Goal: Task Accomplishment & Management: Manage account settings

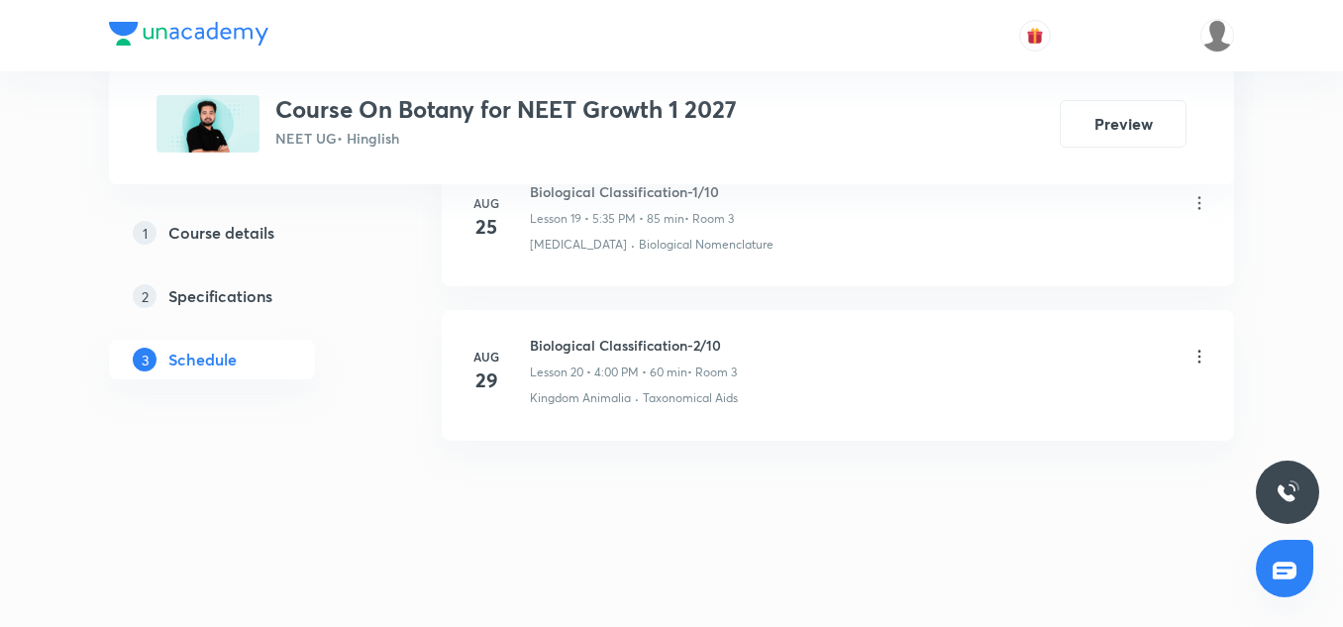
click at [608, 345] on h6 "Biological Classification-2/10" at bounding box center [633, 345] width 207 height 21
copy h6 "Biological Classification-2/10"
click at [1208, 353] on icon at bounding box center [1200, 357] width 20 height 20
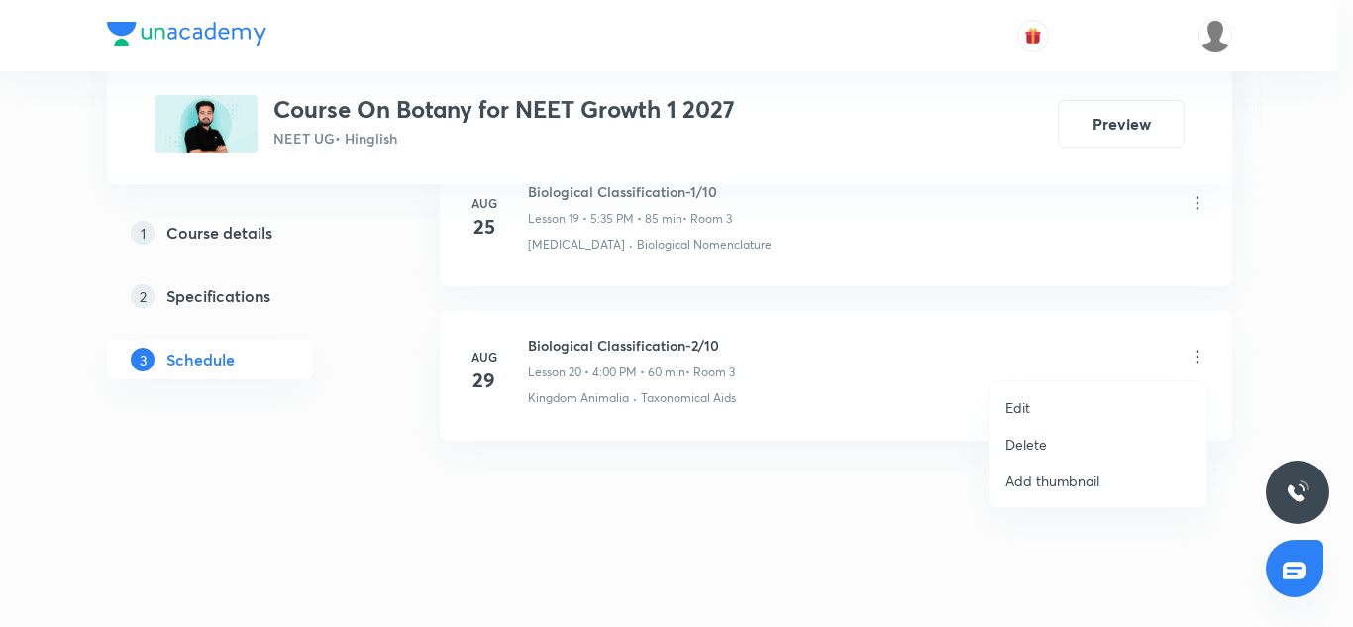
click at [1013, 399] on p "Edit" at bounding box center [1017, 407] width 25 height 21
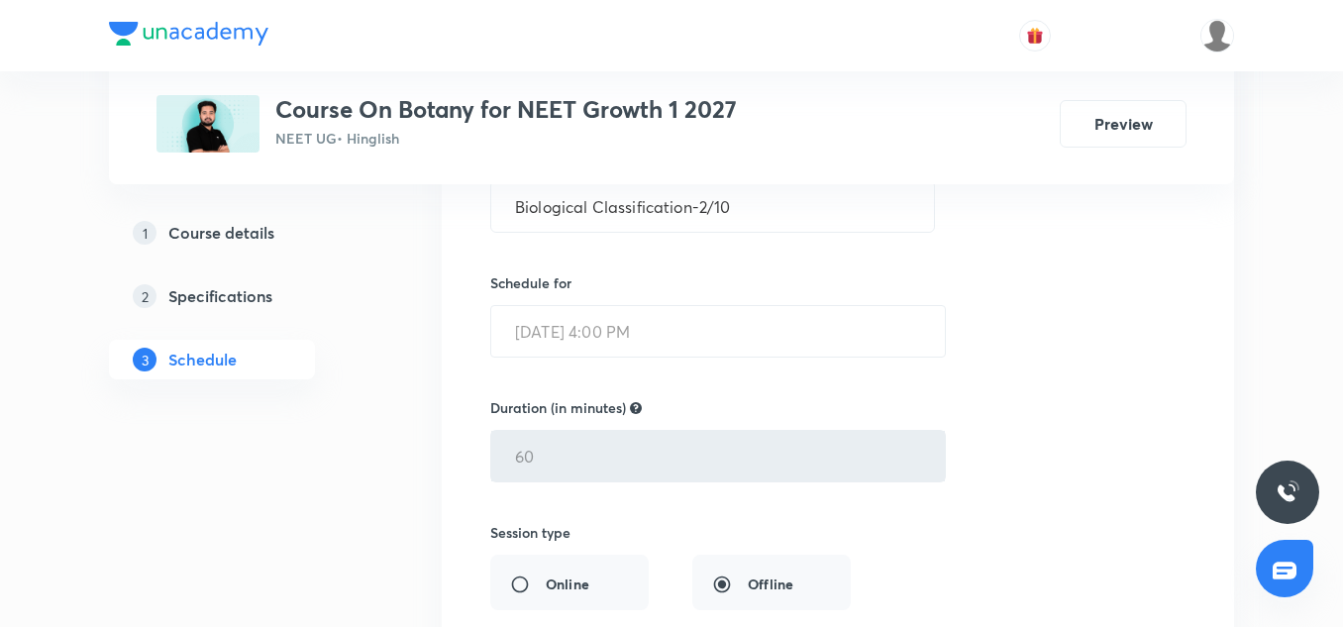
scroll to position [3890, 0]
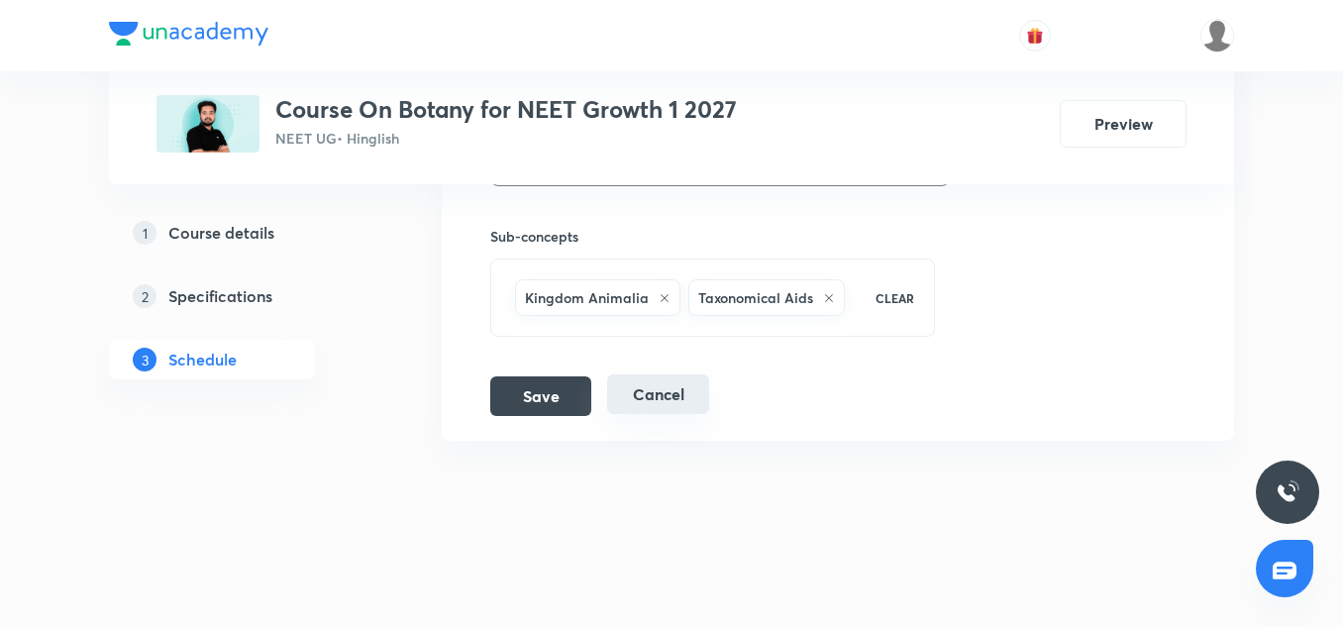
click at [664, 388] on button "Cancel" at bounding box center [658, 394] width 102 height 40
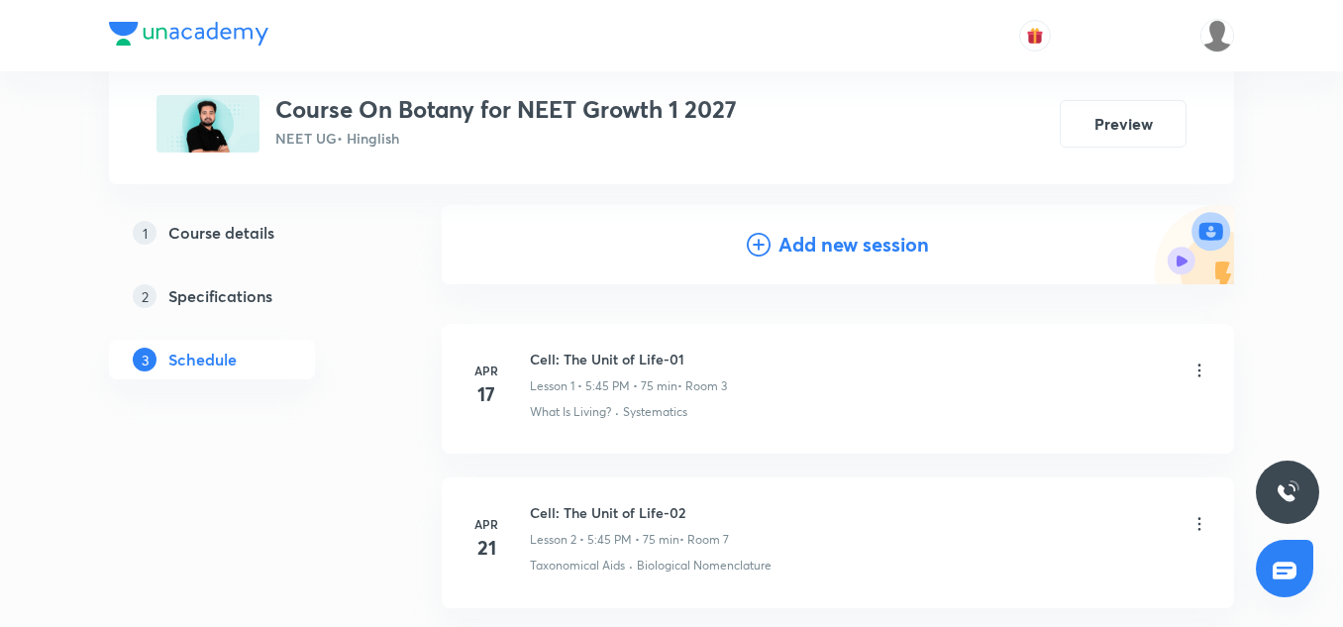
scroll to position [212, 0]
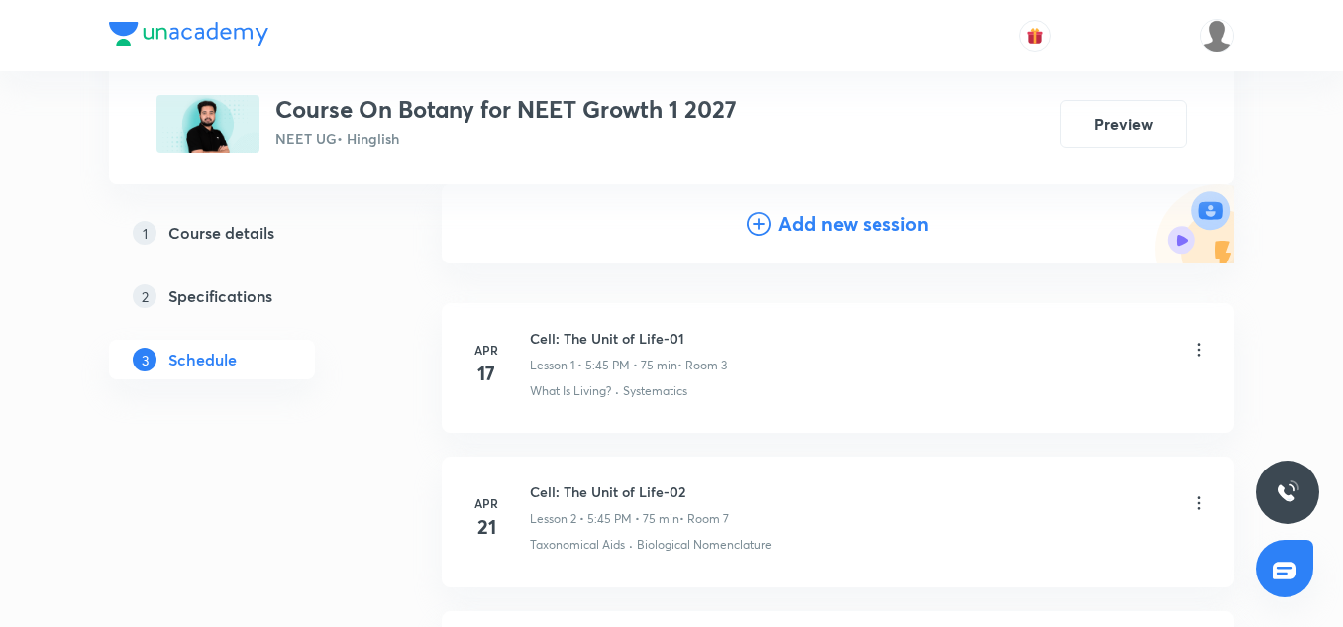
click at [829, 240] on div "Add new session" at bounding box center [838, 223] width 792 height 79
click at [820, 229] on h4 "Add new session" at bounding box center [854, 224] width 151 height 30
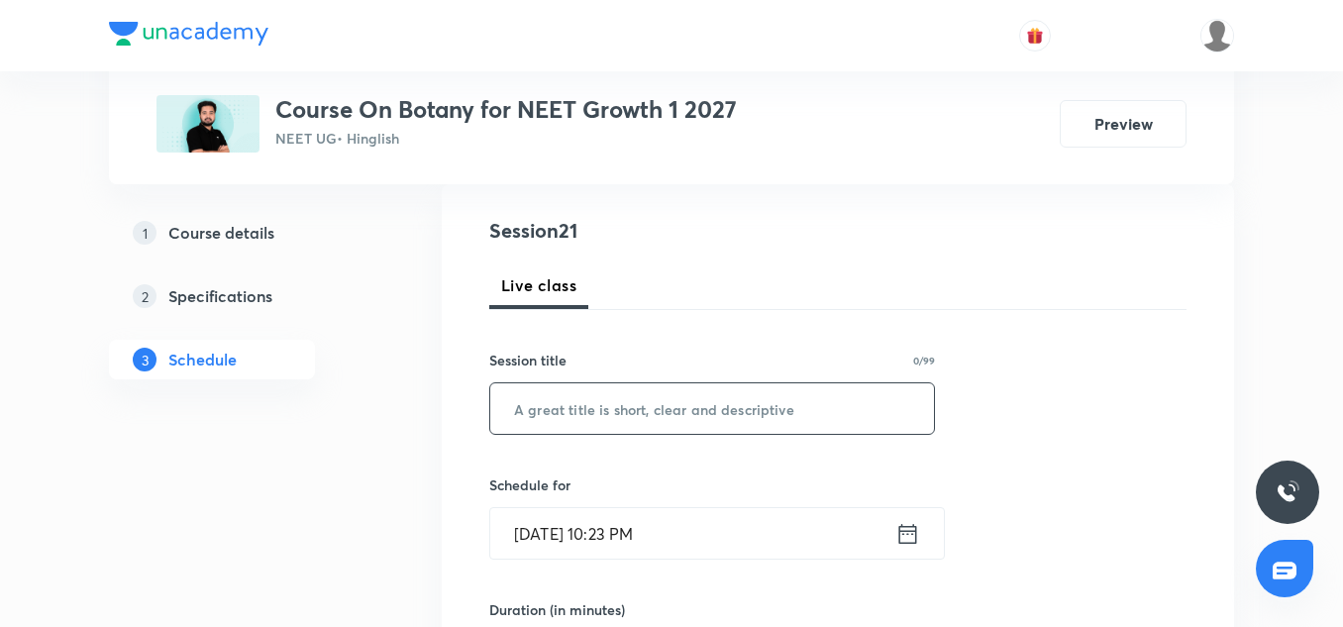
click at [549, 411] on input "text" at bounding box center [712, 408] width 444 height 51
paste input "Biological Classification-2/10"
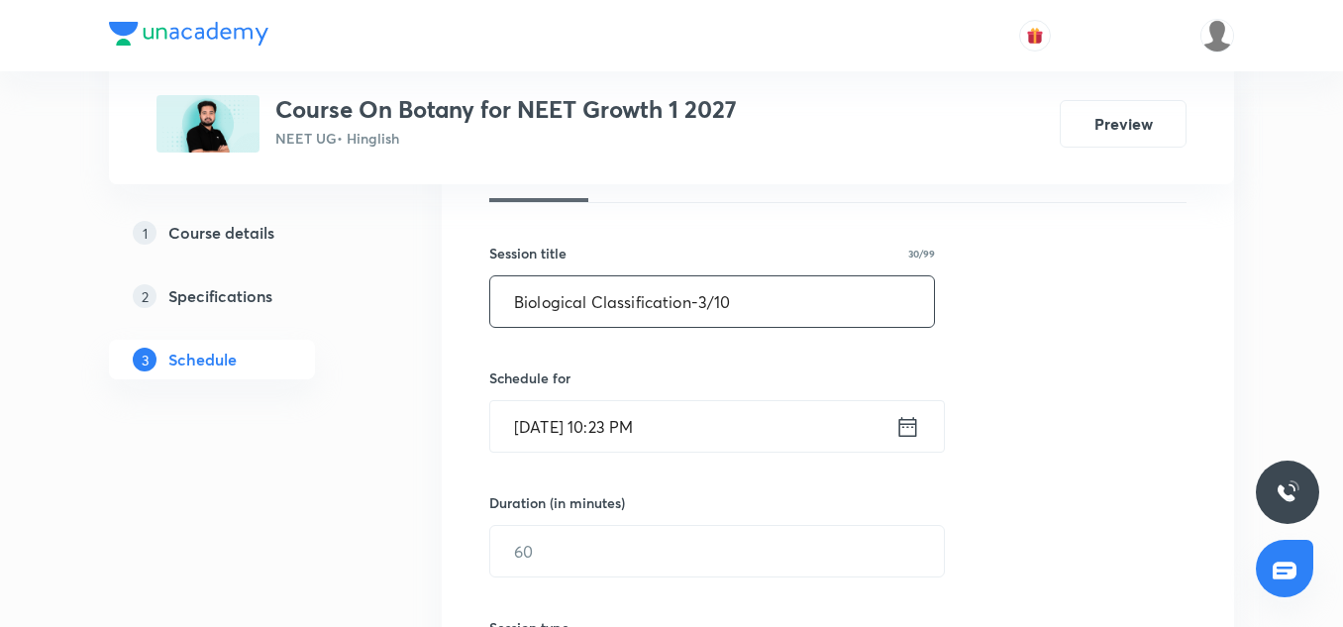
scroll to position [323, 0]
type input "Biological Classification-3/10"
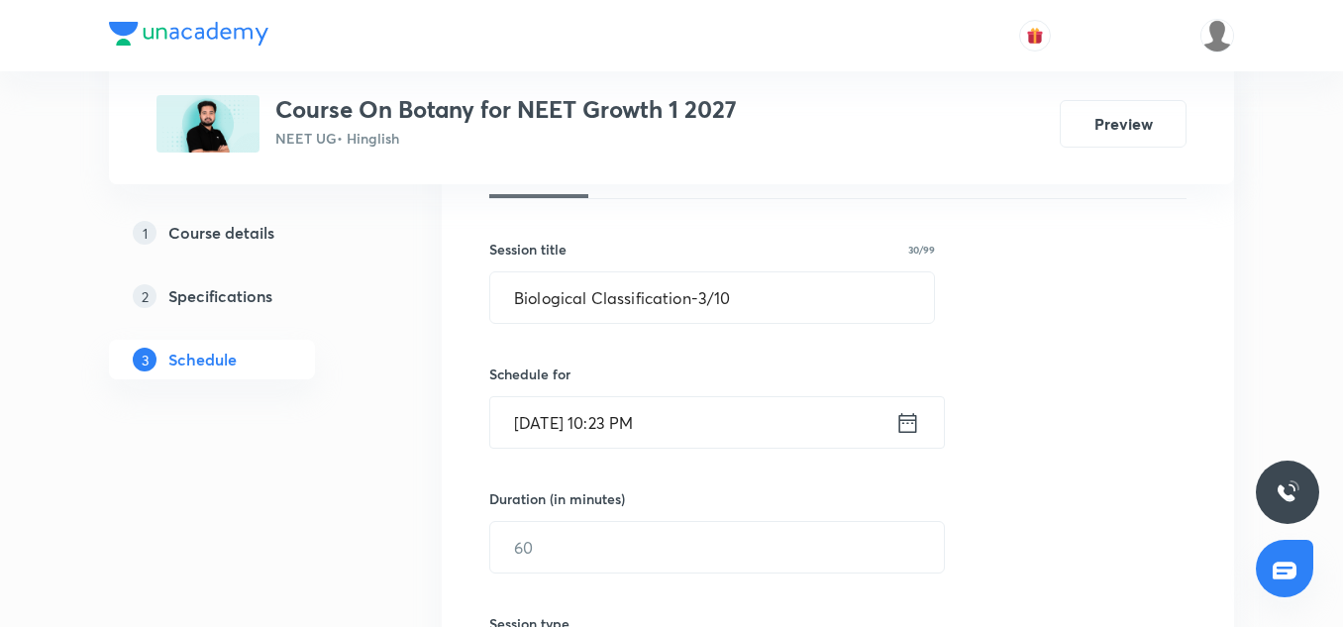
click at [540, 400] on input "Aug 31, 2025, 10:23 PM" at bounding box center [692, 422] width 405 height 51
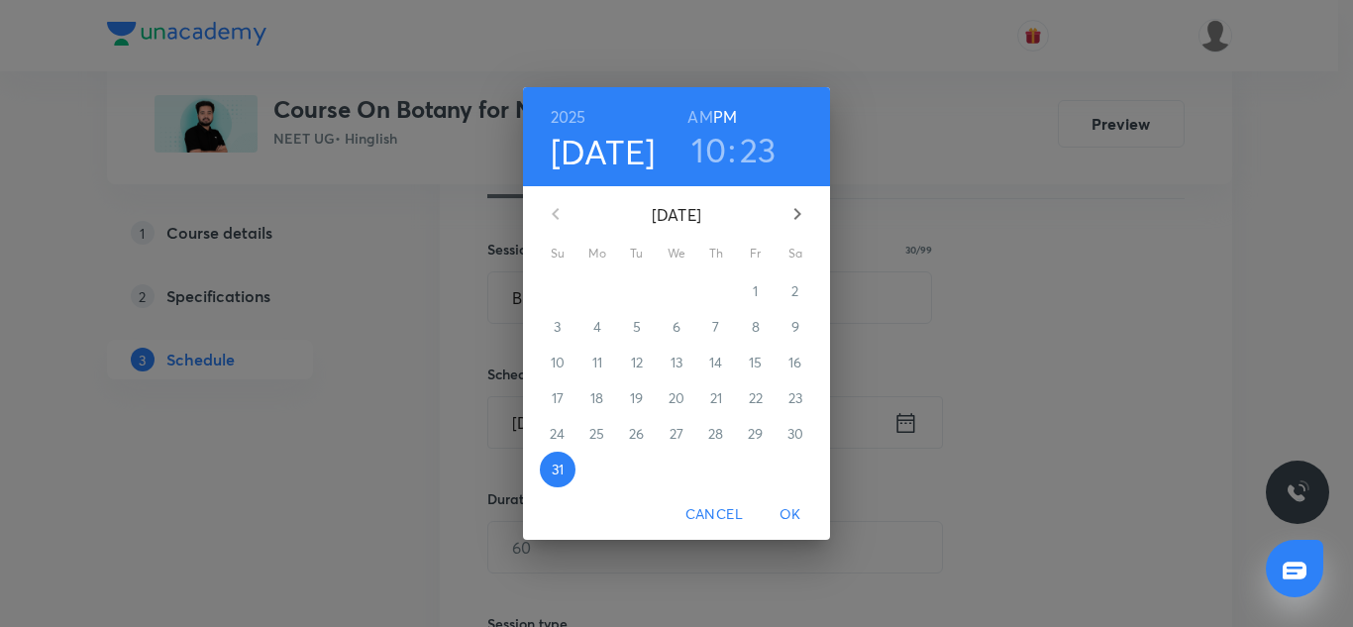
click at [802, 224] on icon "button" at bounding box center [798, 214] width 24 height 24
click at [600, 294] on span "1" at bounding box center [598, 291] width 36 height 20
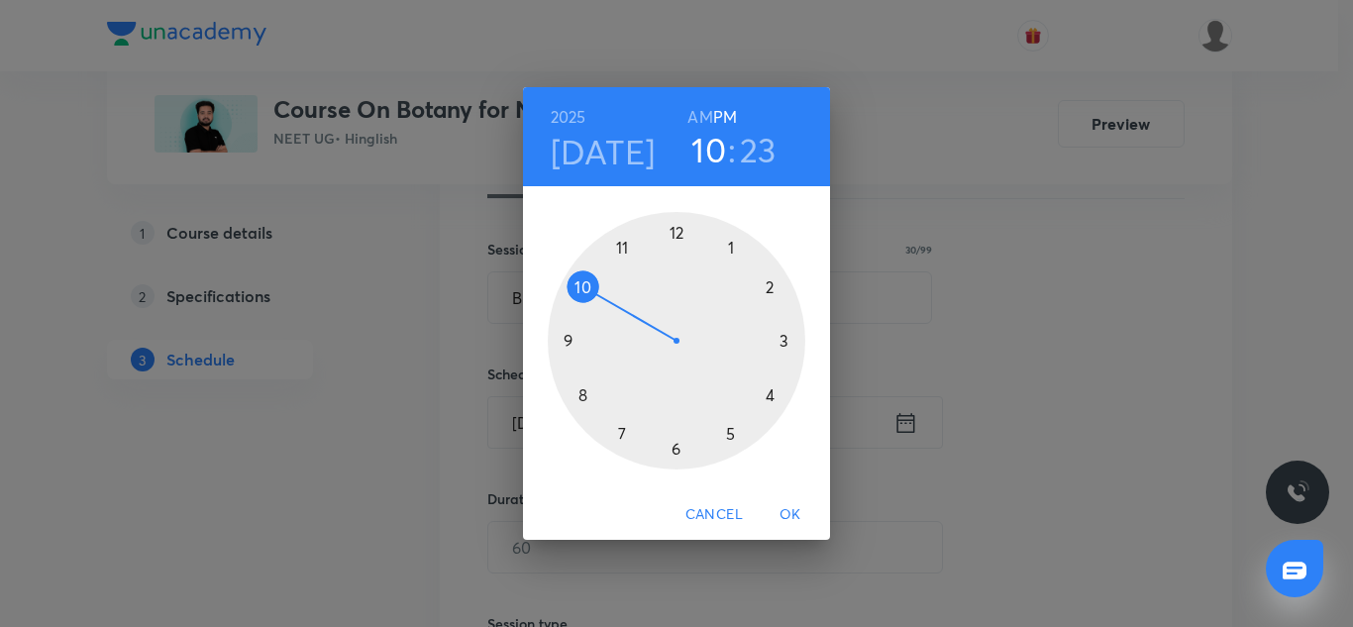
click at [771, 395] on div at bounding box center [677, 341] width 258 height 258
click at [676, 231] on div at bounding box center [677, 341] width 258 height 258
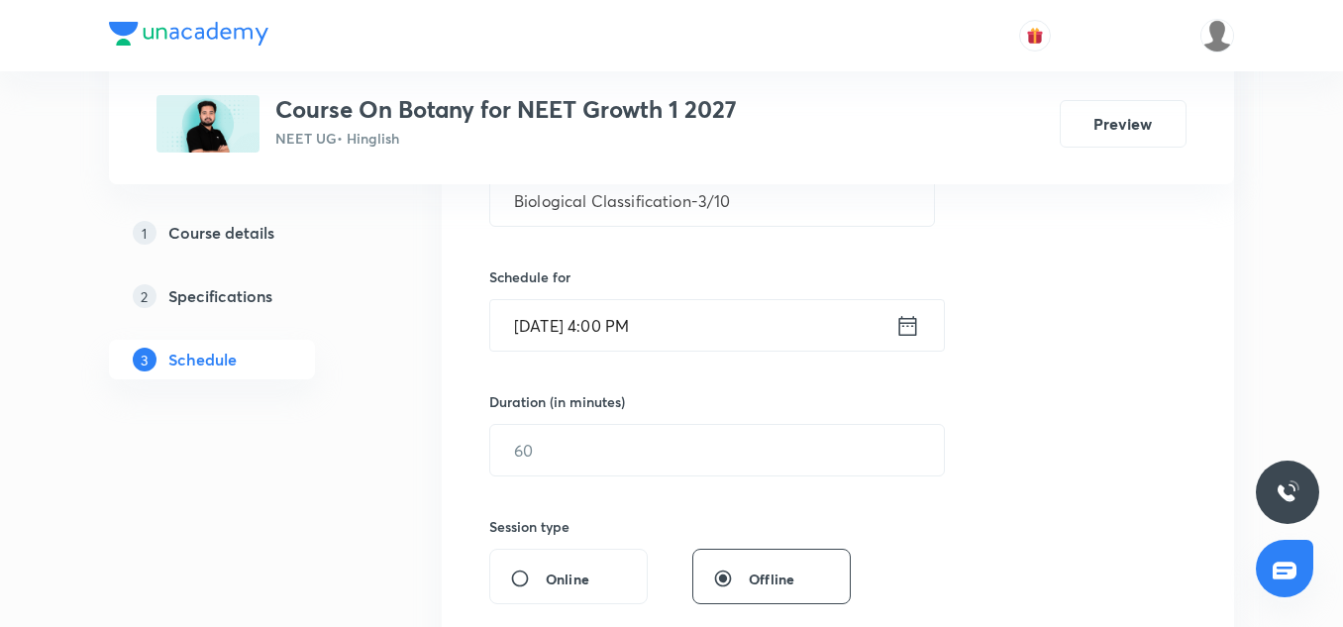
scroll to position [421, 0]
click at [567, 455] on input "text" at bounding box center [717, 449] width 454 height 51
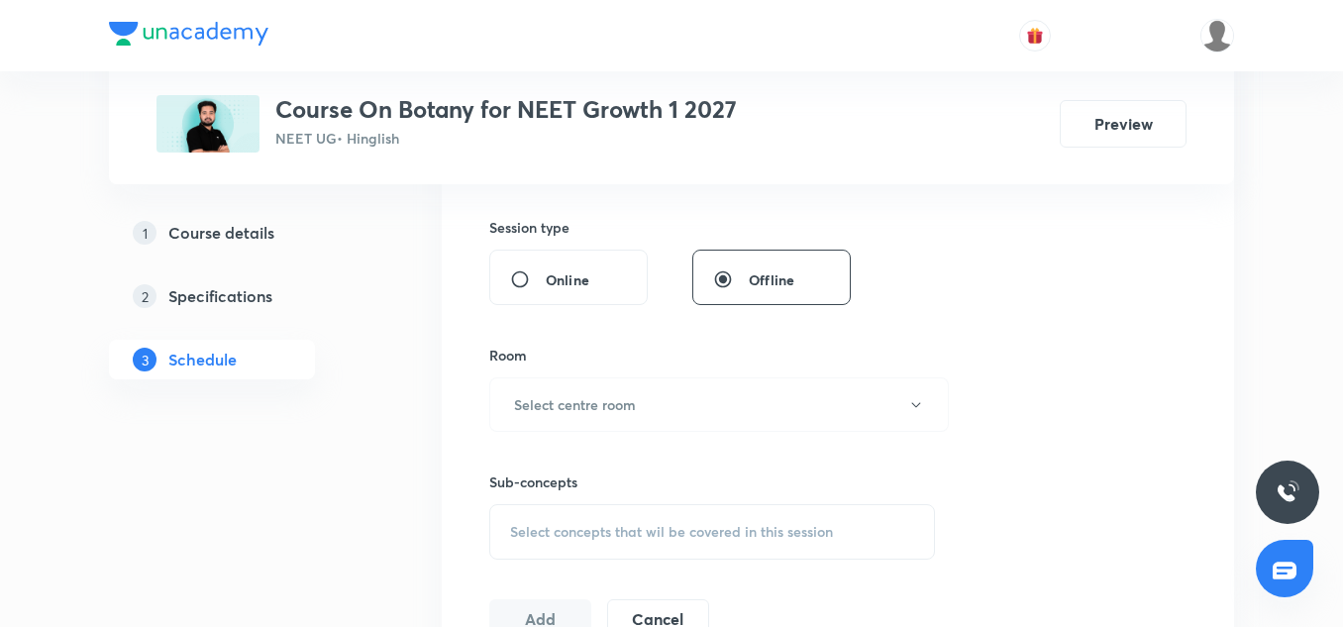
scroll to position [720, 0]
type input "85"
click at [569, 399] on h6 "Select centre room" at bounding box center [575, 403] width 122 height 21
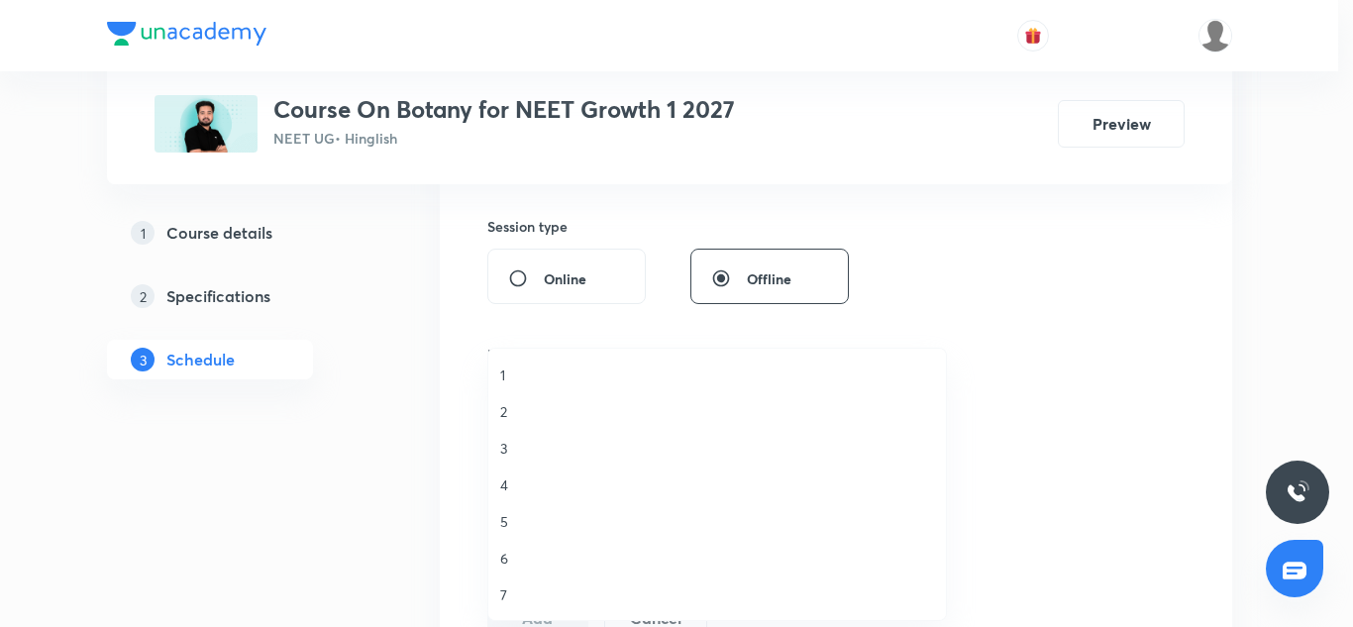
click at [504, 454] on span "3" at bounding box center [717, 448] width 434 height 21
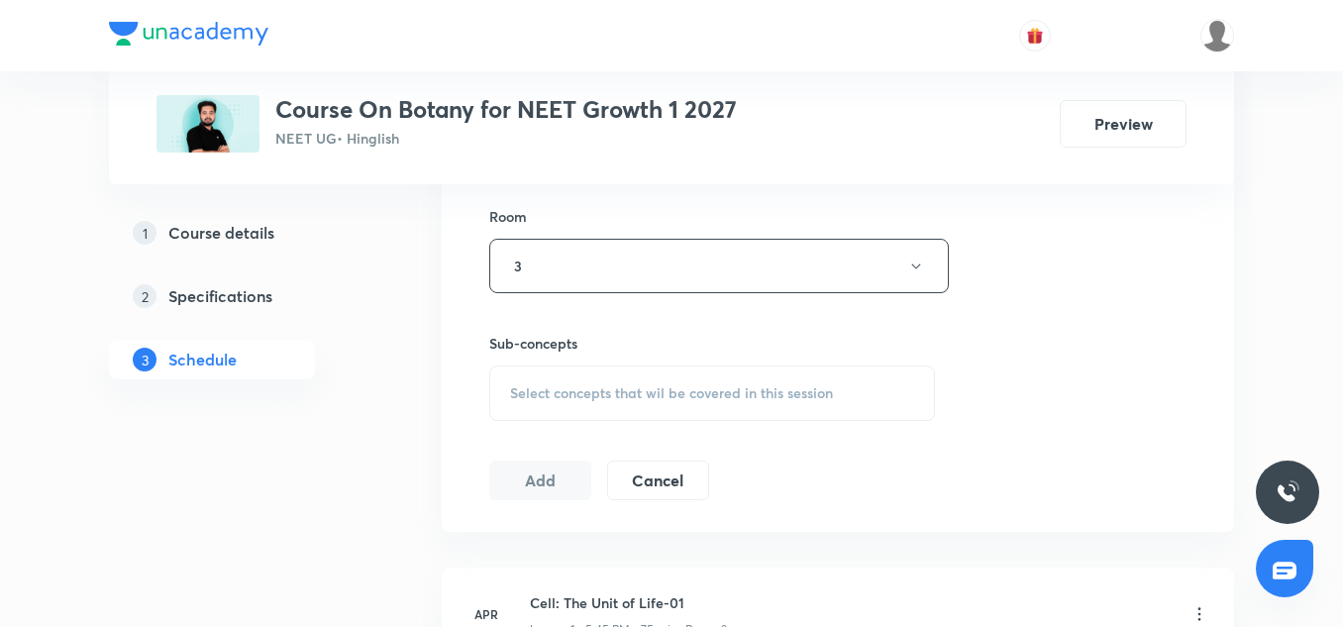
click at [633, 418] on div "Select concepts that wil be covered in this session" at bounding box center [712, 393] width 446 height 55
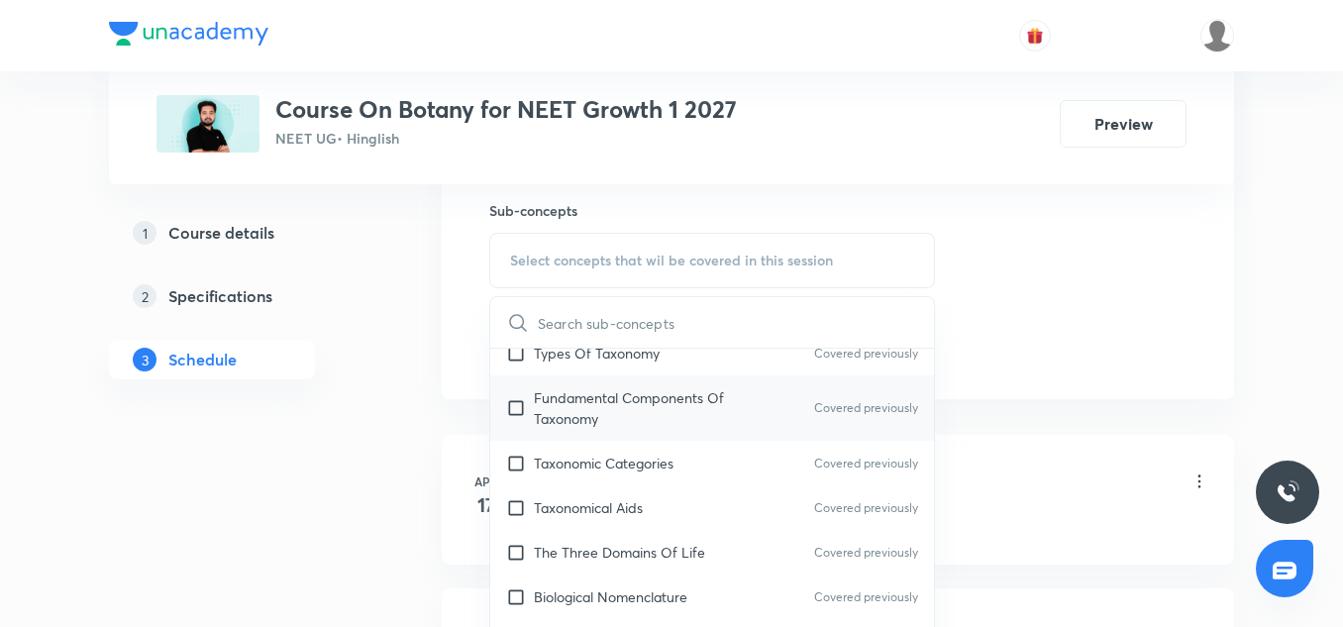
scroll to position [197, 0]
click at [588, 407] on p "Fundamental Components Of Taxonomy" at bounding box center [634, 407] width 200 height 42
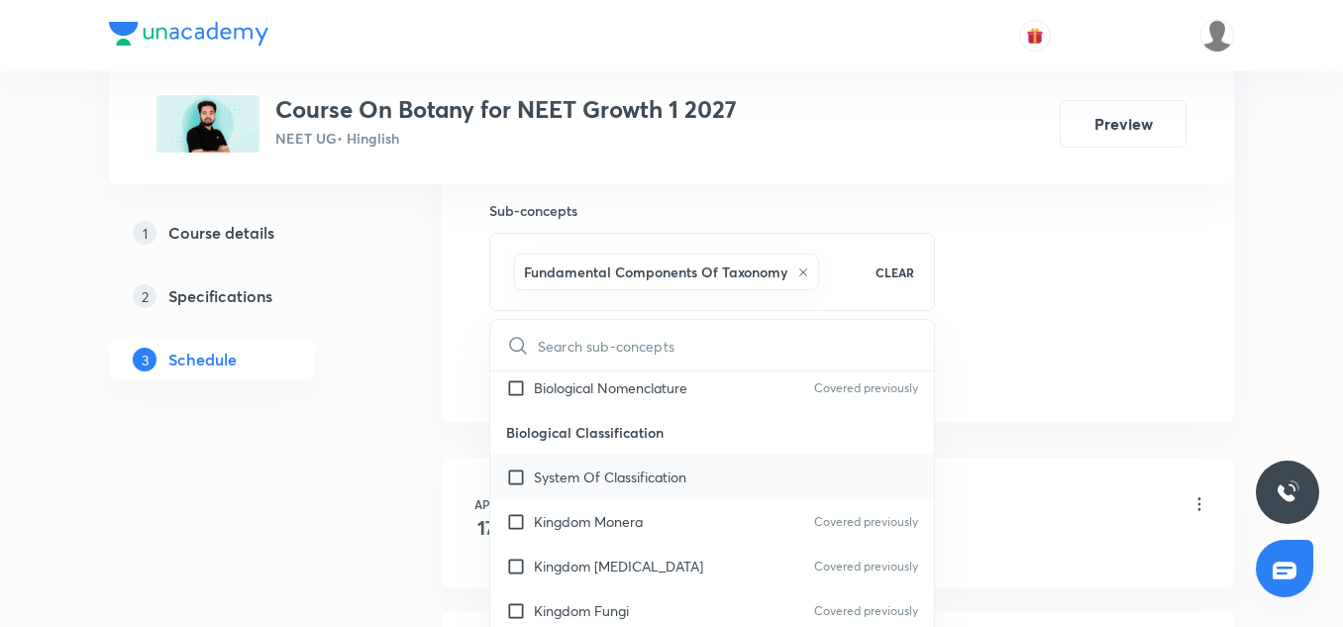
scroll to position [429, 0]
click at [552, 490] on div "System Of Classification" at bounding box center [712, 476] width 444 height 45
checkbox input "true"
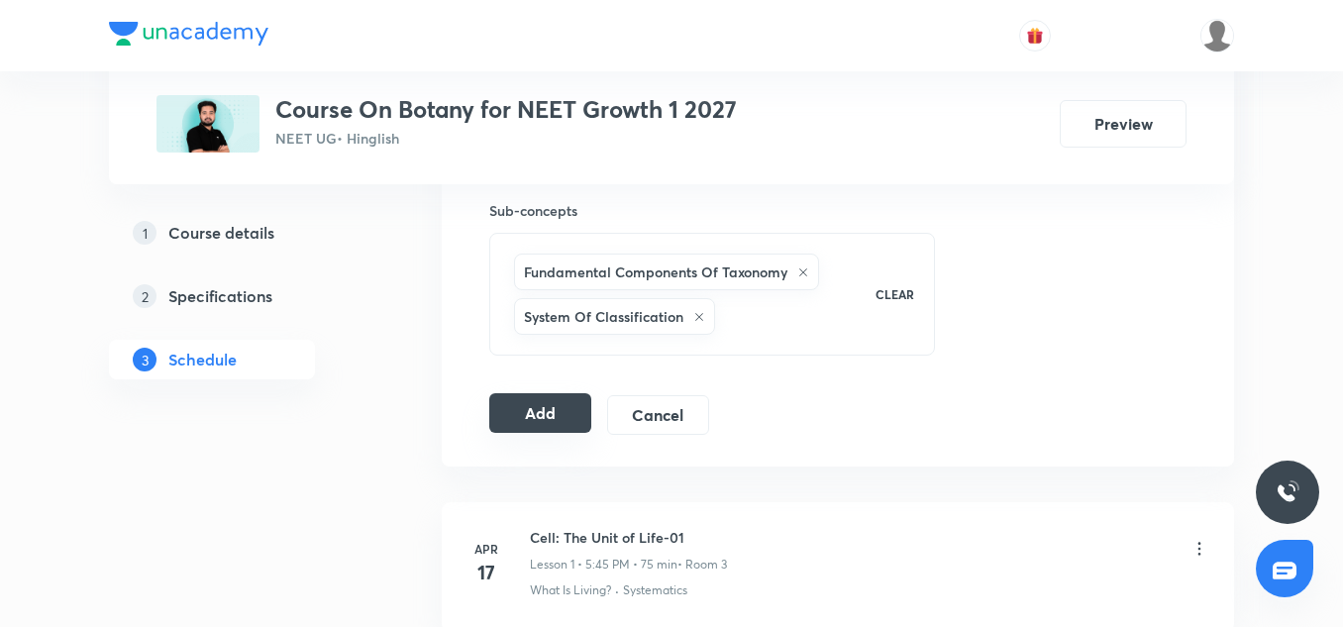
click at [535, 414] on button "Add" at bounding box center [540, 413] width 102 height 40
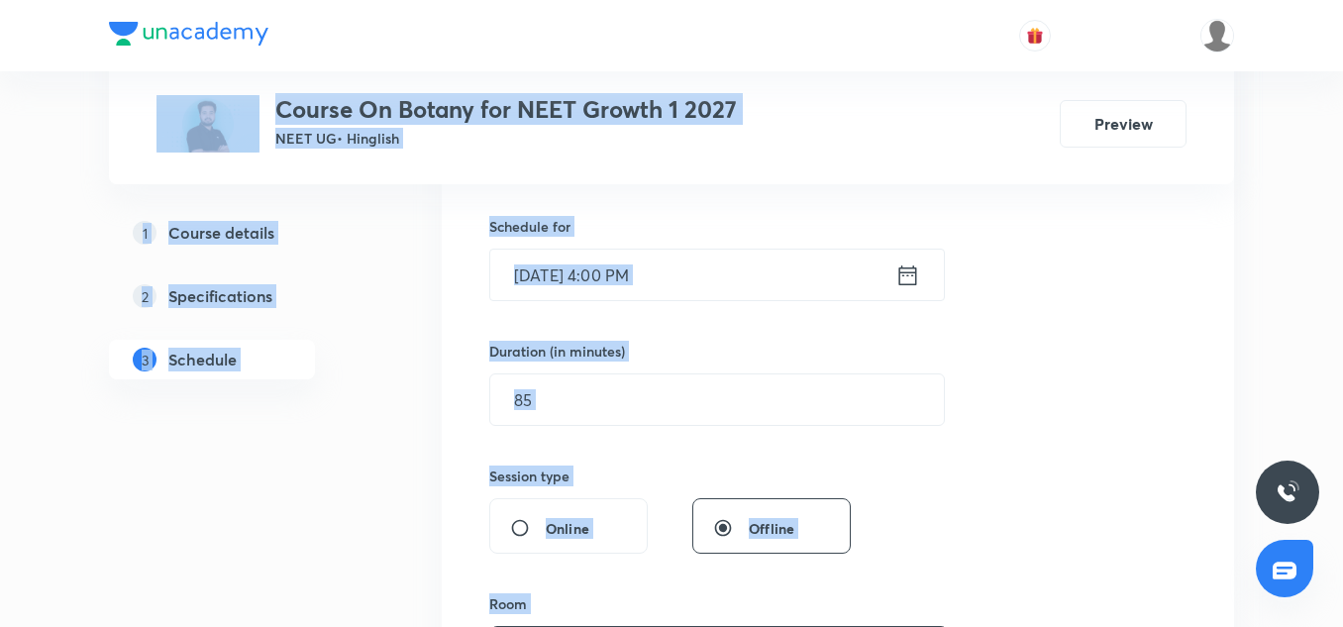
scroll to position [0, 0]
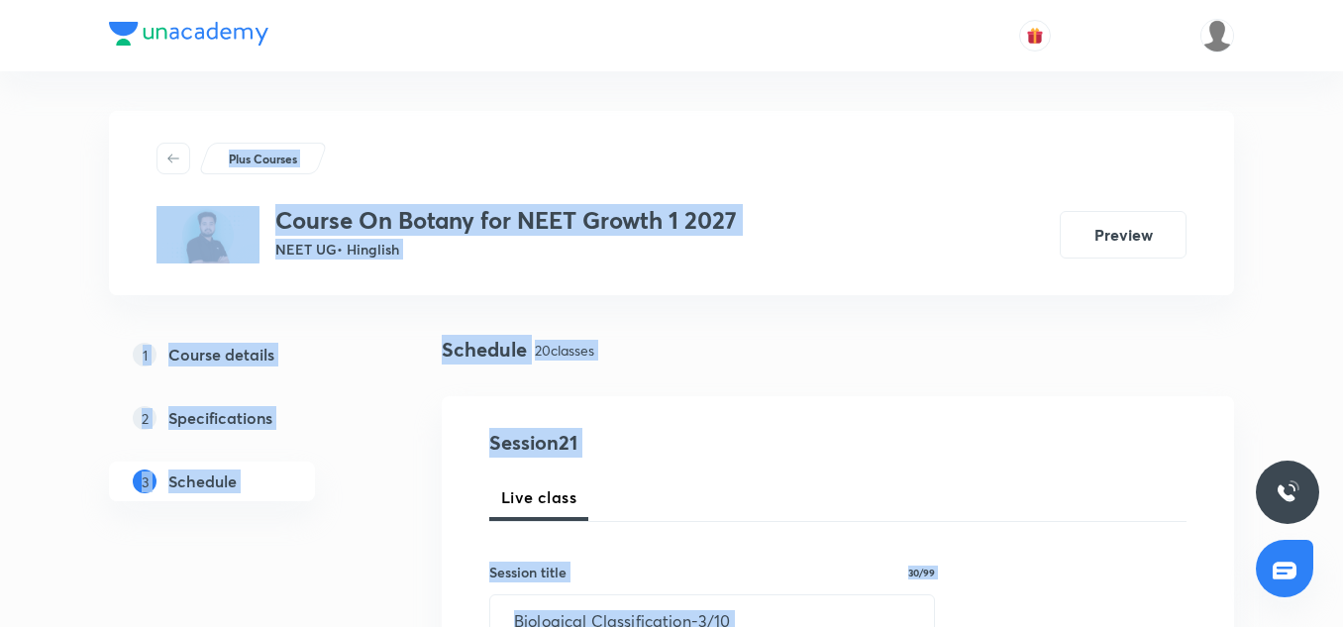
drag, startPoint x: 516, startPoint y: 262, endPoint x: 426, endPoint y: -85, distance: 358.2
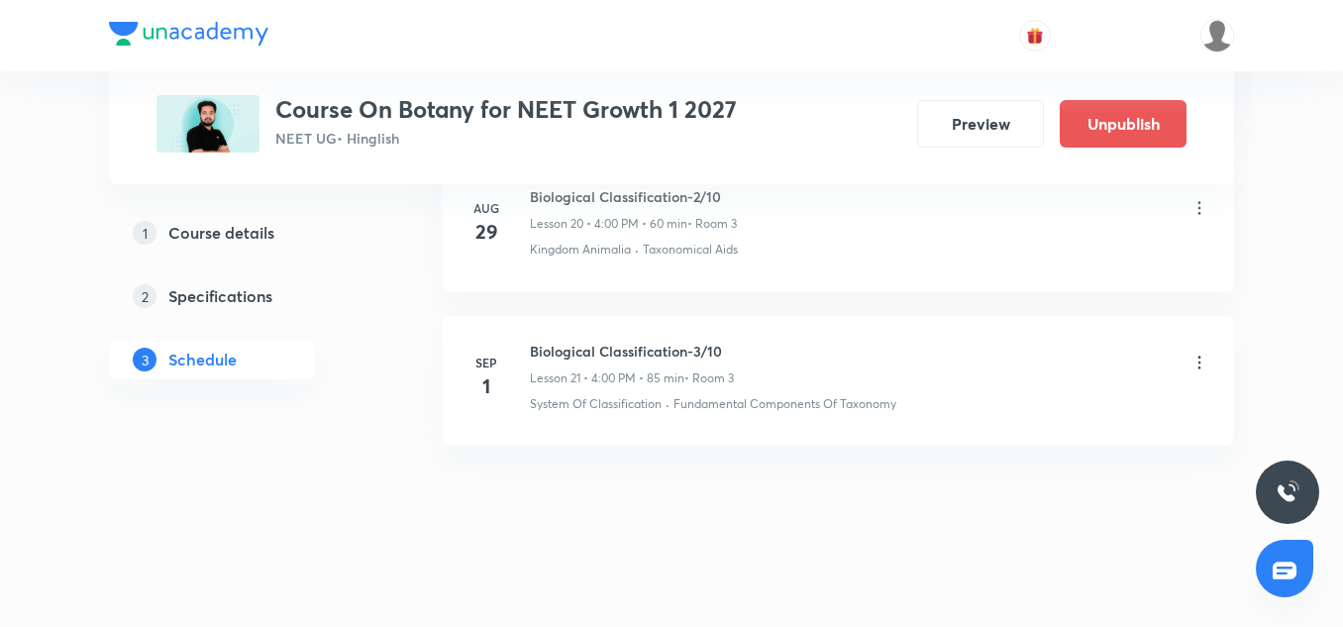
scroll to position [3277, 0]
drag, startPoint x: 580, startPoint y: 389, endPoint x: 1199, endPoint y: 362, distance: 619.7
click at [1199, 362] on icon at bounding box center [1200, 364] width 20 height 20
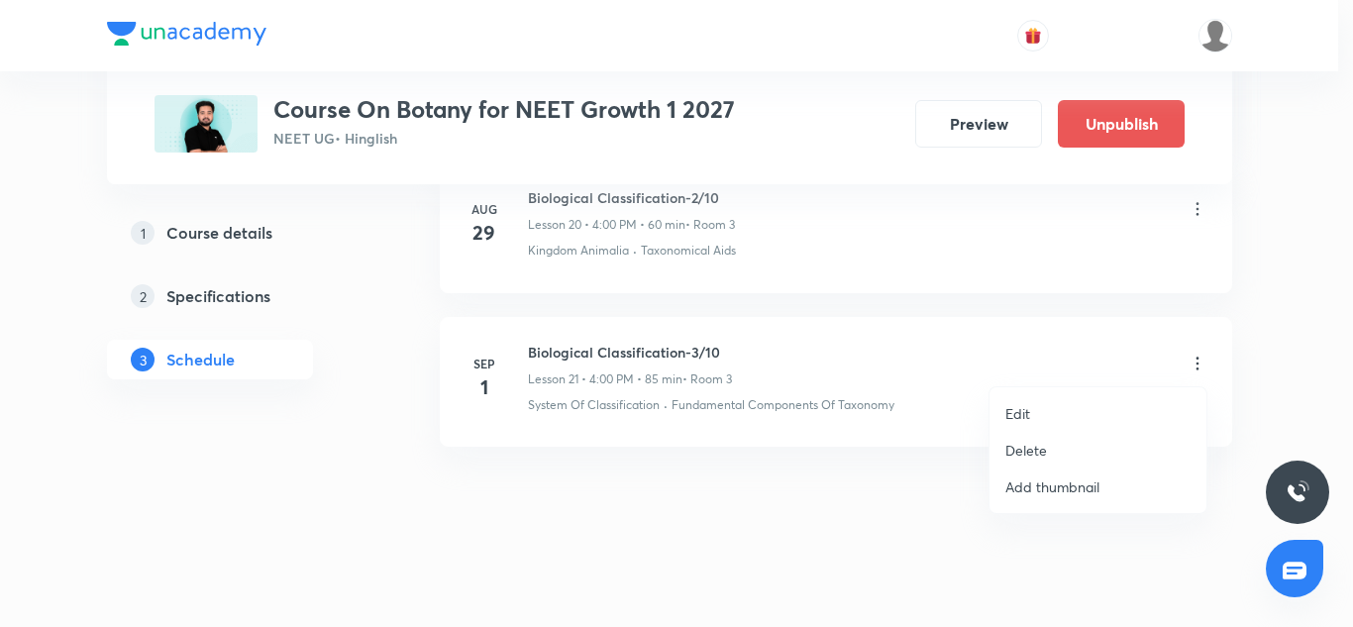
click at [1033, 416] on li "Edit" at bounding box center [1098, 413] width 217 height 37
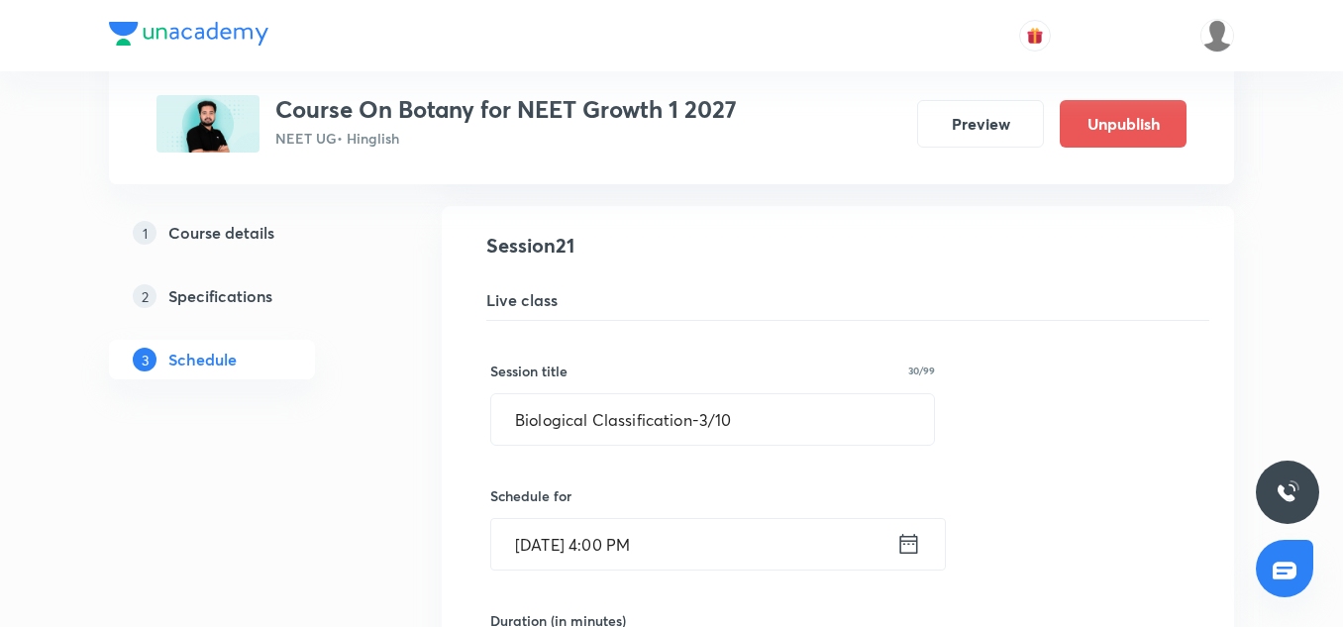
click at [549, 545] on input "Sep 1, 2025, 4:00 PM" at bounding box center [693, 544] width 405 height 51
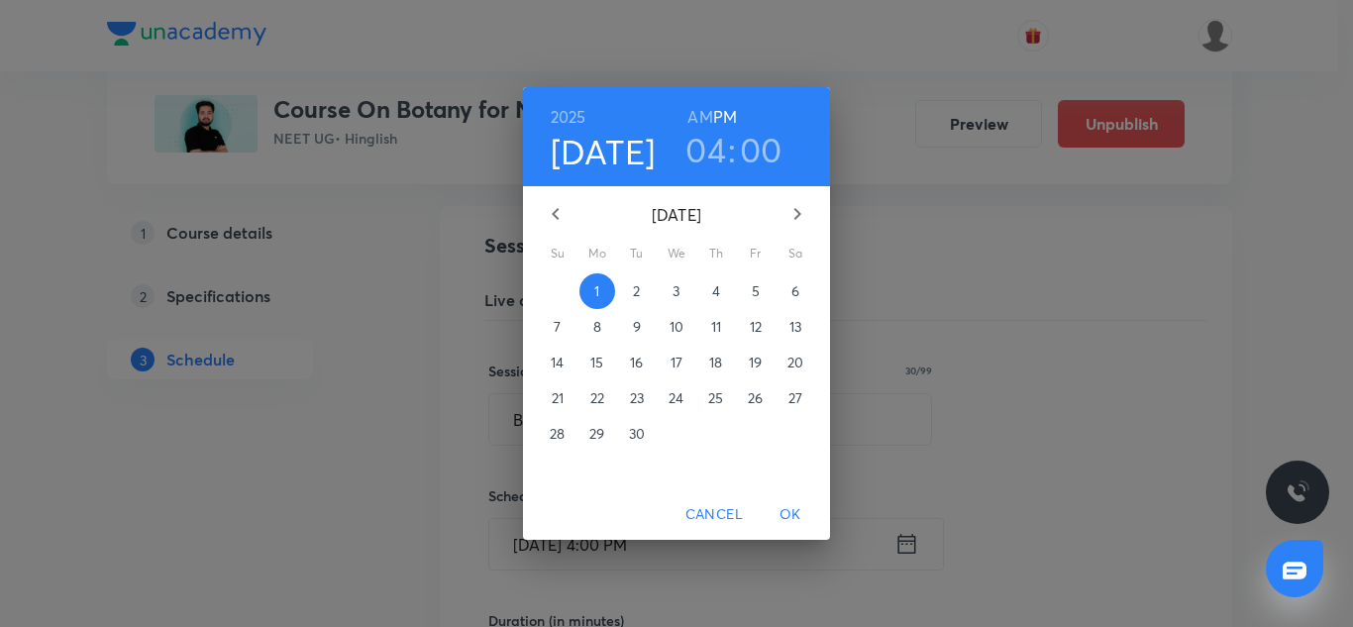
click at [642, 284] on span "2" at bounding box center [637, 291] width 36 height 20
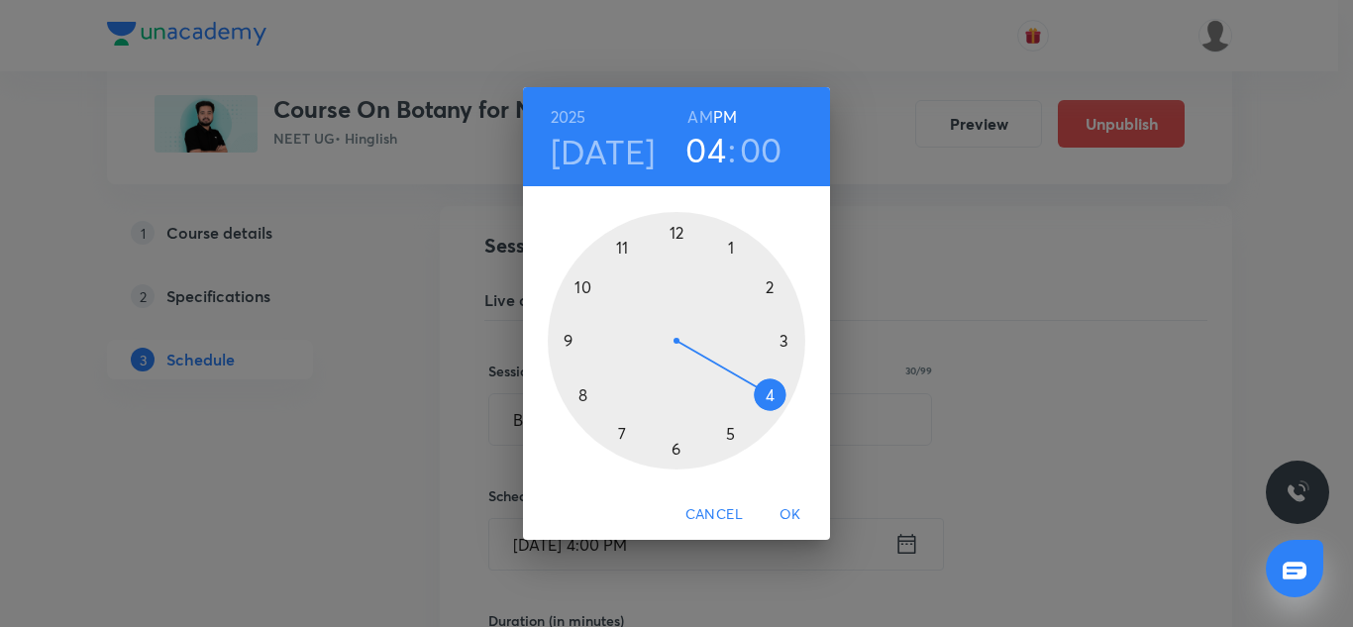
click at [796, 510] on span "OK" at bounding box center [791, 514] width 48 height 25
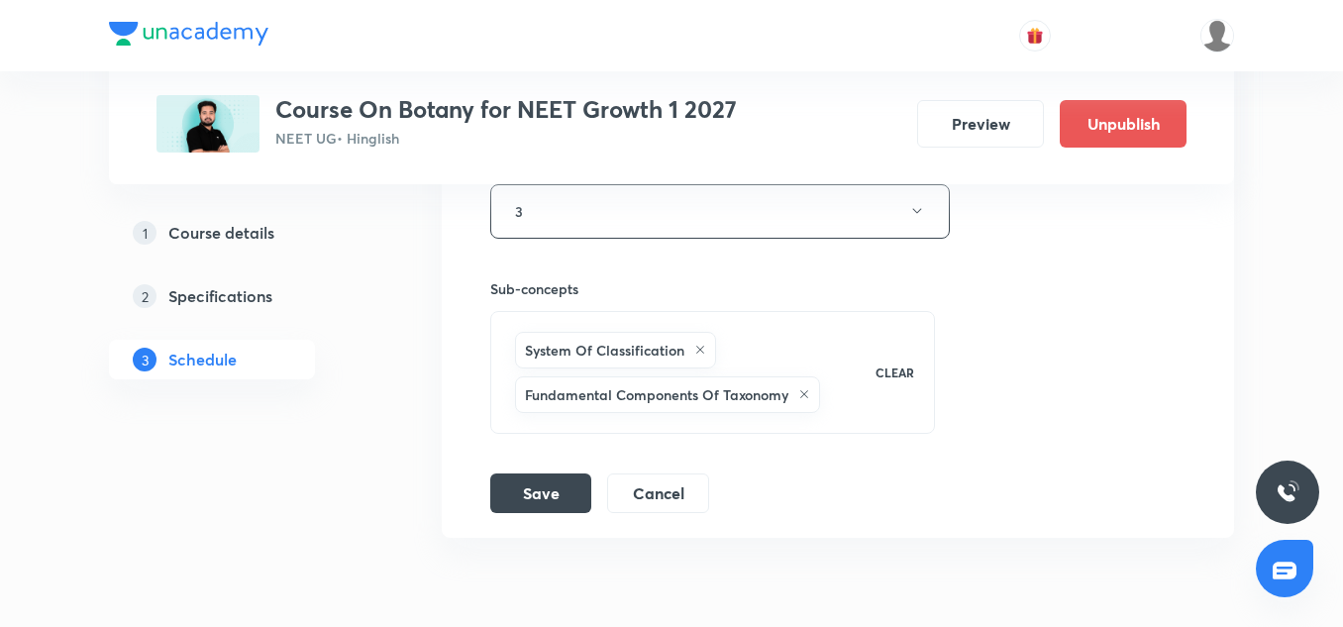
scroll to position [3993, 0]
click at [541, 475] on button "Save" at bounding box center [540, 491] width 101 height 40
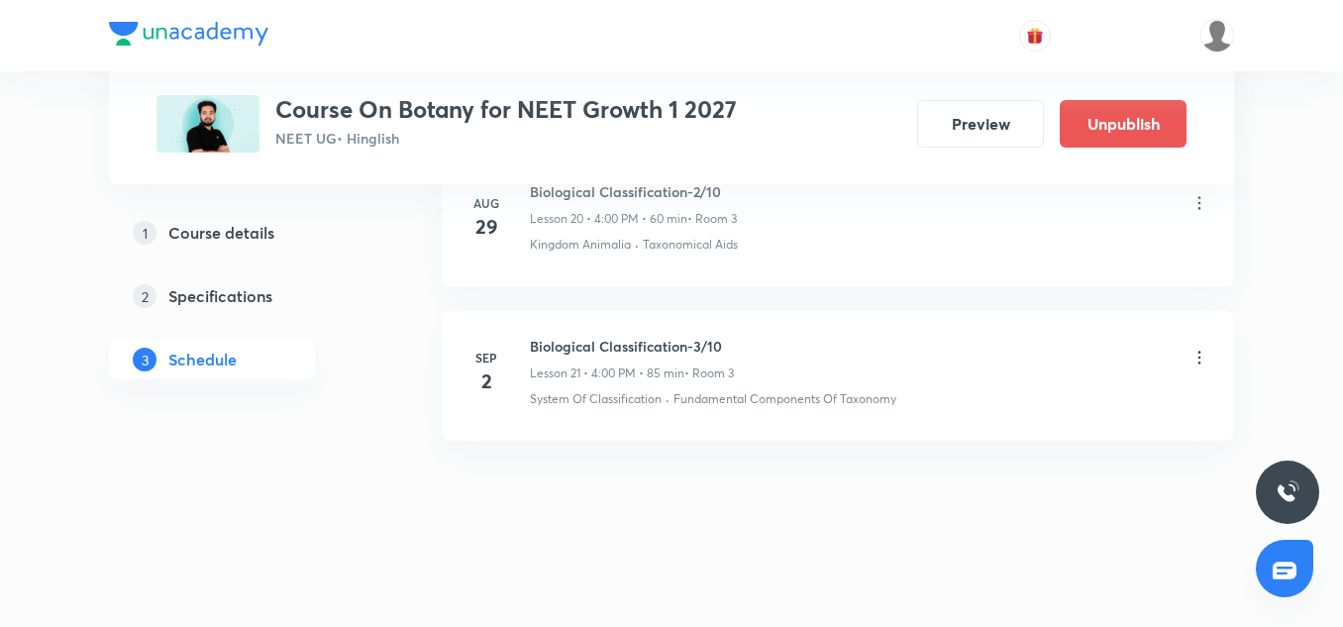
scroll to position [3283, 0]
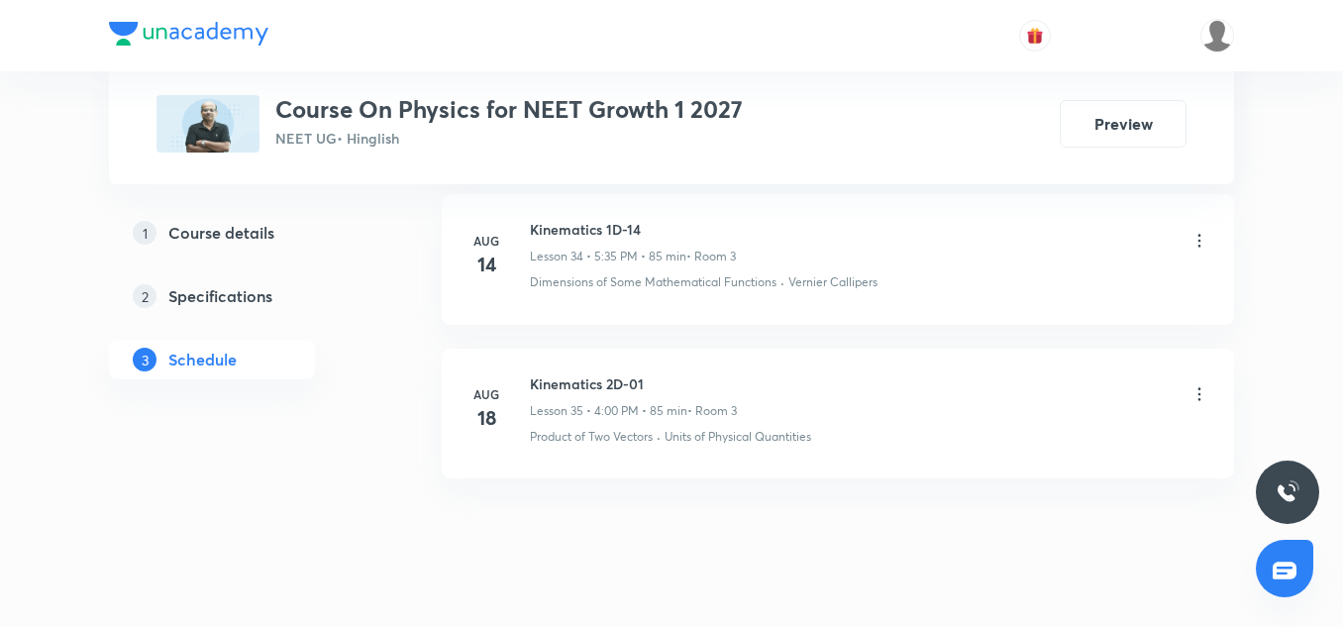
scroll to position [6383, 0]
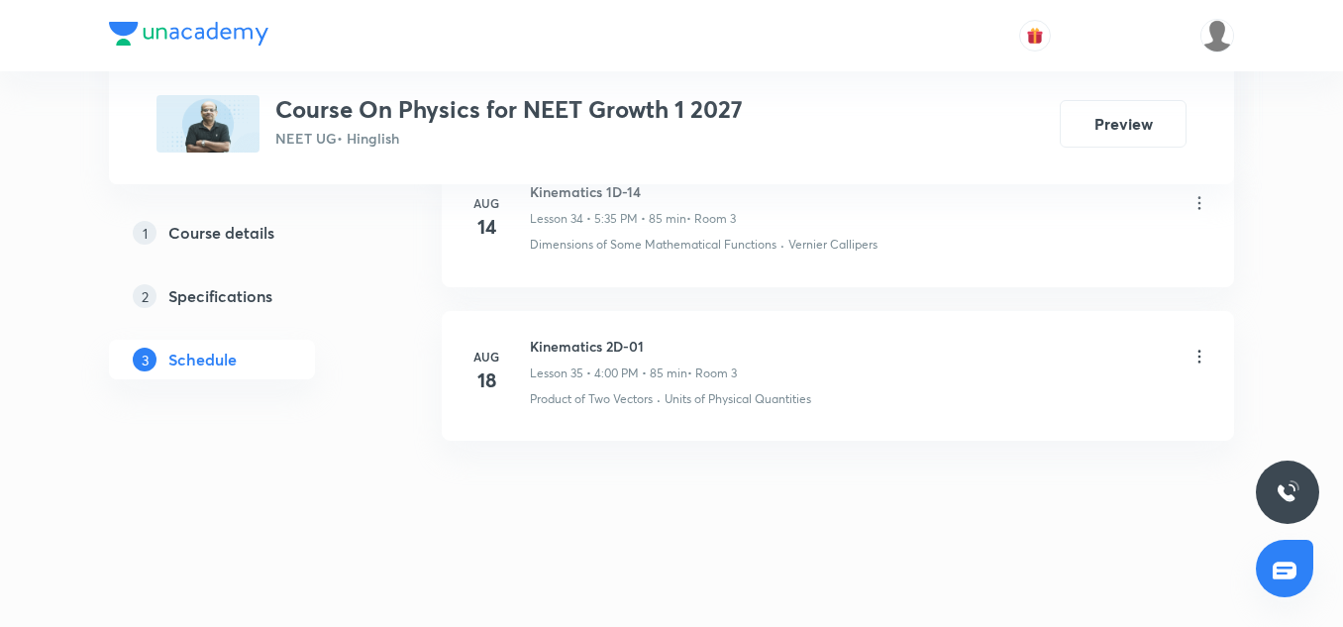
click at [590, 347] on h6 "Kinematics 2D-01" at bounding box center [633, 346] width 207 height 21
copy h6 "Kinematics 2D-01"
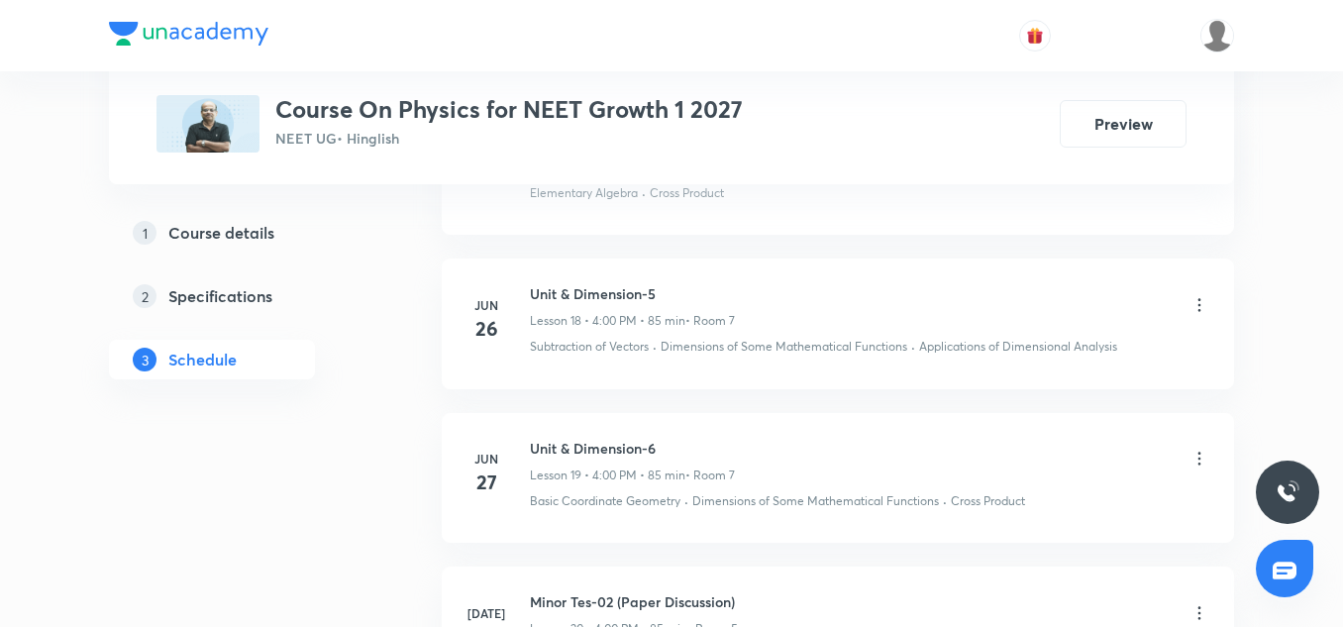
scroll to position [4007, 0]
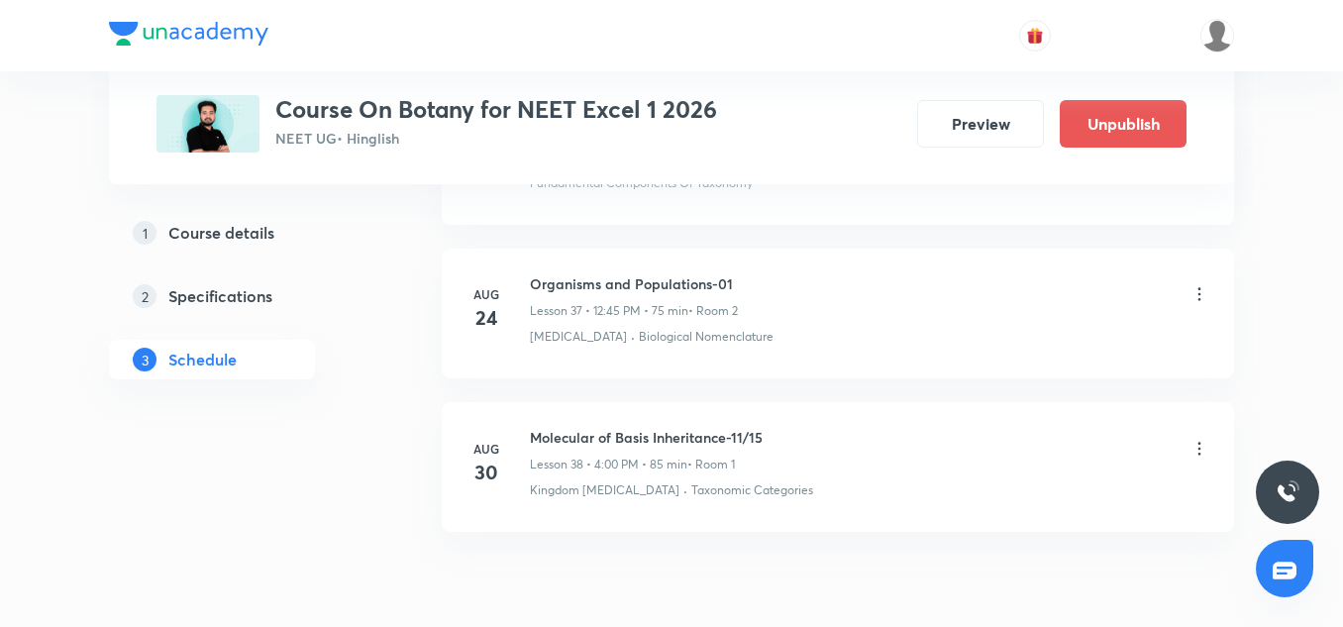
scroll to position [6808, 0]
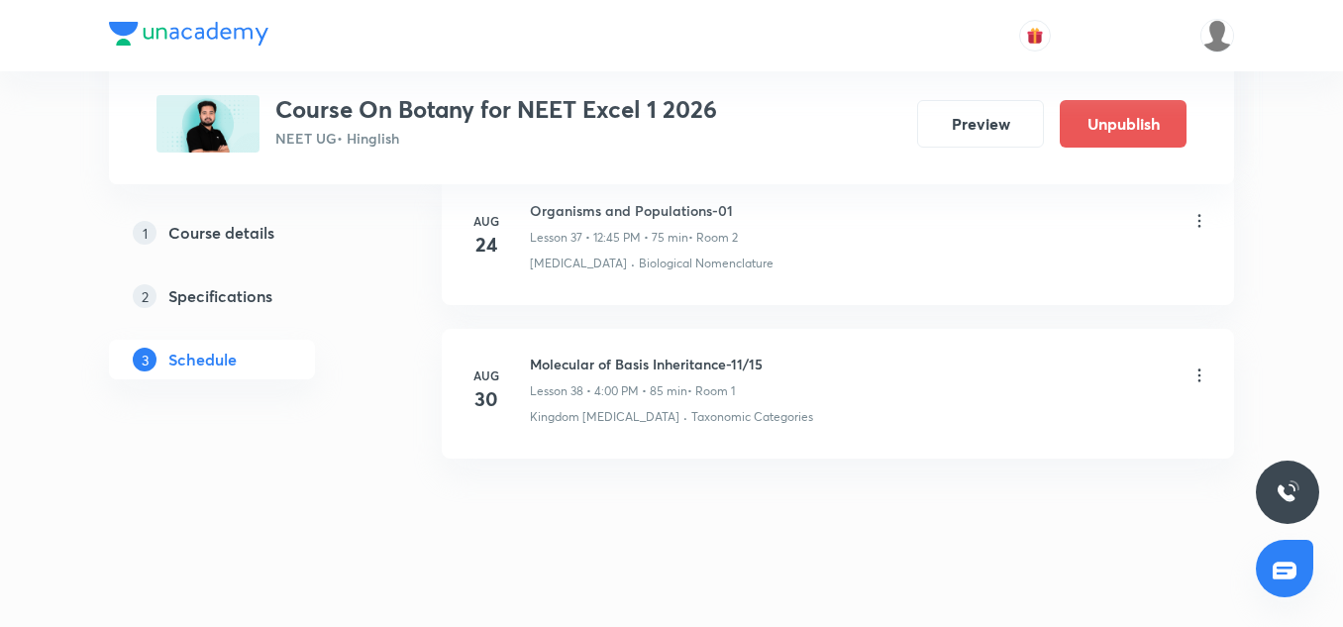
click at [631, 354] on h6 "Molecular of Basis Inheritance-11/15" at bounding box center [646, 364] width 233 height 21
copy h6 "Molecular of Basis Inheritance-11/15"
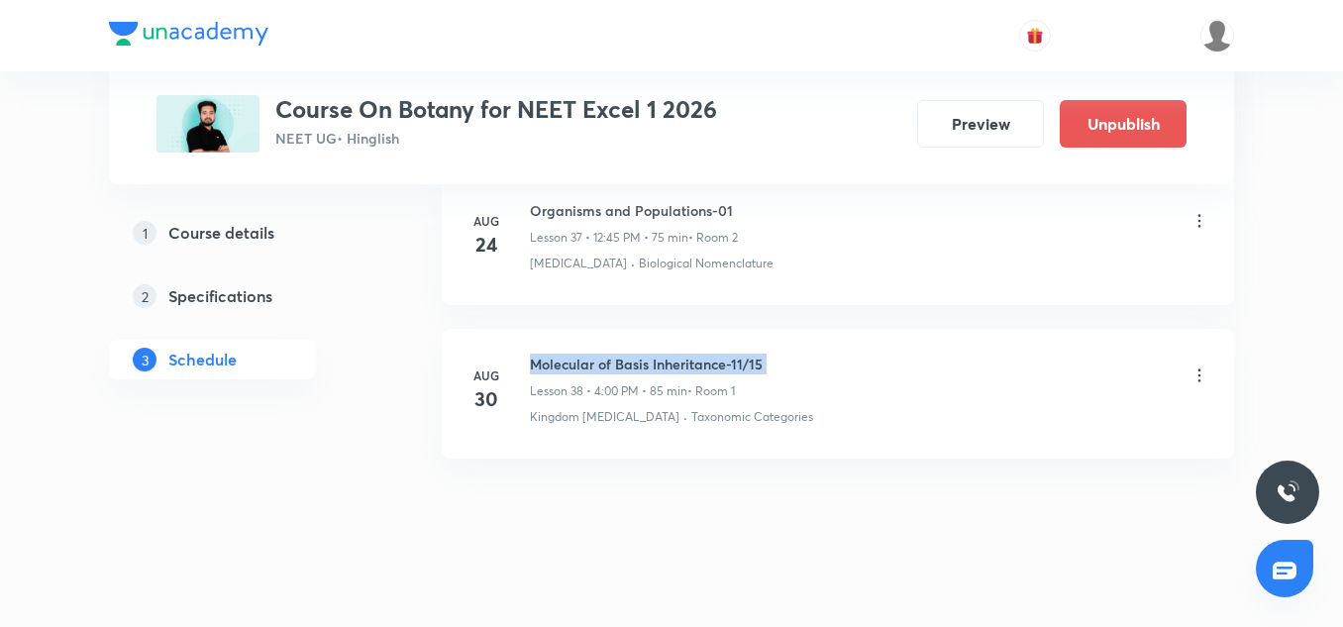
click at [663, 354] on h6 "Molecular of Basis Inheritance-11/15" at bounding box center [646, 364] width 233 height 21
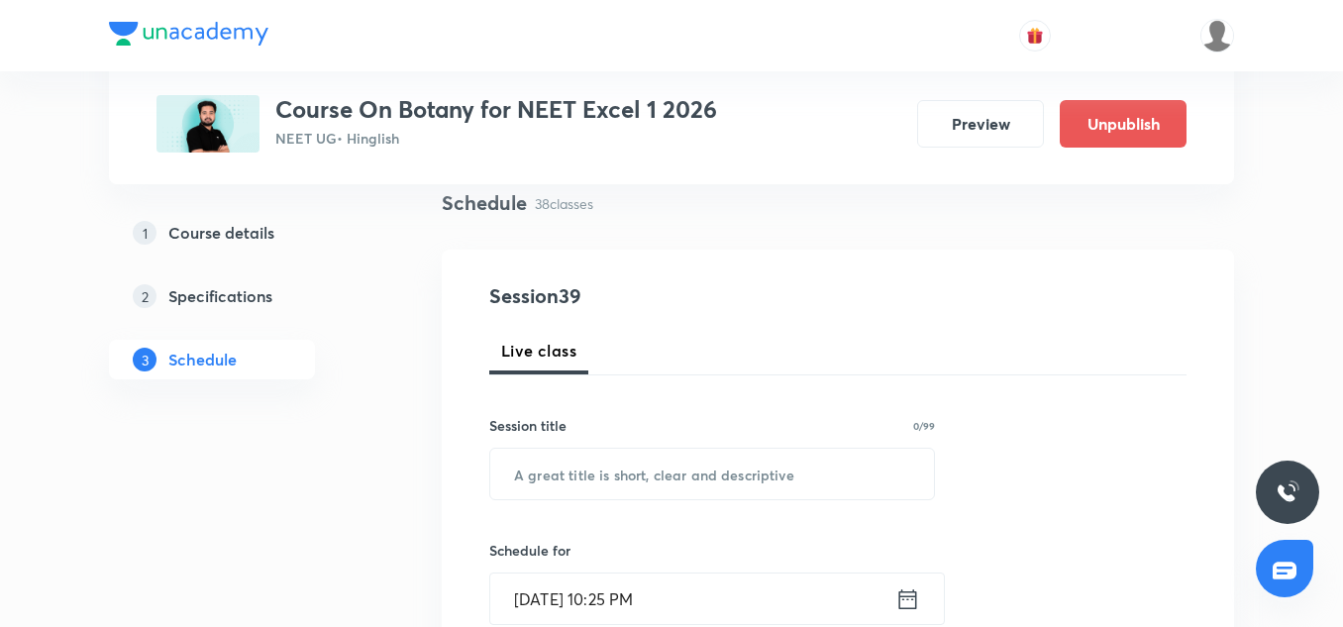
scroll to position [149, 0]
click at [624, 449] on input "text" at bounding box center [712, 472] width 444 height 51
paste input "Molecular of Basis Inheritance-11/15"
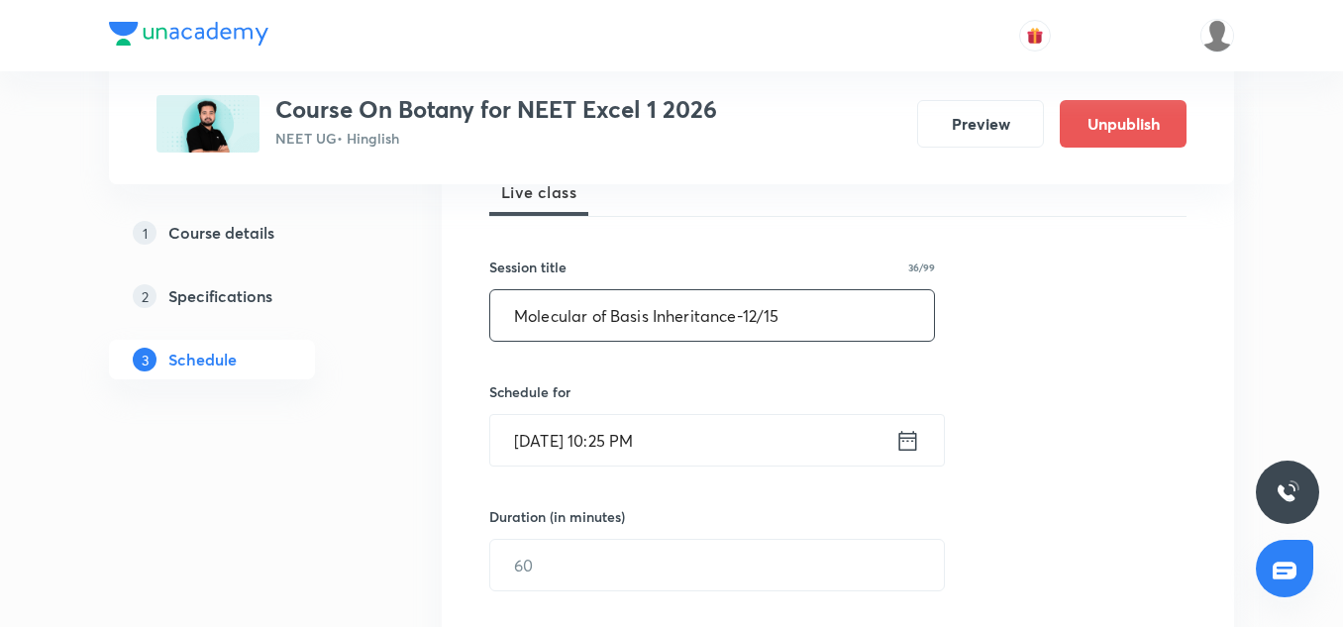
scroll to position [320, 0]
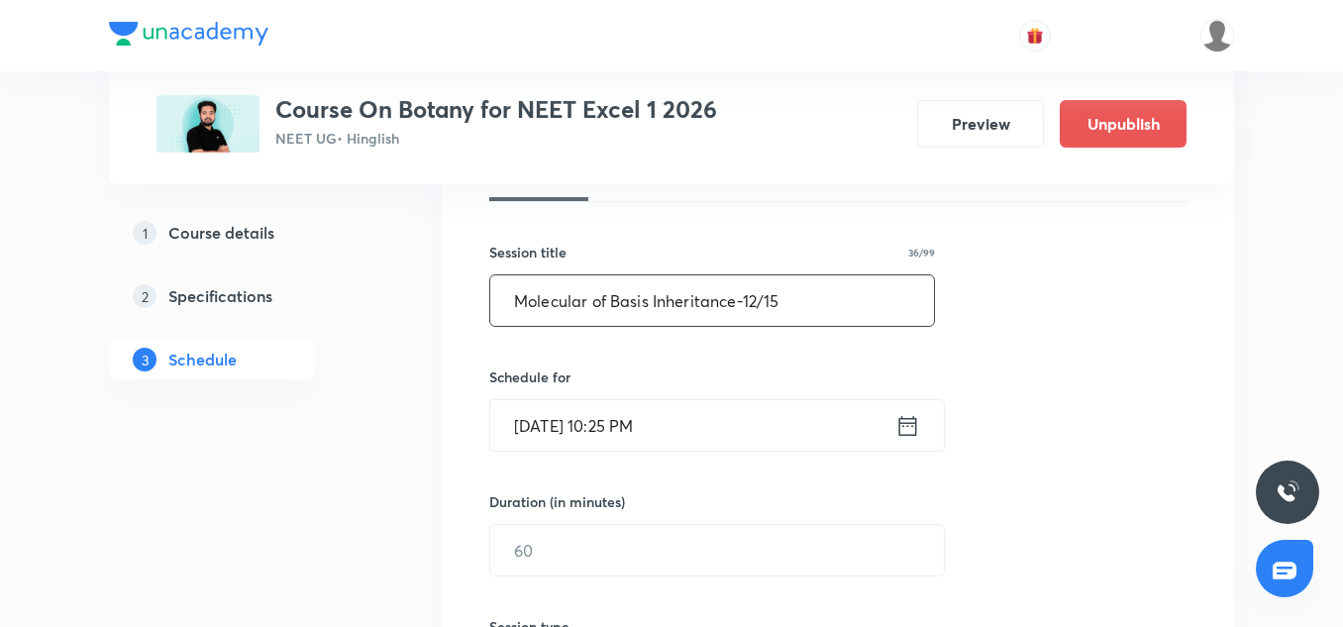
type input "Molecular of Basis Inheritance-12/15"
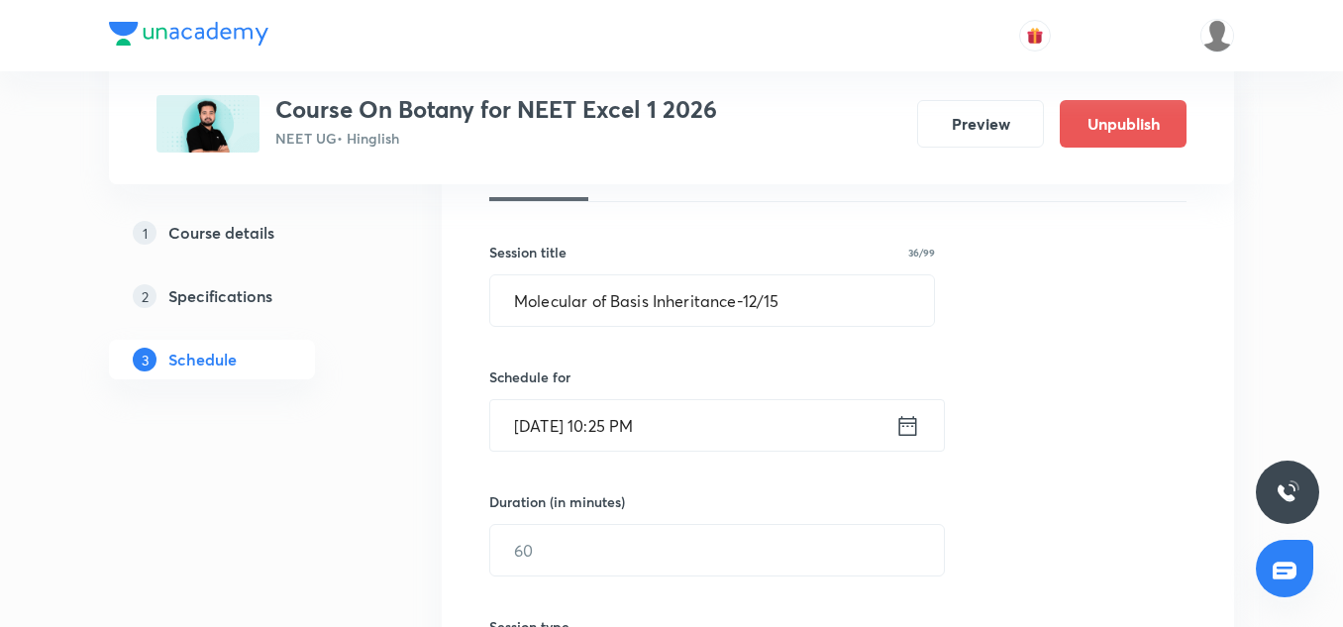
click at [548, 421] on input "Aug 31, 2025, 10:25 PM" at bounding box center [692, 425] width 405 height 51
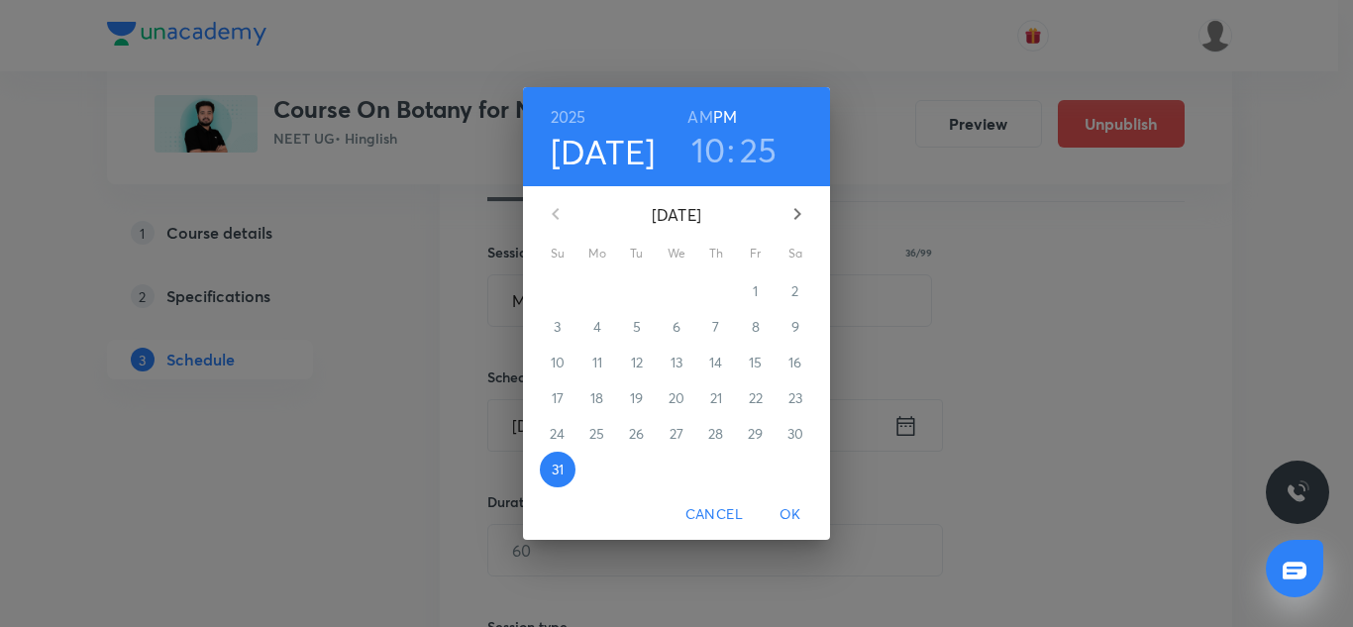
click at [804, 205] on icon "button" at bounding box center [798, 214] width 24 height 24
click at [600, 289] on span "1" at bounding box center [598, 291] width 36 height 20
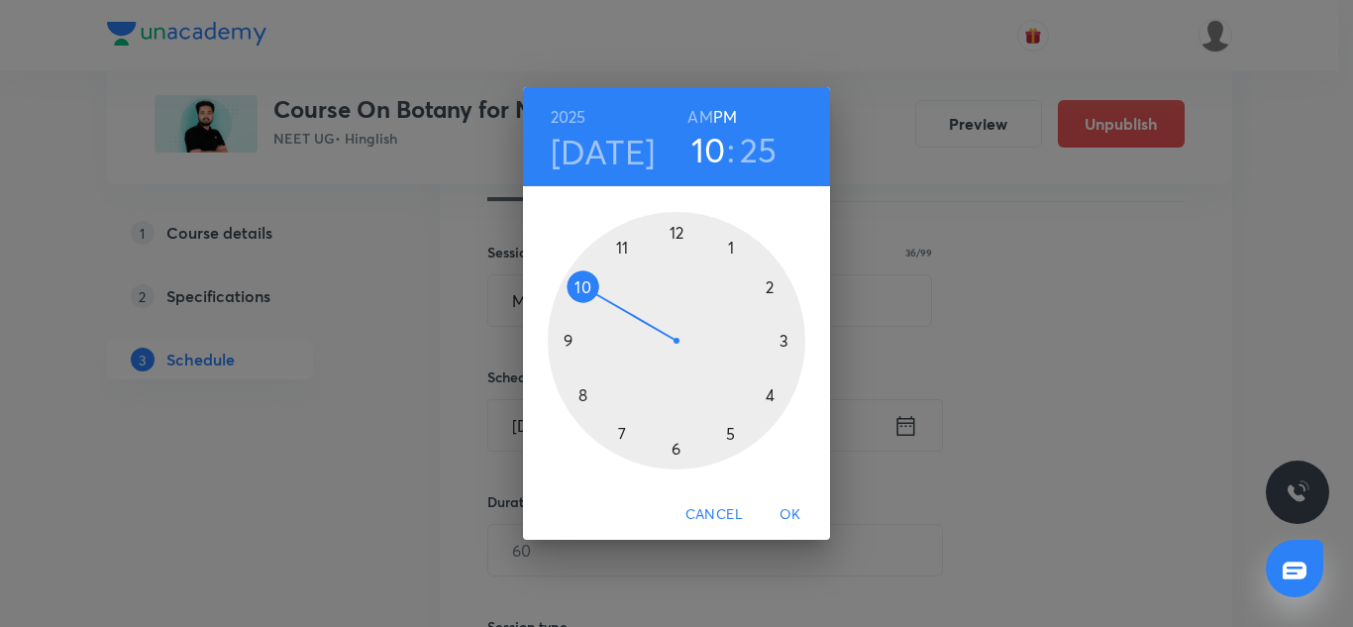
click at [766, 399] on div at bounding box center [677, 341] width 258 height 258
click at [675, 227] on div at bounding box center [677, 341] width 258 height 258
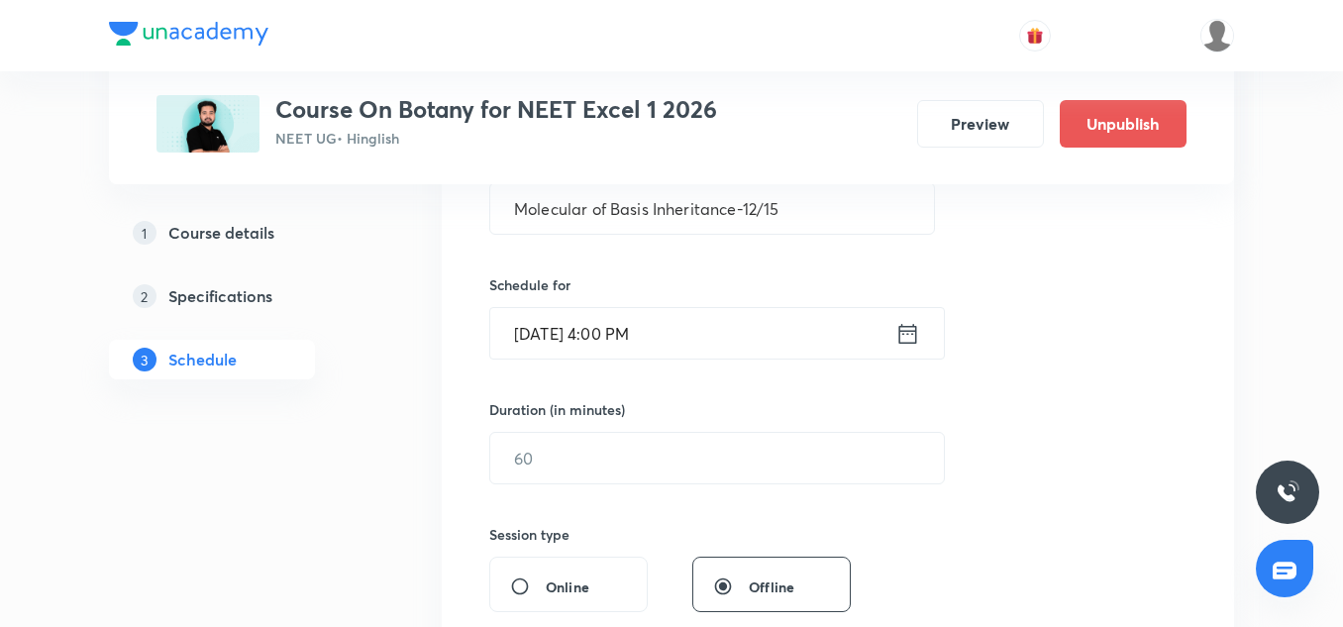
scroll to position [415, 0]
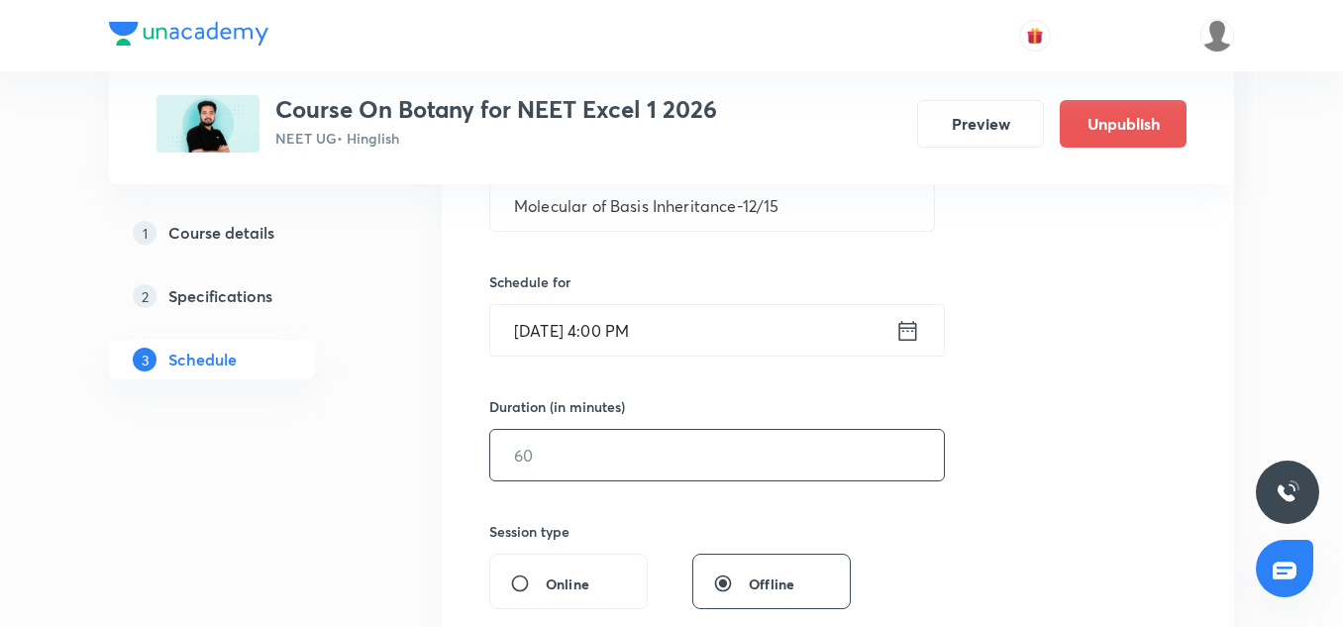
click at [578, 440] on input "text" at bounding box center [717, 455] width 454 height 51
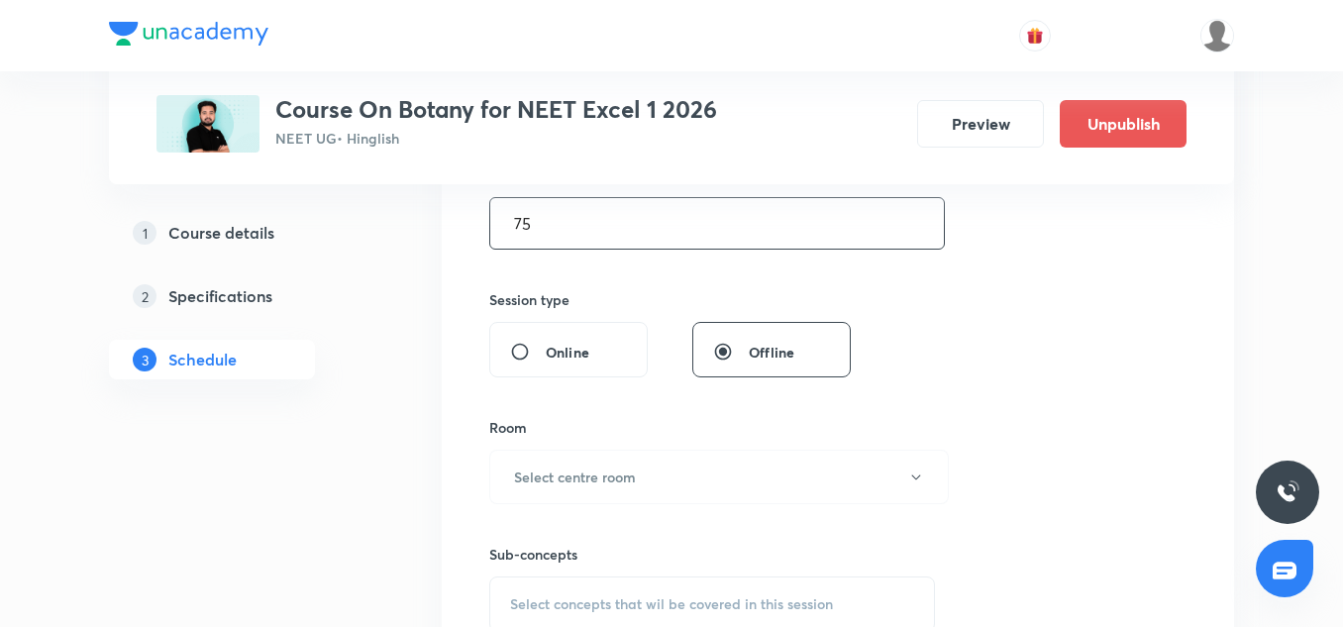
scroll to position [713, 0]
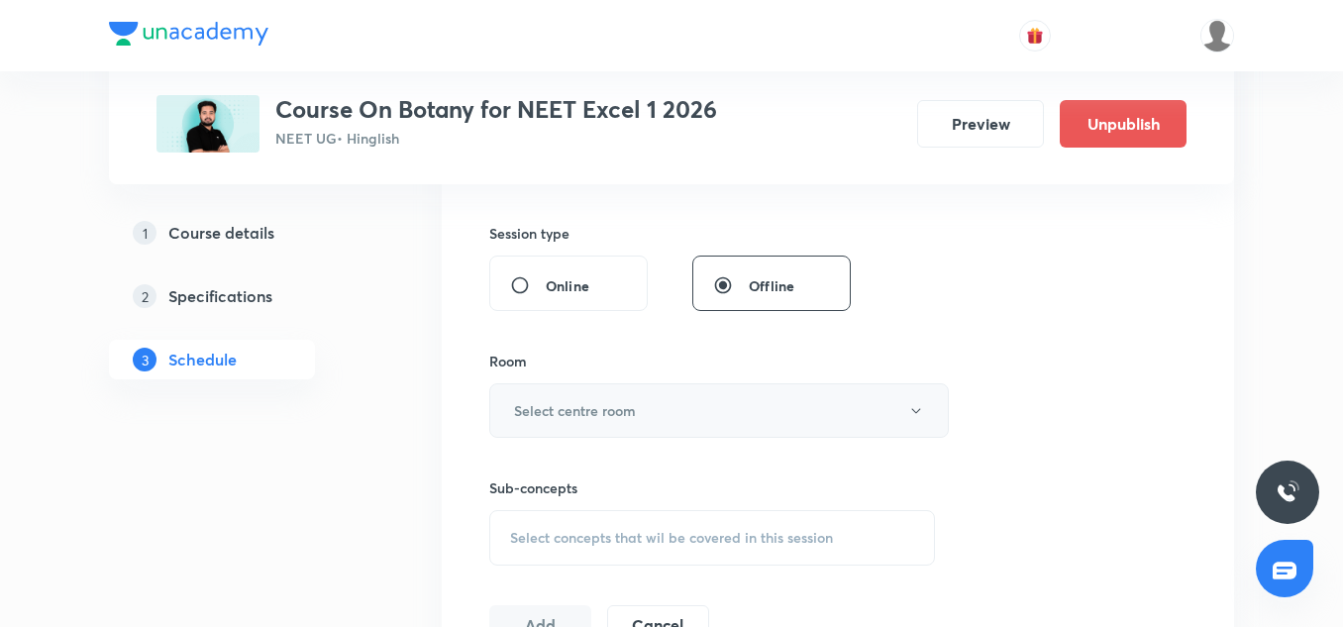
type input "75"
click at [578, 416] on h6 "Select centre room" at bounding box center [575, 410] width 122 height 21
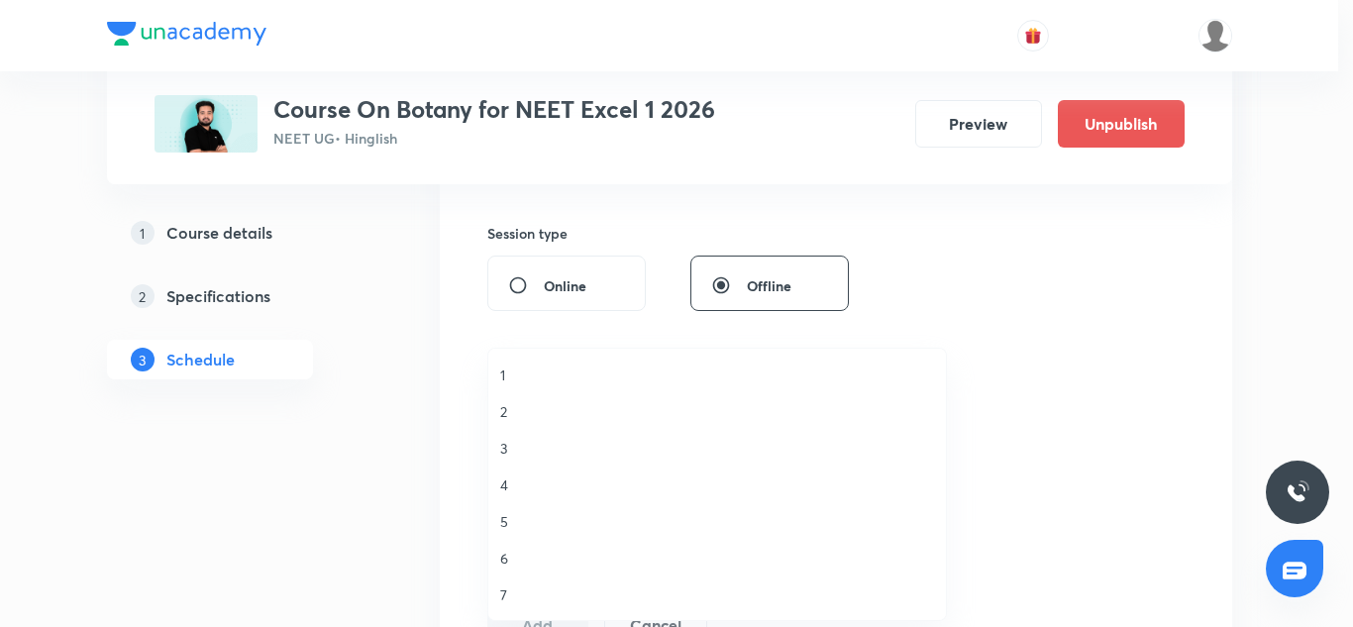
click at [502, 412] on span "2" at bounding box center [717, 411] width 434 height 21
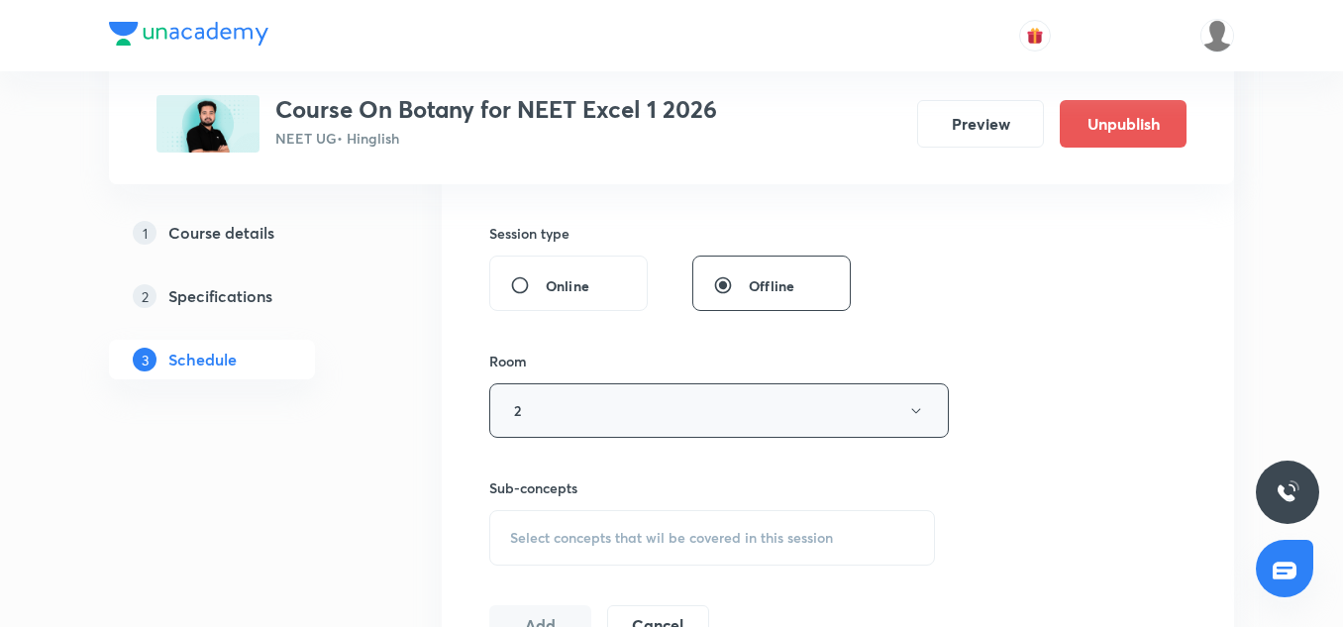
click at [560, 416] on button "2" at bounding box center [719, 410] width 460 height 54
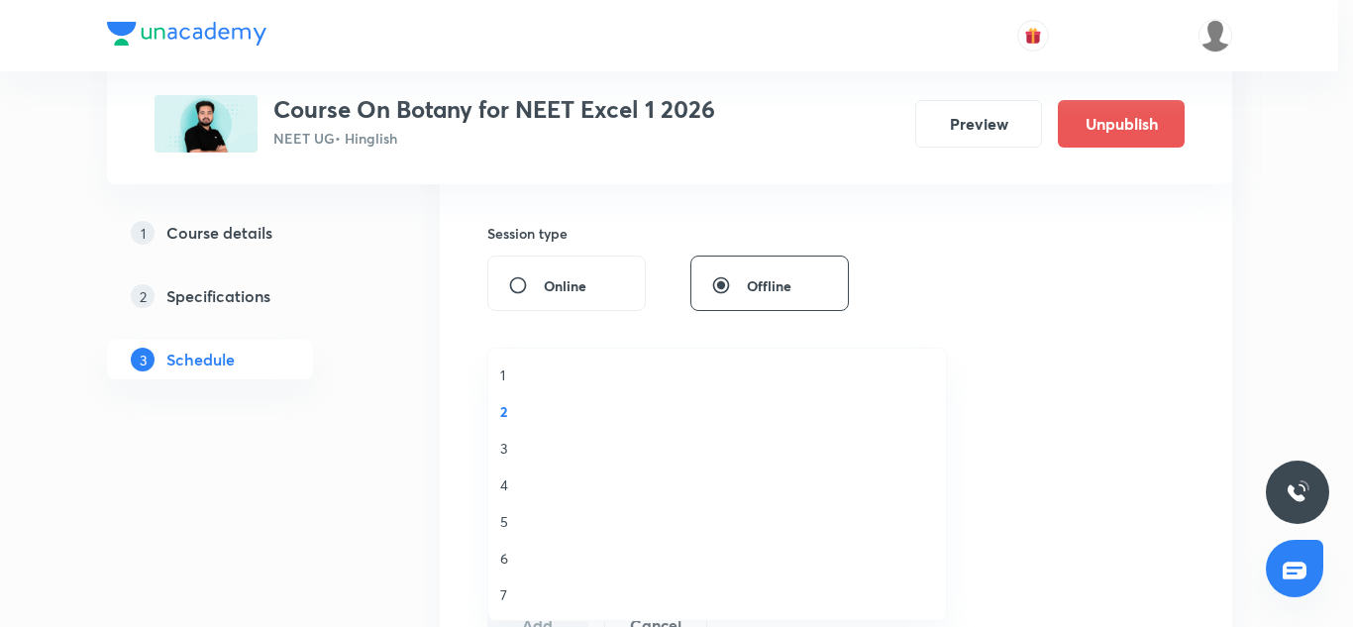
click at [511, 386] on li "1" at bounding box center [717, 375] width 458 height 37
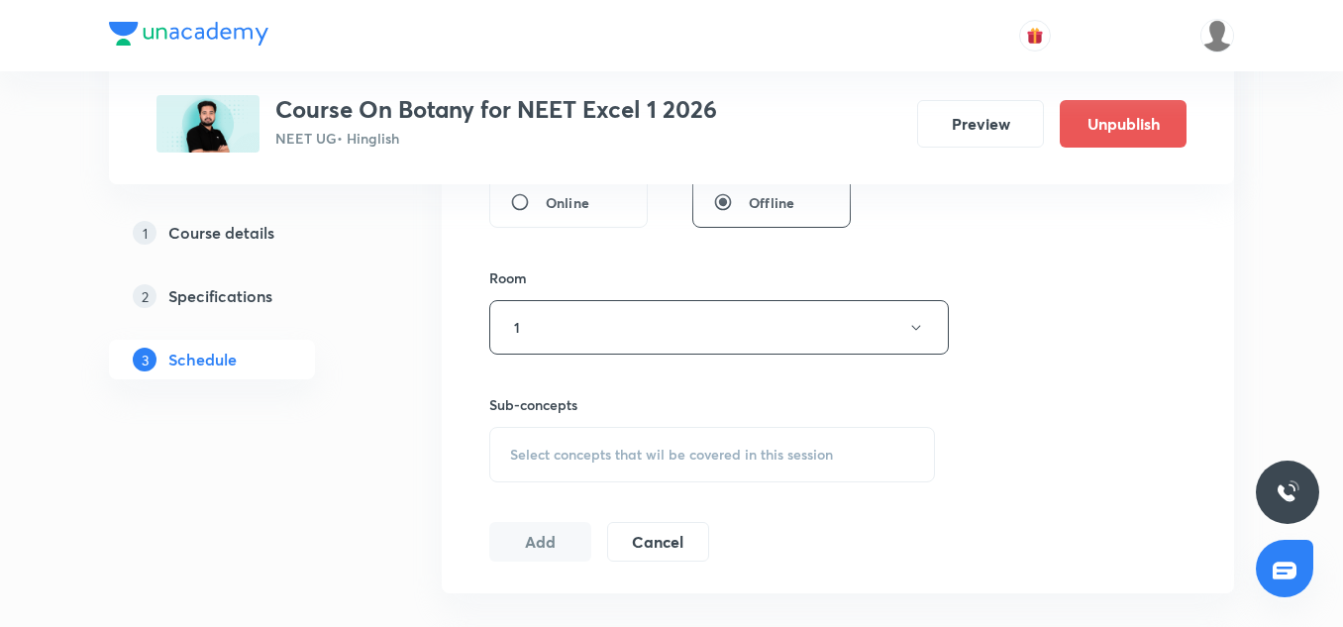
scroll to position [798, 0]
click at [580, 445] on span "Select concepts that wil be covered in this session" at bounding box center [671, 453] width 323 height 16
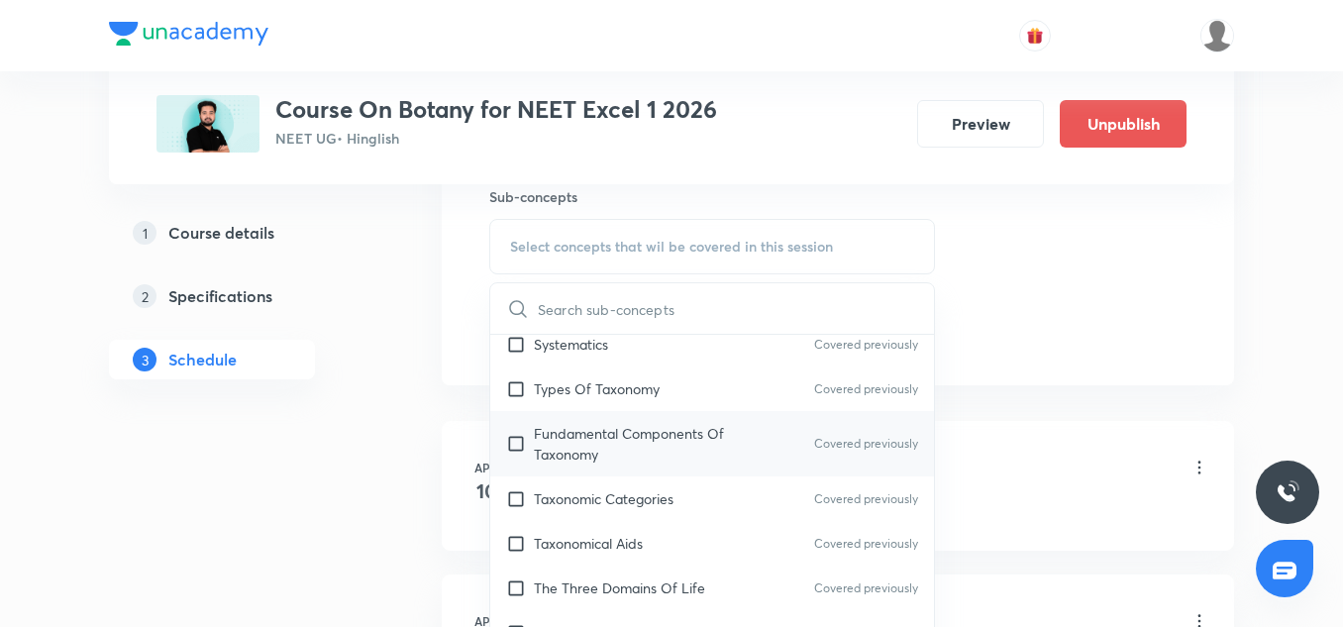
scroll to position [424, 0]
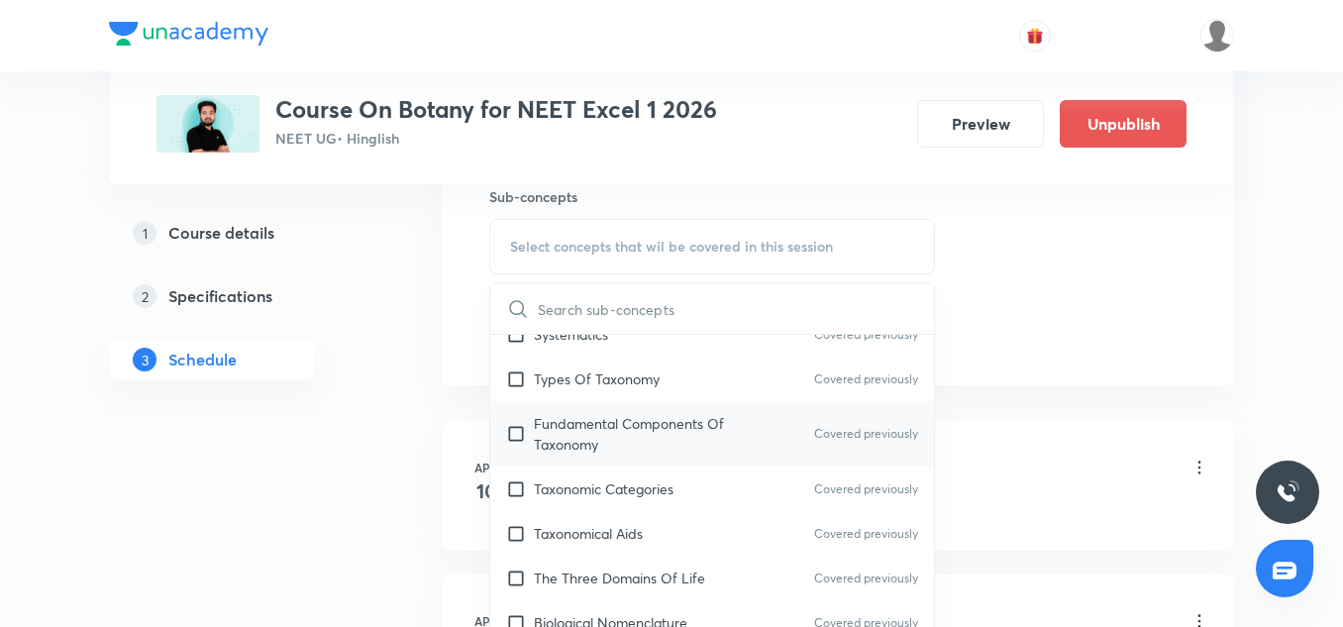
click at [556, 442] on p "Fundamental Components Of Taxonomy" at bounding box center [634, 434] width 200 height 42
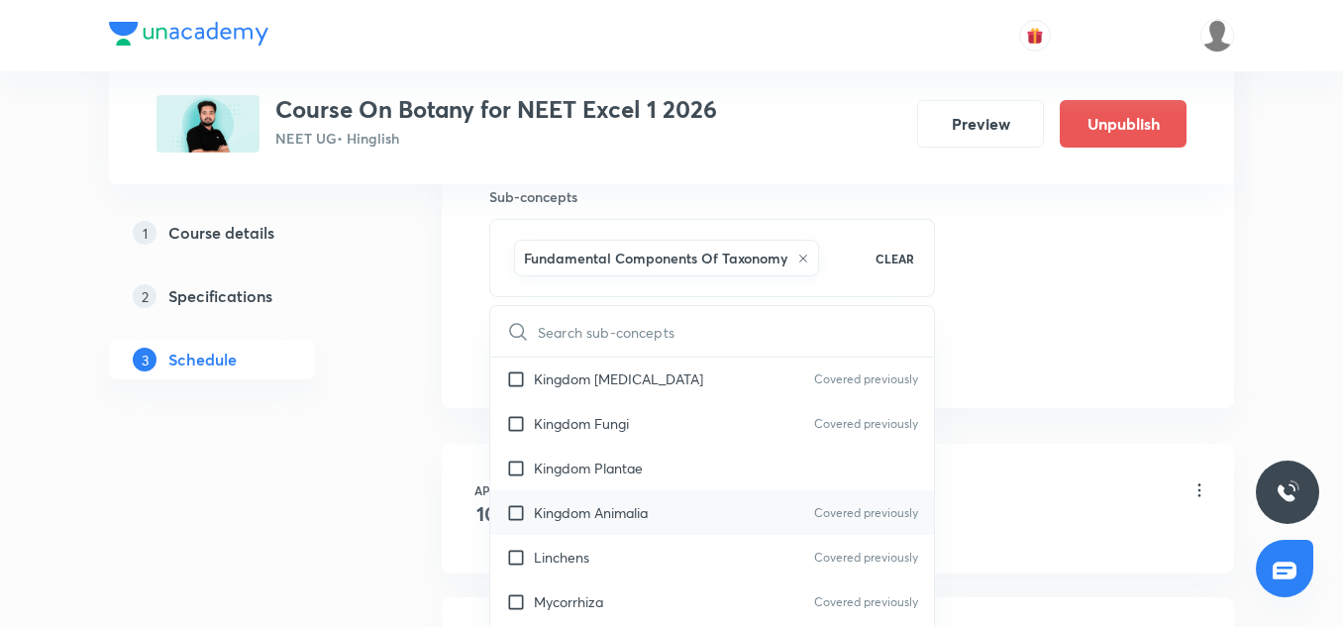
scroll to position [888, 0]
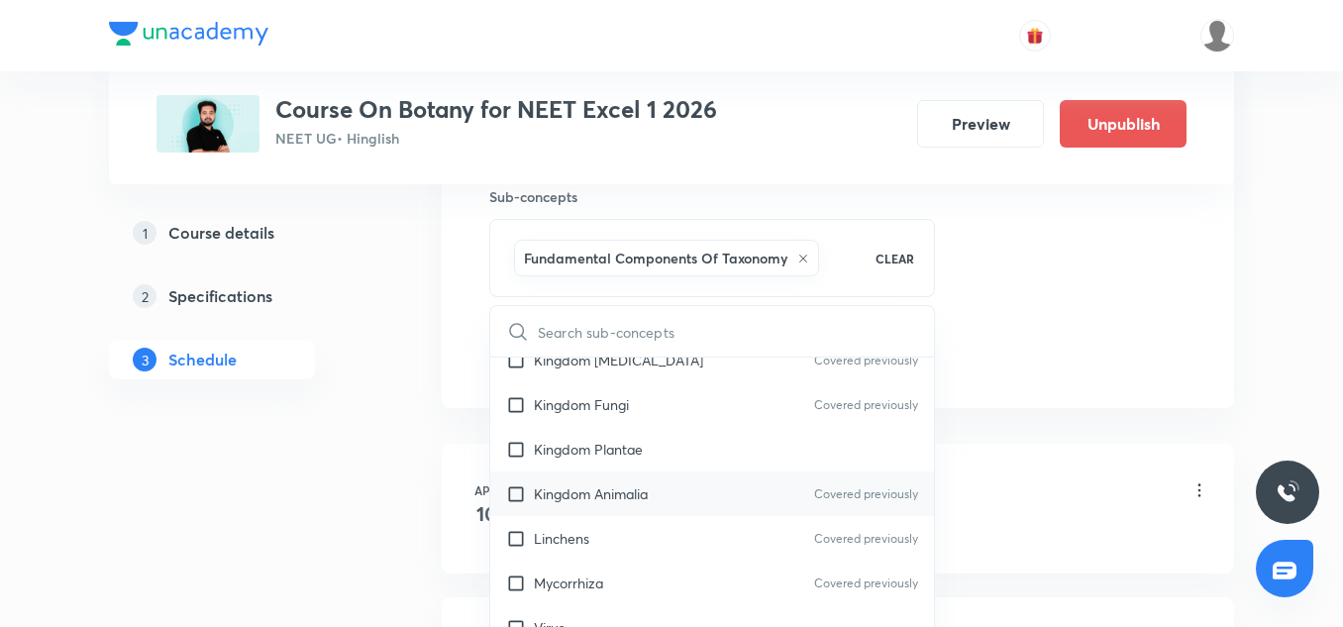
click at [580, 495] on p "Kingdom Animalia" at bounding box center [591, 493] width 114 height 21
checkbox input "true"
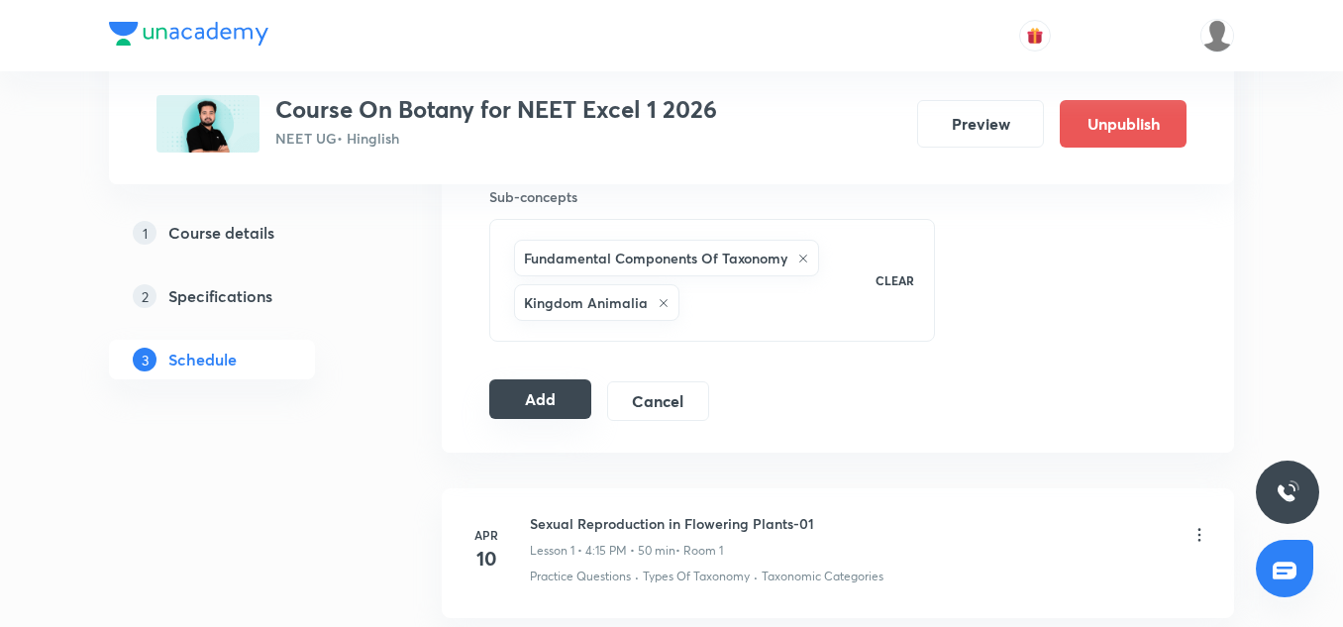
click at [554, 398] on button "Add" at bounding box center [540, 399] width 102 height 40
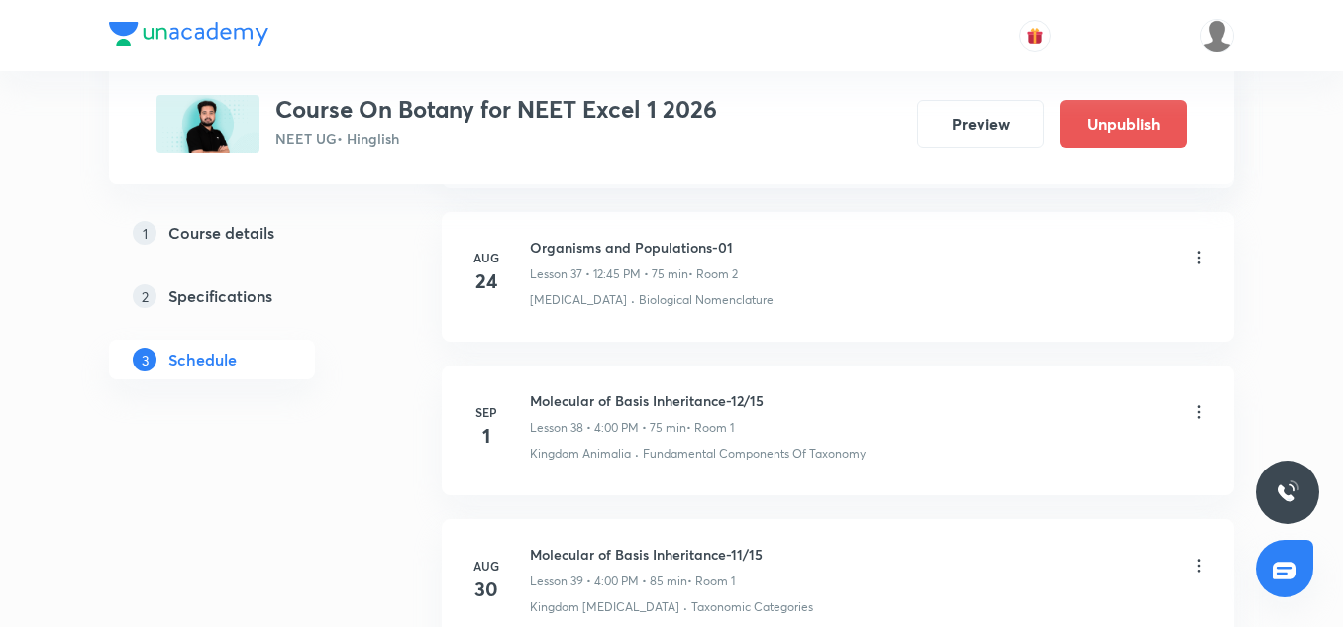
scroll to position [5862, 0]
click at [1199, 401] on icon at bounding box center [1200, 411] width 20 height 20
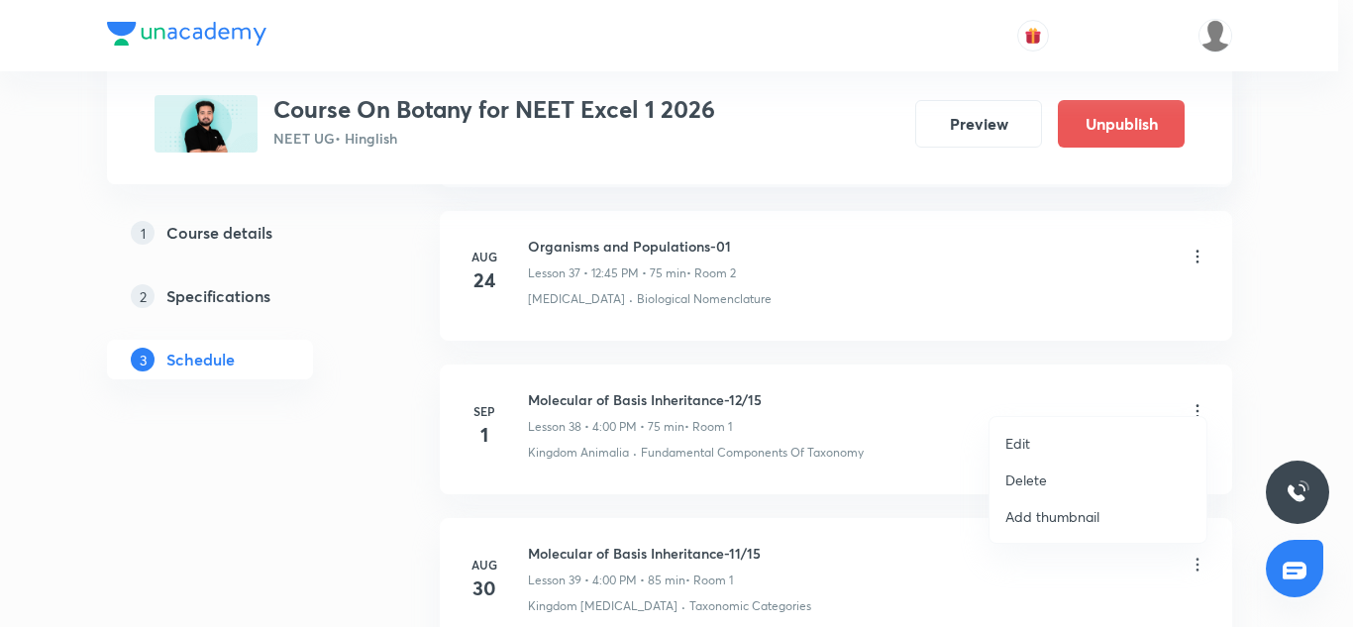
click at [1025, 444] on p "Edit" at bounding box center [1017, 443] width 25 height 21
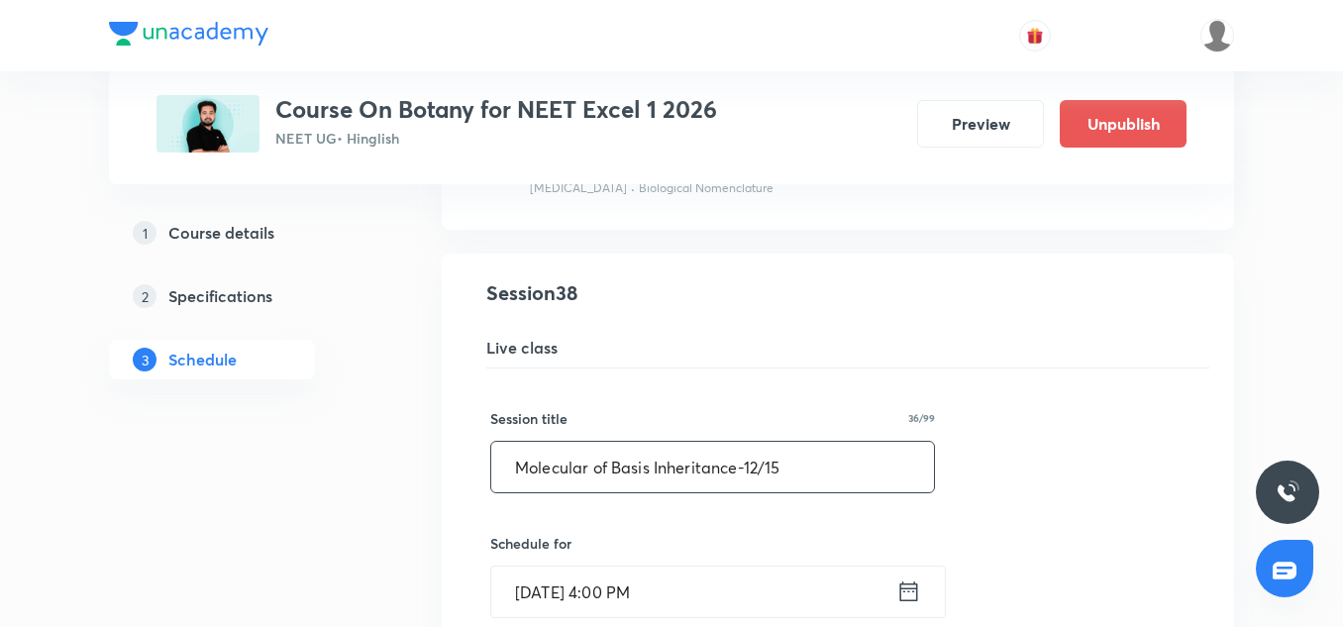
click at [759, 446] on input "Molecular of Basis Inheritance-12/15" at bounding box center [712, 467] width 443 height 51
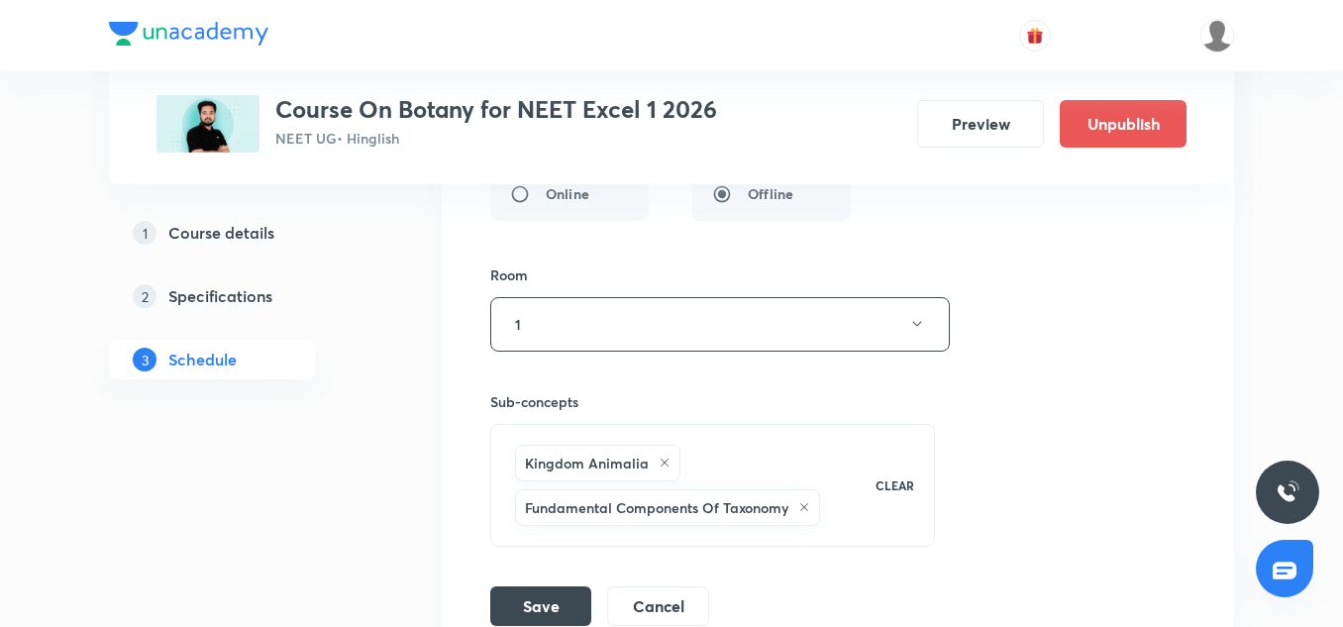
scroll to position [6520, 0]
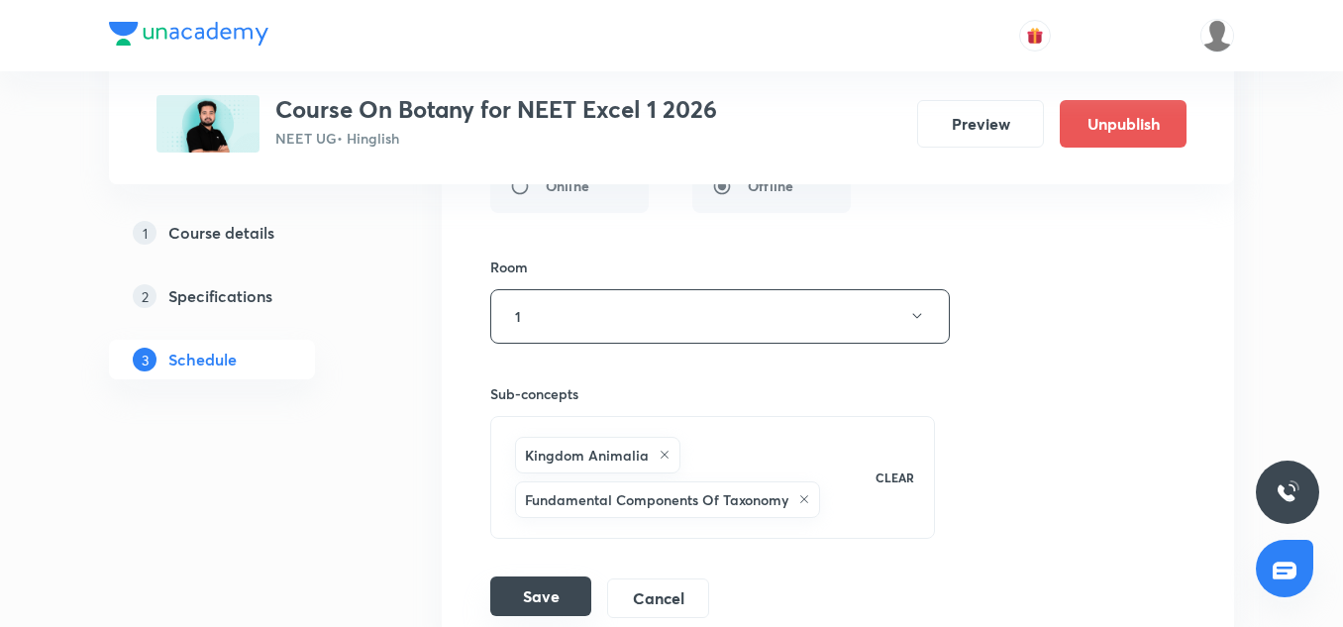
type input "Molecular of Basis Inheritance-11/15"
click at [575, 577] on button "Save" at bounding box center [540, 597] width 101 height 40
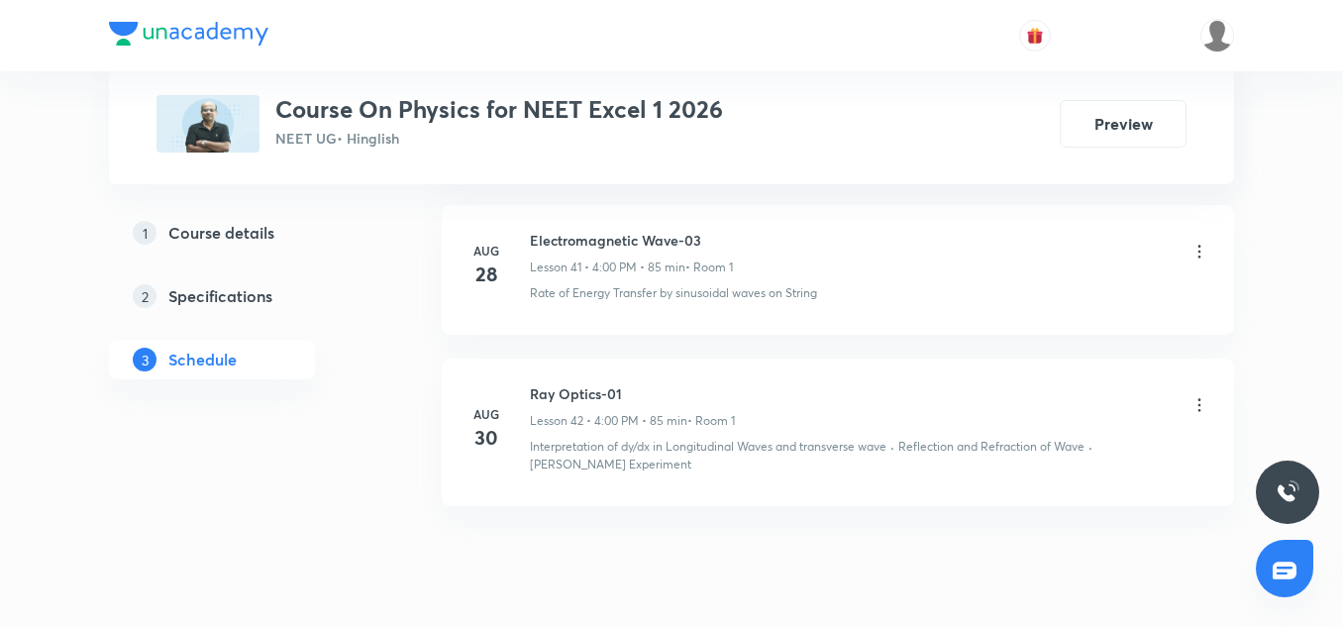
scroll to position [7550, 0]
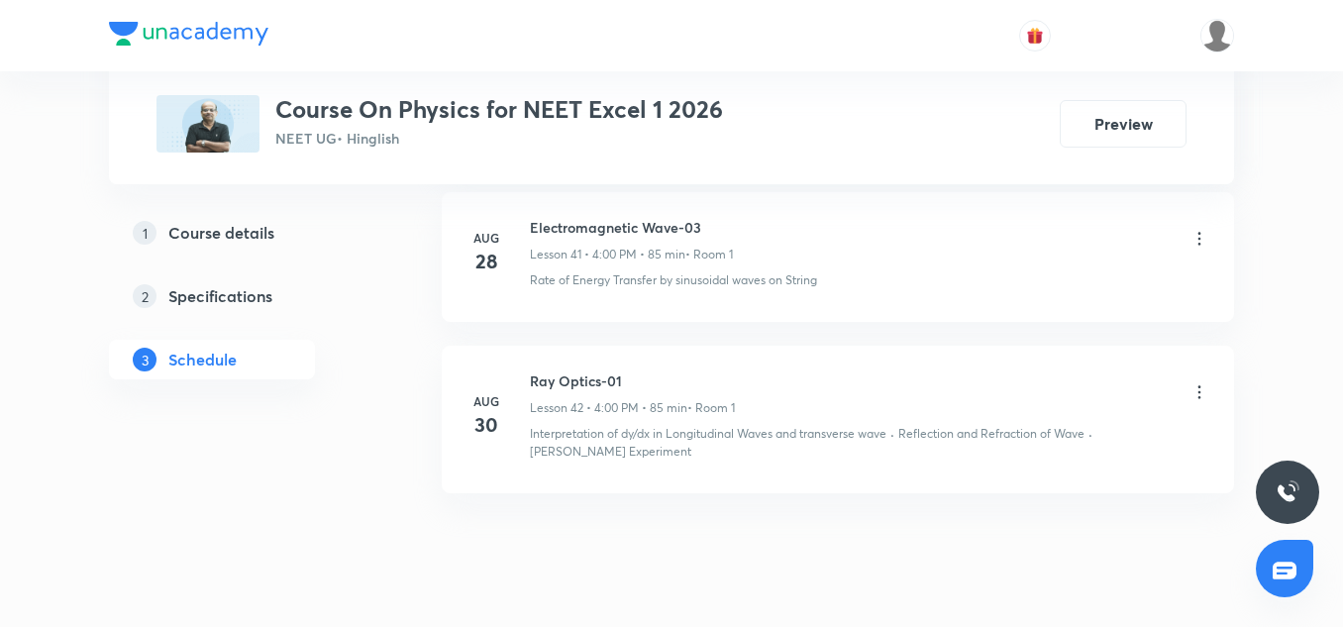
click at [563, 370] on h6 "Ray Optics-01" at bounding box center [632, 380] width 205 height 21
copy h6 "Ray Optics-01"
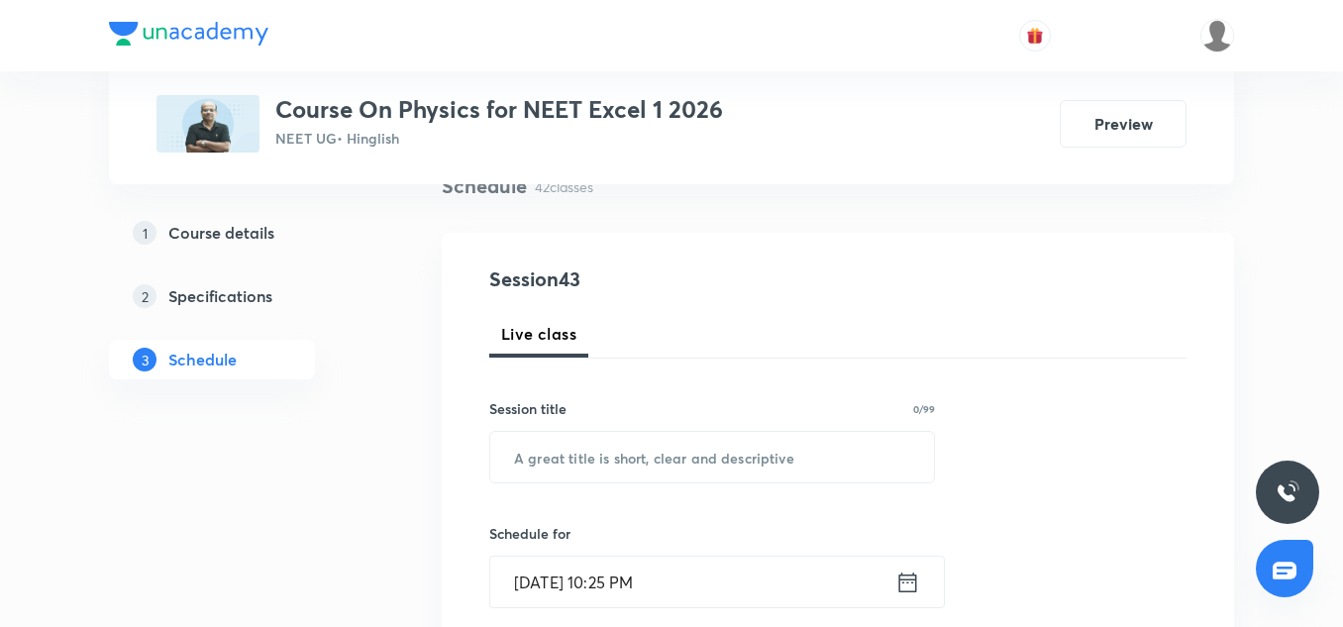
scroll to position [170, 0]
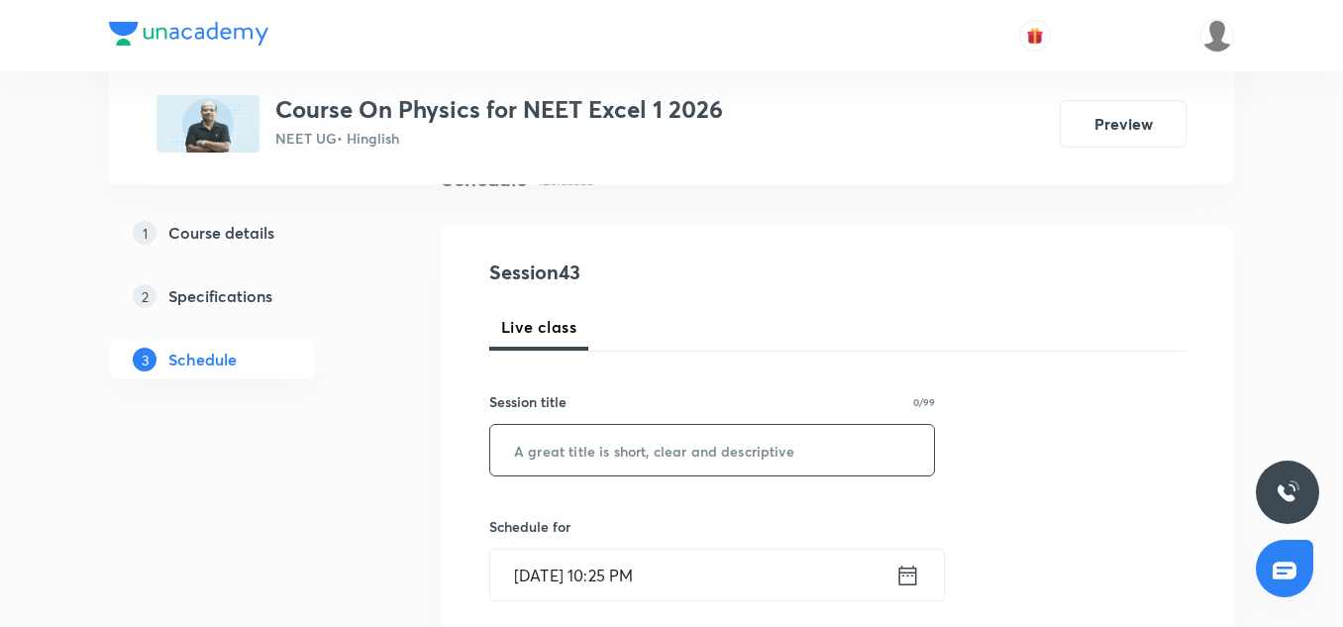
click at [580, 437] on input "text" at bounding box center [712, 450] width 444 height 51
paste input "Ray Optics-01"
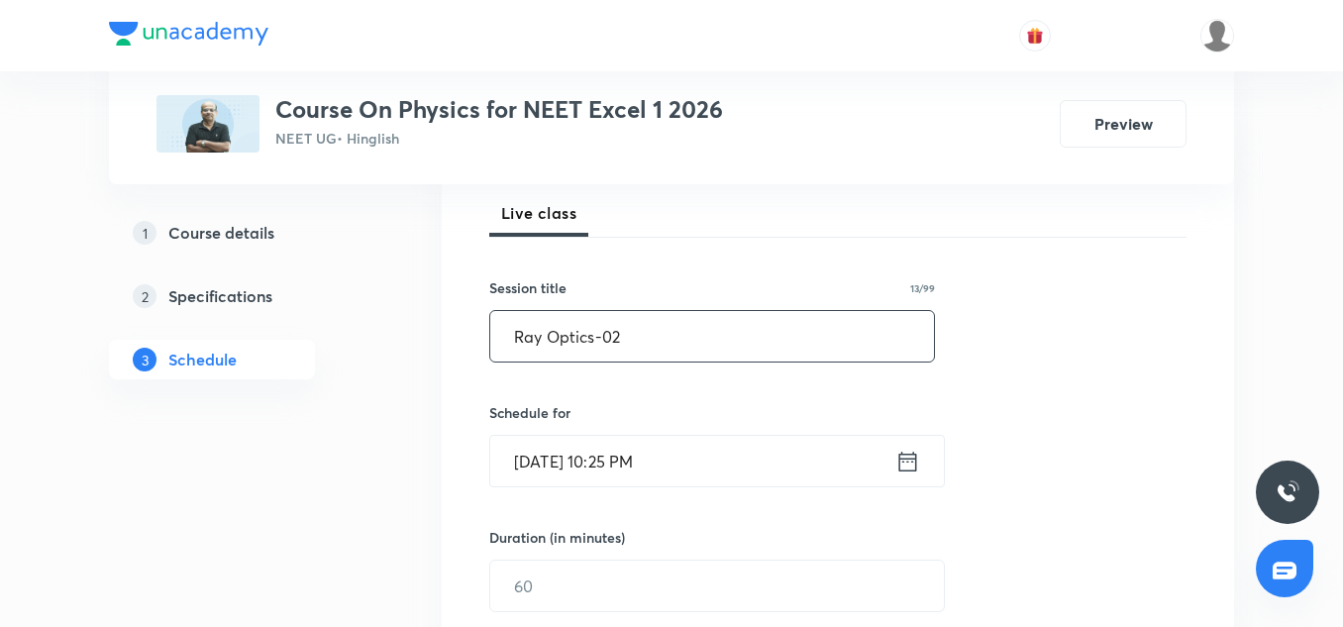
scroll to position [285, 0]
type input "Ray Optics-02"
click at [555, 459] on input "Aug 31, 2025, 10:25 PM" at bounding box center [692, 460] width 405 height 51
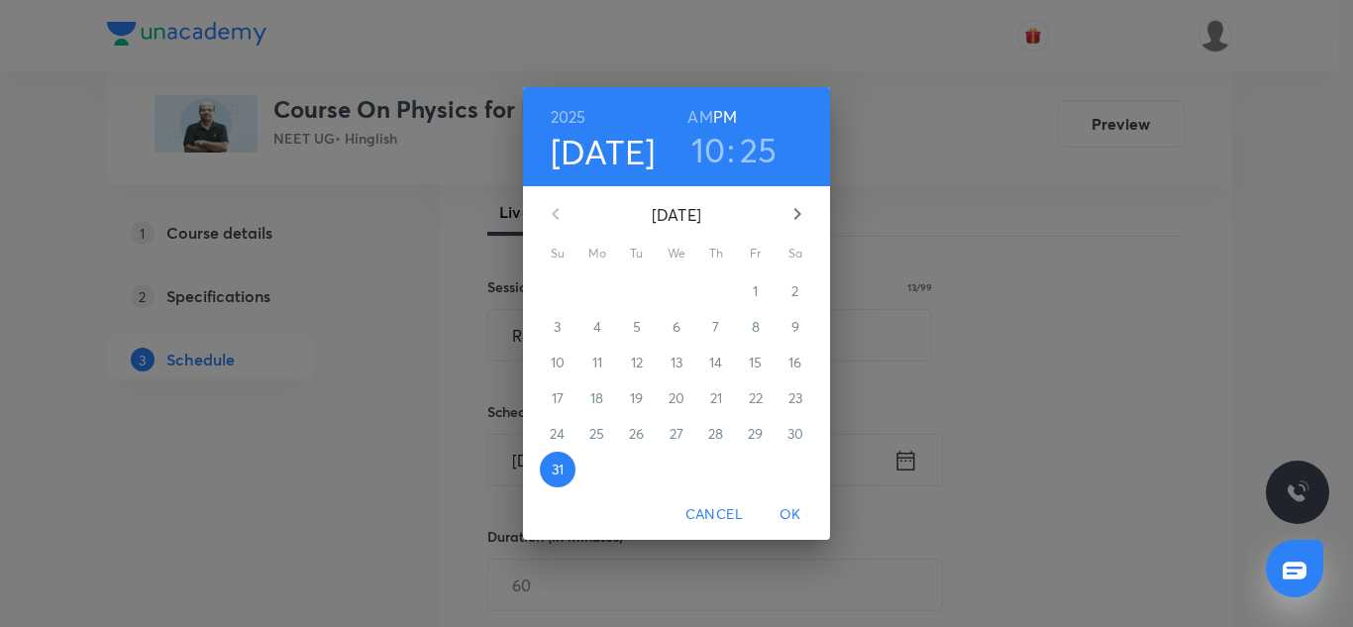
click at [791, 225] on icon "button" at bounding box center [798, 214] width 24 height 24
click at [595, 289] on p "1" at bounding box center [596, 291] width 5 height 20
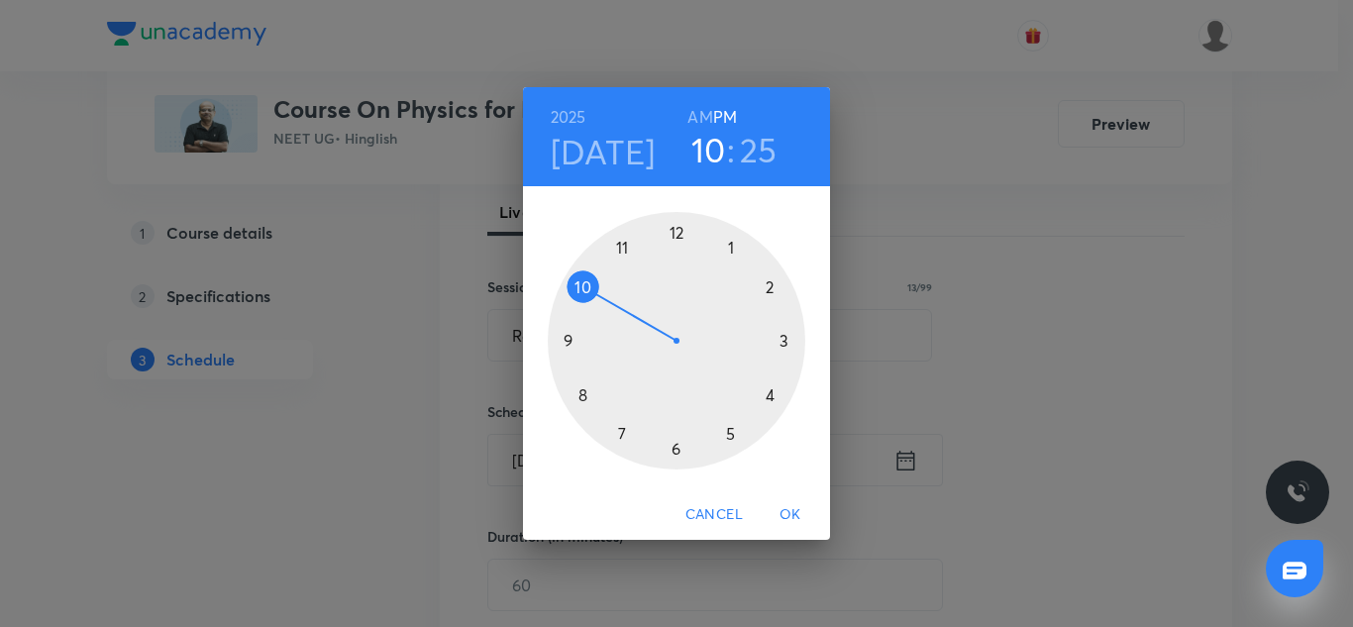
click at [729, 435] on div at bounding box center [677, 341] width 258 height 258
click at [622, 434] on div at bounding box center [677, 341] width 258 height 258
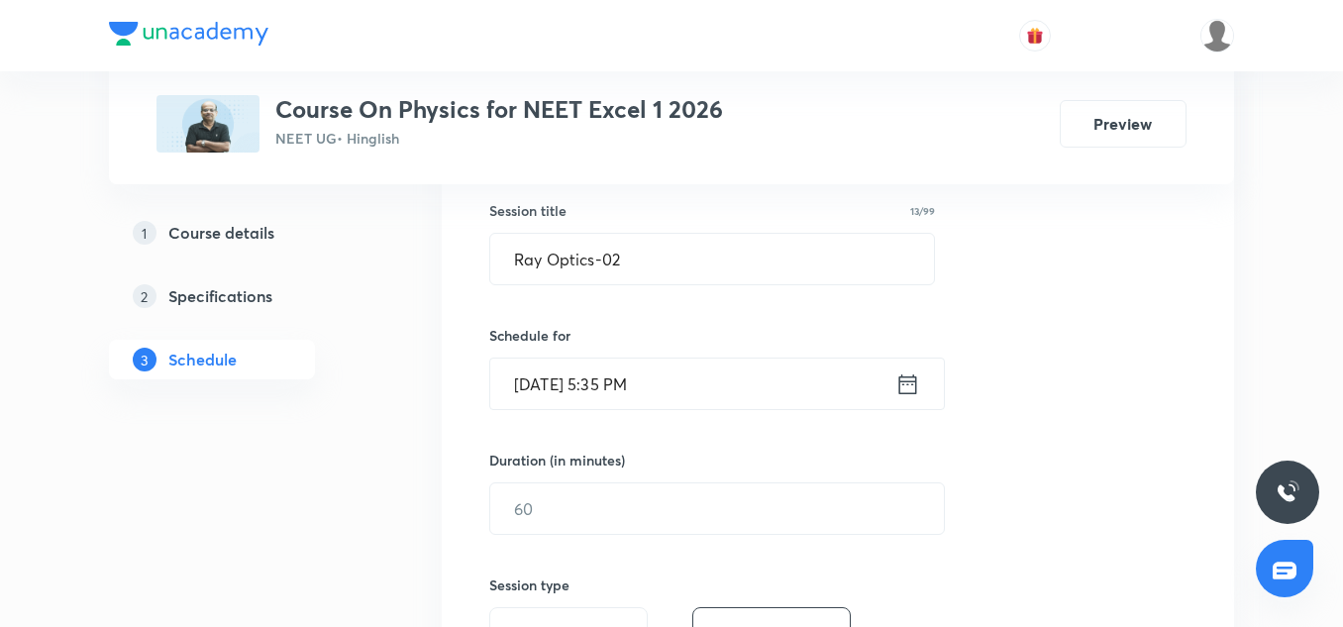
scroll to position [367, 0]
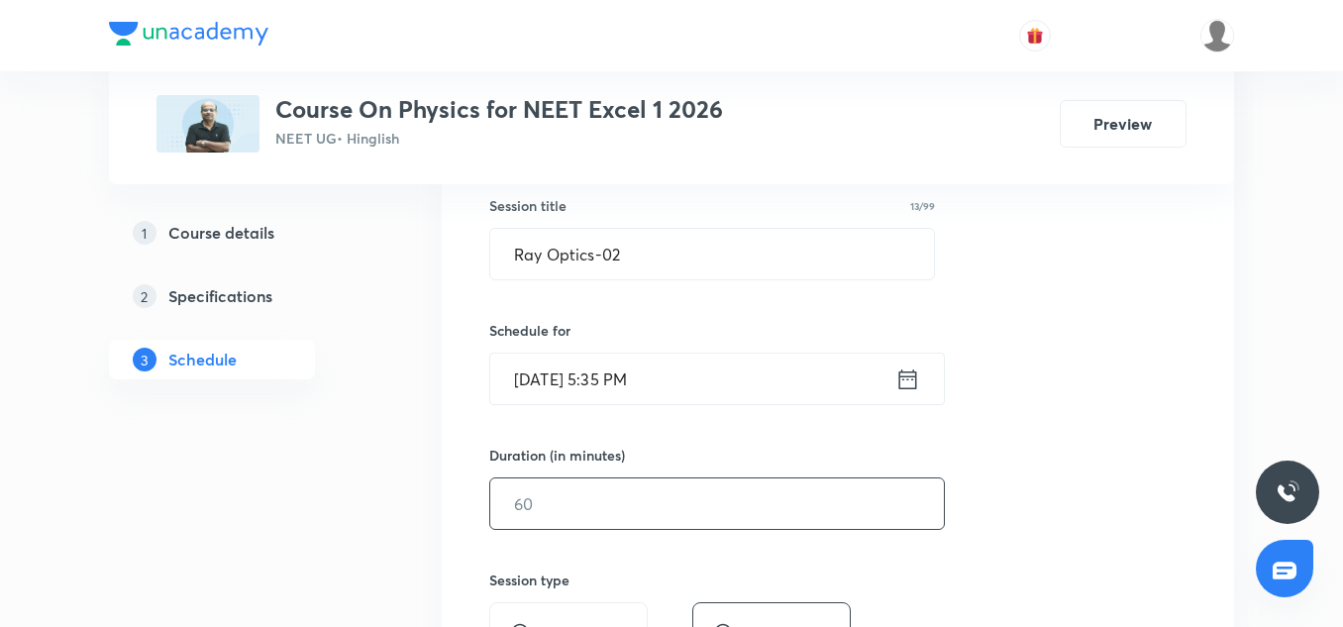
click at [592, 508] on input "text" at bounding box center [717, 503] width 454 height 51
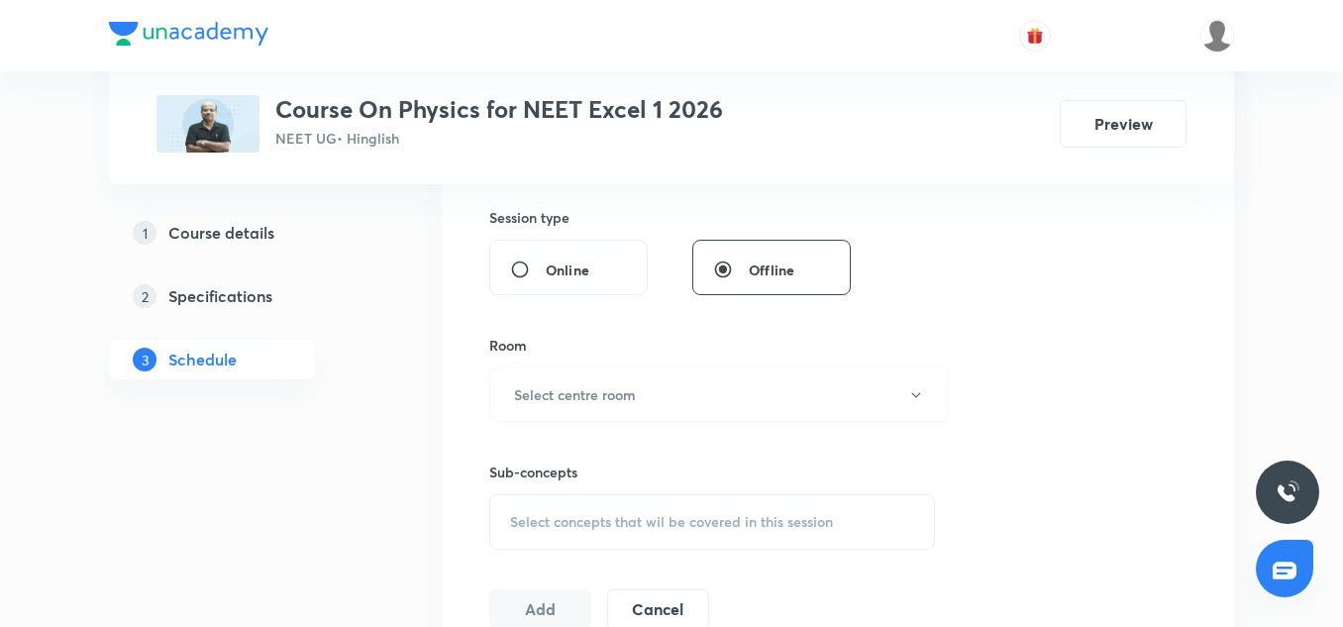
scroll to position [730, 0]
type input "85"
drag, startPoint x: 591, startPoint y: 432, endPoint x: 590, endPoint y: 413, distance: 18.8
click at [590, 413] on div "Session 43 Live class Session title 13/99 Ray Optics-02 ​ Schedule for Sep 1, 2…" at bounding box center [837, 163] width 697 height 930
click at [590, 413] on button "Select centre room" at bounding box center [719, 394] width 460 height 54
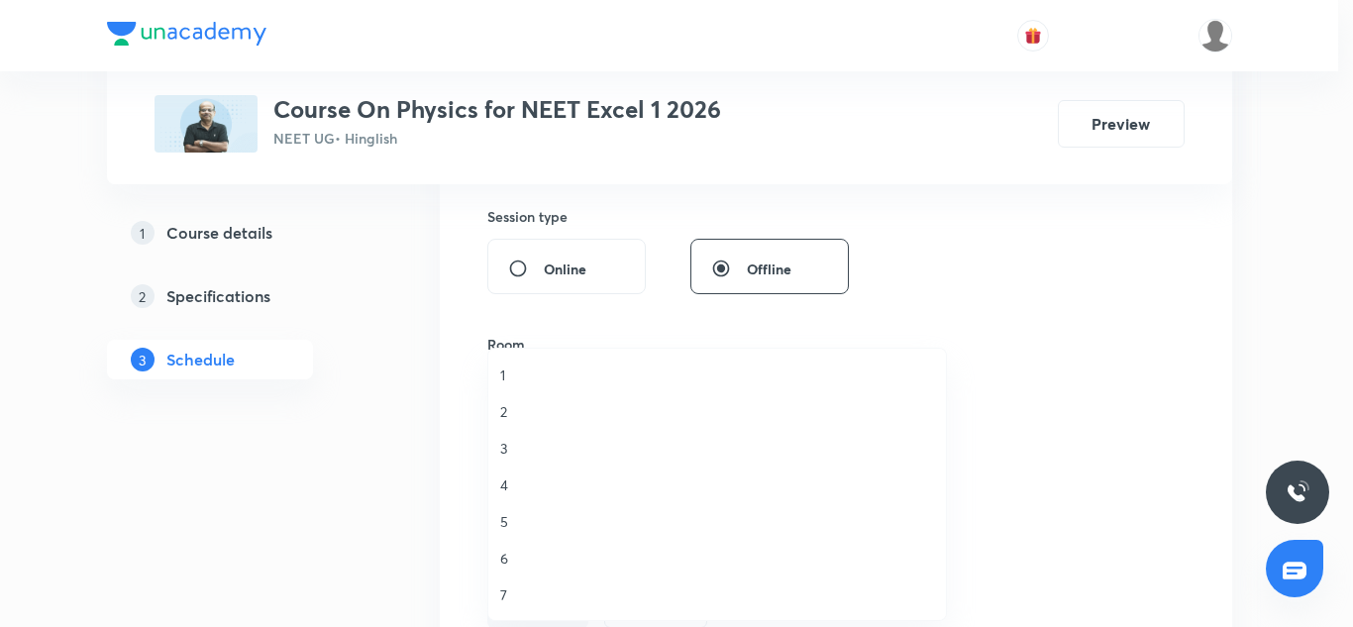
click at [505, 403] on span "2" at bounding box center [717, 411] width 434 height 21
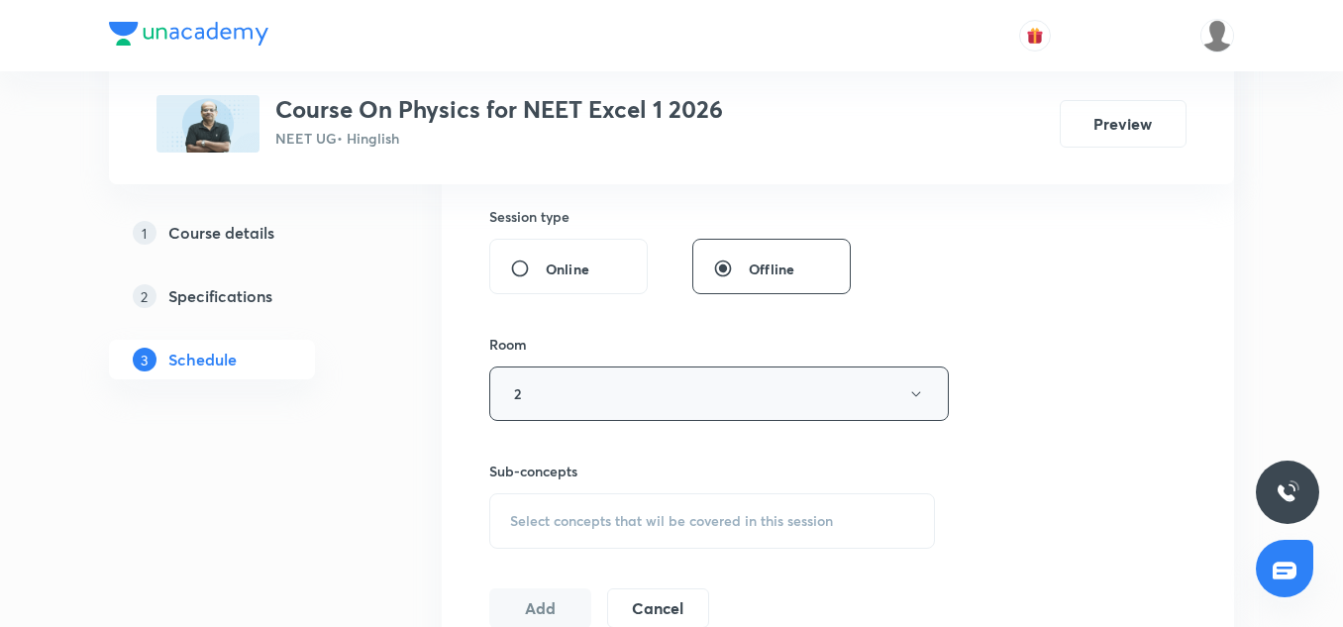
click at [541, 375] on button "2" at bounding box center [719, 394] width 460 height 54
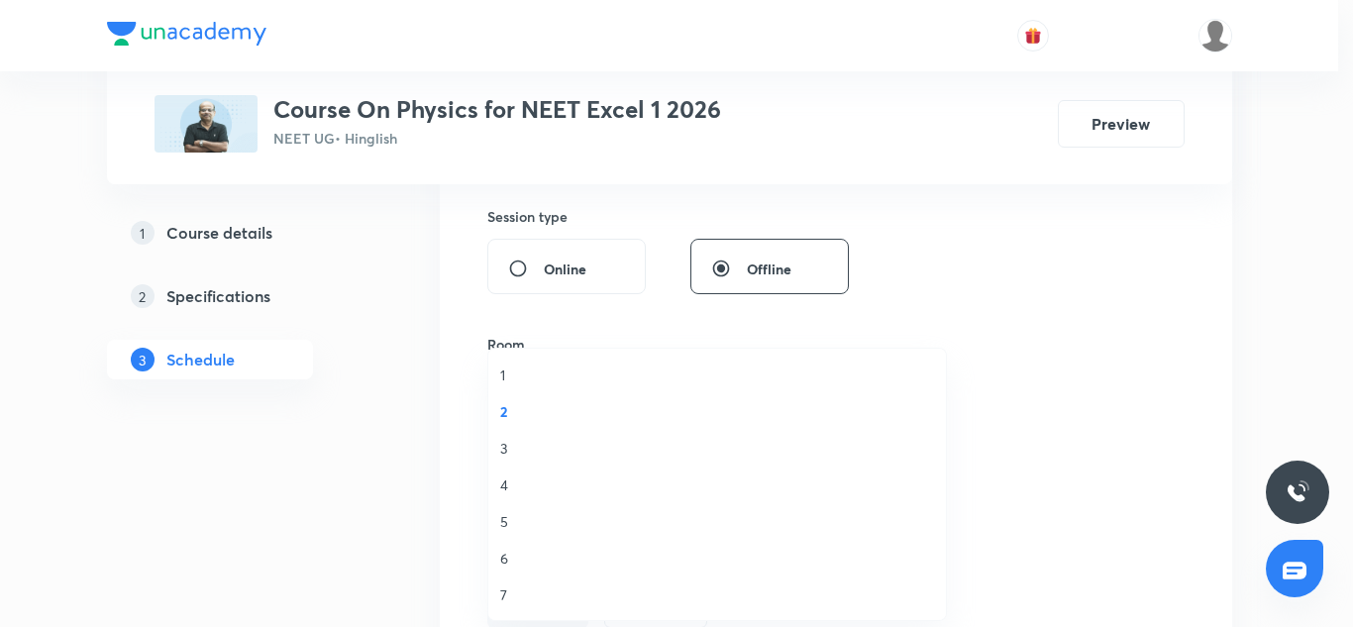
click at [497, 388] on li "1" at bounding box center [717, 375] width 458 height 37
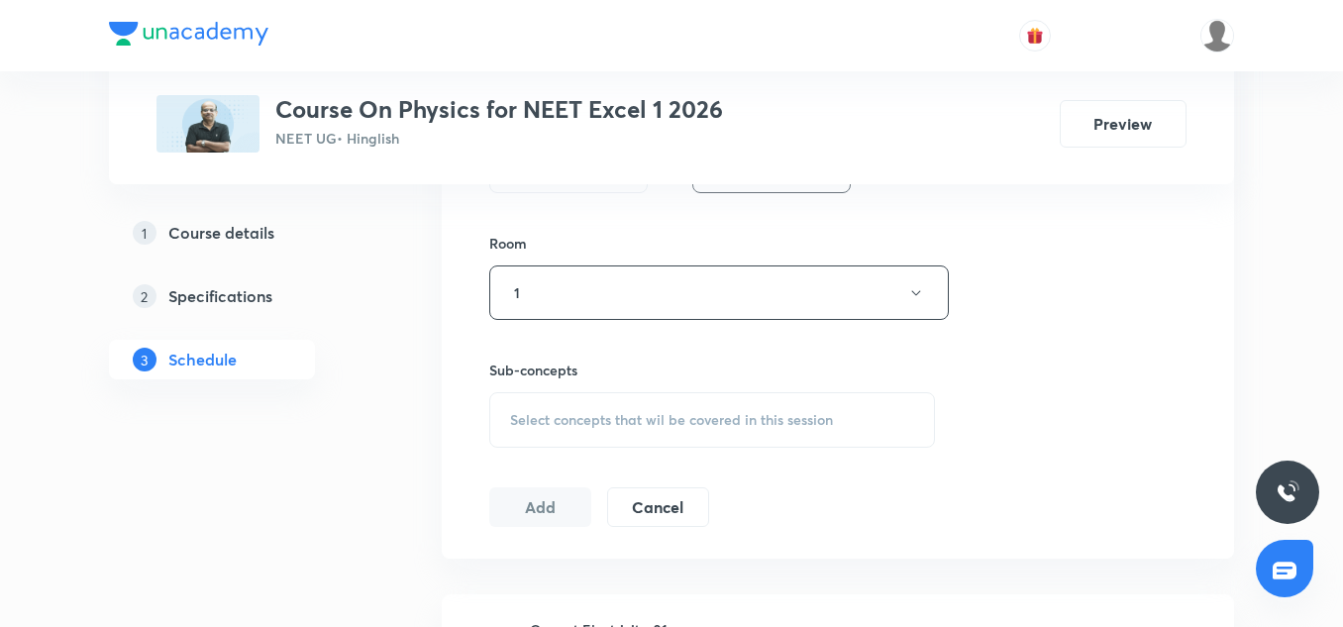
scroll to position [832, 0]
click at [573, 413] on span "Select concepts that wil be covered in this session" at bounding box center [671, 419] width 323 height 16
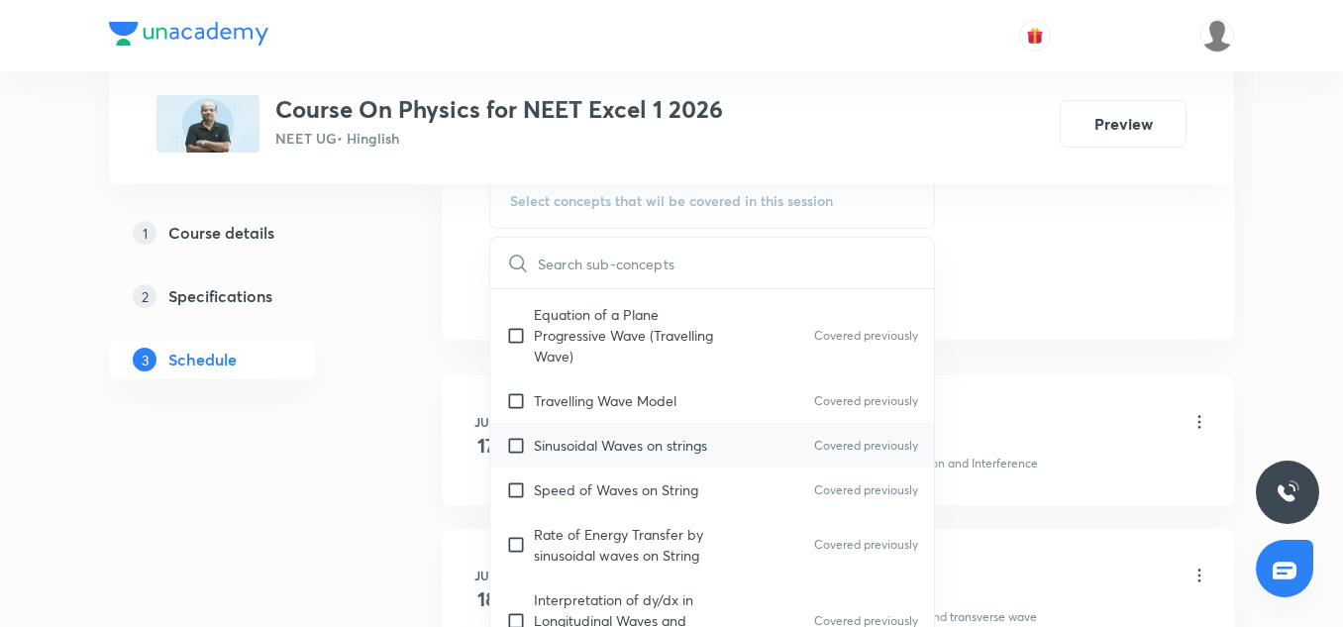
scroll to position [132, 0]
click at [586, 462] on div "Sinusoidal Waves on strings Covered previously" at bounding box center [712, 444] width 444 height 45
checkbox input "true"
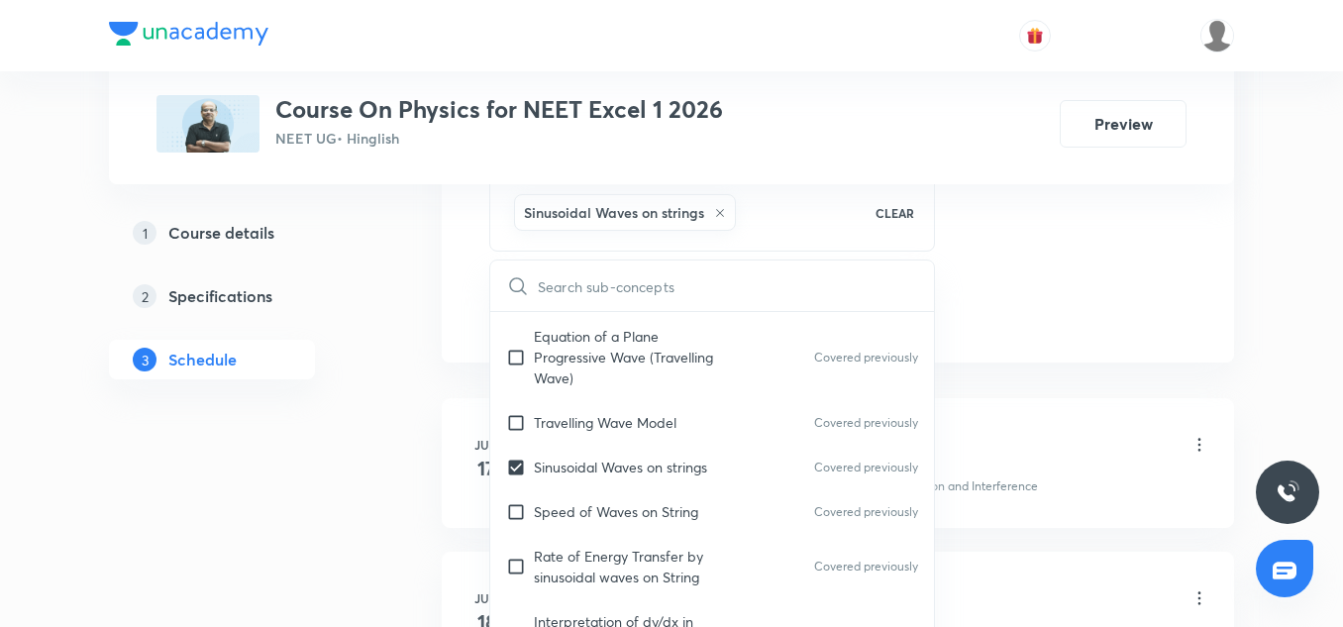
click at [1066, 423] on div "Current Electricity-01 Lesson 1 • 4:00 PM • 85 min • Room 1" at bounding box center [870, 446] width 680 height 47
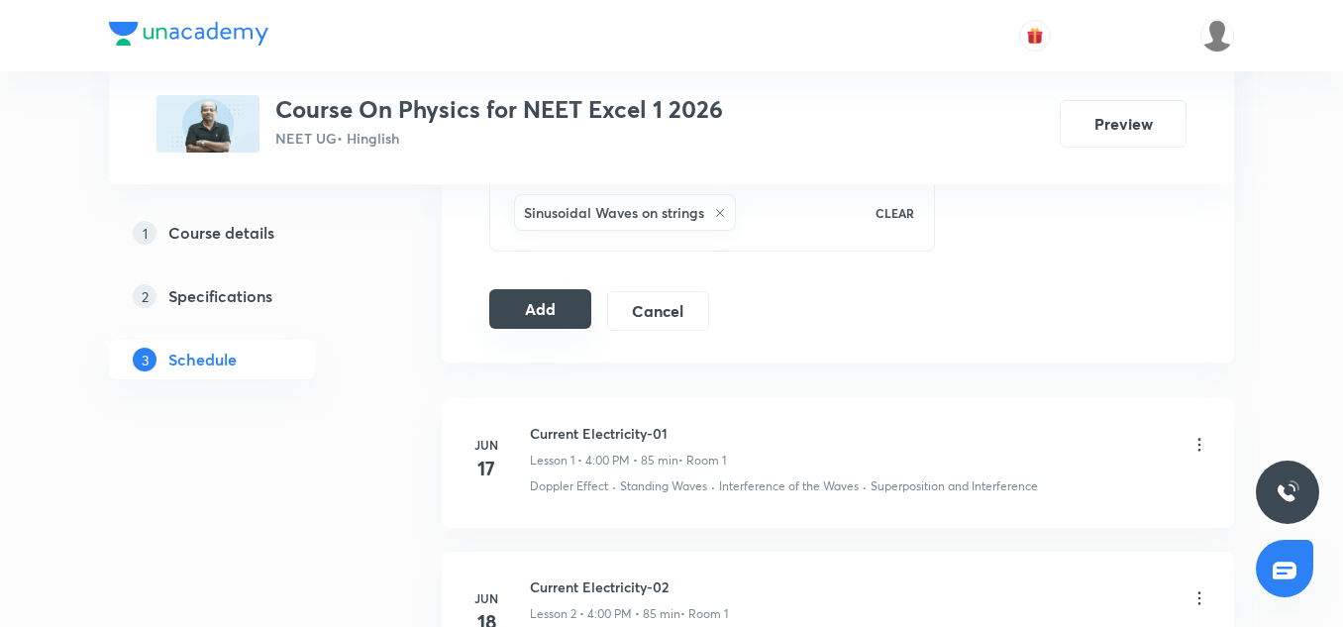
click at [516, 310] on button "Add" at bounding box center [540, 309] width 102 height 40
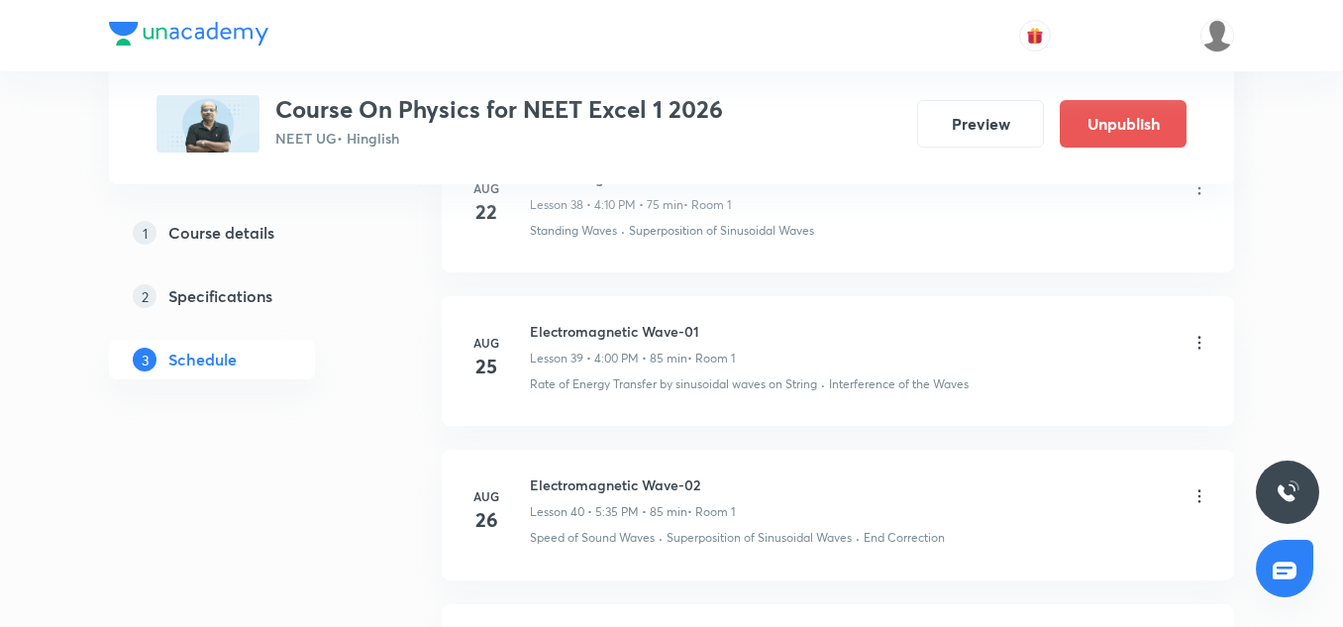
scroll to position [6794, 0]
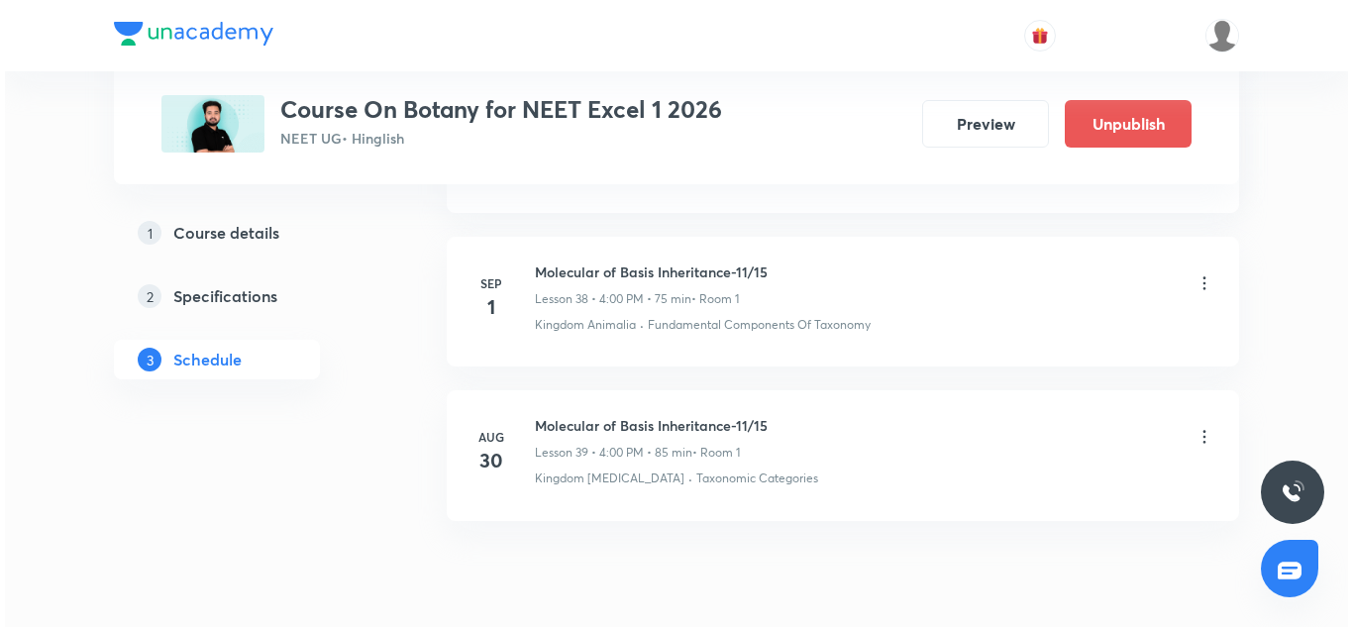
scroll to position [6902, 0]
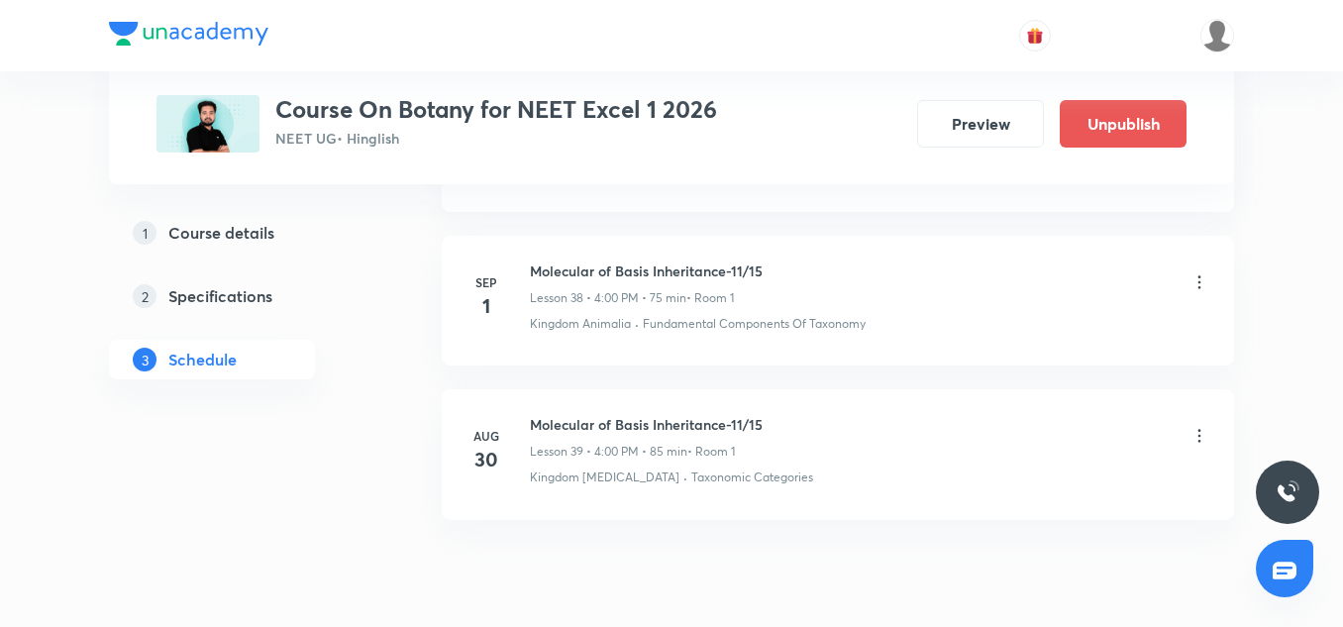
click at [755, 443] on div "Lesson 39 • 4:00 PM • 85 min • Room 1" at bounding box center [646, 452] width 233 height 18
click at [1206, 426] on icon at bounding box center [1200, 436] width 20 height 20
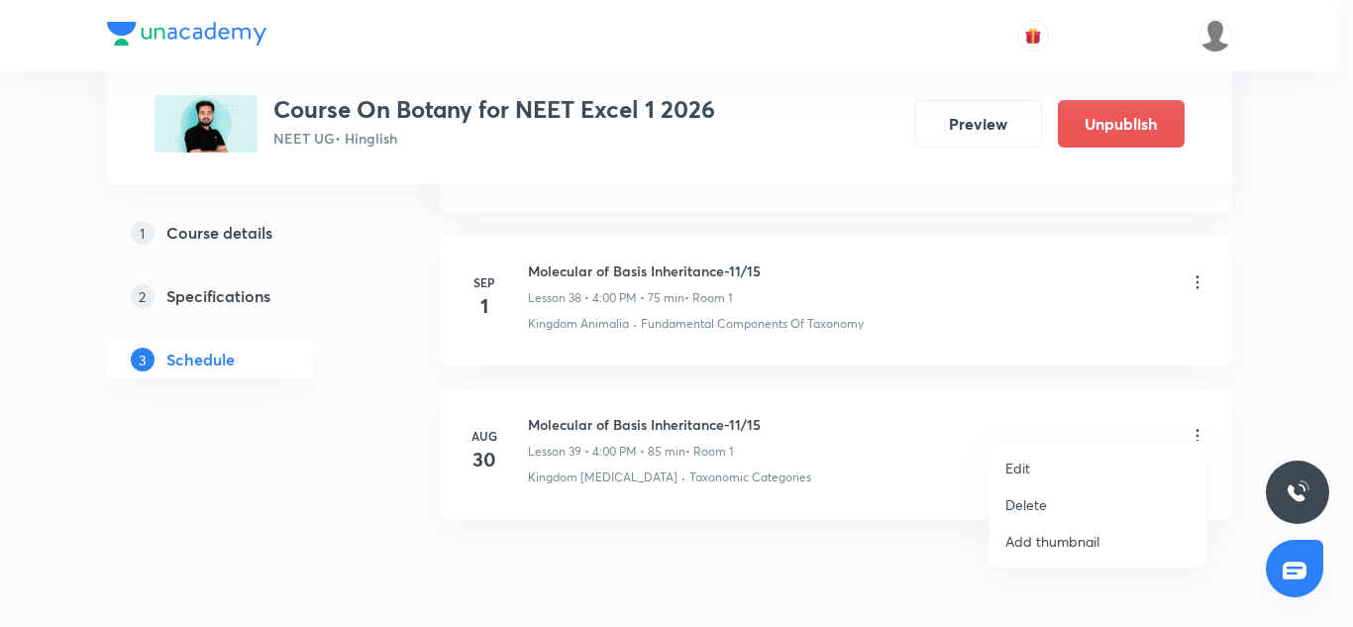
click at [1021, 474] on p "Edit" at bounding box center [1017, 468] width 25 height 21
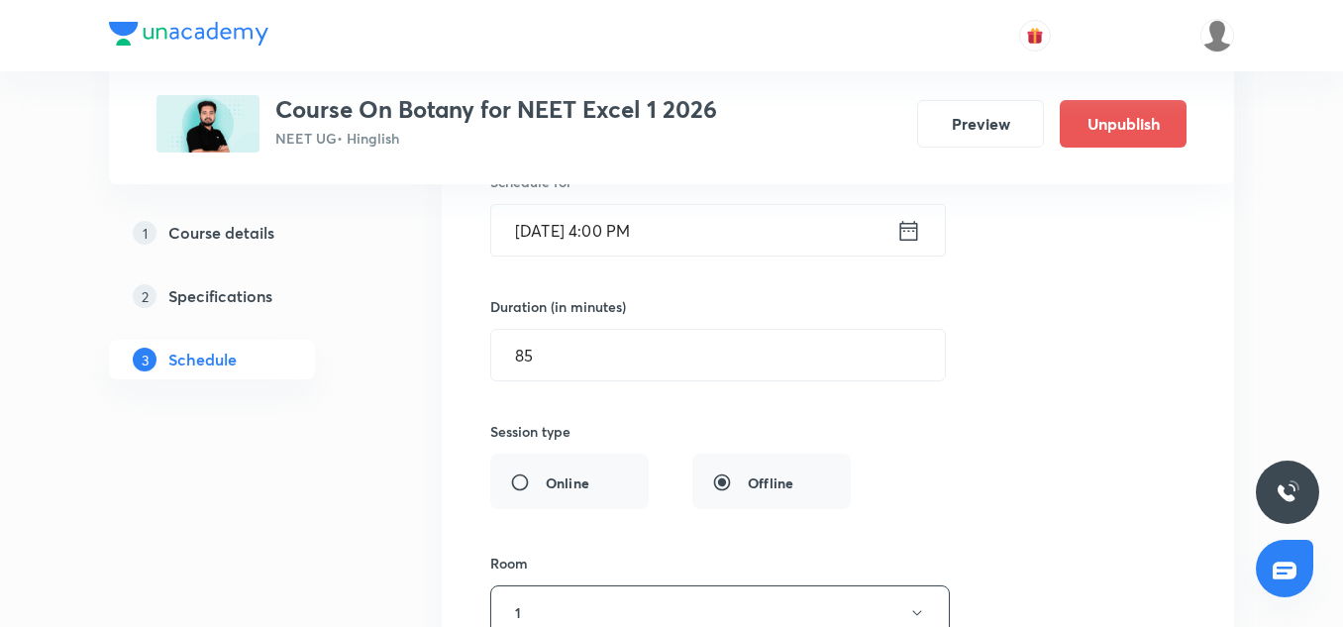
scroll to position [6858, 0]
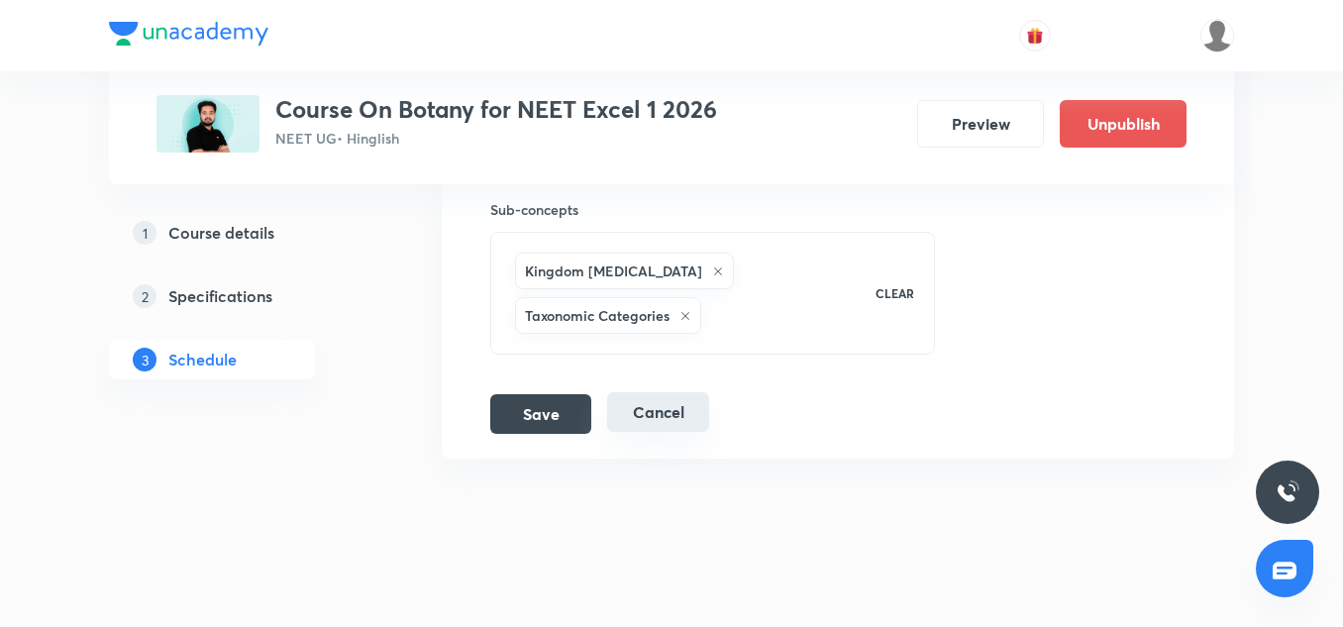
click at [659, 412] on button "Cancel" at bounding box center [658, 412] width 102 height 40
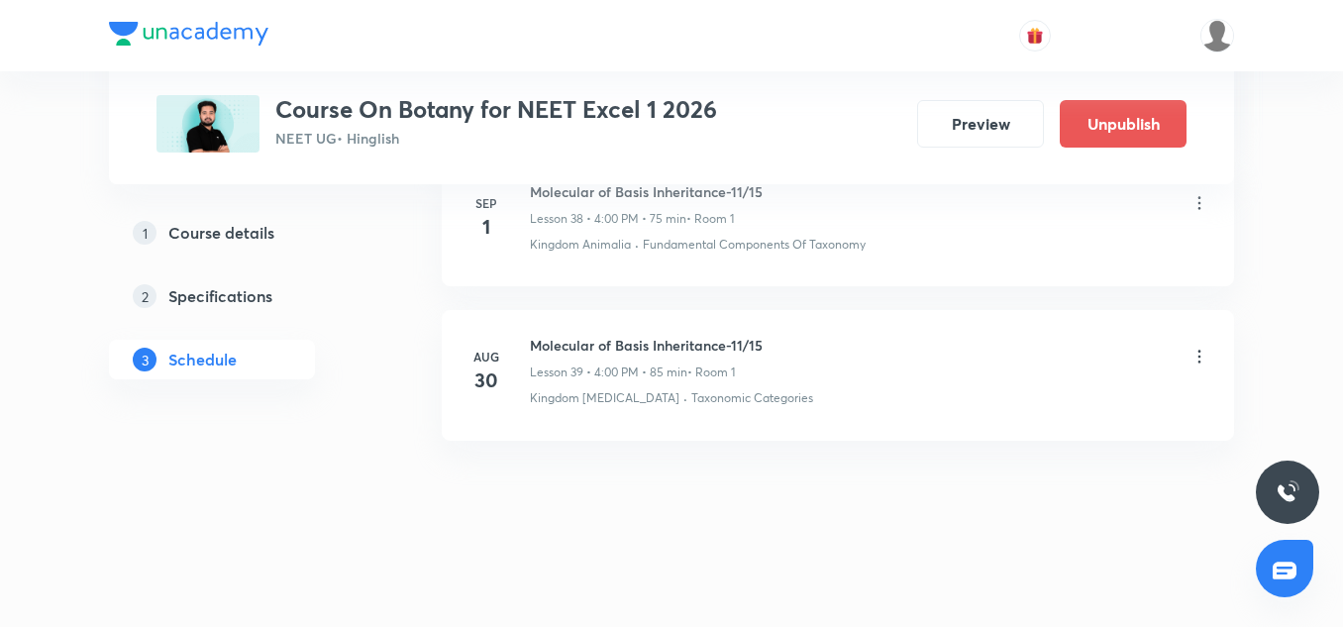
scroll to position [6053, 0]
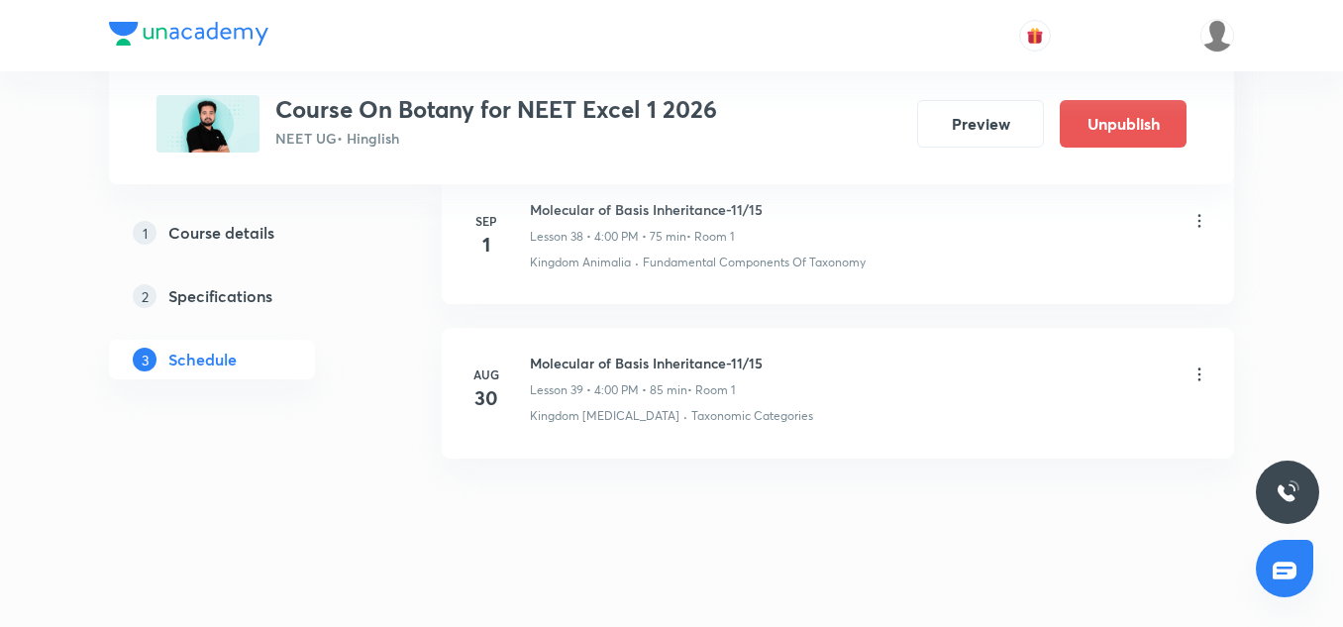
click at [1202, 365] on icon at bounding box center [1200, 375] width 20 height 20
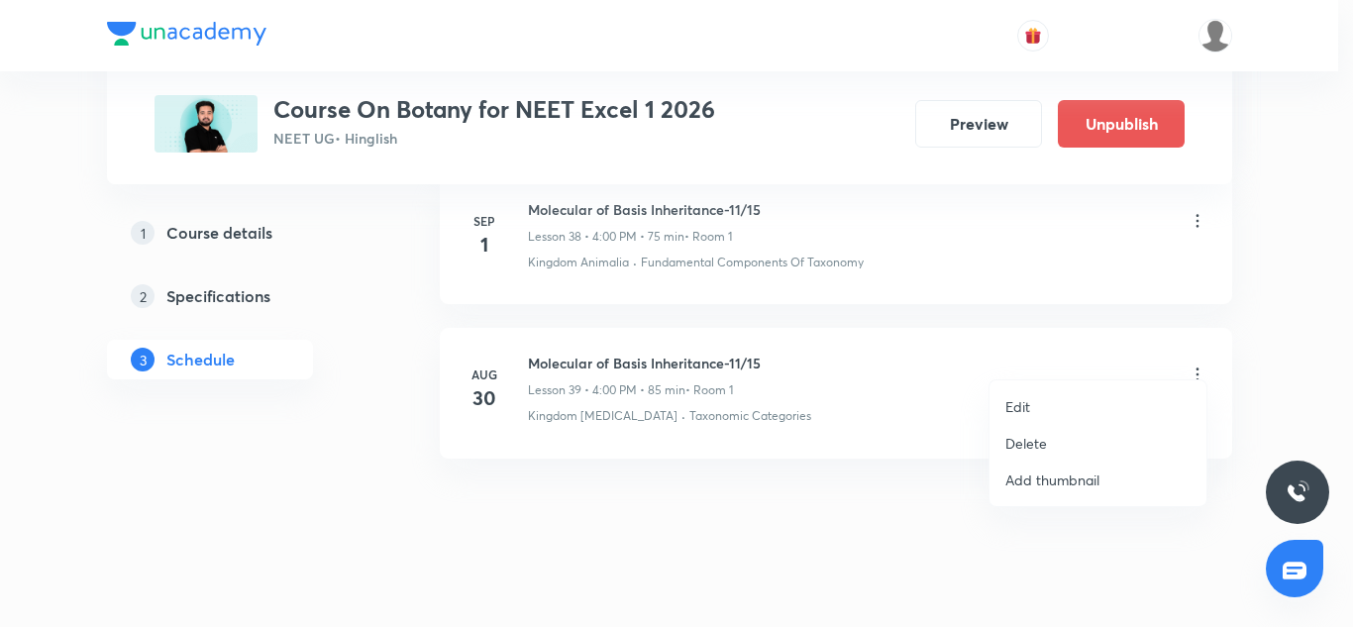
click at [1045, 433] on p "Delete" at bounding box center [1026, 443] width 42 height 21
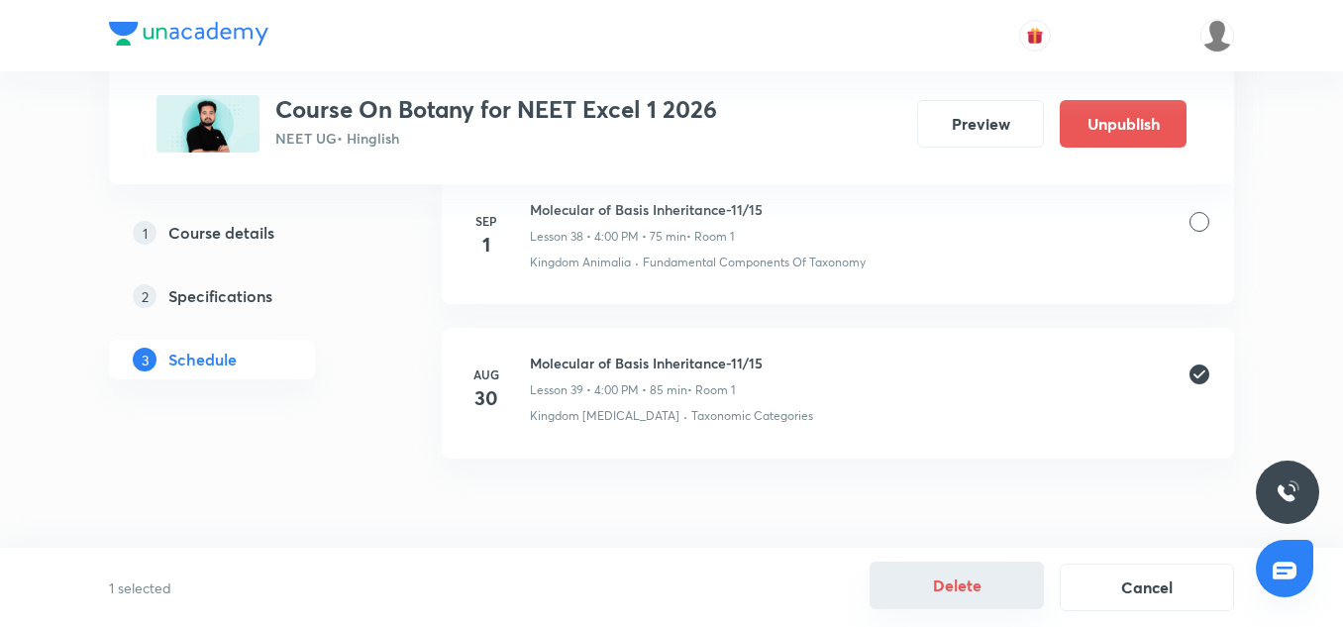
click at [935, 582] on button "Delete" at bounding box center [957, 586] width 174 height 48
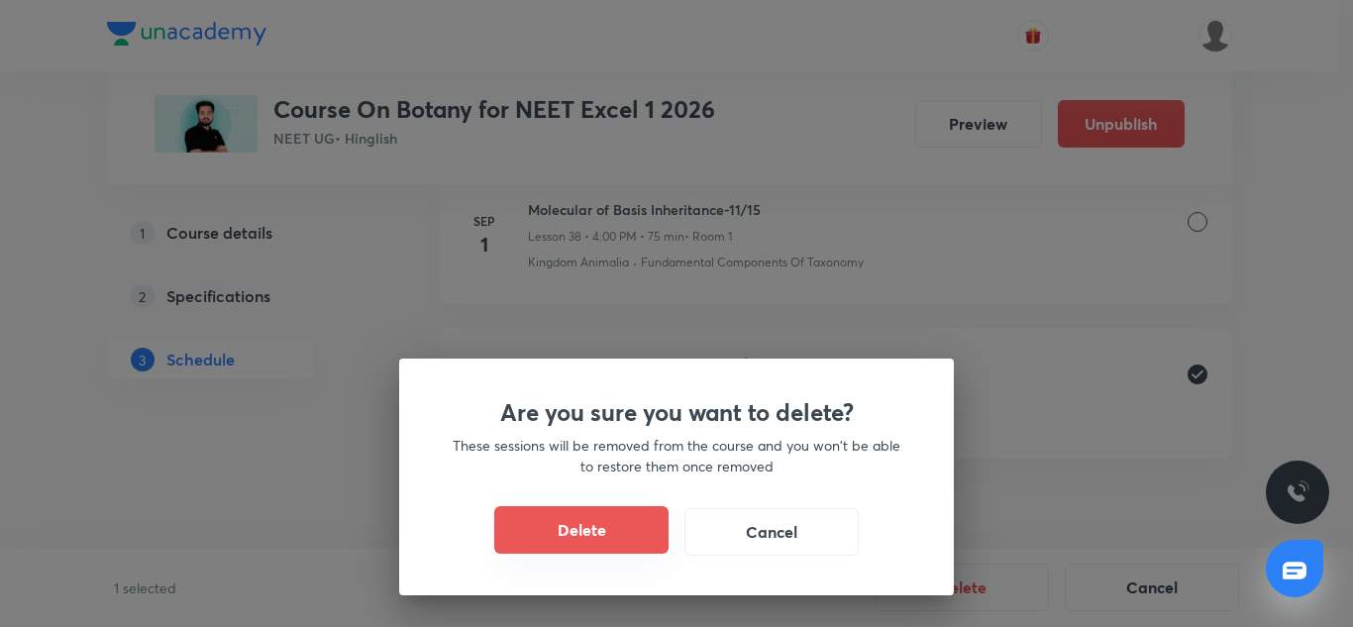
click at [624, 529] on button "Delete" at bounding box center [581, 530] width 174 height 48
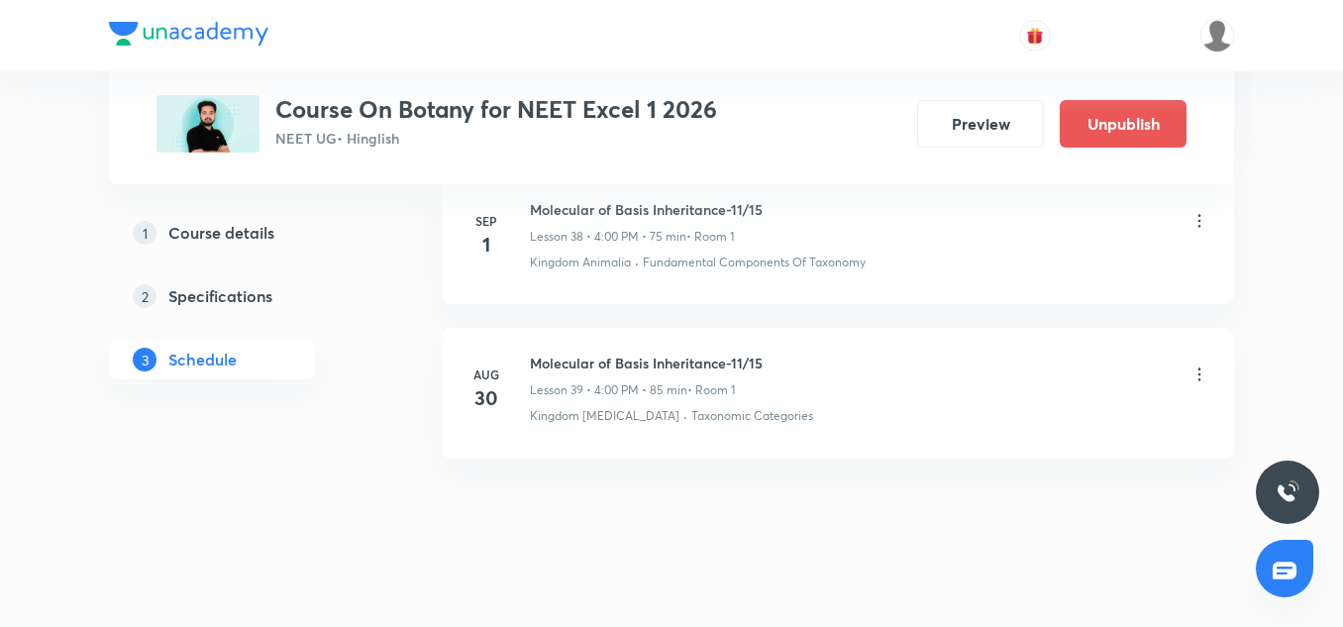
scroll to position [5898, 0]
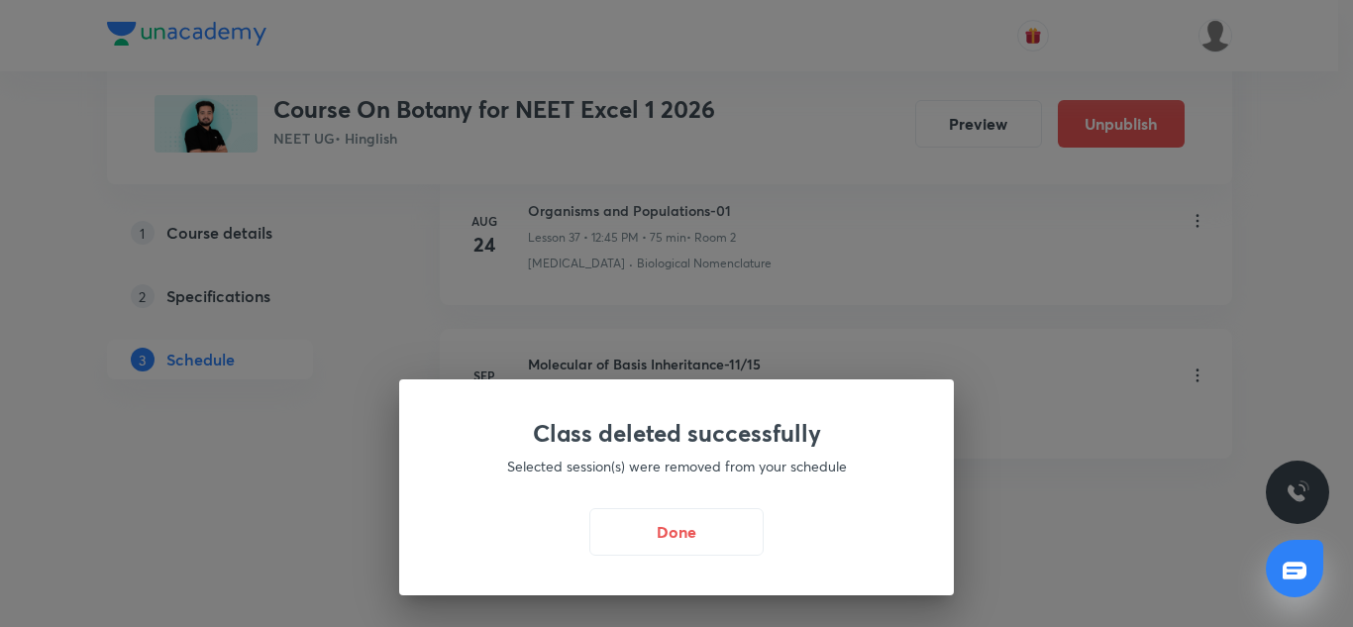
click at [674, 502] on div "Class deleted successfully Selected session(s) were removed from your schedule …" at bounding box center [676, 487] width 555 height 216
click at [677, 520] on button "Done" at bounding box center [676, 530] width 174 height 48
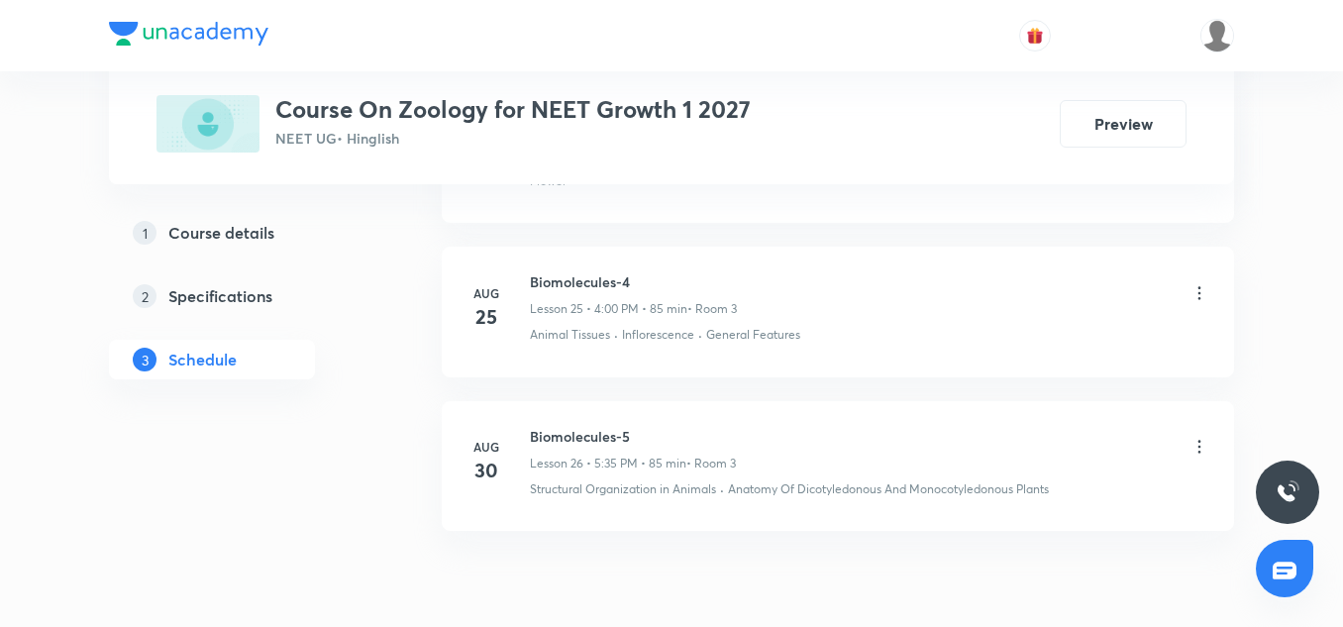
scroll to position [4980, 0]
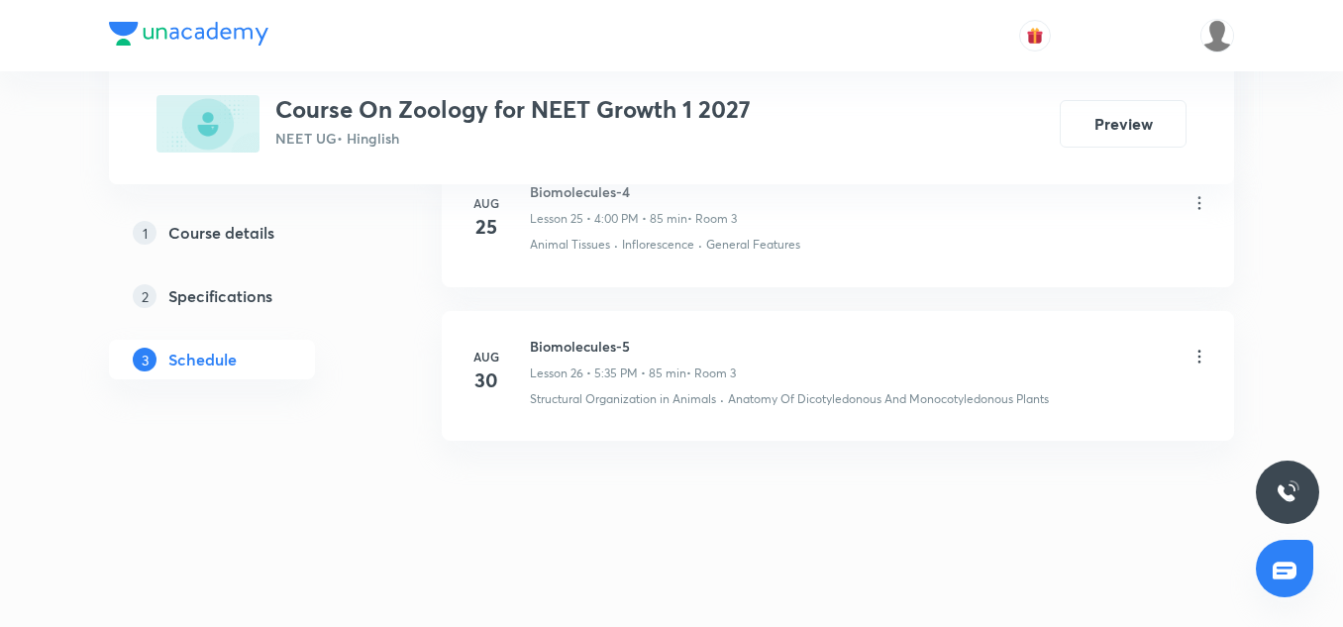
click at [597, 338] on h6 "Biomolecules-5" at bounding box center [633, 346] width 206 height 21
copy h6 "Biomolecules-5"
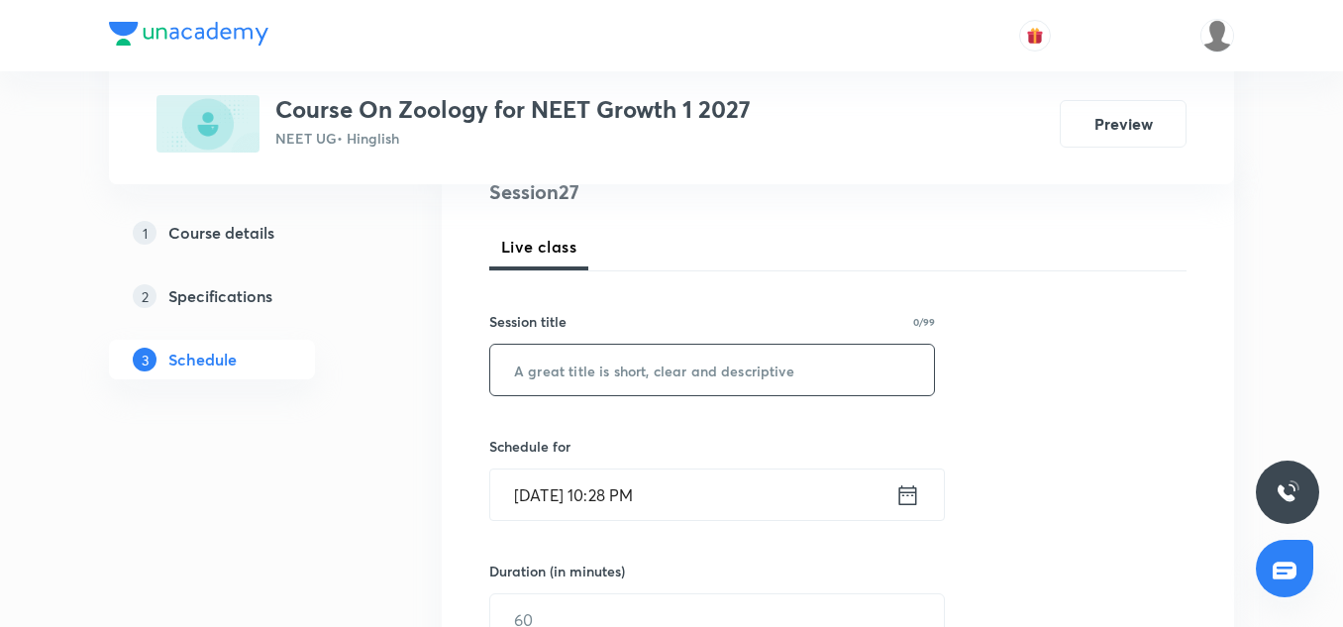
scroll to position [250, 0]
click at [608, 381] on input "text" at bounding box center [712, 371] width 444 height 51
paste input "Biomolecules-5"
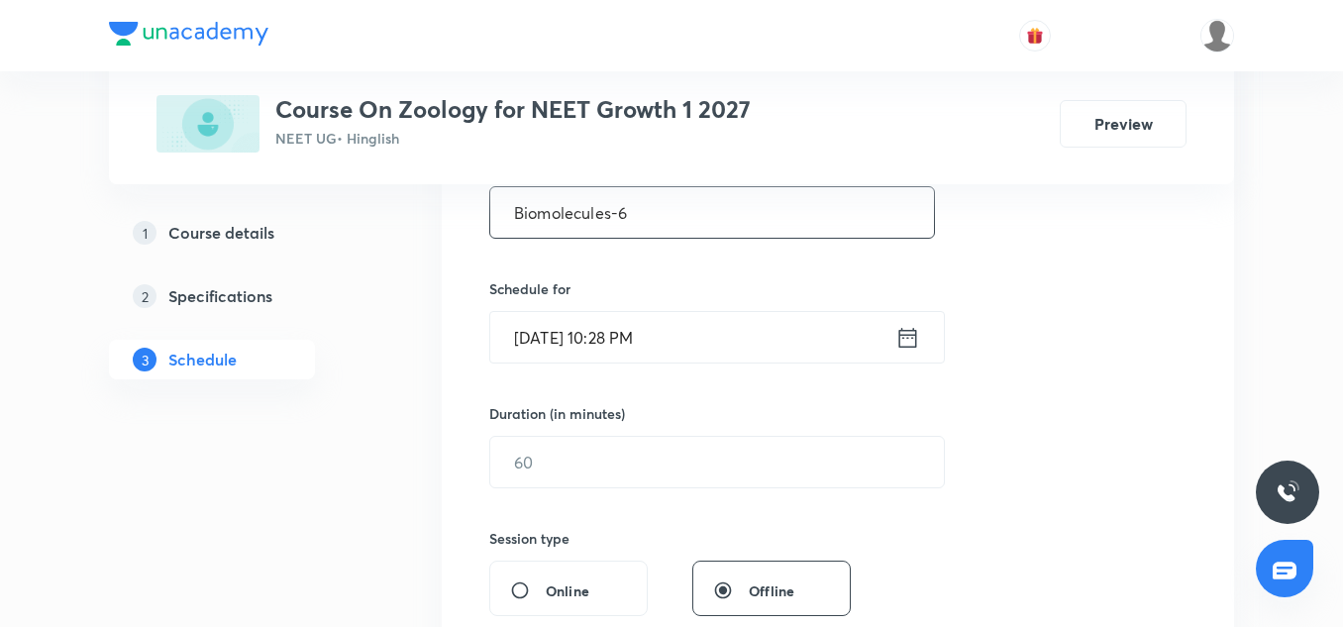
scroll to position [409, 0]
type input "Biomolecules-6"
click at [567, 354] on input "Aug 31, 2025, 10:28 PM" at bounding box center [692, 336] width 405 height 51
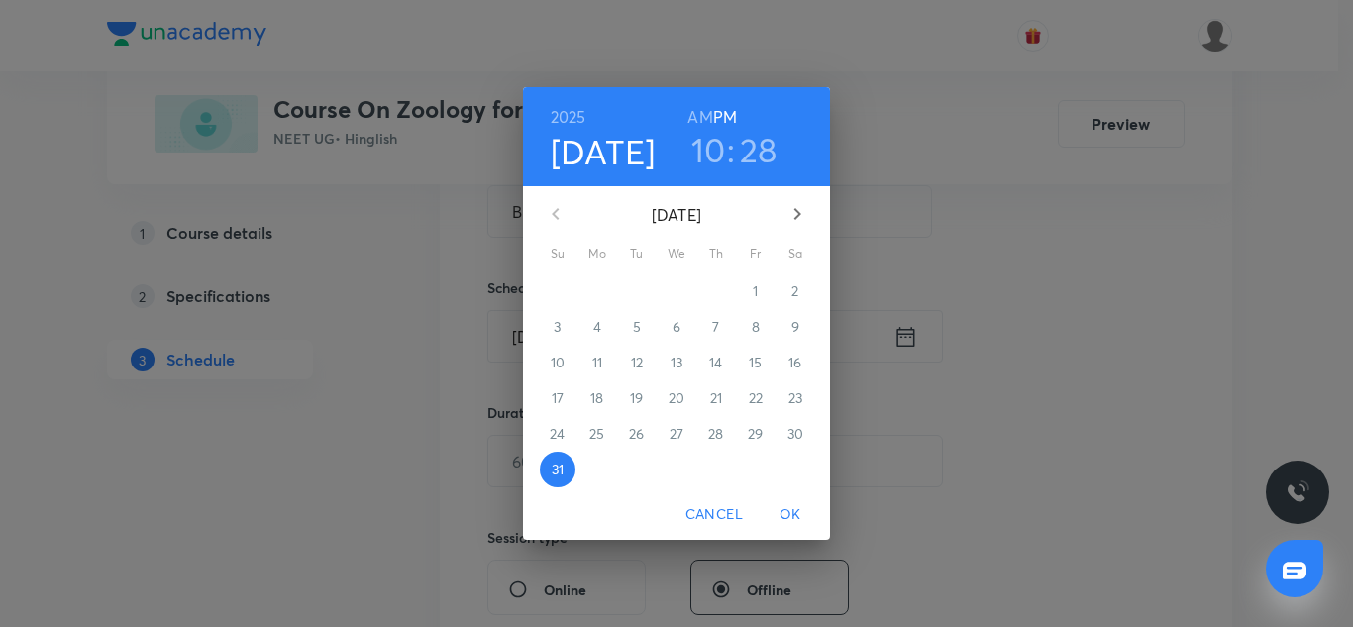
click at [796, 216] on icon "button" at bounding box center [798, 214] width 24 height 24
click at [596, 294] on p "1" at bounding box center [596, 291] width 5 height 20
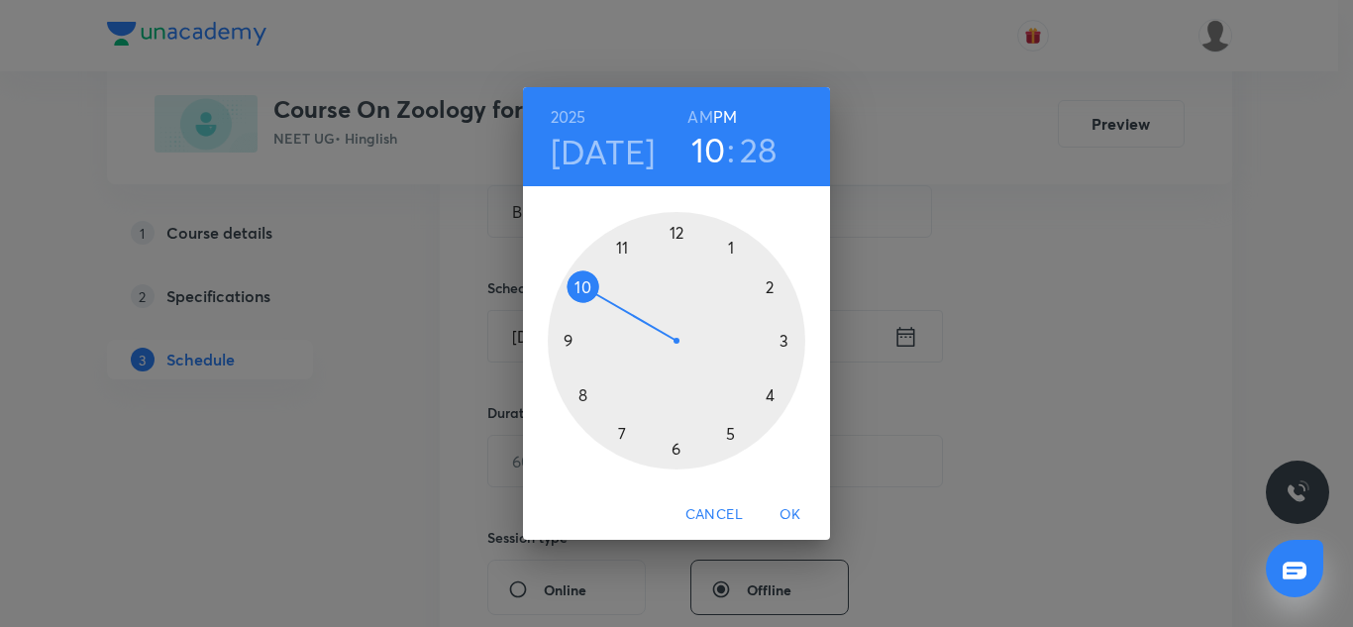
click at [771, 397] on div at bounding box center [677, 341] width 258 height 258
click at [675, 224] on div at bounding box center [677, 341] width 258 height 258
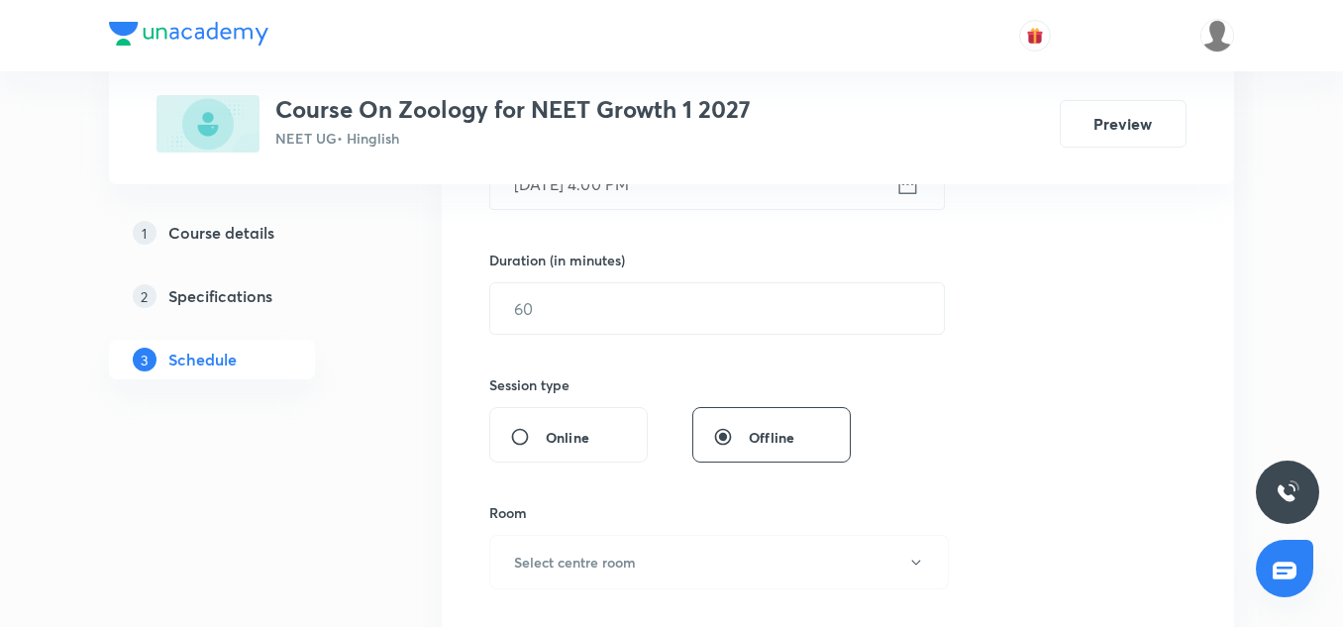
scroll to position [571, 0]
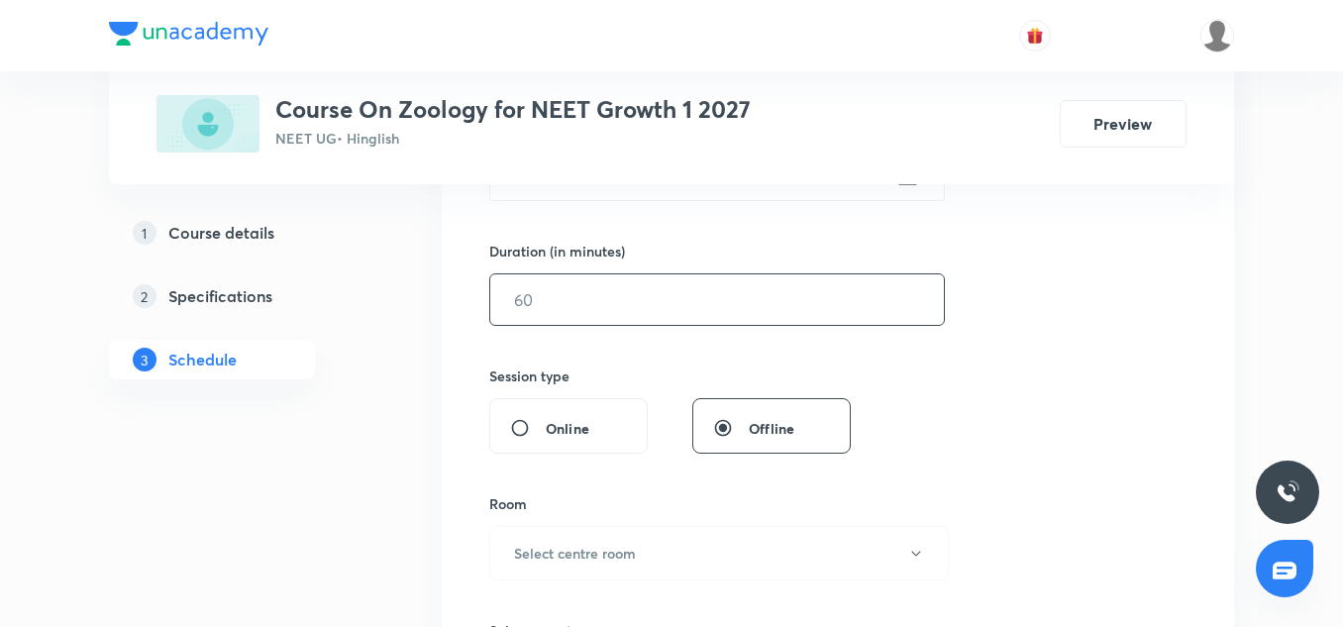
click at [595, 322] on input "text" at bounding box center [717, 299] width 454 height 51
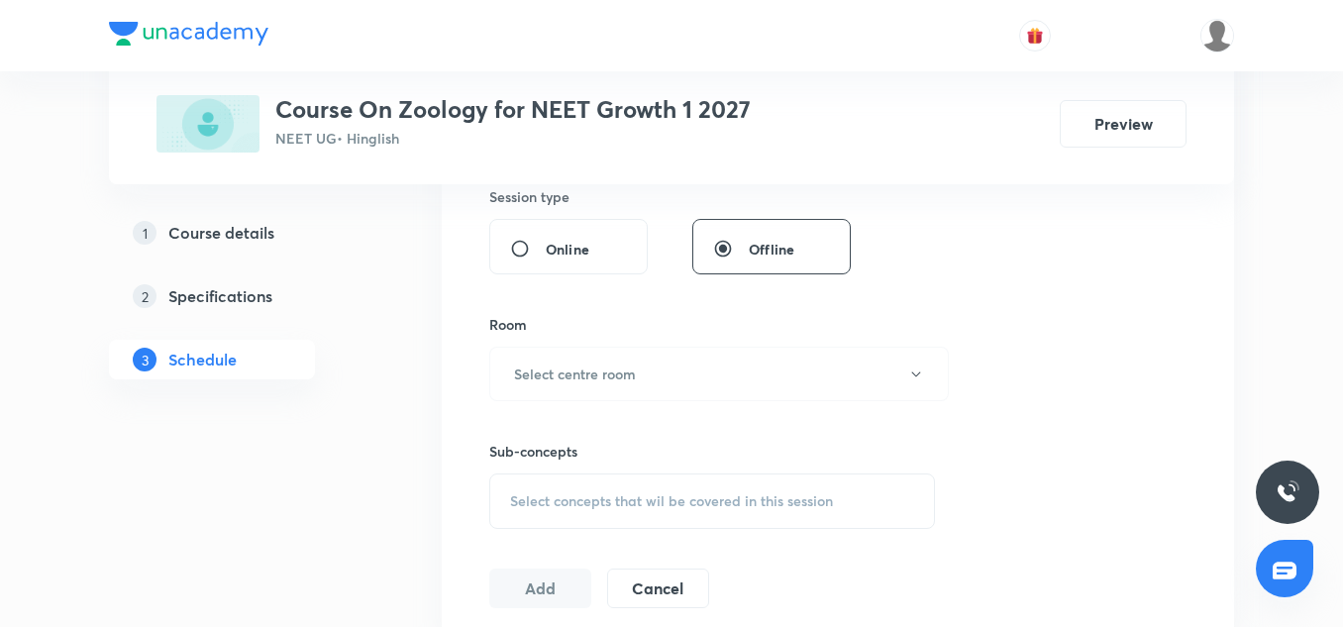
scroll to position [752, 0]
type input "85"
click at [578, 344] on div "Room Select centre room" at bounding box center [712, 355] width 446 height 87
click at [583, 364] on h6 "Select centre room" at bounding box center [575, 372] width 122 height 21
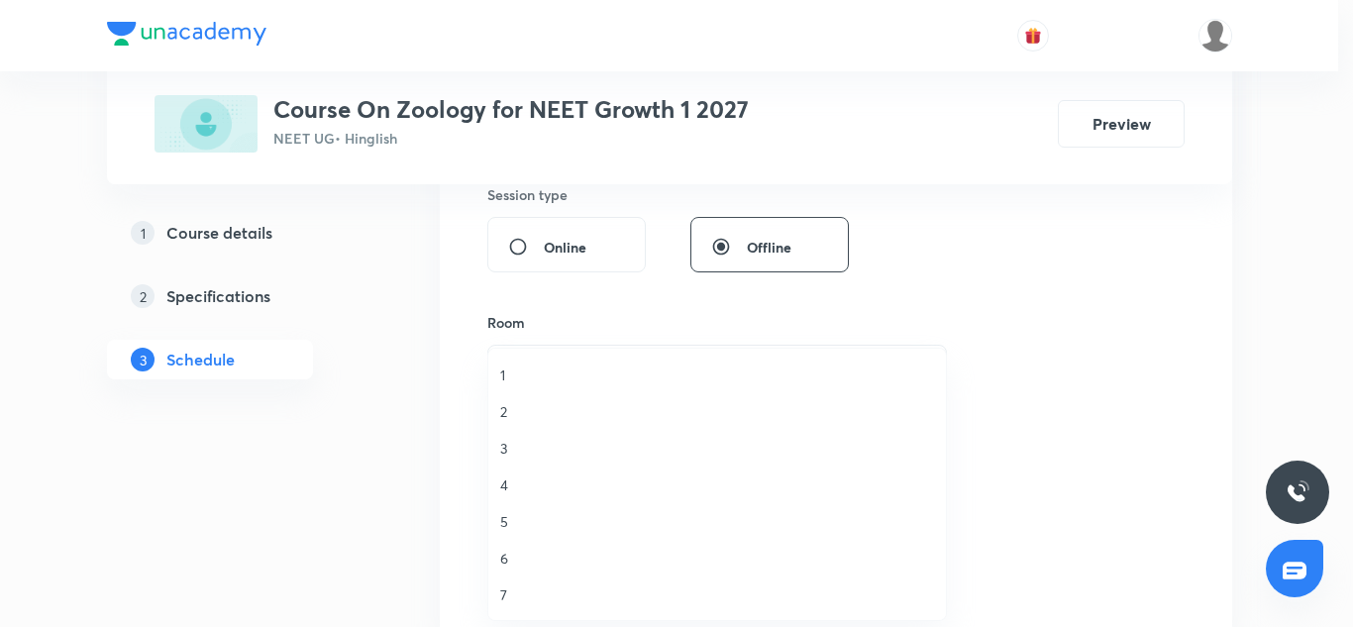
click at [528, 460] on li "3" at bounding box center [717, 448] width 458 height 37
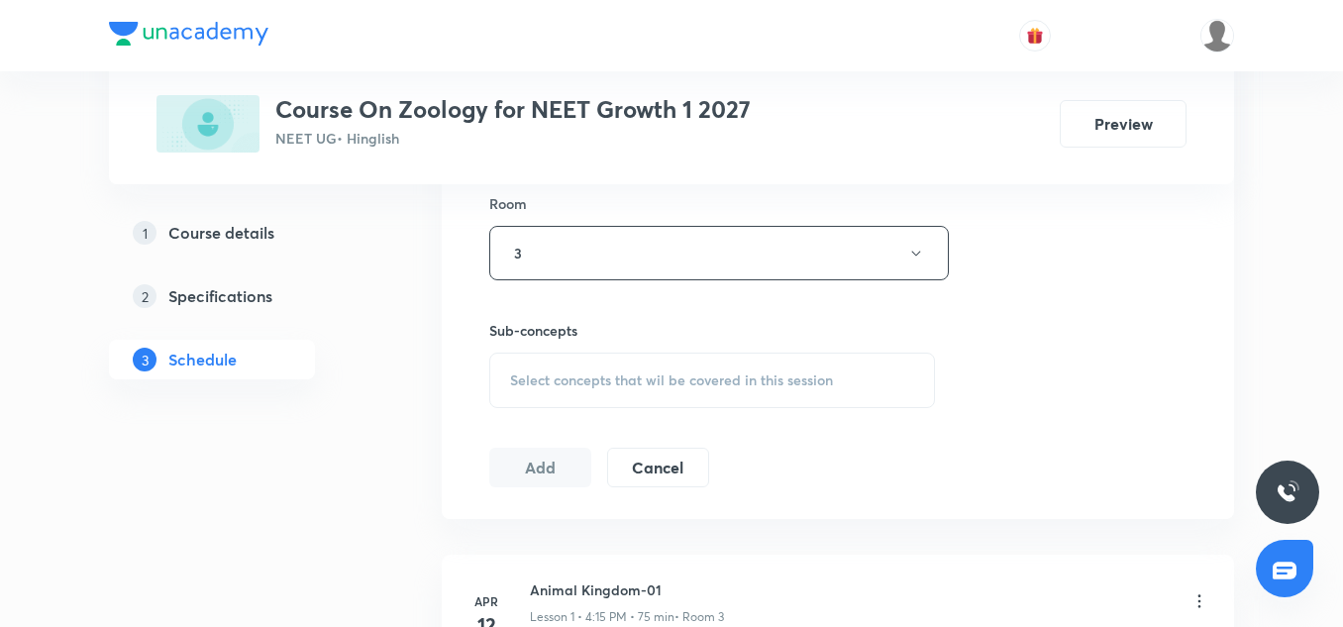
scroll to position [875, 0]
click at [586, 395] on div "Select concepts that wil be covered in this session" at bounding box center [712, 376] width 446 height 55
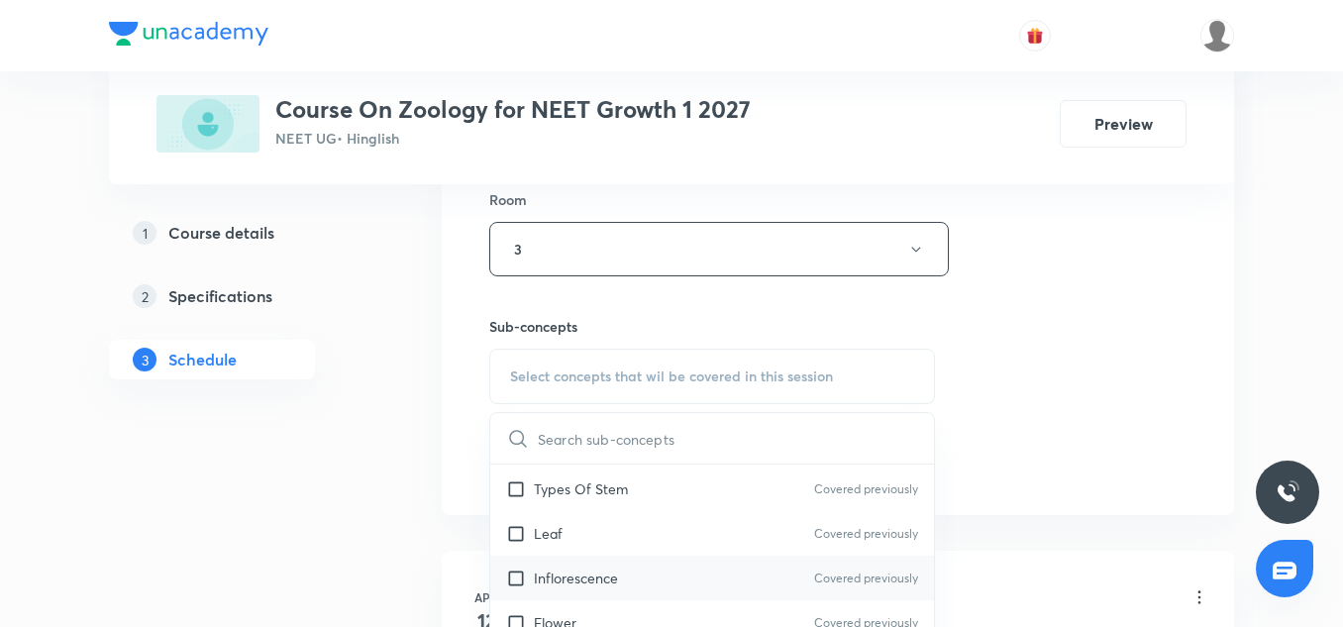
click at [551, 560] on div "Inflorescence Covered previously" at bounding box center [712, 578] width 444 height 45
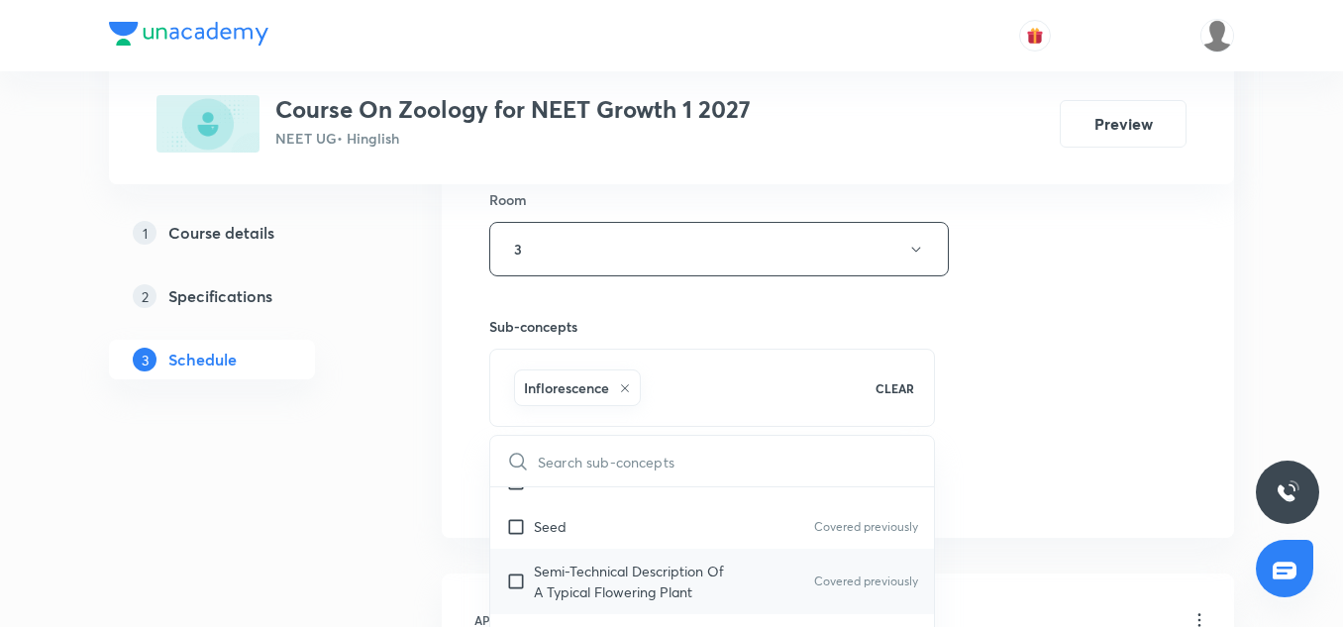
scroll to position [431, 0]
click at [583, 583] on p "Semi-Technical Description Of A Typical Flowering Plant" at bounding box center [634, 580] width 200 height 42
checkbox input "true"
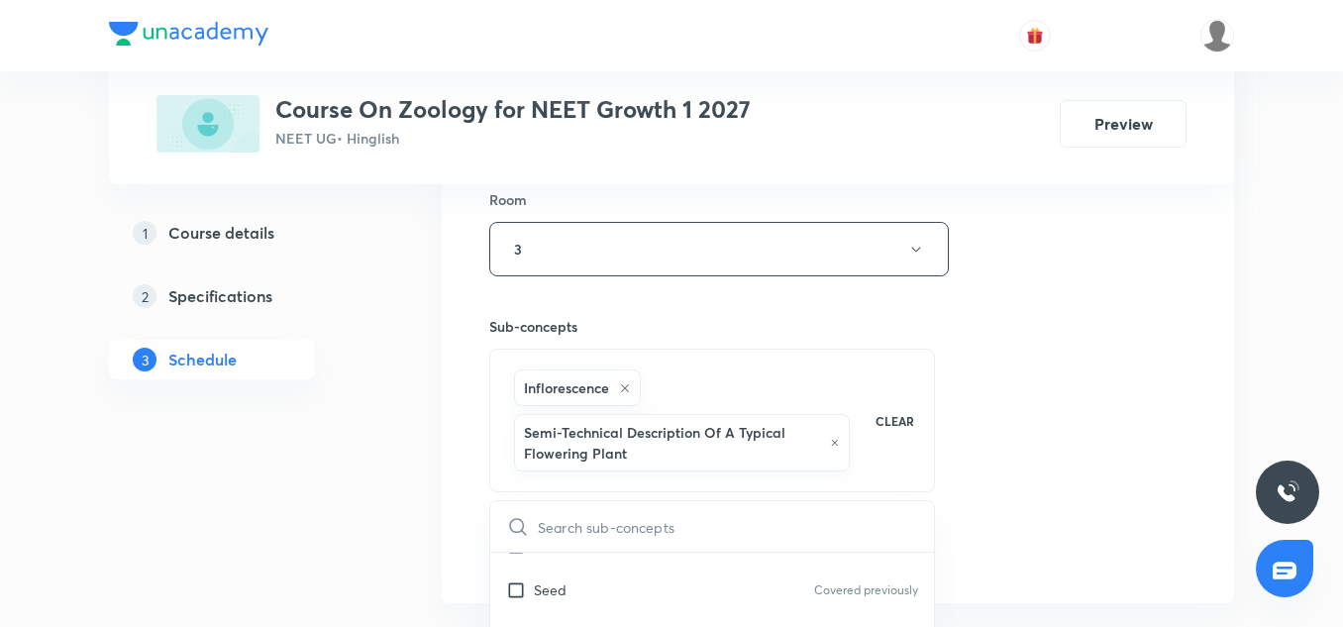
click at [1144, 401] on div "Session 27 Live class Session title 14/99 Biomolecules-6 ​ Schedule for Sep 1, …" at bounding box center [837, 62] width 697 height 1018
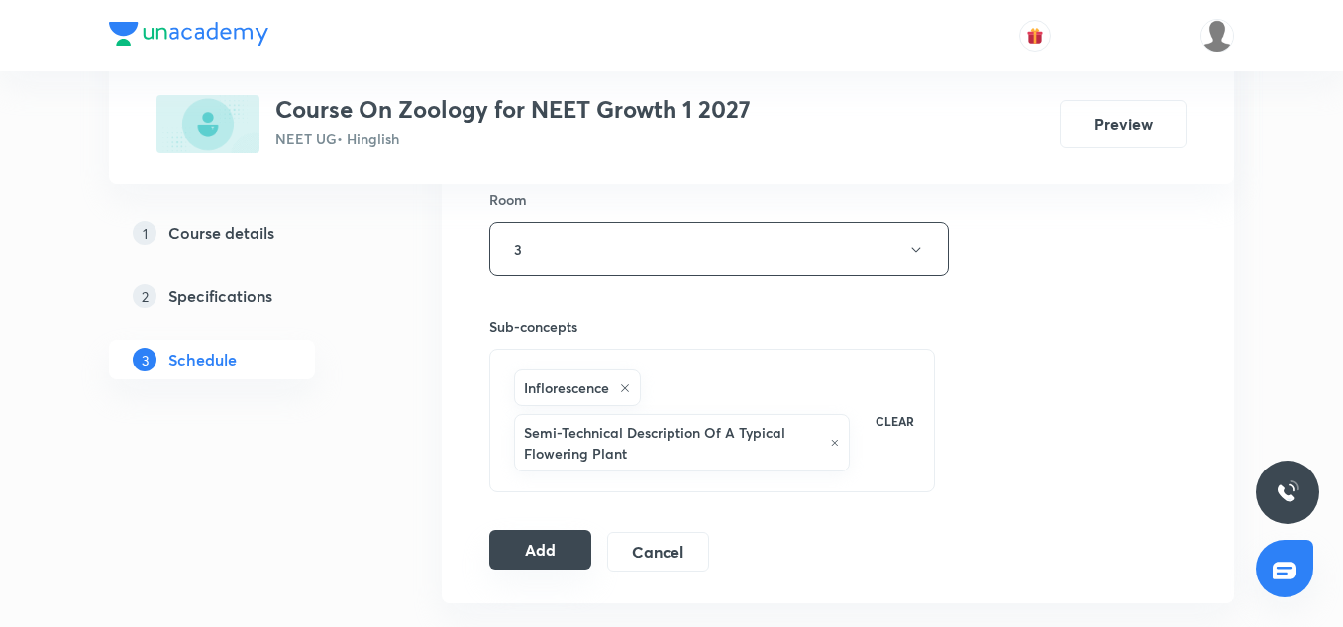
click at [559, 535] on button "Add" at bounding box center [540, 550] width 102 height 40
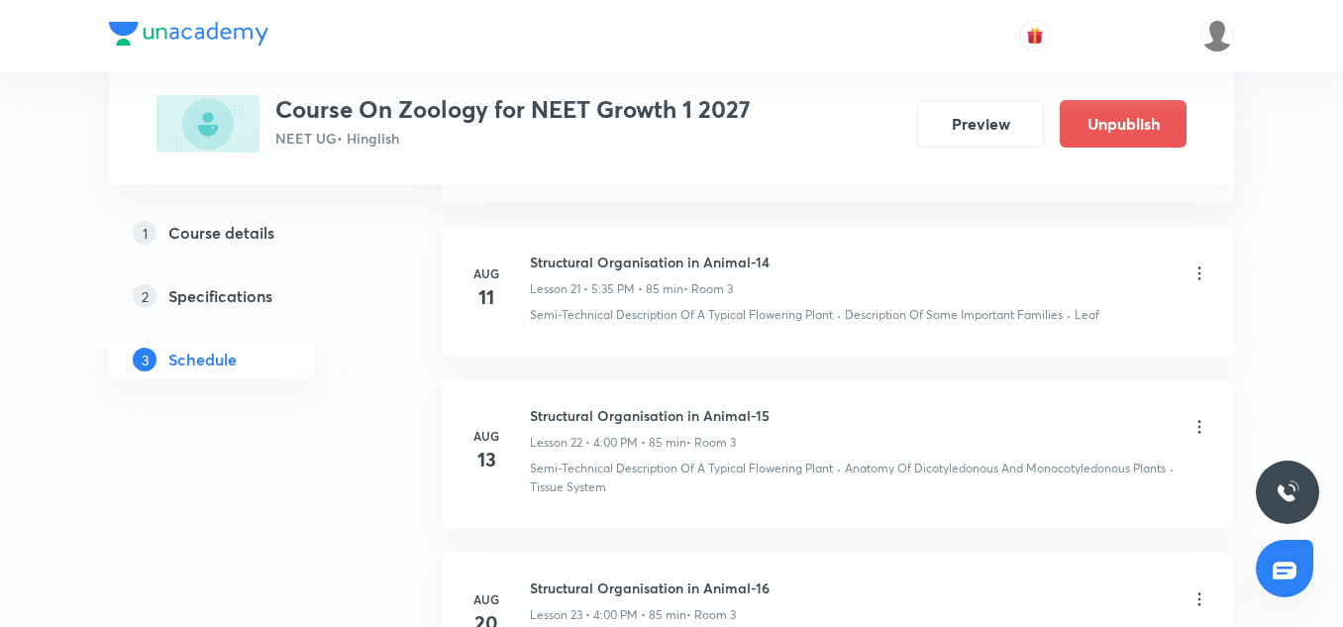
scroll to position [4223, 0]
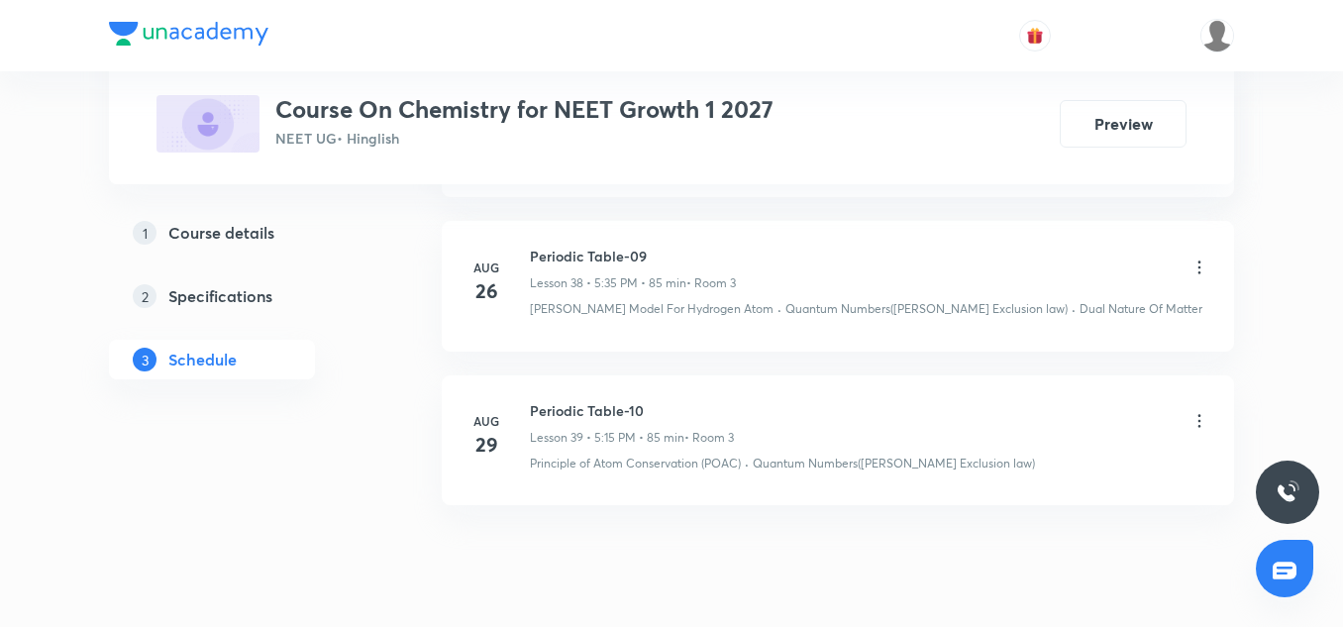
scroll to position [6999, 0]
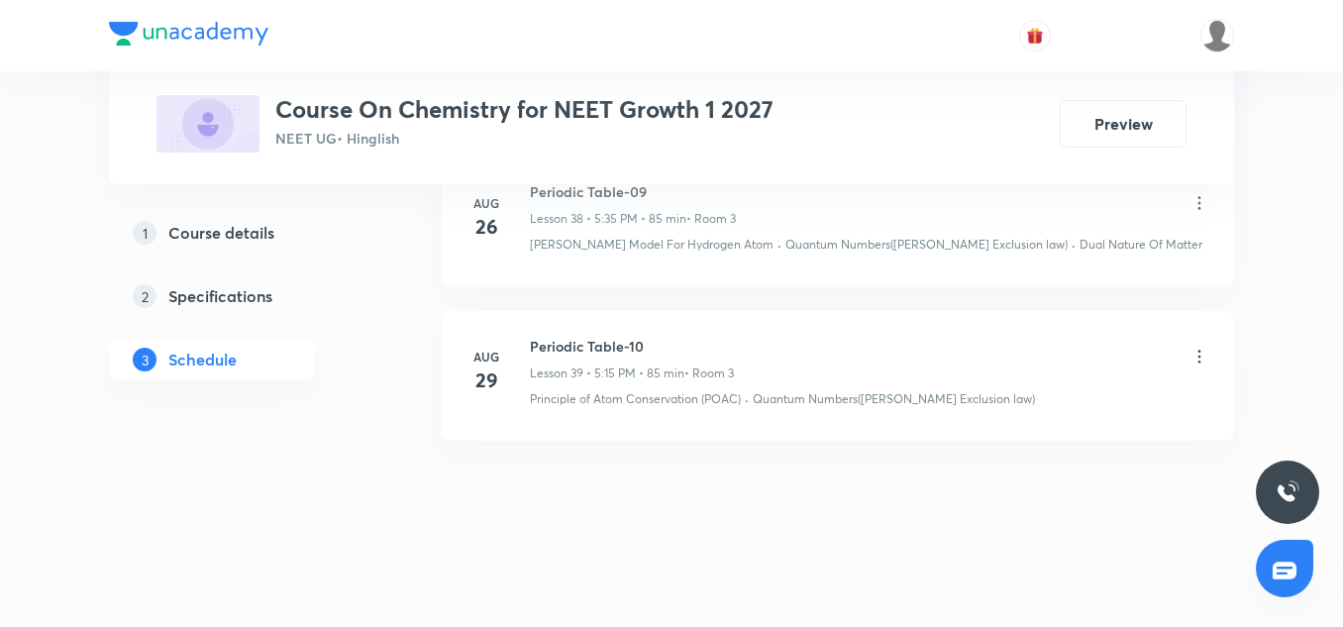
click at [584, 351] on h6 "Periodic Table-10" at bounding box center [632, 346] width 204 height 21
click at [587, 359] on div "Periodic Table-10 Lesson 39 • 5:15 PM • 85 min • Room 3" at bounding box center [632, 359] width 204 height 47
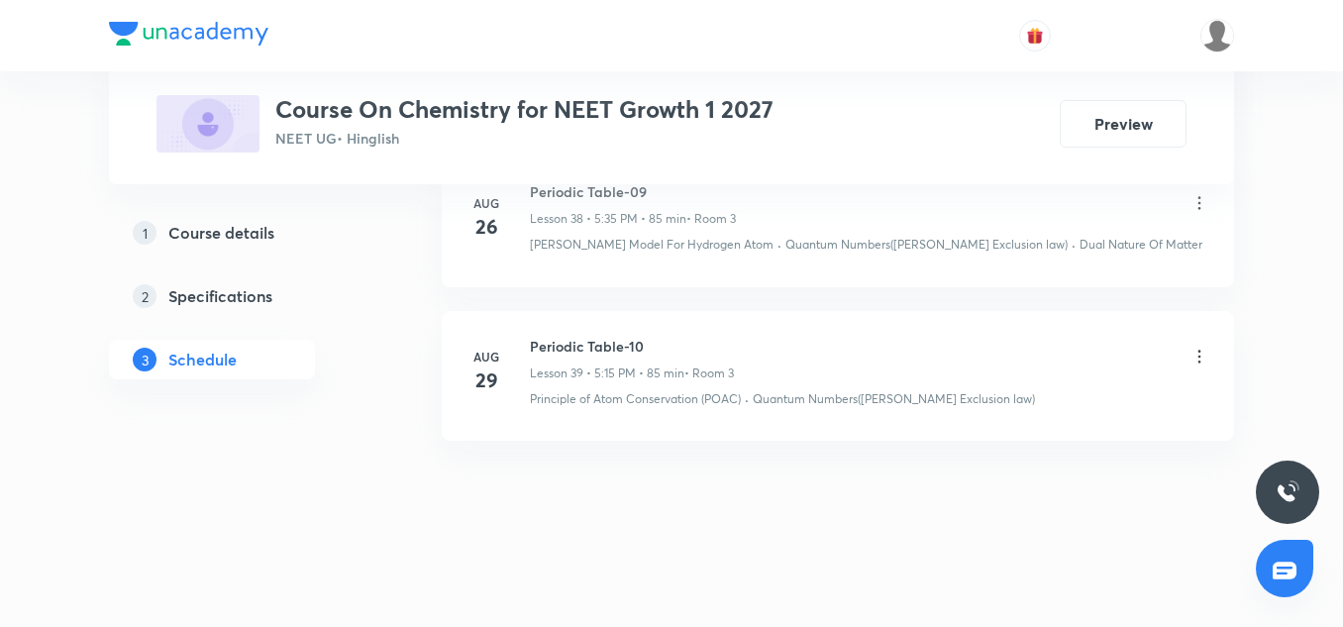
click at [583, 349] on h6 "Periodic Table-10" at bounding box center [632, 346] width 204 height 21
copy h6 "Periodic Table-10"
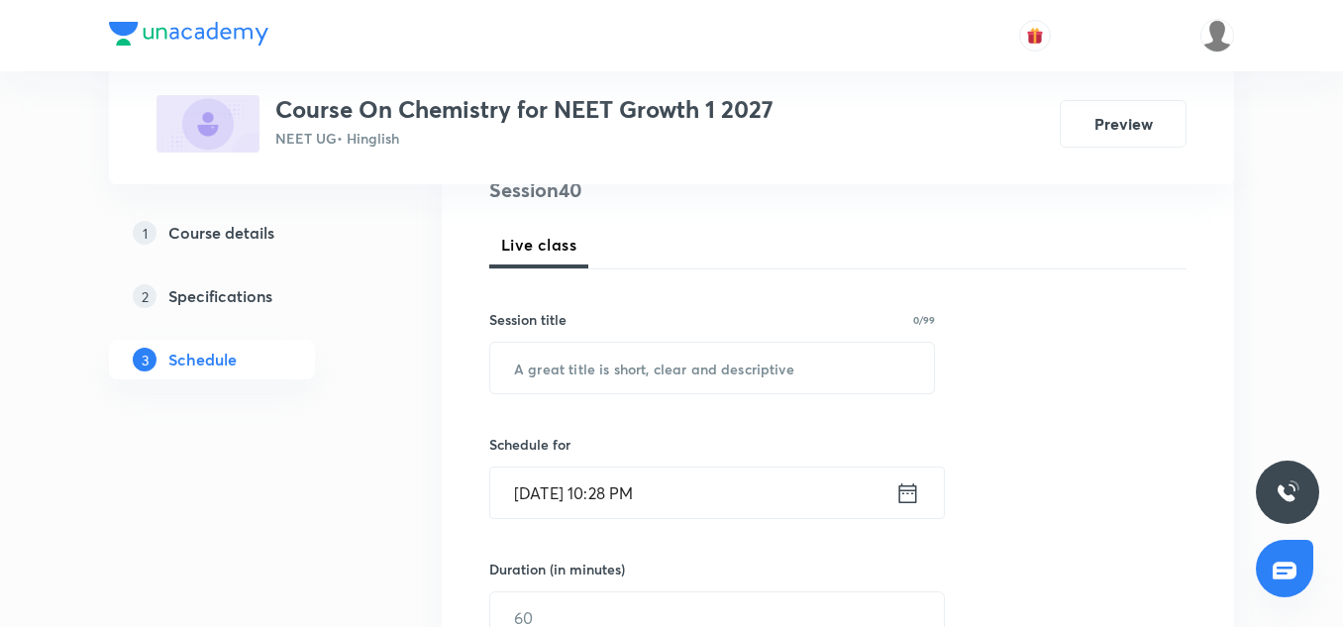
scroll to position [256, 0]
click at [574, 345] on input "text" at bounding box center [712, 365] width 444 height 51
paste input "Periodic Table-10"
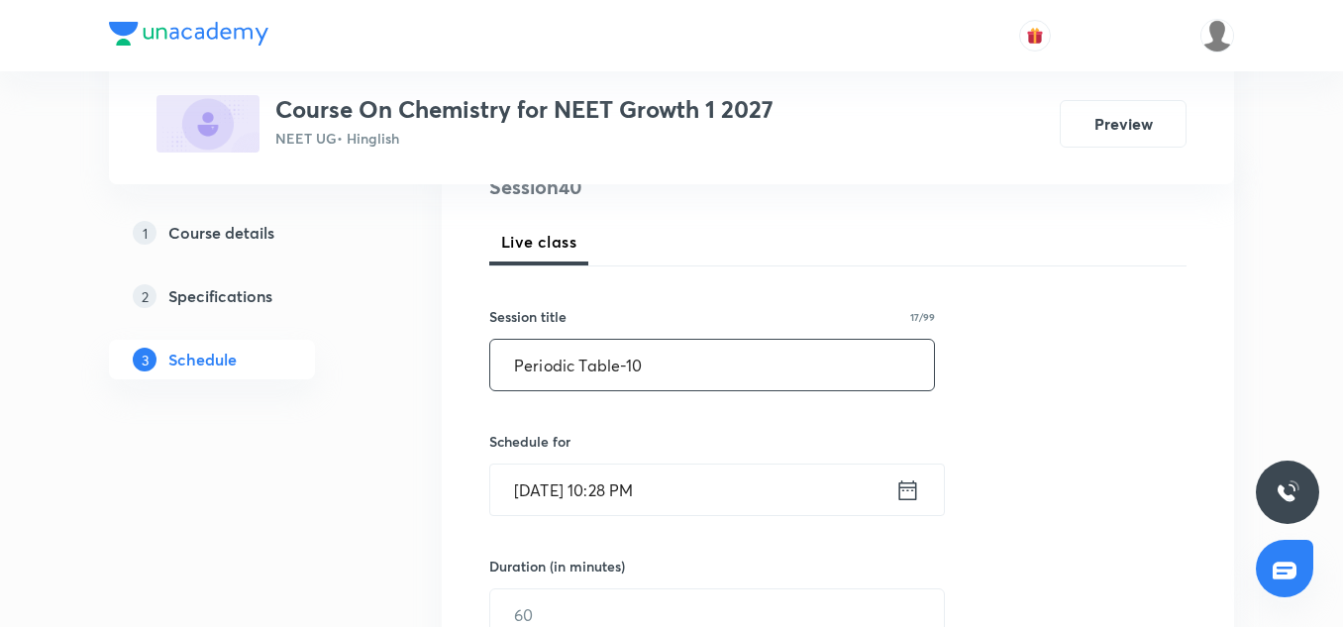
click at [633, 374] on input "Periodic Table-10" at bounding box center [712, 365] width 444 height 51
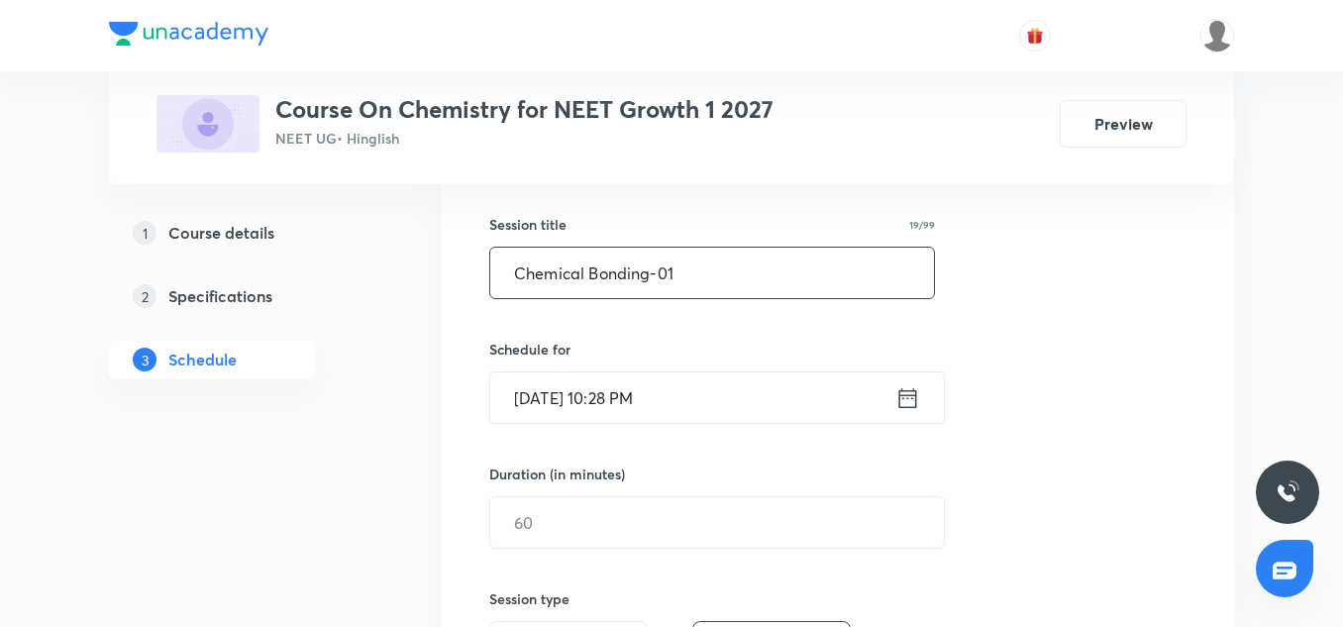
scroll to position [379, 0]
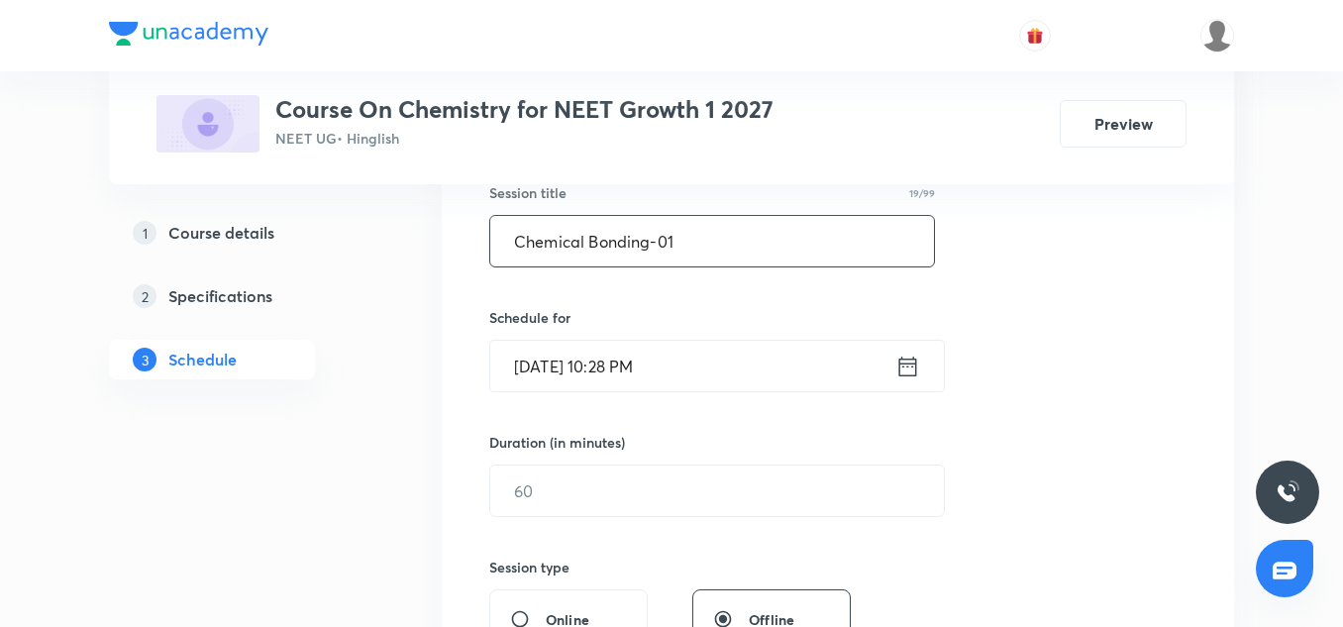
type input "Chemical Bonding-01"
drag, startPoint x: 574, startPoint y: 332, endPoint x: 558, endPoint y: 368, distance: 39.0
click at [558, 368] on div "Schedule for Aug 31, 2025, 10:28 PM ​" at bounding box center [712, 349] width 446 height 85
click at [558, 368] on input "Aug 31, 2025, 10:28 PM" at bounding box center [692, 366] width 405 height 51
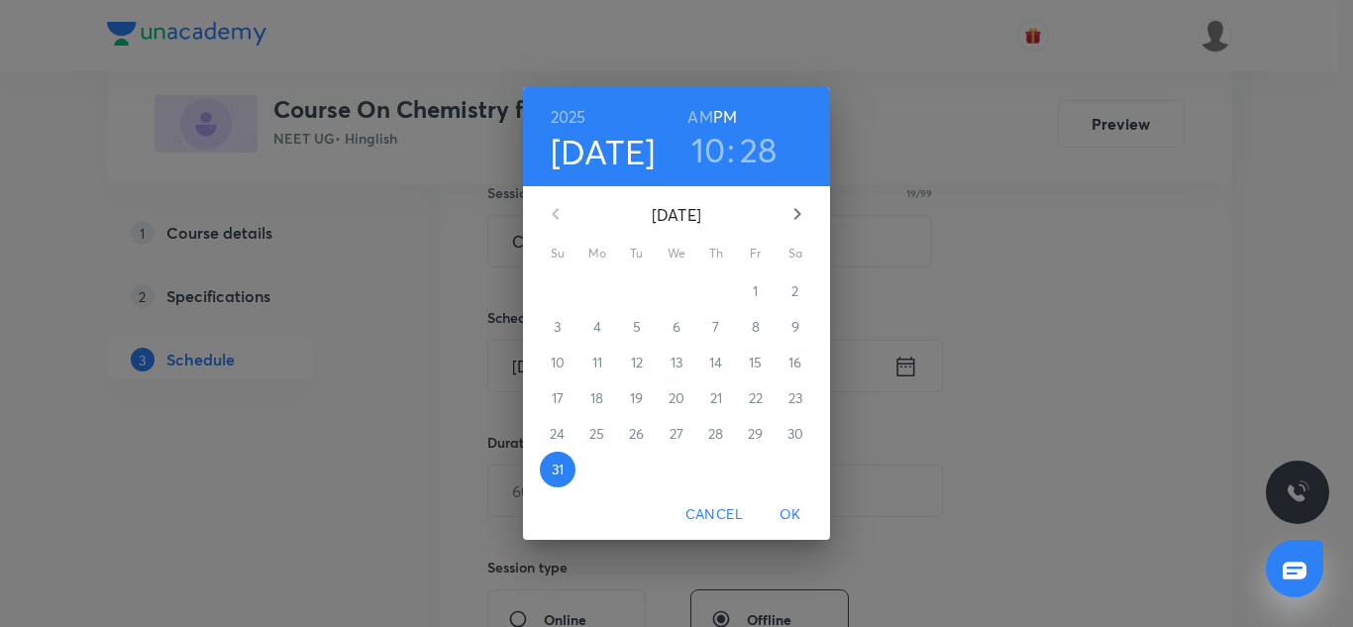
click at [783, 226] on button "button" at bounding box center [798, 214] width 48 height 48
click at [598, 292] on p "1" at bounding box center [596, 291] width 5 height 20
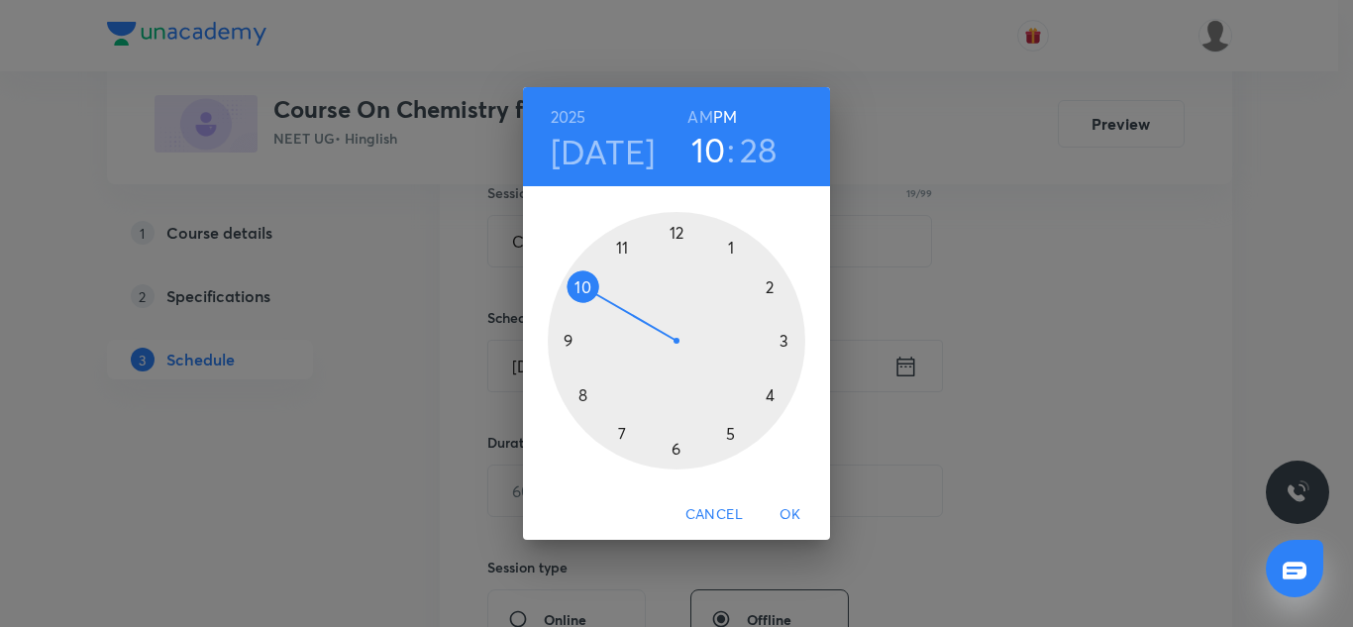
click at [725, 433] on div at bounding box center [677, 341] width 258 height 258
click at [627, 432] on div at bounding box center [677, 341] width 258 height 258
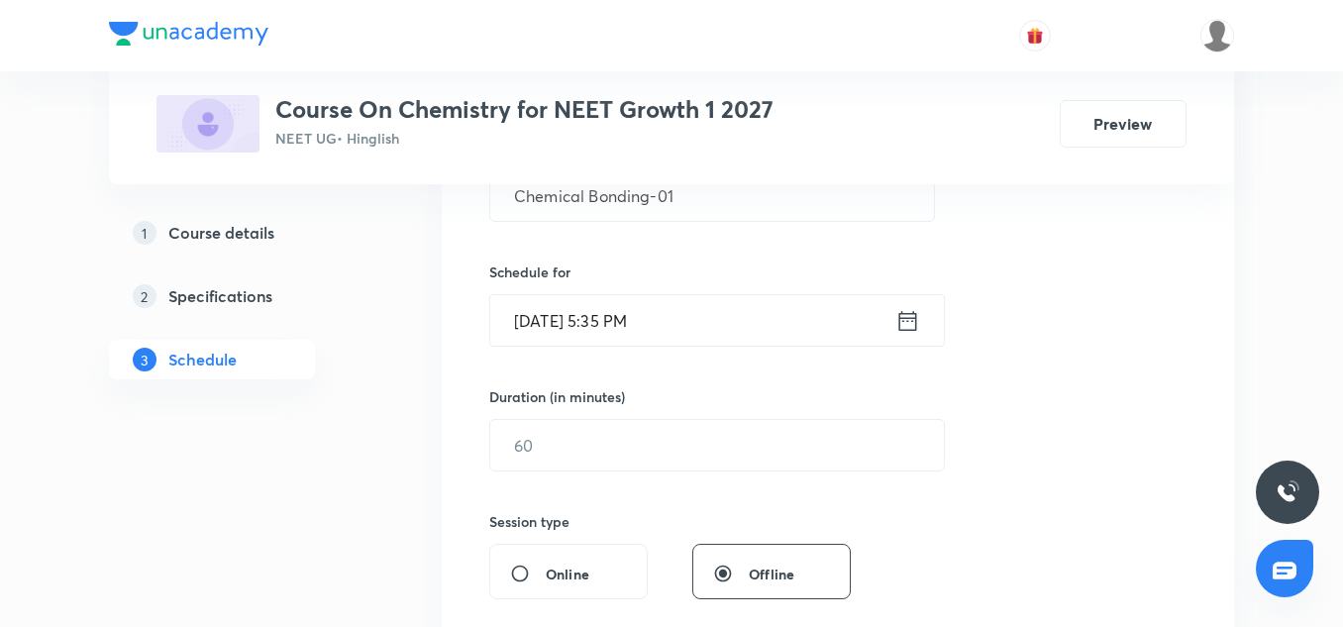
scroll to position [427, 0]
click at [602, 426] on input "text" at bounding box center [717, 443] width 454 height 51
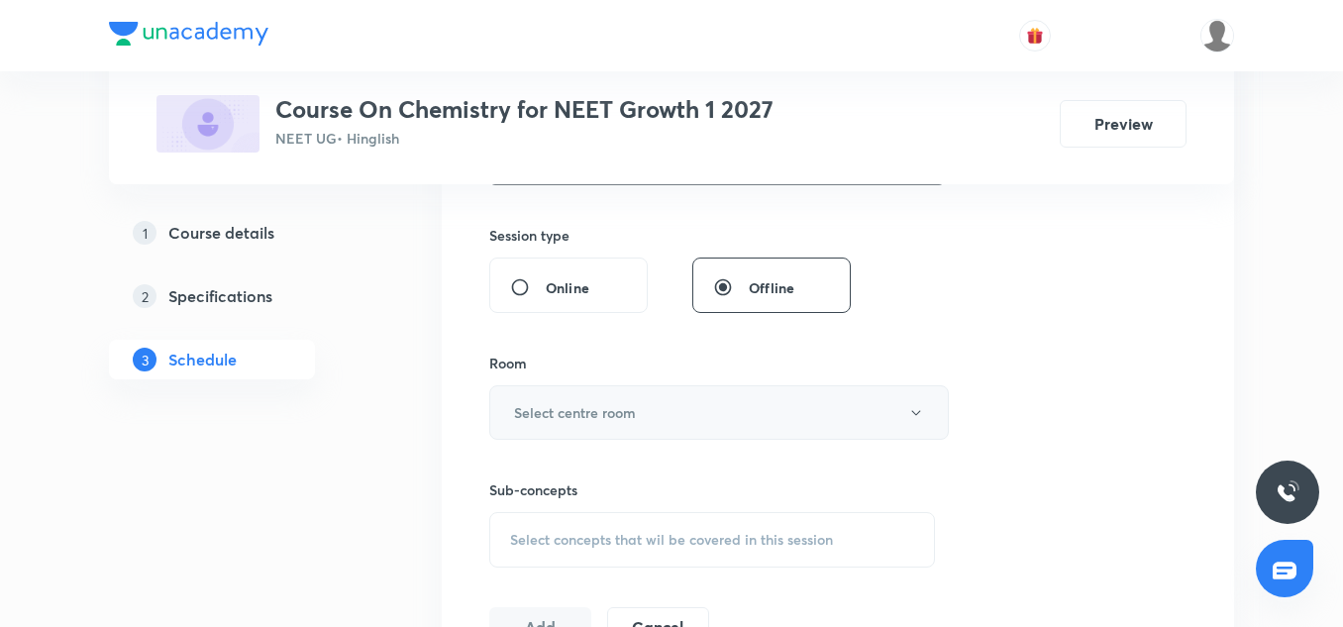
scroll to position [712, 0]
type input "85"
click at [568, 419] on h6 "Select centre room" at bounding box center [575, 411] width 122 height 21
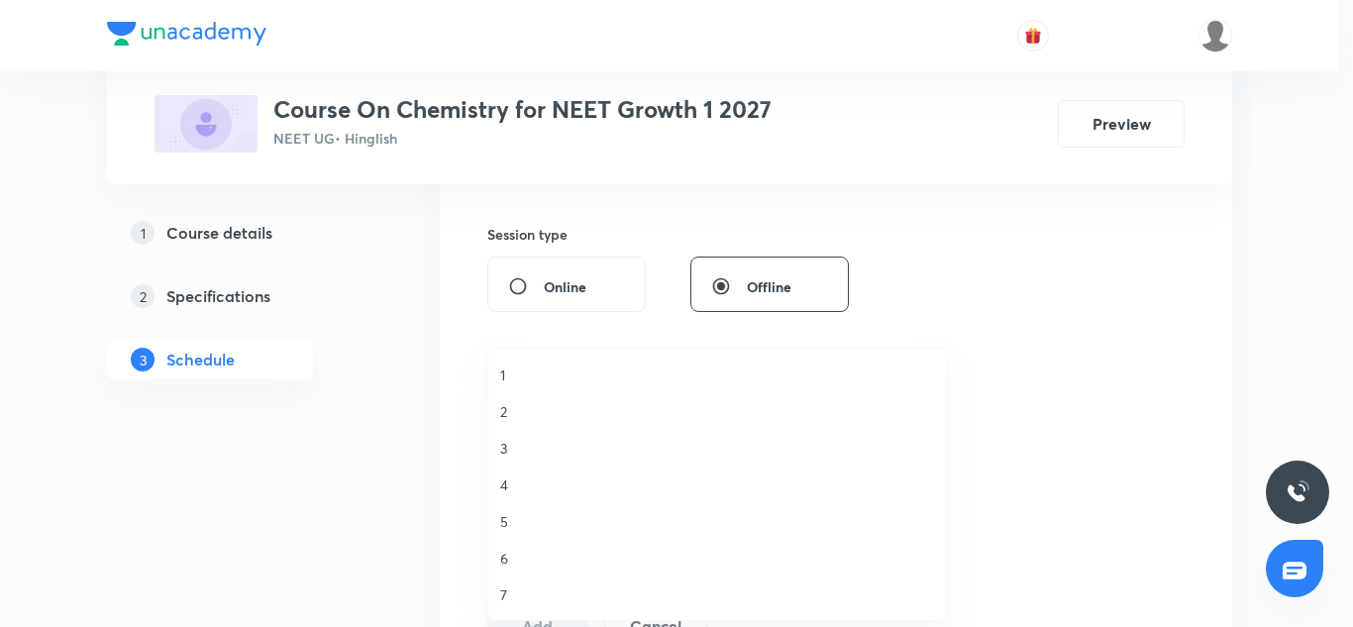
click at [496, 448] on li "3" at bounding box center [717, 448] width 458 height 37
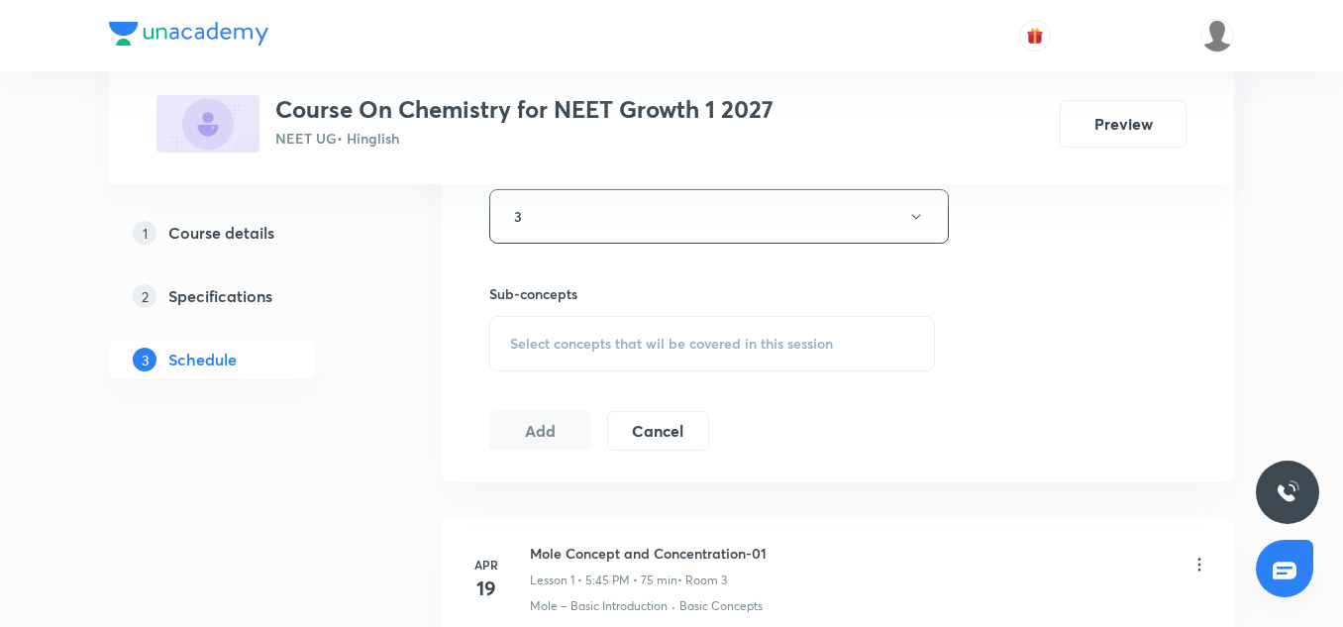
scroll to position [906, 0]
click at [653, 340] on span "Select concepts that wil be covered in this session" at bounding box center [671, 345] width 323 height 16
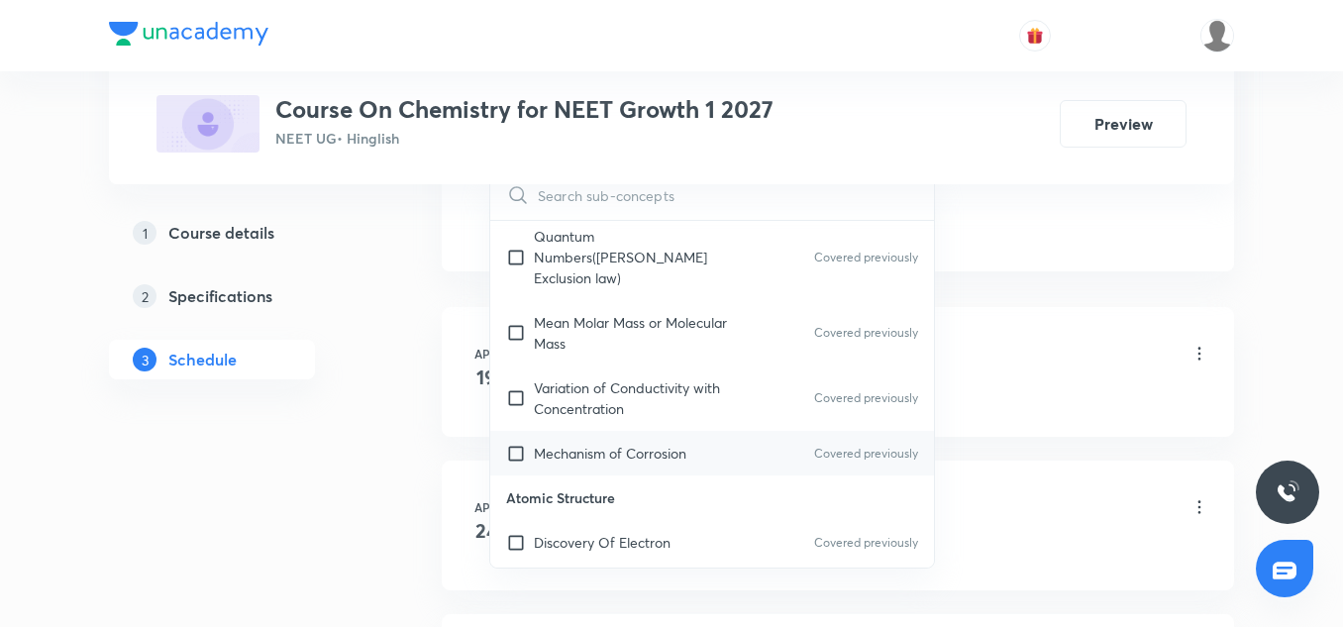
scroll to position [857, 0]
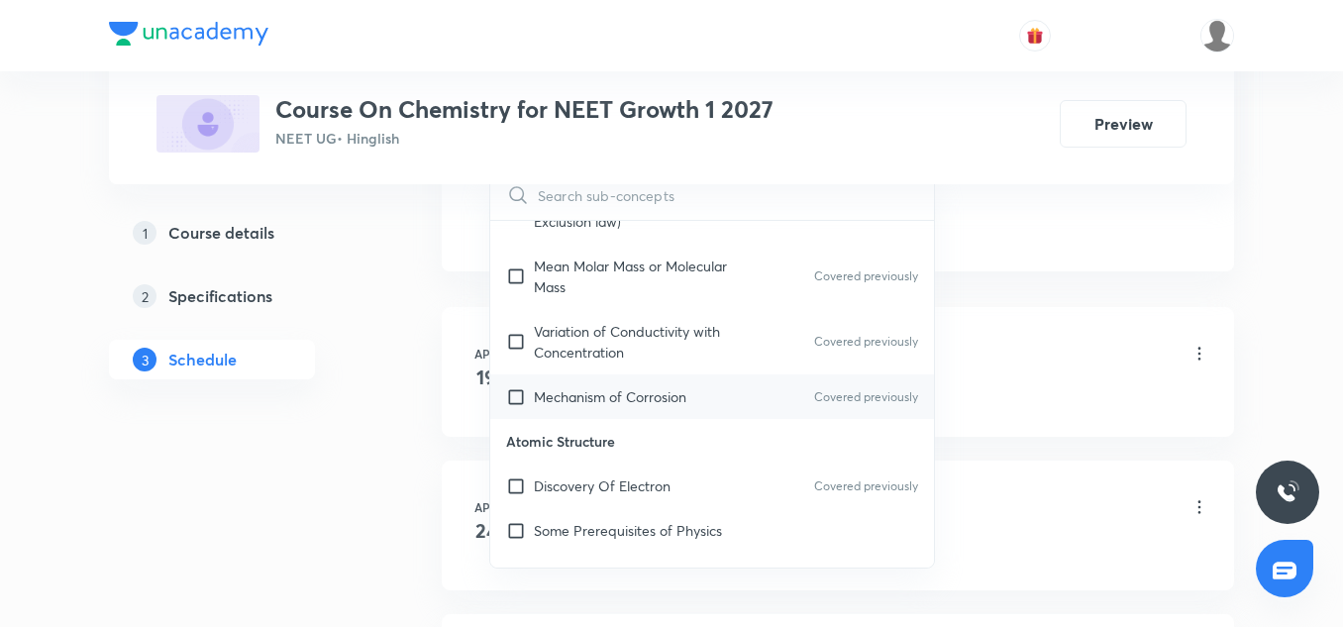
click at [637, 390] on div "Mechanism of Corrosion Covered previously" at bounding box center [712, 396] width 444 height 45
checkbox input "true"
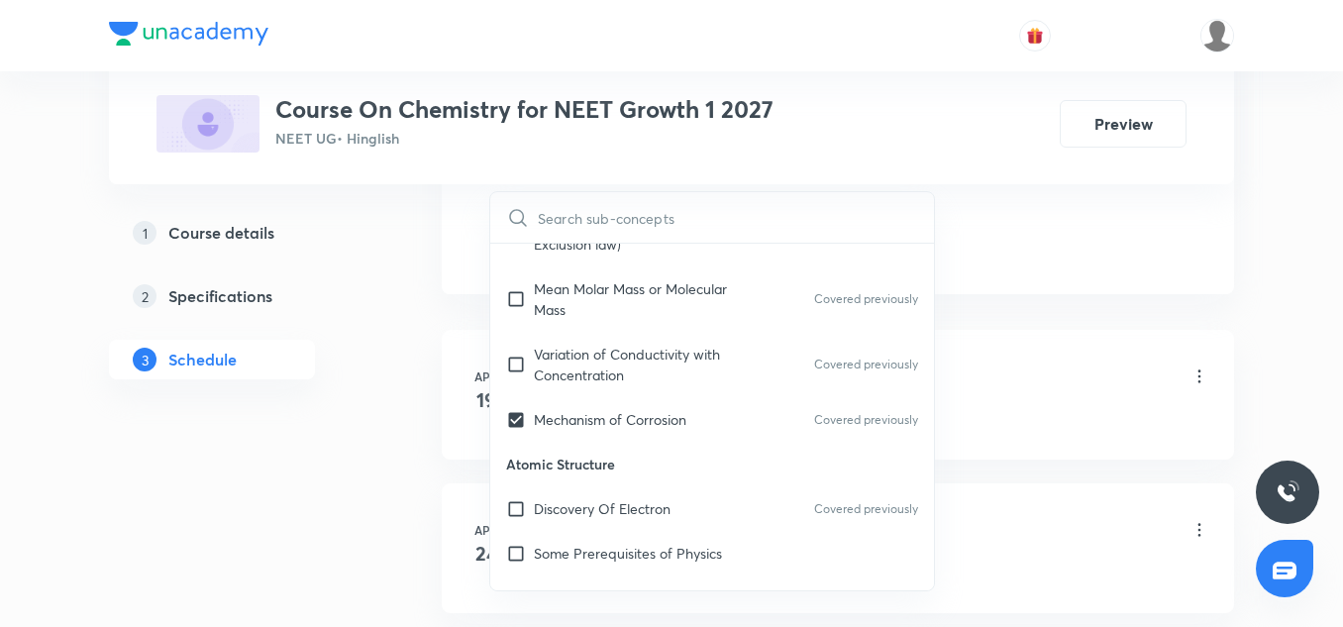
click at [1205, 337] on li "Apr 19 Mole Concept and Concentration-01 Lesson 1 • 5:45 PM • 75 min • Room 3 M…" at bounding box center [838, 395] width 792 height 130
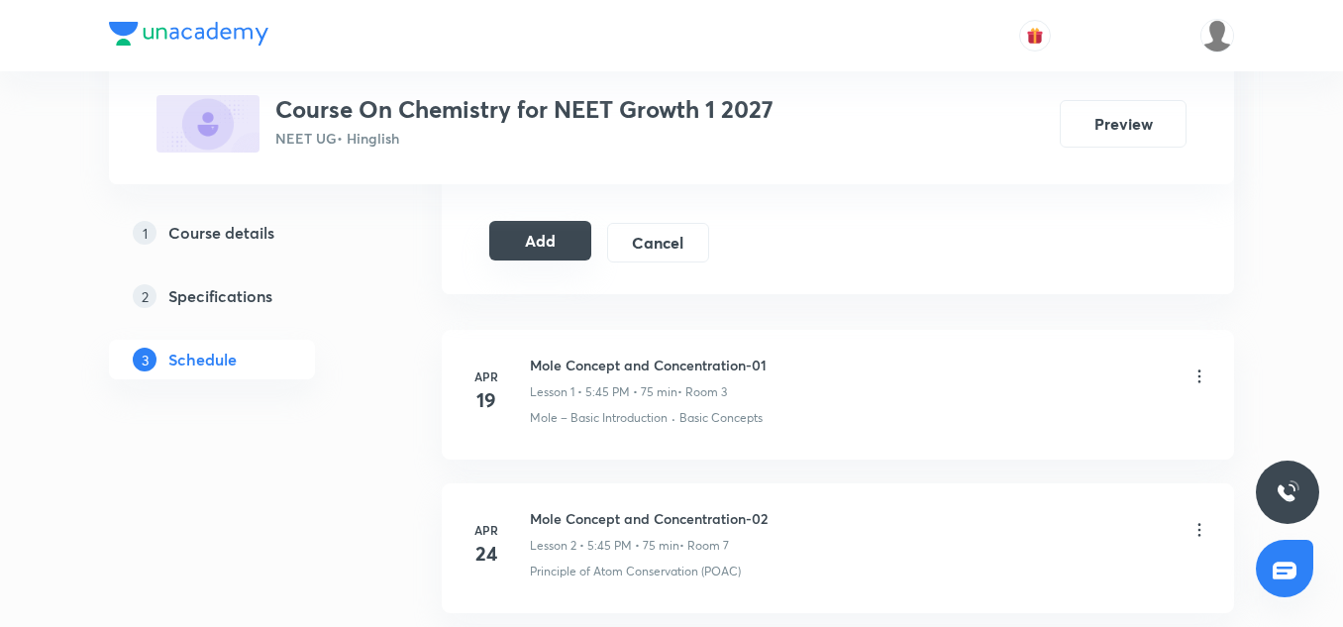
click at [541, 252] on button "Add" at bounding box center [540, 241] width 102 height 40
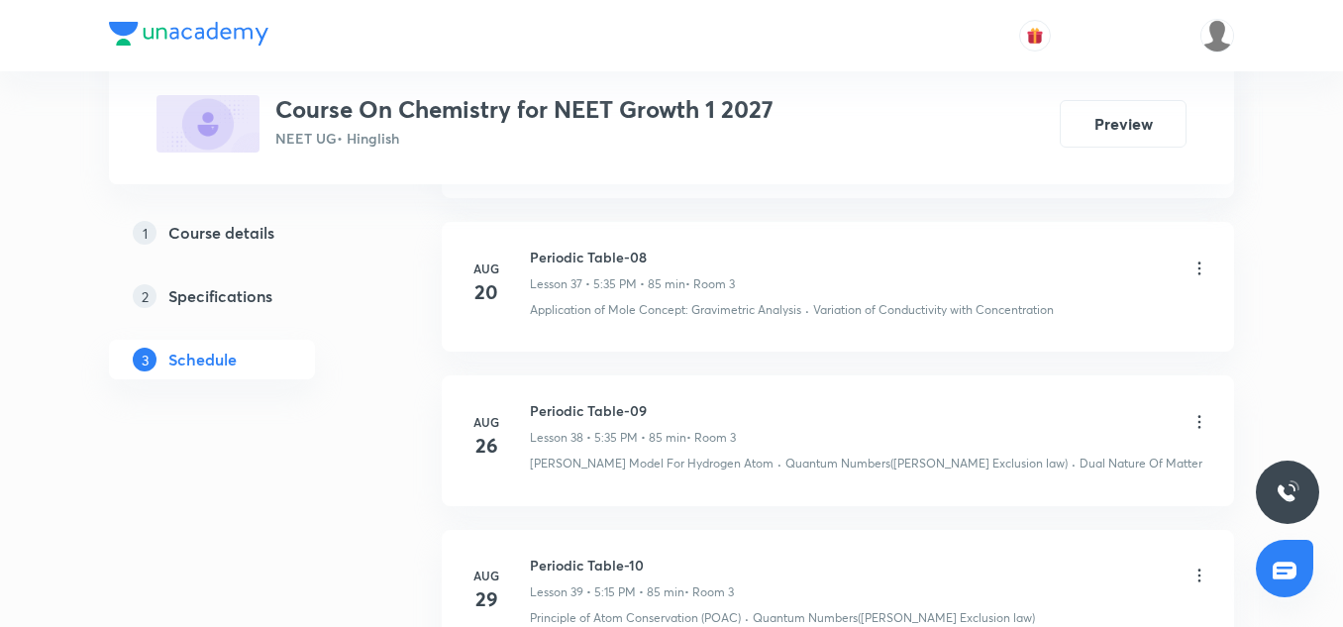
scroll to position [7021, 0]
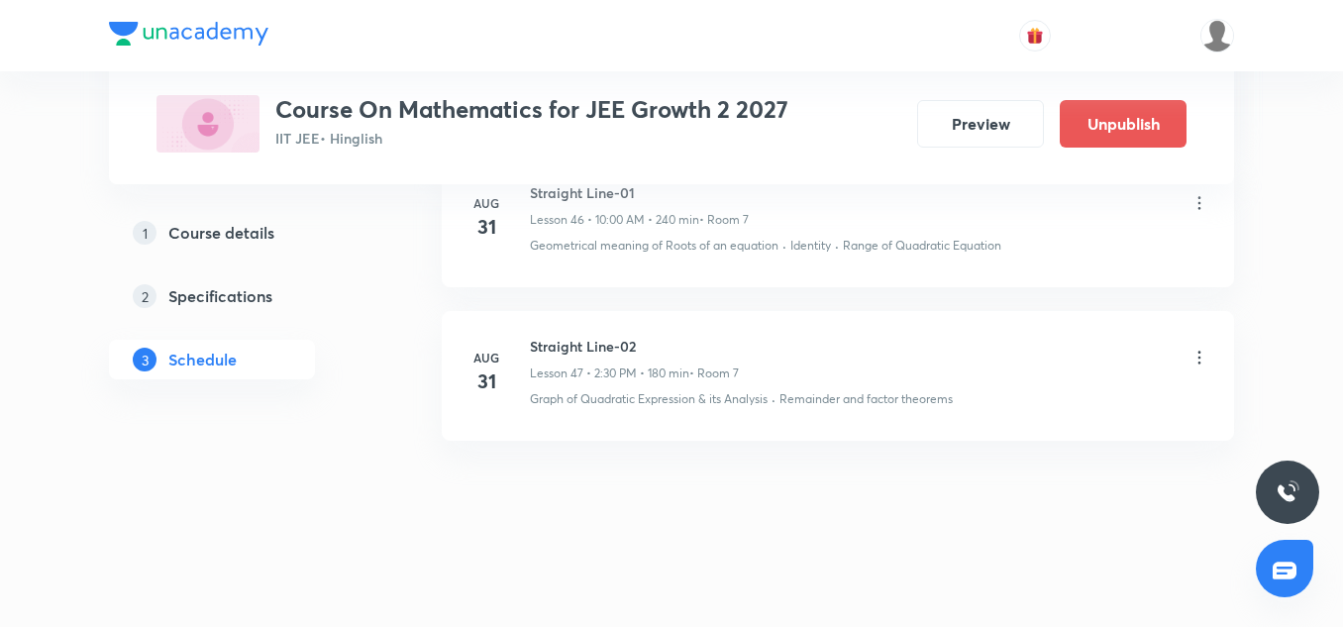
scroll to position [8284, 0]
click at [605, 353] on h6 "Straight Line-02" at bounding box center [634, 346] width 209 height 21
copy h6 "Straight Line-02"
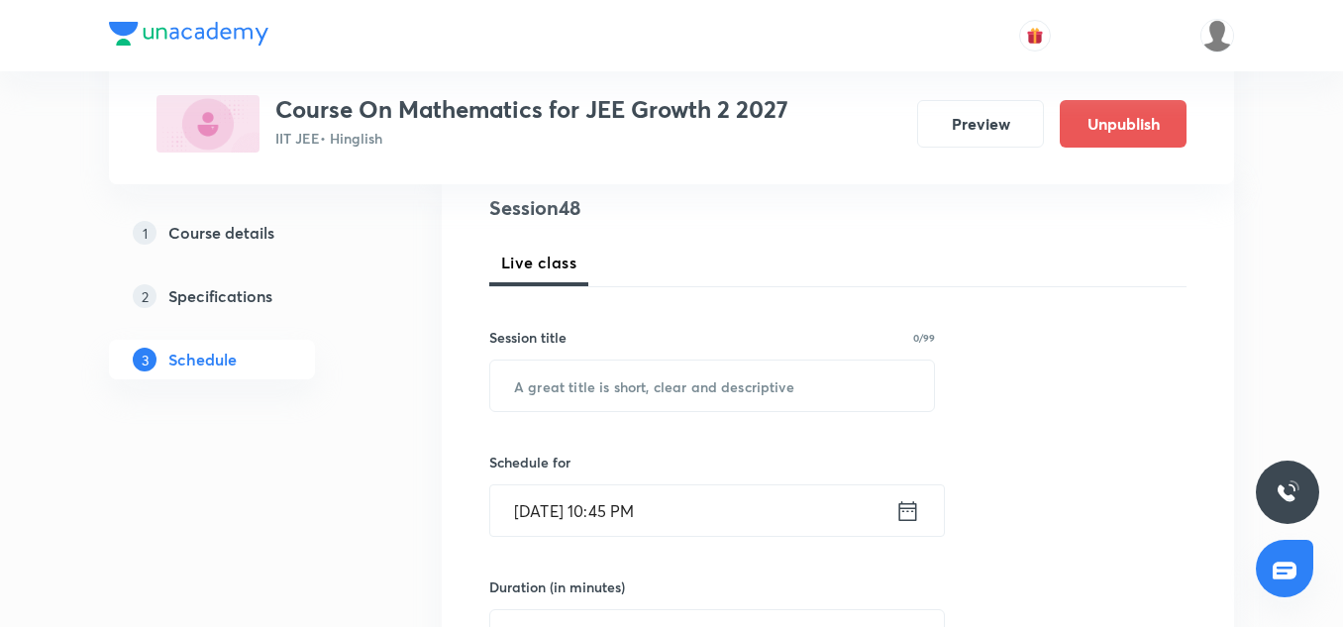
scroll to position [246, 0]
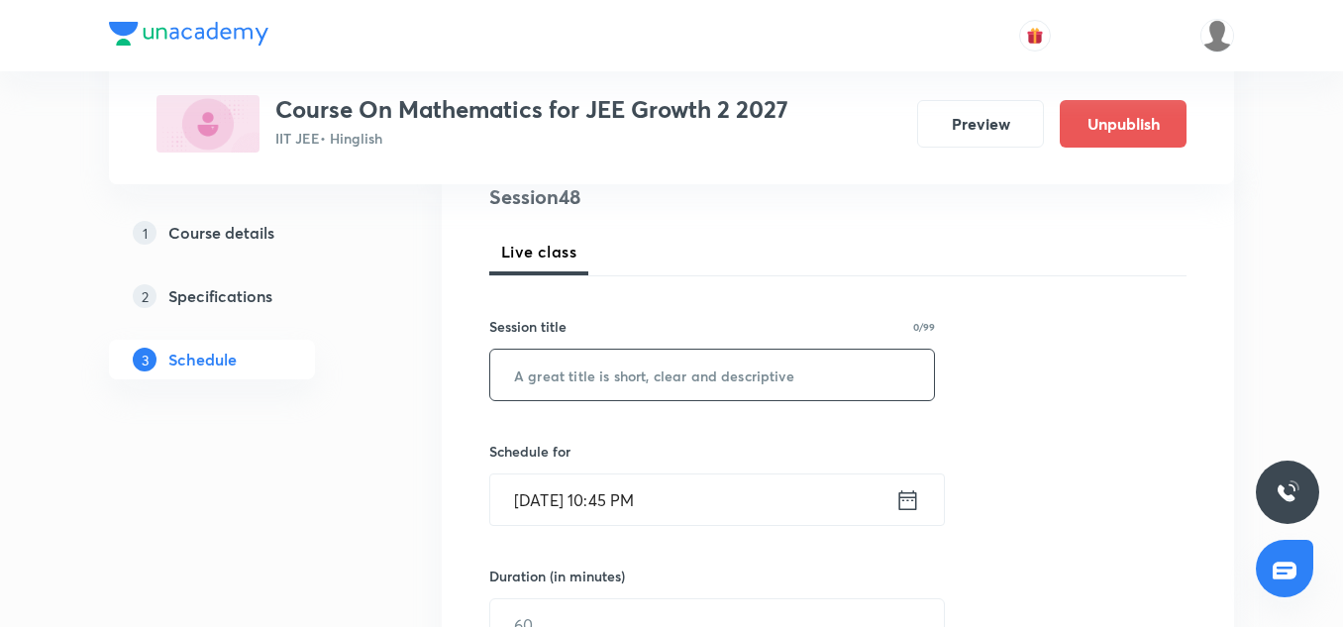
click at [614, 378] on input "text" at bounding box center [712, 375] width 444 height 51
paste input "Straight Line-02"
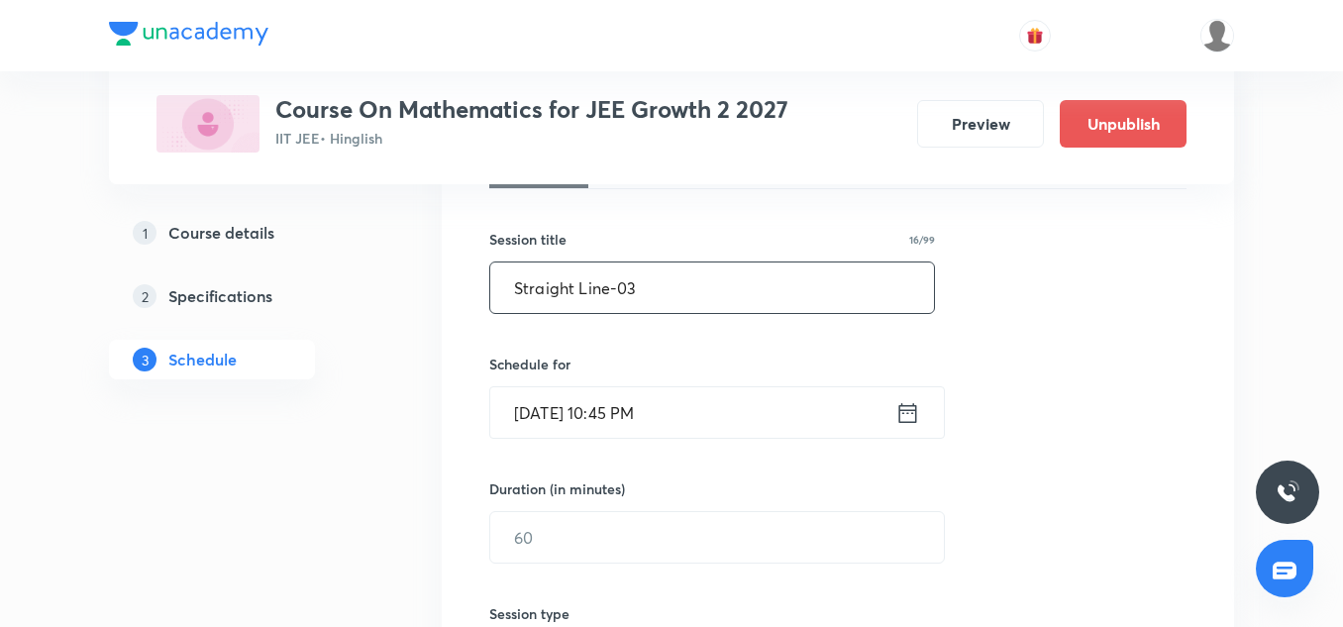
scroll to position [335, 0]
type input "Straight Line-03"
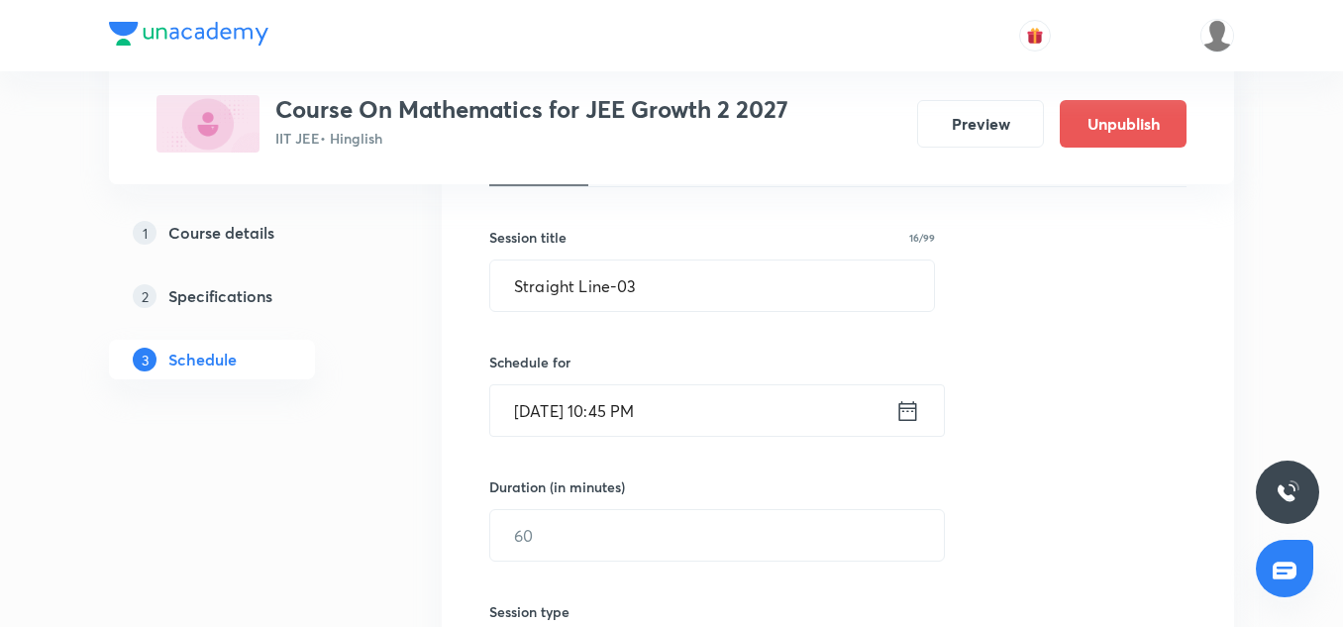
click at [577, 413] on input "[DATE] 10:45 PM" at bounding box center [692, 410] width 405 height 51
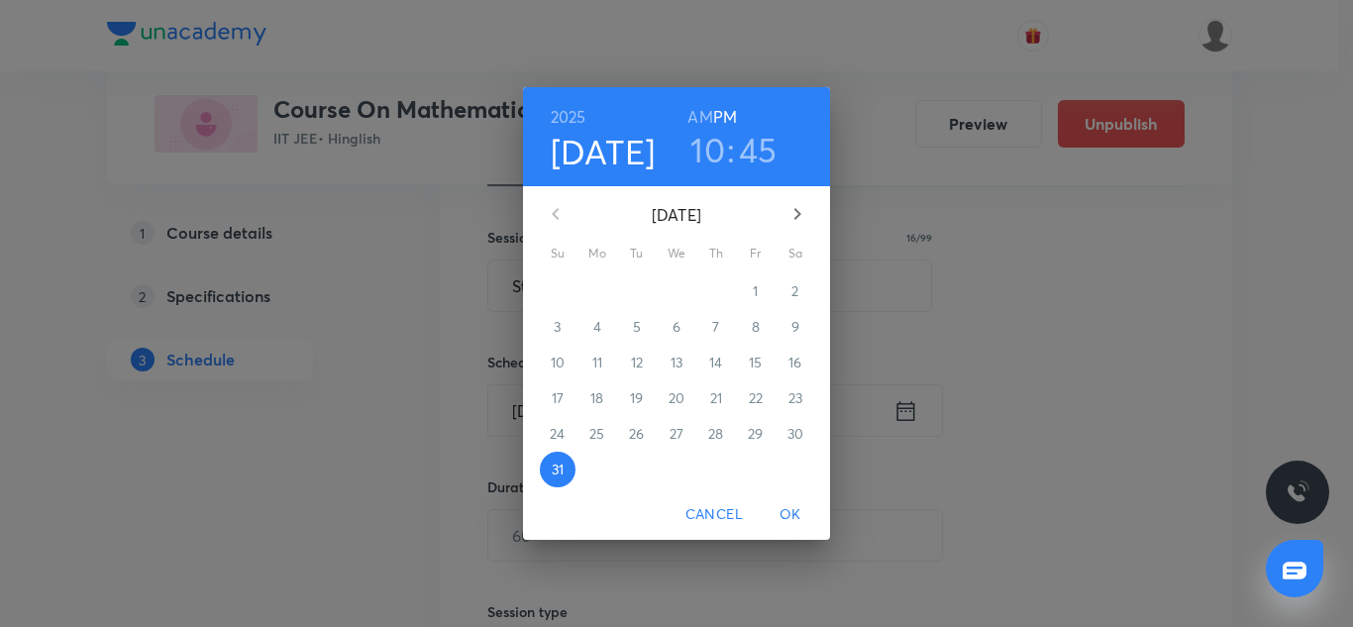
click at [791, 221] on icon "button" at bounding box center [798, 214] width 24 height 24
click at [596, 290] on p "1" at bounding box center [596, 291] width 5 height 20
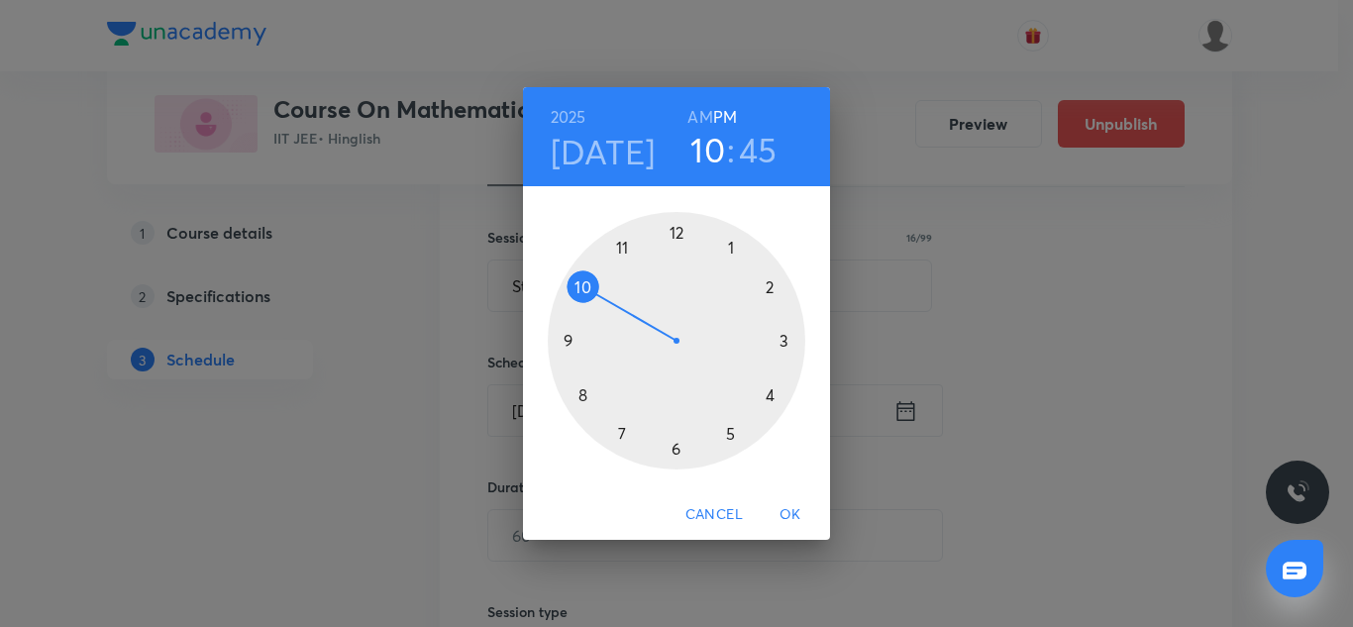
click at [763, 391] on div at bounding box center [677, 341] width 258 height 258
click at [674, 227] on div at bounding box center [677, 341] width 258 height 258
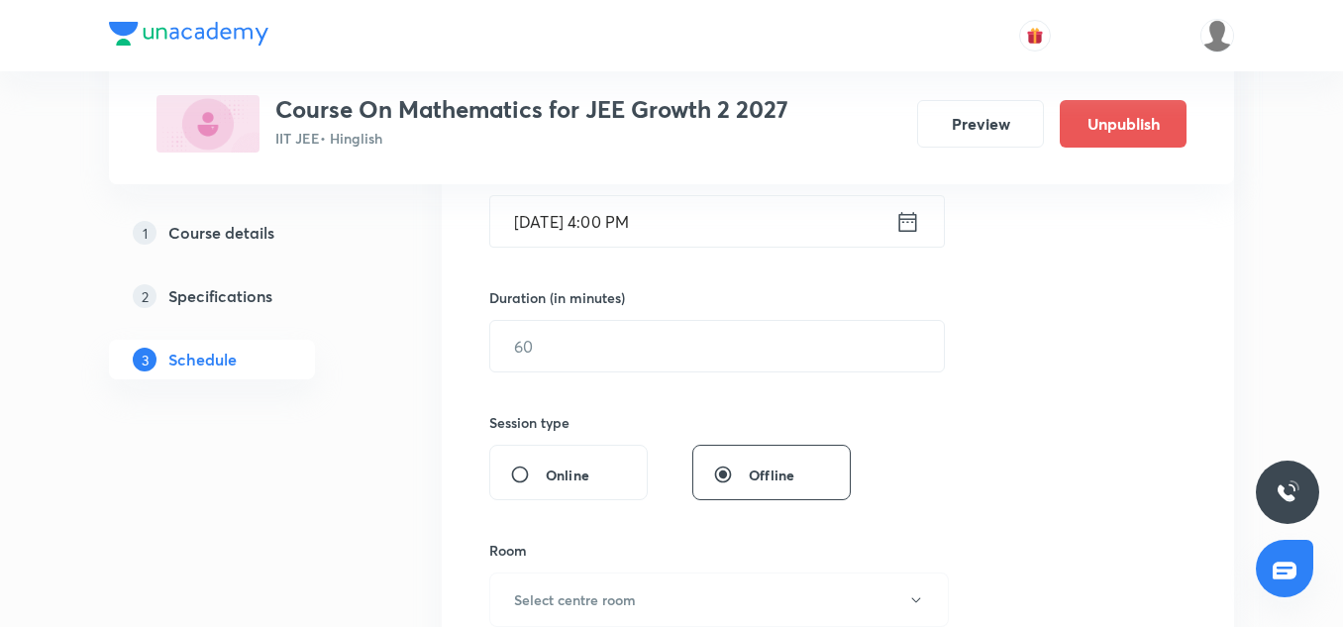
scroll to position [560, 0]
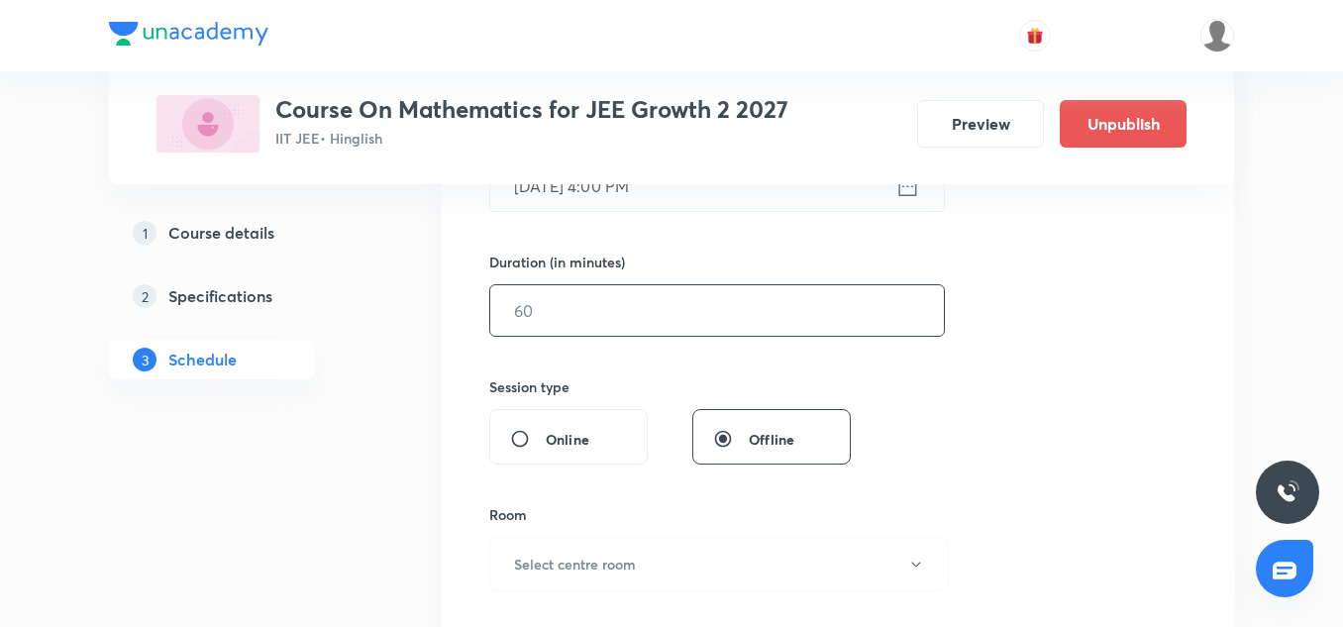
click at [563, 317] on input "text" at bounding box center [717, 310] width 454 height 51
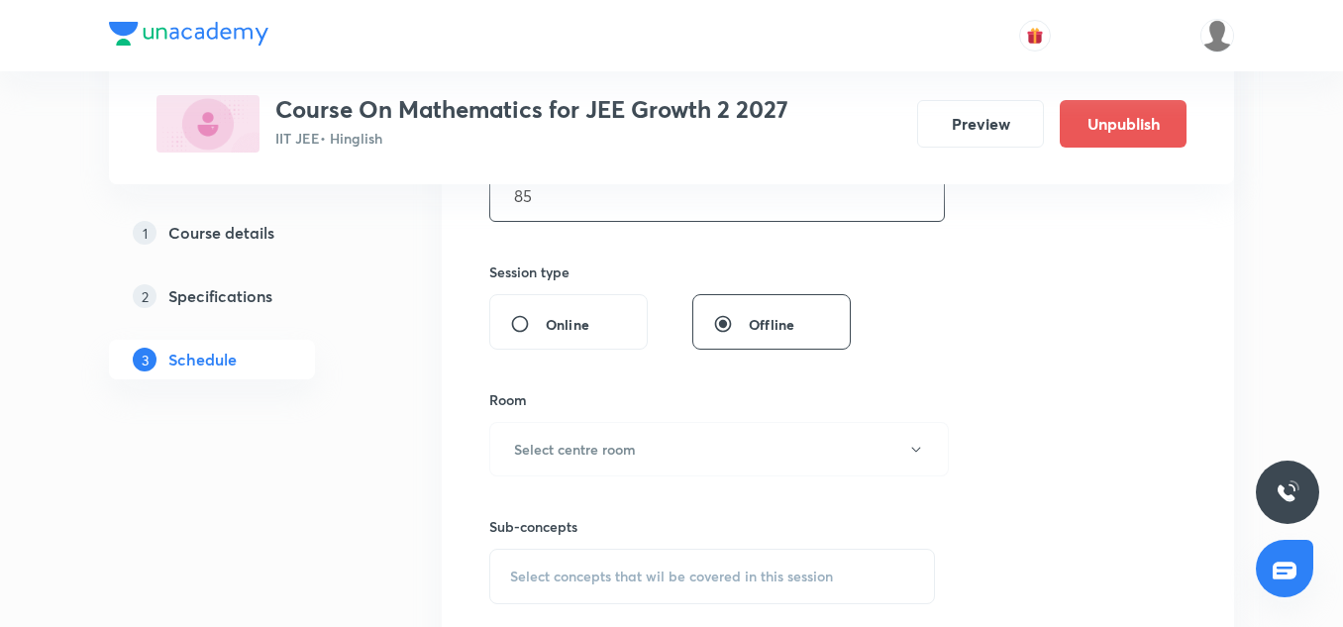
scroll to position [676, 0]
type input "85"
click at [562, 456] on h6 "Select centre room" at bounding box center [575, 448] width 122 height 21
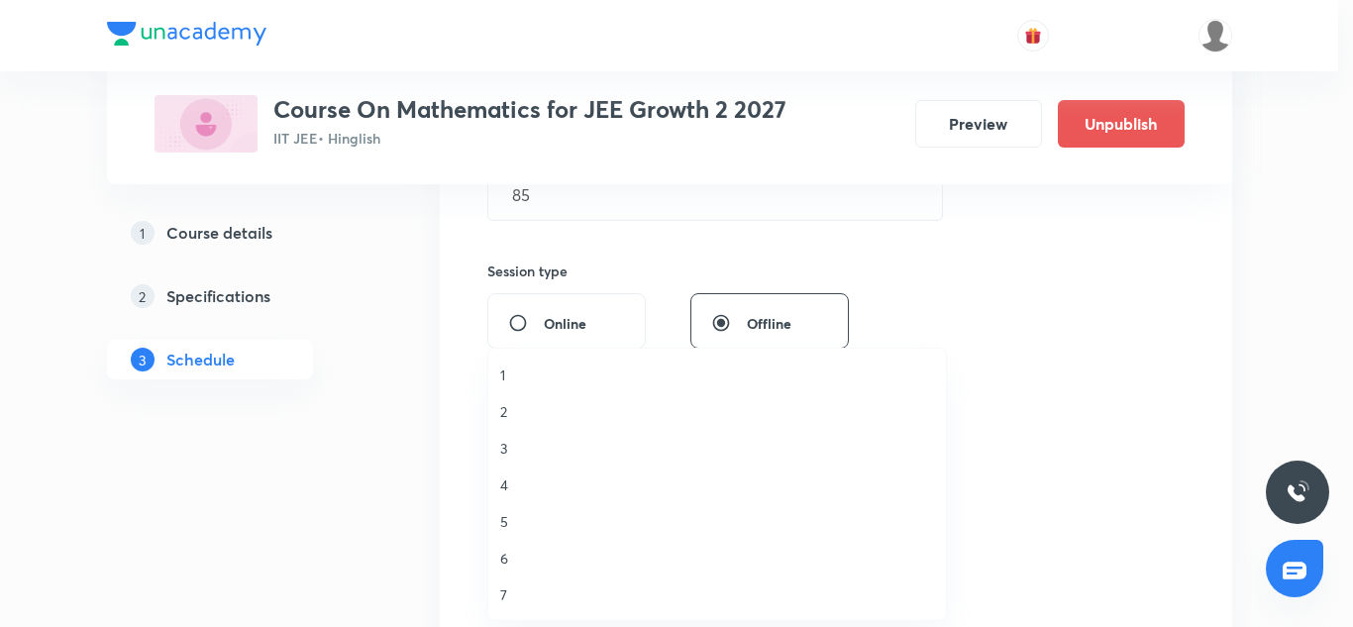
click at [512, 585] on span "7" at bounding box center [717, 594] width 434 height 21
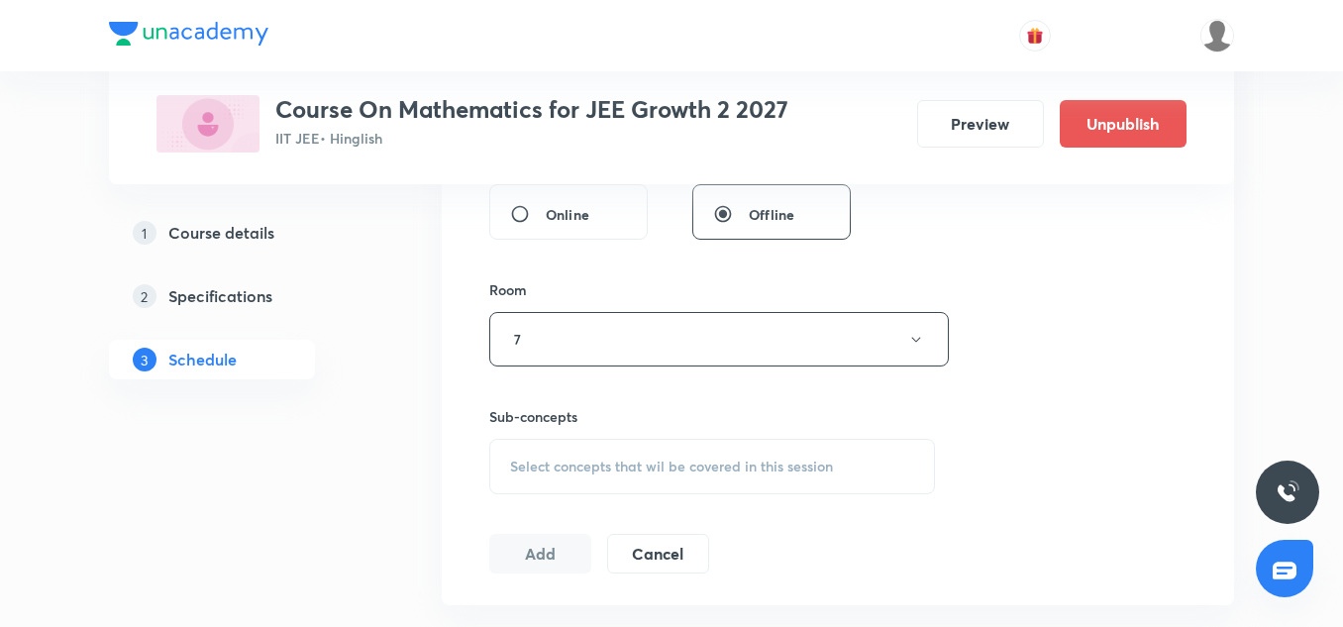
scroll to position [788, 0]
click at [527, 475] on div "Select concepts that wil be covered in this session" at bounding box center [712, 463] width 446 height 55
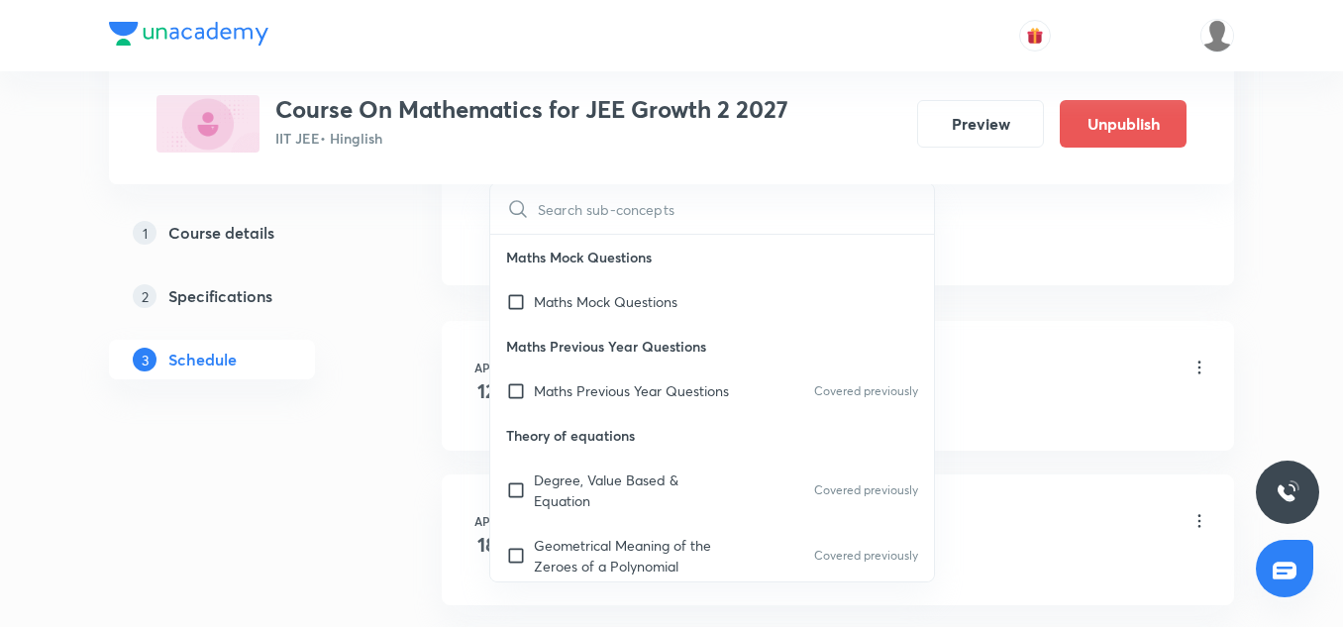
scroll to position [1106, 0]
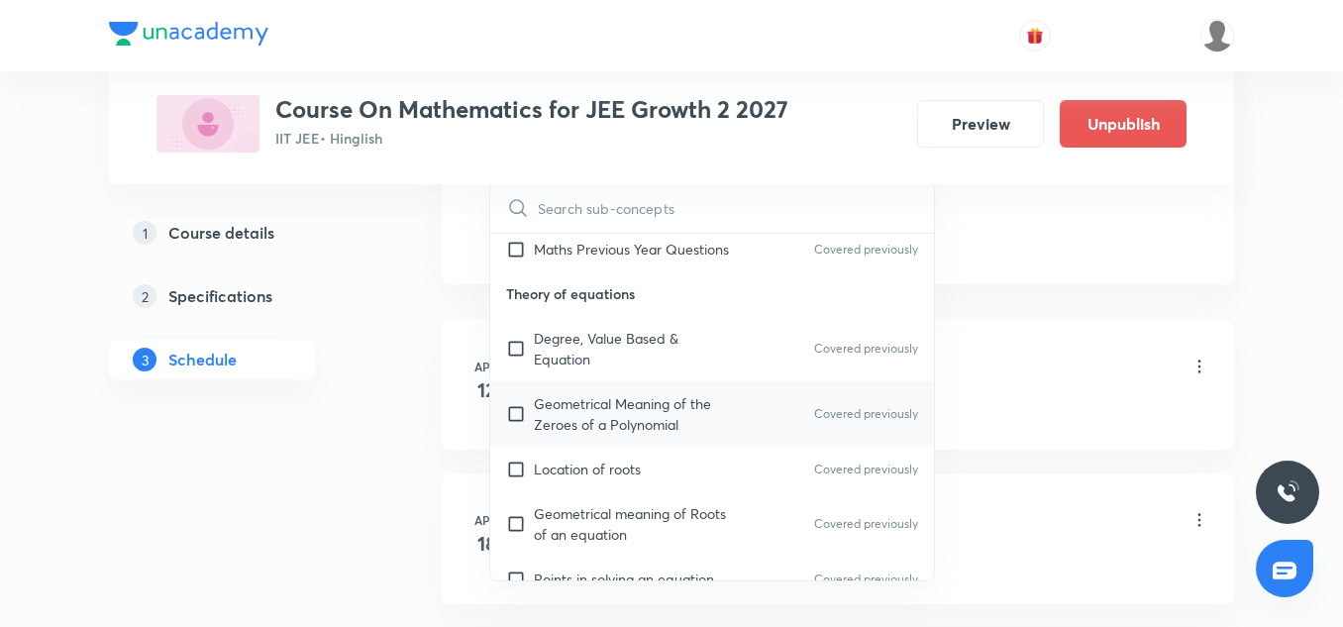
click at [598, 410] on p "Geometrical Meaning of the Zeroes of a Polynomial" at bounding box center [634, 414] width 200 height 42
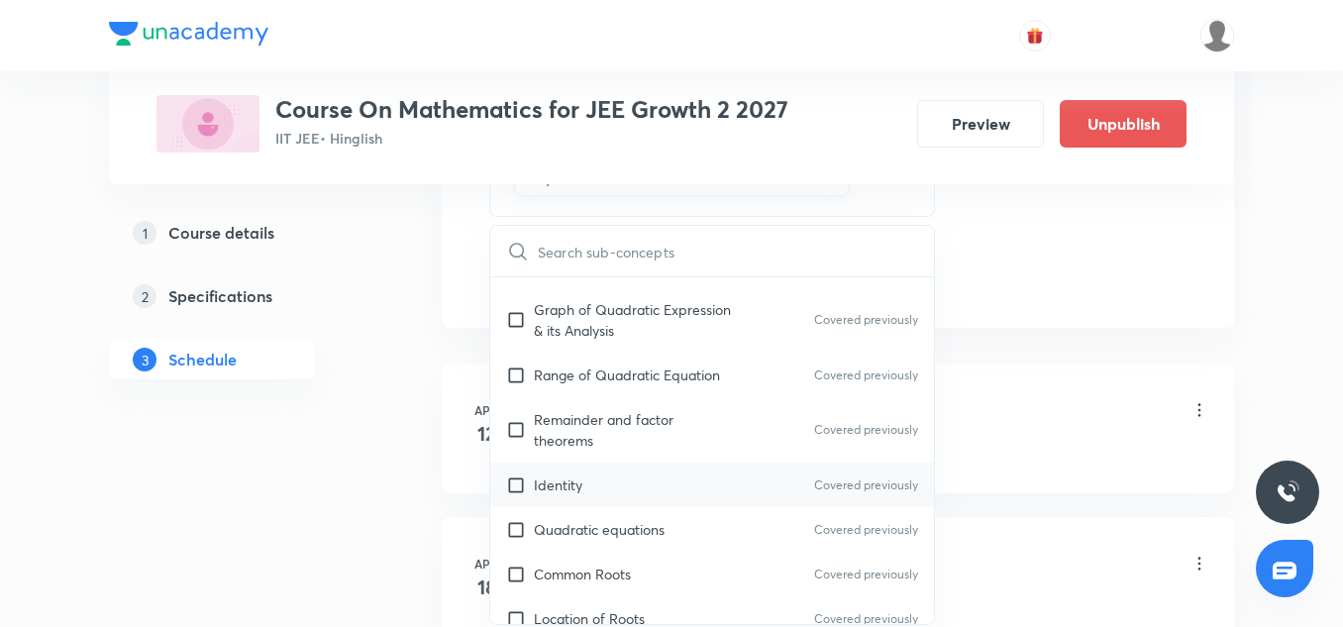
scroll to position [506, 0]
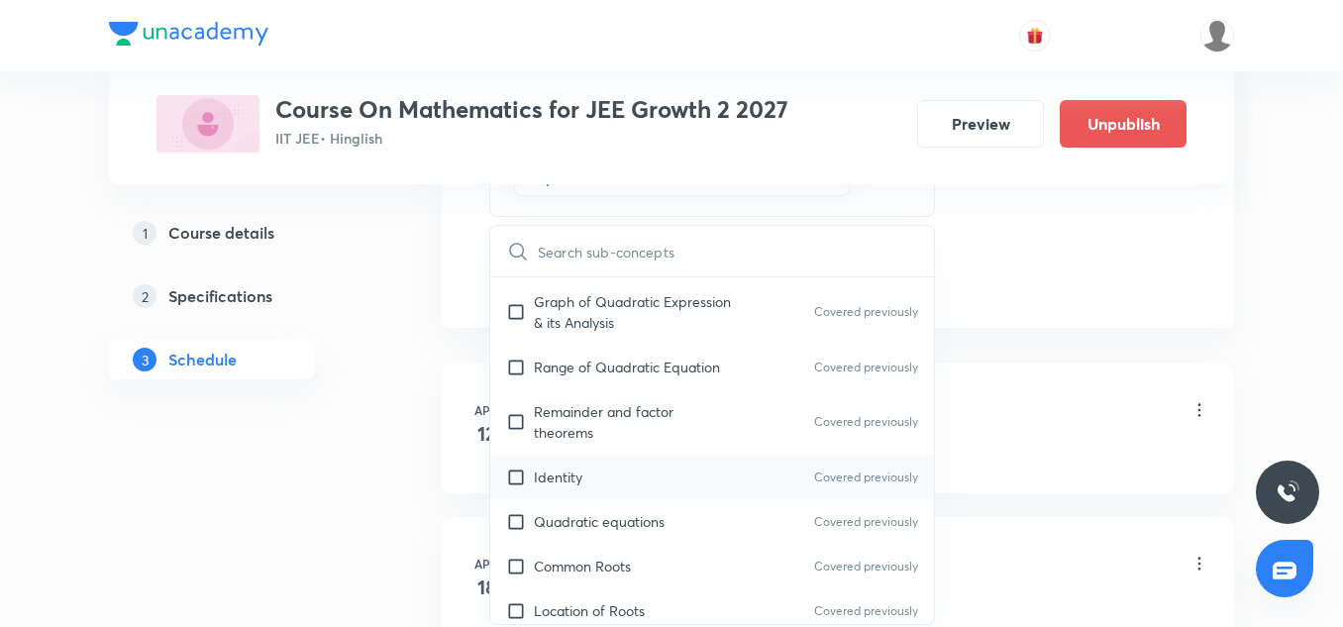
click at [589, 480] on div "Identity Covered previously" at bounding box center [712, 477] width 444 height 45
checkbox input "true"
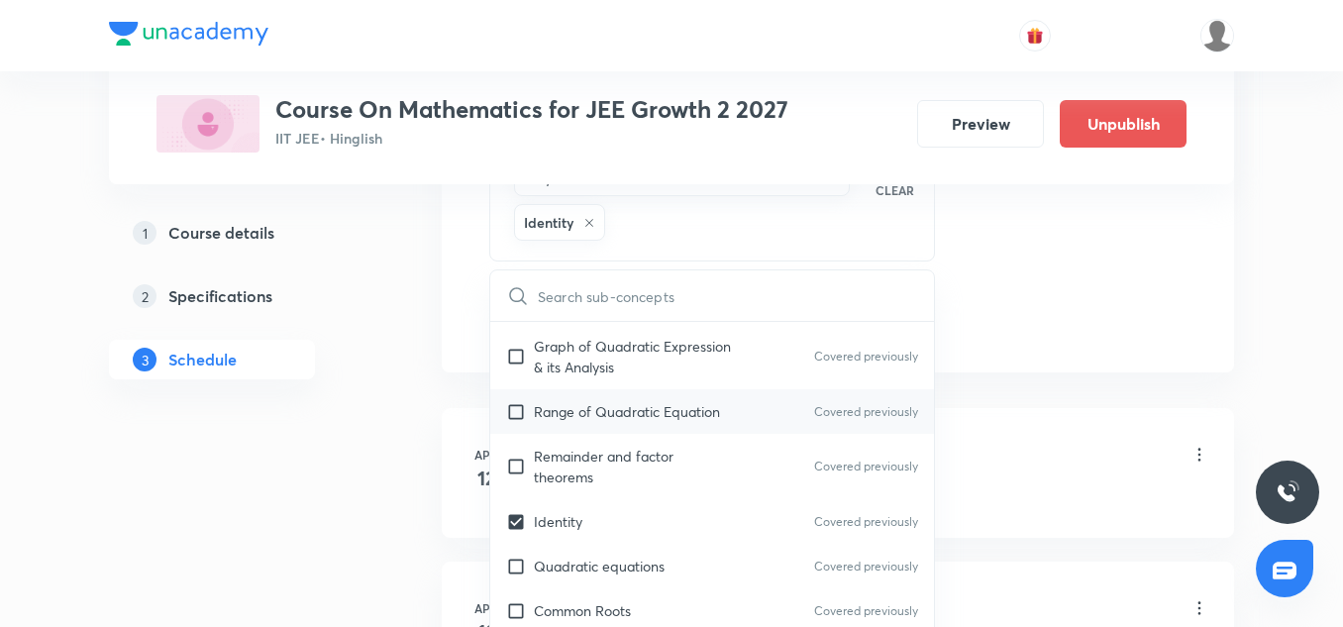
click at [589, 419] on p "Range of Quadratic Equation" at bounding box center [627, 411] width 186 height 21
checkbox input "true"
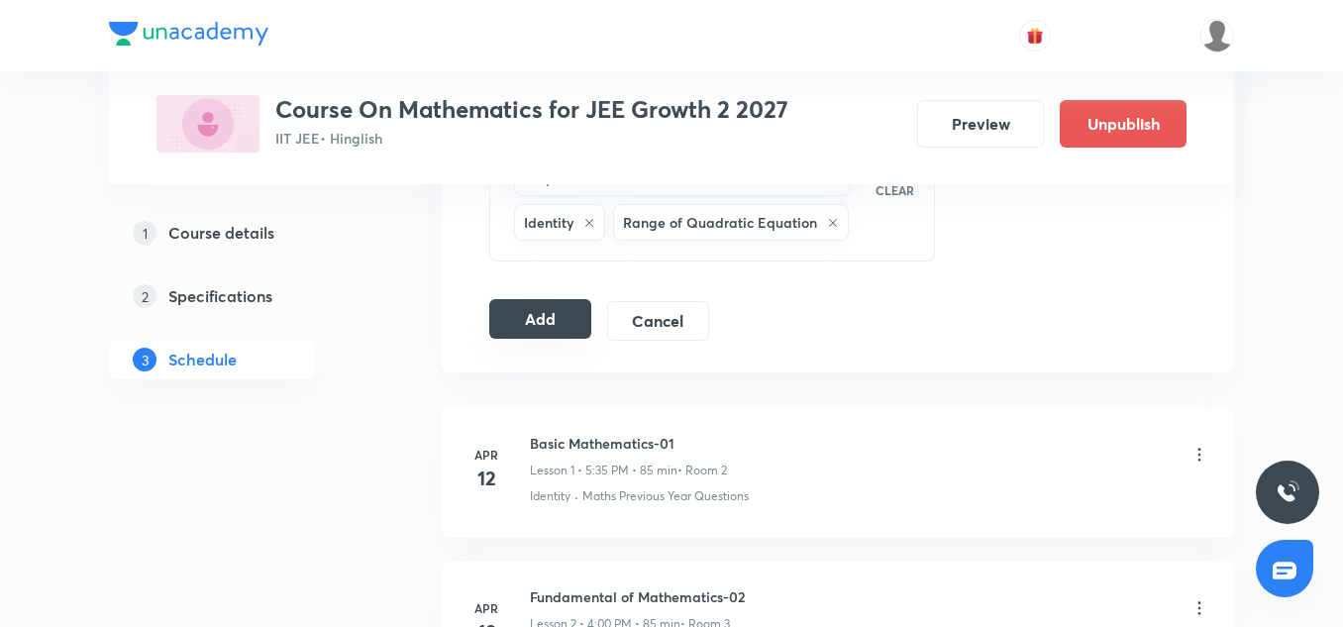
click at [534, 339] on div "Add Cancel" at bounding box center [607, 321] width 236 height 40
click at [534, 324] on button "Add" at bounding box center [540, 319] width 102 height 40
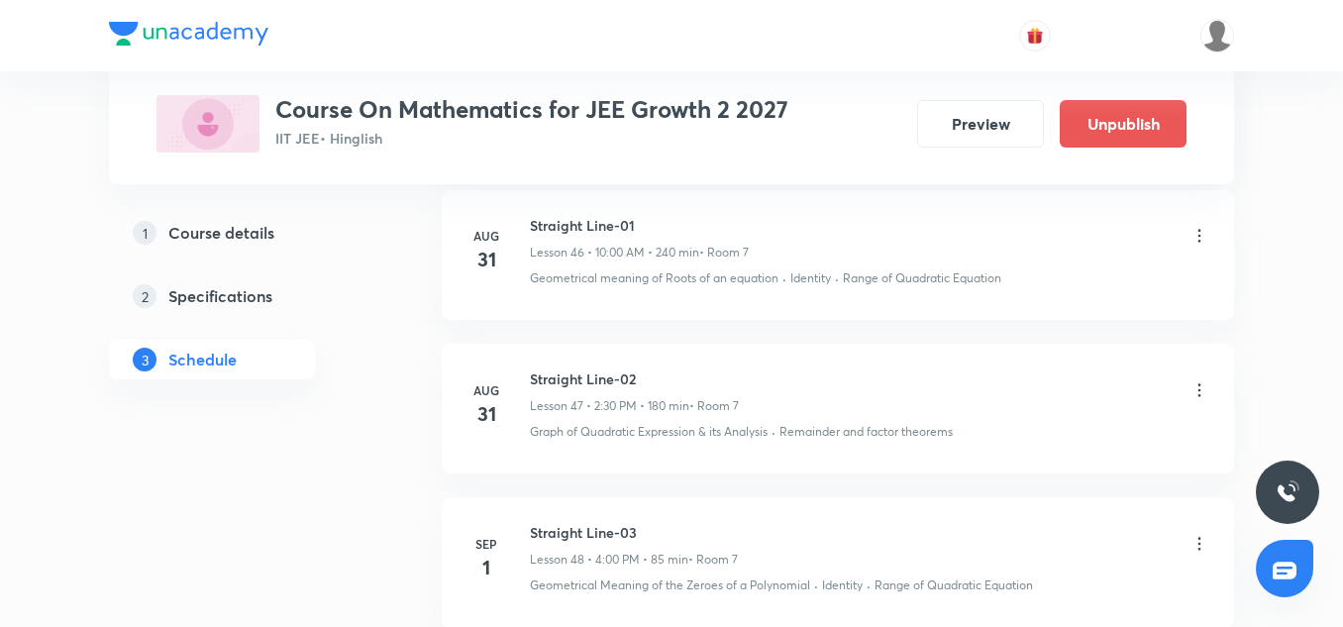
scroll to position [7529, 0]
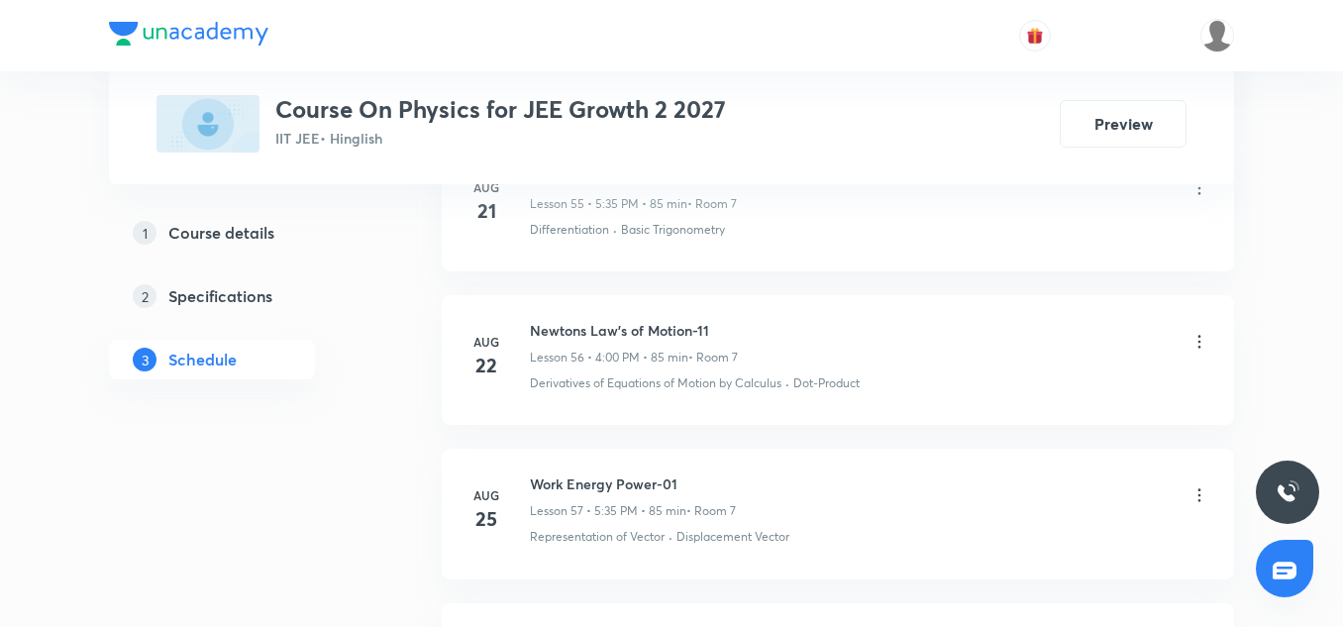
scroll to position [10167, 0]
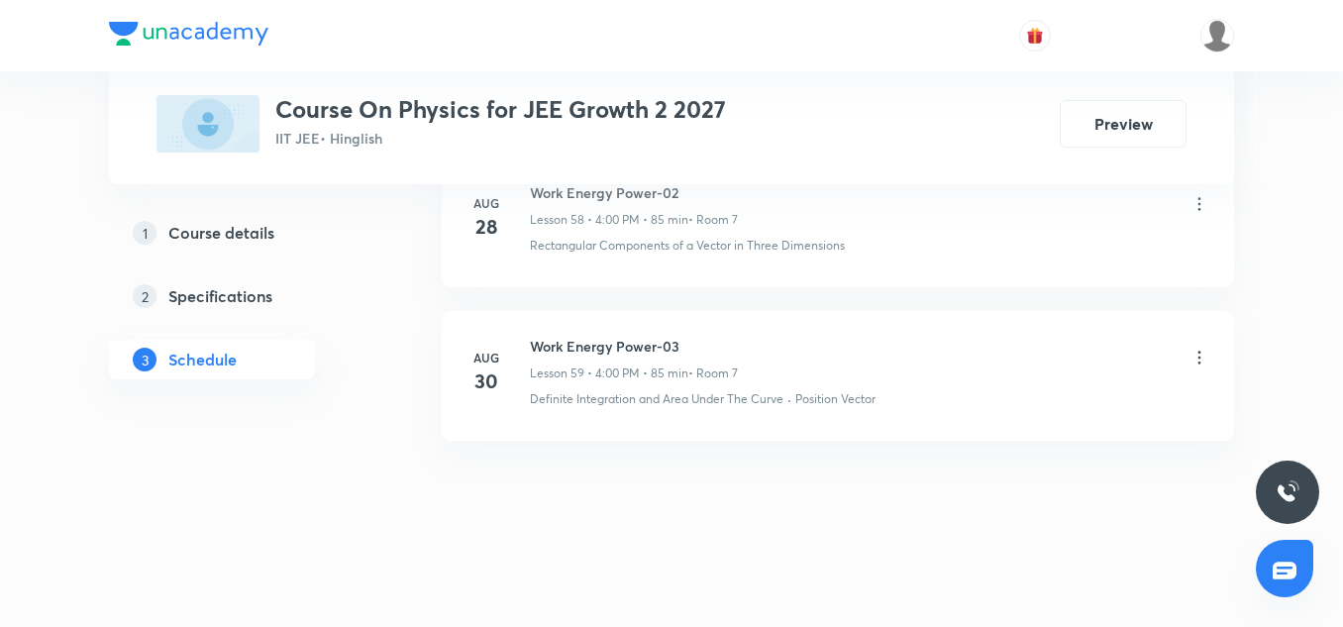
click at [628, 341] on h6 "Work Energy Power-03" at bounding box center [634, 346] width 208 height 21
copy h6 "Work Energy Power-03"
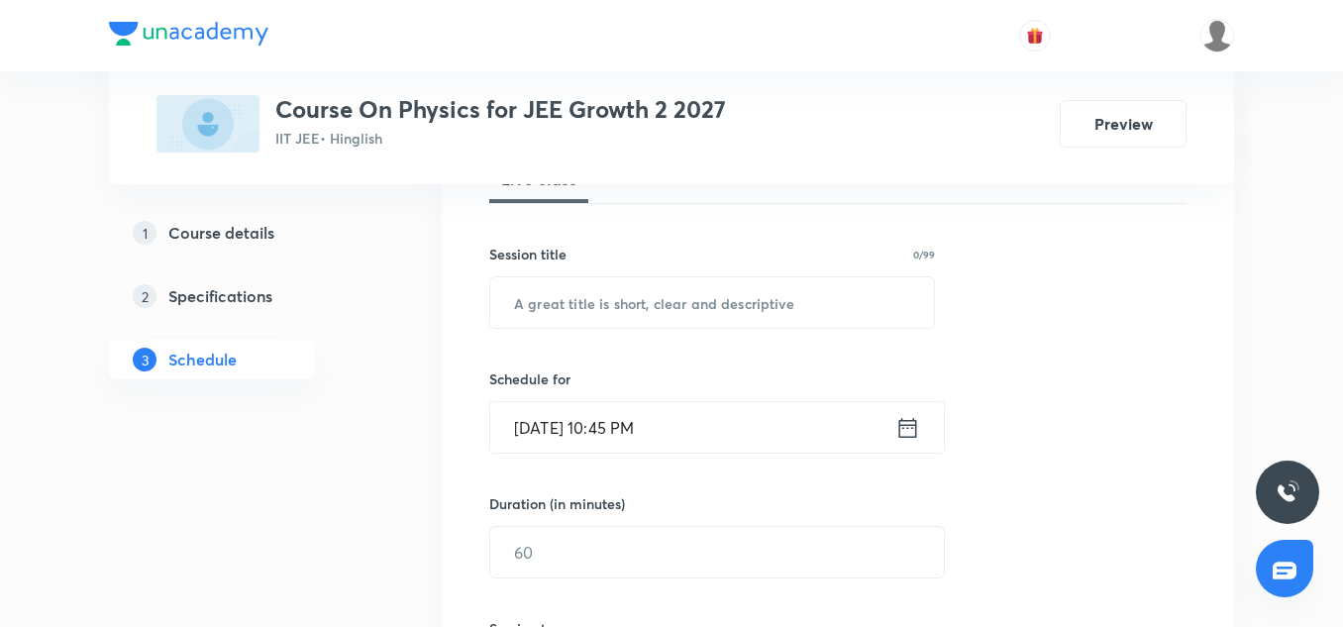
scroll to position [324, 0]
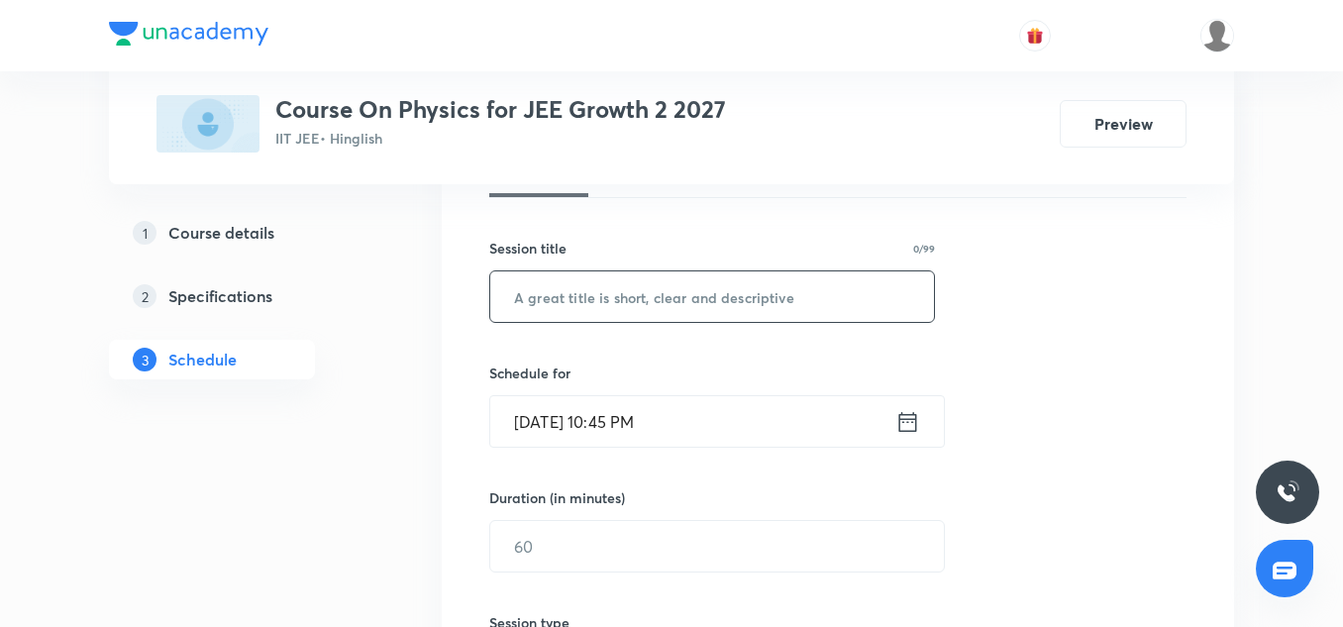
click at [591, 295] on input "text" at bounding box center [712, 296] width 444 height 51
paste input "Work Energy Power-03"
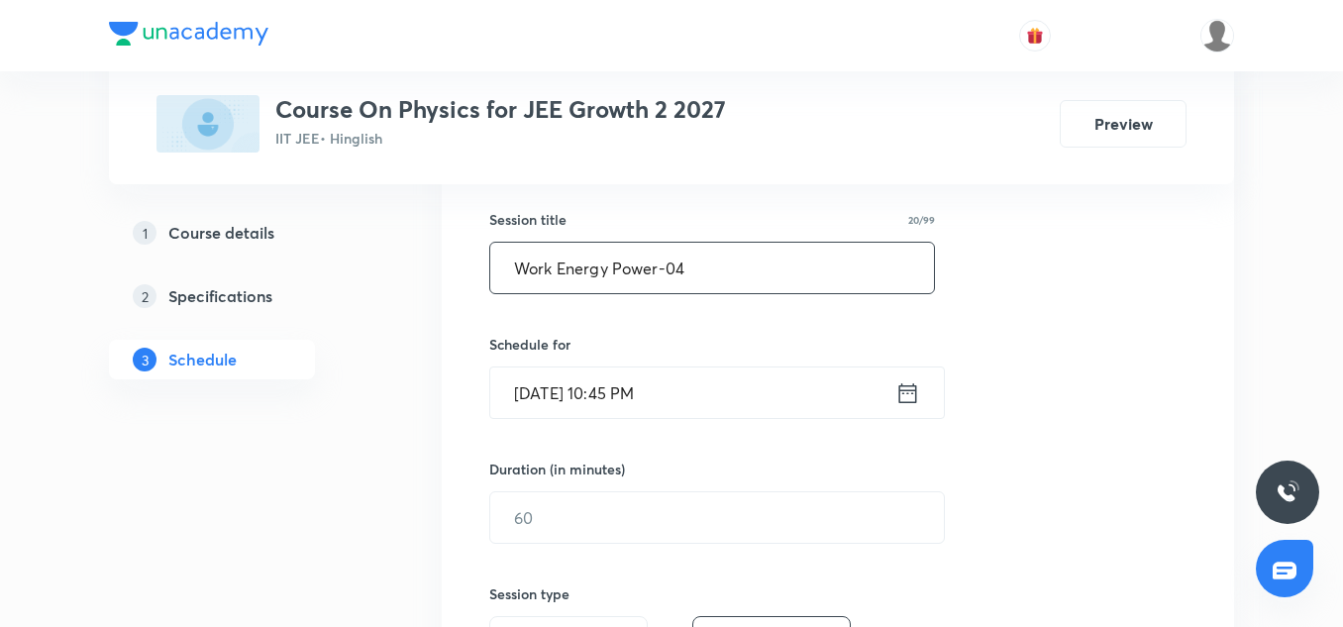
scroll to position [354, 0]
type input "Work Energy Power-04"
click at [525, 380] on input "[DATE] 10:45 PM" at bounding box center [692, 392] width 405 height 51
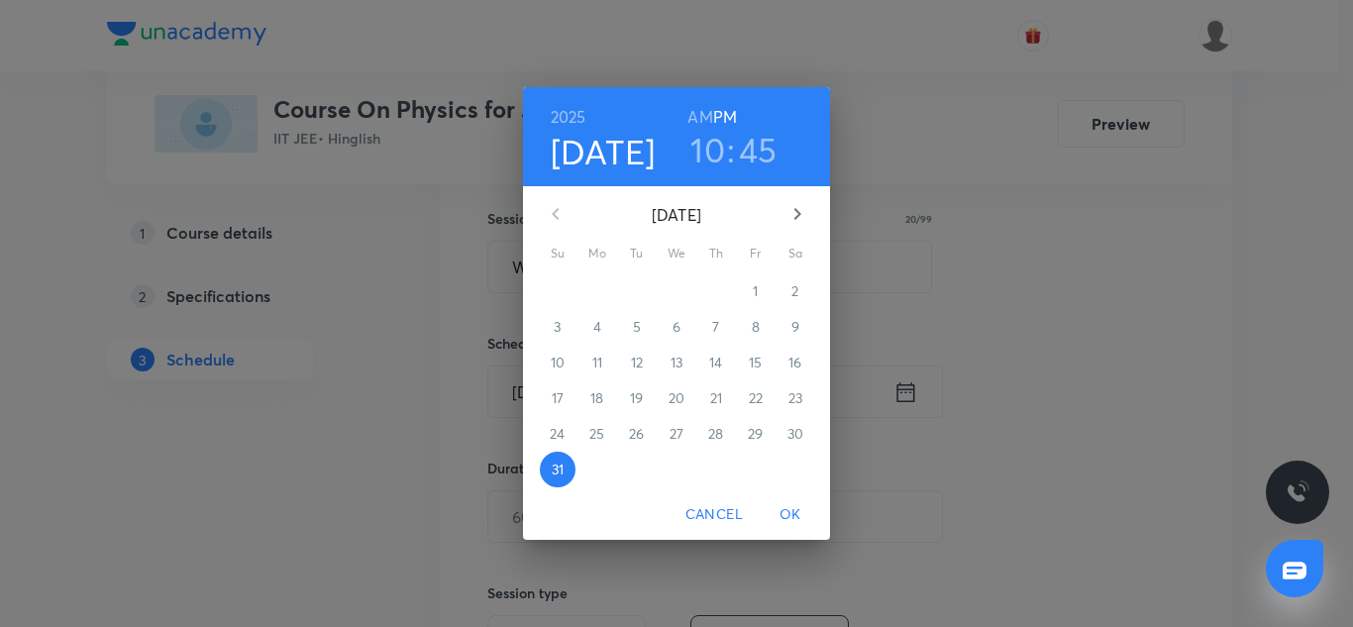
click at [795, 232] on button "button" at bounding box center [798, 214] width 48 height 48
click at [599, 287] on p "1" at bounding box center [596, 291] width 5 height 20
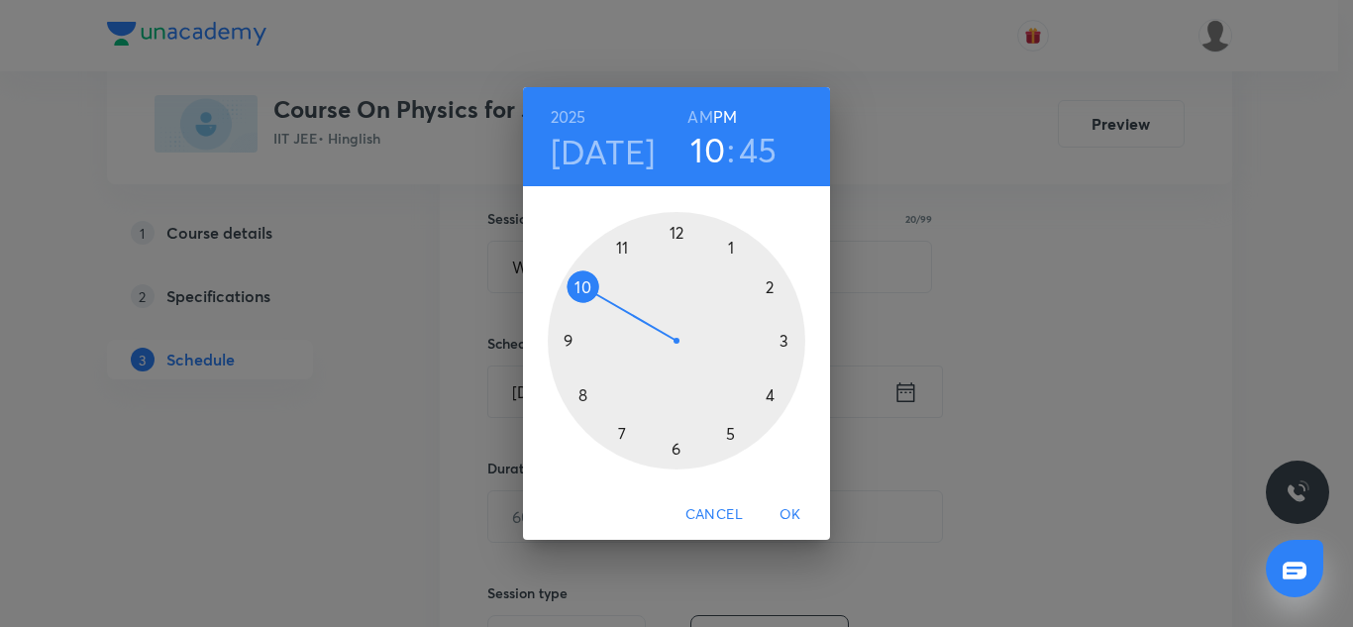
click at [729, 439] on div at bounding box center [677, 341] width 258 height 258
click at [625, 431] on div at bounding box center [677, 341] width 258 height 258
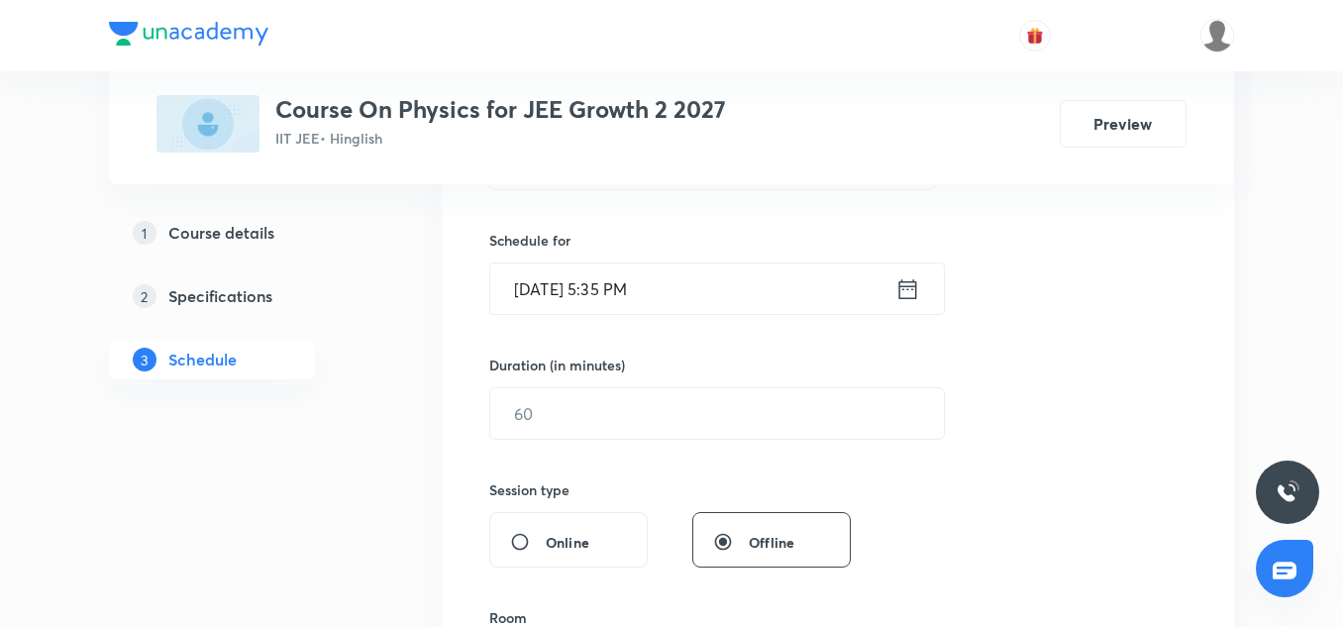
scroll to position [467, 0]
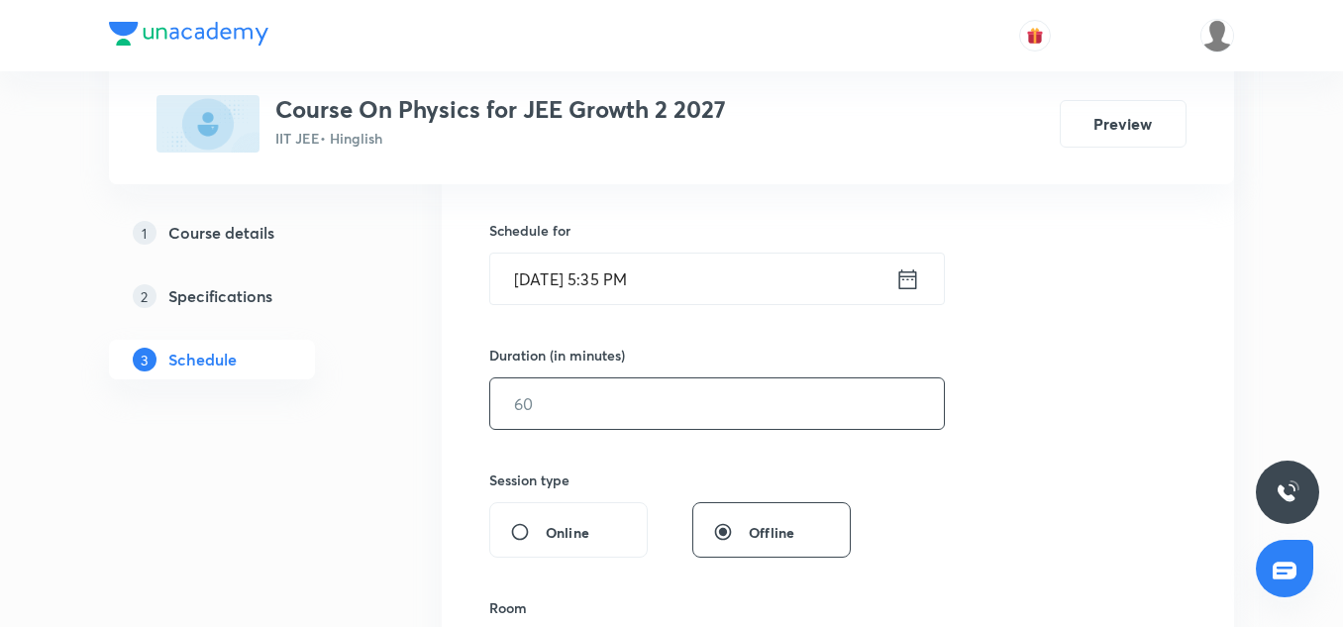
click at [604, 391] on input "text" at bounding box center [717, 403] width 454 height 51
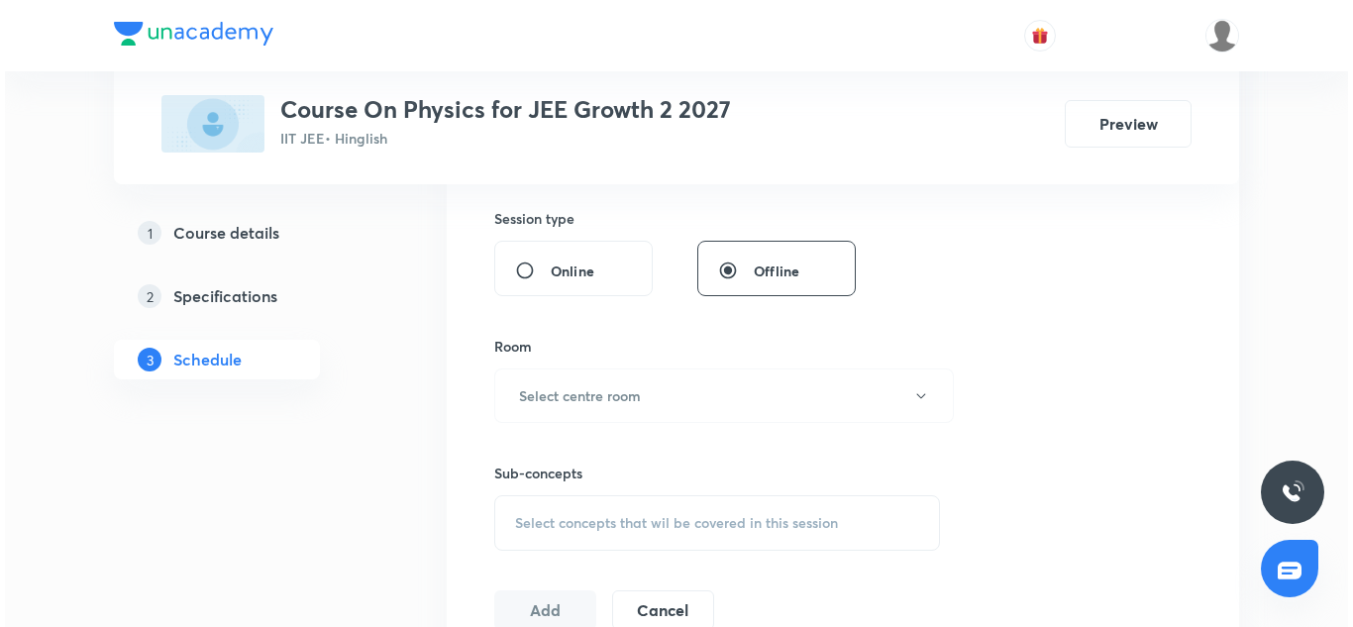
scroll to position [730, 0]
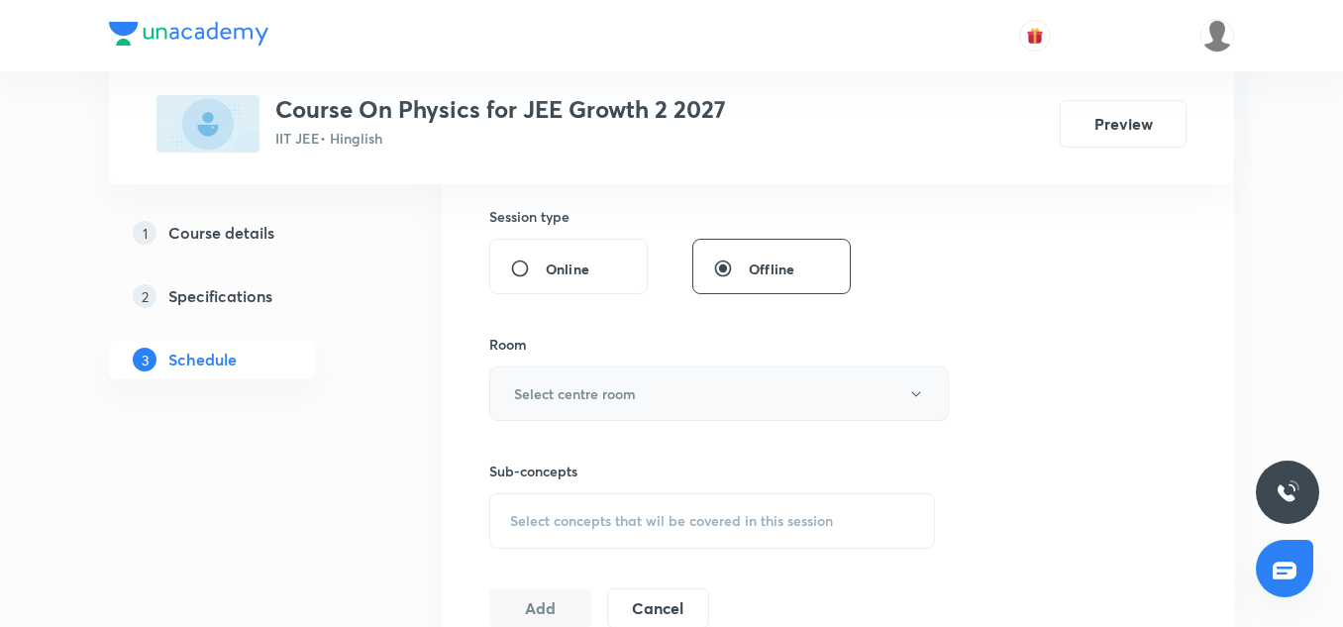
type input "85"
click at [566, 391] on h6 "Select centre room" at bounding box center [575, 393] width 122 height 21
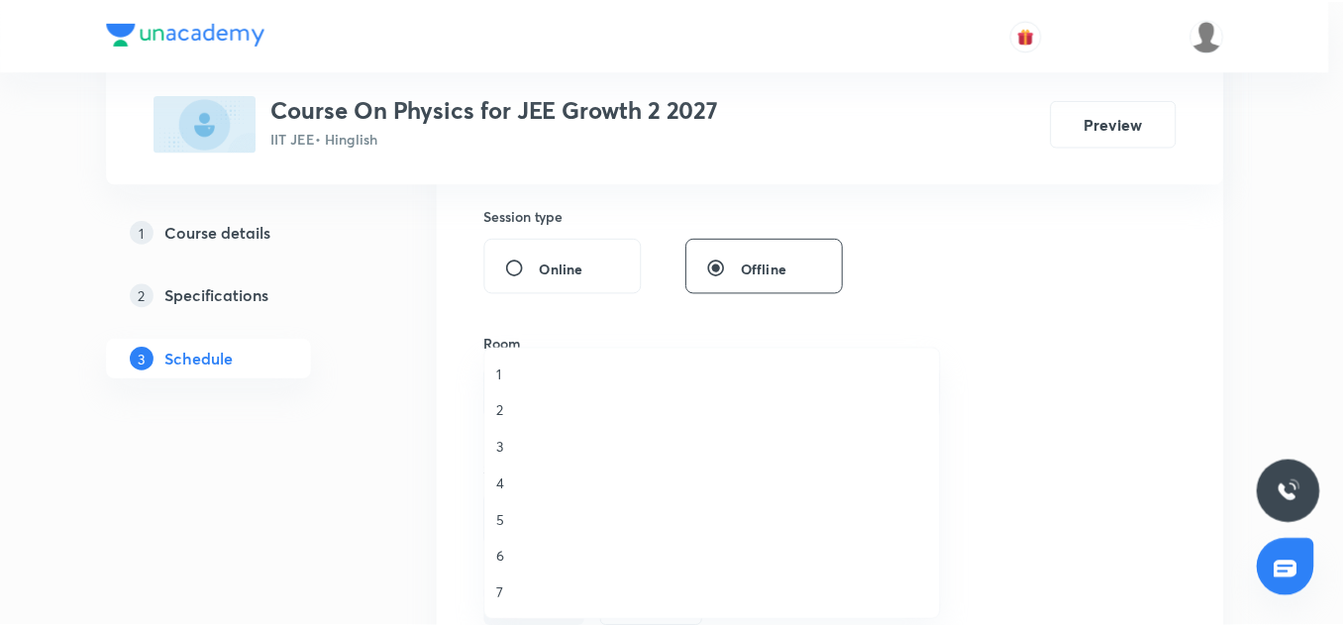
scroll to position [1, 0]
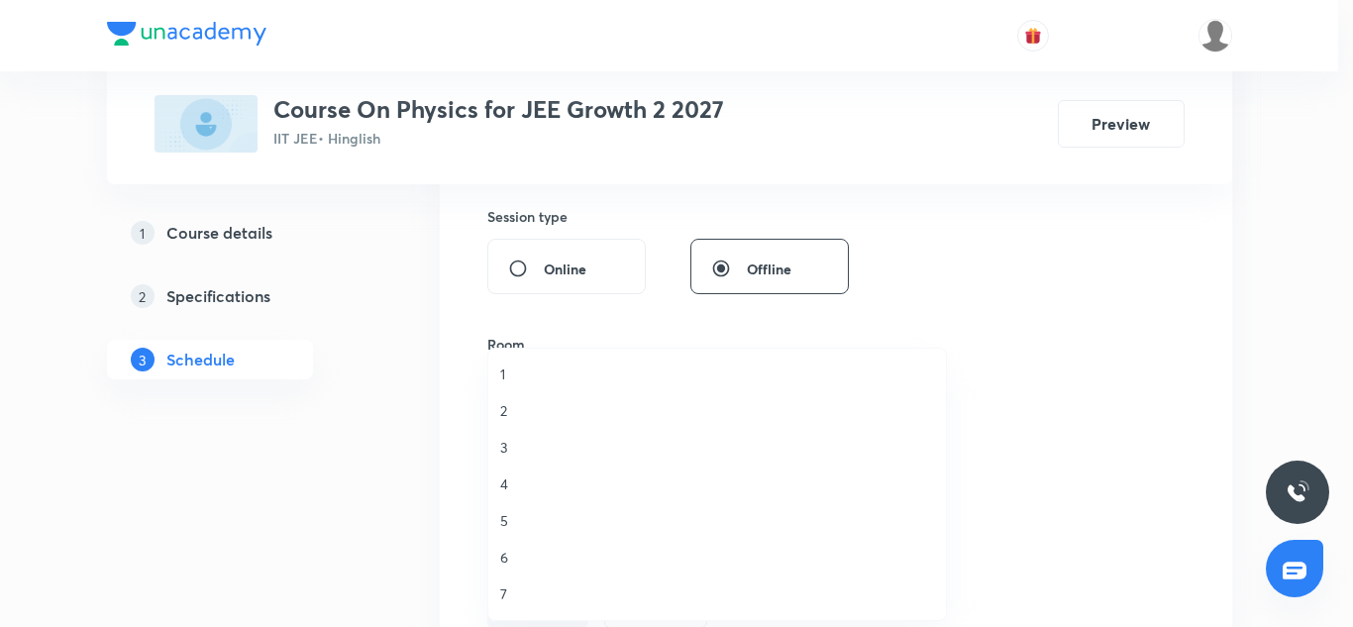
click at [508, 585] on span "7" at bounding box center [717, 593] width 434 height 21
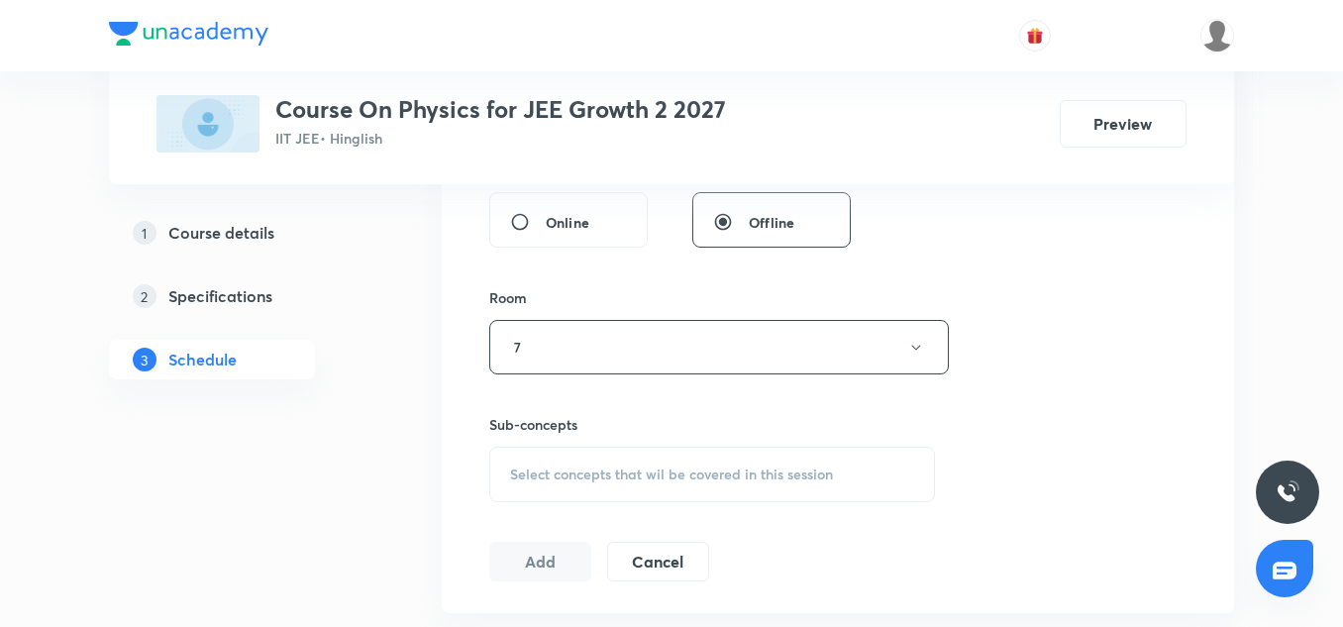
scroll to position [778, 0]
click at [567, 466] on span "Select concepts that wil be covered in this session" at bounding box center [671, 474] width 323 height 16
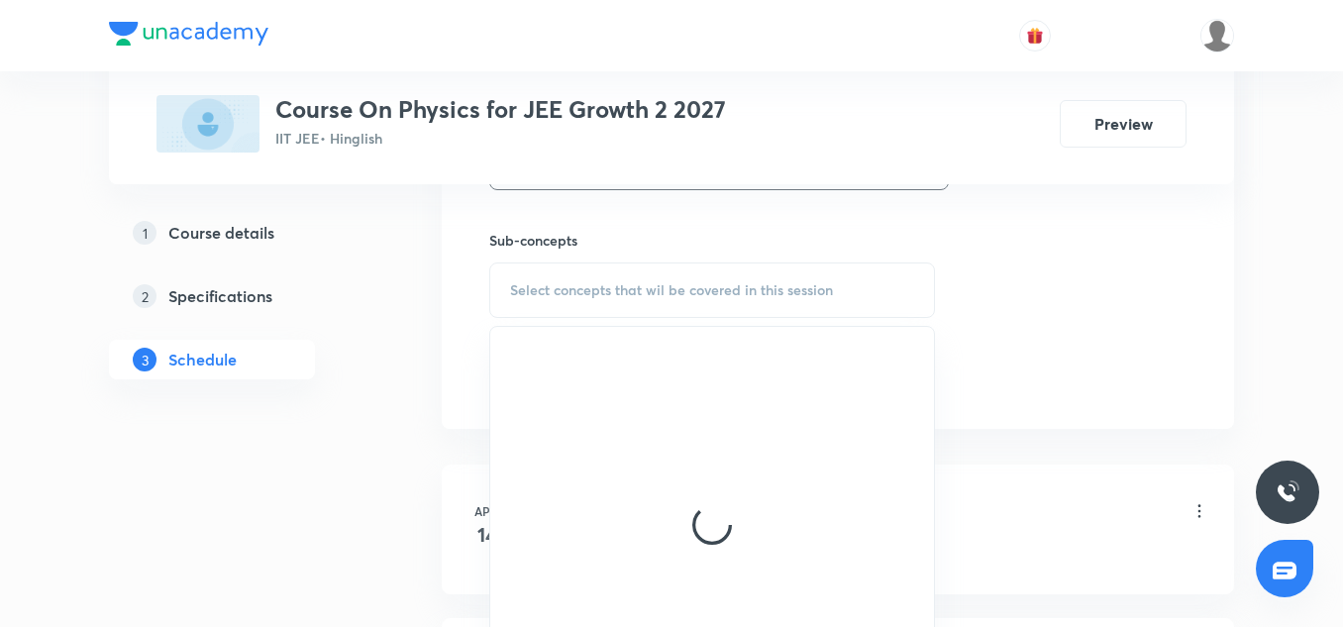
scroll to position [962, 0]
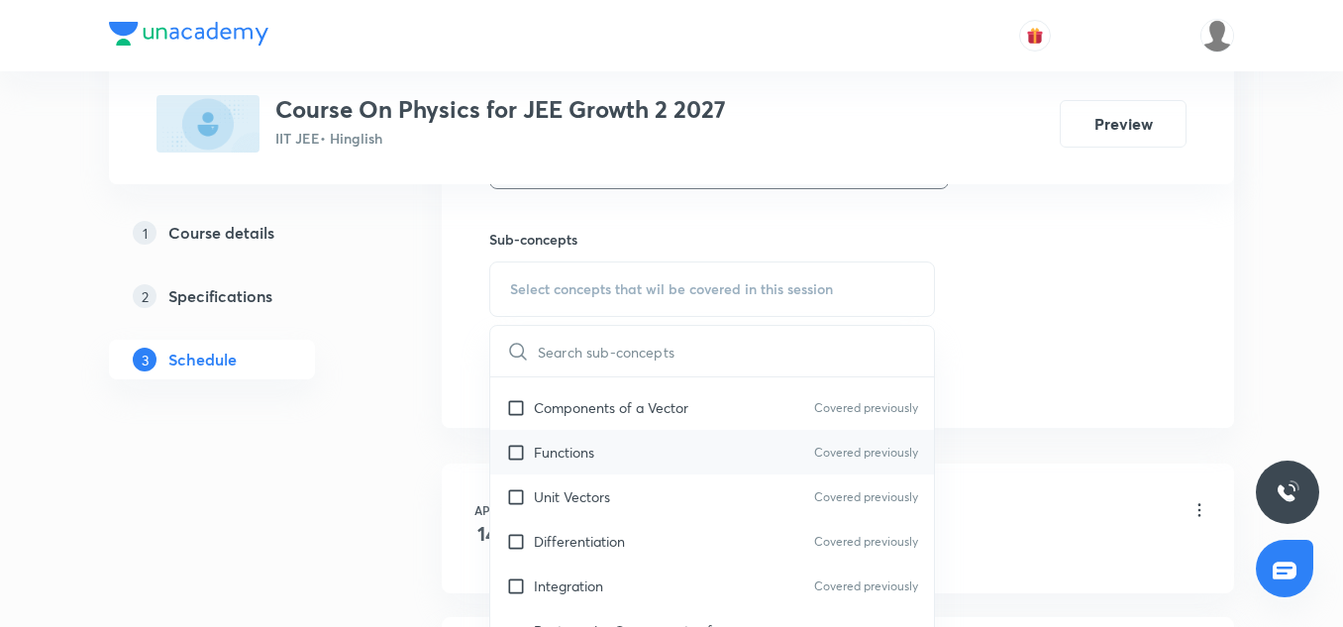
click at [585, 468] on div "Functions Covered previously" at bounding box center [712, 452] width 444 height 45
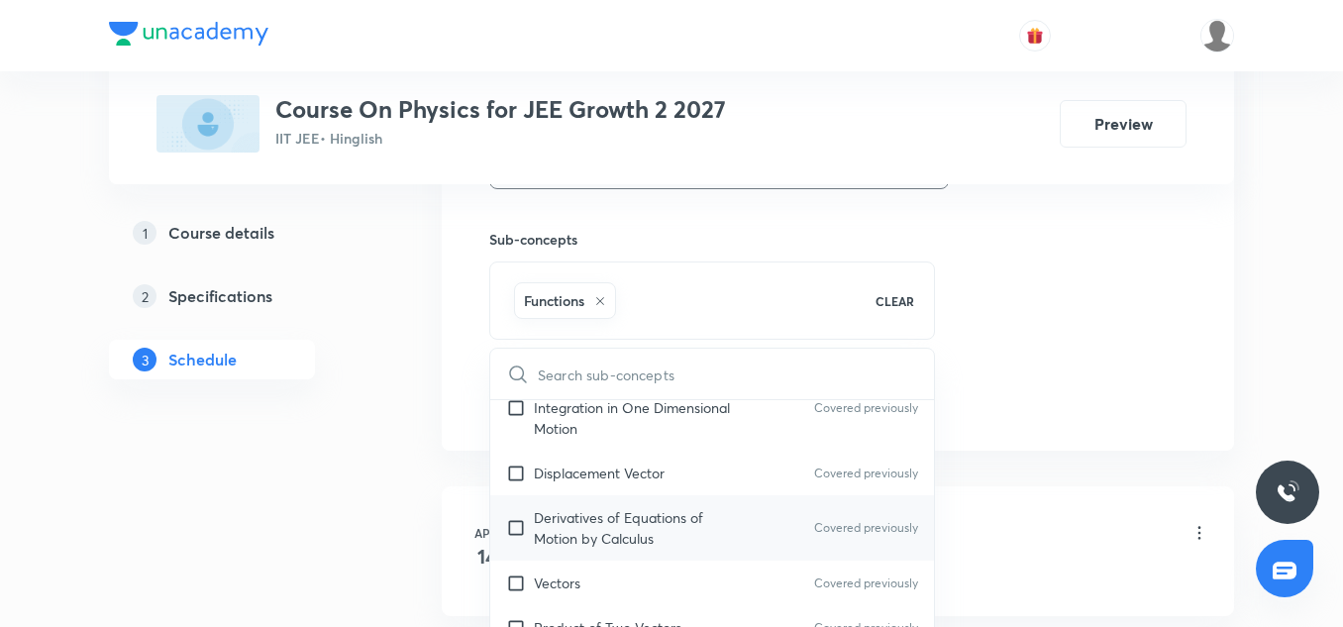
scroll to position [818, 0]
click at [572, 511] on p "Derivatives of Equations of Motion by Calculus" at bounding box center [634, 524] width 200 height 42
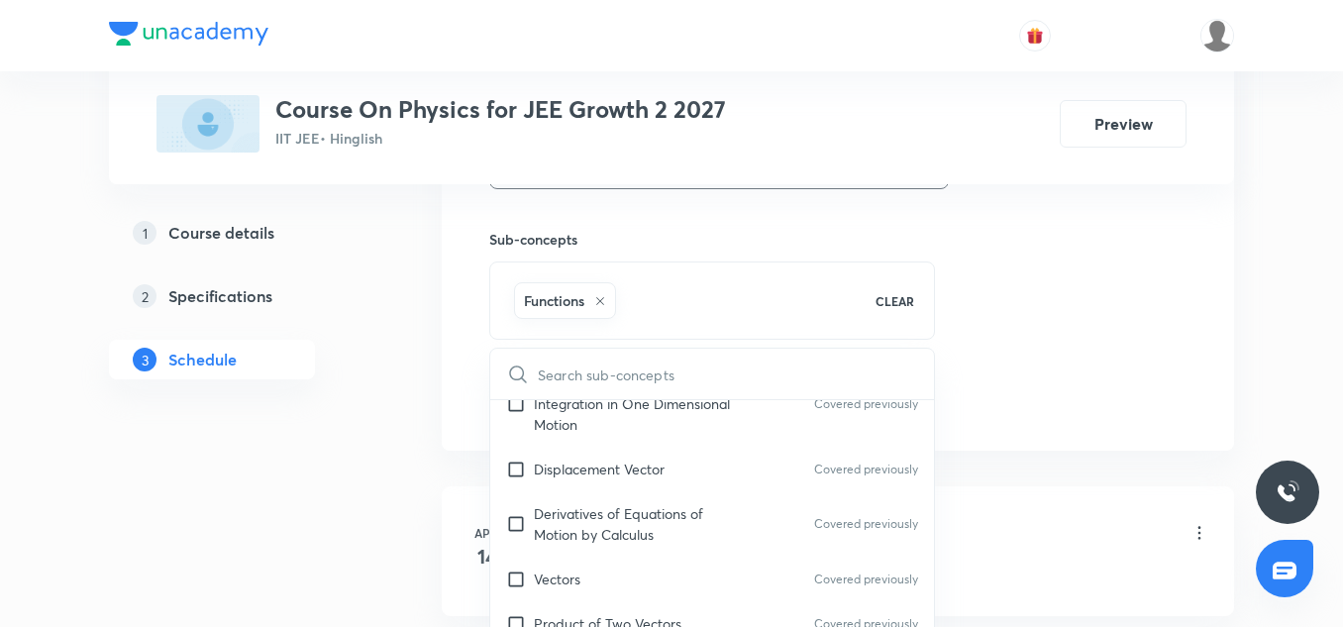
checkbox input "true"
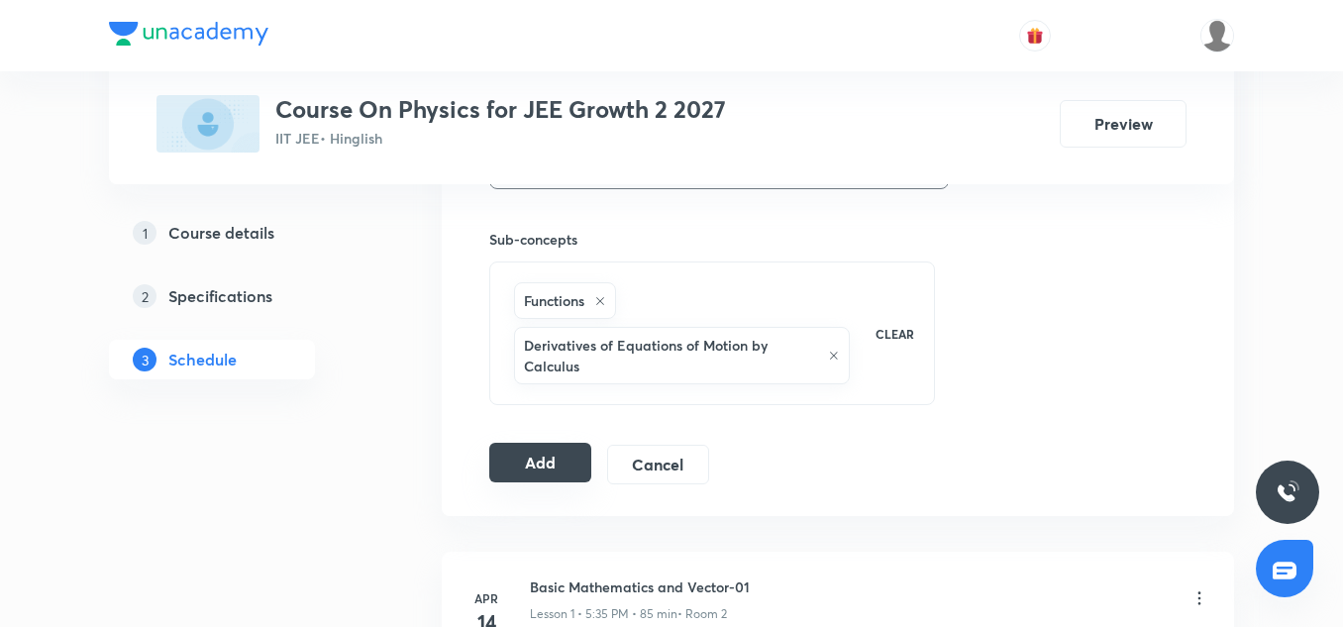
click at [511, 469] on button "Add" at bounding box center [540, 463] width 102 height 40
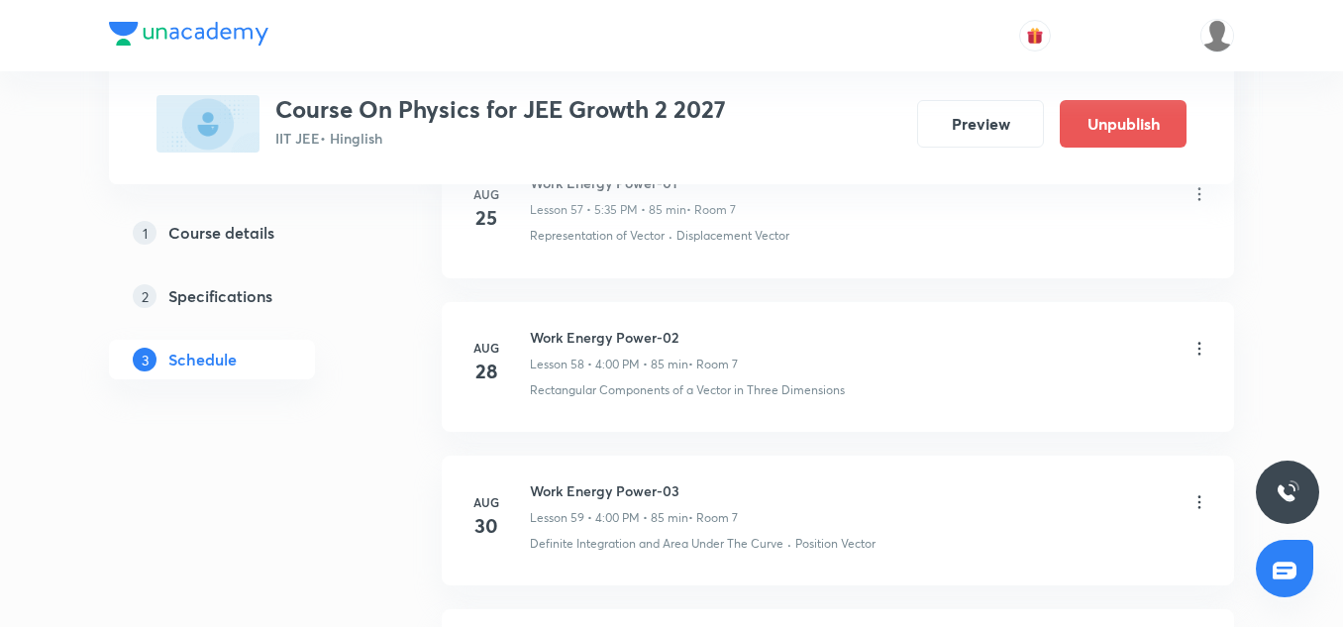
scroll to position [9411, 0]
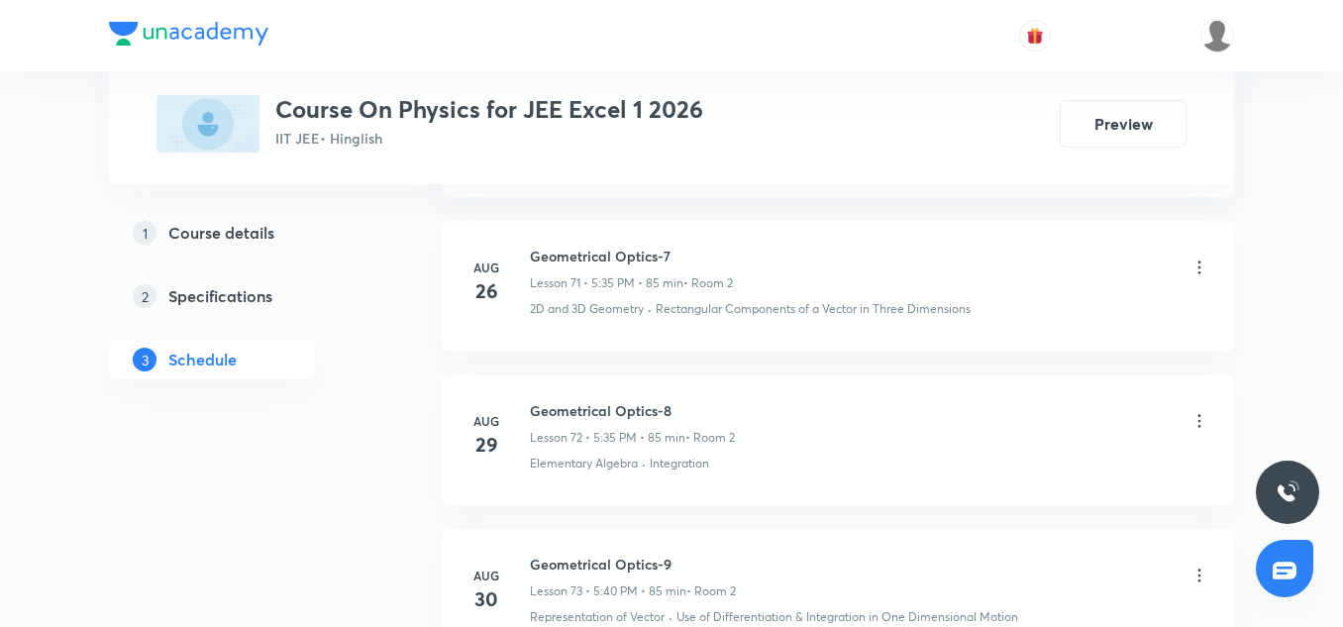
scroll to position [12321, 0]
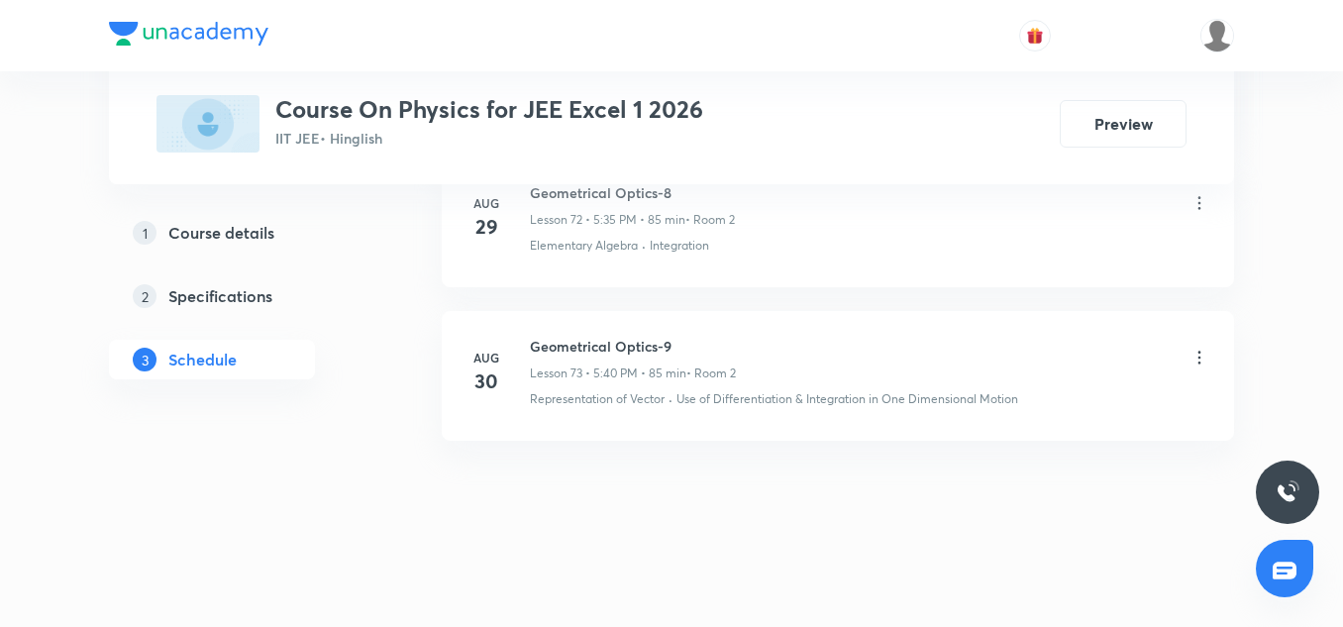
click at [619, 342] on h6 "Geometrical Optics-9" at bounding box center [633, 346] width 206 height 21
copy h6 "Geometrical Optics-9"
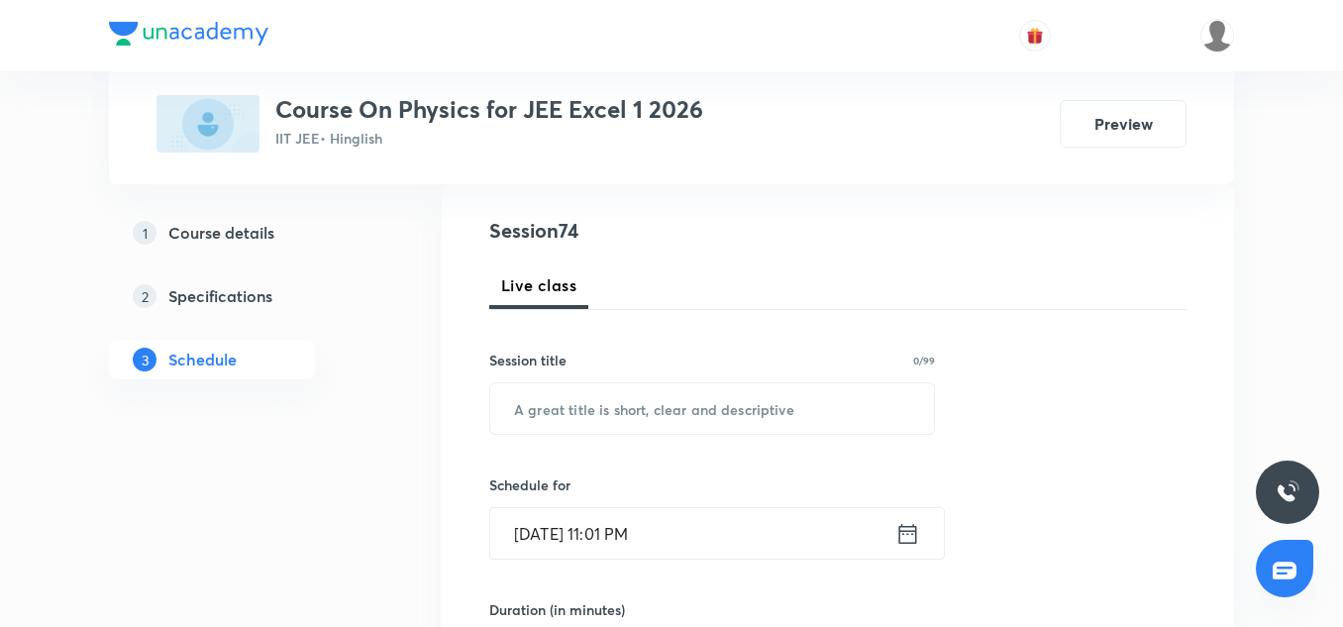
scroll to position [213, 0]
click at [584, 415] on input "text" at bounding box center [712, 407] width 444 height 51
paste input "Geometrical Optics-9"
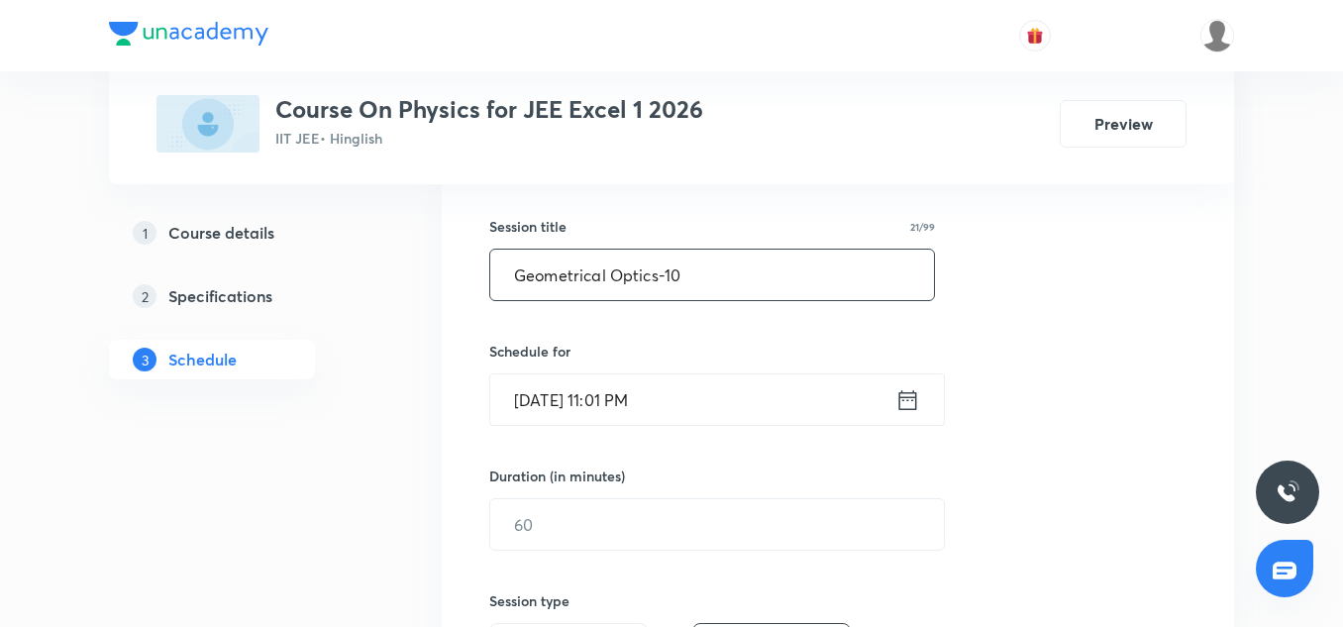
scroll to position [355, 0]
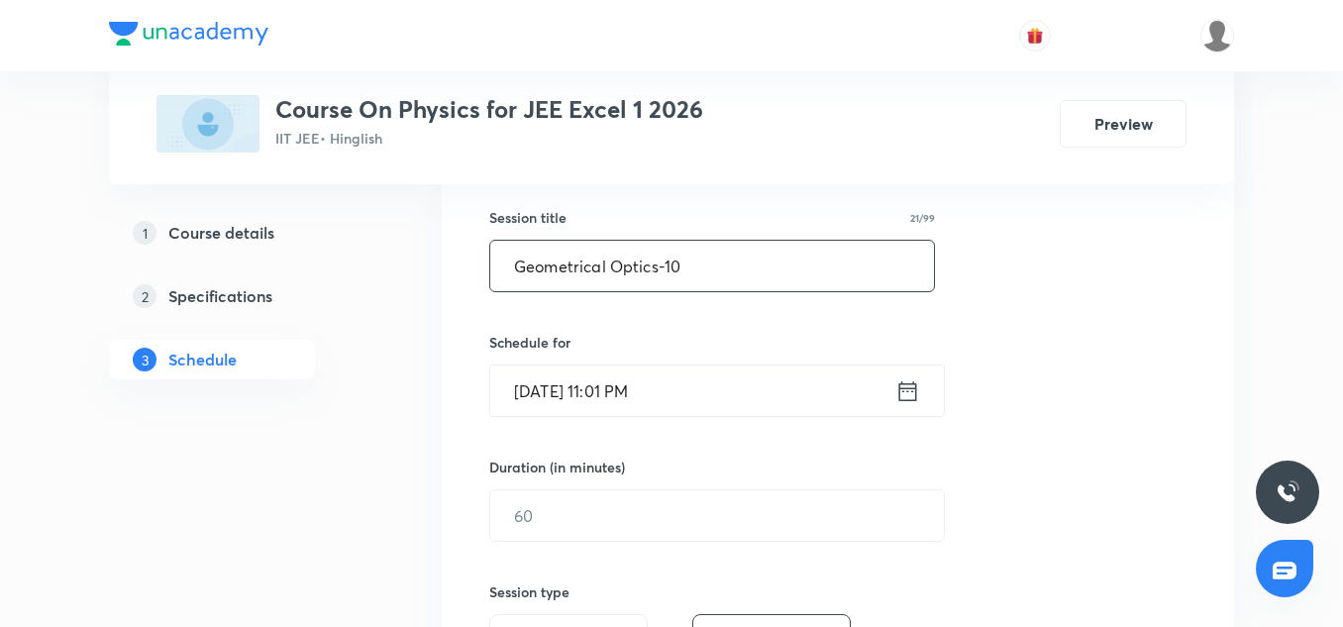
type input "Geometrical Optics-10"
click at [550, 386] on input "Aug 31, 2025, 11:01 PM" at bounding box center [692, 391] width 405 height 51
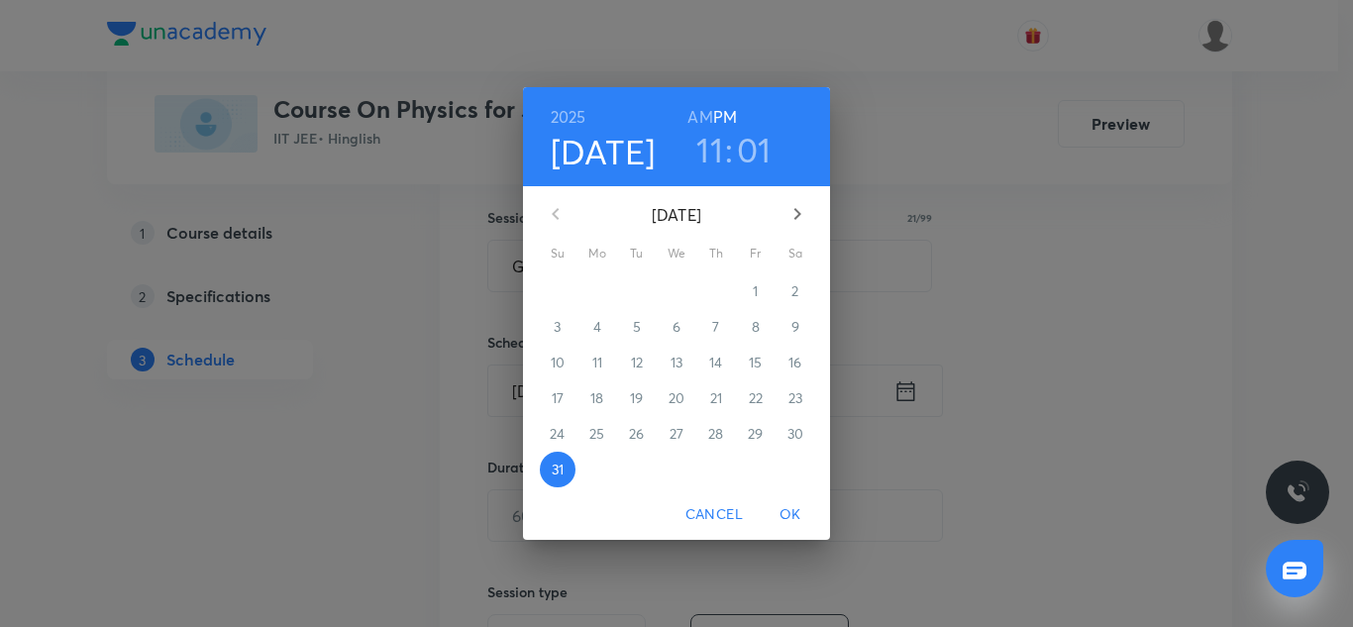
click at [797, 210] on icon "button" at bounding box center [798, 214] width 24 height 24
click at [598, 290] on p "1" at bounding box center [596, 291] width 5 height 20
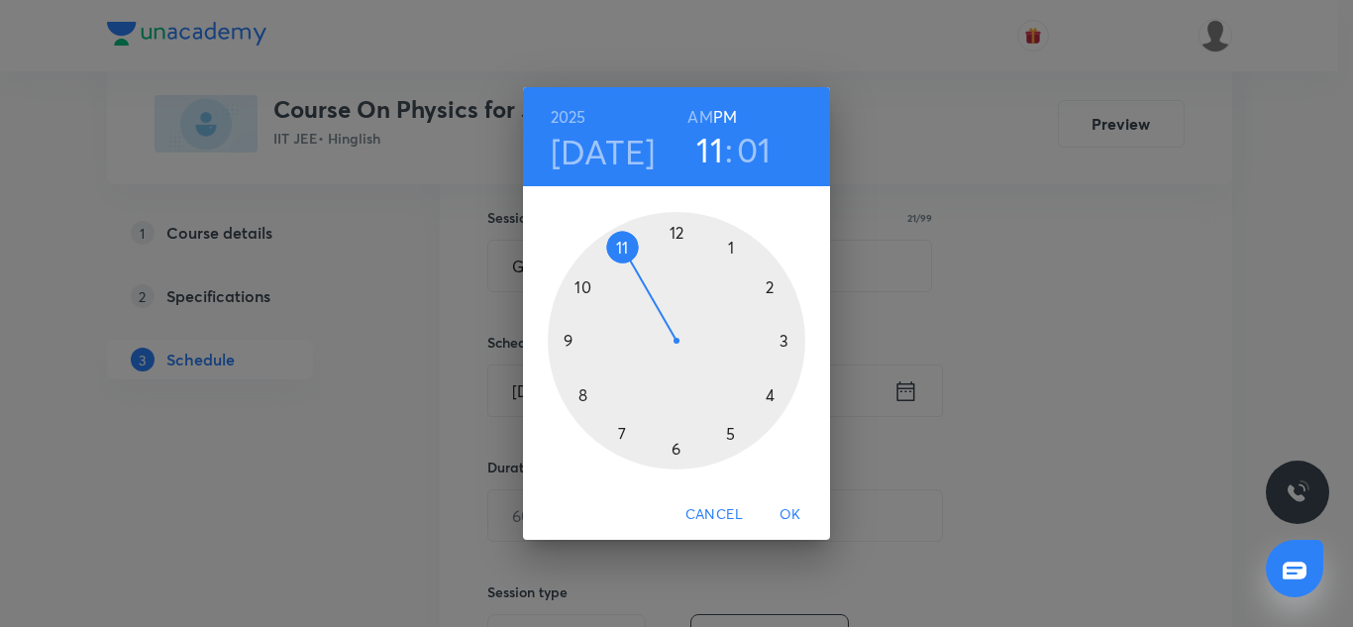
click at [769, 398] on div at bounding box center [677, 341] width 258 height 258
click at [677, 235] on div at bounding box center [677, 341] width 258 height 258
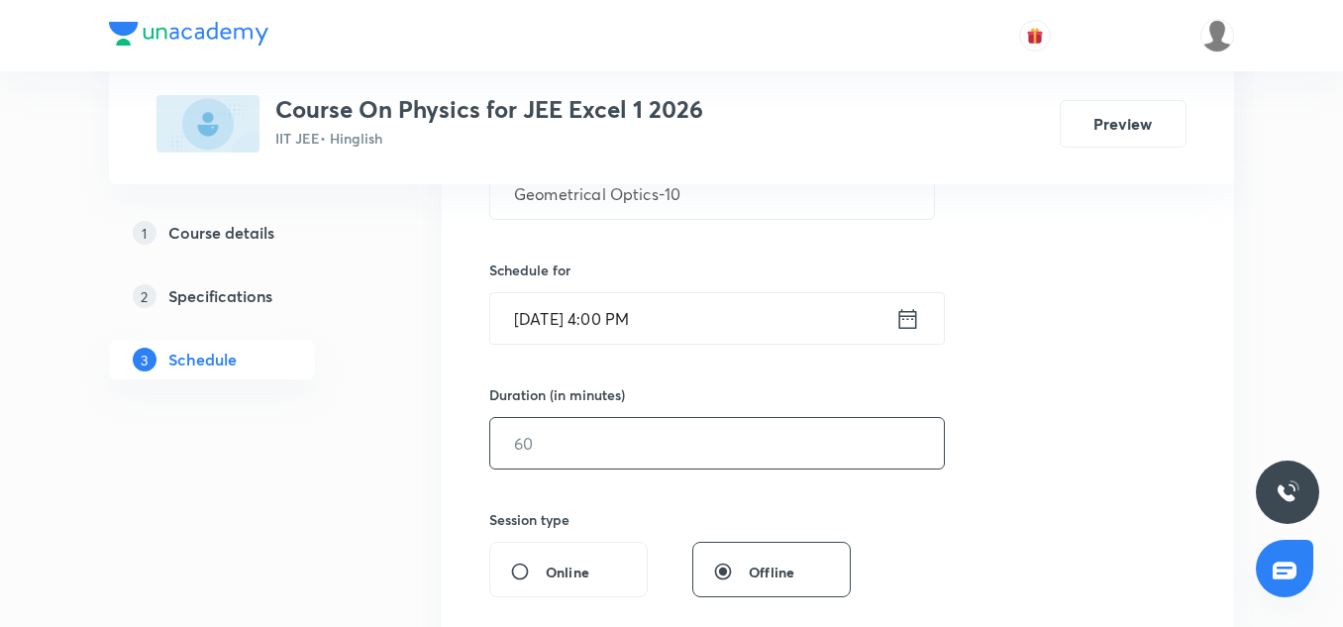
scroll to position [428, 0]
click at [572, 453] on input "text" at bounding box center [717, 442] width 454 height 51
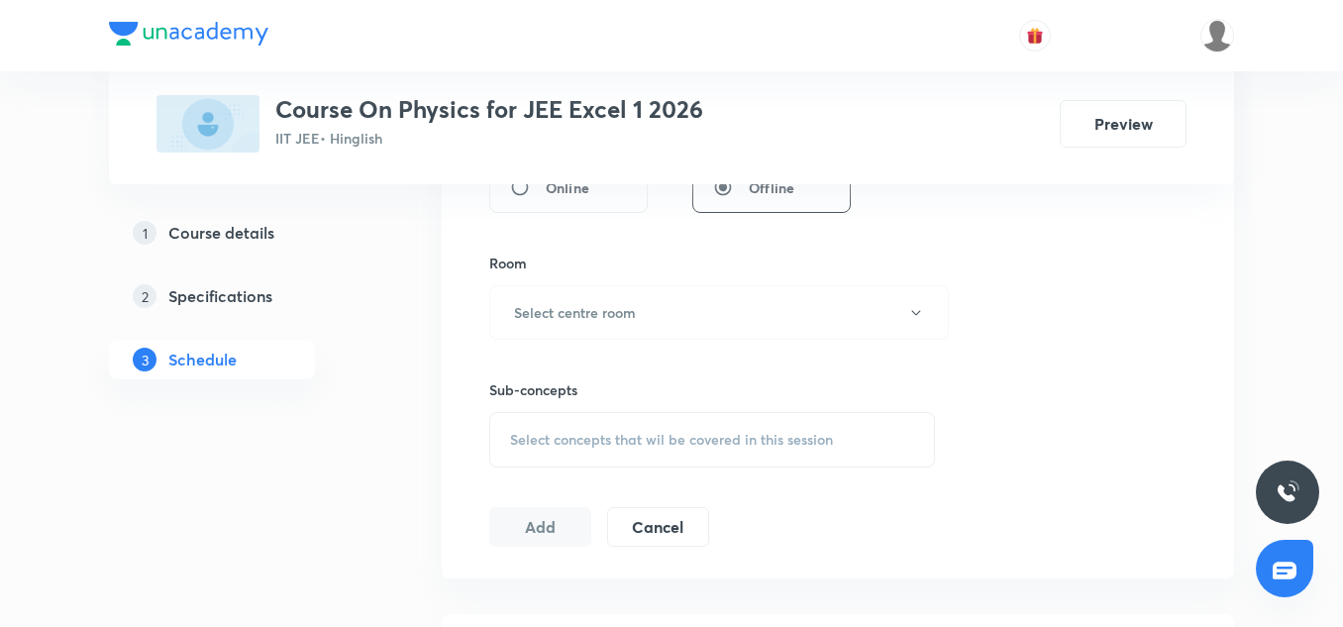
scroll to position [814, 0]
type input "85"
click at [566, 305] on h6 "Select centre room" at bounding box center [575, 309] width 122 height 21
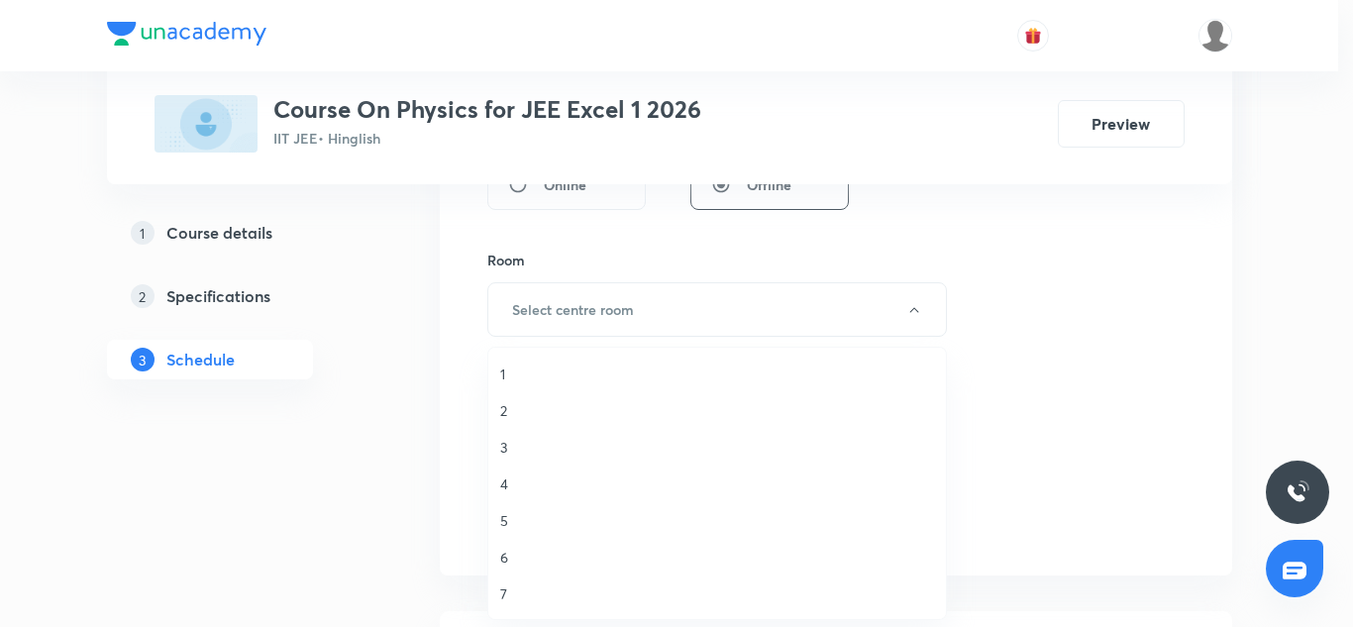
click at [511, 413] on span "2" at bounding box center [717, 410] width 434 height 21
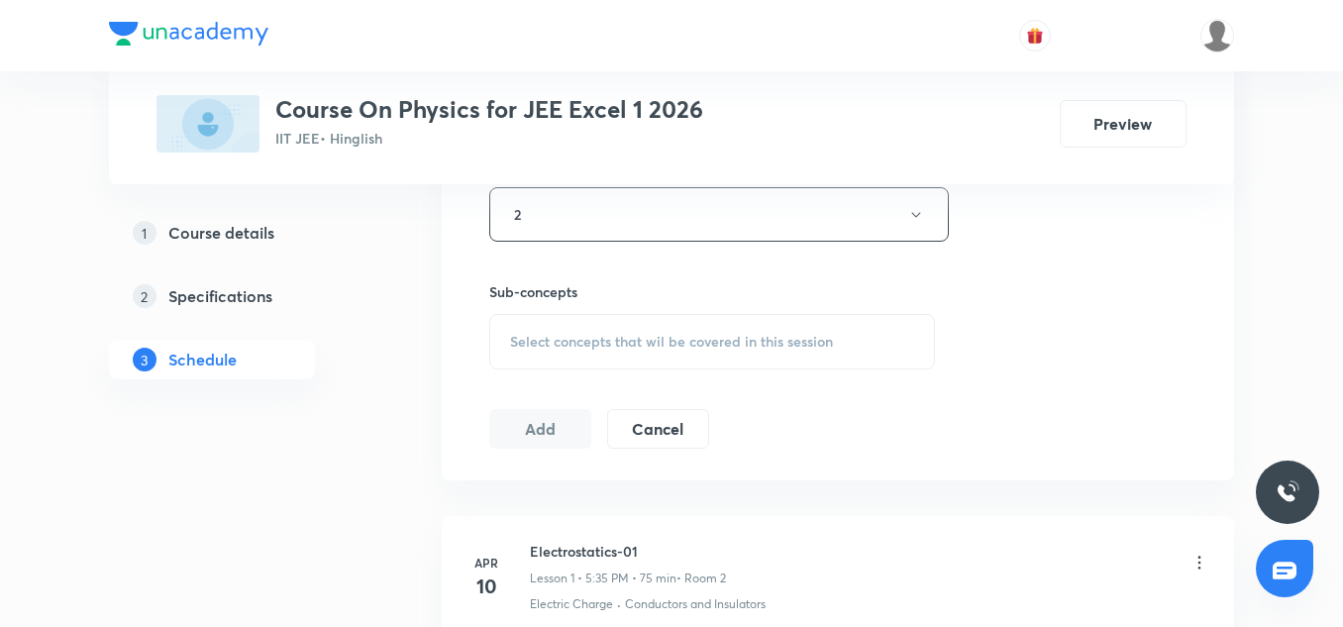
scroll to position [916, 0]
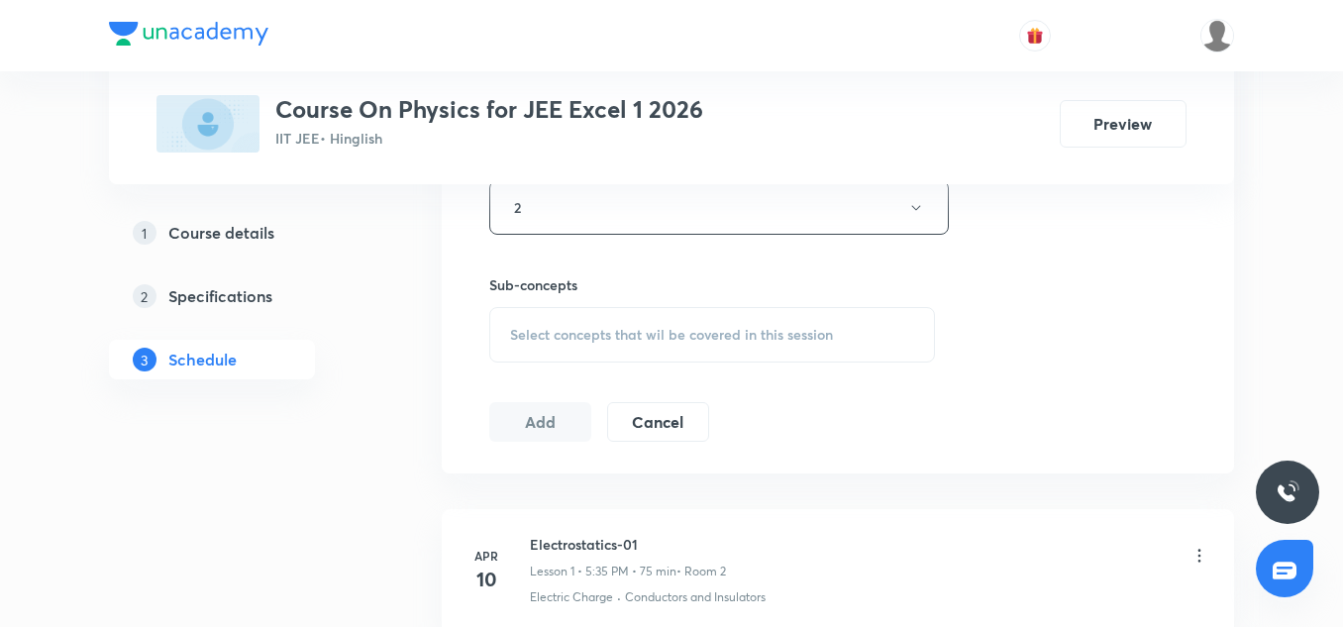
click at [613, 314] on div "Select concepts that wil be covered in this session" at bounding box center [712, 334] width 446 height 55
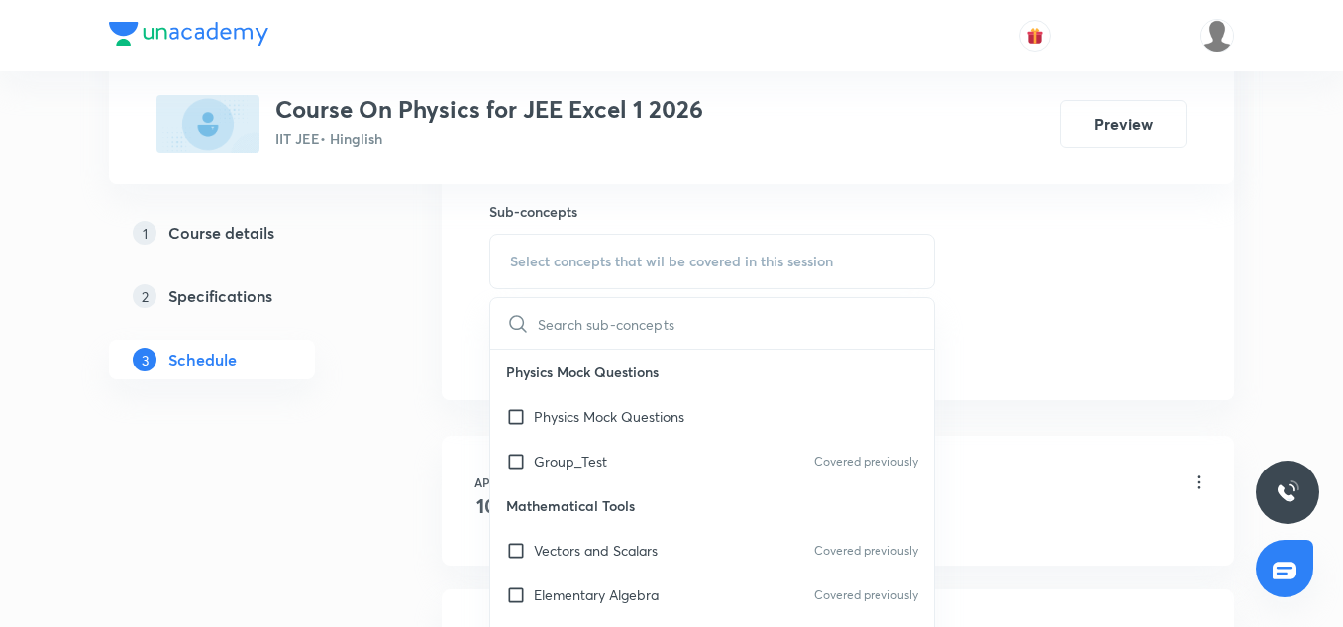
scroll to position [385, 0]
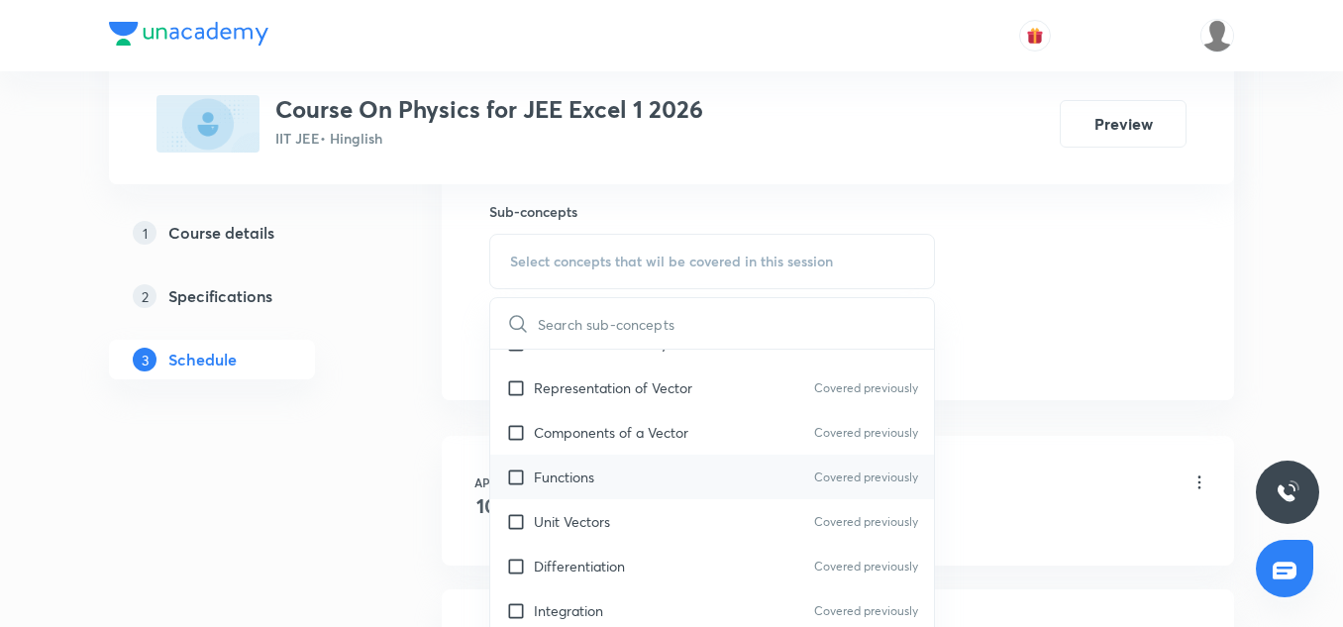
click at [583, 476] on p "Functions" at bounding box center [564, 477] width 60 height 21
checkbox input "true"
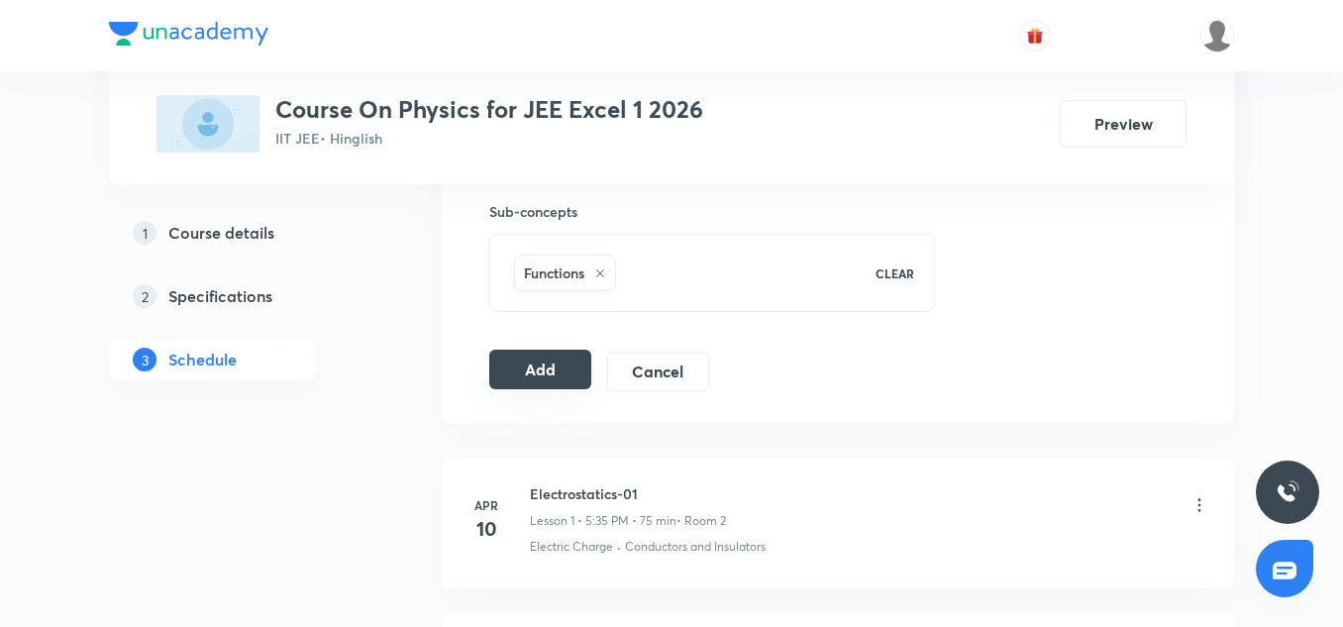
click at [569, 362] on button "Add" at bounding box center [540, 370] width 102 height 40
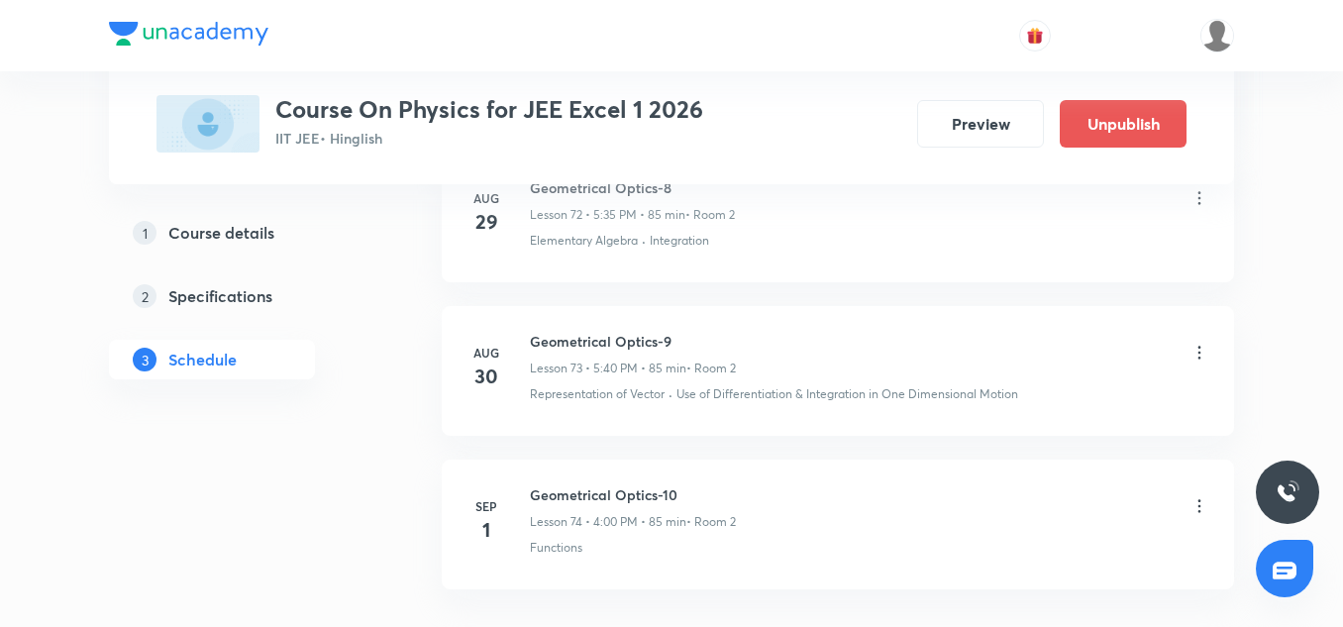
scroll to position [11564, 0]
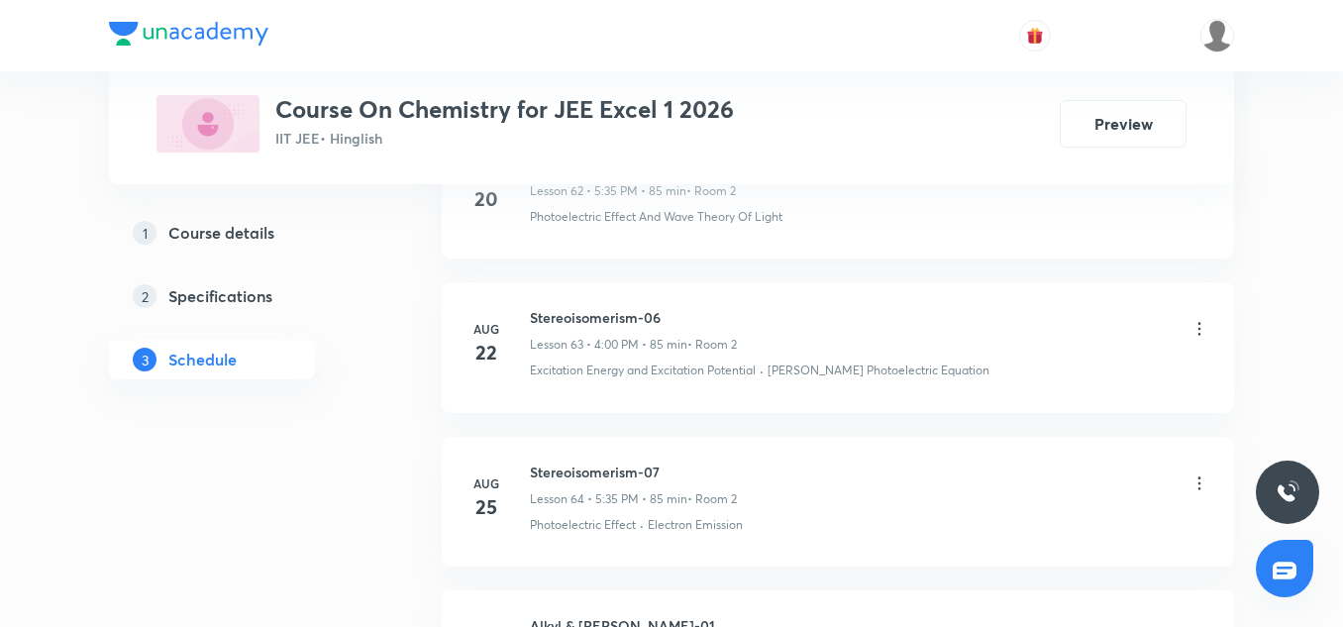
scroll to position [11344, 0]
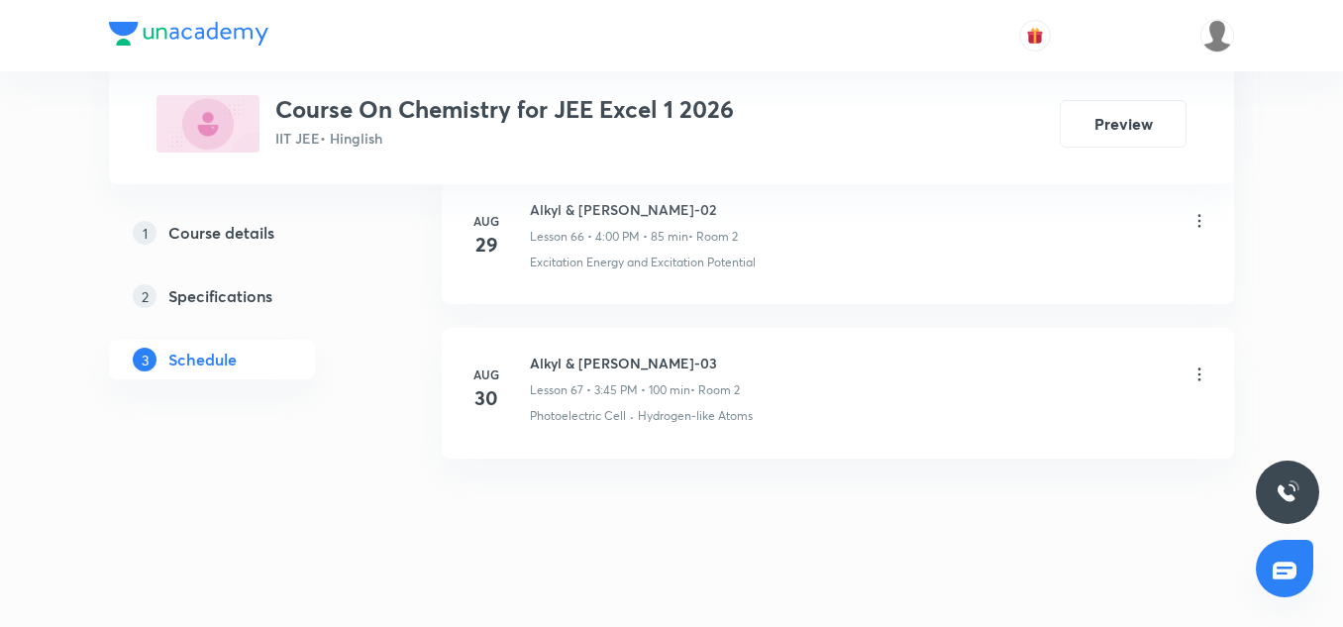
click at [622, 353] on h6 "Alkyl & [PERSON_NAME]-03" at bounding box center [635, 363] width 210 height 21
copy h6 "Alkyl & Aryl Halide-03"
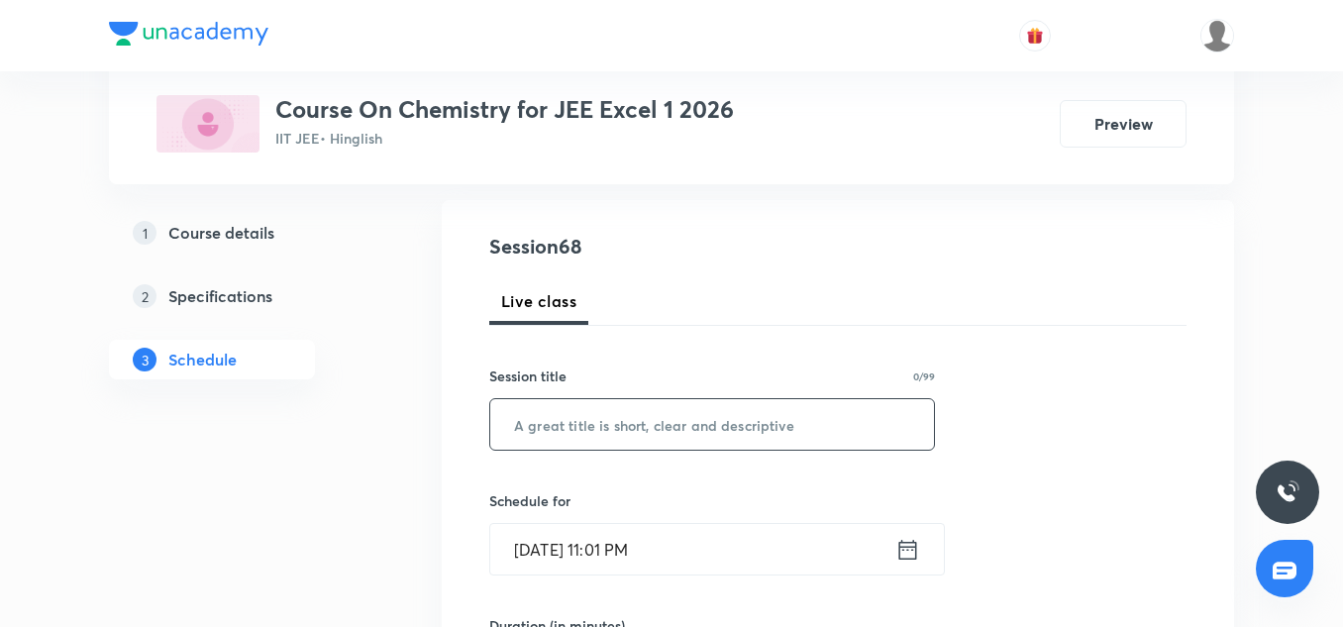
scroll to position [195, 0]
click at [602, 413] on input "text" at bounding box center [712, 425] width 444 height 51
paste input "Alkyl & Aryl Halide-03"
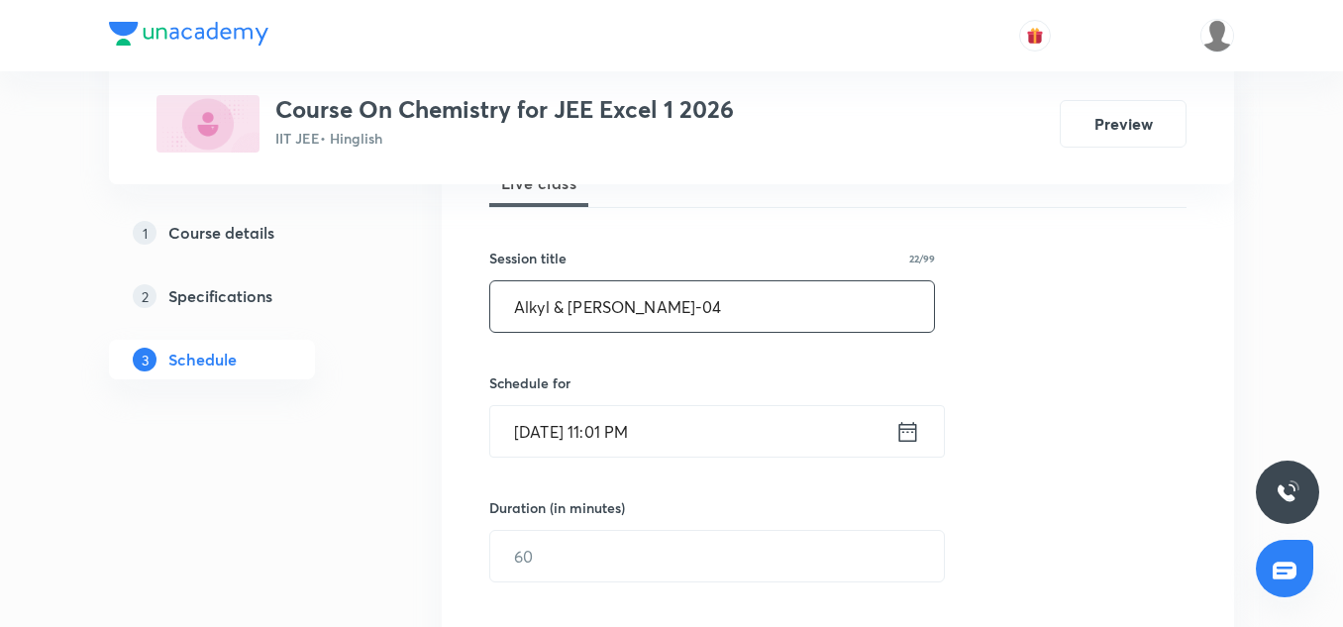
scroll to position [315, 0]
type input "Alkyl & Aryl Halide-04"
click at [569, 435] on input "[DATE] 11:01 PM" at bounding box center [692, 430] width 405 height 51
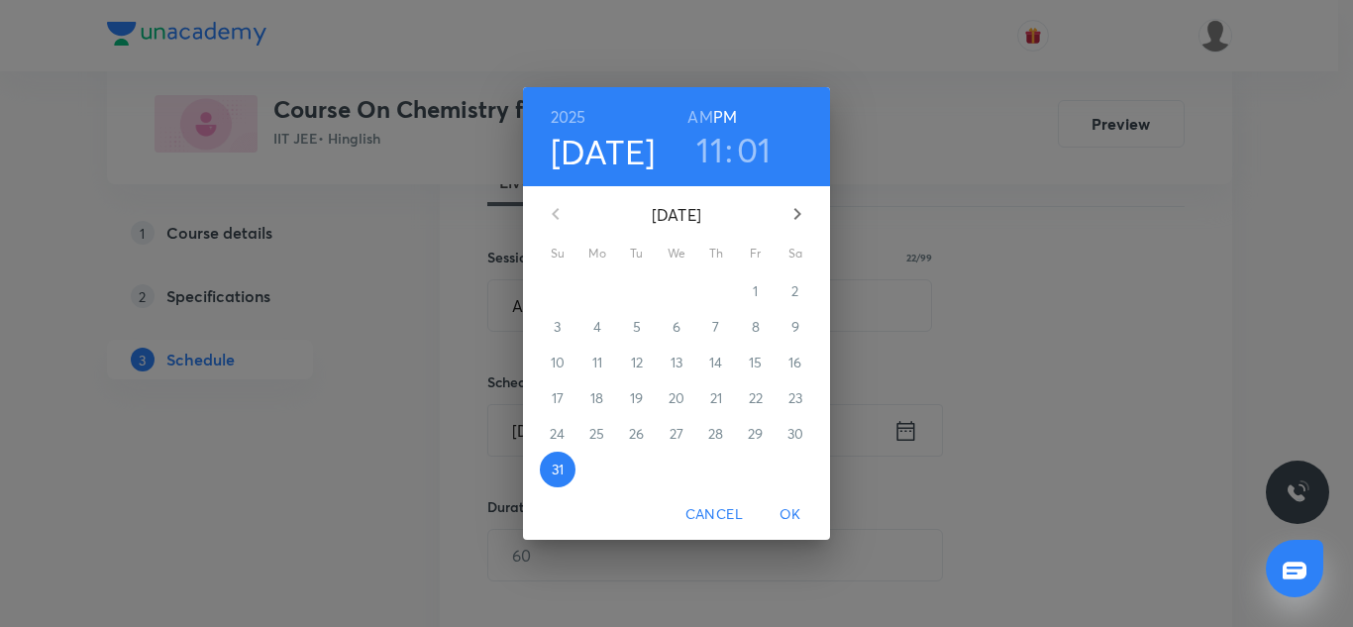
click at [786, 221] on icon "button" at bounding box center [798, 214] width 24 height 24
click at [603, 287] on span "1" at bounding box center [598, 291] width 36 height 20
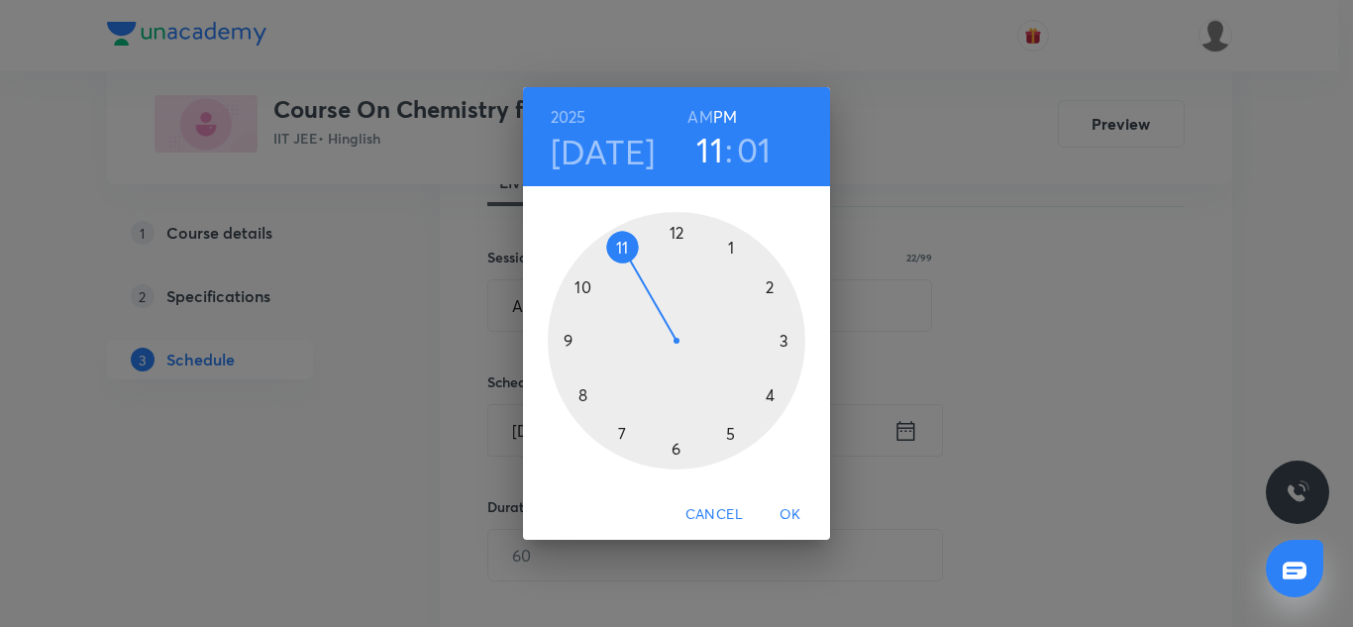
click at [734, 432] on div at bounding box center [677, 341] width 258 height 258
click at [624, 428] on div at bounding box center [677, 341] width 258 height 258
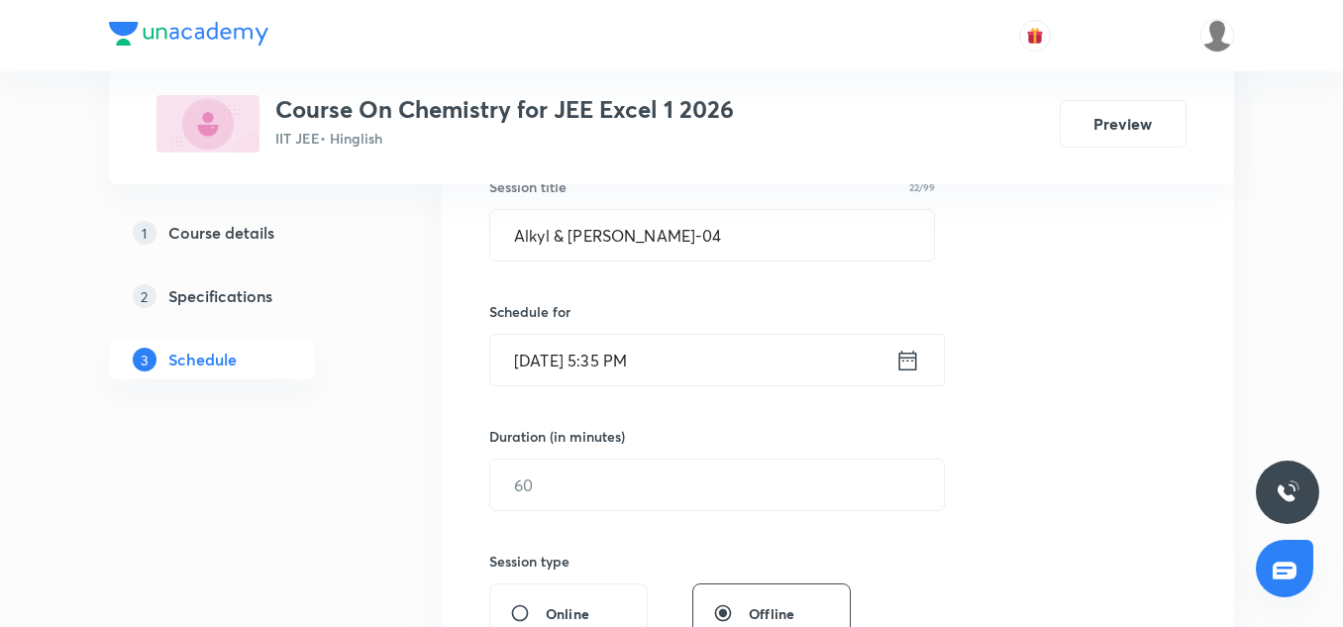
scroll to position [387, 0]
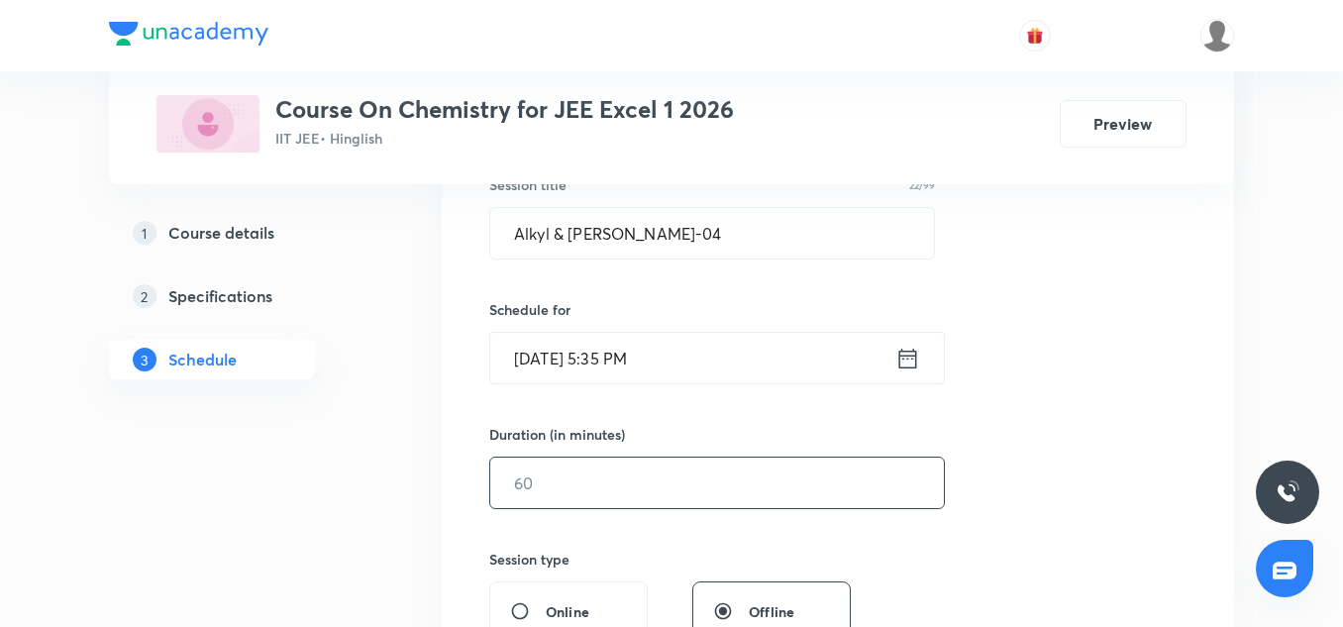
click at [581, 476] on input "text" at bounding box center [717, 483] width 454 height 51
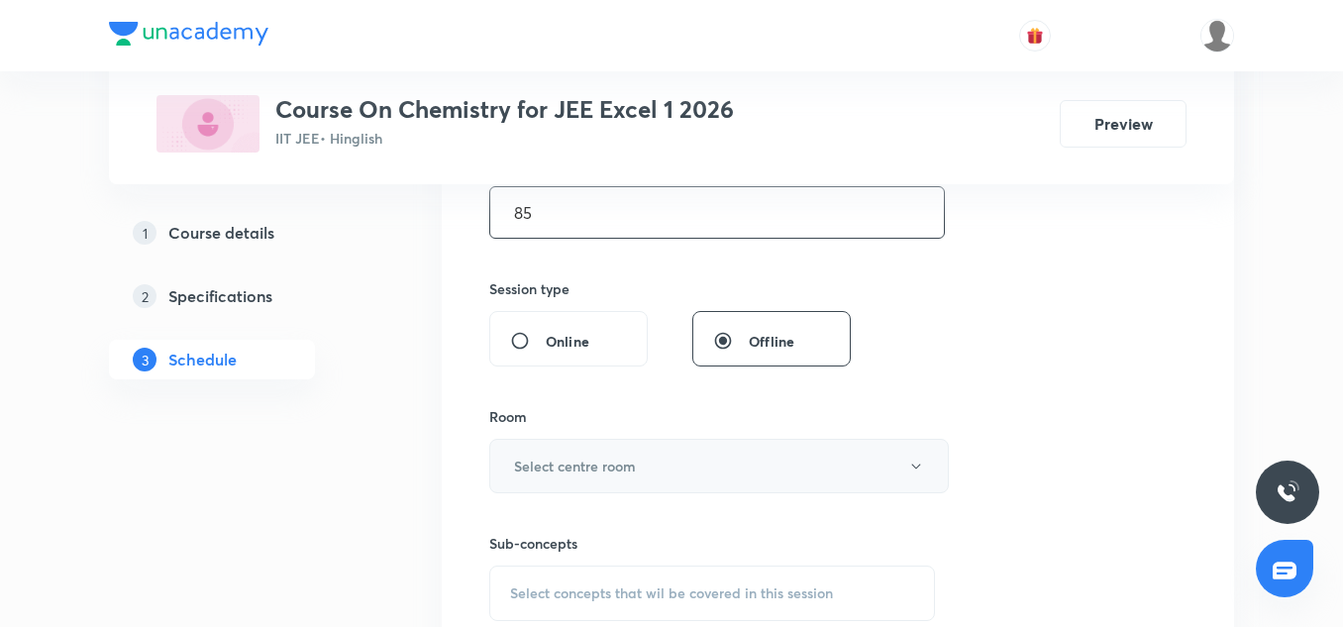
scroll to position [659, 0]
type input "85"
click at [553, 449] on button "Select centre room" at bounding box center [719, 465] width 460 height 54
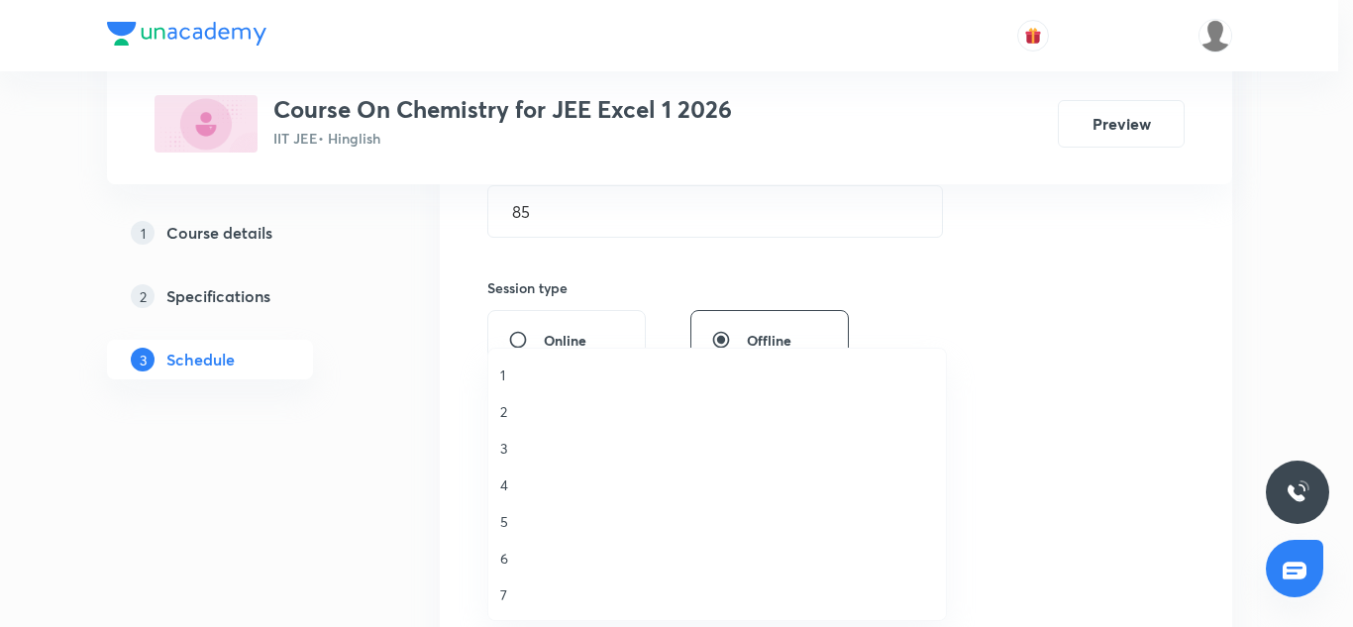
click at [506, 415] on span "2" at bounding box center [717, 411] width 434 height 21
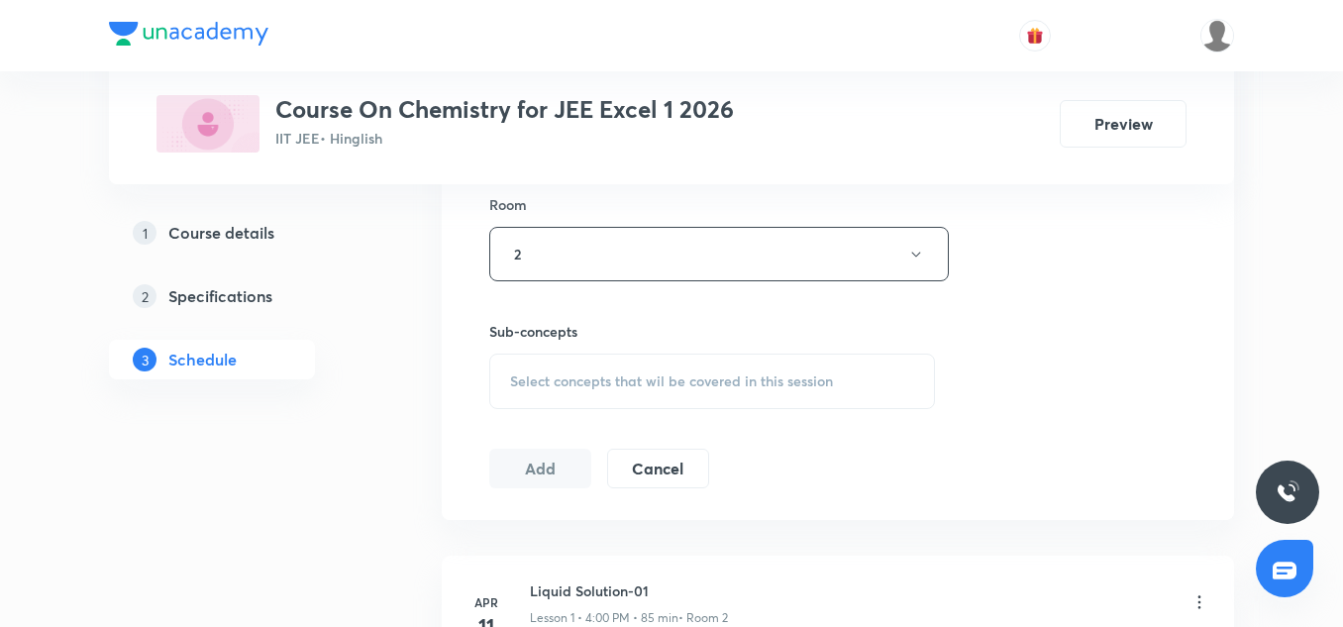
click at [595, 393] on div "Select concepts that wil be covered in this session" at bounding box center [712, 381] width 446 height 55
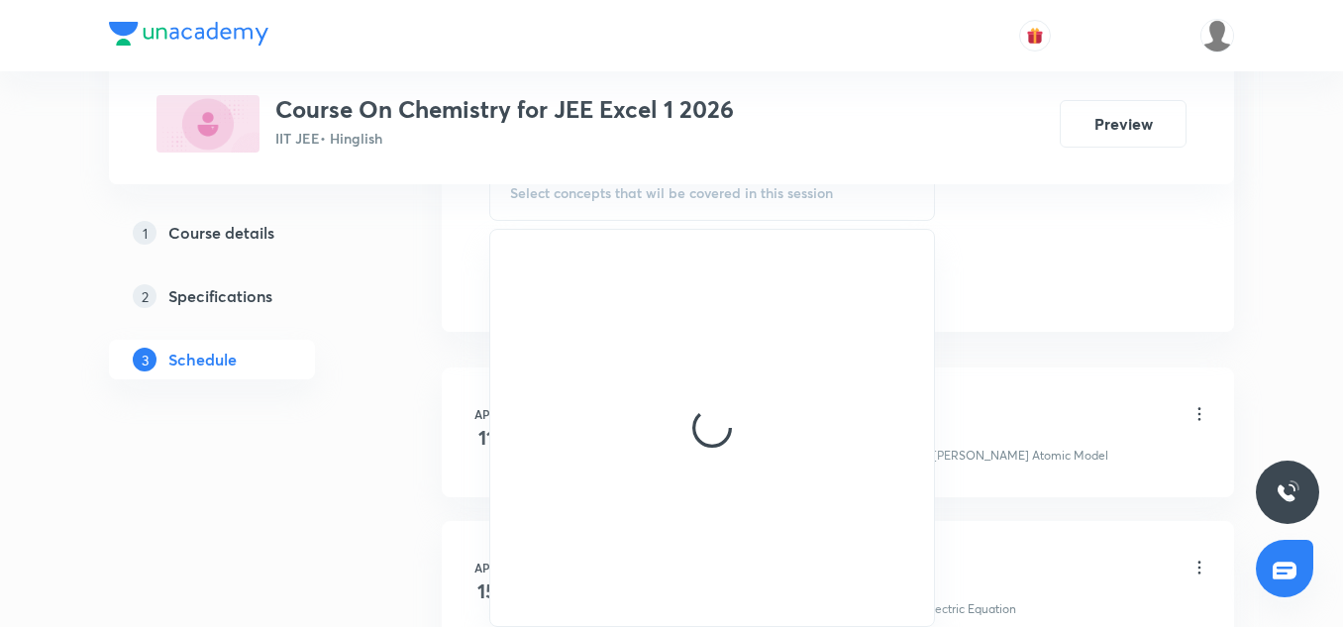
scroll to position [1059, 0]
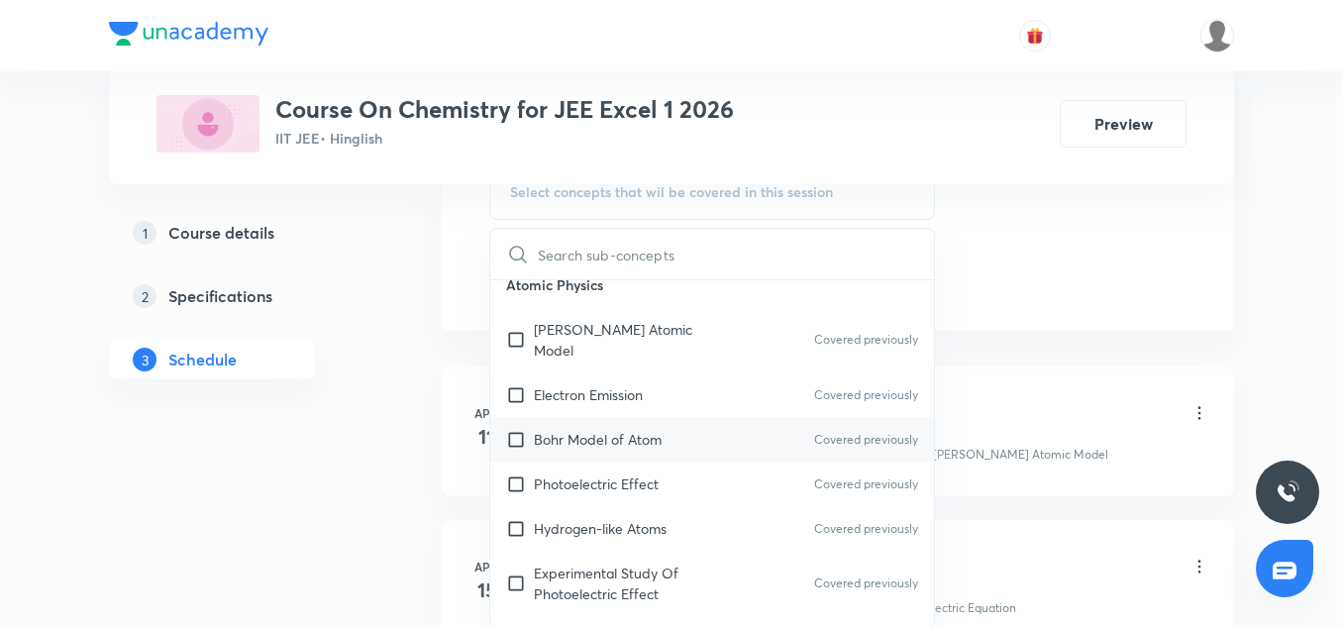
click at [641, 429] on p "Bohr Model of Atom" at bounding box center [598, 439] width 128 height 21
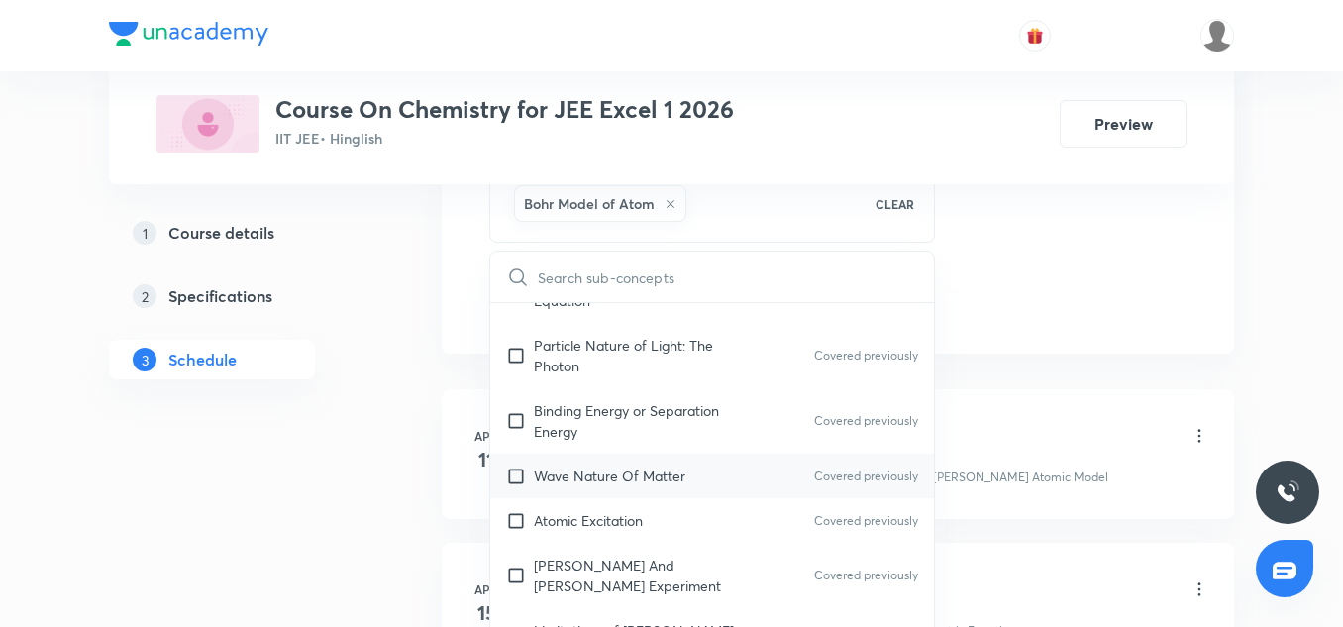
click at [578, 473] on div "Wave Nature Of Matter Covered previously" at bounding box center [712, 476] width 444 height 45
checkbox input "true"
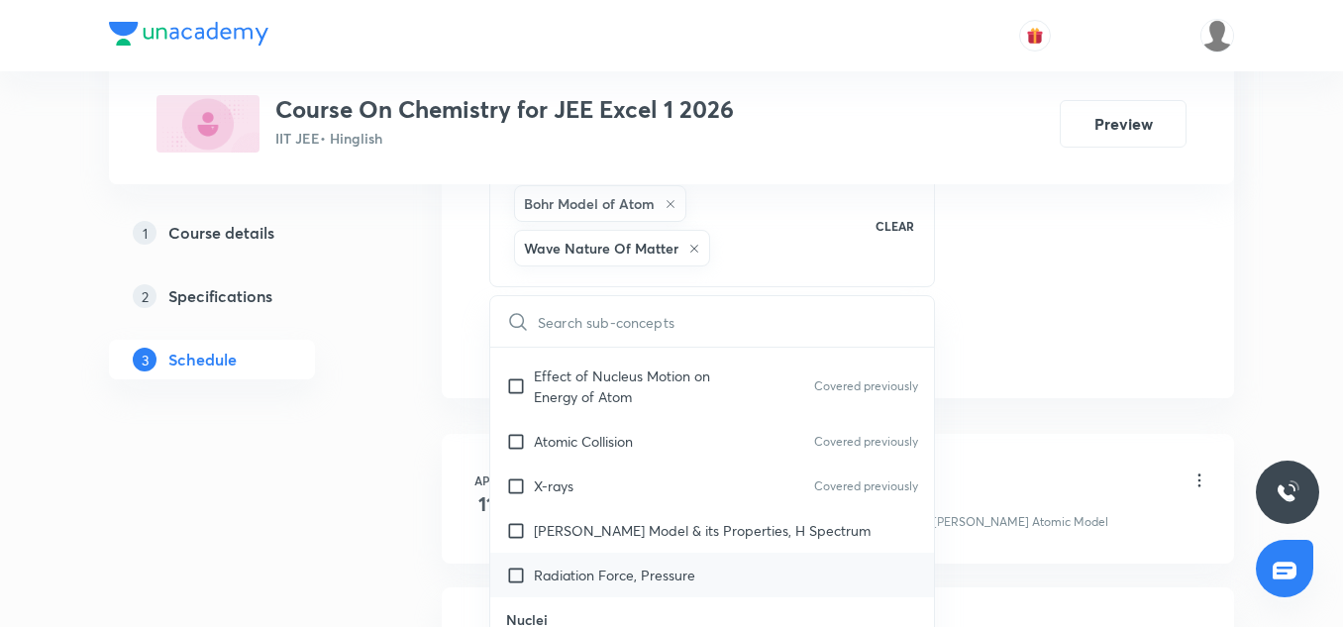
scroll to position [1428, 0]
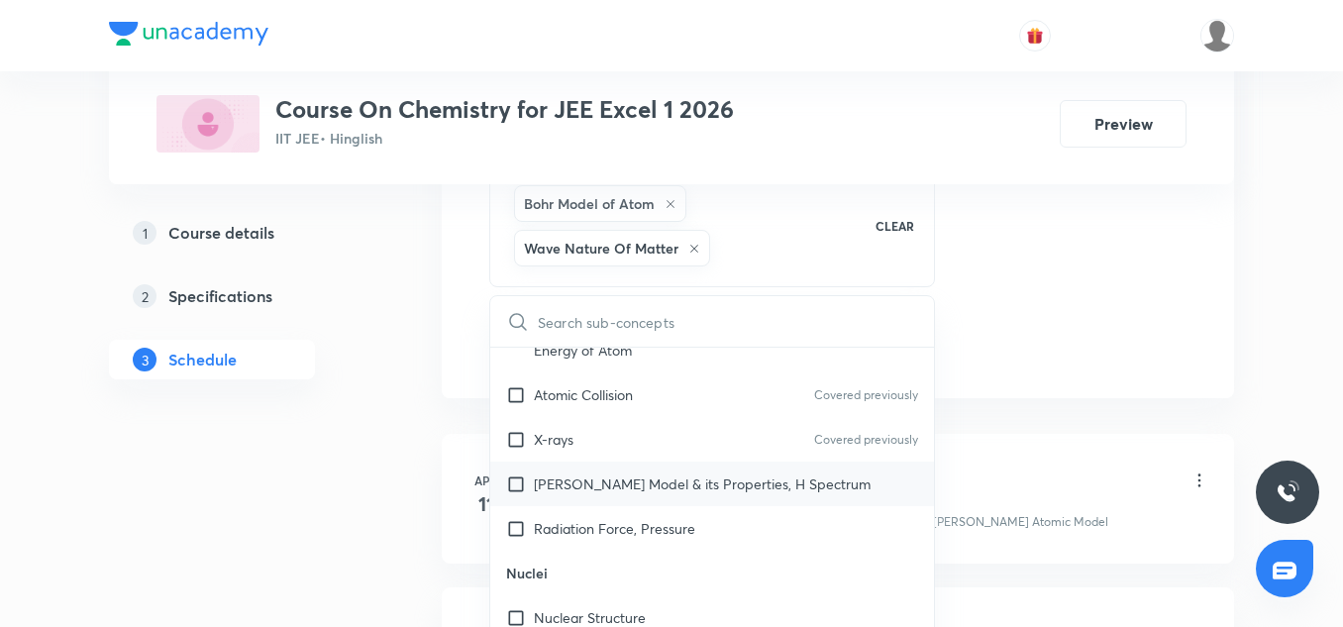
click at [564, 474] on p "Bohr's Model & its Properties, H Spectrum" at bounding box center [702, 484] width 337 height 21
checkbox input "true"
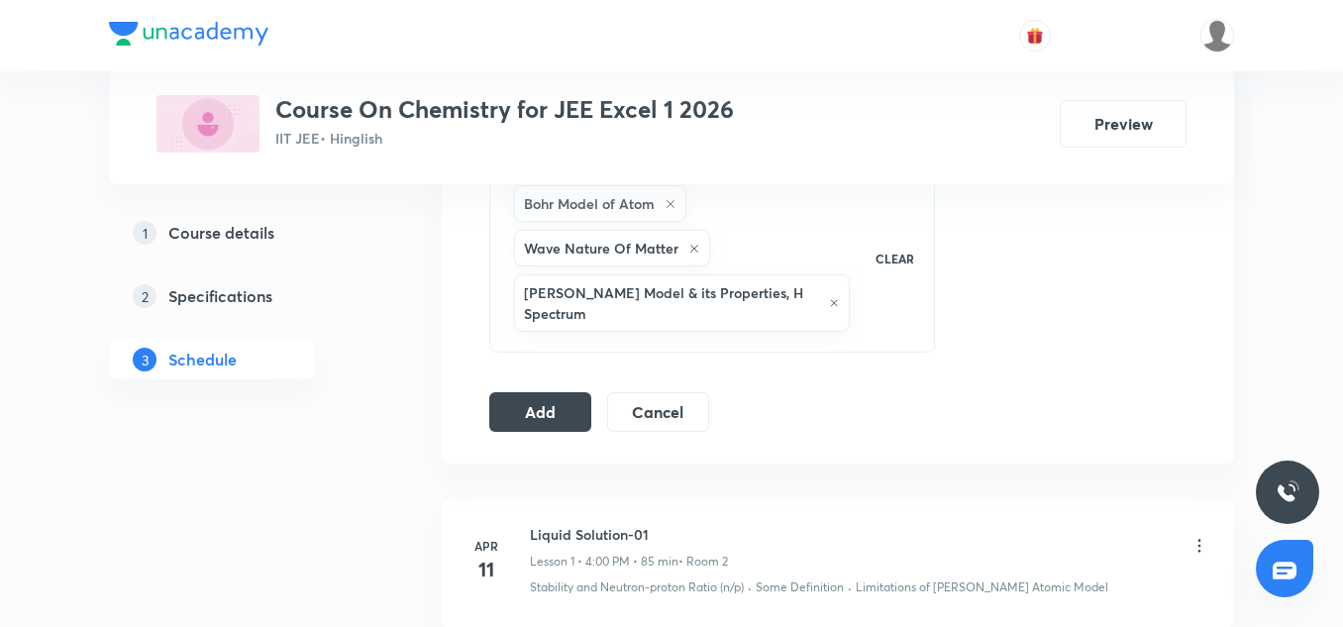
click at [560, 390] on button "Add" at bounding box center [540, 410] width 102 height 40
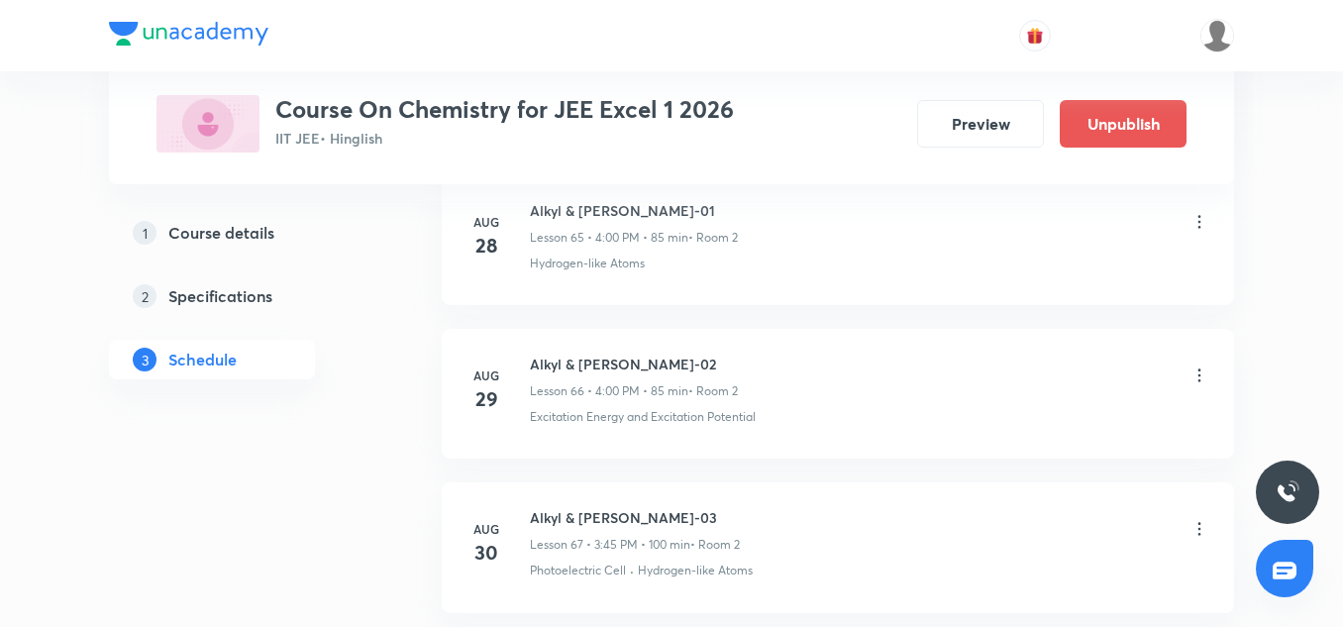
scroll to position [10588, 0]
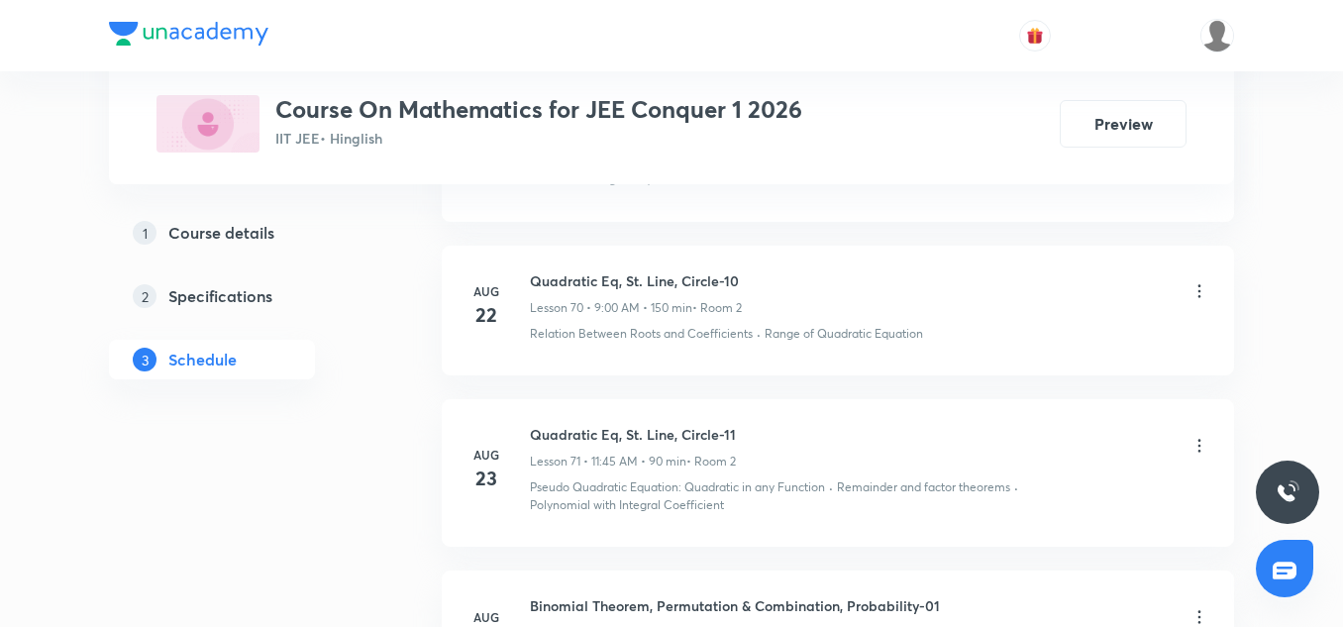
scroll to position [12917, 0]
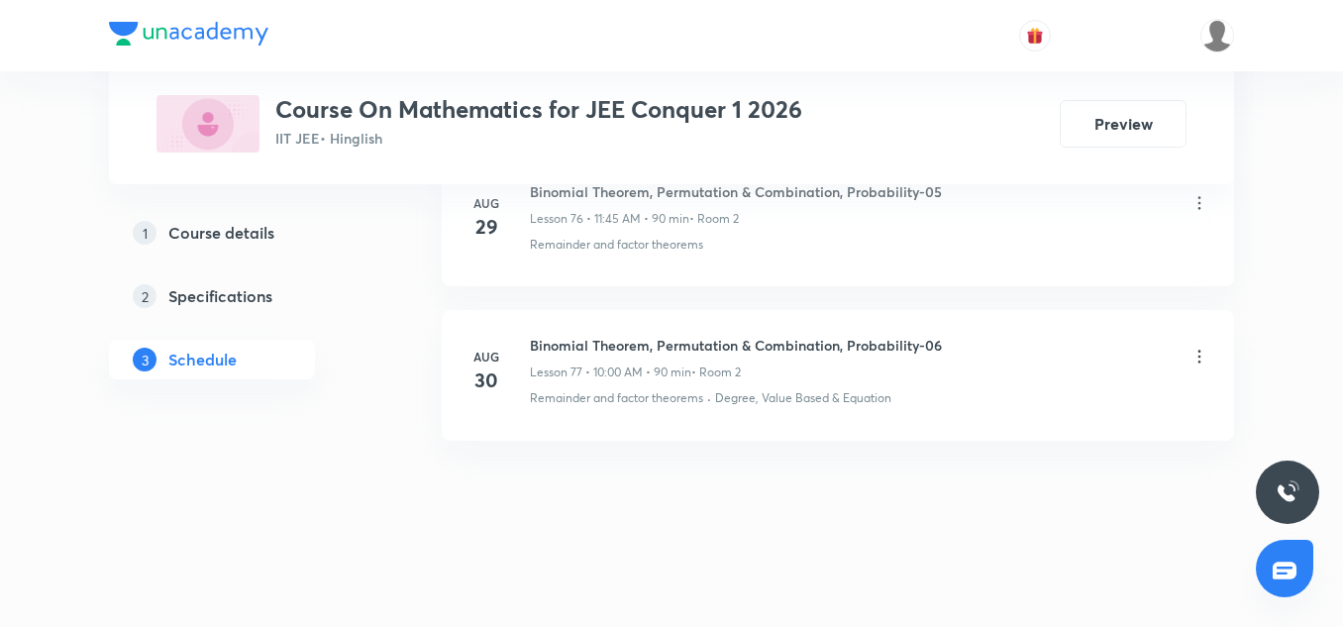
click at [642, 338] on h6 "Binomial Theorem, Permutation & Combination, Probability-06" at bounding box center [736, 345] width 412 height 21
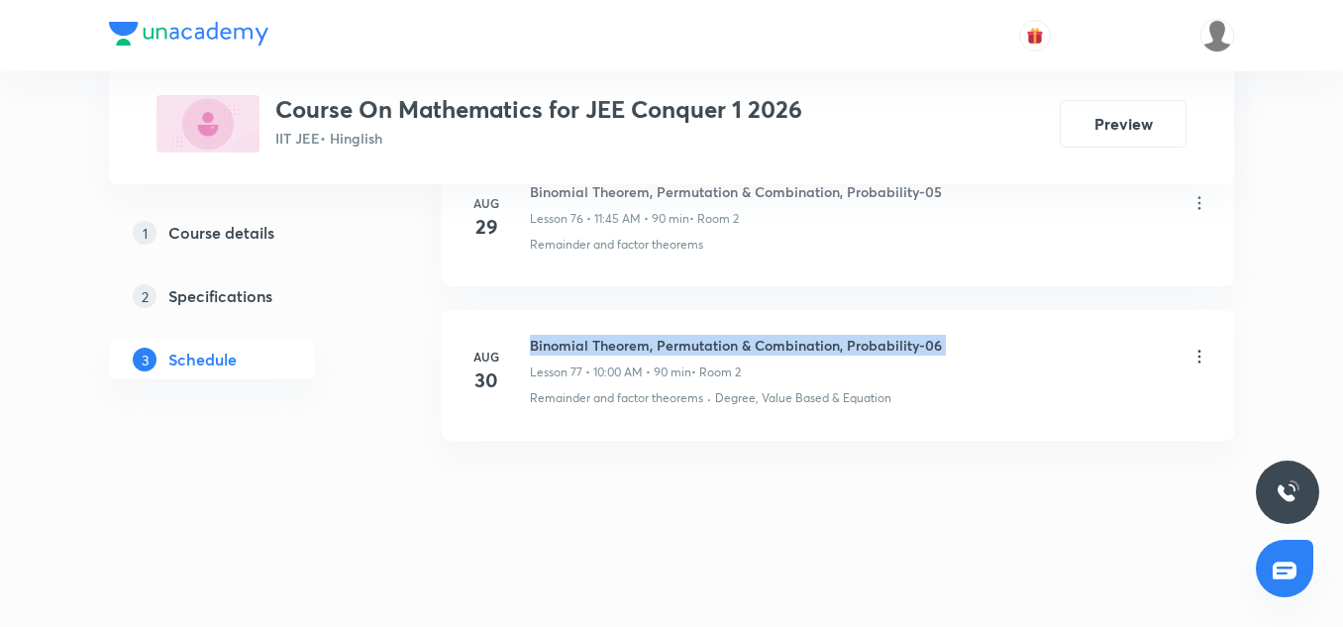
click at [642, 338] on h6 "Binomial Theorem, Permutation & Combination, Probability-06" at bounding box center [736, 345] width 412 height 21
copy h6 "Binomial Theorem, Permutation & Combination, Probability-06"
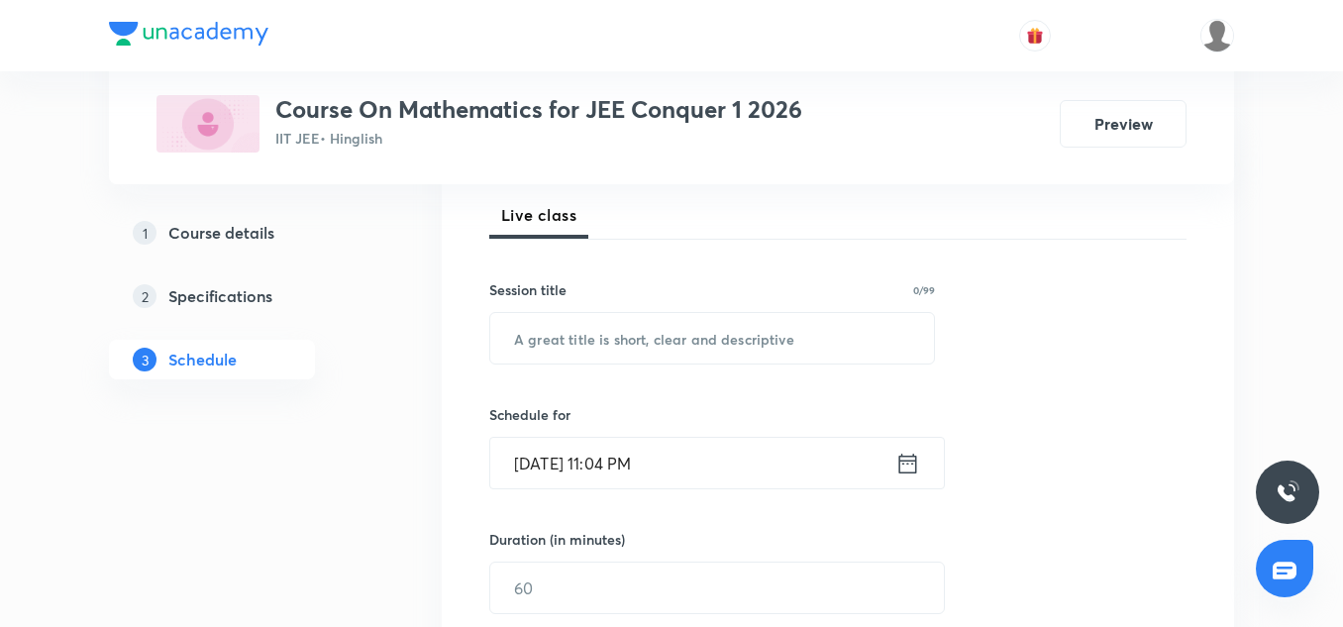
scroll to position [290, 0]
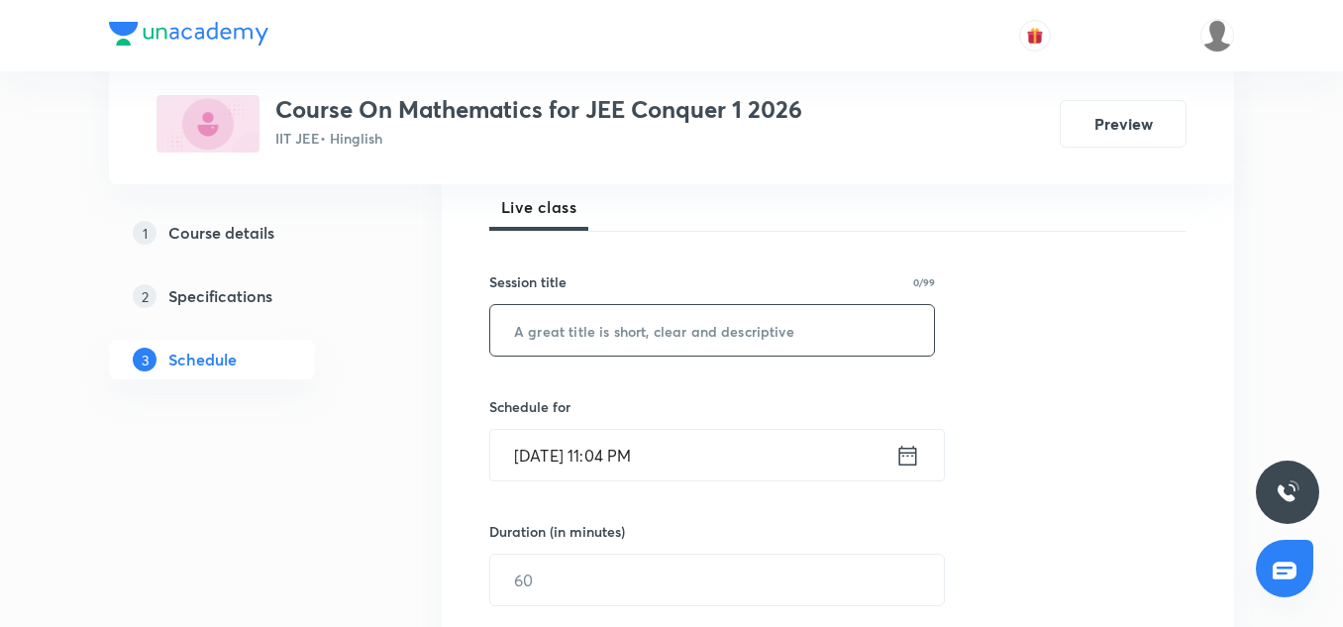
click at [600, 354] on input "text" at bounding box center [712, 330] width 444 height 51
paste input "Binomial Theorem, Permutation & Combination, Probability-06"
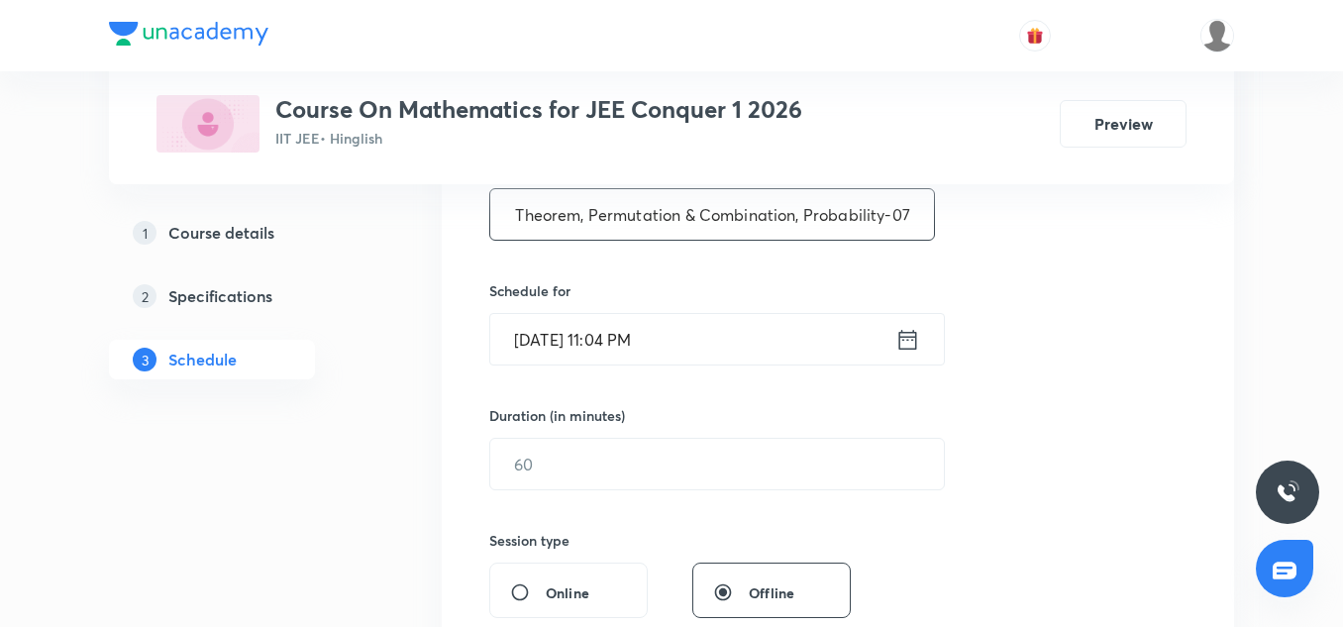
scroll to position [415, 0]
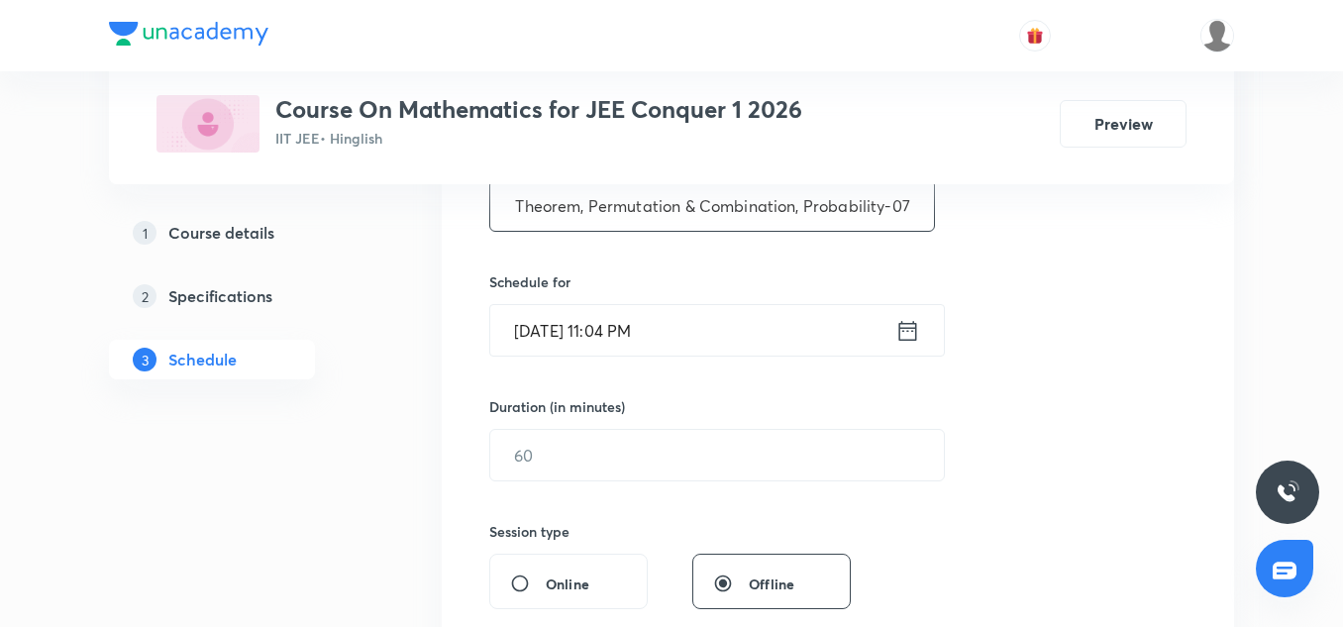
type input "Binomial Theorem, Permutation & Combination, Probability-07"
click at [533, 365] on div "Session 78 Live class Session title 59/99 Binomial Theorem, Permutation & Combi…" at bounding box center [837, 478] width 697 height 930
click at [549, 325] on input "[DATE] 11:04 PM" at bounding box center [692, 330] width 405 height 51
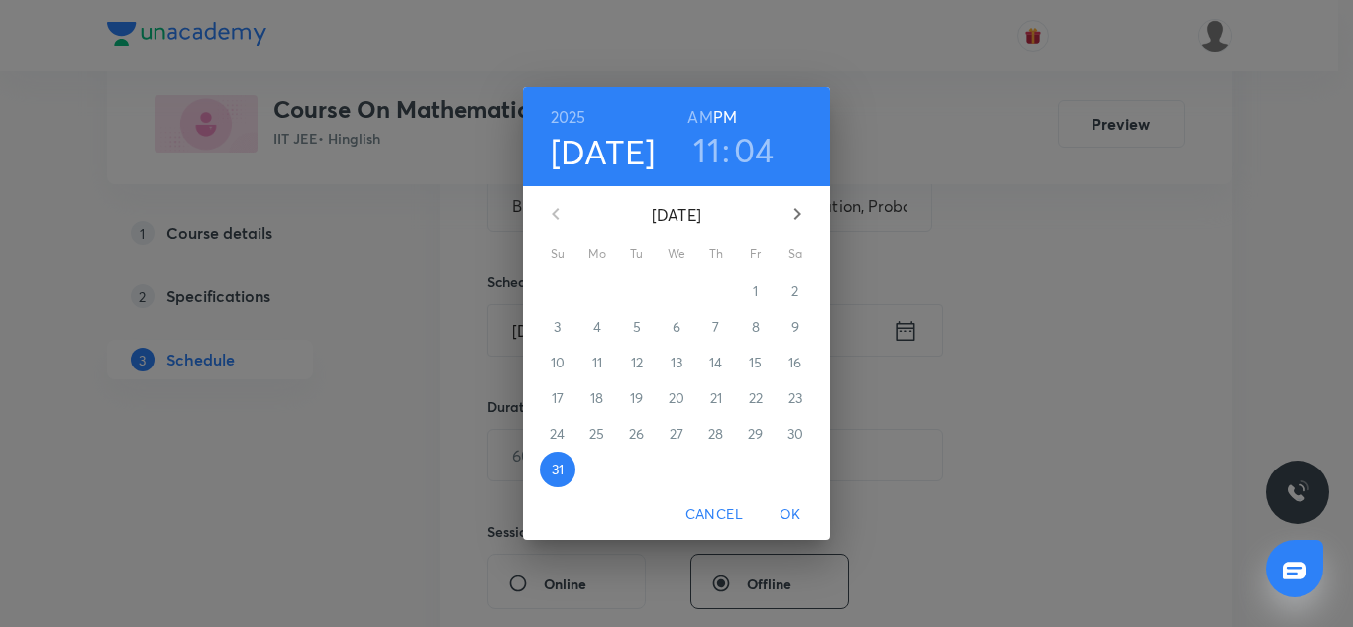
click at [791, 218] on icon "button" at bounding box center [798, 214] width 24 height 24
click at [594, 293] on p "1" at bounding box center [596, 291] width 5 height 20
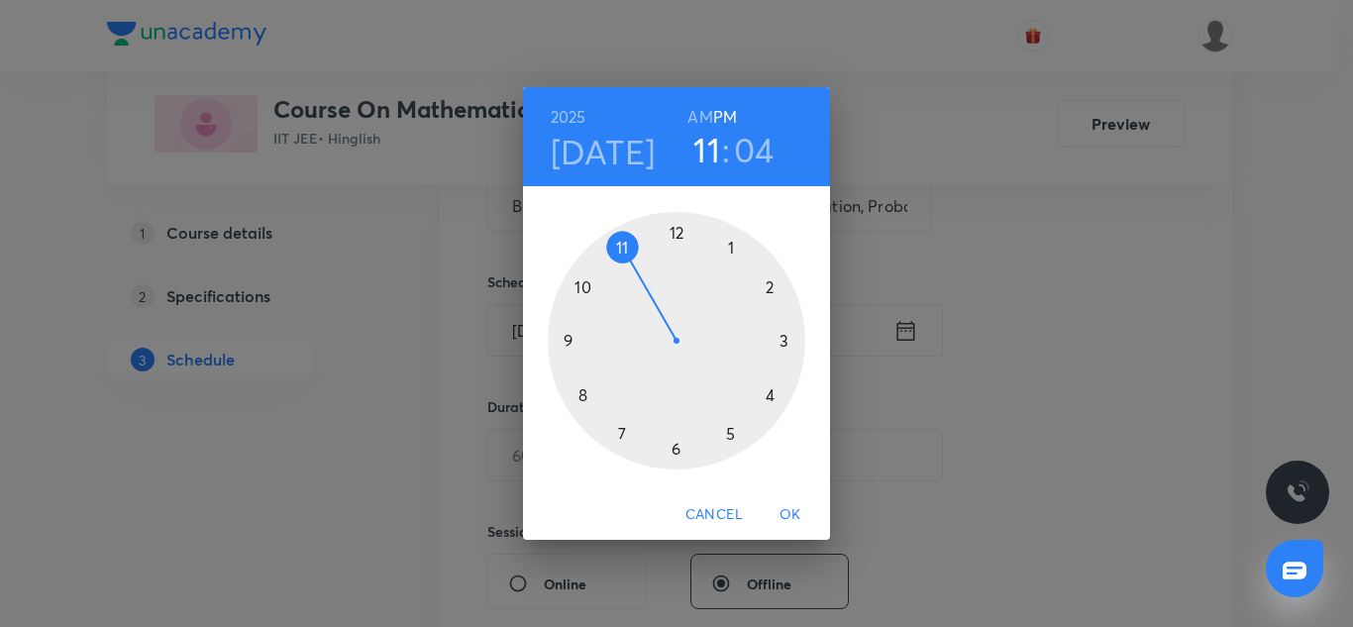
click at [565, 333] on div at bounding box center [677, 341] width 258 height 258
click at [677, 445] on div at bounding box center [677, 341] width 258 height 258
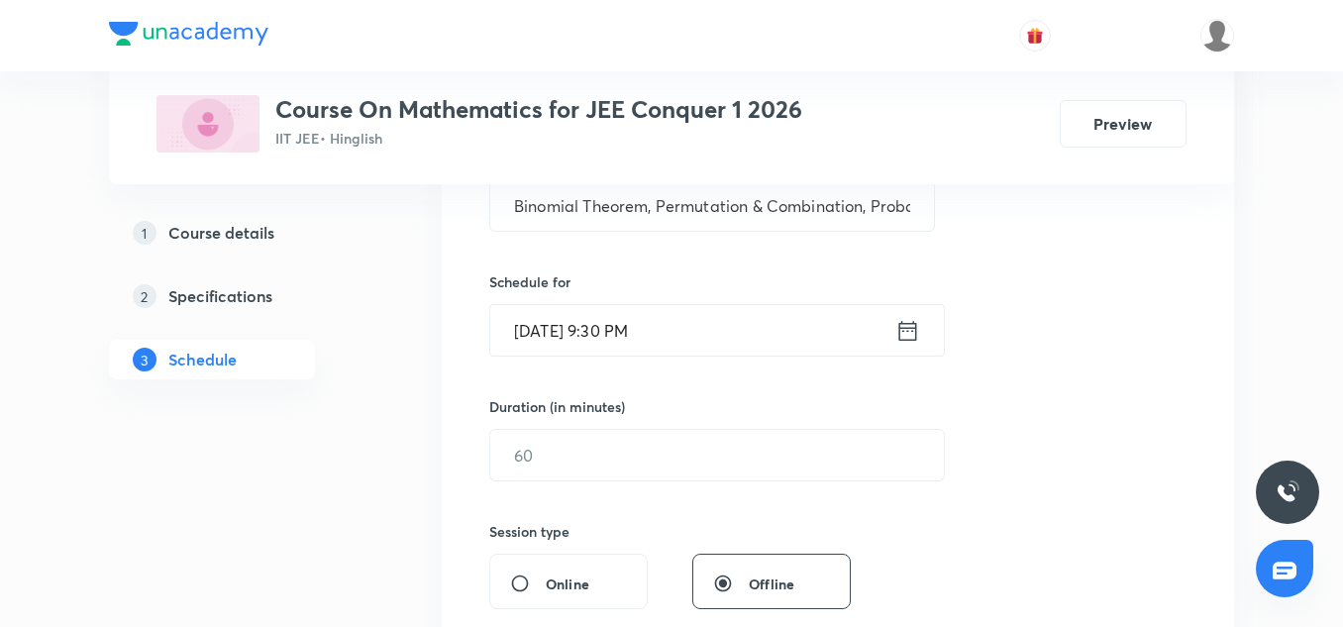
click at [716, 349] on input "Sep 1, 2025, 9:30 PM" at bounding box center [692, 330] width 405 height 51
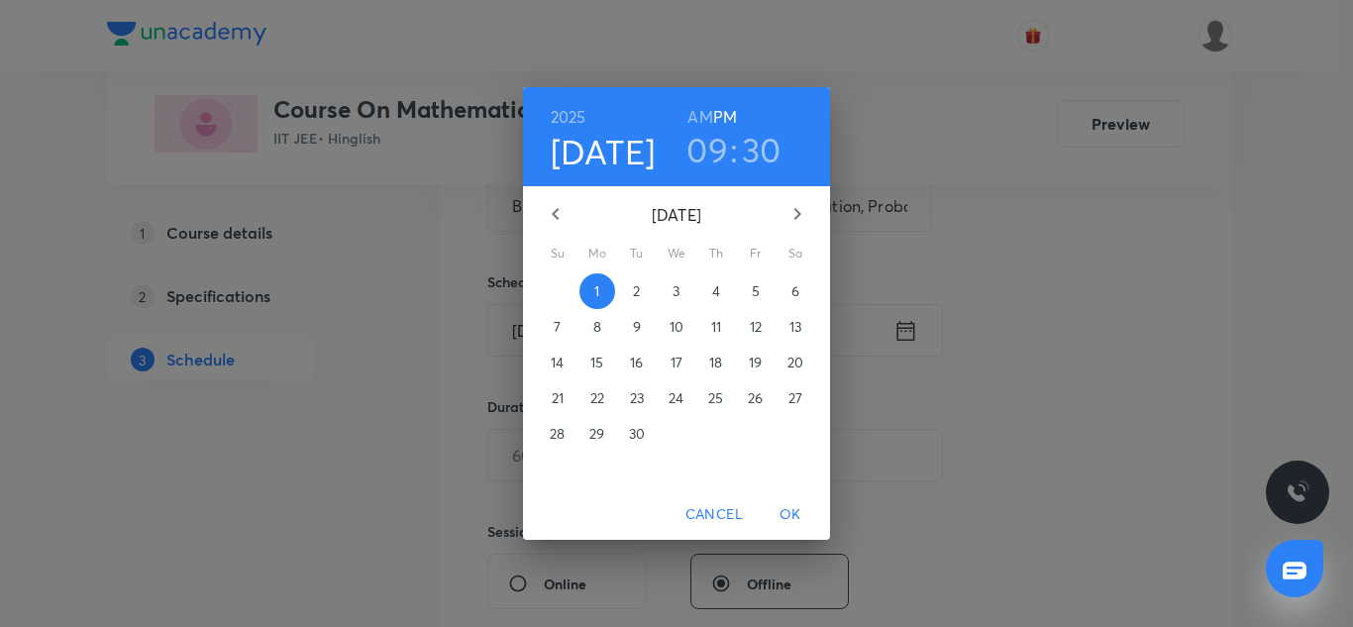
click at [702, 110] on h6 "AM" at bounding box center [699, 117] width 25 height 28
click at [791, 515] on span "OK" at bounding box center [791, 514] width 48 height 25
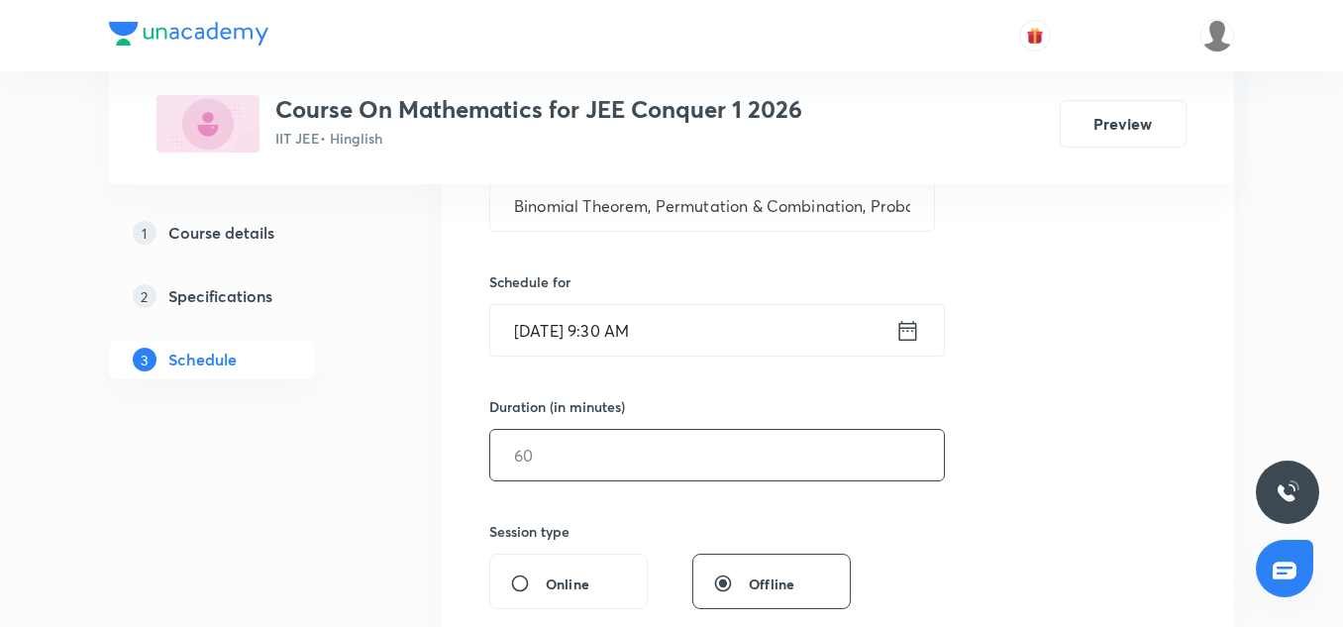
click at [580, 441] on input "text" at bounding box center [717, 455] width 454 height 51
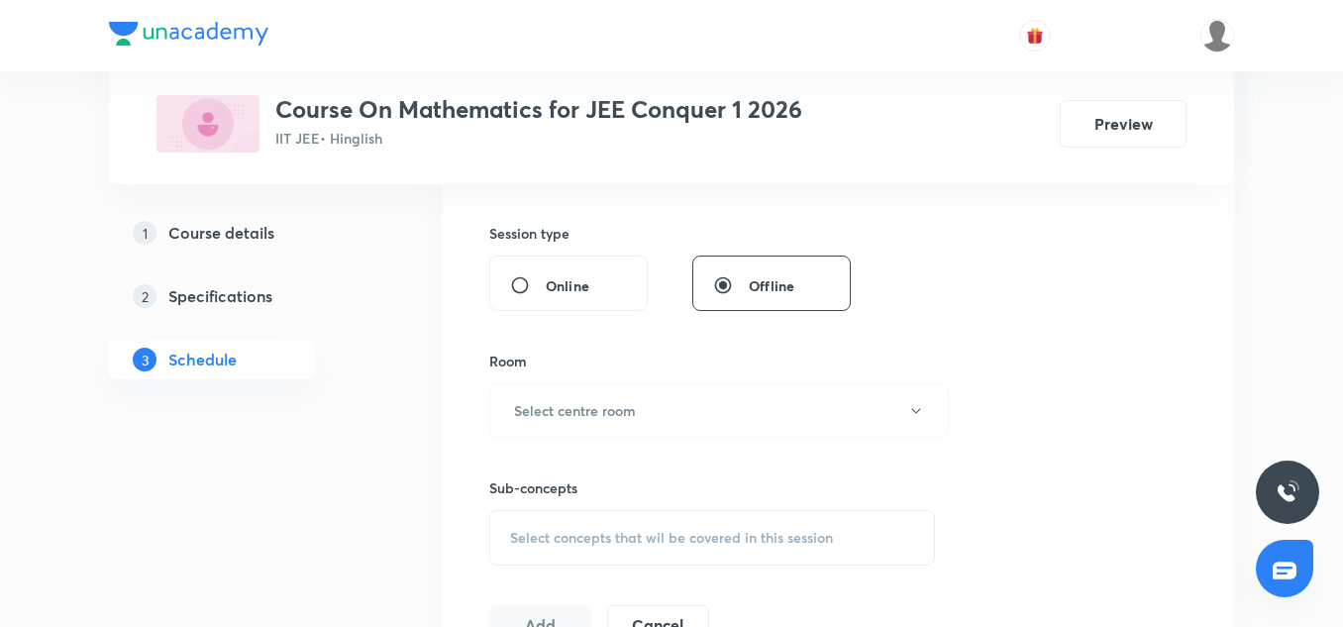
scroll to position [715, 0]
type input "75"
click at [554, 398] on h6 "Select centre room" at bounding box center [575, 408] width 122 height 21
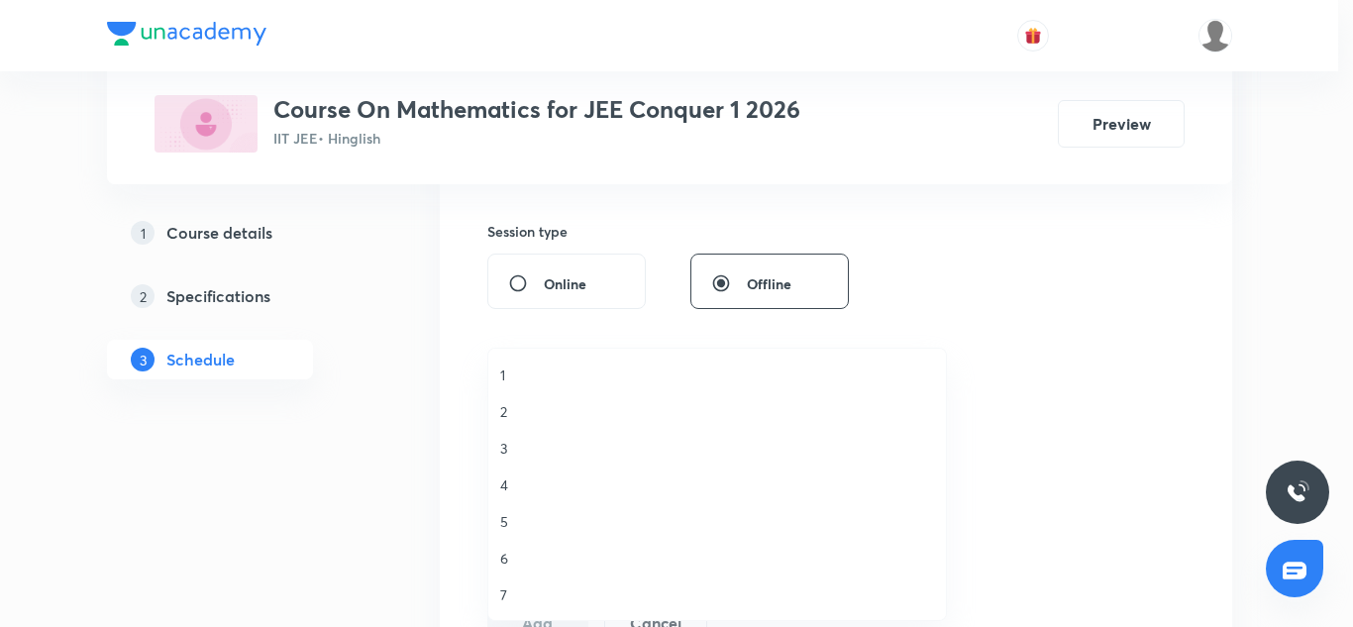
click at [504, 411] on span "2" at bounding box center [717, 411] width 434 height 21
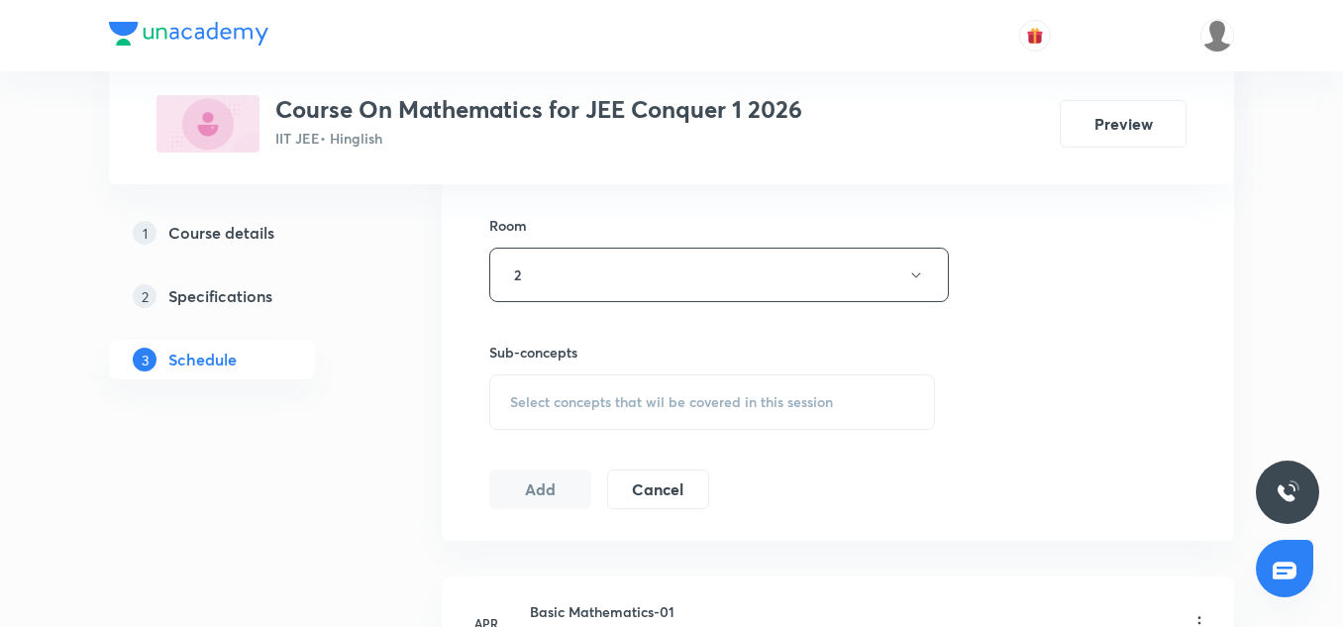
scroll to position [855, 0]
click at [580, 406] on div "Select concepts that wil be covered in this session" at bounding box center [712, 396] width 446 height 55
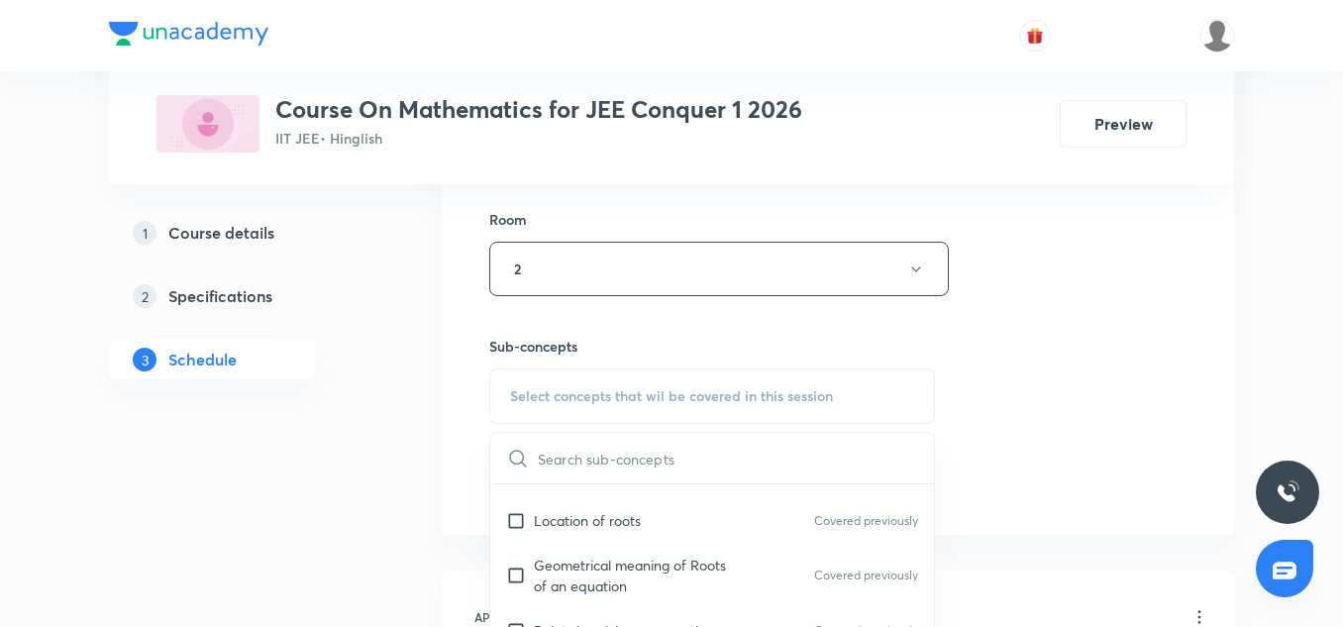
scroll to position [353, 0]
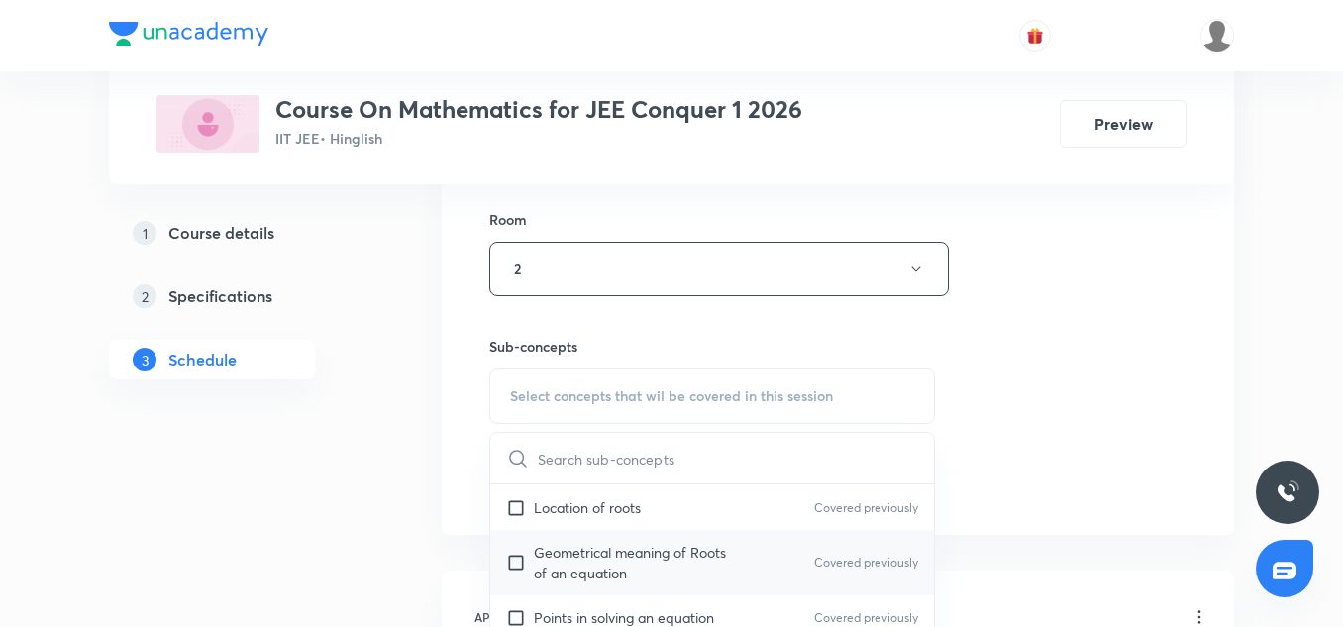
click at [590, 549] on p "Geometrical meaning of Roots of an equation" at bounding box center [634, 563] width 200 height 42
checkbox input "true"
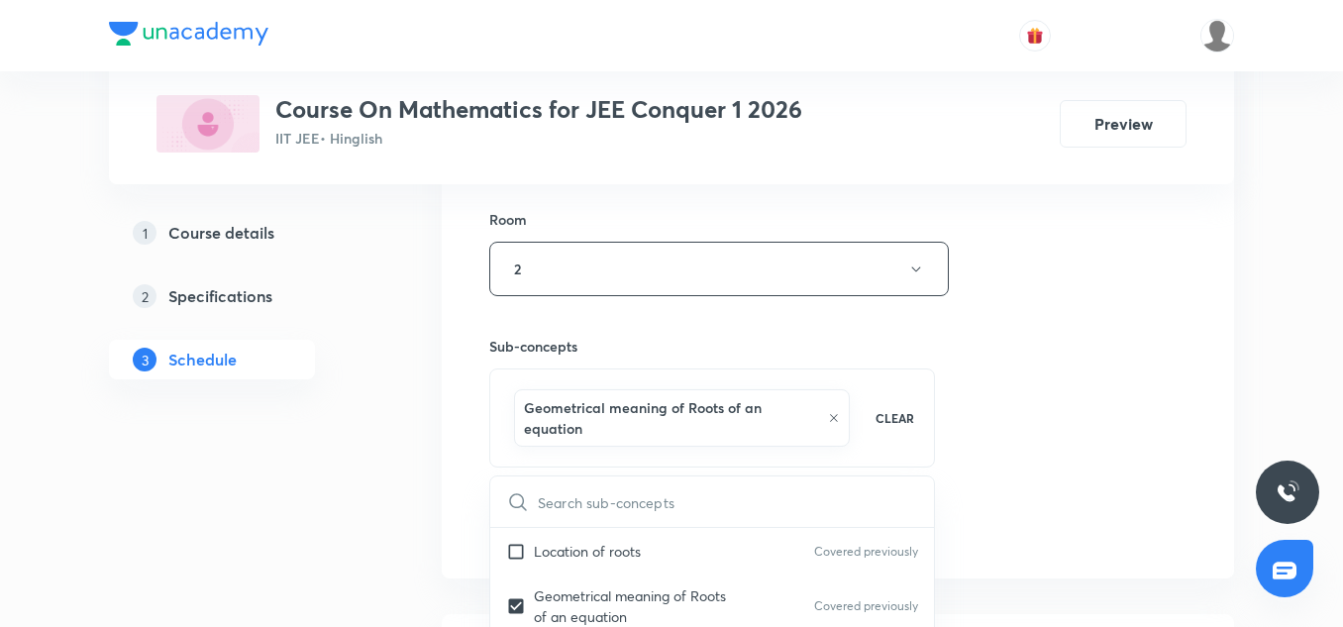
click at [1096, 398] on div "Session 78 Live class Session title 59/99 Binomial Theorem, Permutation & Combi…" at bounding box center [837, 60] width 697 height 974
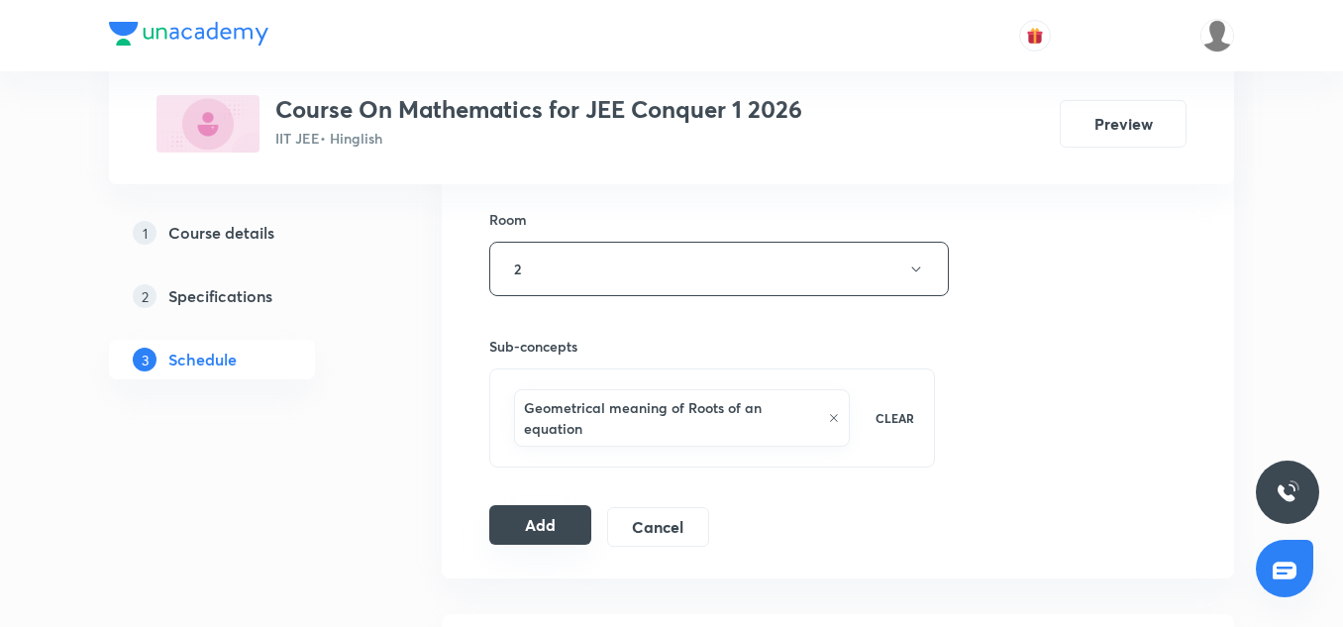
click at [561, 525] on button "Add" at bounding box center [540, 525] width 102 height 40
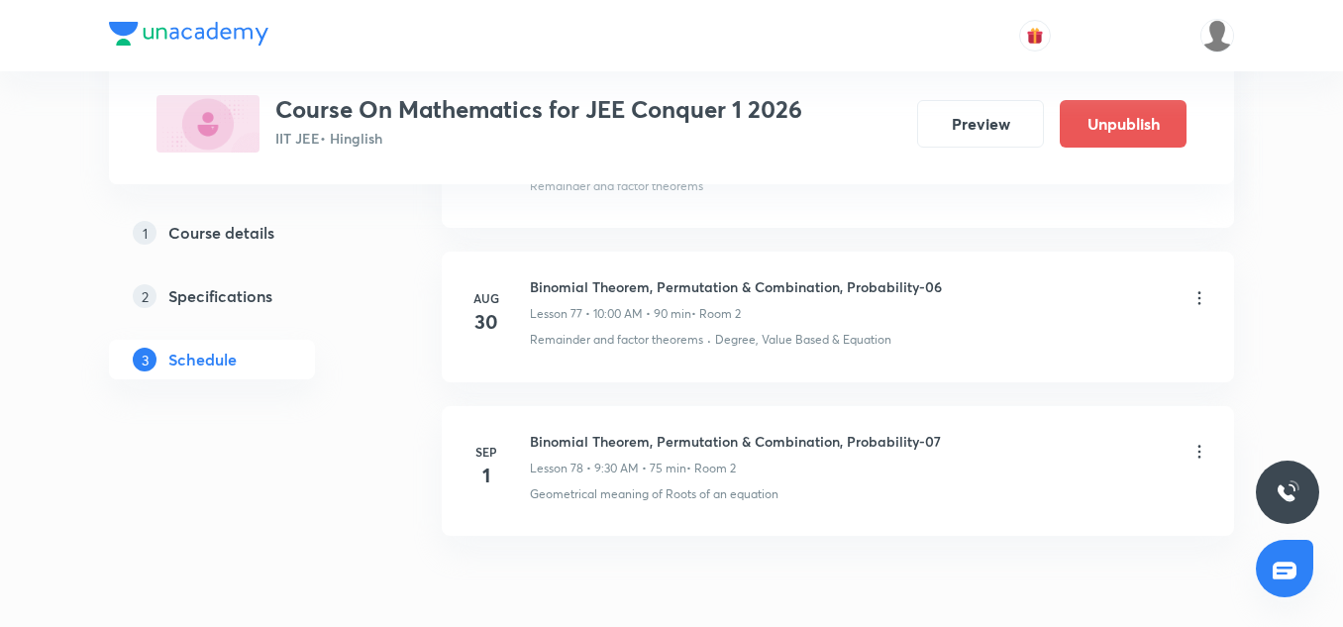
scroll to position [12161, 0]
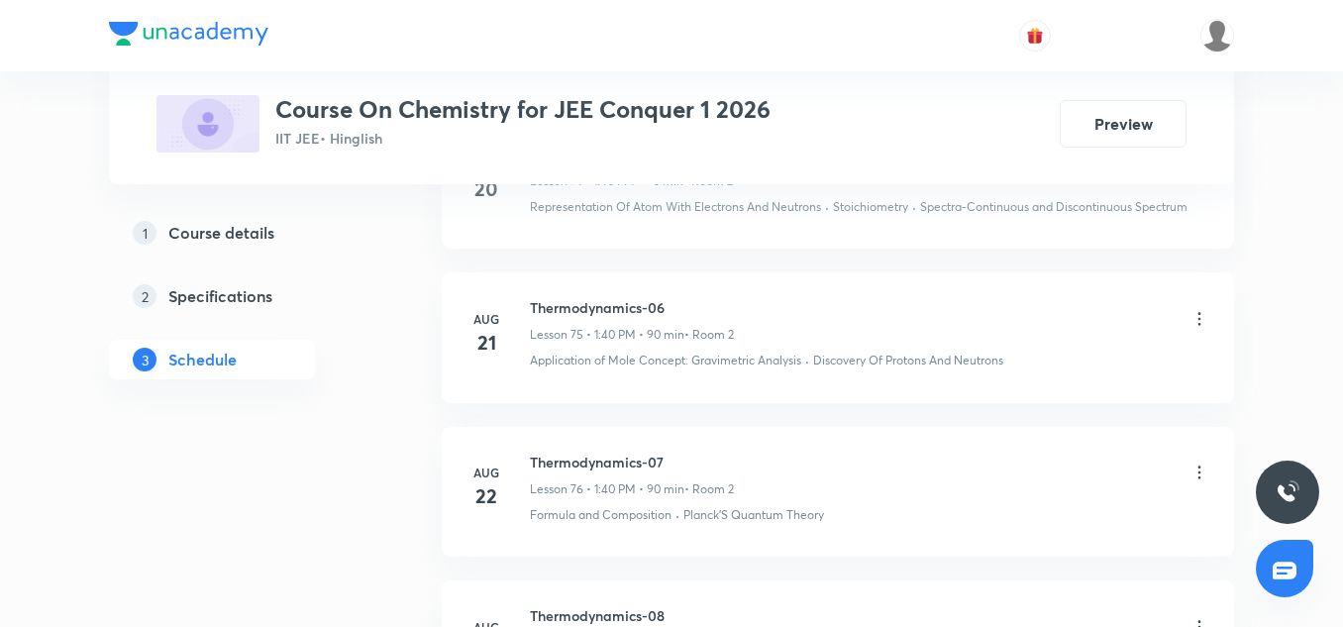
scroll to position [13761, 0]
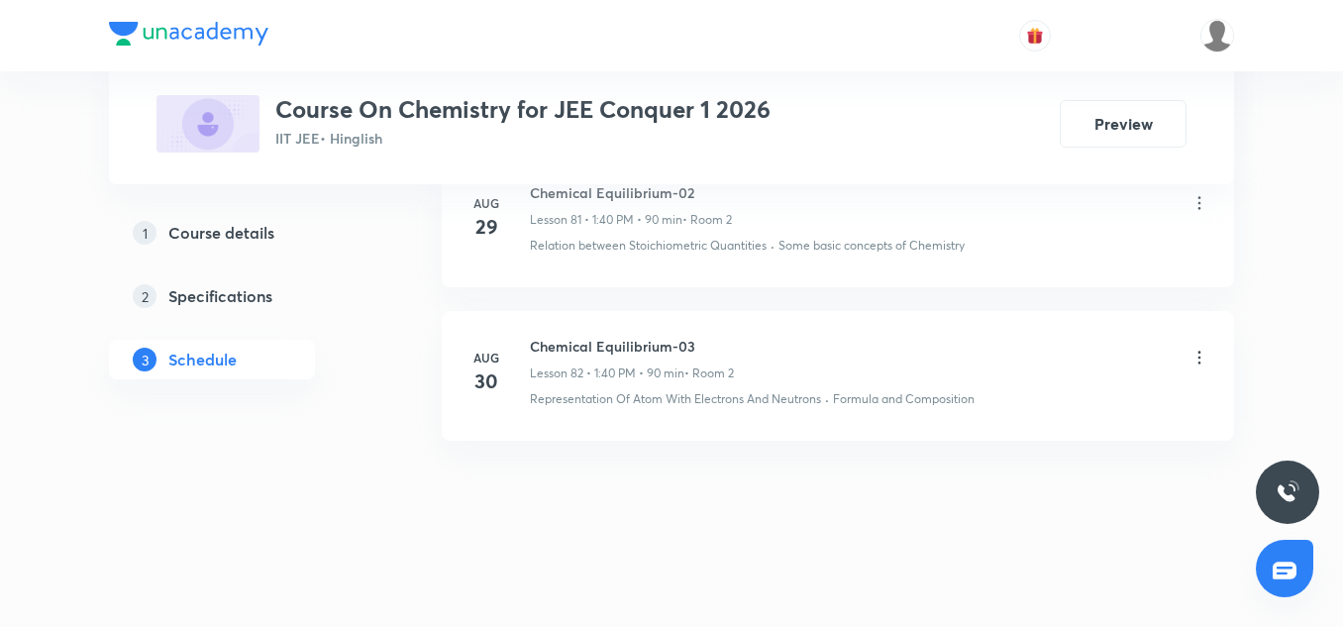
click at [614, 343] on h6 "Chemical Equilibrium-03" at bounding box center [632, 346] width 204 height 21
copy h6 "Chemical Equilibrium-03"
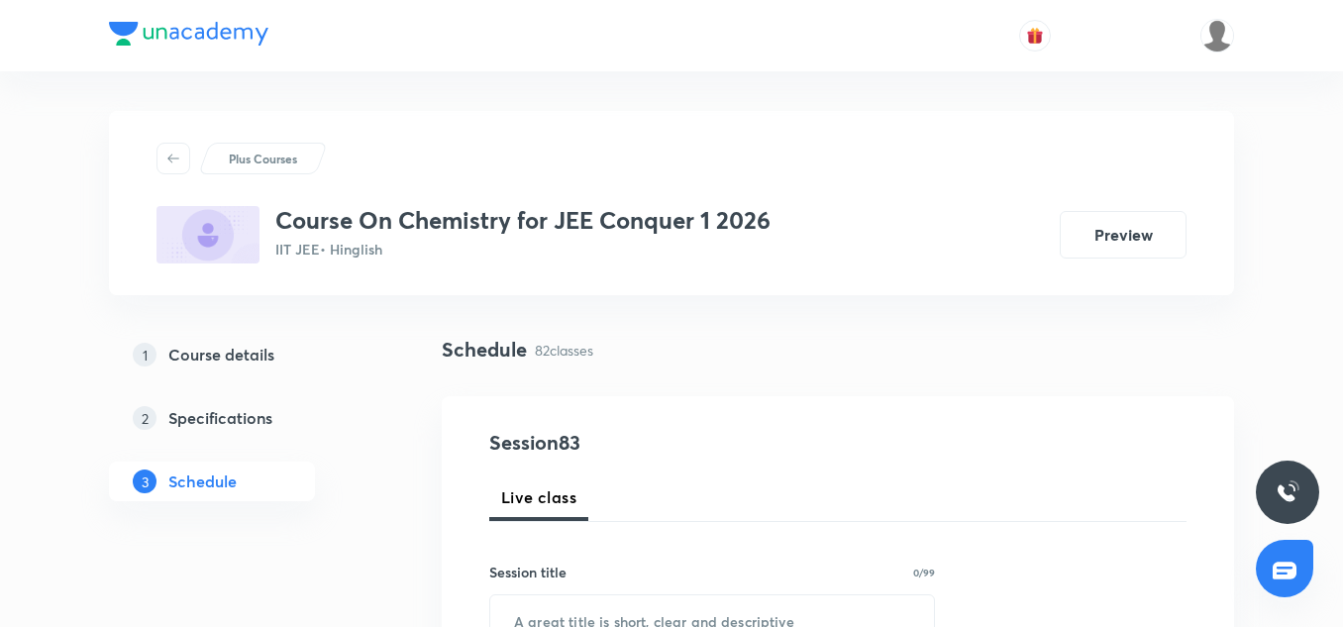
scroll to position [113, 0]
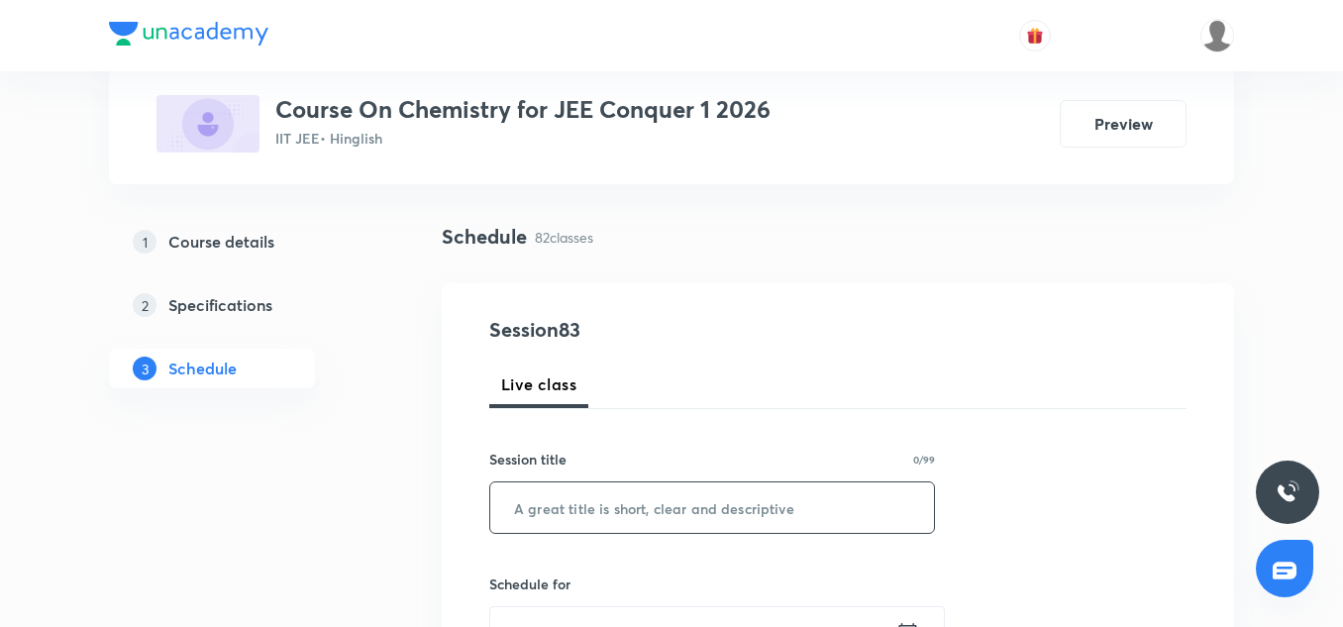
click at [566, 516] on input "text" at bounding box center [712, 507] width 444 height 51
paste input "Chemical Equilibrium-03"
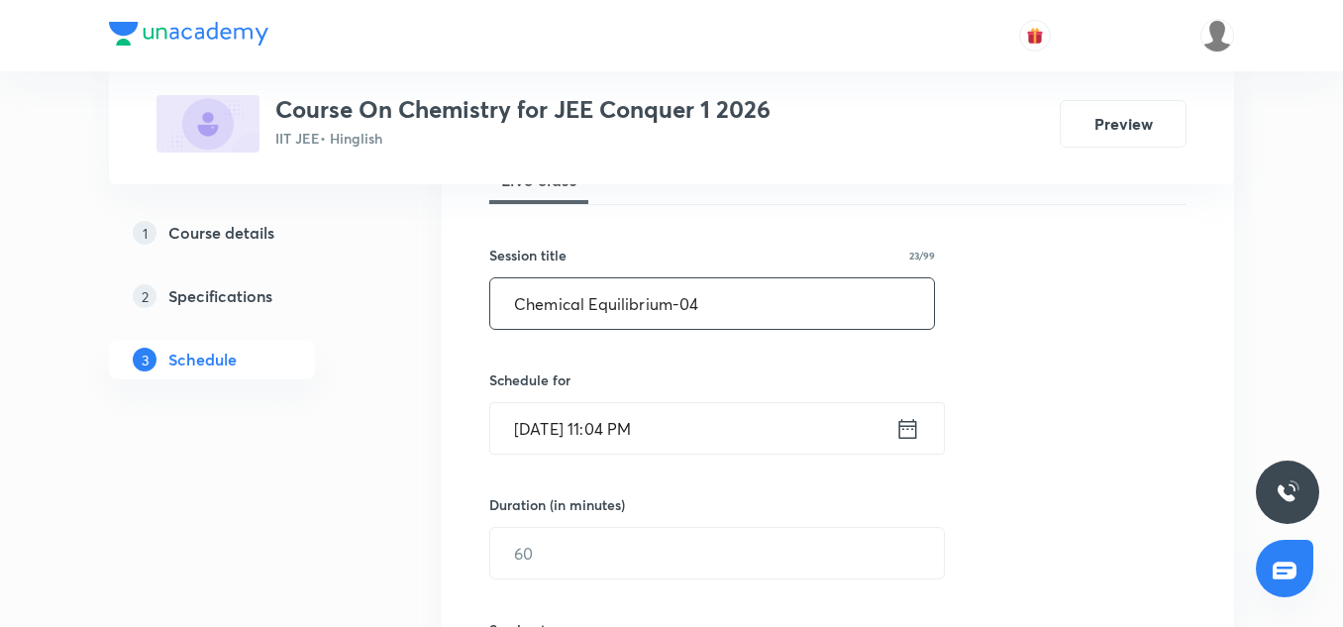
scroll to position [331, 0]
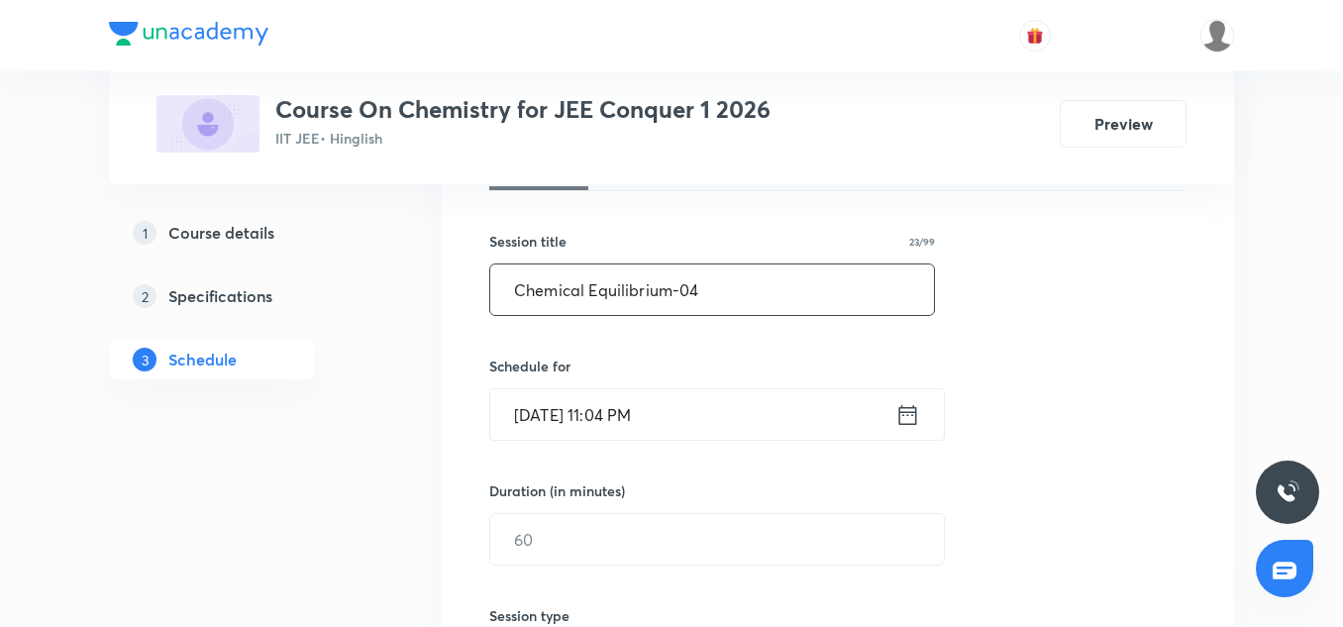
type input "Chemical Equilibrium-04"
click at [529, 429] on input "[DATE] 11:04 PM" at bounding box center [692, 414] width 405 height 51
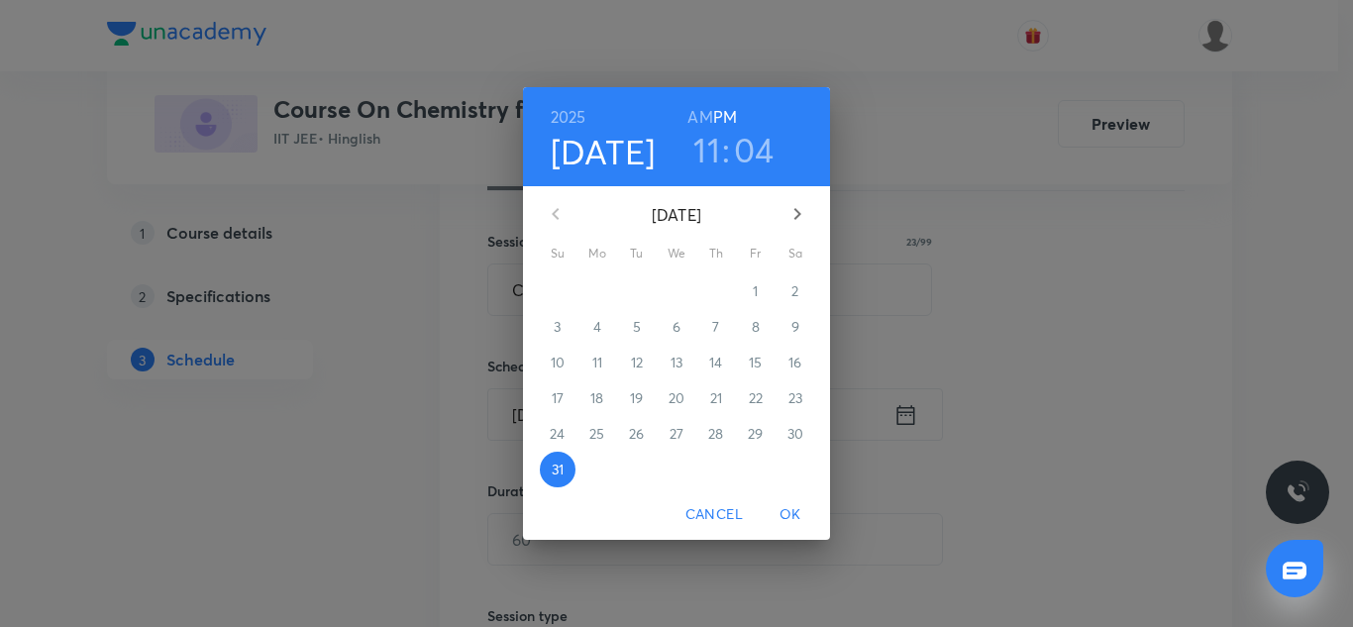
click at [790, 224] on icon "button" at bounding box center [798, 214] width 24 height 24
click at [613, 290] on span "1" at bounding box center [598, 291] width 36 height 20
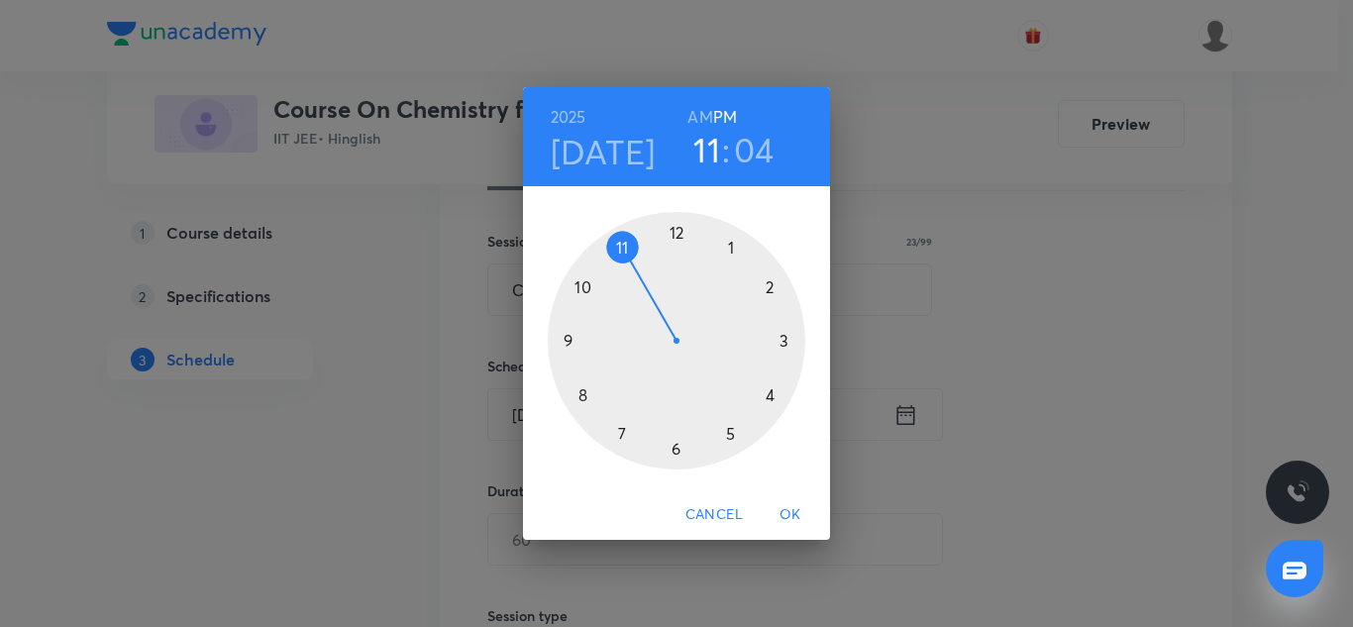
click at [771, 282] on div at bounding box center [677, 341] width 258 height 258
click at [678, 232] on div at bounding box center [677, 341] width 258 height 258
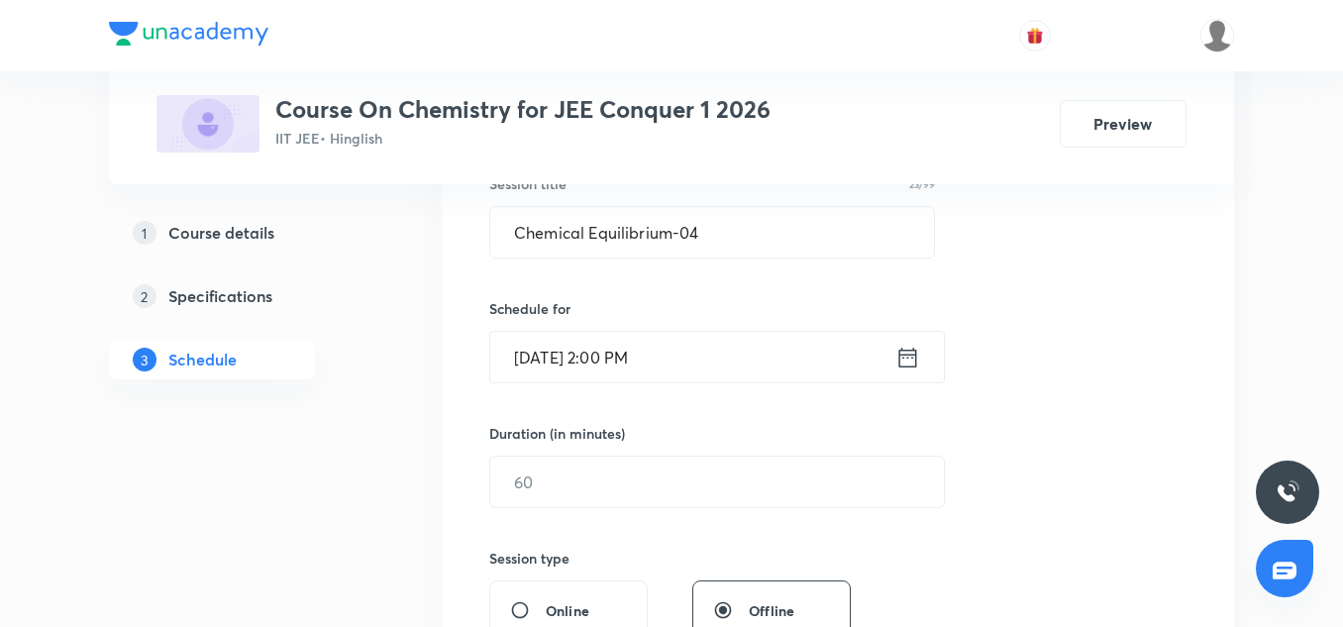
scroll to position [391, 0]
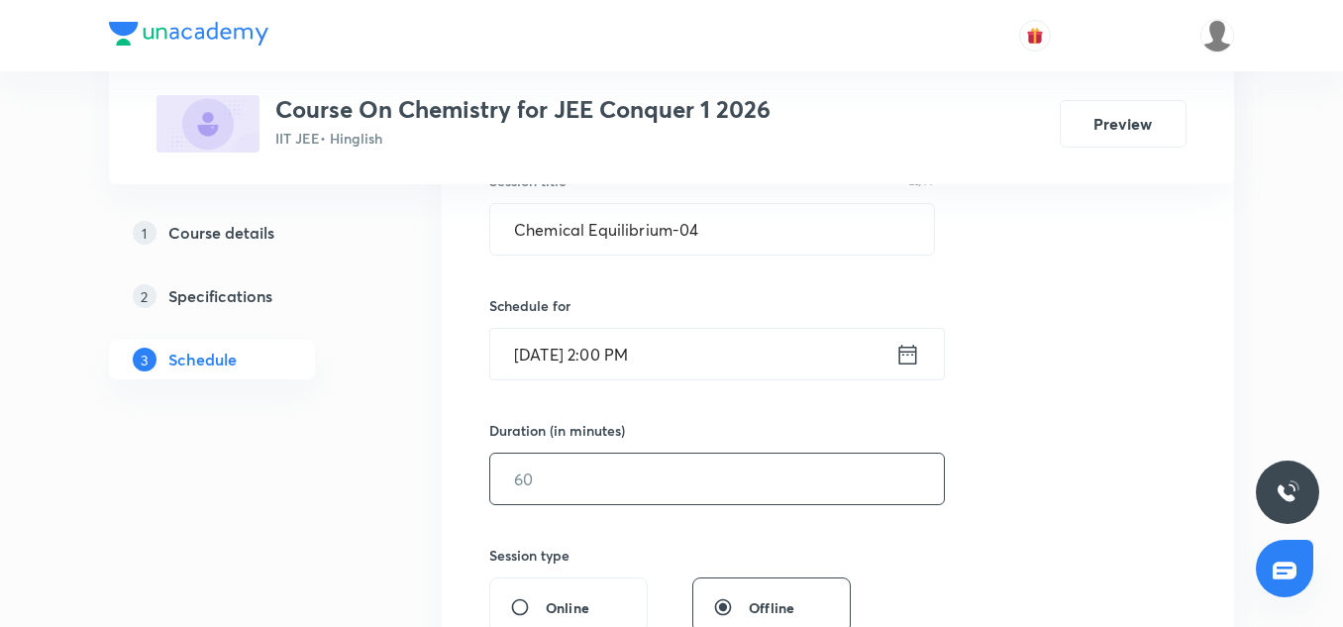
drag, startPoint x: 590, startPoint y: 452, endPoint x: 577, endPoint y: 487, distance: 38.3
click at [577, 487] on div "Duration (in minutes) ​" at bounding box center [670, 462] width 362 height 85
click at [577, 487] on input "text" at bounding box center [717, 479] width 454 height 51
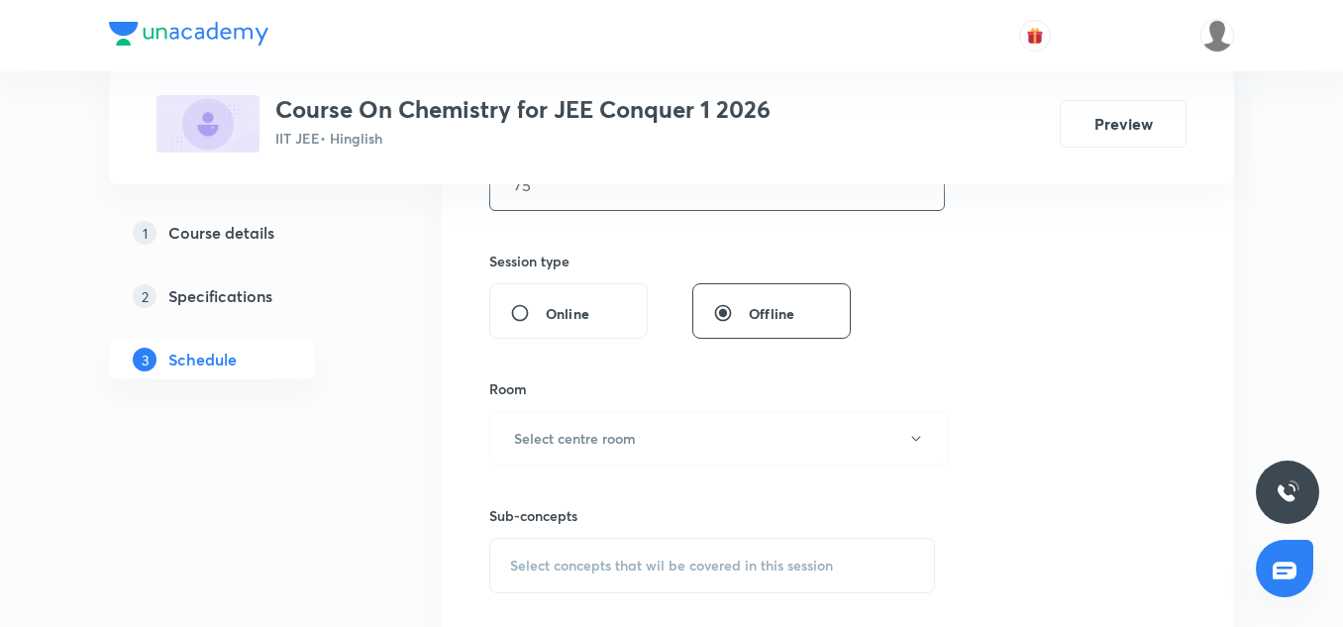
scroll to position [690, 0]
type input "75"
click at [563, 455] on button "Select centre room" at bounding box center [719, 433] width 460 height 54
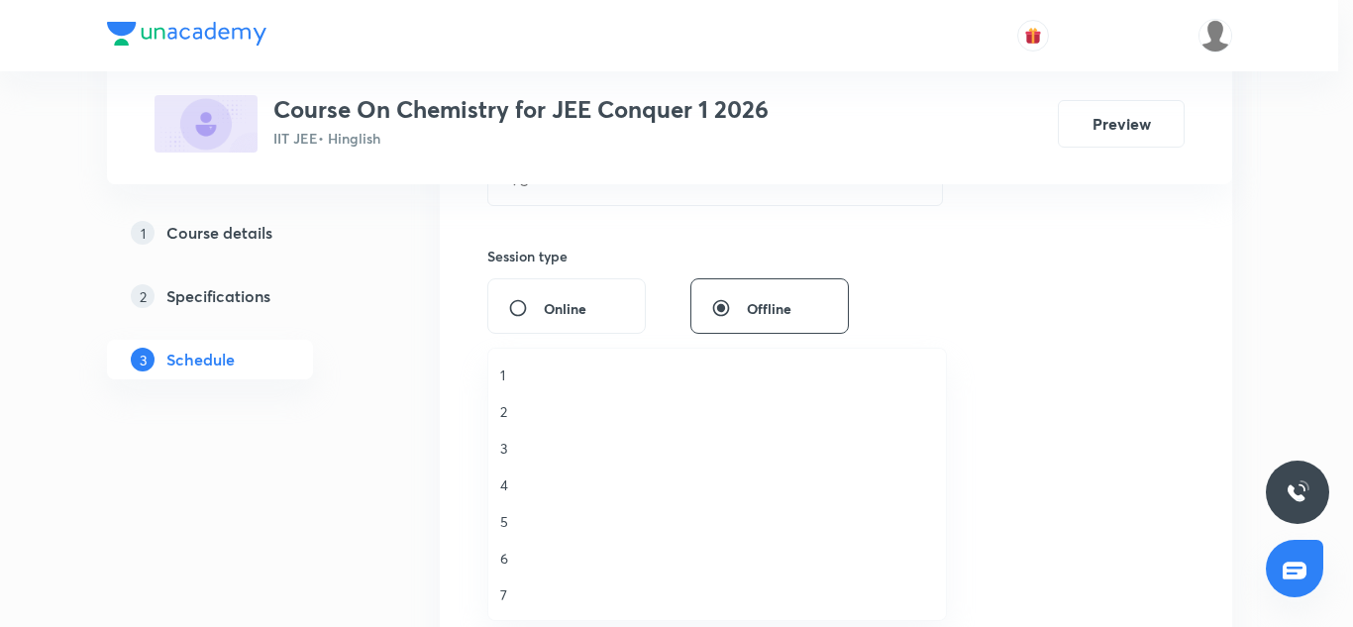
click at [536, 406] on span "2" at bounding box center [717, 411] width 434 height 21
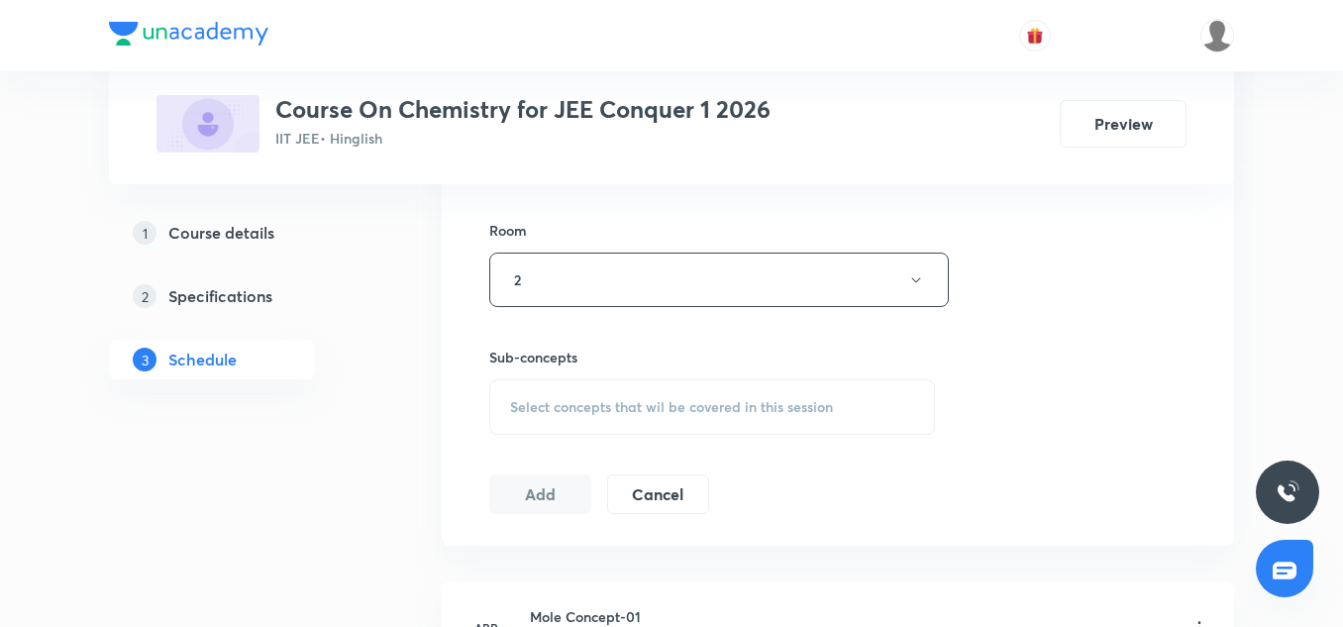
click at [638, 413] on span "Select concepts that wil be covered in this session" at bounding box center [671, 407] width 323 height 16
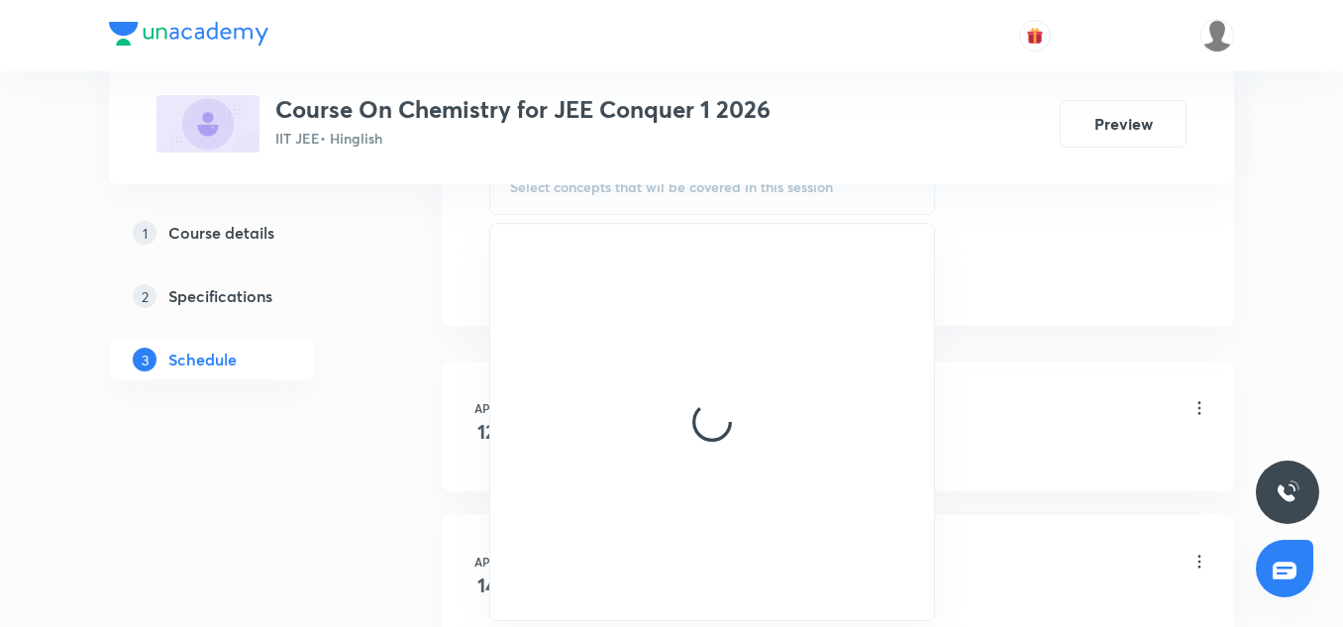
scroll to position [1065, 0]
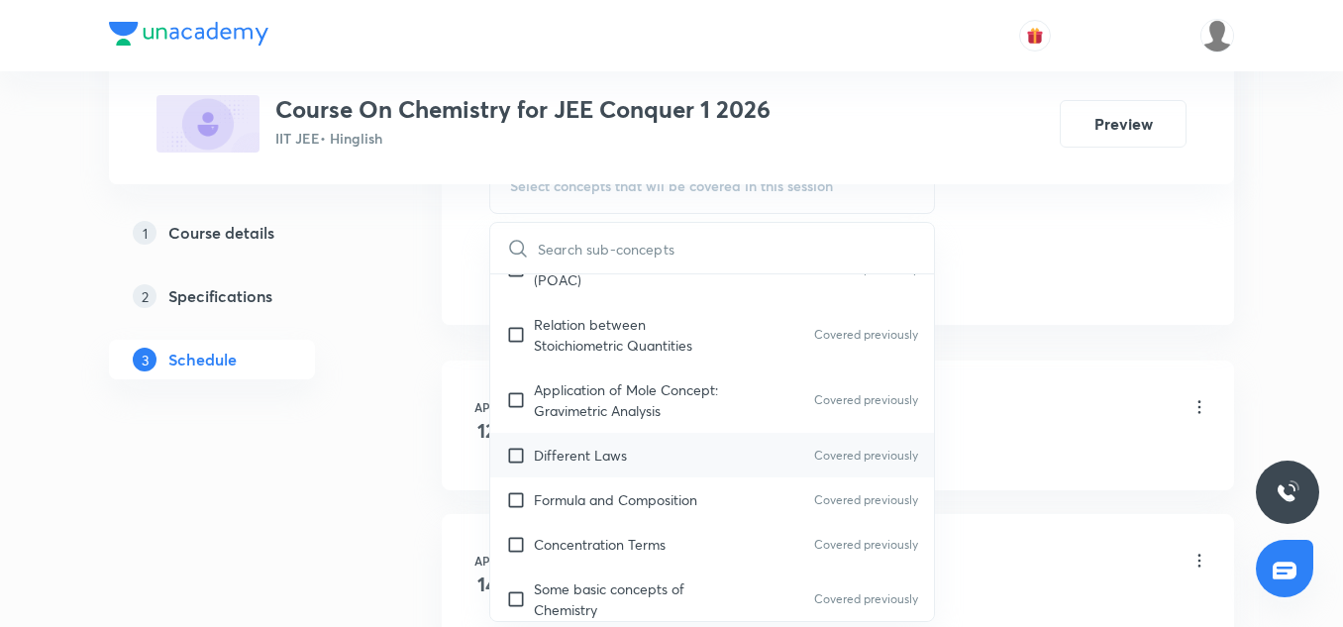
click at [583, 460] on p "Different Laws" at bounding box center [580, 455] width 93 height 21
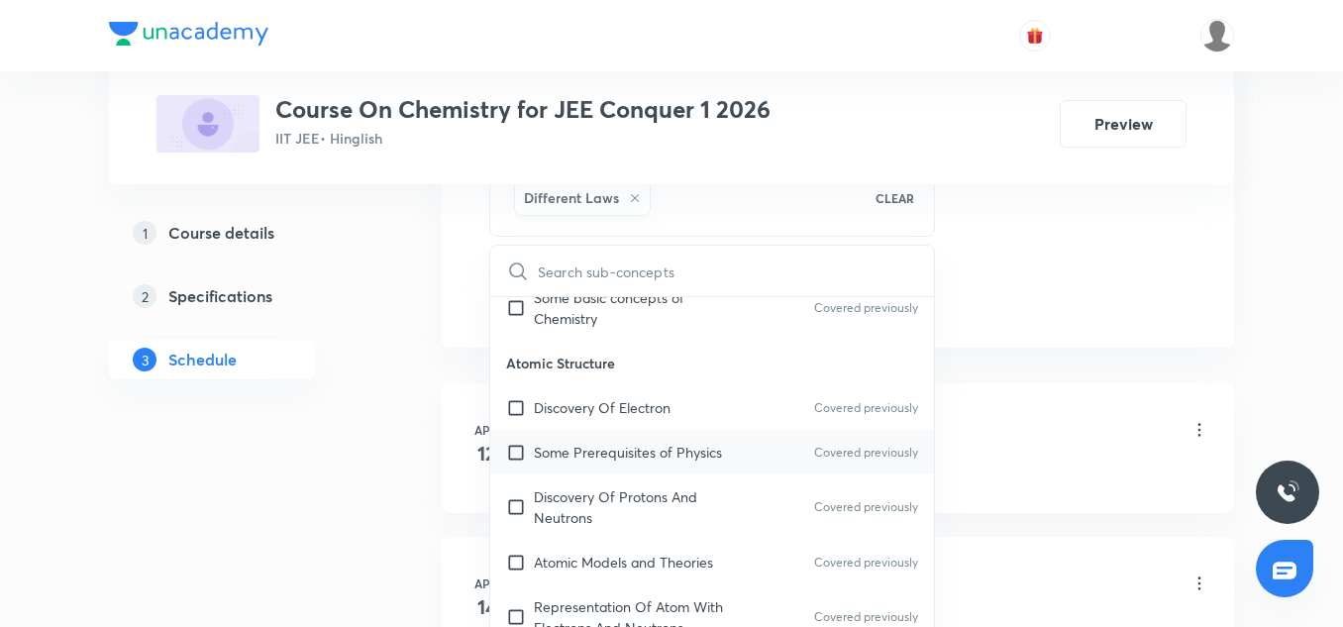
scroll to position [754, 0]
click at [564, 442] on p "Some Prerequisites of Physics" at bounding box center [628, 451] width 188 height 21
checkbox input "true"
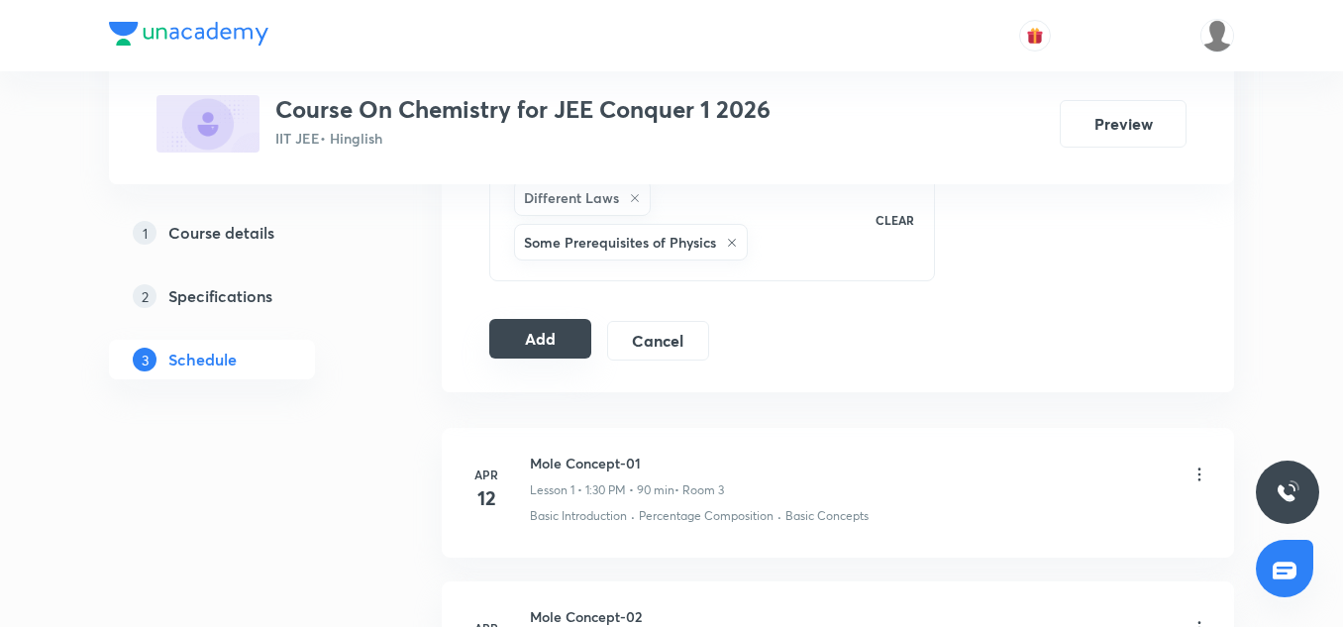
click at [498, 332] on button "Add" at bounding box center [540, 339] width 102 height 40
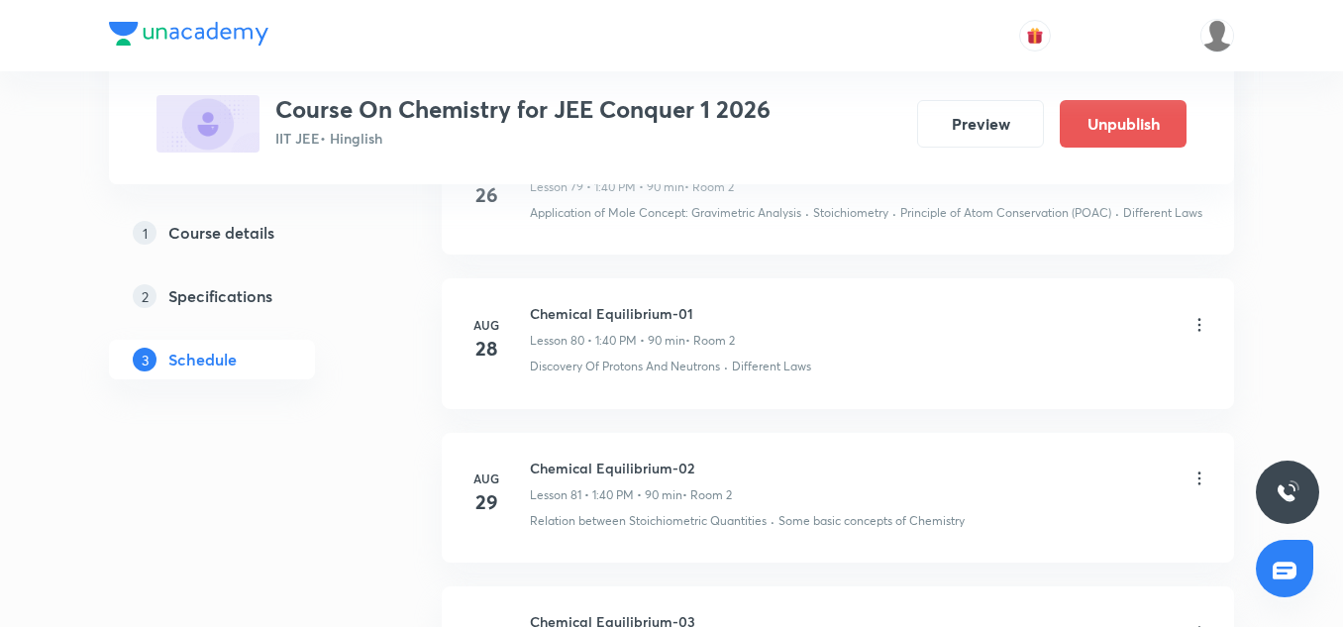
scroll to position [13006, 0]
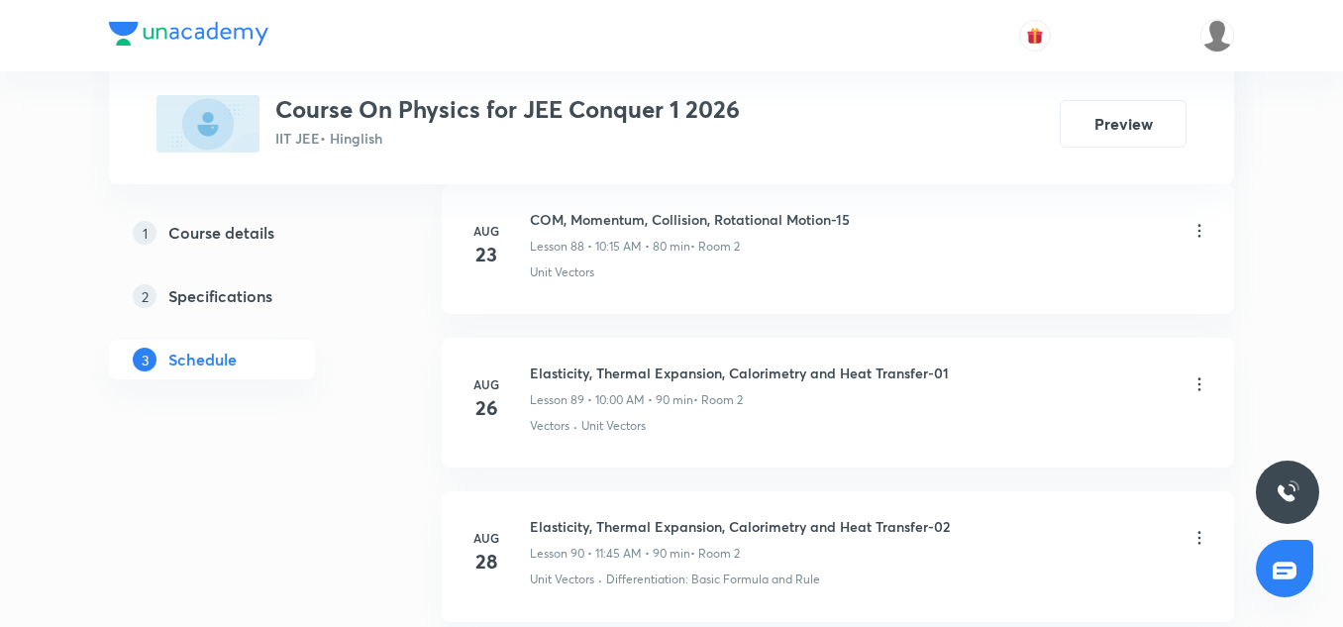
scroll to position [15345, 0]
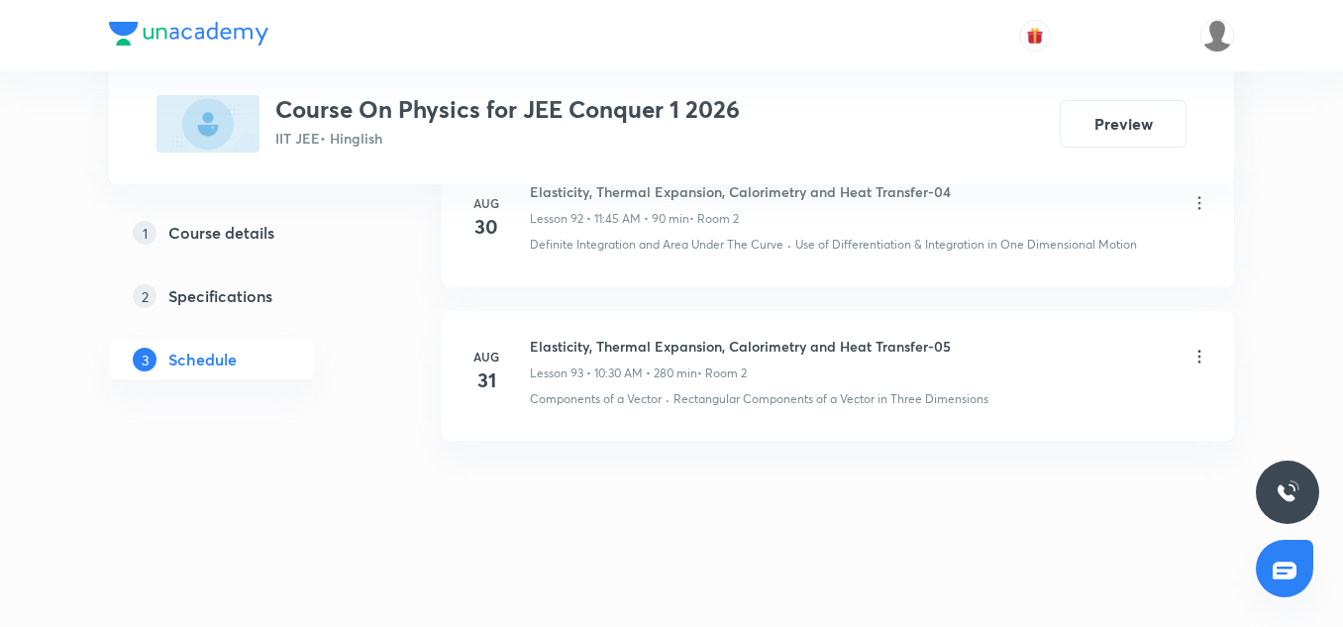
click at [663, 355] on h6 "Elasticity, Thermal Expansion, Calorimetry and Heat Transfer-05" at bounding box center [740, 346] width 421 height 21
copy h6 "Elasticity, Thermal Expansion, Calorimetry and Heat Transfer-05"
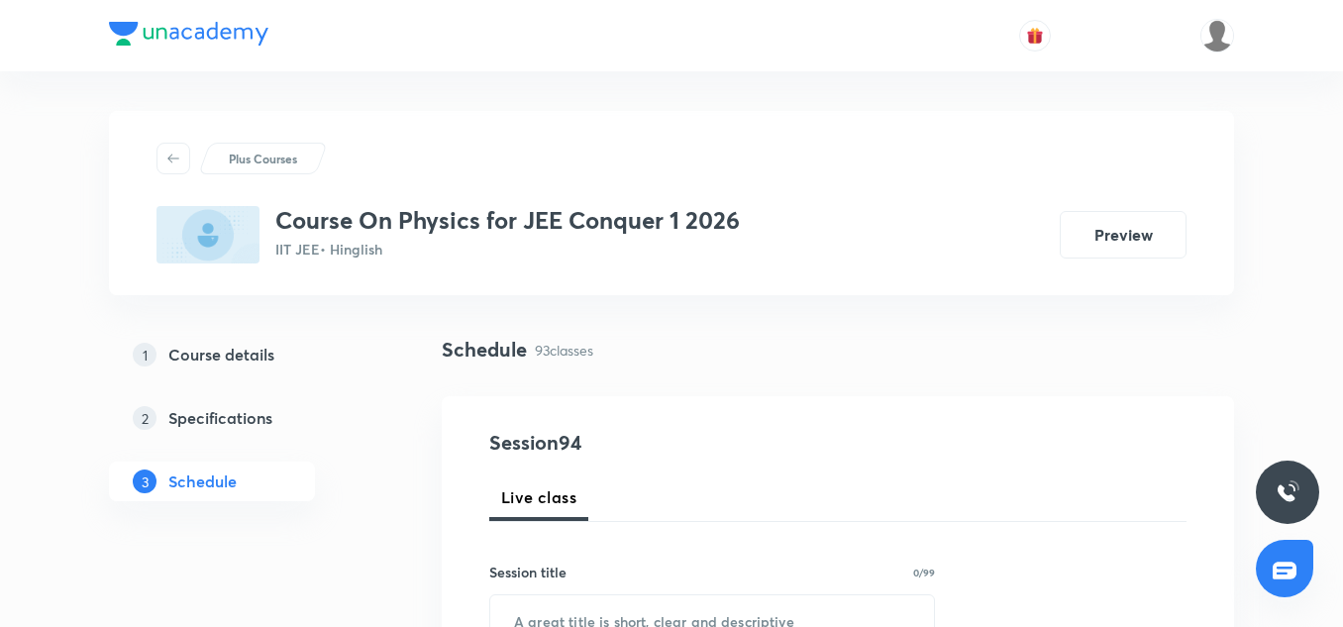
scroll to position [231, 0]
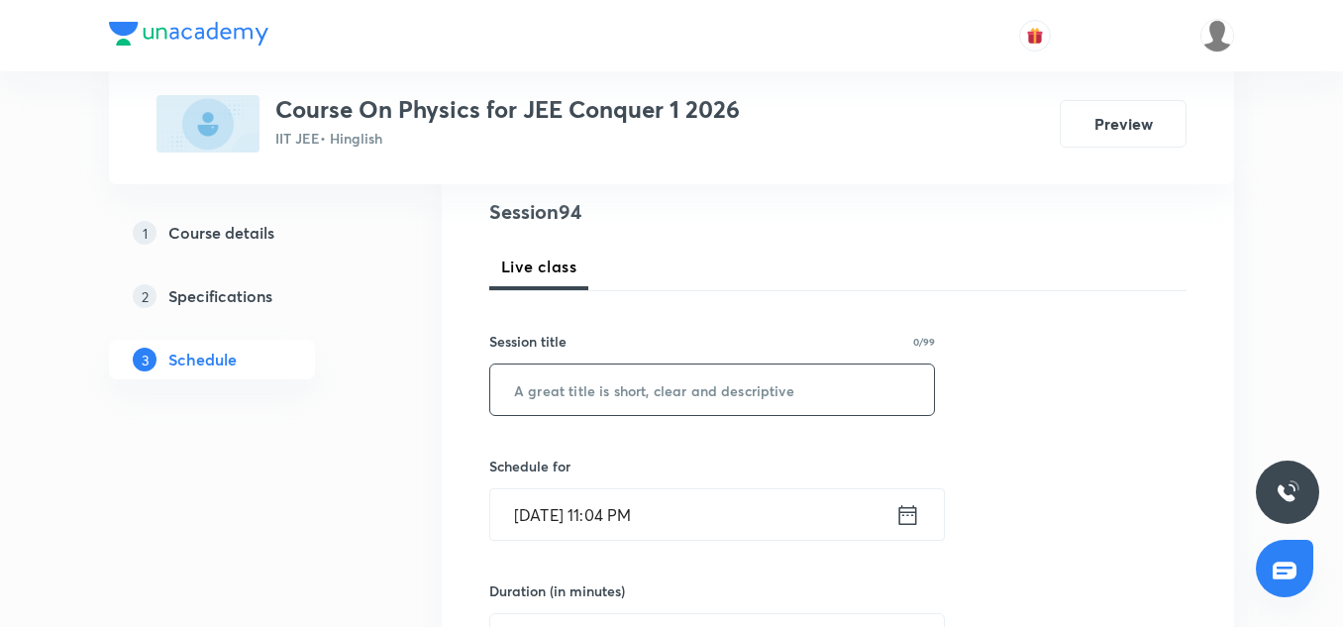
click at [606, 407] on input "text" at bounding box center [712, 390] width 444 height 51
paste input "Elasticity, Thermal Expansion, Calorimetry and Heat Transfer-05"
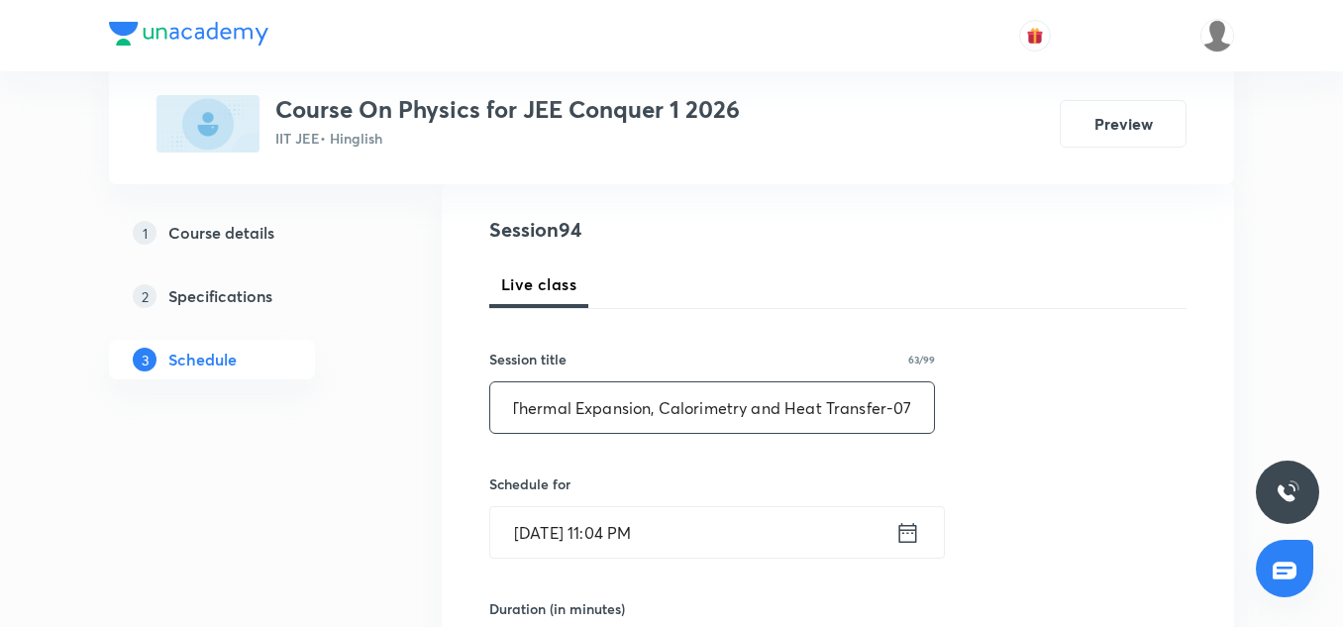
scroll to position [214, 0]
click at [909, 401] on input "Elasticity, Thermal Expansion, Calorimetry and Heat Transfer-07" at bounding box center [712, 406] width 444 height 51
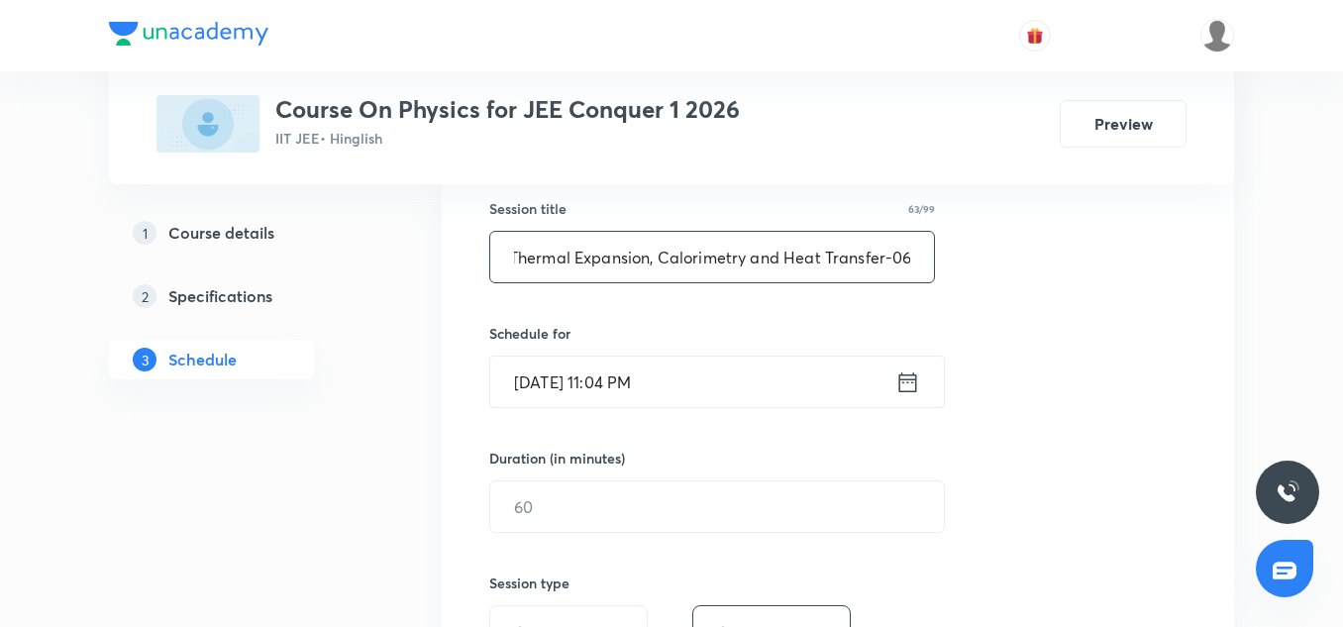
scroll to position [365, 0]
type input "Elasticity, Thermal Expansion, Calorimetry and Heat Transfer-06"
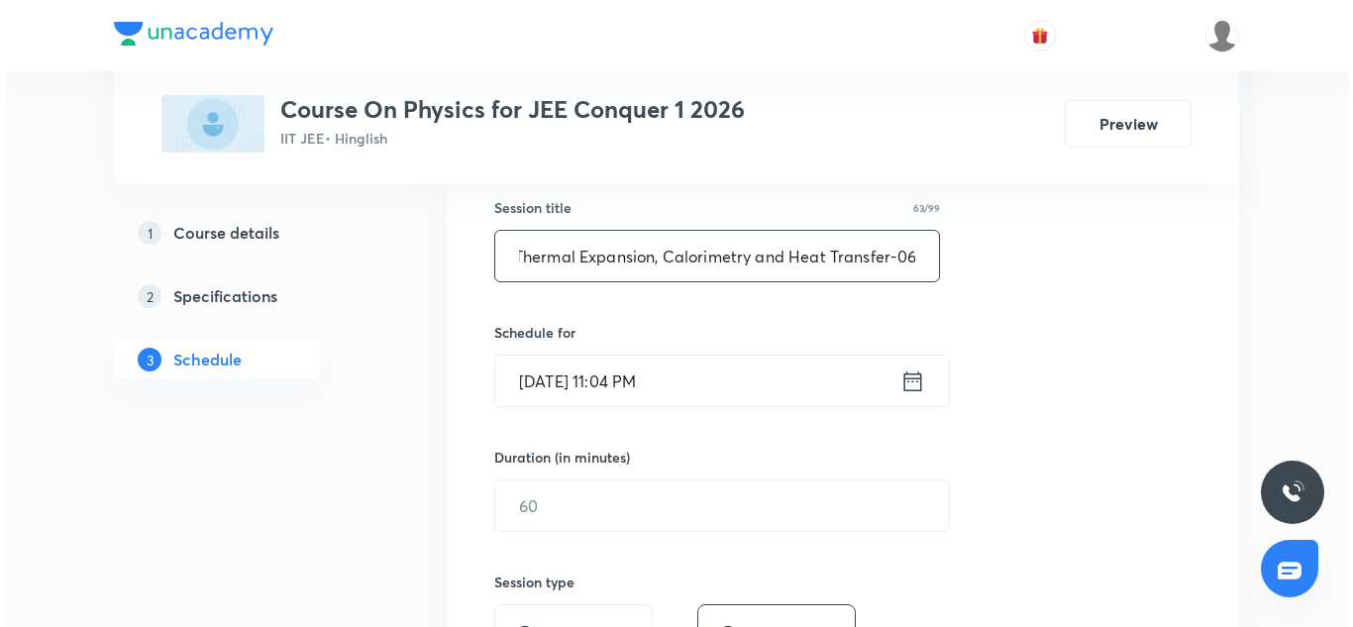
scroll to position [0, 0]
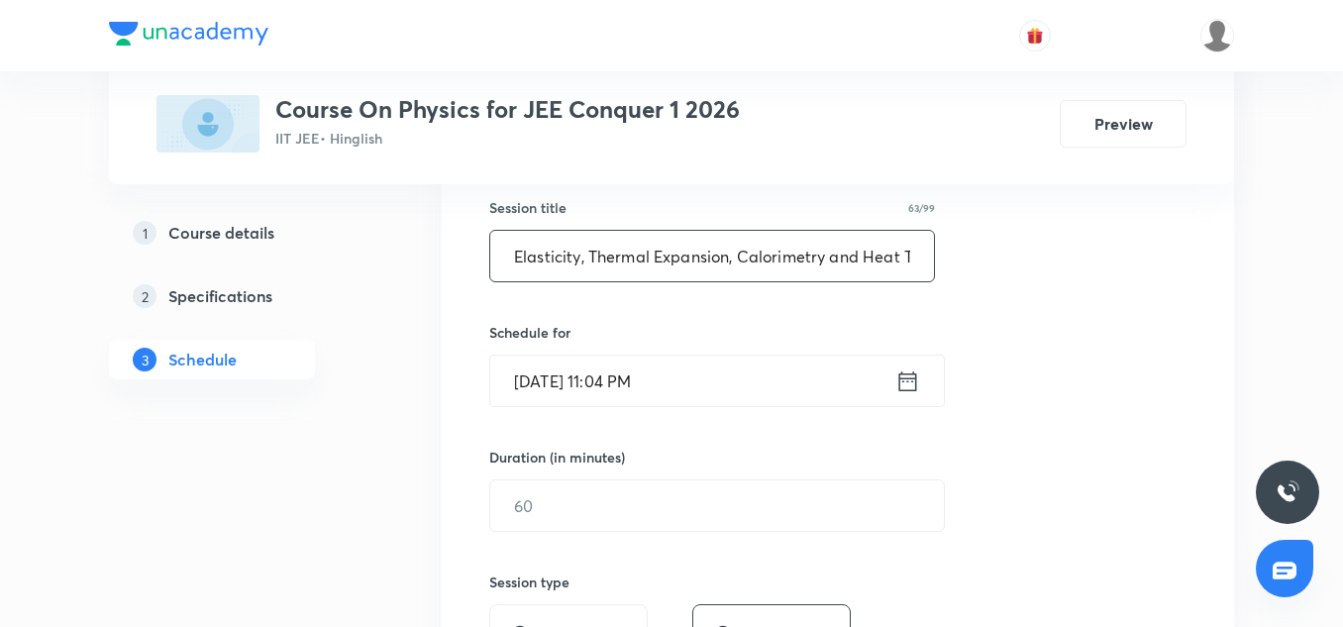
click at [575, 385] on input "Aug 31, 2025, 11:04 PM" at bounding box center [692, 381] width 405 height 51
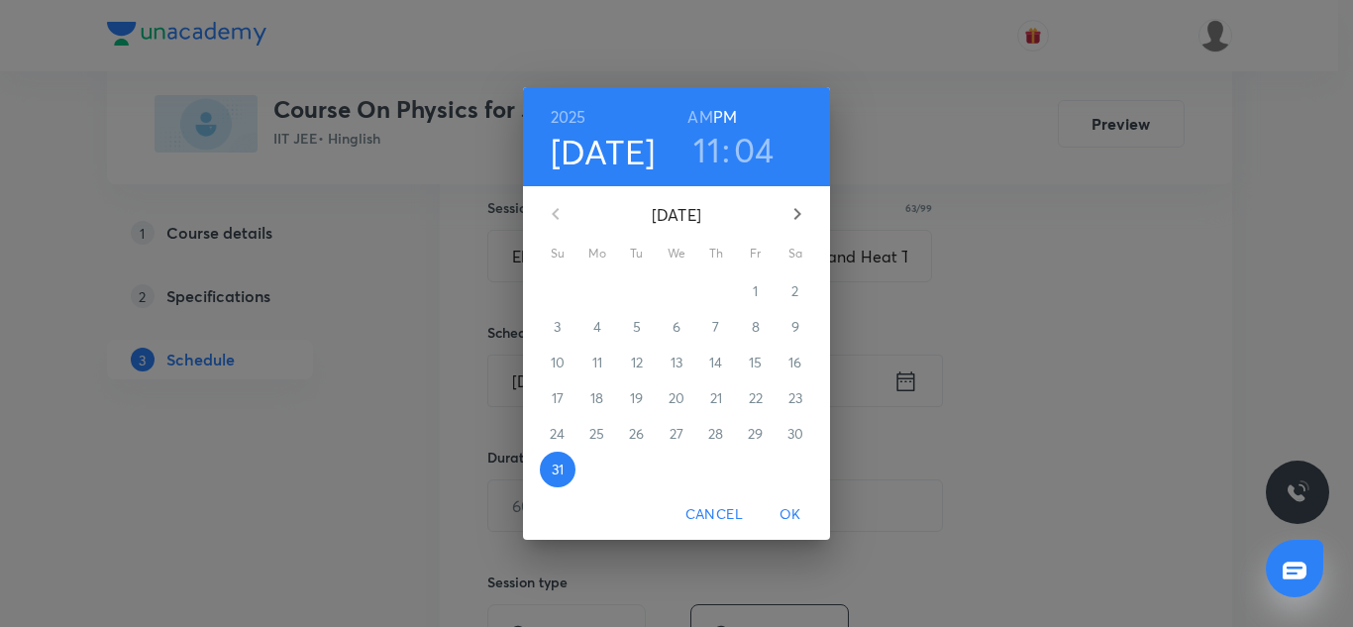
click at [796, 214] on icon "button" at bounding box center [798, 214] width 24 height 24
click at [601, 286] on span "1" at bounding box center [598, 291] width 36 height 20
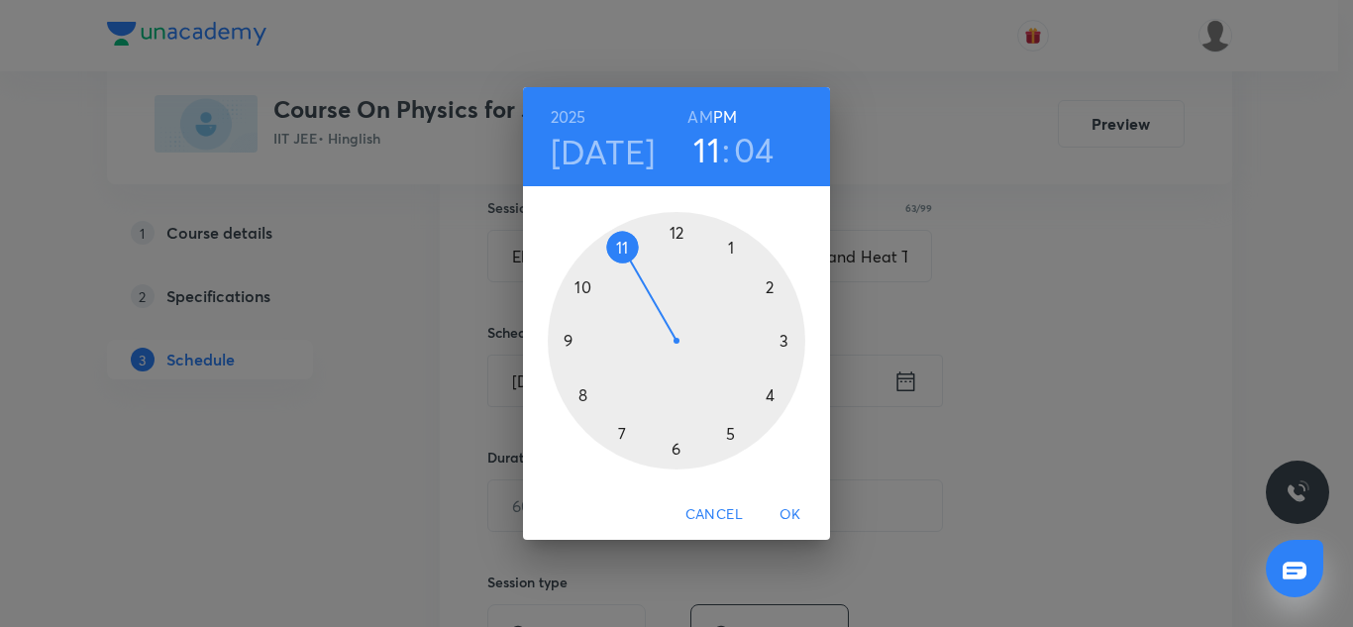
click at [756, 144] on h3 "04" at bounding box center [754, 150] width 41 height 42
click at [701, 113] on h6 "AM" at bounding box center [699, 117] width 25 height 28
drag, startPoint x: 674, startPoint y: 232, endPoint x: 724, endPoint y: 320, distance: 101.6
click at [724, 320] on div at bounding box center [677, 341] width 258 height 258
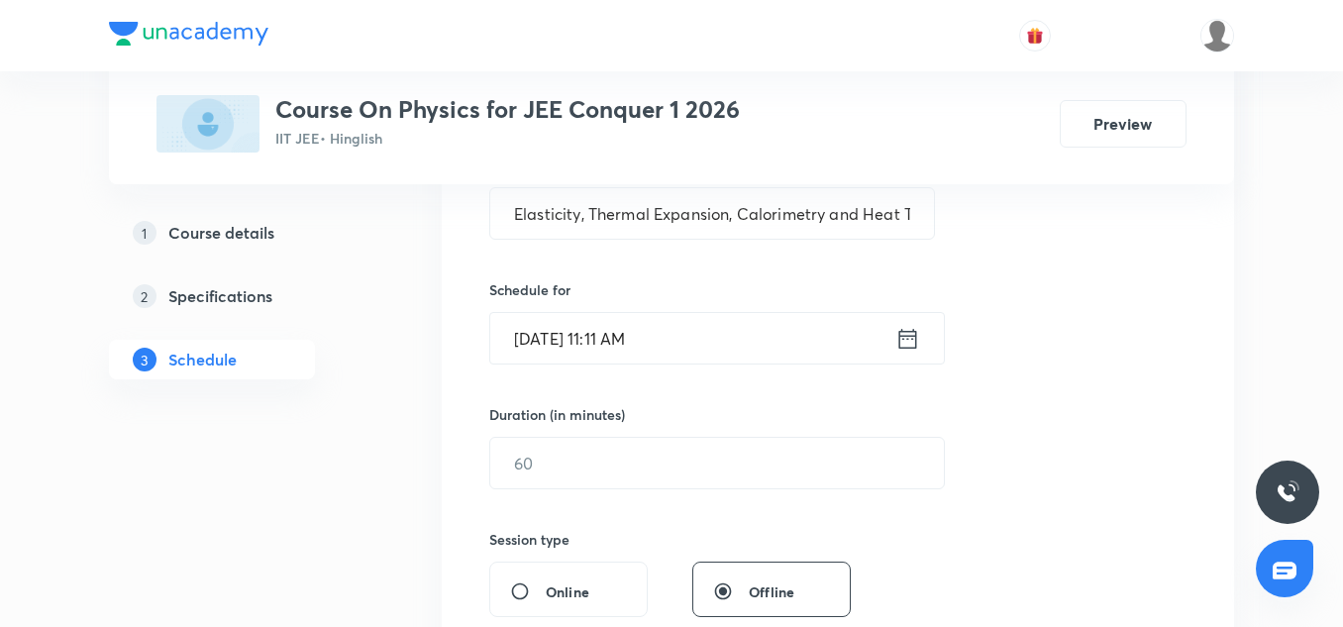
scroll to position [415, 0]
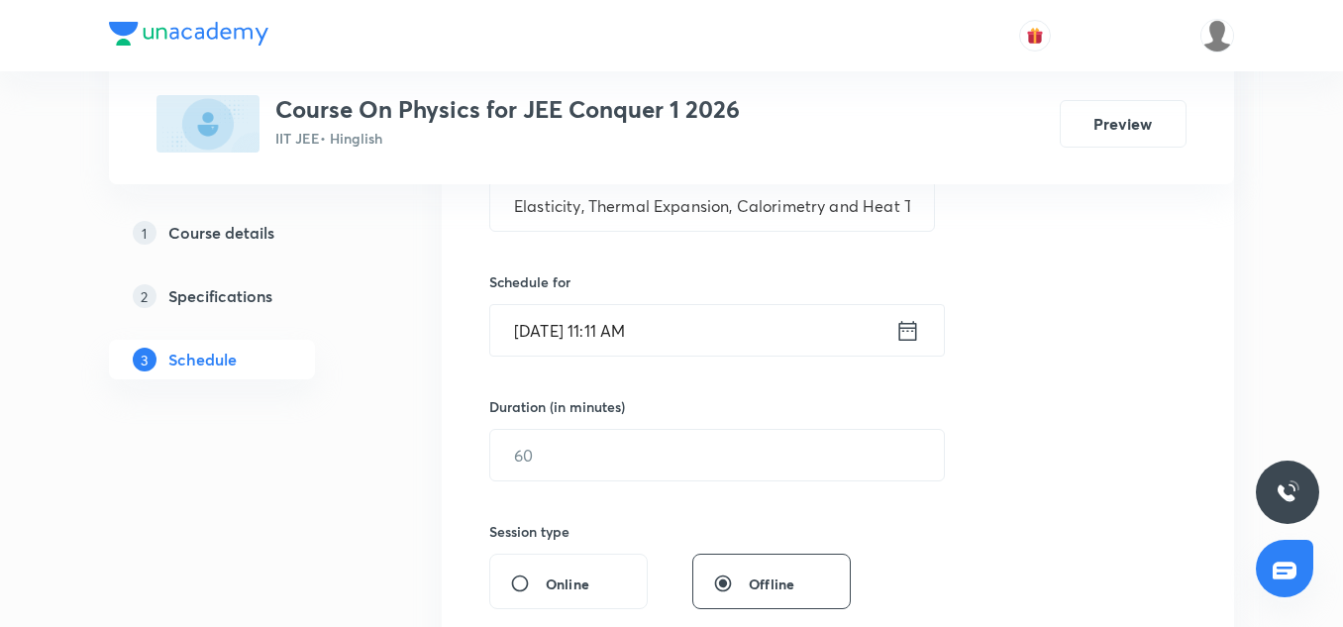
click at [613, 331] on input "Sep 1, 2025, 11:11 AM" at bounding box center [692, 330] width 405 height 51
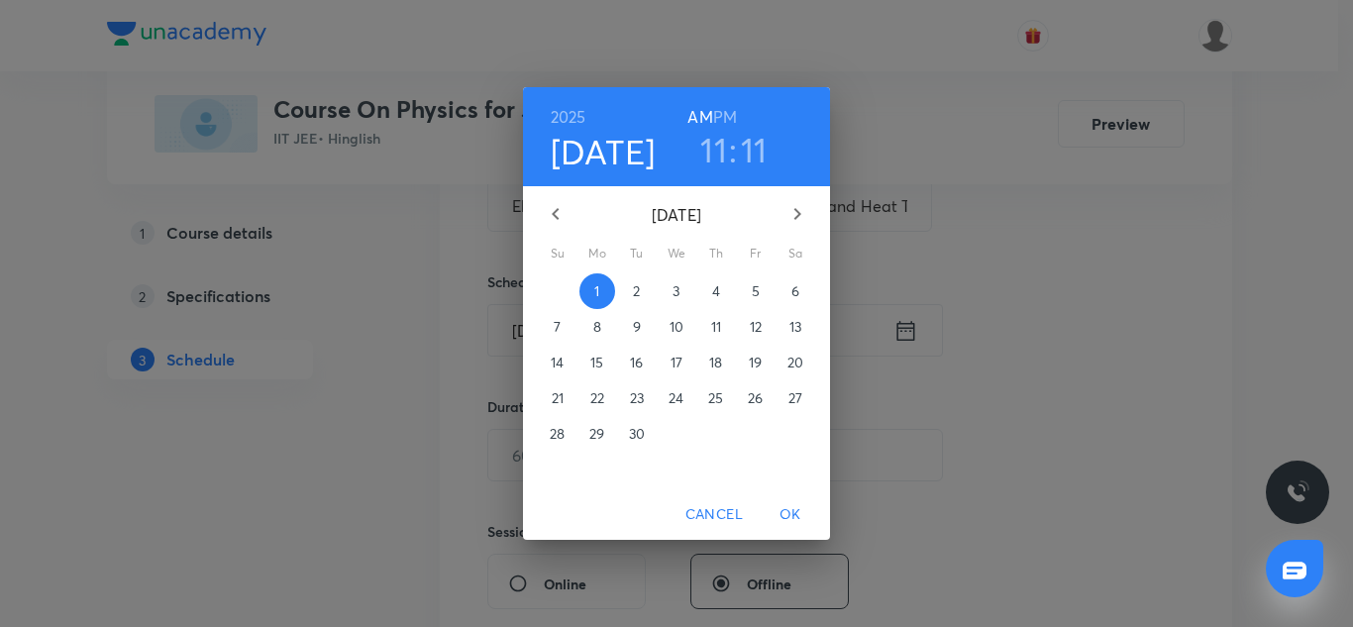
click at [766, 144] on h3 "11" at bounding box center [754, 150] width 27 height 42
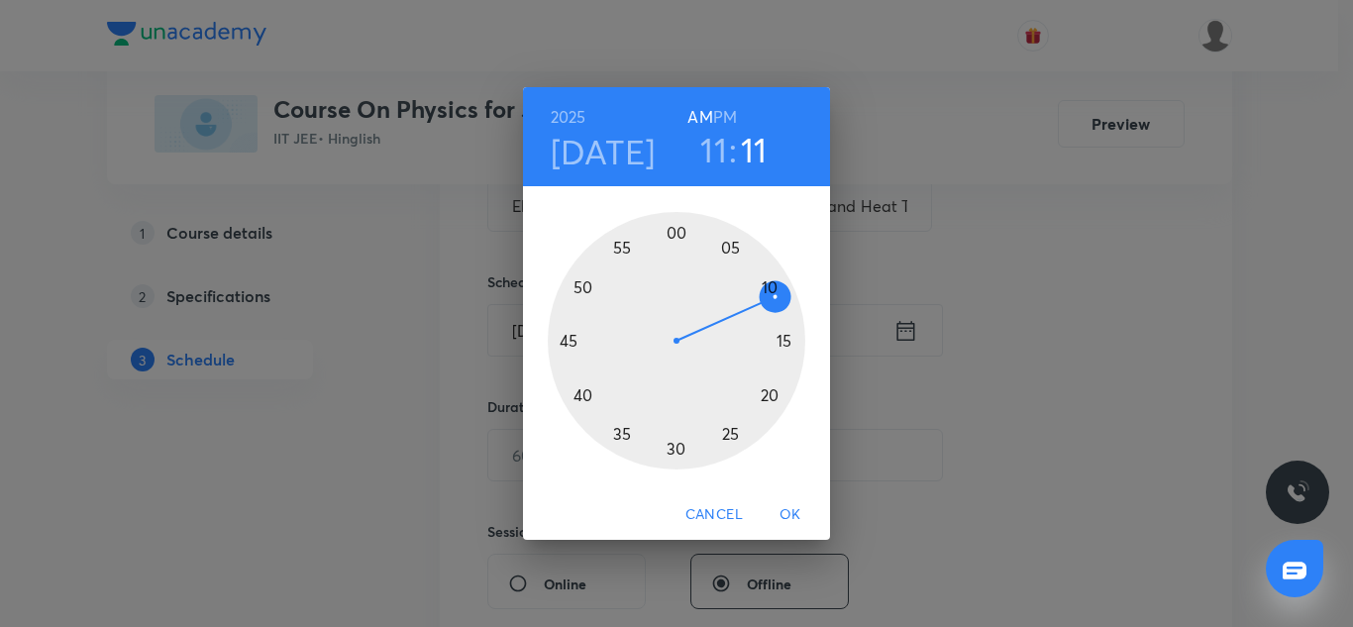
click at [678, 231] on div at bounding box center [677, 341] width 258 height 258
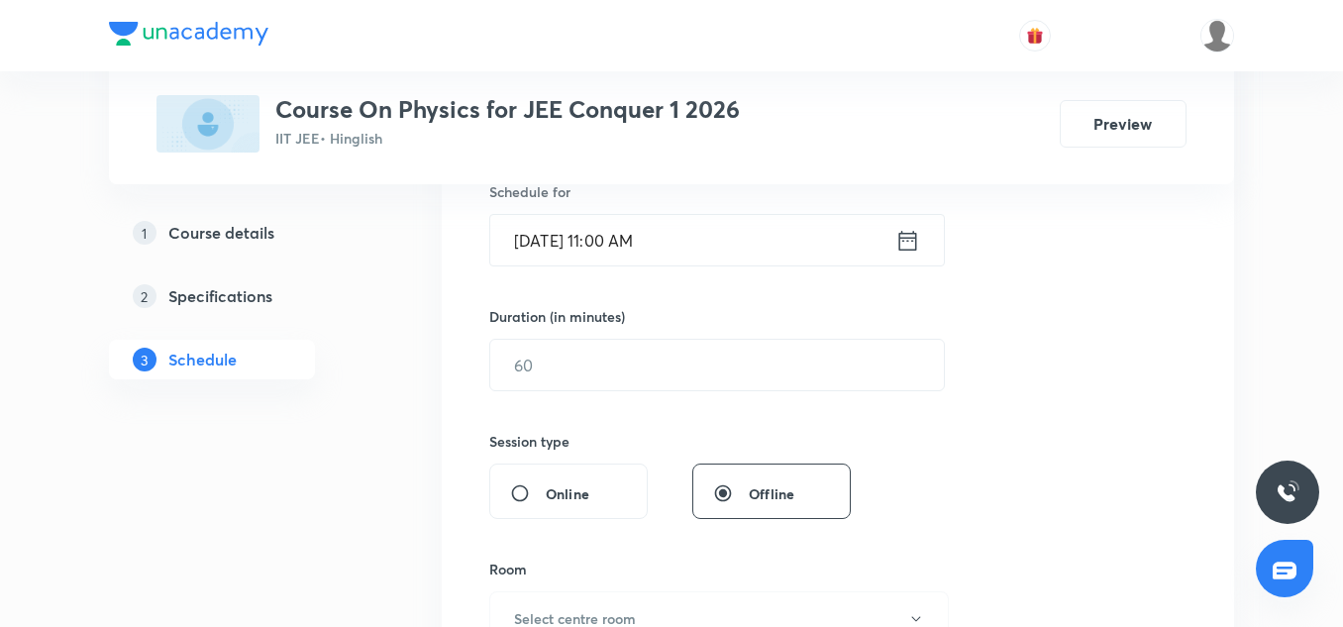
scroll to position [506, 0]
click at [576, 369] on input "text" at bounding box center [717, 364] width 454 height 51
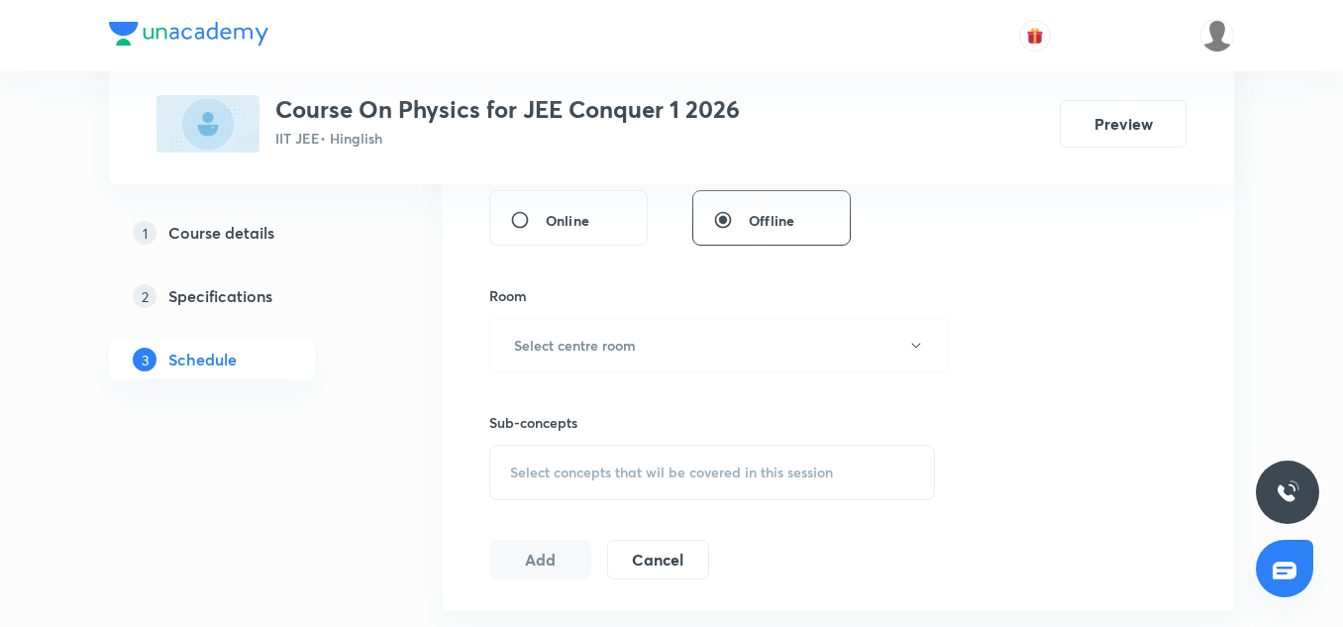
scroll to position [781, 0]
type input "75"
click at [548, 328] on button "Select centre room" at bounding box center [719, 343] width 460 height 54
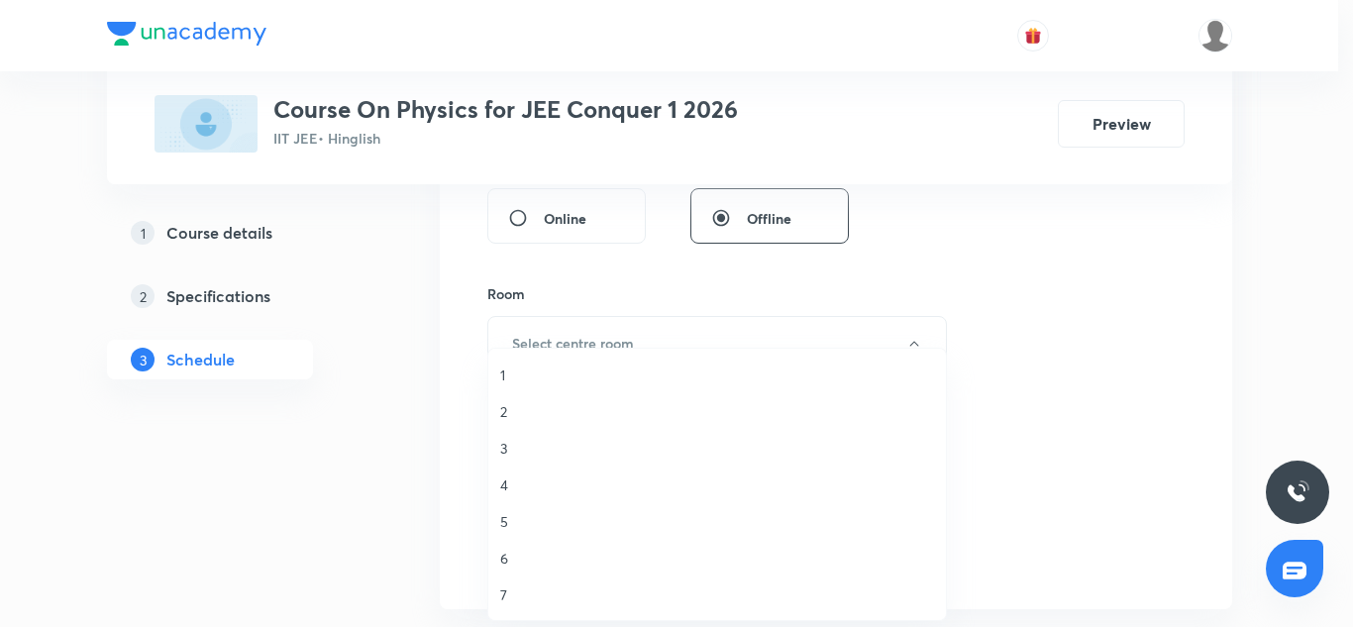
click at [516, 378] on span "1" at bounding box center [717, 375] width 434 height 21
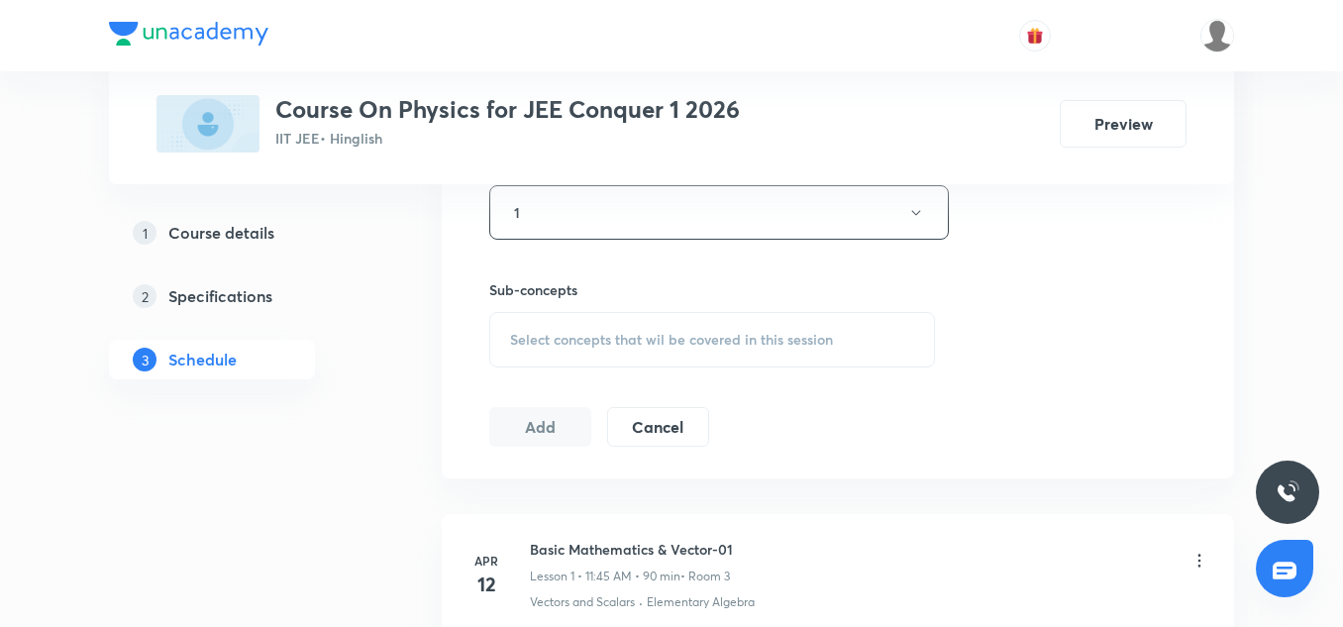
scroll to position [913, 0]
click at [567, 214] on button "1" at bounding box center [719, 210] width 460 height 54
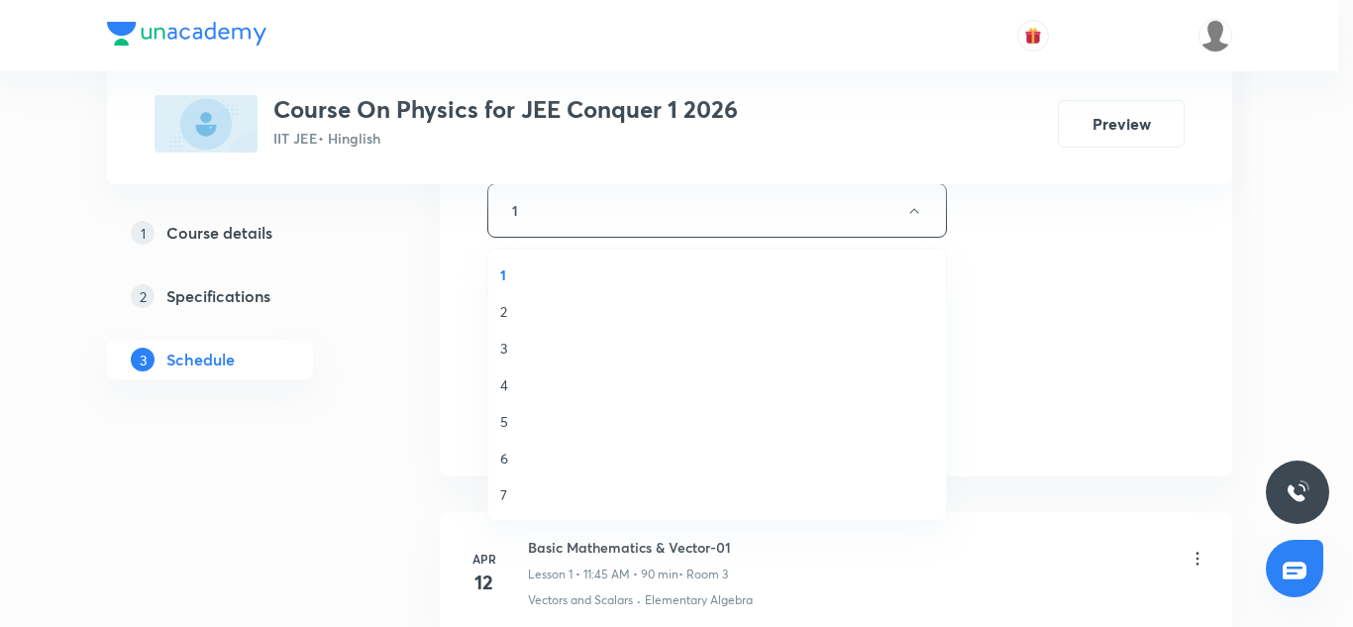
click at [519, 311] on span "2" at bounding box center [717, 311] width 434 height 21
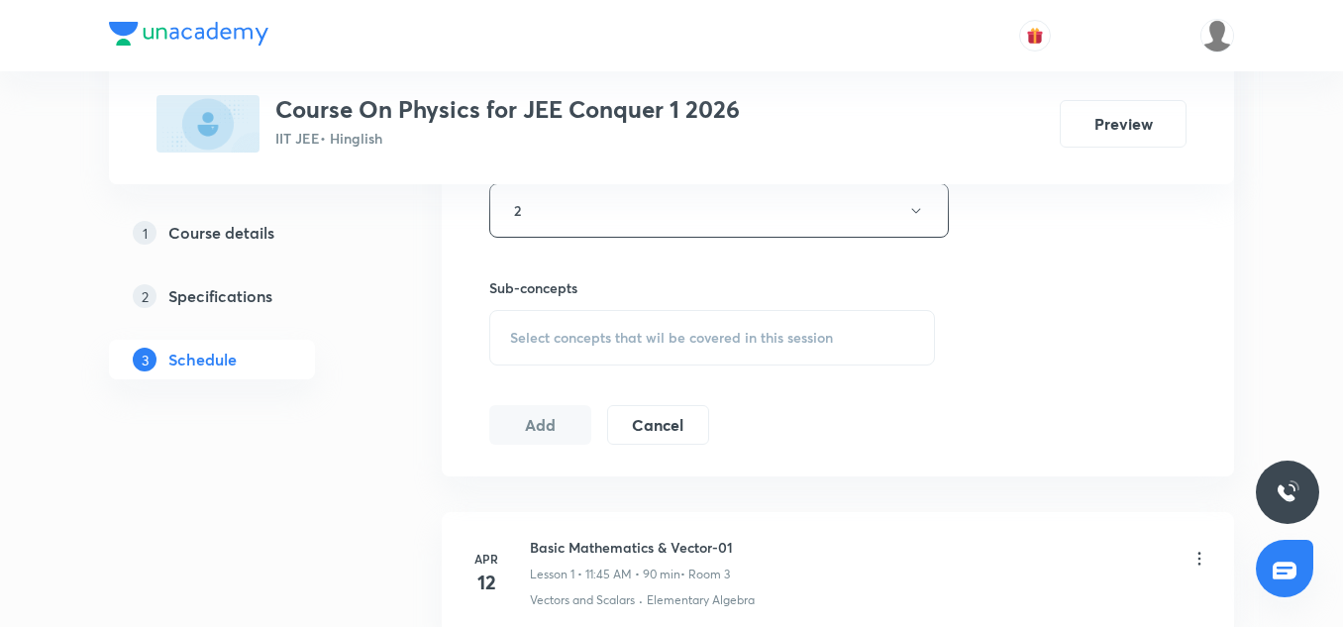
click at [580, 340] on span "Select concepts that wil be covered in this session" at bounding box center [671, 338] width 323 height 16
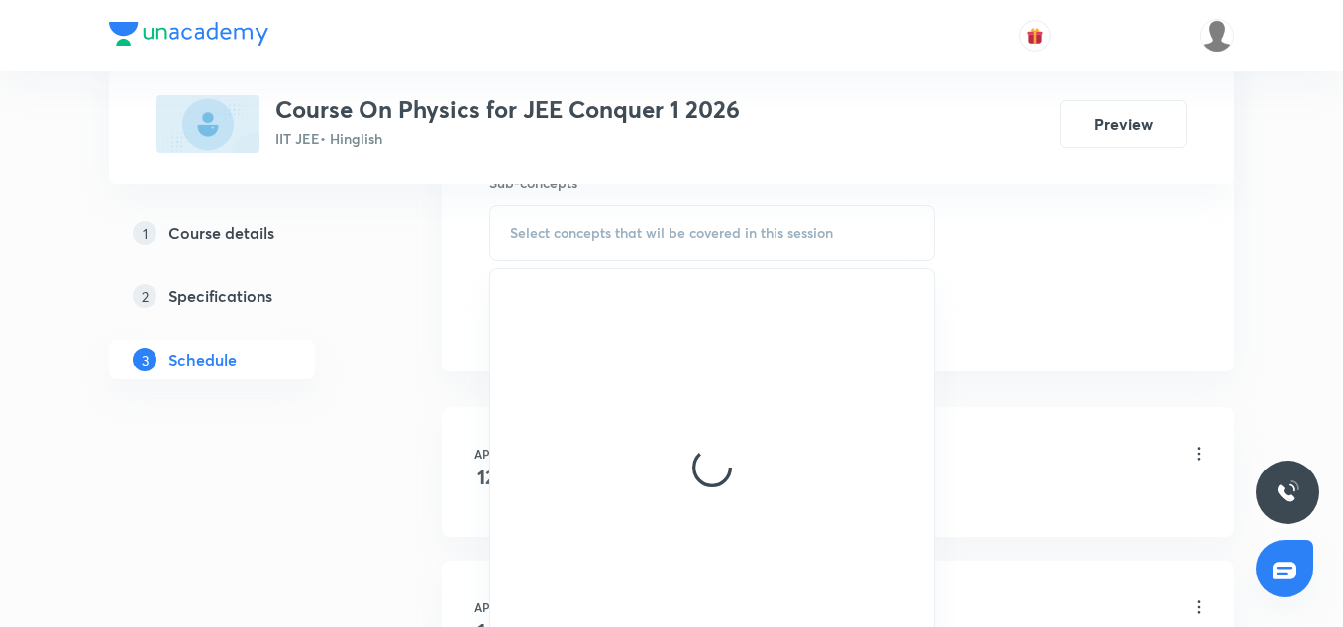
scroll to position [1028, 0]
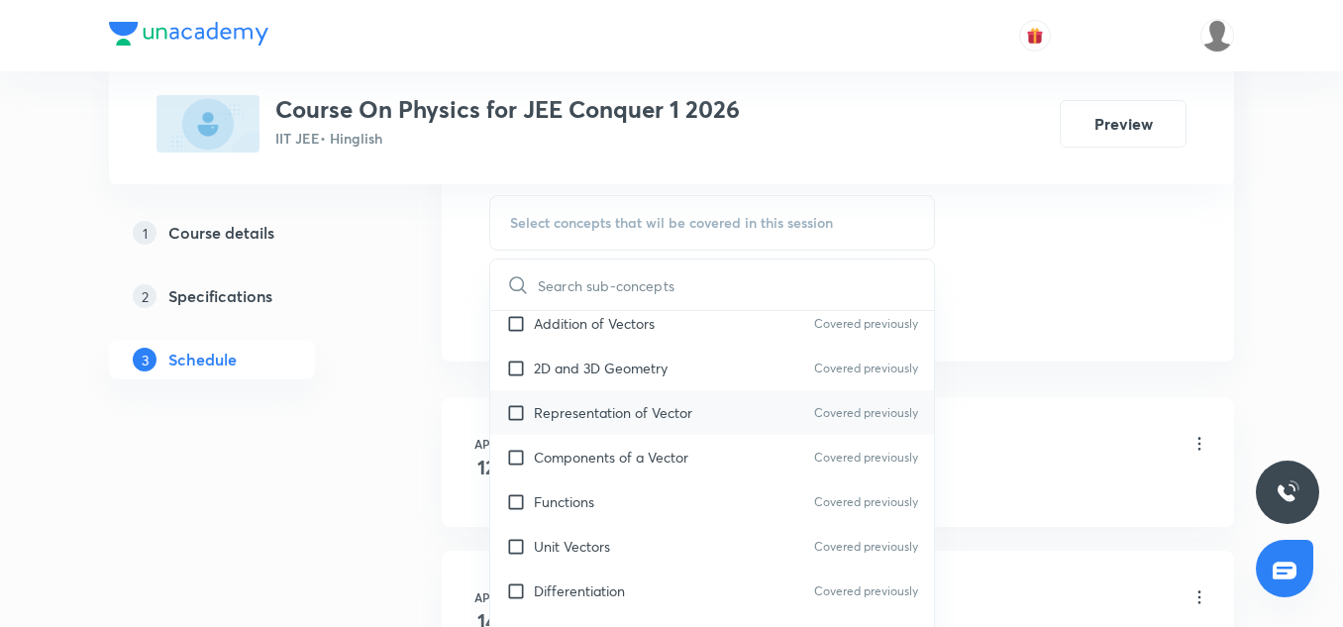
click at [602, 422] on p "Representation of Vector" at bounding box center [613, 412] width 158 height 21
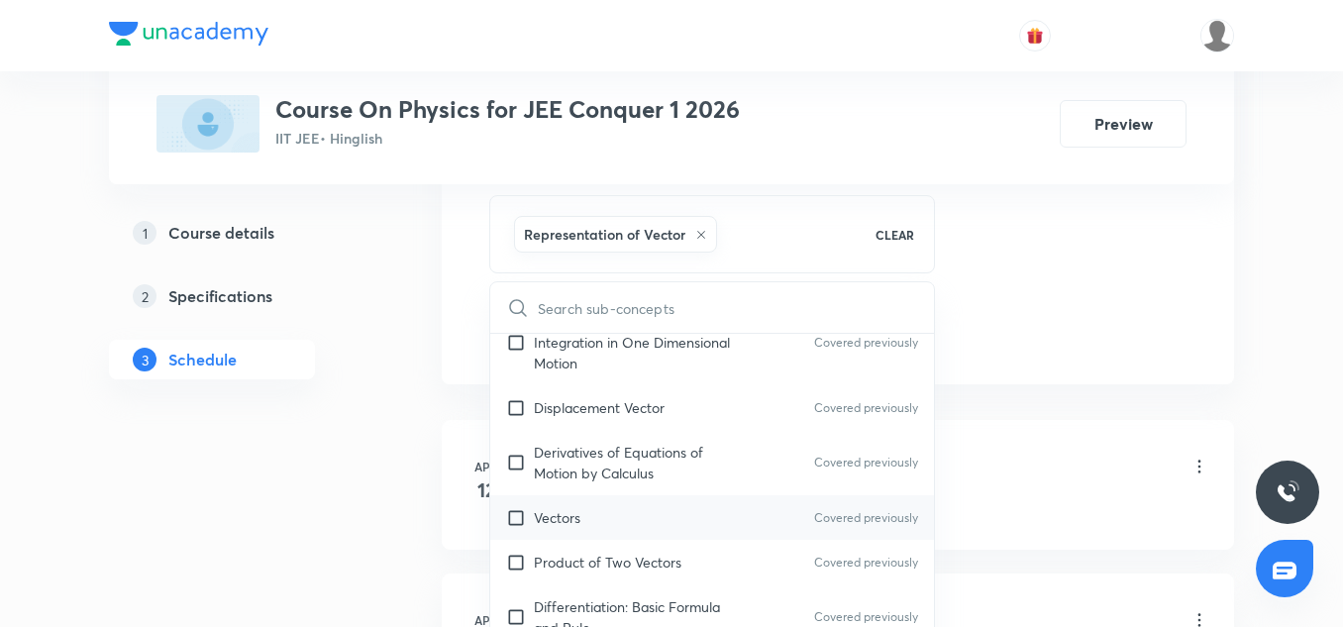
scroll to position [827, 0]
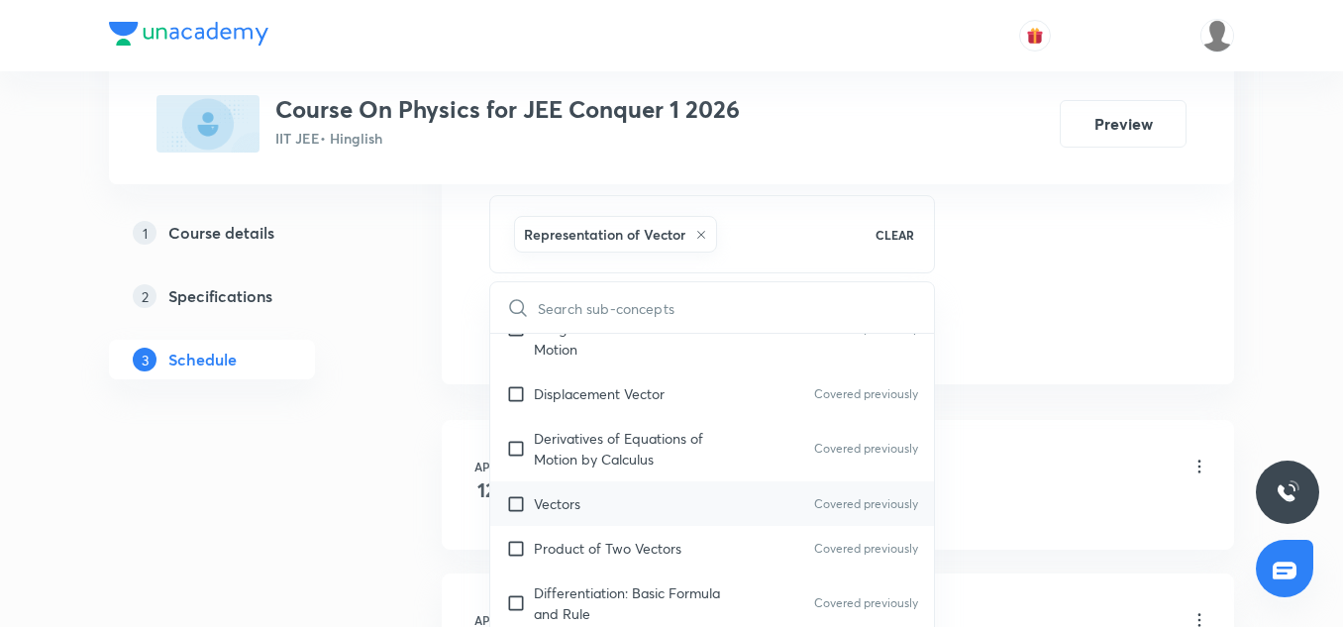
click at [579, 509] on p "Vectors" at bounding box center [557, 503] width 47 height 21
checkbox input "true"
click at [601, 468] on p "Derivatives of Equations of Motion by Calculus" at bounding box center [634, 449] width 200 height 42
checkbox input "true"
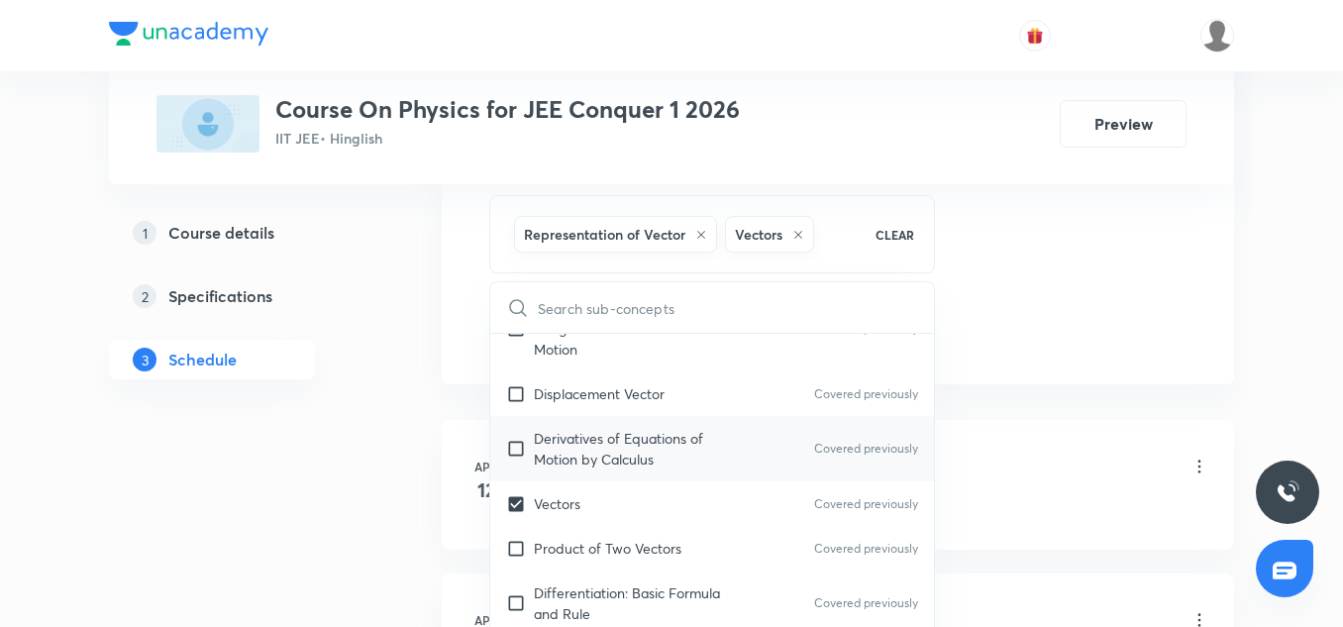
checkbox input "true"
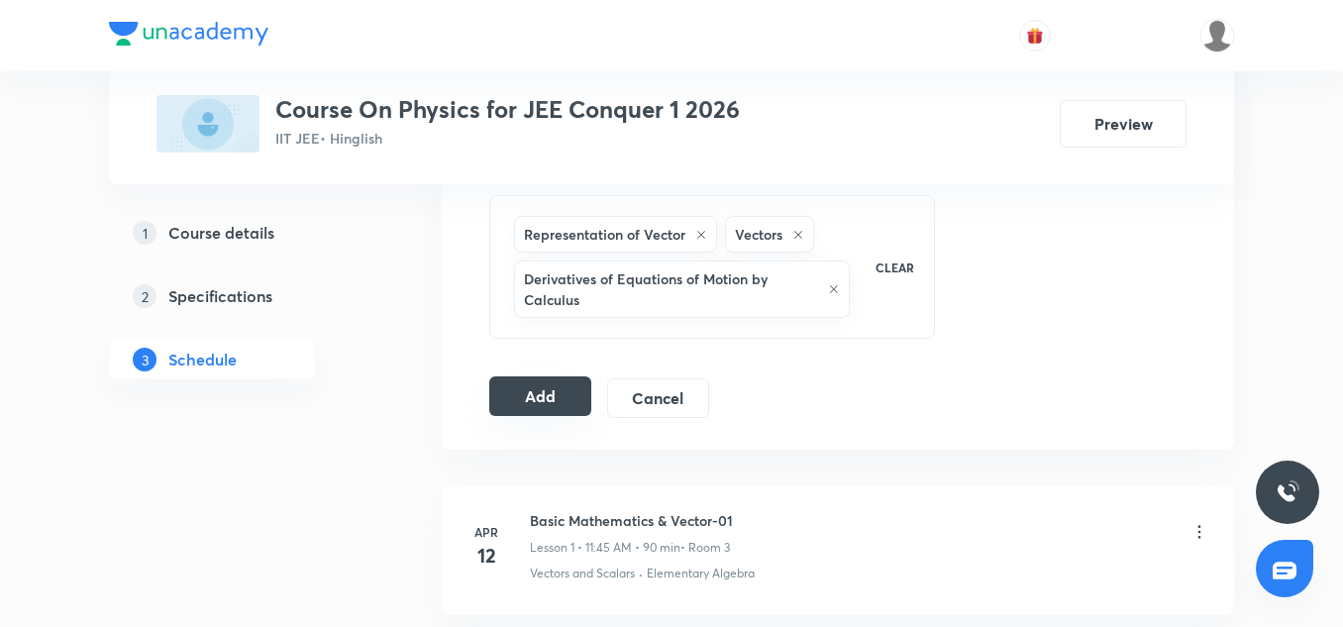
click at [565, 385] on button "Add" at bounding box center [540, 396] width 102 height 40
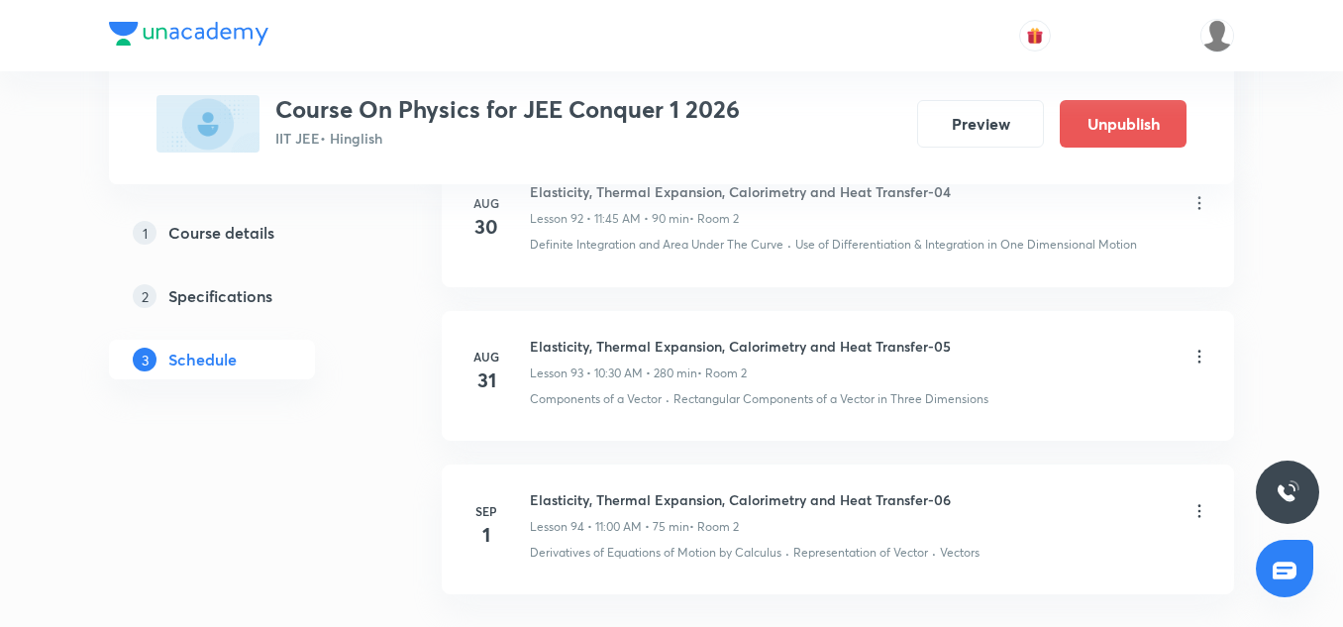
scroll to position [14589, 0]
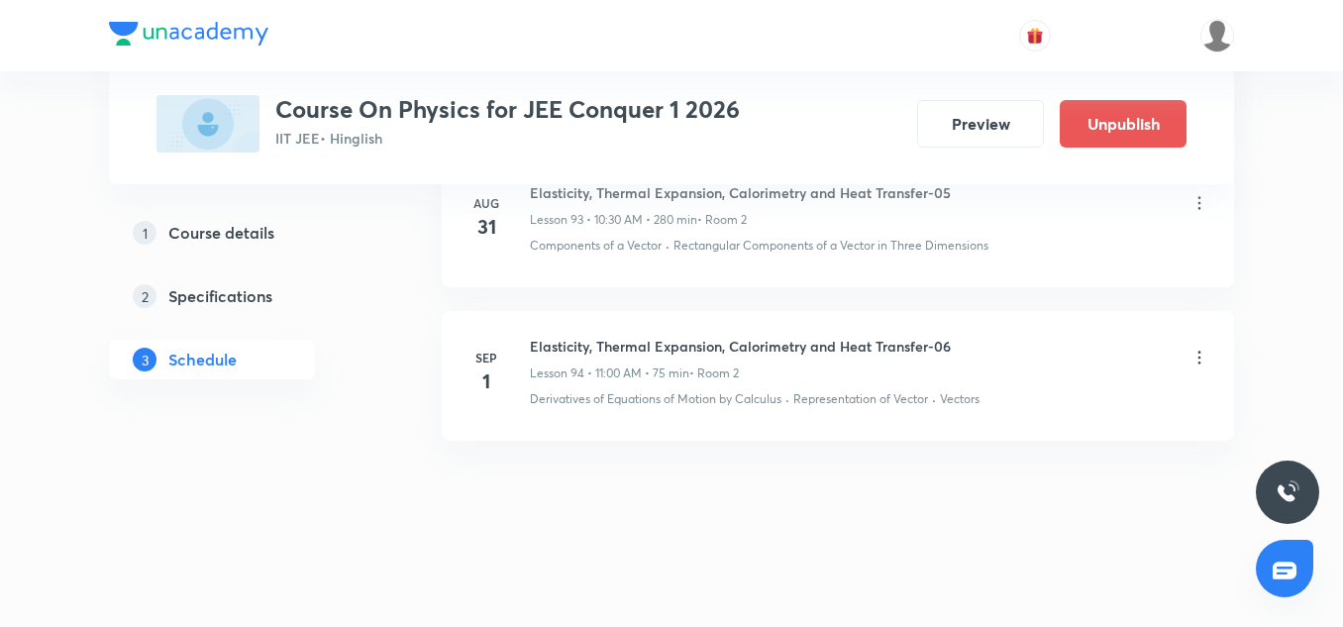
click at [673, 342] on h6 "Elasticity, Thermal Expansion, Calorimetry and Heat Transfer-06" at bounding box center [740, 346] width 421 height 21
copy h6 "Elasticity, Thermal Expansion, Calorimetry and Heat Transfer-06"
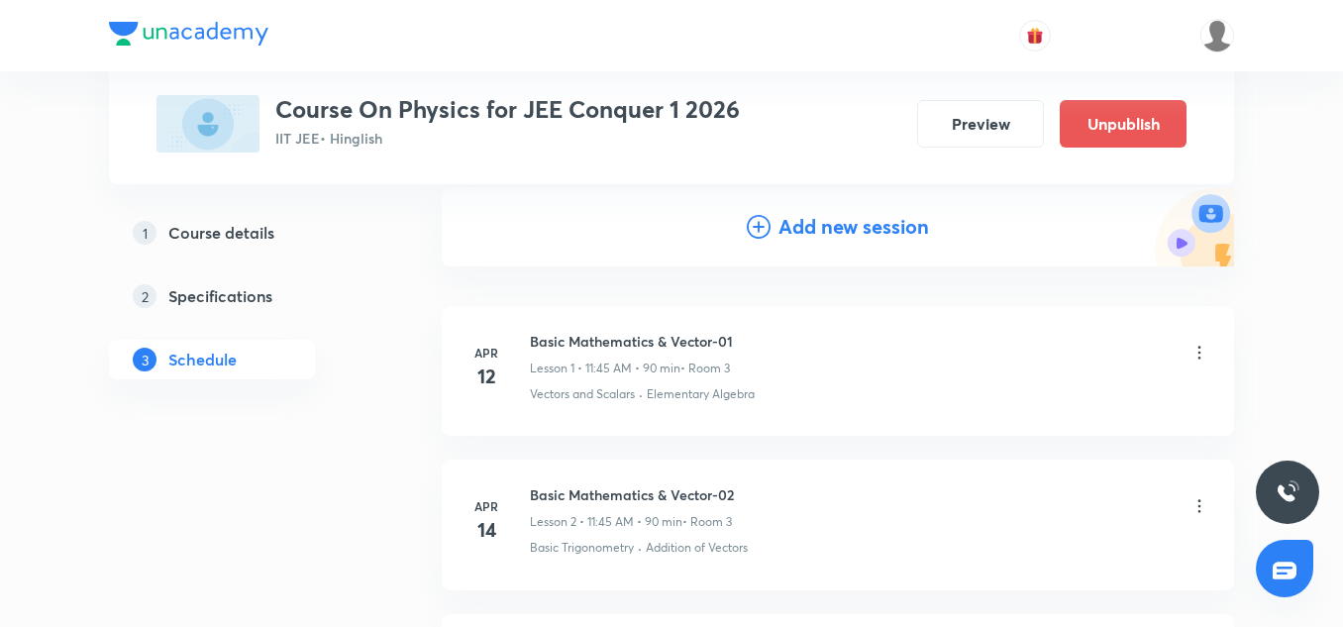
scroll to position [228, 0]
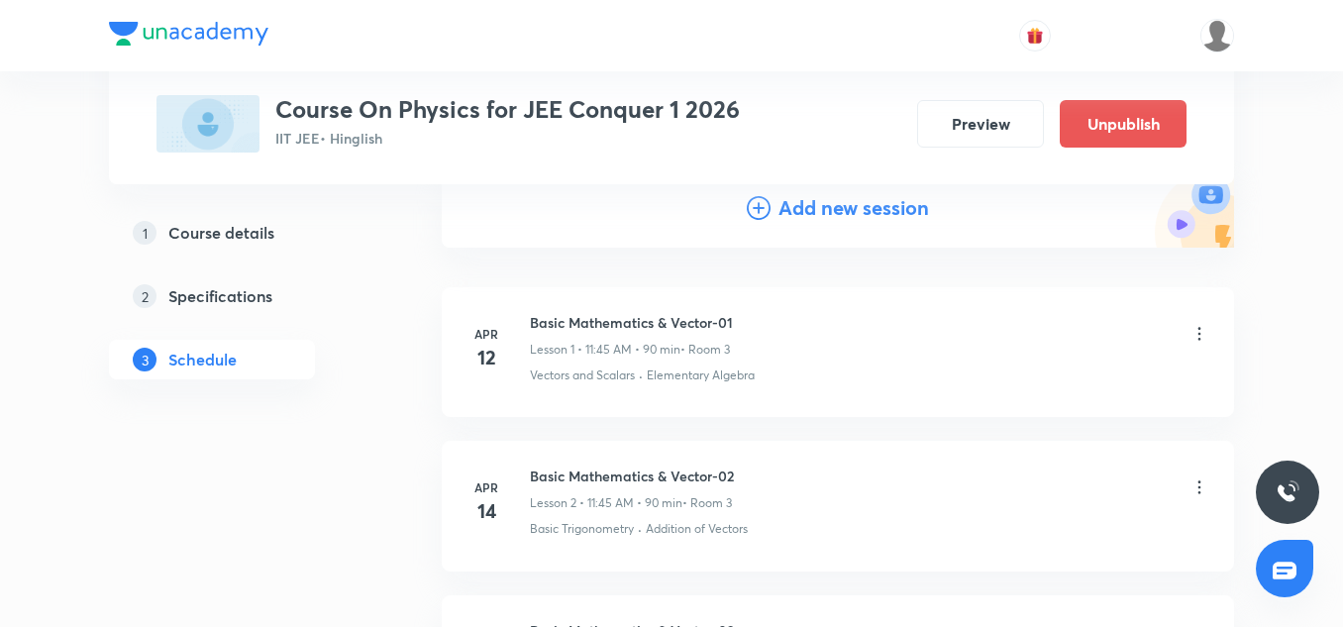
click at [832, 220] on h4 "Add new session" at bounding box center [854, 208] width 151 height 30
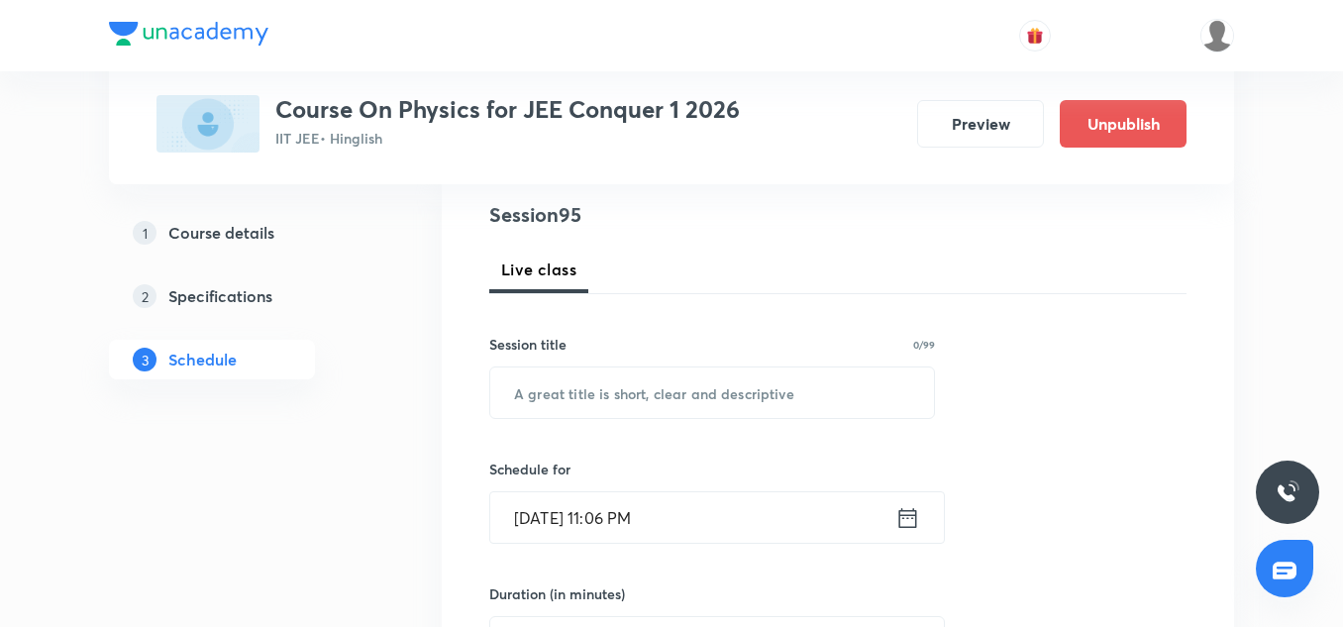
click at [830, 210] on h4 "Session 95" at bounding box center [670, 215] width 362 height 30
click at [565, 375] on input "text" at bounding box center [712, 393] width 444 height 51
paste input "Elasticity, Thermal Expansion, Calorimetry and Heat Transfer-06"
type input "Elasticity, Thermal Expansion, Calorimetry and Heat Transfer-07"
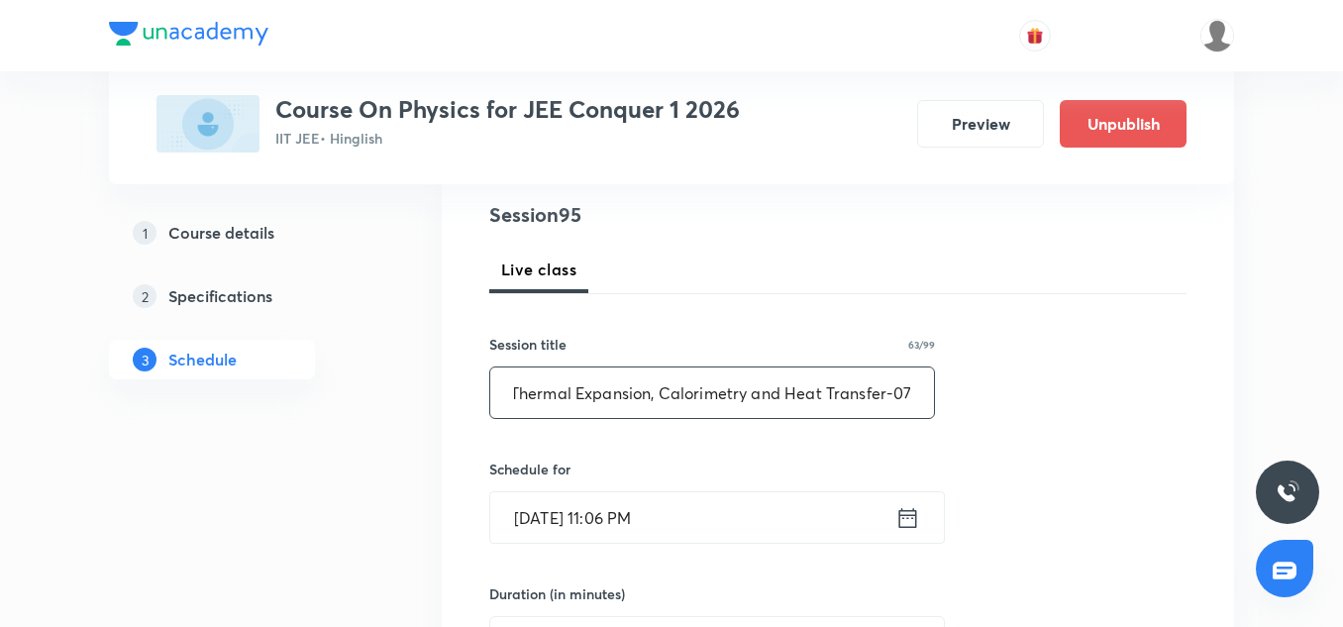
scroll to position [0, 0]
click at [532, 519] on input "Aug 31, 2025, 11:06 PM" at bounding box center [692, 517] width 405 height 51
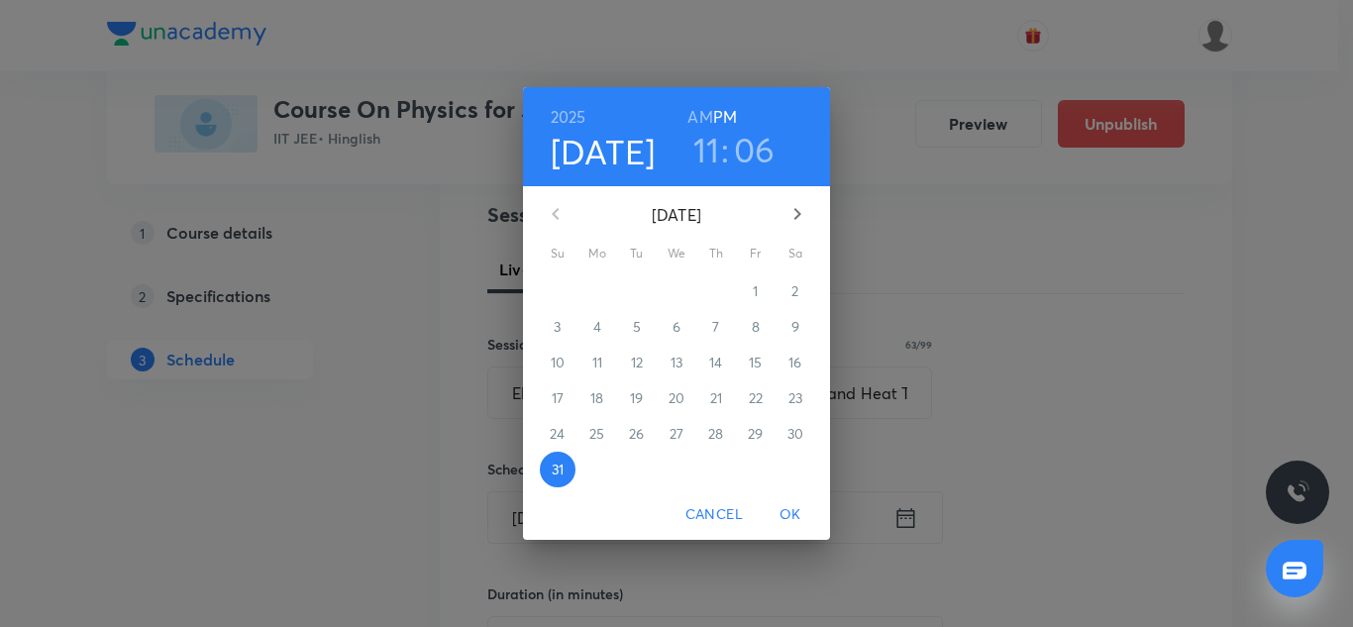
click at [801, 210] on icon "button" at bounding box center [798, 214] width 24 height 24
click at [598, 293] on p "1" at bounding box center [596, 291] width 5 height 20
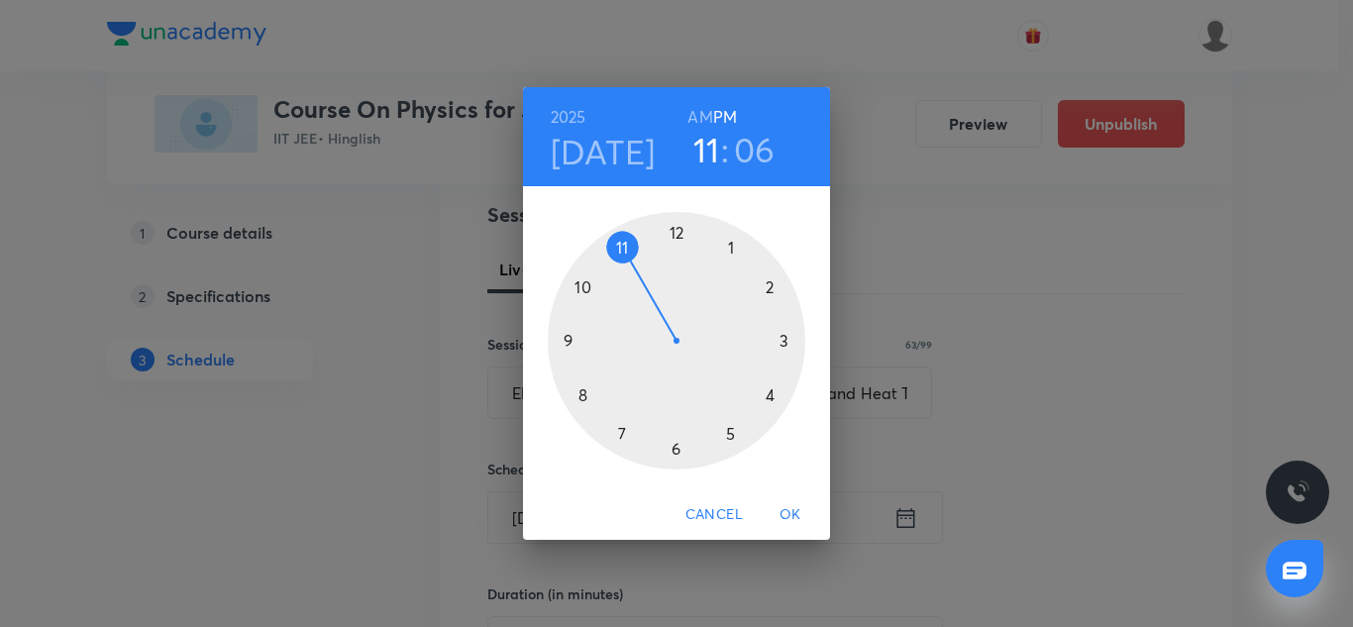
click at [675, 238] on div at bounding box center [677, 341] width 258 height 258
click at [675, 454] on div at bounding box center [677, 341] width 258 height 258
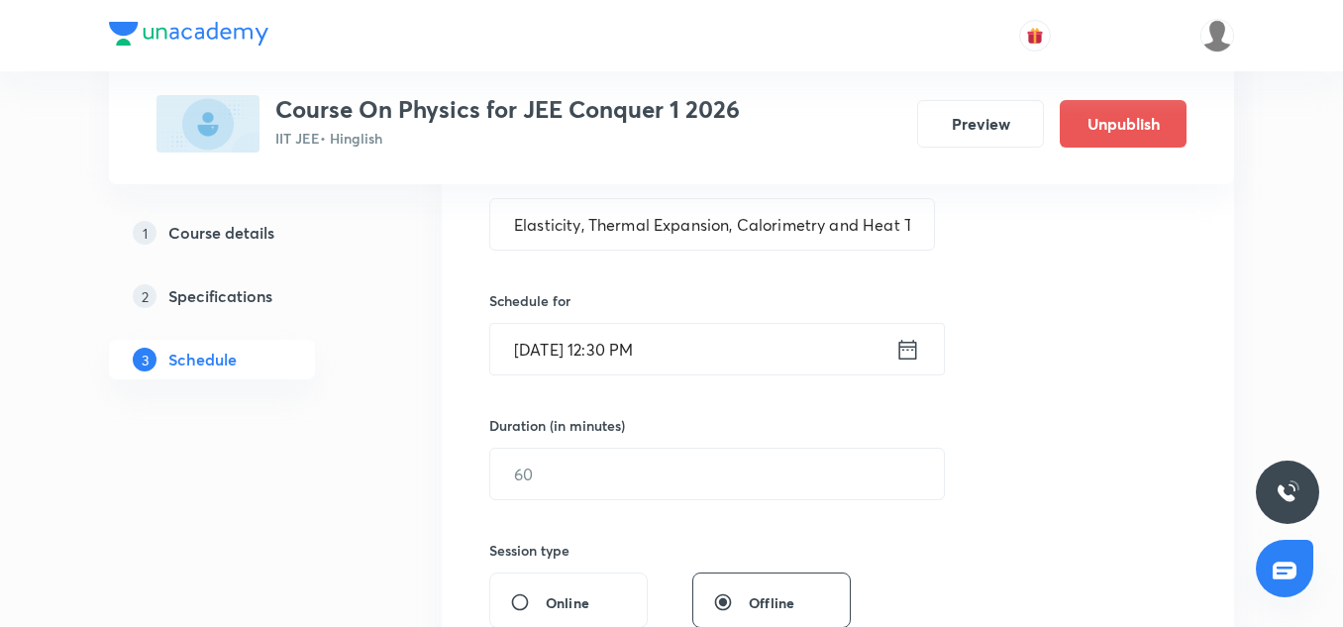
scroll to position [399, 0]
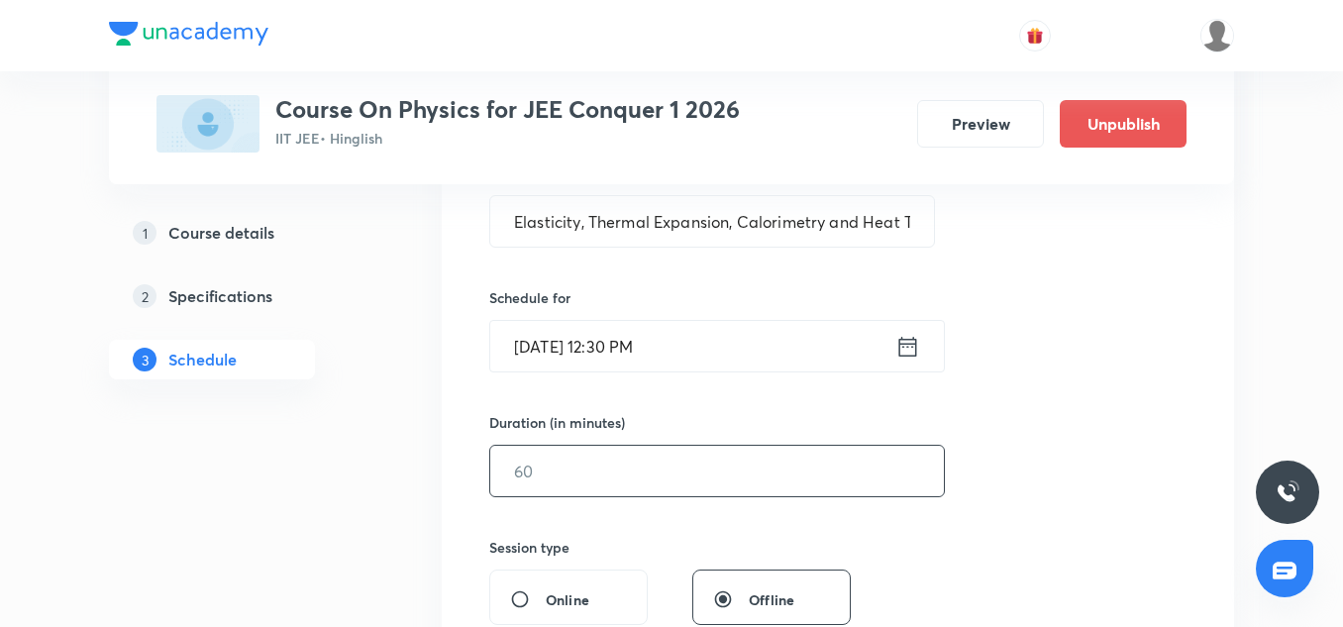
click at [567, 462] on input "text" at bounding box center [717, 471] width 454 height 51
type input "75"
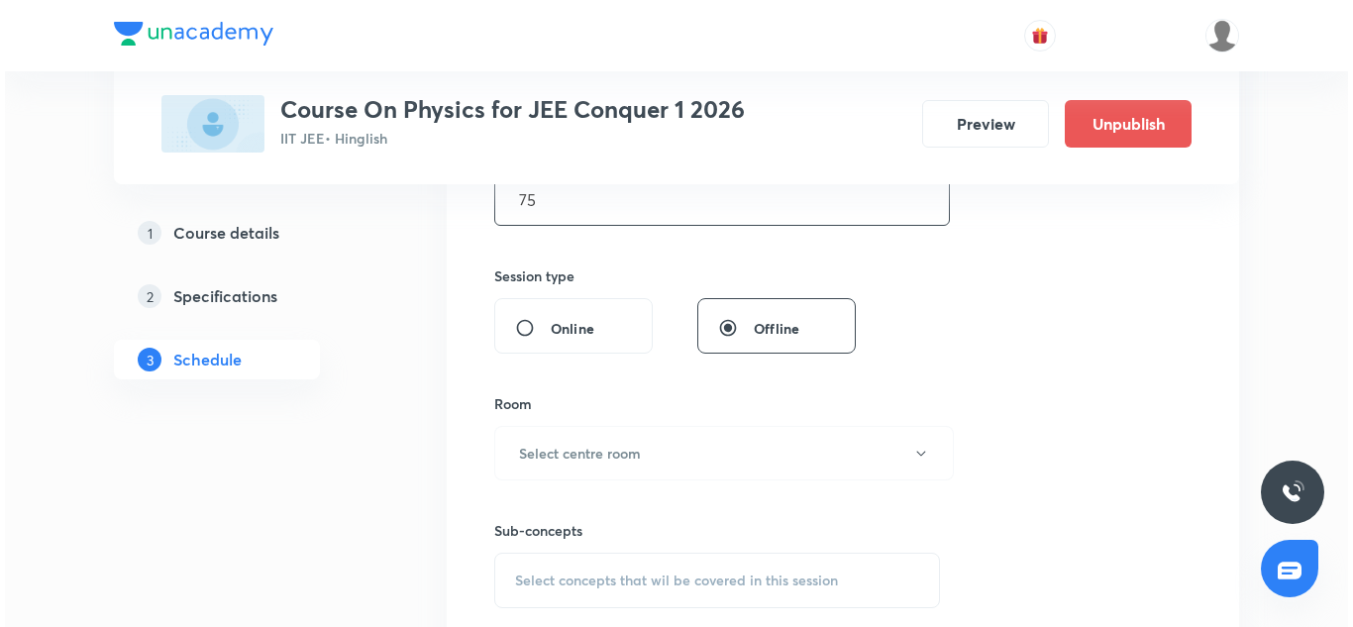
scroll to position [684, 0]
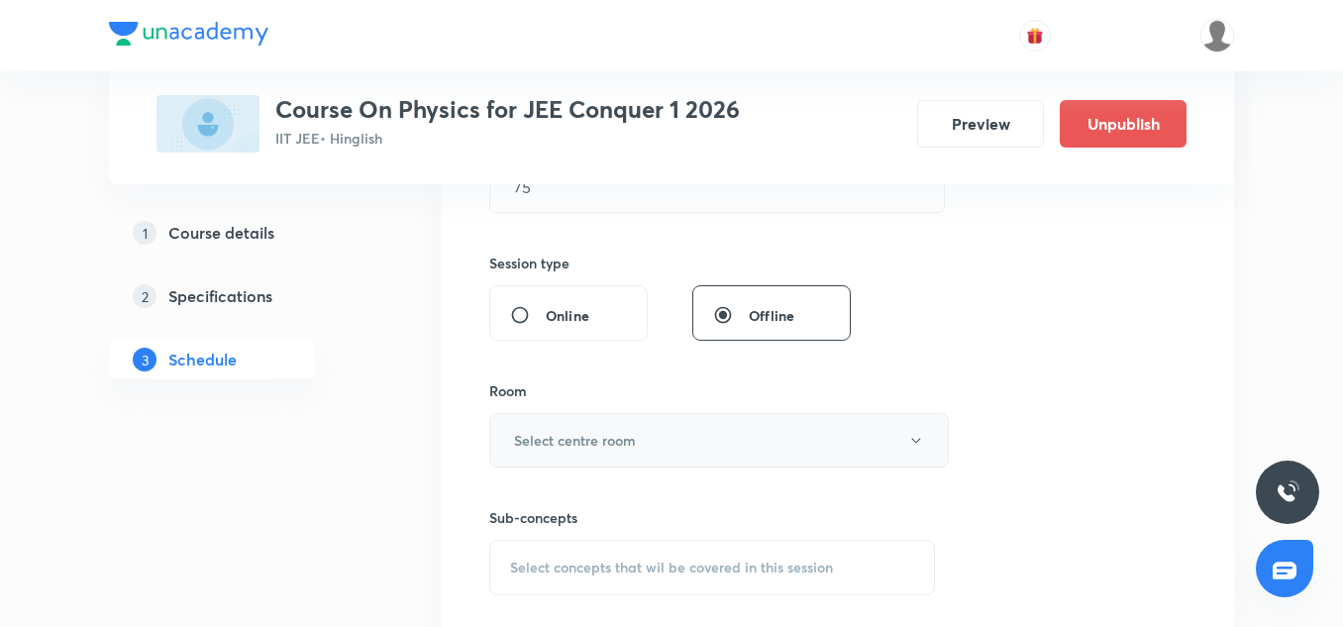
click at [565, 416] on button "Select centre room" at bounding box center [719, 440] width 460 height 54
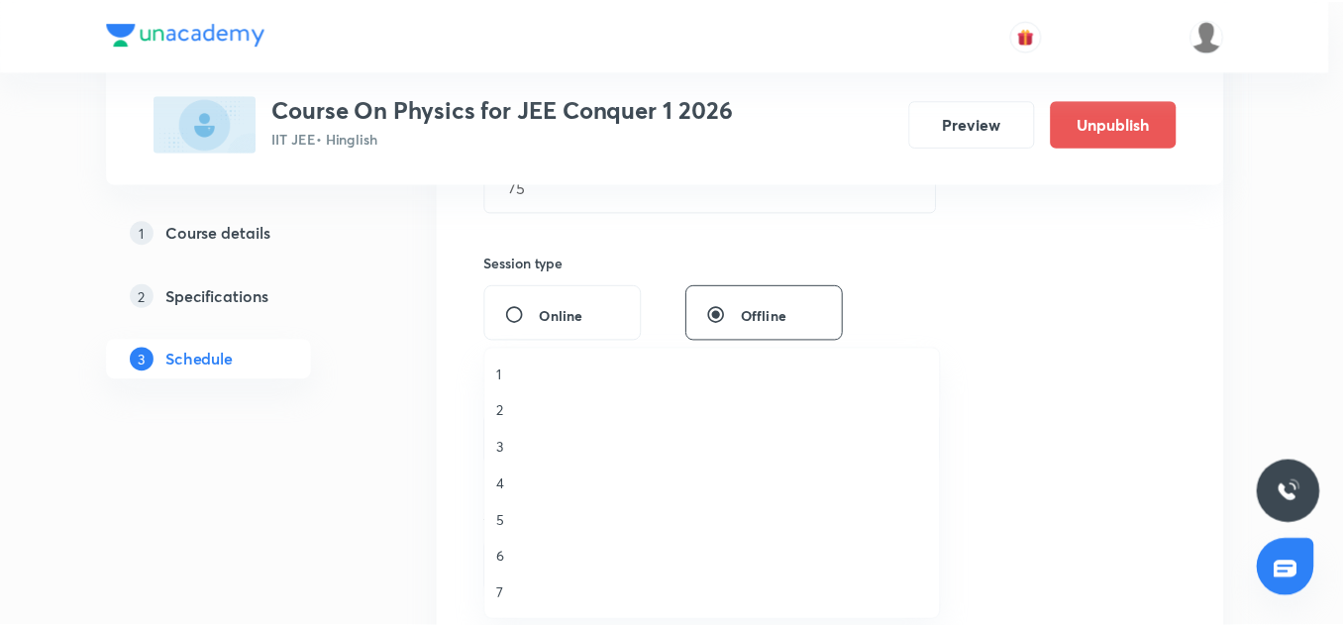
scroll to position [1, 0]
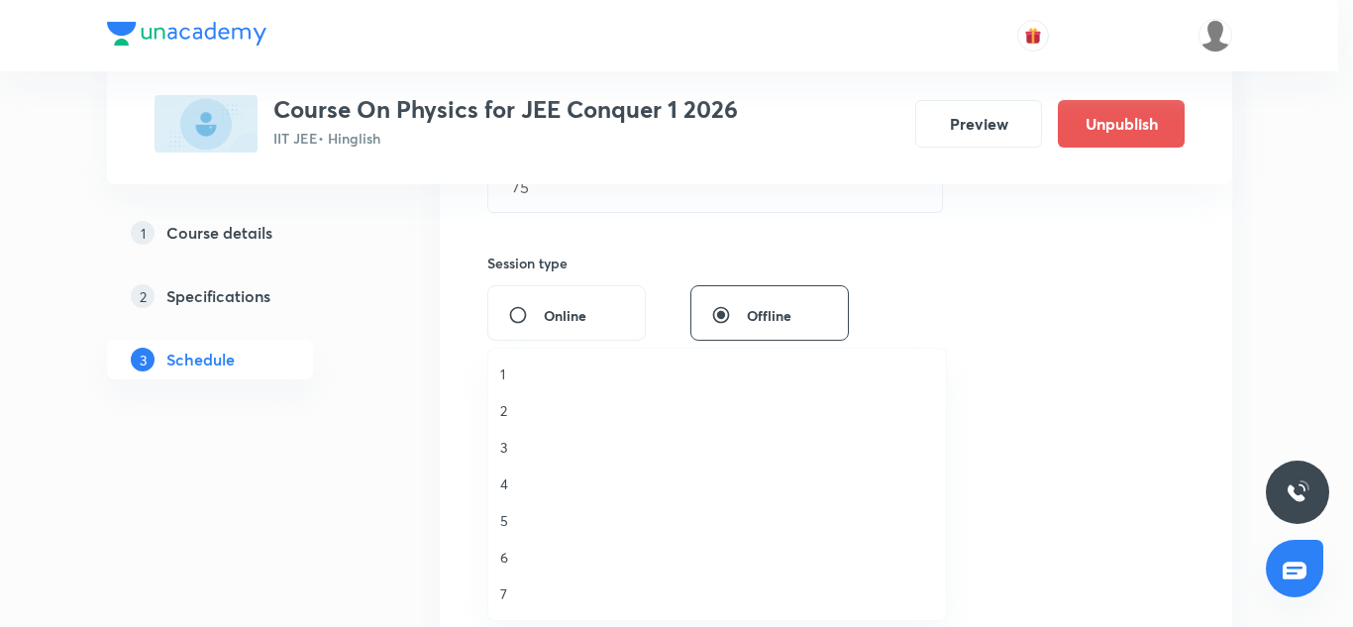
click at [509, 406] on span "2" at bounding box center [717, 410] width 434 height 21
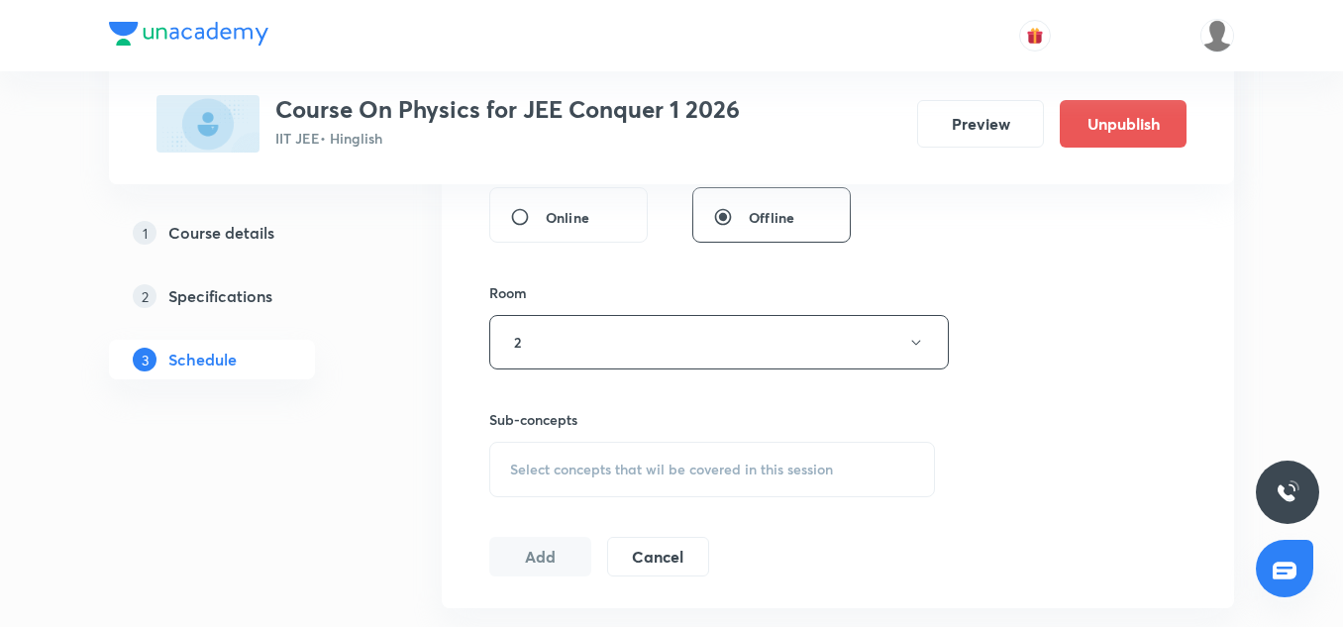
scroll to position [786, 0]
click at [586, 453] on div "Select concepts that wil be covered in this session" at bounding box center [712, 465] width 446 height 55
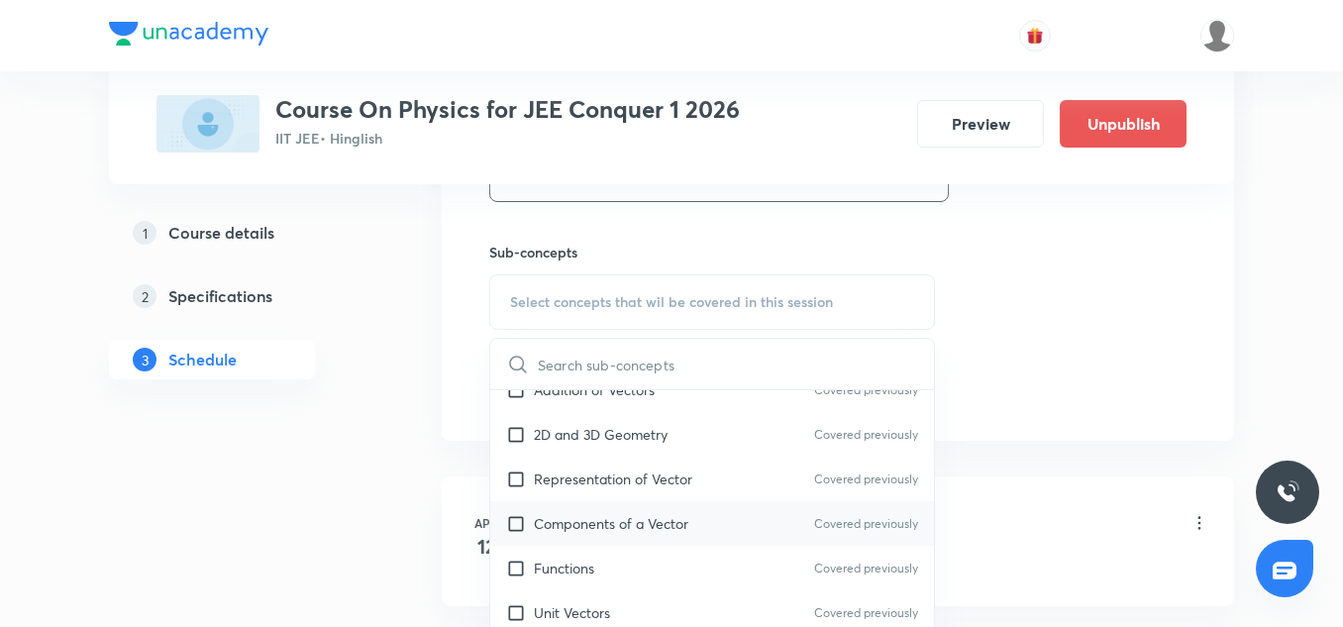
scroll to position [342, 0]
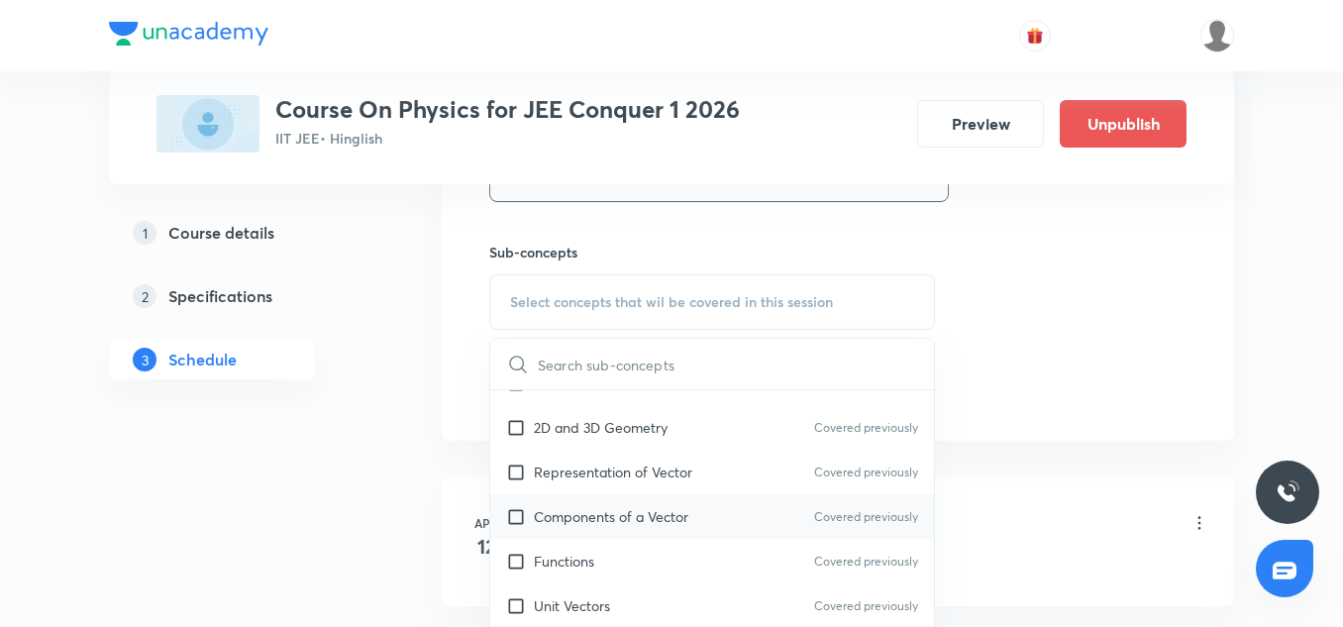
click at [579, 521] on p "Components of a Vector" at bounding box center [611, 516] width 155 height 21
checkbox input "true"
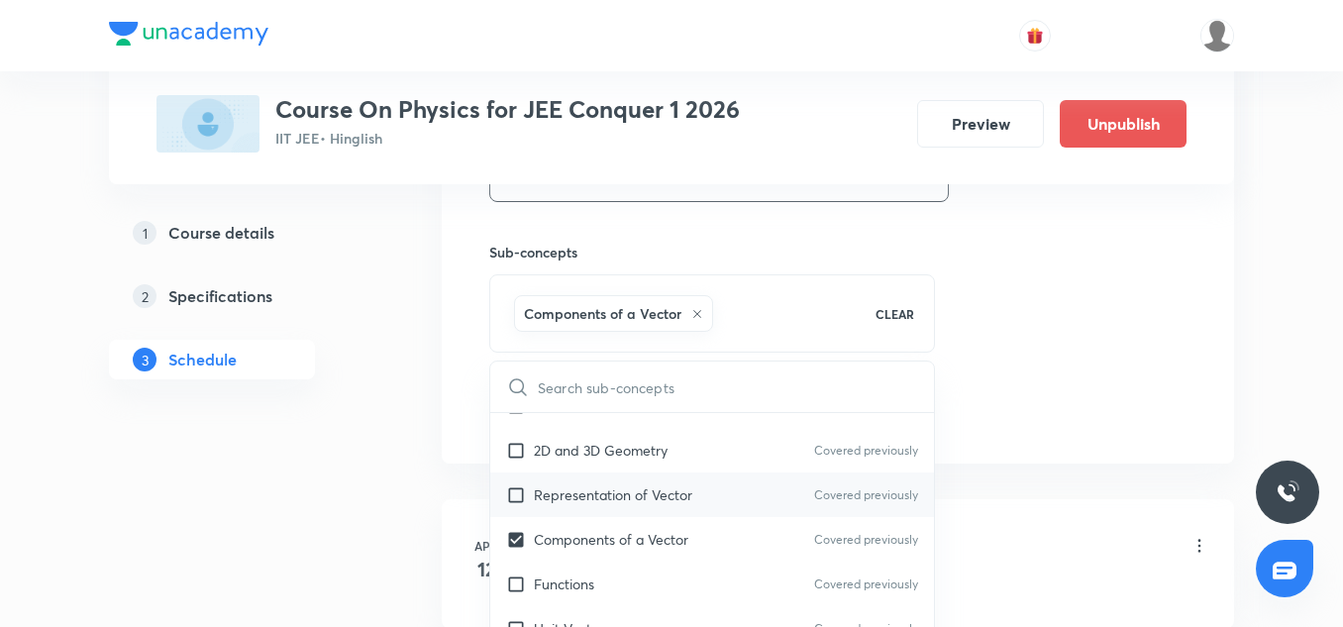
click at [578, 492] on p "Representation of Vector" at bounding box center [613, 494] width 158 height 21
checkbox input "true"
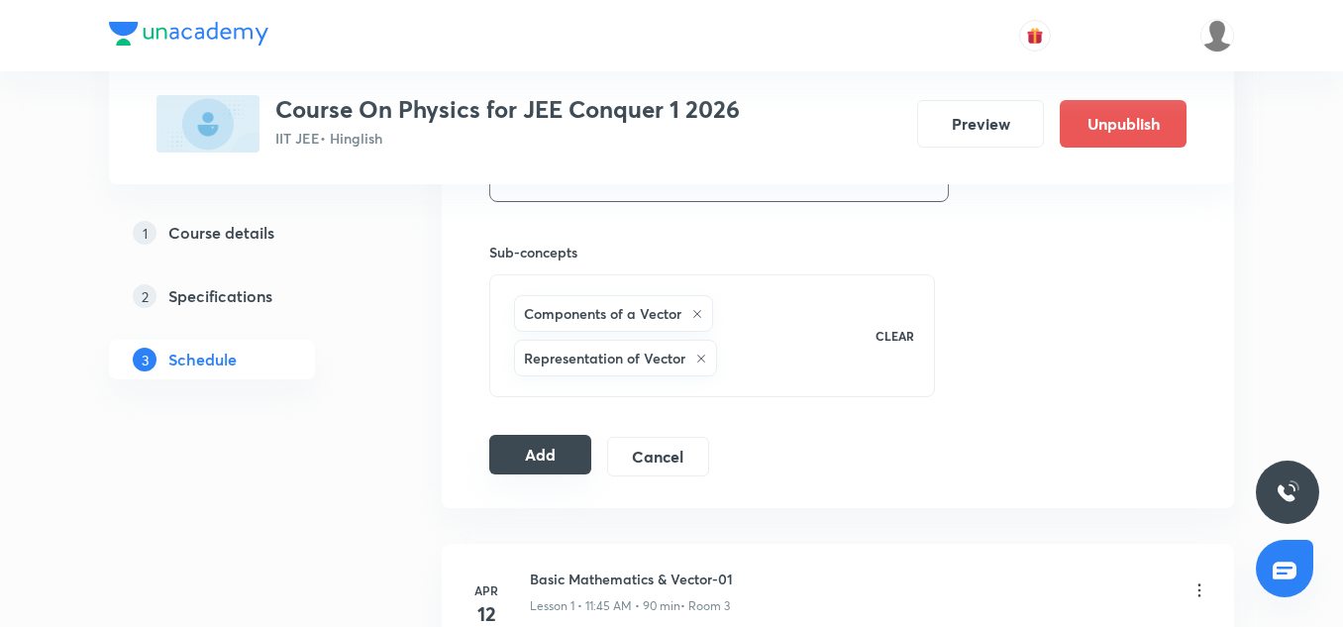
click at [564, 440] on button "Add" at bounding box center [540, 455] width 102 height 40
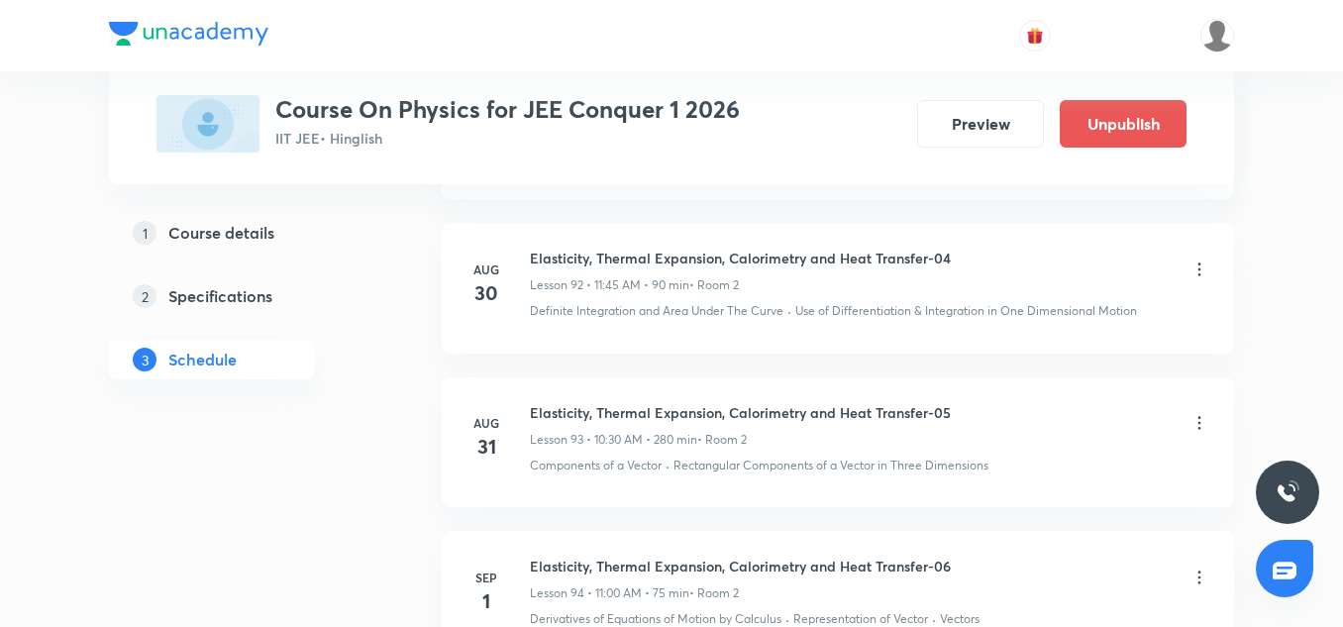
scroll to position [14743, 0]
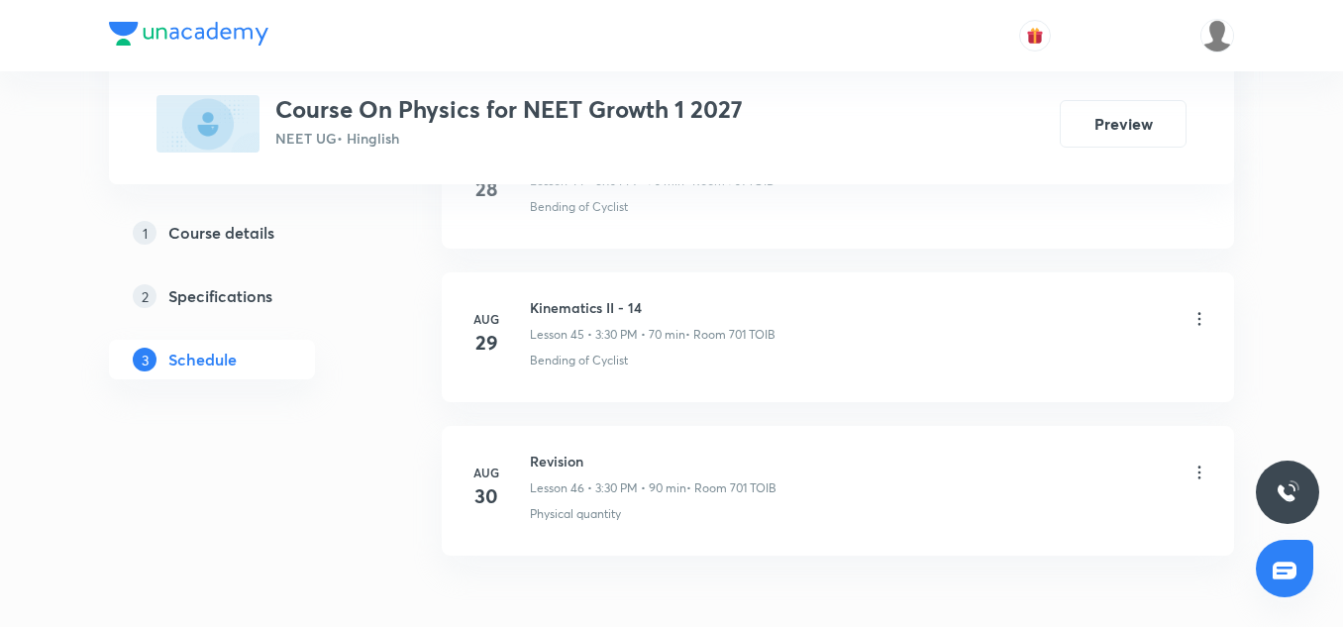
scroll to position [7912, 0]
click at [603, 316] on h6 "Kinematics II - 14" at bounding box center [653, 313] width 246 height 21
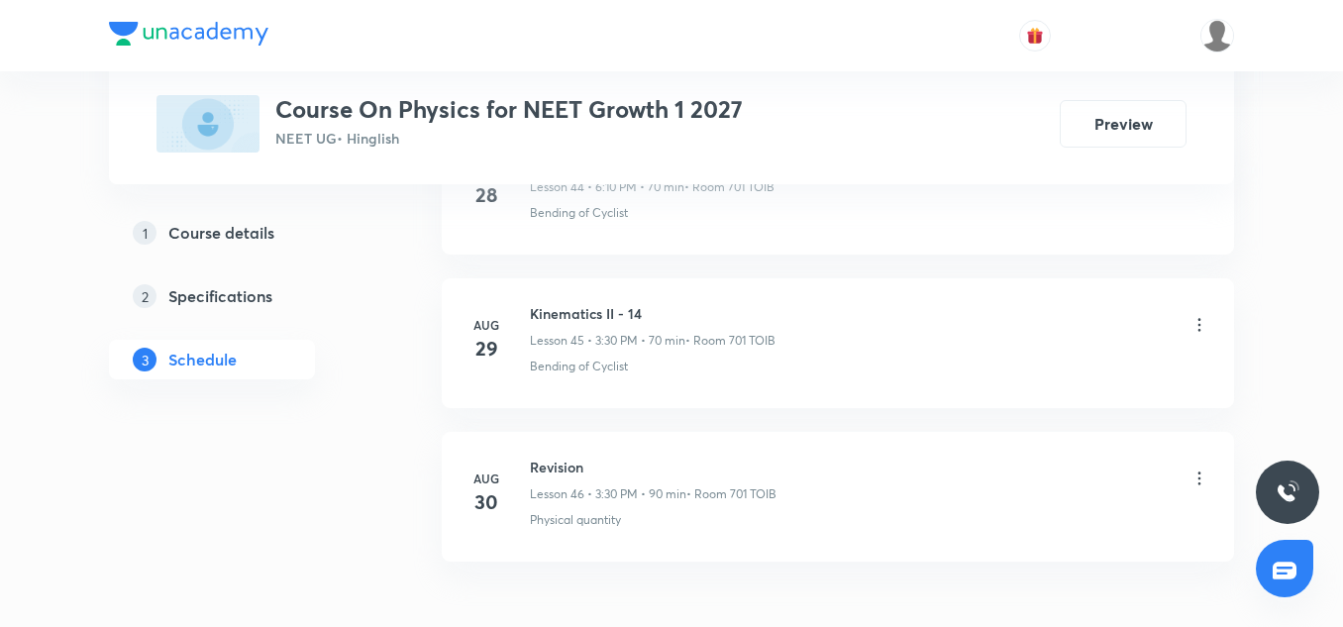
drag, startPoint x: 603, startPoint y: 316, endPoint x: 573, endPoint y: 468, distance: 154.6
click at [573, 468] on h6 "Revision" at bounding box center [653, 467] width 247 height 21
copy h6 "Revision"
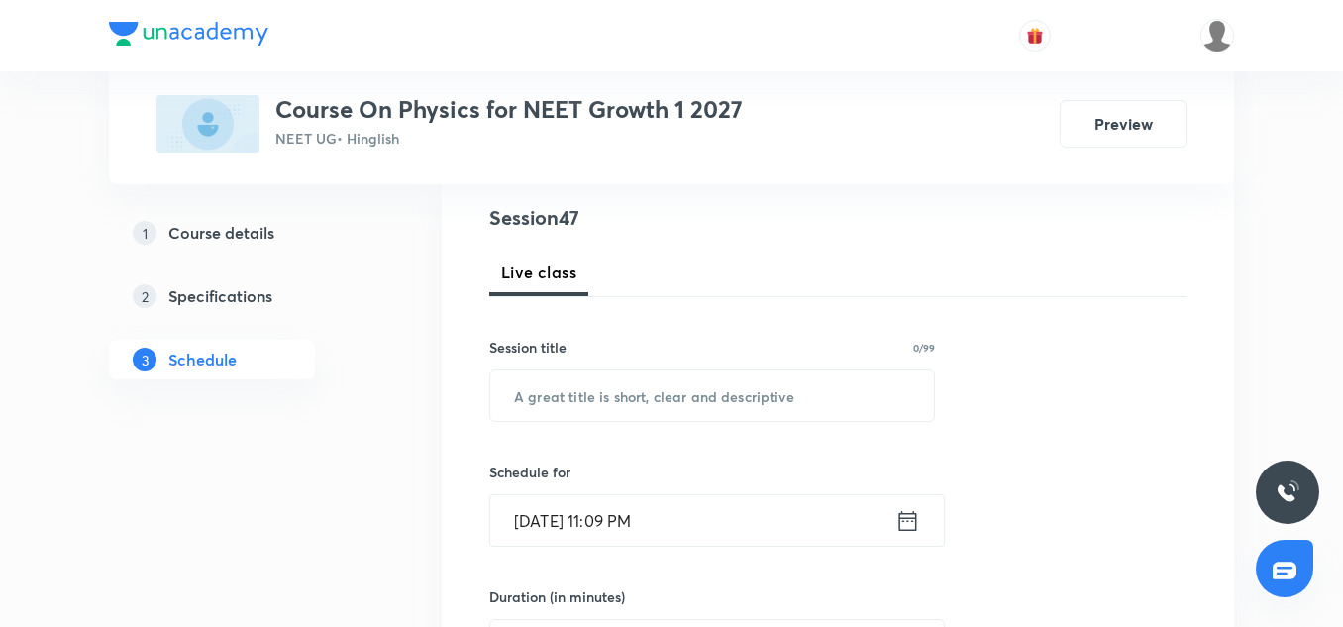
scroll to position [236, 0]
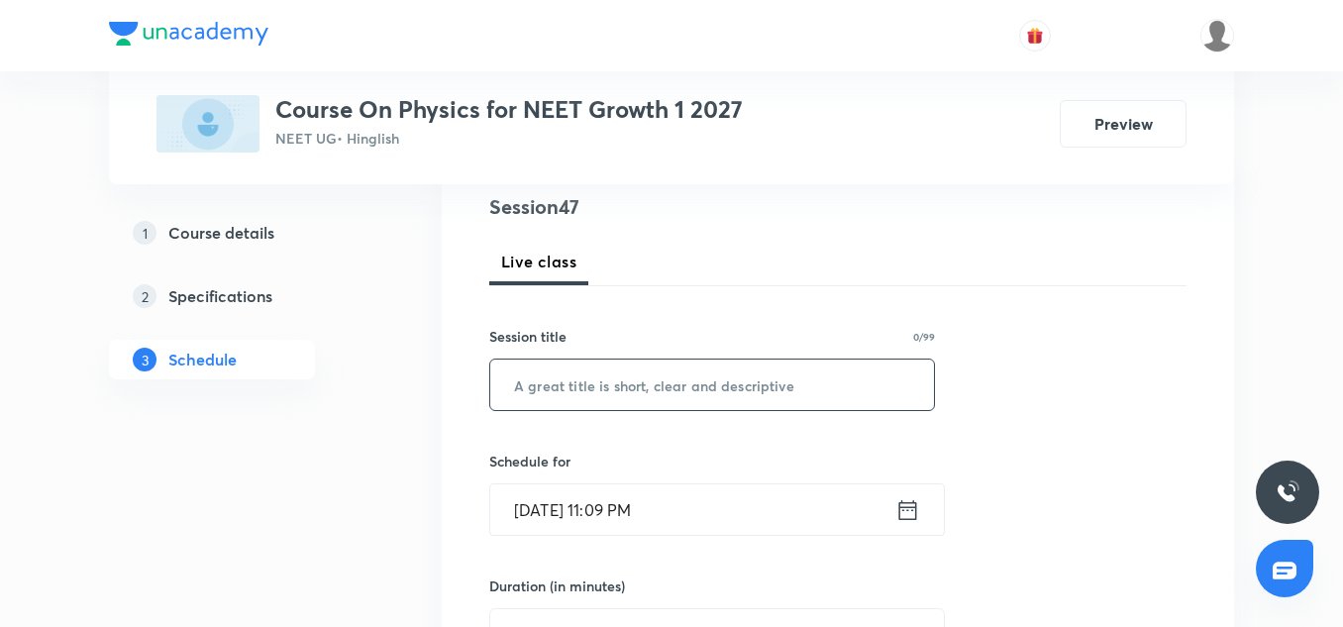
click at [559, 393] on input "text" at bounding box center [712, 385] width 444 height 51
paste input "Revision"
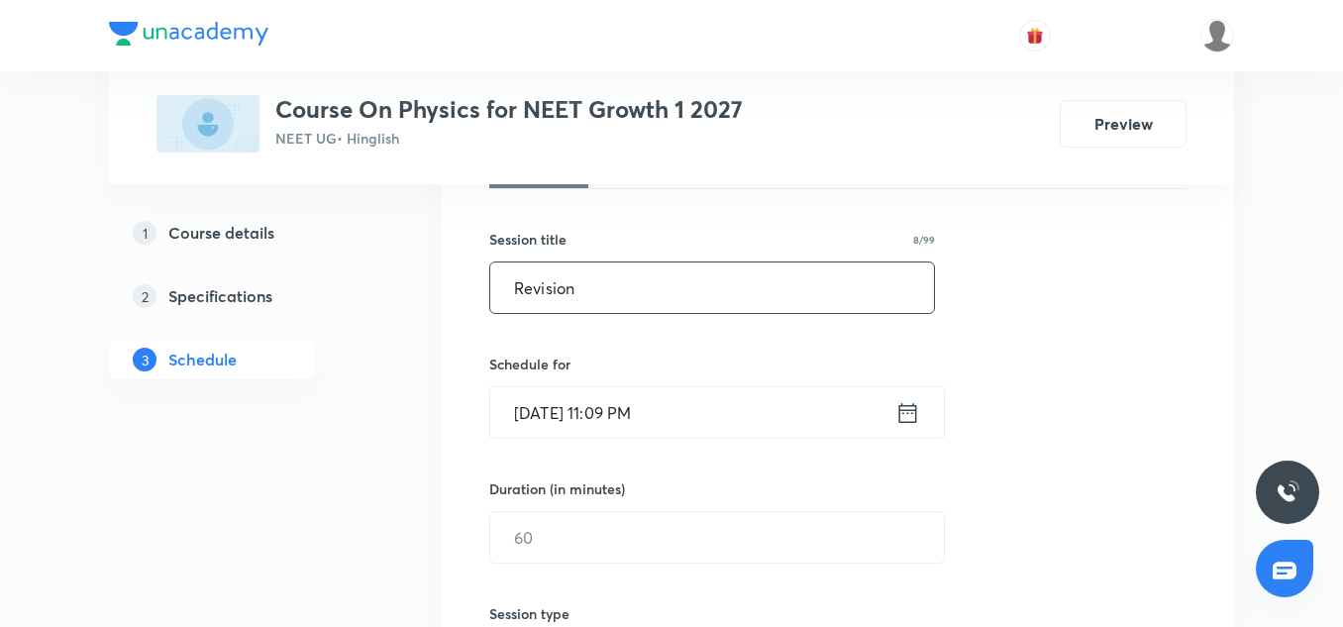
scroll to position [335, 0]
type input "Revision"
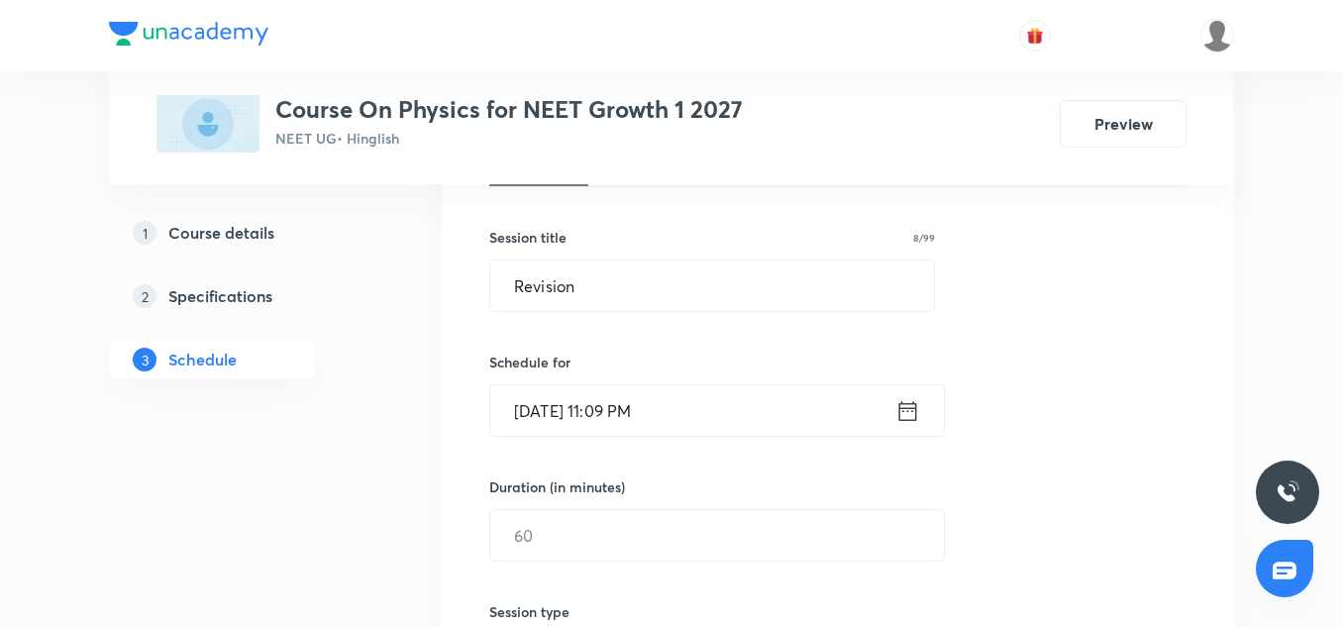
click at [529, 424] on input "[DATE] 11:09 PM" at bounding box center [692, 410] width 405 height 51
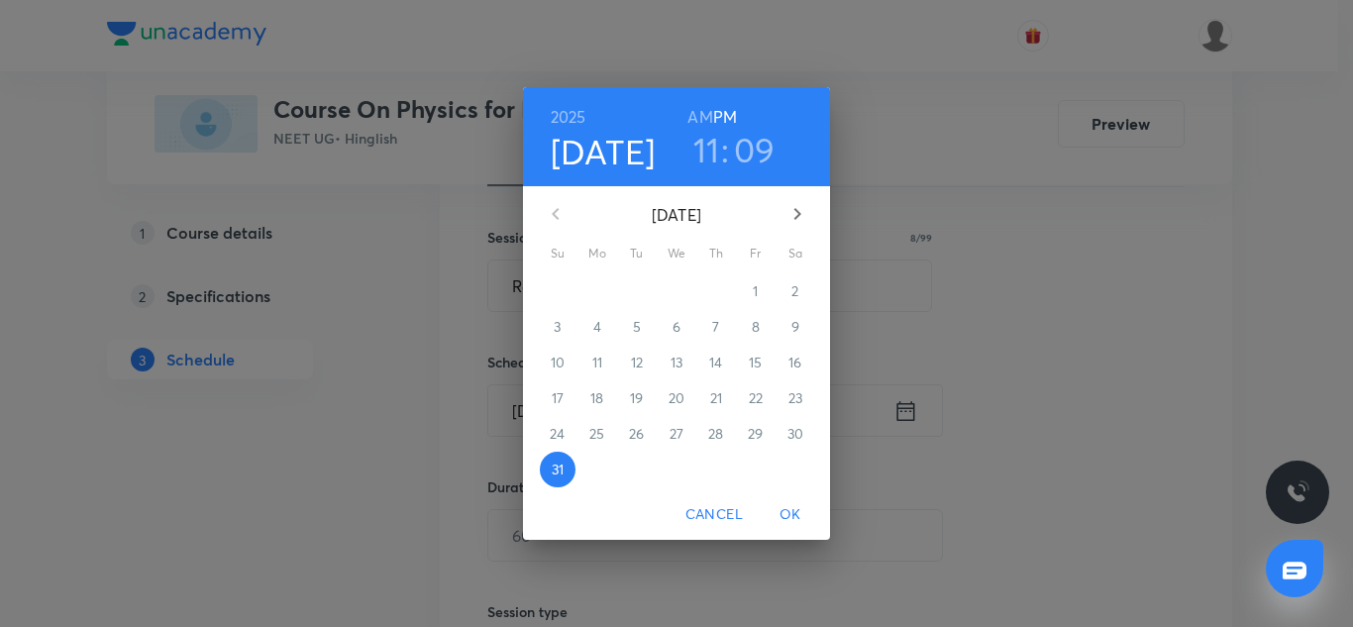
click at [792, 210] on icon "button" at bounding box center [798, 214] width 24 height 24
click at [595, 292] on p "1" at bounding box center [596, 291] width 5 height 20
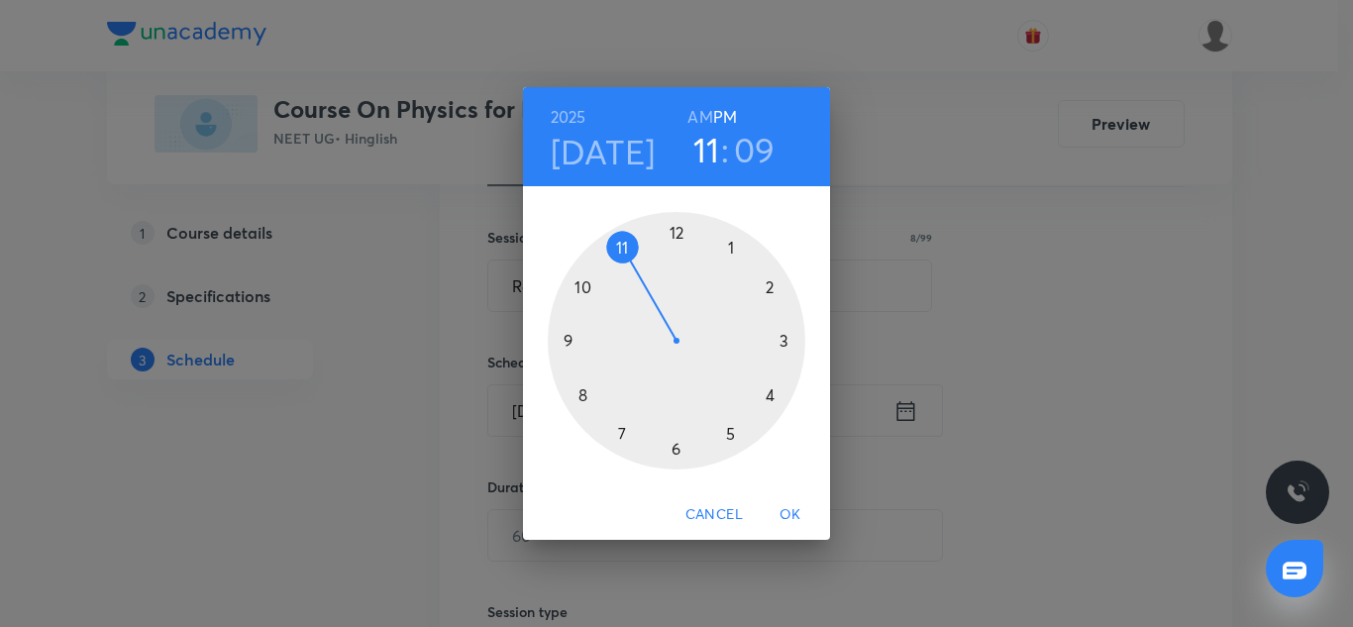
click at [784, 338] on div at bounding box center [677, 341] width 258 height 258
click at [674, 450] on div at bounding box center [677, 341] width 258 height 258
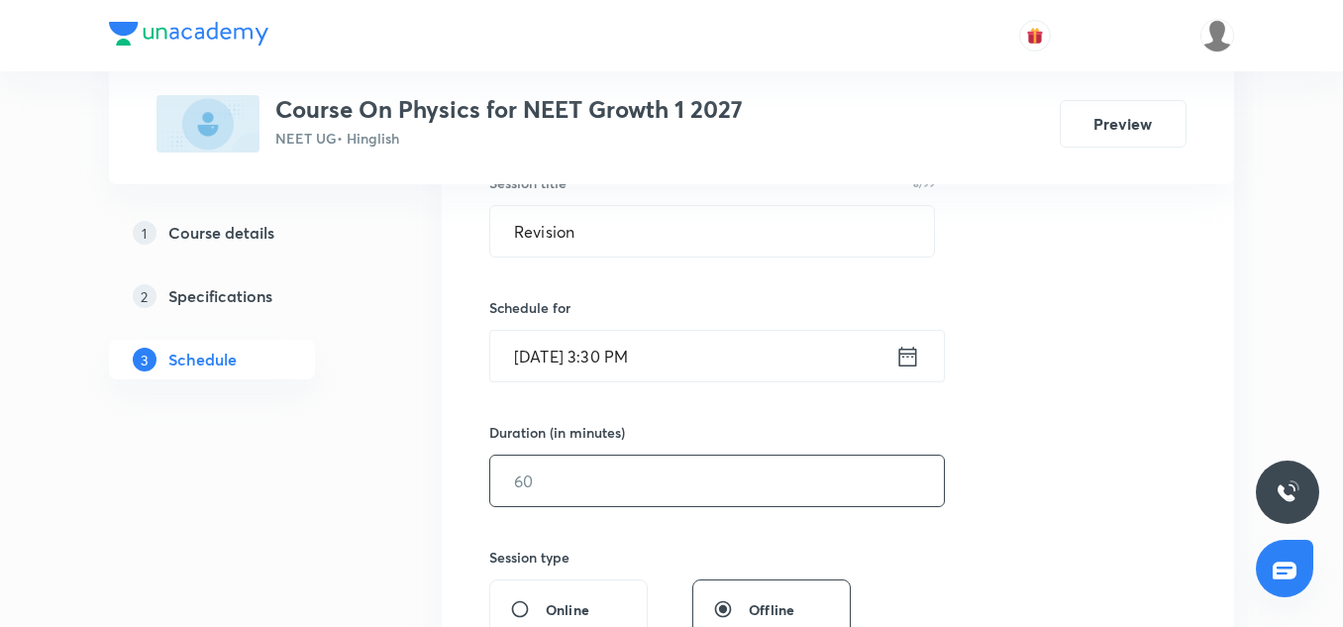
scroll to position [390, 0]
click at [601, 480] on input "text" at bounding box center [717, 480] width 454 height 51
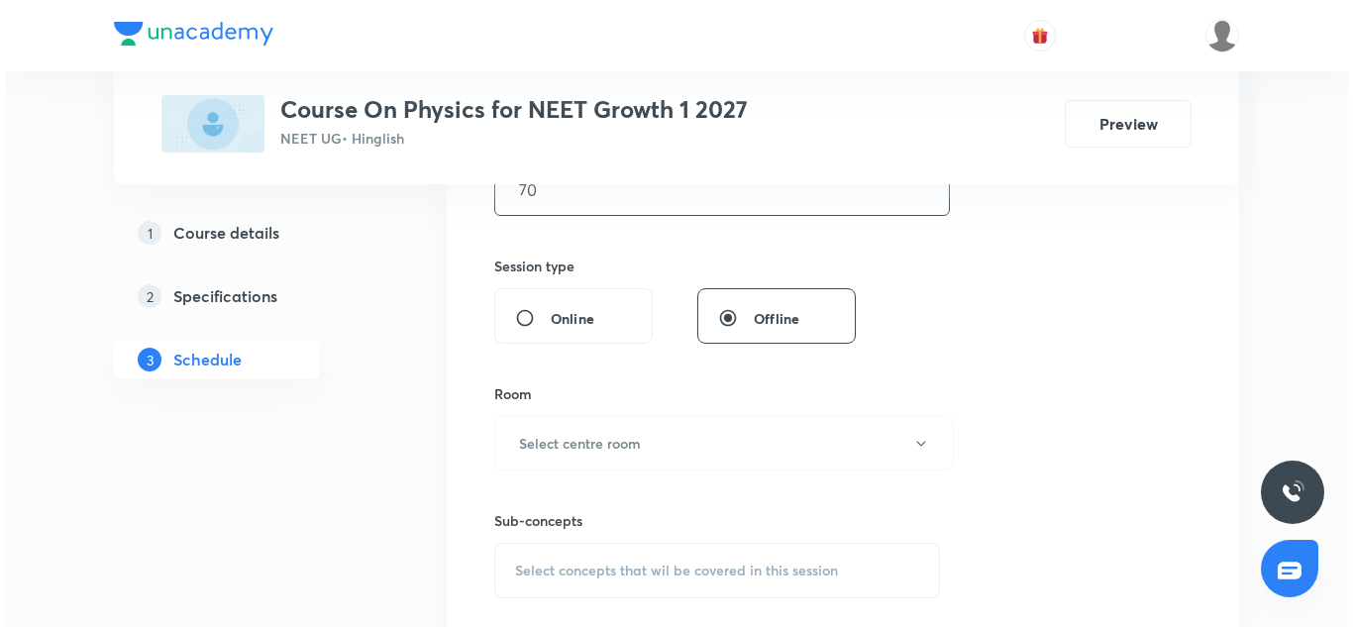
scroll to position [684, 0]
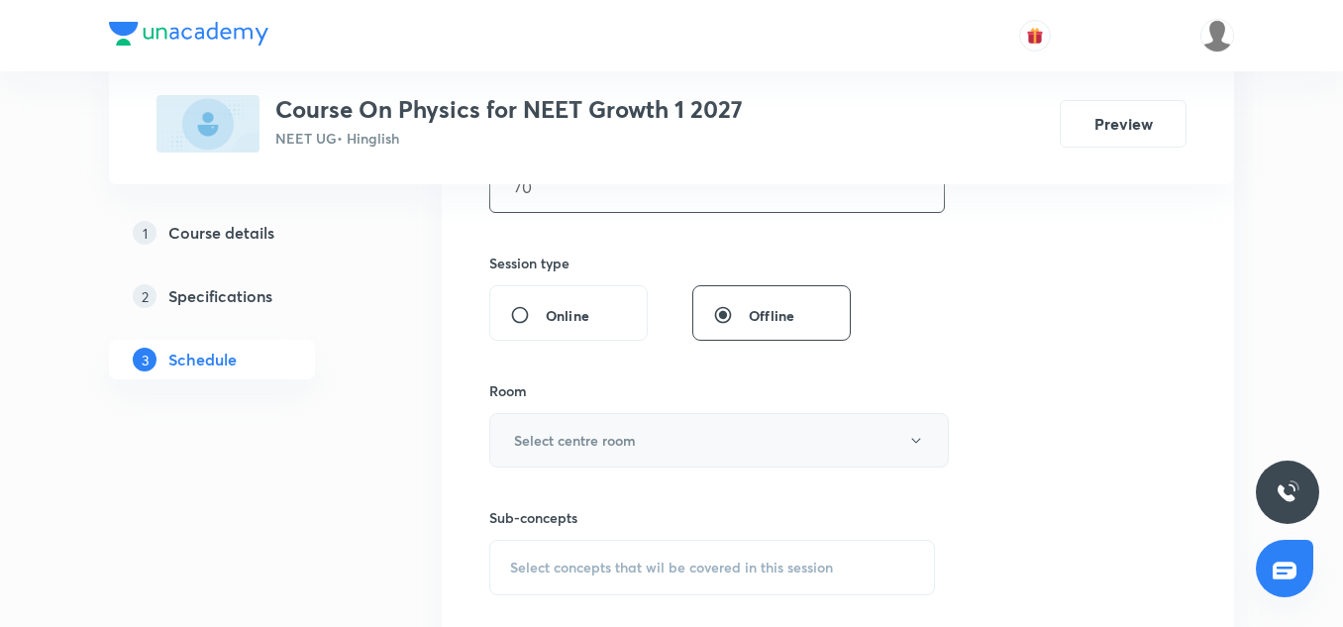
type input "70"
click at [621, 431] on h6 "Select centre room" at bounding box center [575, 440] width 122 height 21
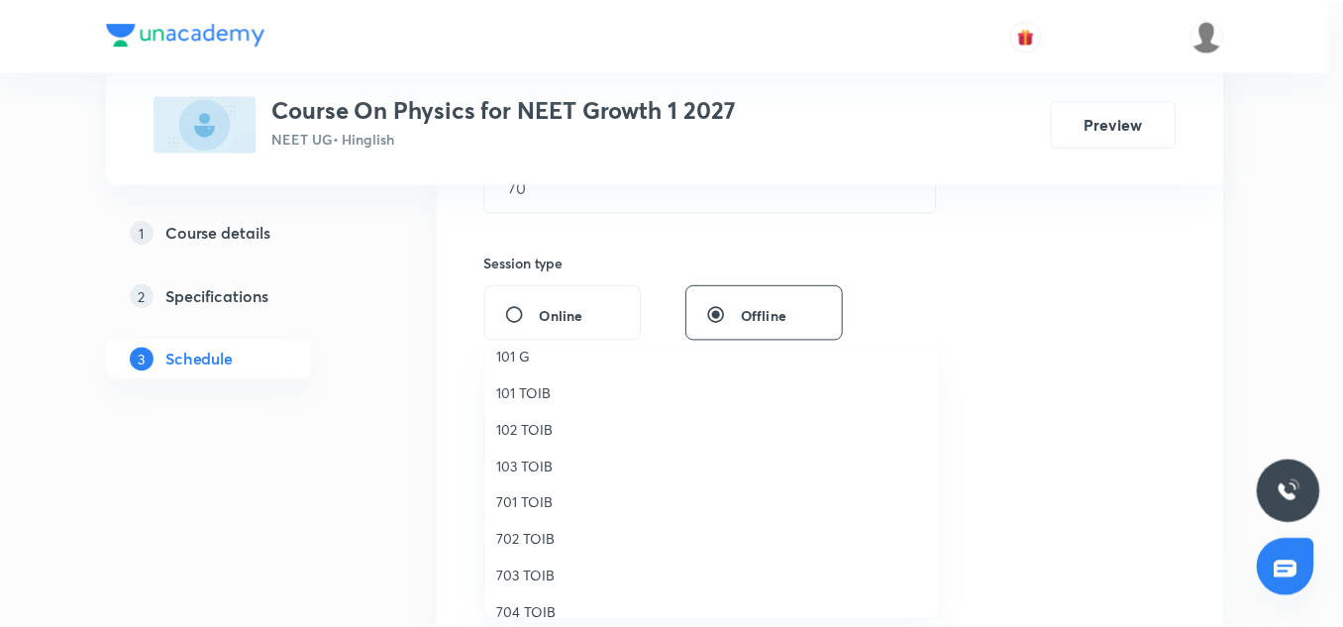
scroll to position [55, 0]
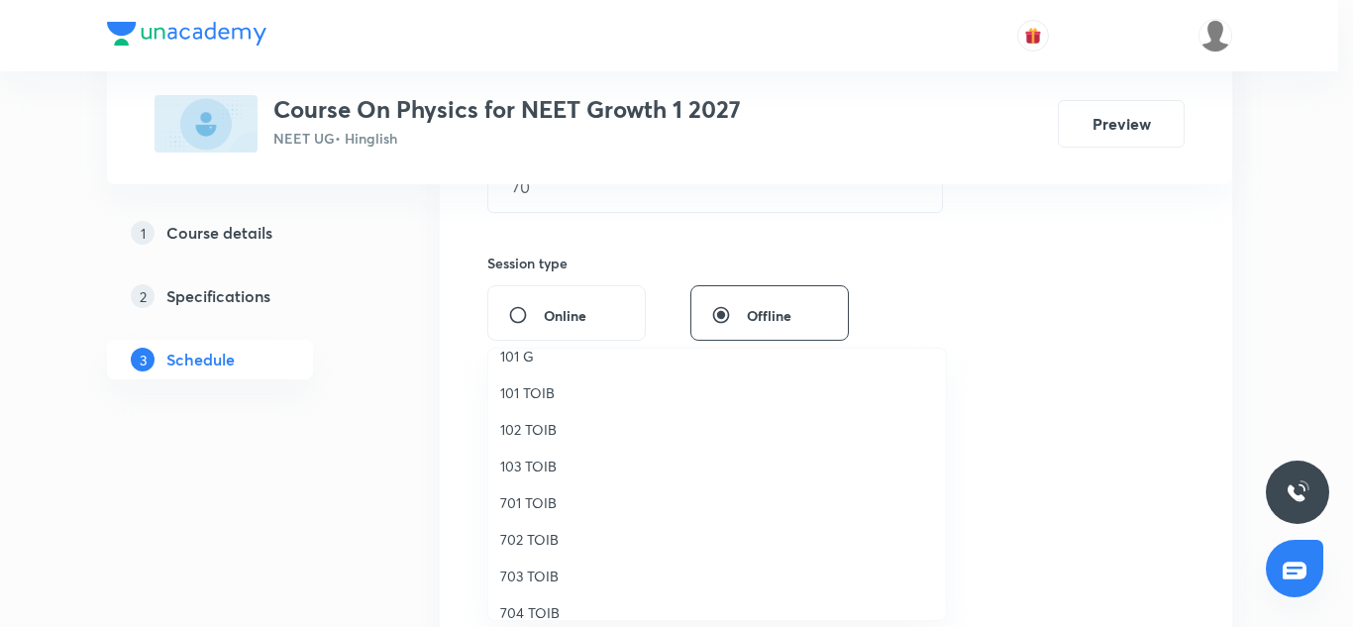
click at [552, 504] on span "701 TOIB" at bounding box center [717, 502] width 434 height 21
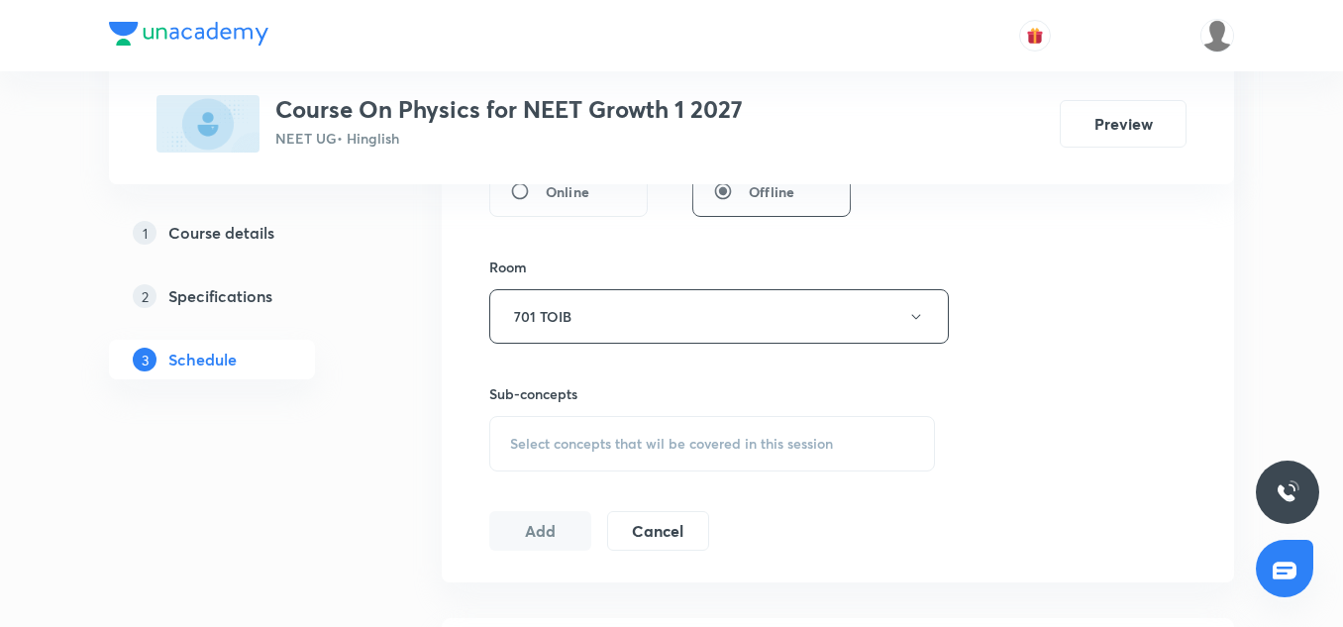
click at [589, 439] on span "Select concepts that wil be covered in this session" at bounding box center [671, 444] width 323 height 16
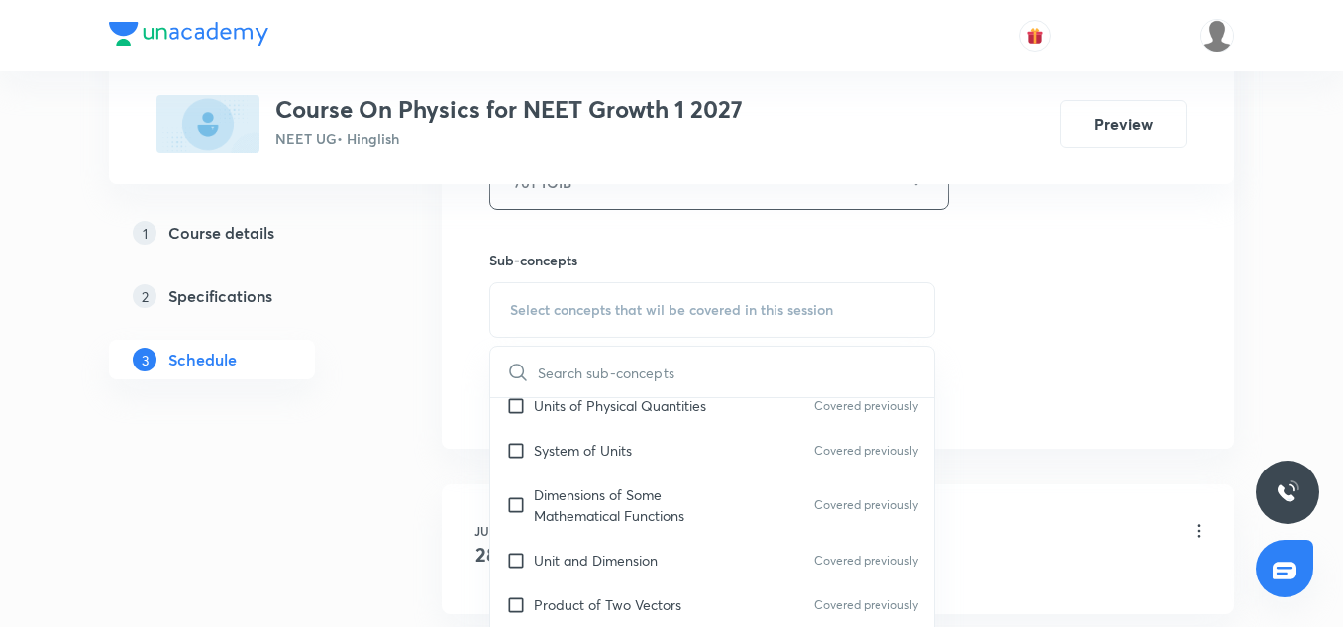
scroll to position [219, 0]
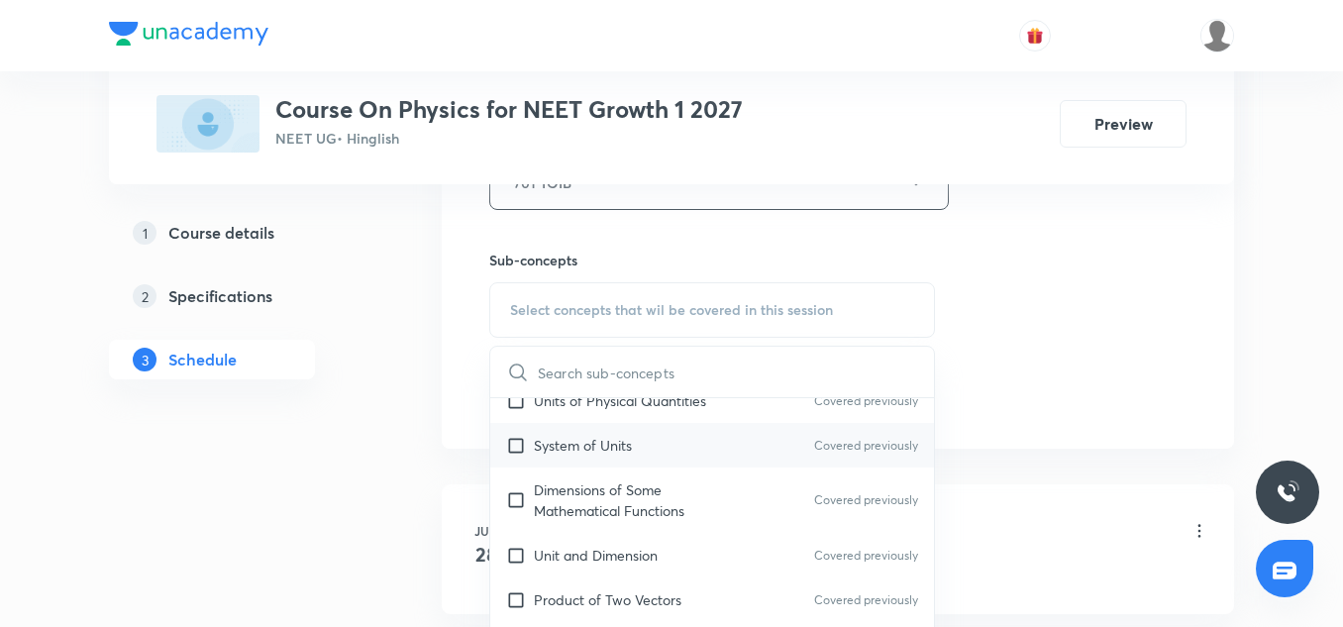
click at [592, 454] on p "System of Units" at bounding box center [583, 445] width 98 height 21
checkbox input "true"
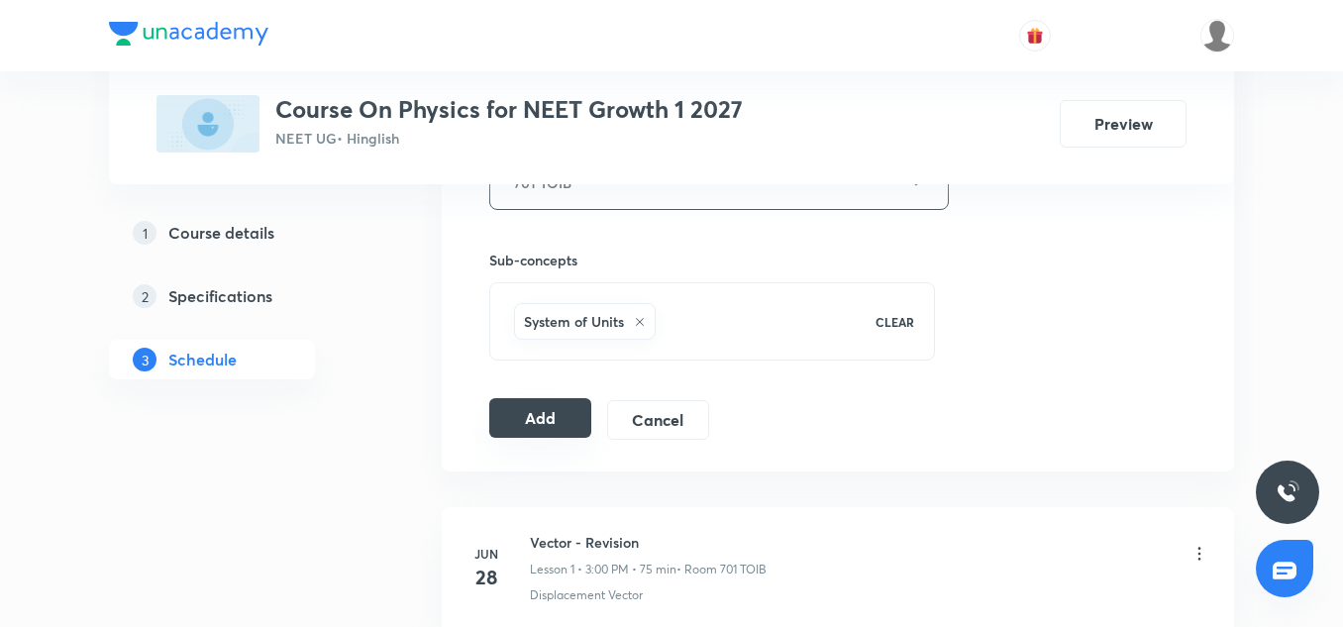
click at [531, 410] on button "Add" at bounding box center [540, 418] width 102 height 40
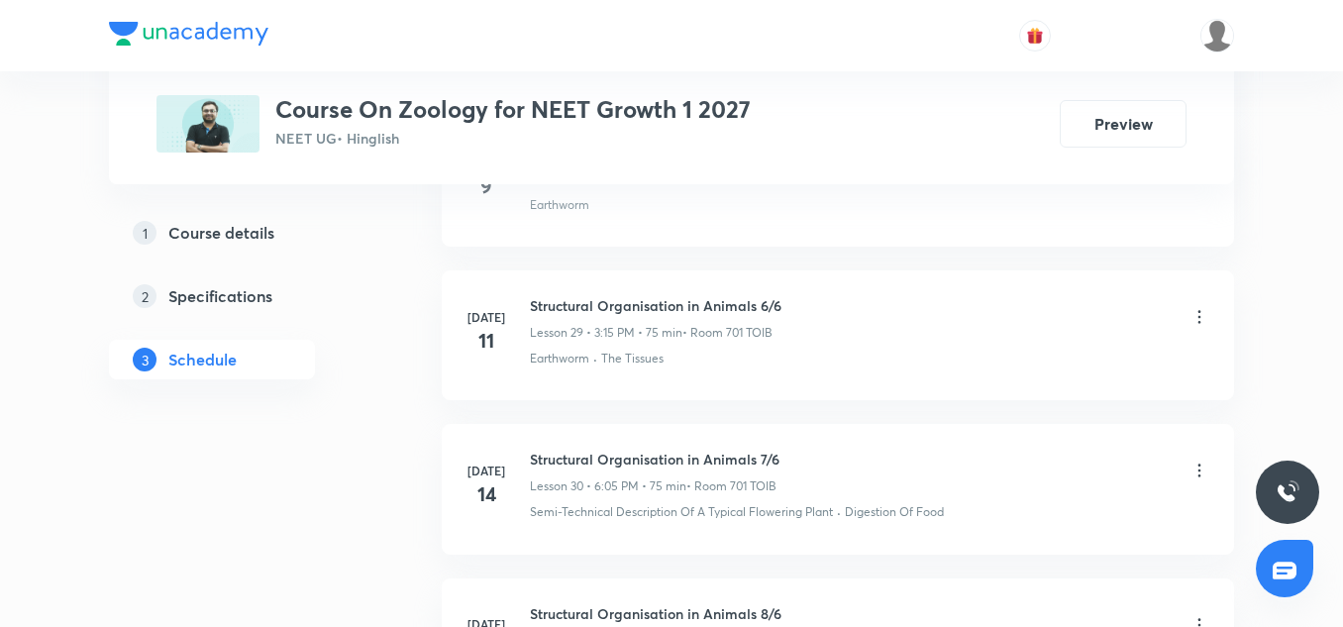
scroll to position [8184, 0]
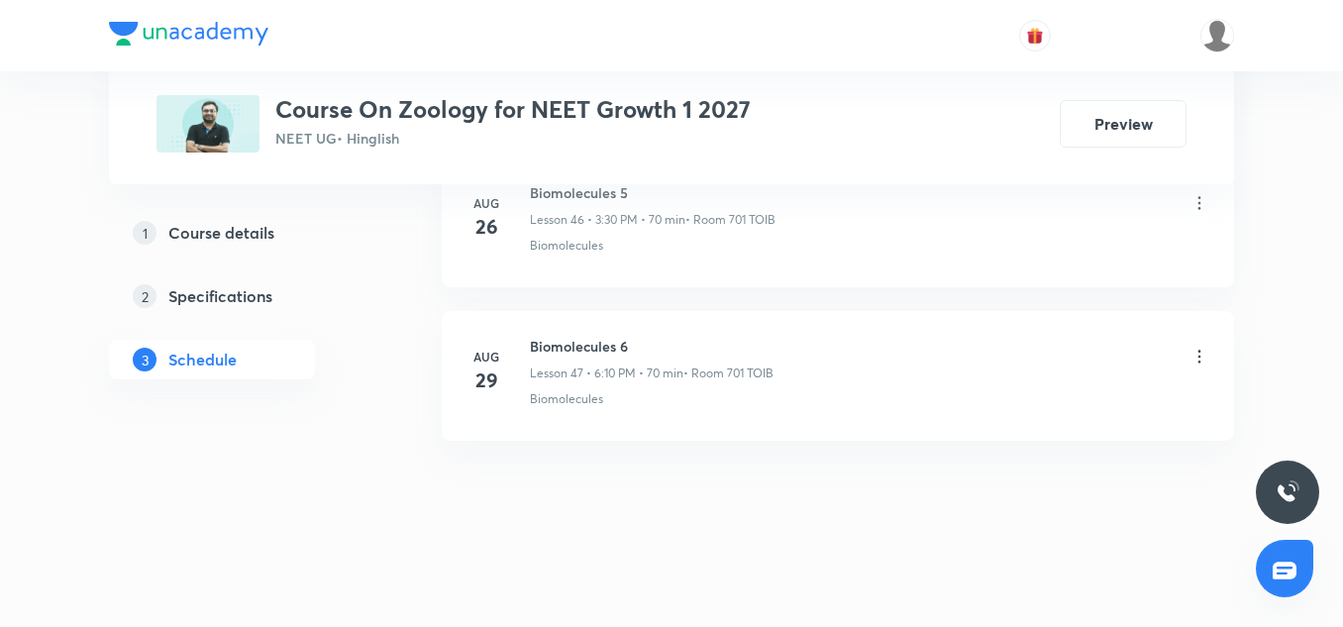
click at [599, 343] on h6 "Biomolecules 6" at bounding box center [652, 346] width 244 height 21
copy h6 "Biomolecules 6"
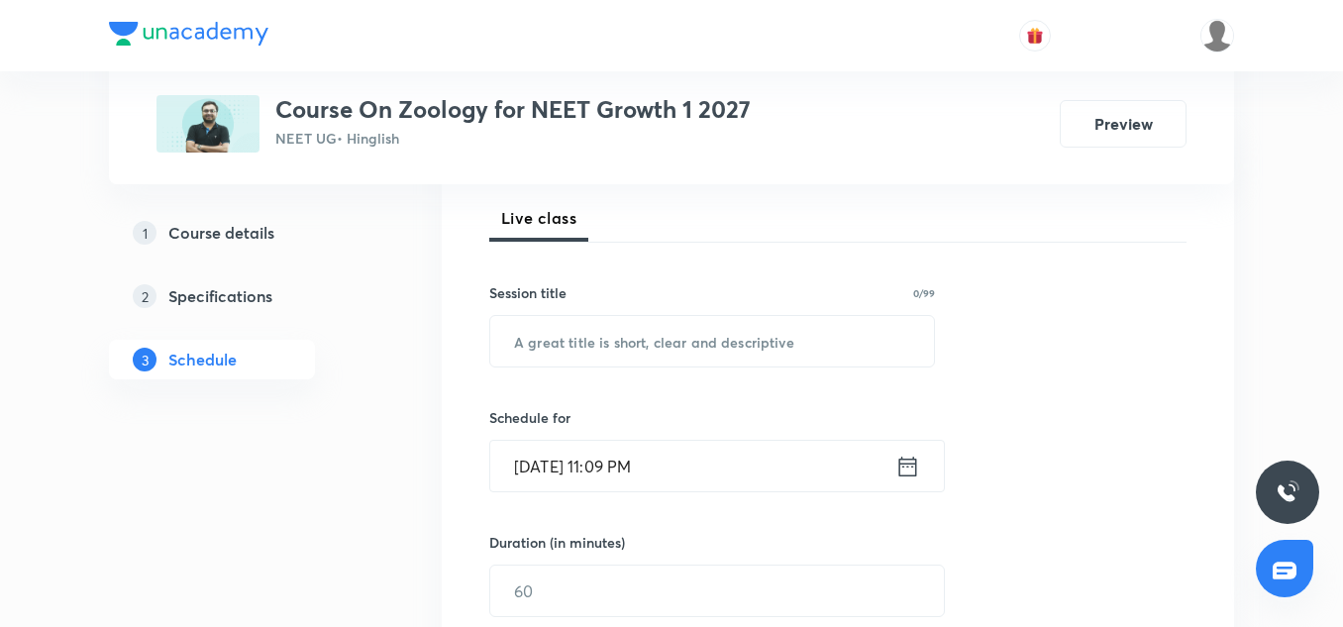
scroll to position [285, 0]
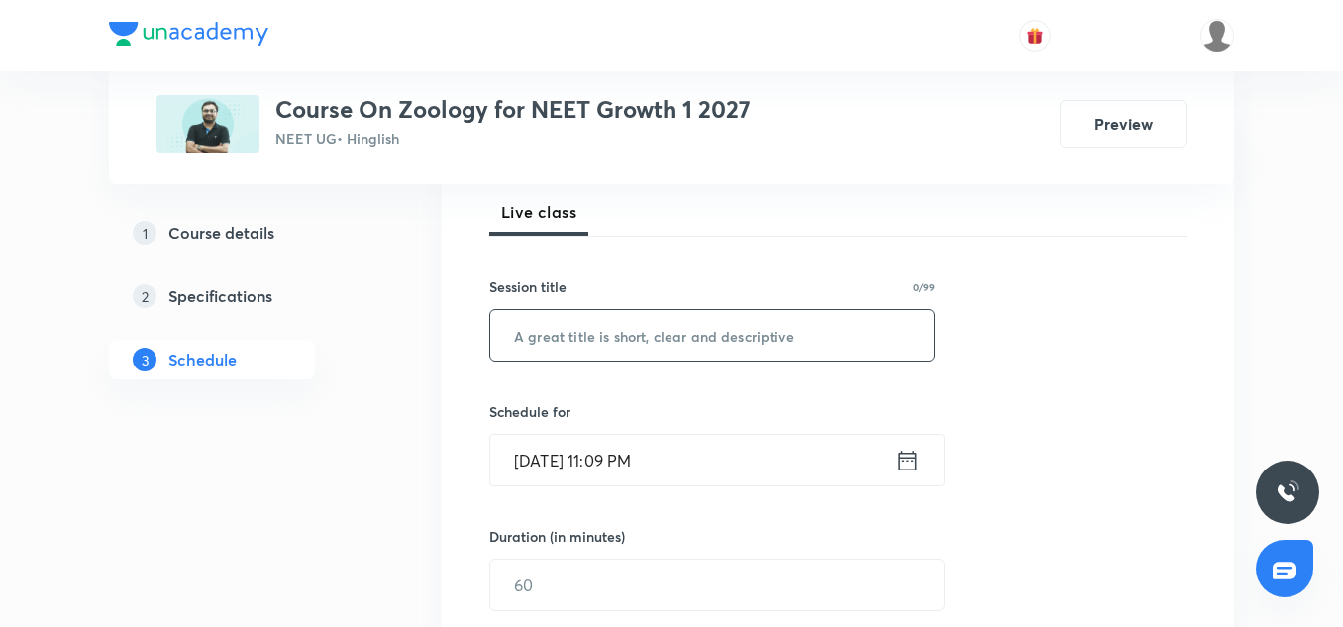
click at [591, 356] on input "text" at bounding box center [712, 335] width 444 height 51
paste input "Biomolecules 6"
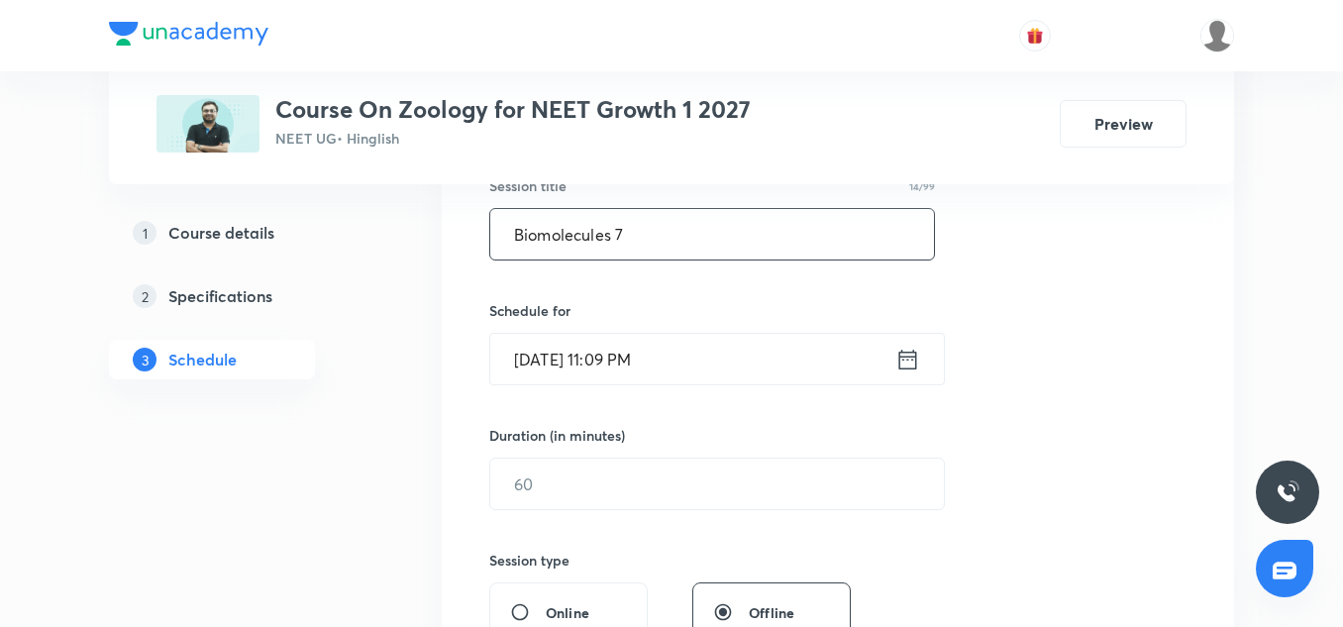
scroll to position [390, 0]
type input "Biomolecules 7"
click at [545, 348] on input "[DATE] 11:09 PM" at bounding box center [692, 355] width 405 height 51
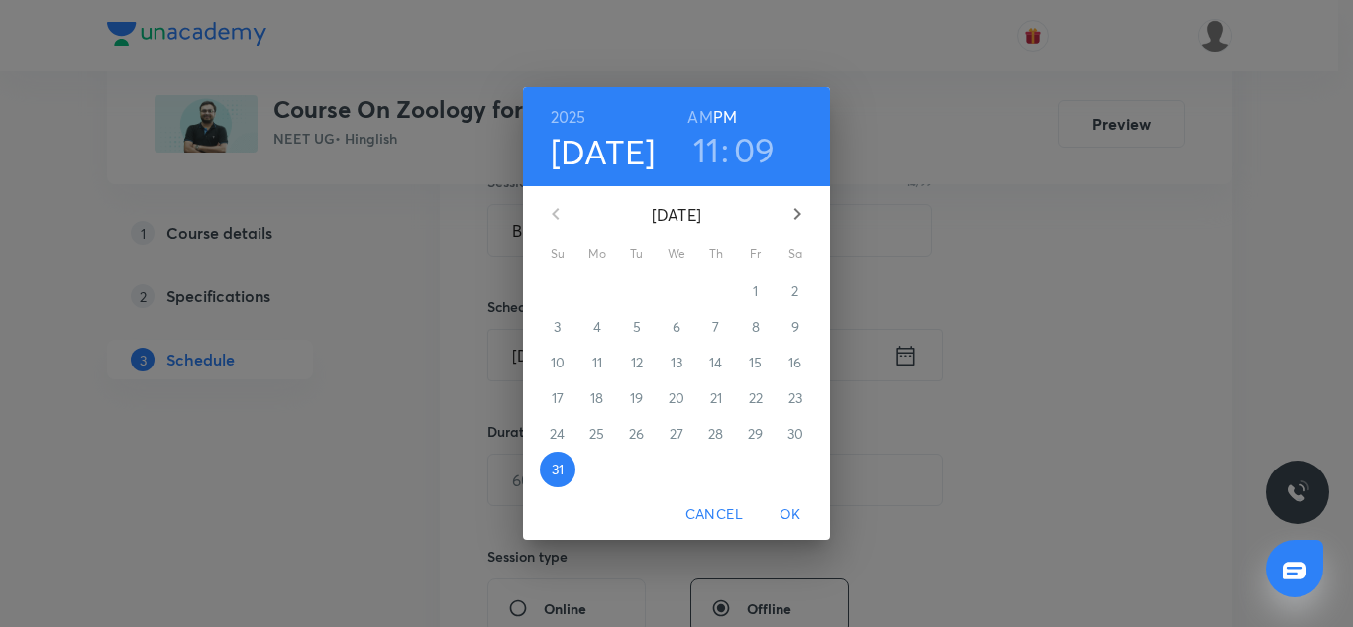
click at [784, 208] on button "button" at bounding box center [798, 214] width 48 height 48
click at [604, 293] on span "1" at bounding box center [598, 291] width 36 height 20
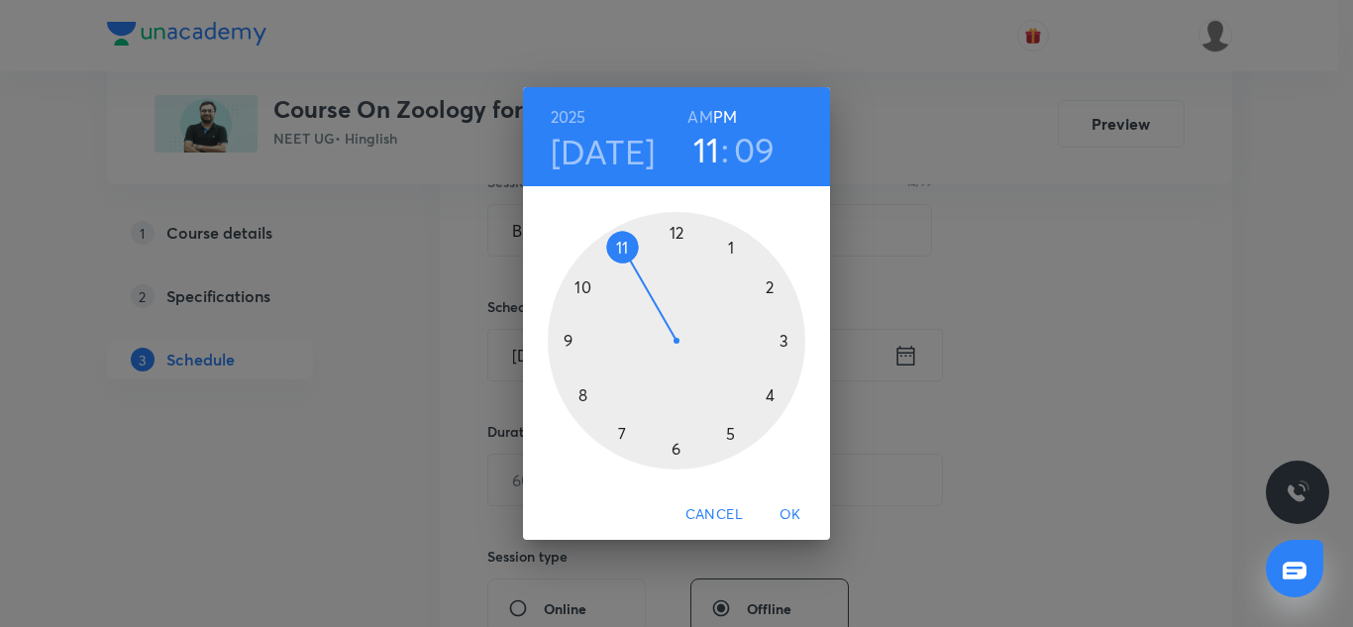
click at [778, 404] on div at bounding box center [677, 341] width 258 height 258
click at [580, 291] on div at bounding box center [677, 341] width 258 height 258
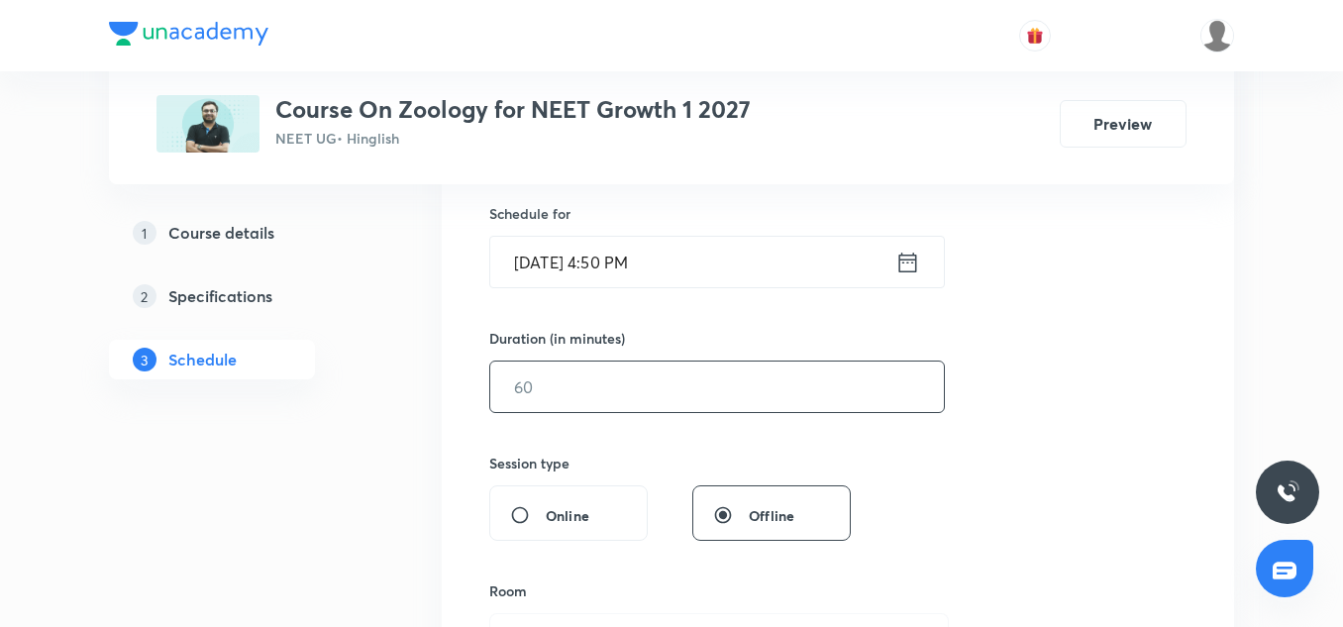
scroll to position [484, 0]
click at [558, 390] on input "text" at bounding box center [717, 386] width 454 height 51
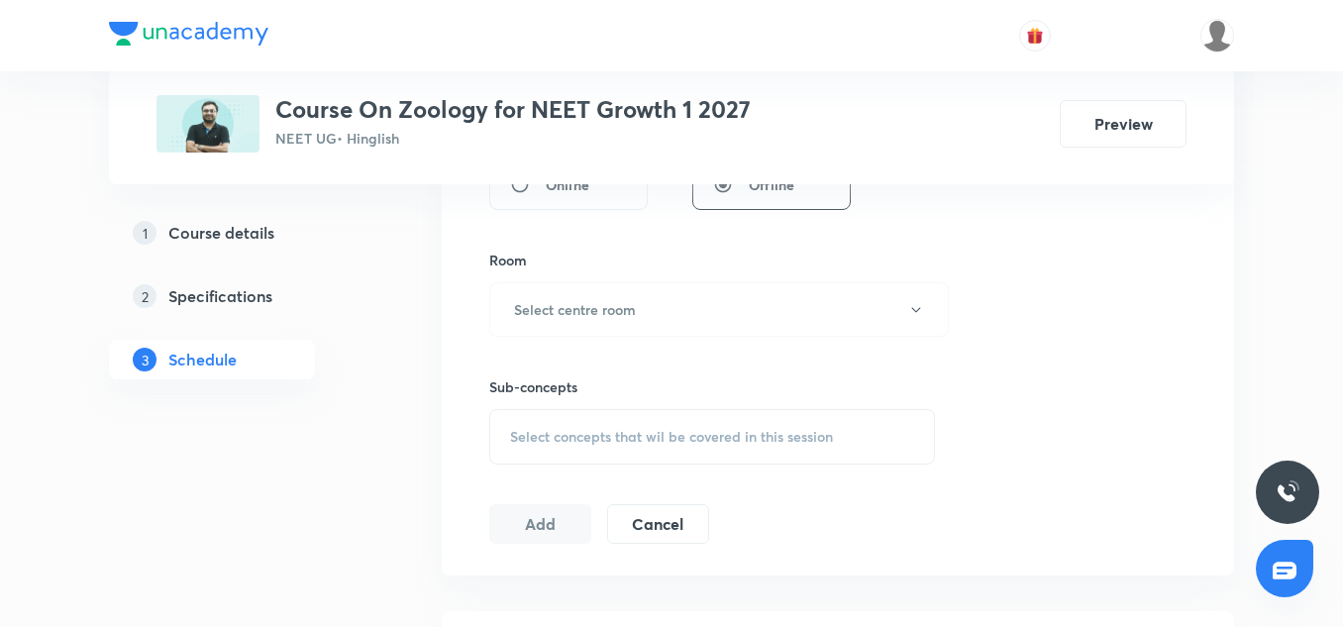
scroll to position [815, 0]
type input "75"
click at [549, 336] on div "Sub-concepts Select concepts that wil be covered in this session" at bounding box center [712, 400] width 446 height 128
click at [547, 319] on button "Select centre room" at bounding box center [719, 308] width 460 height 54
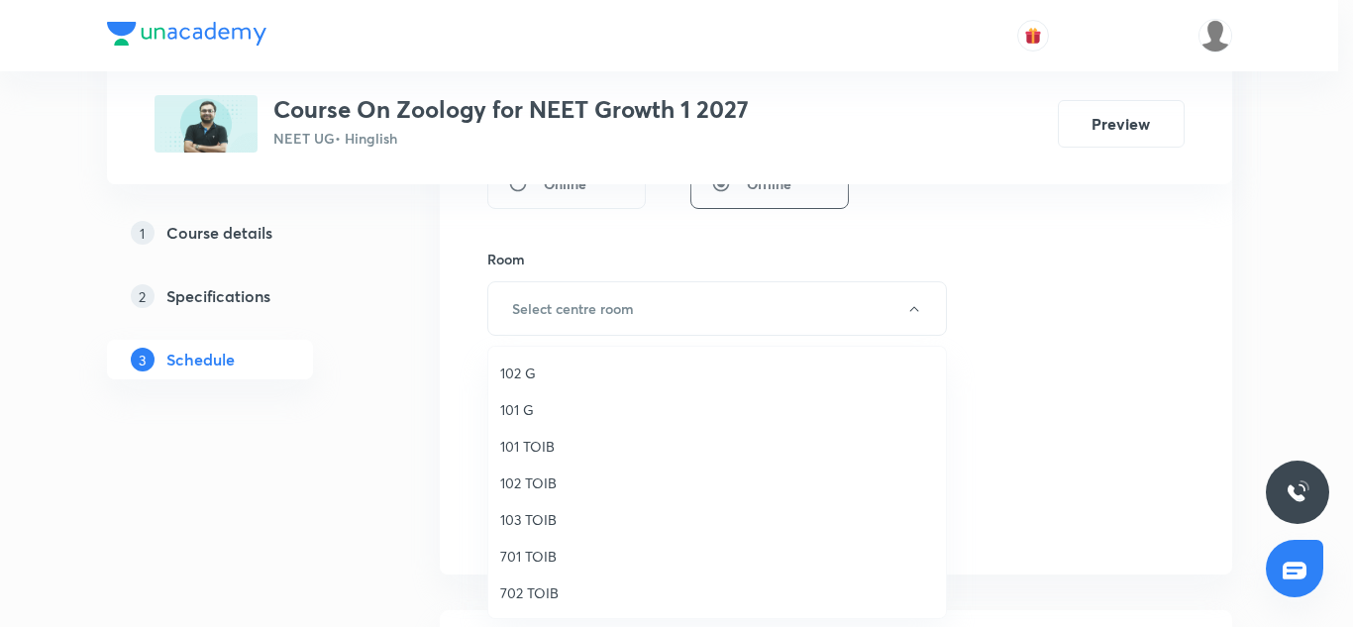
click at [538, 539] on li "701 TOIB" at bounding box center [717, 556] width 458 height 37
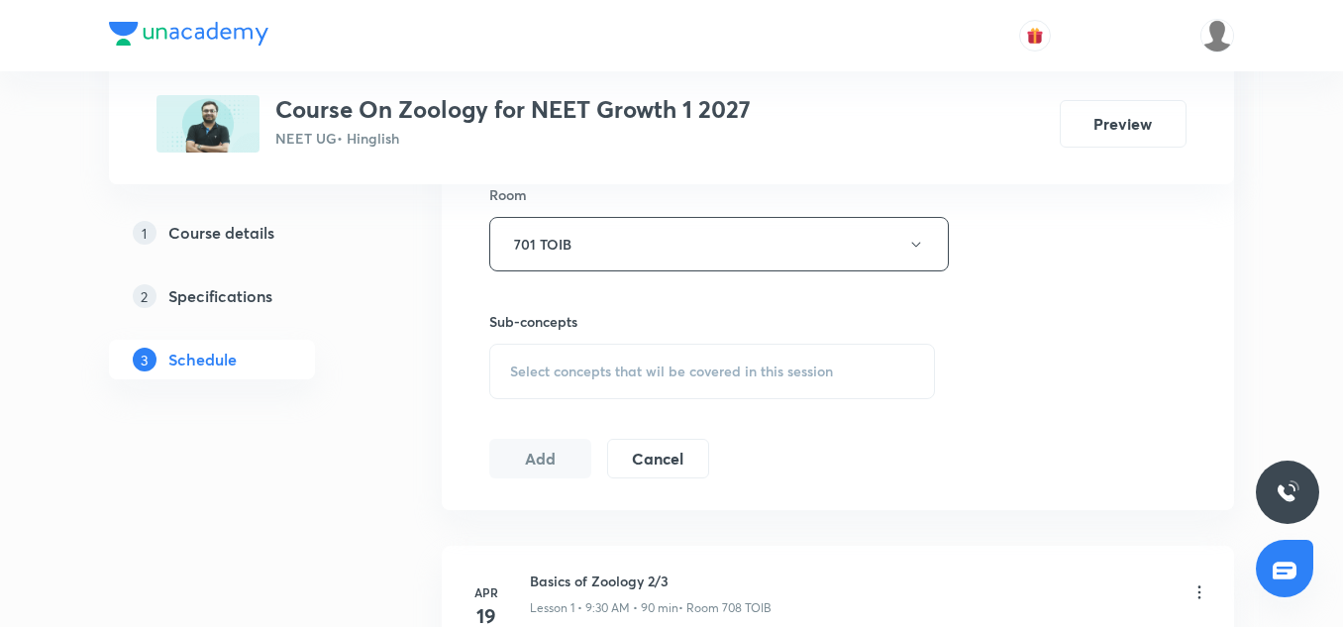
scroll to position [881, 0]
click at [619, 381] on div "Select concepts that wil be covered in this session" at bounding box center [712, 370] width 446 height 55
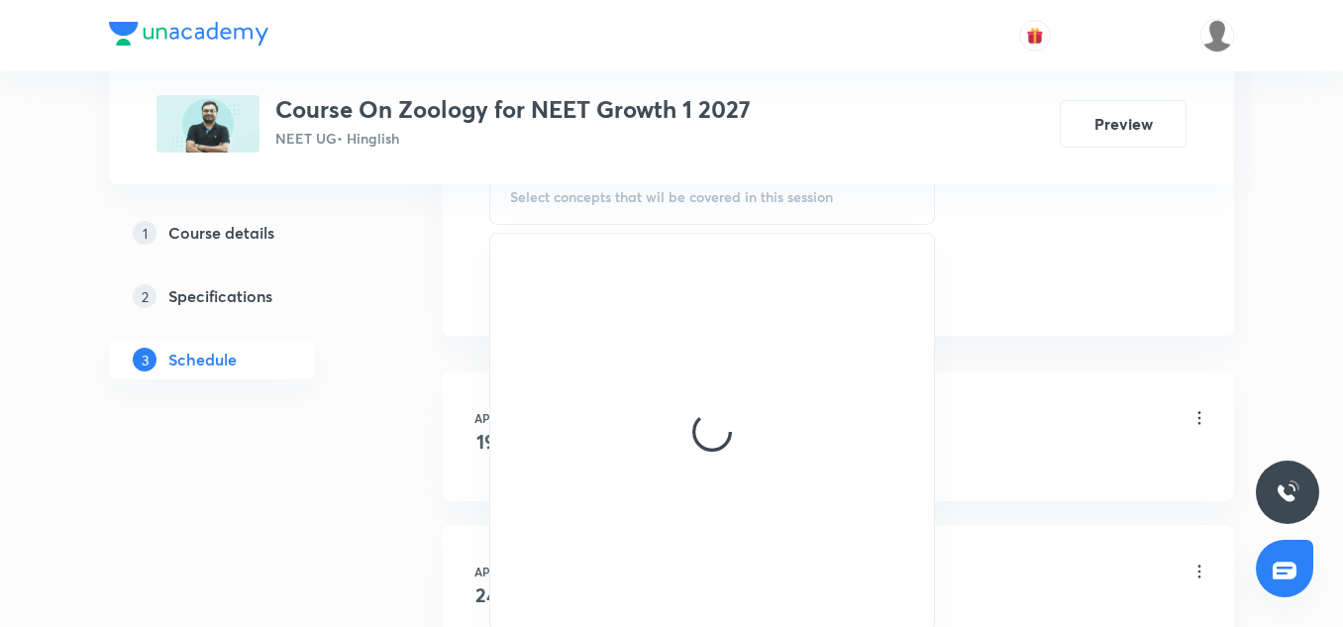
scroll to position [1055, 0]
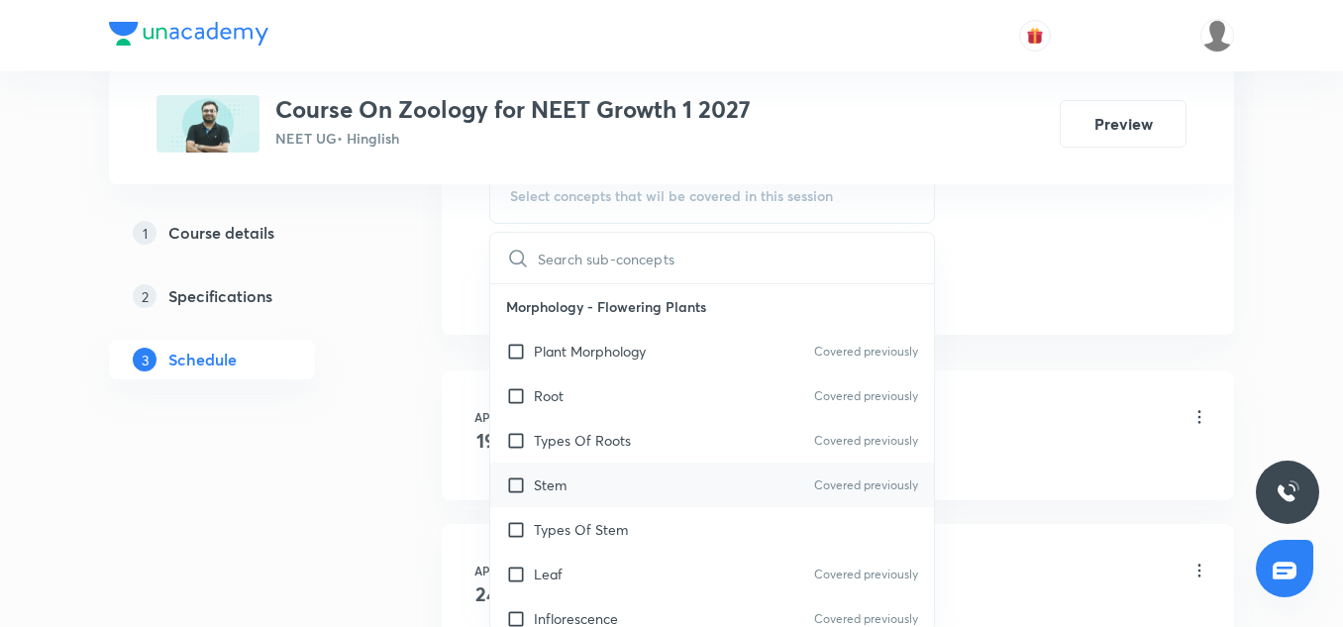
click at [612, 474] on div "Stem Covered previously" at bounding box center [712, 485] width 444 height 45
checkbox input "true"
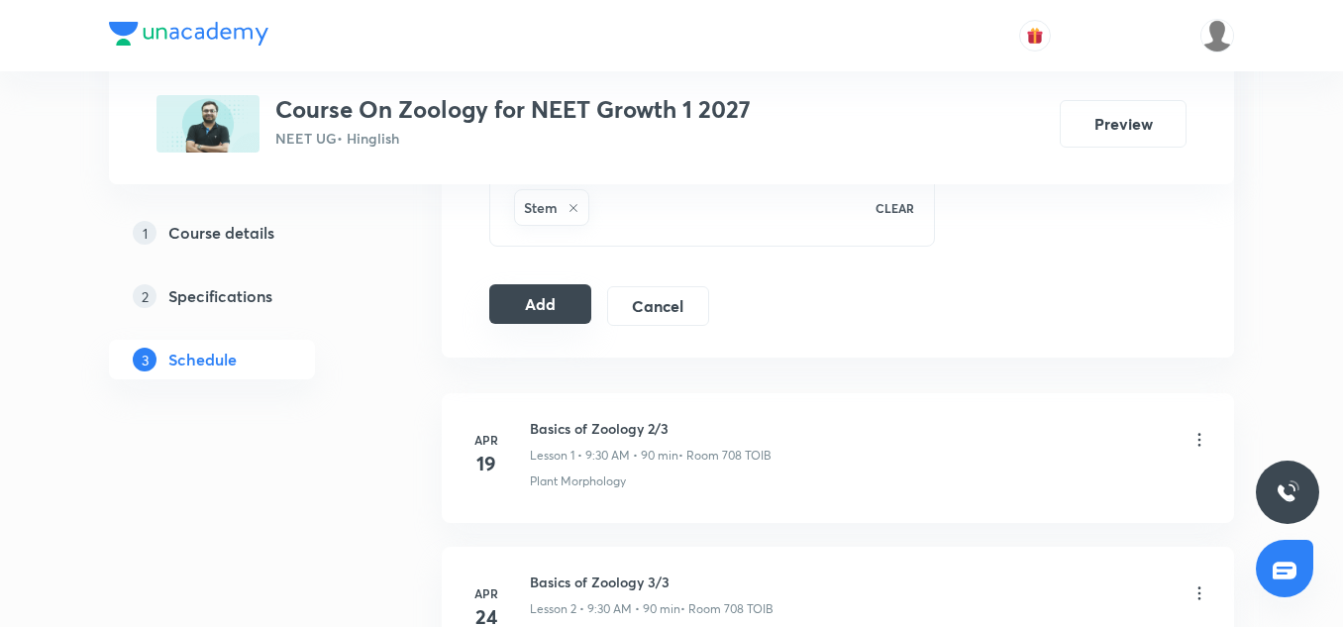
click at [560, 303] on button "Add" at bounding box center [540, 304] width 102 height 40
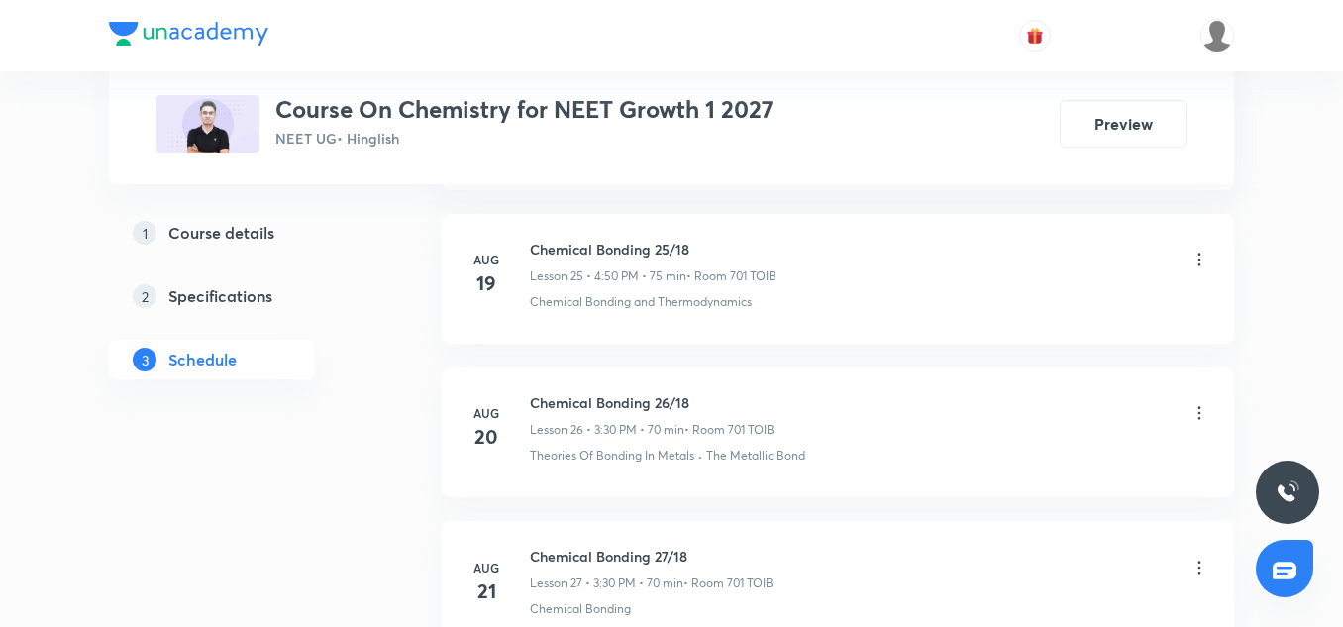
scroll to position [6206, 0]
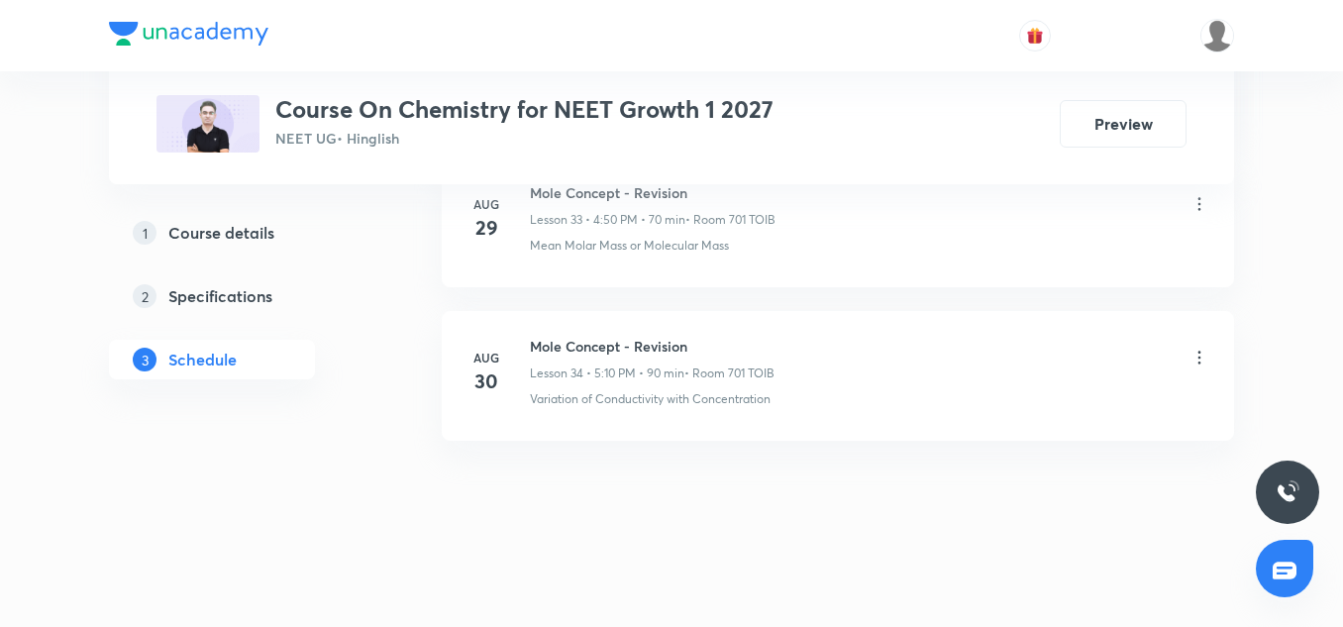
click at [631, 339] on h6 "Mole Concept - Revision" at bounding box center [652, 346] width 245 height 21
copy h6 "Mole Concept - Revision"
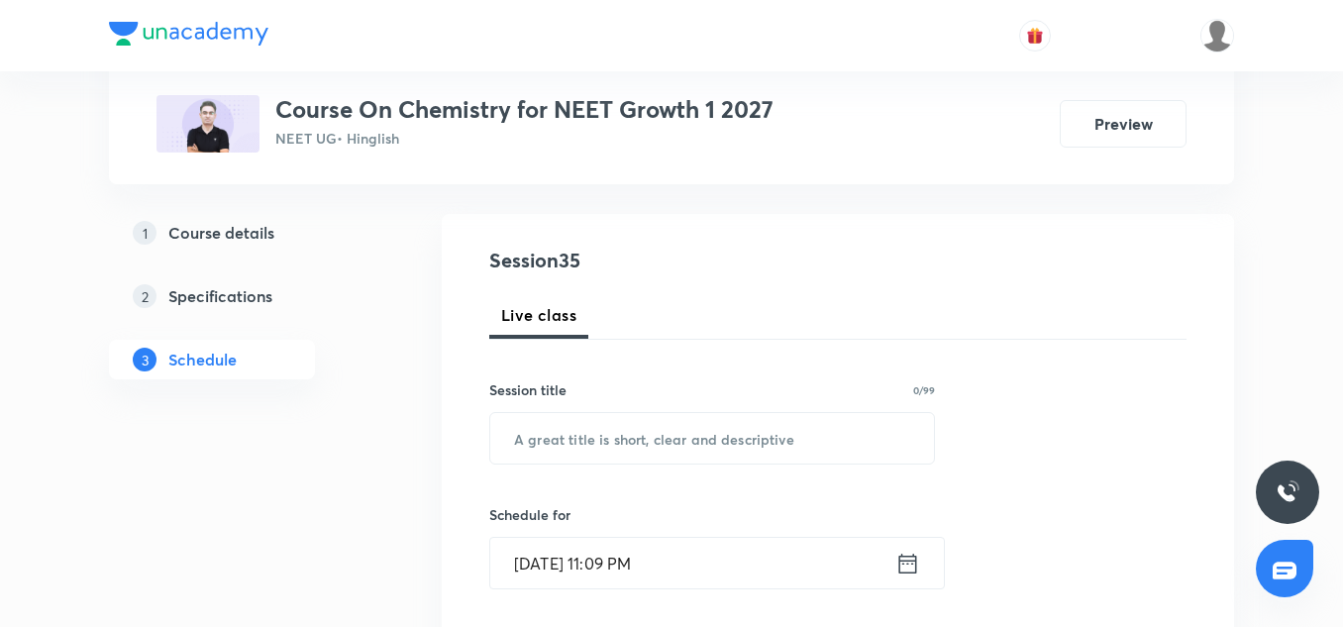
scroll to position [191, 0]
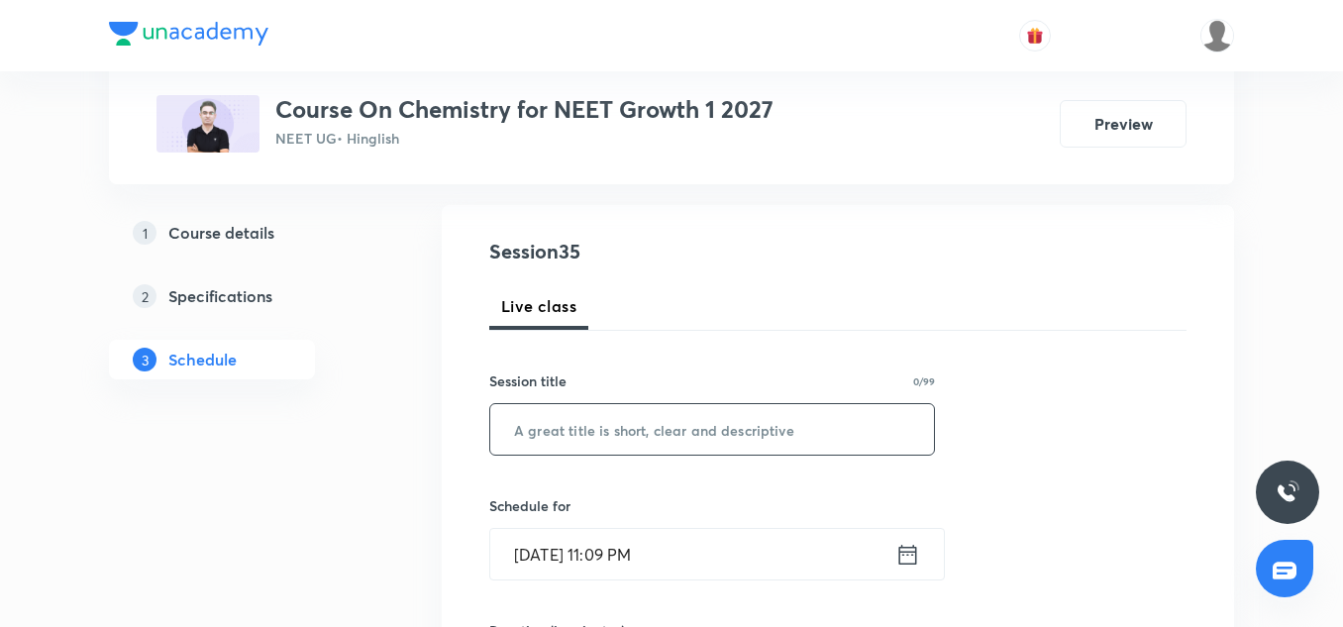
click at [629, 427] on input "text" at bounding box center [712, 429] width 444 height 51
paste input "Mole Concept - Revision"
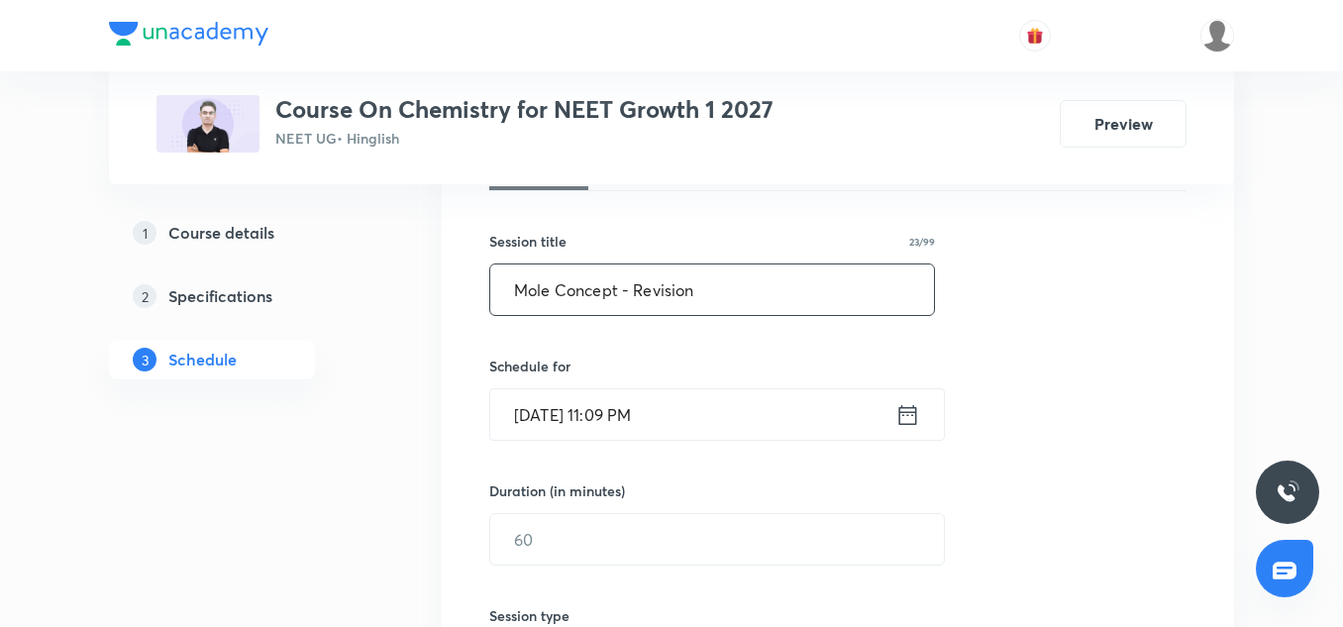
scroll to position [384, 0]
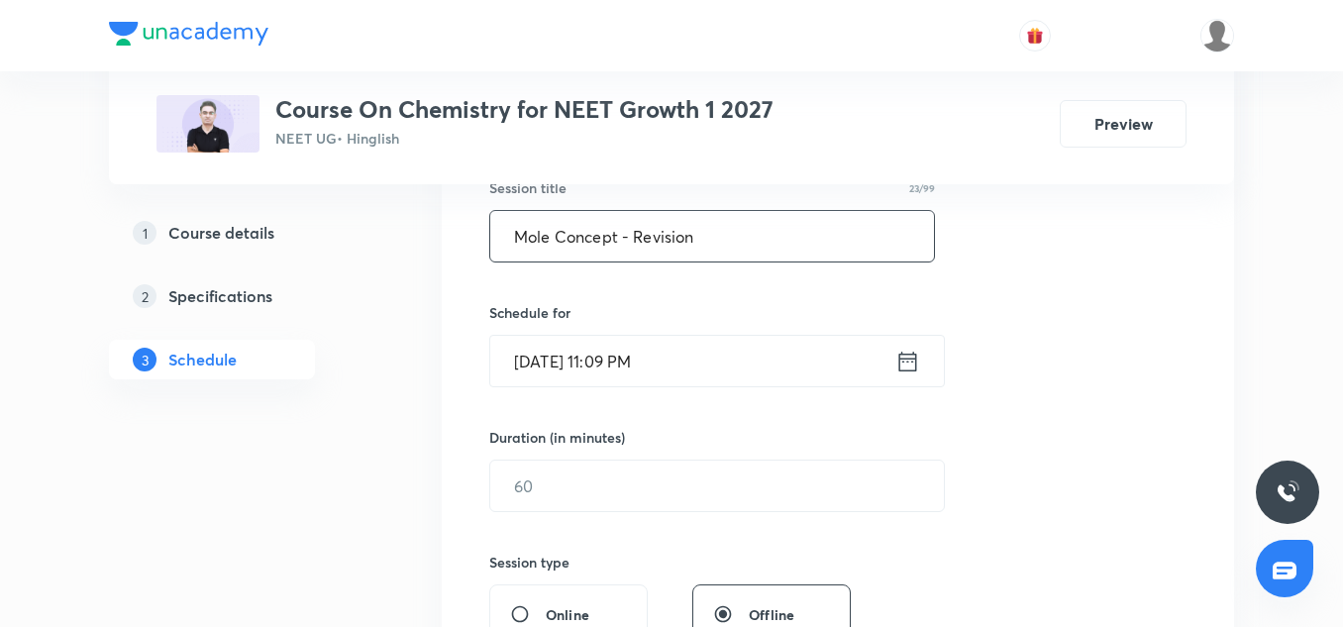
type input "Mole Concept - Revision"
click at [566, 365] on input "Aug 31, 2025, 11:09 PM" at bounding box center [692, 361] width 405 height 51
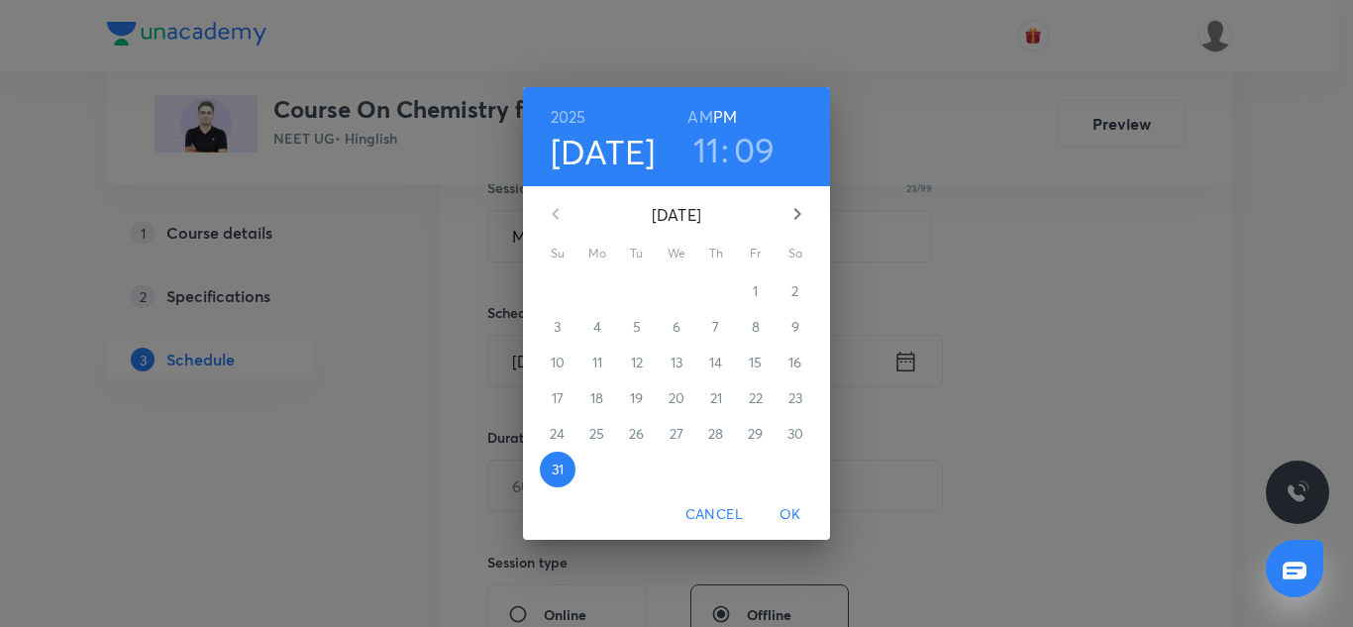
click at [795, 216] on icon "button" at bounding box center [798, 214] width 24 height 24
click at [595, 289] on p "1" at bounding box center [596, 291] width 5 height 20
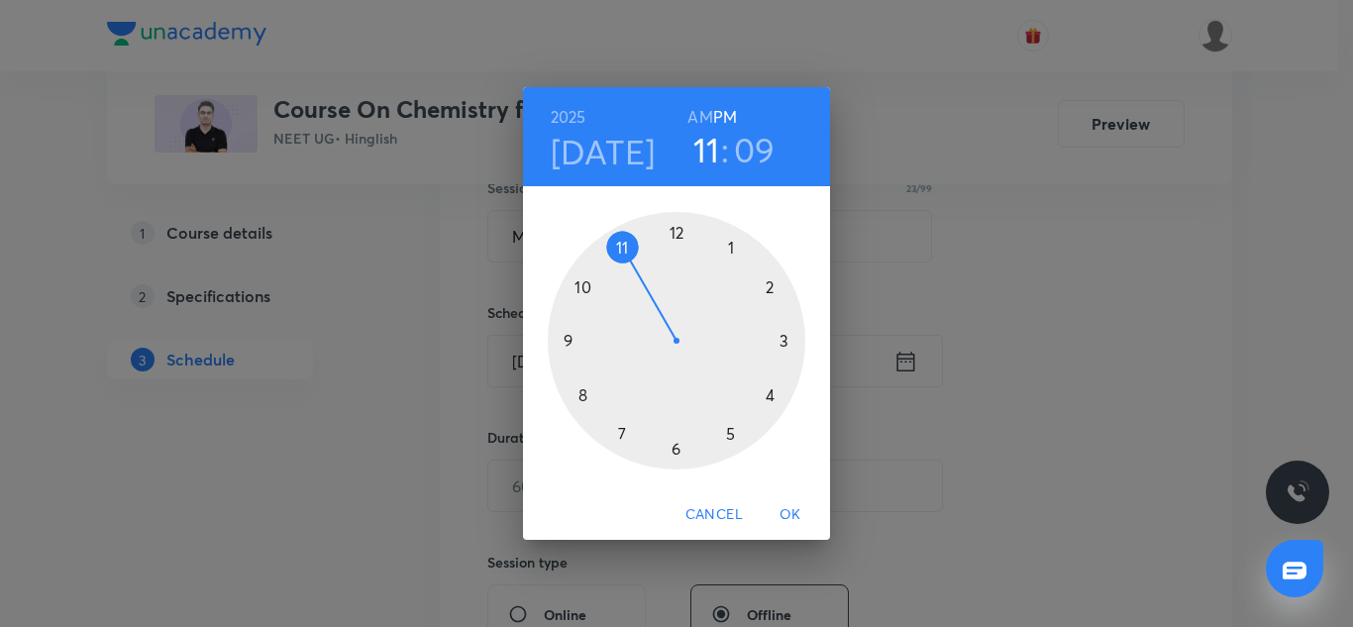
click at [680, 447] on div at bounding box center [677, 341] width 258 height 258
click at [765, 291] on div at bounding box center [677, 341] width 258 height 258
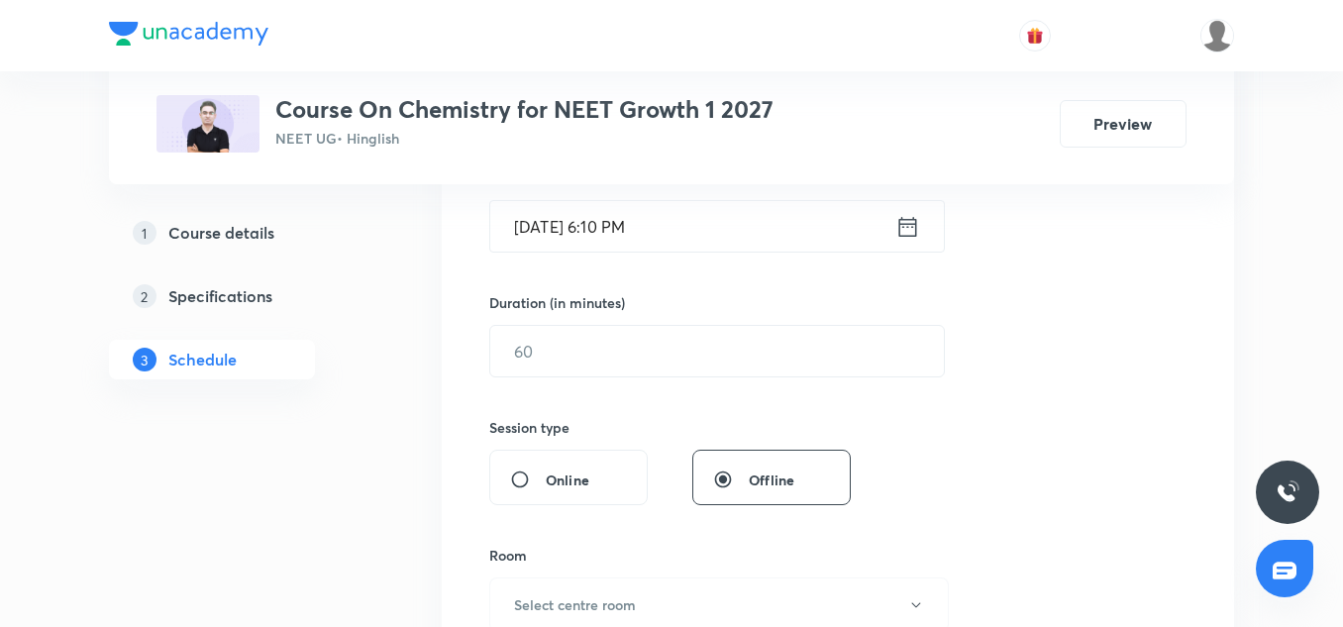
scroll to position [520, 0]
click at [572, 340] on input "text" at bounding box center [717, 350] width 454 height 51
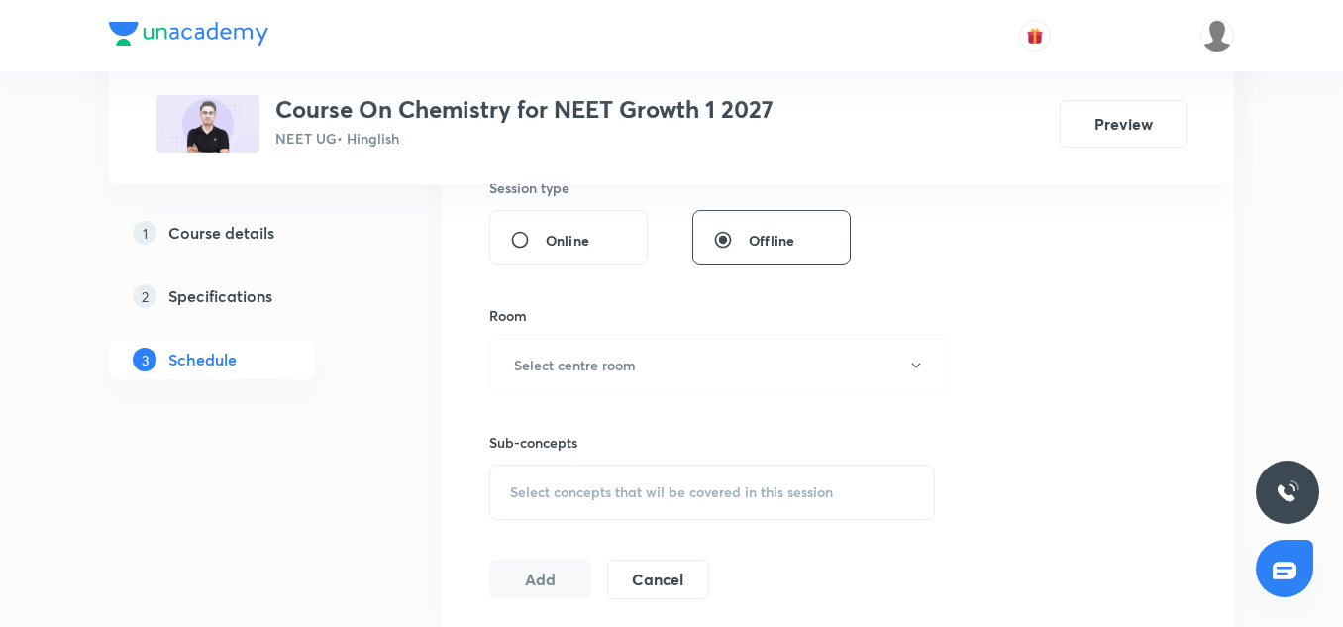
scroll to position [761, 0]
type input "70"
click at [562, 337] on button "Select centre room" at bounding box center [719, 363] width 460 height 54
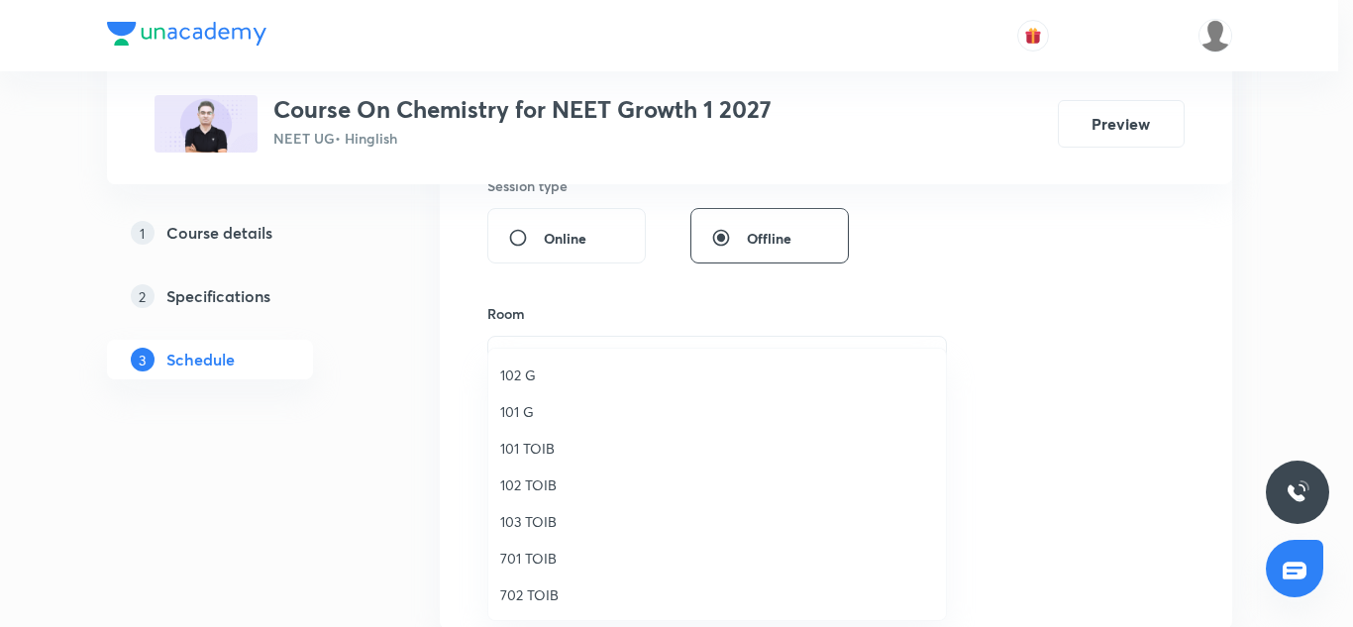
click at [543, 559] on span "701 TOIB" at bounding box center [717, 558] width 434 height 21
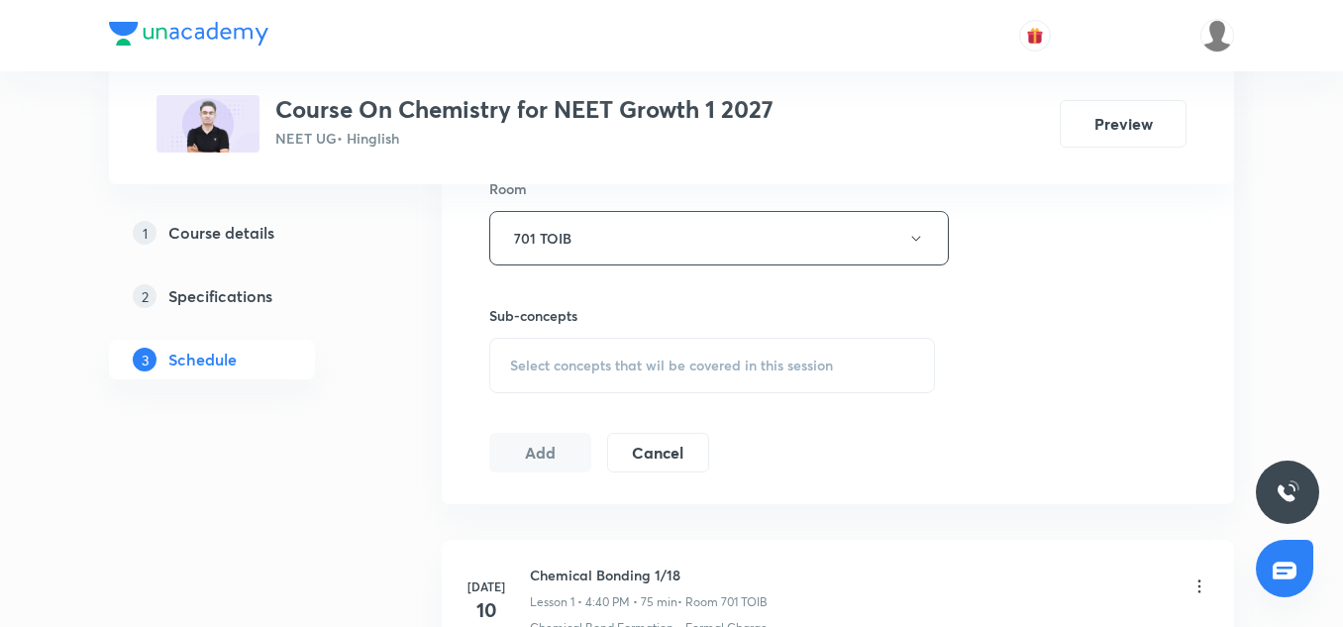
click at [633, 358] on span "Select concepts that wil be covered in this session" at bounding box center [671, 366] width 323 height 16
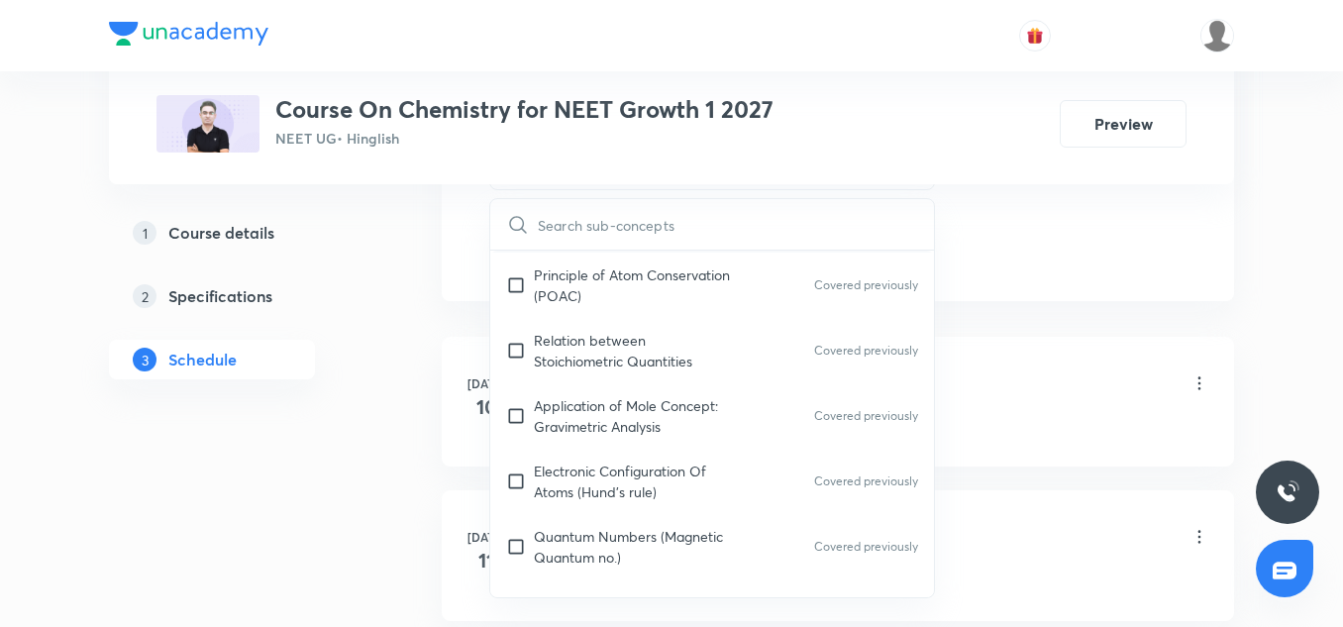
scroll to position [223, 0]
click at [582, 408] on p "Application of Mole Concept: Gravimetric Analysis" at bounding box center [634, 414] width 200 height 42
checkbox input "true"
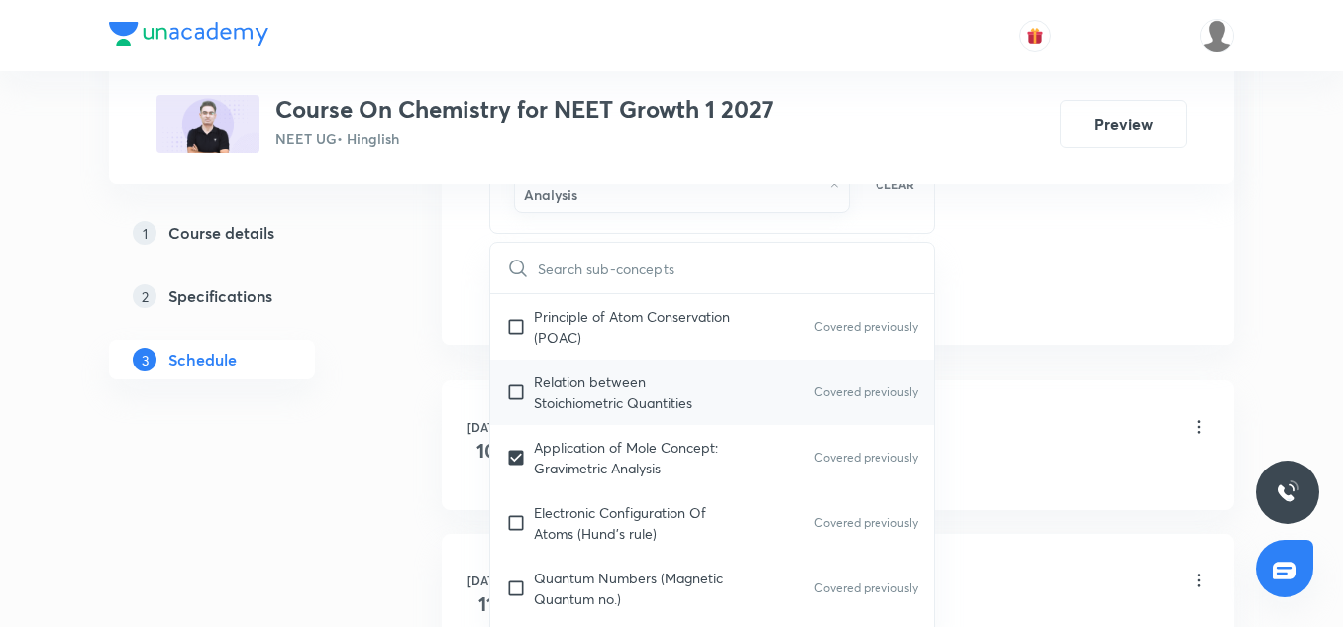
click at [590, 371] on p "Relation between Stoichiometric Quantities" at bounding box center [634, 392] width 200 height 42
checkbox input "true"
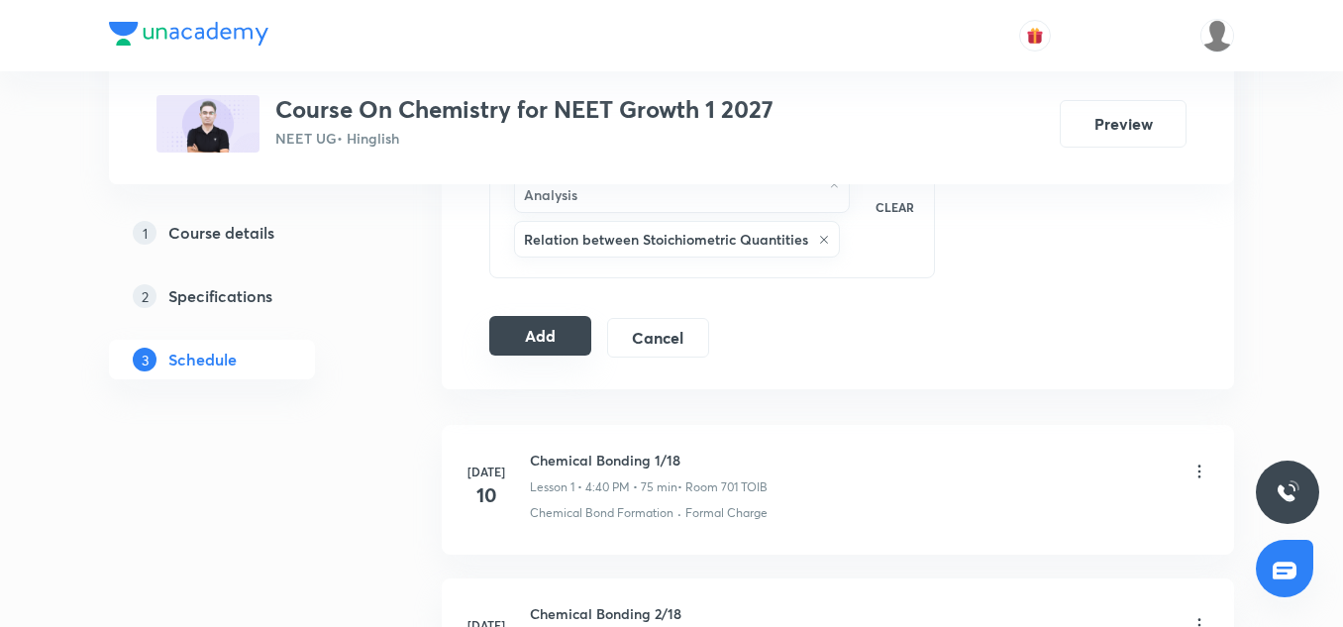
click at [541, 343] on button "Add" at bounding box center [540, 336] width 102 height 40
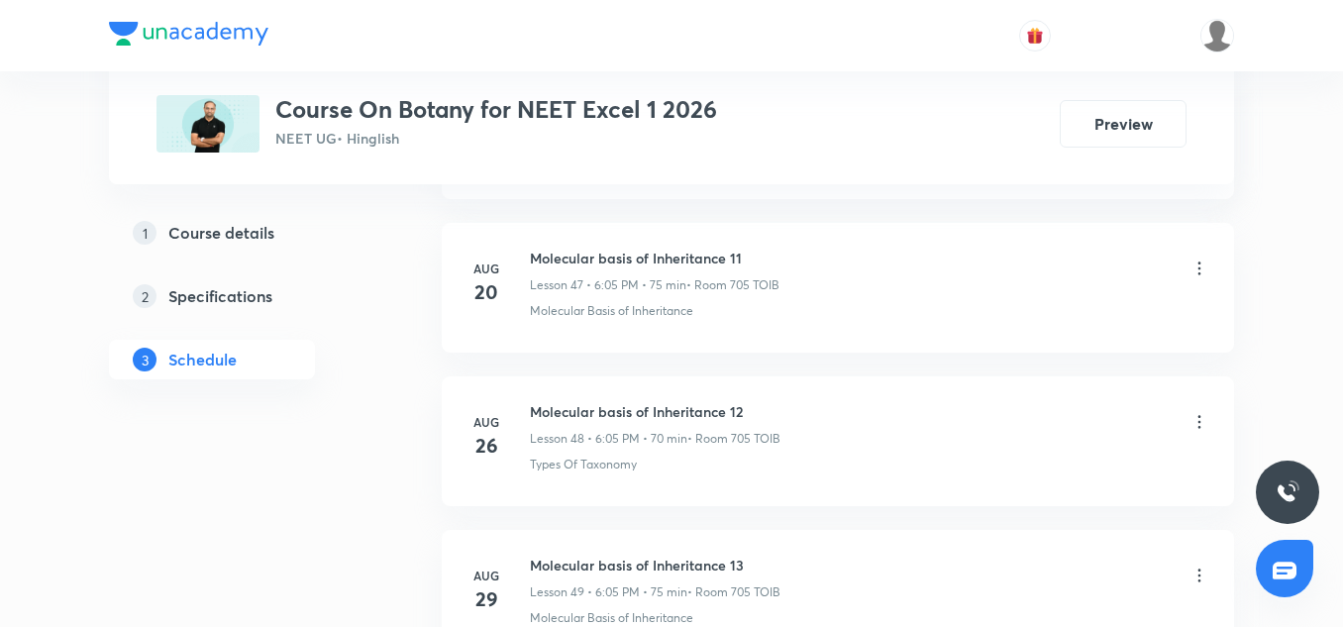
scroll to position [8491, 0]
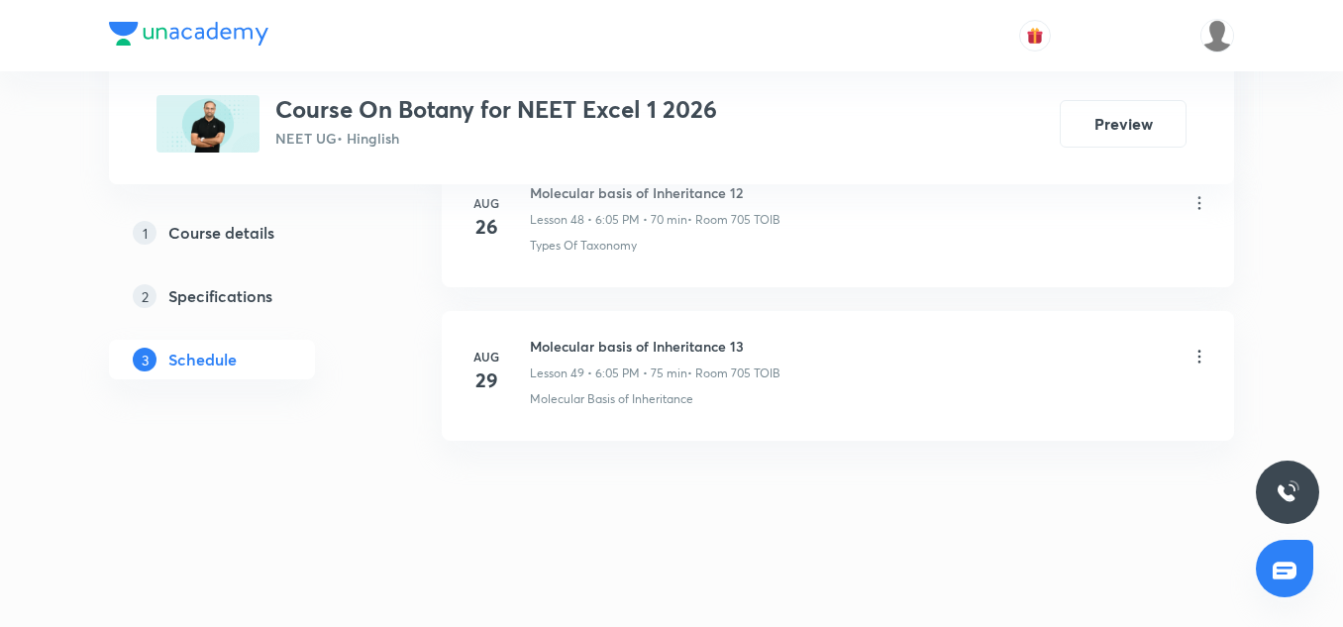
click at [636, 360] on div "Molecular basis of Inheritance 13 Lesson 49 • 6:05 PM • 75 min • Room 705 TOIB" at bounding box center [655, 359] width 251 height 47
drag, startPoint x: 636, startPoint y: 360, endPoint x: 634, endPoint y: 350, distance: 10.1
click at [634, 350] on div "Molecular basis of Inheritance 13 Lesson 49 • 6:05 PM • 75 min • Room 705 TOIB" at bounding box center [655, 359] width 251 height 47
click at [634, 350] on h6 "Molecular basis of Inheritance 13" at bounding box center [655, 346] width 251 height 21
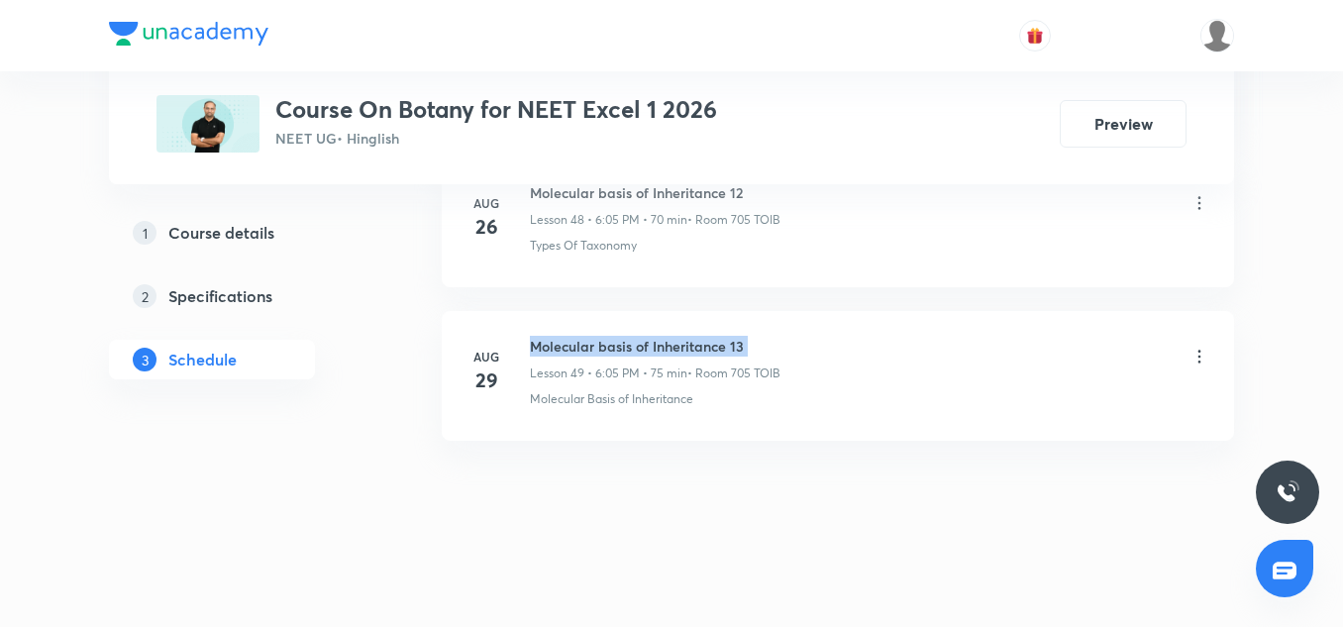
click at [634, 350] on h6 "Molecular basis of Inheritance 13" at bounding box center [655, 346] width 251 height 21
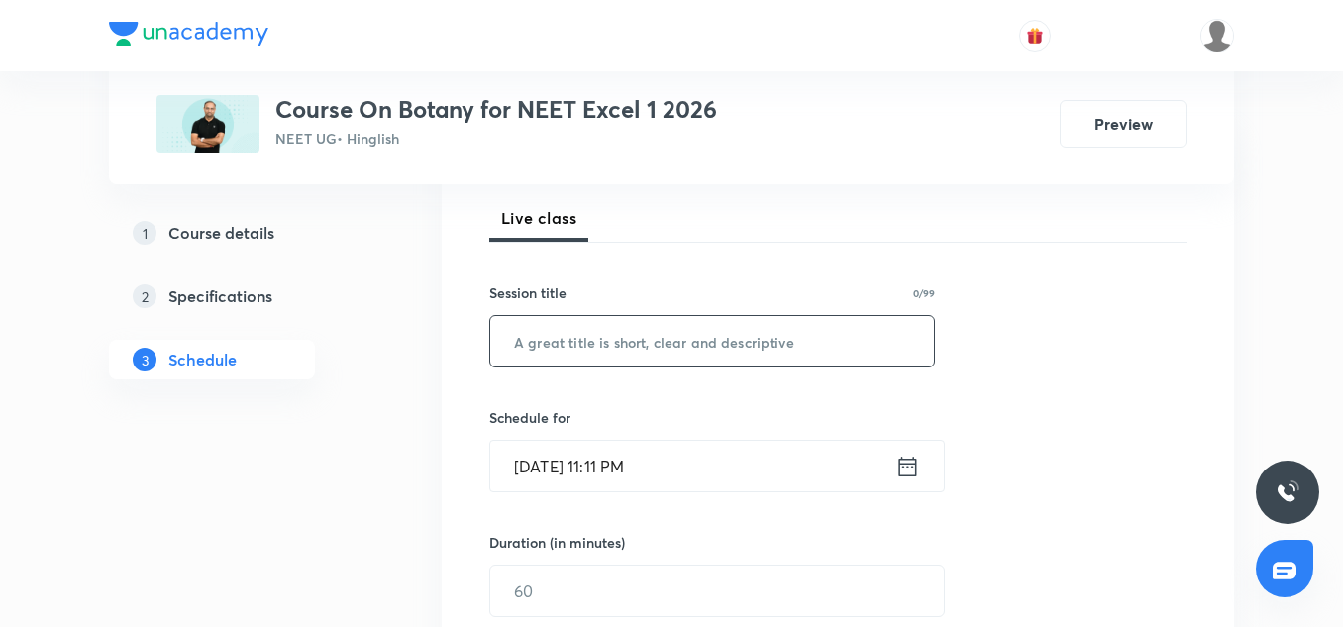
scroll to position [278, 0]
click at [604, 343] on input "text" at bounding box center [712, 342] width 444 height 51
paste input "Molecular basis of Inheritance 13"
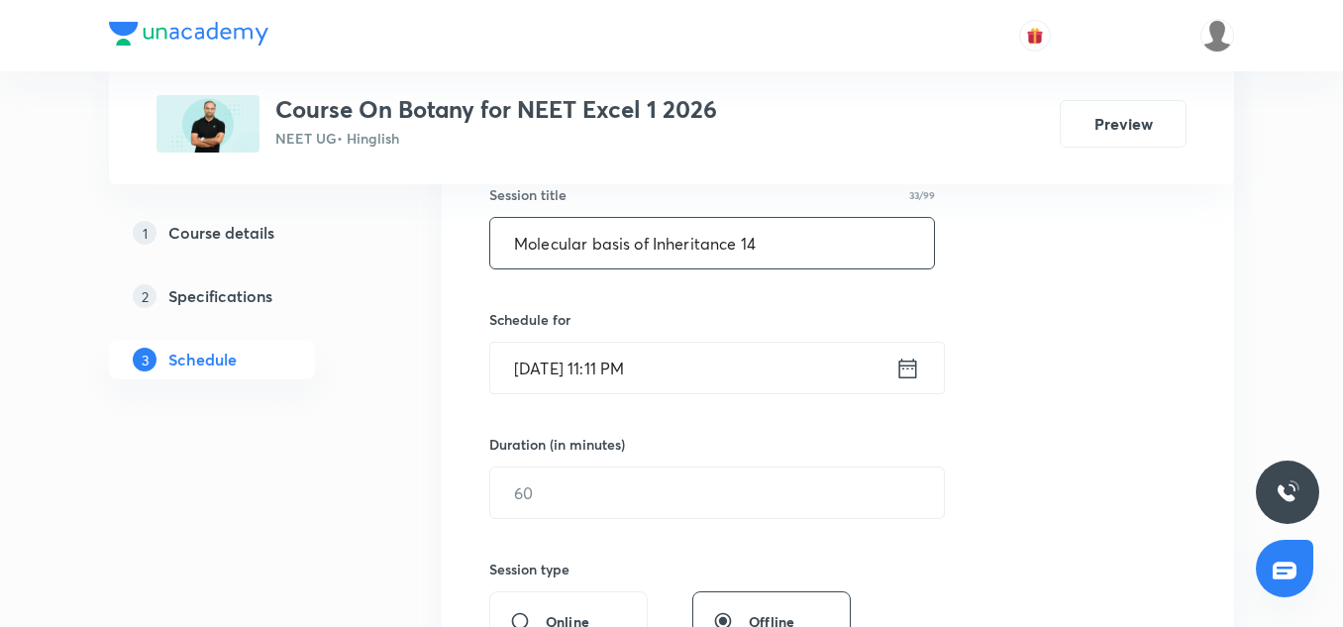
scroll to position [399, 0]
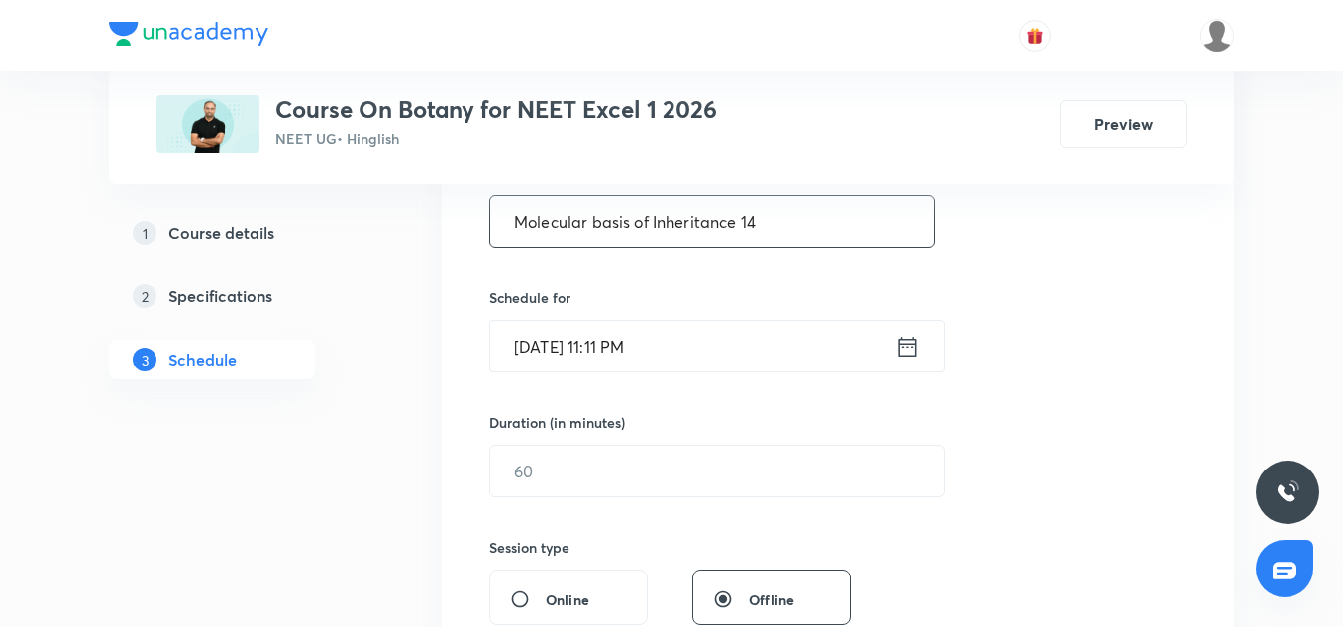
type input "Molecular basis of Inheritance 14"
click at [533, 373] on div "Session 50 Live class Session title 33/99 Molecular basis of Inheritance 14 ​ S…" at bounding box center [837, 494] width 697 height 930
click at [539, 355] on input "[DATE] 11:11 PM" at bounding box center [692, 346] width 405 height 51
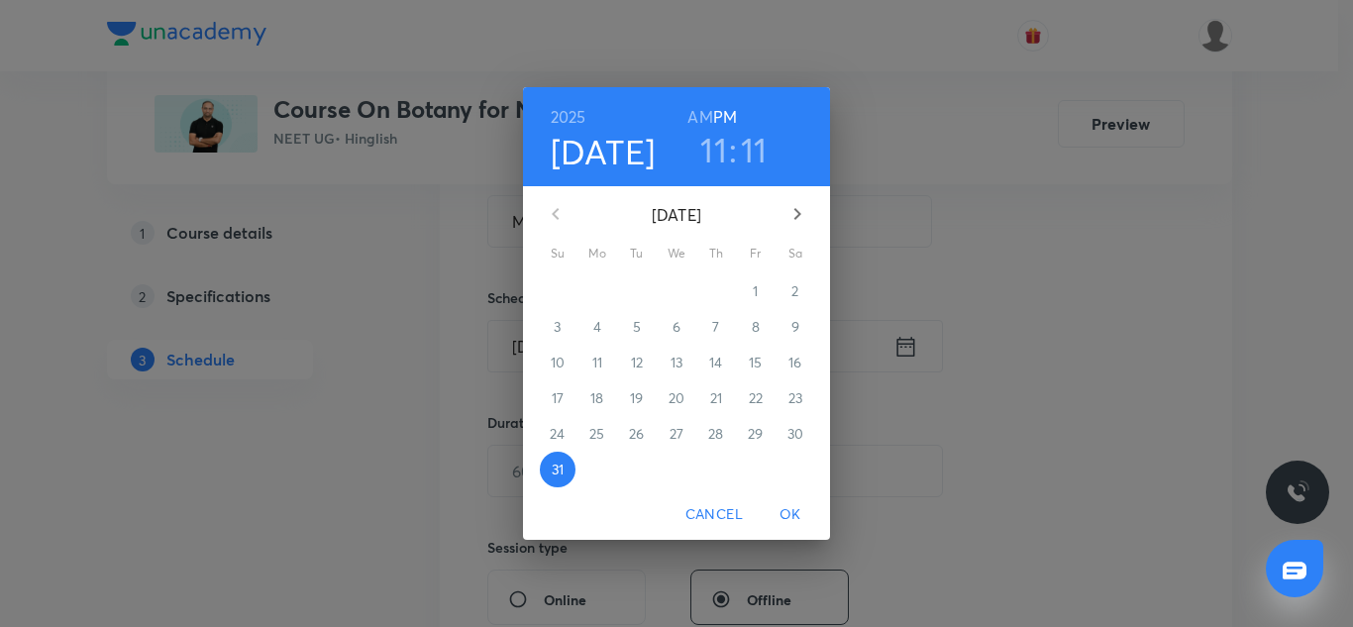
click at [802, 209] on icon "button" at bounding box center [798, 214] width 24 height 24
click at [602, 288] on span "1" at bounding box center [598, 291] width 36 height 20
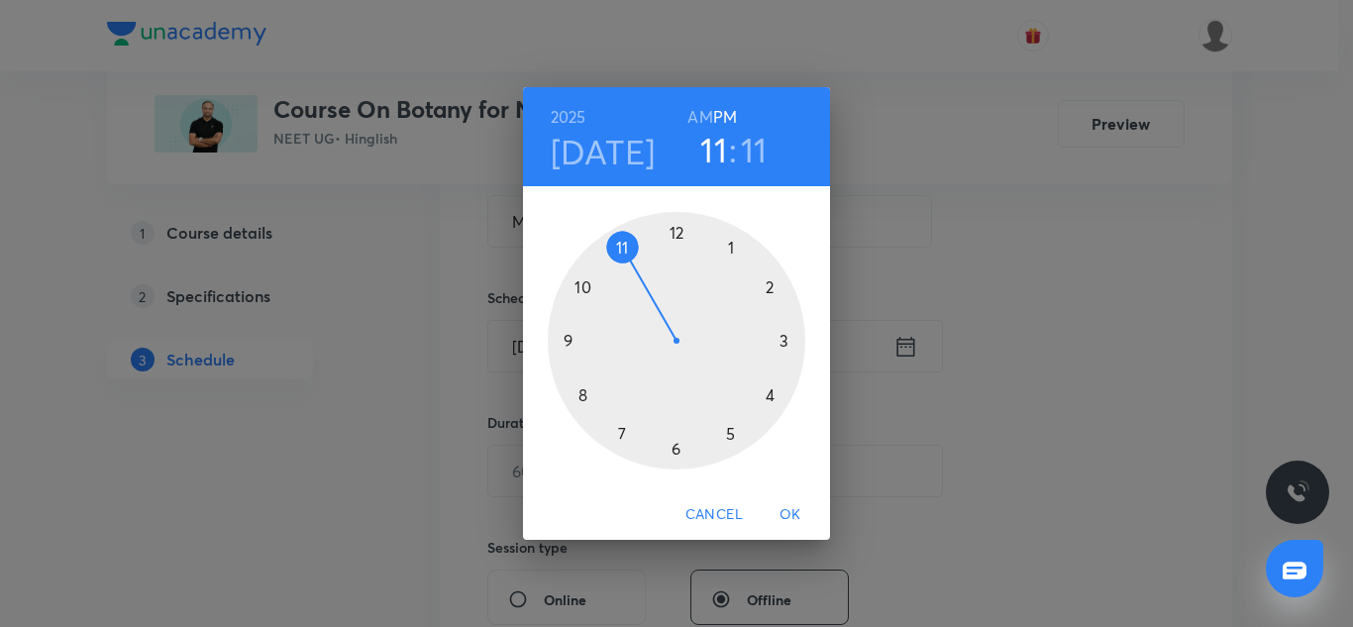
click at [780, 343] on div at bounding box center [677, 341] width 258 height 258
click at [674, 446] on div at bounding box center [677, 341] width 258 height 258
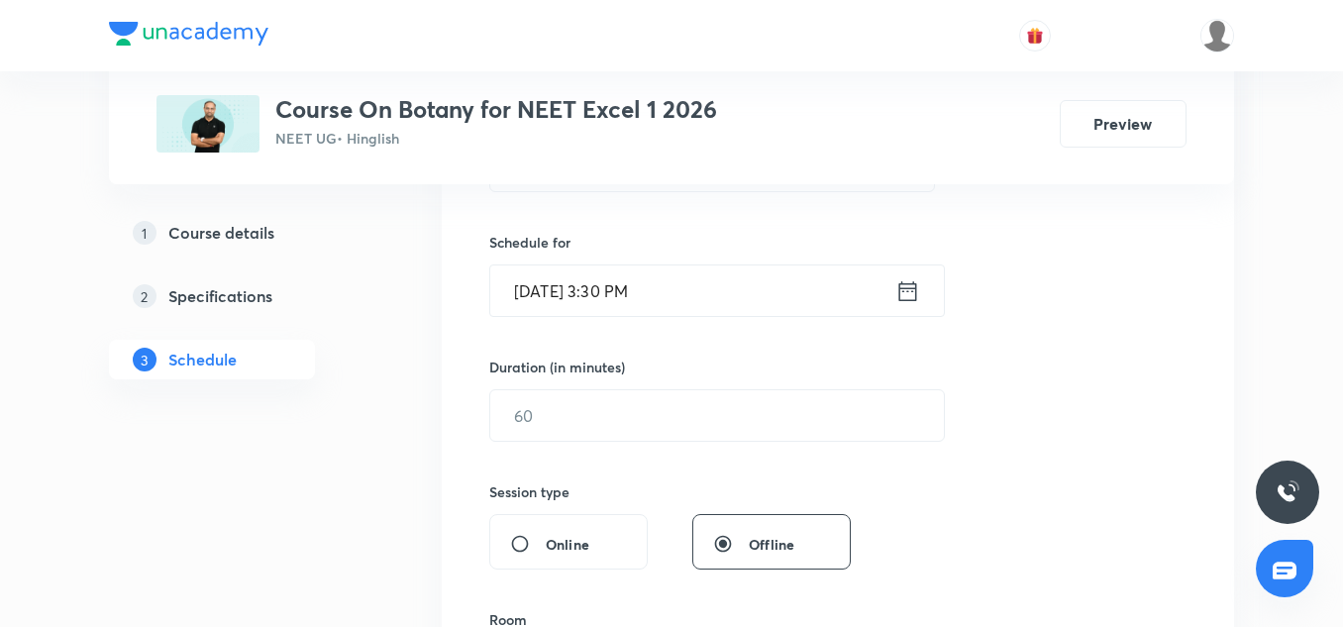
scroll to position [462, 0]
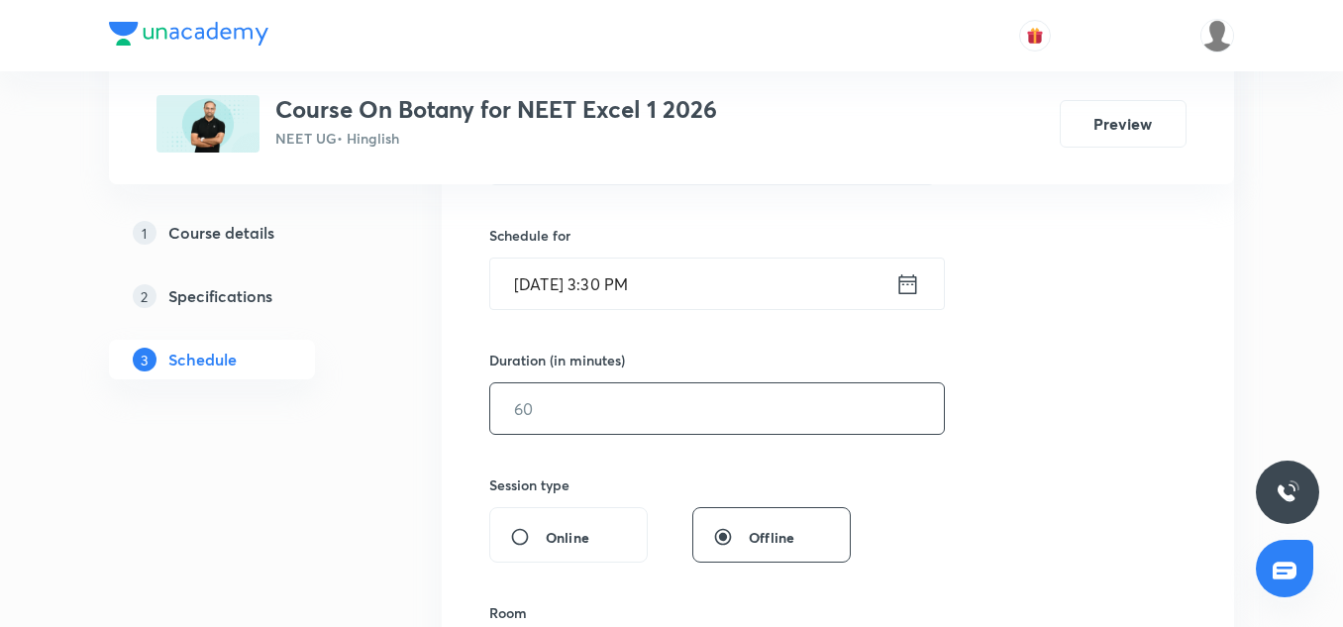
click at [572, 392] on input "text" at bounding box center [717, 408] width 454 height 51
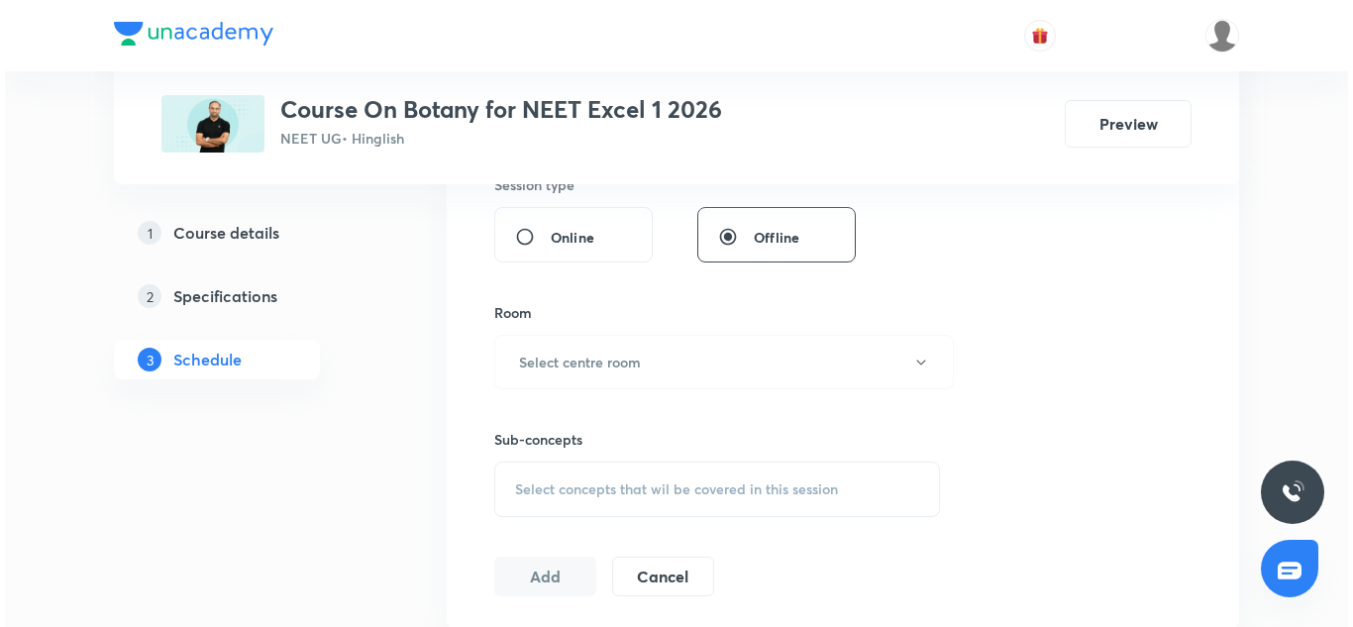
scroll to position [763, 0]
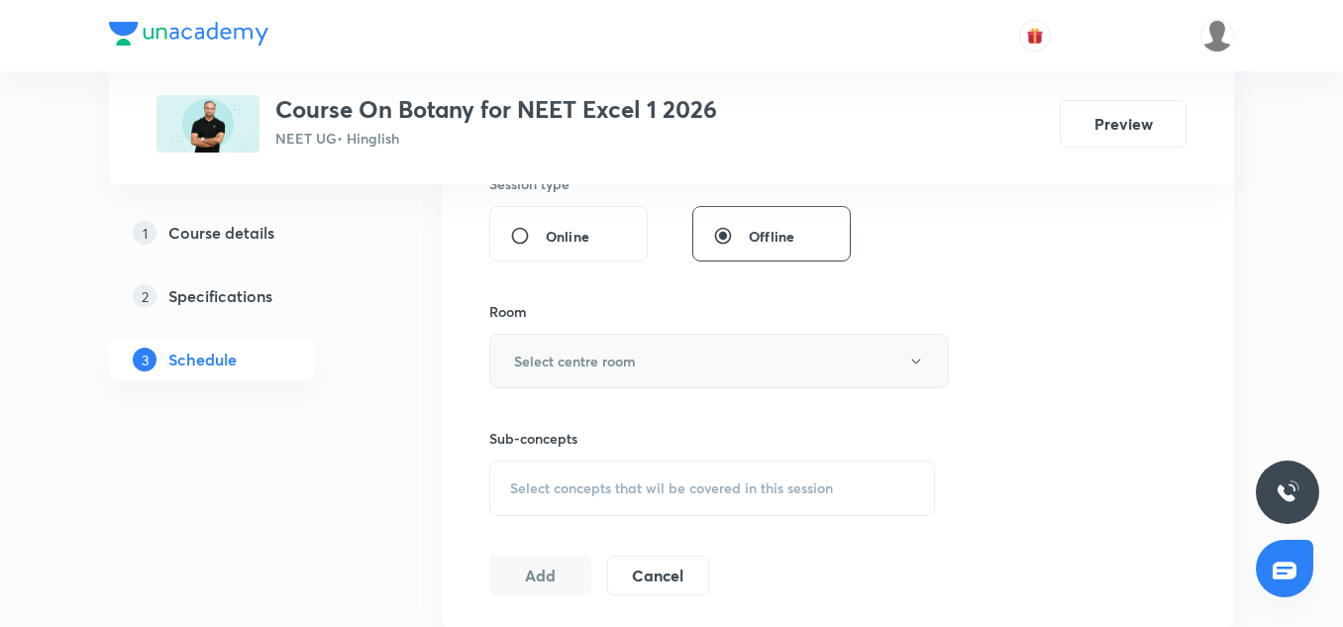
type input "70"
click at [564, 367] on h6 "Select centre room" at bounding box center [575, 361] width 122 height 21
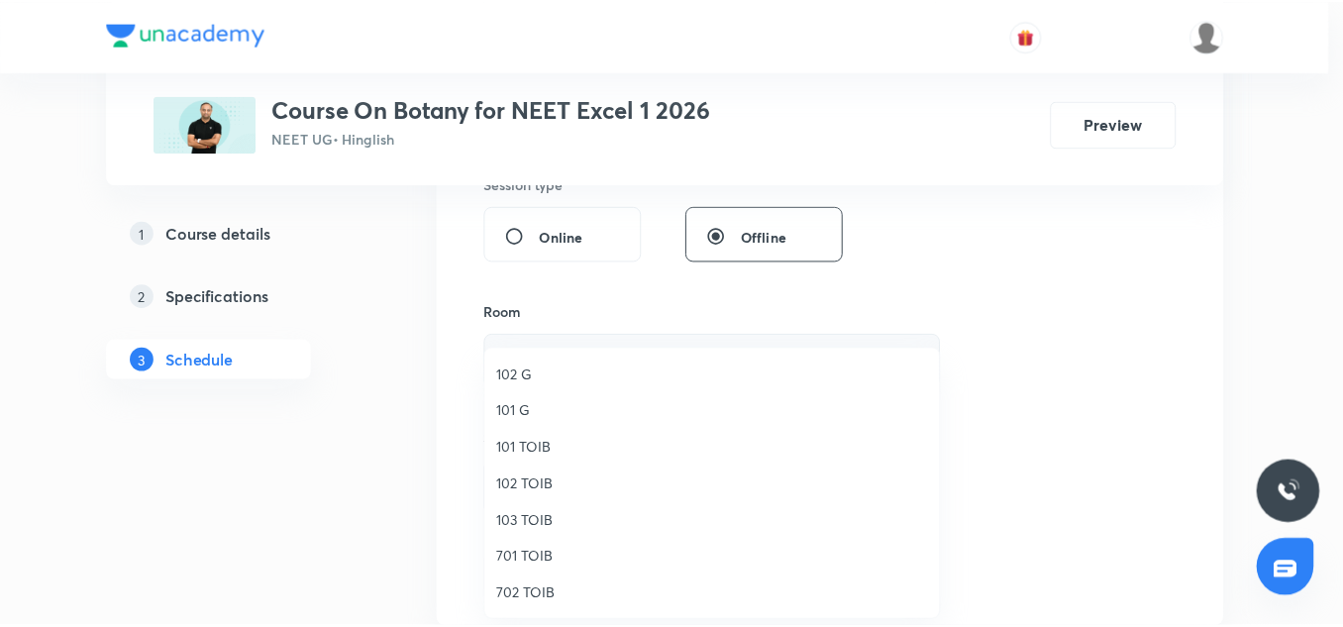
scroll to position [184, 0]
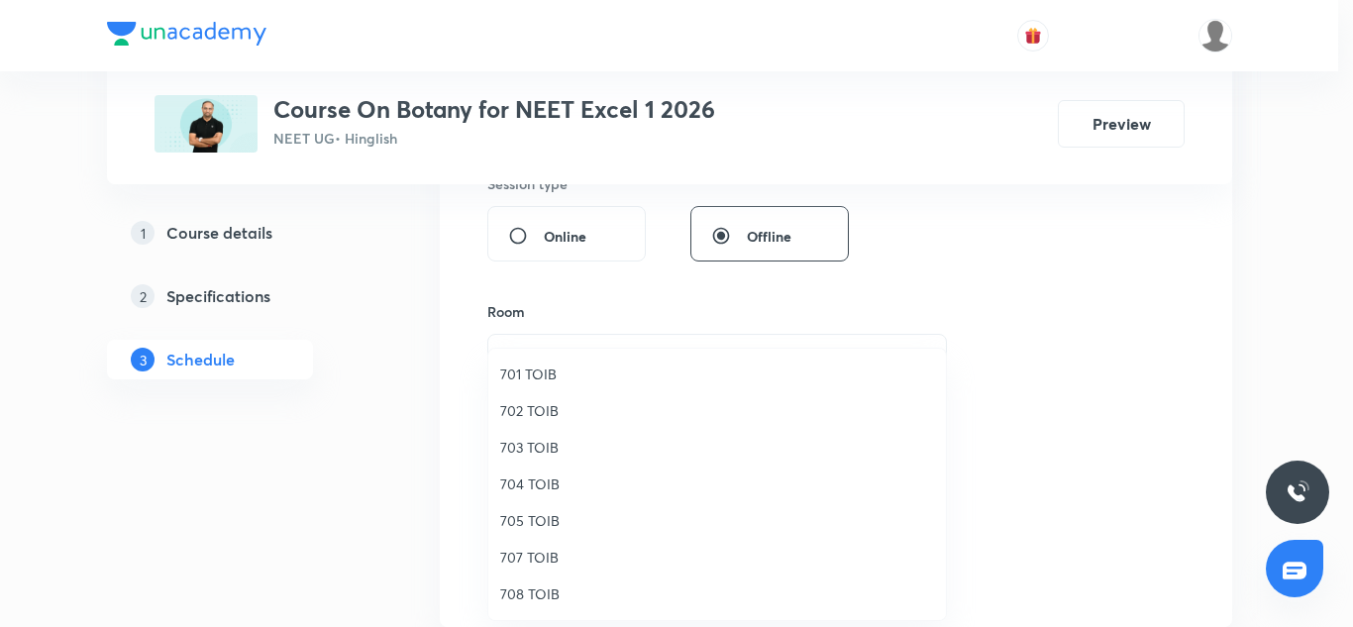
click at [534, 529] on span "705 TOIB" at bounding box center [717, 520] width 434 height 21
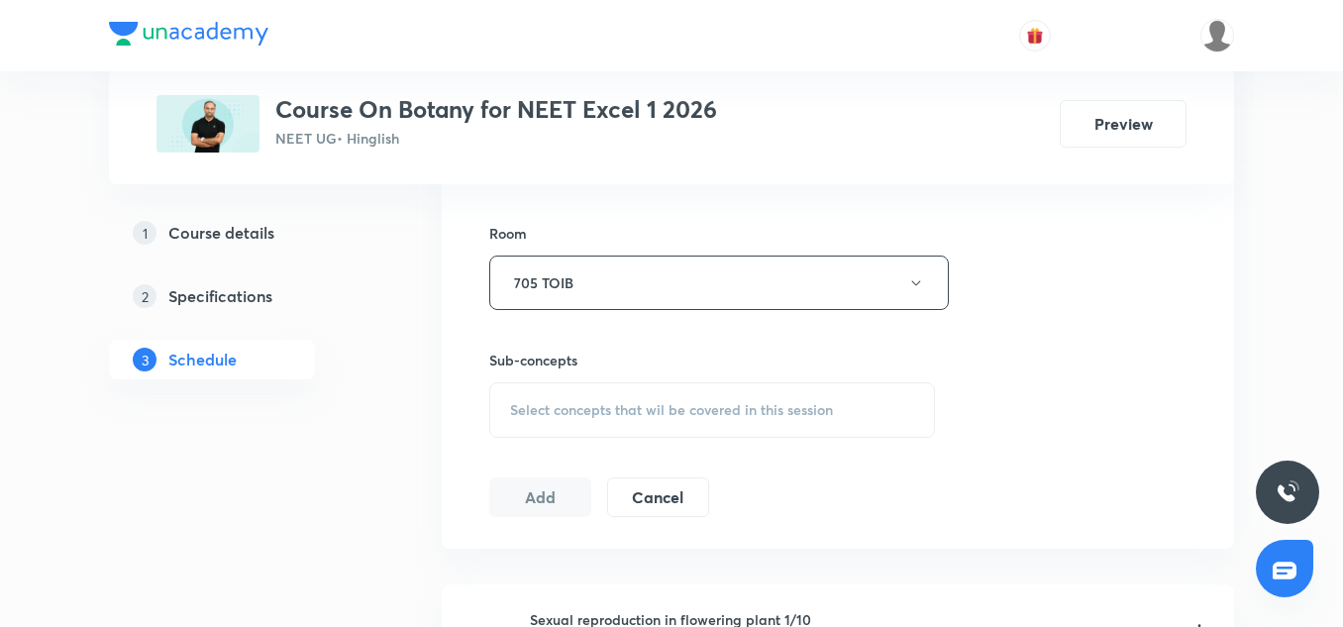
scroll to position [845, 0]
click at [565, 376] on div "Sub-concepts Select concepts that wil be covered in this session" at bounding box center [712, 390] width 446 height 88
click at [566, 399] on span "Select concepts that wil be covered in this session" at bounding box center [671, 406] width 323 height 16
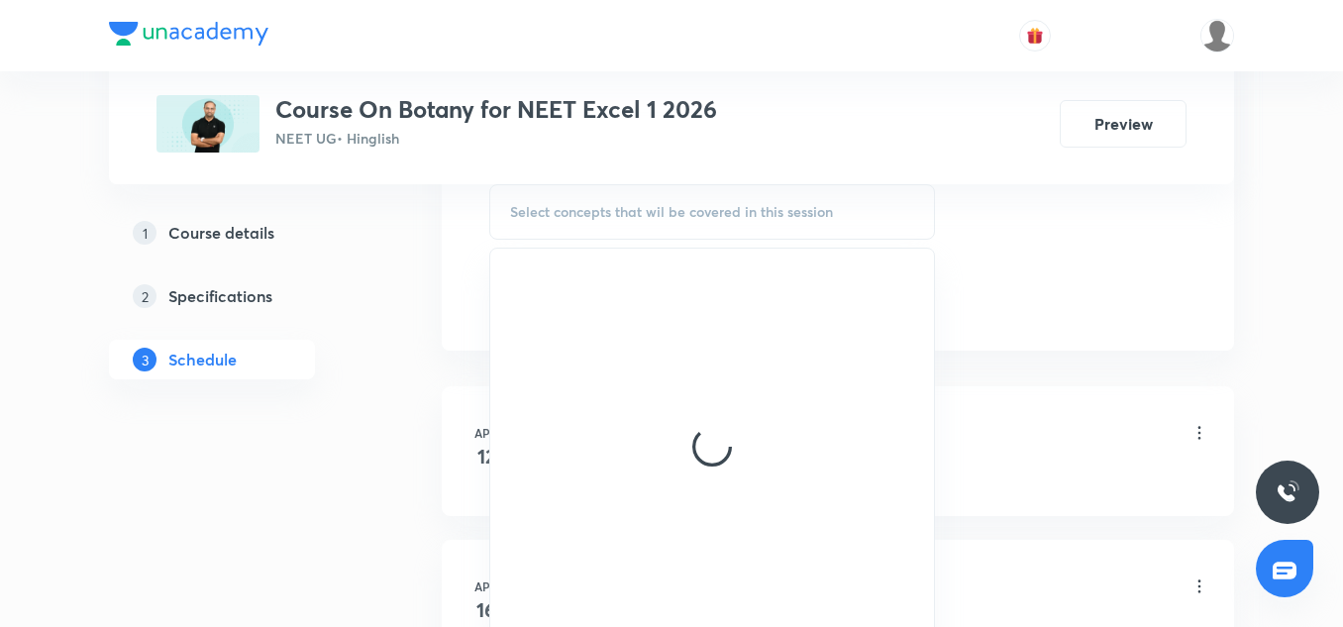
scroll to position [1040, 0]
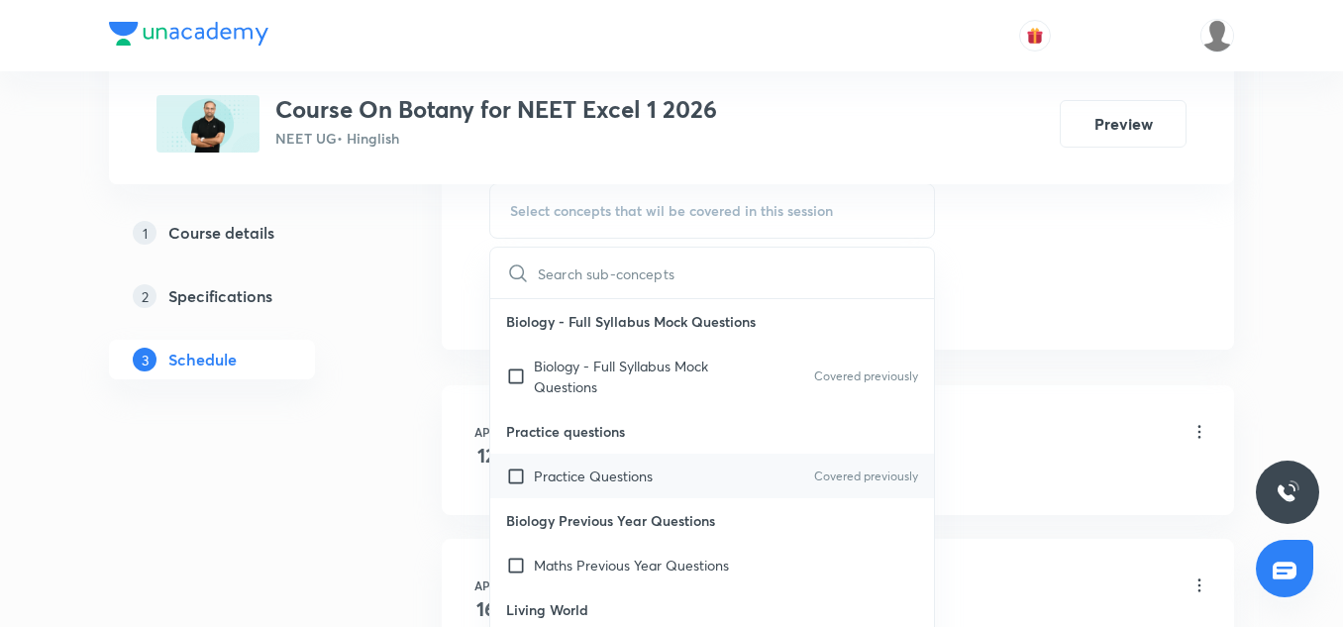
click at [601, 471] on p "Practice Questions" at bounding box center [593, 476] width 119 height 21
checkbox input "true"
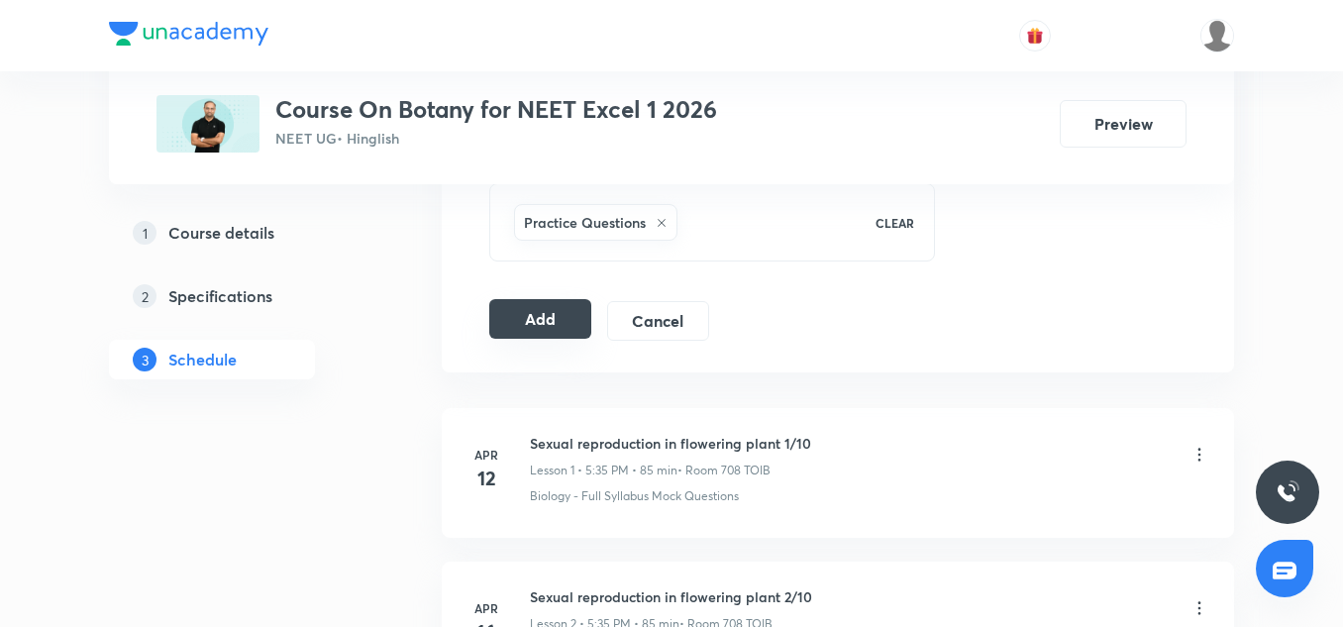
click at [553, 330] on button "Add" at bounding box center [540, 319] width 102 height 40
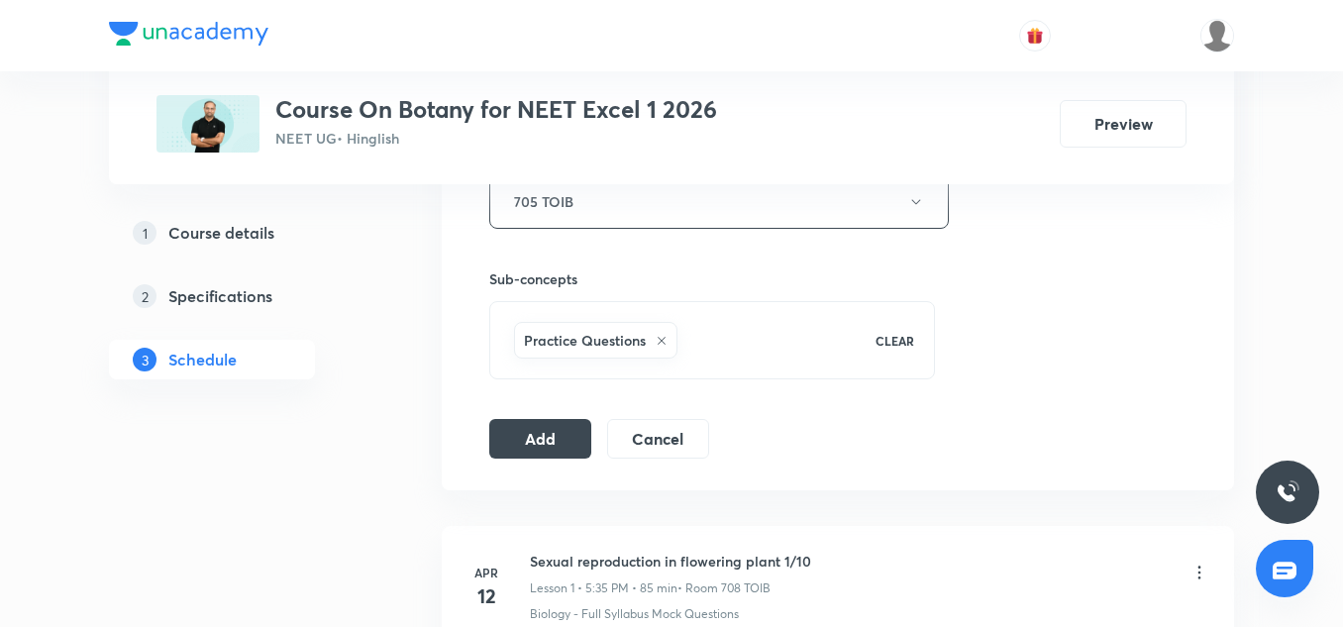
scroll to position [924, 0]
click at [546, 456] on div "Add Cancel" at bounding box center [607, 437] width 236 height 40
click at [546, 438] on button "Add" at bounding box center [540, 435] width 102 height 40
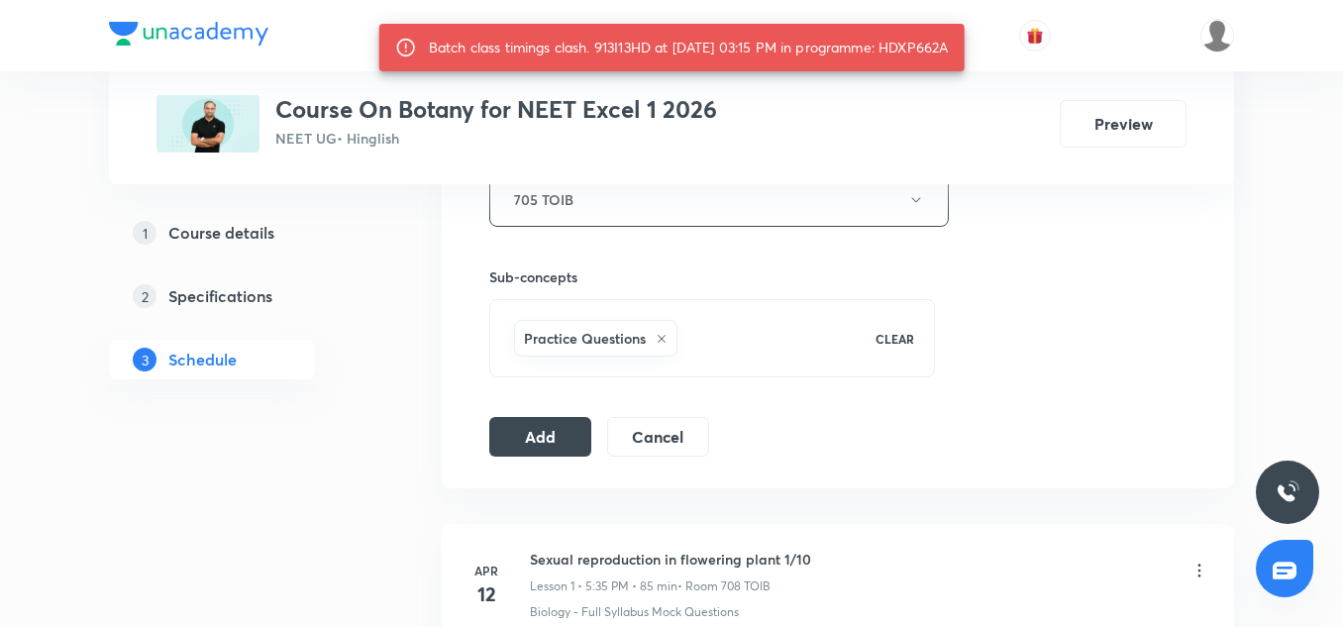
click at [934, 42] on div "Batch class timings clash. 913I13HD at 01 Sep 2025 03:15 PM in programme: HDXP6…" at bounding box center [689, 48] width 520 height 36
copy div "HDXP662A"
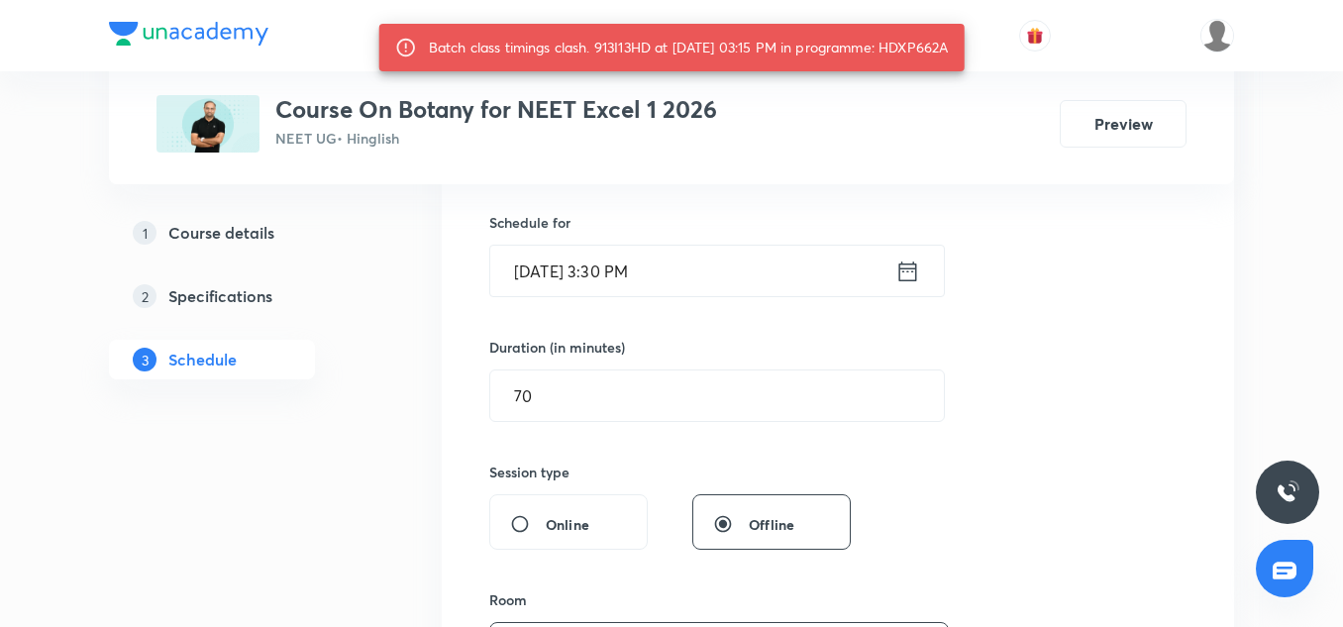
scroll to position [474, 0]
click at [614, 252] on input "Sep 1, 2025, 3:30 PM" at bounding box center [692, 272] width 405 height 51
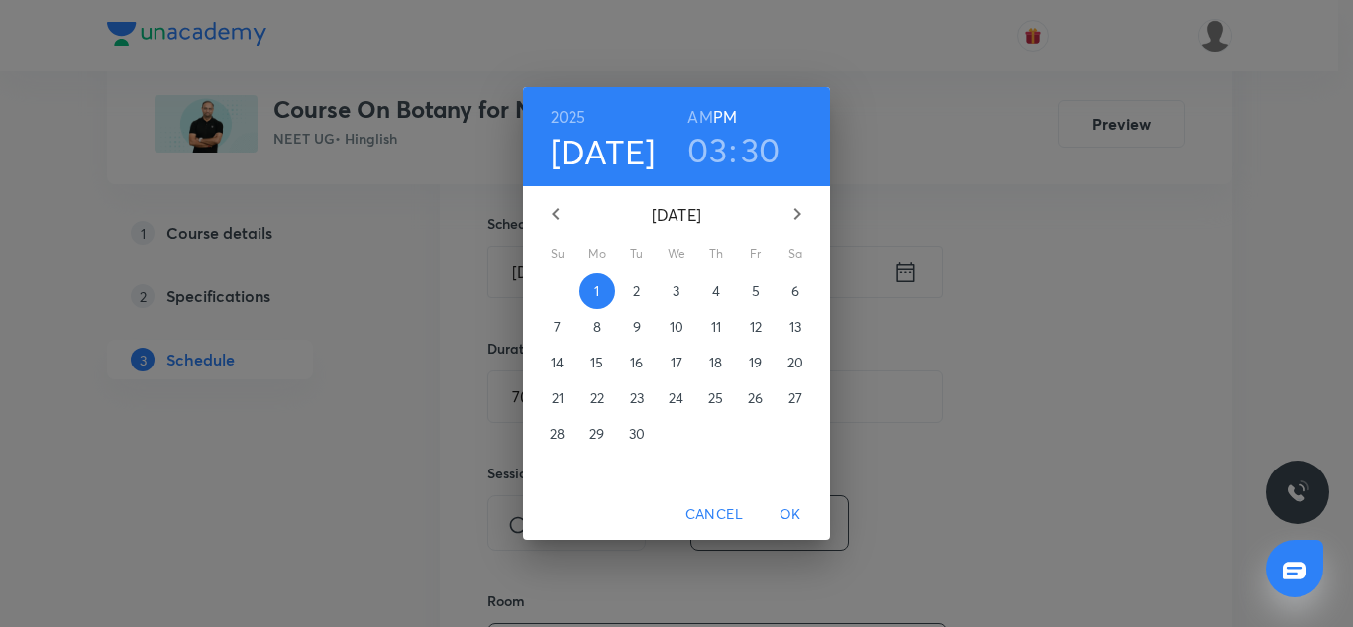
click at [761, 145] on h3 "30" at bounding box center [761, 150] width 40 height 42
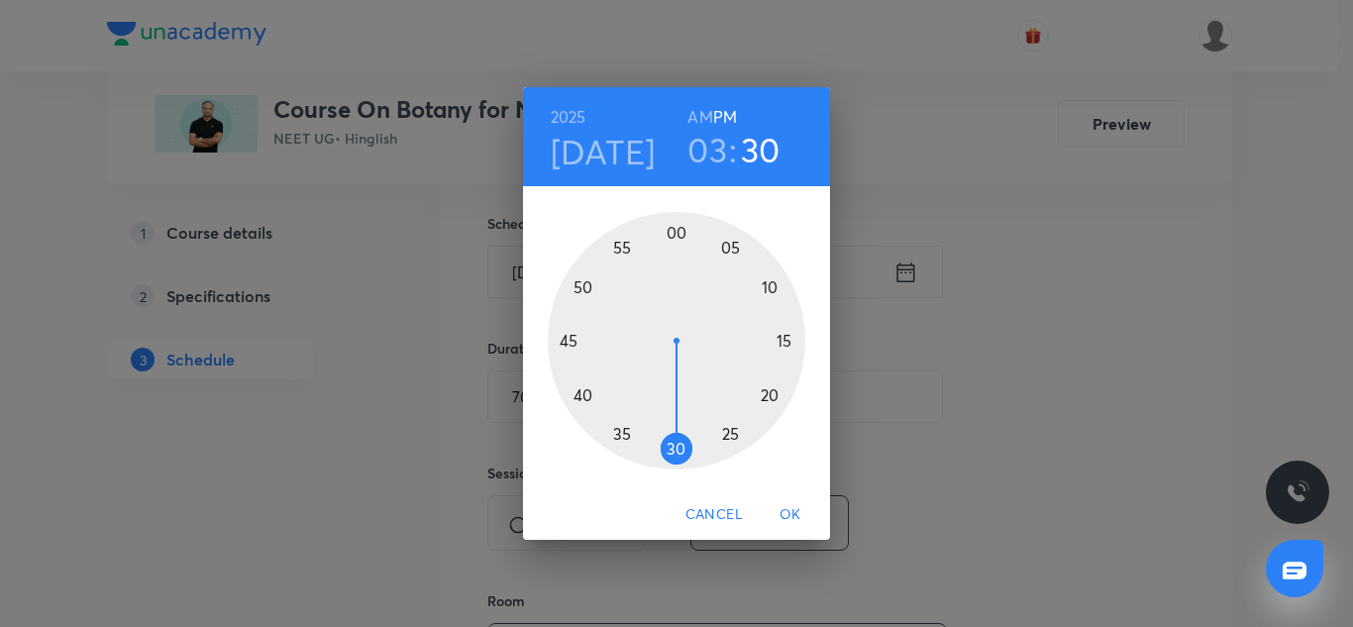
click at [780, 343] on div at bounding box center [677, 341] width 258 height 258
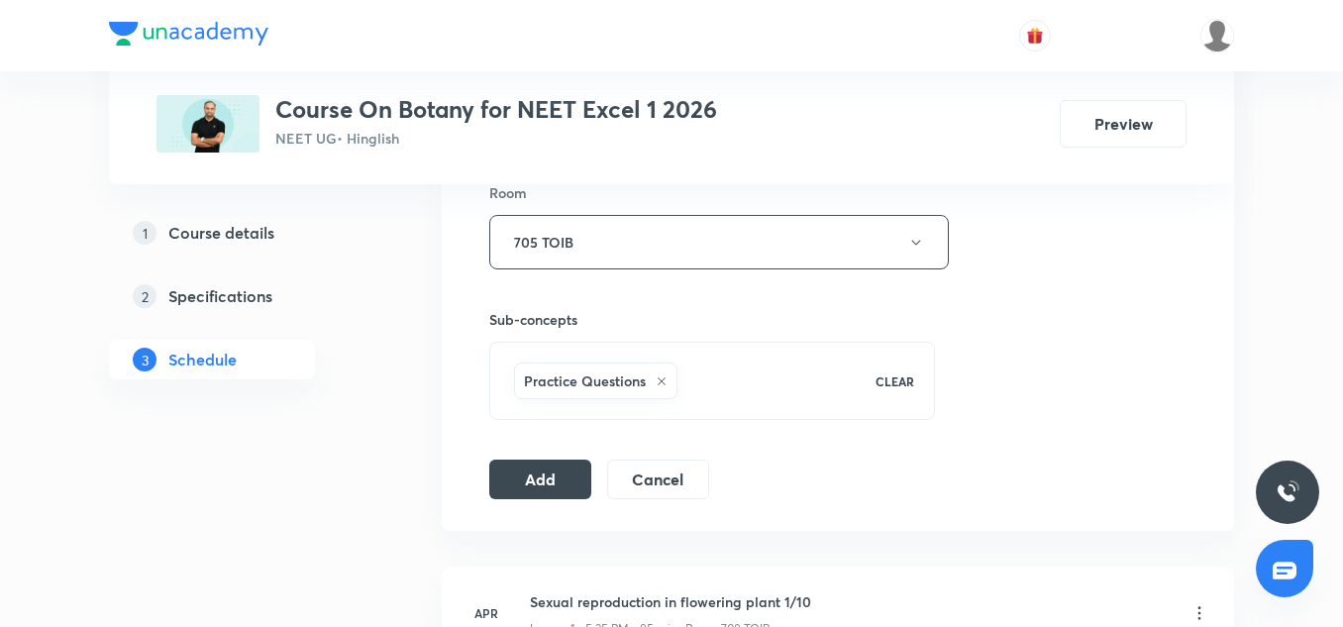
scroll to position [888, 0]
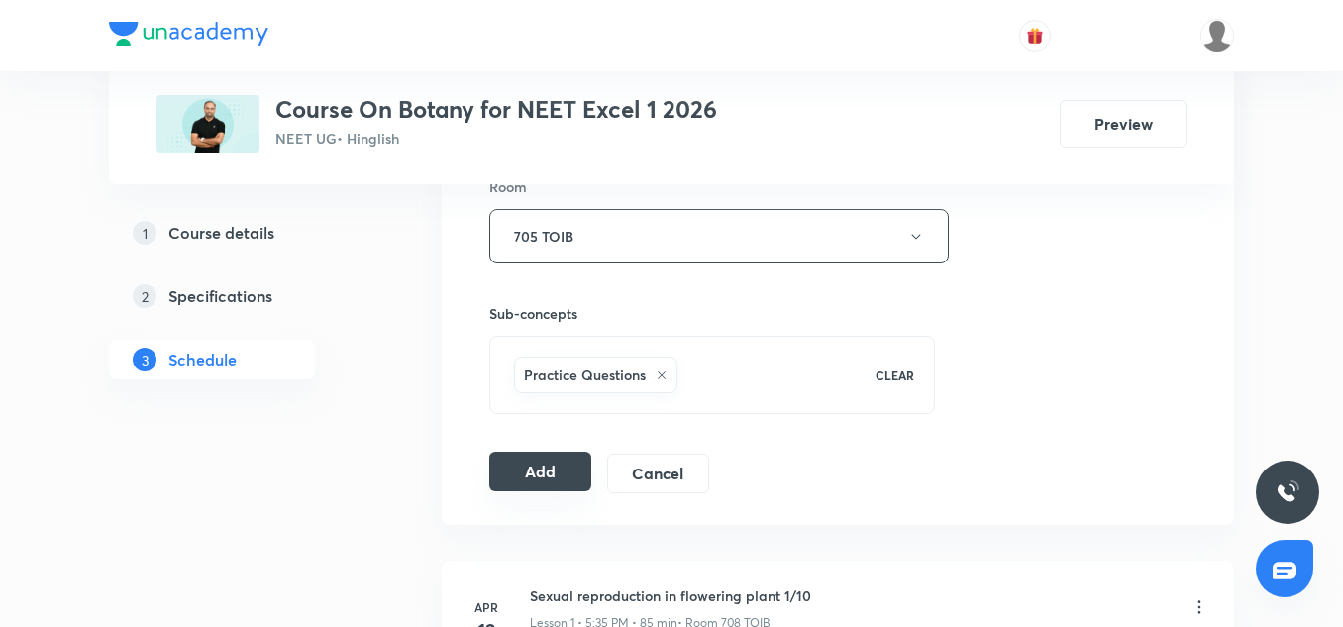
click at [550, 471] on button "Add" at bounding box center [540, 472] width 102 height 40
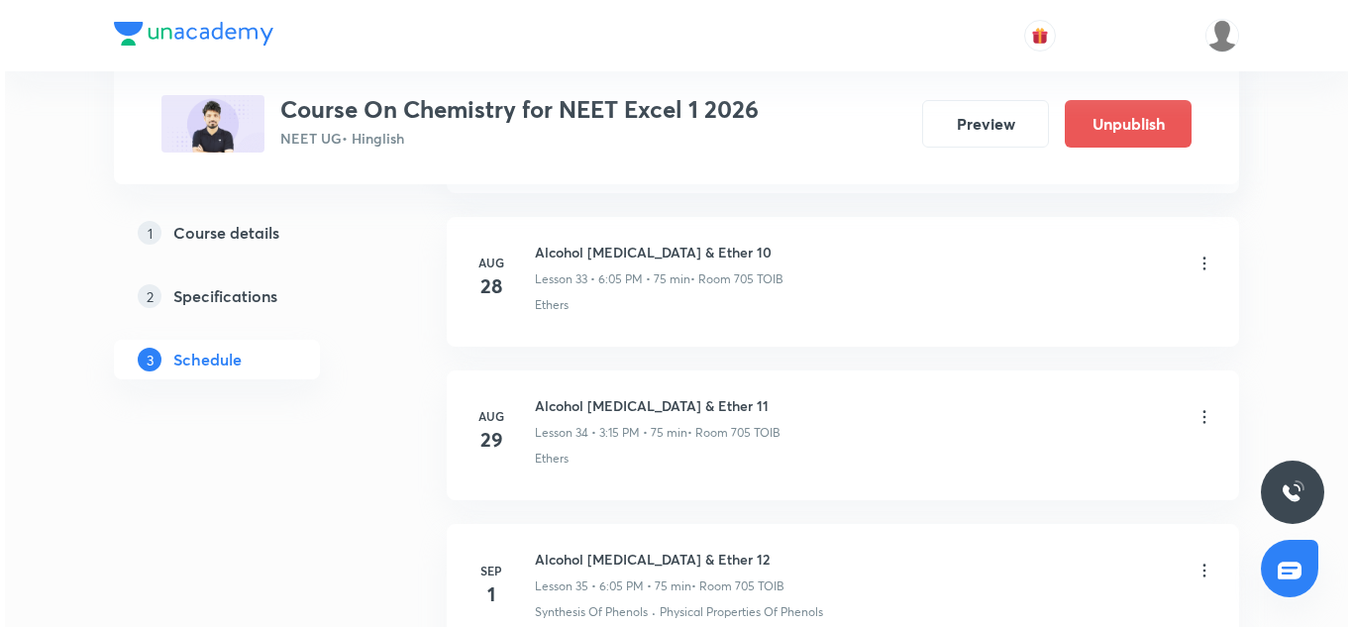
scroll to position [6394, 0]
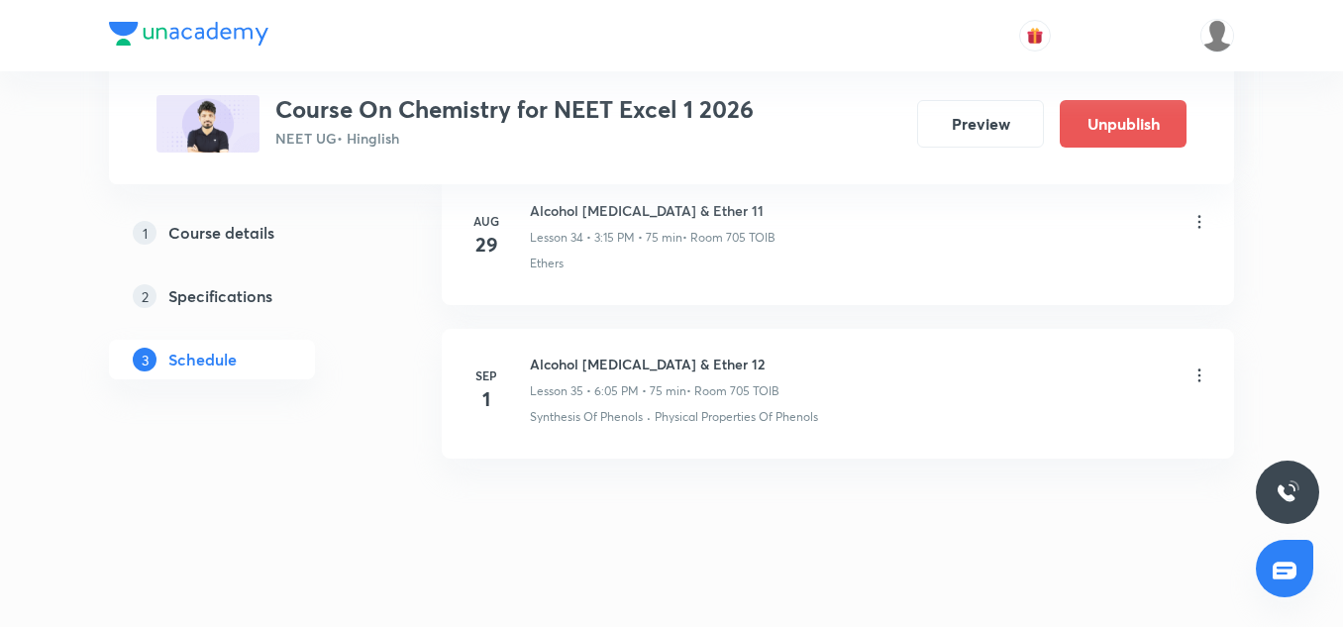
click at [1198, 366] on icon at bounding box center [1200, 376] width 20 height 20
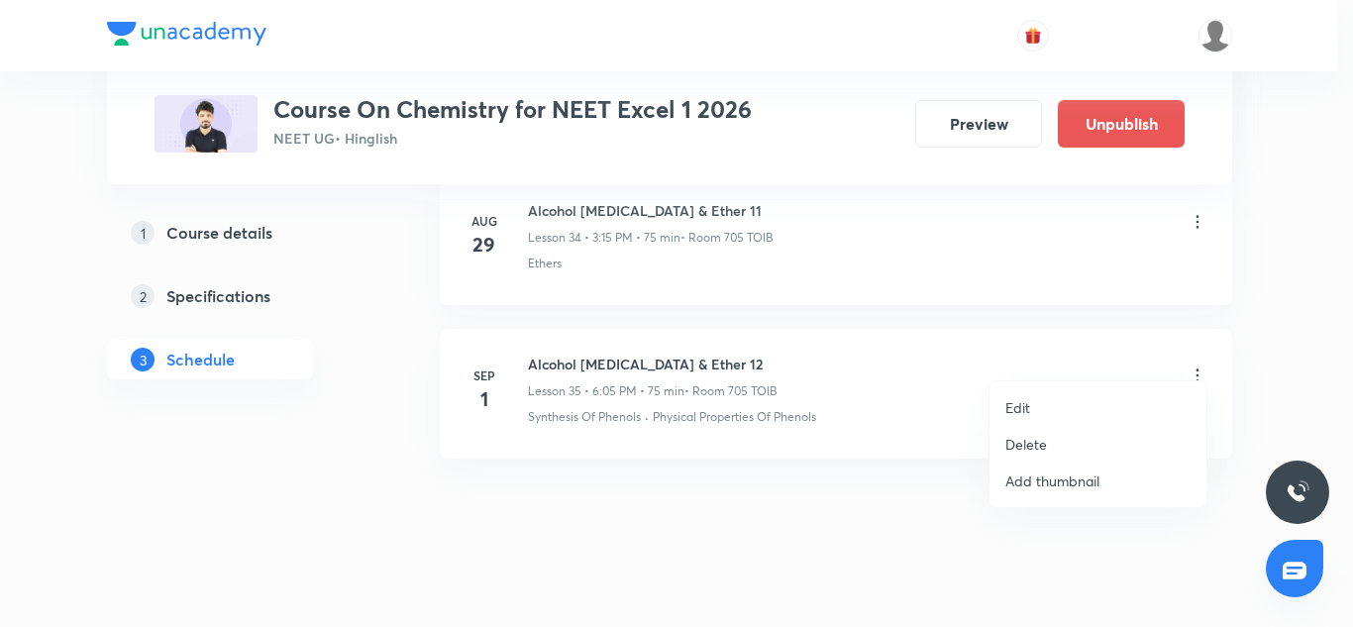
click at [1043, 400] on li "Edit" at bounding box center [1098, 407] width 217 height 37
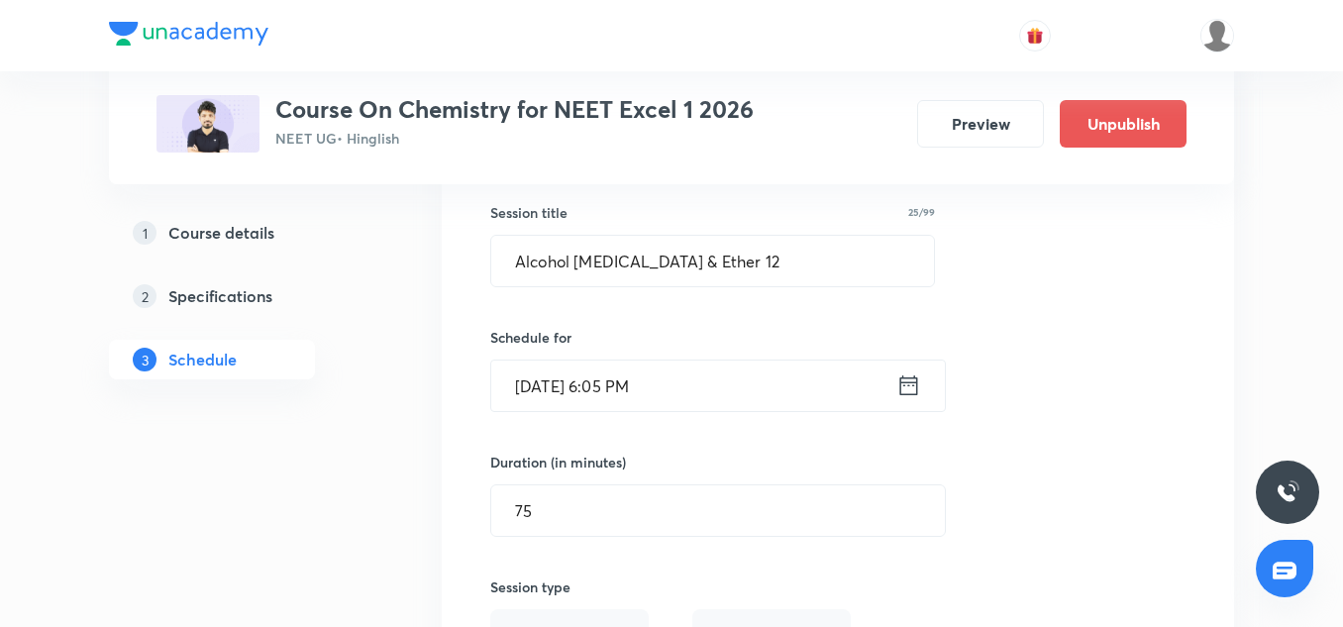
scroll to position [5653, 0]
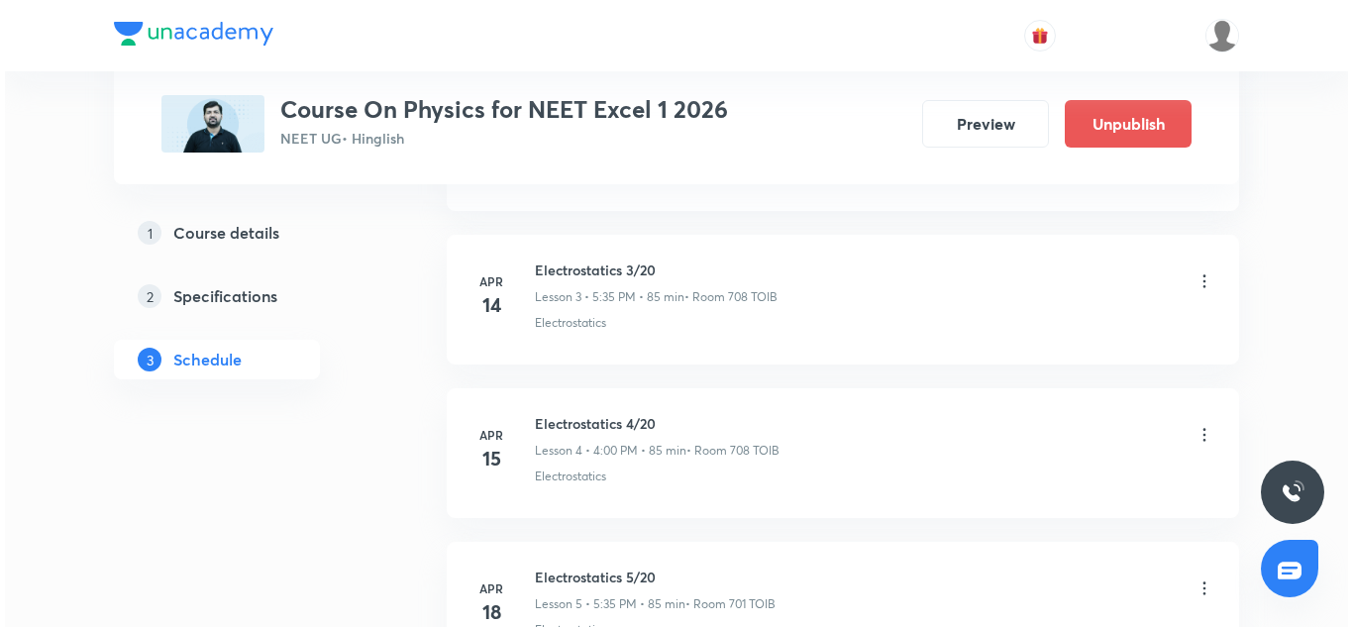
scroll to position [15101, 0]
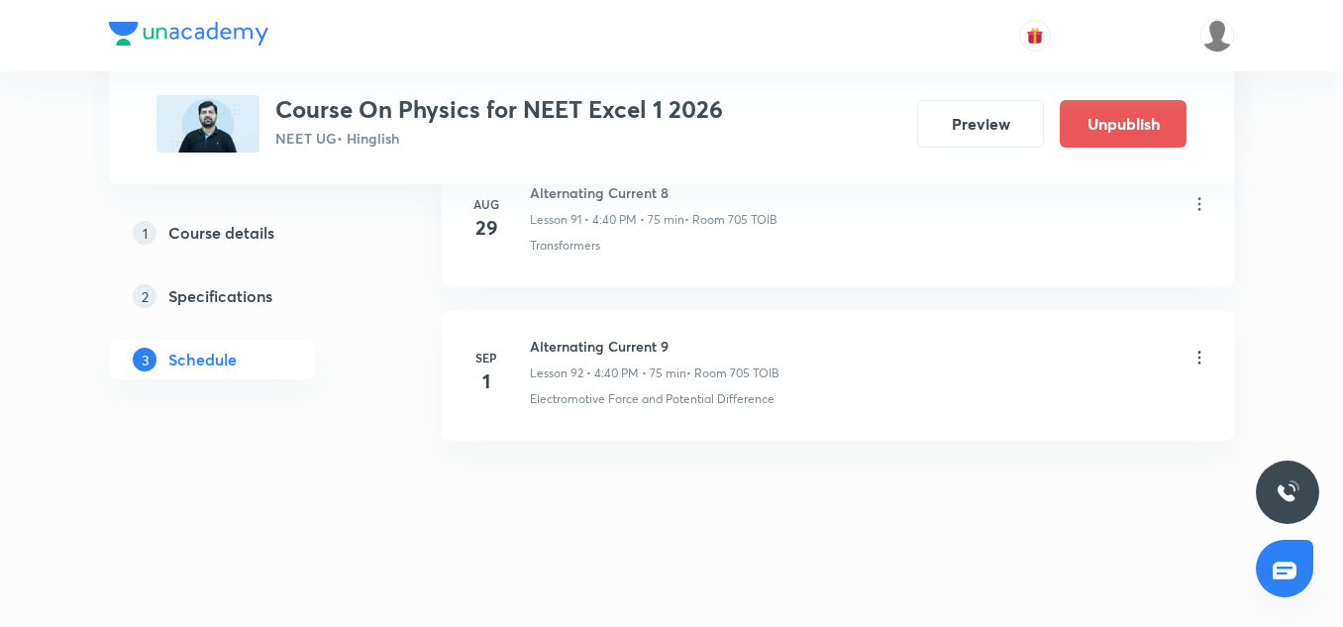
click at [639, 351] on h6 "Alternating Current 9" at bounding box center [655, 346] width 250 height 21
click at [1205, 358] on icon at bounding box center [1200, 358] width 20 height 20
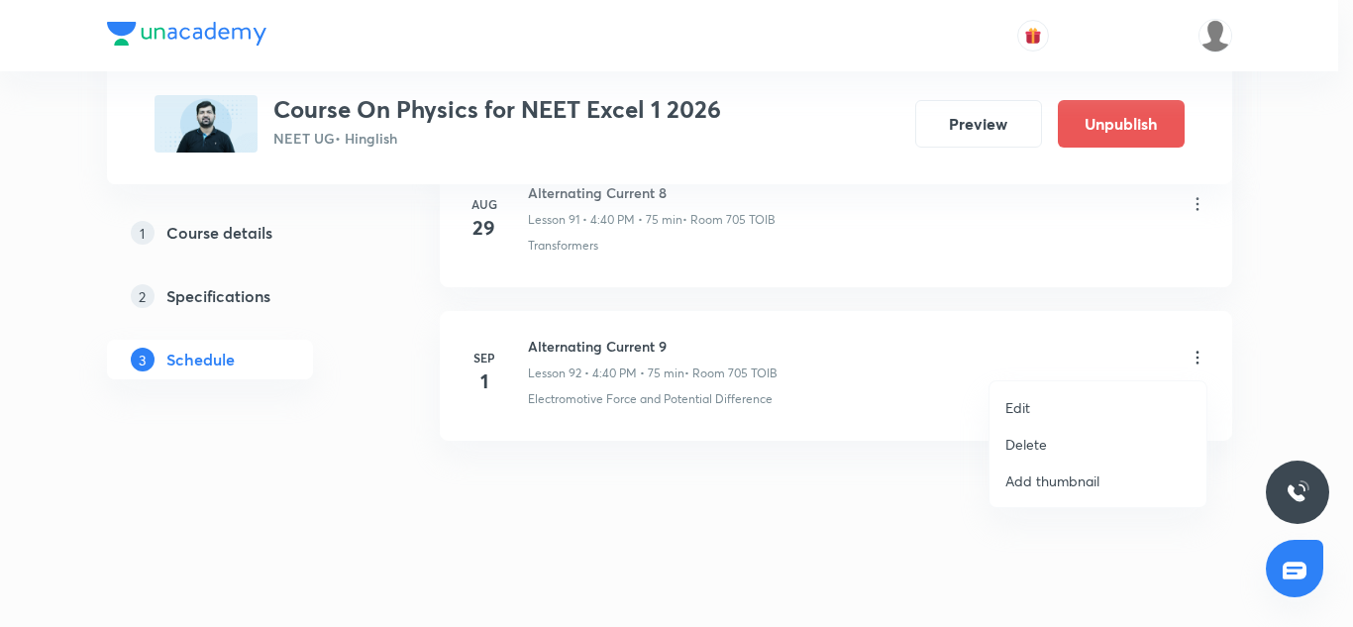
click at [1025, 399] on p "Edit" at bounding box center [1017, 407] width 25 height 21
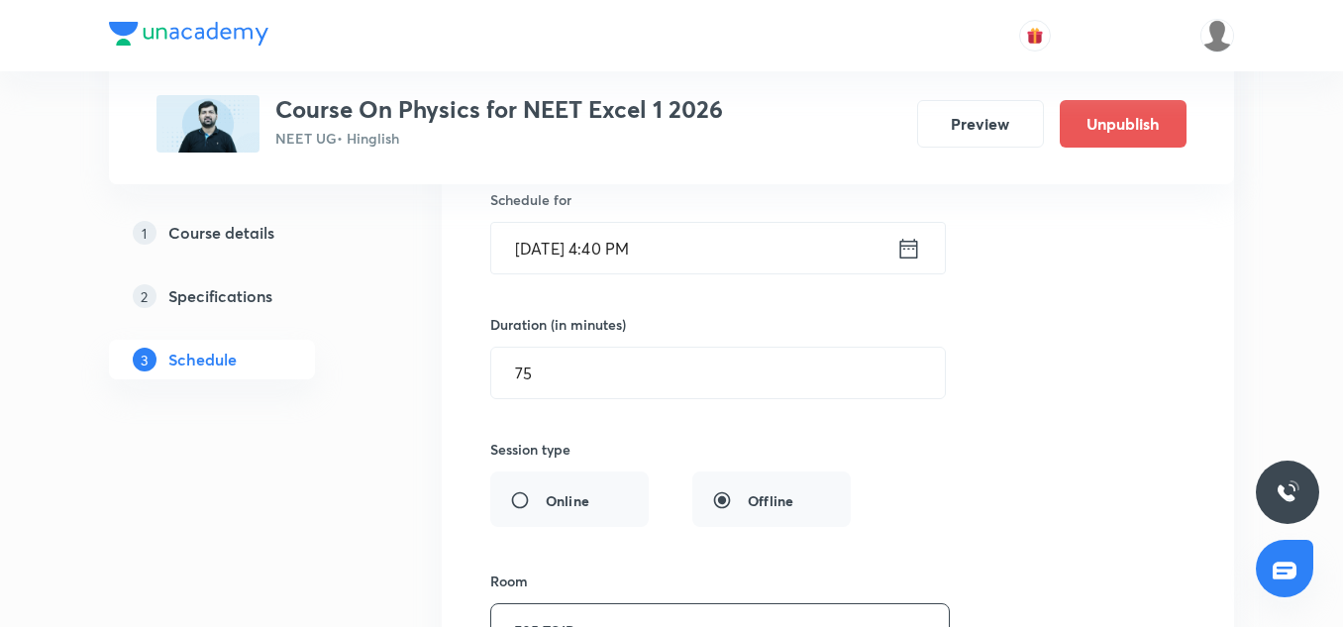
scroll to position [14480, 0]
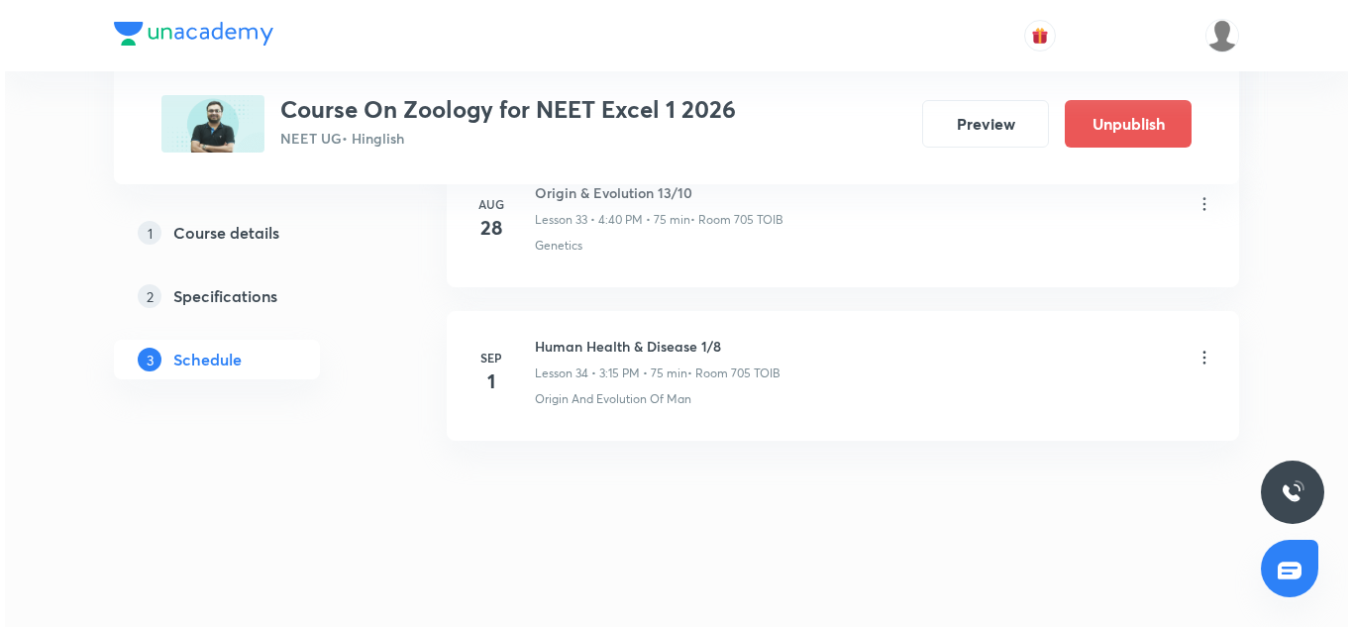
scroll to position [6187, 0]
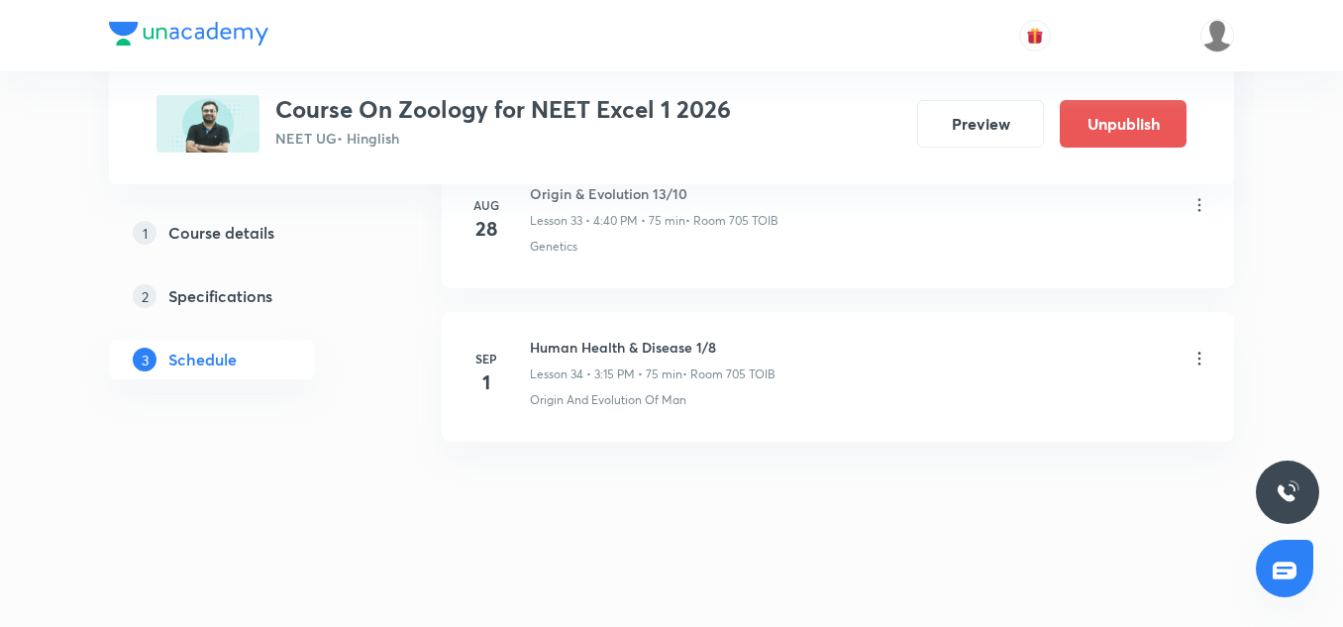
click at [1195, 358] on icon at bounding box center [1200, 359] width 20 height 20
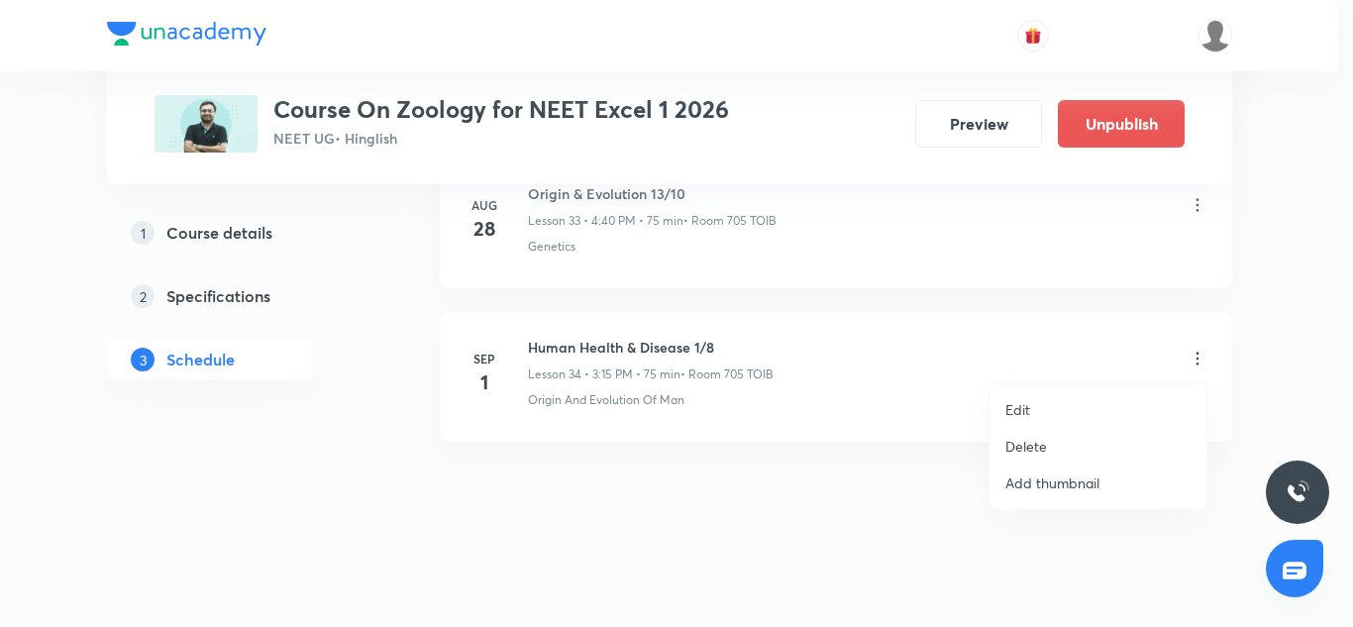
click at [1017, 407] on p "Edit" at bounding box center [1017, 409] width 25 height 21
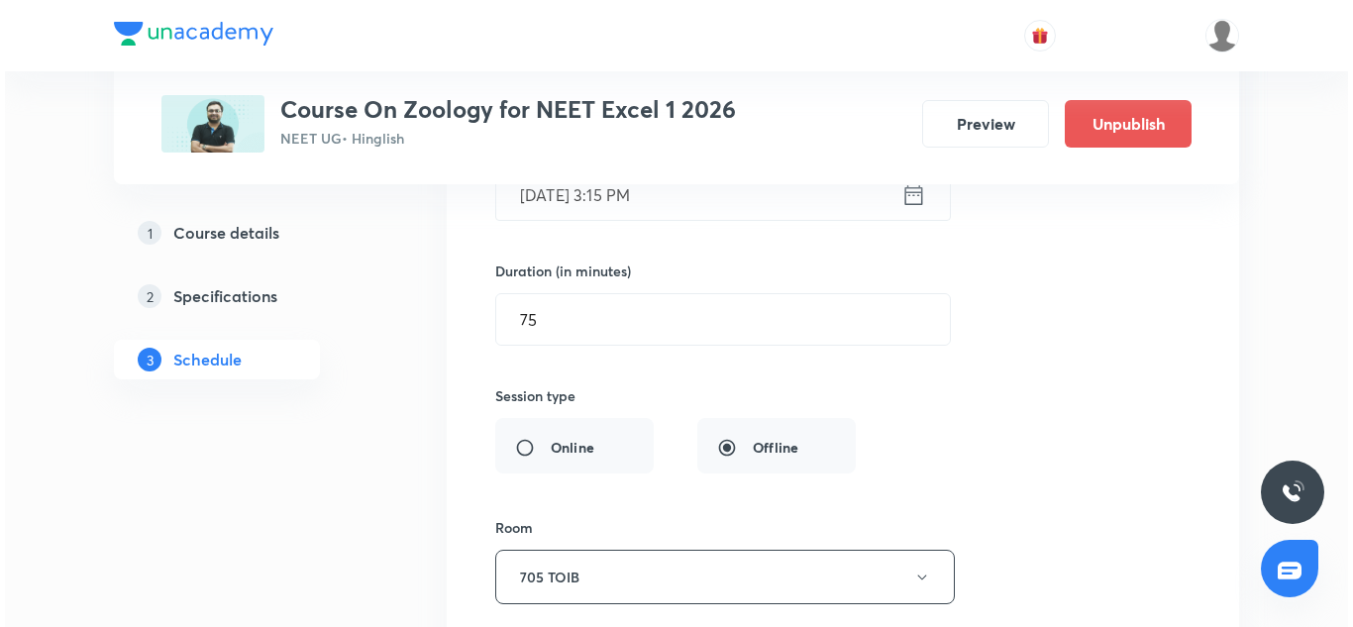
scroll to position [5618, 0]
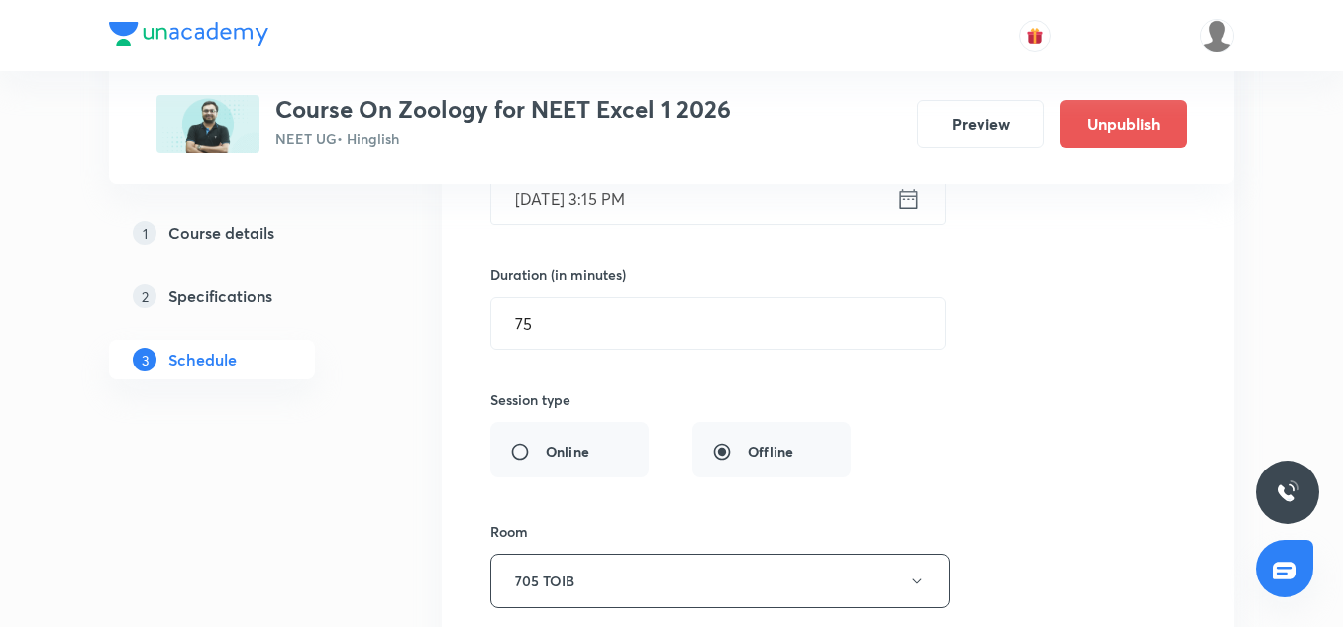
click at [580, 196] on input "[DATE] 3:15 PM" at bounding box center [693, 198] width 405 height 51
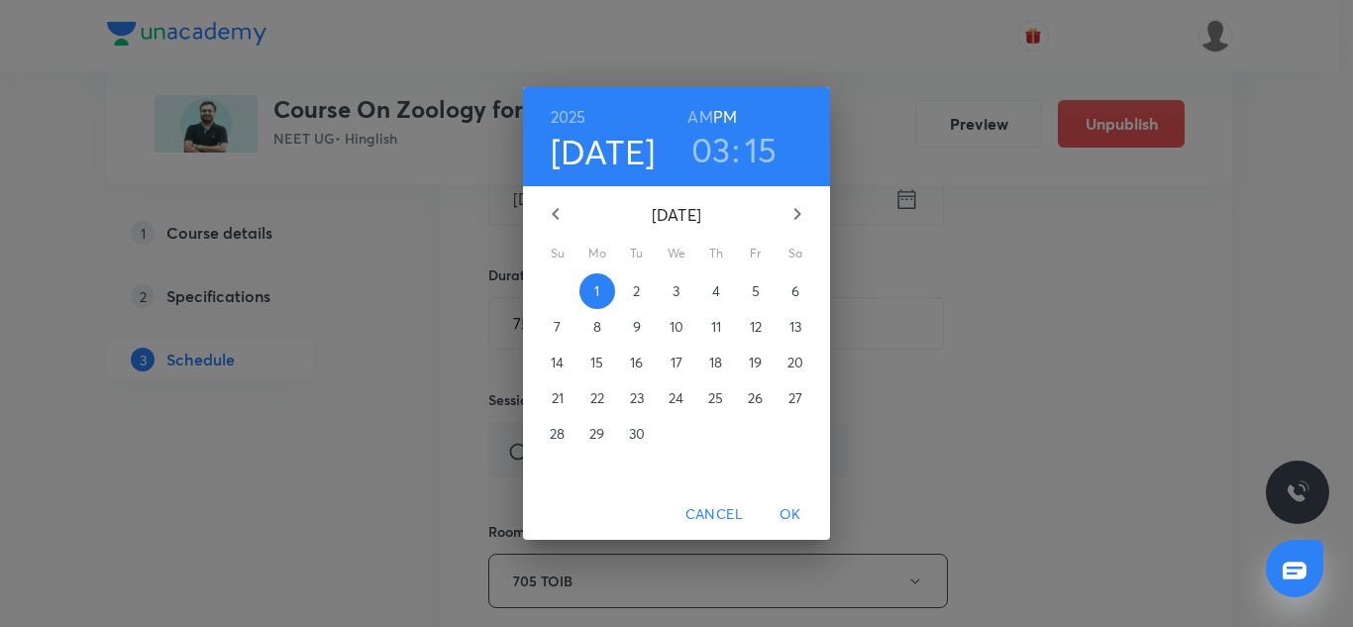
click at [567, 115] on h6 "2025" at bounding box center [569, 117] width 36 height 28
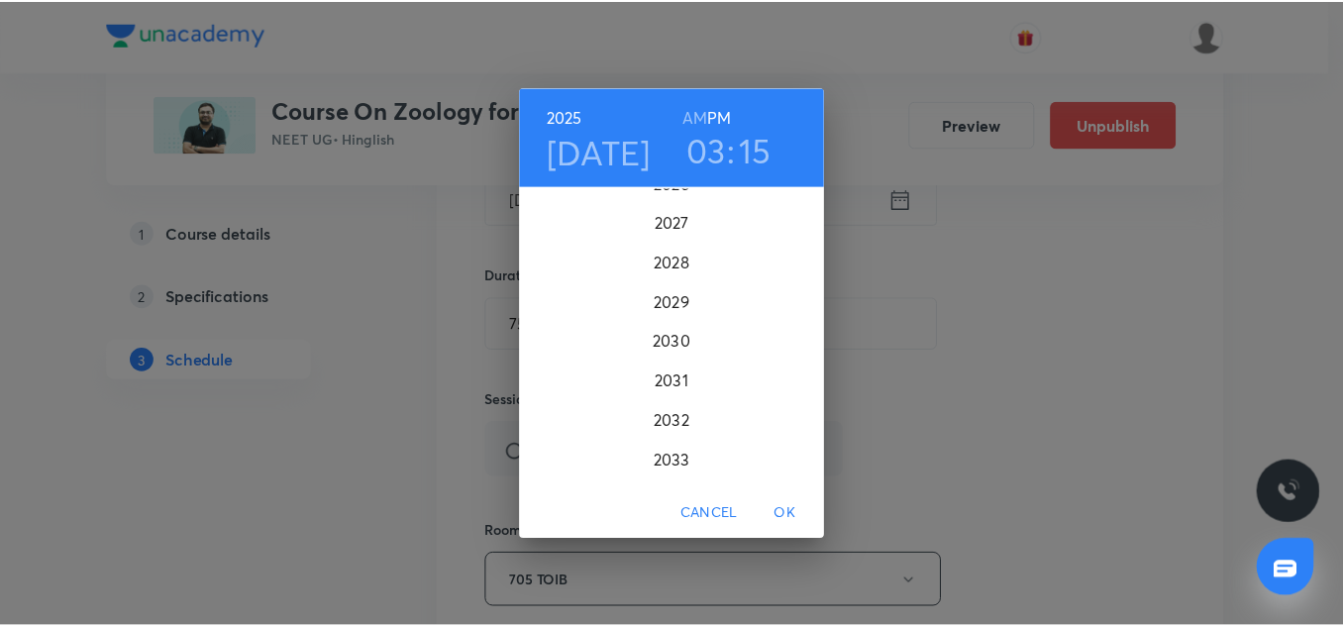
scroll to position [5041, 0]
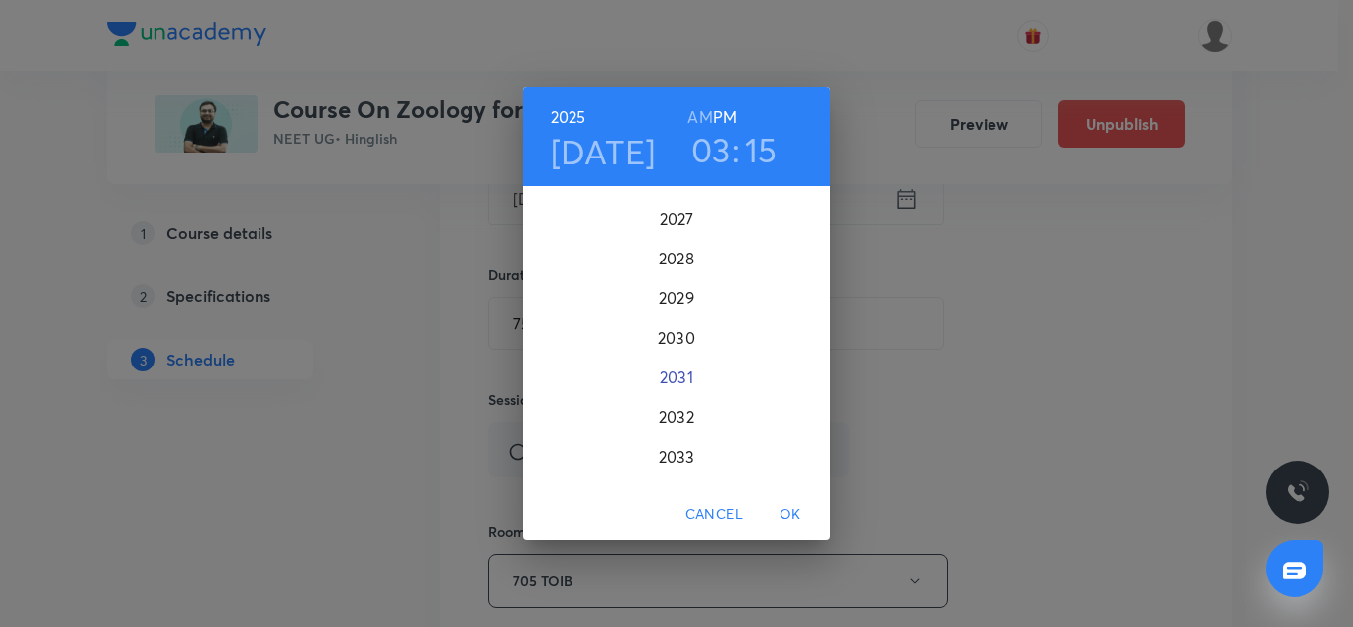
click at [667, 378] on div "2031" at bounding box center [676, 378] width 307 height 40
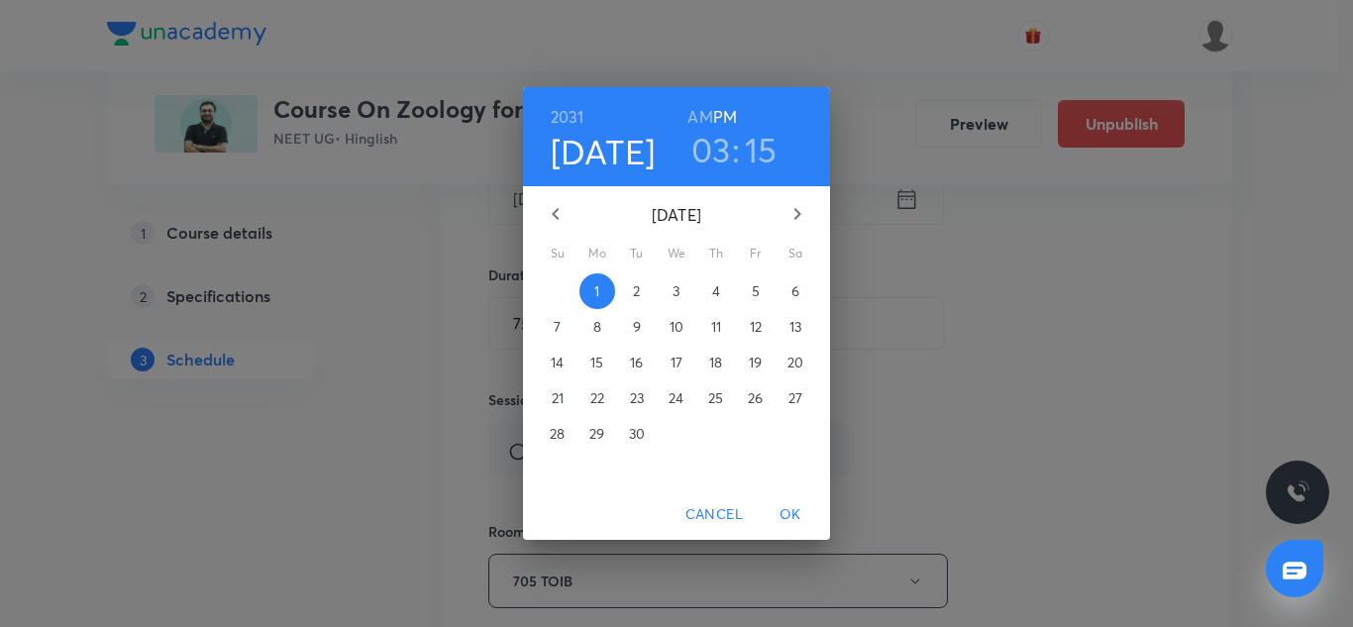
click at [791, 507] on span "OK" at bounding box center [791, 514] width 48 height 25
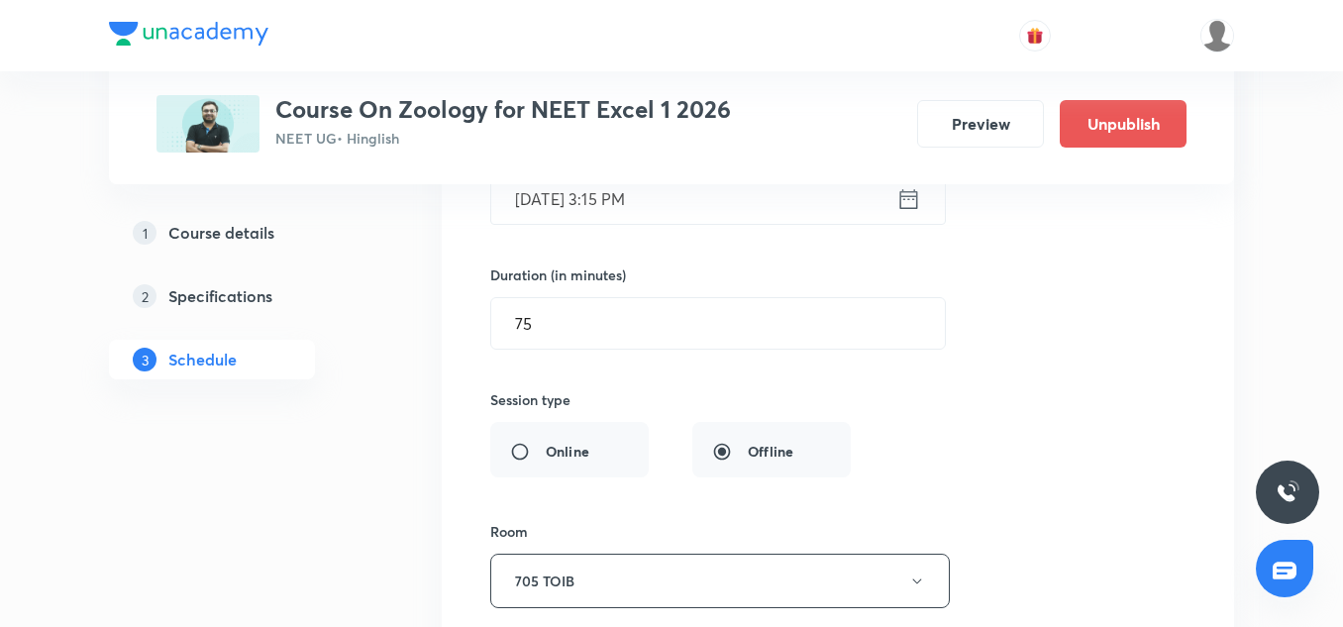
scroll to position [6040, 0]
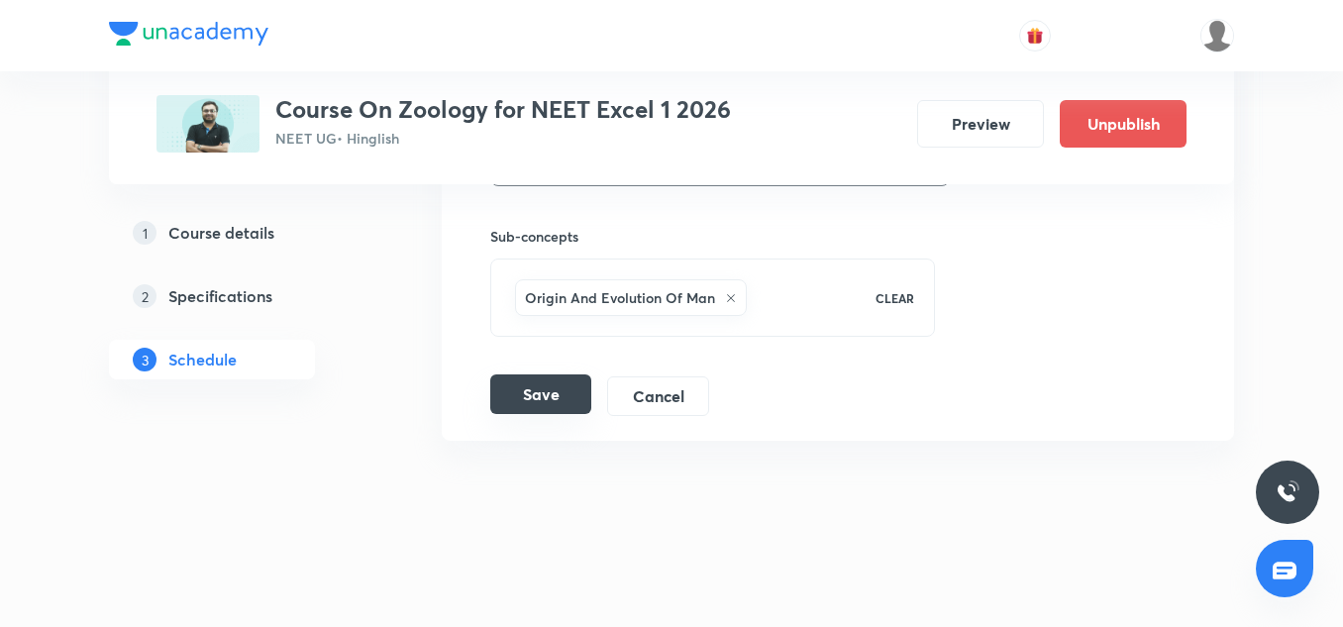
drag, startPoint x: 553, startPoint y: 368, endPoint x: 551, endPoint y: 391, distance: 23.9
click at [551, 391] on button "Save" at bounding box center [540, 394] width 101 height 40
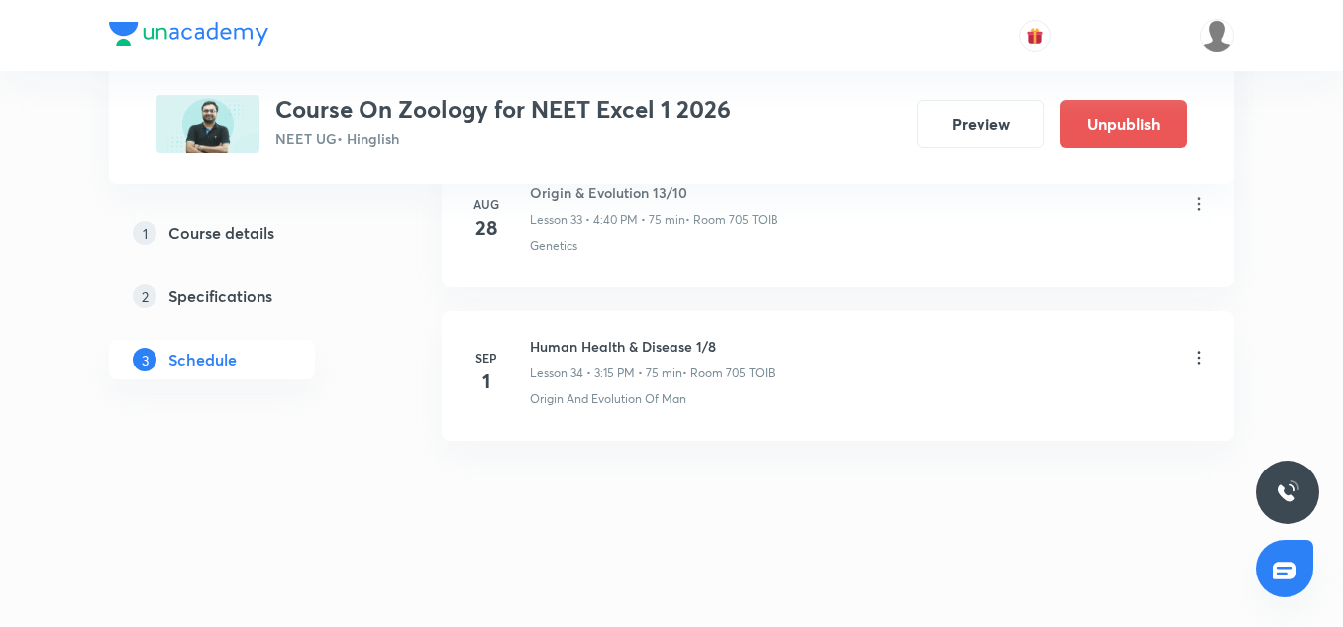
scroll to position [5278, 0]
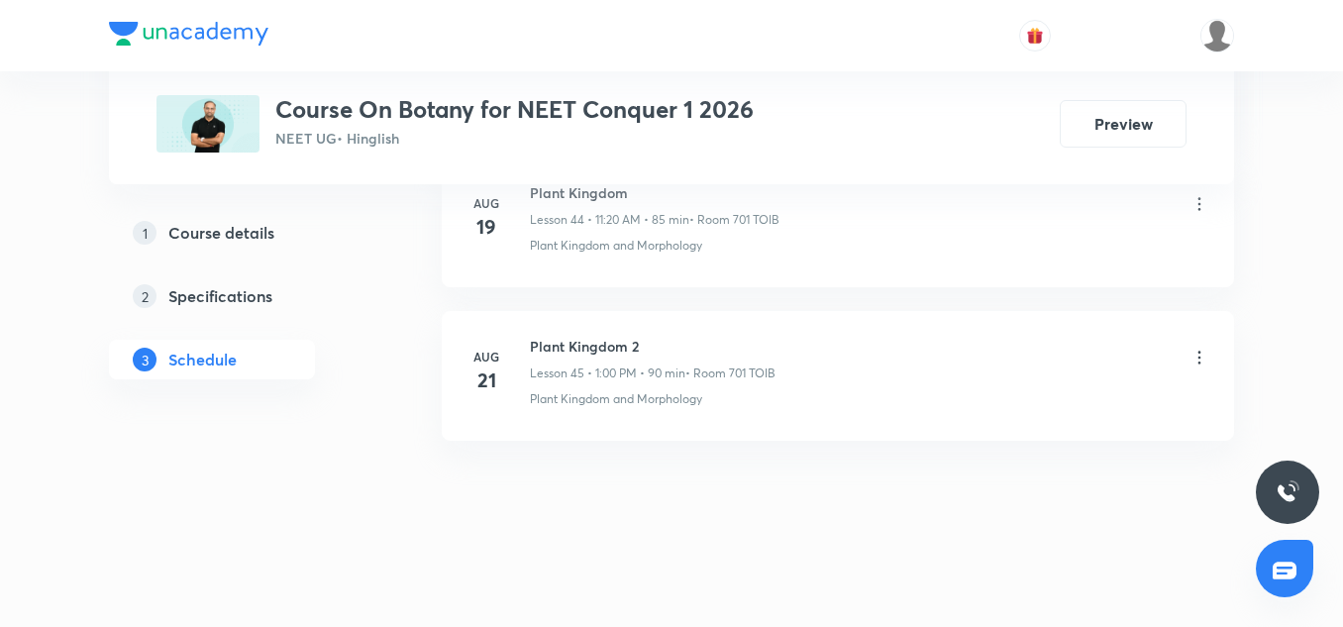
scroll to position [7846, 0]
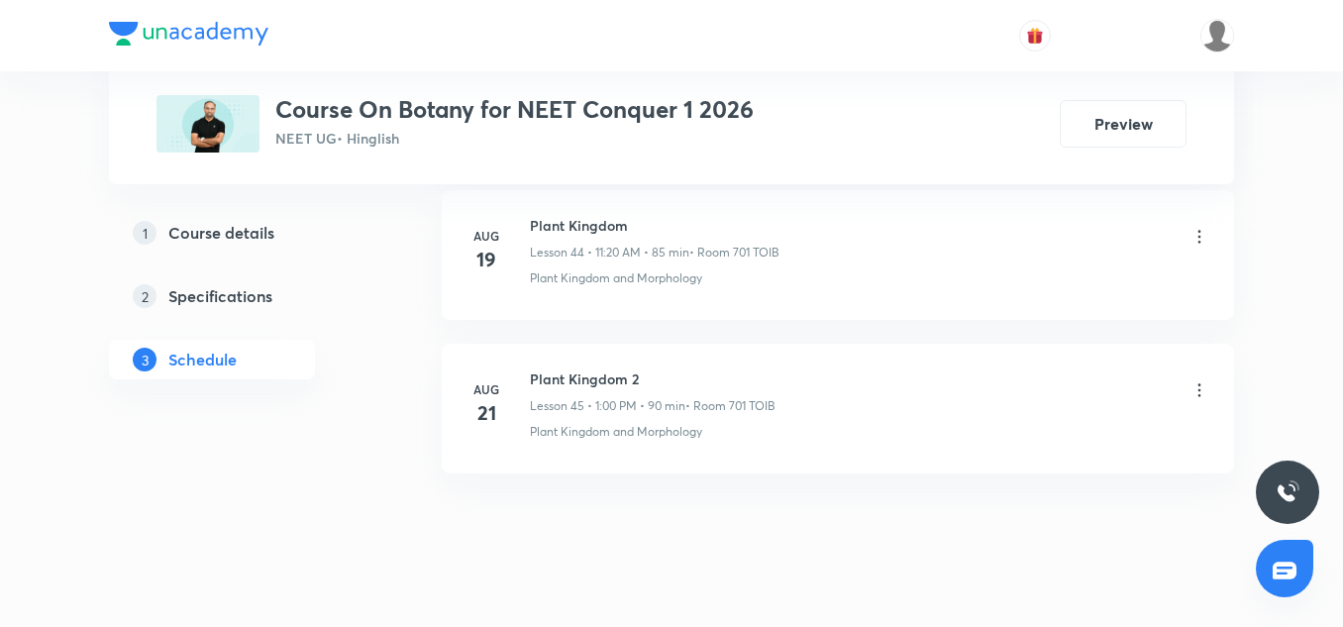
click at [604, 374] on h6 "Plant Kingdom 2" at bounding box center [653, 379] width 246 height 21
copy h6 "Plant Kingdom 2"
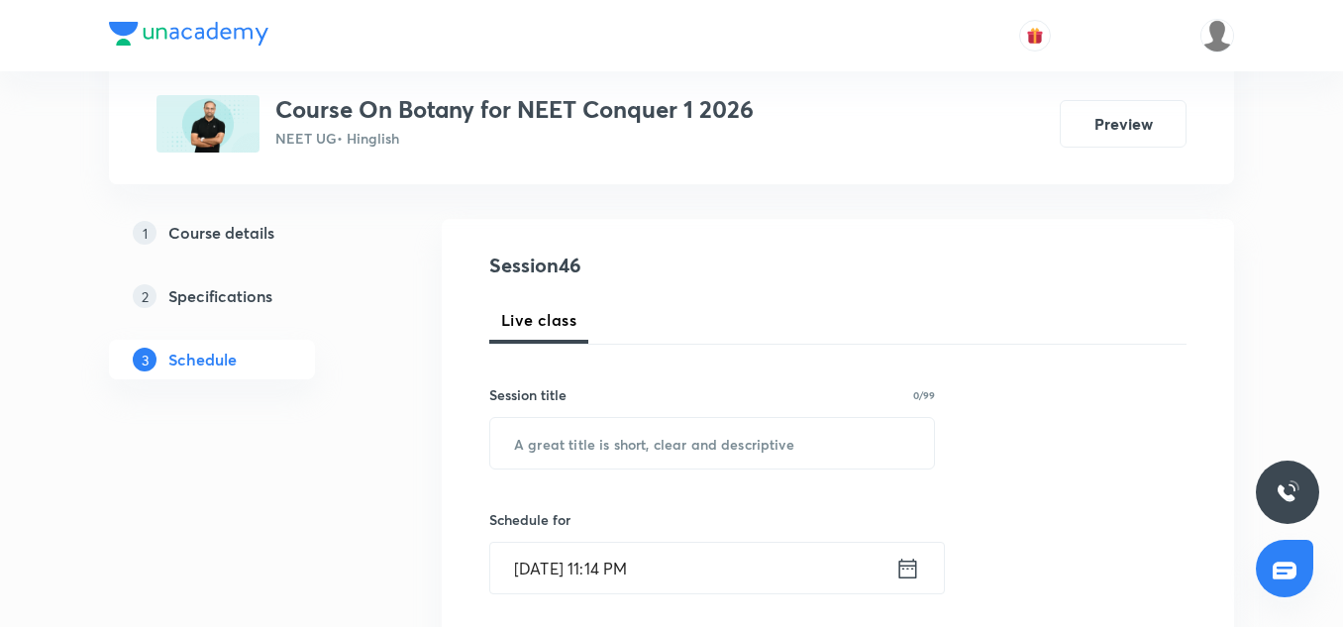
scroll to position [201, 0]
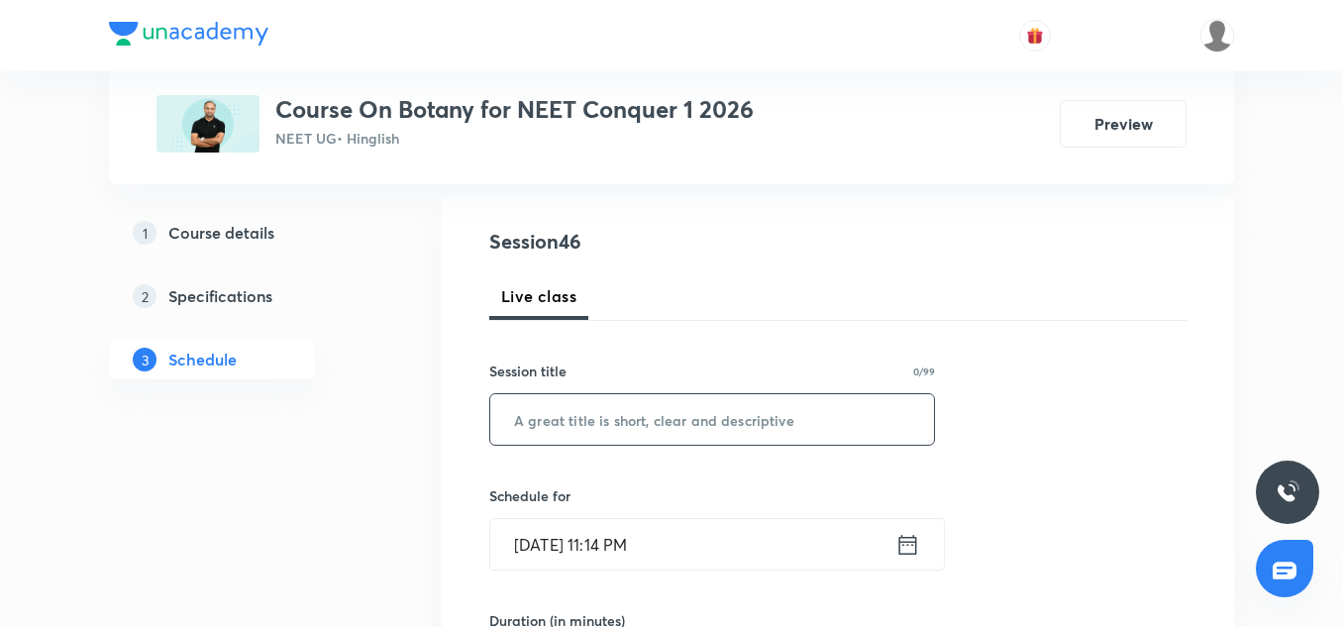
click at [595, 434] on input "text" at bounding box center [712, 419] width 444 height 51
paste input "Plant Kingdom 2"
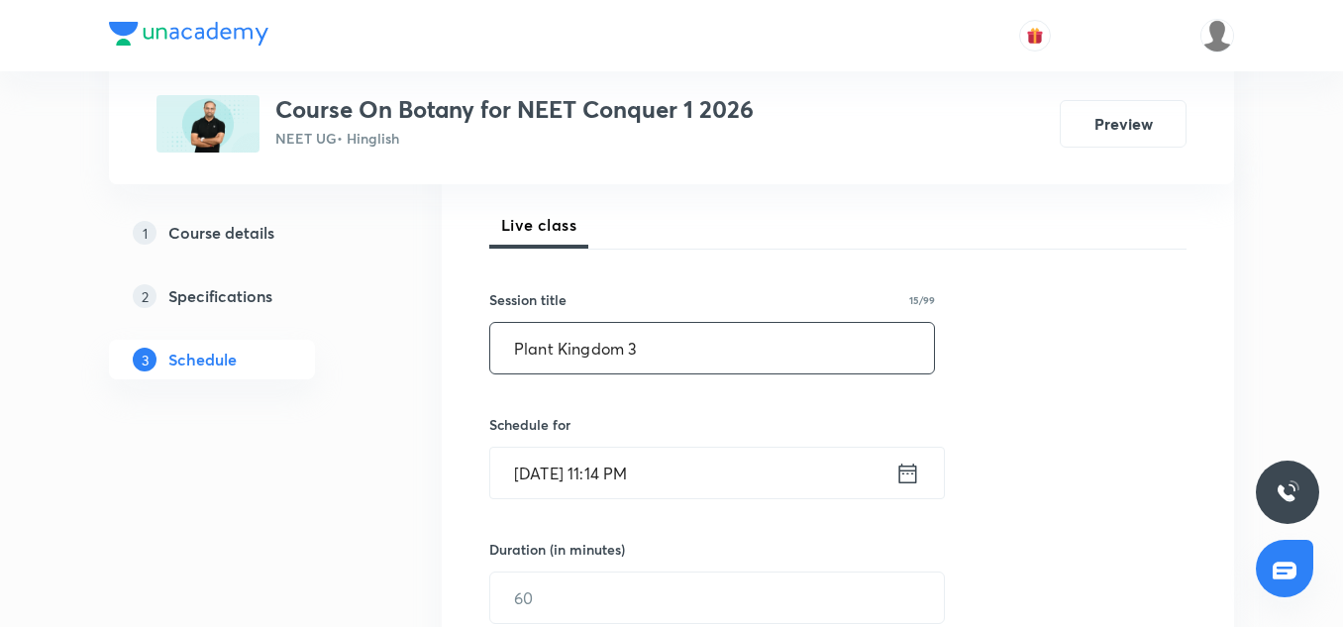
scroll to position [285, 0]
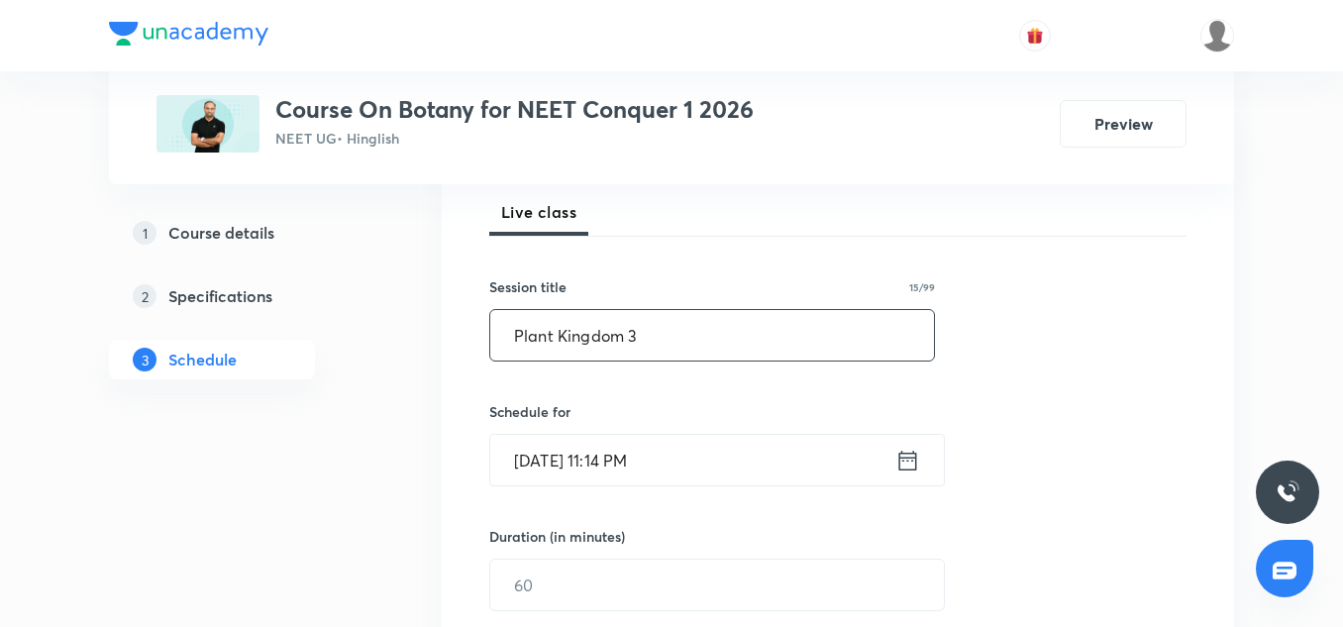
type input "Plant Kingdom 3"
click at [552, 451] on input "[DATE] 11:14 PM" at bounding box center [692, 460] width 405 height 51
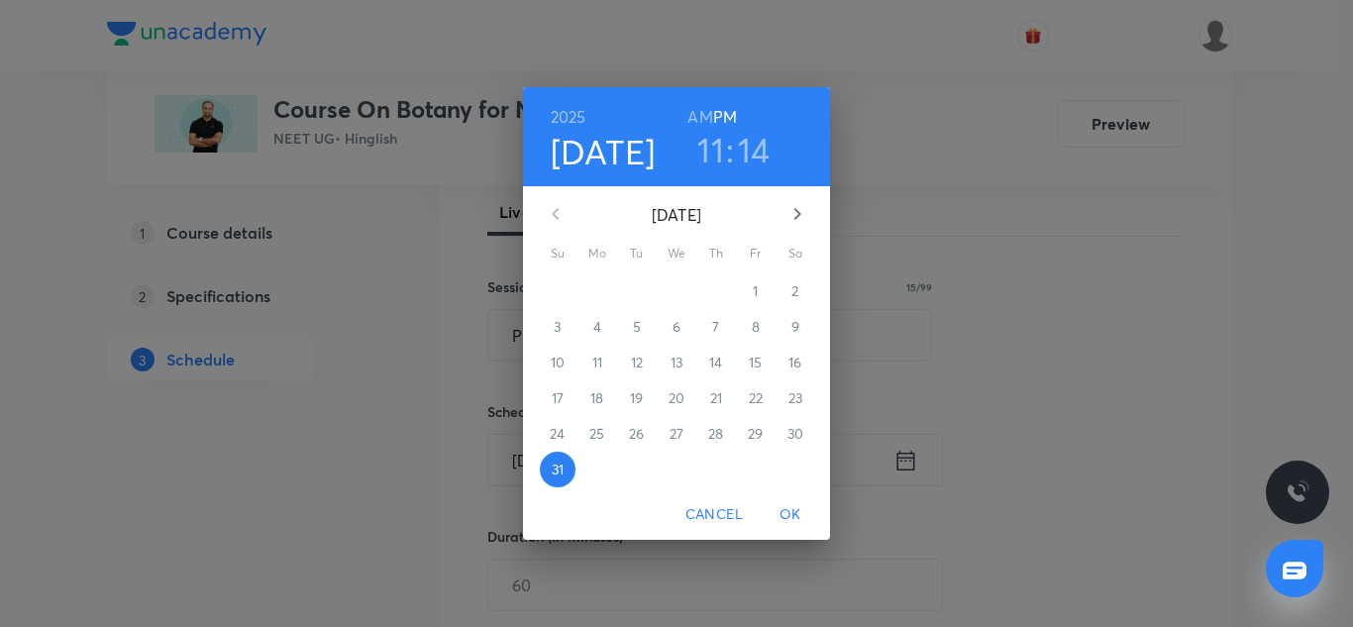
click at [793, 212] on icon "button" at bounding box center [798, 214] width 24 height 24
click at [600, 283] on span "1" at bounding box center [598, 291] width 36 height 20
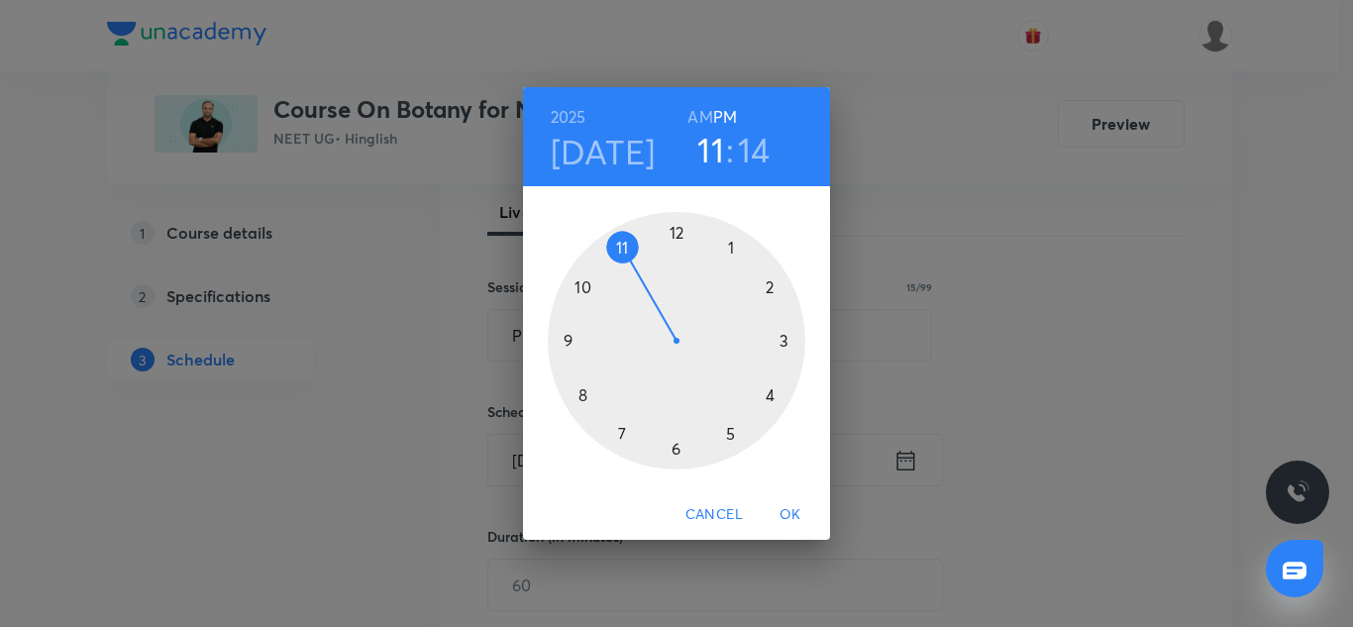
click at [579, 396] on div at bounding box center [677, 341] width 258 height 258
click at [676, 236] on div at bounding box center [677, 341] width 258 height 258
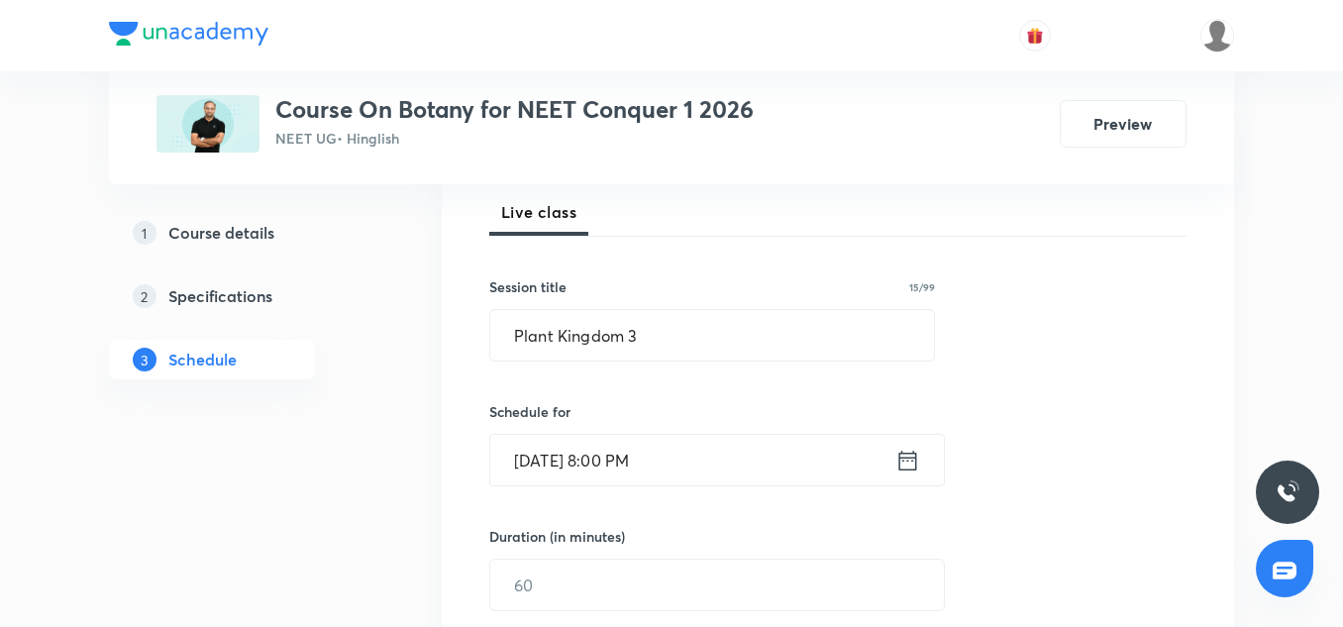
click at [728, 466] on input "[DATE] 8:00 PM" at bounding box center [692, 460] width 405 height 51
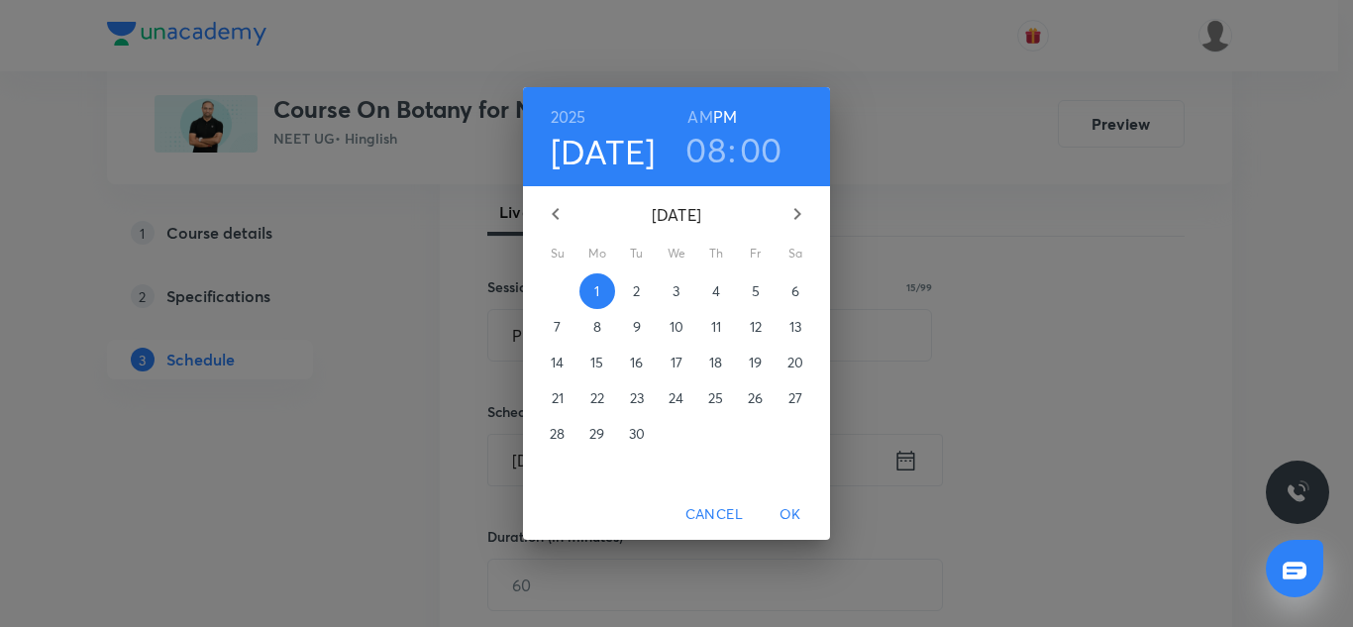
click at [697, 113] on h6 "AM" at bounding box center [699, 117] width 25 height 28
click at [799, 513] on span "OK" at bounding box center [791, 514] width 48 height 25
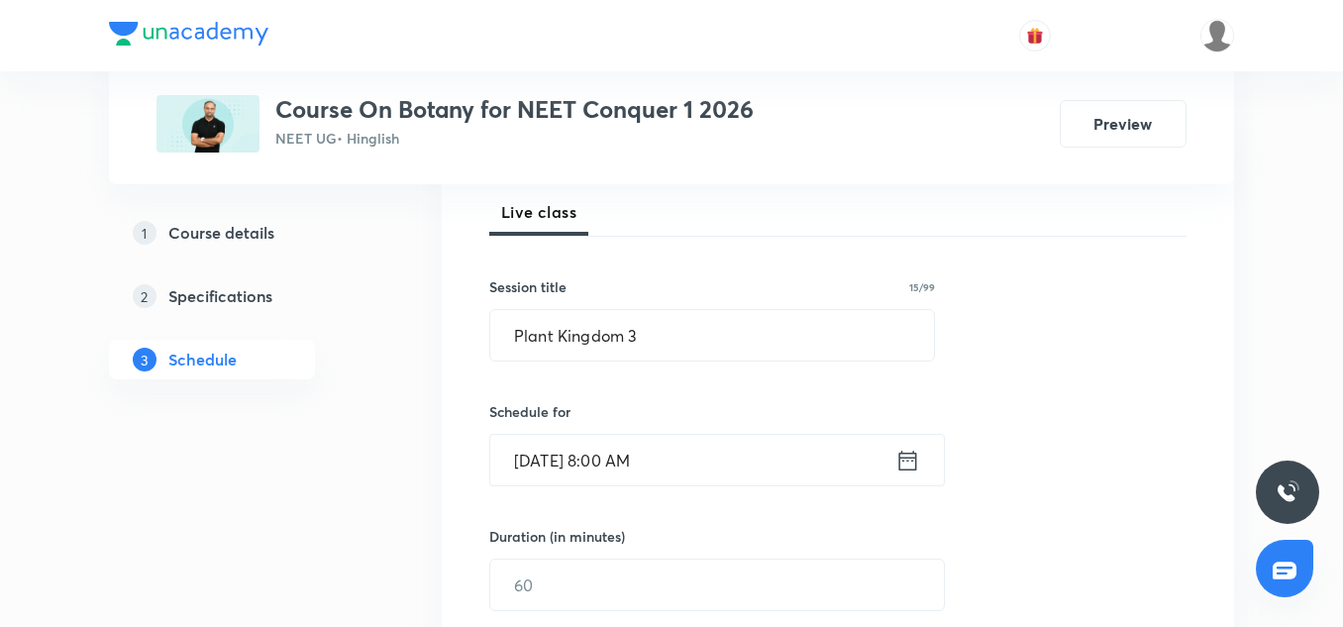
scroll to position [355, 0]
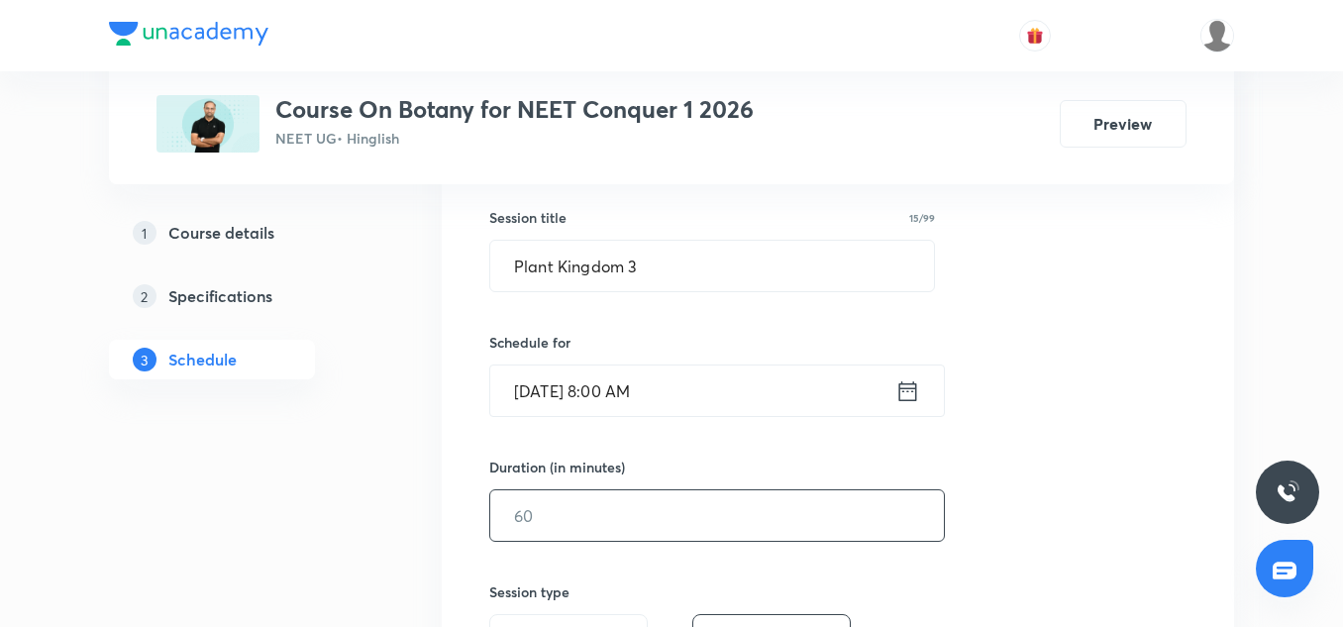
click at [587, 507] on input "text" at bounding box center [717, 515] width 454 height 51
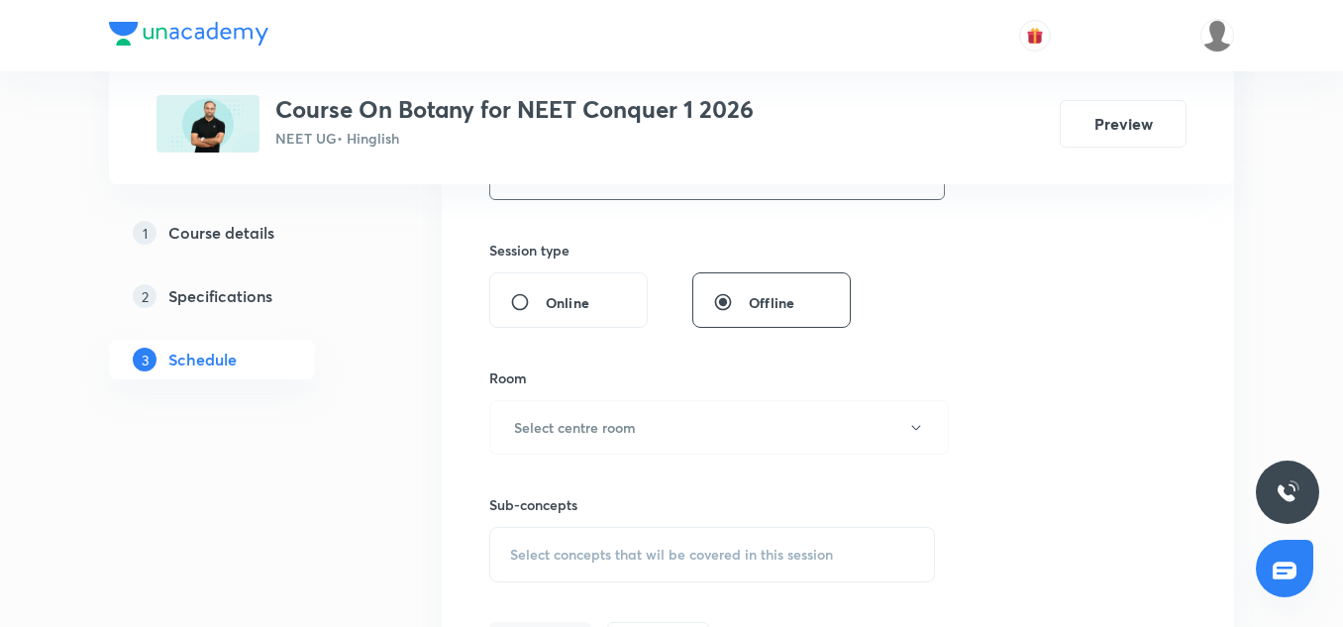
scroll to position [701, 0]
type input "90"
click at [568, 431] on h6 "Select centre room" at bounding box center [575, 422] width 122 height 21
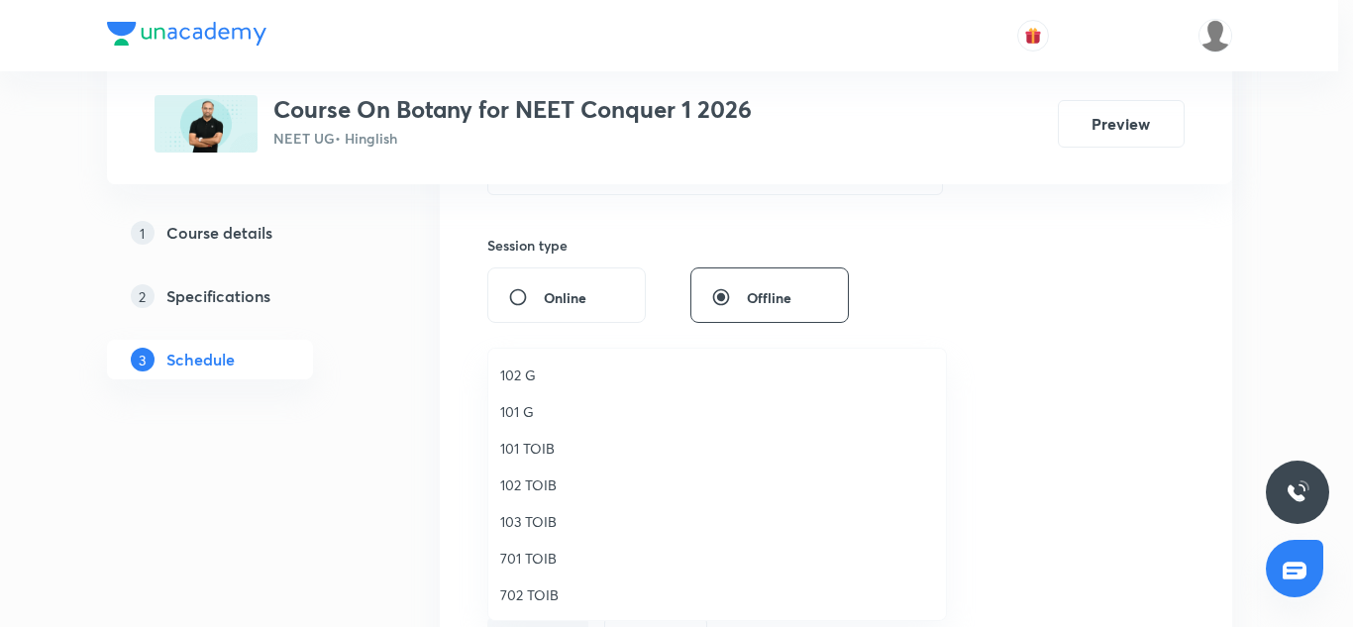
click at [521, 556] on span "701 TOIB" at bounding box center [717, 558] width 434 height 21
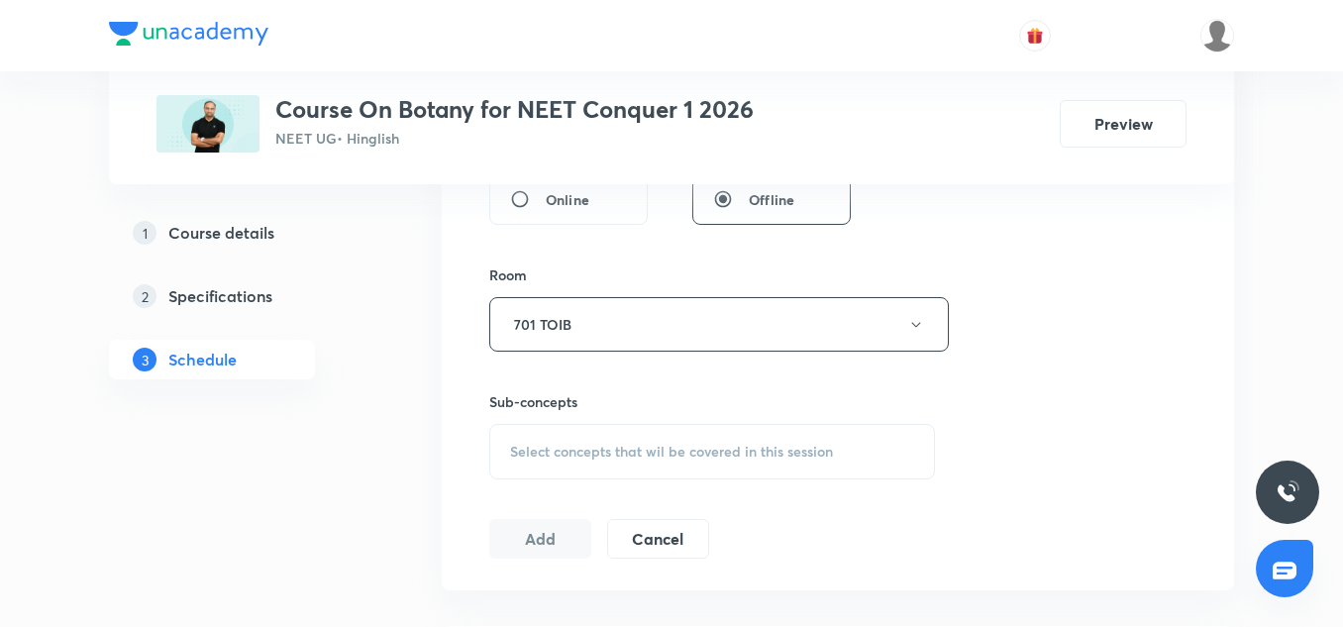
click at [610, 470] on div "Select concepts that wil be covered in this session" at bounding box center [712, 451] width 446 height 55
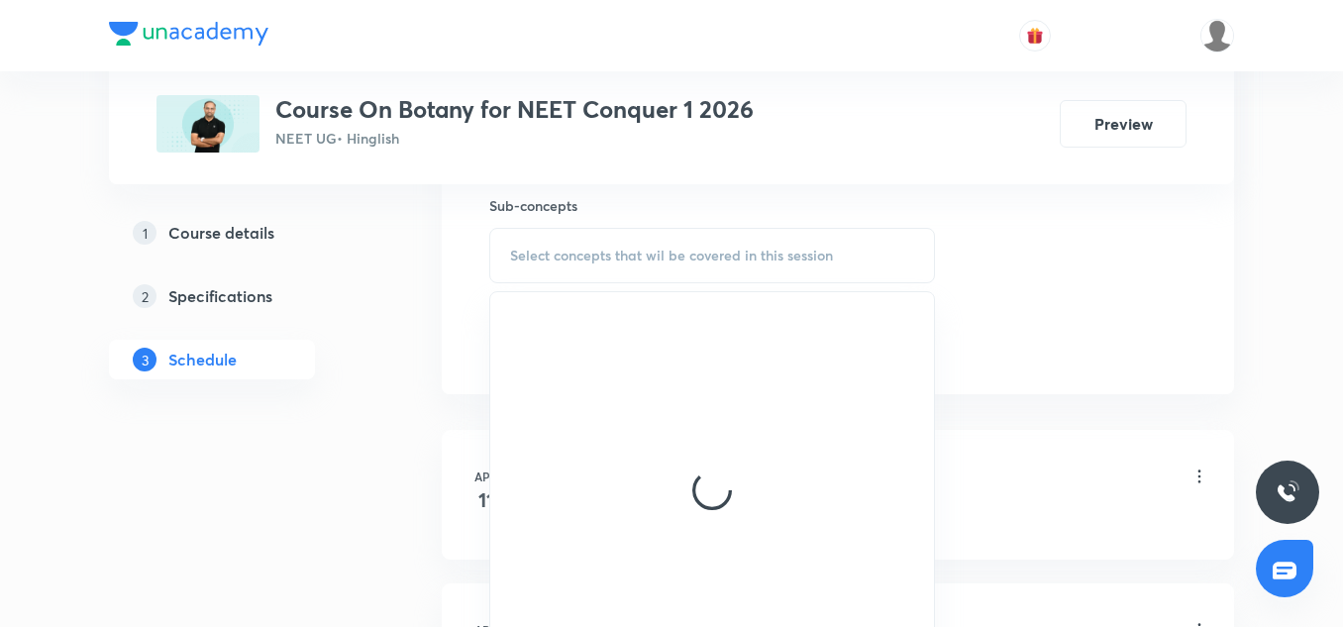
scroll to position [997, 0]
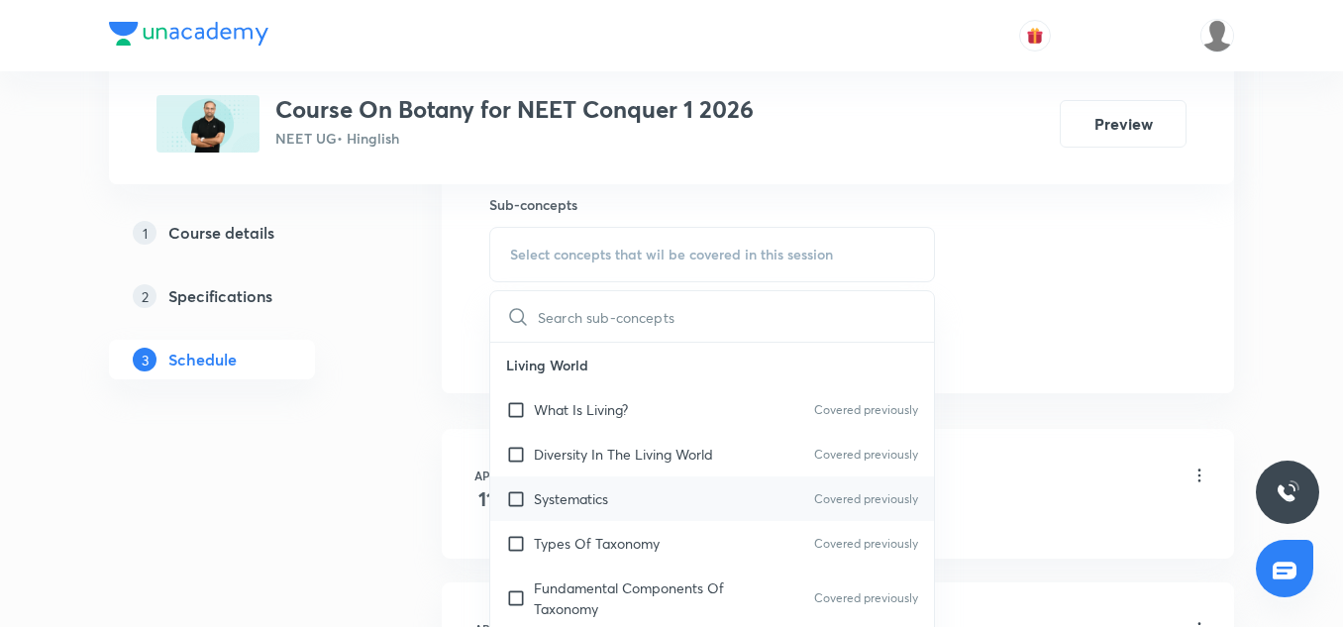
click at [613, 500] on div "Systematics Covered previously" at bounding box center [712, 498] width 444 height 45
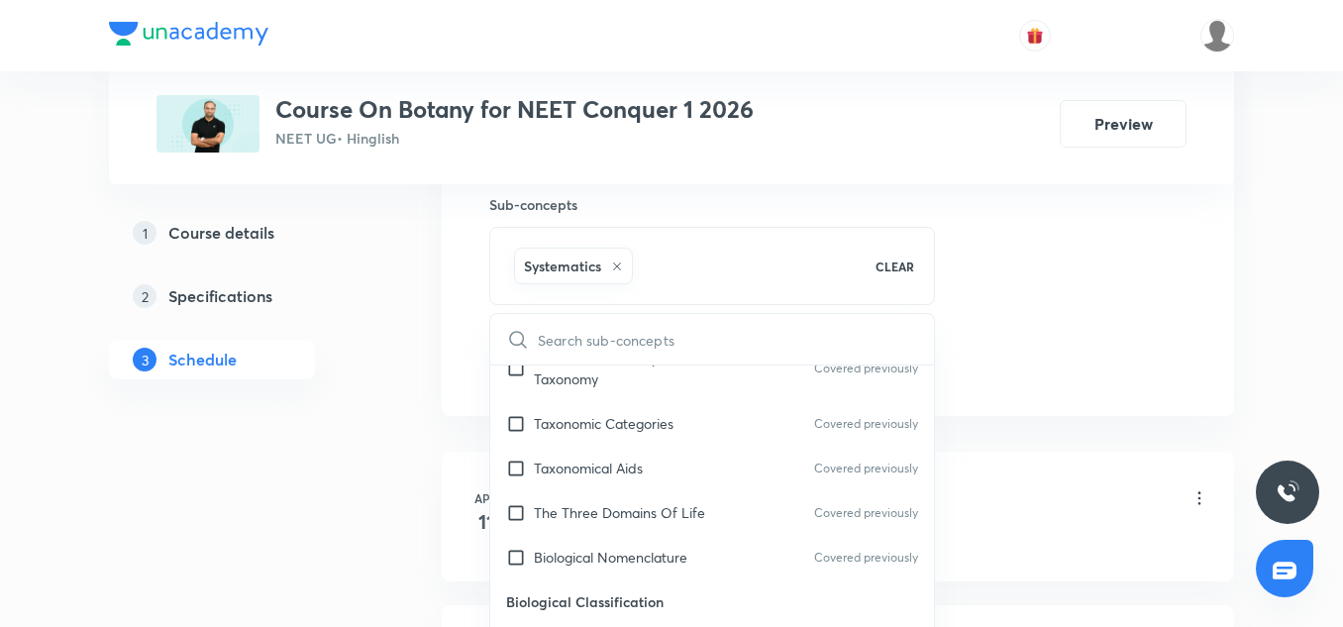
scroll to position [256, 0]
click at [581, 541] on div "Biological Nomenclature Covered previously" at bounding box center [712, 554] width 444 height 45
checkbox input "true"
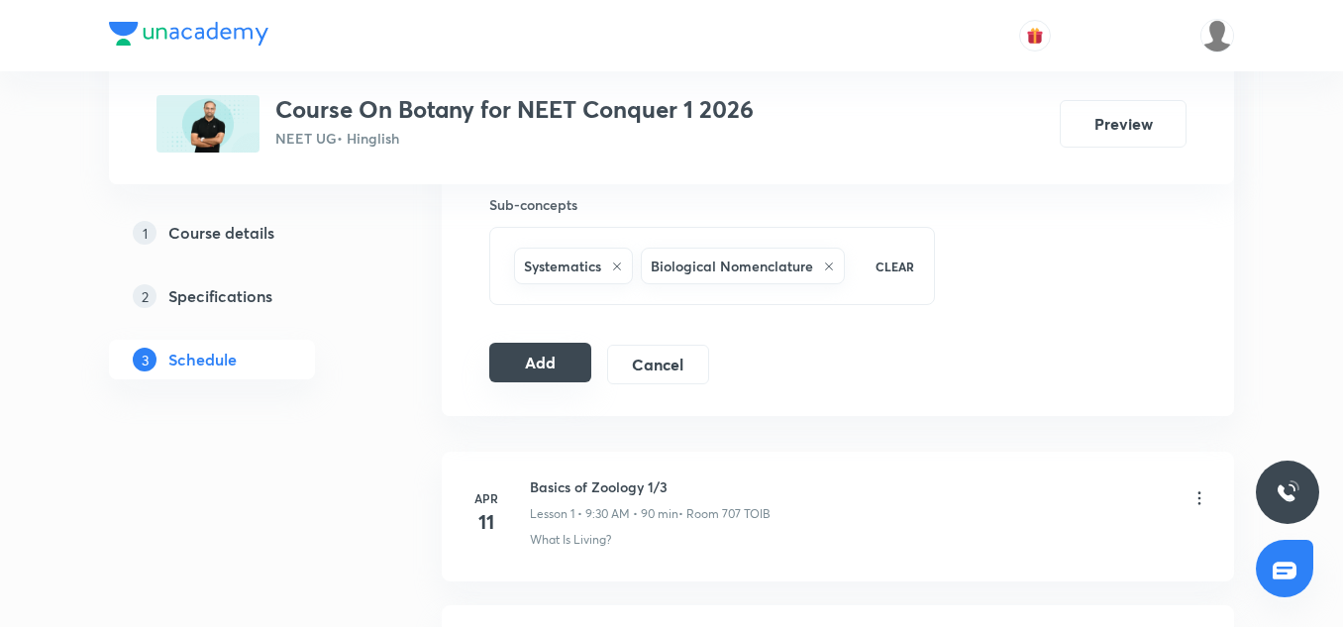
click at [564, 361] on button "Add" at bounding box center [540, 363] width 102 height 40
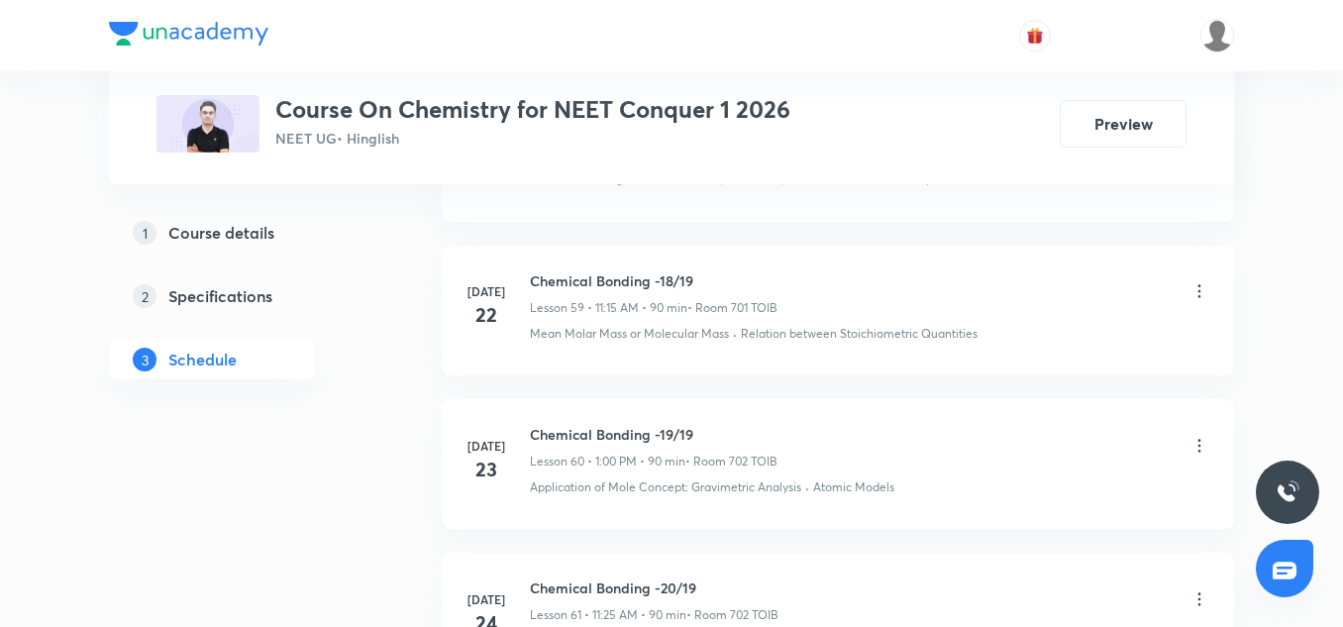
scroll to position [12986, 0]
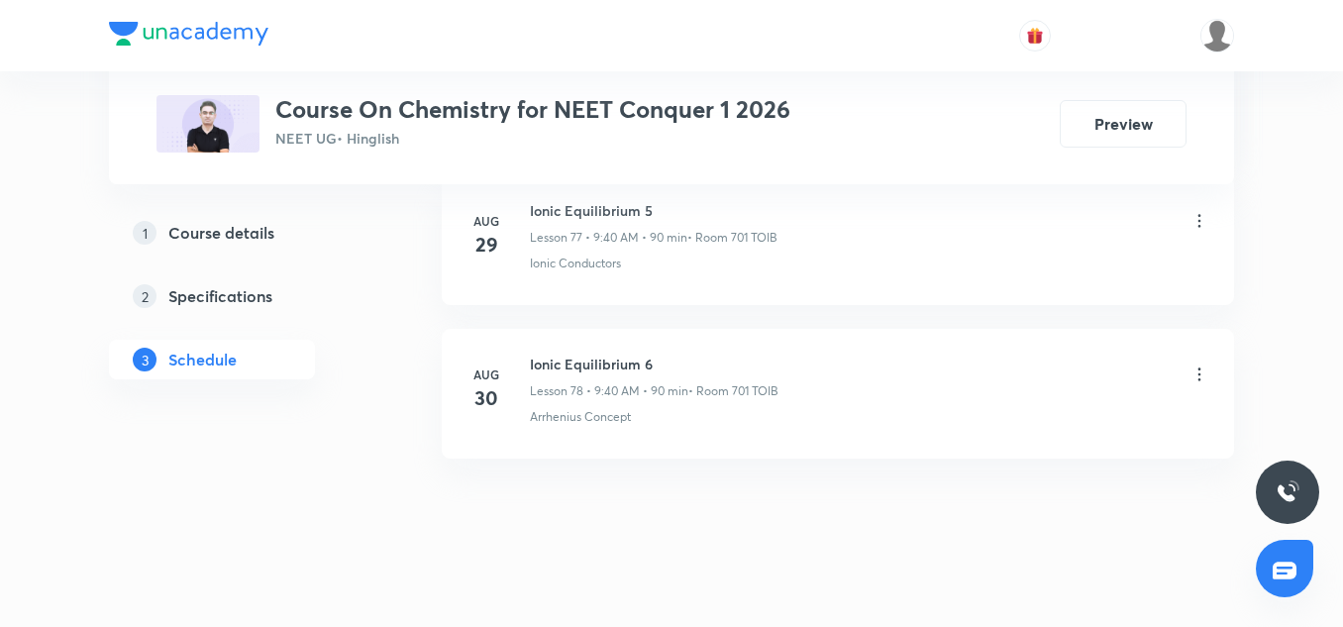
click at [610, 354] on h6 "Ionic Equilibrium 6" at bounding box center [654, 364] width 249 height 21
copy h6 "Ionic Equilibrium 6"
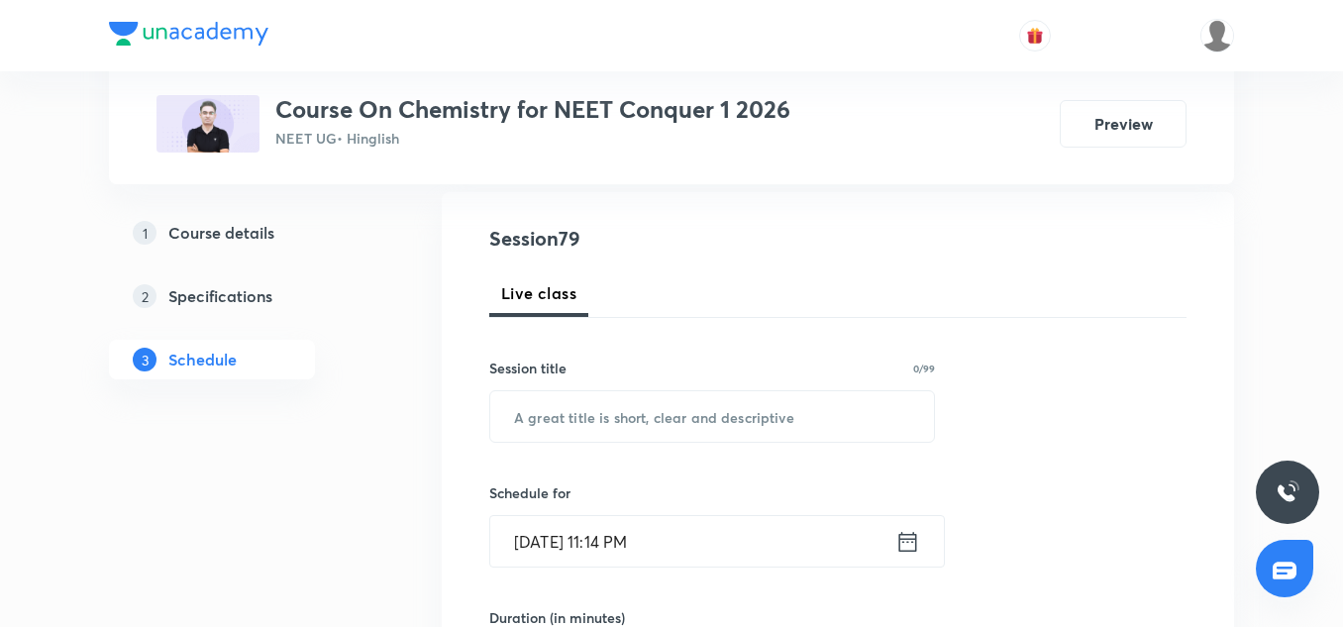
scroll to position [209, 0]
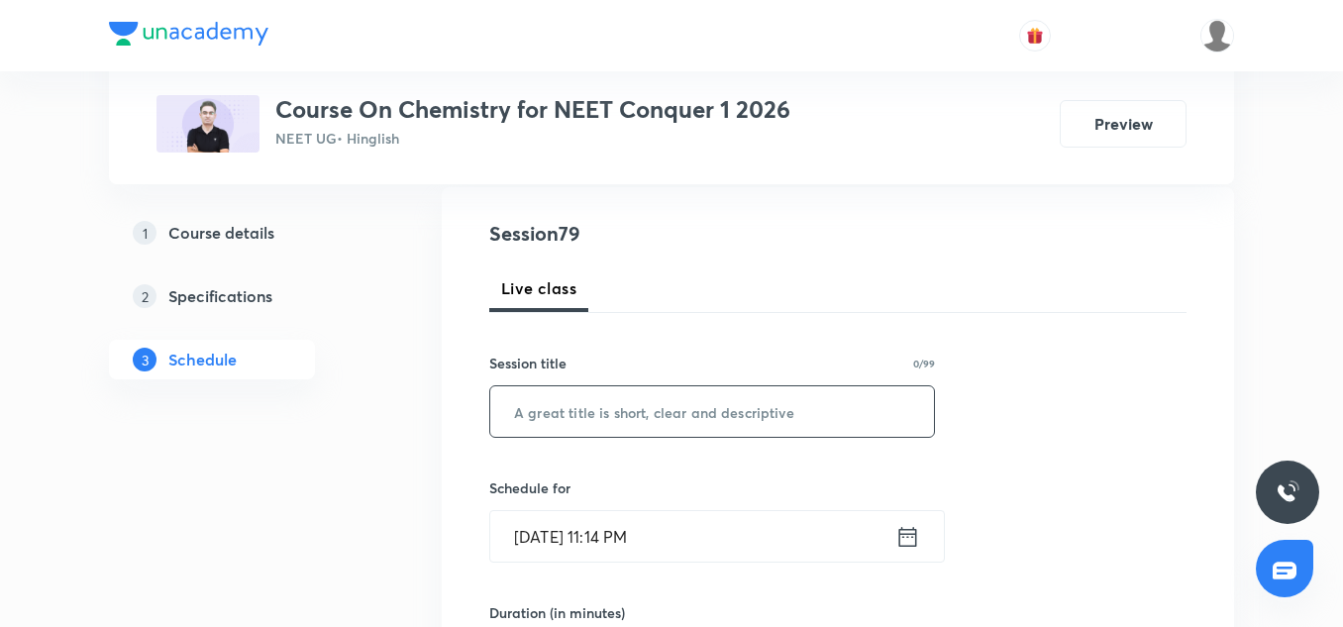
click at [604, 411] on input "text" at bounding box center [712, 411] width 444 height 51
paste input "Ionic Equilibrium 6"
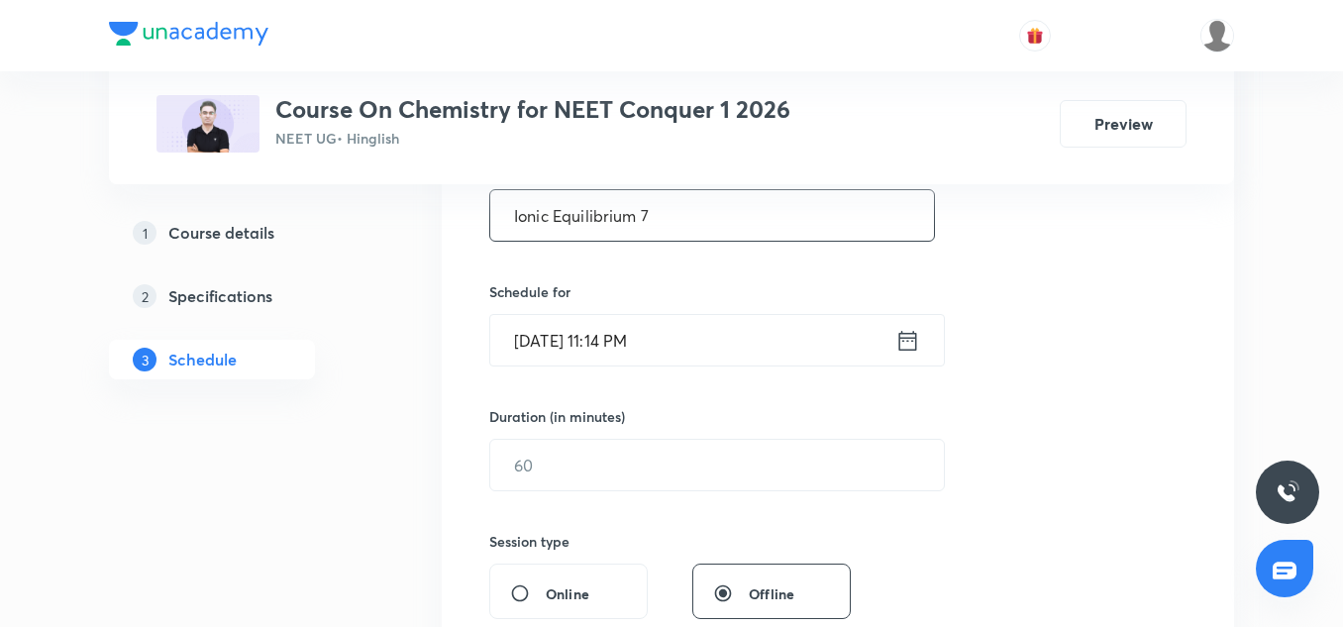
scroll to position [412, 0]
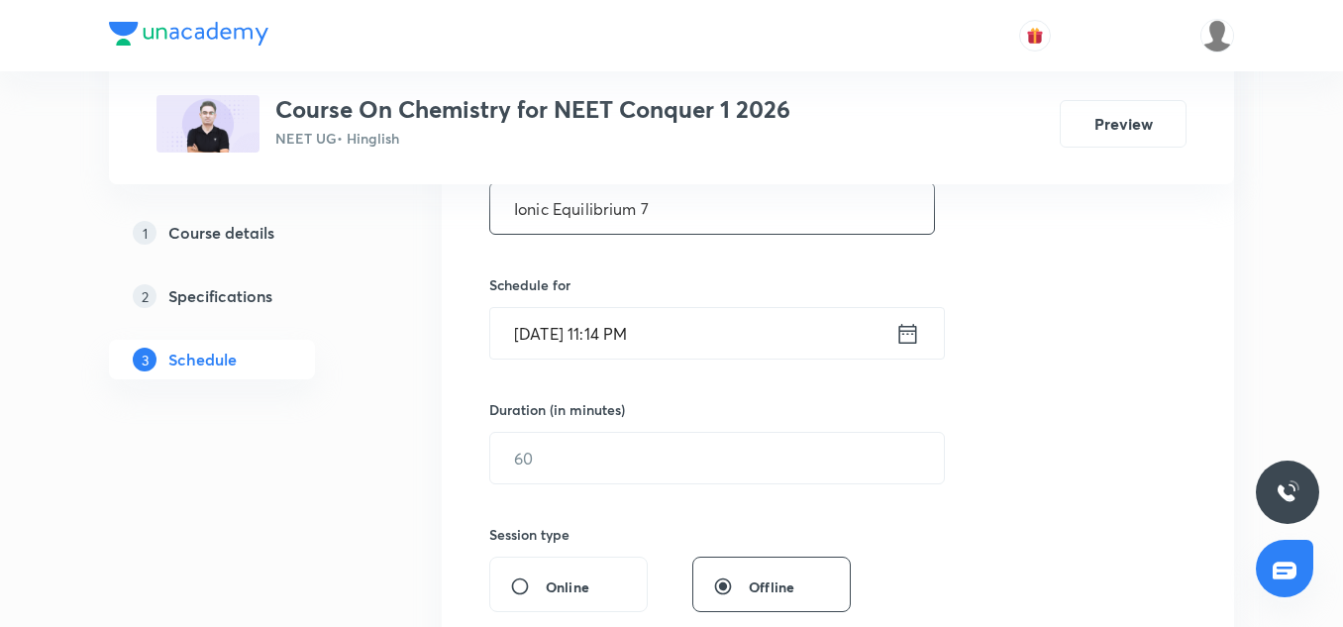
type input "Ionic Equilibrium 7"
click at [558, 325] on input "[DATE] 11:14 PM" at bounding box center [692, 333] width 405 height 51
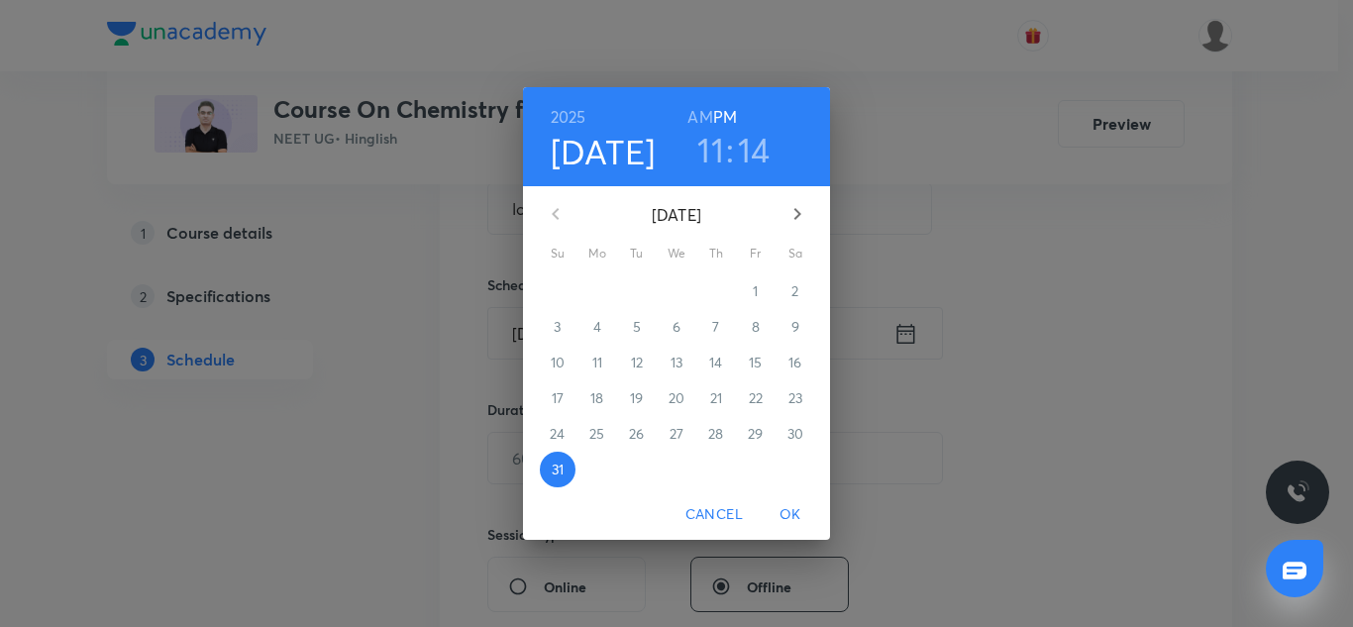
click at [800, 212] on icon "button" at bounding box center [798, 214] width 24 height 24
click at [600, 295] on span "1" at bounding box center [598, 291] width 36 height 20
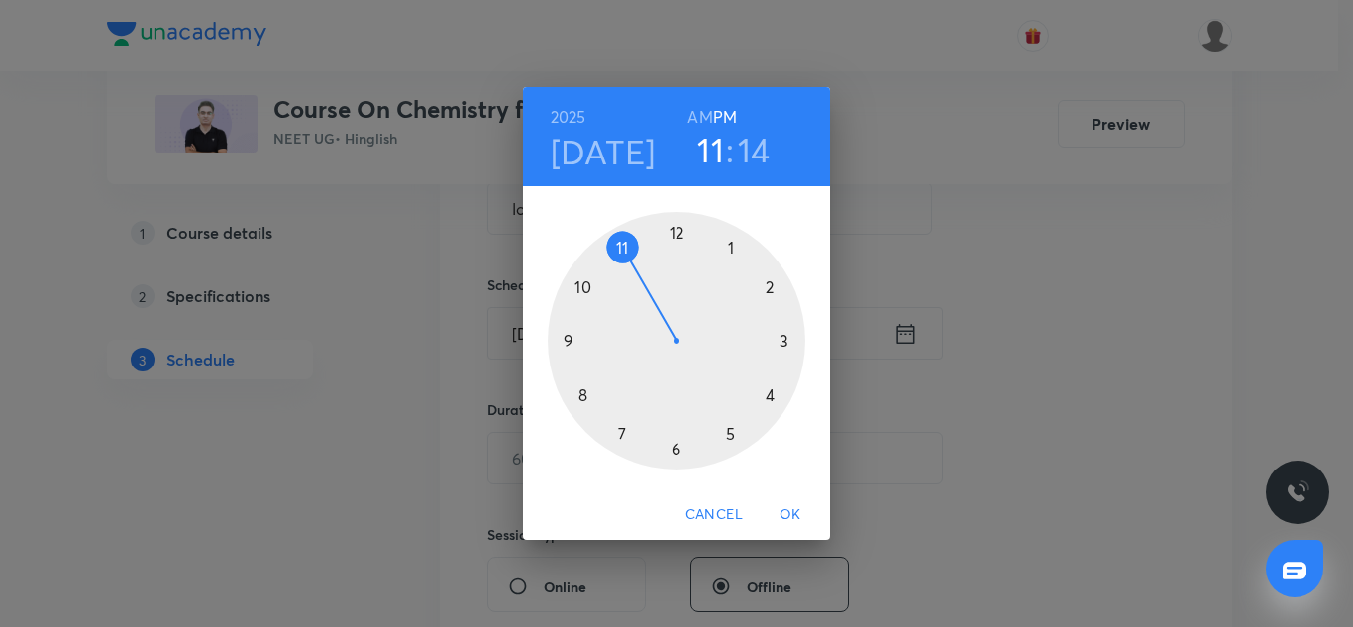
click at [566, 346] on div at bounding box center [677, 341] width 258 height 258
click at [582, 397] on div at bounding box center [677, 341] width 258 height 258
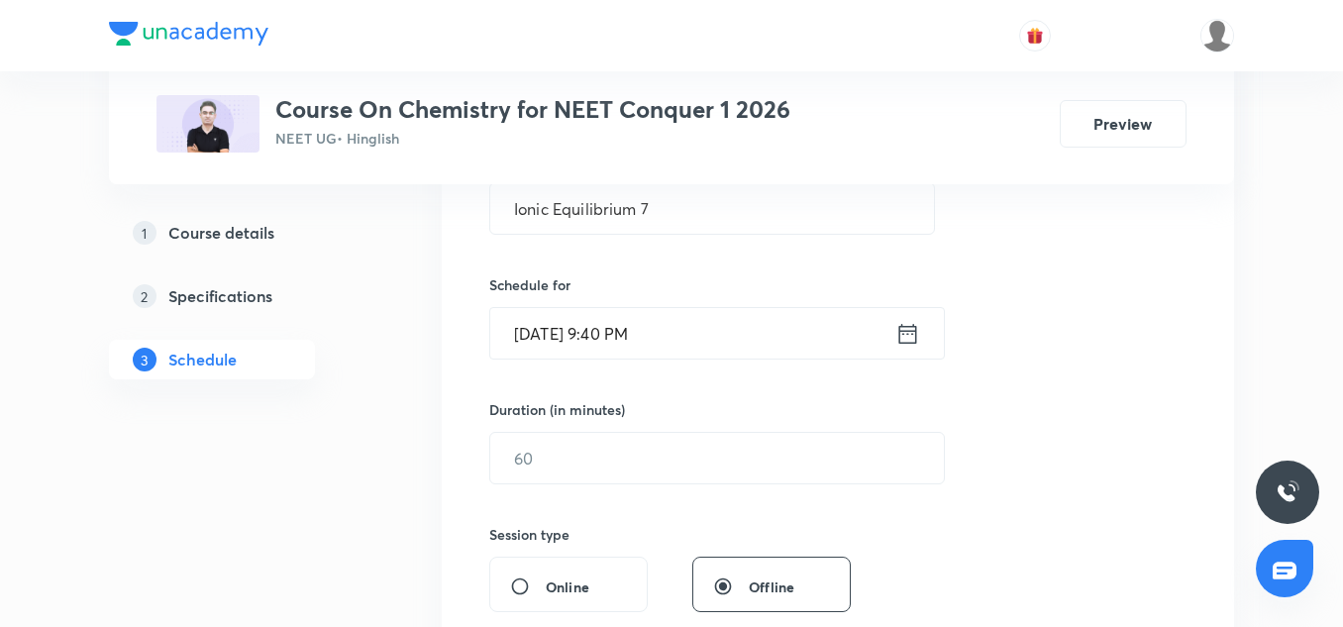
click at [702, 344] on input "[DATE] 9:40 PM" at bounding box center [692, 333] width 405 height 51
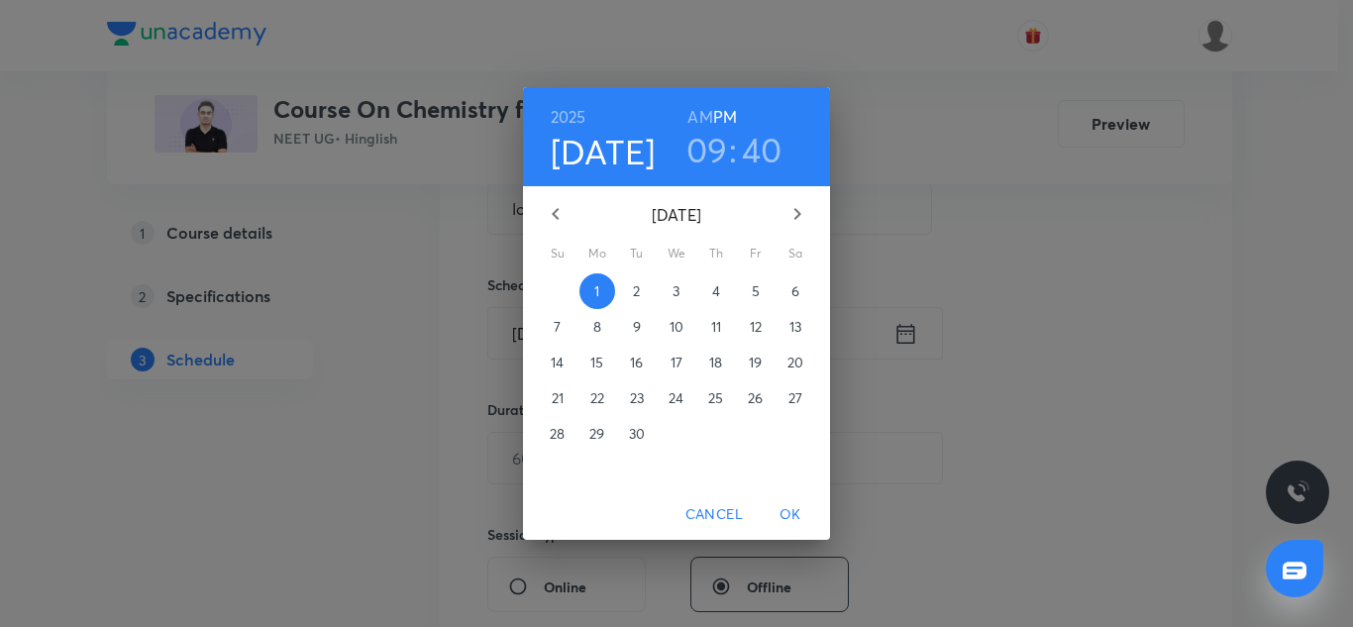
click at [695, 111] on h6 "AM" at bounding box center [699, 117] width 25 height 28
click at [794, 508] on span "OK" at bounding box center [791, 514] width 48 height 25
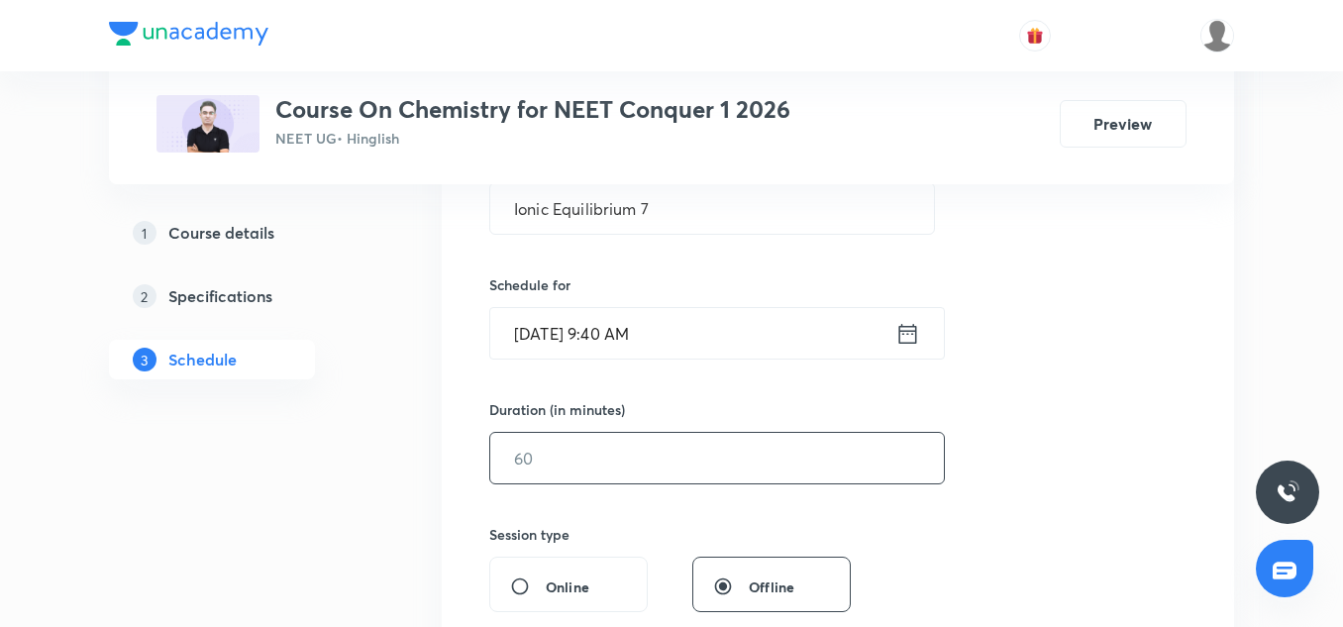
click at [625, 465] on input "text" at bounding box center [717, 458] width 454 height 51
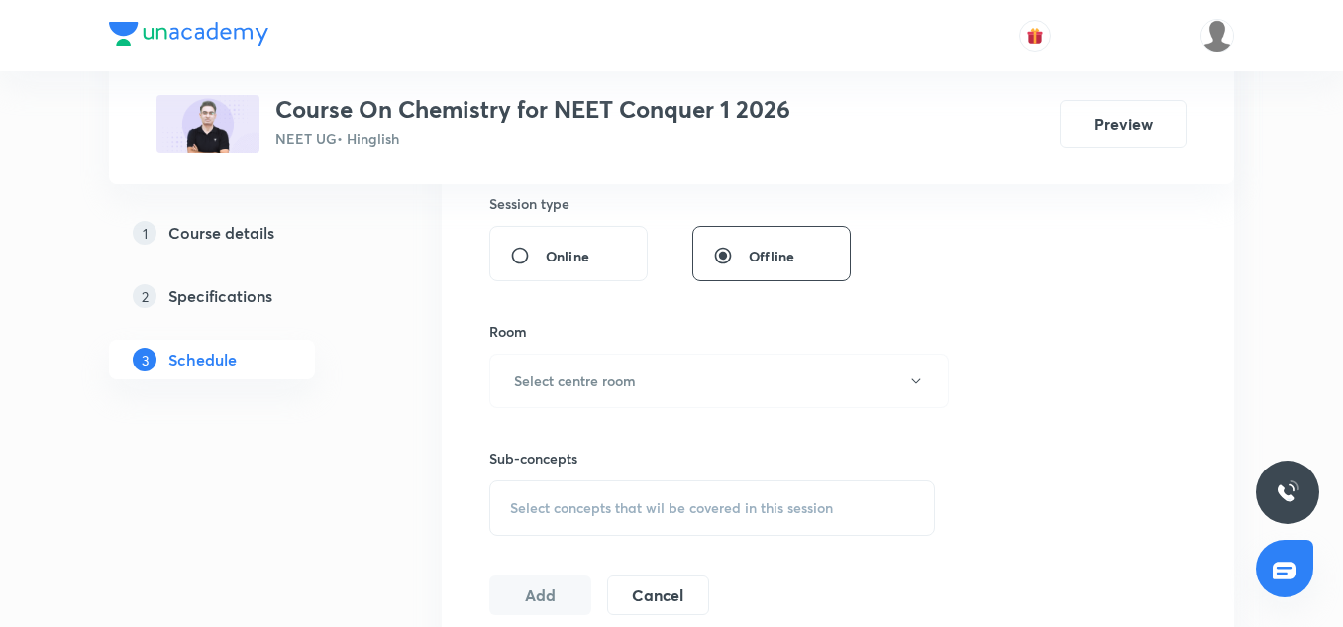
scroll to position [744, 0]
type input "90"
click at [589, 381] on h6 "Select centre room" at bounding box center [575, 379] width 122 height 21
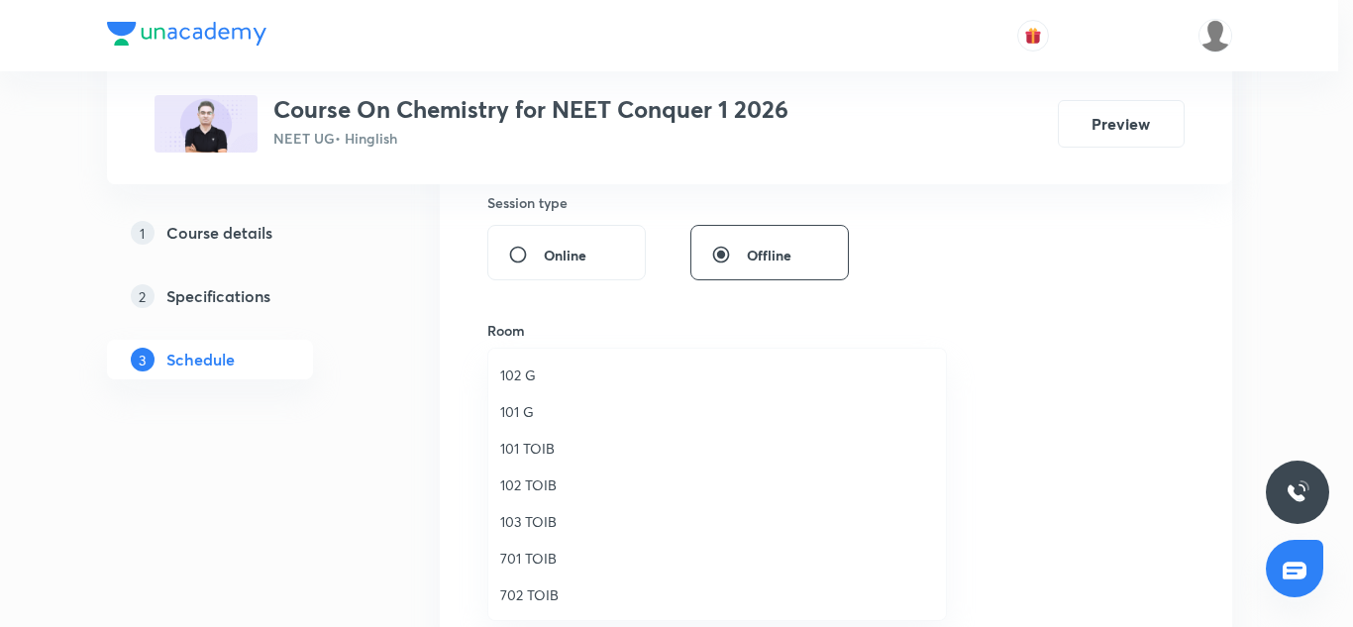
click at [528, 543] on li "701 TOIB" at bounding box center [717, 558] width 458 height 37
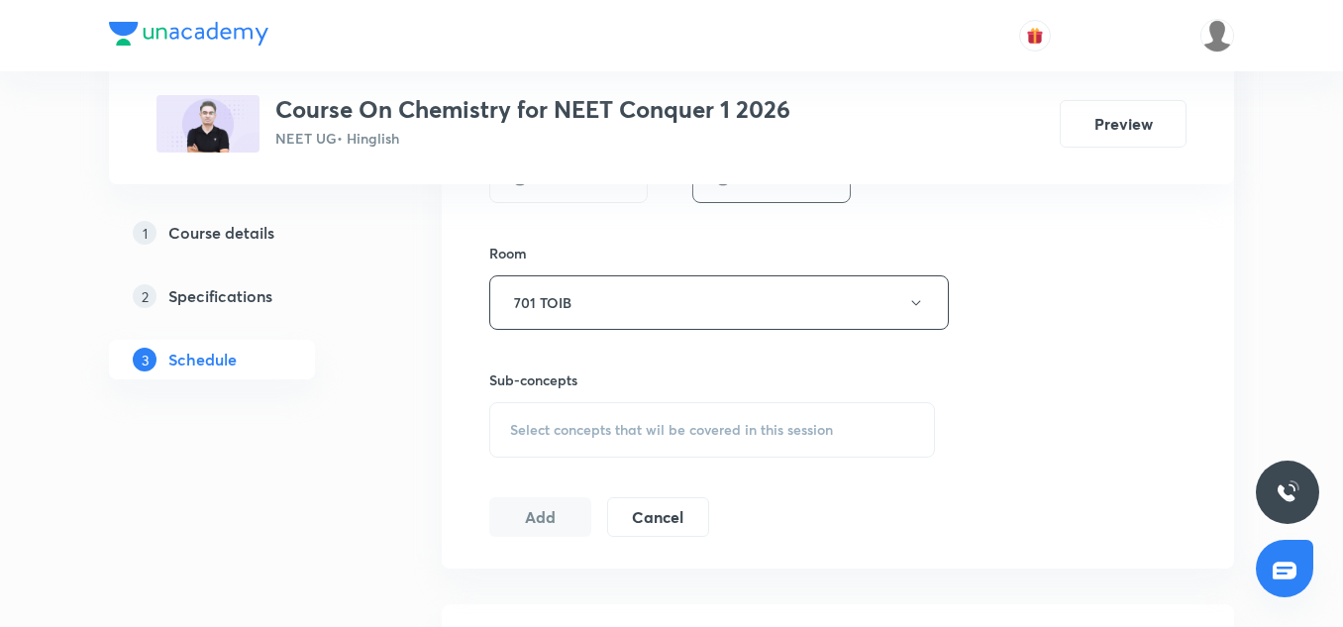
click at [618, 450] on div "Select concepts that wil be covered in this session" at bounding box center [712, 429] width 446 height 55
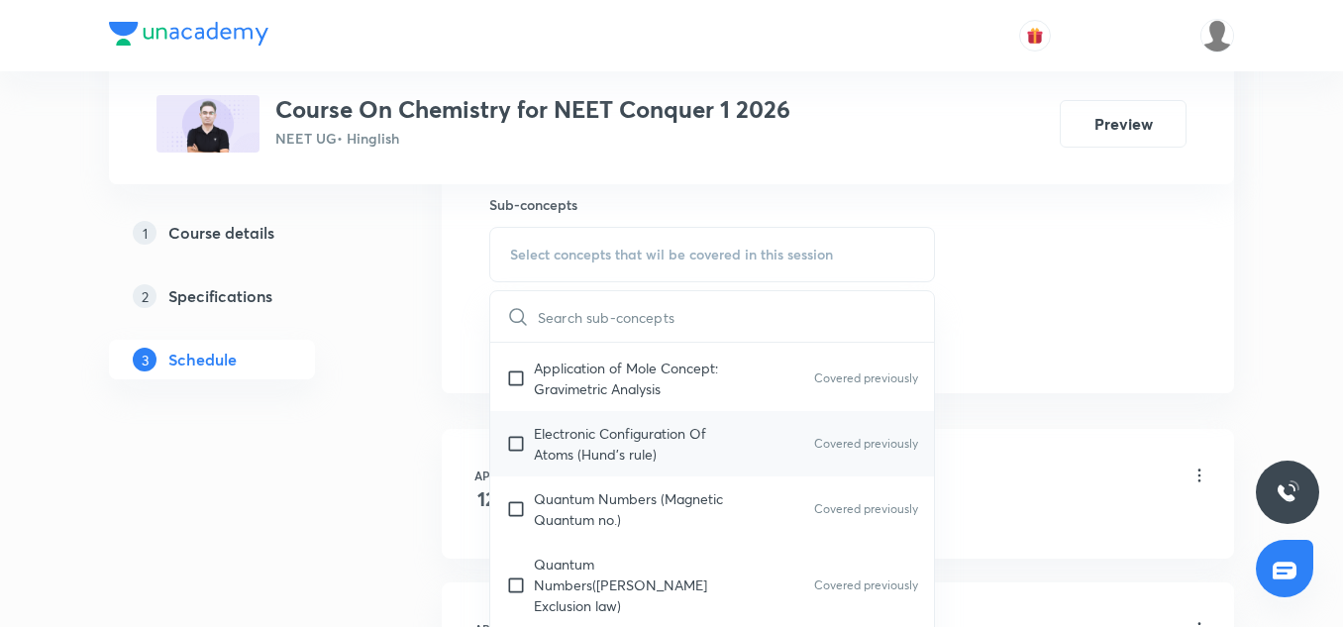
scroll to position [361, 0]
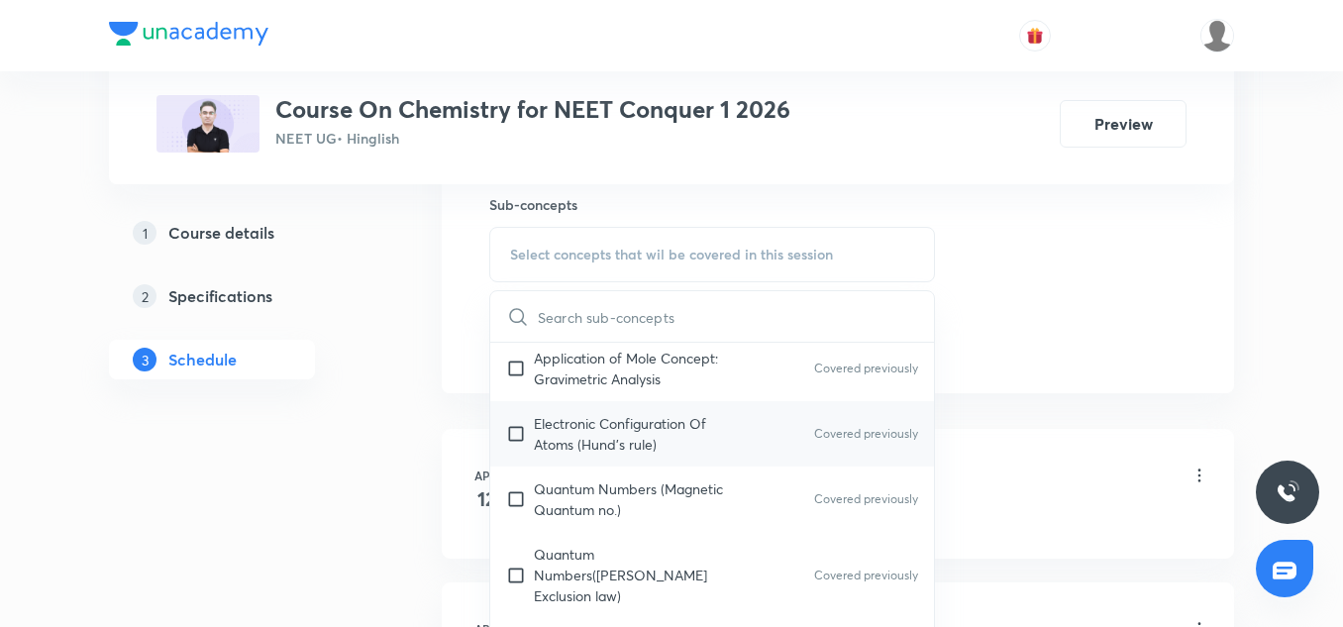
click at [596, 448] on p "Electronic Configuration Of Atoms (Hund's rule)" at bounding box center [634, 434] width 200 height 42
checkbox input "true"
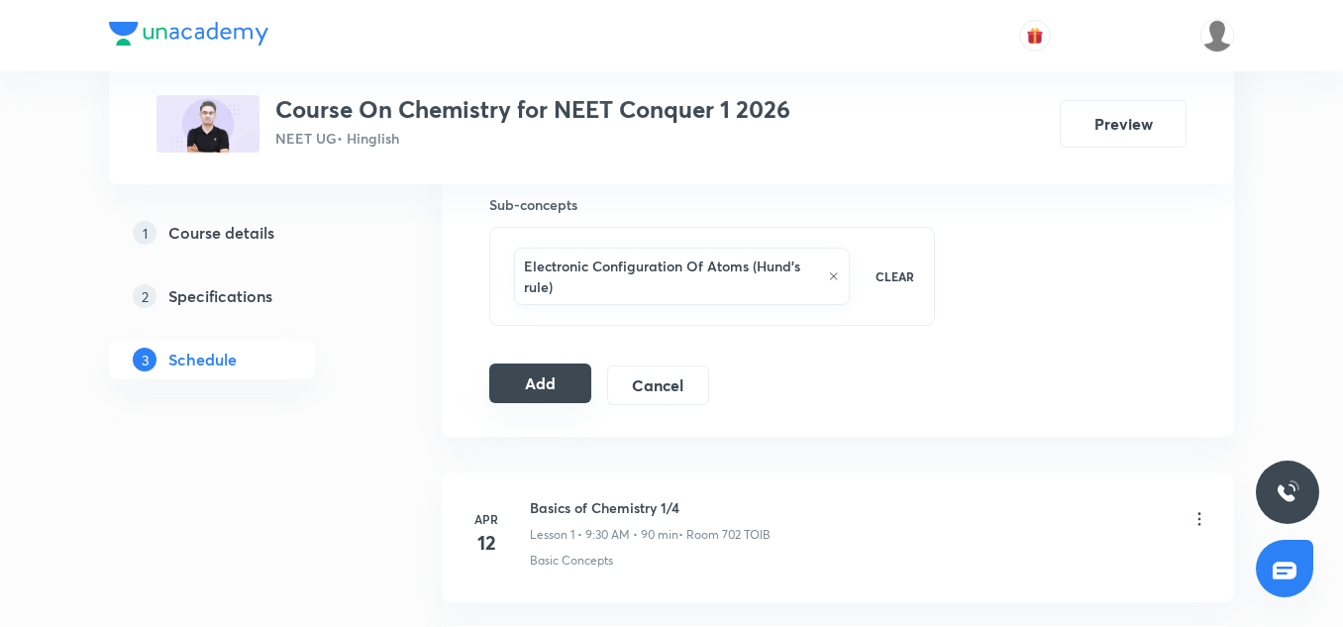
click at [556, 386] on button "Add" at bounding box center [540, 384] width 102 height 40
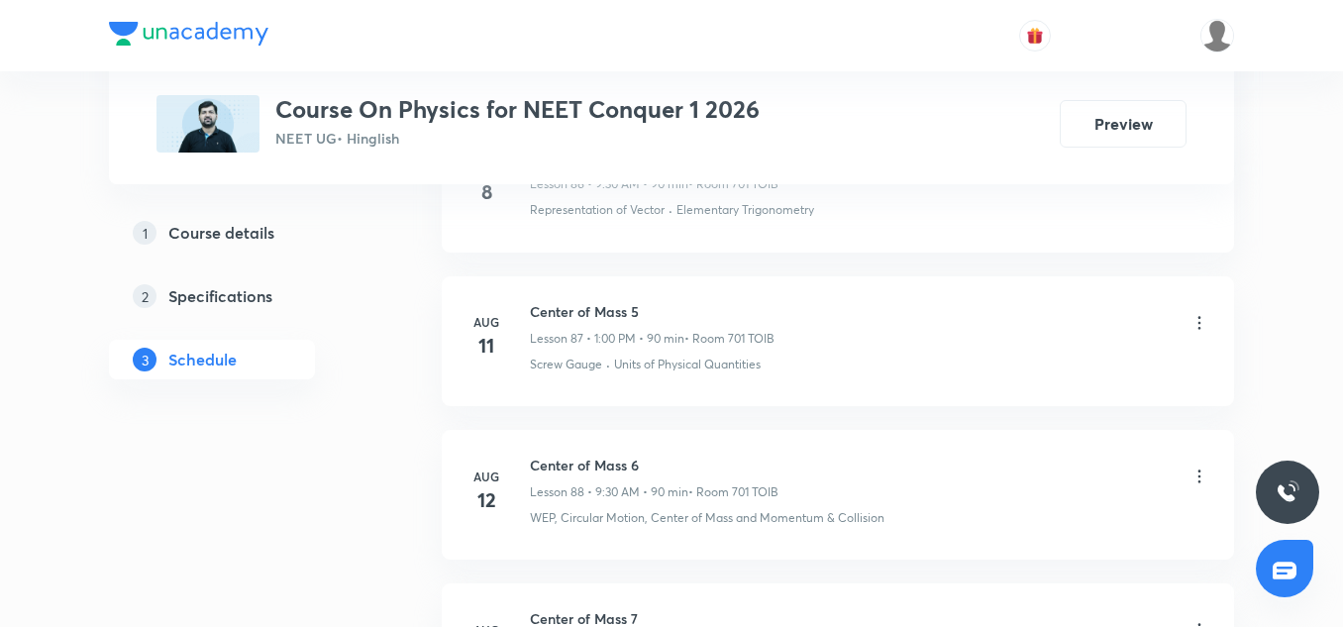
scroll to position [16405, 0]
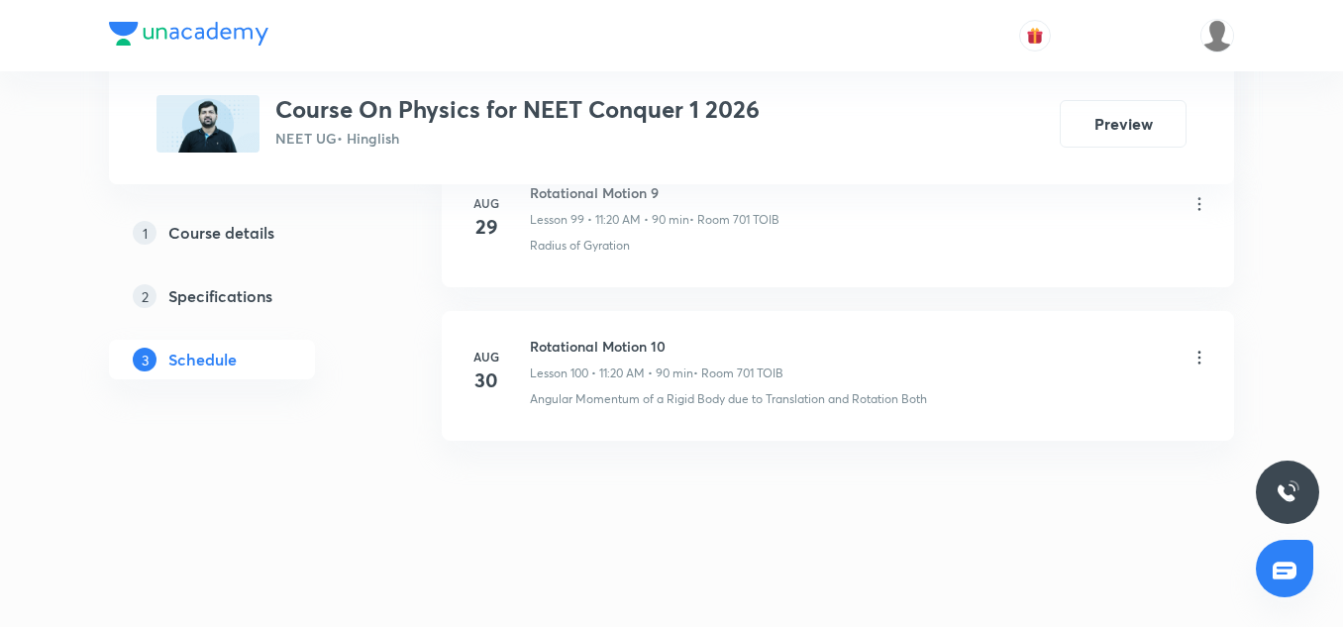
click at [578, 348] on h6 "Rotational Motion 10" at bounding box center [657, 346] width 254 height 21
copy h6 "Rotational Motion 10"
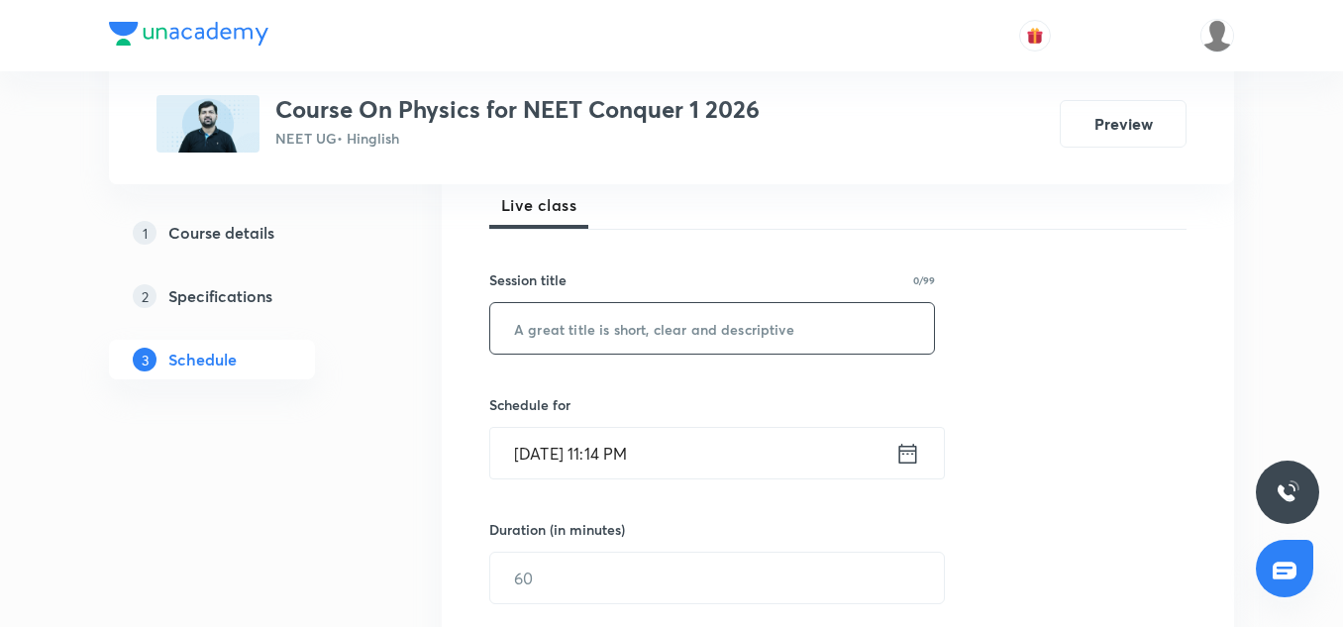
scroll to position [305, 0]
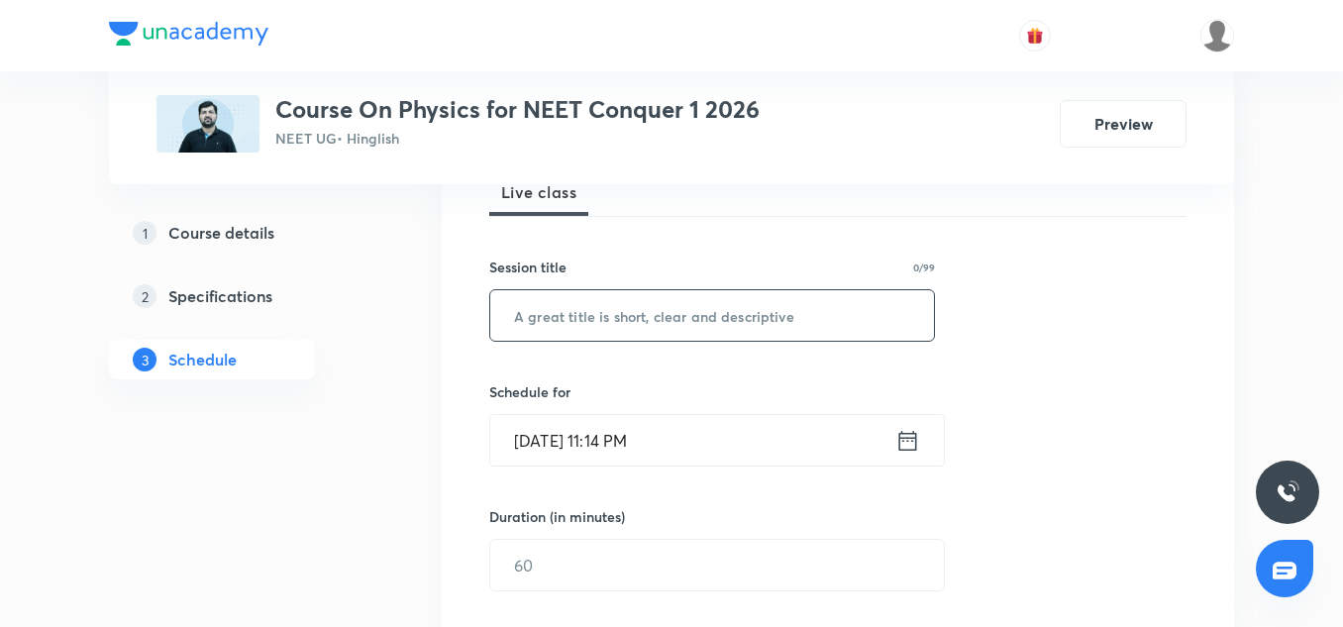
click at [631, 317] on input "text" at bounding box center [712, 315] width 444 height 51
paste input "Rotational Motion 10"
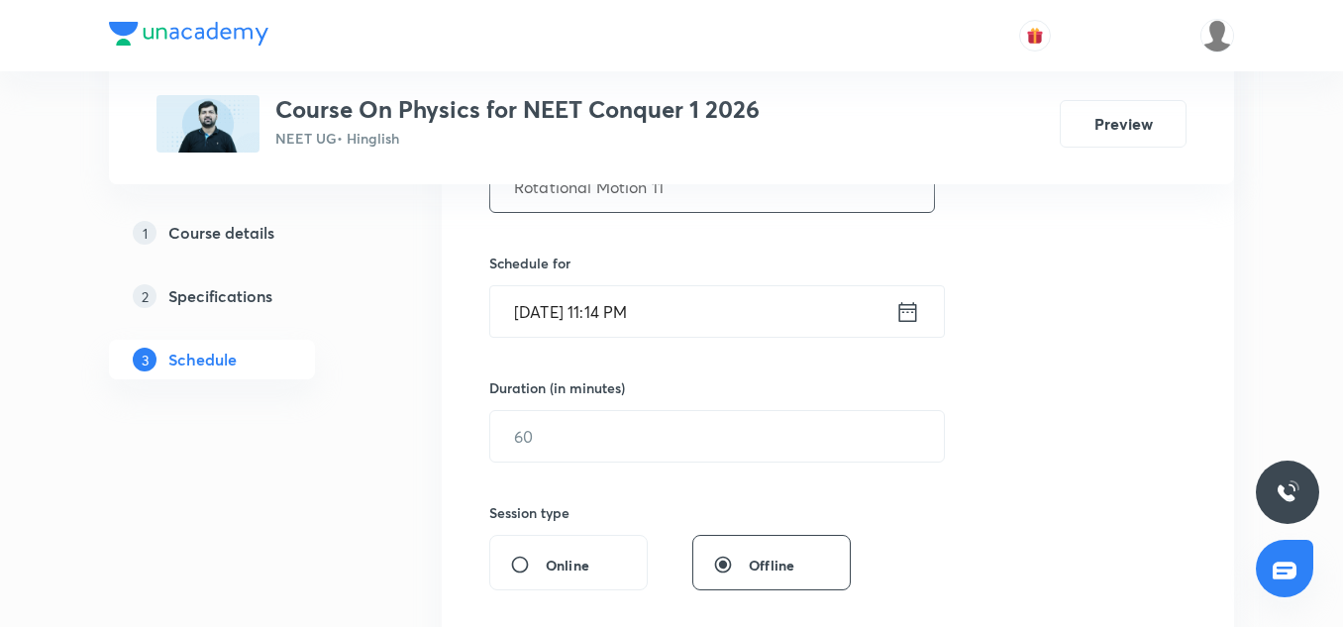
type input "Rotational Motion 11"
click at [524, 332] on input "[DATE] 11:14 PM" at bounding box center [692, 311] width 405 height 51
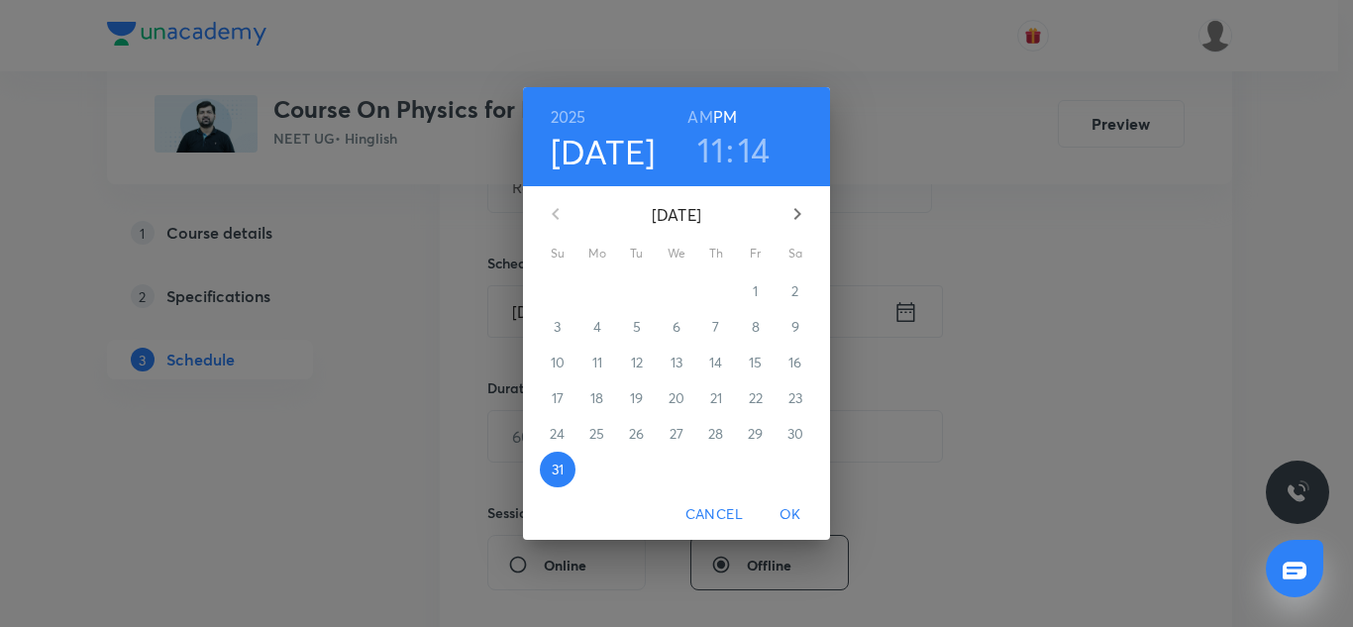
click at [799, 215] on icon "button" at bounding box center [797, 214] width 7 height 12
click at [599, 292] on p "1" at bounding box center [596, 291] width 5 height 20
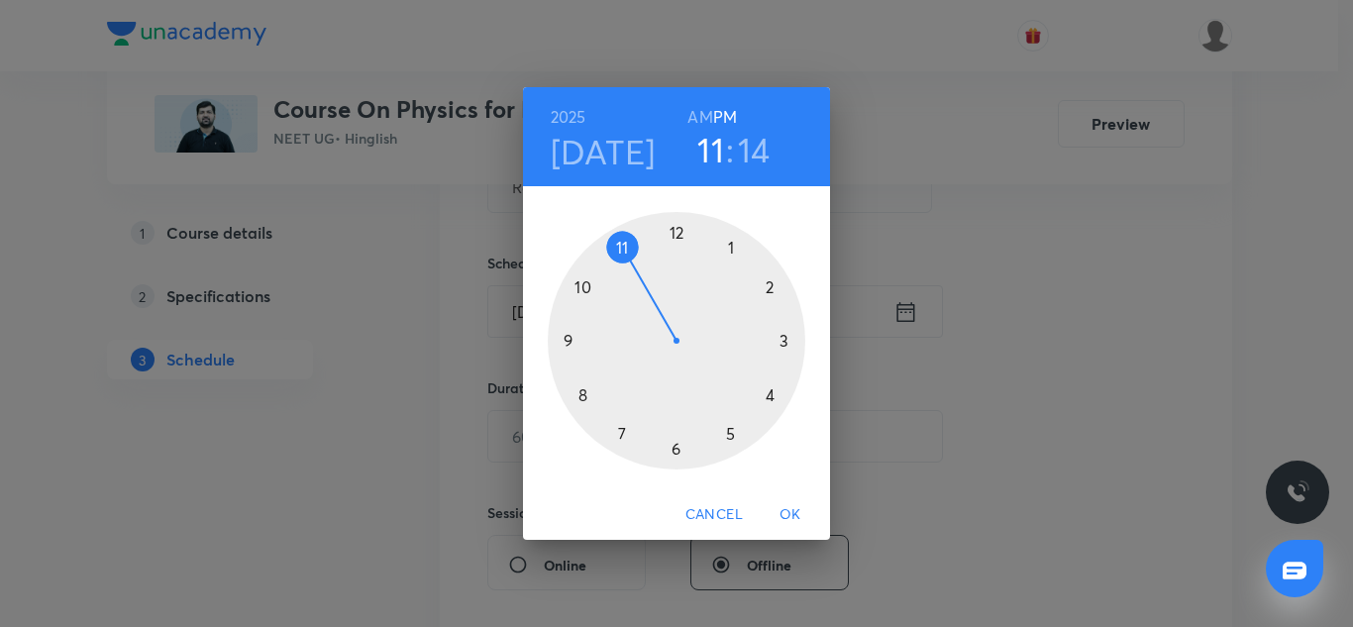
click at [757, 165] on h3 "14" at bounding box center [754, 150] width 33 height 42
click at [699, 117] on h6 "AM" at bounding box center [699, 117] width 25 height 28
click at [772, 395] on div at bounding box center [677, 341] width 258 height 258
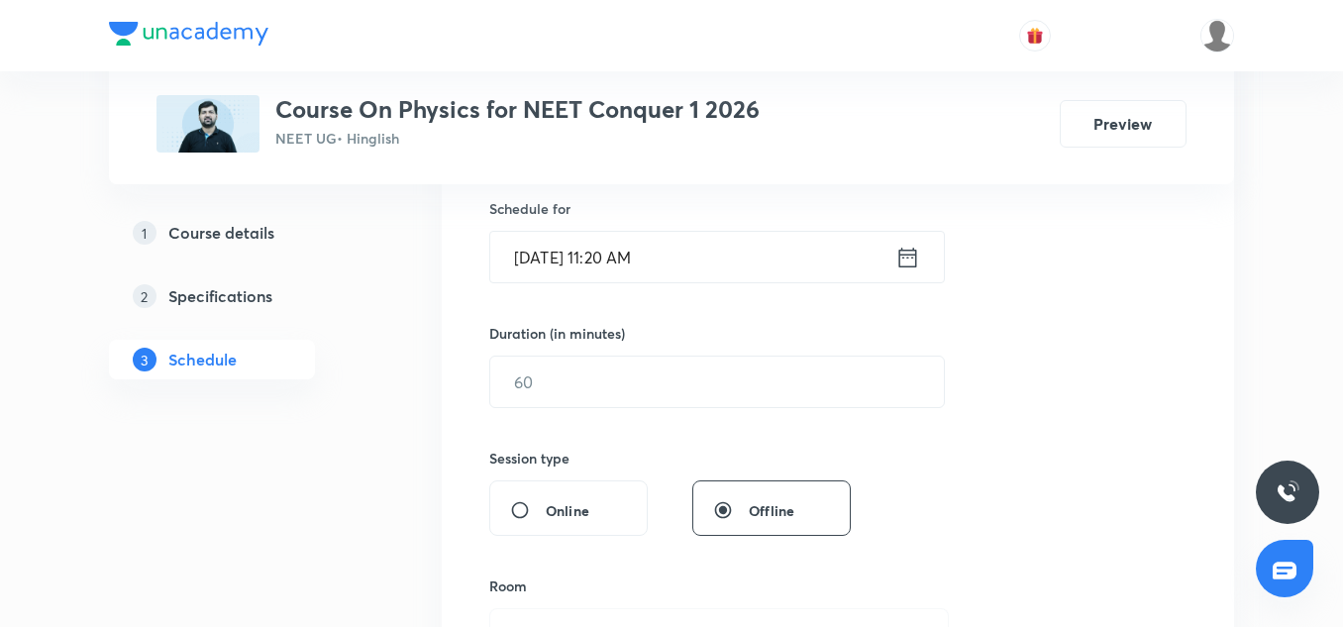
scroll to position [491, 0]
click at [582, 376] on input "text" at bounding box center [717, 379] width 454 height 51
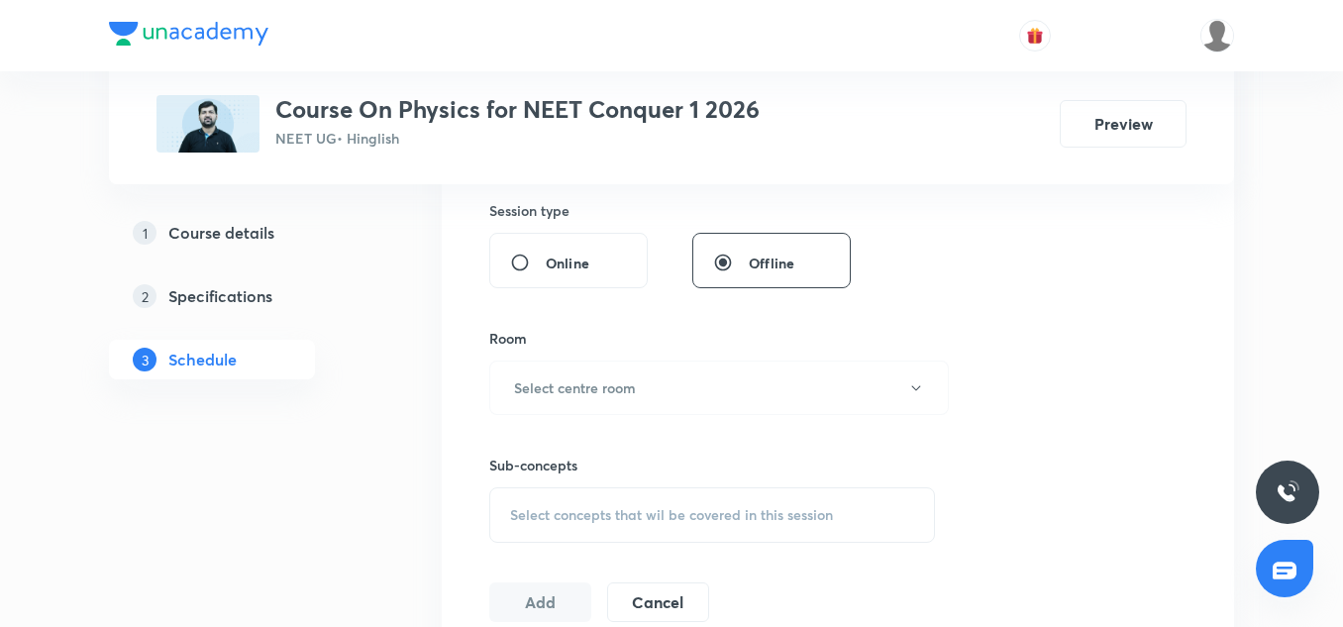
scroll to position [741, 0]
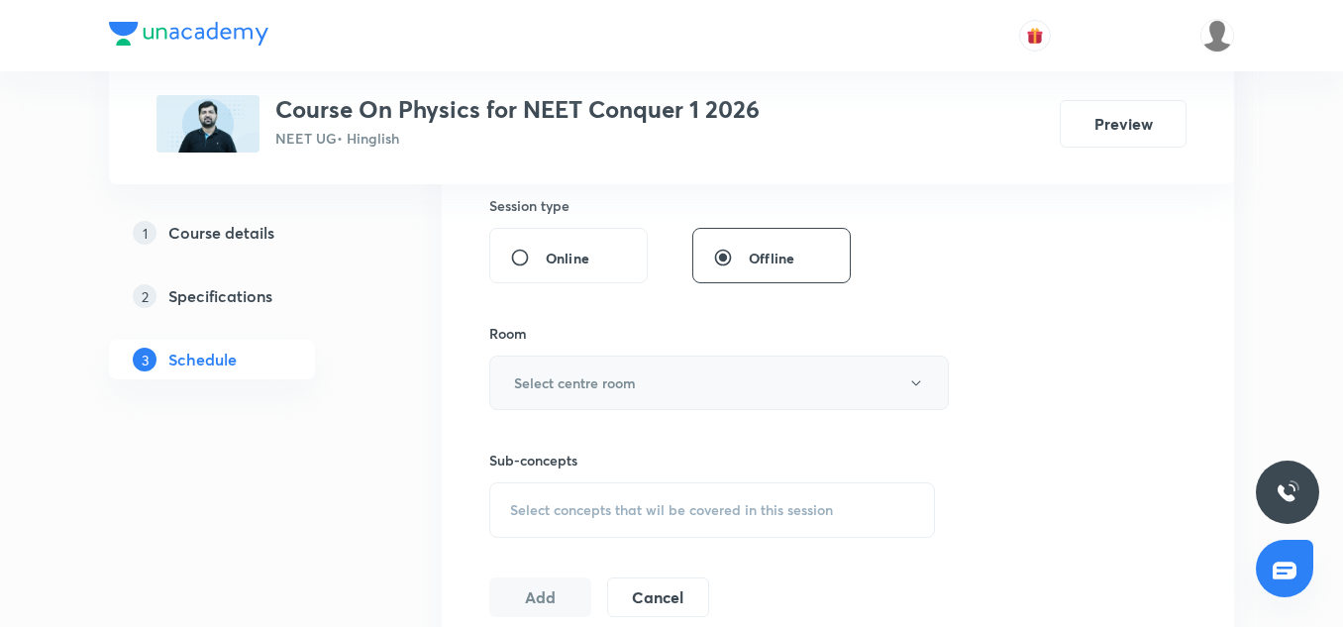
type input "90"
click at [527, 367] on button "Select centre room" at bounding box center [719, 383] width 460 height 54
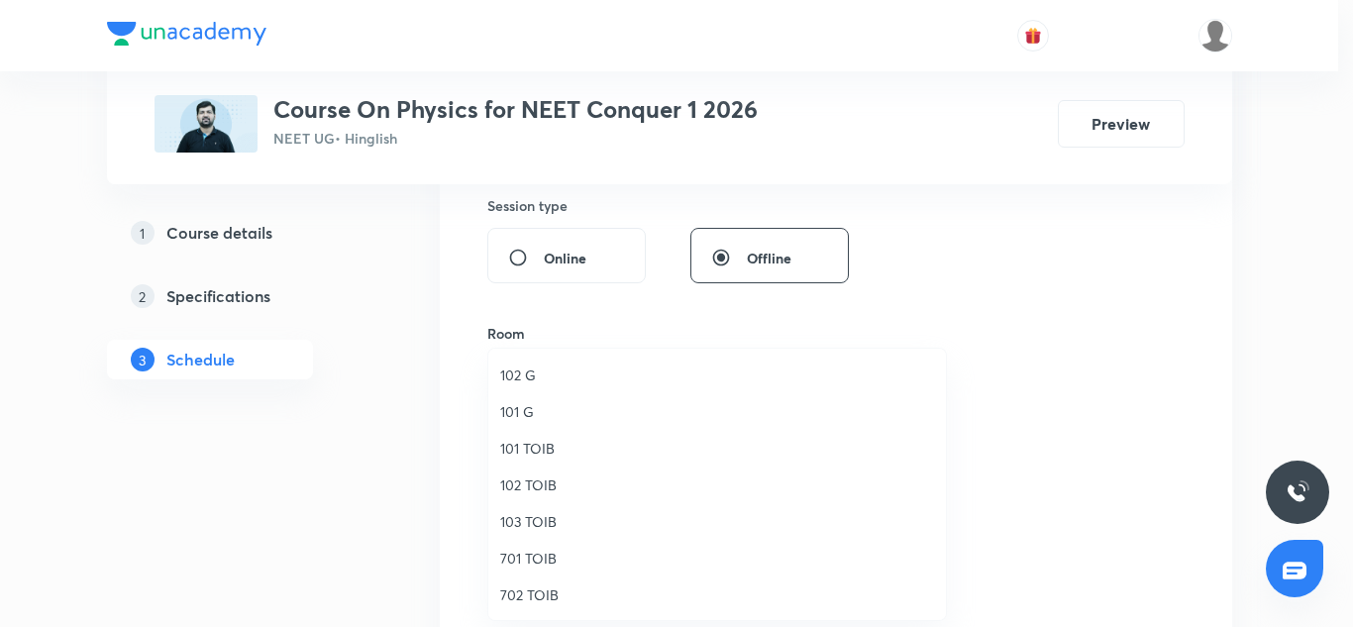
click at [526, 552] on span "701 TOIB" at bounding box center [717, 558] width 434 height 21
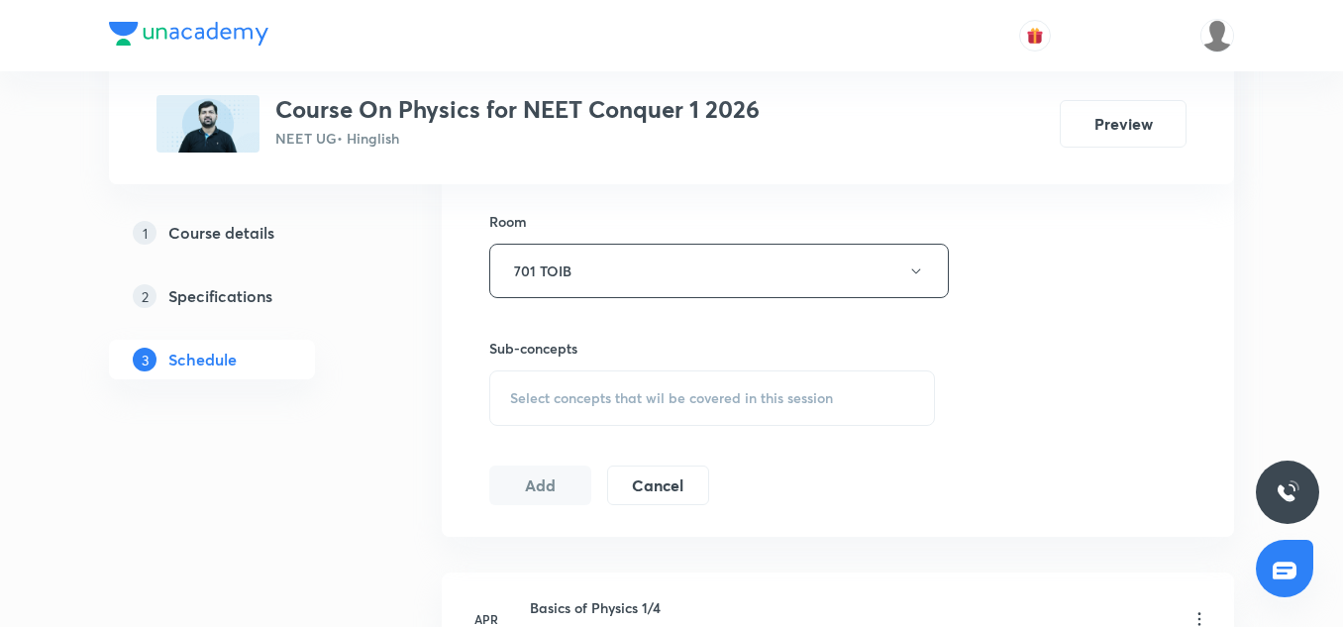
click at [579, 404] on span "Select concepts that wil be covered in this session" at bounding box center [671, 398] width 323 height 16
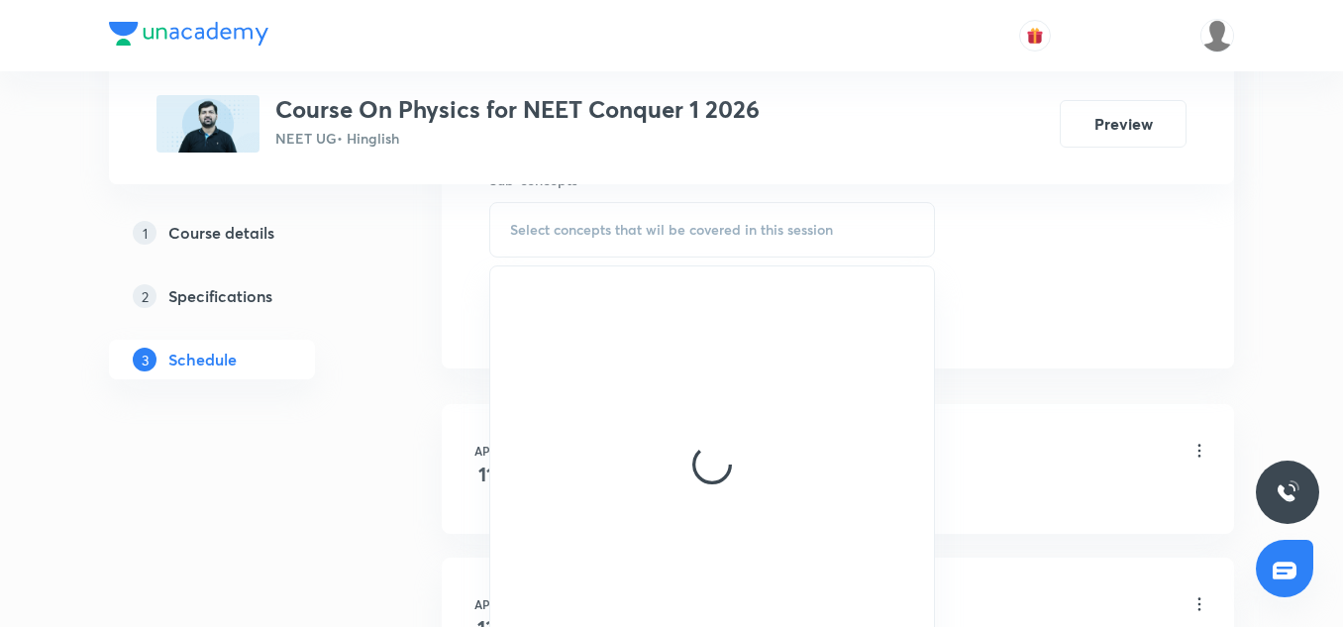
scroll to position [1125, 0]
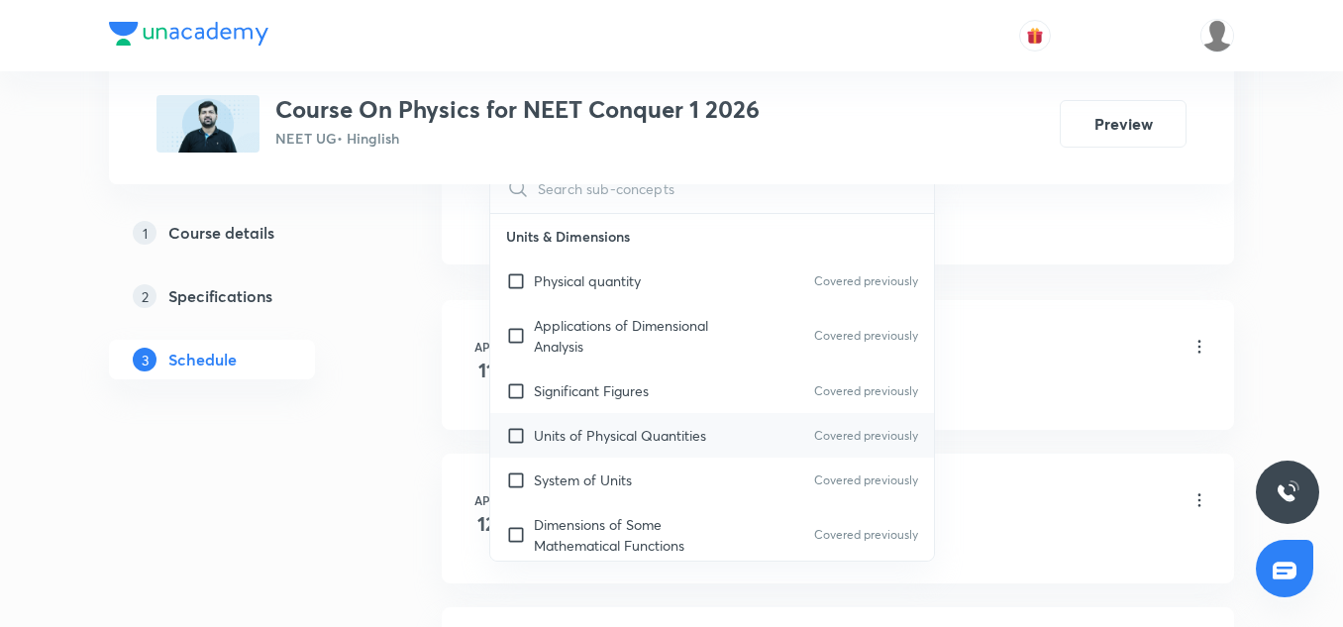
click at [595, 431] on p "Units of Physical Quantities" at bounding box center [620, 435] width 172 height 21
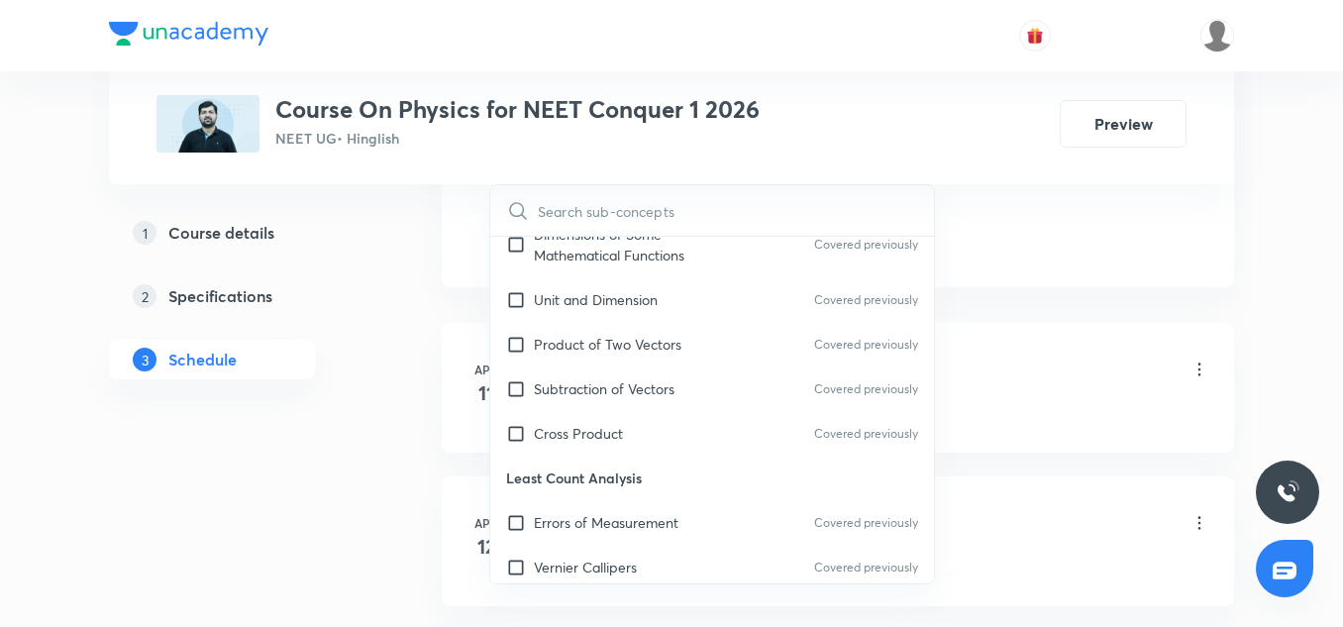
scroll to position [314, 0]
click at [590, 438] on p "Cross Product" at bounding box center [578, 432] width 89 height 21
checkbox input "true"
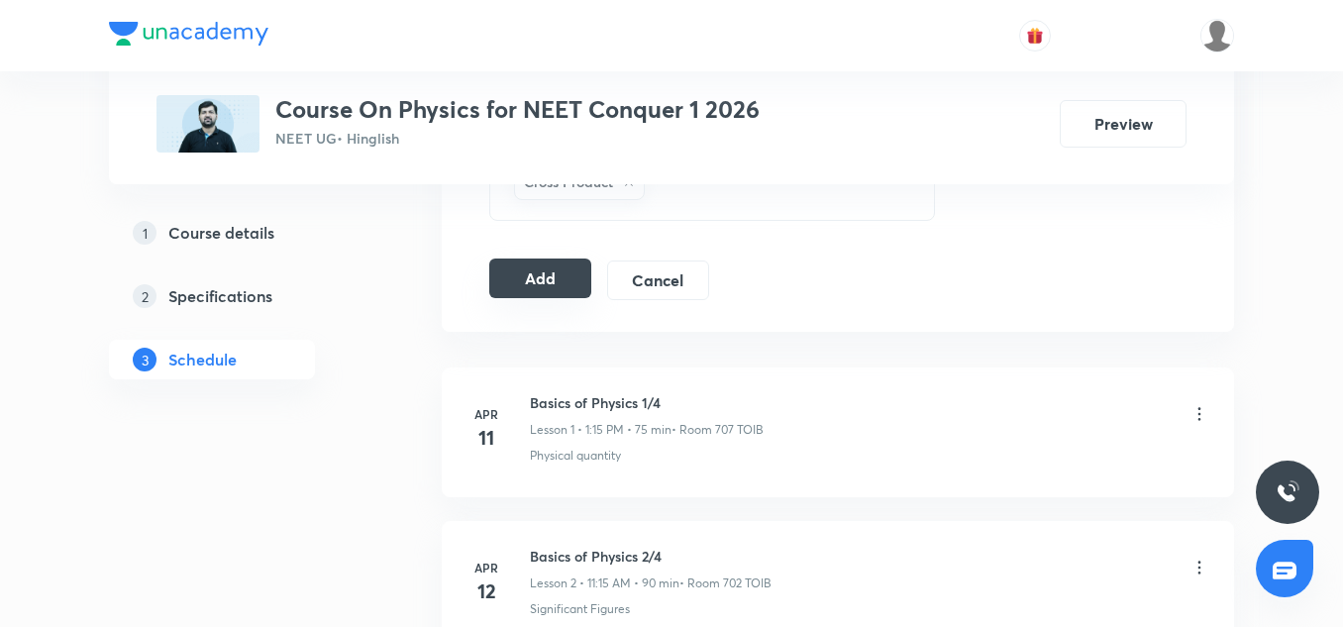
click at [540, 276] on button "Add" at bounding box center [540, 279] width 102 height 40
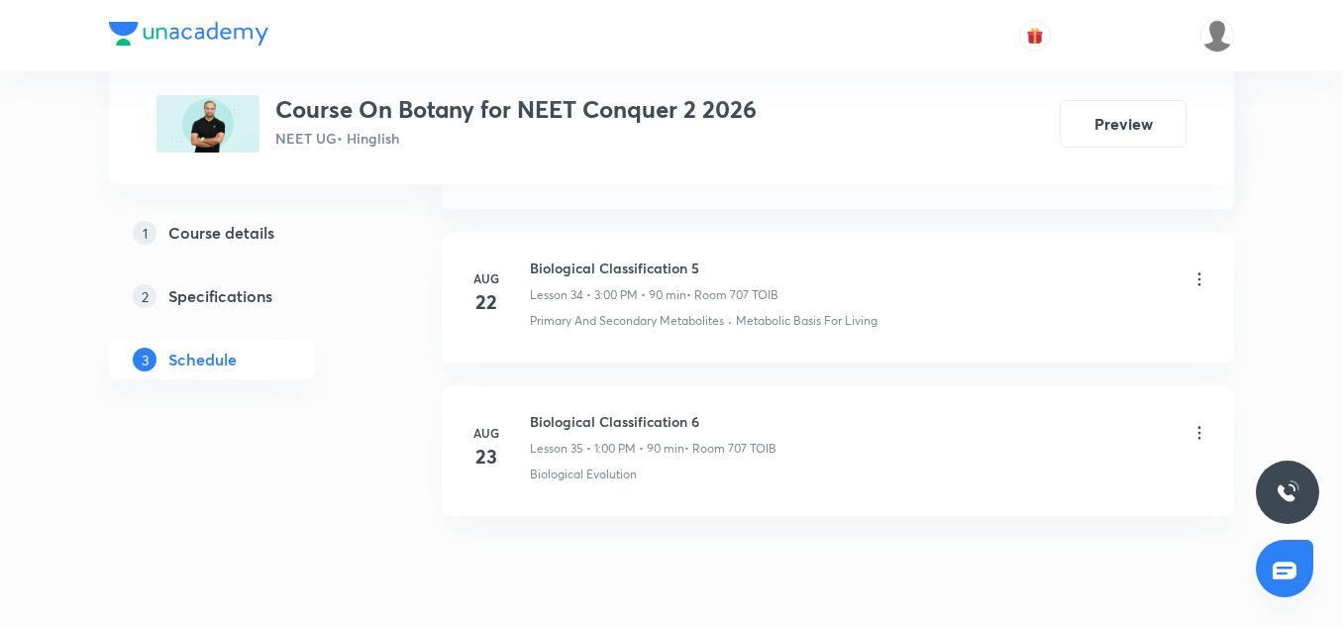
scroll to position [6338, 0]
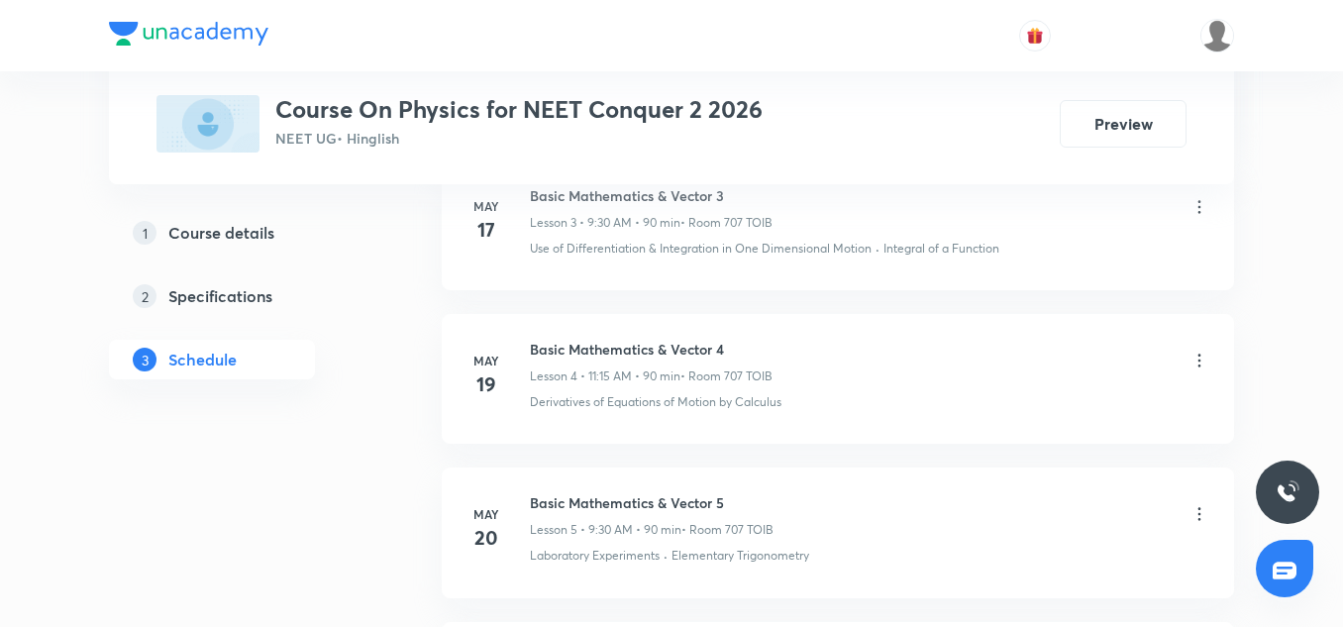
scroll to position [14793, 0]
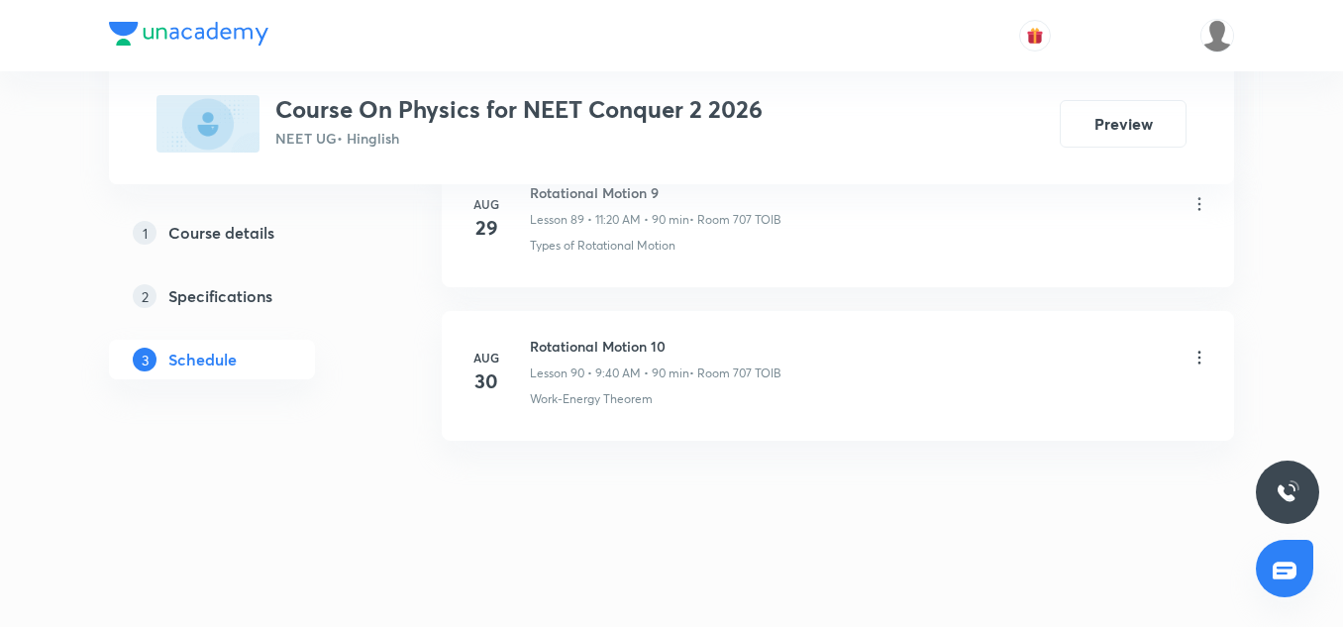
click at [637, 352] on h6 "Rotational Motion 10" at bounding box center [656, 346] width 252 height 21
copy h6 "Rotational Motion 10"
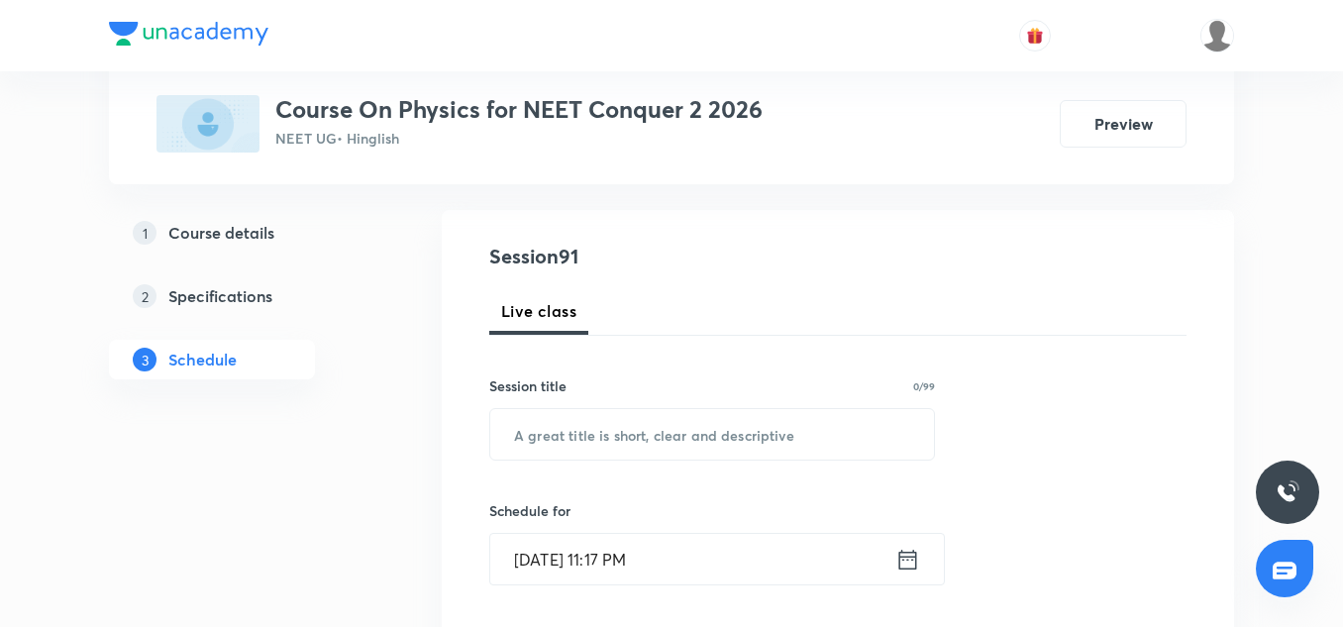
scroll to position [189, 0]
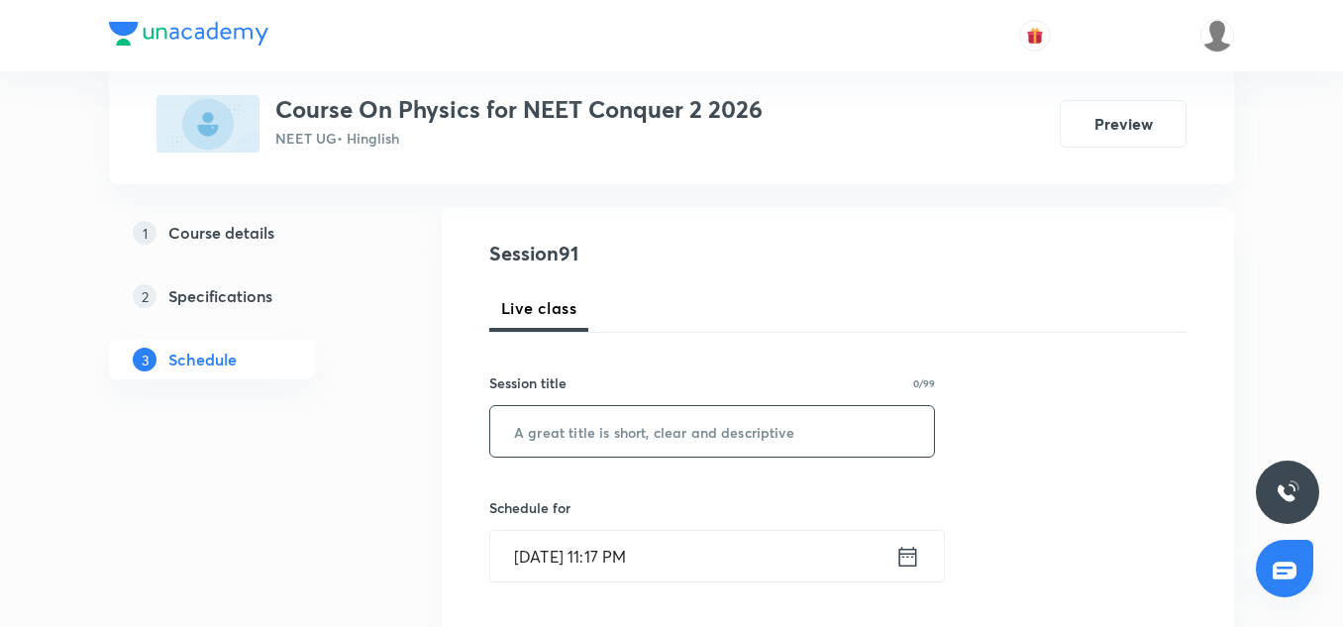
click at [544, 439] on input "text" at bounding box center [712, 431] width 444 height 51
paste input "Rotational Motion 10"
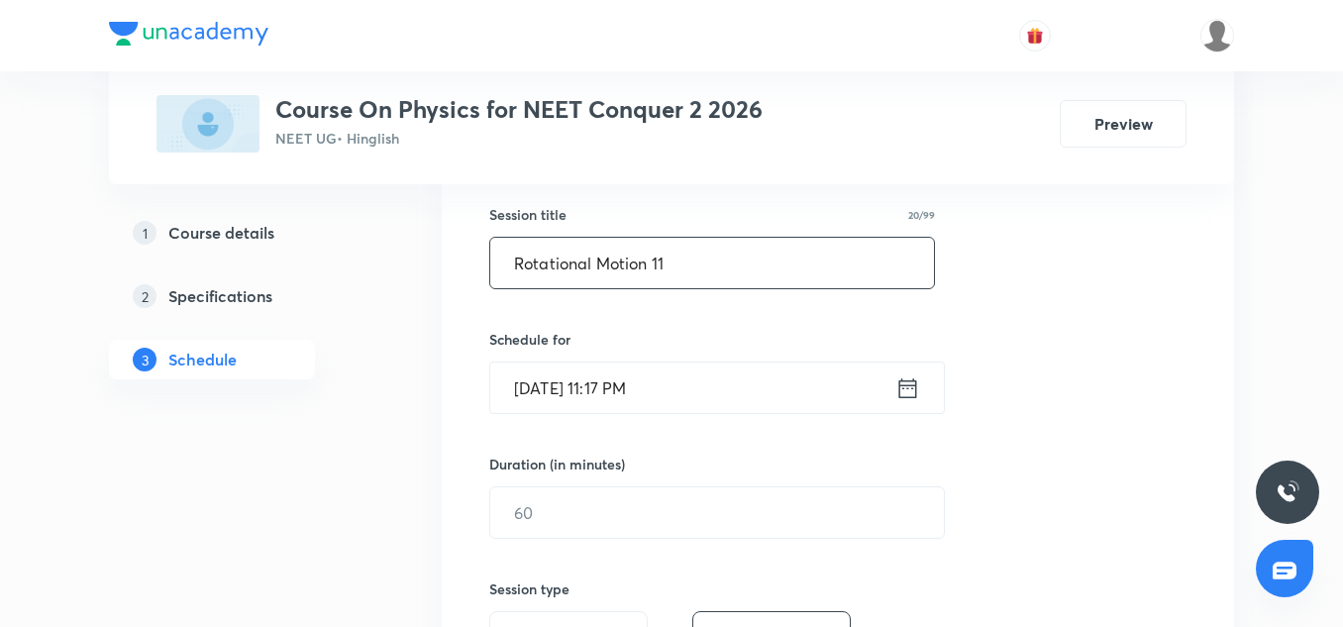
scroll to position [359, 0]
type input "Rotational Motion 11"
click at [531, 393] on input "[DATE] 11:17 PM" at bounding box center [692, 387] width 405 height 51
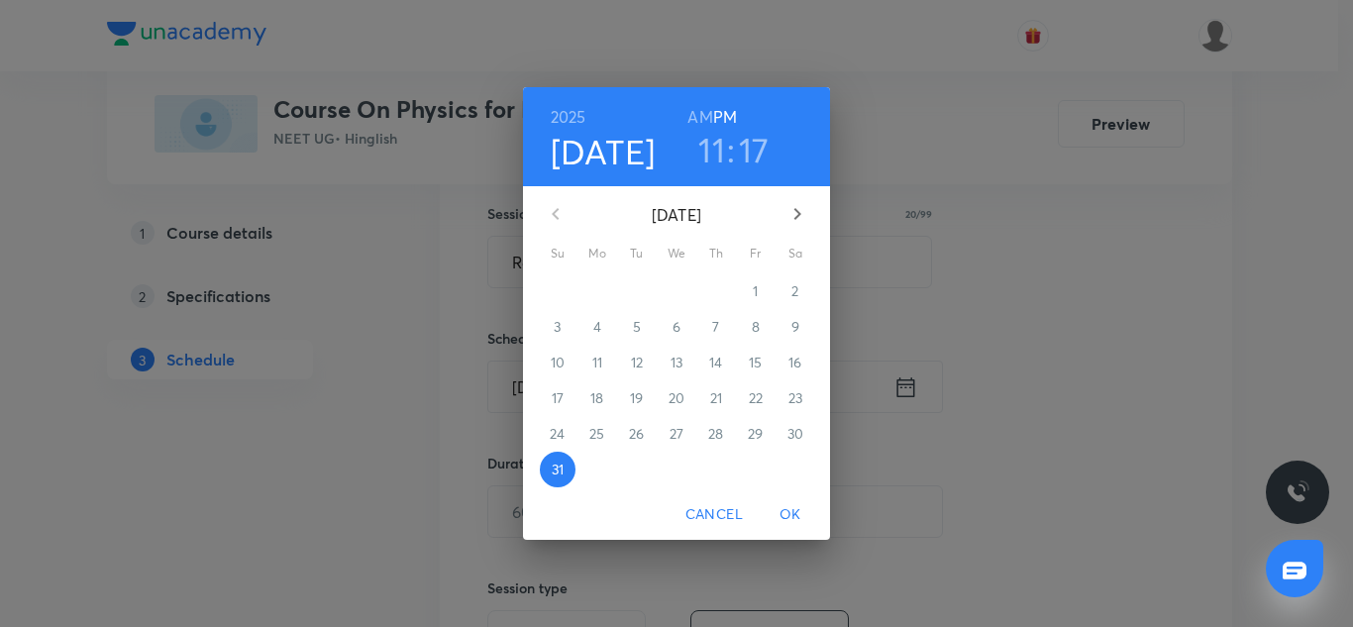
click at [798, 217] on icon "button" at bounding box center [797, 214] width 7 height 12
click at [603, 291] on span "1" at bounding box center [598, 291] width 36 height 20
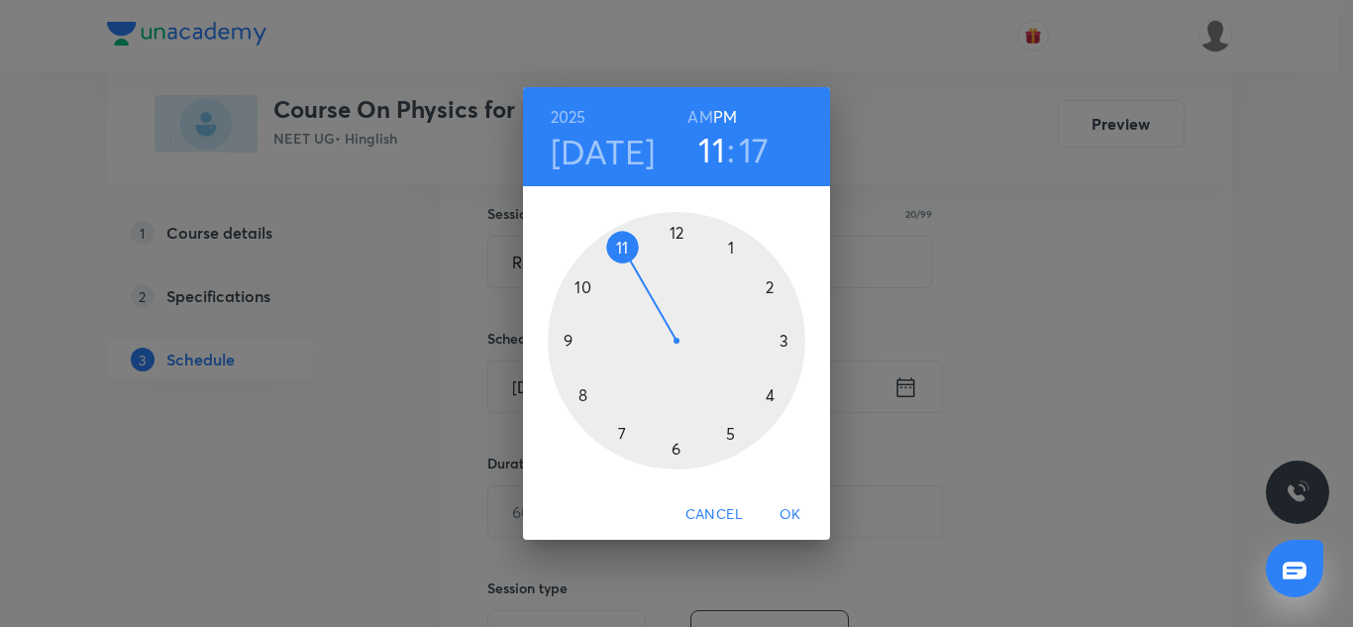
click at [562, 338] on div at bounding box center [677, 341] width 258 height 258
click at [578, 400] on div at bounding box center [677, 341] width 258 height 258
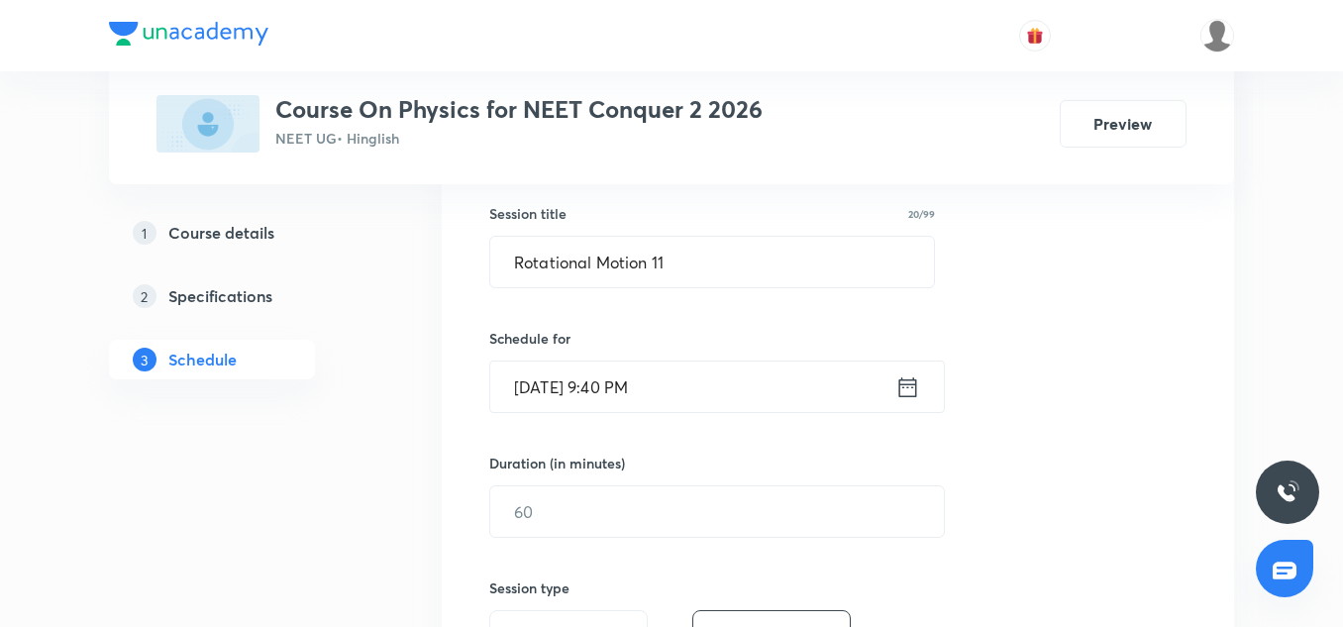
click at [698, 369] on input "[DATE] 9:40 PM" at bounding box center [692, 387] width 405 height 51
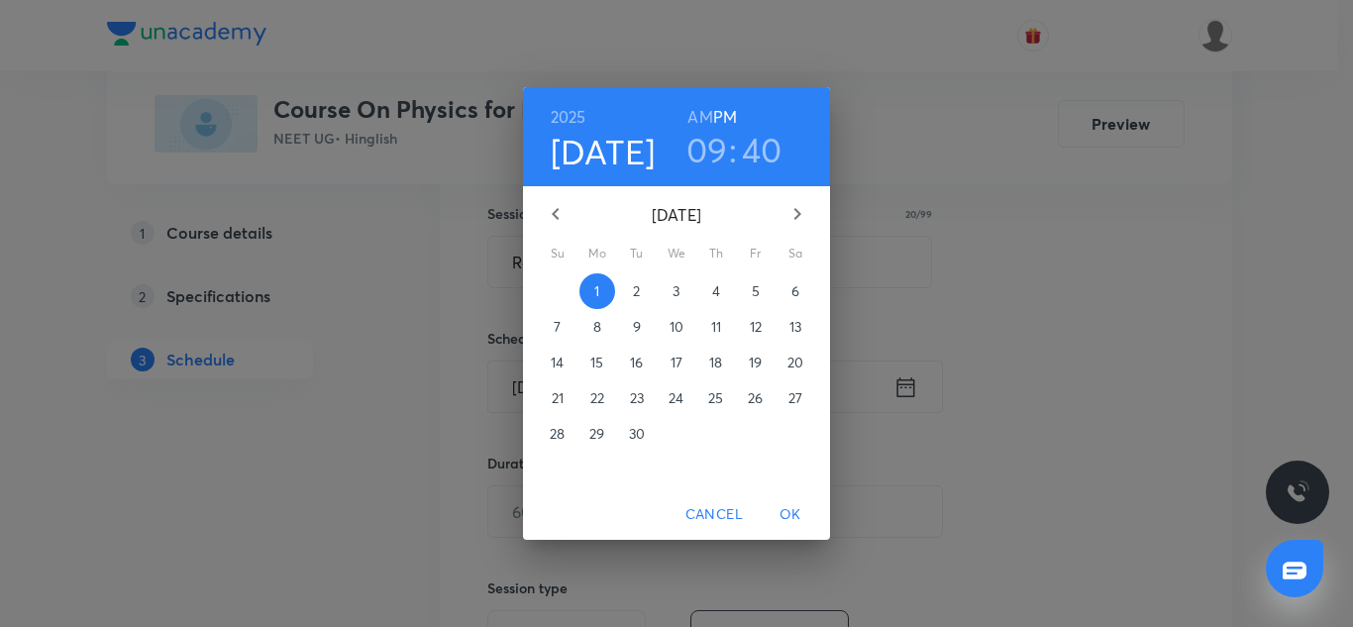
click at [705, 113] on h6 "AM" at bounding box center [699, 117] width 25 height 28
click at [806, 518] on span "OK" at bounding box center [791, 514] width 48 height 25
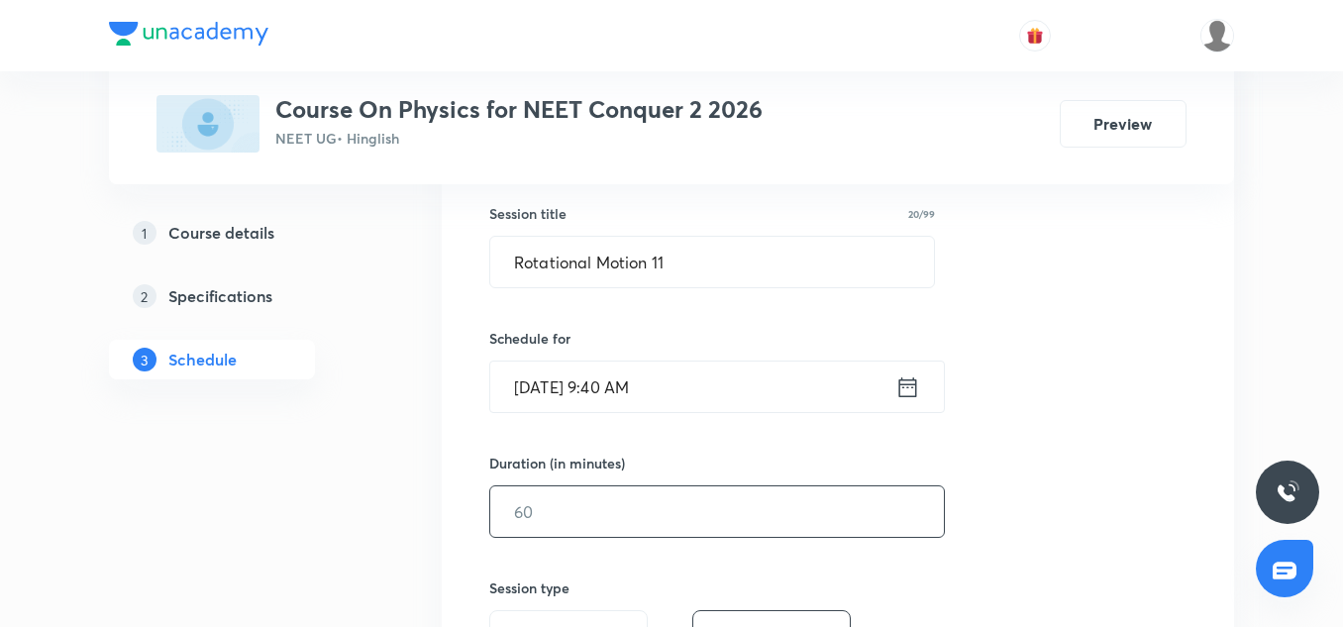
click at [633, 524] on input "text" at bounding box center [717, 511] width 454 height 51
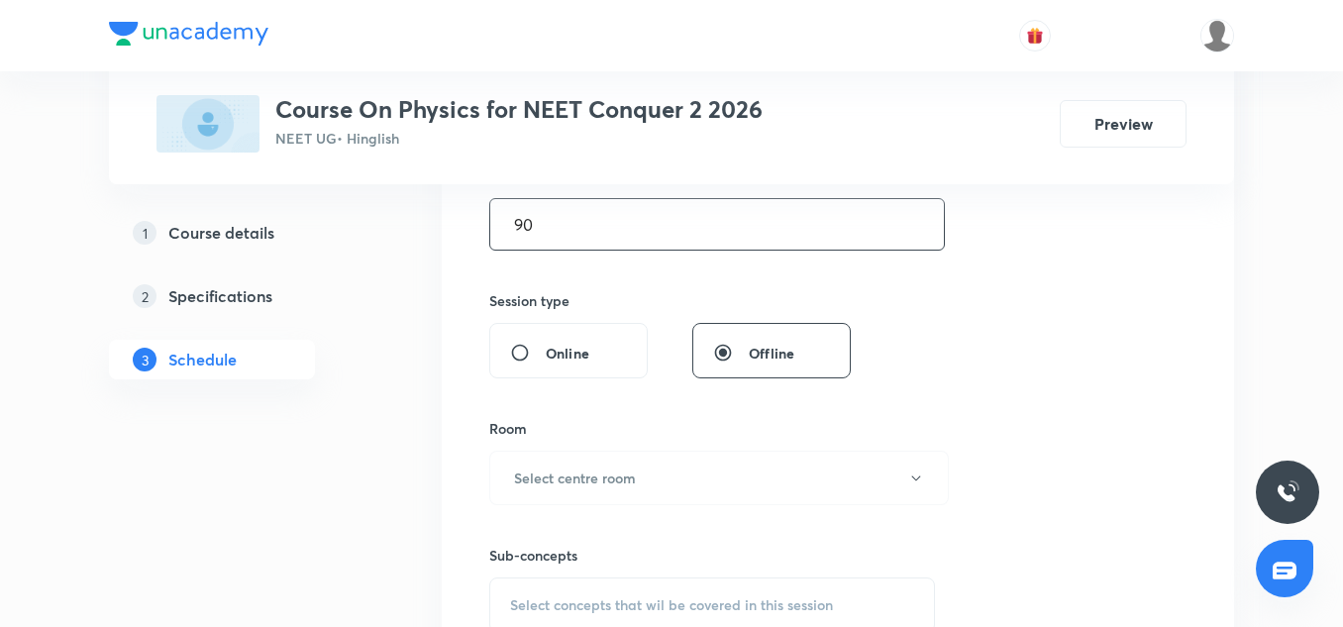
scroll to position [653, 0]
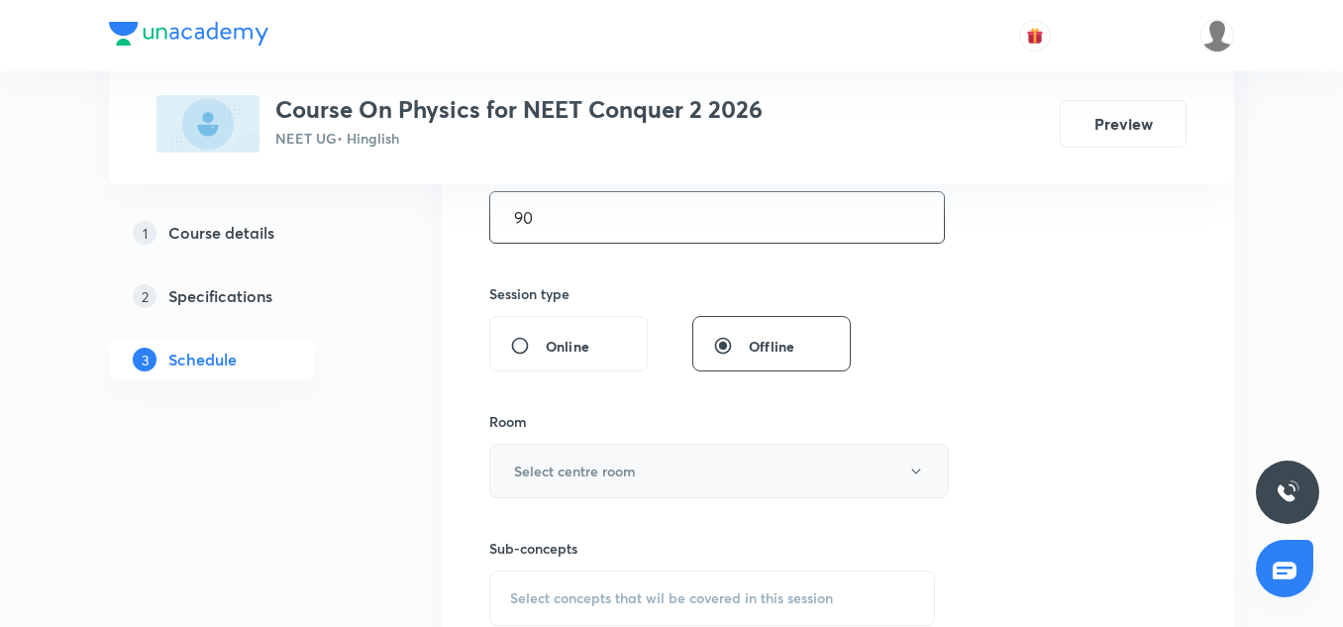
type input "90"
click at [632, 490] on button "Select centre room" at bounding box center [719, 471] width 460 height 54
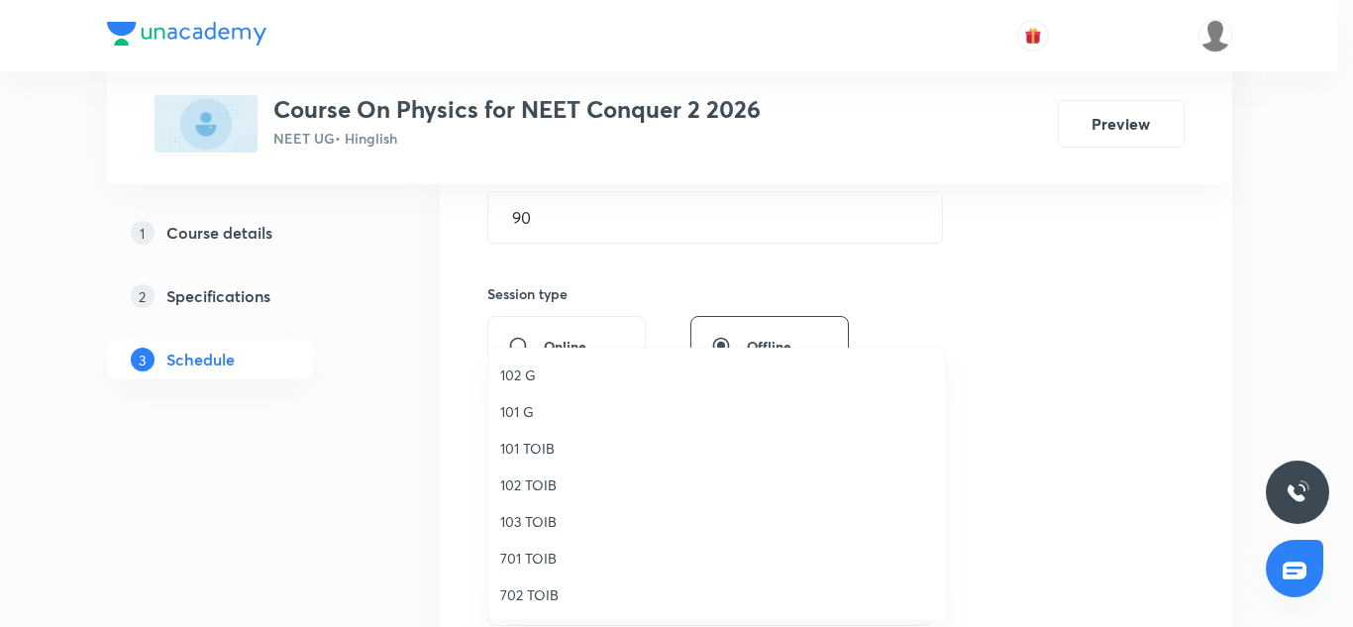
click at [527, 560] on span "701 TOIB" at bounding box center [717, 558] width 434 height 21
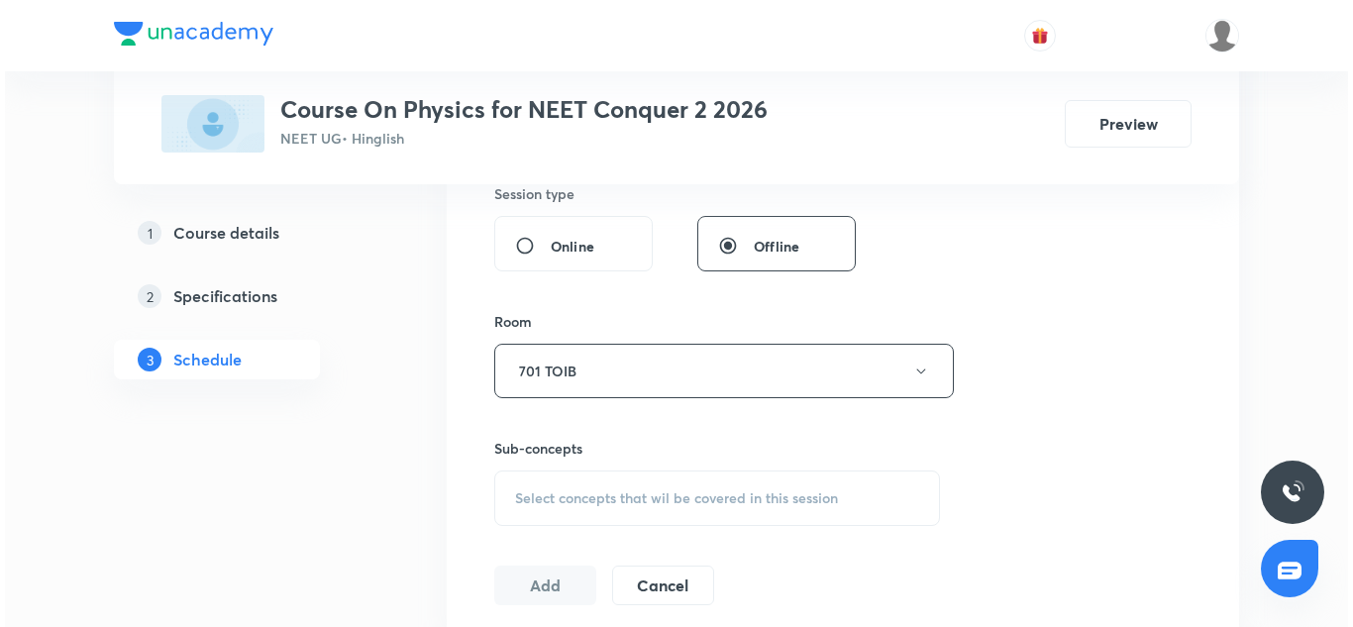
scroll to position [754, 0]
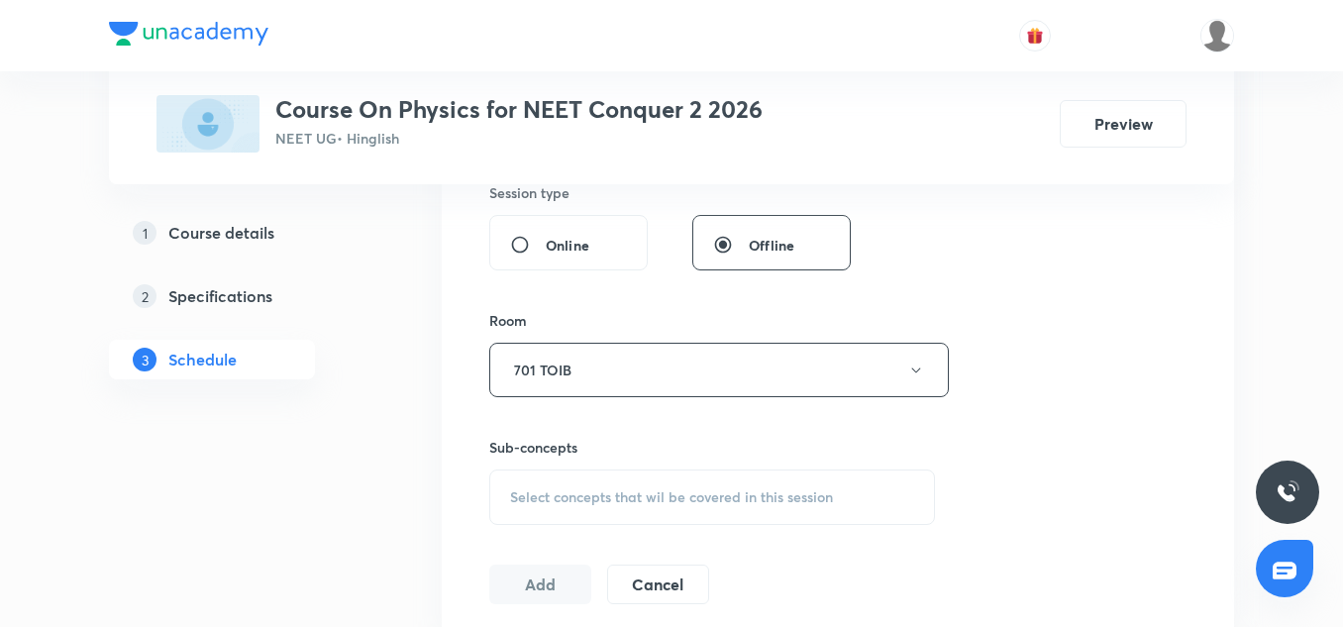
click at [567, 397] on div "Sub-concepts Select concepts that wil be covered in this session" at bounding box center [712, 461] width 446 height 128
click at [567, 387] on button "701 TOIB" at bounding box center [719, 370] width 460 height 54
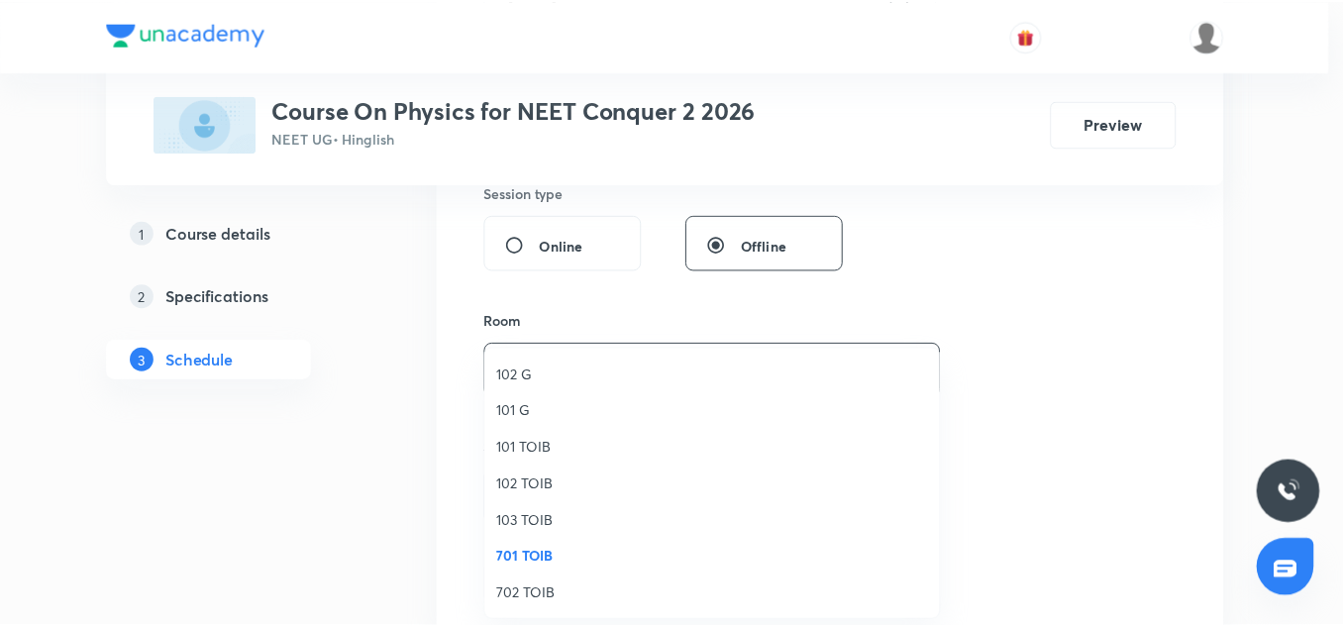
scroll to position [149, 0]
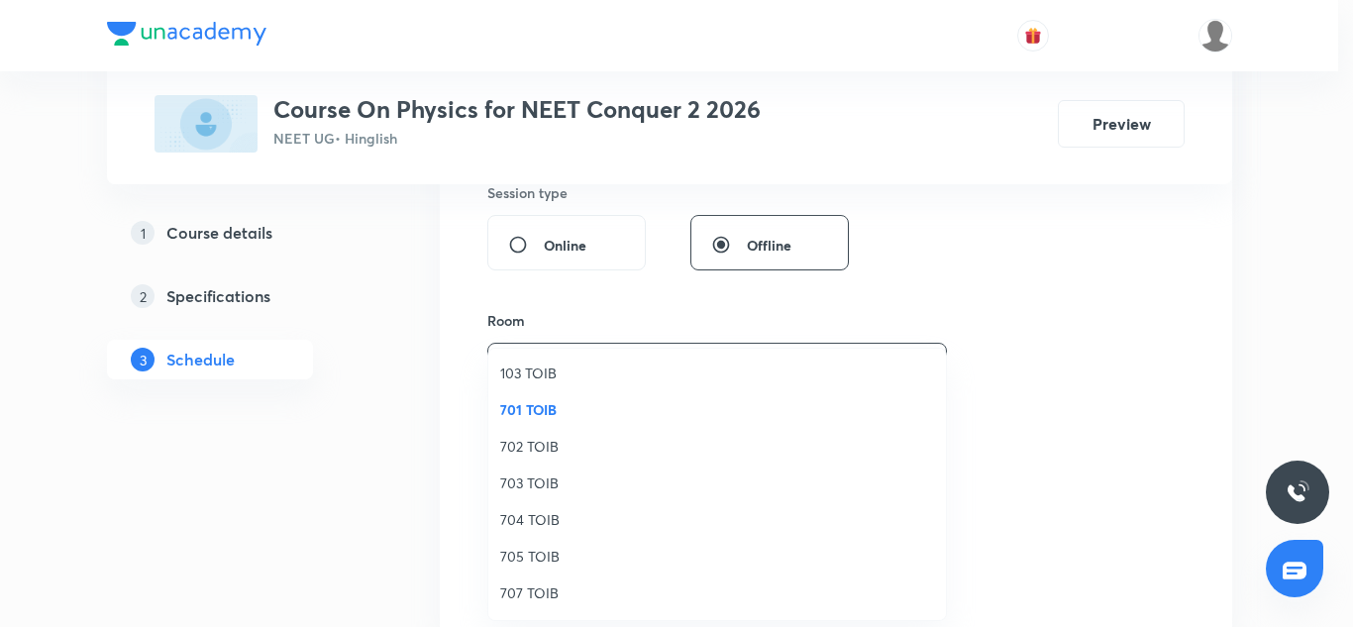
click at [524, 601] on span "707 TOIB" at bounding box center [717, 592] width 434 height 21
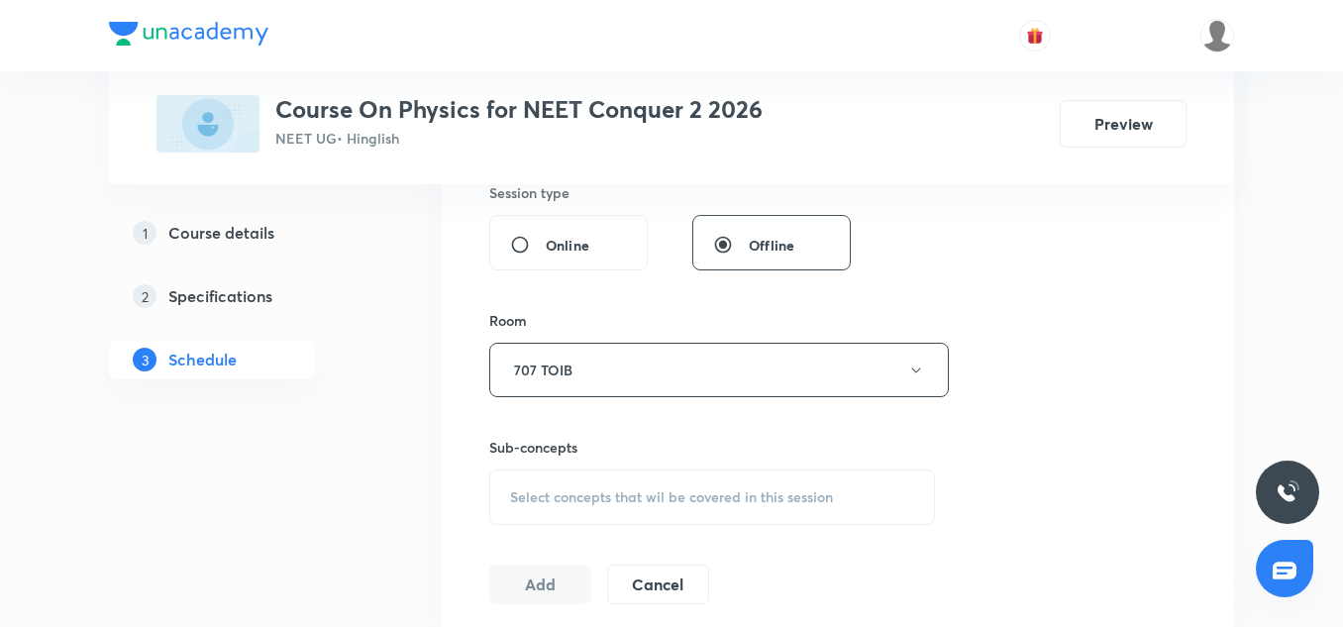
click at [582, 524] on div "Select concepts that wil be covered in this session" at bounding box center [712, 497] width 446 height 55
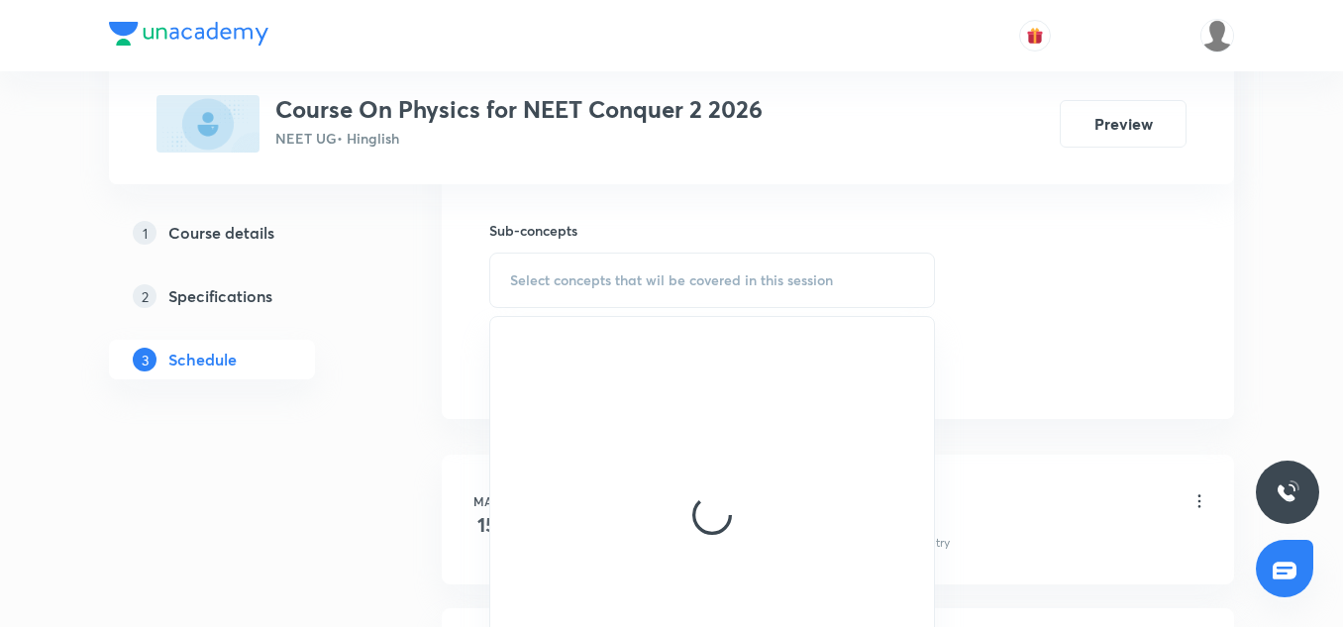
scroll to position [1041, 0]
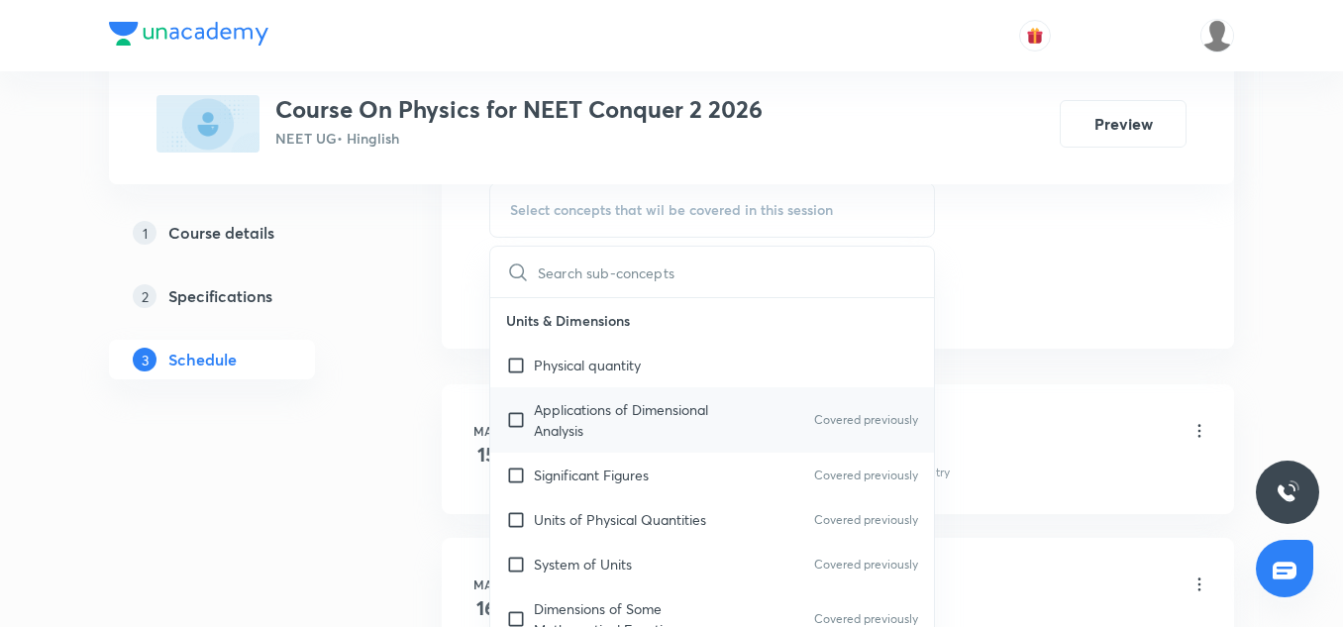
click at [621, 425] on p "Applications of Dimensional Analysis" at bounding box center [634, 420] width 200 height 42
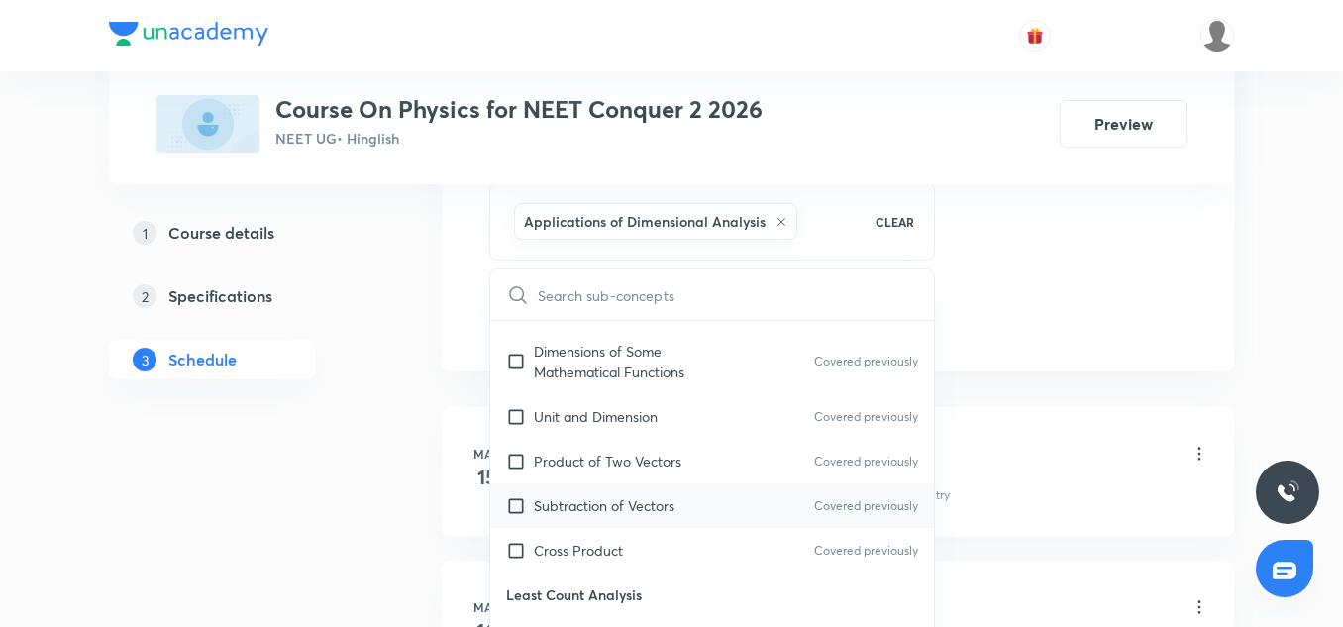
scroll to position [283, 0]
click at [576, 498] on p "Subtraction of Vectors" at bounding box center [604, 502] width 141 height 21
checkbox input "true"
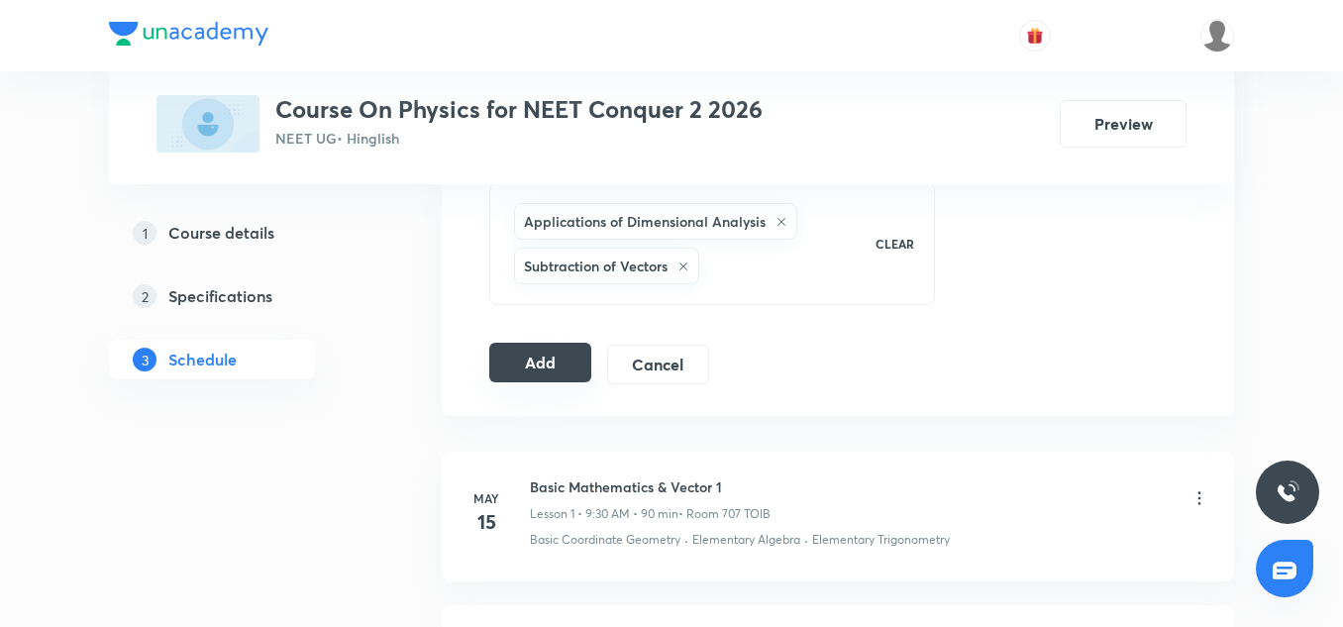
click at [518, 358] on button "Add" at bounding box center [540, 363] width 102 height 40
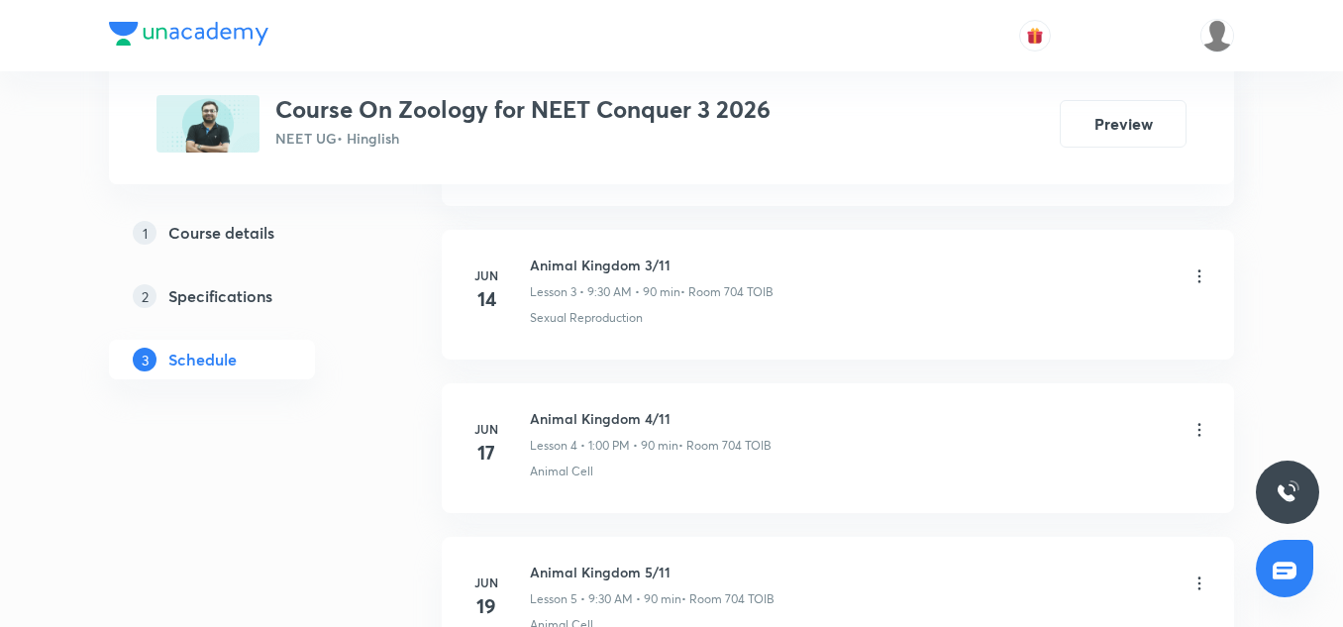
scroll to position [5815, 0]
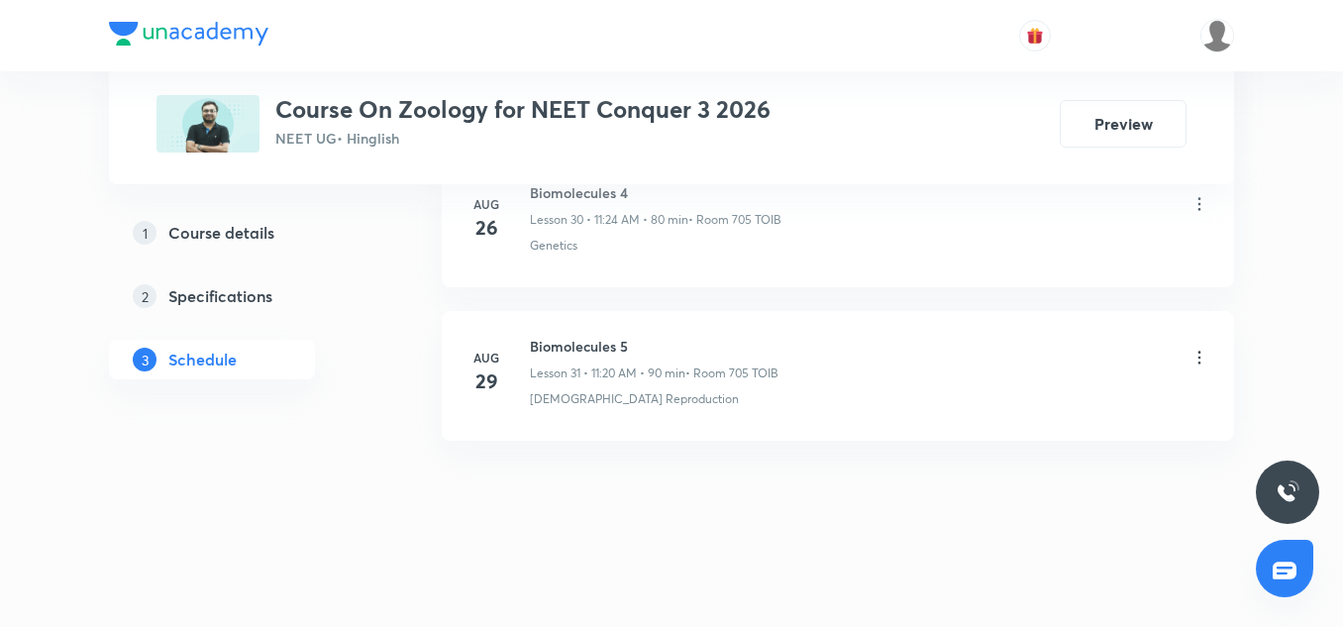
click at [594, 350] on h6 "Biomolecules 5" at bounding box center [654, 346] width 249 height 21
copy h6 "Biomolecules 5"
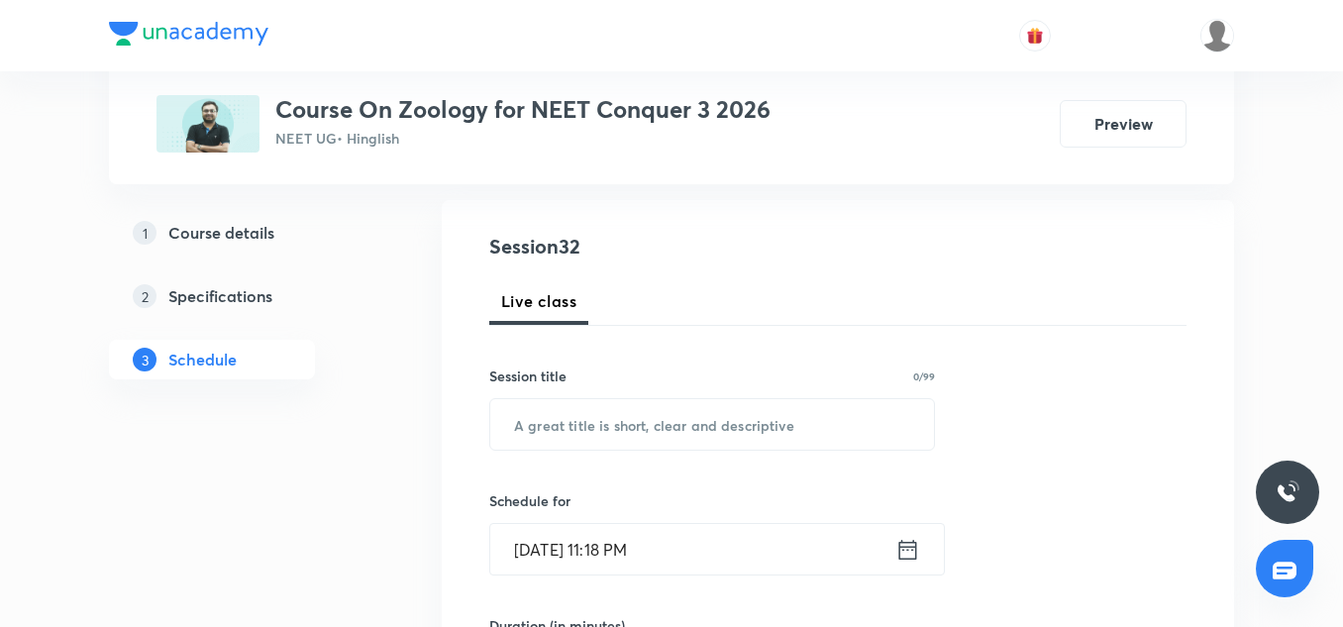
scroll to position [207, 0]
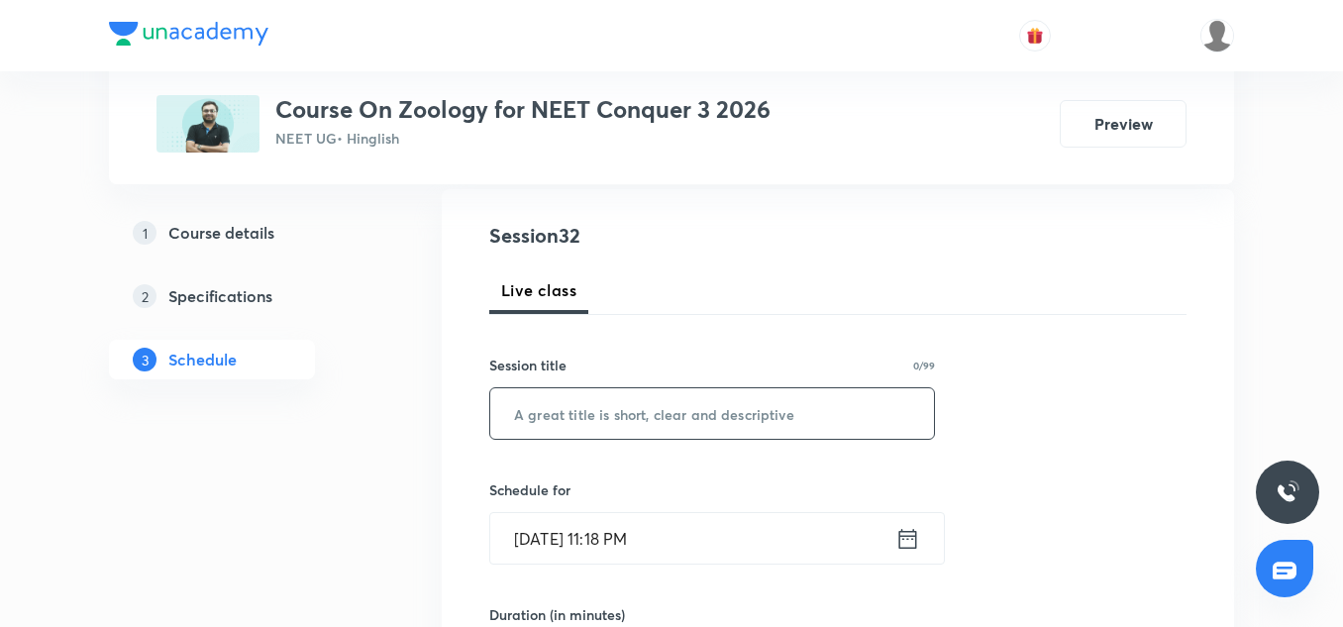
click at [603, 405] on input "text" at bounding box center [712, 413] width 444 height 51
paste input "Biomolecules 5"
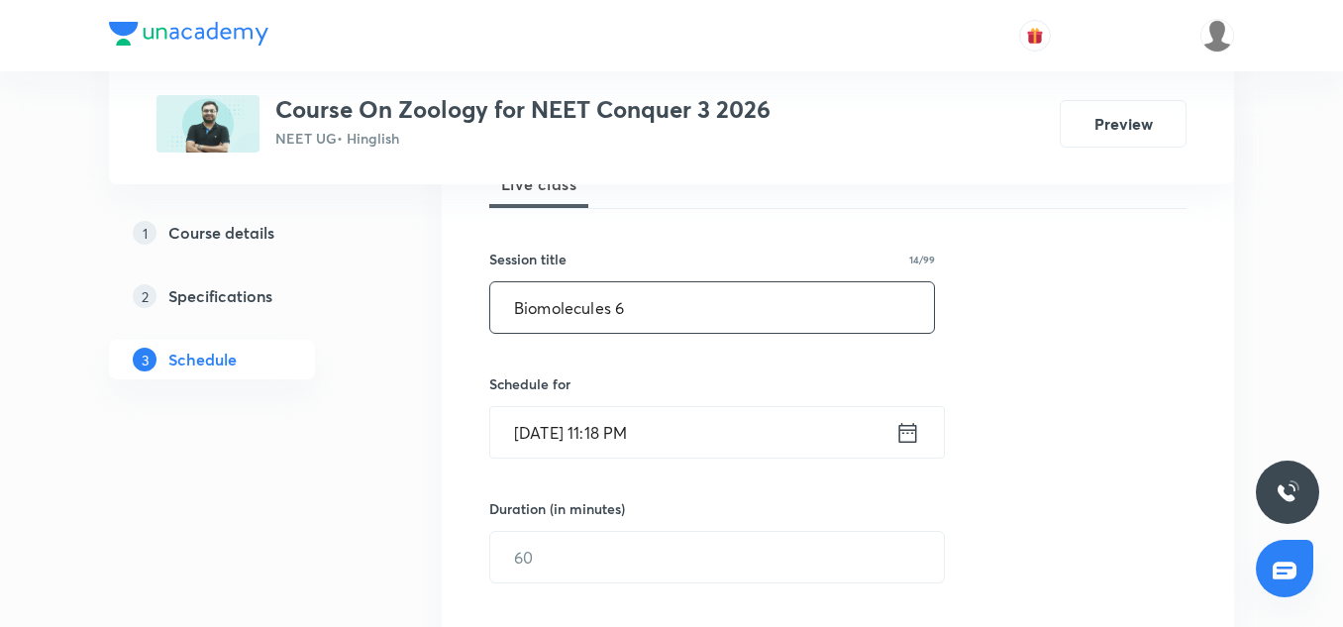
scroll to position [321, 0]
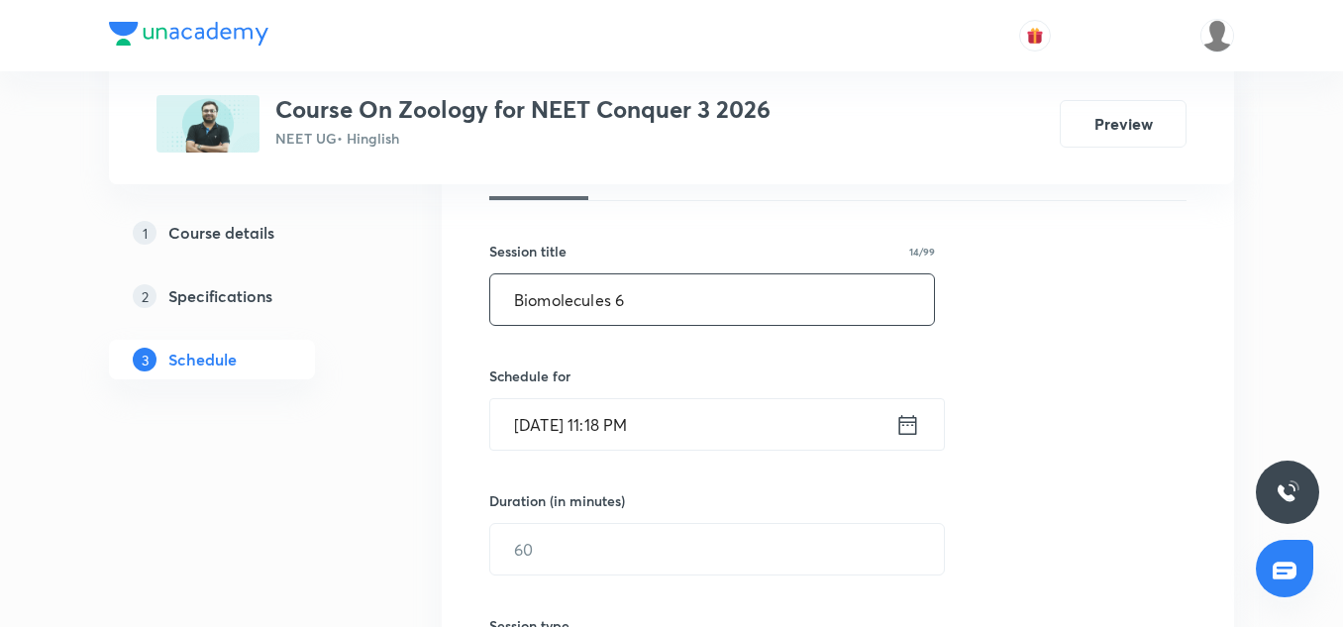
type input "Biomolecules 6"
click at [519, 410] on input "[DATE] 11:18 PM" at bounding box center [692, 424] width 405 height 51
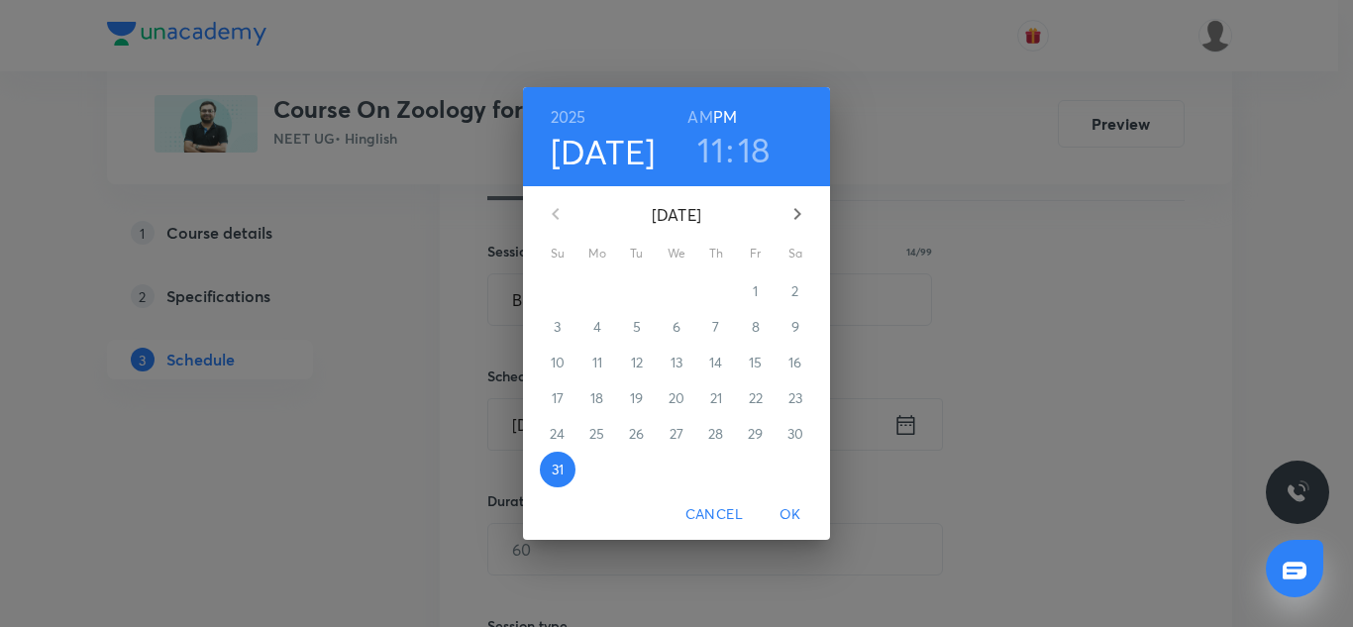
click at [794, 219] on icon "button" at bounding box center [797, 214] width 7 height 12
click at [593, 288] on span "1" at bounding box center [598, 291] width 36 height 20
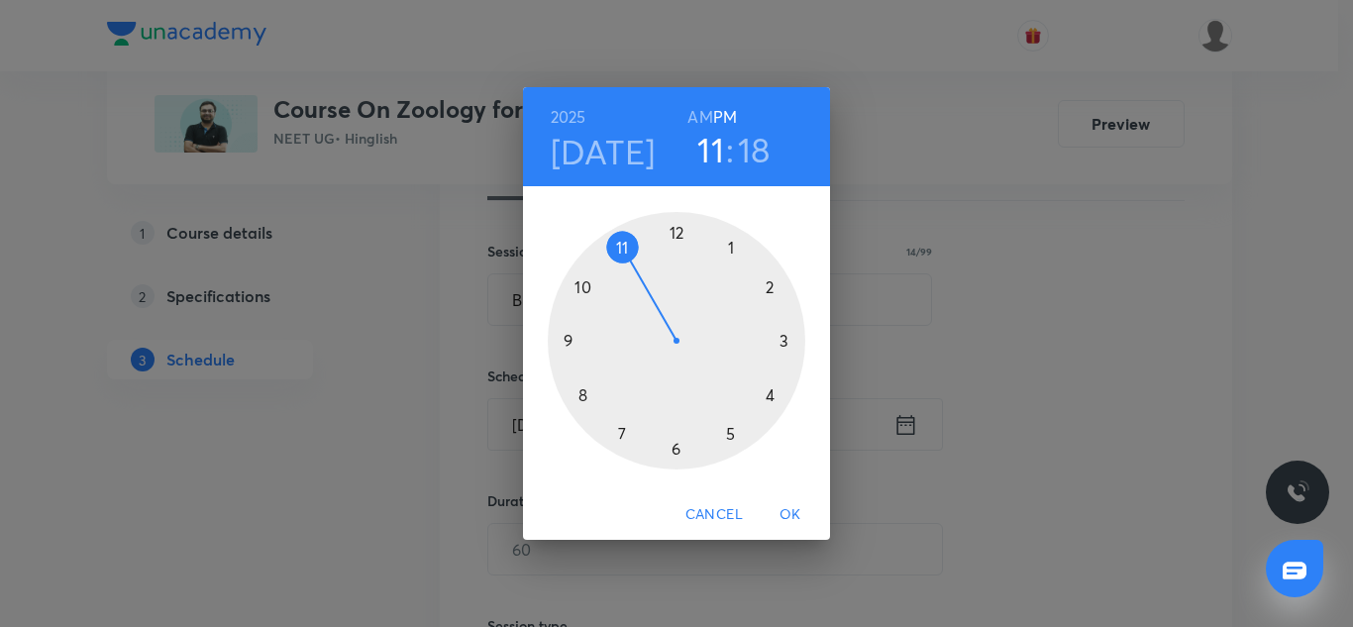
click at [559, 334] on div at bounding box center [677, 341] width 258 height 258
click at [578, 395] on div at bounding box center [677, 341] width 258 height 258
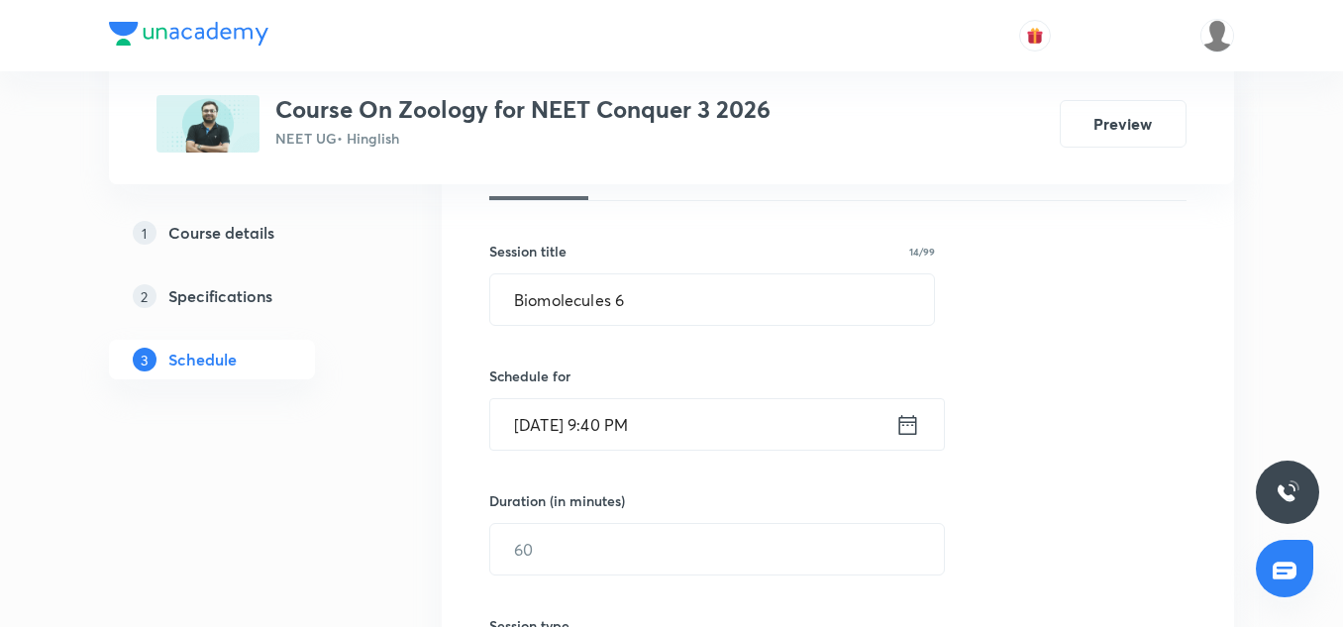
click at [713, 394] on div "Schedule for [DATE] 9:40 PM ​" at bounding box center [712, 408] width 446 height 85
drag, startPoint x: 703, startPoint y: 415, endPoint x: 688, endPoint y: 416, distance: 14.9
click at [688, 416] on input "[DATE] 9:40 PM" at bounding box center [692, 424] width 405 height 51
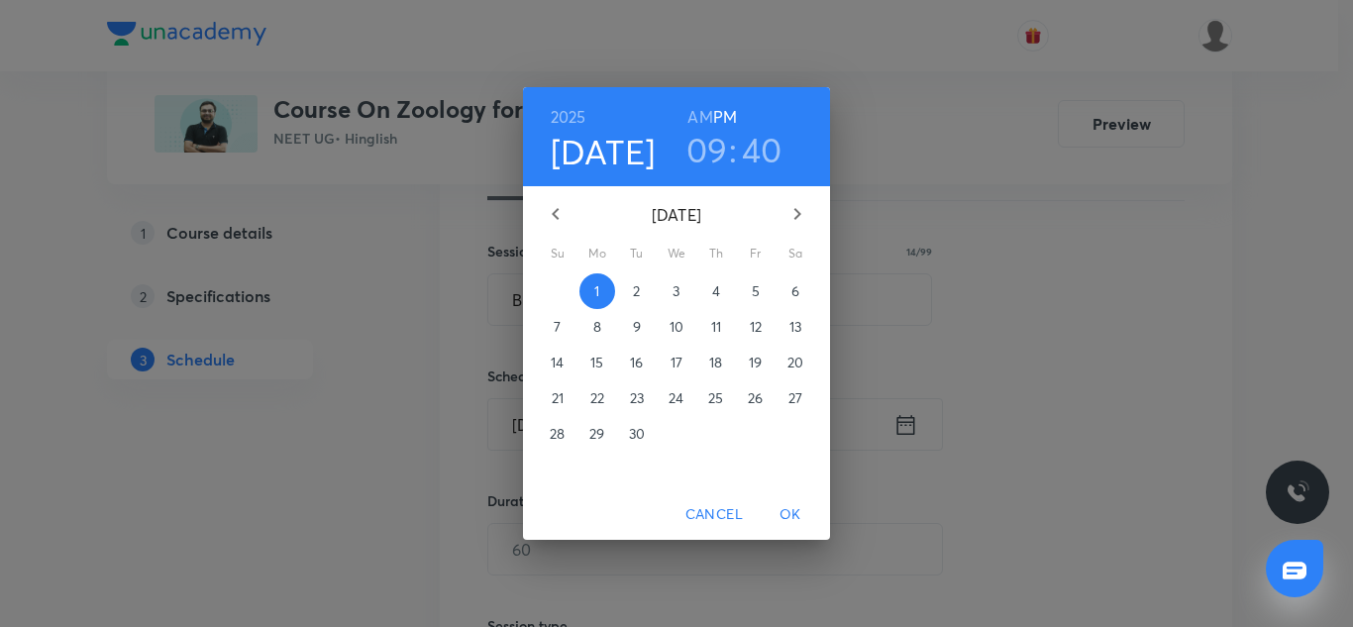
click at [688, 416] on div "1" at bounding box center [677, 434] width 40 height 36
click at [705, 120] on h6 "AM" at bounding box center [699, 117] width 25 height 28
click at [793, 522] on span "OK" at bounding box center [791, 514] width 48 height 25
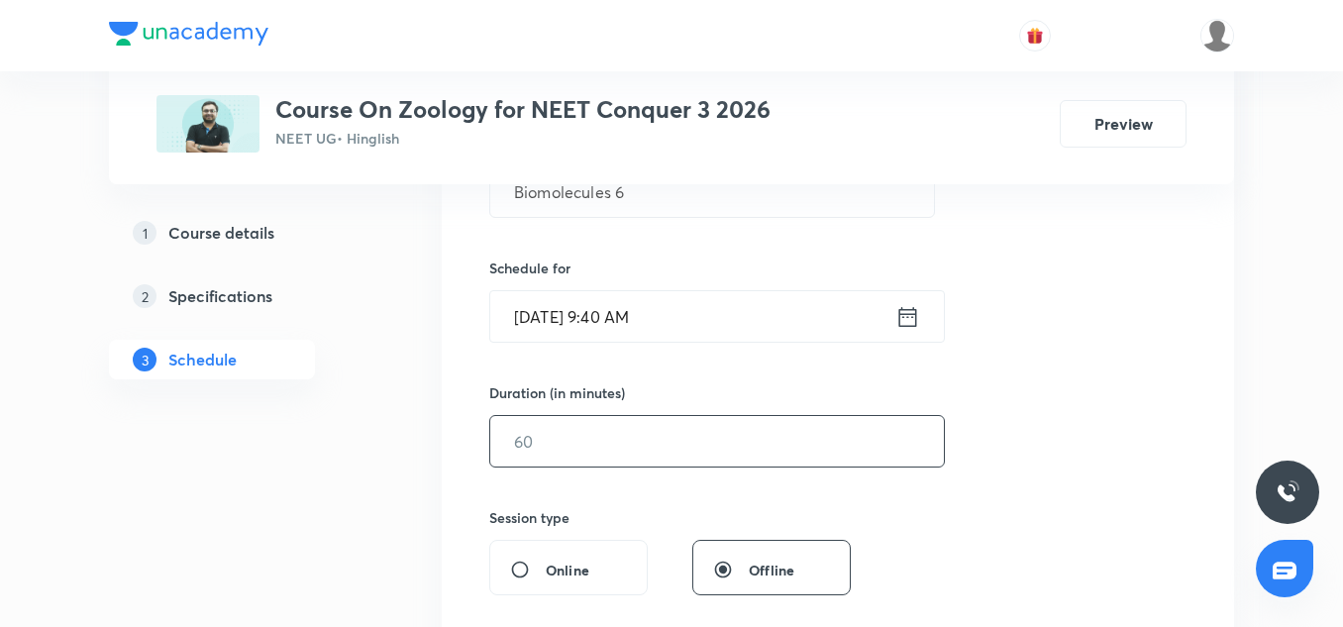
scroll to position [430, 0]
click at [606, 460] on input "text" at bounding box center [717, 440] width 454 height 51
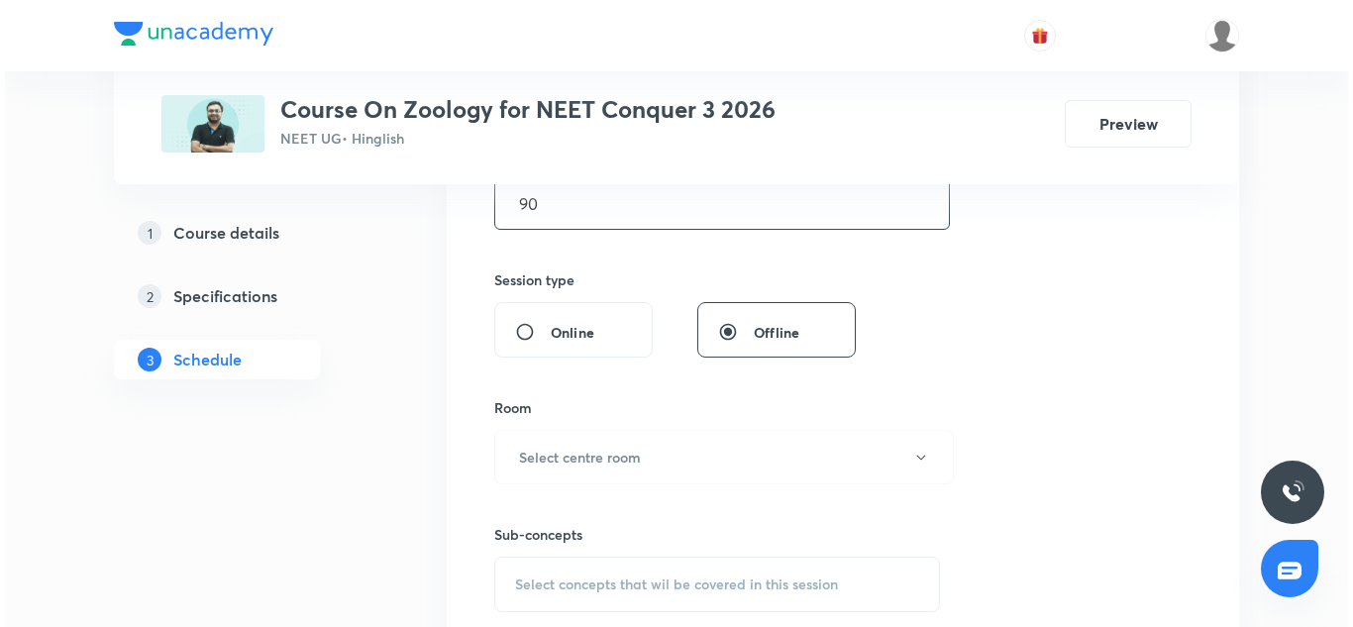
scroll to position [701, 0]
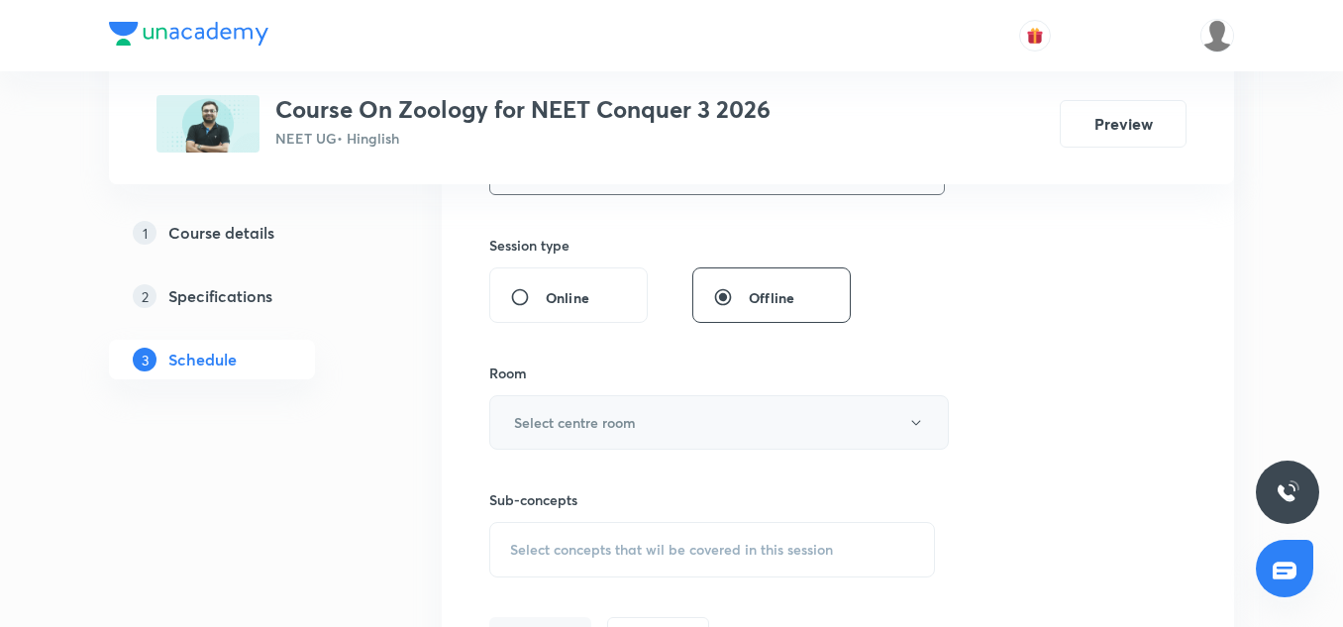
type input "90"
click at [580, 423] on h6 "Select centre room" at bounding box center [575, 422] width 122 height 21
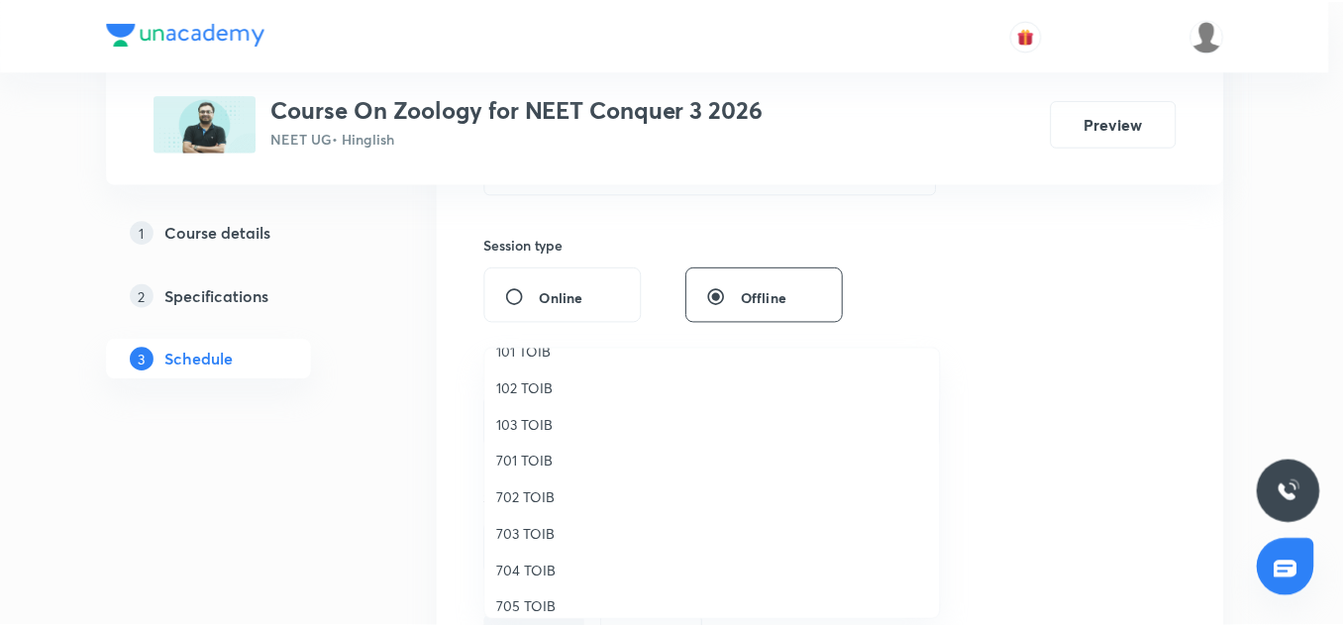
scroll to position [98, 0]
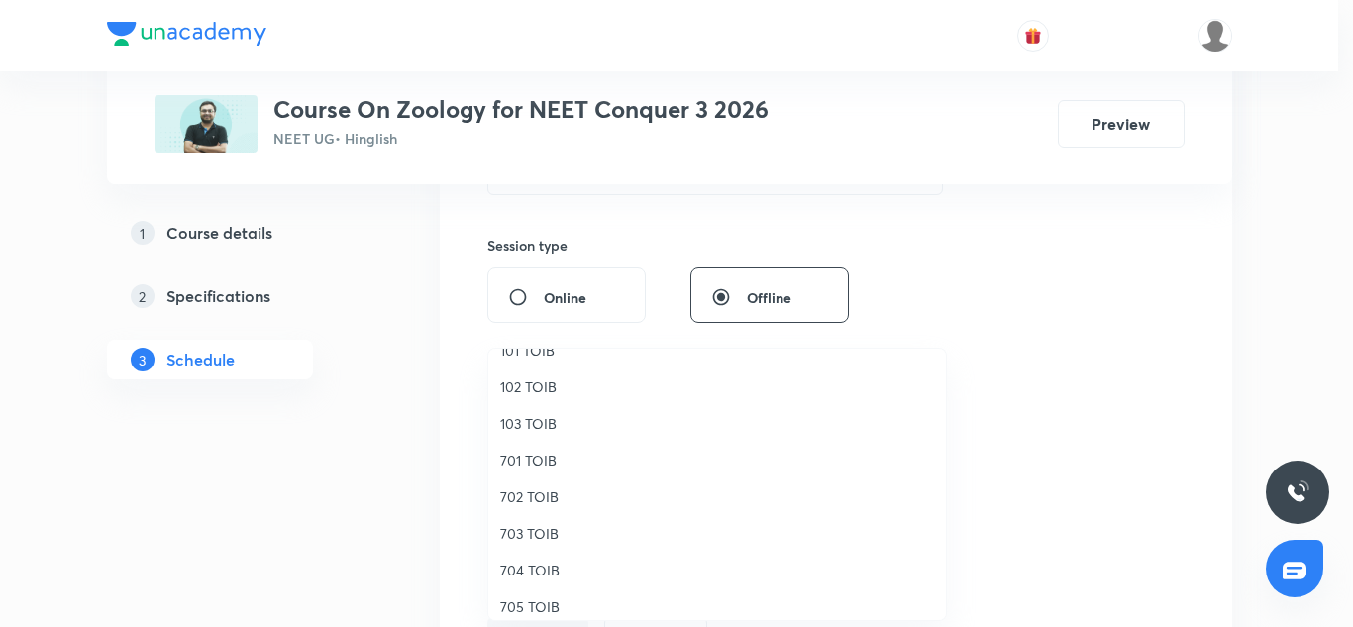
click at [531, 593] on li "705 TOIB" at bounding box center [717, 606] width 458 height 37
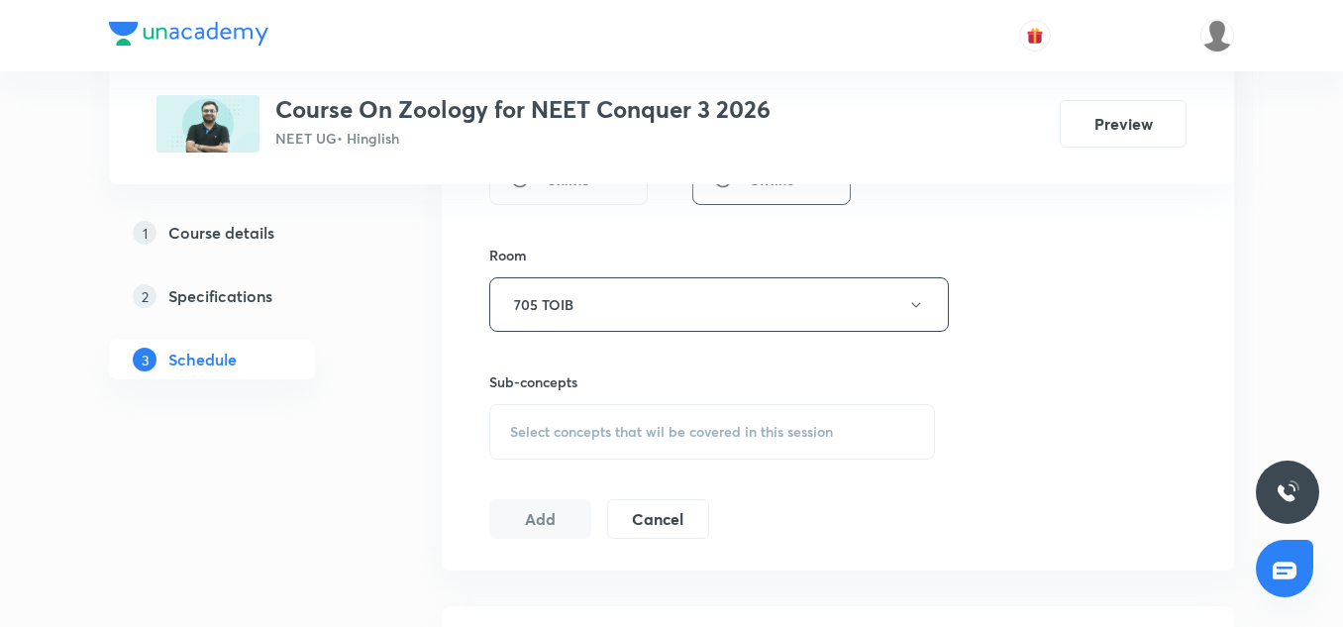
scroll to position [820, 0]
click at [597, 431] on span "Select concepts that wil be covered in this session" at bounding box center [671, 431] width 323 height 16
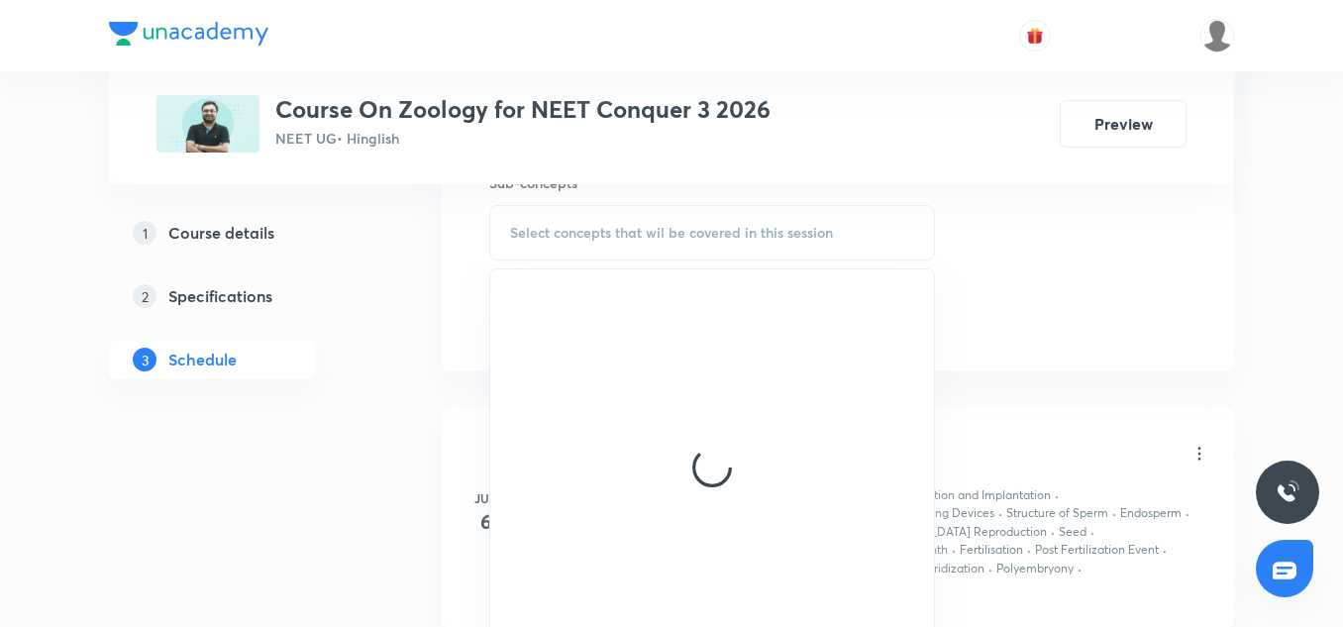
scroll to position [1019, 0]
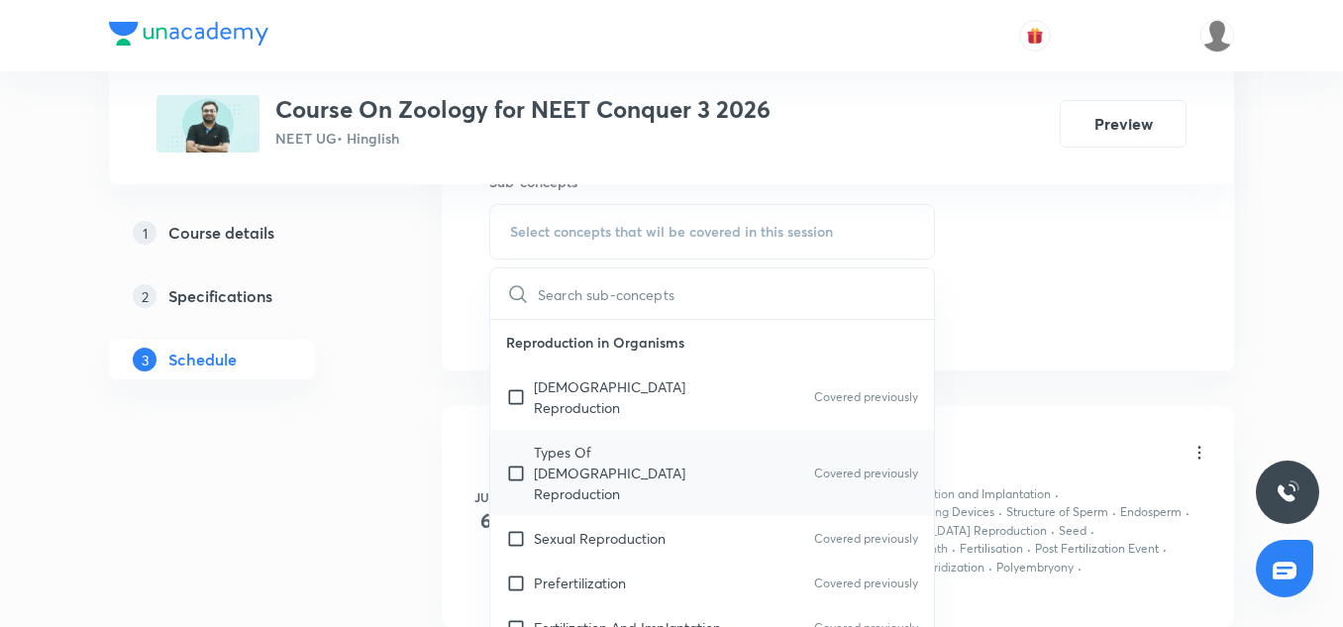
click at [583, 442] on p "Types Of Asexual Reproduction" at bounding box center [634, 473] width 200 height 62
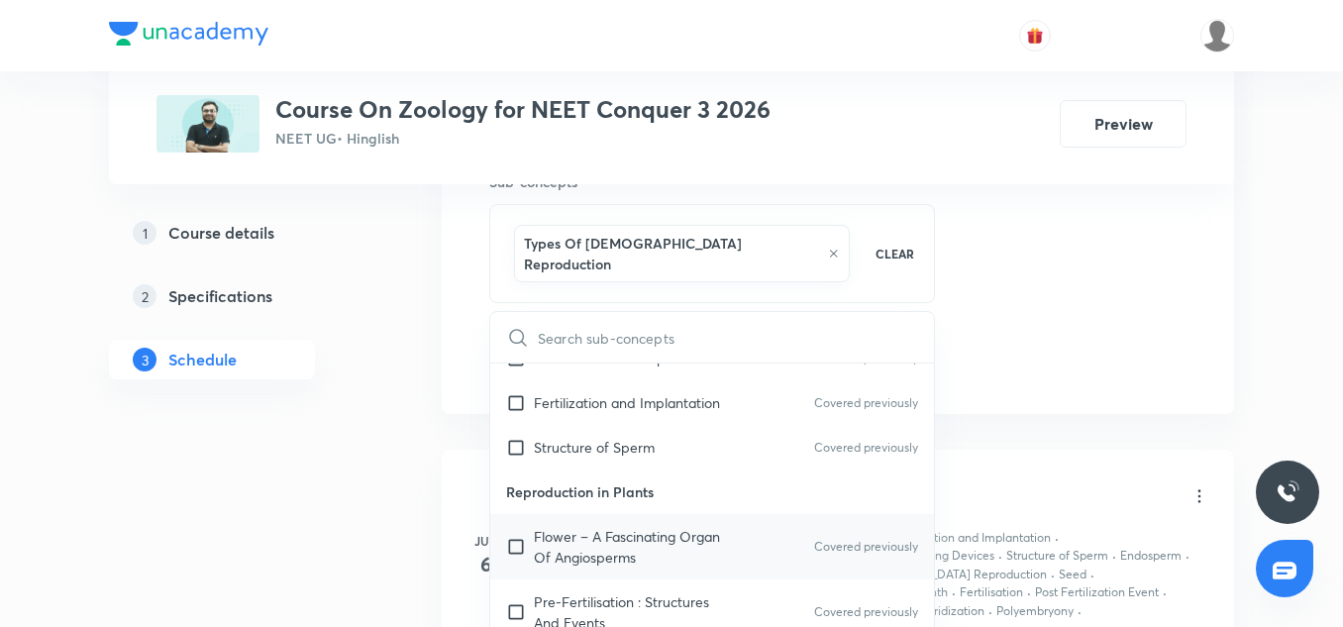
scroll to position [315, 0]
click at [569, 524] on p "Flower – A Fascinating Organ Of Angiosperms" at bounding box center [634, 545] width 200 height 42
checkbox input "true"
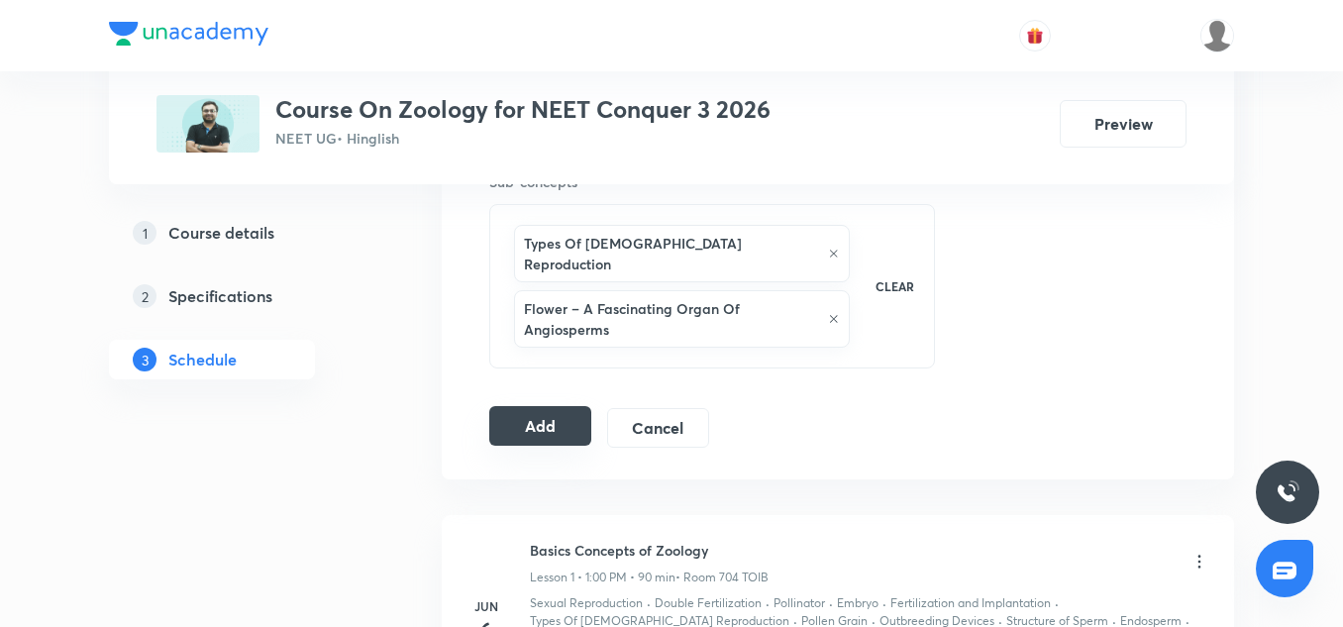
click at [540, 416] on button "Add" at bounding box center [540, 426] width 102 height 40
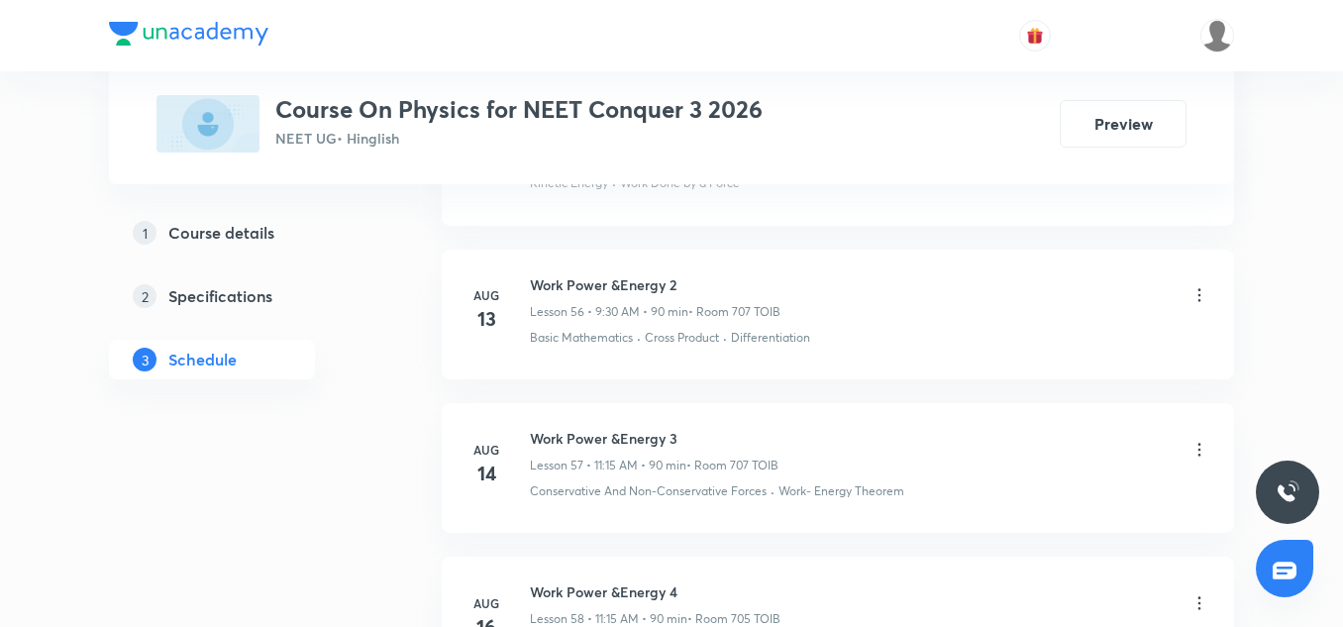
scroll to position [11740, 0]
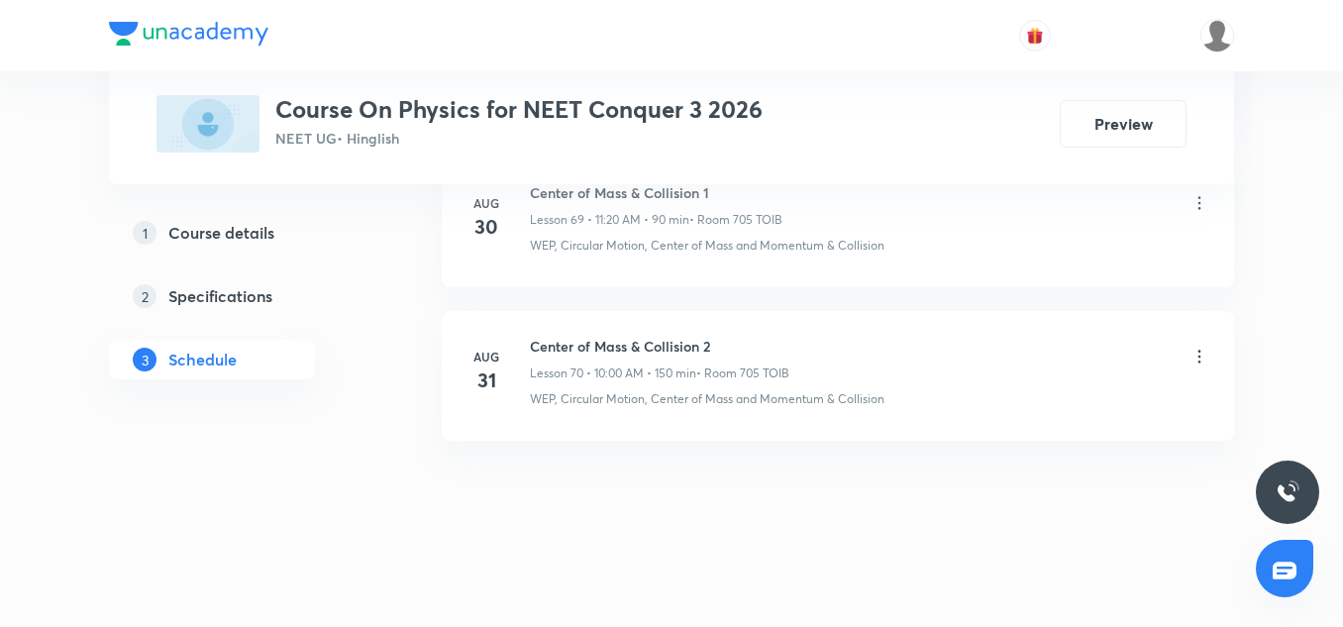
click at [637, 348] on h6 "Center of Mass & Collision 2" at bounding box center [660, 346] width 260 height 21
copy h6 "Center of Mass & Collision 2"
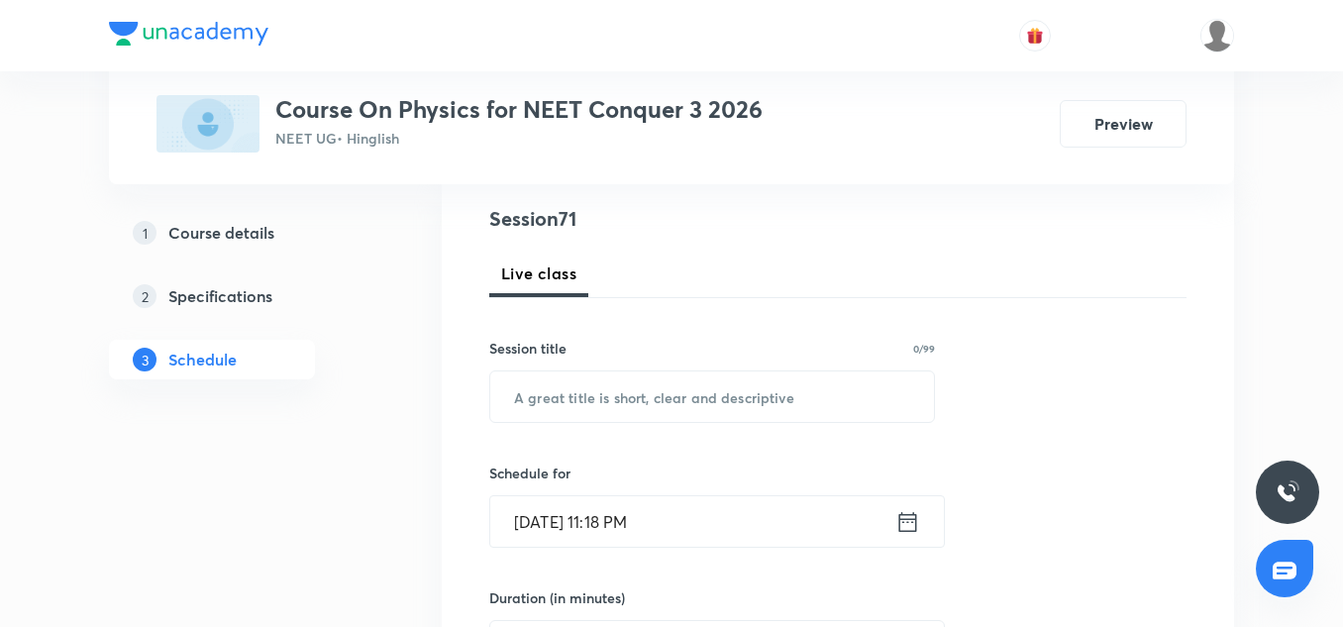
scroll to position [226, 0]
click at [572, 408] on input "text" at bounding box center [712, 394] width 444 height 51
paste input "Center of Mass & Collision 2"
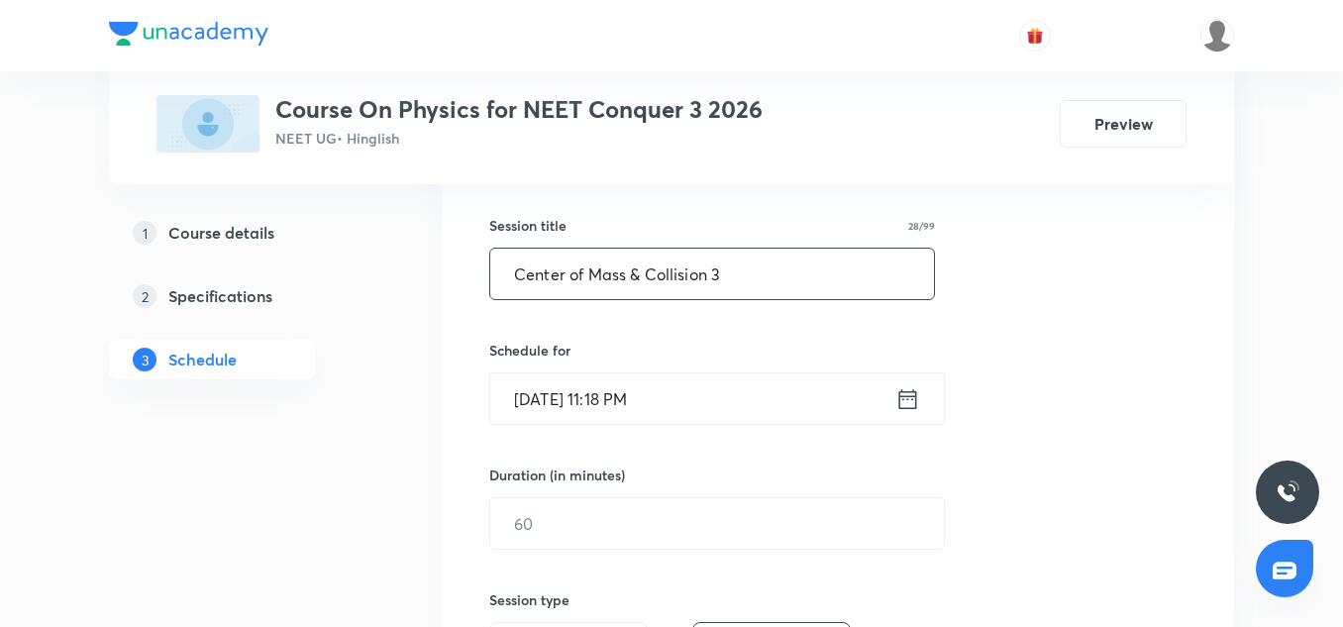
scroll to position [357, 0]
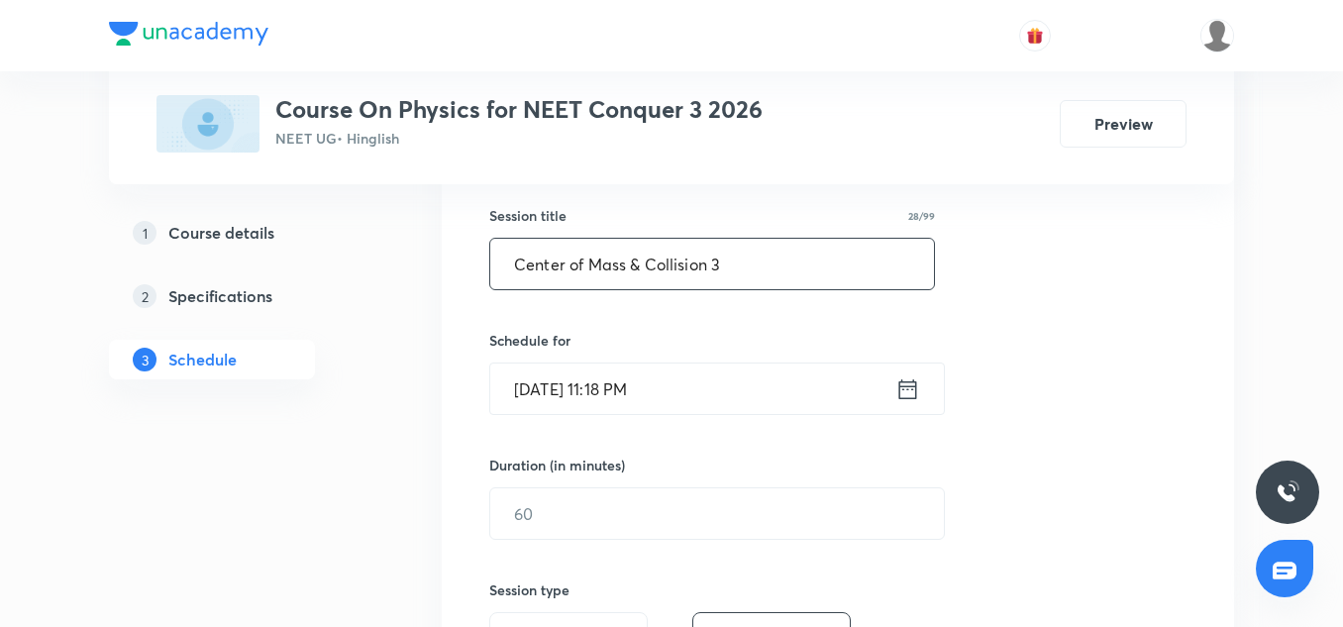
type input "Center of Mass & Collision 3"
click at [551, 403] on input "Aug 31, 2025, 11:18 PM" at bounding box center [692, 389] width 405 height 51
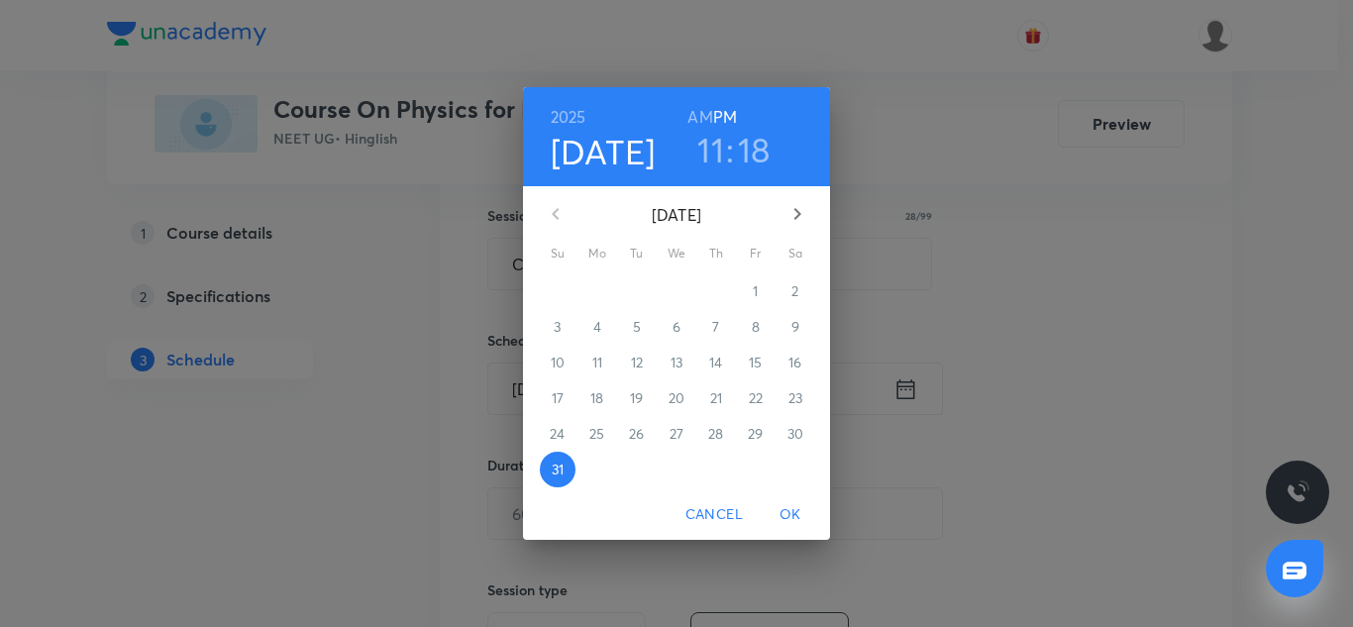
click at [791, 208] on icon "button" at bounding box center [798, 214] width 24 height 24
click at [602, 288] on span "1" at bounding box center [598, 291] width 36 height 20
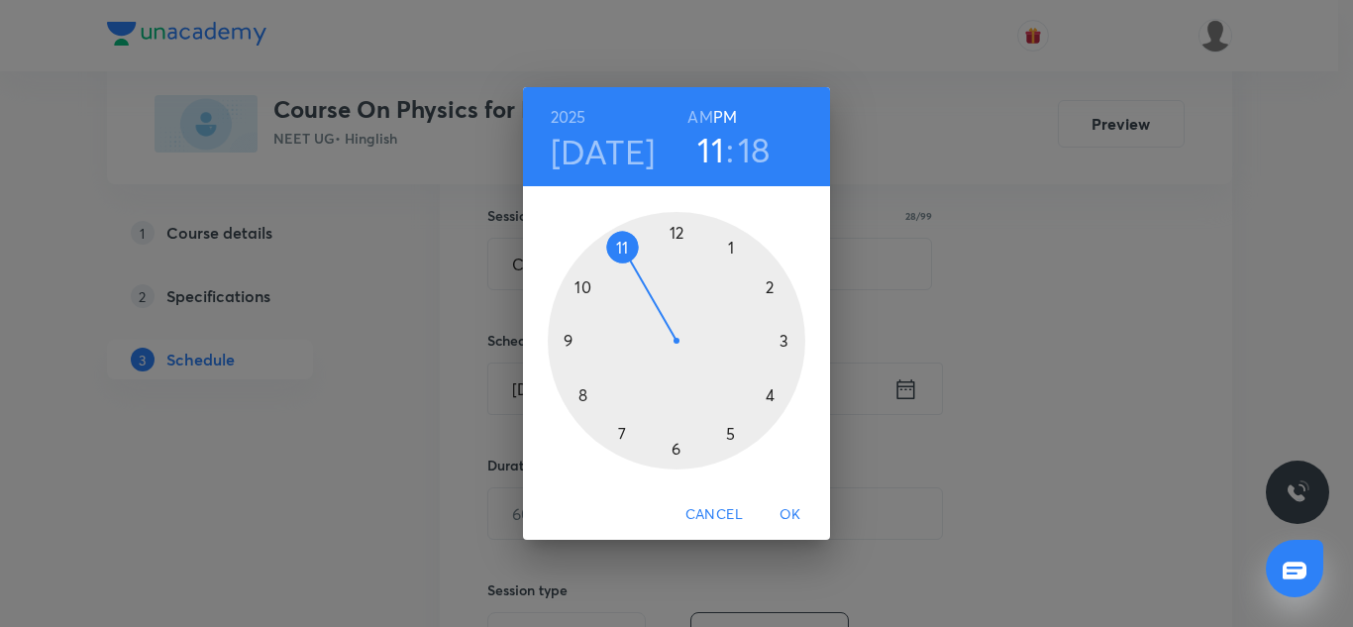
click at [697, 118] on h6 "AM" at bounding box center [699, 117] width 25 height 28
click at [745, 151] on h3 "18" at bounding box center [754, 150] width 33 height 42
click at [775, 397] on div at bounding box center [677, 341] width 258 height 258
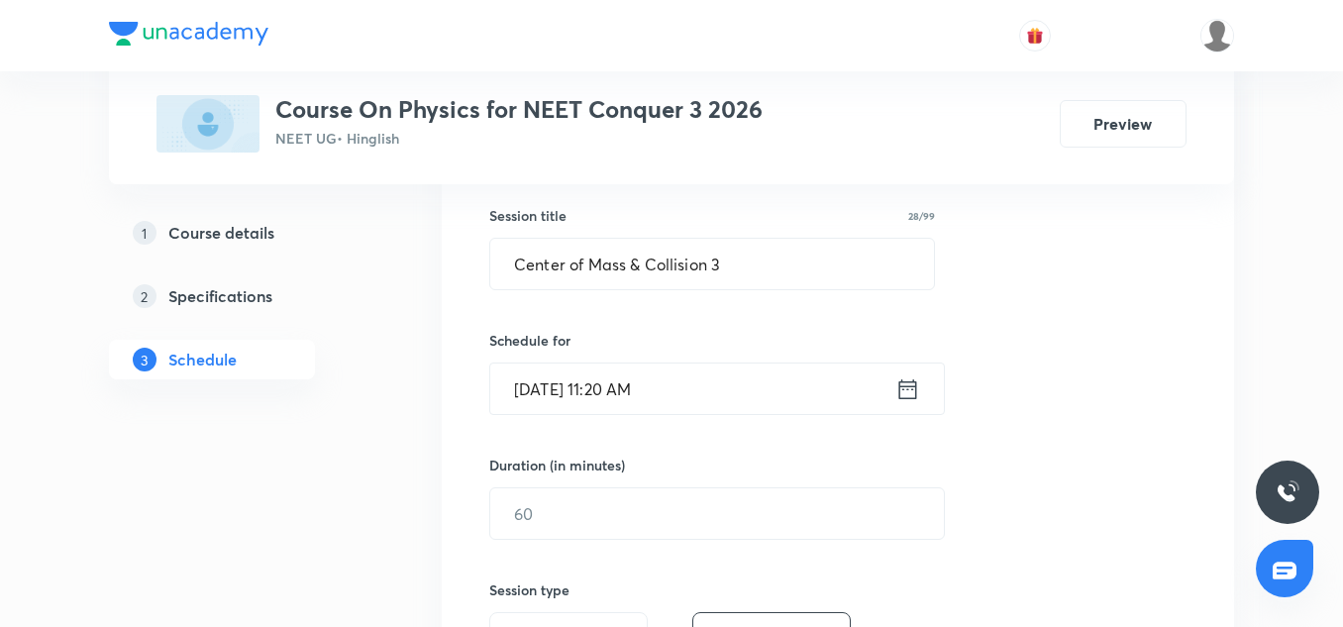
scroll to position [461, 0]
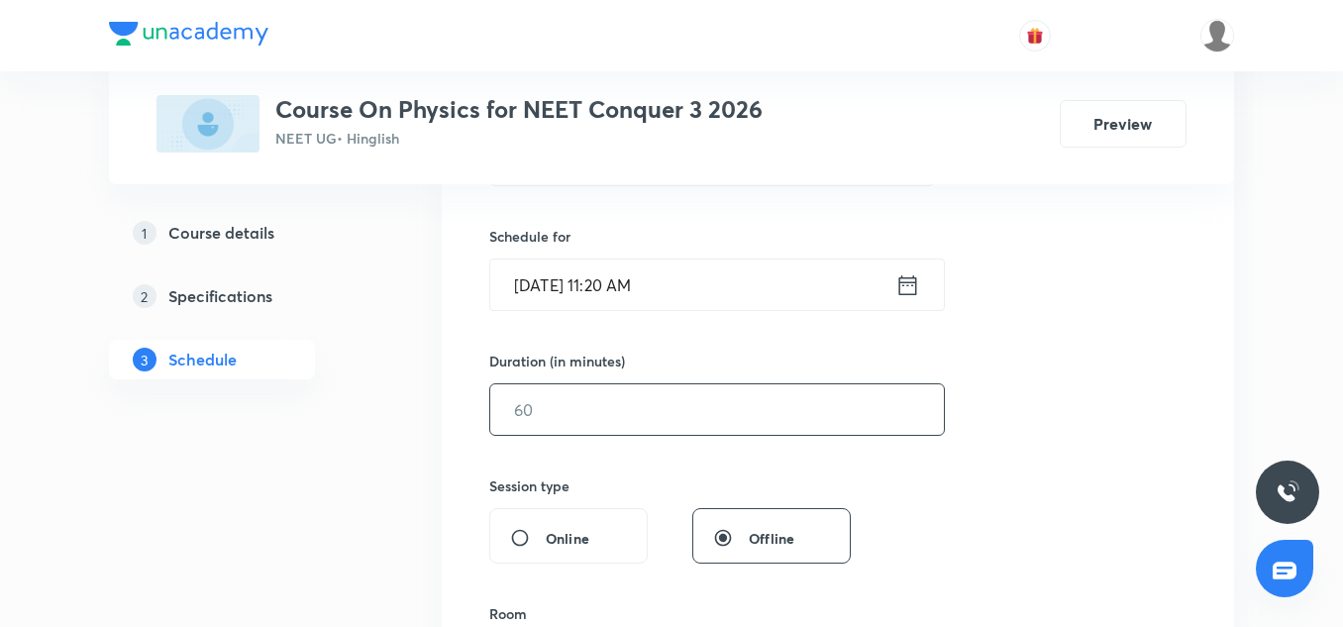
click at [564, 421] on input "text" at bounding box center [717, 409] width 454 height 51
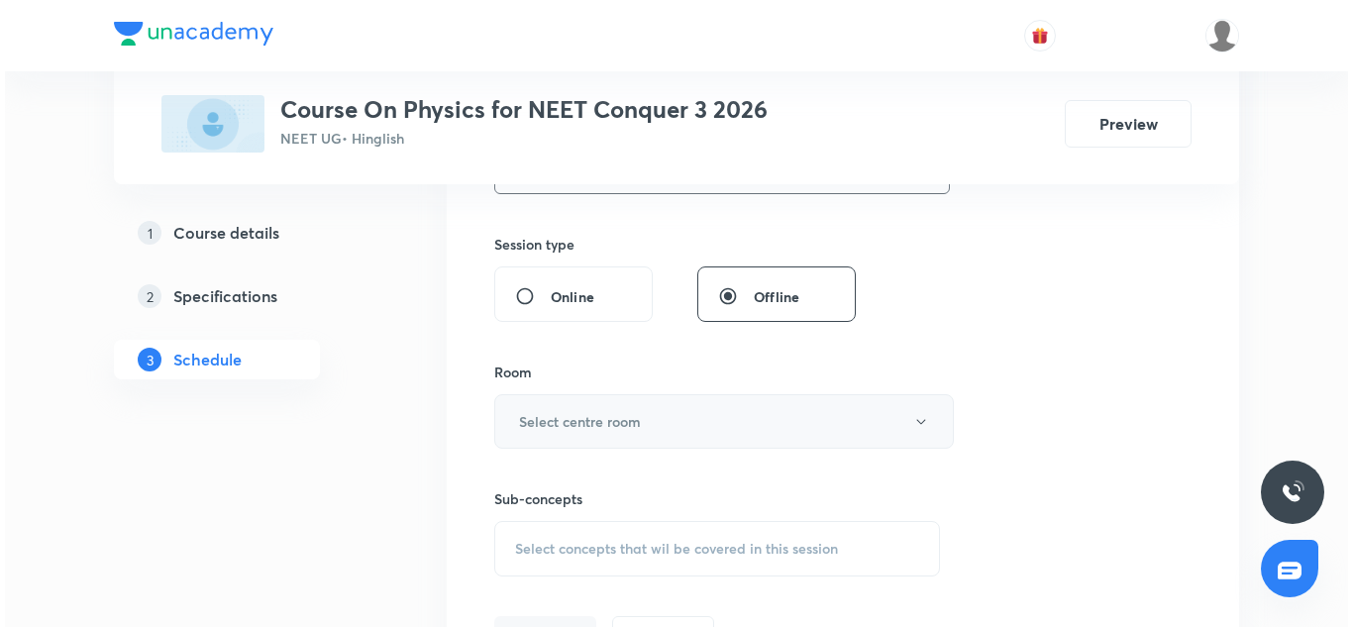
scroll to position [703, 0]
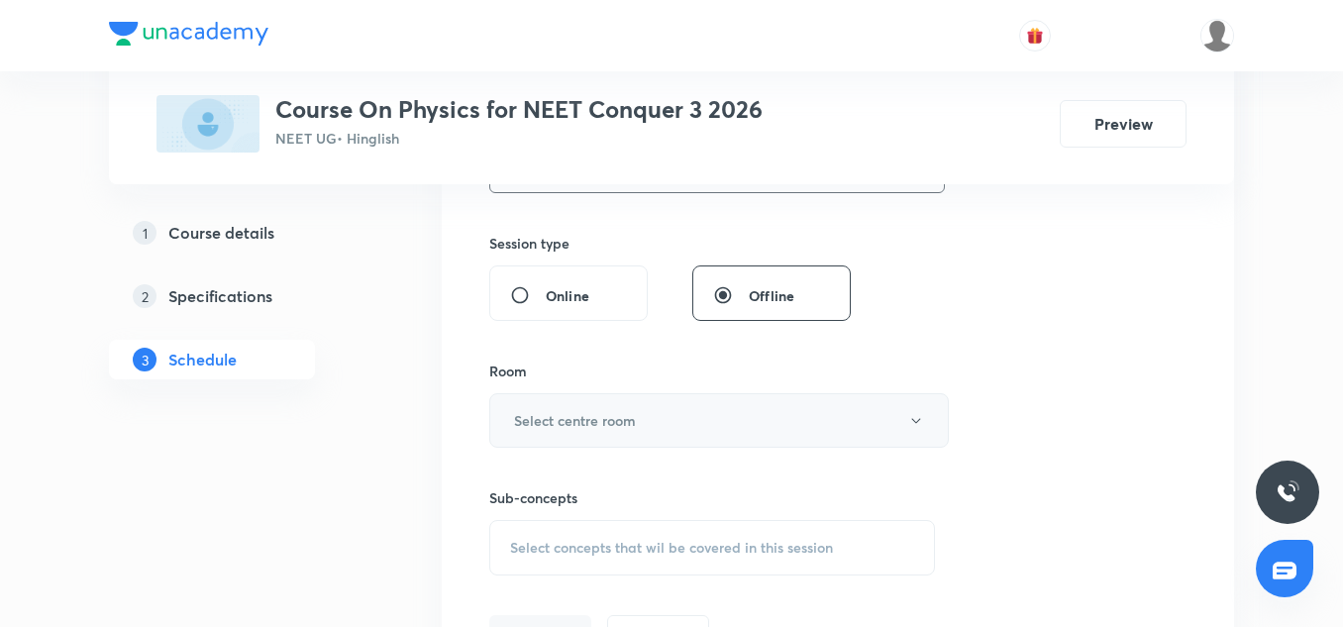
type input "90"
click at [560, 410] on h6 "Select centre room" at bounding box center [575, 420] width 122 height 21
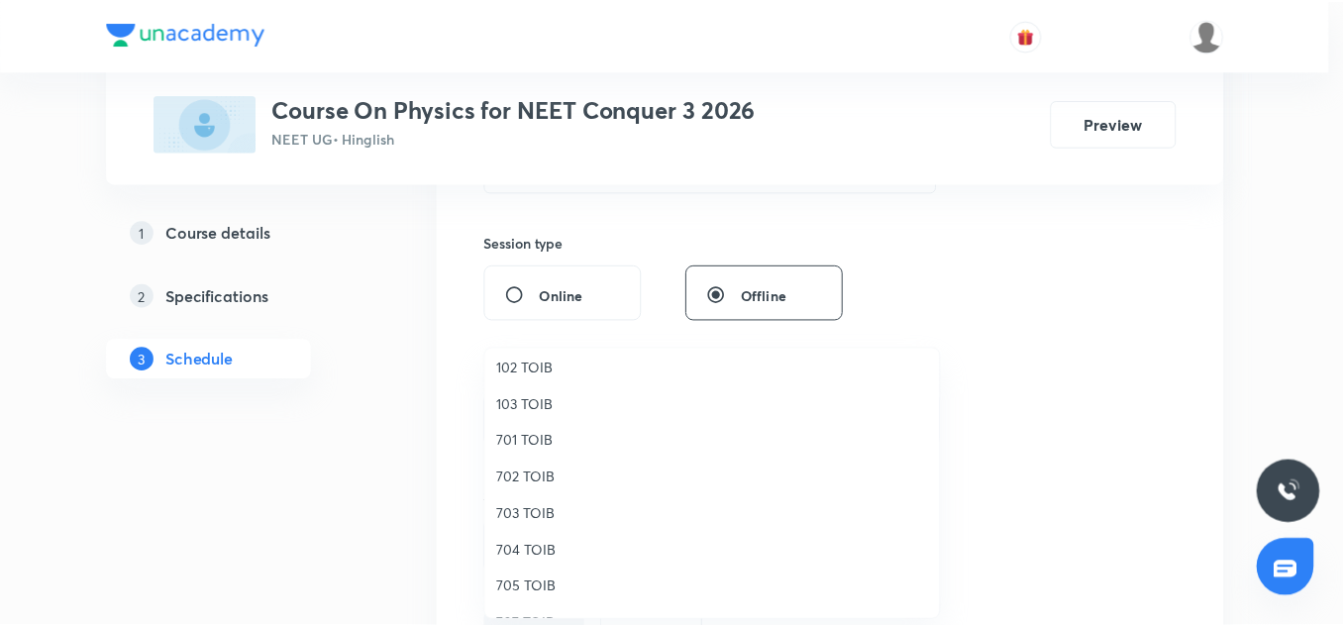
scroll to position [118, 0]
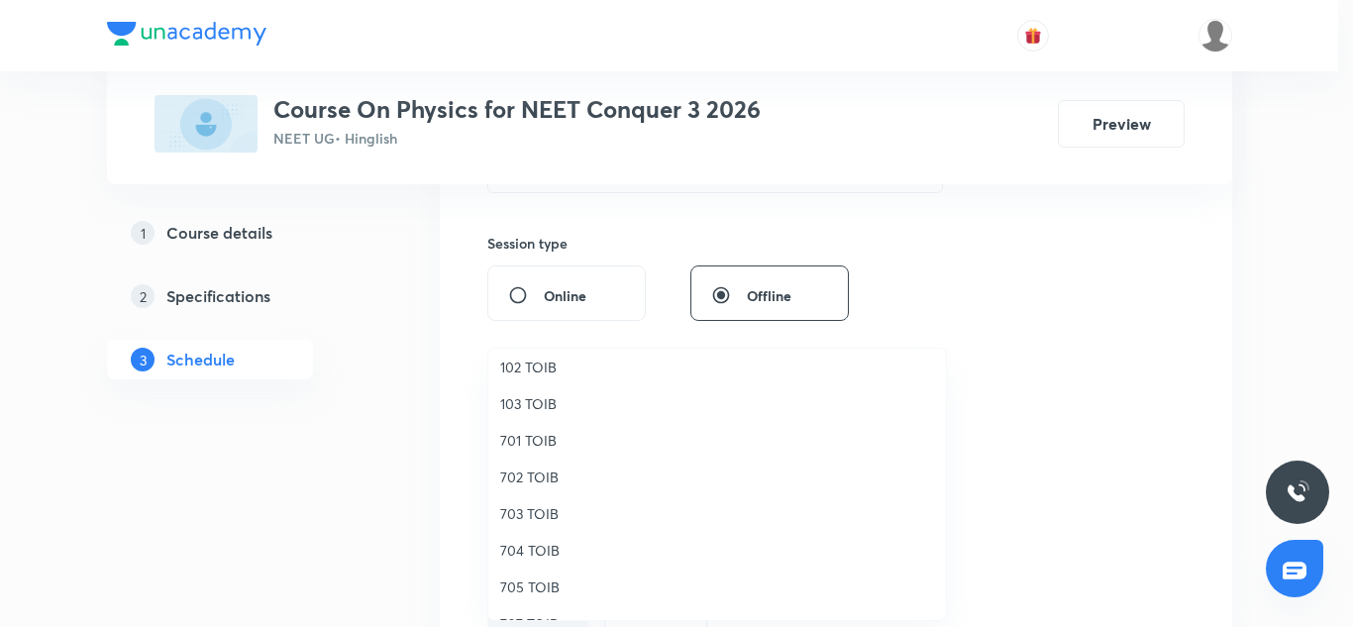
click at [531, 586] on span "705 TOIB" at bounding box center [717, 587] width 434 height 21
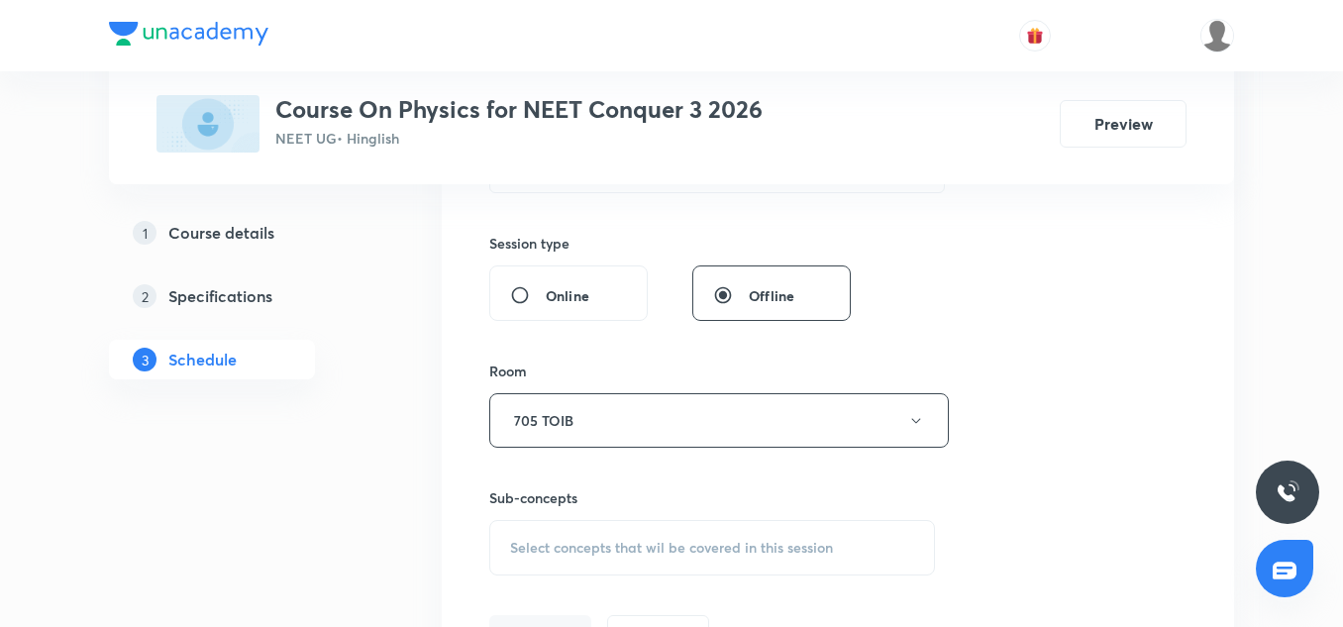
scroll to position [825, 0]
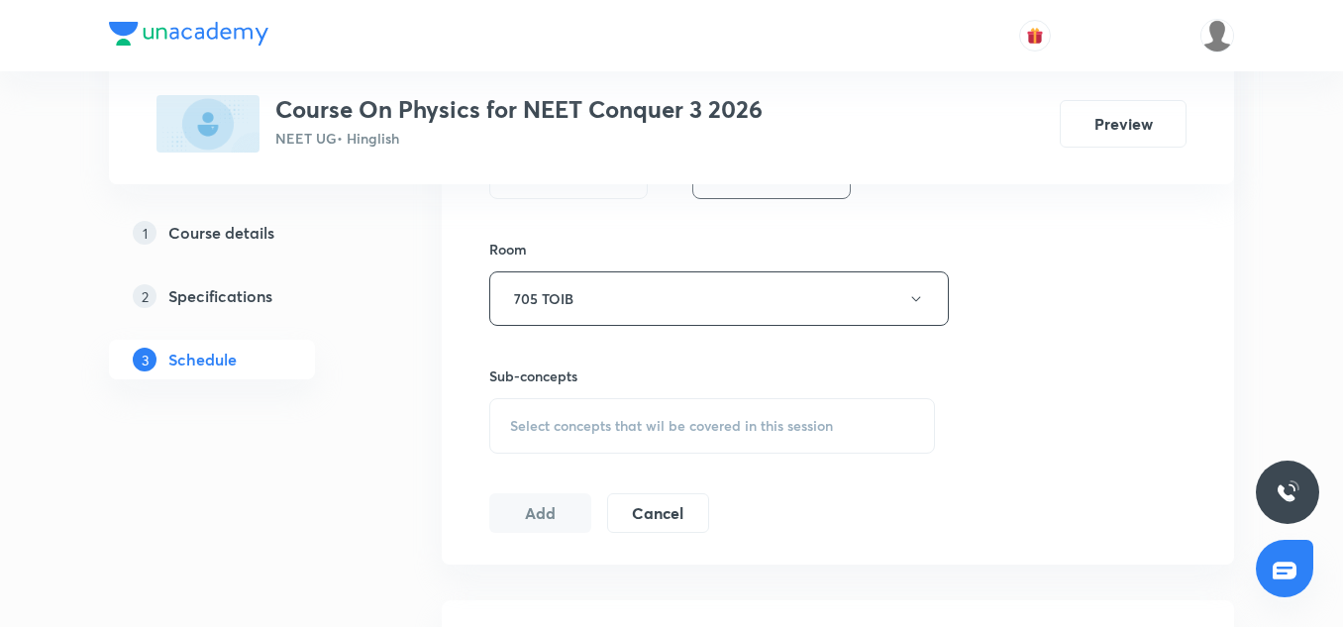
click at [583, 436] on div "Select concepts that wil be covered in this session" at bounding box center [712, 425] width 446 height 55
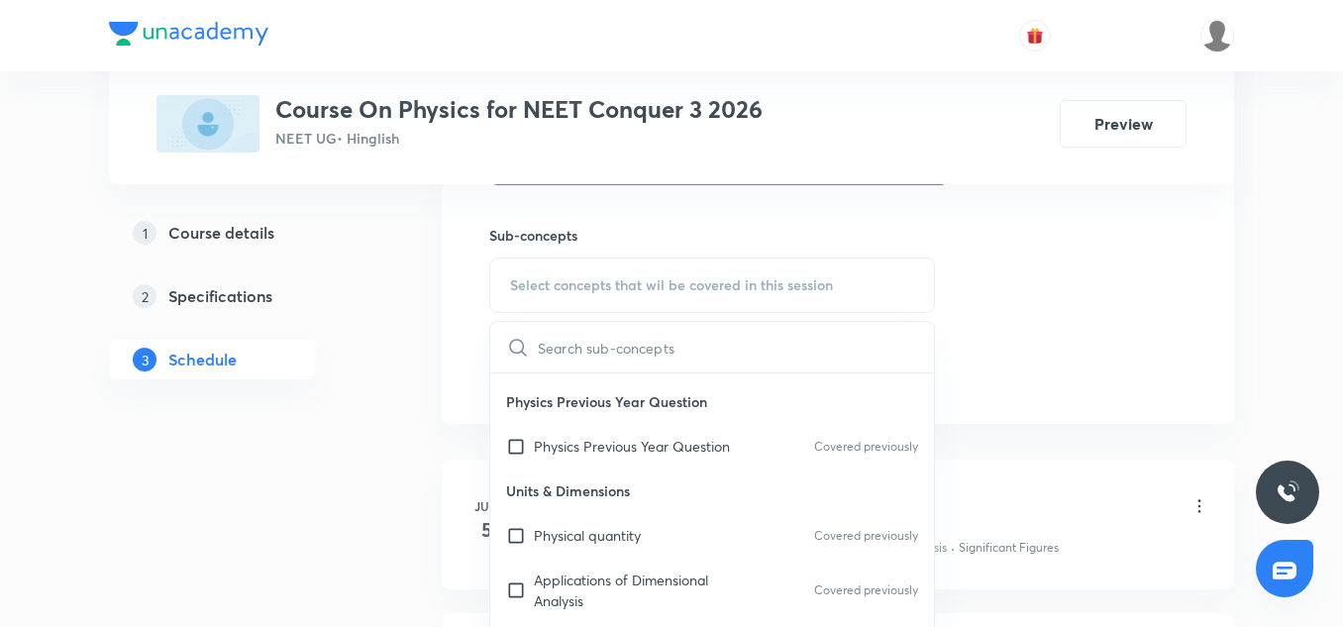
scroll to position [108, 0]
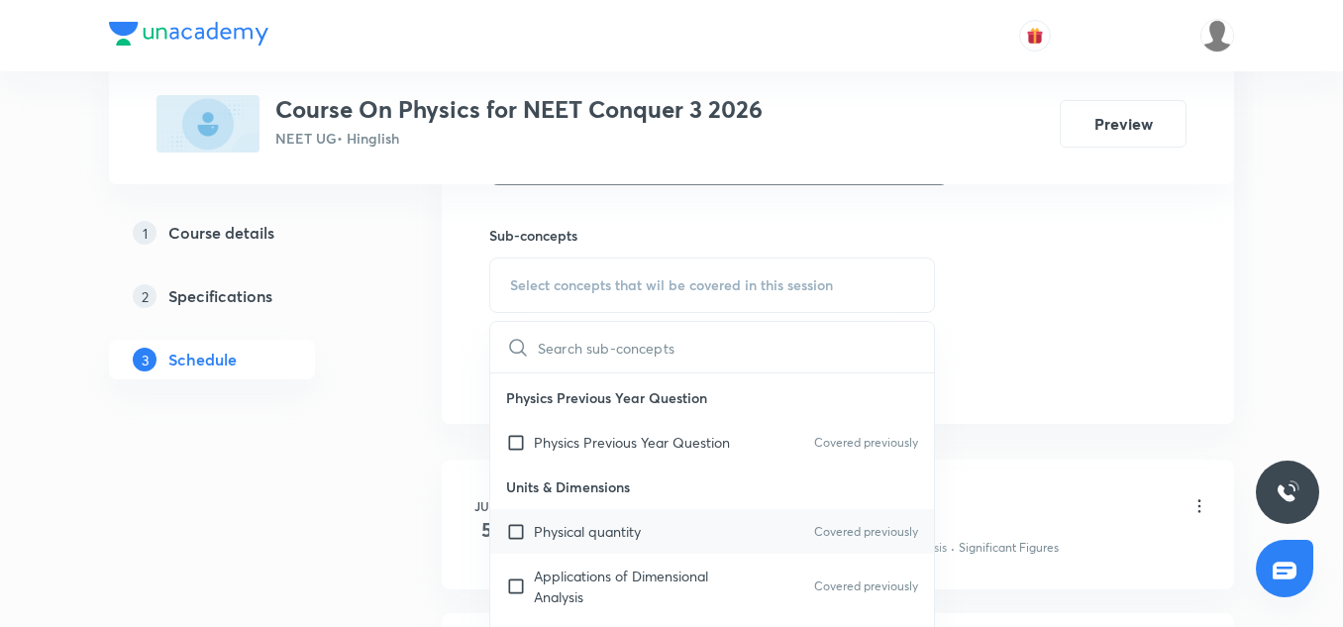
click at [635, 525] on p "Physical quantity" at bounding box center [587, 531] width 107 height 21
checkbox input "true"
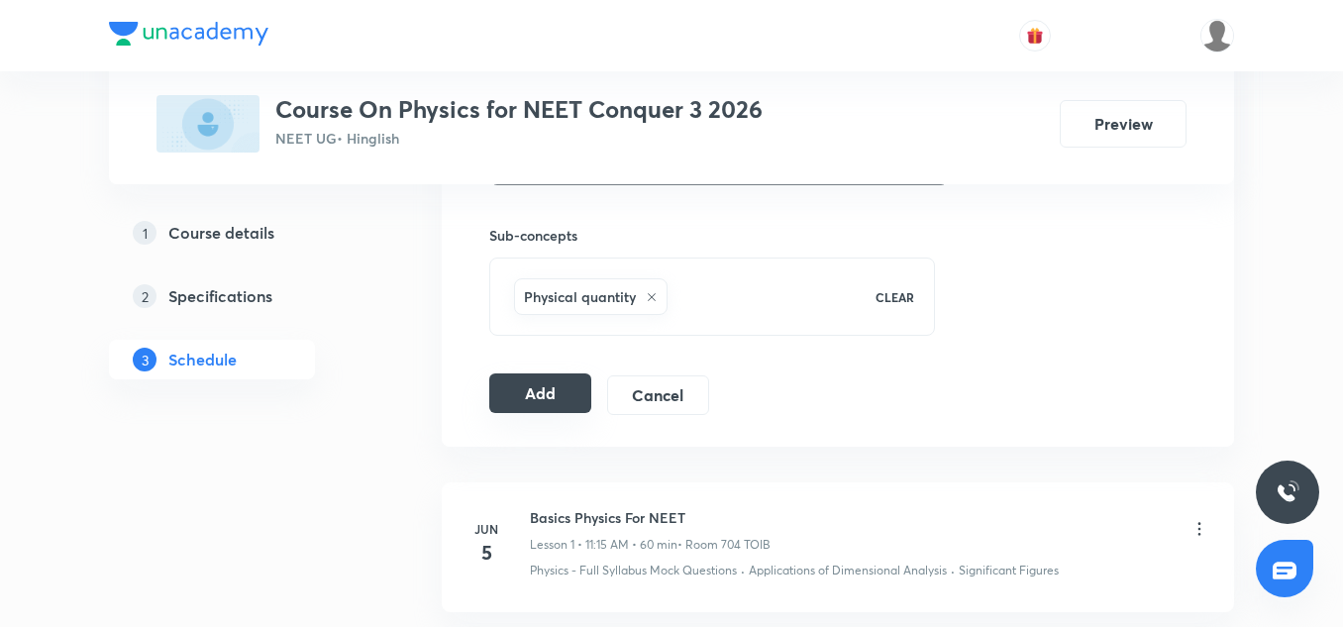
click at [542, 390] on button "Add" at bounding box center [540, 393] width 102 height 40
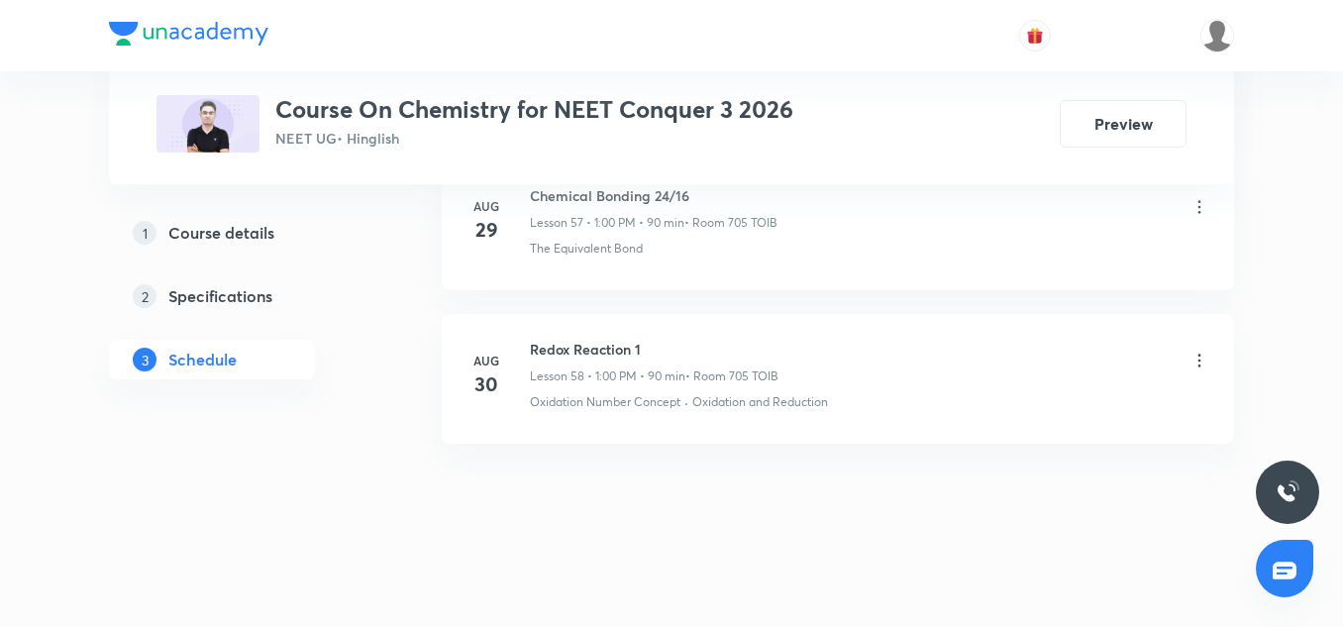
scroll to position [9931, 0]
click at [607, 352] on h6 "Redox Reaction 1" at bounding box center [654, 346] width 249 height 21
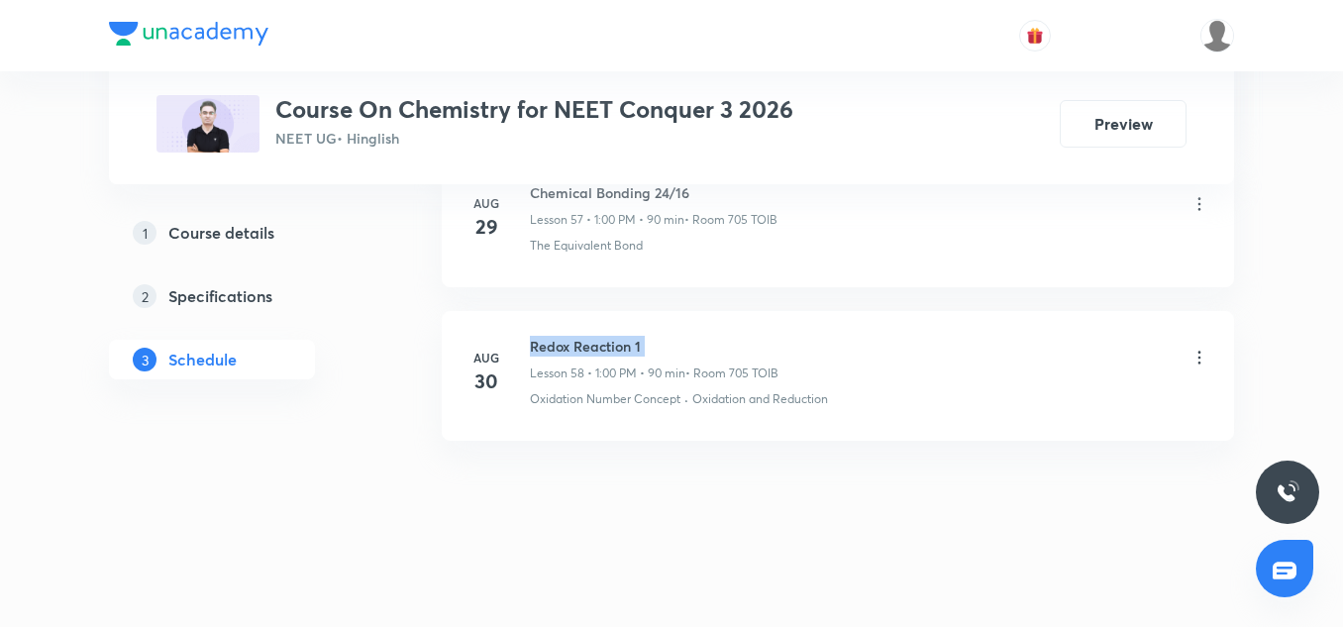
copy h6 "Redox Reaction 1"
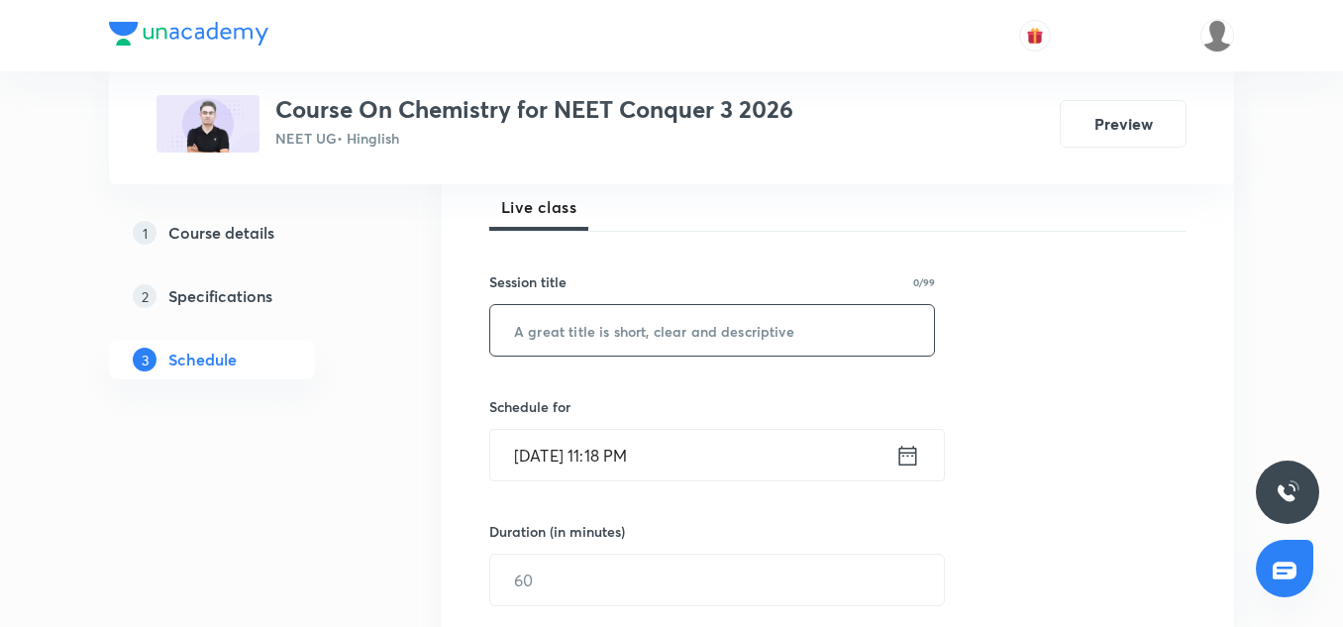
scroll to position [291, 0]
click at [685, 337] on input "text" at bounding box center [712, 329] width 444 height 51
paste input "Redox Reaction 1"
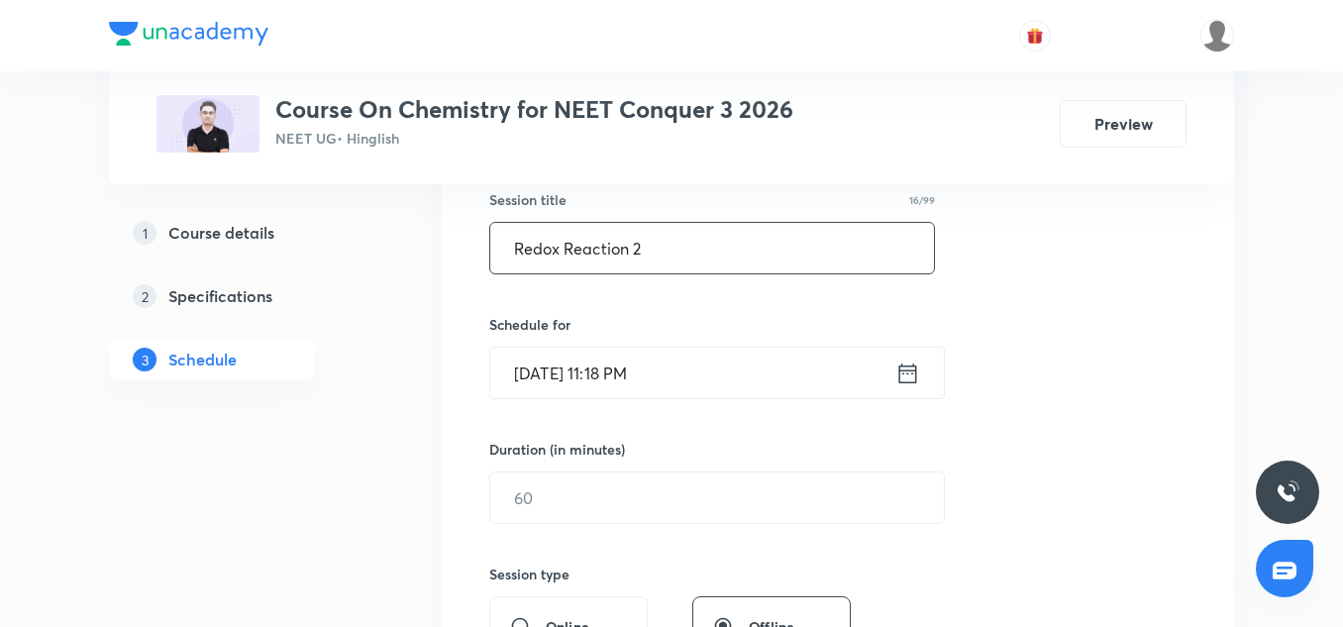
scroll to position [380, 0]
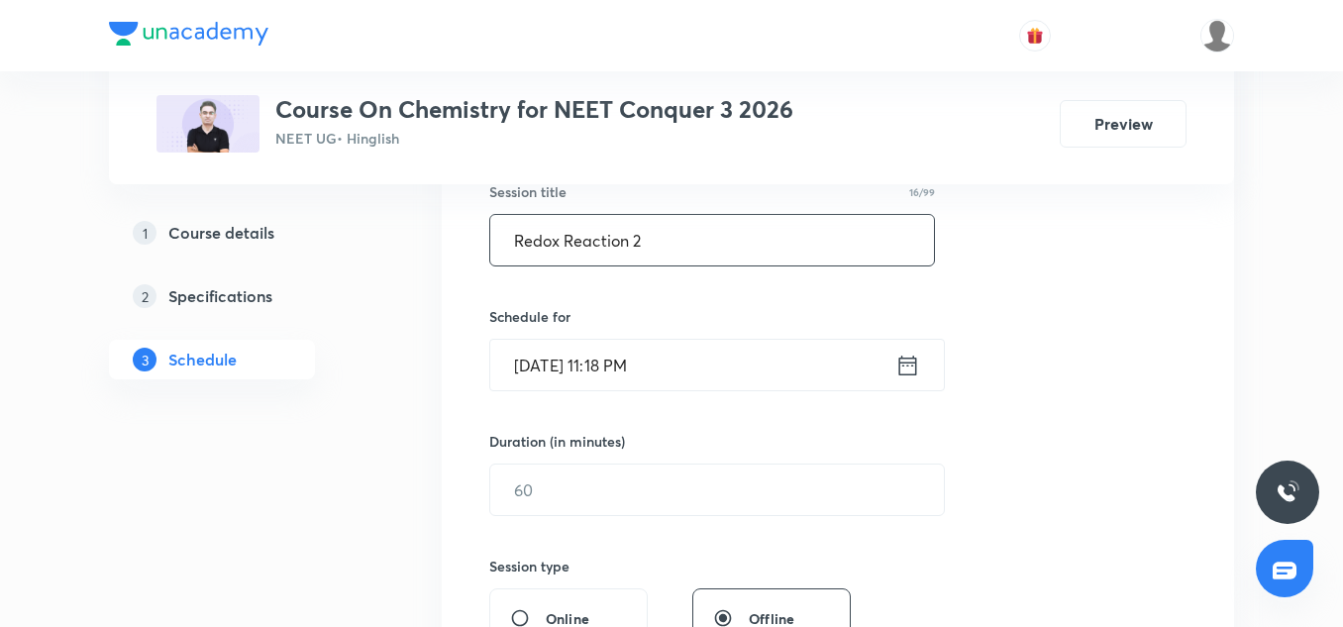
type input "Redox Reaction 2"
click at [567, 374] on input "Aug 31, 2025, 11:18 PM" at bounding box center [692, 365] width 405 height 51
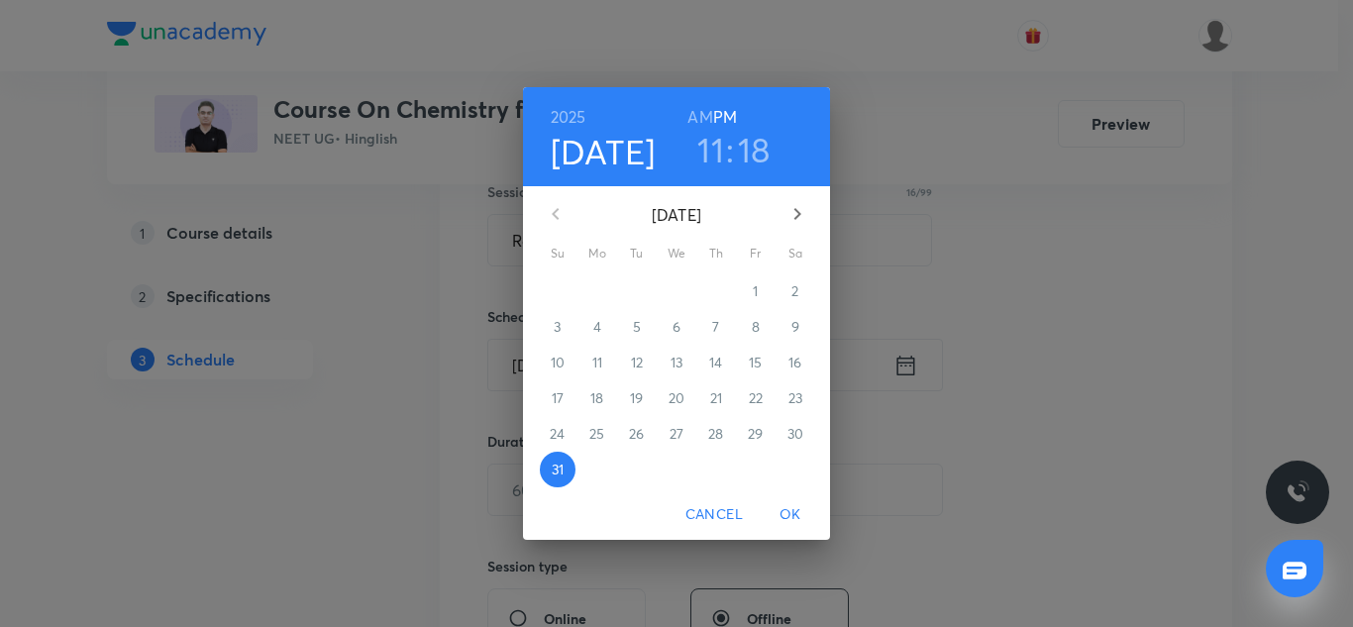
click at [783, 222] on button "button" at bounding box center [798, 214] width 48 height 48
click at [598, 294] on p "1" at bounding box center [596, 291] width 5 height 20
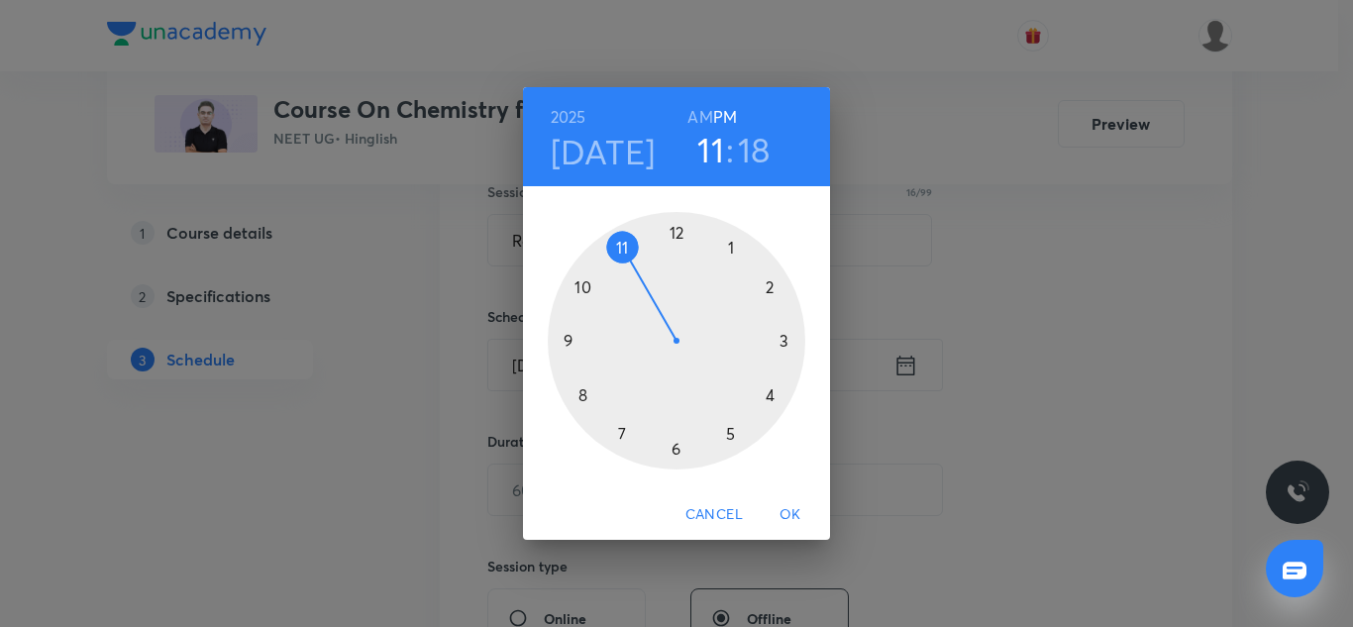
click at [728, 244] on div at bounding box center [677, 341] width 258 height 258
click at [677, 231] on div at bounding box center [677, 341] width 258 height 258
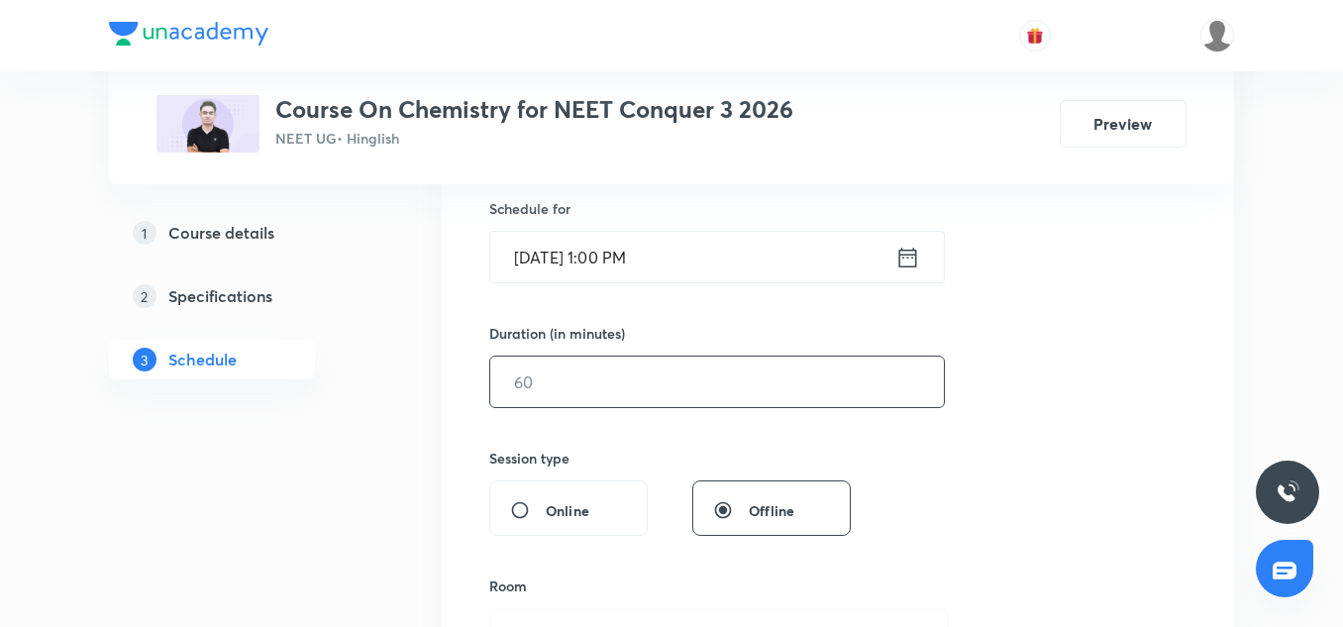
scroll to position [489, 0]
click at [616, 386] on input "text" at bounding box center [717, 381] width 454 height 51
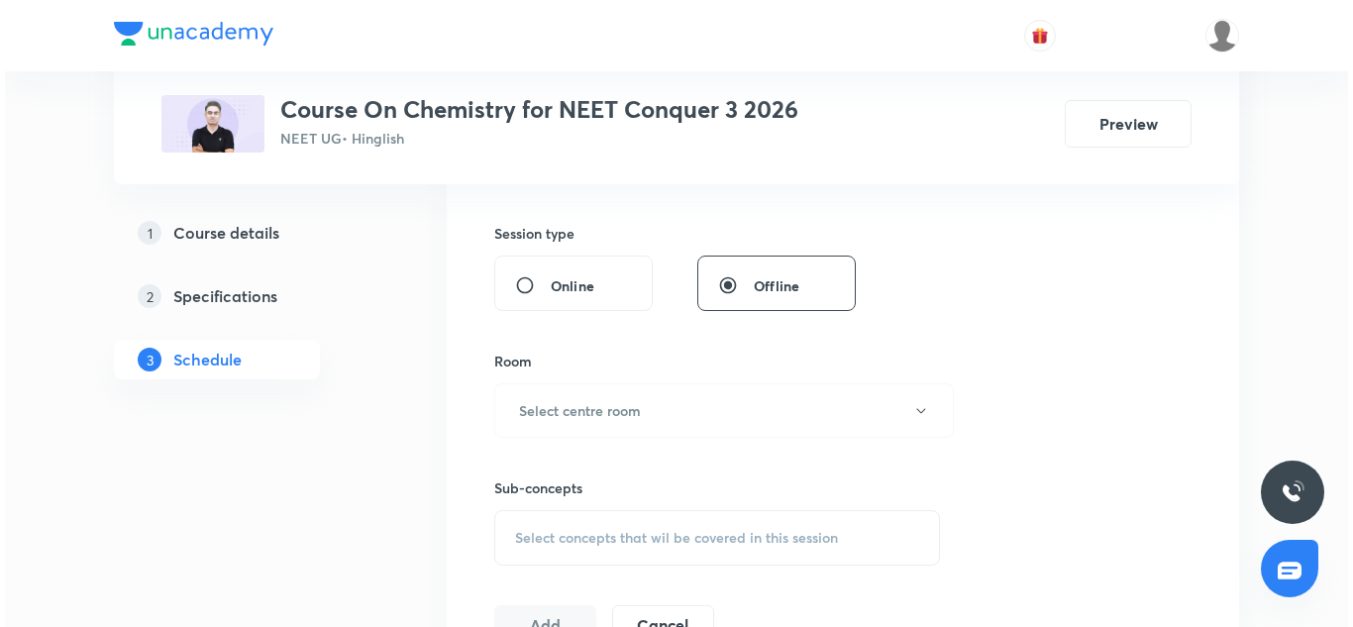
scroll to position [717, 0]
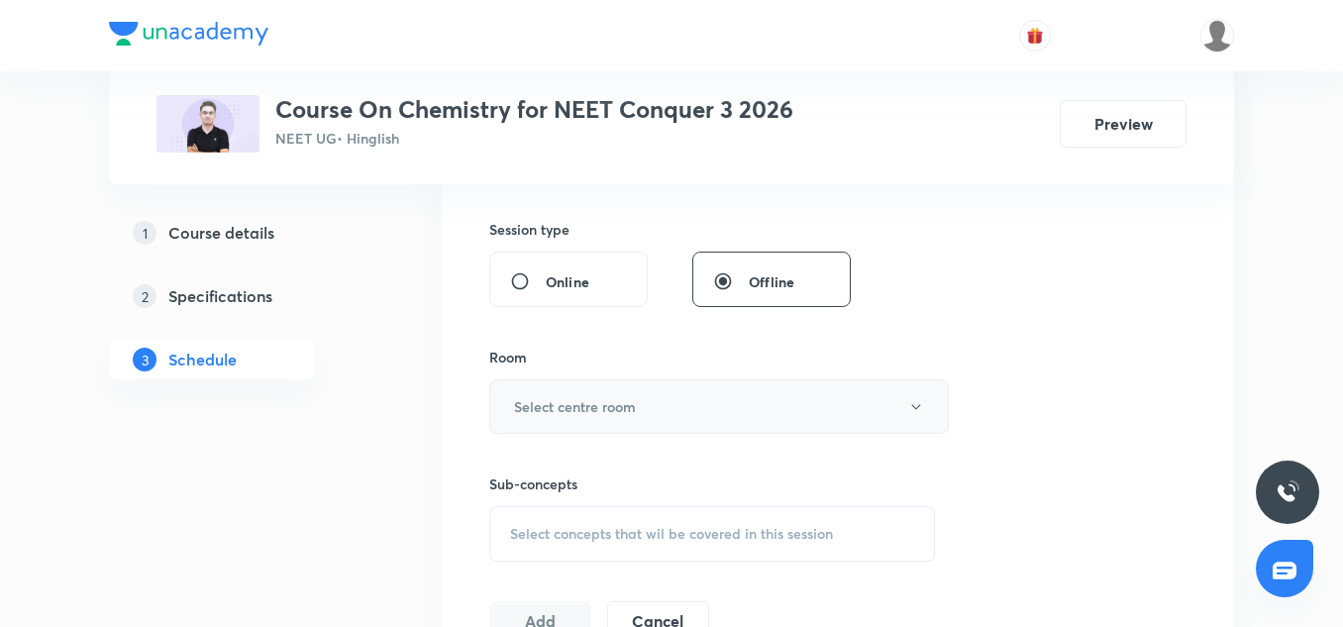
type input "90"
click at [566, 397] on h6 "Select centre room" at bounding box center [575, 406] width 122 height 21
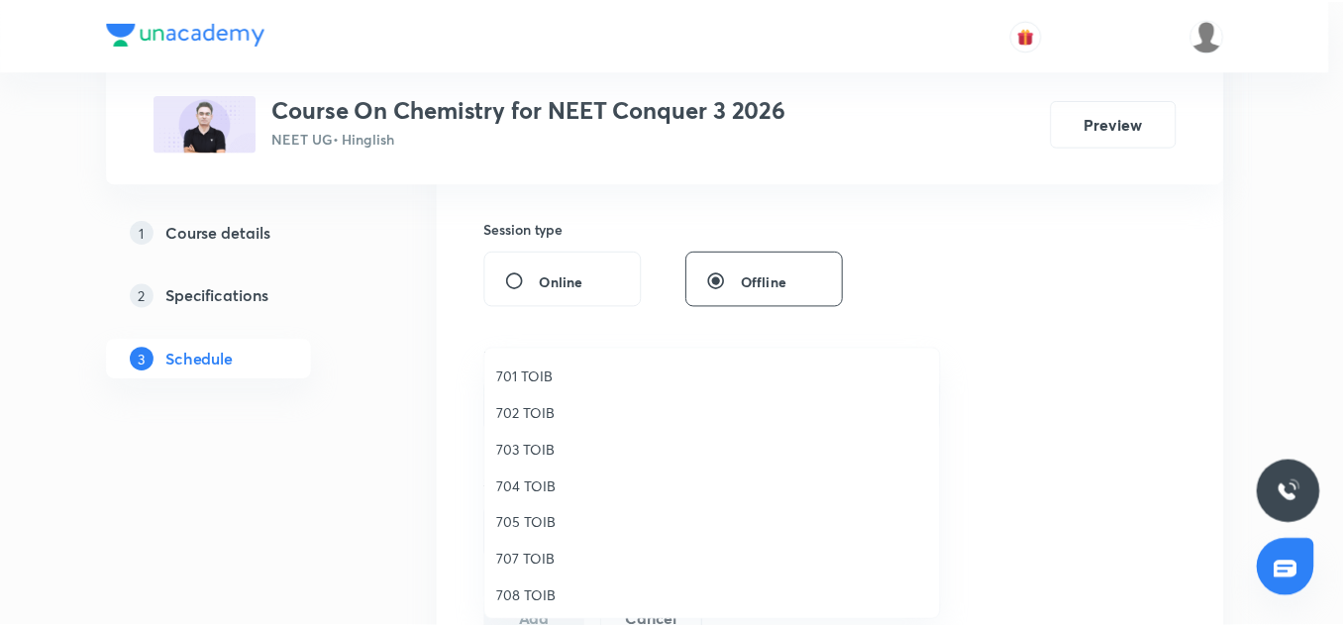
scroll to position [184, 0]
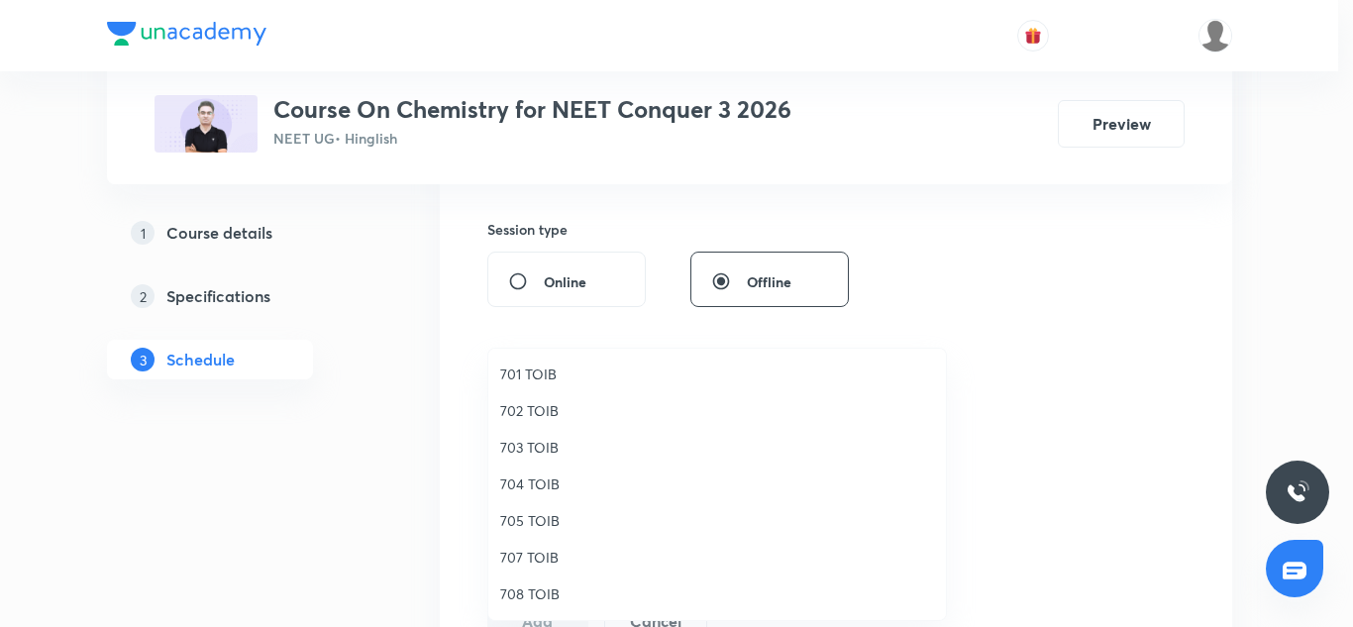
click at [534, 527] on span "705 TOIB" at bounding box center [717, 520] width 434 height 21
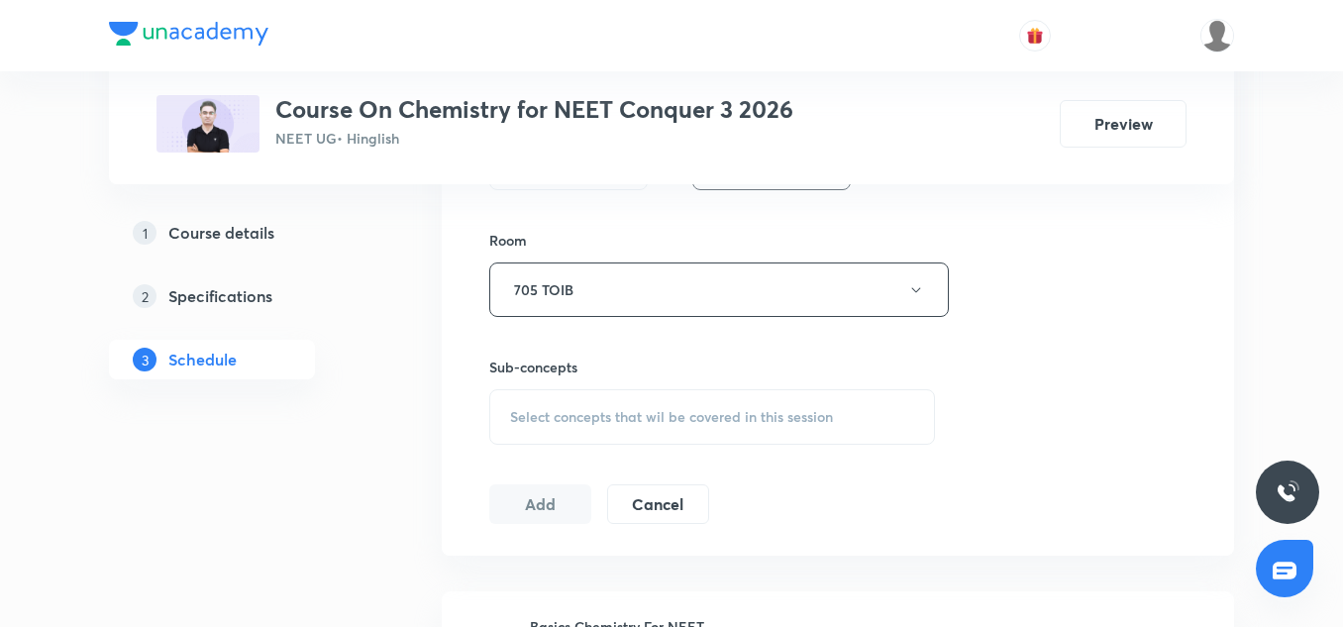
click at [584, 440] on div "Select concepts that wil be covered in this session" at bounding box center [712, 416] width 446 height 55
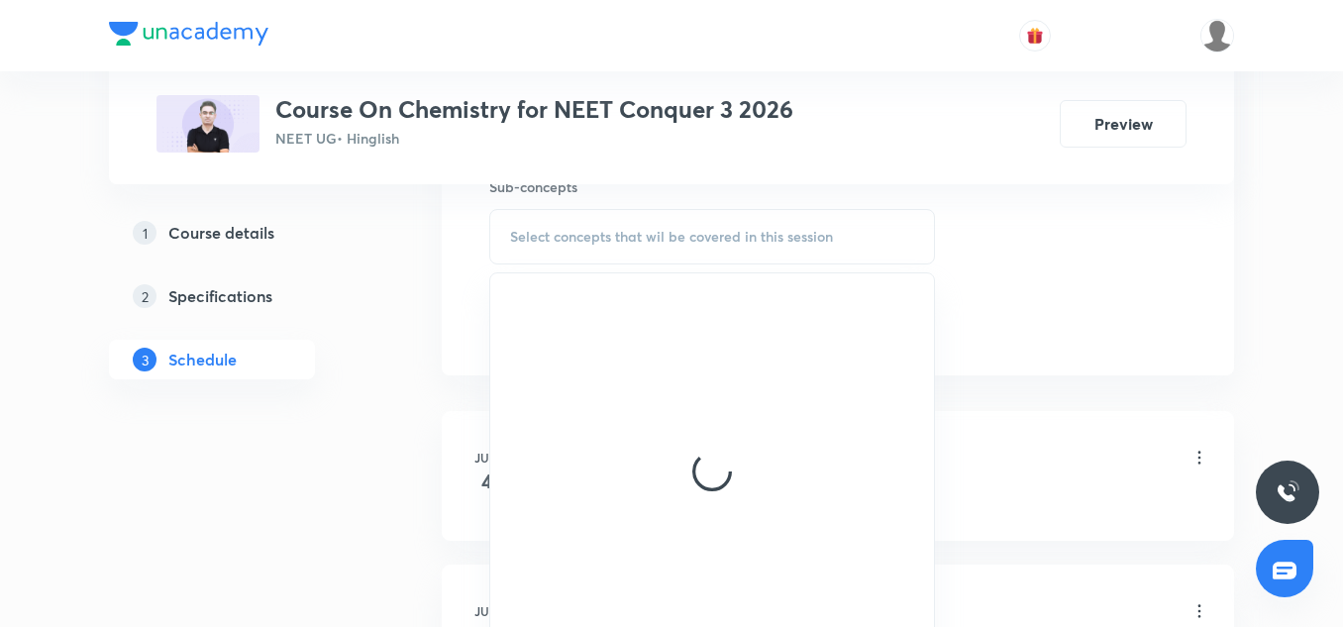
scroll to position [1015, 0]
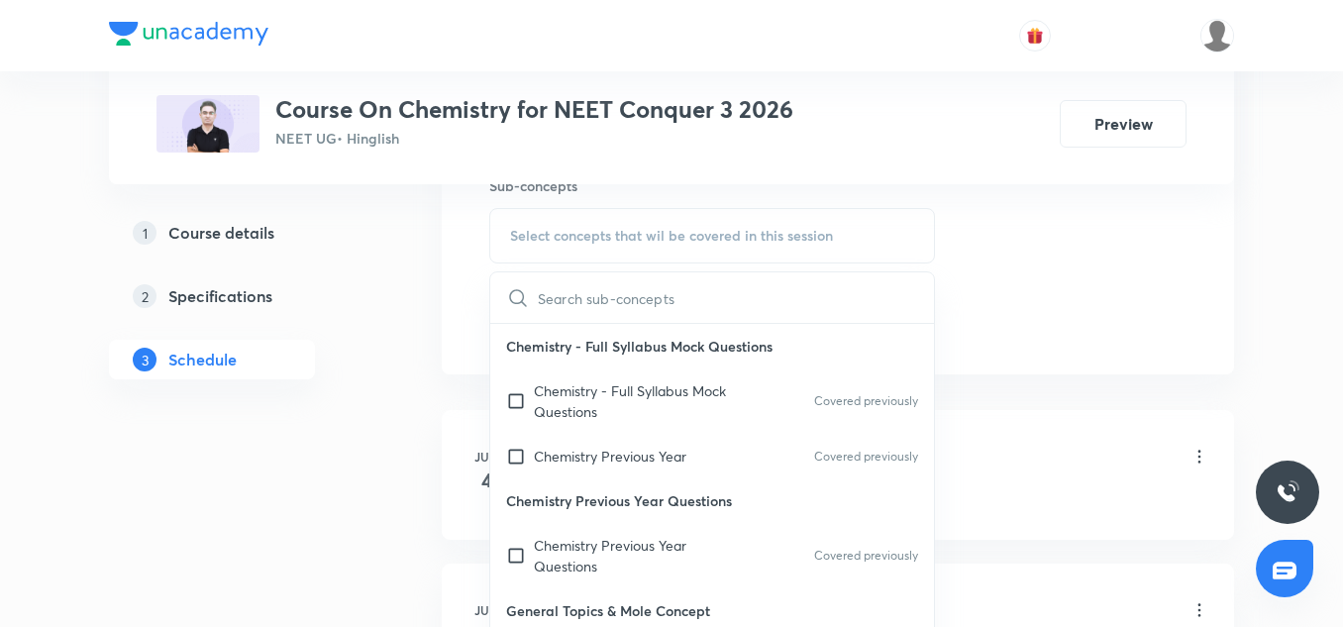
click at [529, 520] on p "Chemistry Previous Year Questions" at bounding box center [712, 500] width 444 height 45
click at [588, 466] on p "Chemistry Previous Year" at bounding box center [610, 456] width 153 height 21
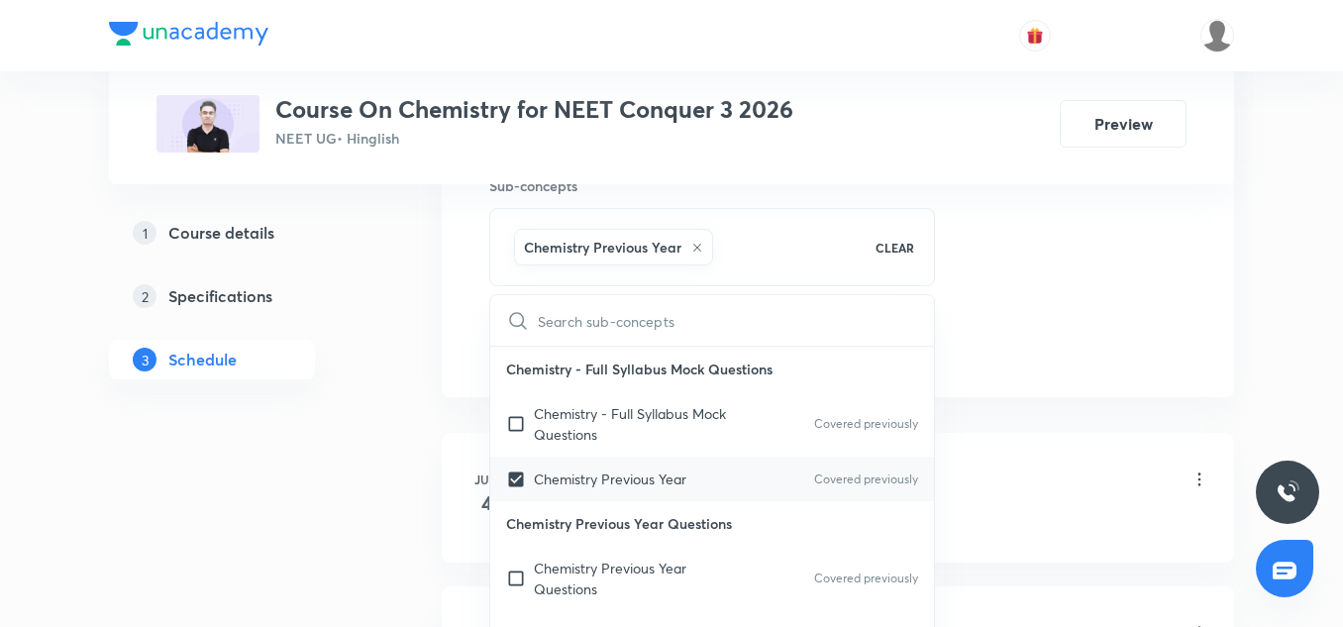
scroll to position [453, 0]
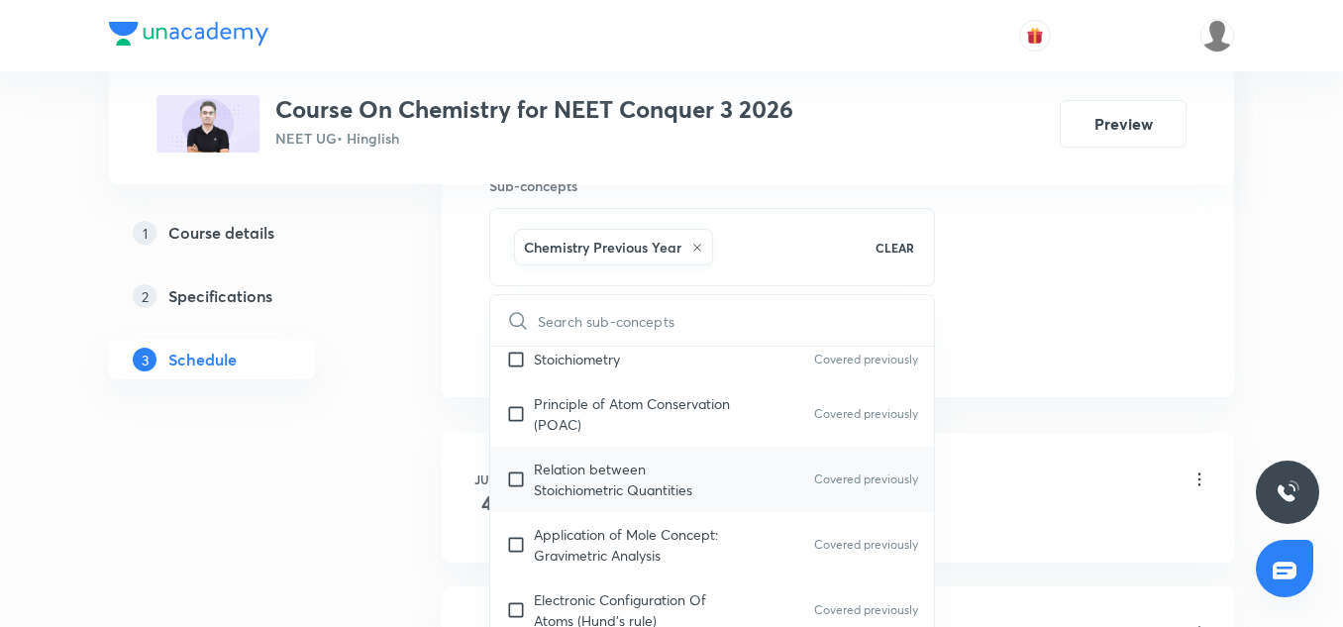
click at [597, 508] on div "Relation between Stoichiometric Quantities Covered previously" at bounding box center [712, 479] width 444 height 65
checkbox input "true"
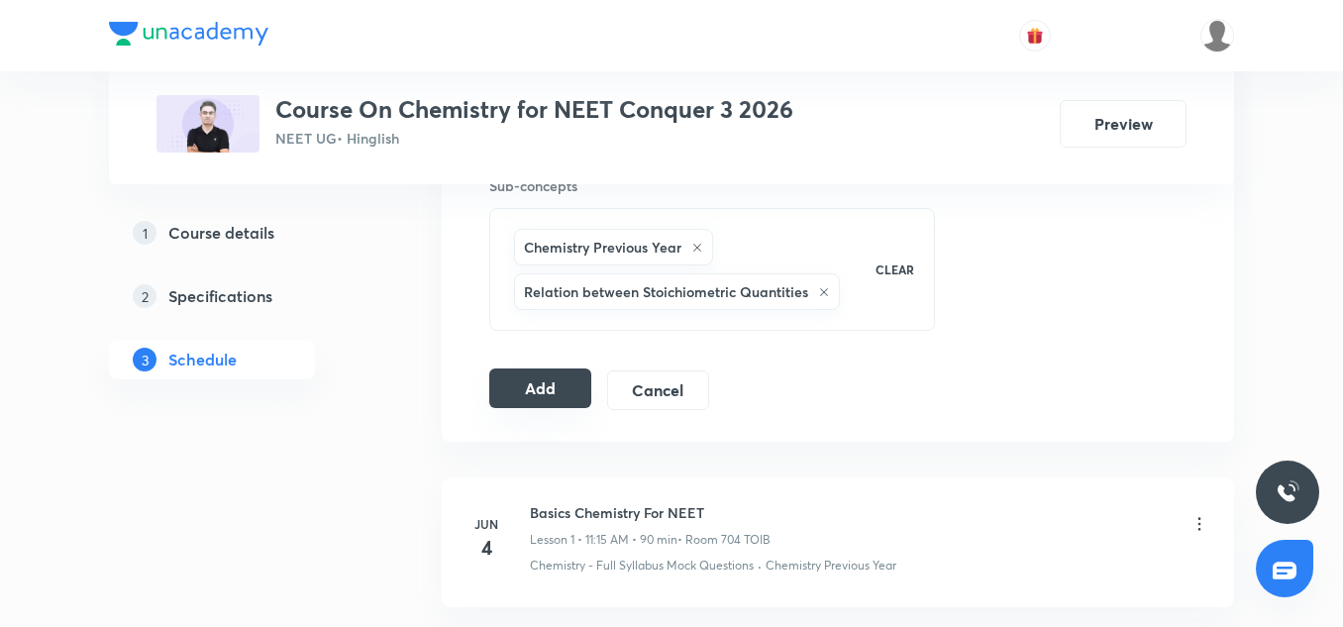
click at [547, 394] on button "Add" at bounding box center [540, 389] width 102 height 40
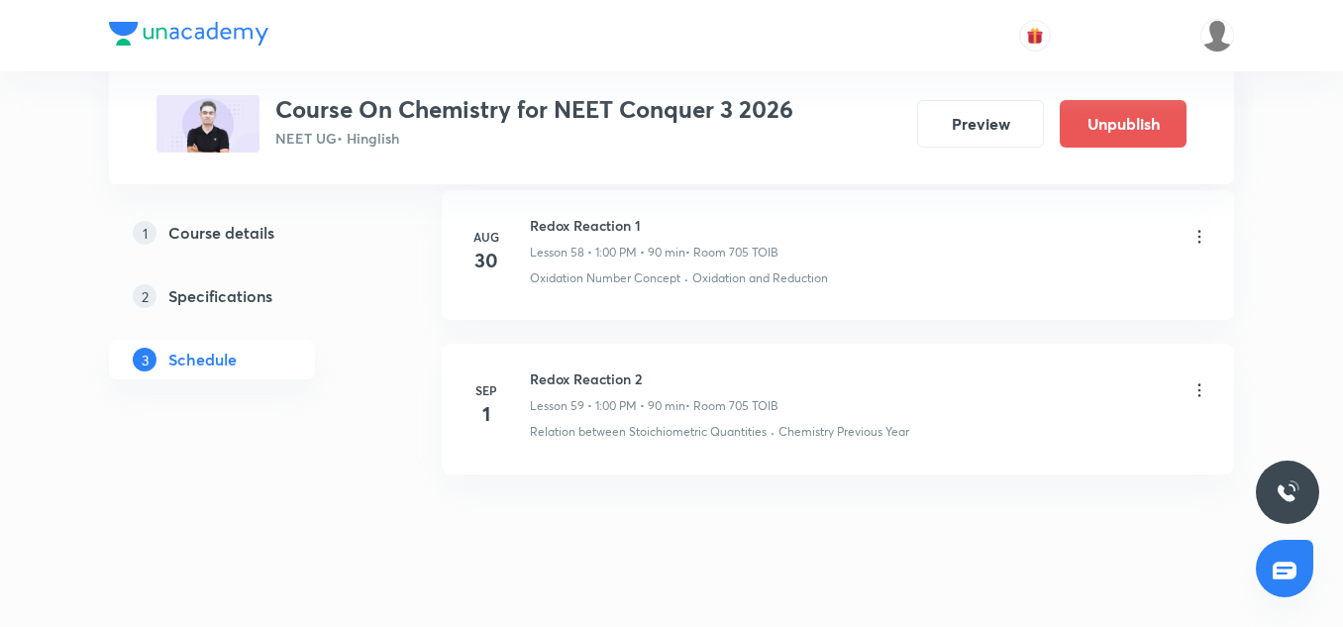
scroll to position [9175, 0]
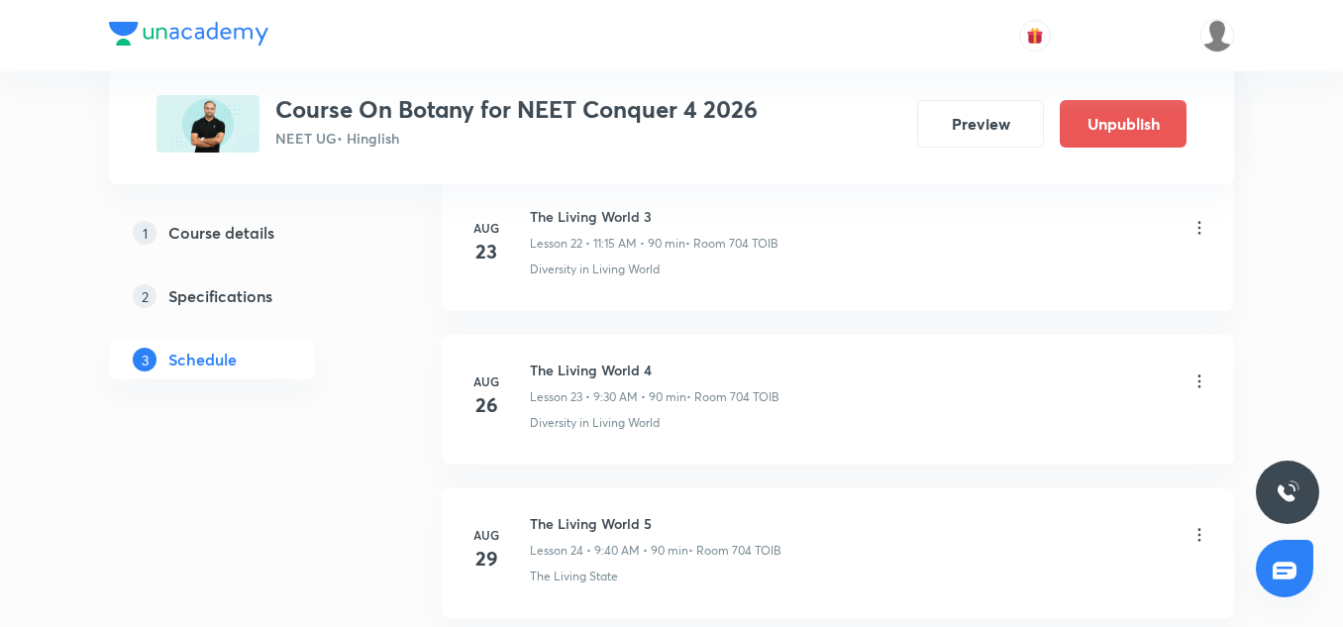
scroll to position [4802, 0]
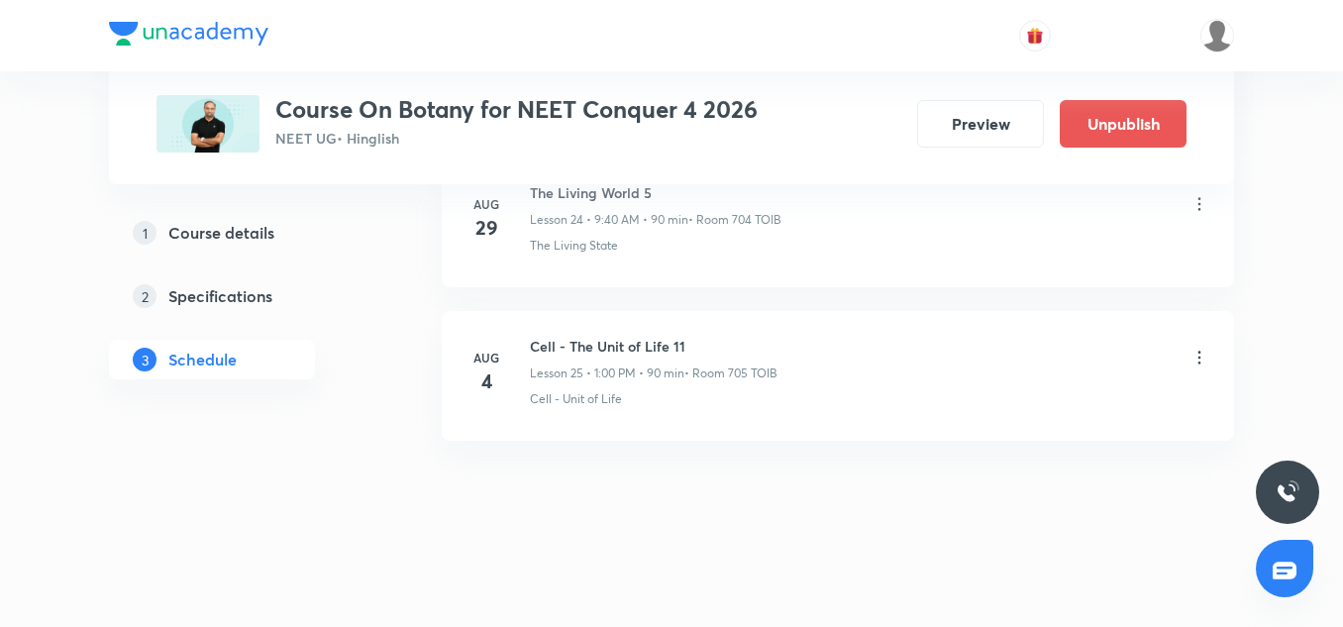
click at [619, 347] on h6 "Cell - The Unit of Life 11" at bounding box center [654, 346] width 248 height 21
copy h6 "Cell - The Unit of Life 11"
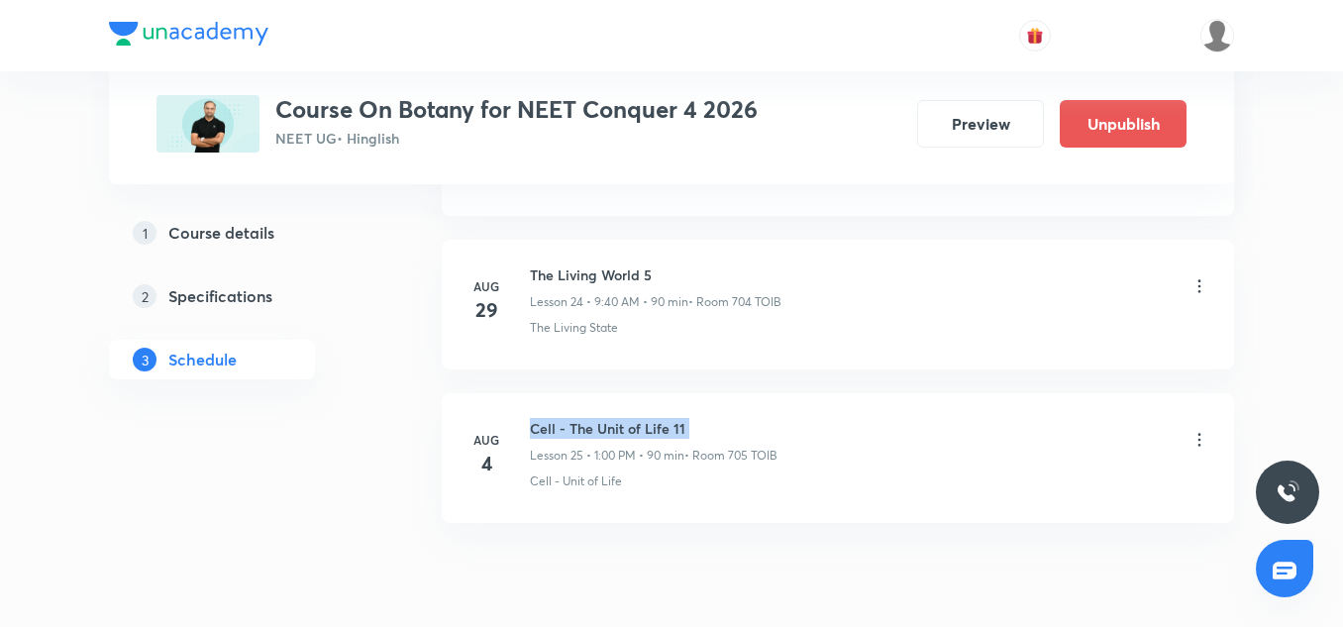
scroll to position [4715, 0]
click at [618, 272] on h6 "The Living World 5" at bounding box center [656, 279] width 252 height 21
copy h6 "The Living World 5"
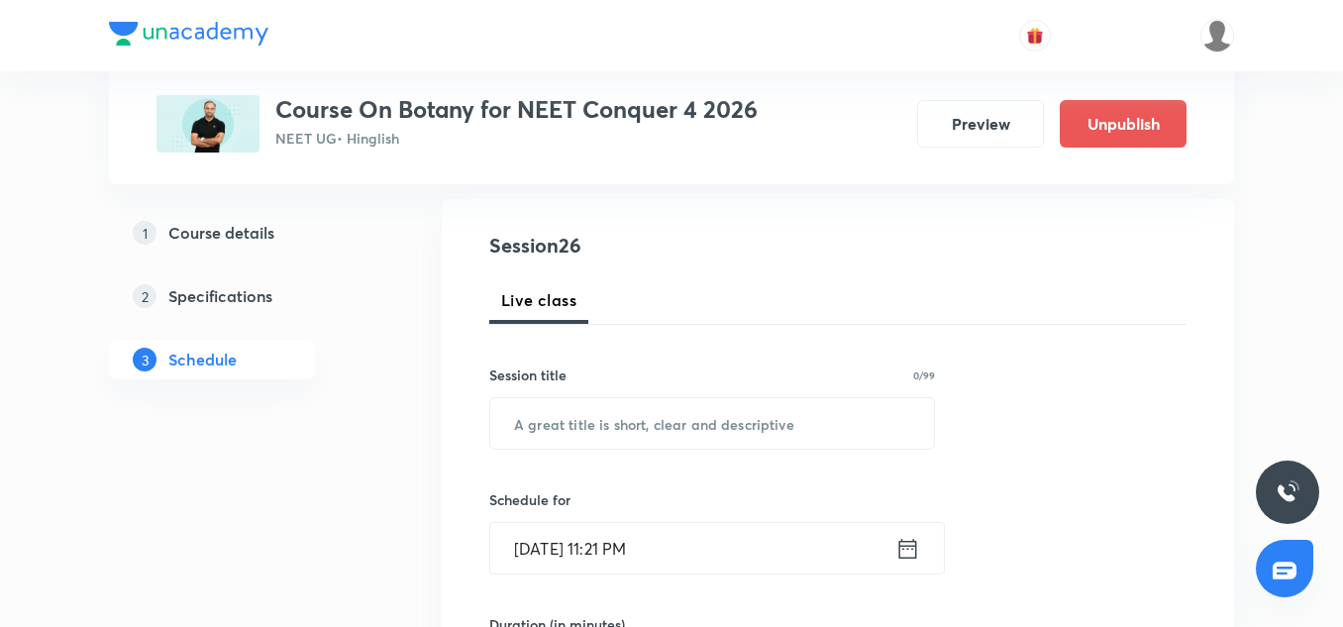
scroll to position [209, 0]
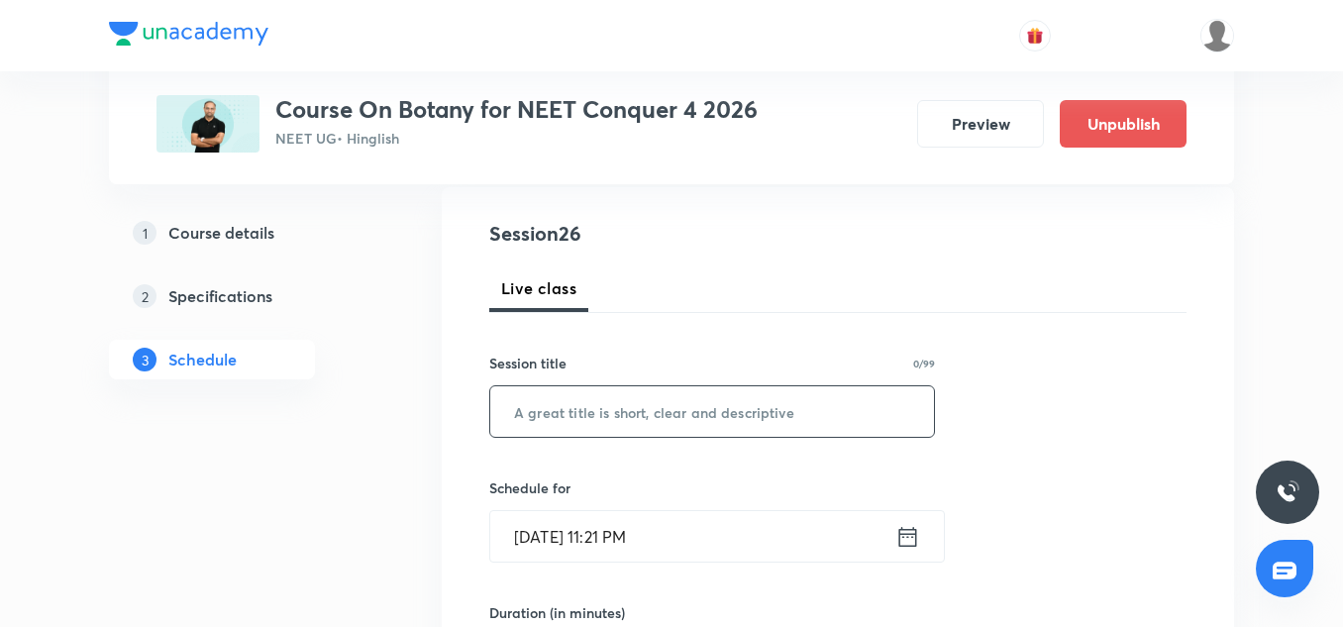
click at [574, 411] on input "text" at bounding box center [712, 411] width 444 height 51
paste input "The Living World 5"
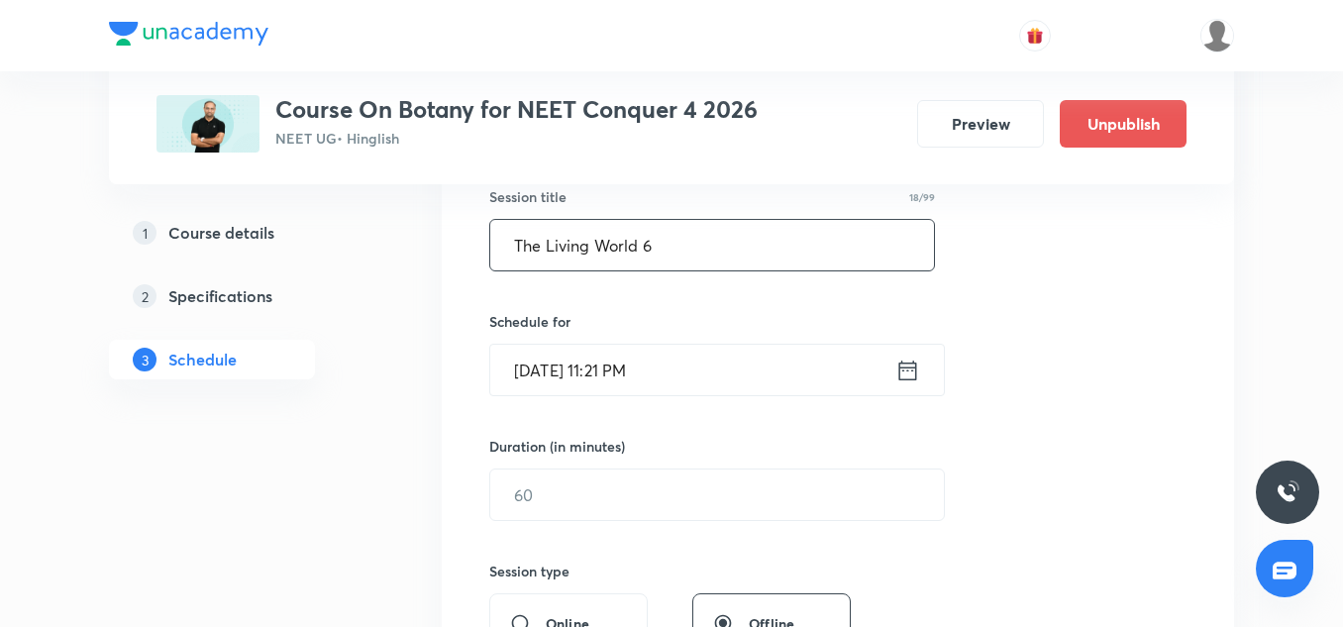
scroll to position [377, 0]
type input "The Living World 6"
click at [544, 369] on input "[DATE] 11:21 PM" at bounding box center [692, 368] width 405 height 51
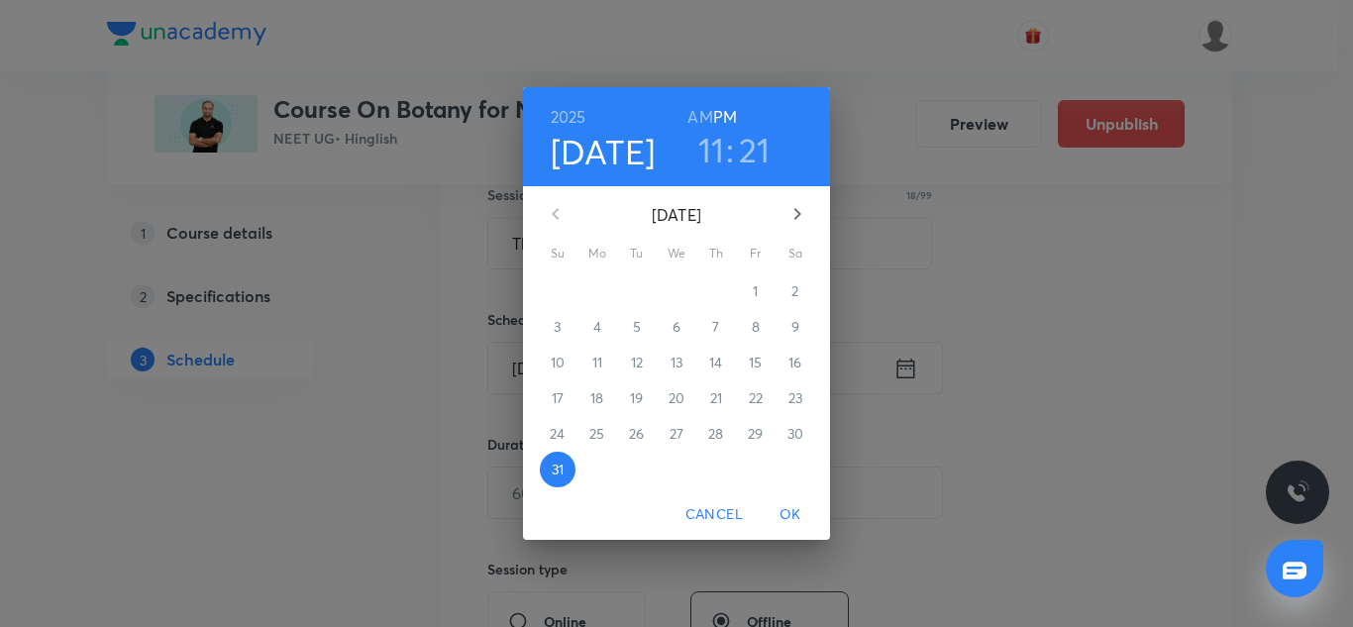
click at [793, 210] on icon "button" at bounding box center [798, 214] width 24 height 24
click at [597, 283] on p "1" at bounding box center [596, 291] width 5 height 20
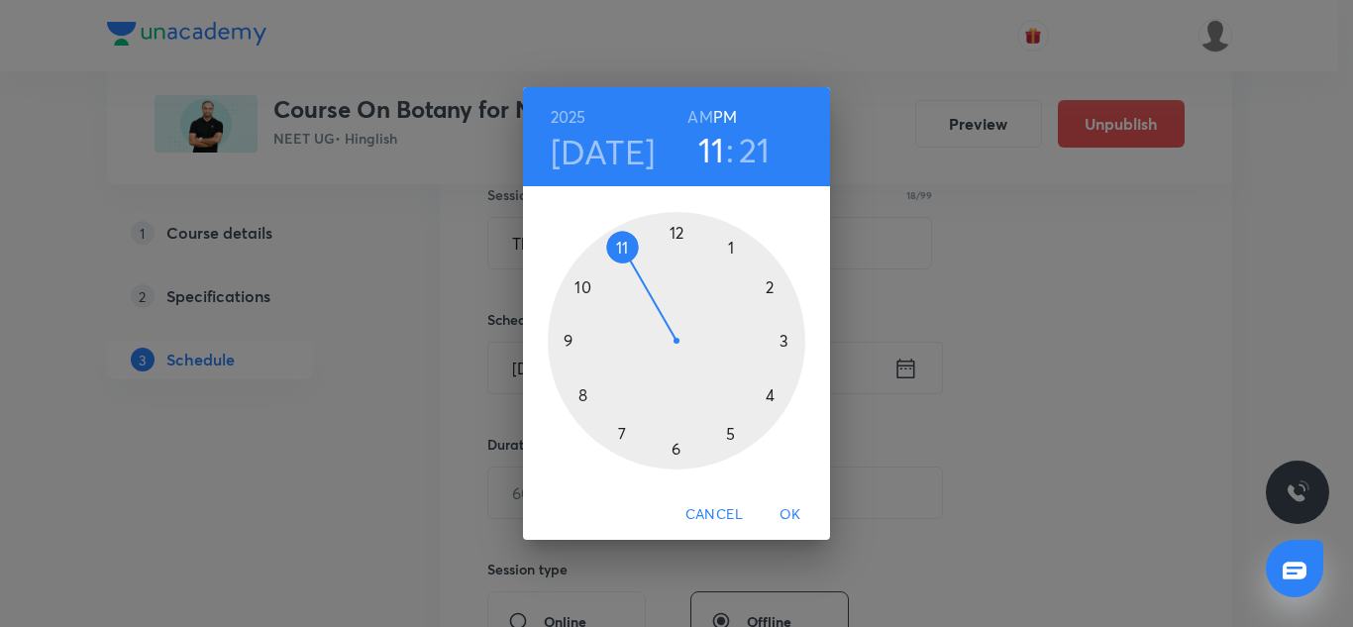
click at [694, 114] on h6 "AM" at bounding box center [699, 117] width 25 height 28
click at [712, 152] on h3 "11" at bounding box center [711, 150] width 27 height 42
click at [572, 336] on div at bounding box center [677, 341] width 258 height 258
click at [580, 398] on div at bounding box center [677, 341] width 258 height 258
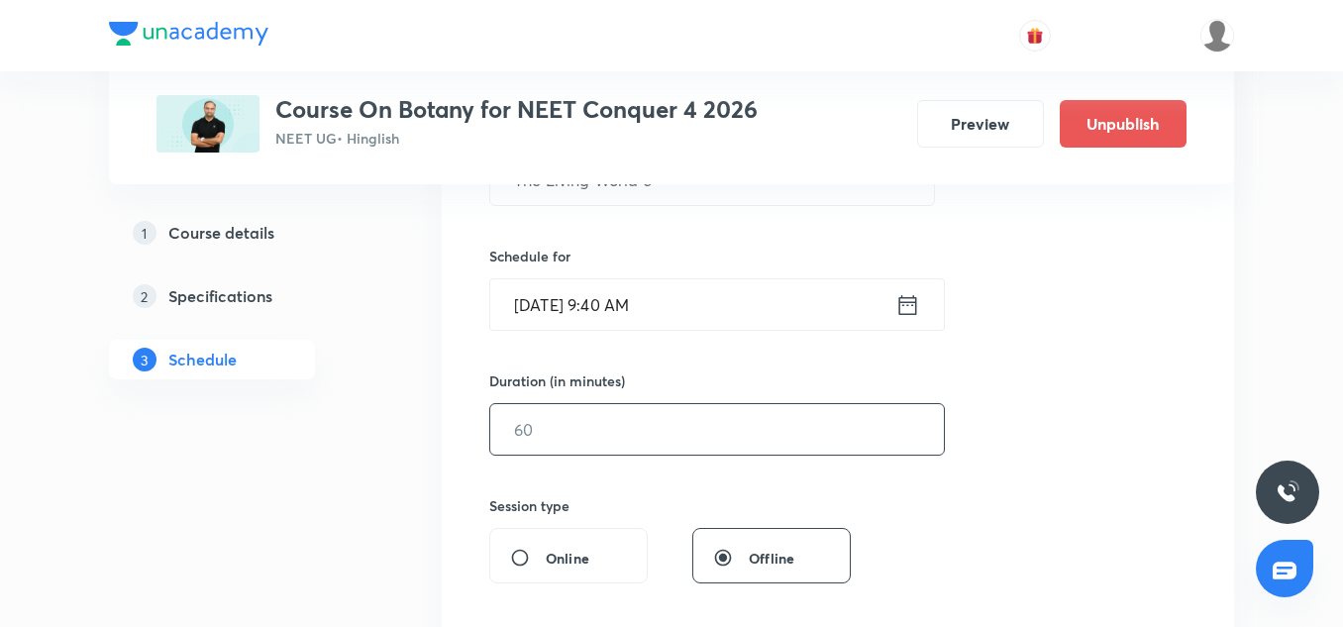
scroll to position [442, 0]
click at [587, 409] on input "text" at bounding box center [717, 428] width 454 height 51
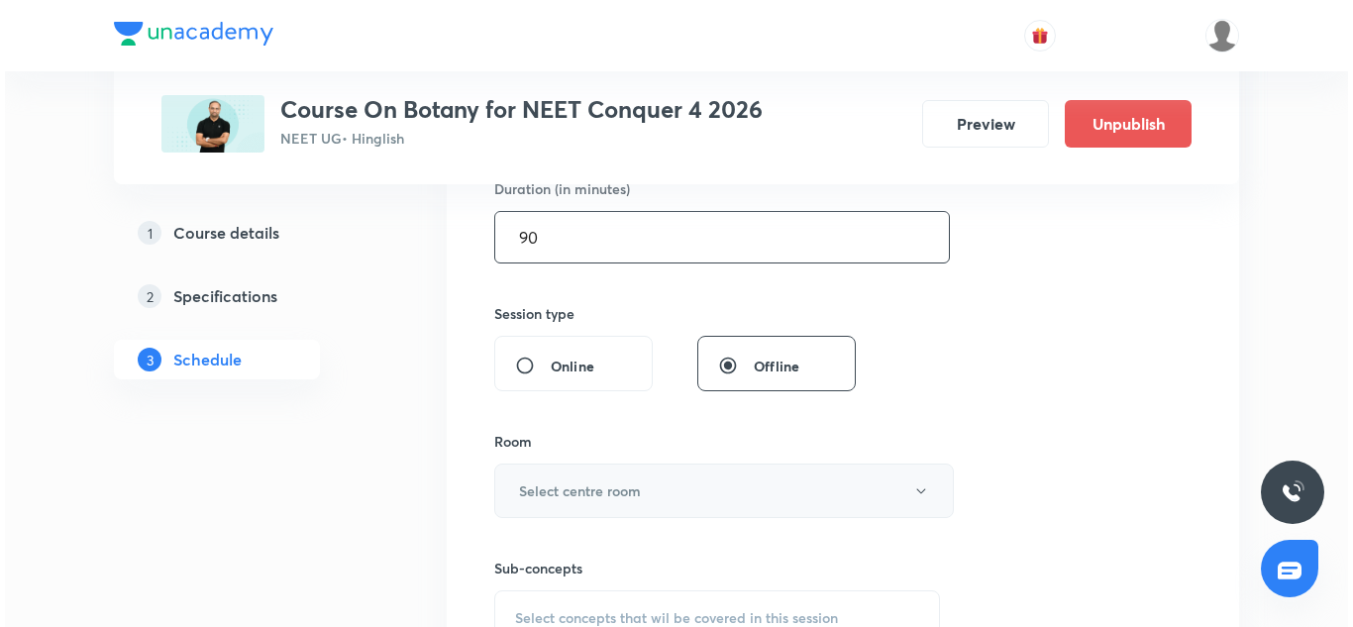
scroll to position [636, 0]
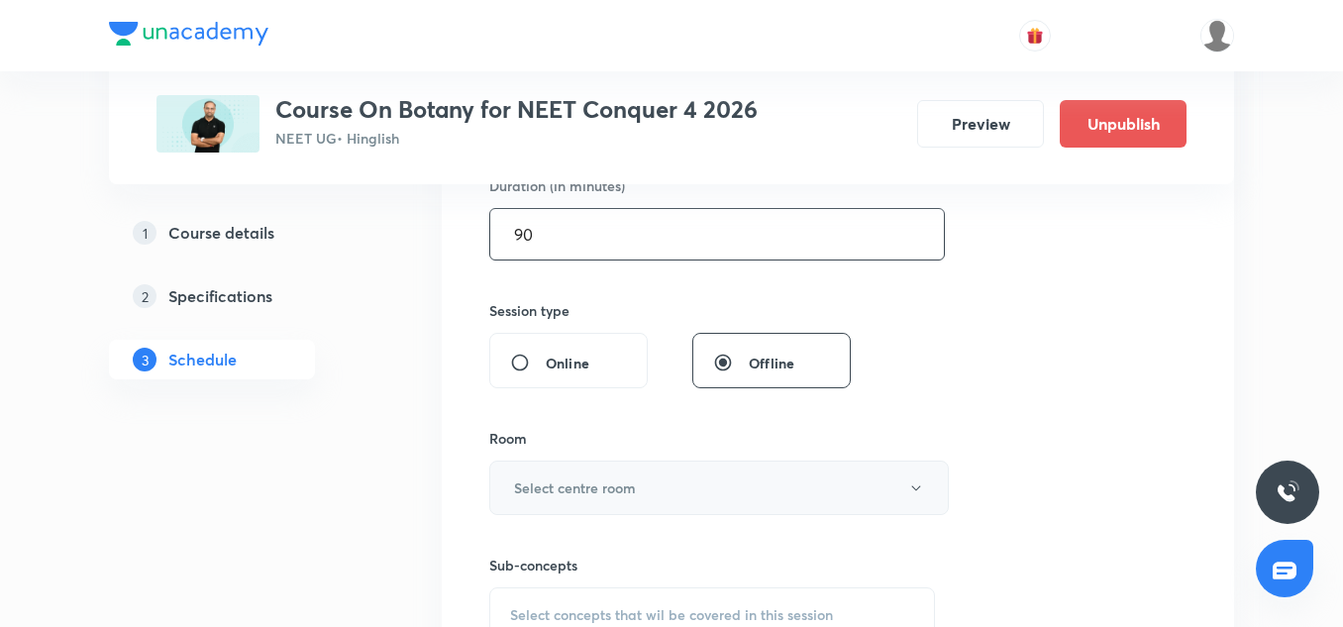
type input "90"
click at [591, 483] on h6 "Select centre room" at bounding box center [575, 487] width 122 height 21
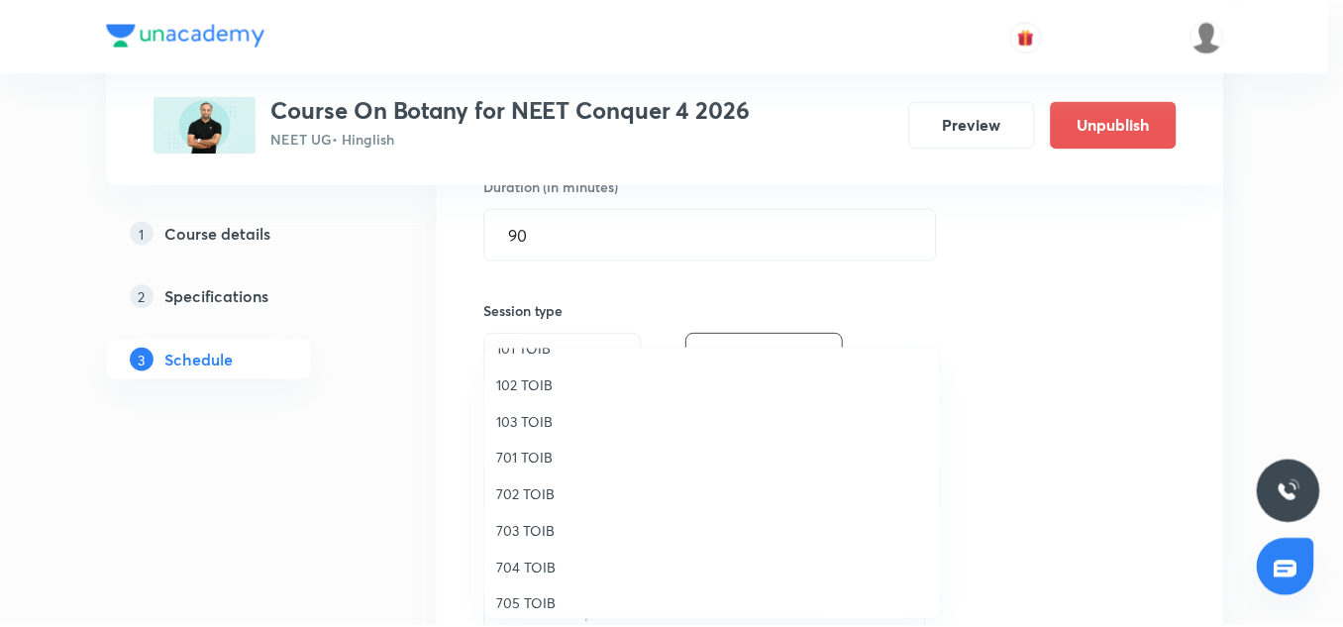
scroll to position [100, 0]
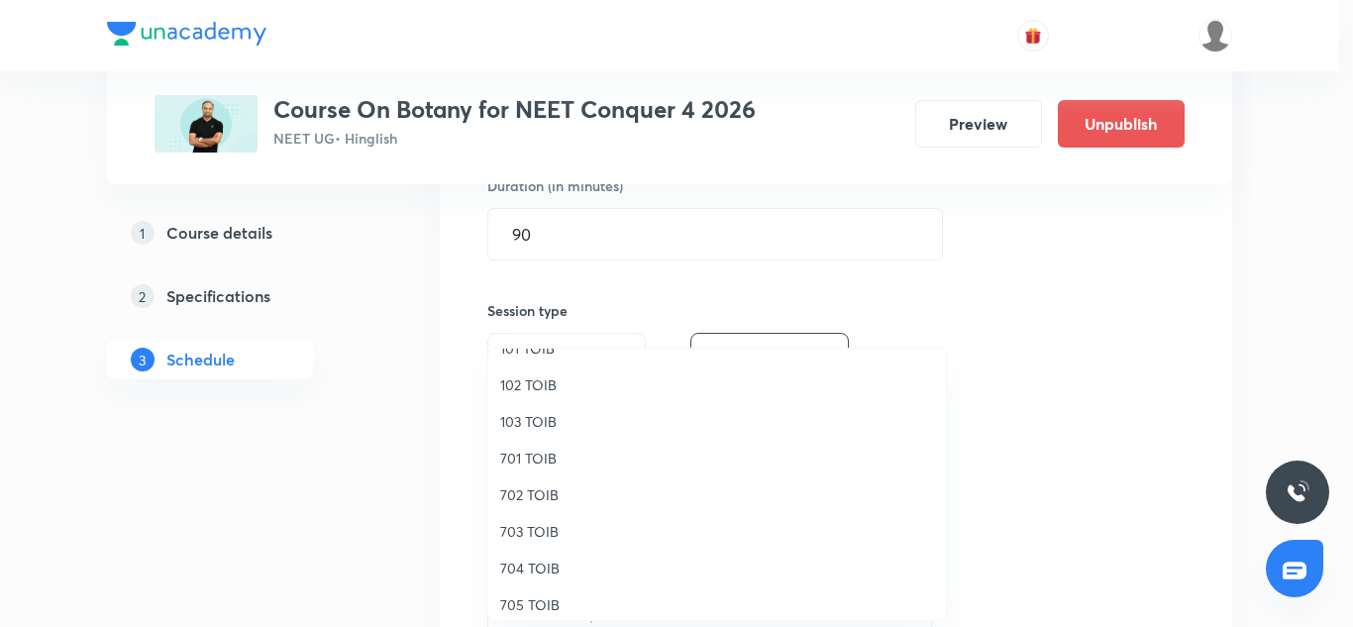
click at [531, 574] on span "704 TOIB" at bounding box center [717, 568] width 434 height 21
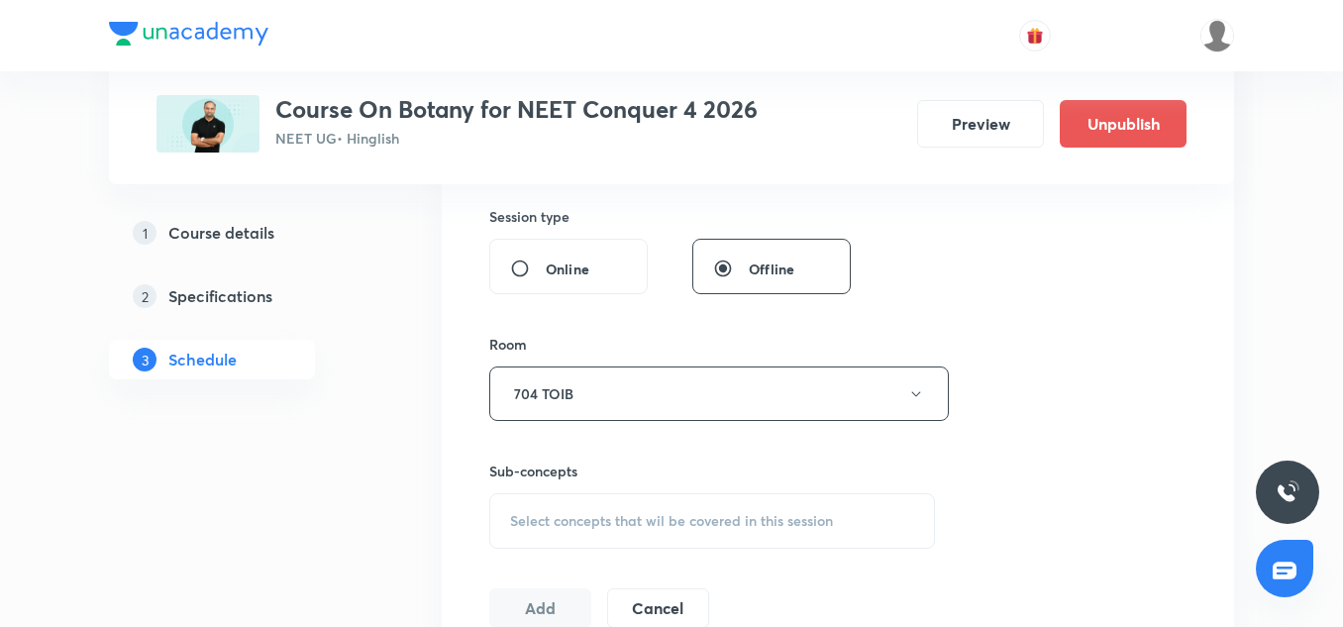
click at [607, 516] on span "Select concepts that wil be covered in this session" at bounding box center [671, 521] width 323 height 16
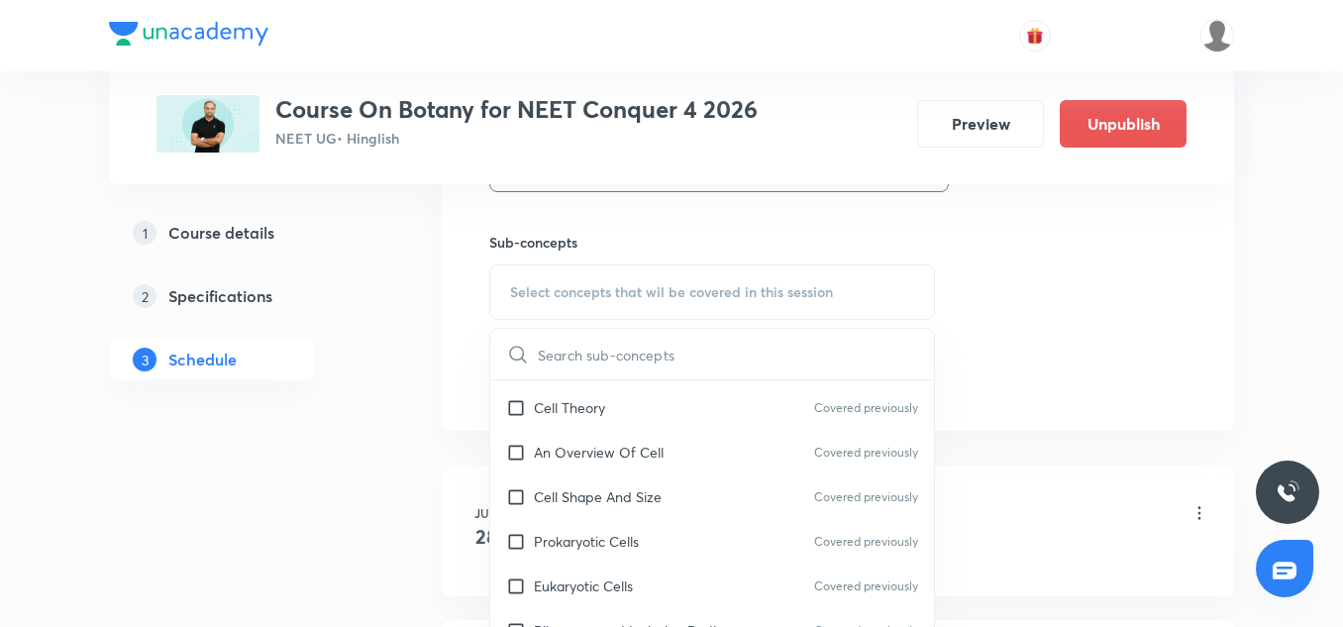
scroll to position [85, 0]
click at [576, 475] on div "Cell Shape And Size Covered previously" at bounding box center [712, 496] width 444 height 45
checkbox input "true"
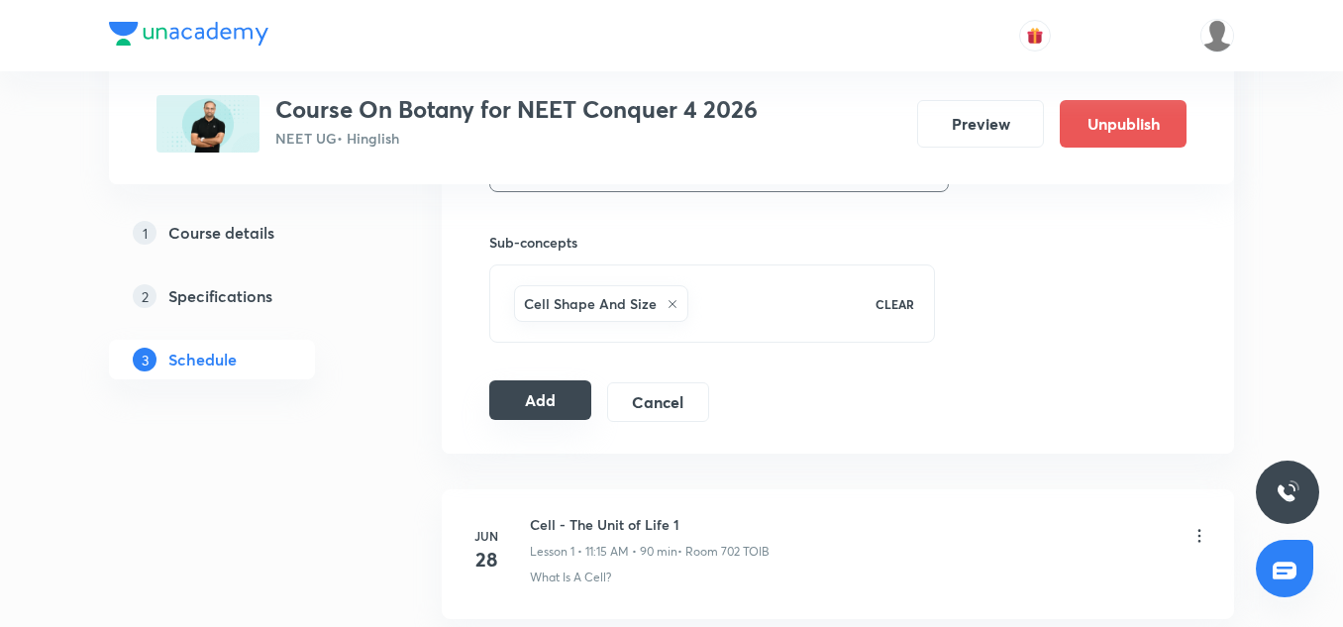
click at [539, 388] on button "Add" at bounding box center [540, 400] width 102 height 40
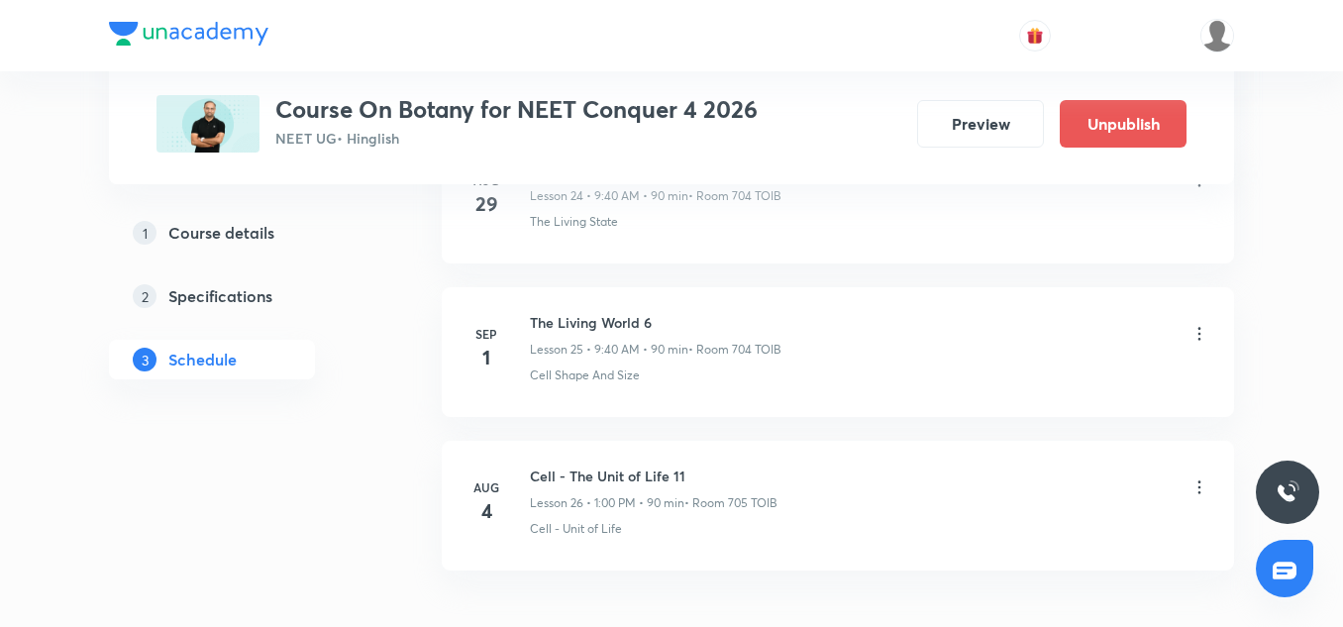
scroll to position [3905, 0]
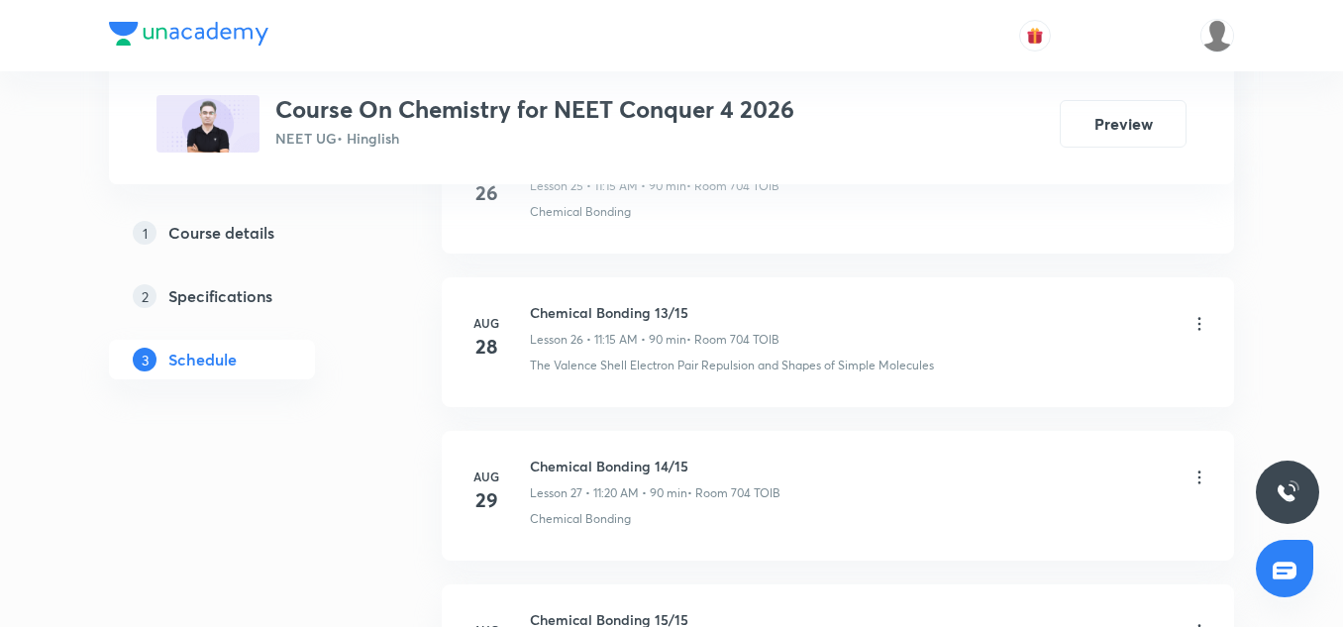
scroll to position [5282, 0]
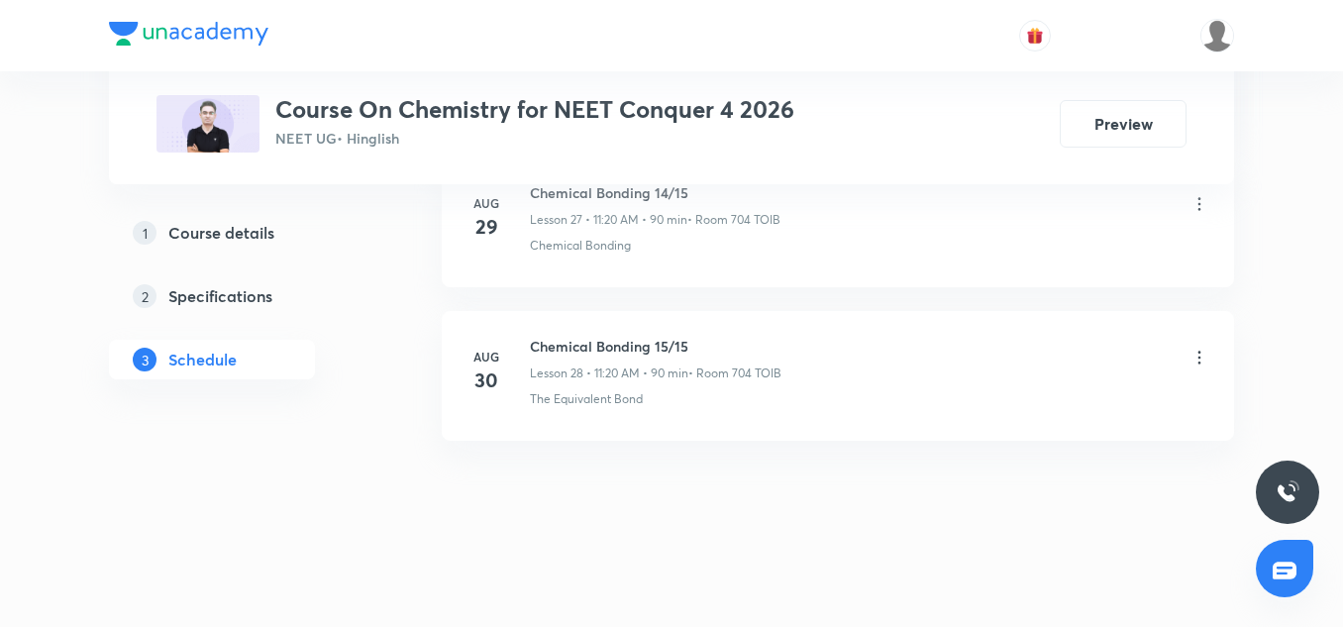
click at [548, 340] on h6 "Chemical Bonding 15/15" at bounding box center [656, 346] width 252 height 21
copy h6 "Chemical Bonding 15/15"
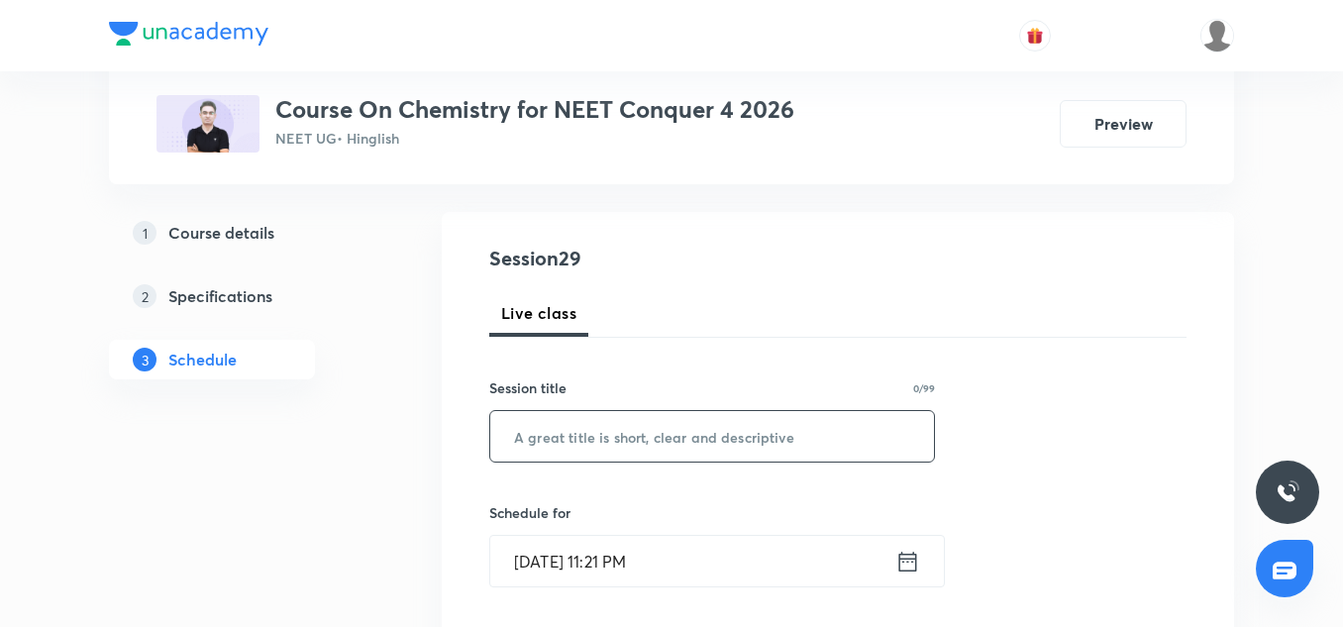
scroll to position [185, 0]
click at [559, 445] on input "text" at bounding box center [712, 435] width 444 height 51
paste input "Chemical Bonding 15/15"
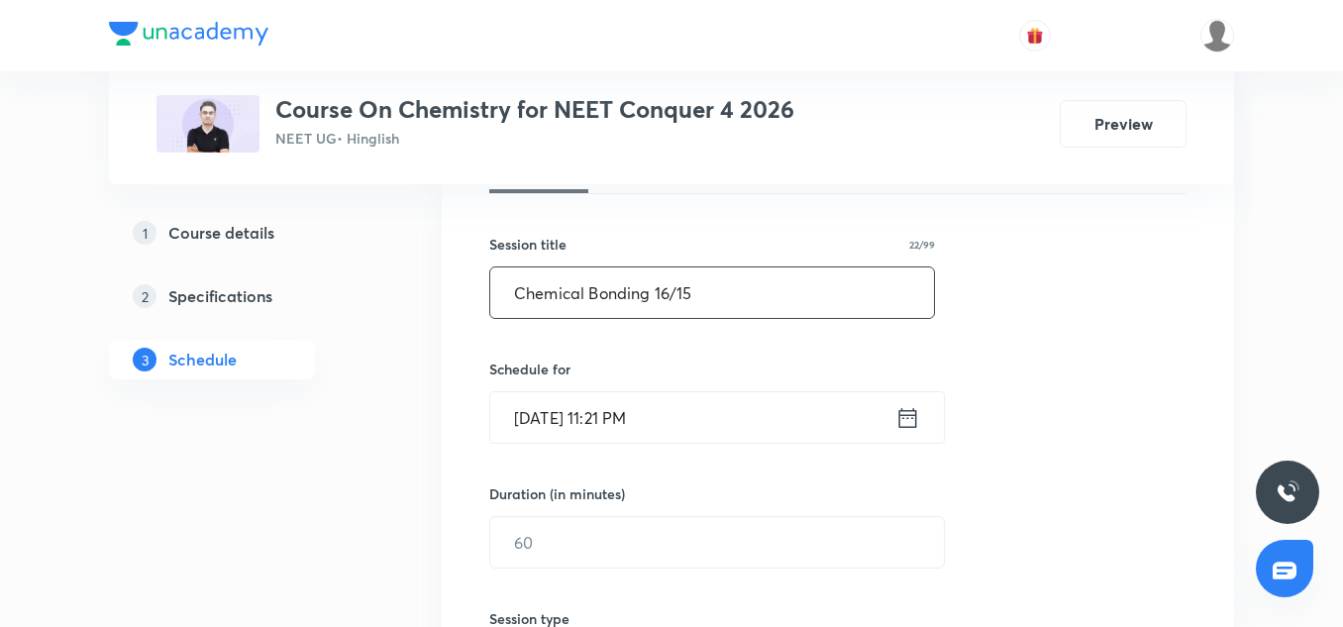
scroll to position [339, 0]
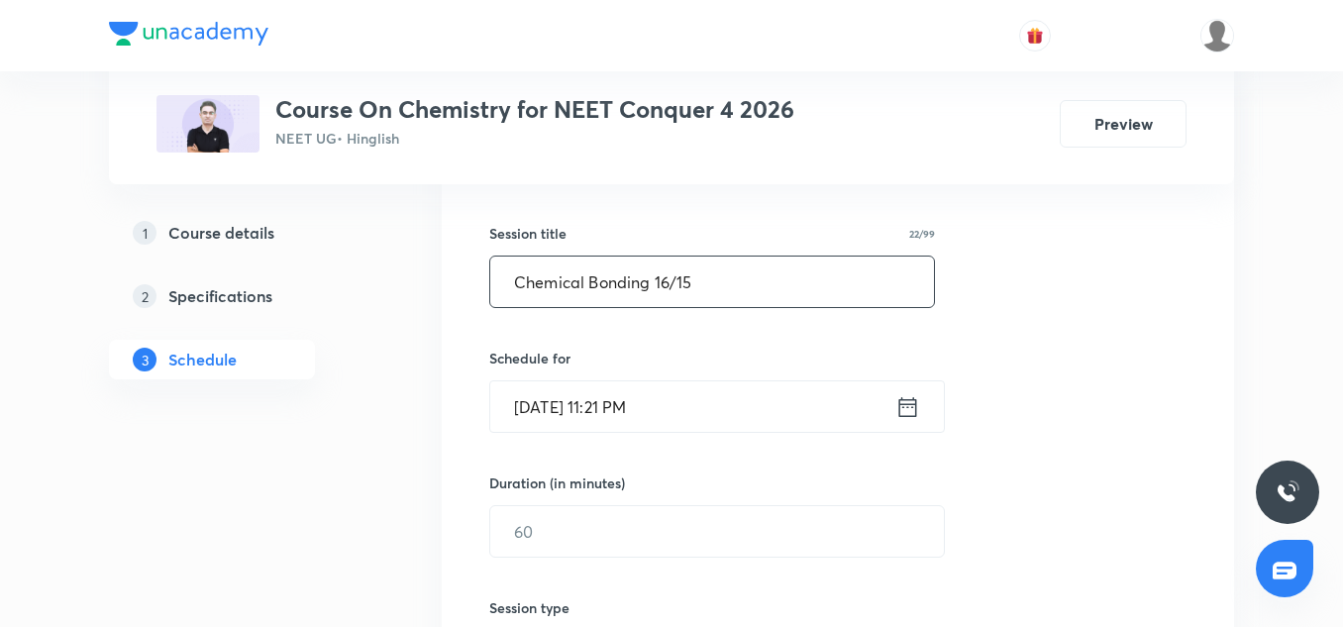
type input "Chemical Bonding 16/15"
click at [538, 412] on input "[DATE] 11:21 PM" at bounding box center [692, 406] width 405 height 51
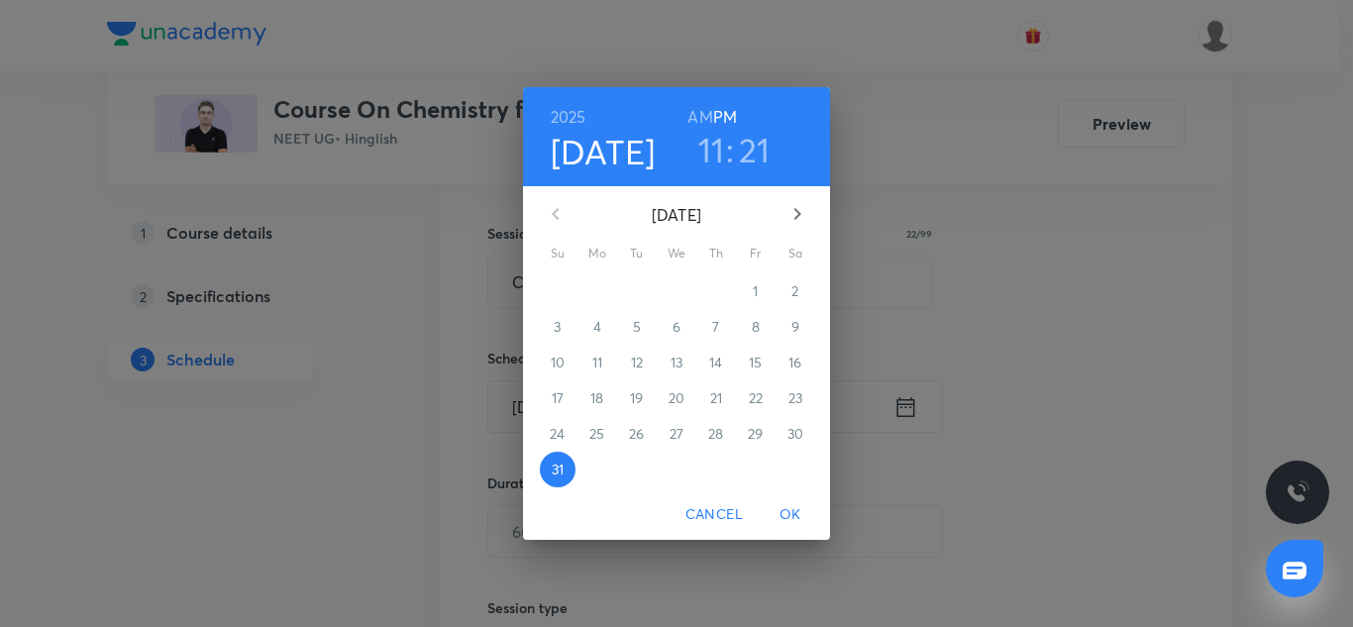
click at [791, 199] on button "button" at bounding box center [798, 214] width 48 height 48
click at [593, 298] on span "1" at bounding box center [598, 291] width 36 height 20
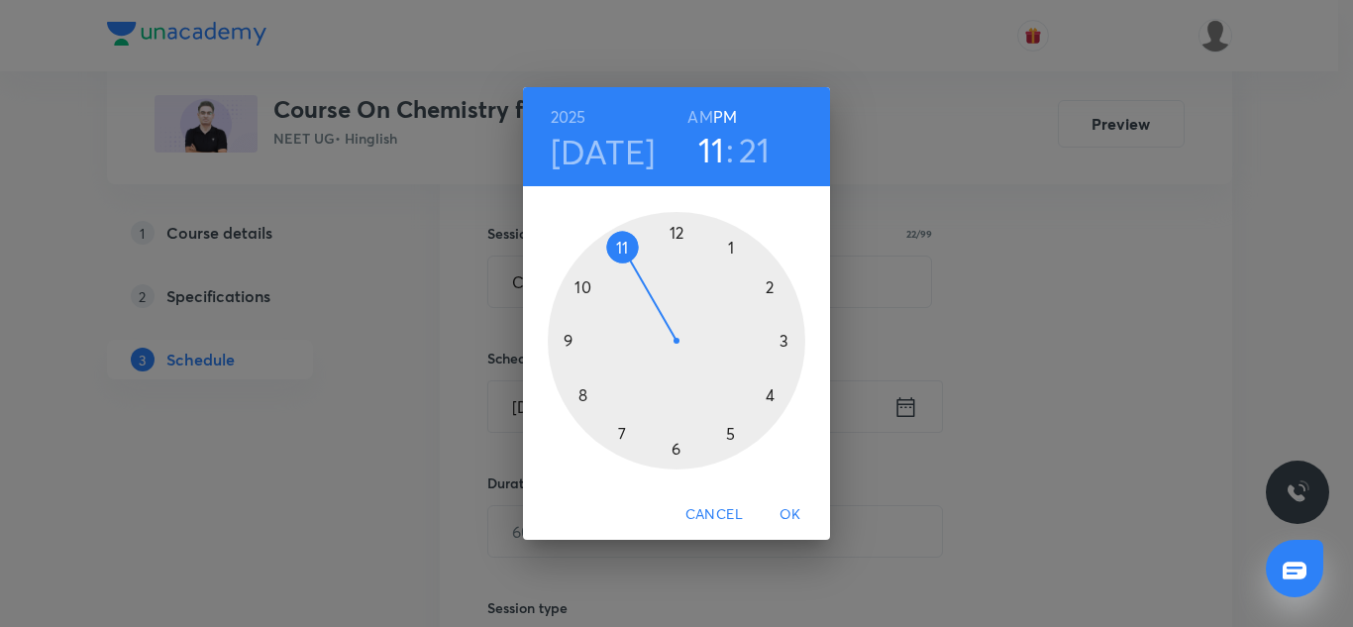
click at [750, 154] on h3 "21" at bounding box center [755, 150] width 32 height 42
click at [700, 112] on h6 "AM" at bounding box center [699, 117] width 25 height 28
click at [772, 399] on div at bounding box center [677, 341] width 258 height 258
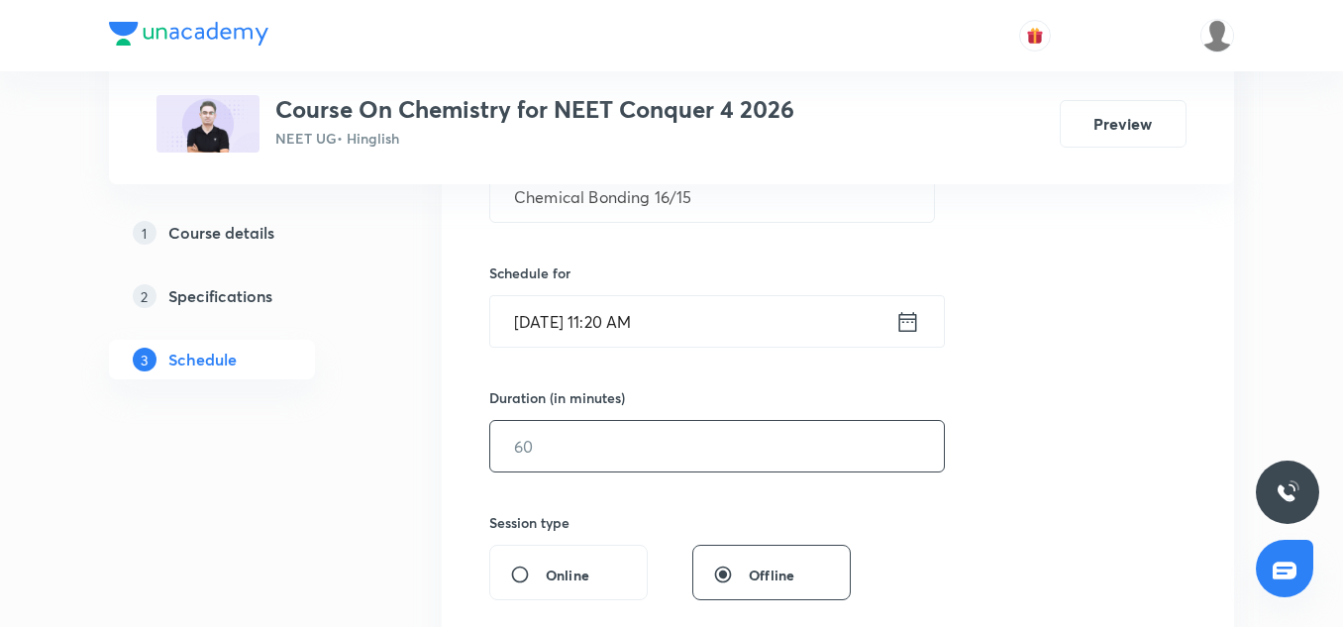
scroll to position [425, 0]
click at [590, 433] on input "text" at bounding box center [717, 445] width 454 height 51
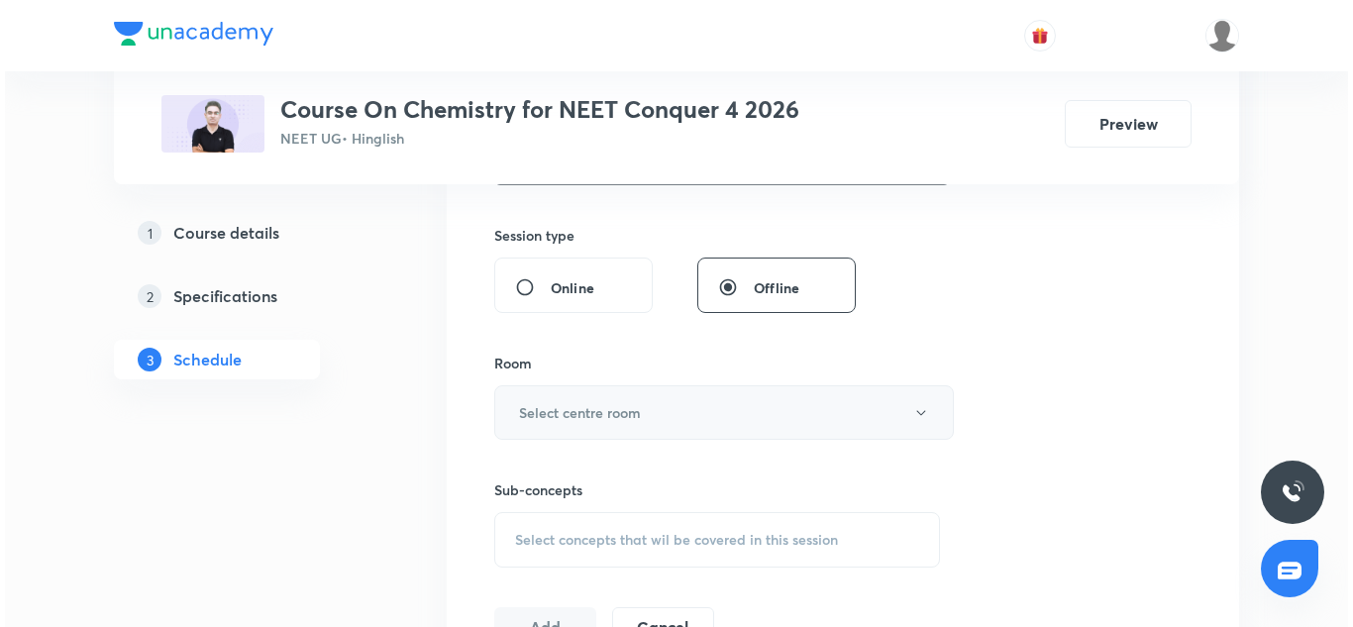
scroll to position [712, 0]
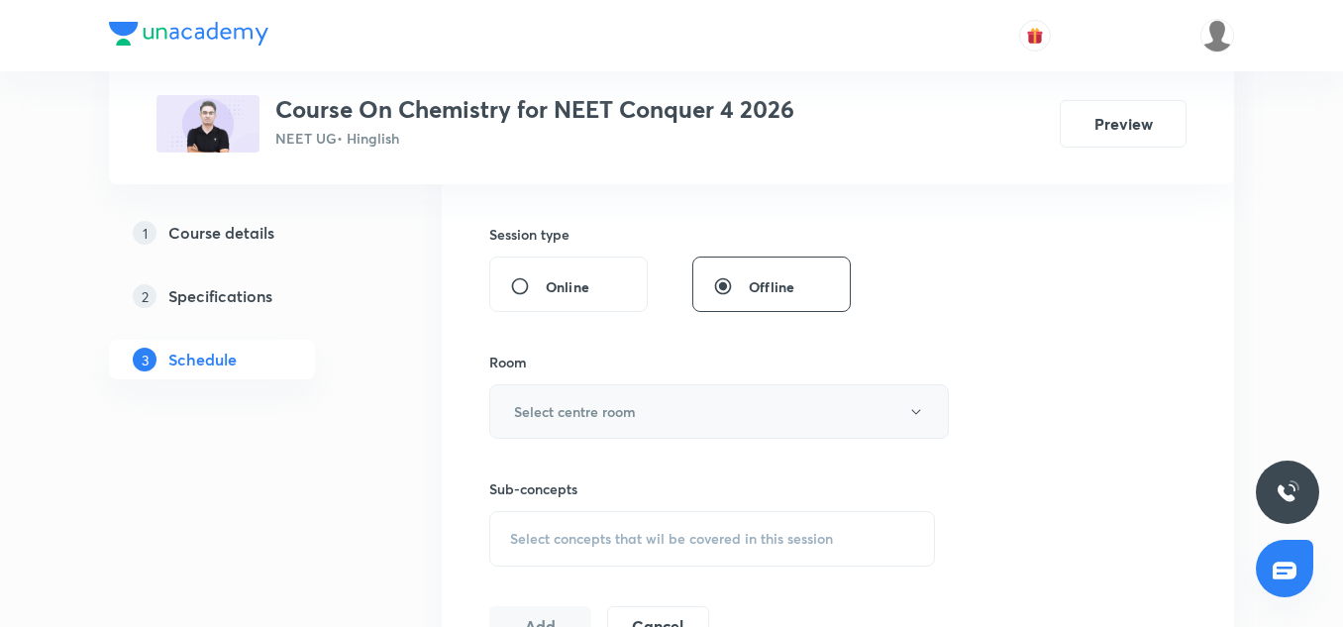
type input "90"
click at [575, 415] on h6 "Select centre room" at bounding box center [575, 411] width 122 height 21
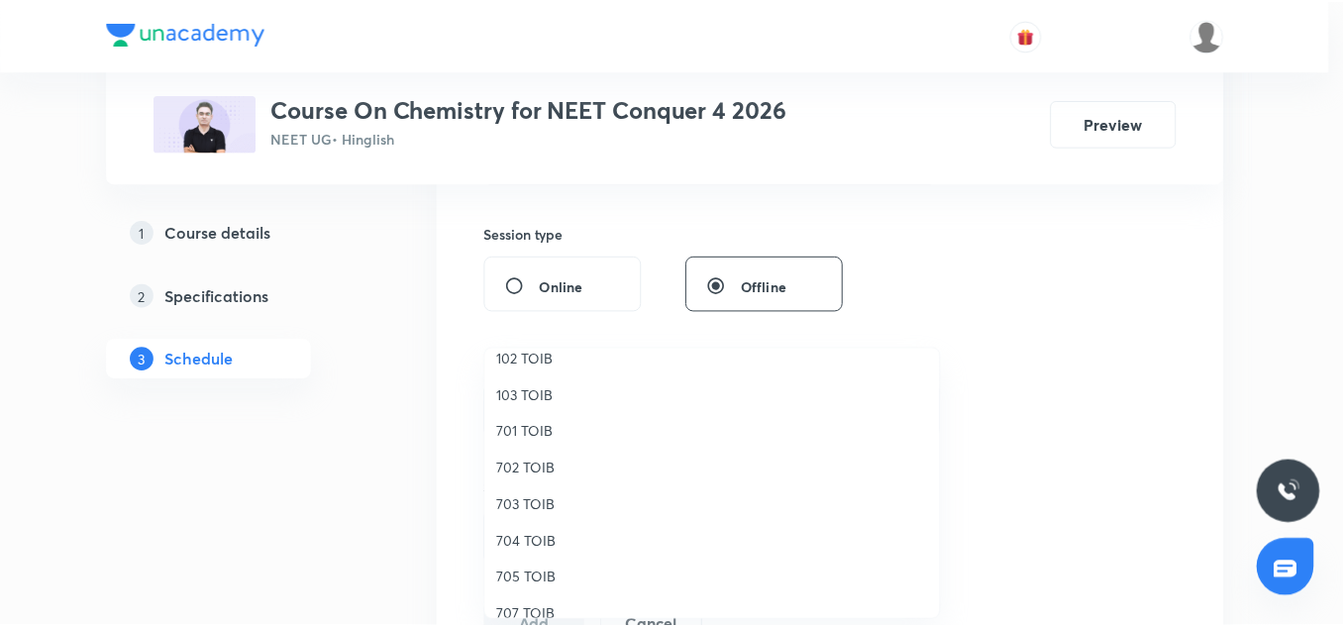
scroll to position [127, 0]
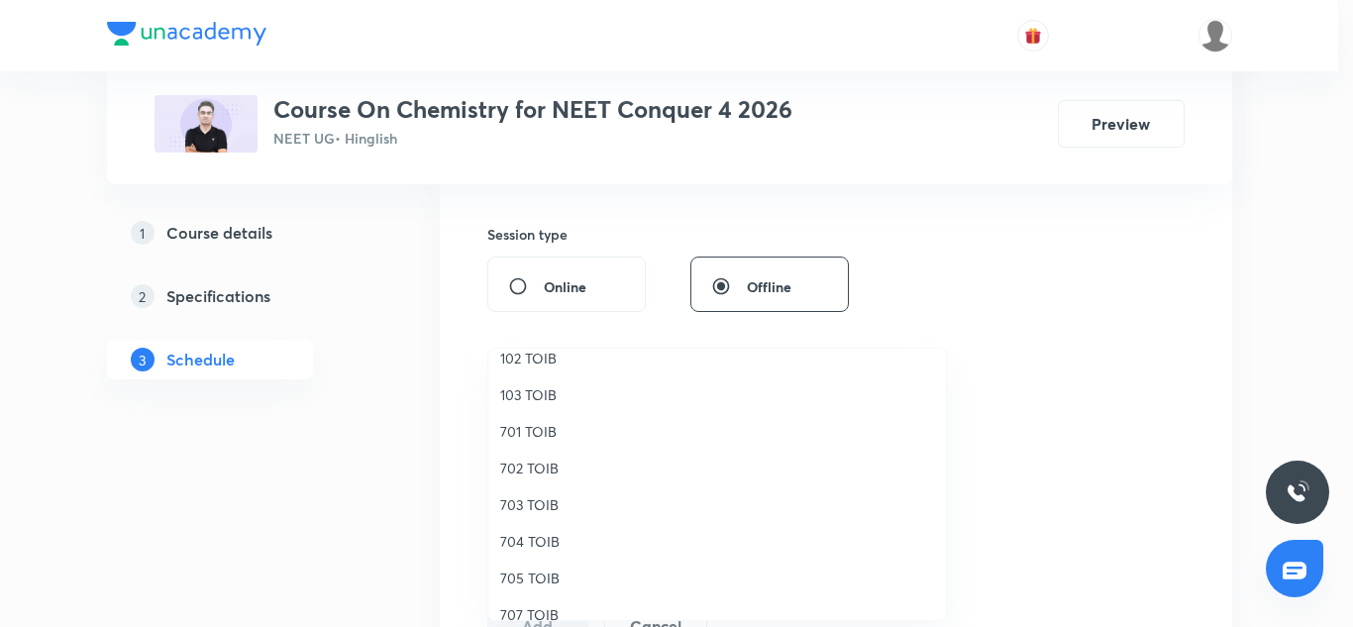
click at [529, 552] on li "704 TOIB" at bounding box center [717, 541] width 458 height 37
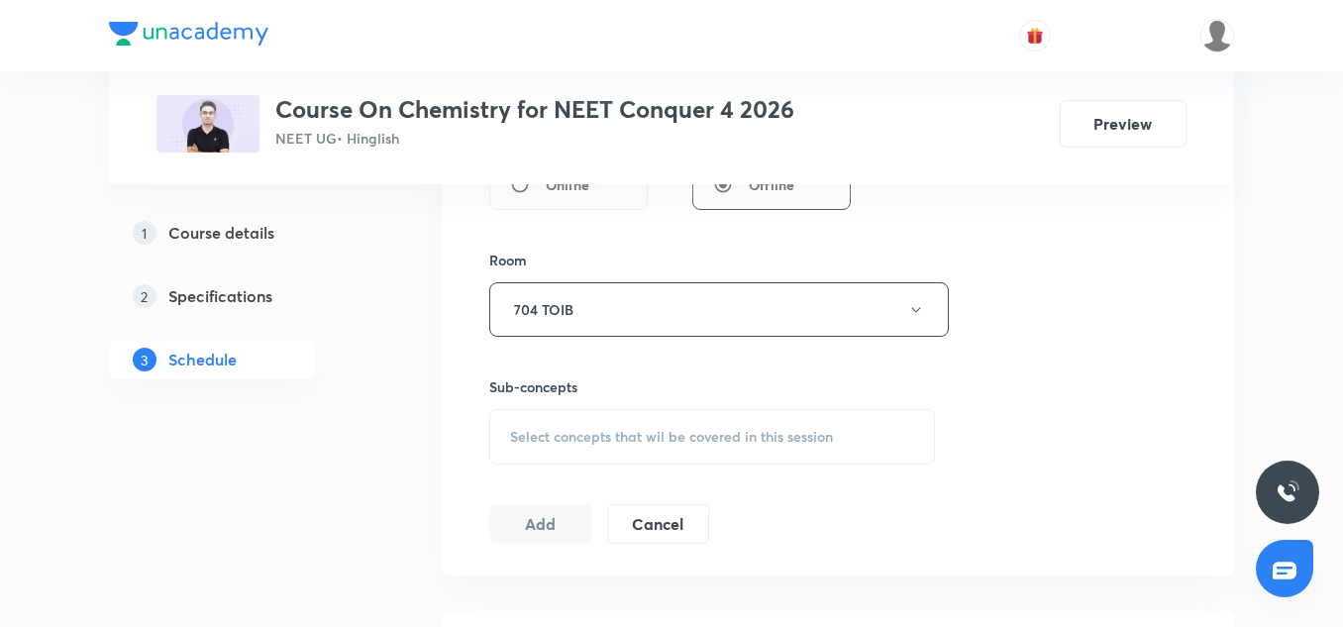
scroll to position [816, 0]
click at [597, 450] on div "Select concepts that wil be covered in this session" at bounding box center [712, 434] width 446 height 55
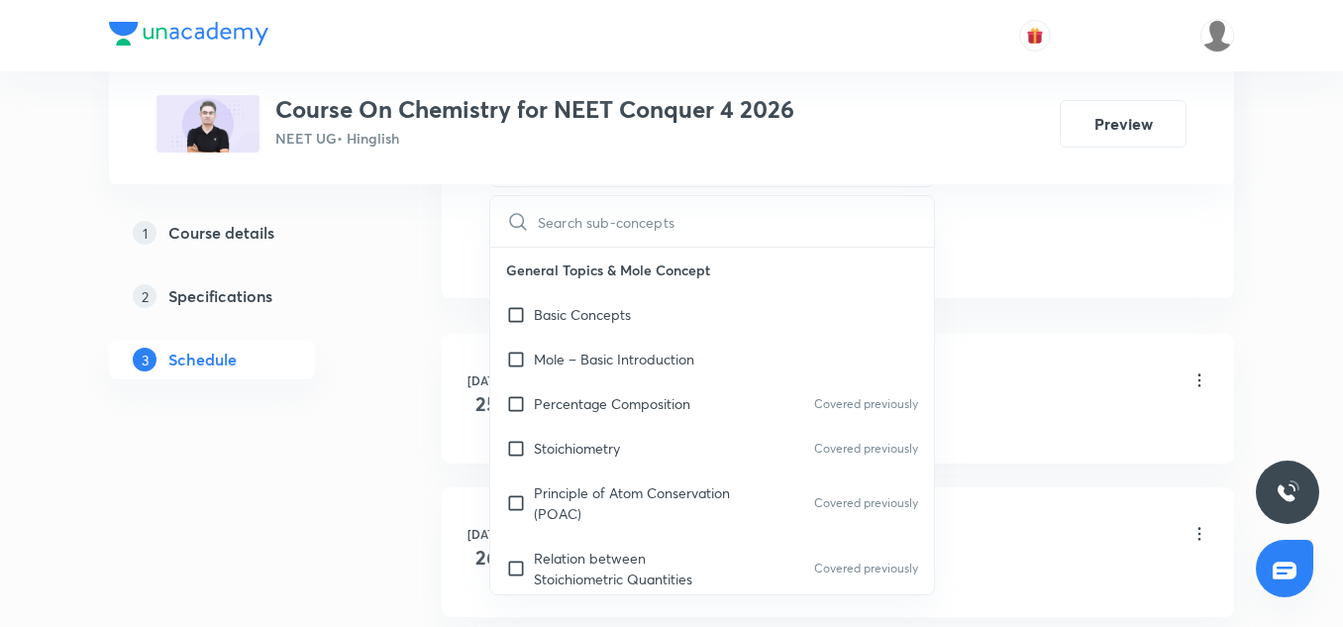
scroll to position [1096, 0]
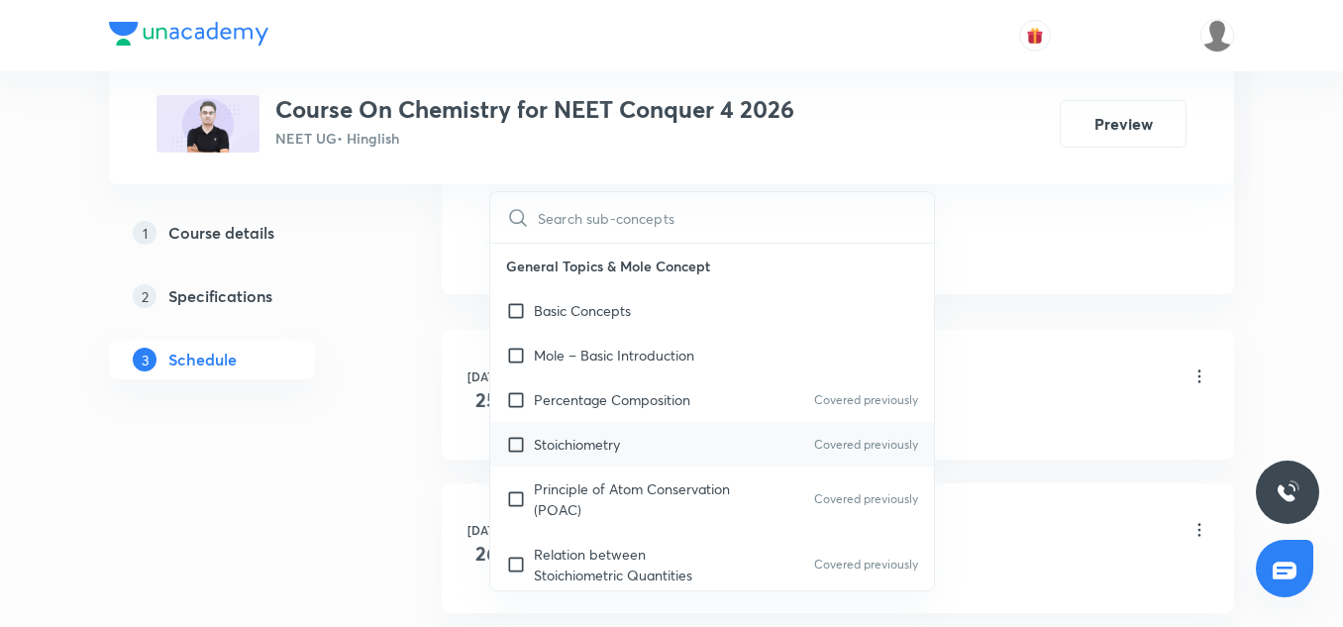
click at [593, 435] on p "Stoichiometry" at bounding box center [577, 444] width 86 height 21
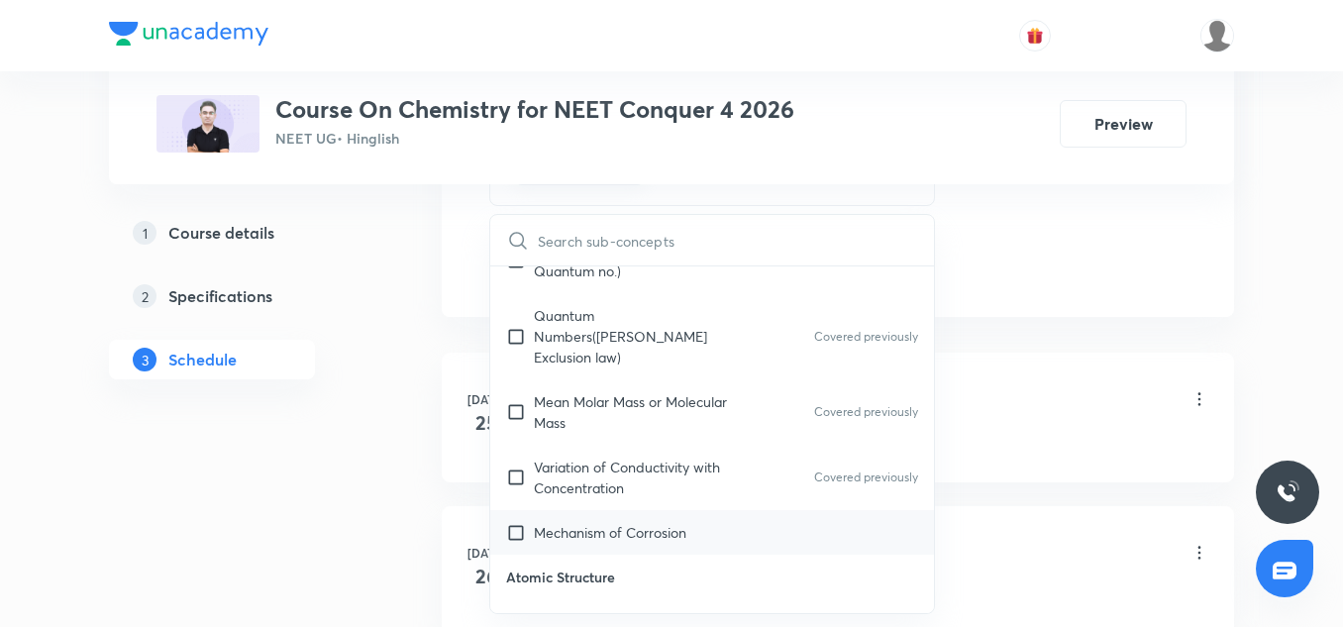
scroll to position [554, 0]
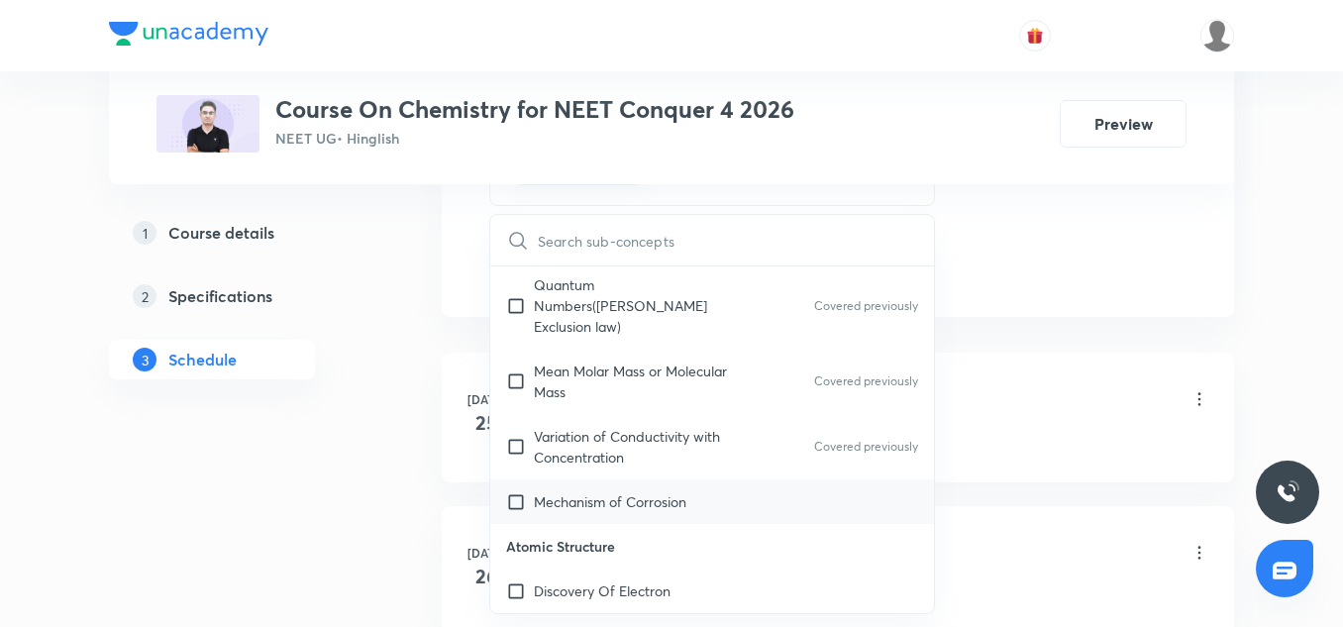
click at [586, 496] on div "Mechanism of Corrosion" at bounding box center [712, 501] width 444 height 45
checkbox input "true"
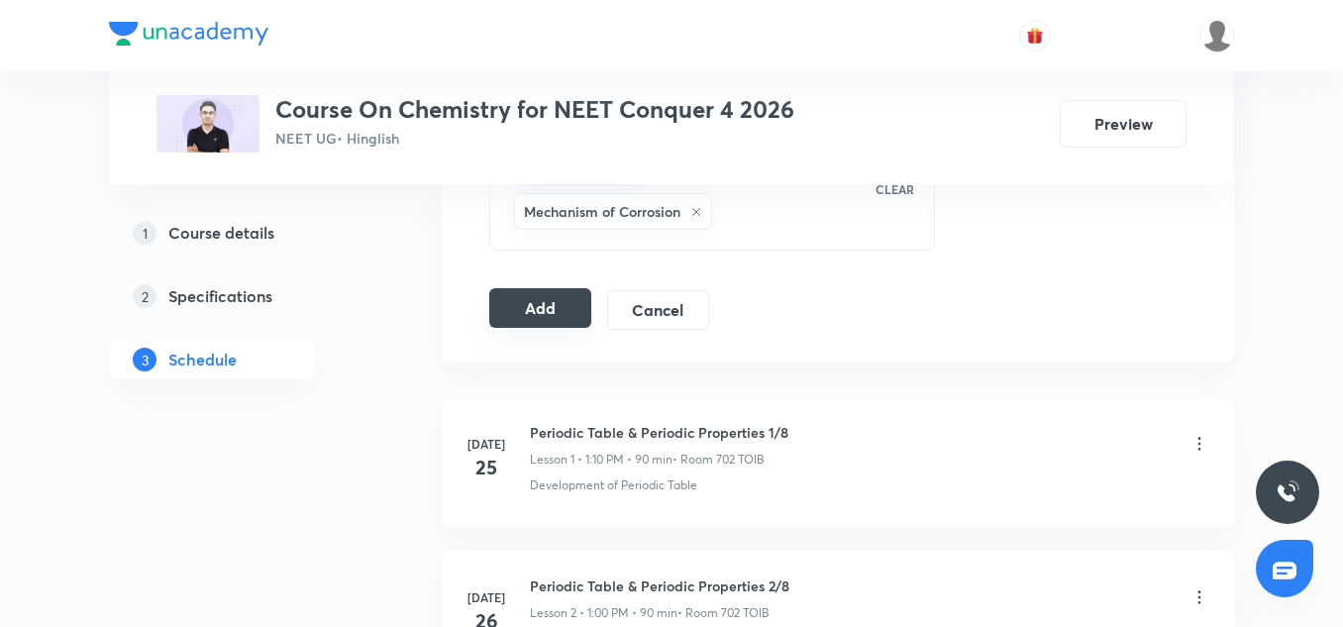
click at [555, 305] on button "Add" at bounding box center [540, 308] width 102 height 40
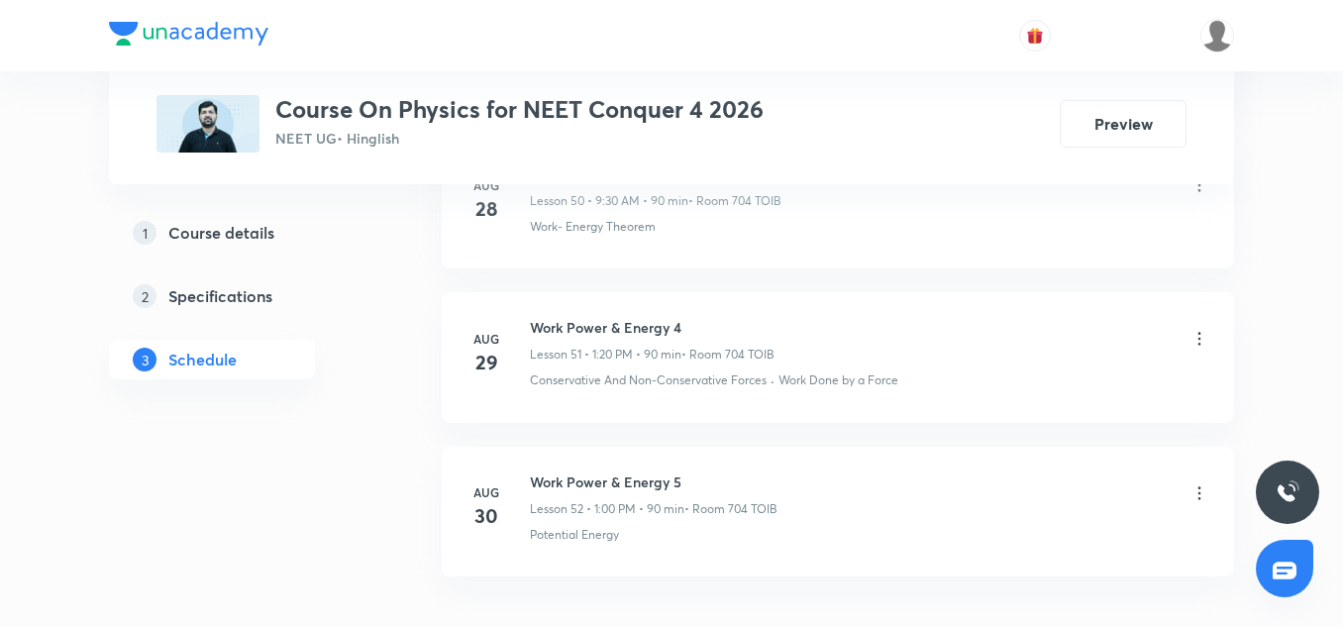
scroll to position [8957, 0]
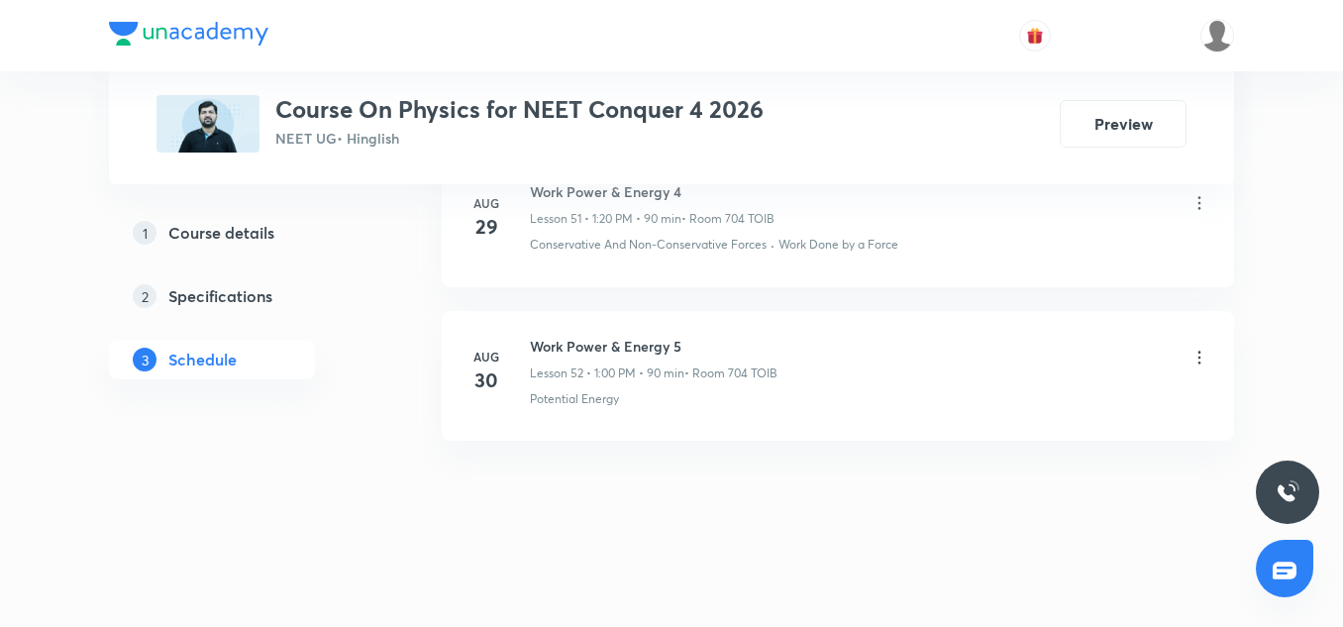
click at [620, 353] on h6 "Work Power & Energy 5" at bounding box center [654, 346] width 248 height 21
copy h6 "Work Power & Energy 5"
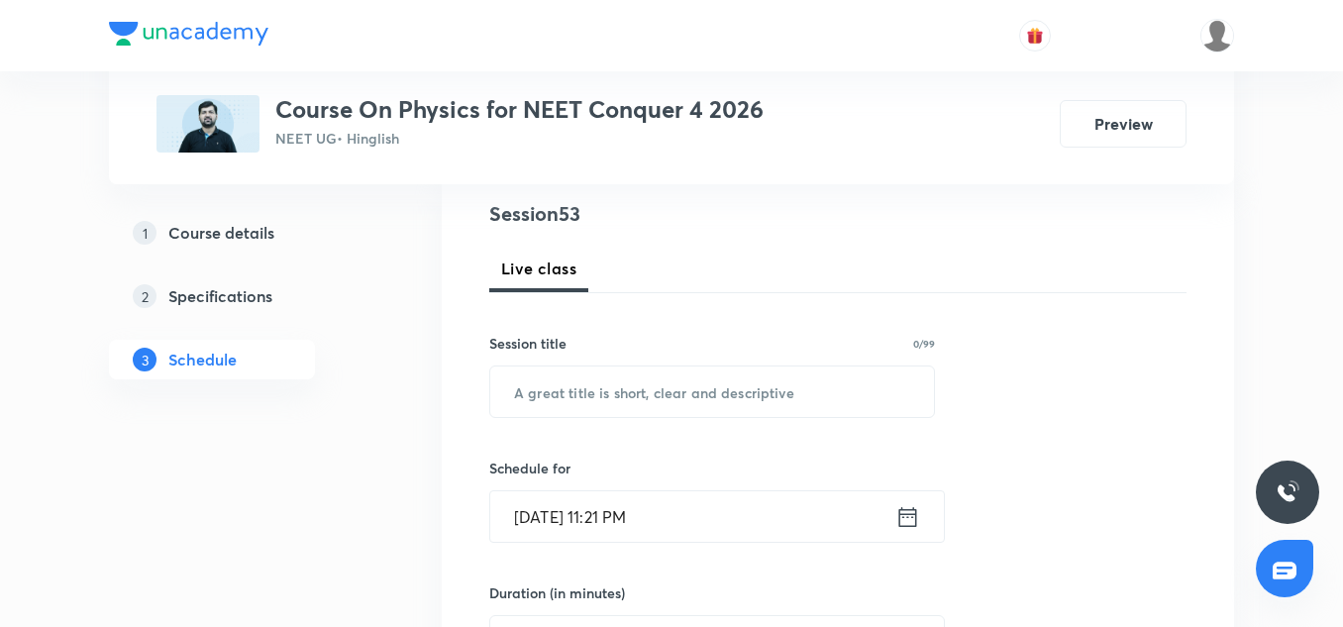
scroll to position [232, 0]
click at [583, 391] on input "text" at bounding box center [712, 389] width 444 height 51
paste input "Work Power & Energy 5"
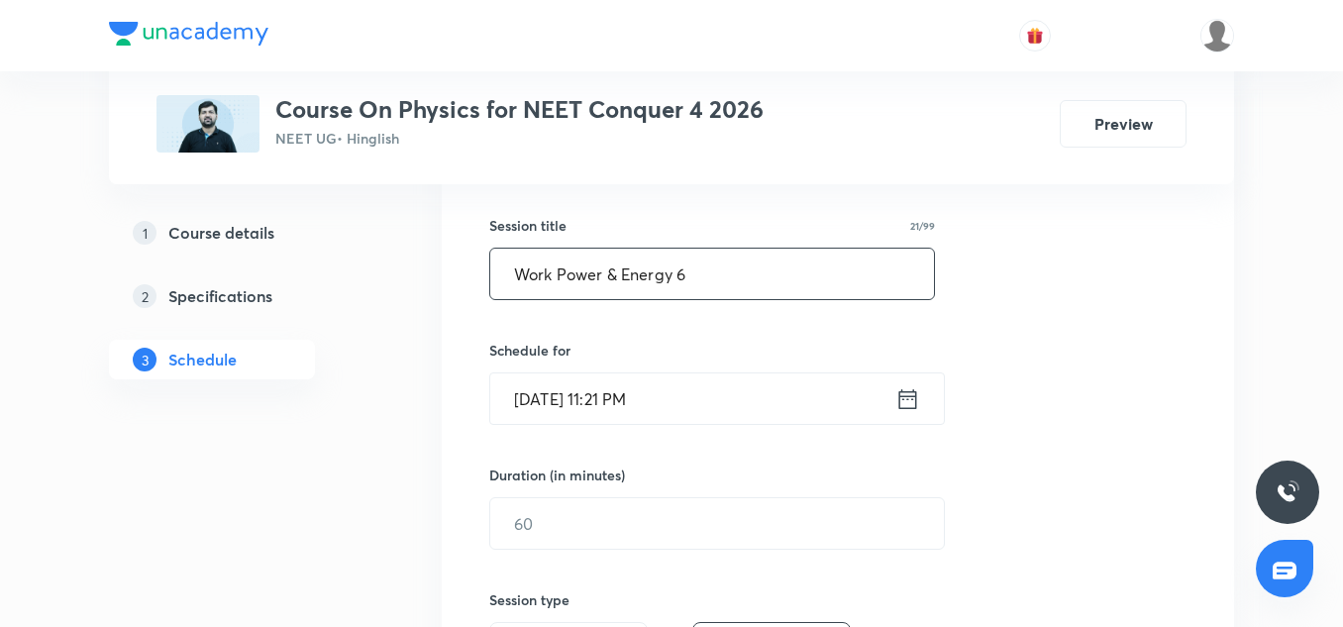
scroll to position [382, 0]
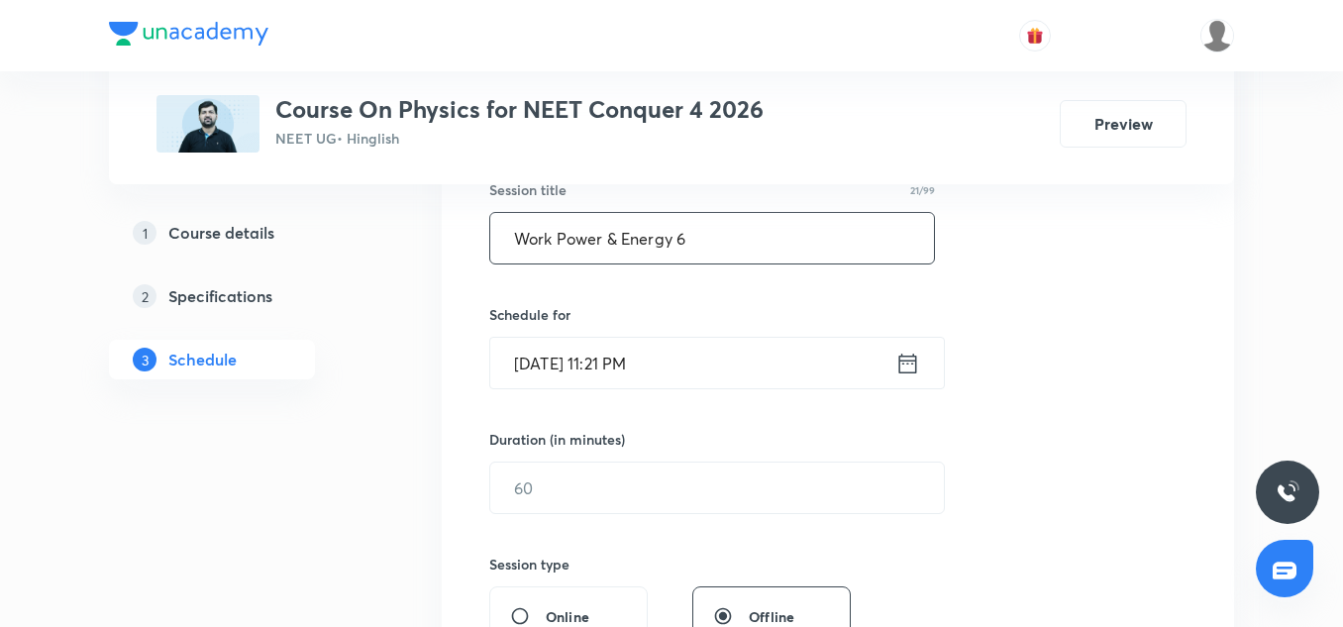
type input "Work Power & Energy 6"
click at [548, 383] on input "[DATE] 11:21 PM" at bounding box center [692, 363] width 405 height 51
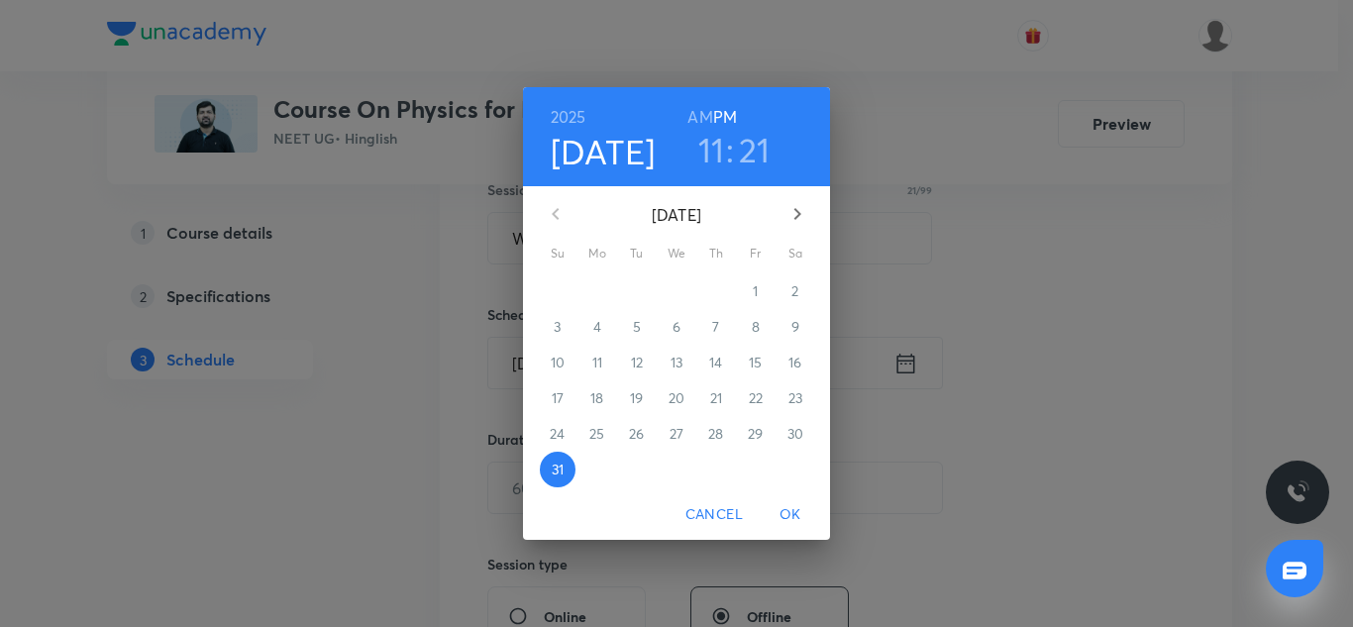
click at [802, 213] on icon "button" at bounding box center [798, 214] width 24 height 24
click at [598, 286] on p "1" at bounding box center [596, 291] width 5 height 20
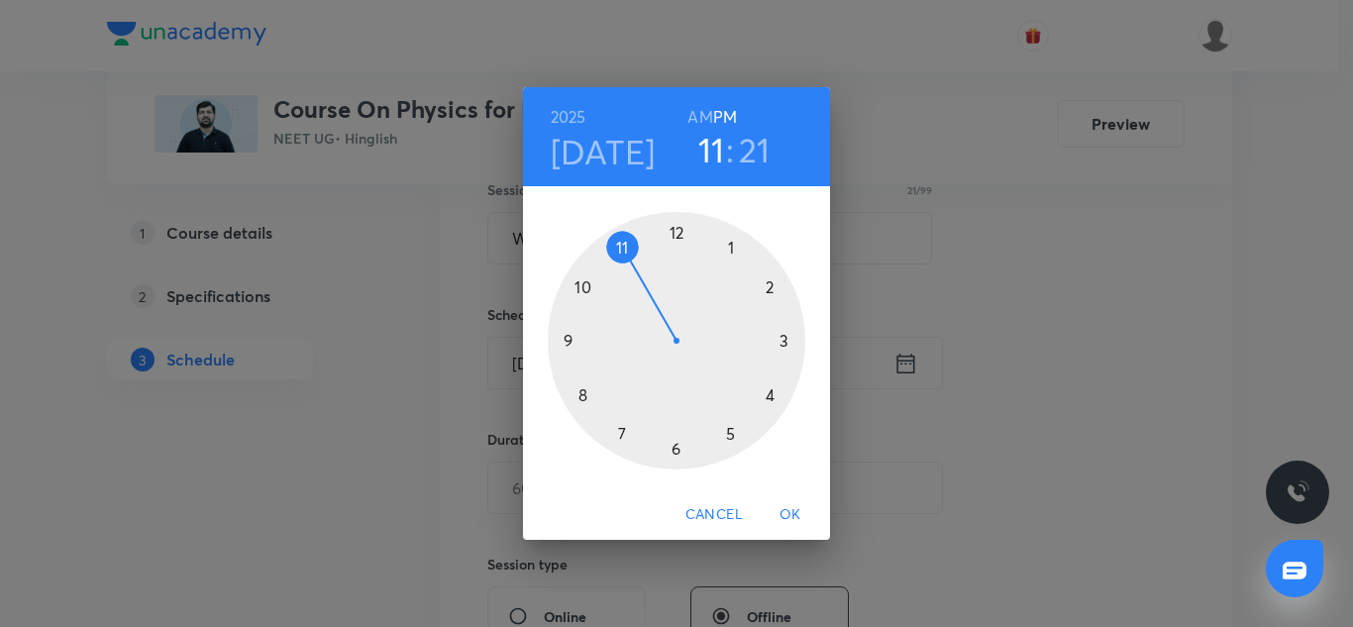
click at [727, 249] on div at bounding box center [677, 341] width 258 height 258
click at [676, 235] on div at bounding box center [677, 341] width 258 height 258
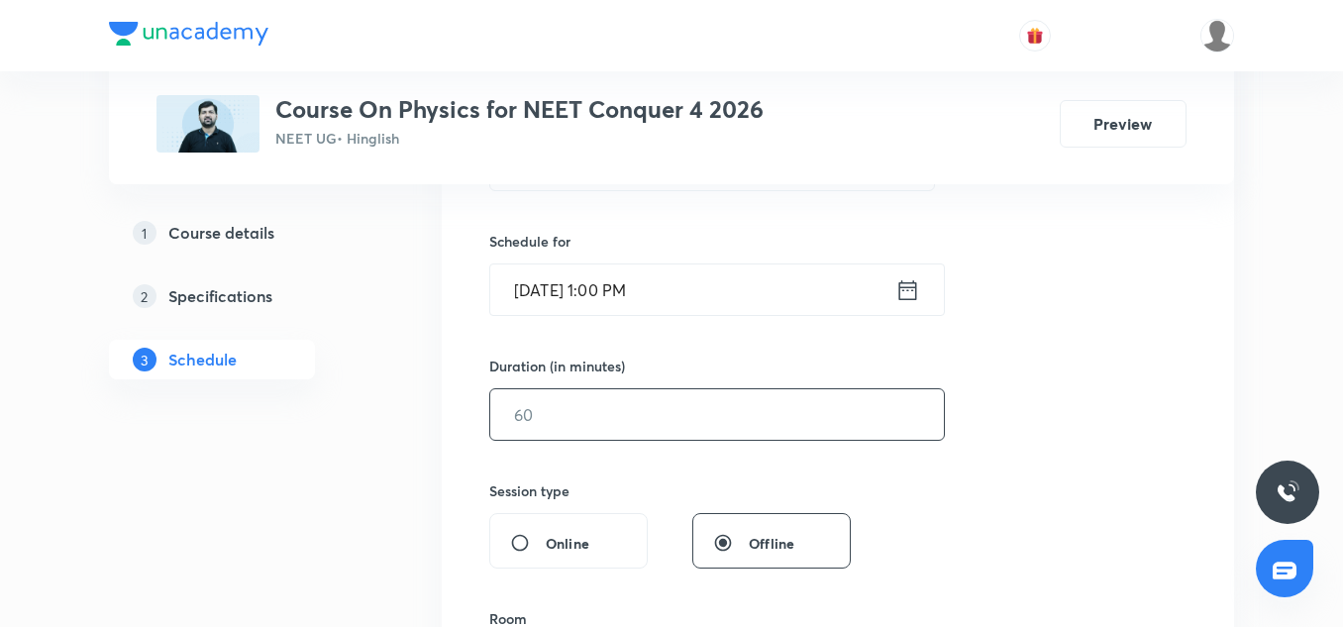
scroll to position [457, 0]
click at [580, 400] on input "text" at bounding box center [717, 413] width 454 height 51
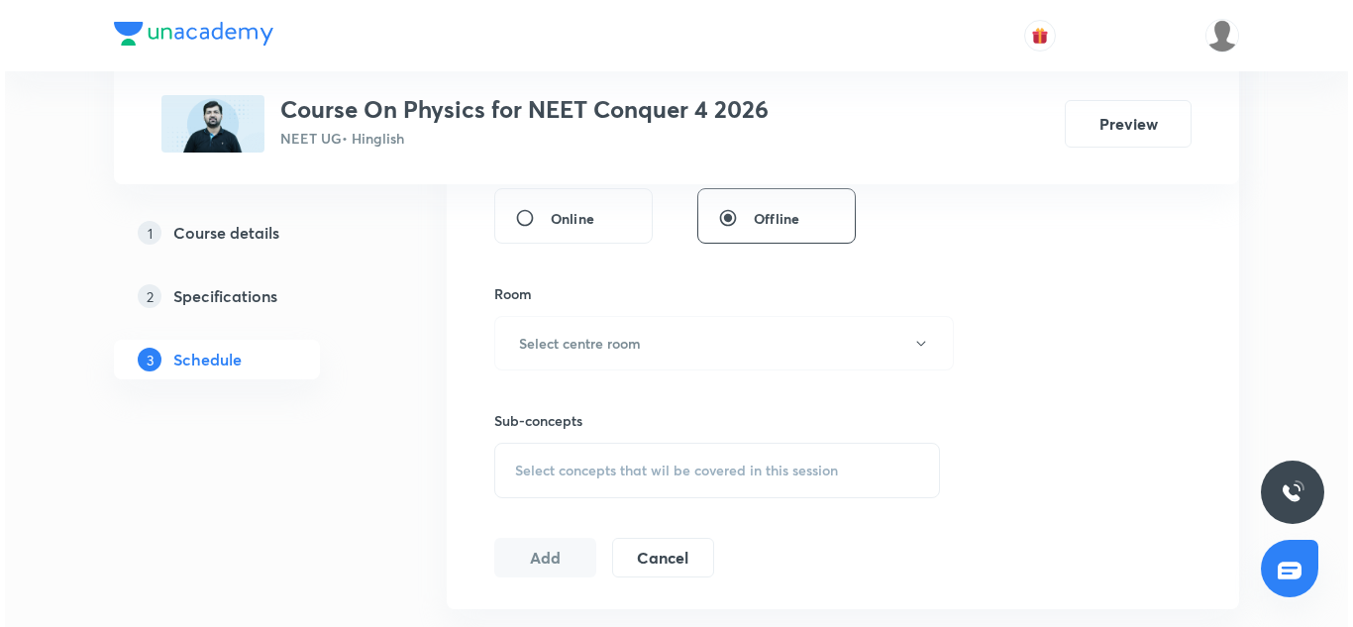
scroll to position [783, 0]
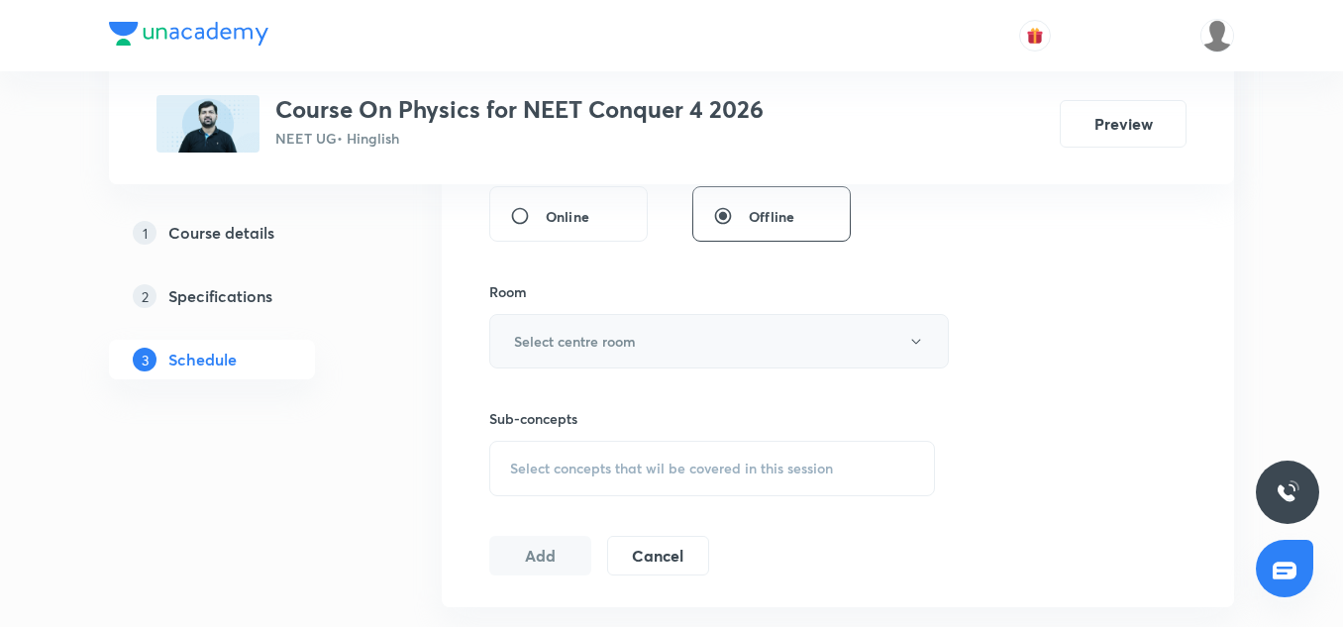
type input "90"
click at [566, 358] on button "Select centre room" at bounding box center [719, 341] width 460 height 54
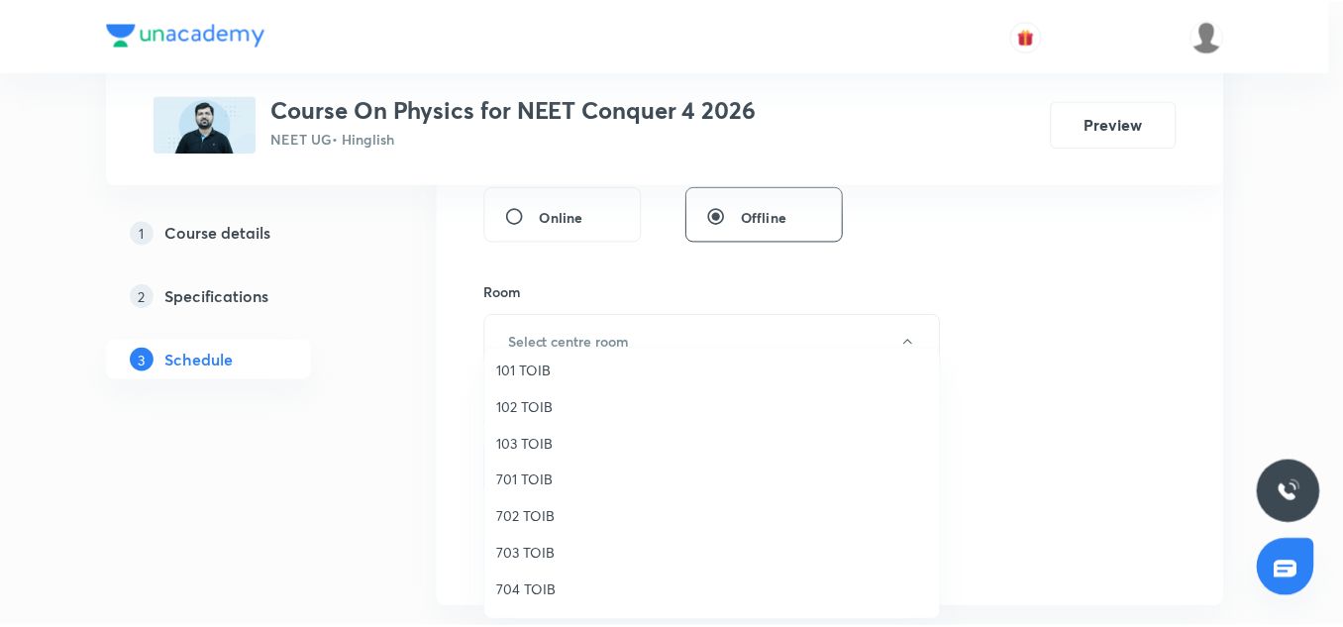
scroll to position [99, 0]
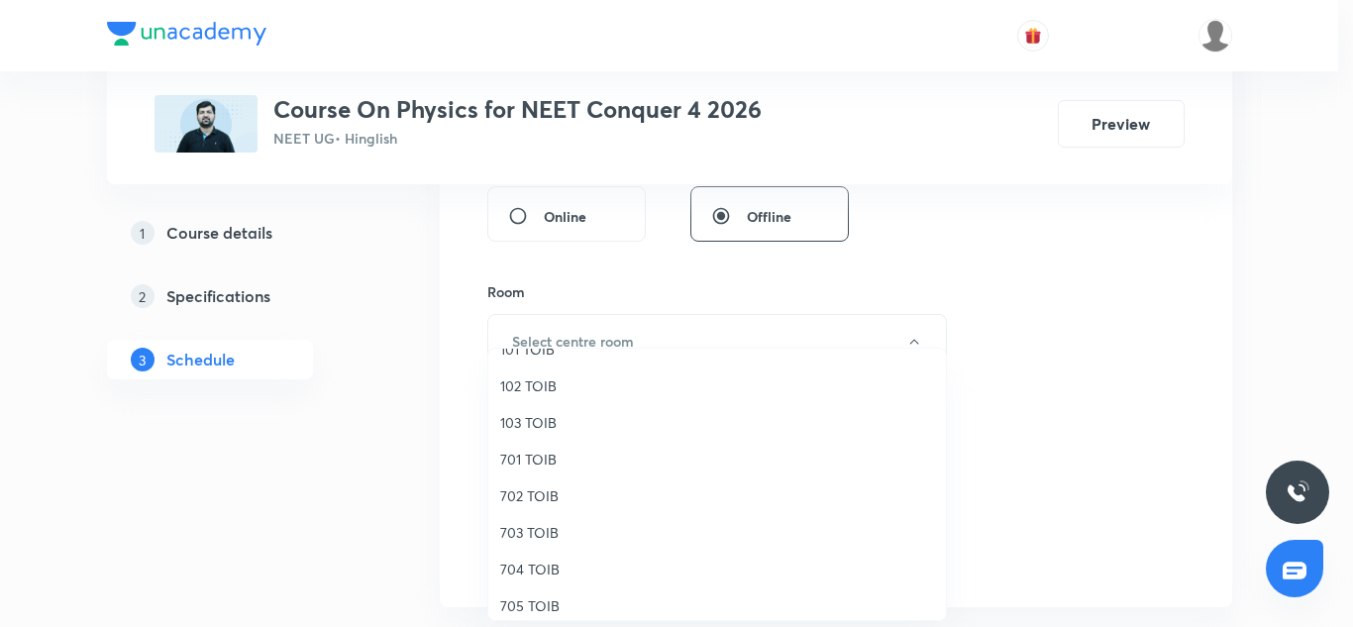
click at [543, 575] on span "704 TOIB" at bounding box center [717, 569] width 434 height 21
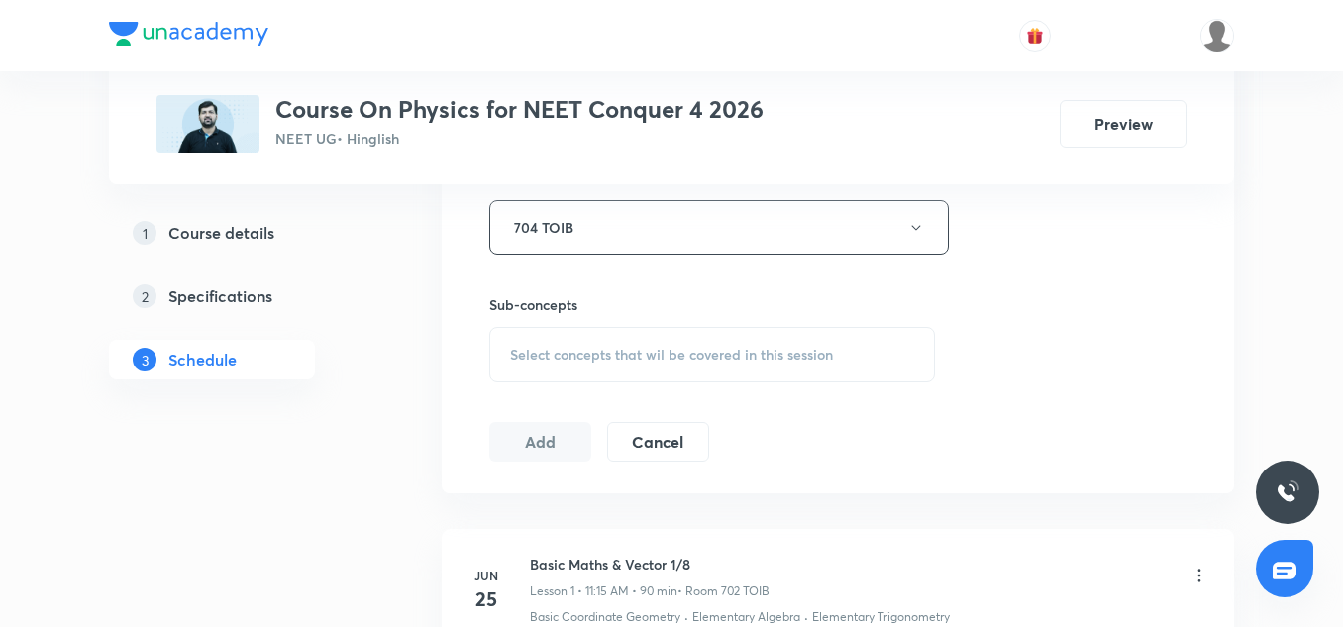
click at [575, 366] on div "Select concepts that wil be covered in this session" at bounding box center [712, 354] width 446 height 55
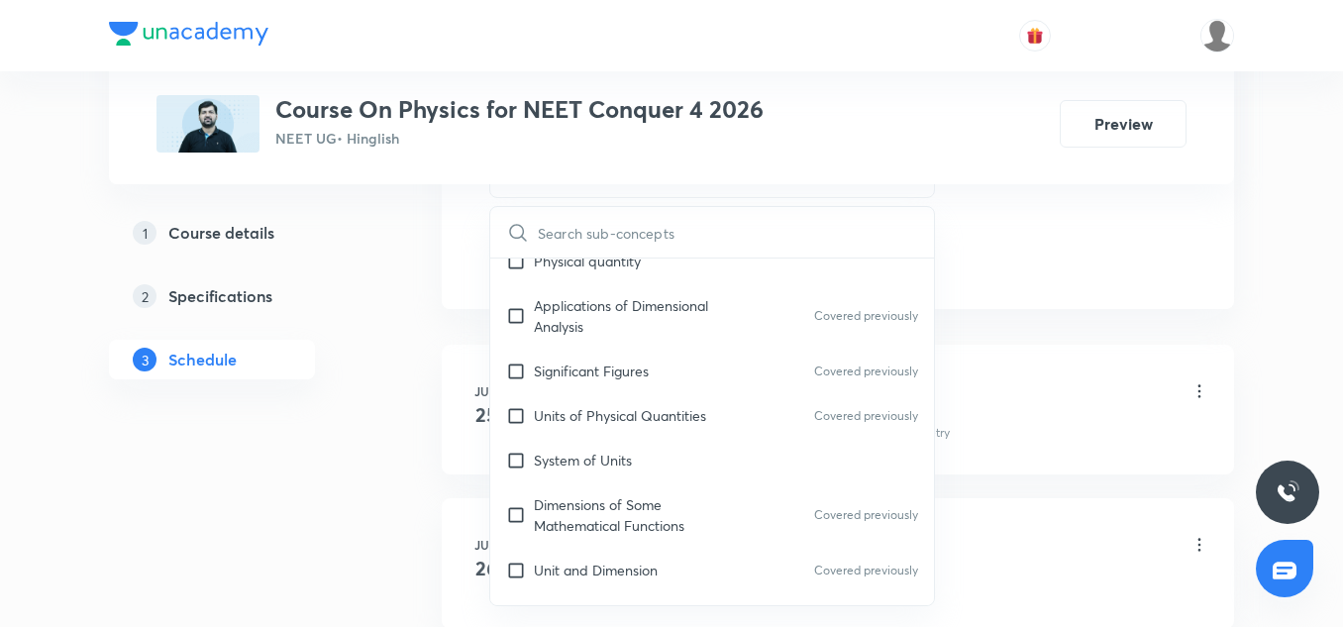
scroll to position [66, 0]
click at [641, 438] on div "System of Units" at bounding box center [712, 458] width 444 height 45
checkbox input "true"
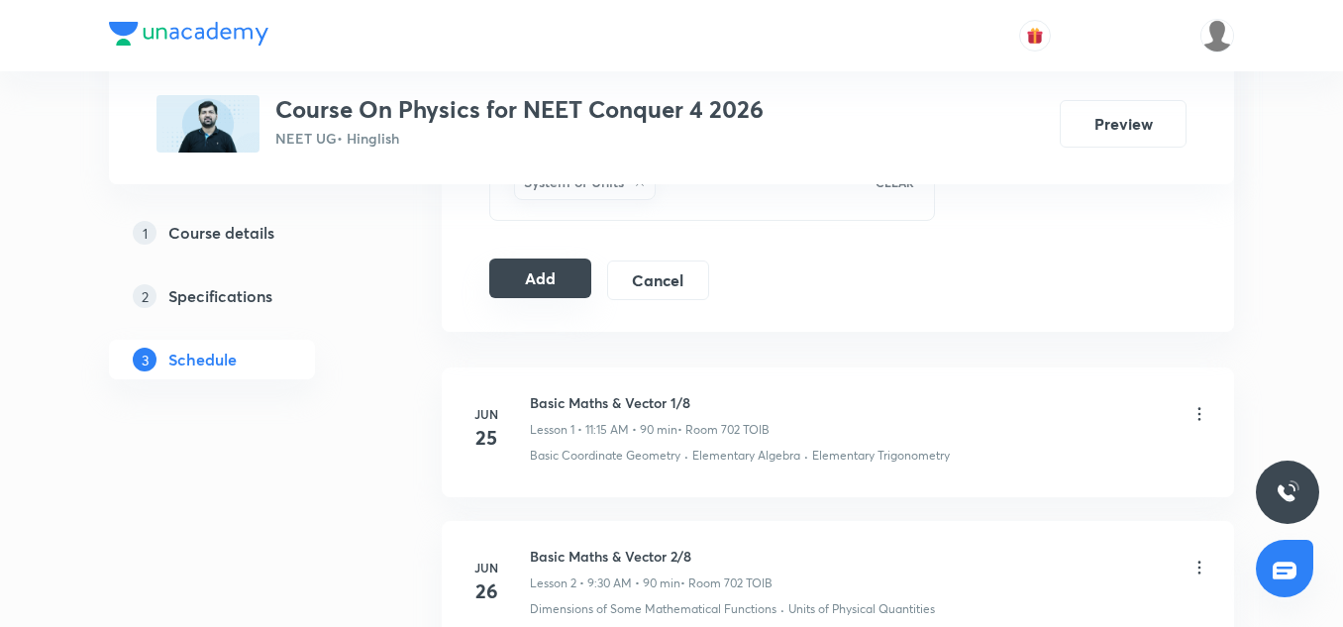
click at [554, 274] on button "Add" at bounding box center [540, 279] width 102 height 40
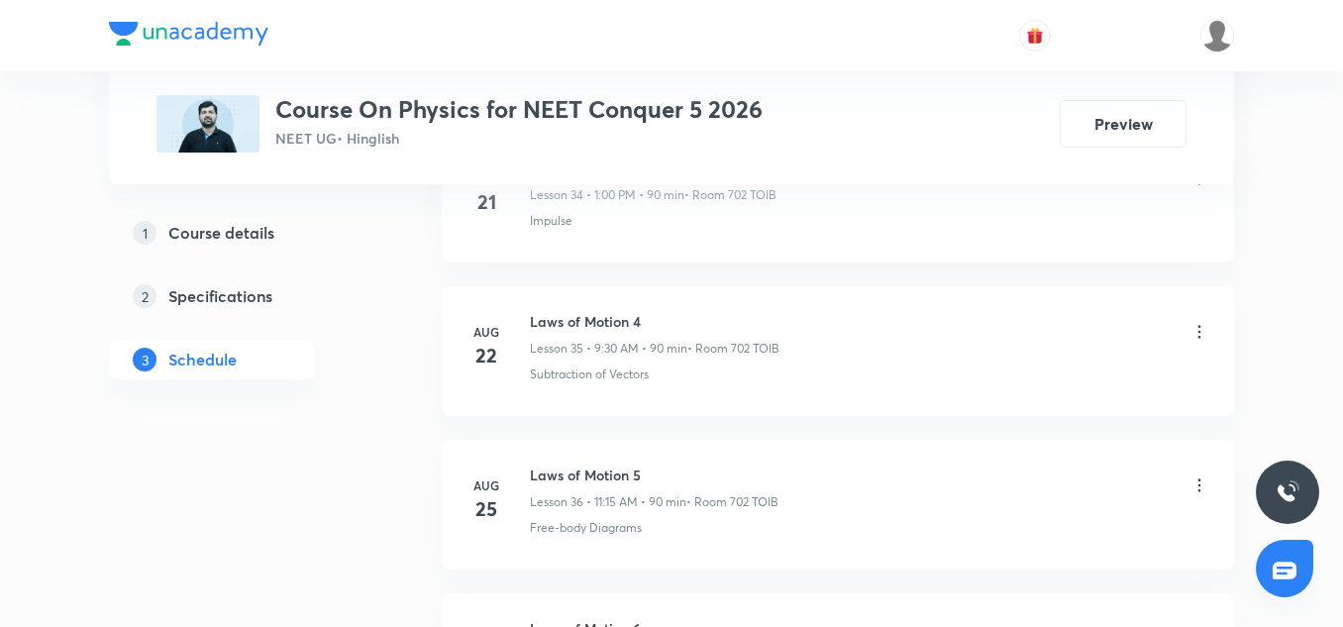
scroll to position [7112, 0]
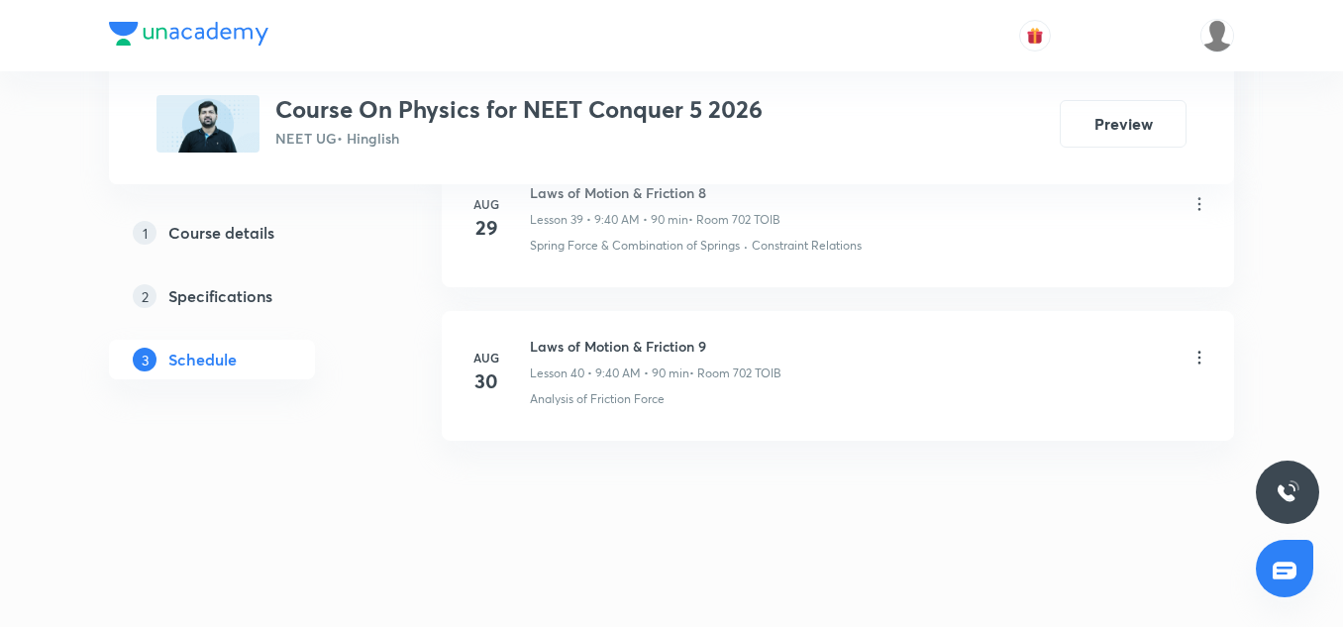
click at [532, 338] on h6 "Laws of Motion & Friction 9" at bounding box center [656, 346] width 252 height 21
copy h6 "Laws of Motion & Friction 9"
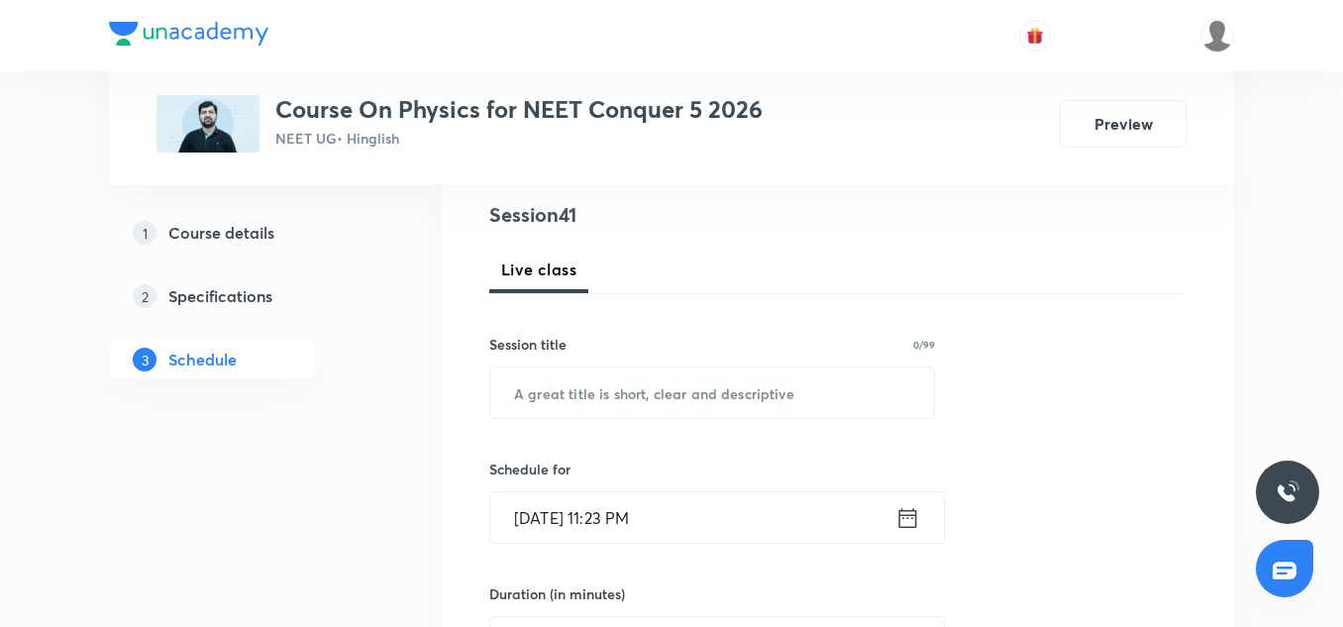
scroll to position [229, 0]
click at [576, 408] on input "text" at bounding box center [712, 392] width 444 height 51
paste input "Laws of Motion & Friction 9"
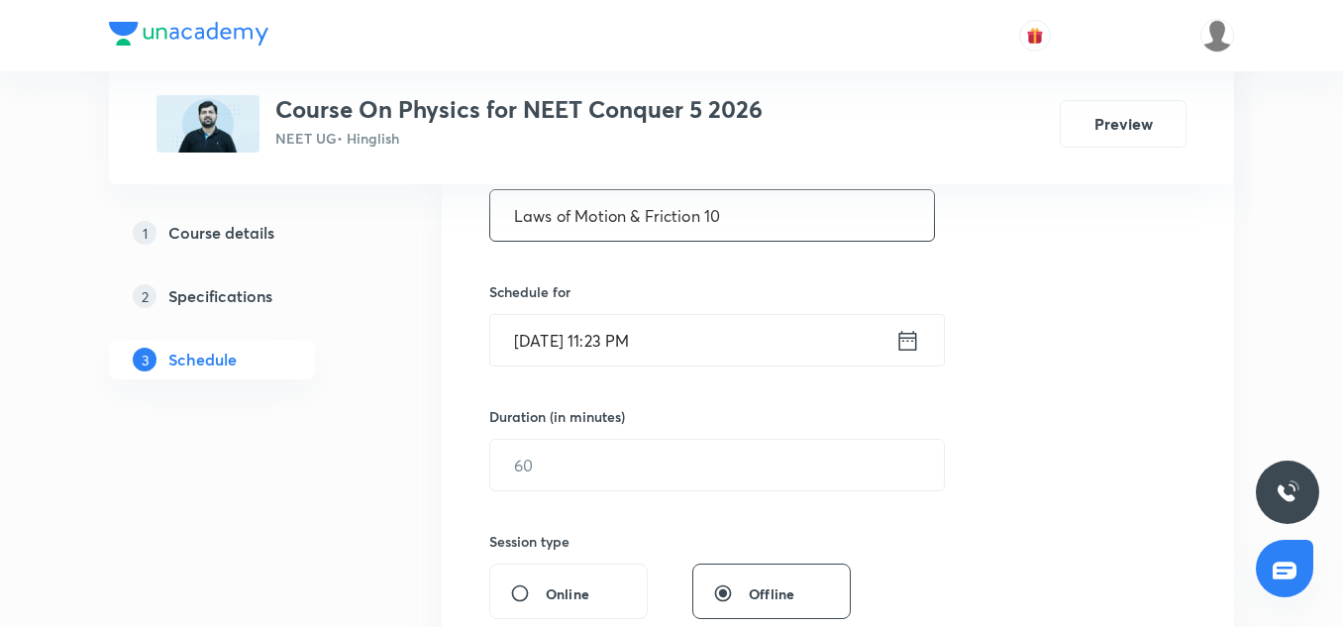
scroll to position [406, 0]
type input "Laws of Motion & Friction 10"
click at [553, 334] on input "[DATE] 11:23 PM" at bounding box center [692, 339] width 405 height 51
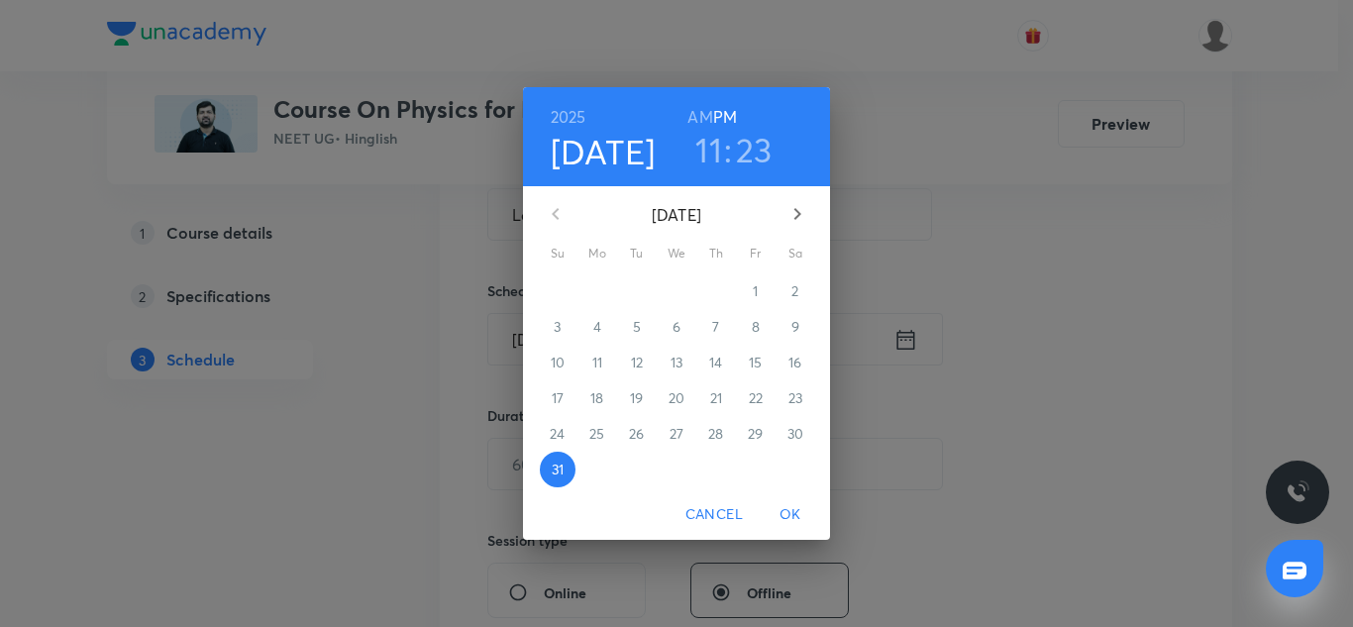
click at [780, 208] on button "button" at bounding box center [798, 214] width 48 height 48
click at [601, 293] on span "1" at bounding box center [598, 291] width 36 height 20
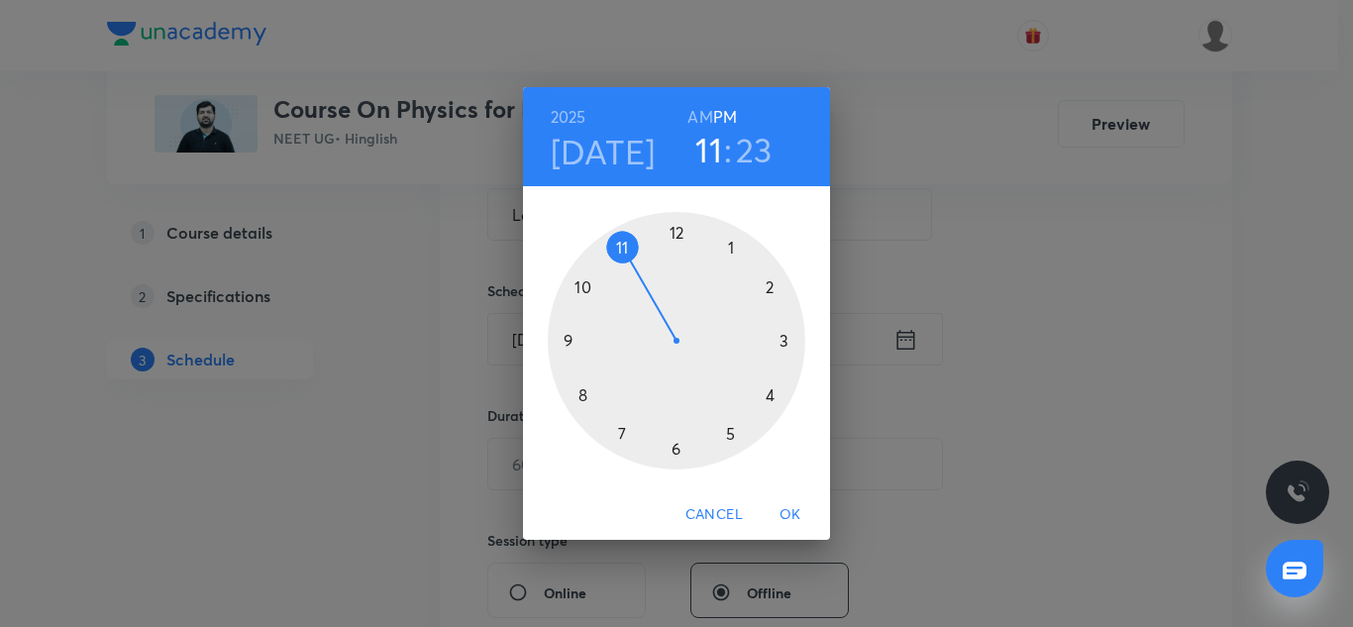
click at [697, 116] on h6 "AM" at bounding box center [699, 117] width 25 height 28
click at [702, 138] on h3 "11" at bounding box center [708, 150] width 27 height 42
click at [568, 341] on div at bounding box center [677, 341] width 258 height 258
click at [580, 400] on div at bounding box center [677, 341] width 258 height 258
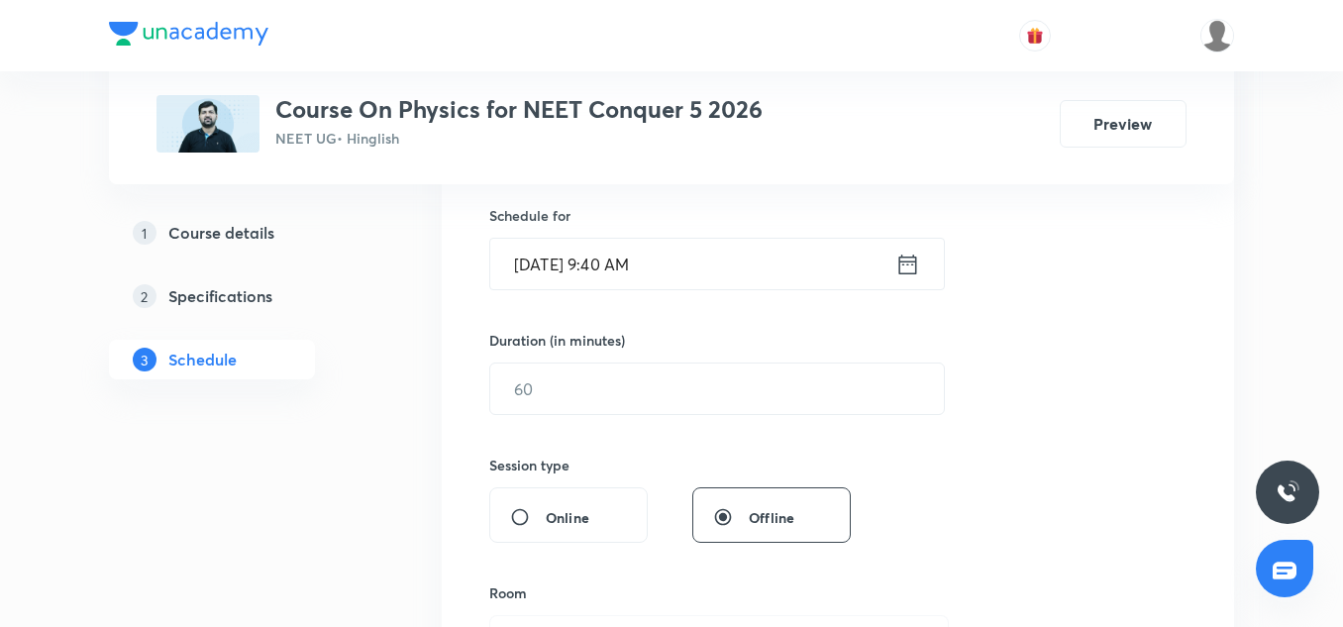
scroll to position [485, 0]
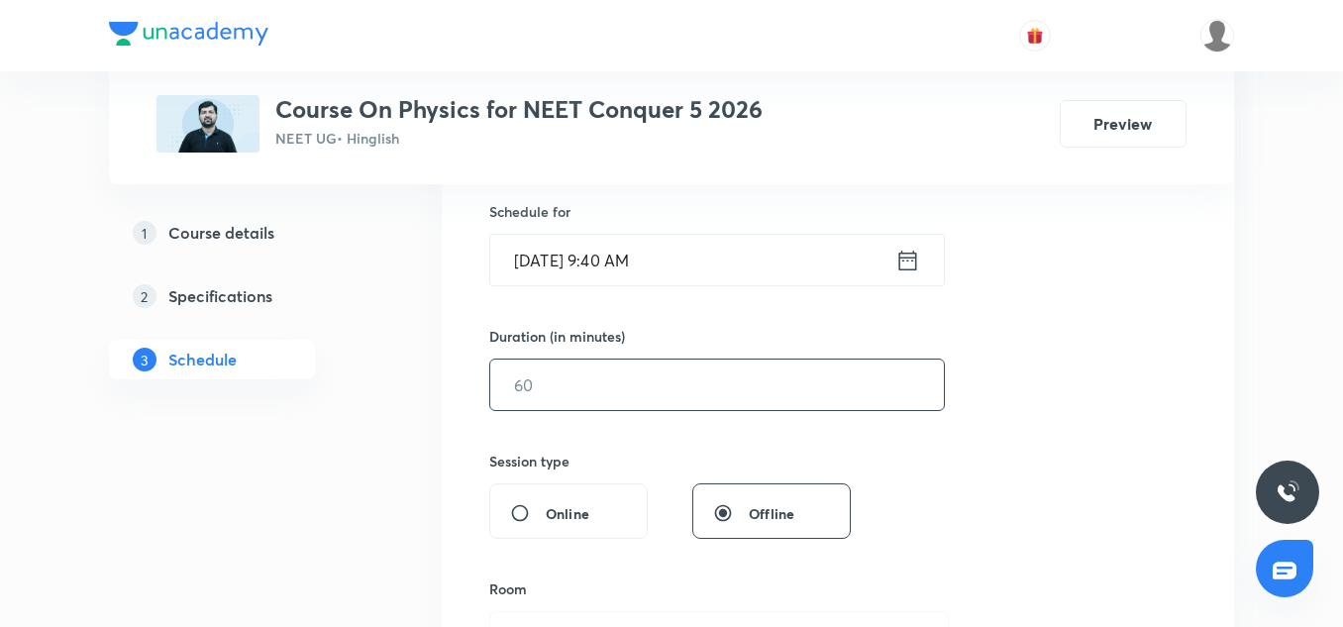
click at [536, 393] on input "text" at bounding box center [717, 385] width 454 height 51
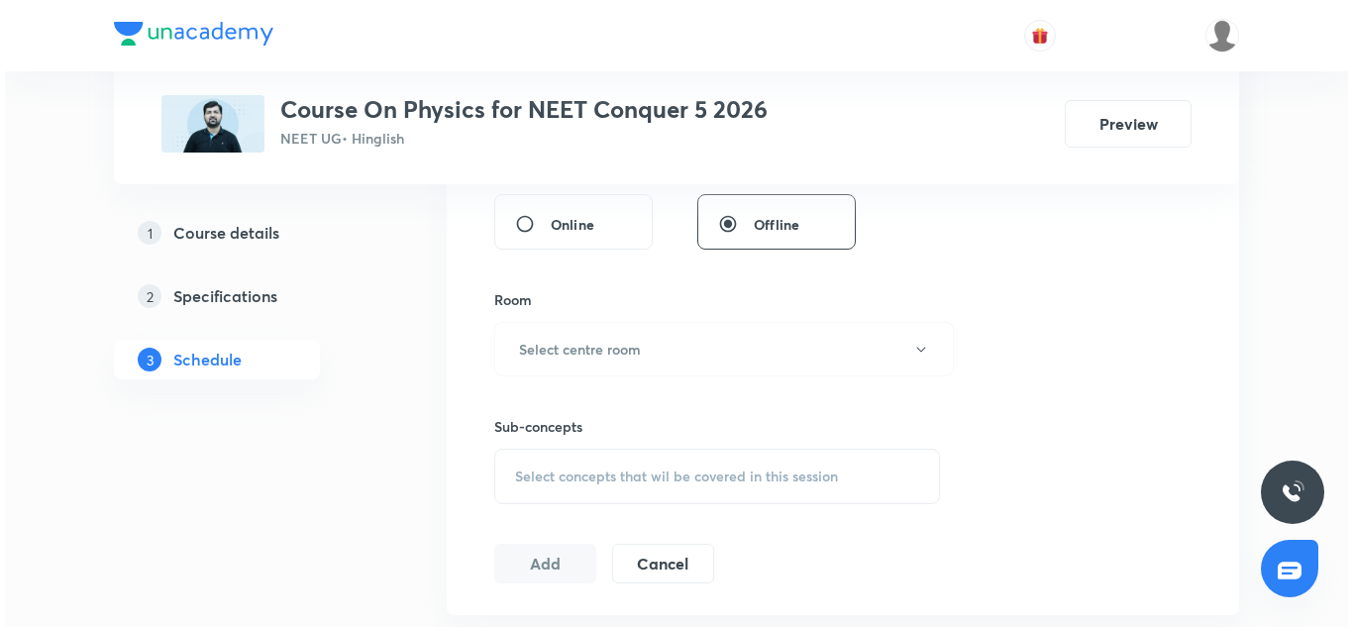
scroll to position [782, 0]
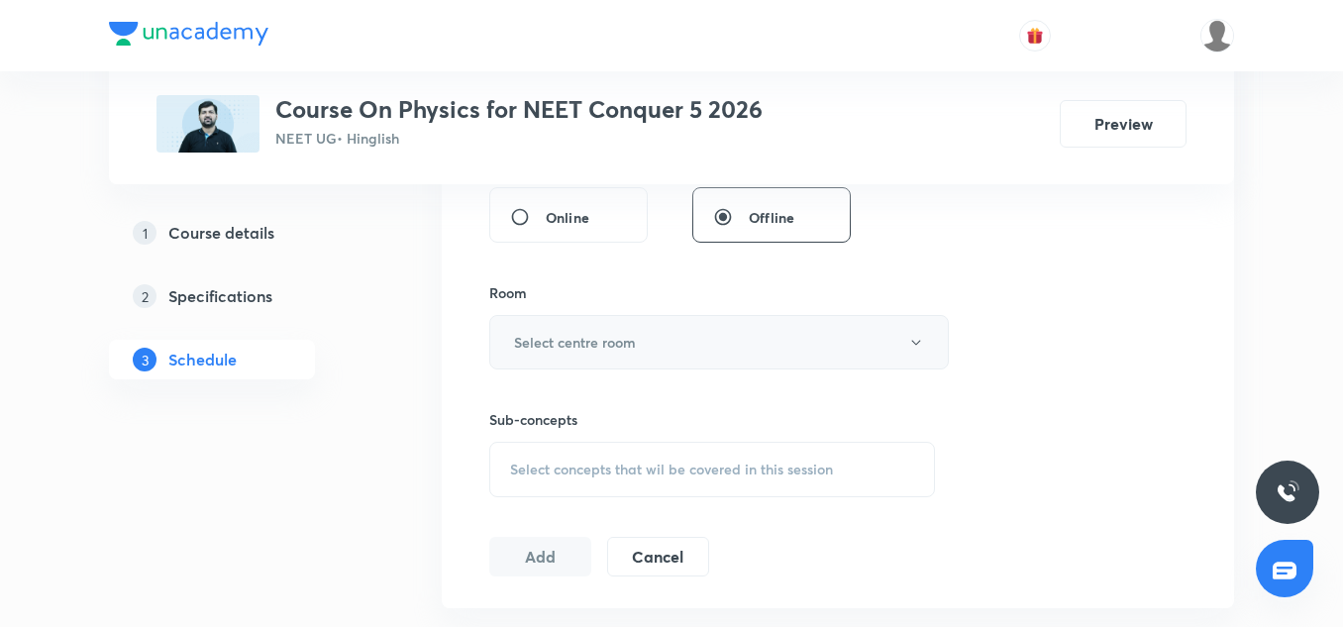
type input "90"
click at [559, 365] on button "Select centre room" at bounding box center [719, 342] width 460 height 54
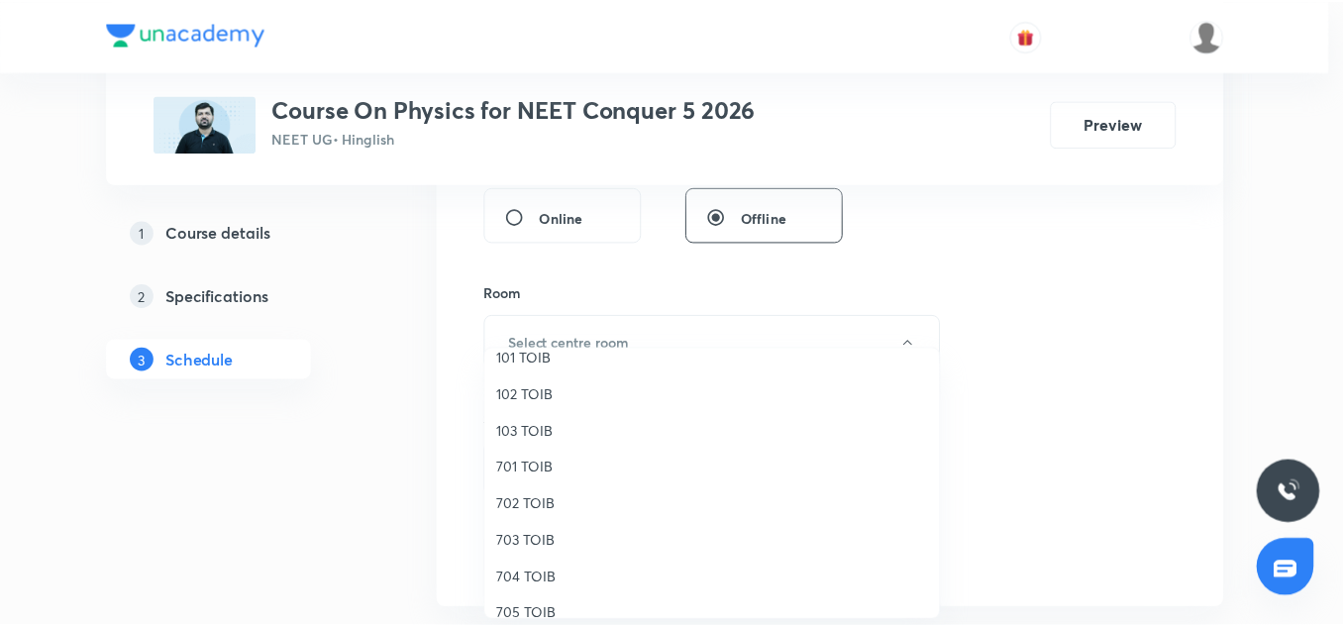
scroll to position [92, 0]
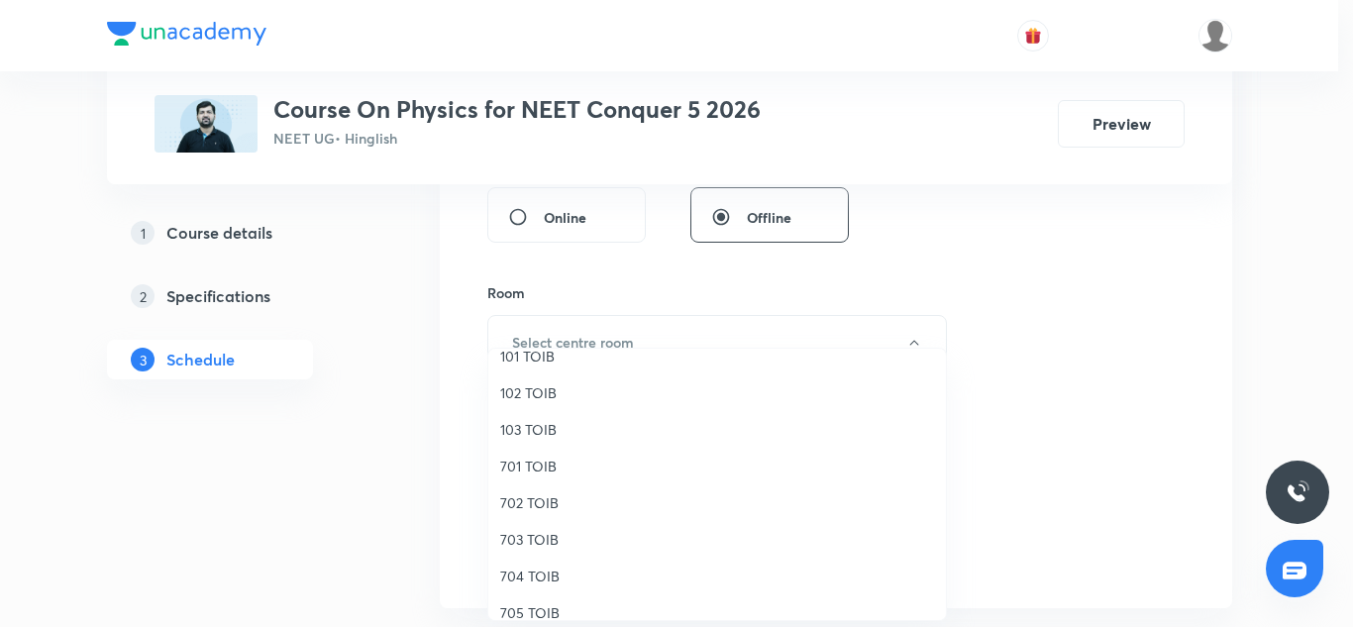
click at [551, 506] on span "702 TOIB" at bounding box center [717, 502] width 434 height 21
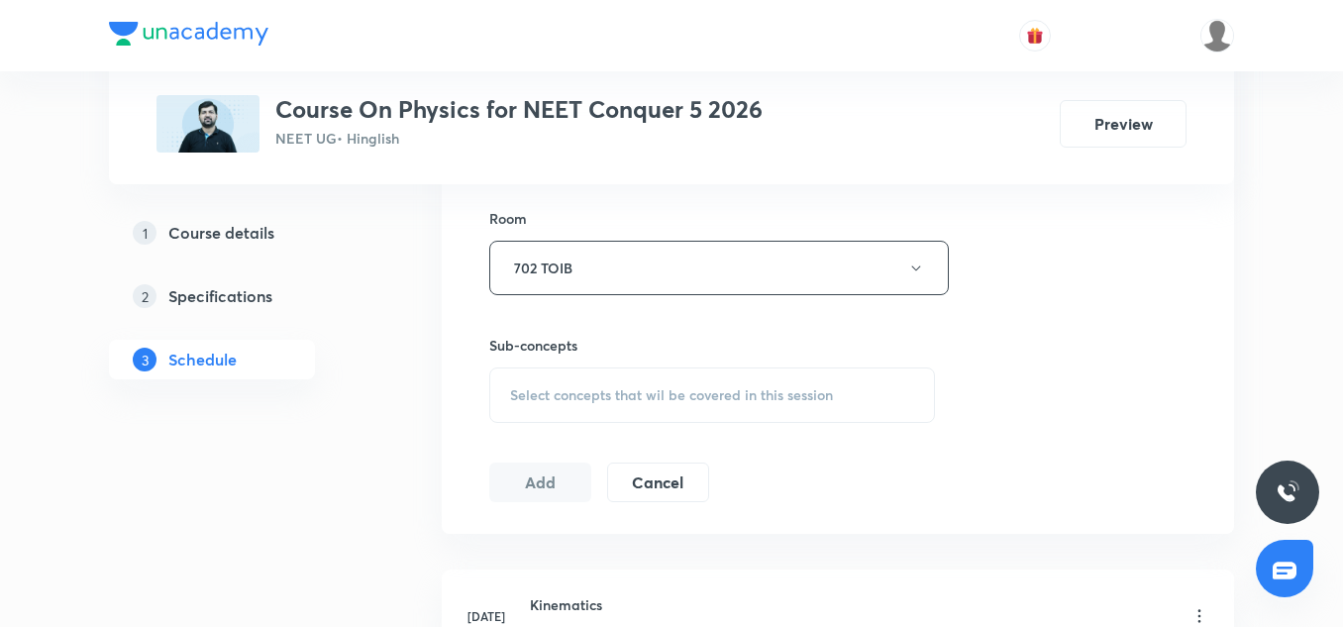
scroll to position [861, 0]
click at [586, 418] on div "Session 41 Live class Session title 28/99 Laws of Motion & Friction 10 ​ Schedu…" at bounding box center [837, 32] width 697 height 930
click at [582, 406] on div "Select concepts that wil be covered in this session" at bounding box center [712, 390] width 446 height 55
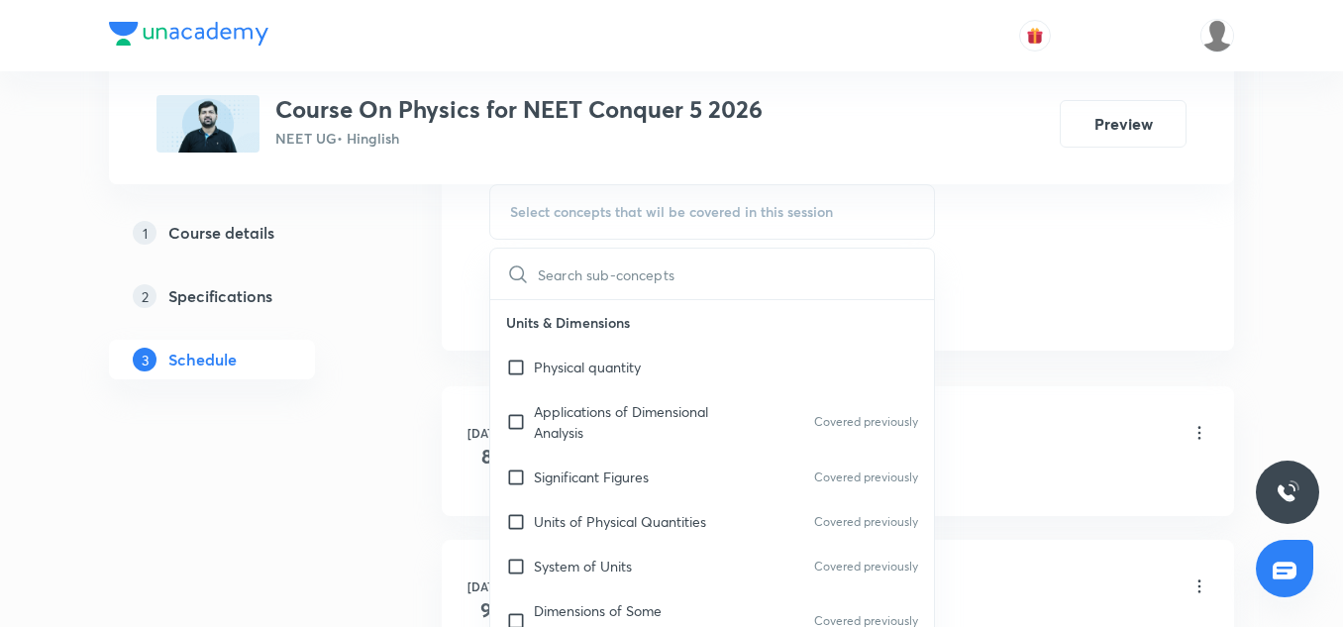
scroll to position [310, 0]
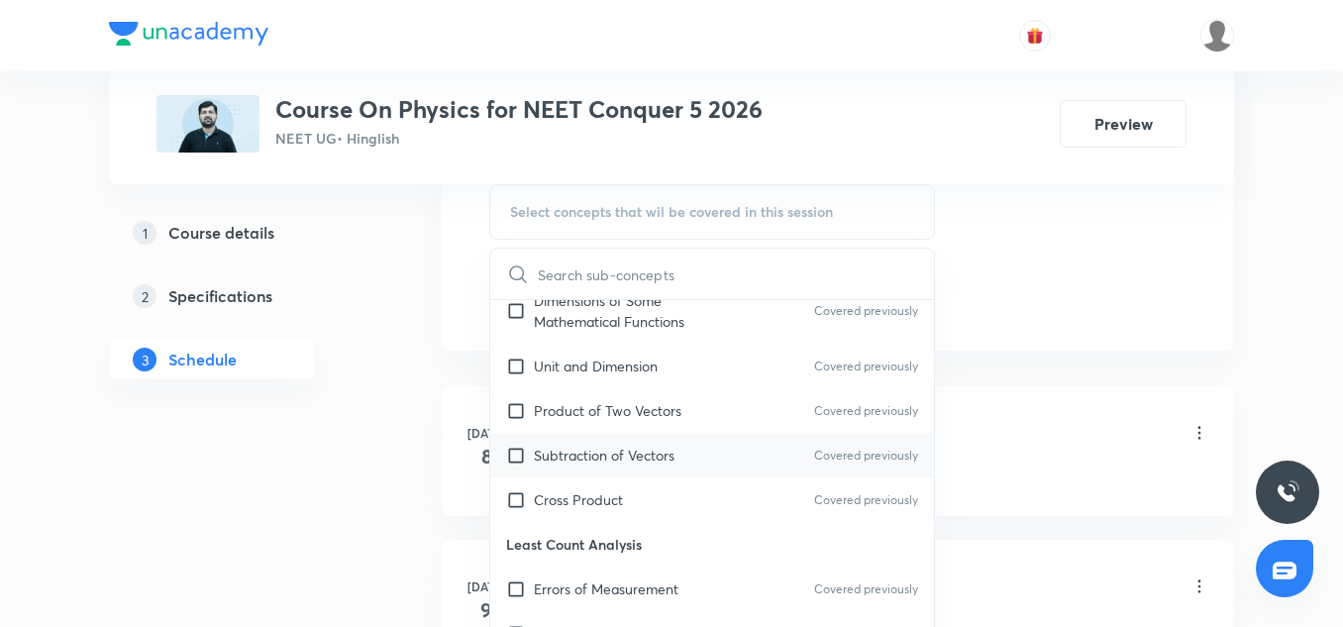
click at [609, 447] on p "Subtraction of Vectors" at bounding box center [604, 455] width 141 height 21
checkbox input "true"
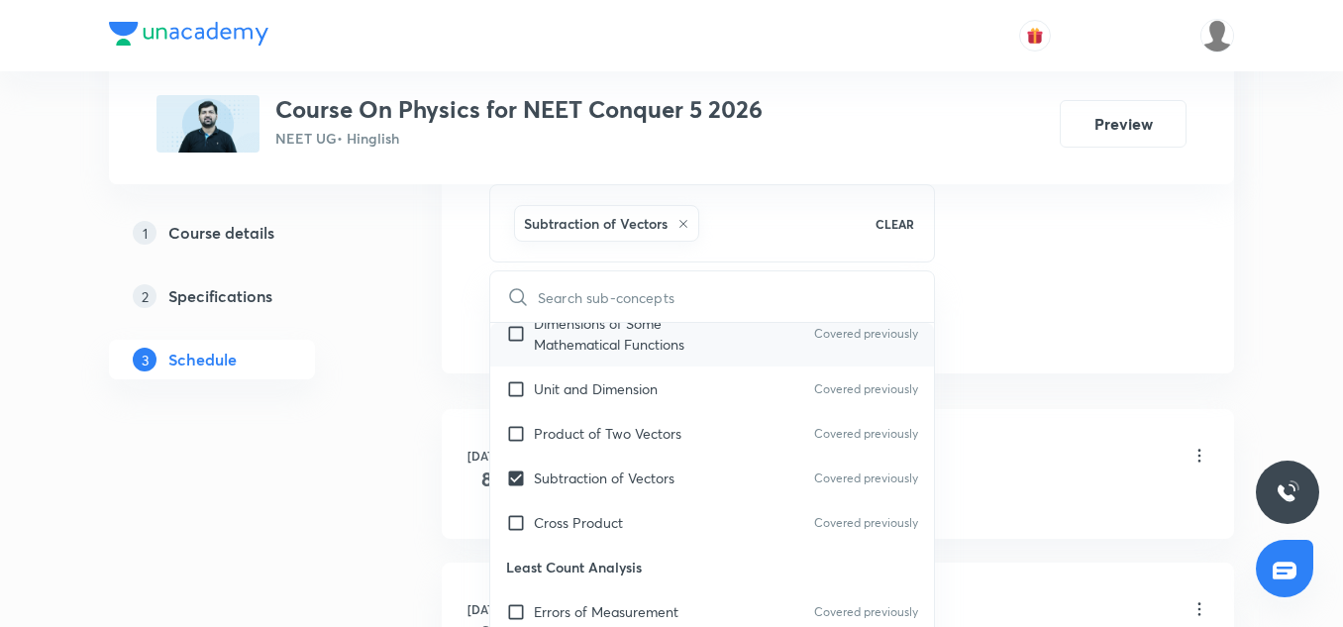
click at [614, 359] on div "Dimensions of Some Mathematical Functions Covered previously" at bounding box center [712, 333] width 444 height 65
checkbox input "true"
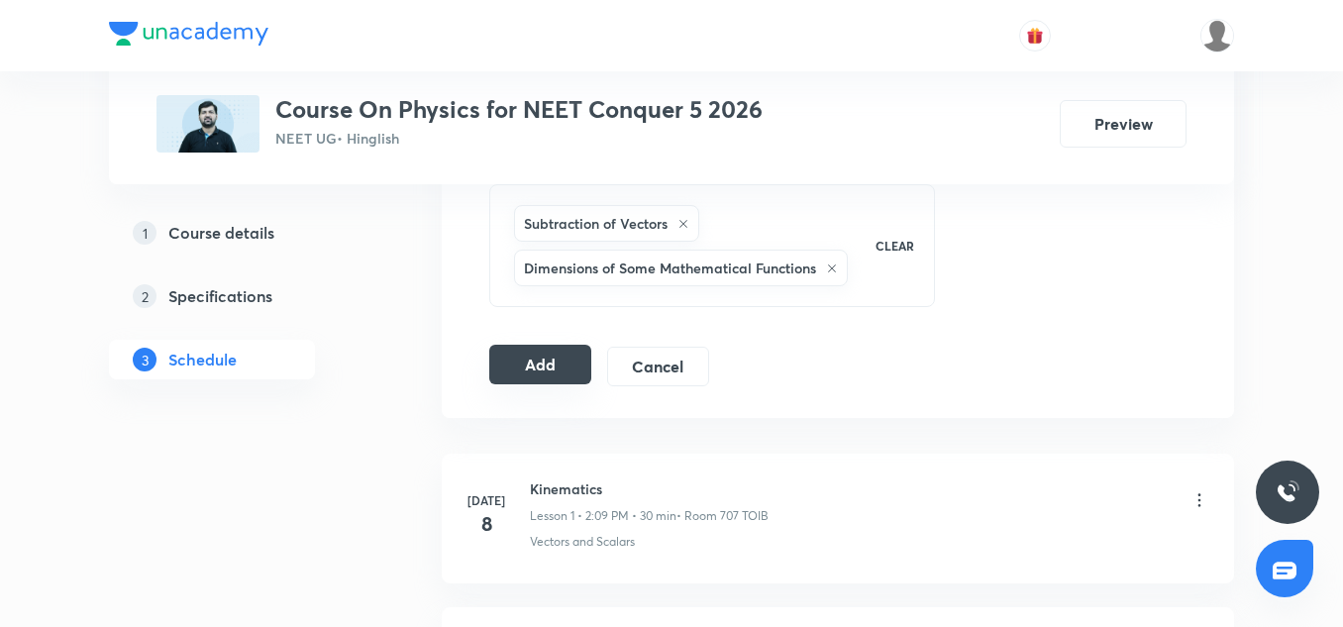
click at [550, 379] on button "Add" at bounding box center [540, 365] width 102 height 40
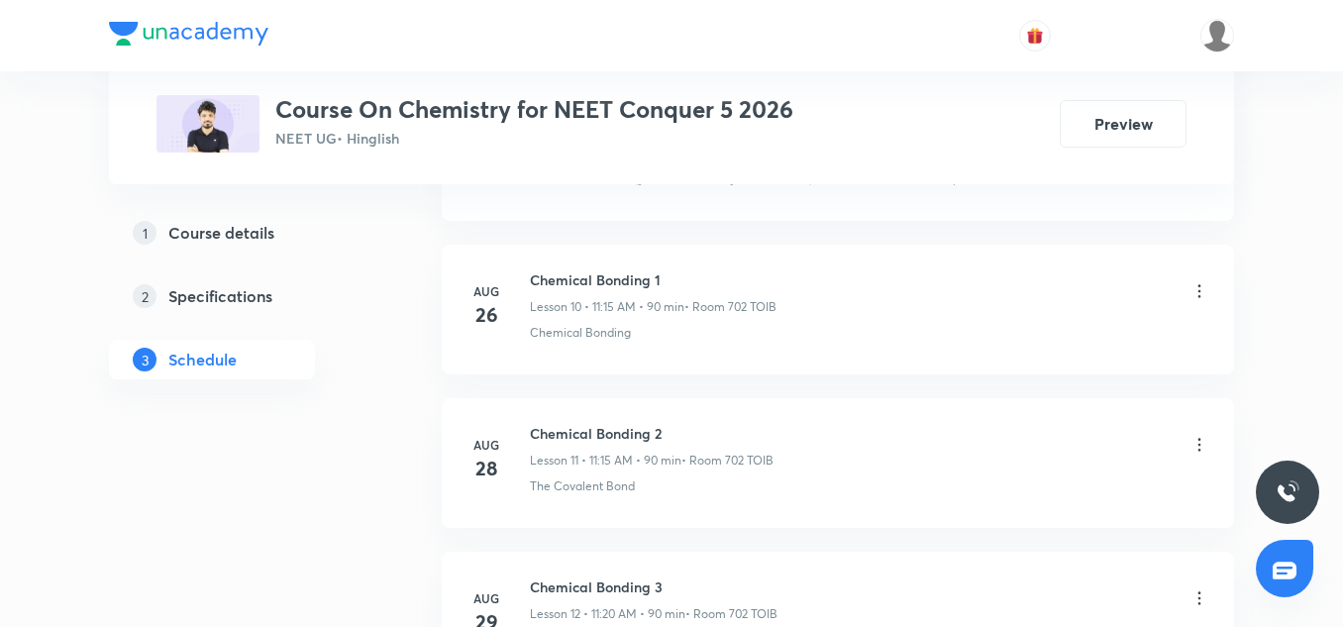
scroll to position [2958, 0]
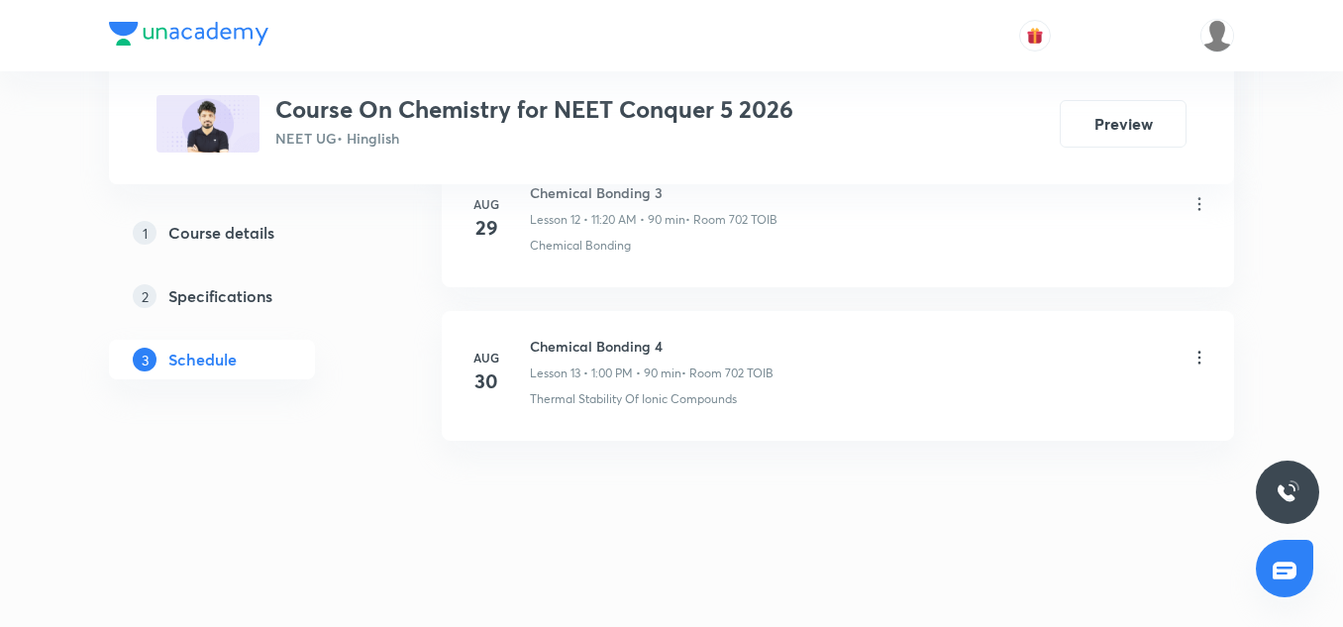
click at [571, 347] on h6 "Chemical Bonding 4" at bounding box center [652, 346] width 244 height 21
copy h6 "Chemical Bonding 4"
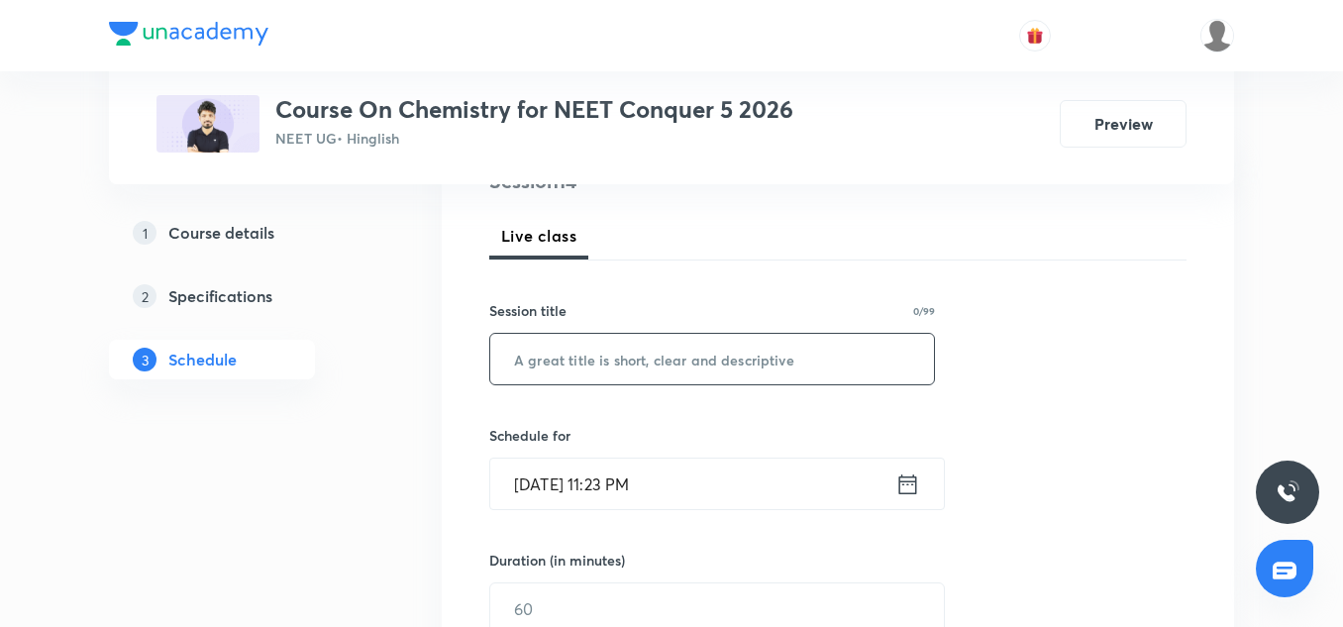
scroll to position [263, 0]
click at [584, 353] on input "text" at bounding box center [712, 358] width 444 height 51
paste input "Chemical Bonding 4"
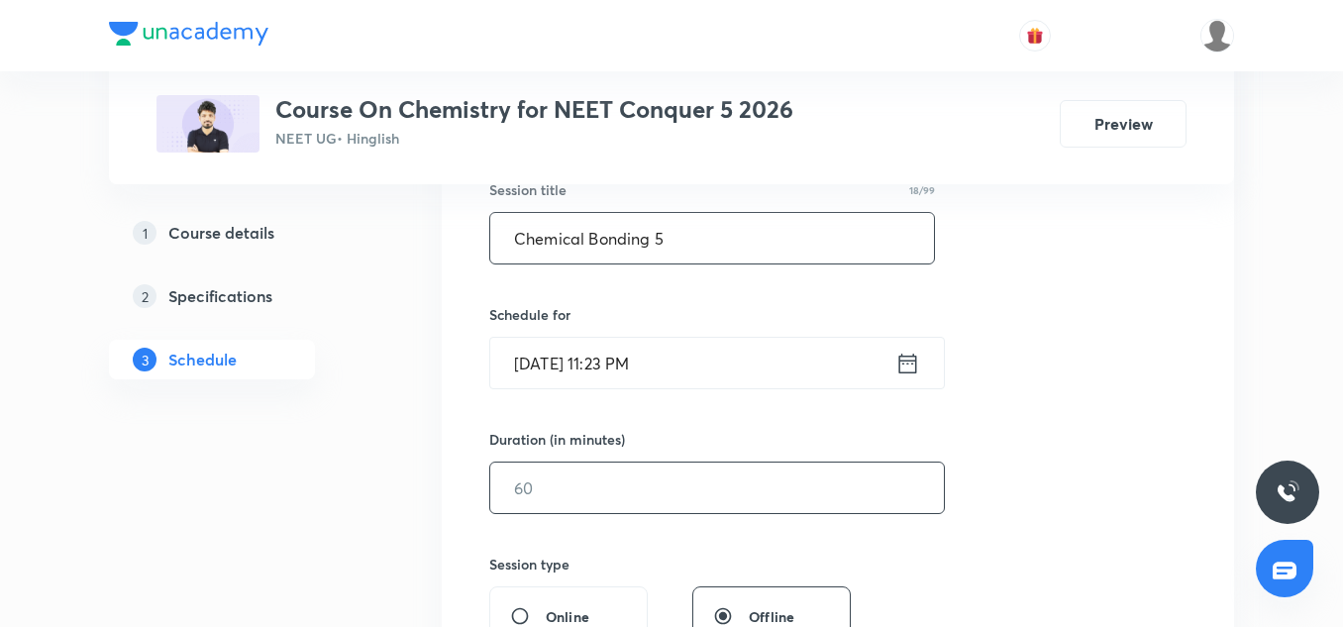
scroll to position [384, 0]
type input "Chemical Bonding 5"
click at [541, 376] on input "[DATE] 11:23 PM" at bounding box center [692, 361] width 405 height 51
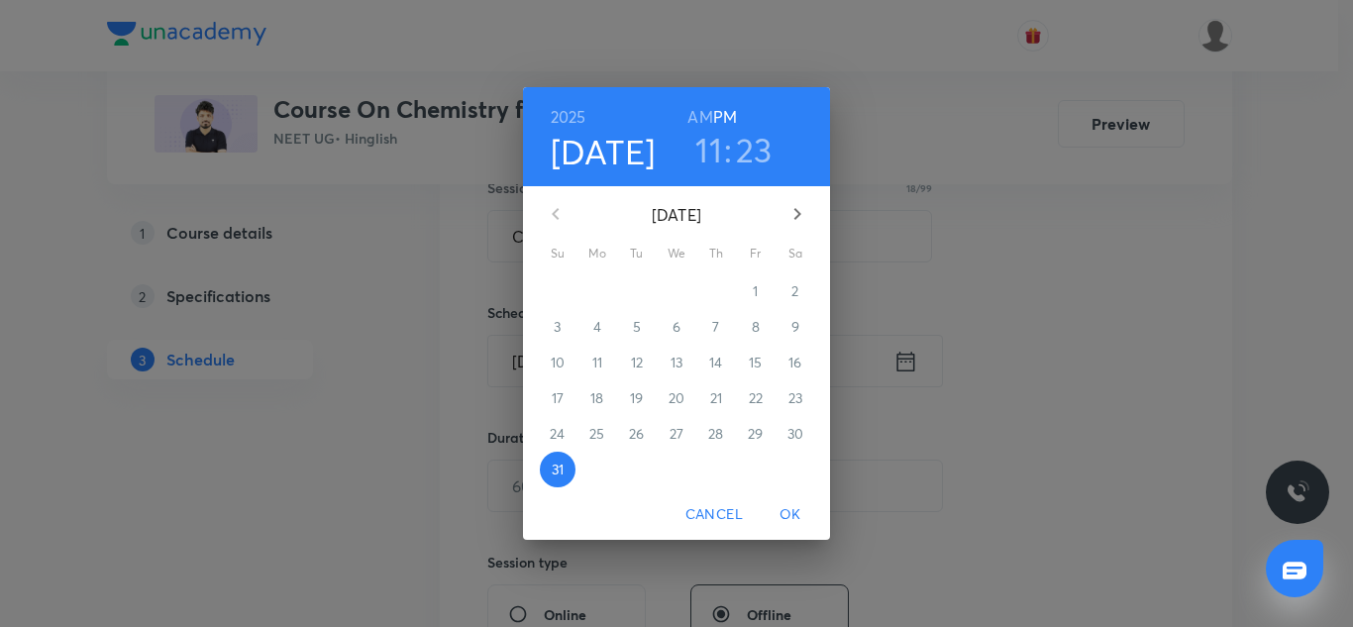
drag, startPoint x: 798, startPoint y: 206, endPoint x: 752, endPoint y: 287, distance: 93.6
click at [752, 287] on div "[DATE] Su Mo Tu We Th Fr Sa 27 28 29 30 31 1 2 3 4 5 6 7 8 9 10 11 12 13 14 15 …" at bounding box center [676, 337] width 307 height 302
click at [752, 287] on div "1" at bounding box center [756, 291] width 40 height 36
click at [795, 216] on icon "button" at bounding box center [798, 214] width 24 height 24
click at [605, 288] on span "1" at bounding box center [598, 291] width 36 height 20
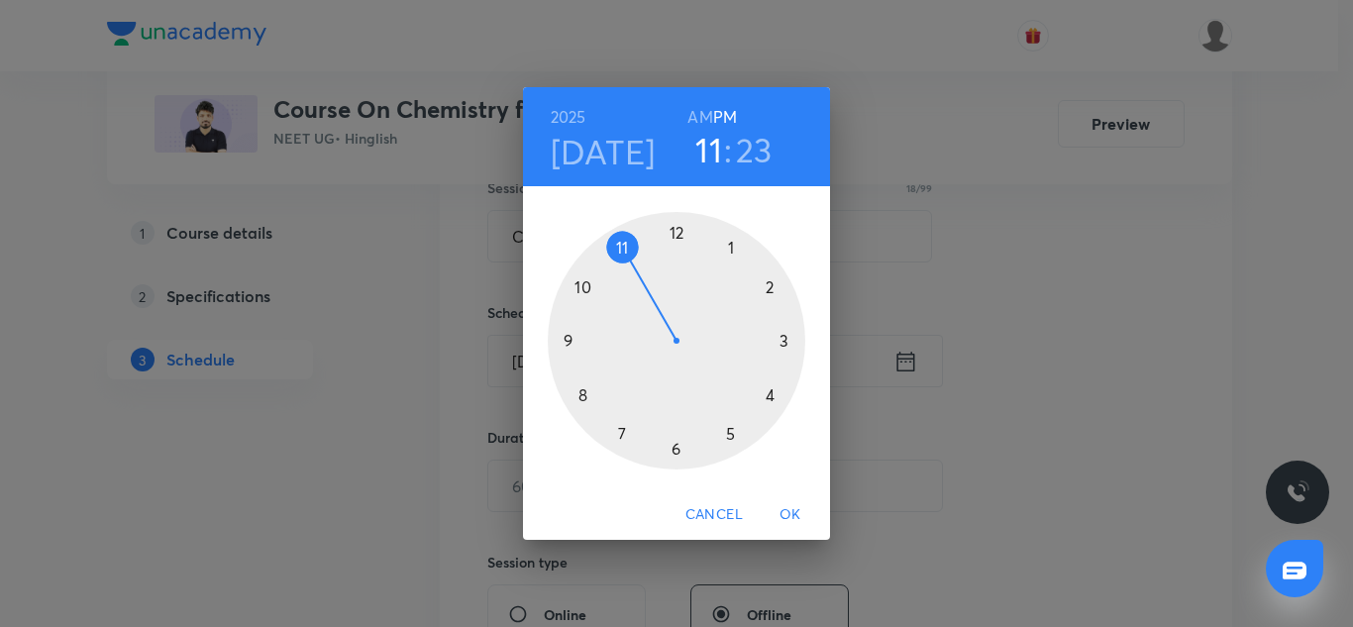
click at [727, 245] on div at bounding box center [677, 341] width 258 height 258
click at [675, 231] on div at bounding box center [677, 341] width 258 height 258
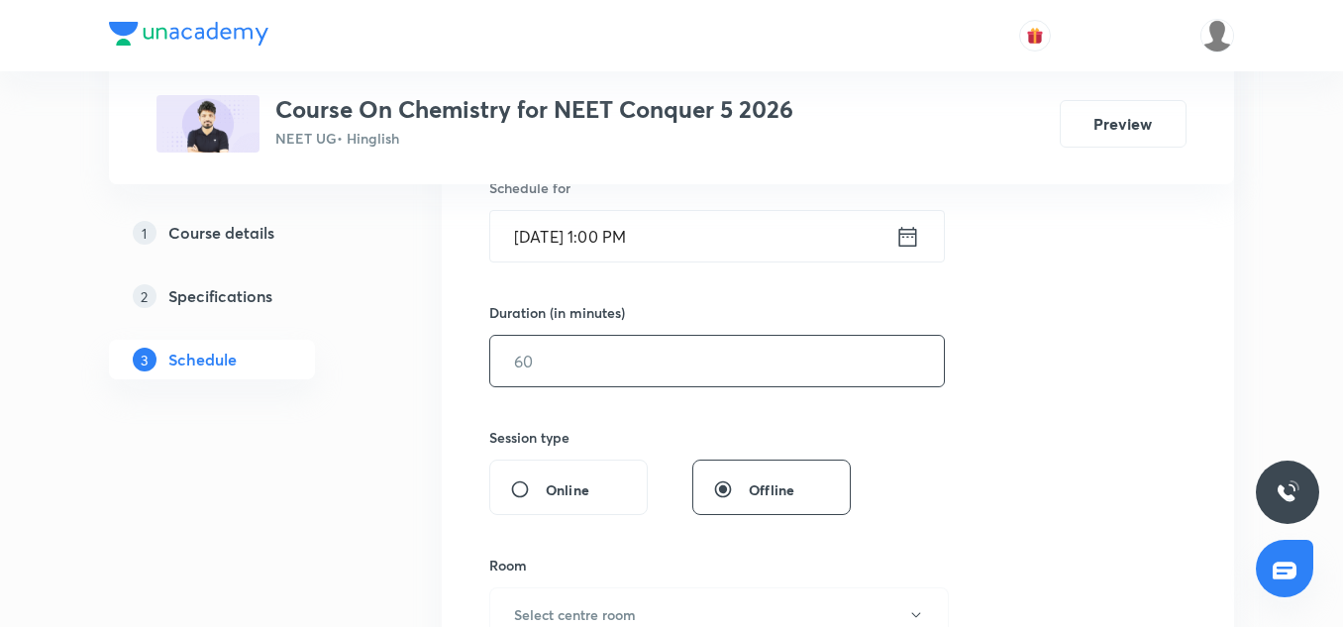
scroll to position [510, 0]
click at [610, 339] on input "text" at bounding box center [717, 360] width 454 height 51
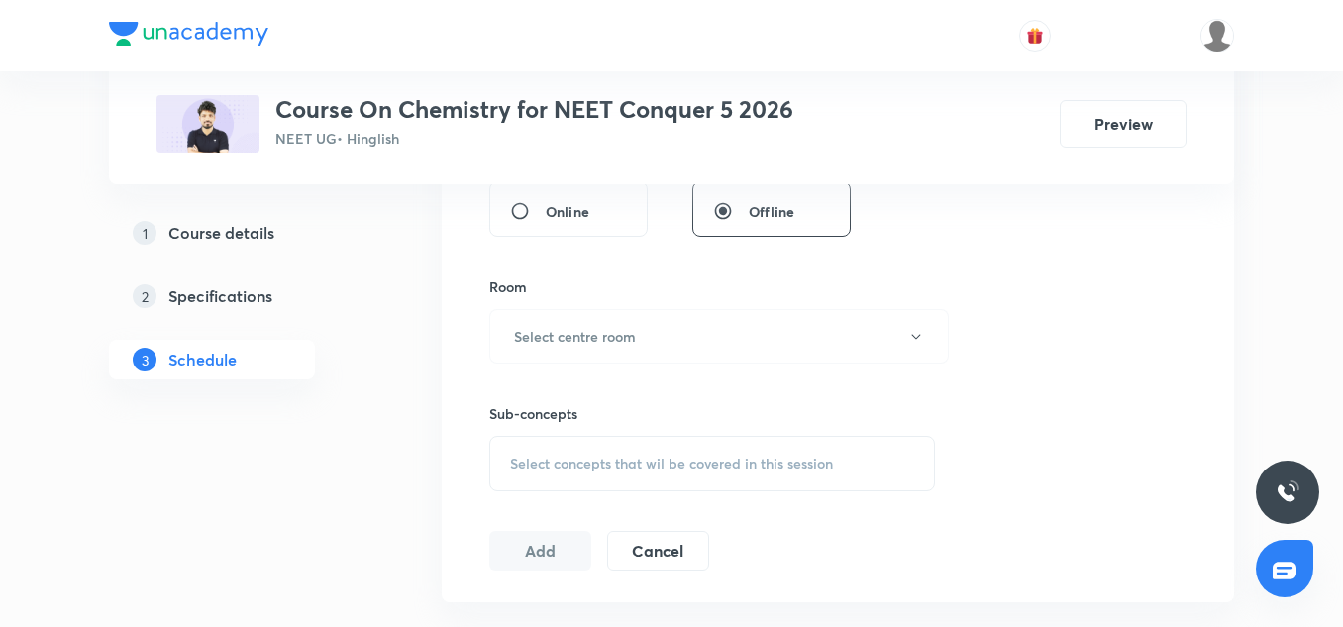
scroll to position [791, 0]
type input "90"
click at [584, 332] on h6 "Select centre room" at bounding box center [575, 332] width 122 height 21
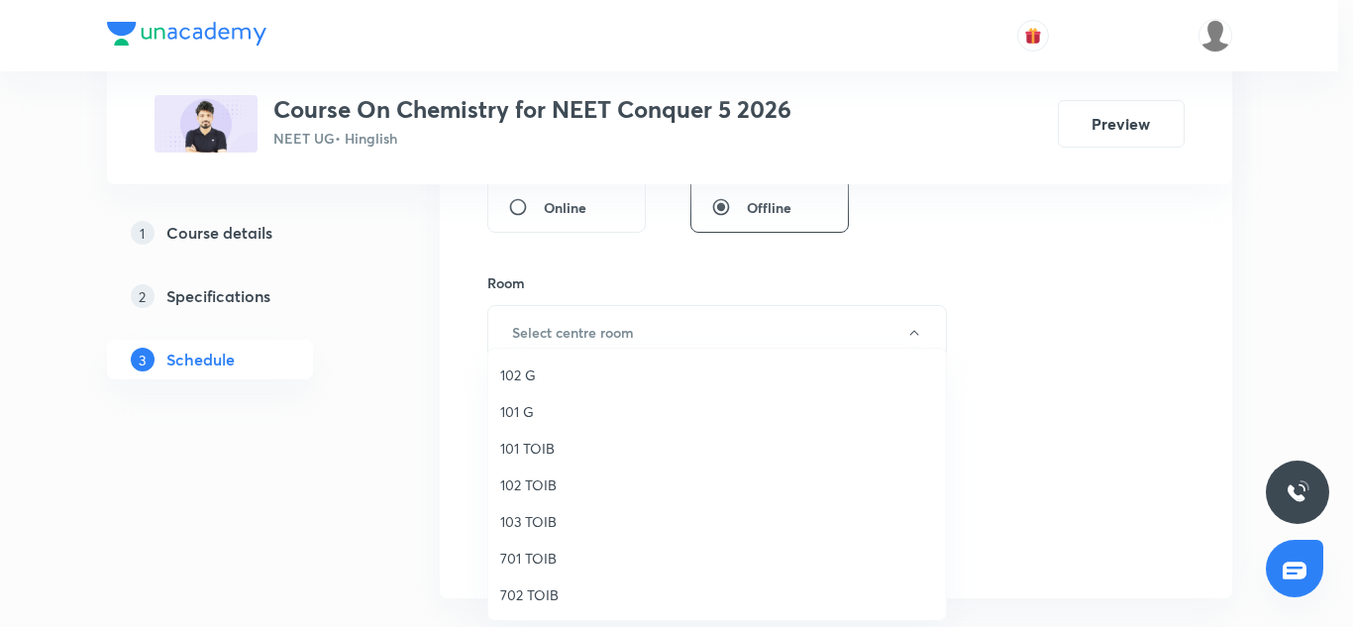
click at [534, 587] on span "702 TOIB" at bounding box center [717, 594] width 434 height 21
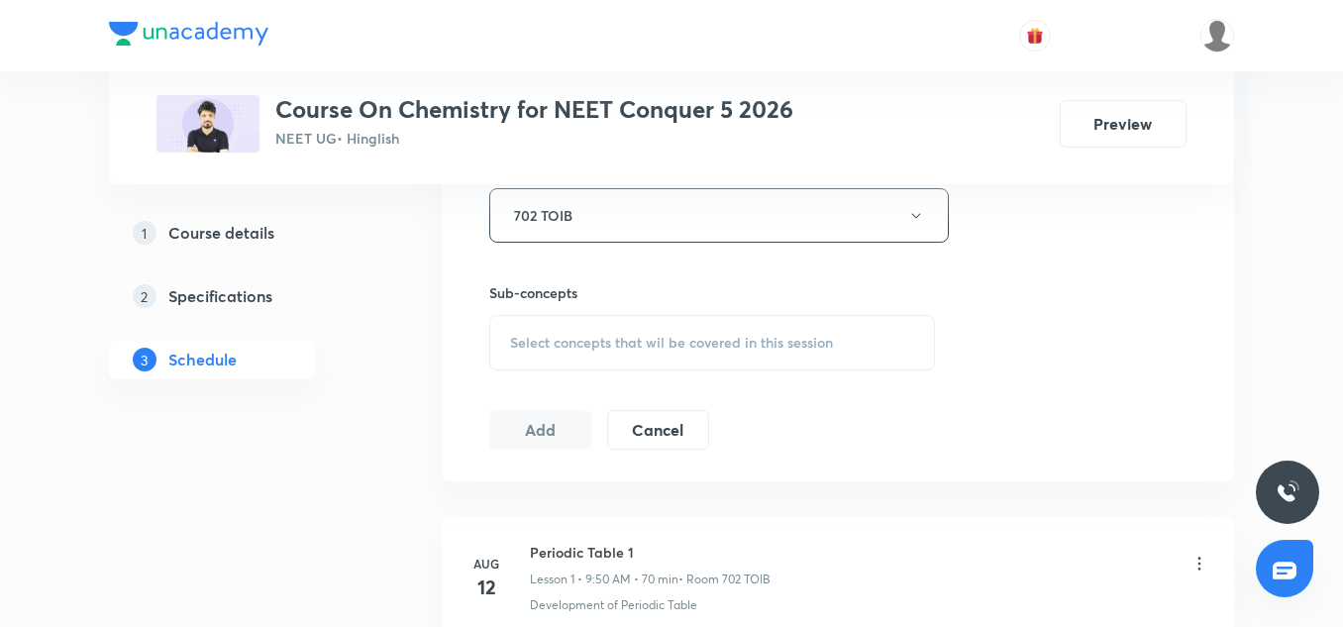
scroll to position [909, 0]
click at [584, 344] on span "Select concepts that wil be covered in this session" at bounding box center [671, 342] width 323 height 16
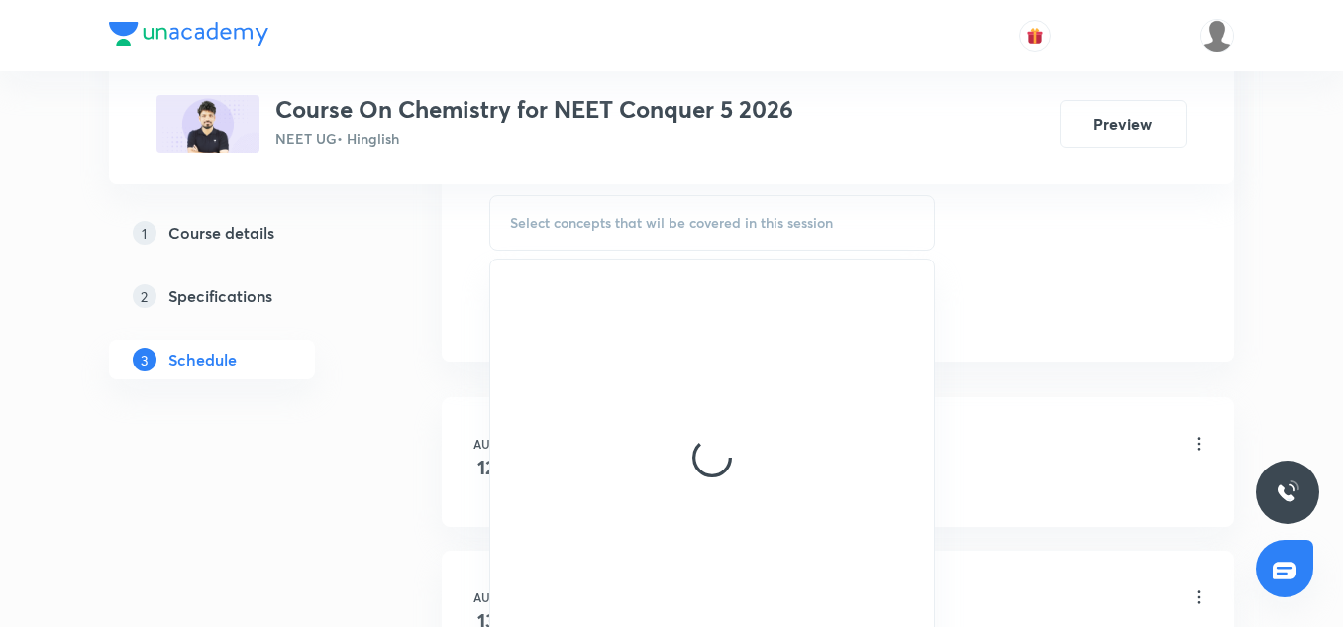
scroll to position [1035, 0]
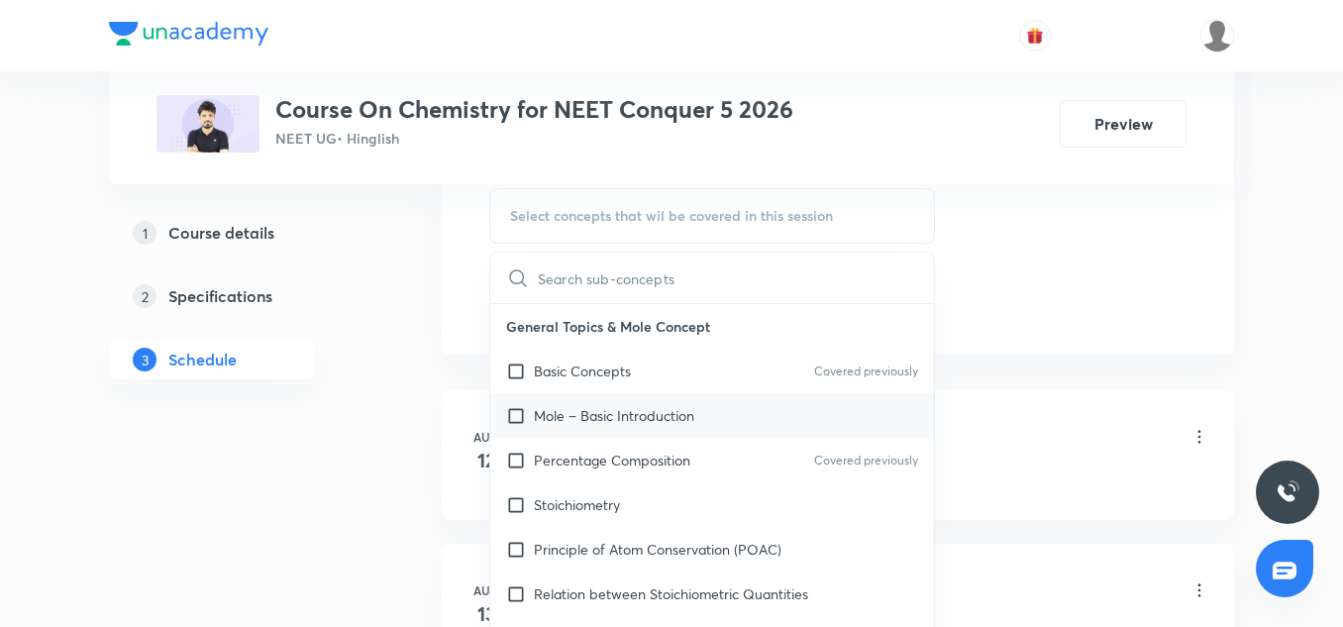
click at [643, 396] on div "Mole – Basic Introduction" at bounding box center [712, 415] width 444 height 45
checkbox input "true"
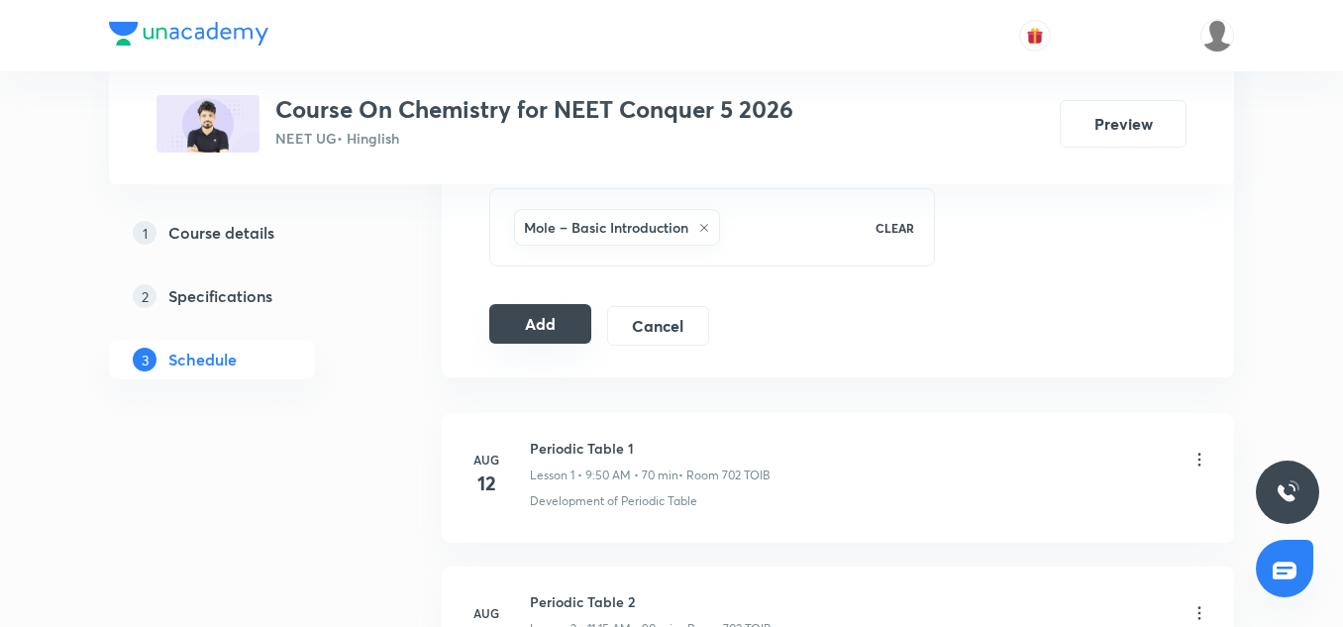
click at [562, 312] on button "Add" at bounding box center [540, 324] width 102 height 40
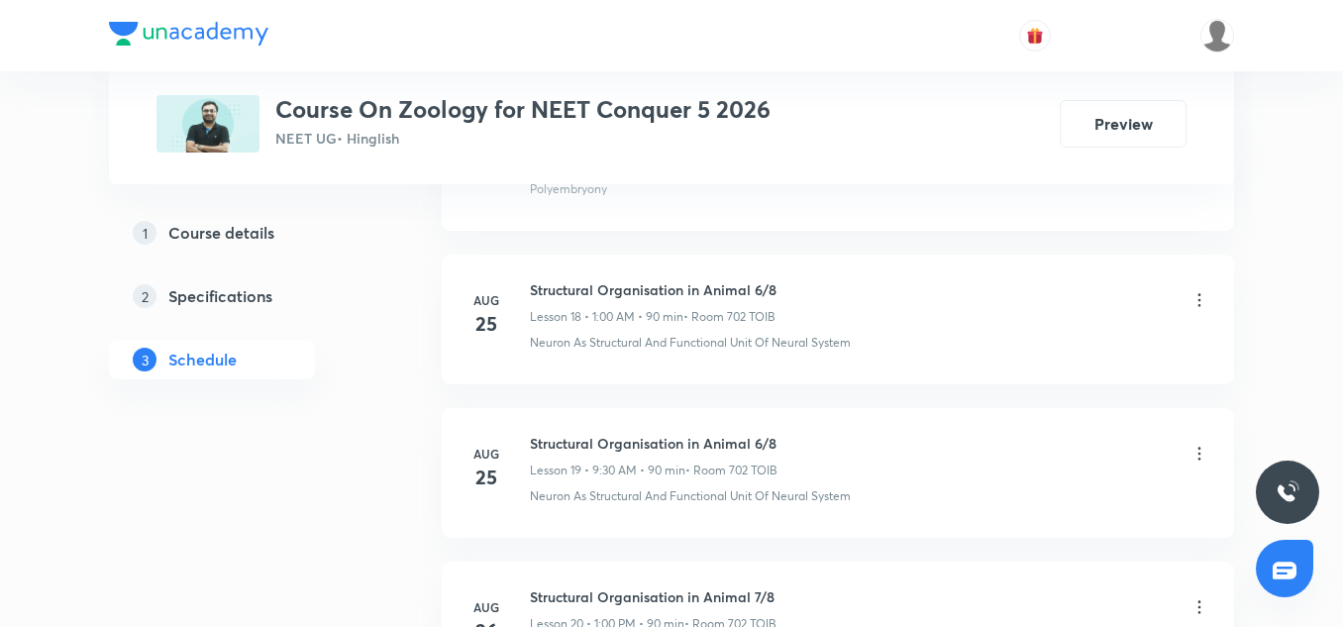
scroll to position [4187, 0]
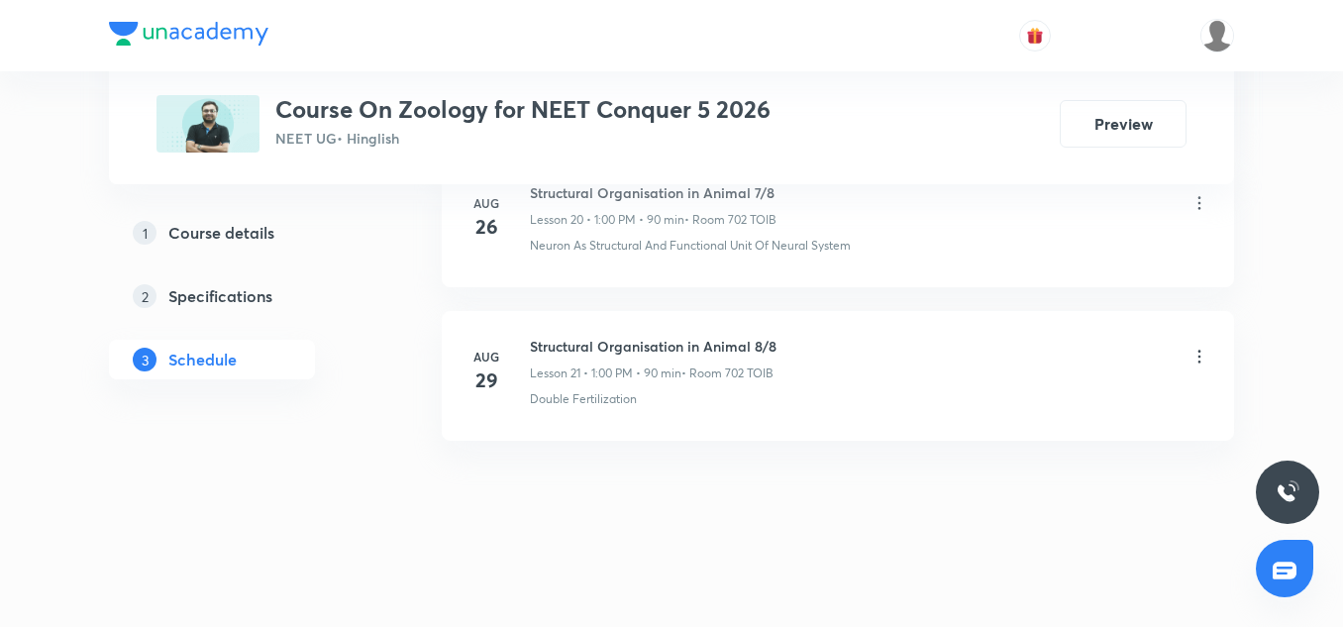
click at [620, 343] on h6 "Structural Organisation in Animal 8/8" at bounding box center [653, 346] width 247 height 21
copy h6 "Structural Organisation in Animal 8/8"
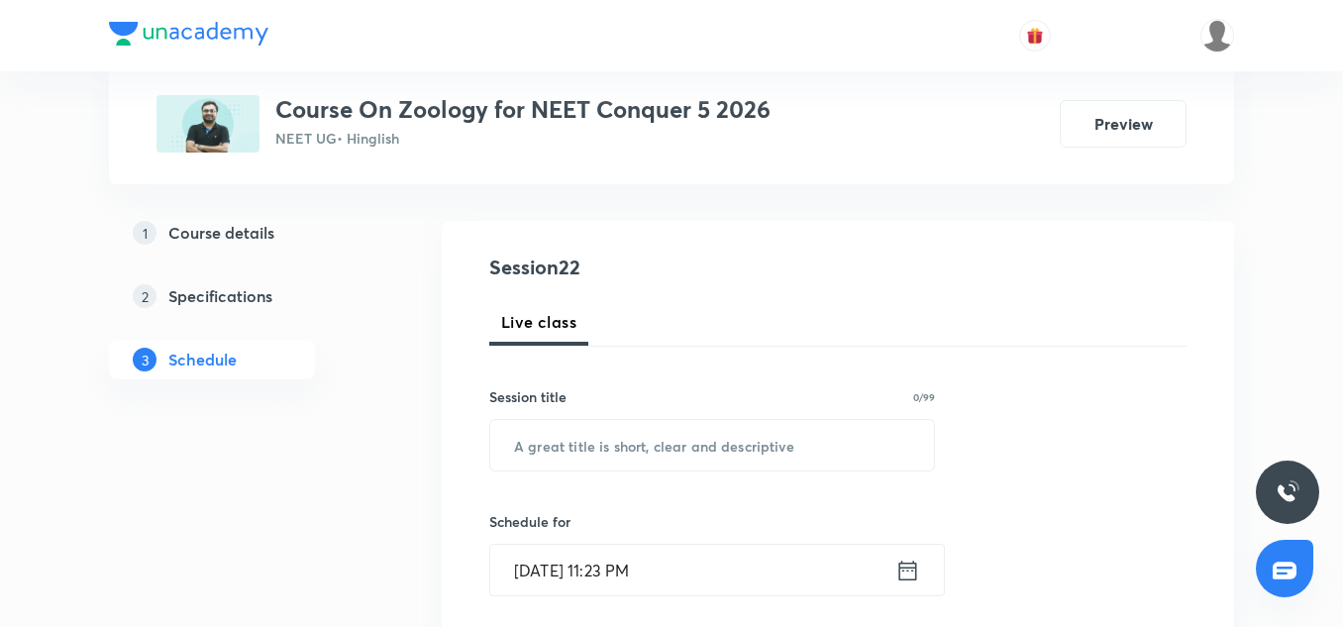
scroll to position [179, 0]
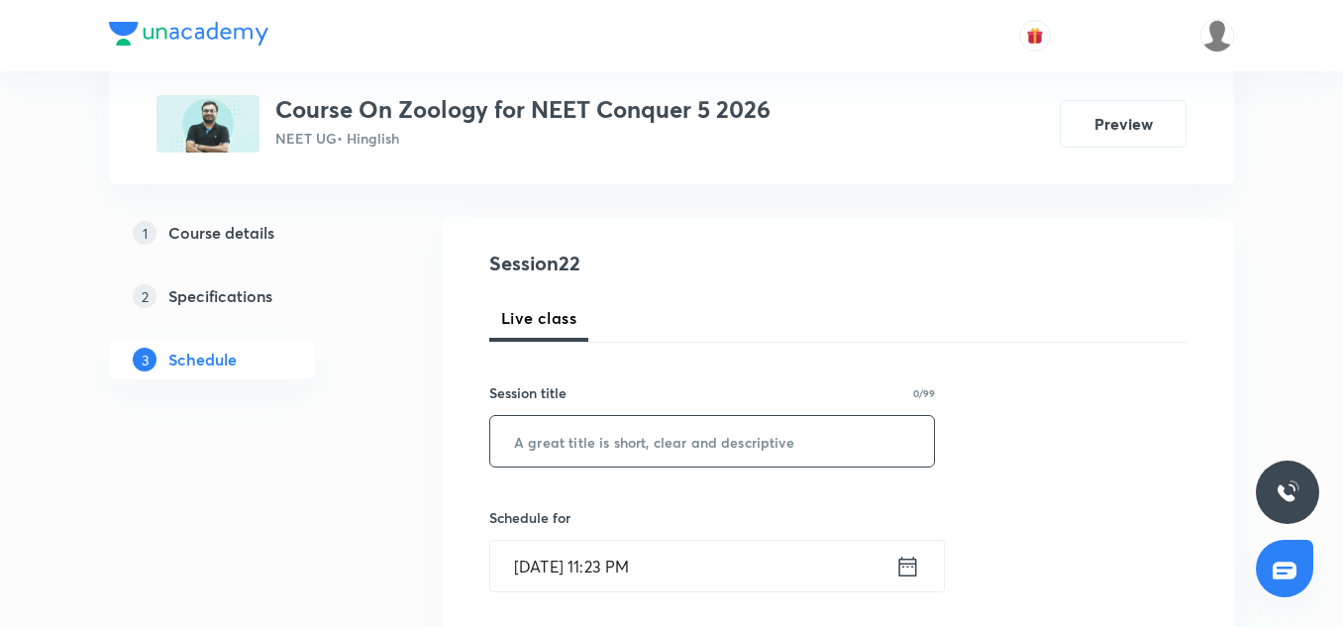
click at [596, 434] on input "text" at bounding box center [712, 441] width 444 height 51
paste input "Structural Organisation in Animal 8/8"
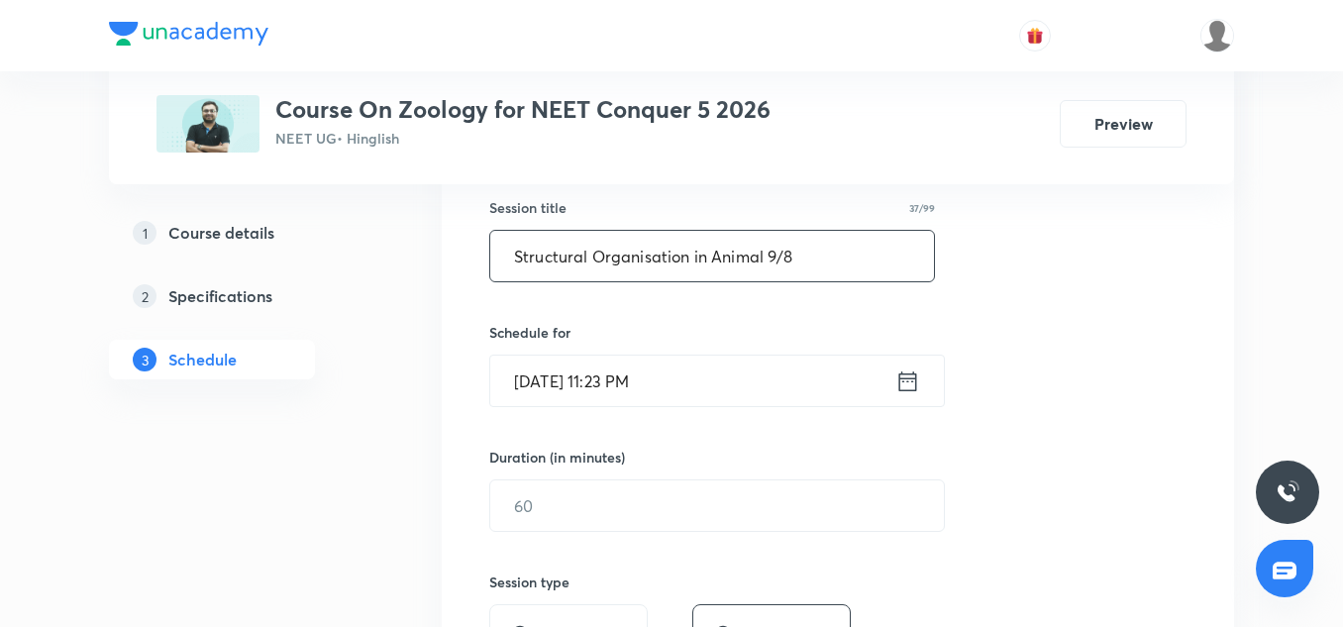
scroll to position [385, 0]
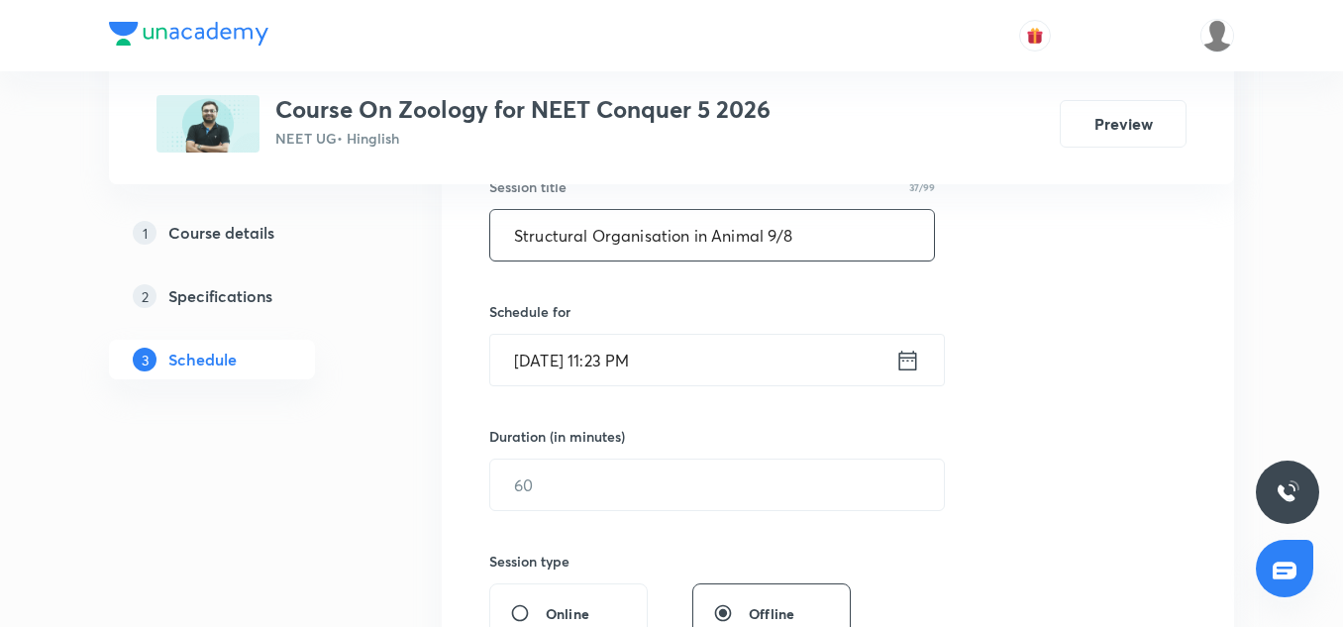
type input "Structural Organisation in Animal 9/8"
click at [579, 359] on input "Aug 31, 2025, 11:23 PM" at bounding box center [692, 360] width 405 height 51
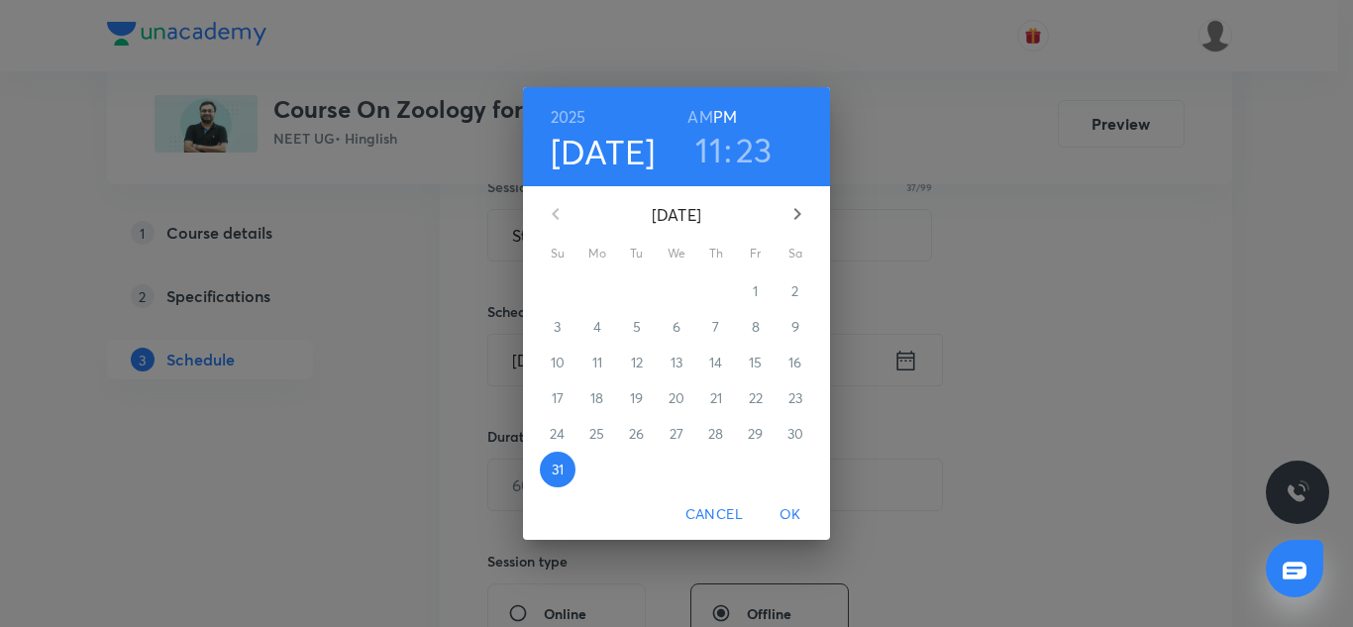
click at [798, 219] on icon "button" at bounding box center [798, 214] width 24 height 24
click at [594, 288] on p "1" at bounding box center [596, 291] width 5 height 20
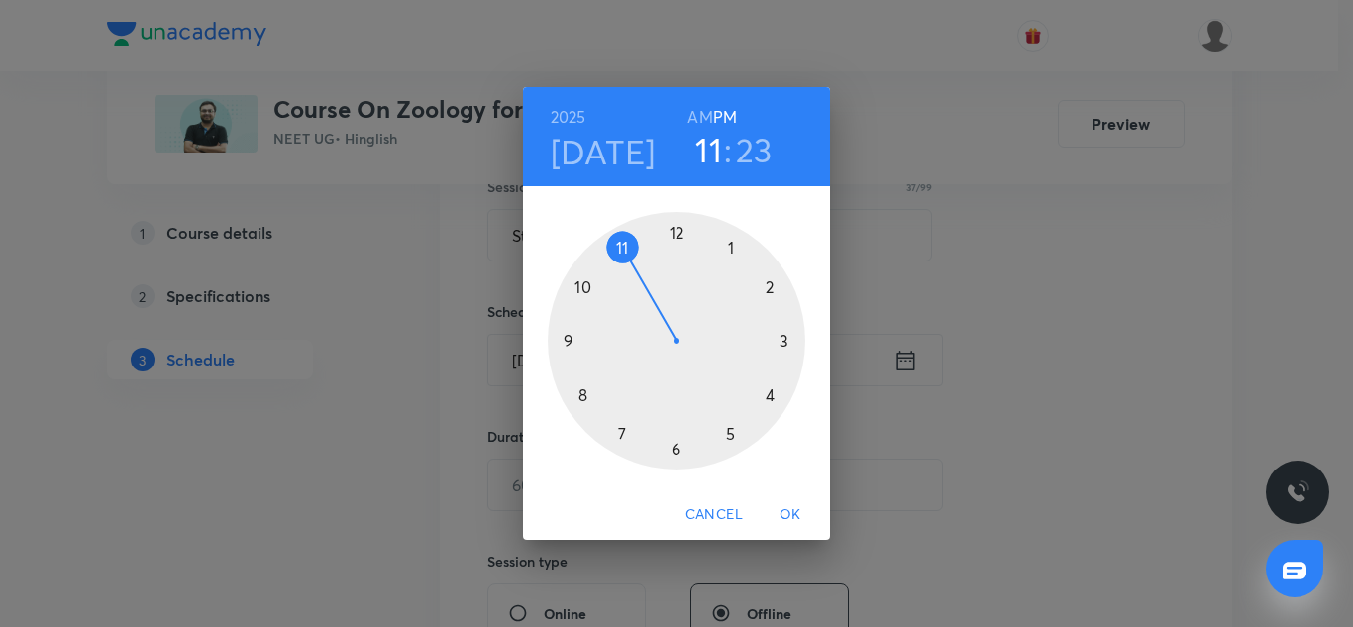
click at [741, 150] on h3 "23" at bounding box center [754, 150] width 37 height 42
click at [697, 120] on h6 "AM" at bounding box center [699, 117] width 25 height 28
click at [776, 394] on div at bounding box center [677, 341] width 258 height 258
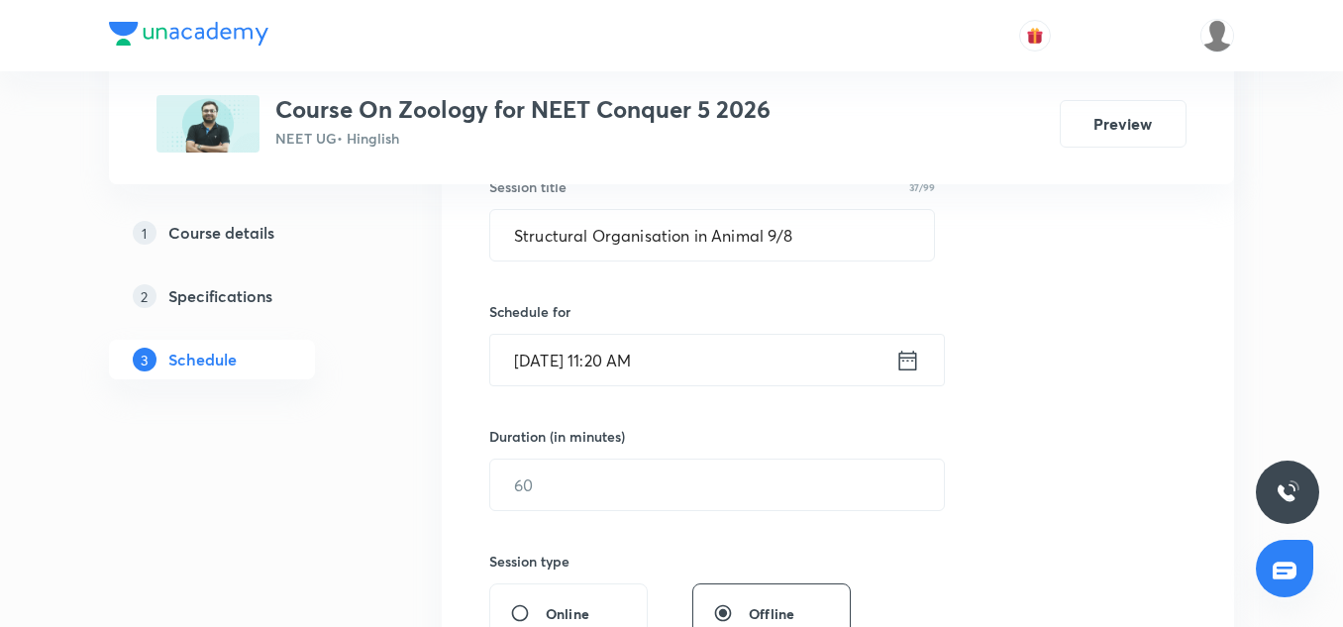
scroll to position [453, 0]
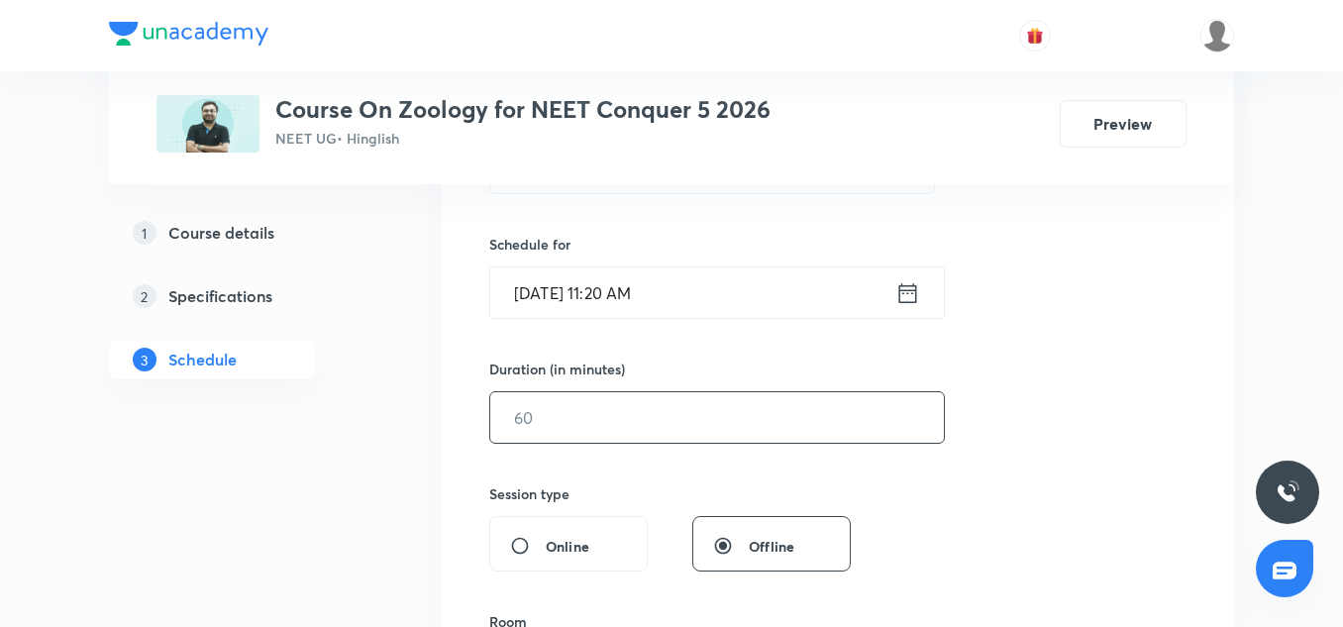
click at [642, 402] on input "text" at bounding box center [717, 417] width 454 height 51
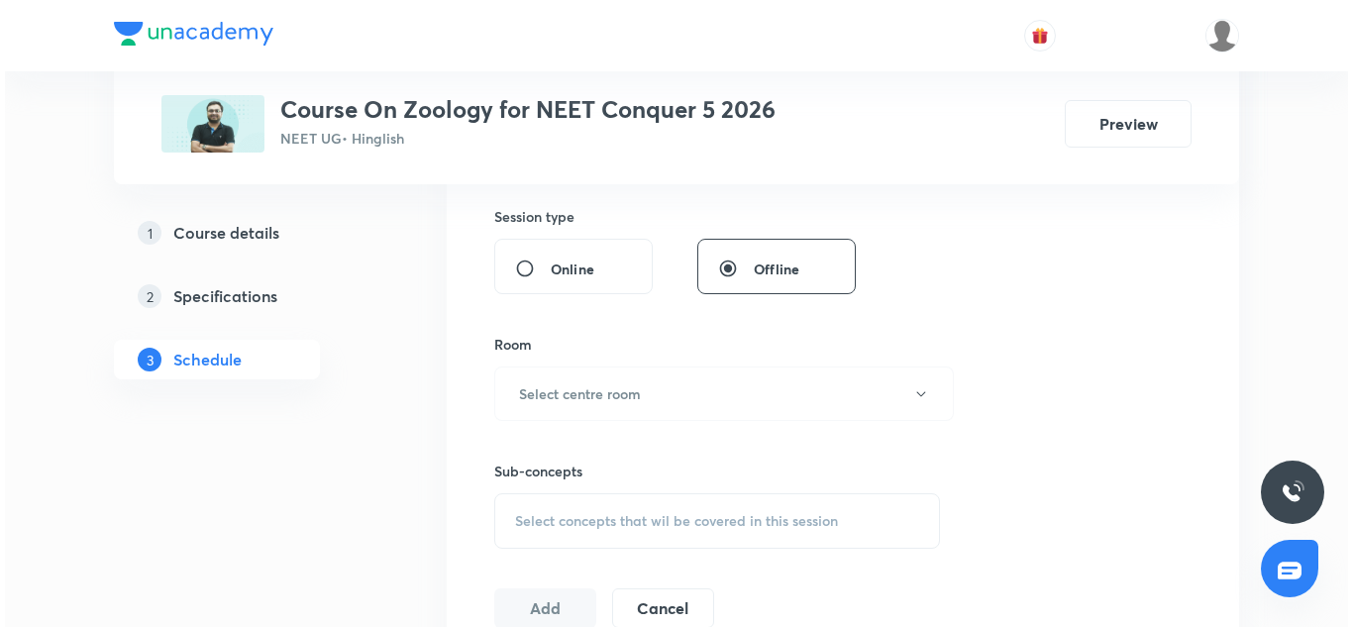
scroll to position [739, 0]
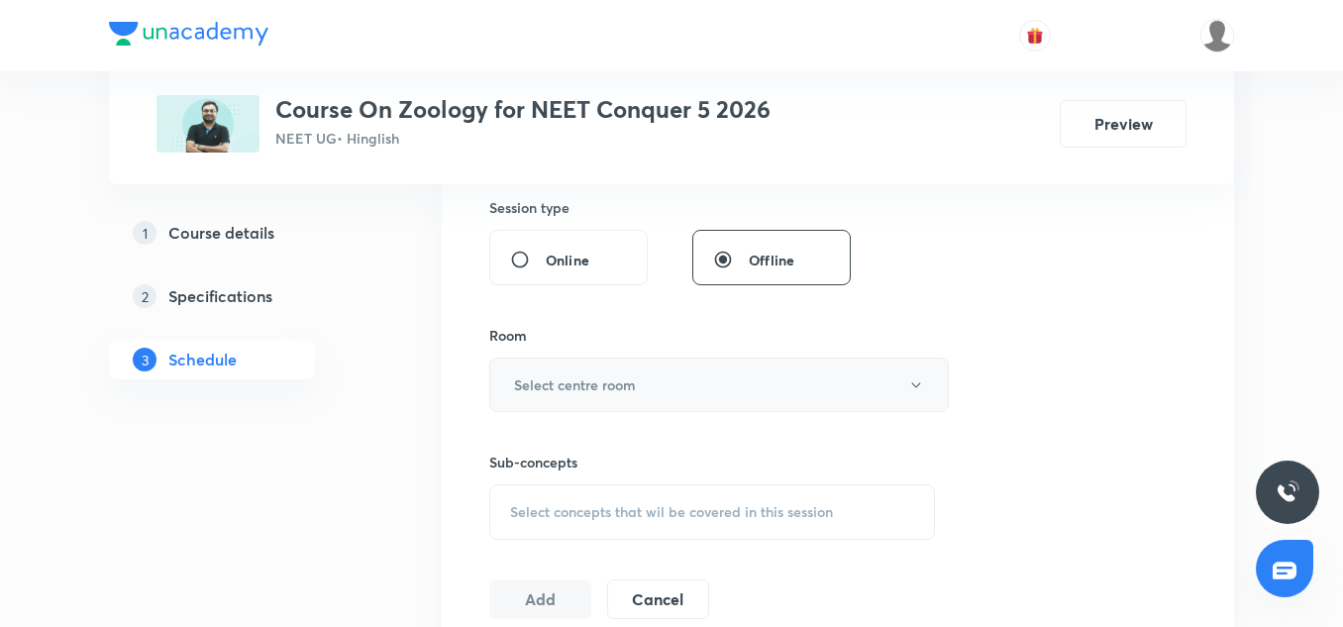
type input "90"
click at [620, 376] on h6 "Select centre room" at bounding box center [575, 384] width 122 height 21
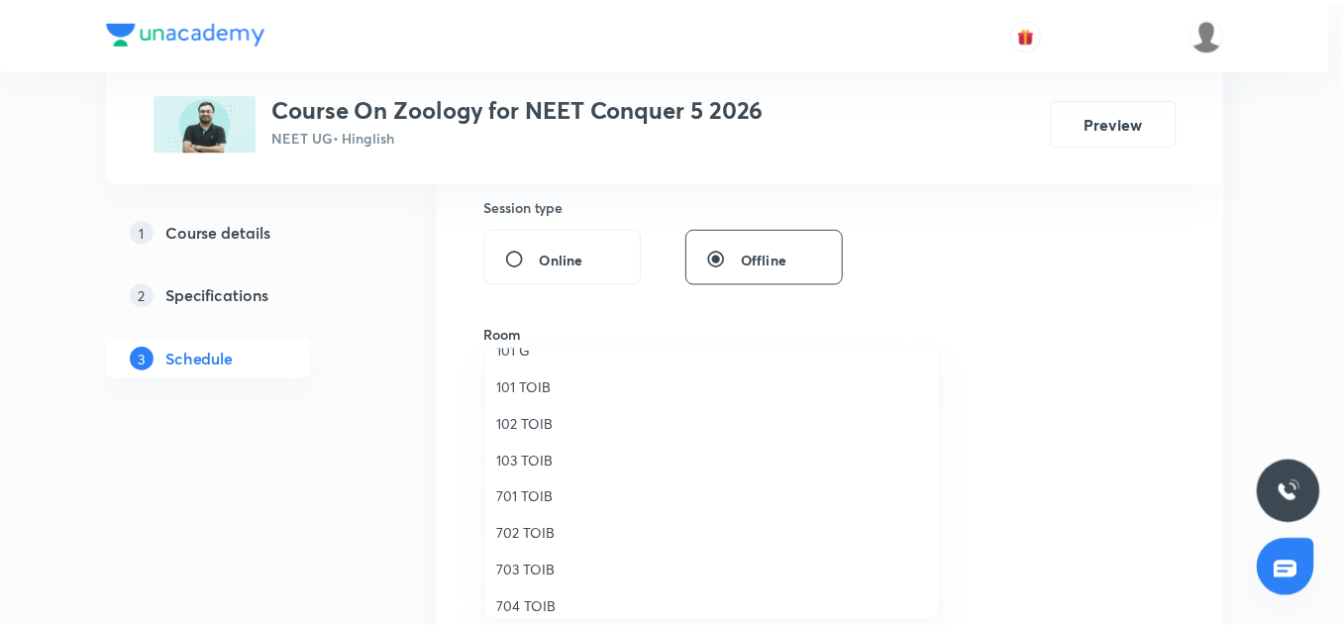
scroll to position [61, 0]
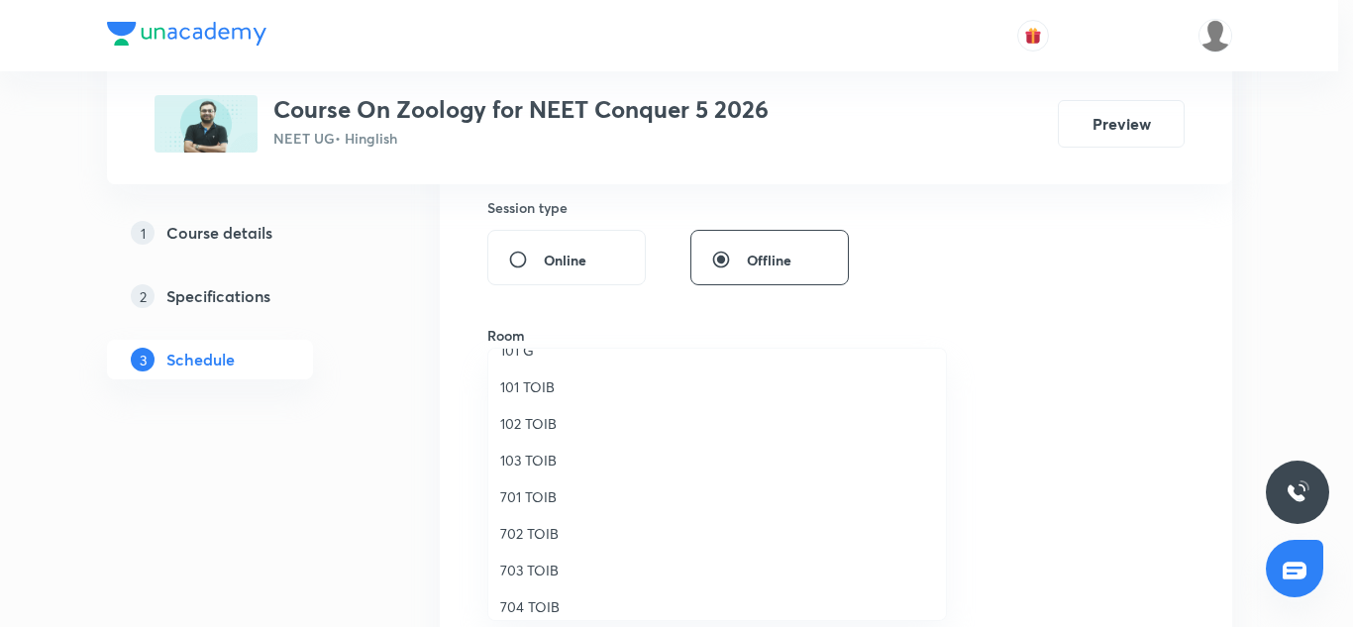
click at [518, 530] on span "702 TOIB" at bounding box center [717, 533] width 434 height 21
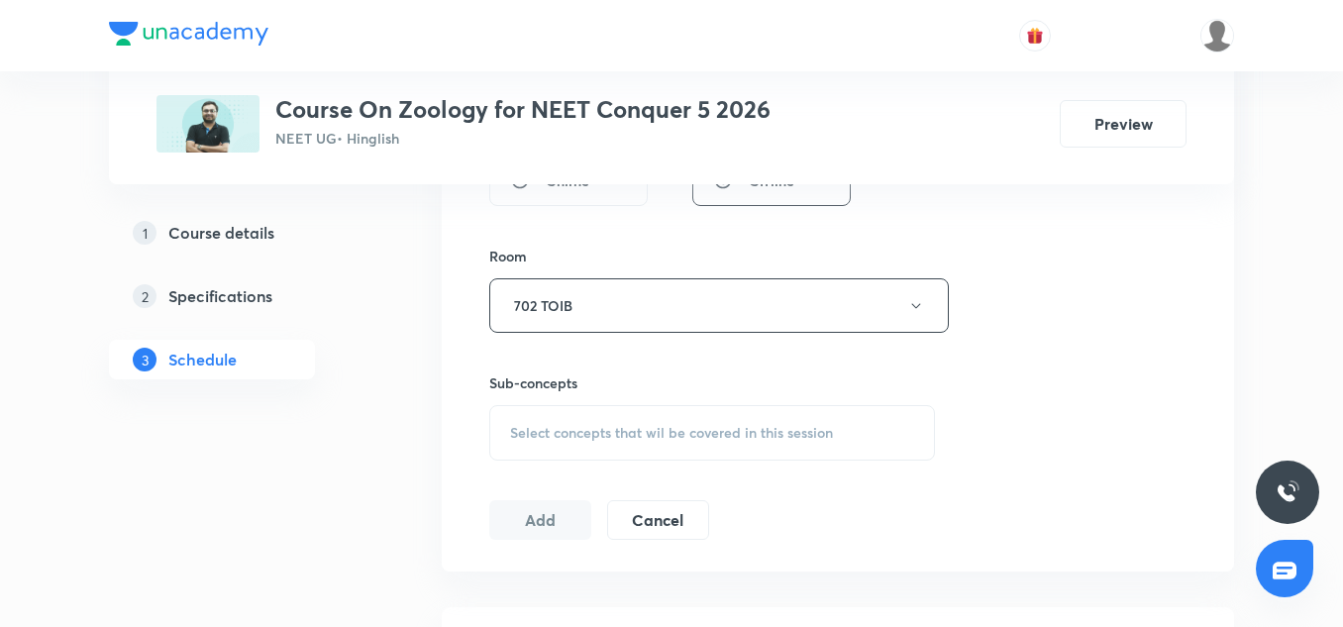
scroll to position [823, 0]
click at [660, 428] on span "Select concepts that wil be covered in this session" at bounding box center [671, 428] width 323 height 16
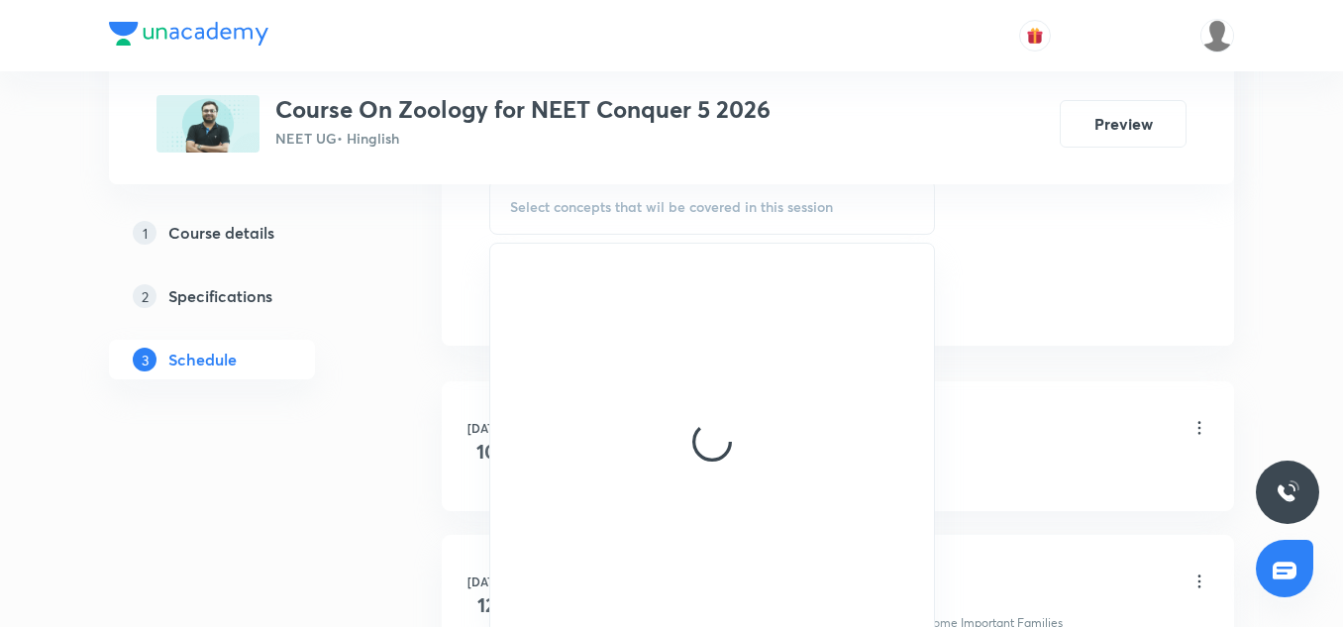
scroll to position [1050, 0]
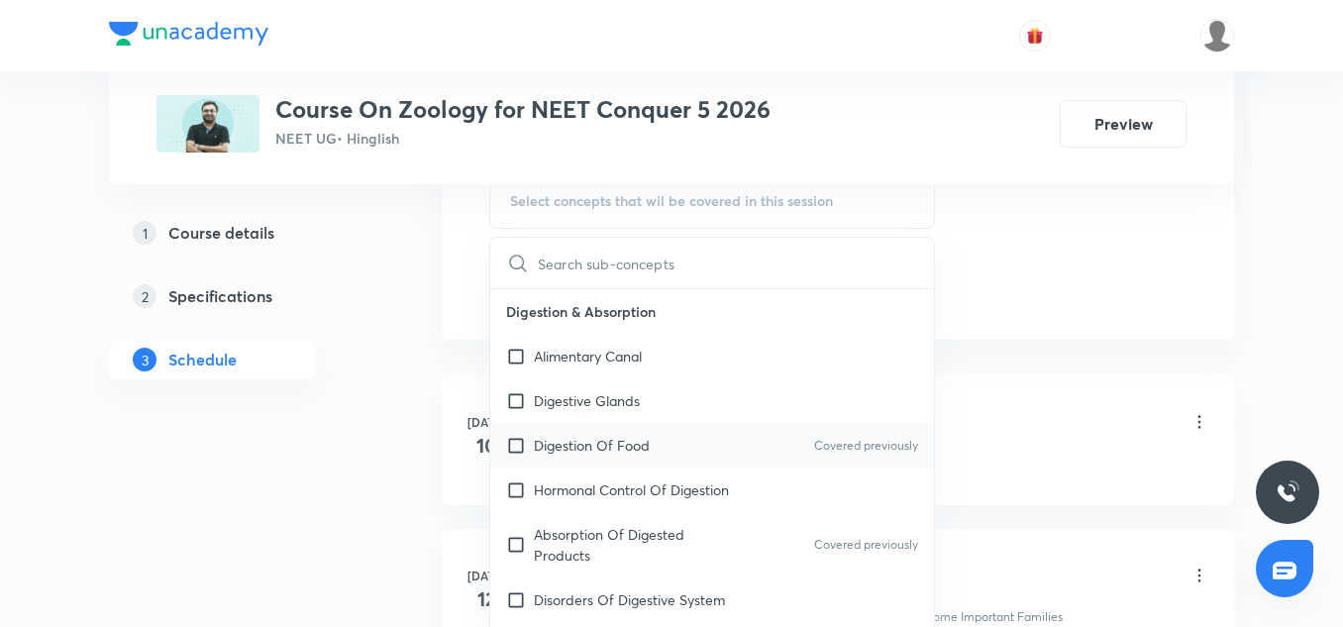
click at [640, 439] on p "Digestion Of Food" at bounding box center [592, 445] width 116 height 21
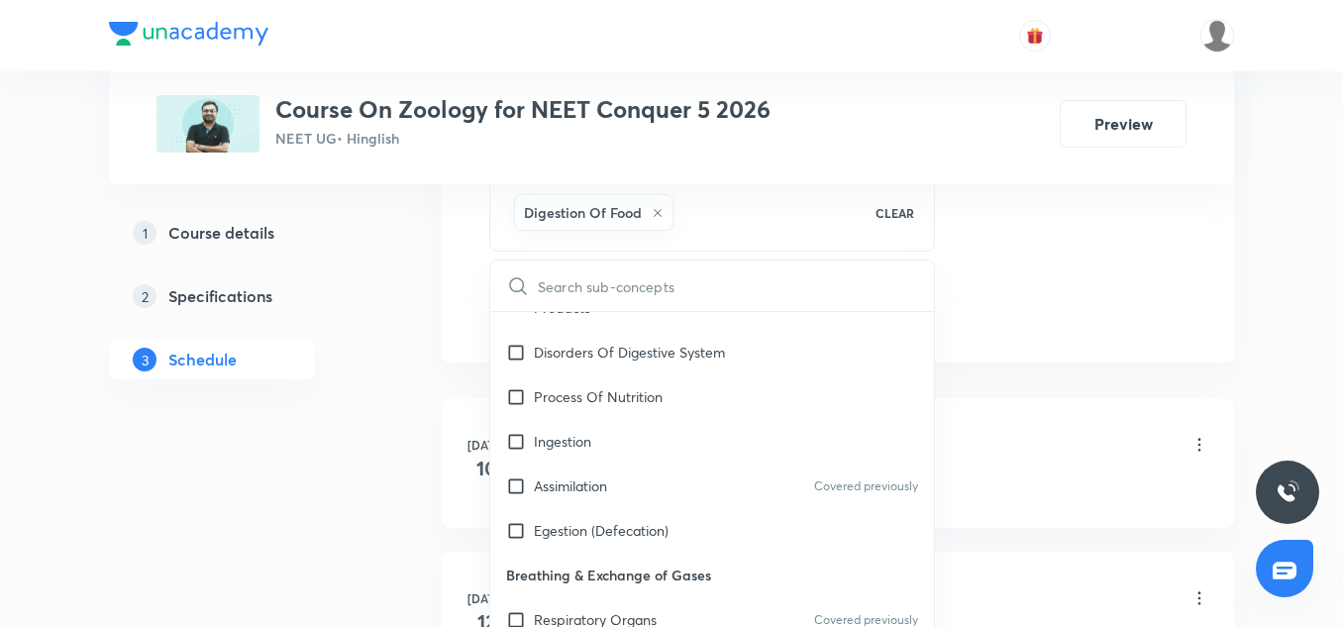
scroll to position [277, 0]
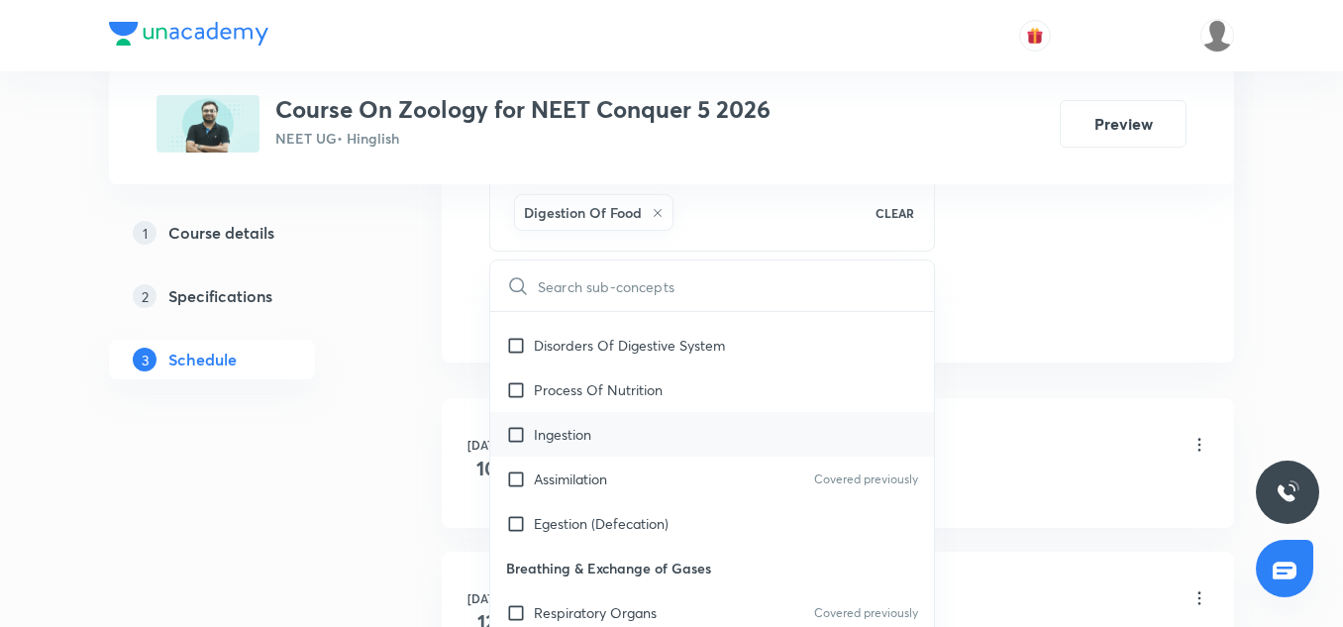
click at [594, 443] on div "Ingestion" at bounding box center [712, 434] width 444 height 45
checkbox input "true"
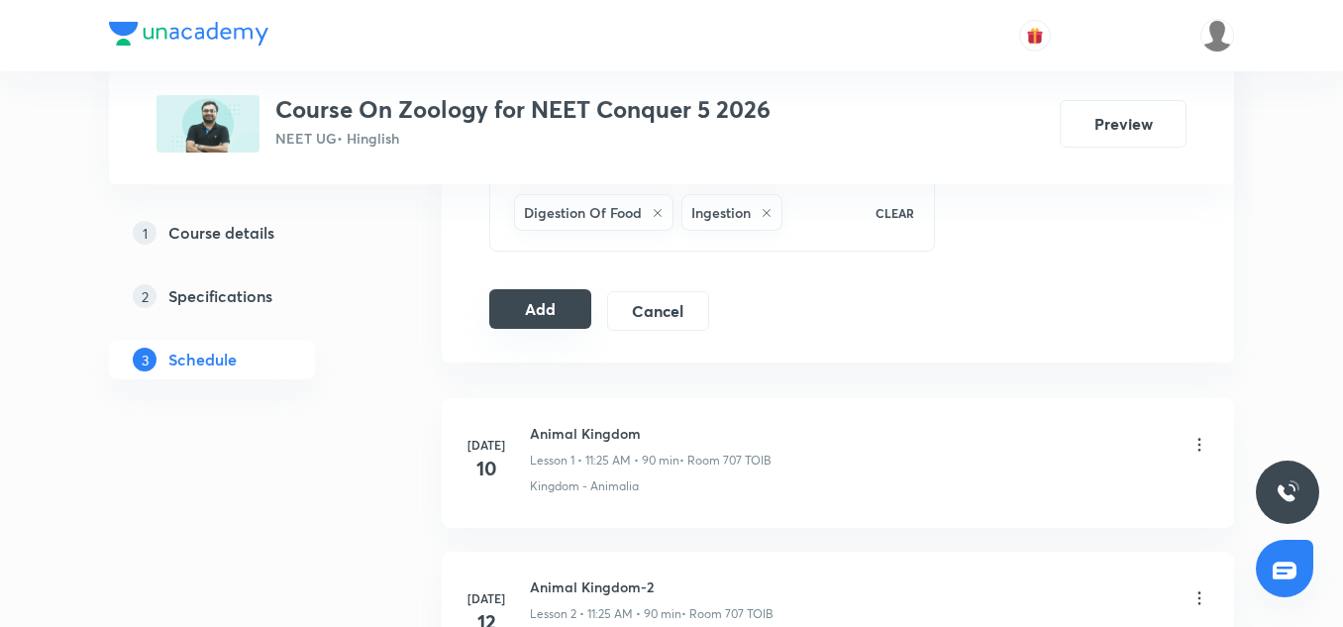
click at [546, 304] on button "Add" at bounding box center [540, 309] width 102 height 40
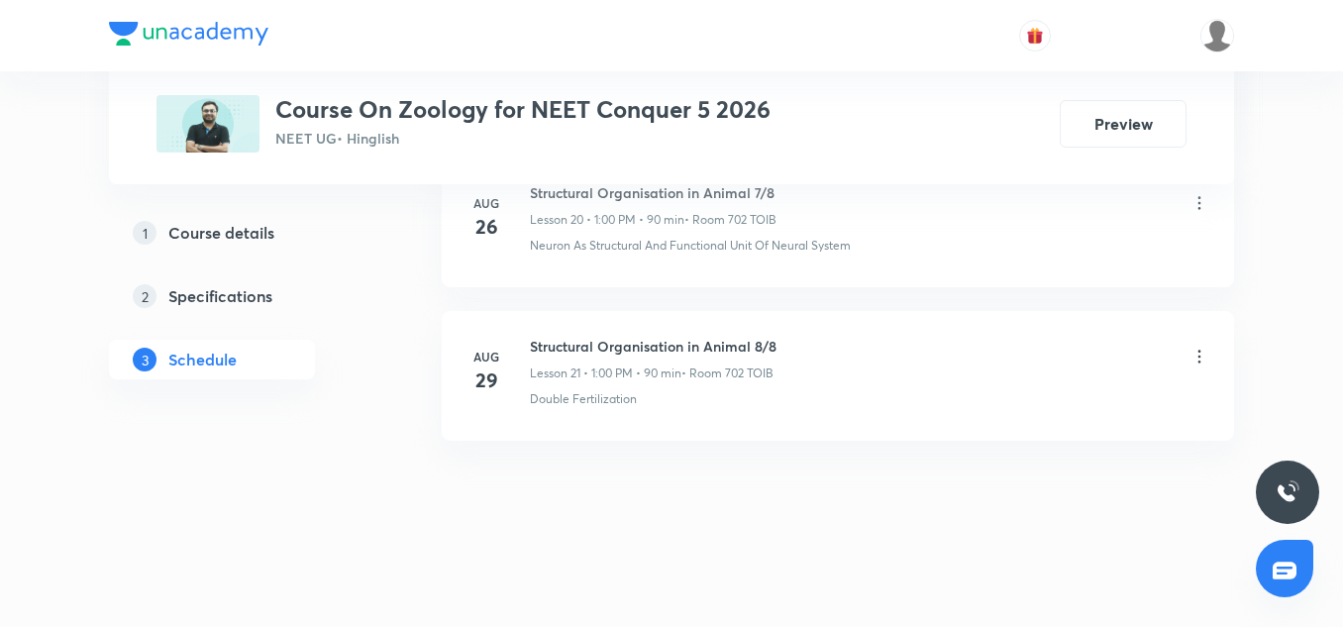
scroll to position [3277, 0]
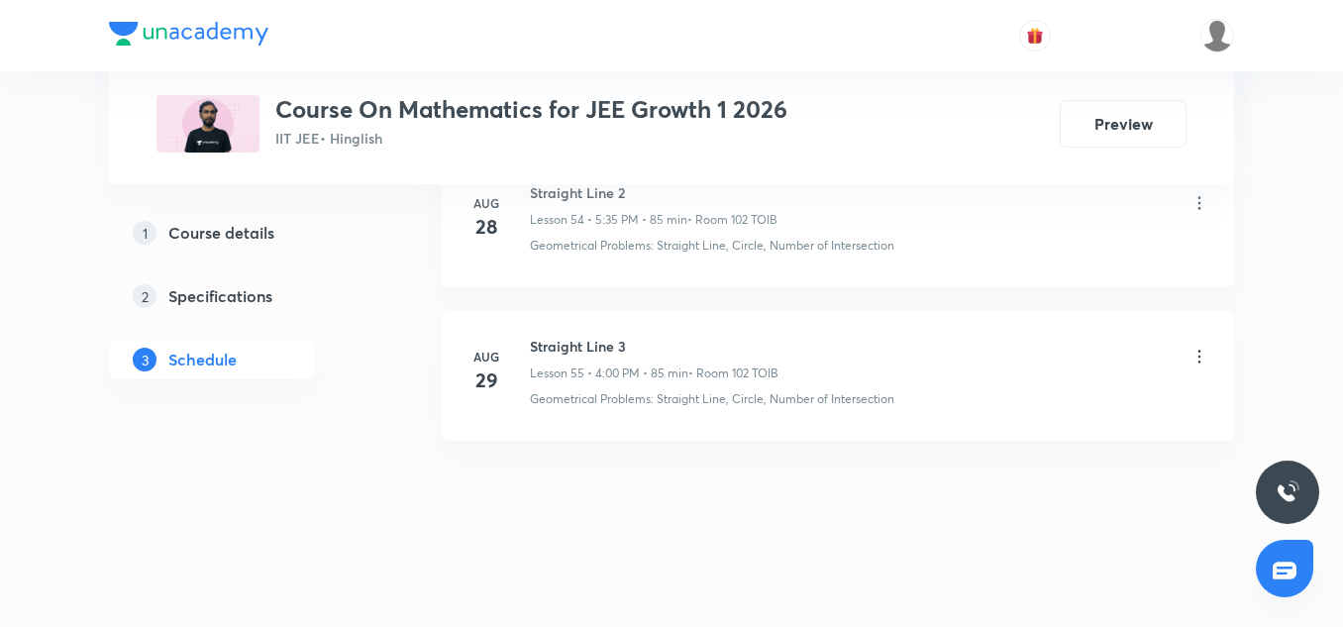
click at [592, 356] on h6 "Straight Line 3" at bounding box center [654, 346] width 249 height 21
copy h6 "Straight Line 3"
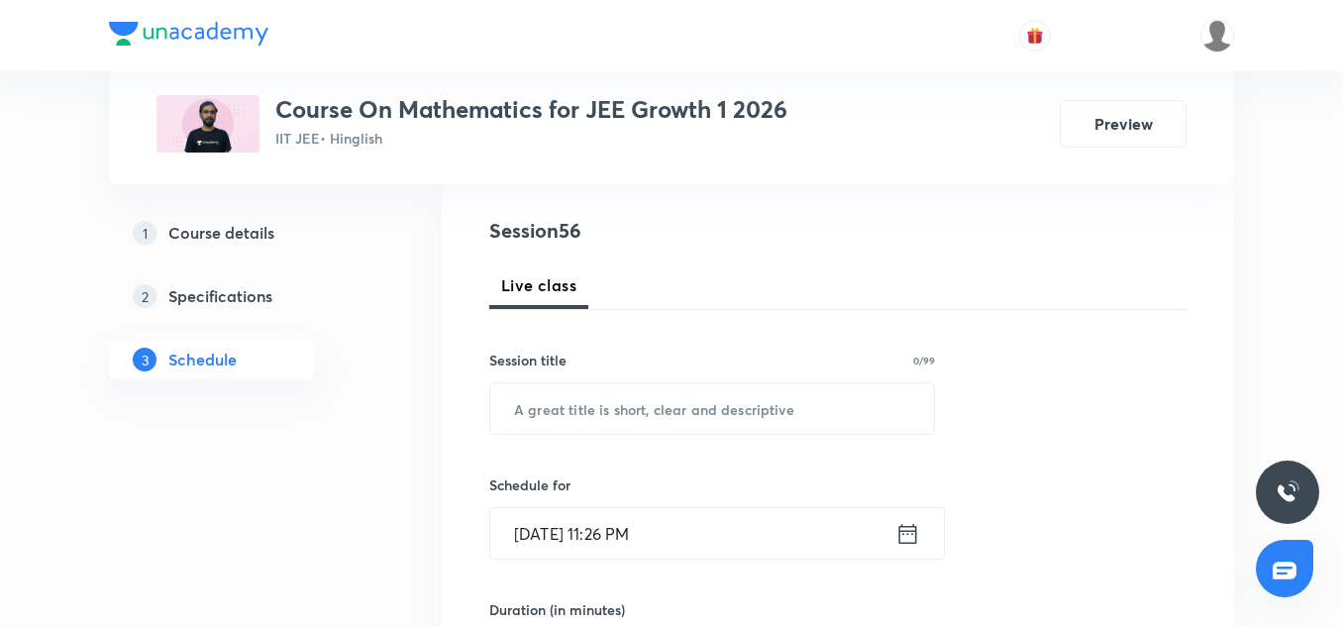
scroll to position [215, 0]
click at [614, 414] on input "text" at bounding box center [712, 405] width 444 height 51
paste input "Straight Line 3"
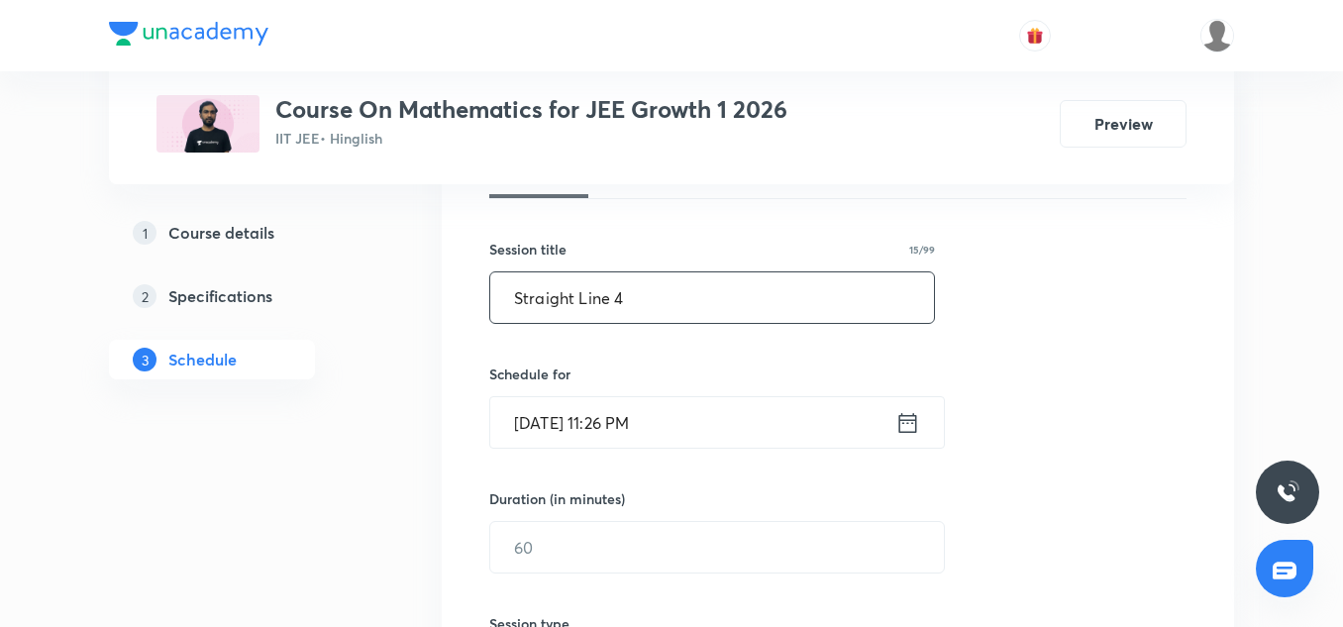
scroll to position [331, 0]
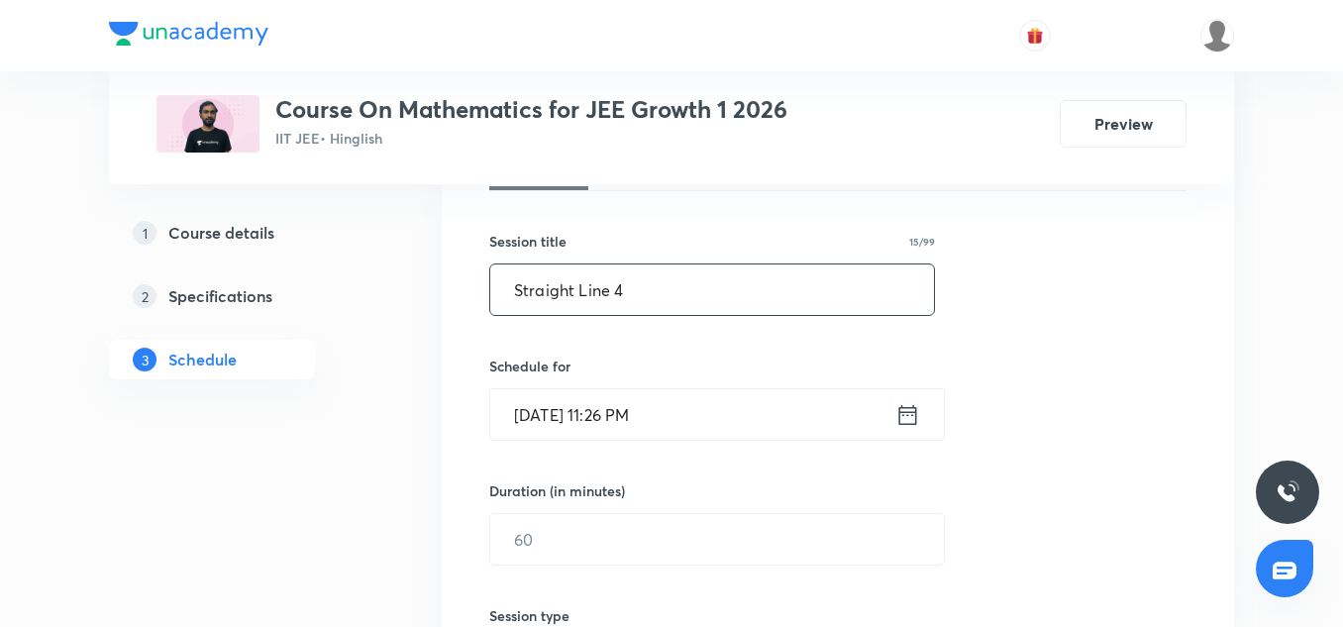
type input "Straight Line 4"
click at [559, 430] on input "[DATE] 11:26 PM" at bounding box center [692, 414] width 405 height 51
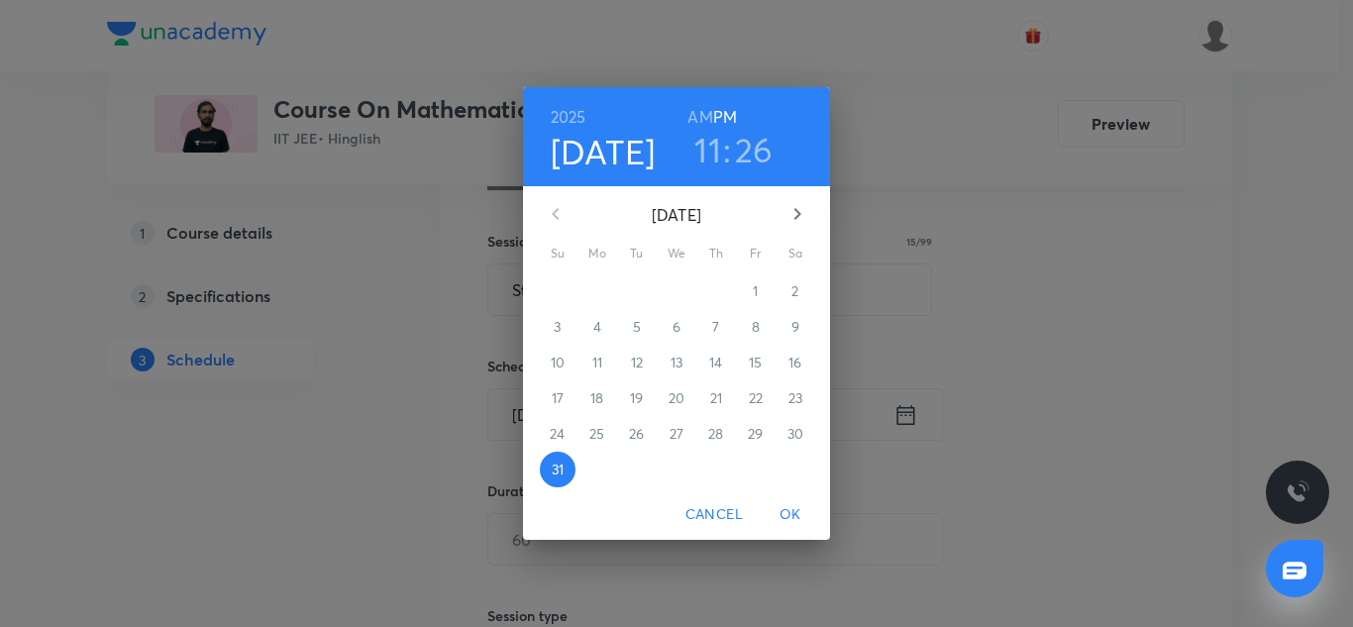
click at [792, 216] on icon "button" at bounding box center [798, 214] width 24 height 24
click at [600, 290] on span "1" at bounding box center [598, 291] width 36 height 20
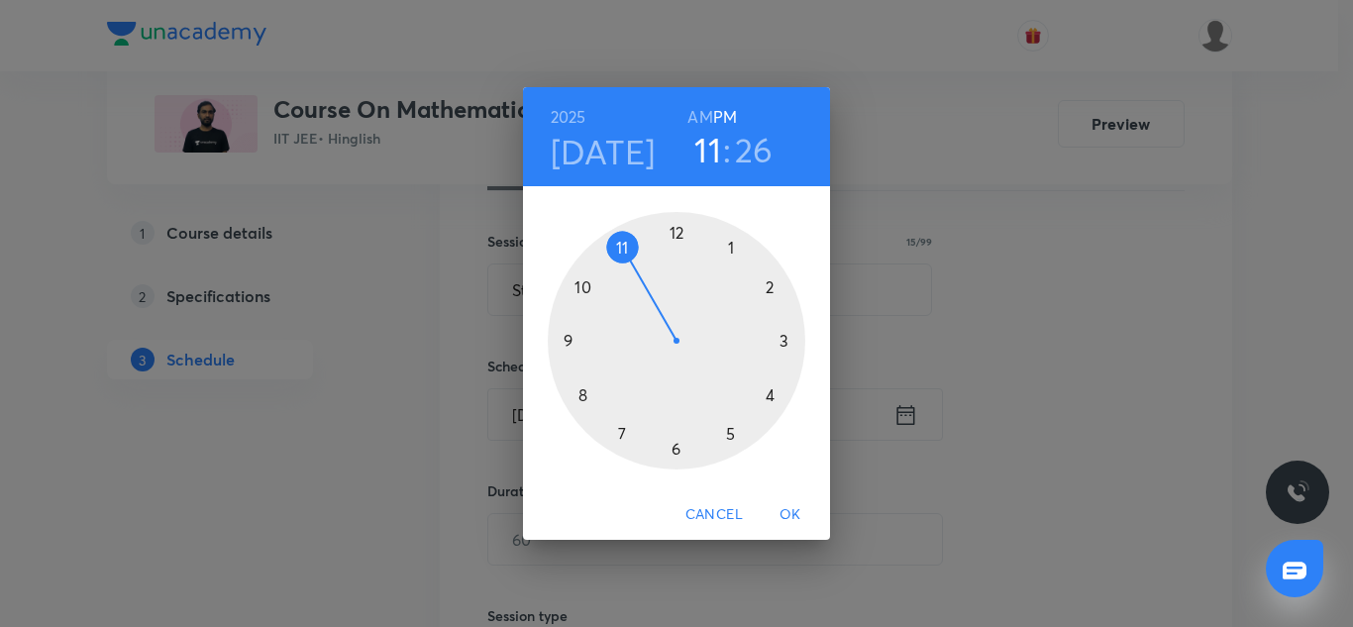
click at [770, 390] on div at bounding box center [677, 341] width 258 height 258
click at [676, 240] on div at bounding box center [677, 341] width 258 height 258
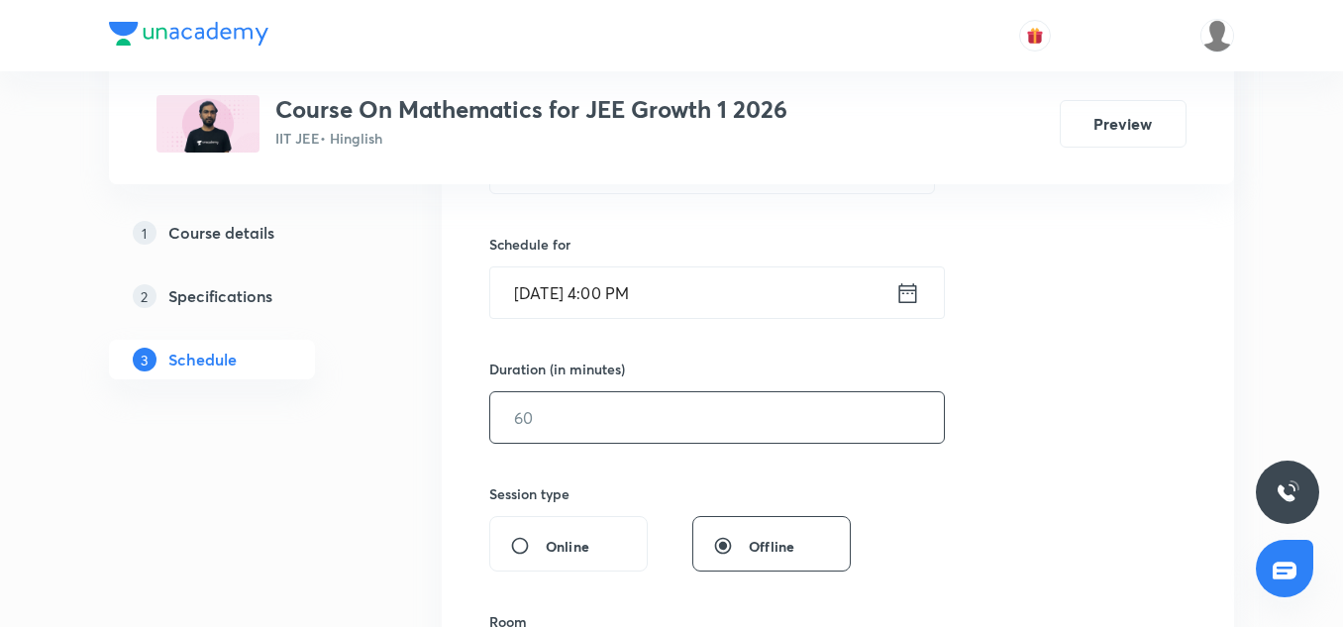
scroll to position [454, 0]
click at [604, 402] on input "text" at bounding box center [717, 416] width 454 height 51
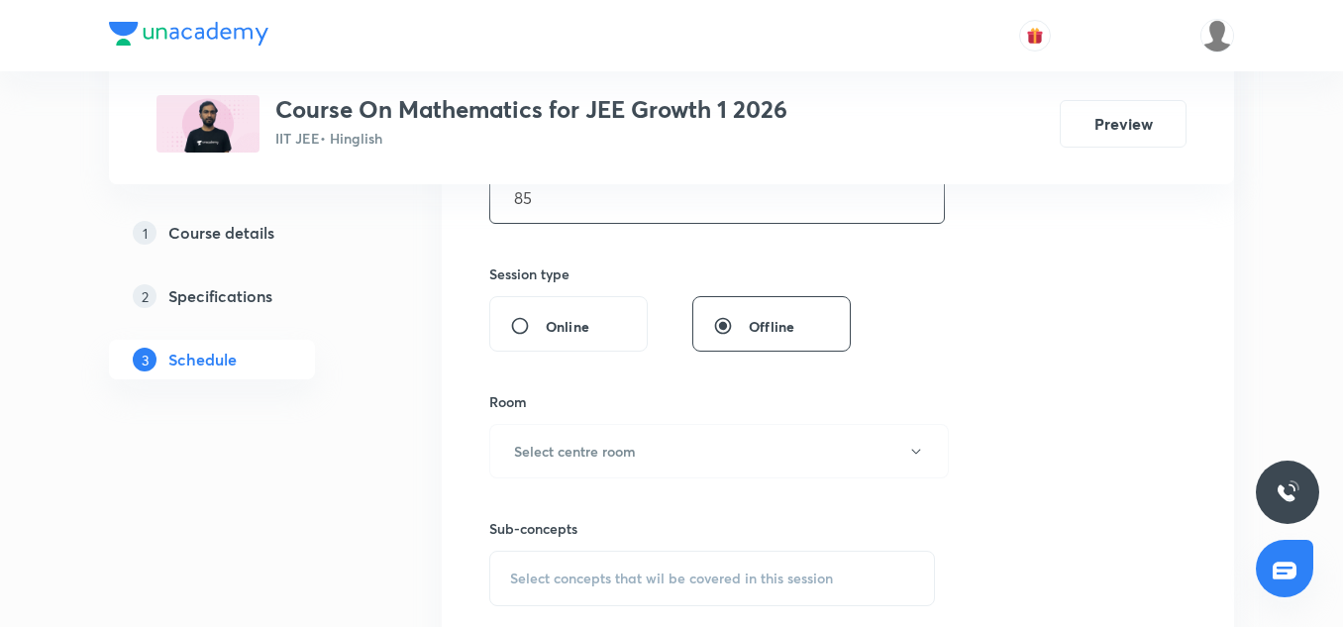
scroll to position [674, 0]
type input "85"
click at [582, 446] on h6 "Select centre room" at bounding box center [575, 450] width 122 height 21
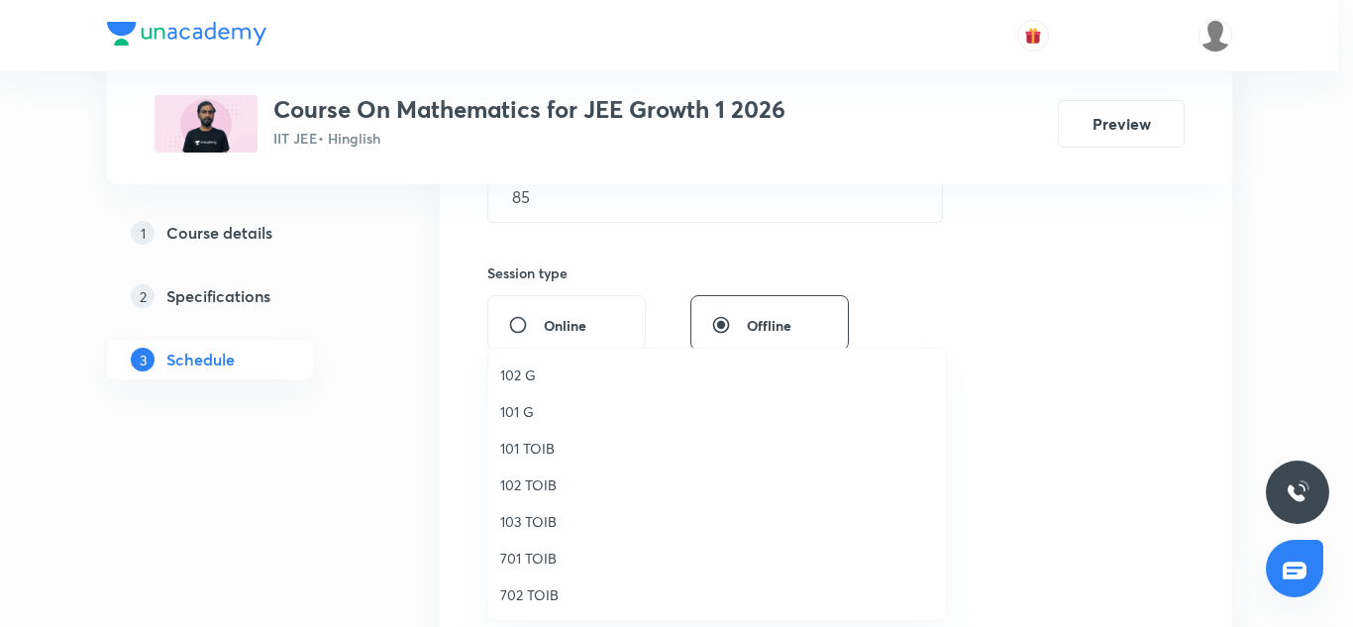
click at [512, 487] on span "102 TOIB" at bounding box center [717, 484] width 434 height 21
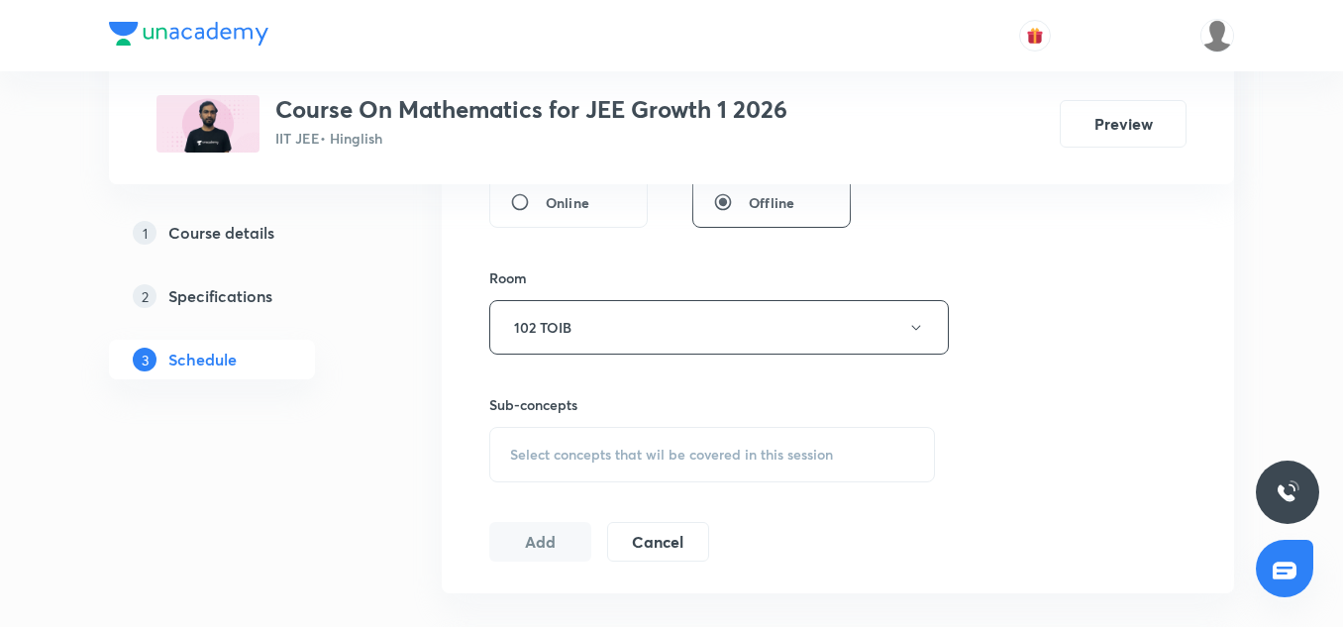
click at [580, 449] on span "Select concepts that wil be covered in this session" at bounding box center [671, 455] width 323 height 16
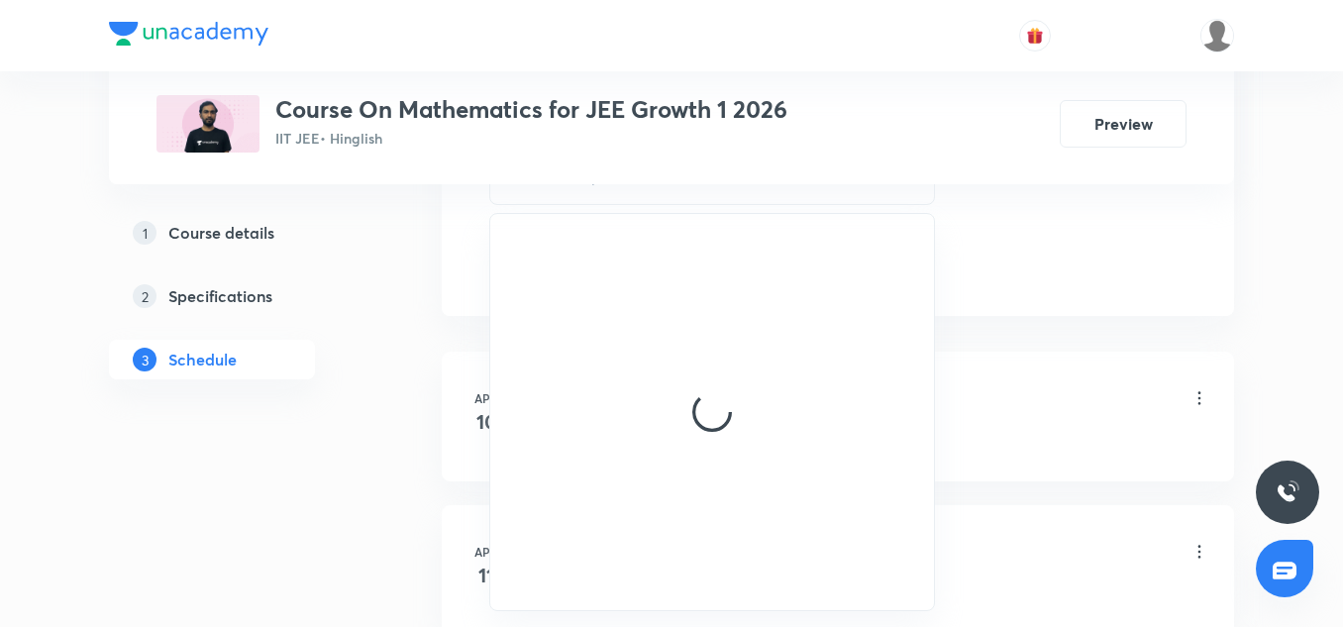
scroll to position [1075, 0]
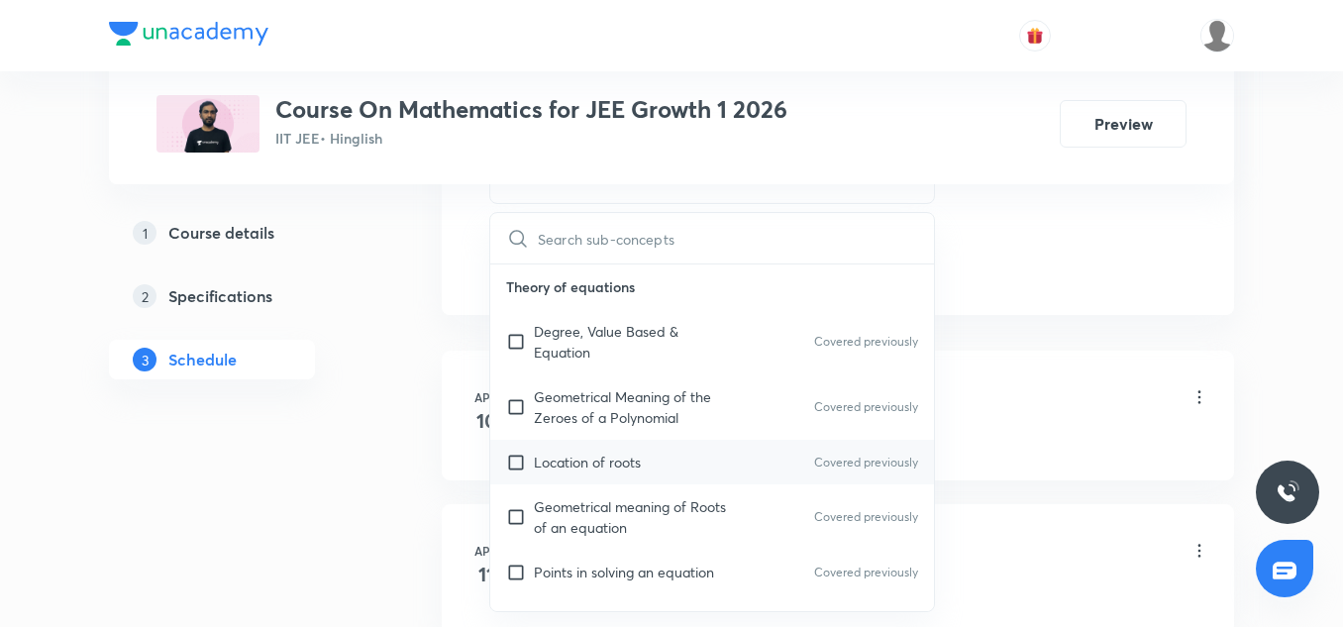
click at [583, 449] on div "Location of roots Covered previously" at bounding box center [712, 462] width 444 height 45
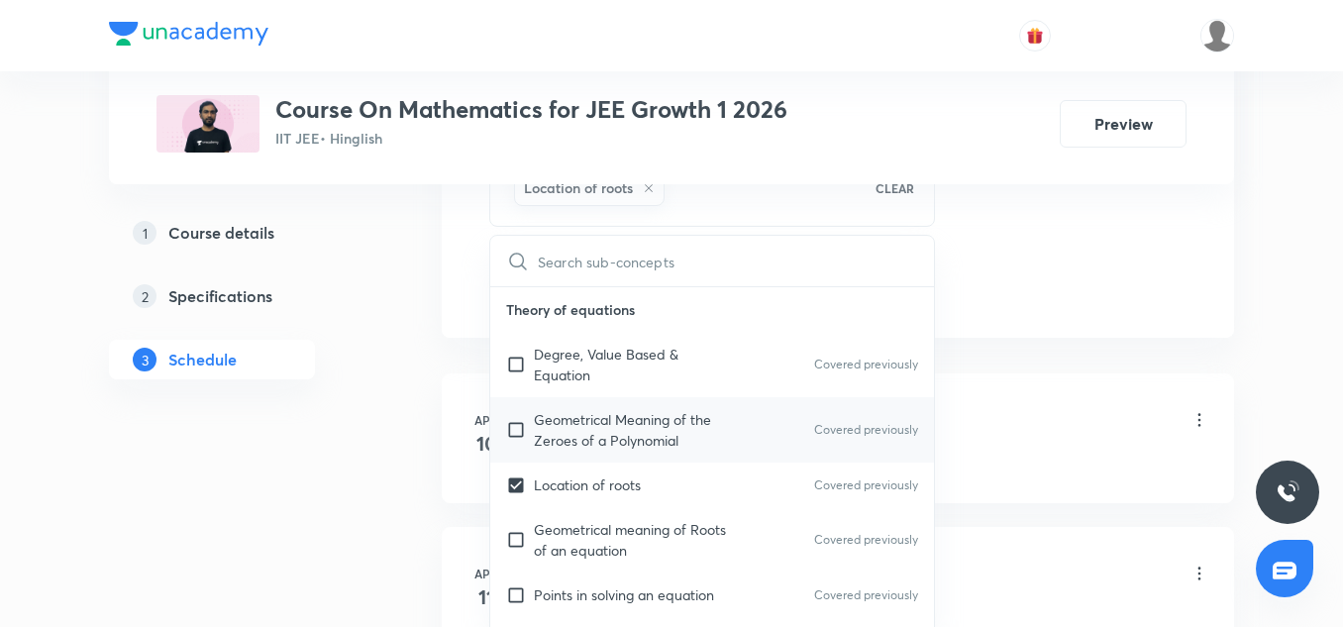
checkbox input "true"
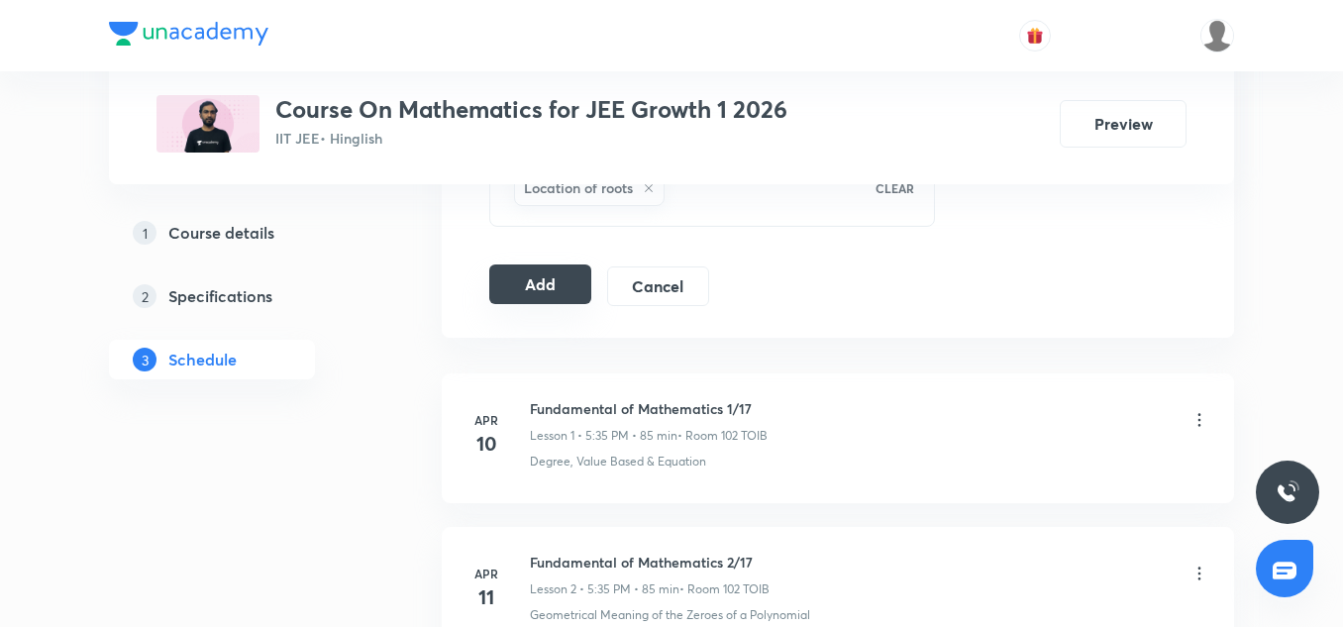
click at [544, 286] on button "Add" at bounding box center [540, 284] width 102 height 40
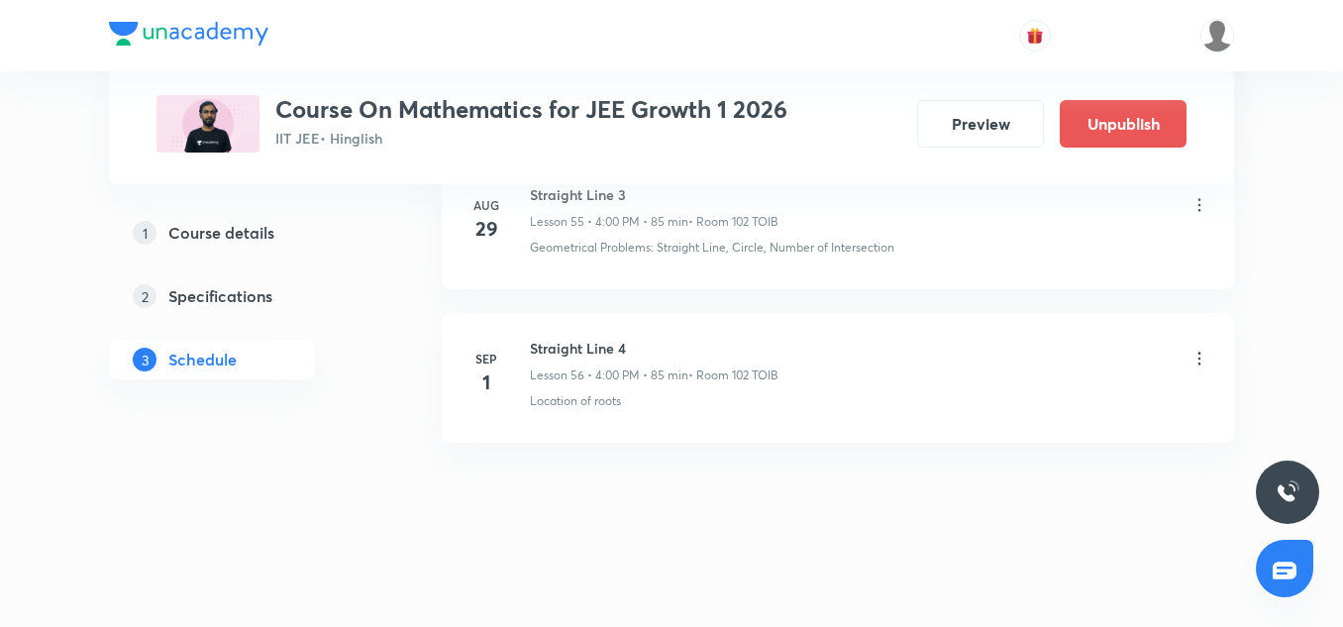
scroll to position [8656, 0]
click at [1200, 357] on icon at bounding box center [1200, 357] width 3 height 13
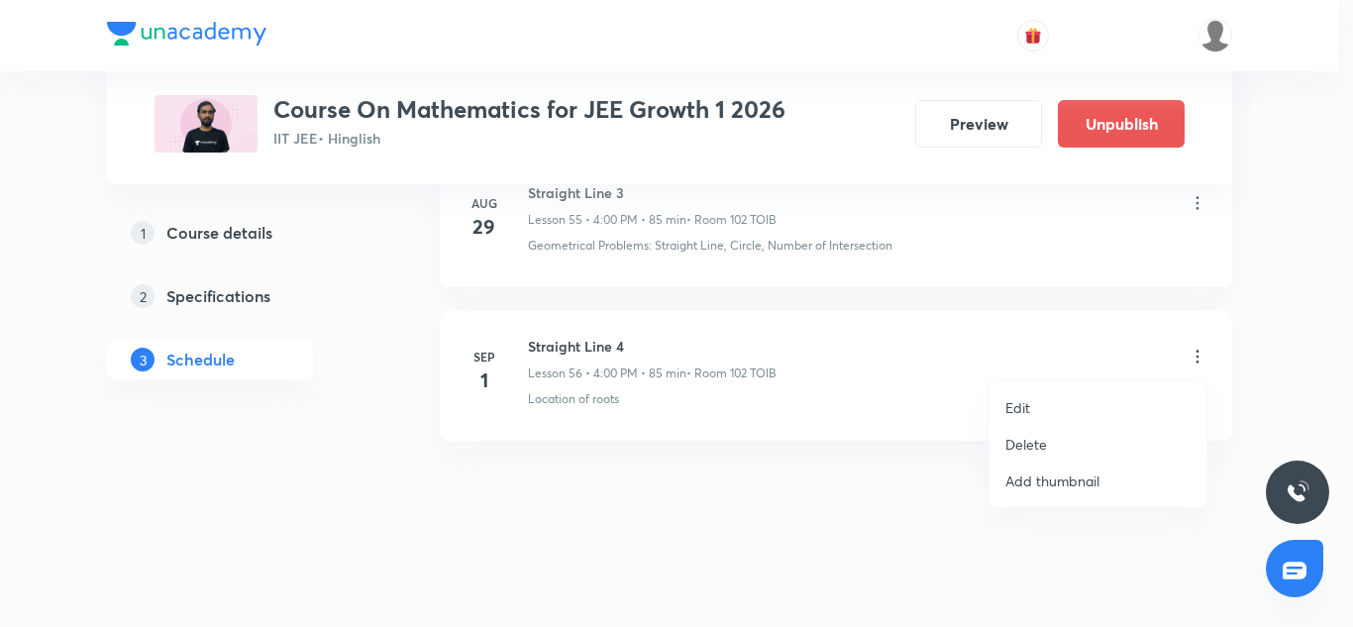
click at [1012, 417] on p "Edit" at bounding box center [1017, 407] width 25 height 21
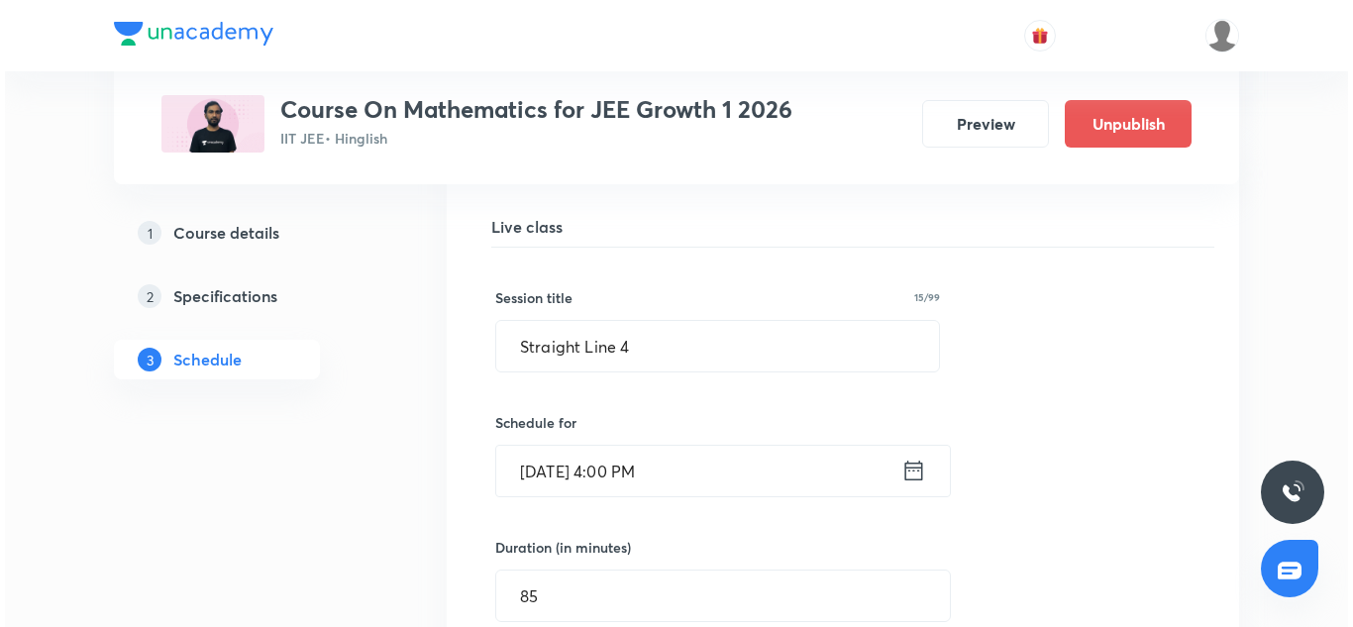
scroll to position [8726, 0]
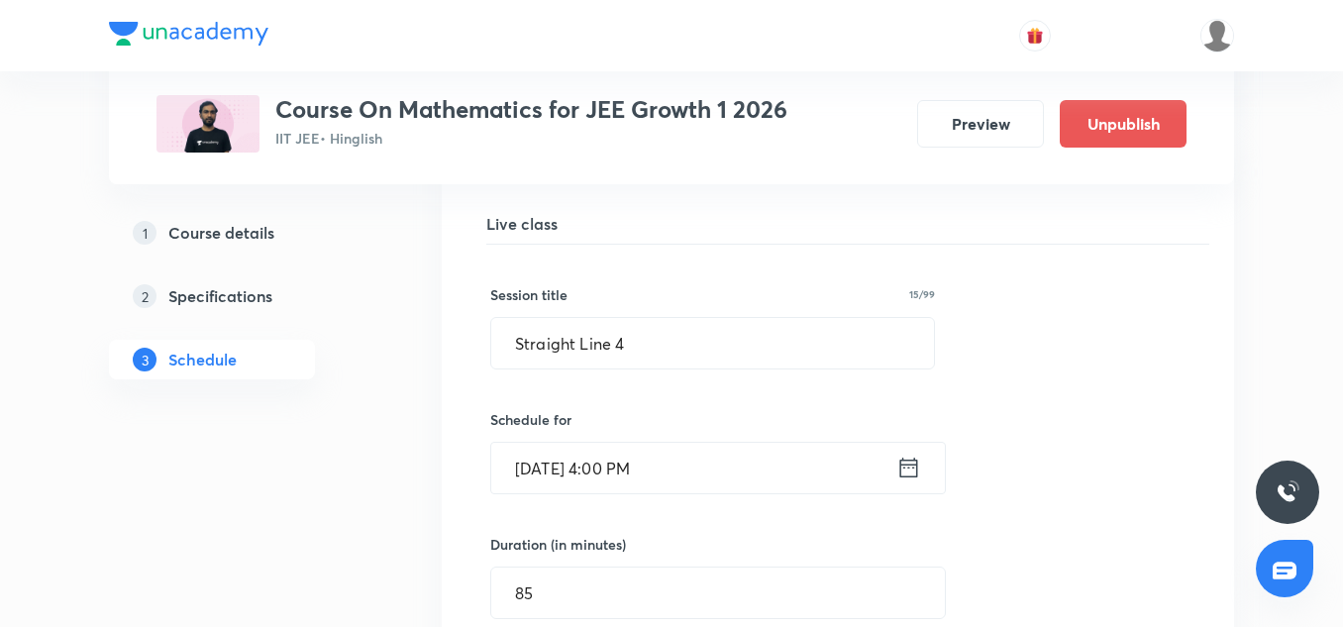
click at [572, 464] on input "Sep 1, 2025, 4:00 PM" at bounding box center [693, 468] width 405 height 51
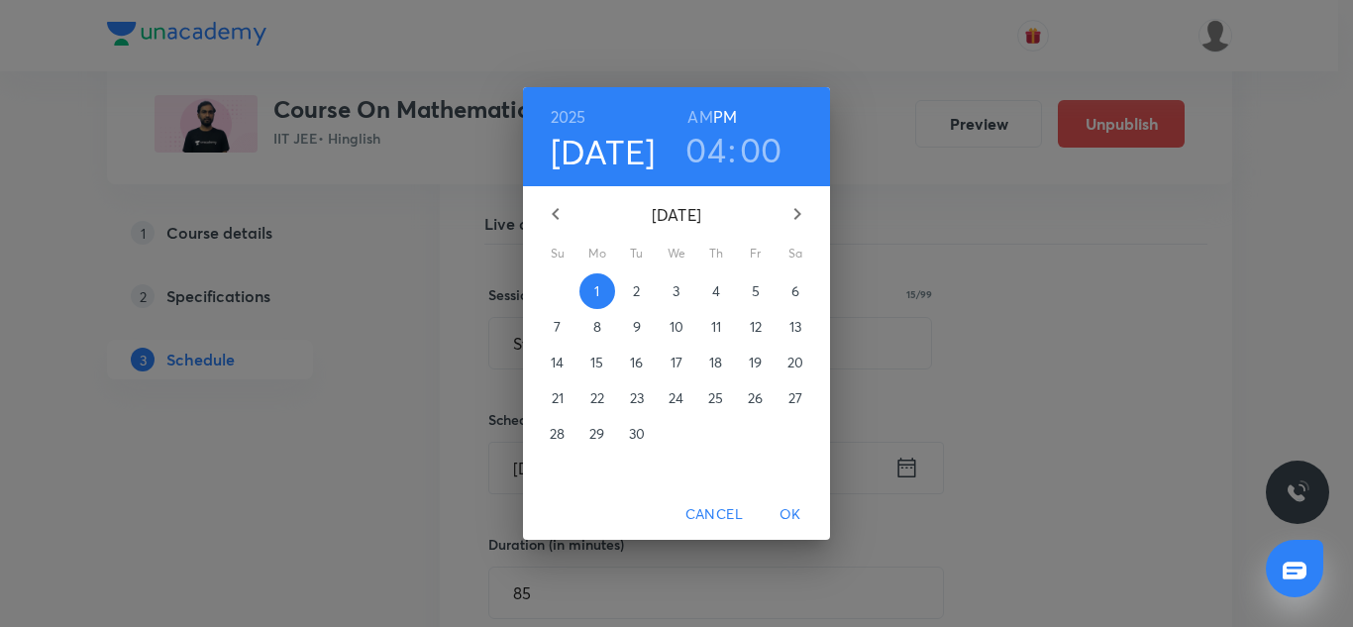
drag, startPoint x: 569, startPoint y: 100, endPoint x: 569, endPoint y: 119, distance: 18.8
click at [569, 119] on div "2025 Sep 1 04 : 00 AM PM" at bounding box center [676, 136] width 307 height 99
click at [569, 119] on h6 "2025" at bounding box center [569, 117] width 36 height 28
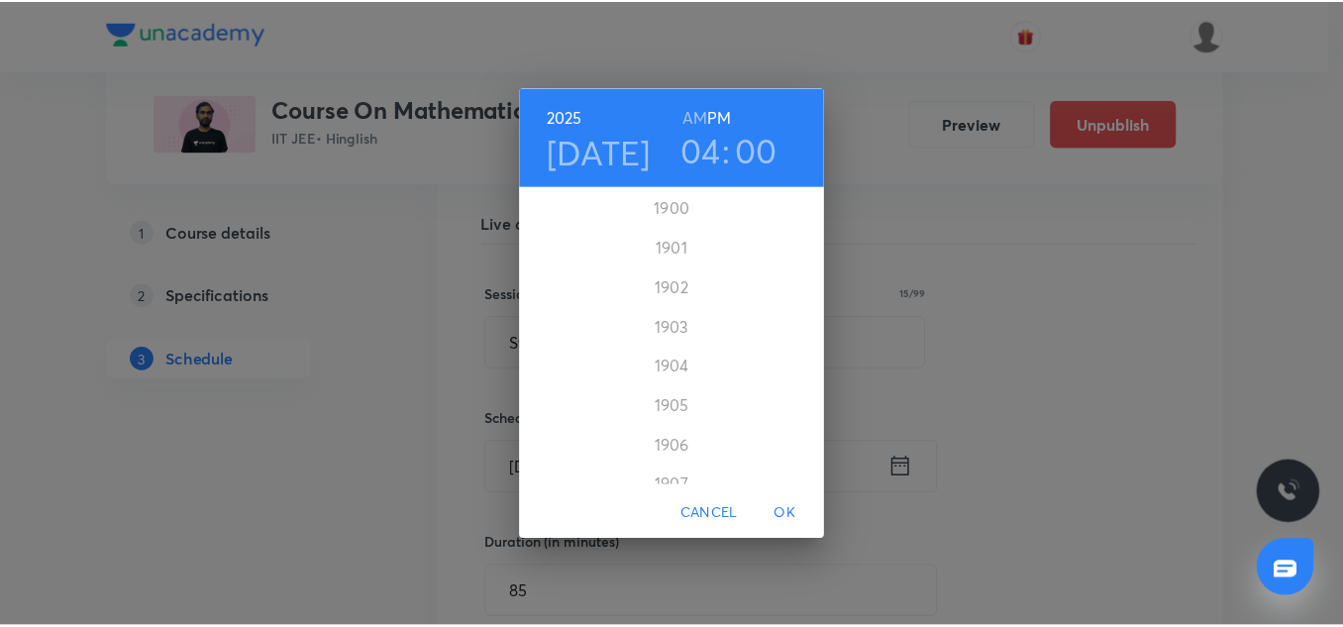
scroll to position [4834, 0]
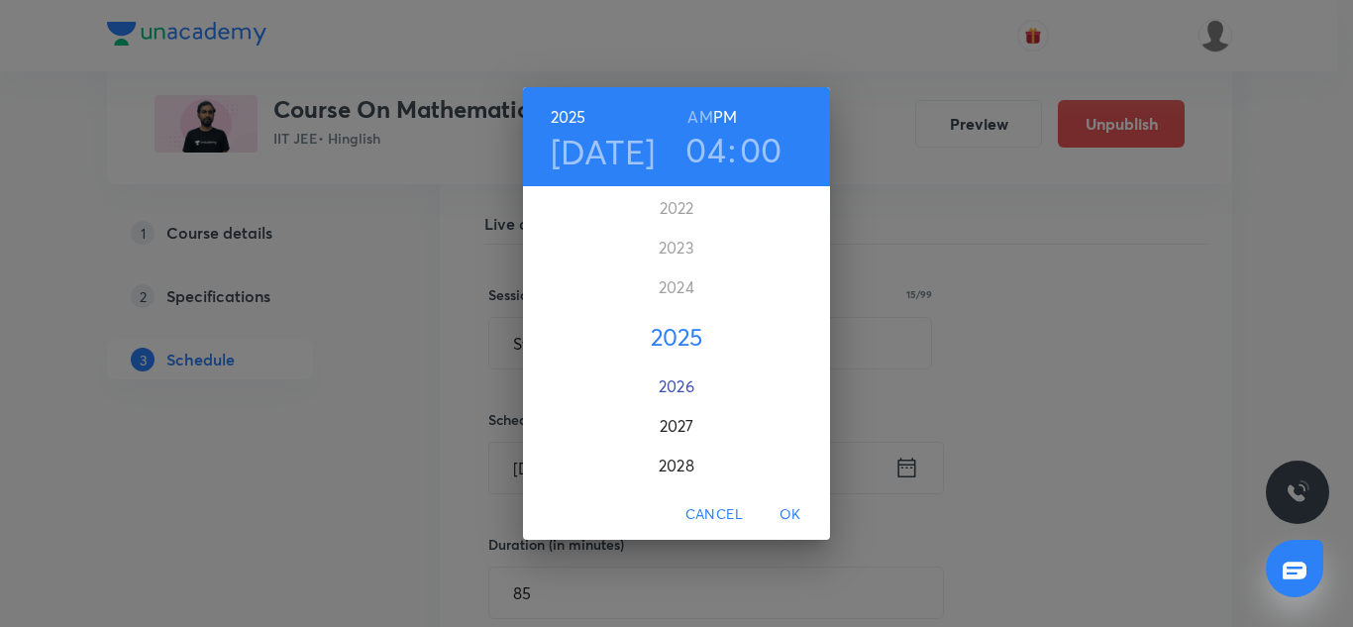
click at [654, 383] on div "2026" at bounding box center [676, 387] width 307 height 40
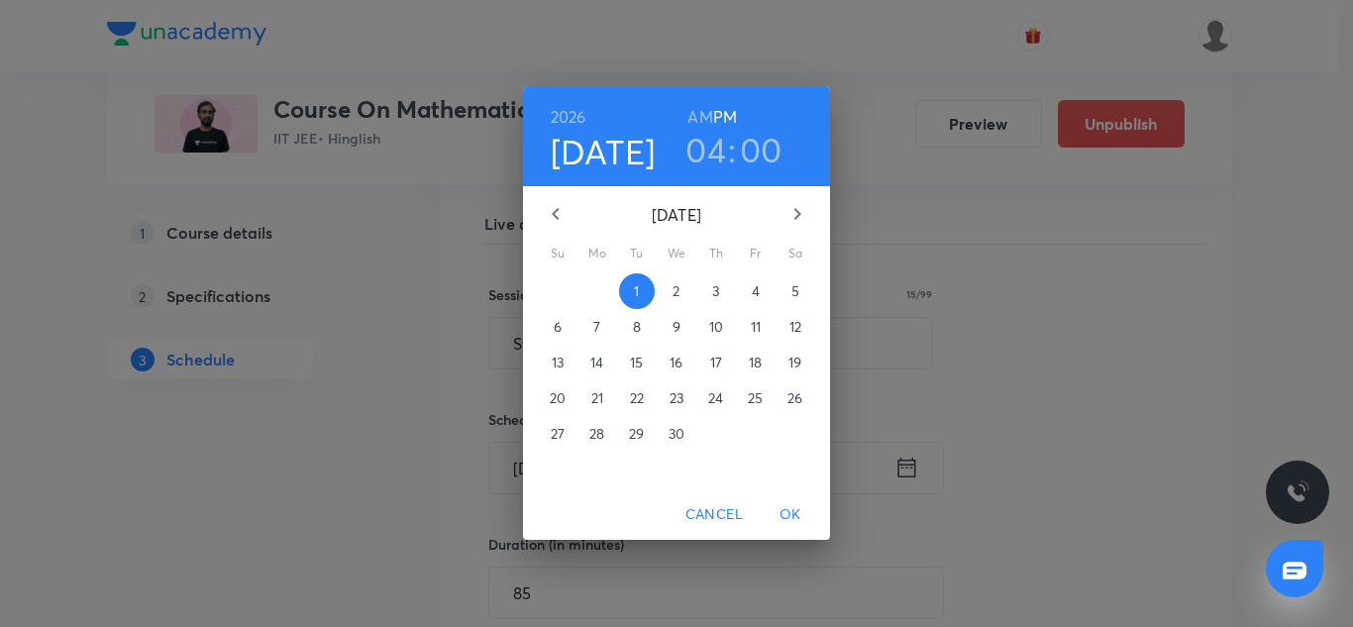
click at [797, 514] on span "OK" at bounding box center [791, 514] width 48 height 25
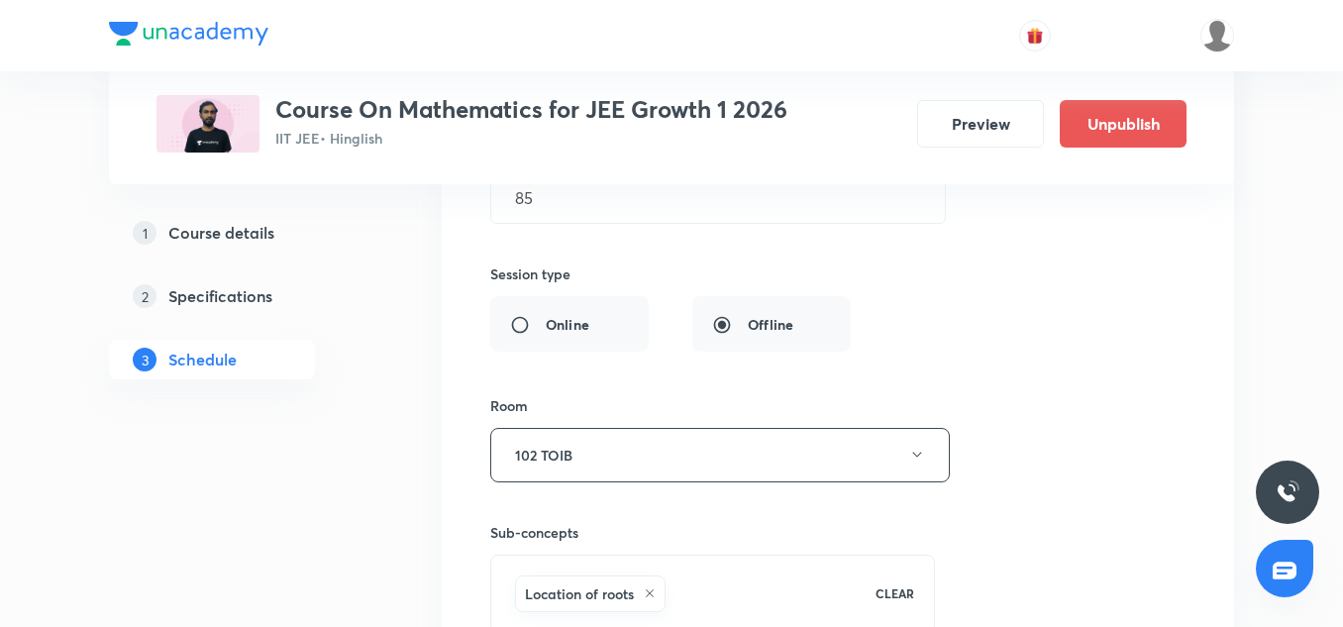
scroll to position [9296, 0]
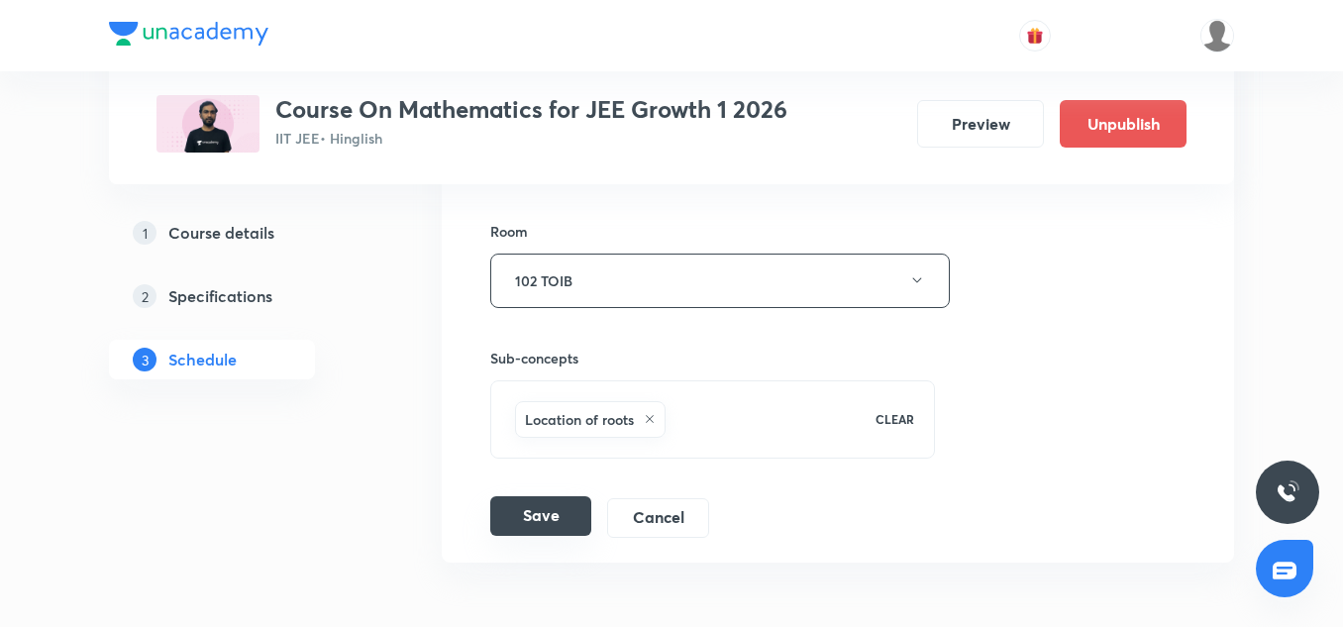
click at [547, 509] on button "Save" at bounding box center [540, 516] width 101 height 40
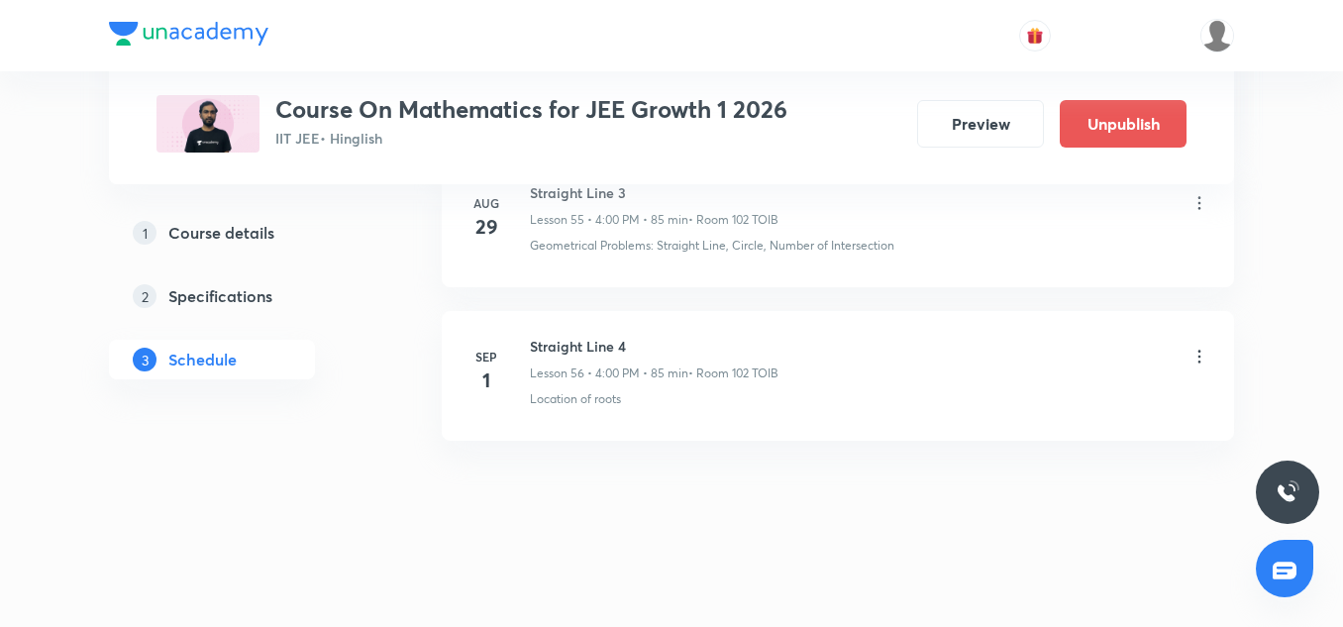
scroll to position [8656, 0]
click at [1192, 357] on icon at bounding box center [1200, 357] width 20 height 20
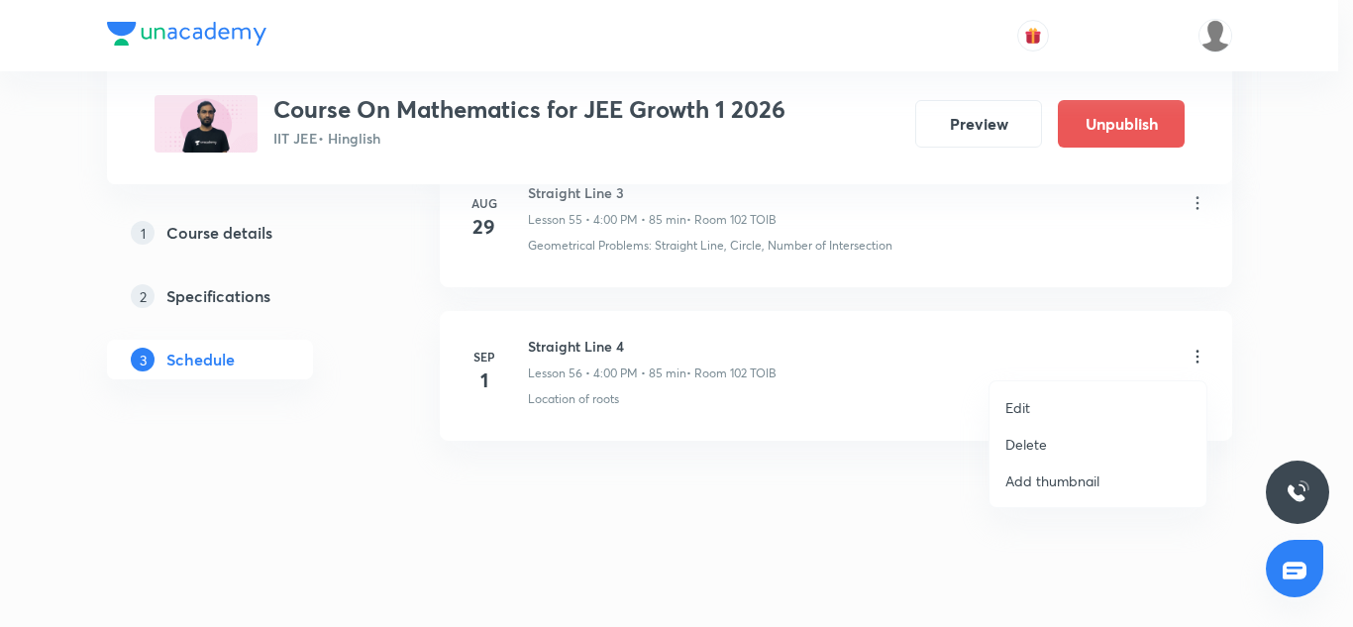
click at [1060, 405] on li "Edit" at bounding box center [1098, 407] width 217 height 37
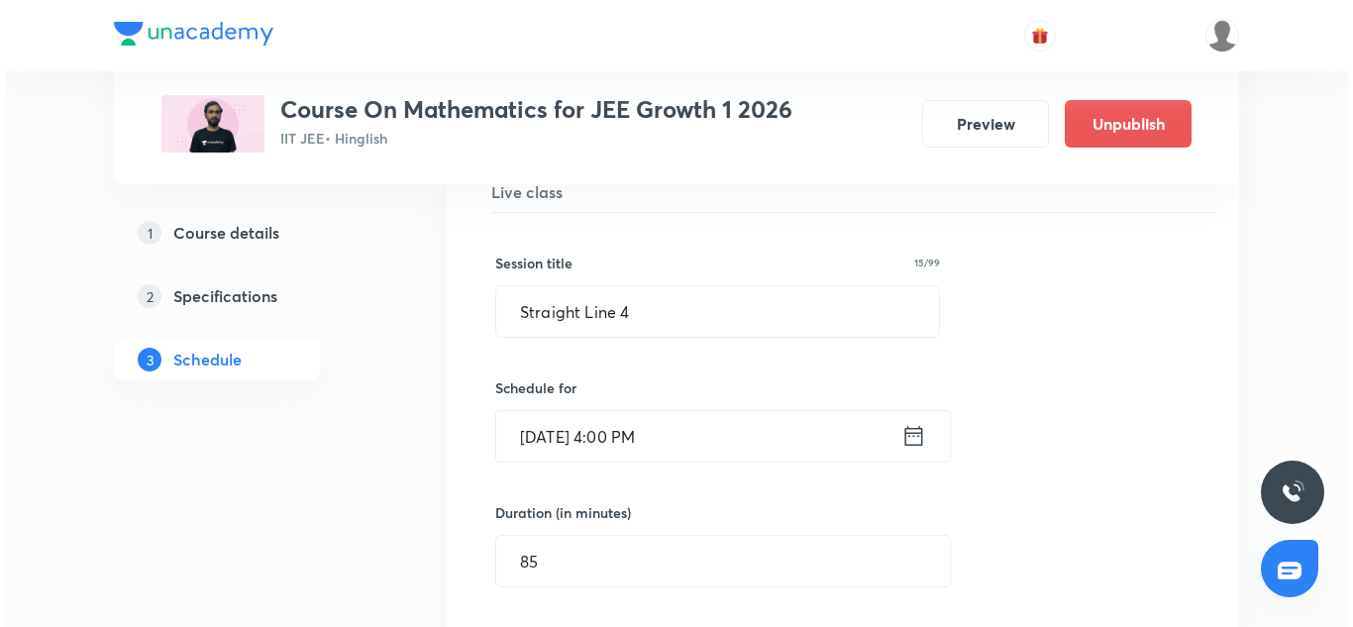
scroll to position [8765, 0]
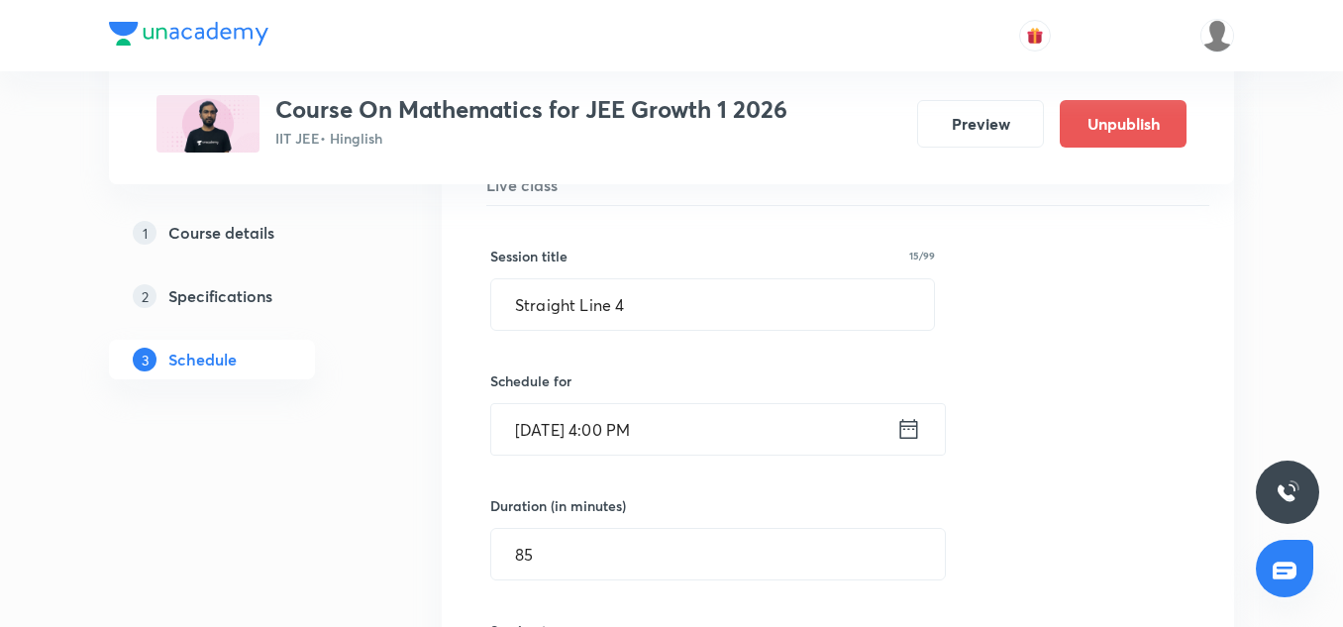
click at [587, 439] on input "Sep 1, 2026, 4:00 PM" at bounding box center [693, 429] width 405 height 51
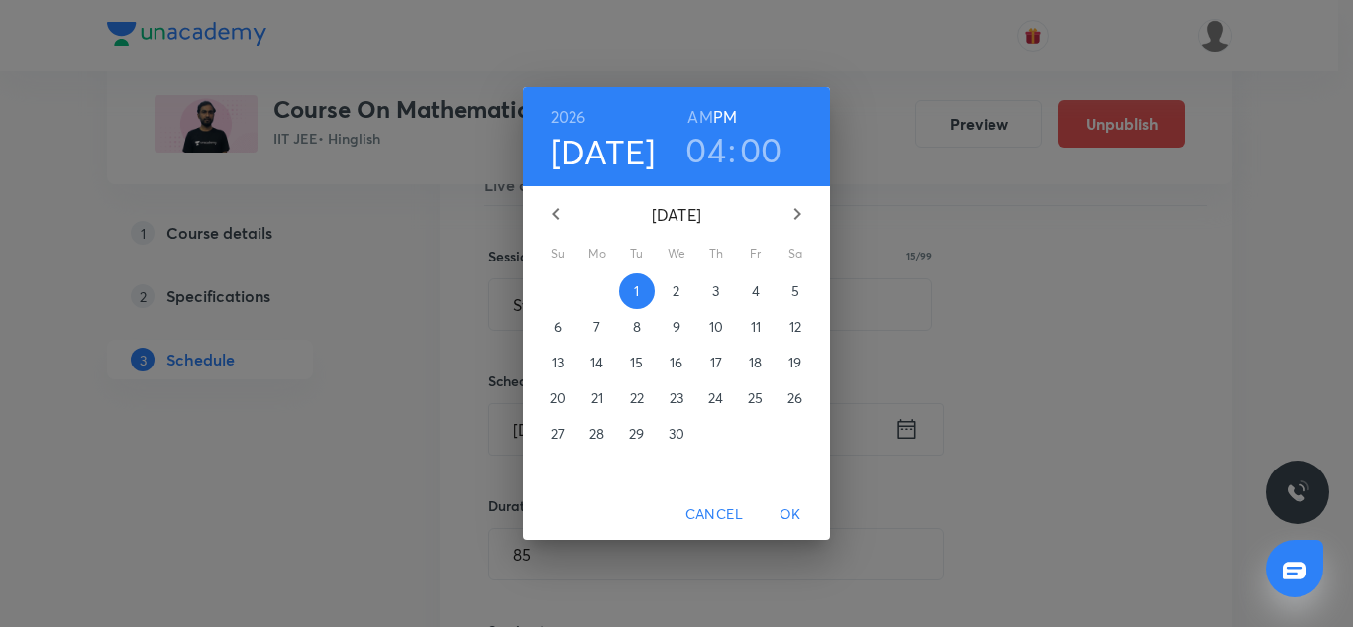
click at [568, 127] on h6 "2026" at bounding box center [569, 117] width 36 height 28
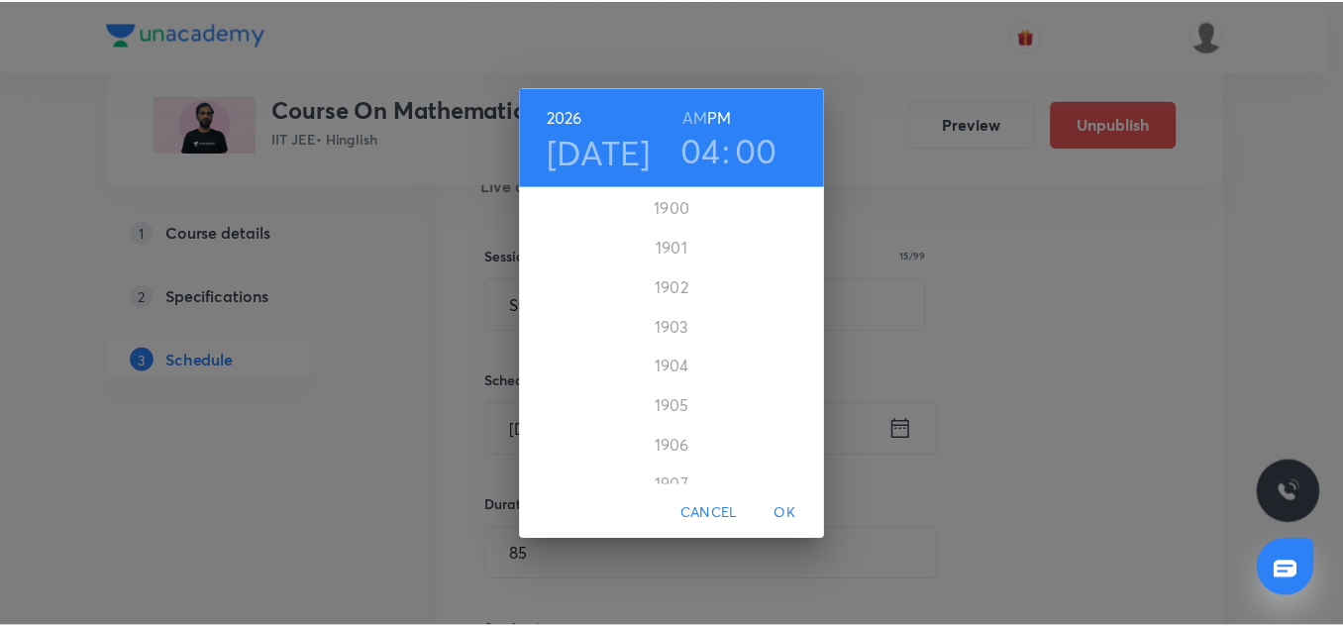
scroll to position [4874, 0]
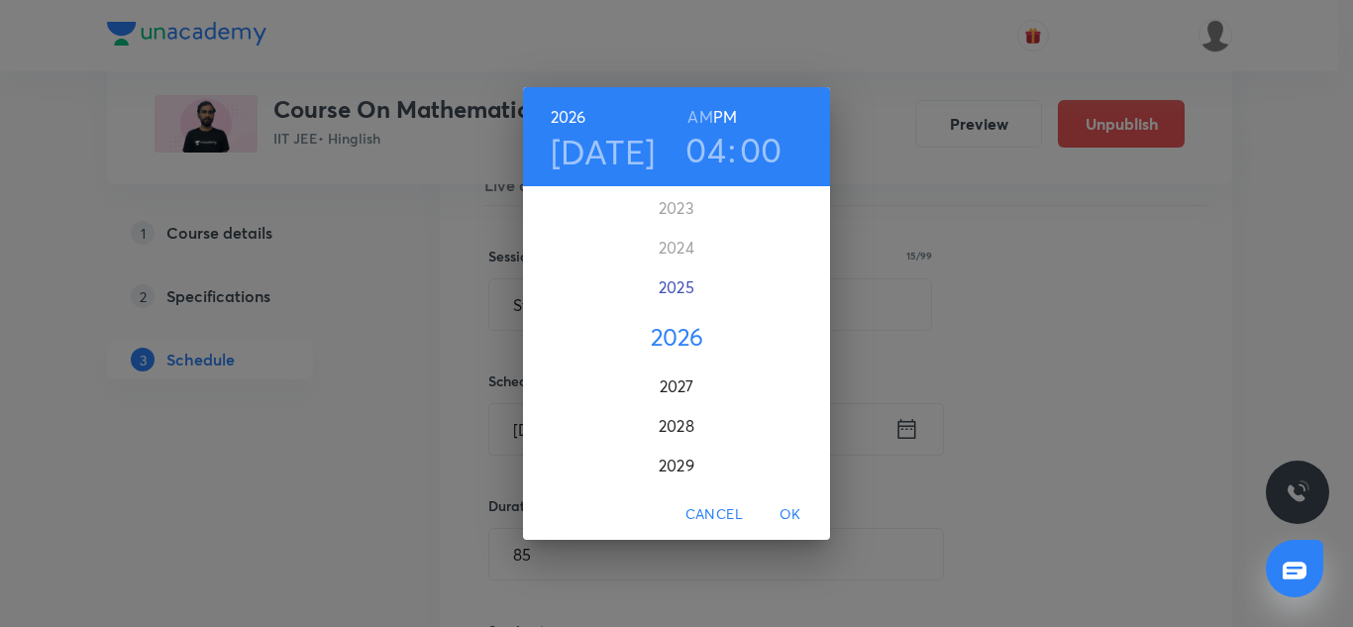
click at [688, 302] on div "2025" at bounding box center [676, 287] width 307 height 40
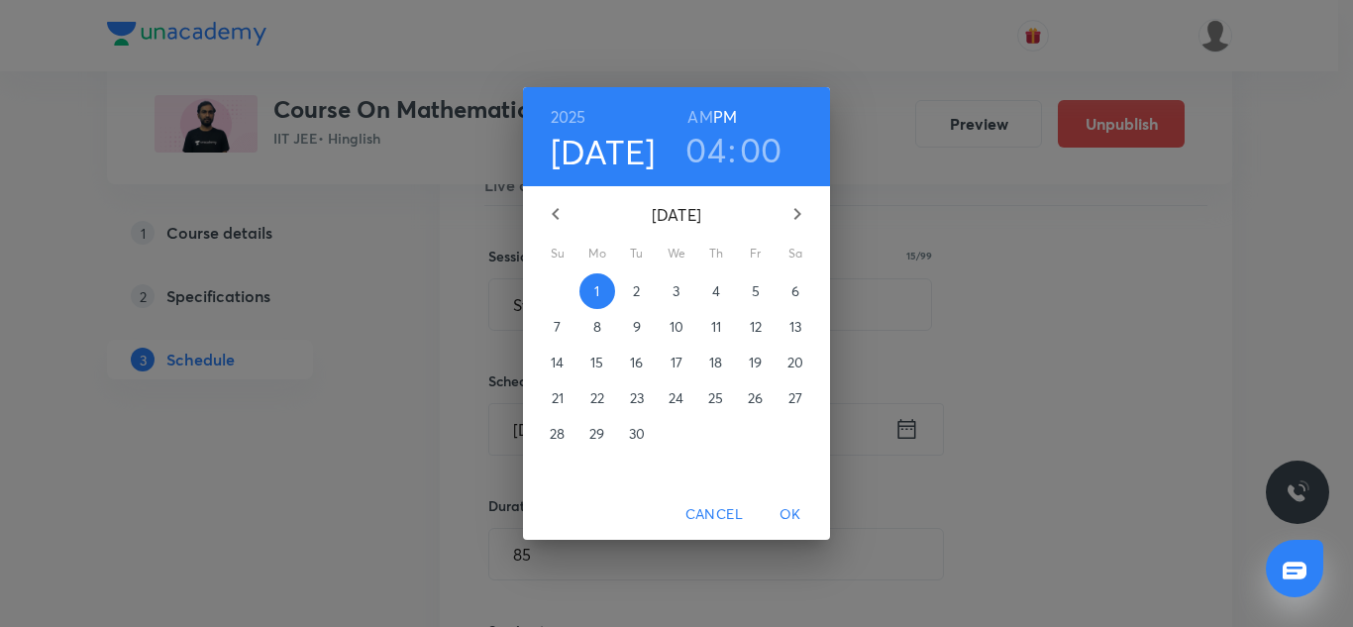
click at [699, 140] on h3 "04" at bounding box center [705, 150] width 41 height 42
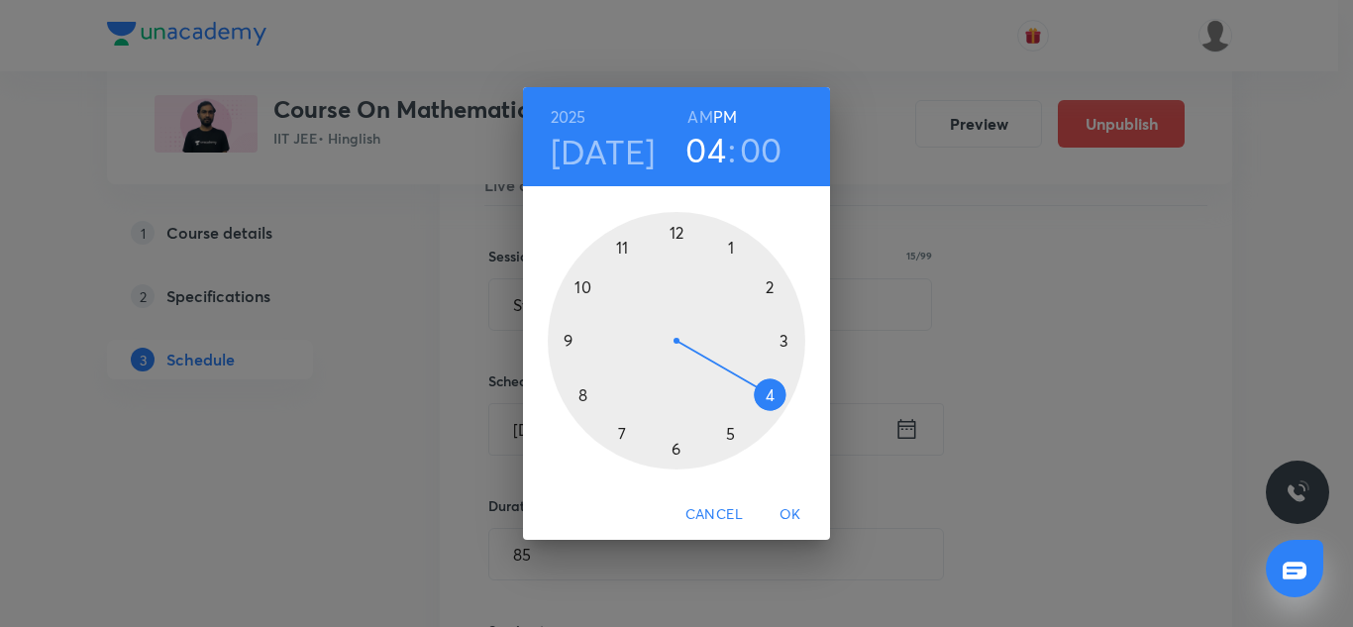
click at [733, 438] on div at bounding box center [677, 341] width 258 height 258
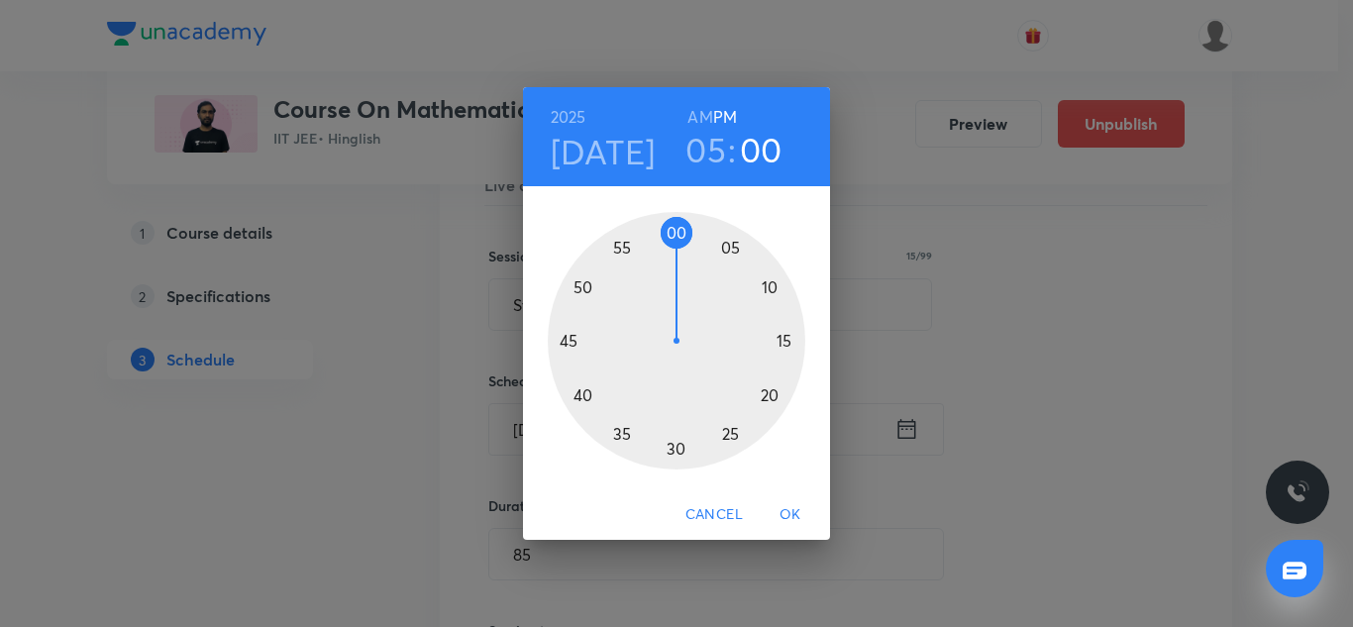
click at [626, 435] on div at bounding box center [677, 341] width 258 height 258
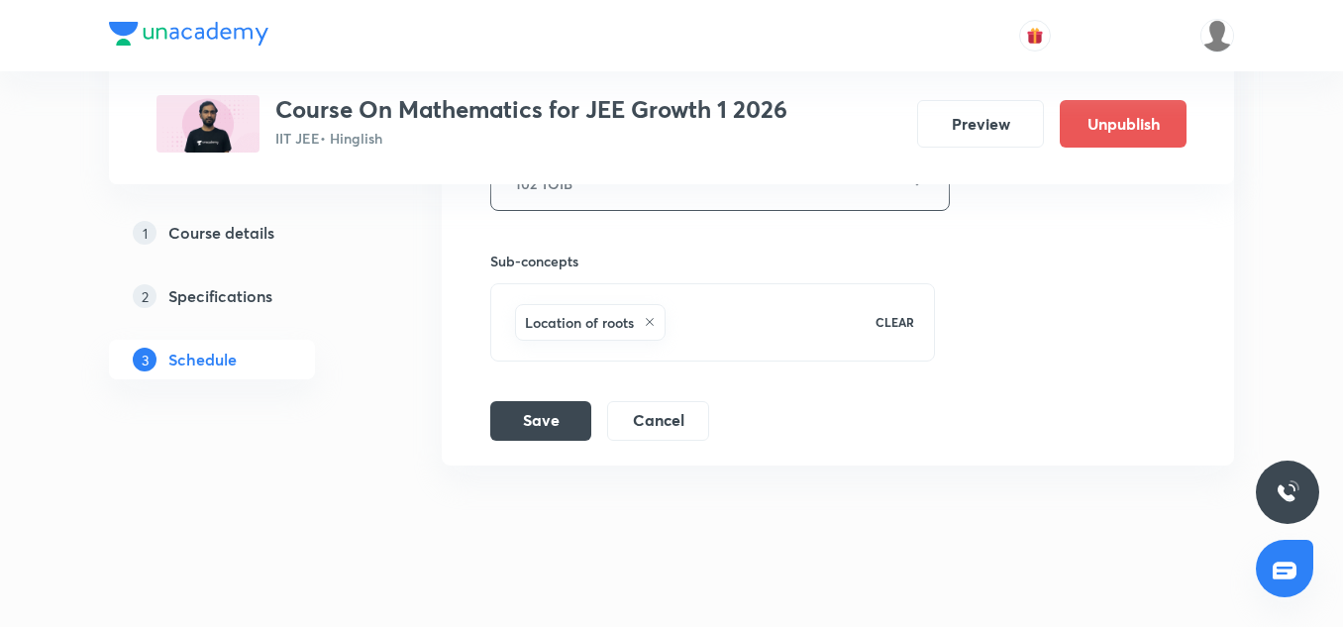
scroll to position [9394, 0]
click at [544, 411] on button "Save" at bounding box center [540, 418] width 101 height 40
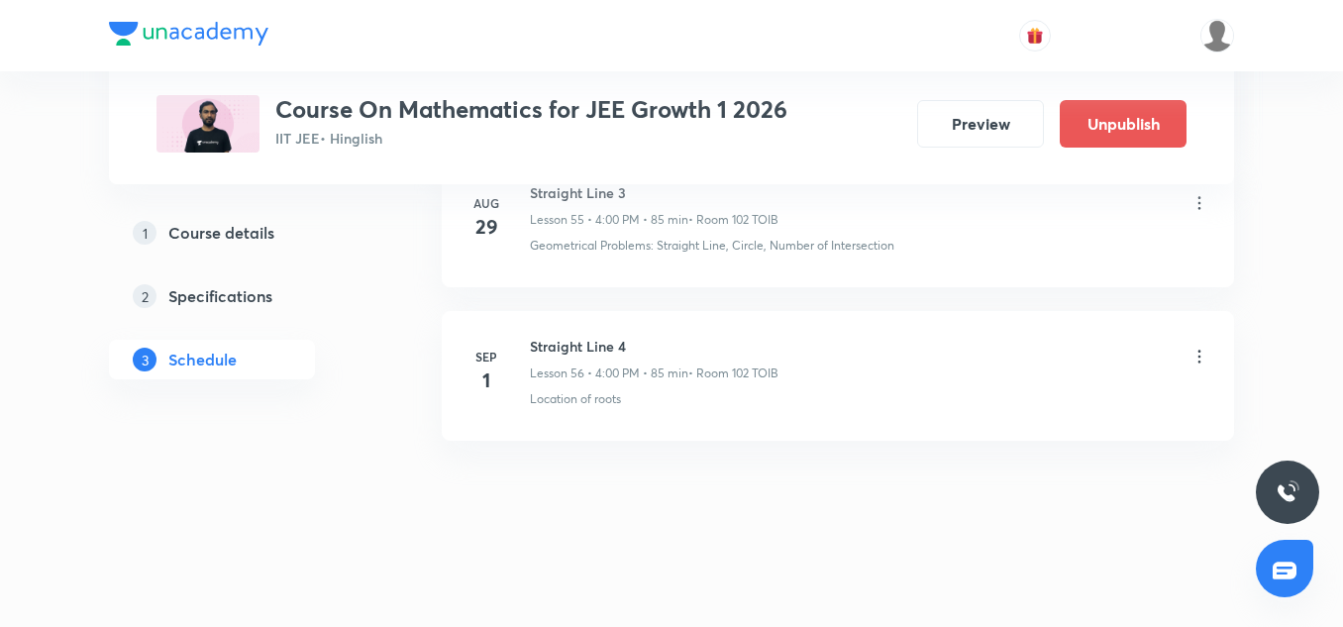
scroll to position [8656, 0]
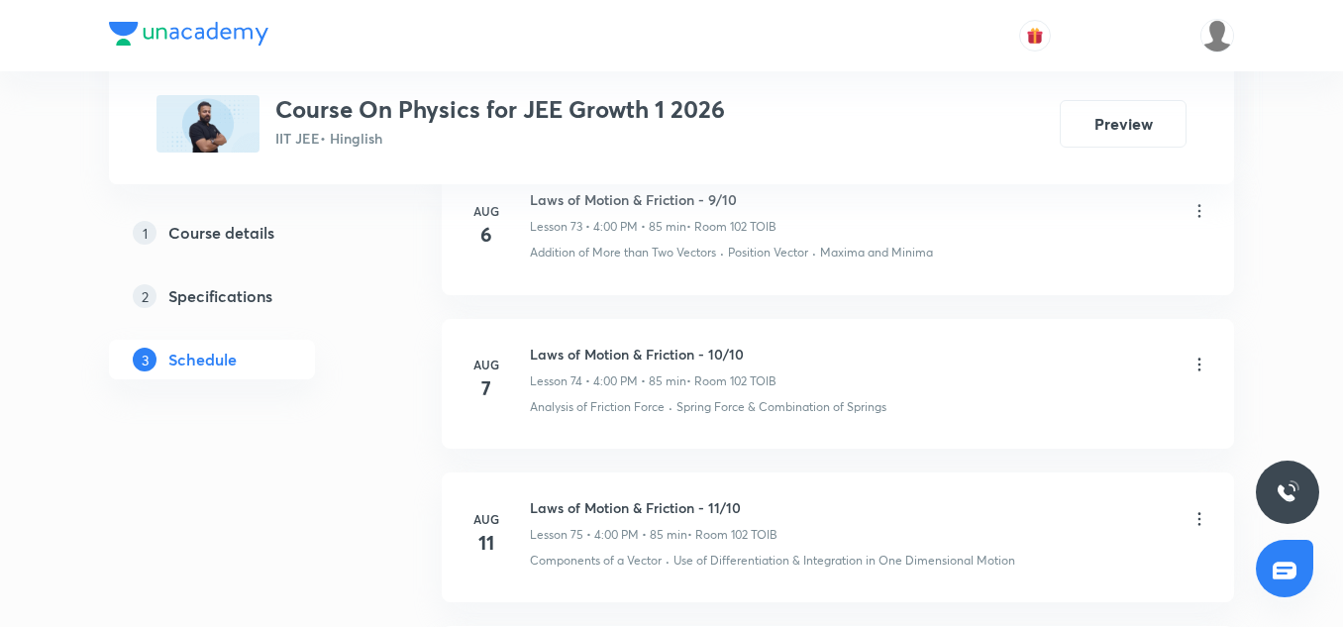
scroll to position [13737, 0]
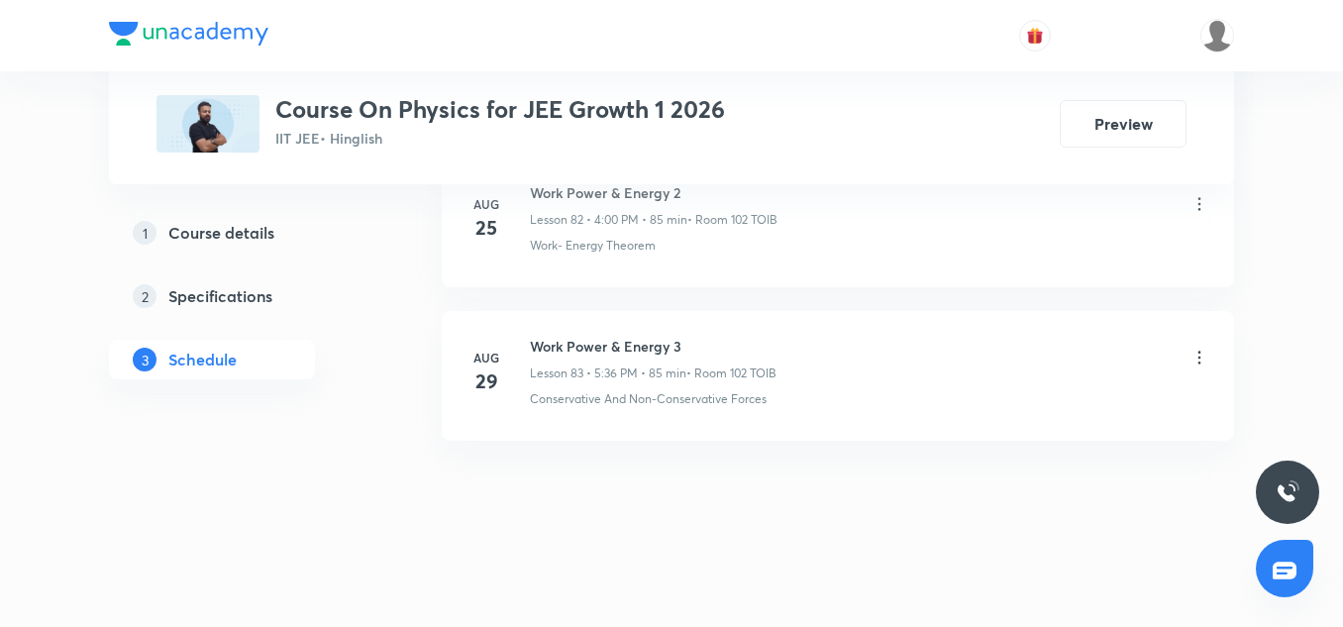
click at [609, 340] on h6 "Work Power & Energy 3" at bounding box center [653, 346] width 247 height 21
copy h6 "Work Power & Energy 3"
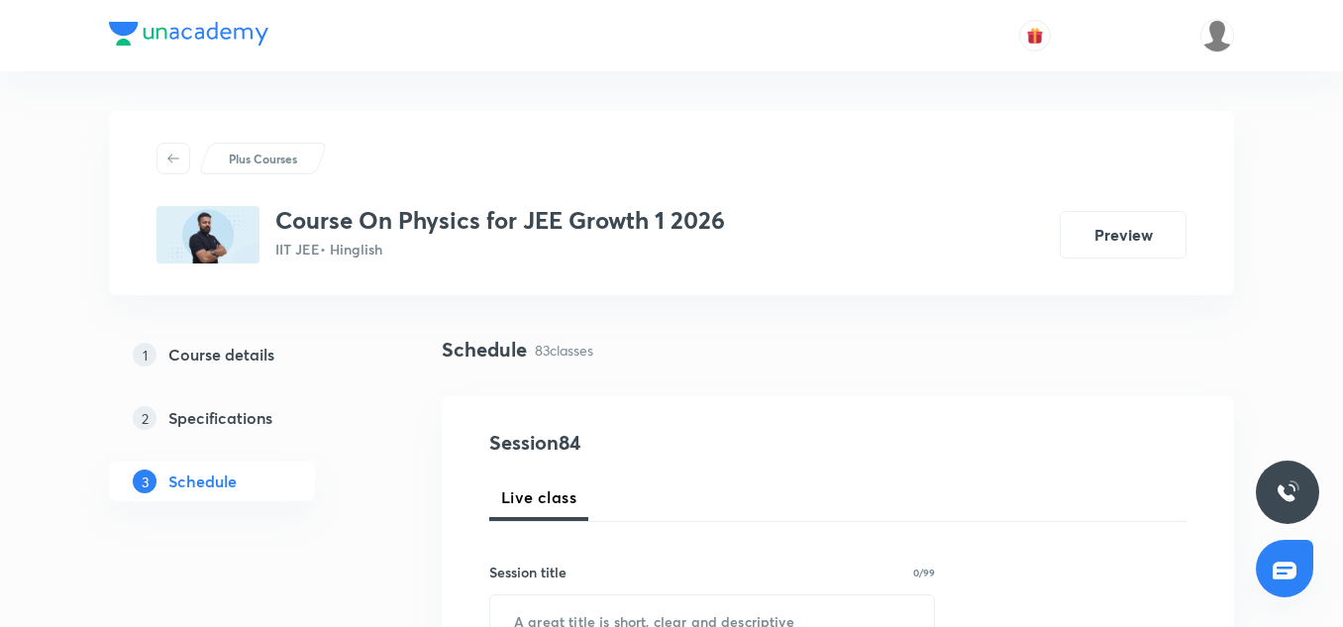
scroll to position [152, 0]
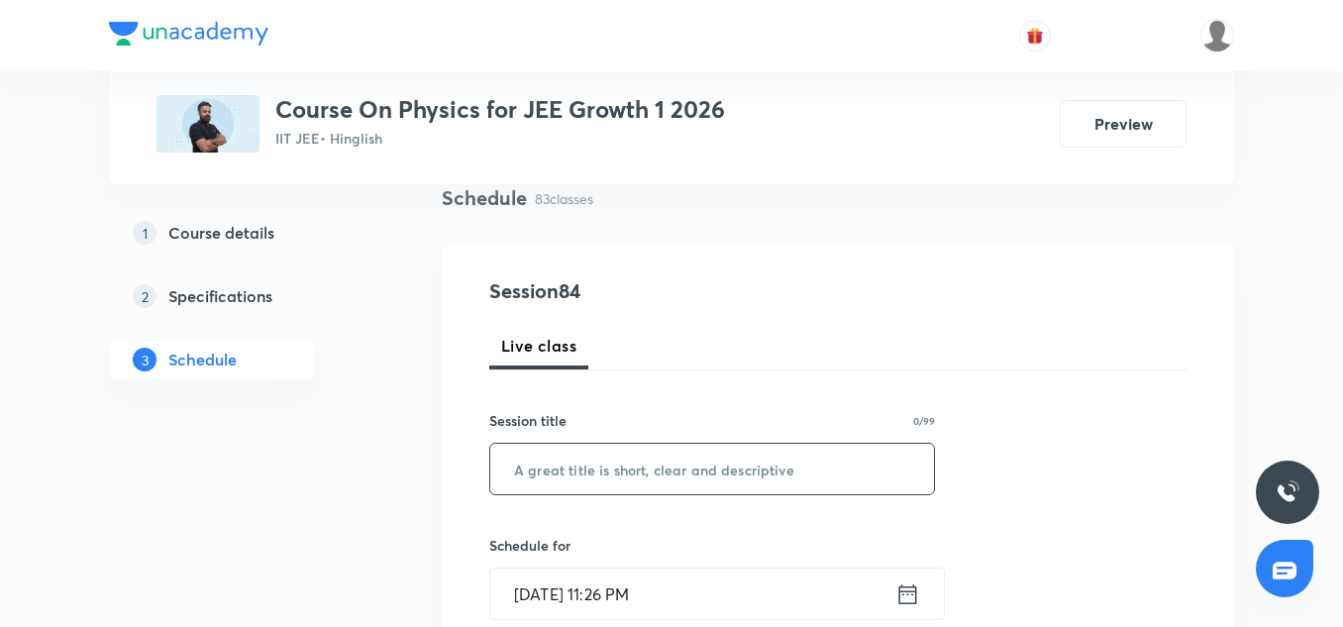
click at [602, 464] on input "text" at bounding box center [712, 469] width 444 height 51
paste input "Work Power & Energy 3"
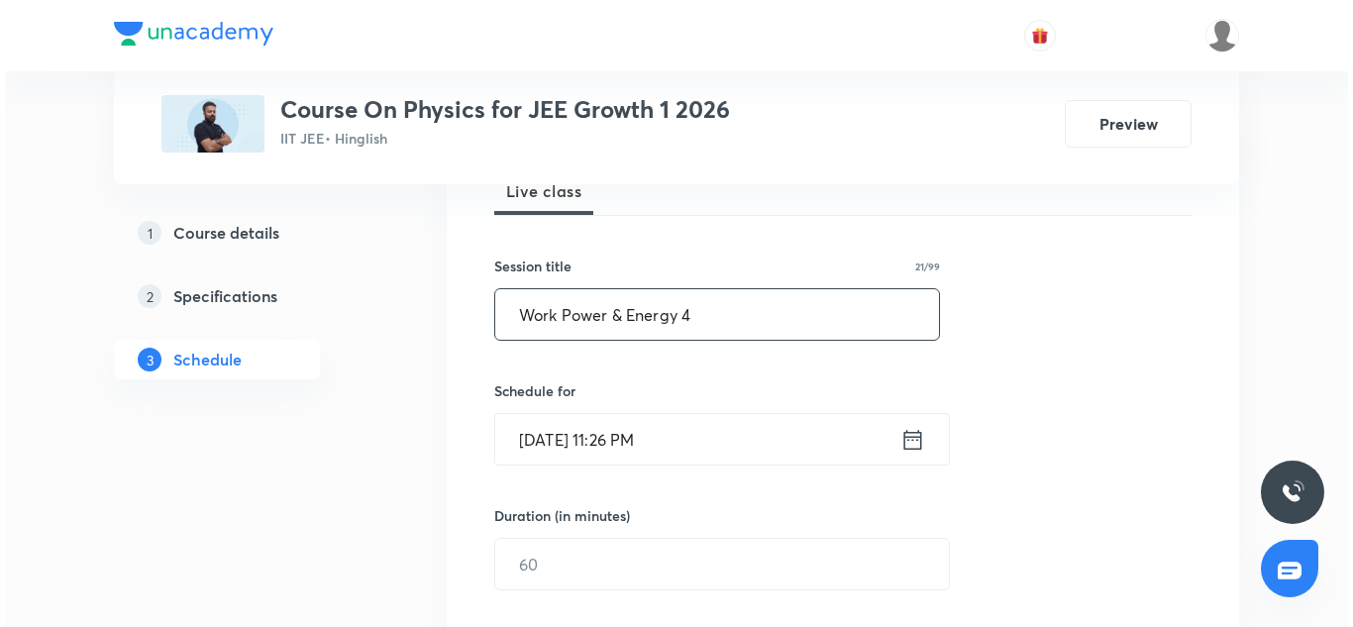
scroll to position [325, 0]
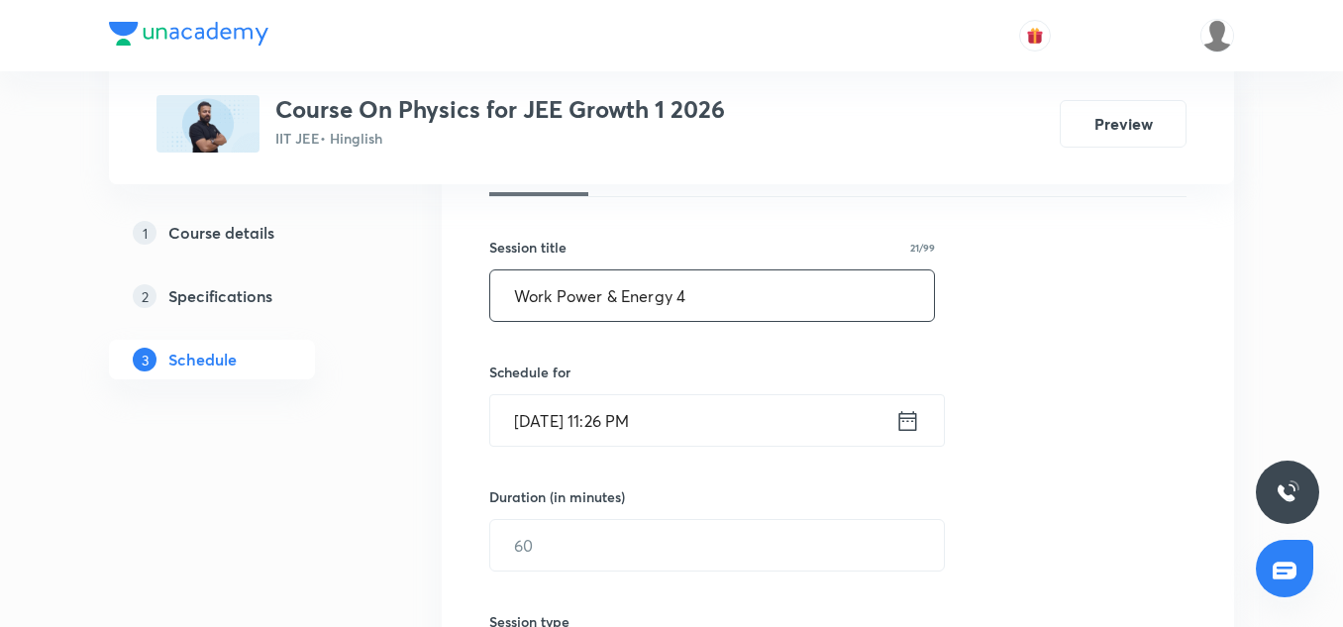
type input "Work Power & Energy 4"
click at [537, 426] on input "[DATE] 11:26 PM" at bounding box center [692, 420] width 405 height 51
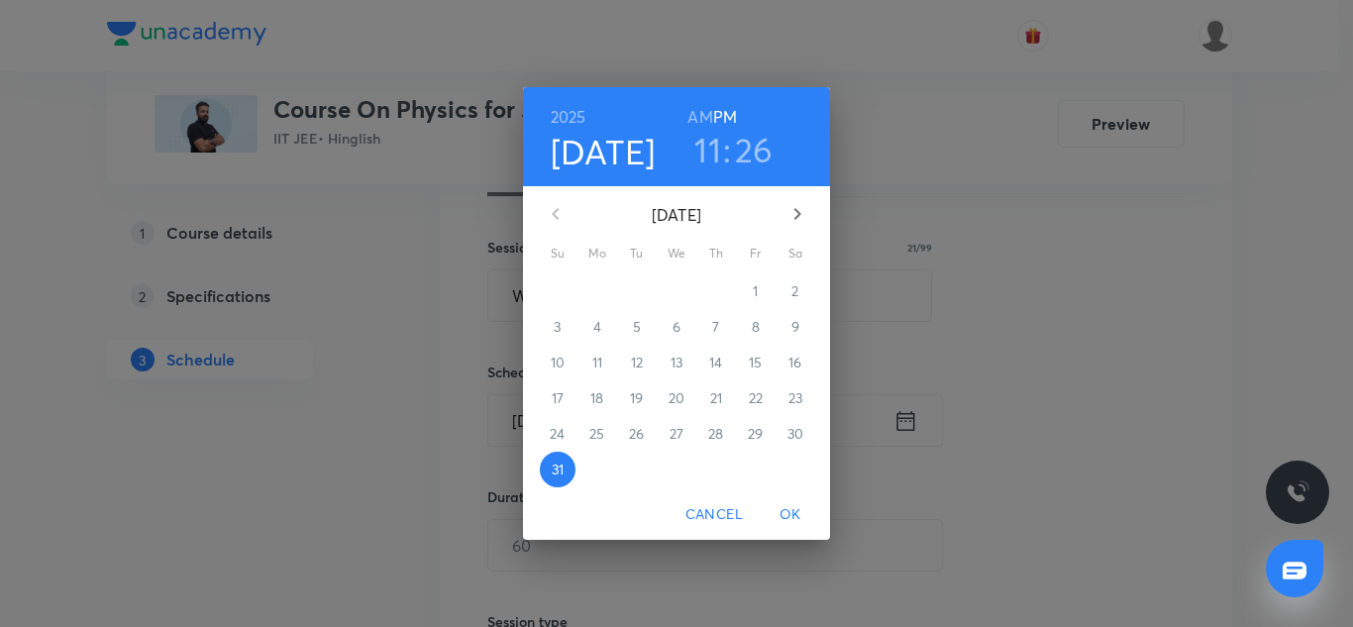
click at [801, 213] on icon "button" at bounding box center [798, 214] width 24 height 24
click at [600, 289] on span "1" at bounding box center [598, 291] width 36 height 20
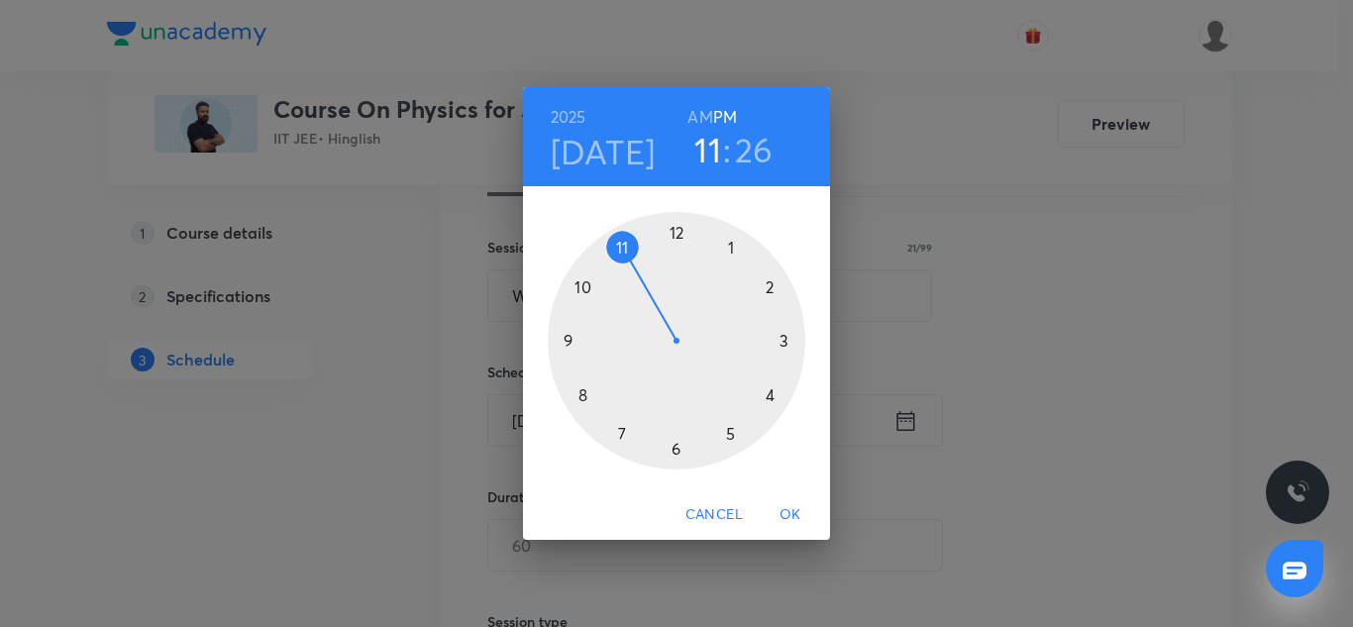
click at [730, 429] on div at bounding box center [677, 341] width 258 height 258
click at [621, 434] on div at bounding box center [677, 341] width 258 height 258
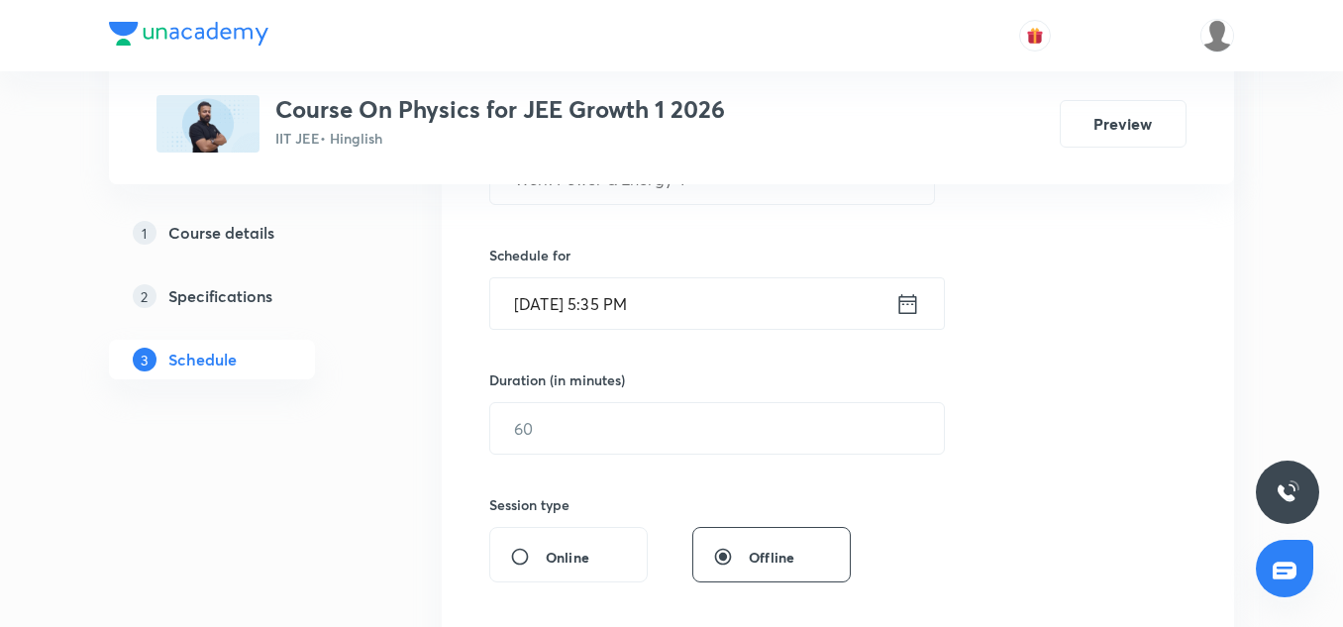
scroll to position [447, 0]
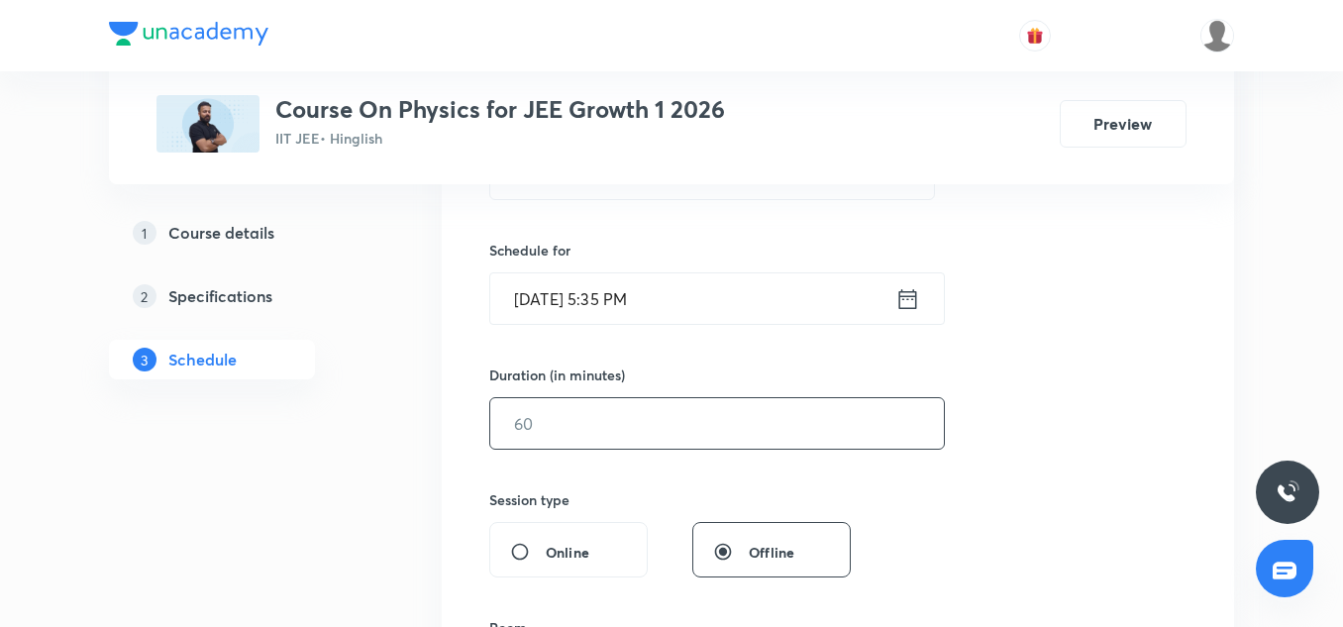
click at [589, 435] on input "text" at bounding box center [717, 423] width 454 height 51
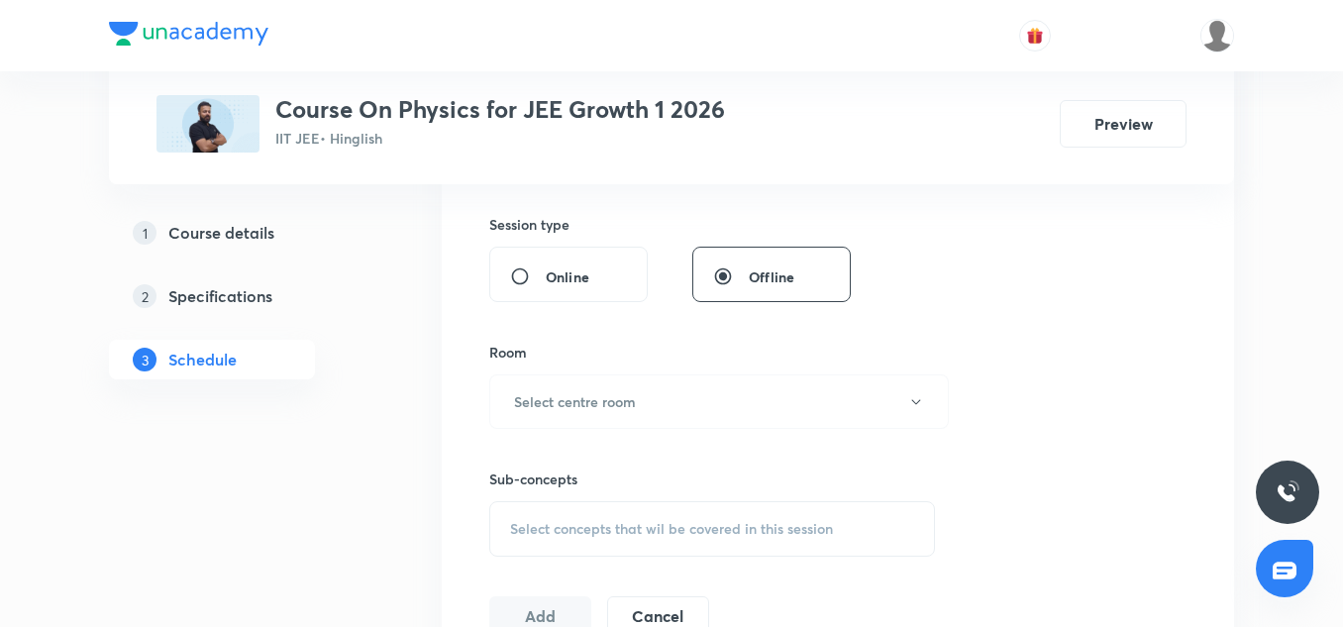
scroll to position [723, 0]
type input "85"
click at [566, 416] on button "Select centre room" at bounding box center [719, 400] width 460 height 54
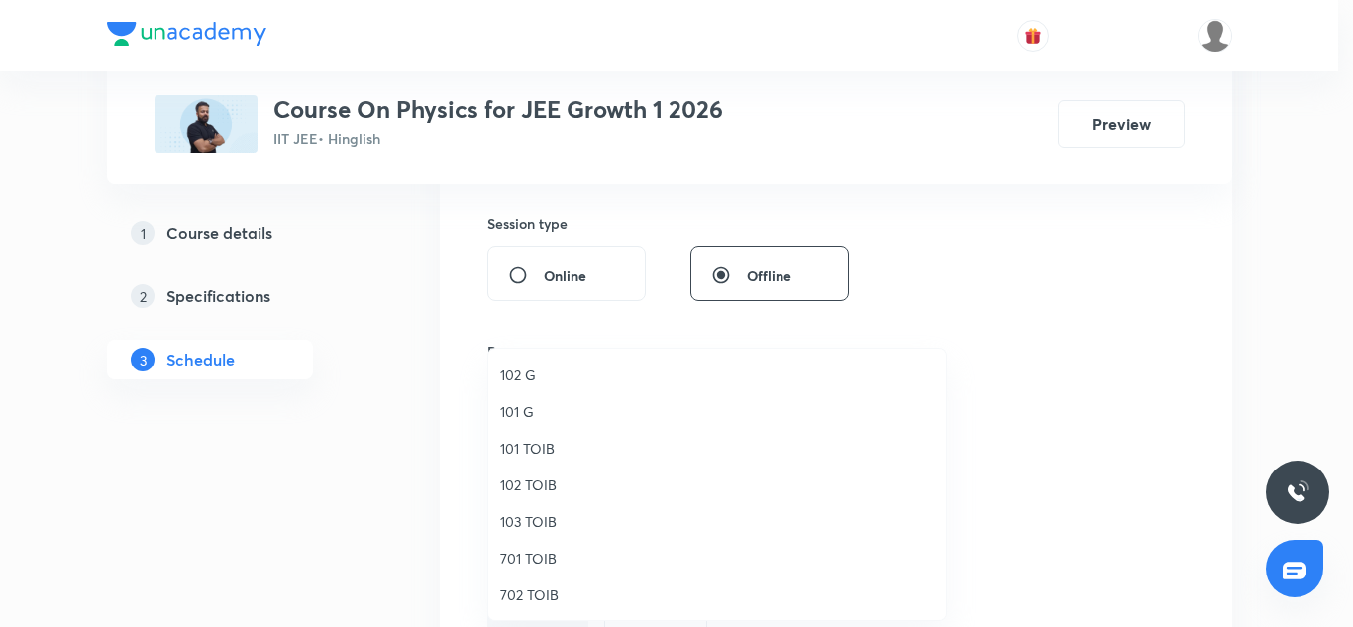
click at [540, 483] on span "102 TOIB" at bounding box center [717, 484] width 434 height 21
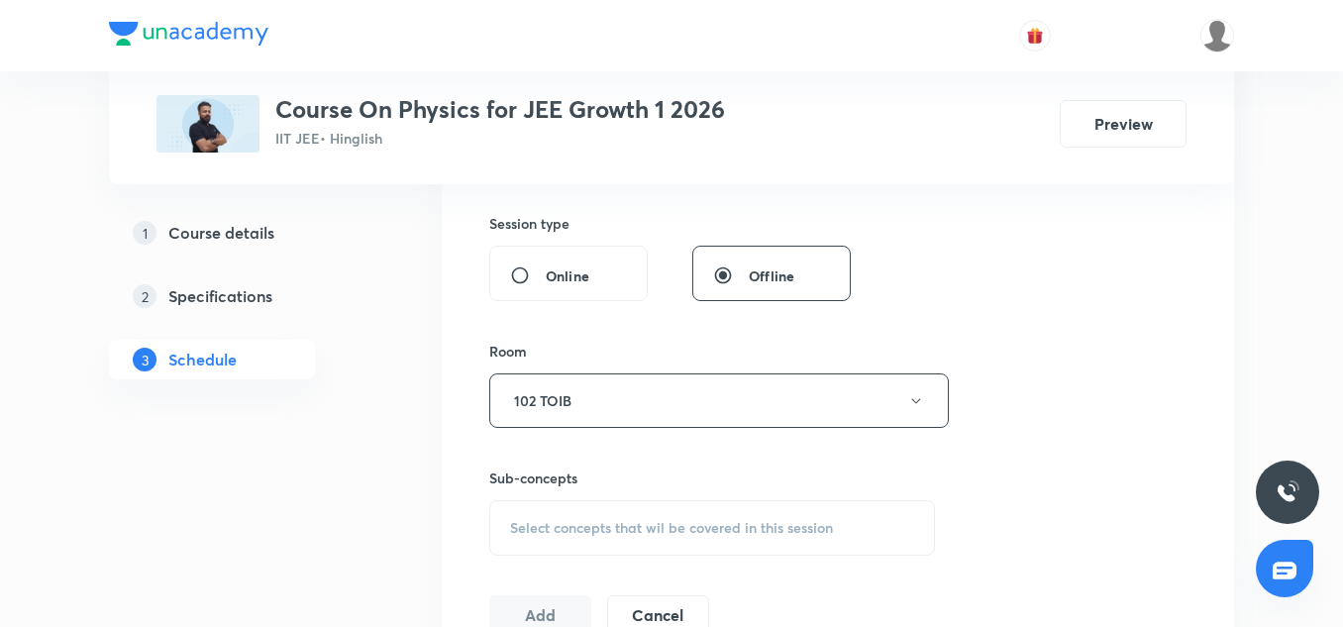
scroll to position [809, 0]
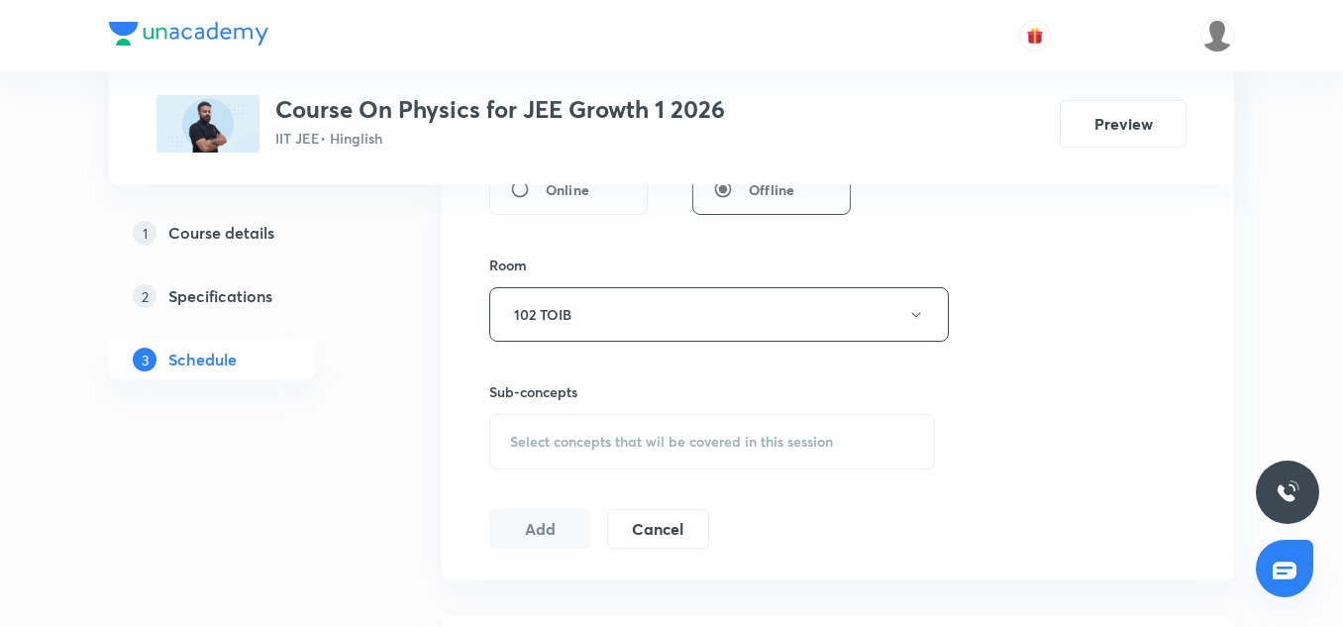
click at [598, 431] on div "Select concepts that wil be covered in this session" at bounding box center [712, 441] width 446 height 55
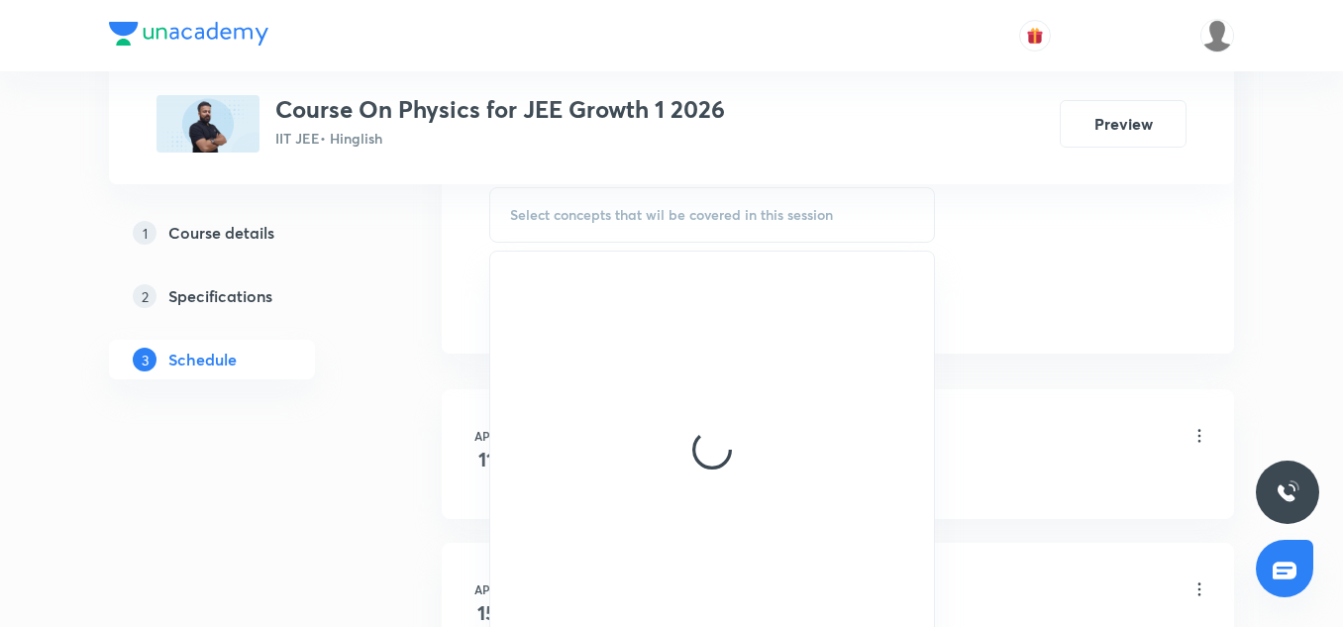
scroll to position [1039, 0]
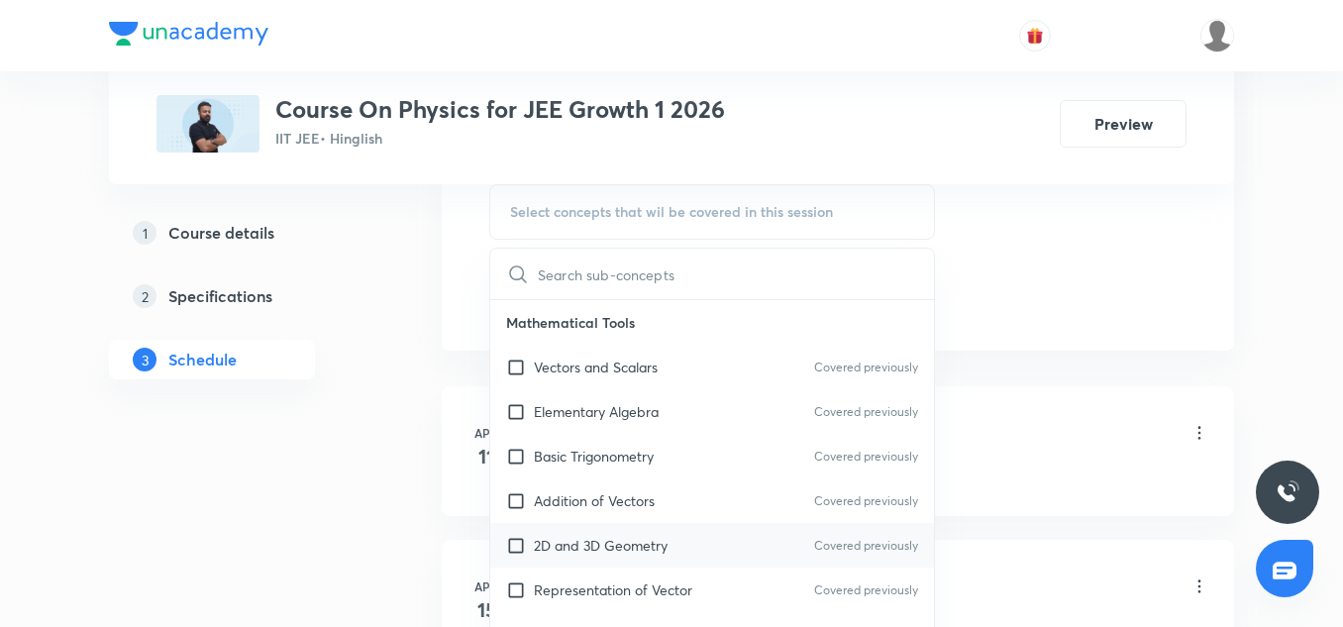
click at [546, 524] on div "2D and 3D Geometry Covered previously" at bounding box center [712, 545] width 444 height 45
checkbox input "true"
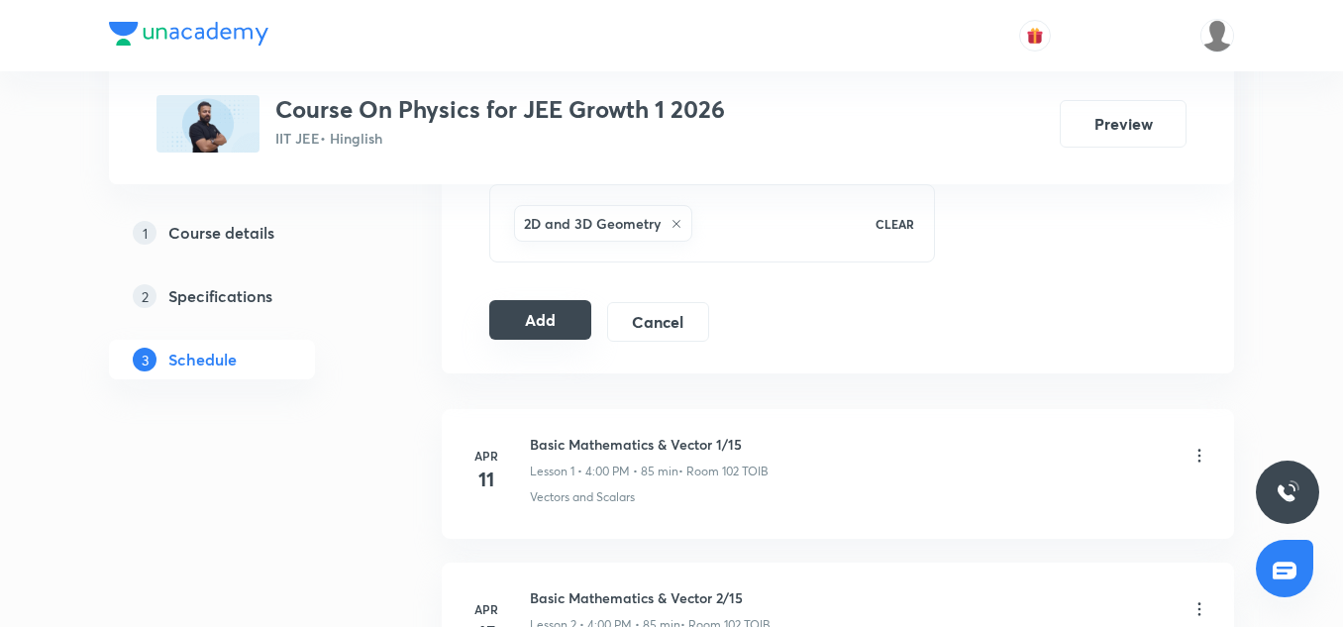
click at [526, 314] on button "Add" at bounding box center [540, 320] width 102 height 40
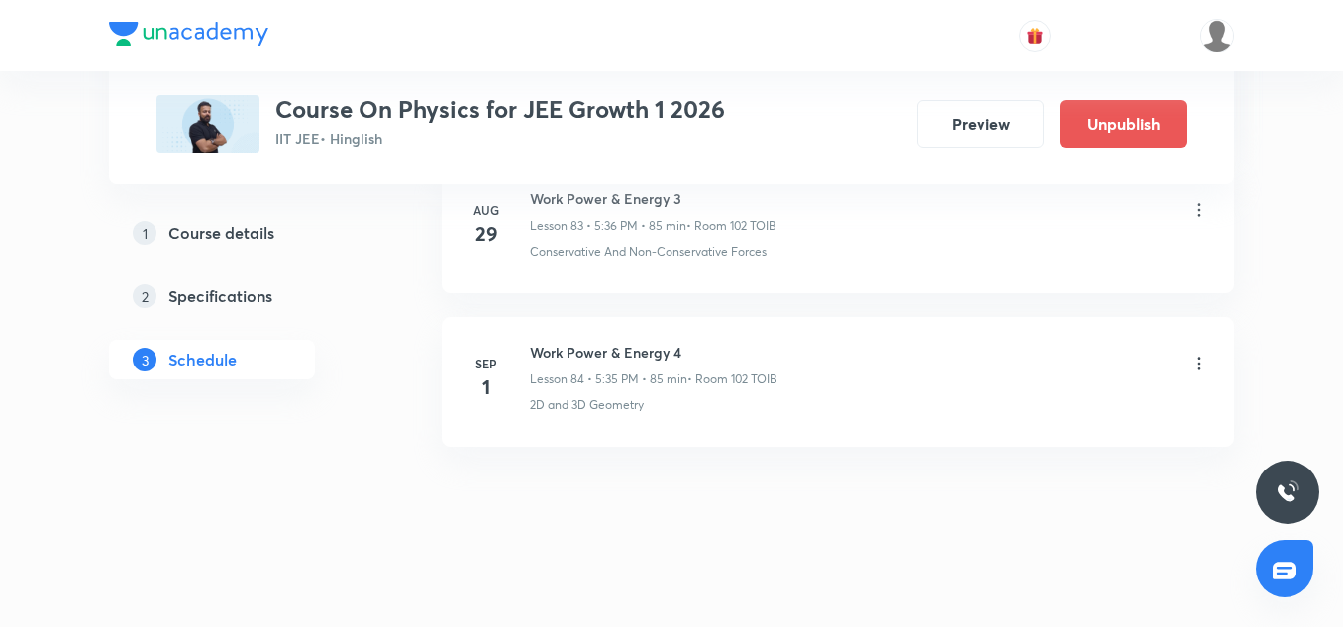
scroll to position [12980, 0]
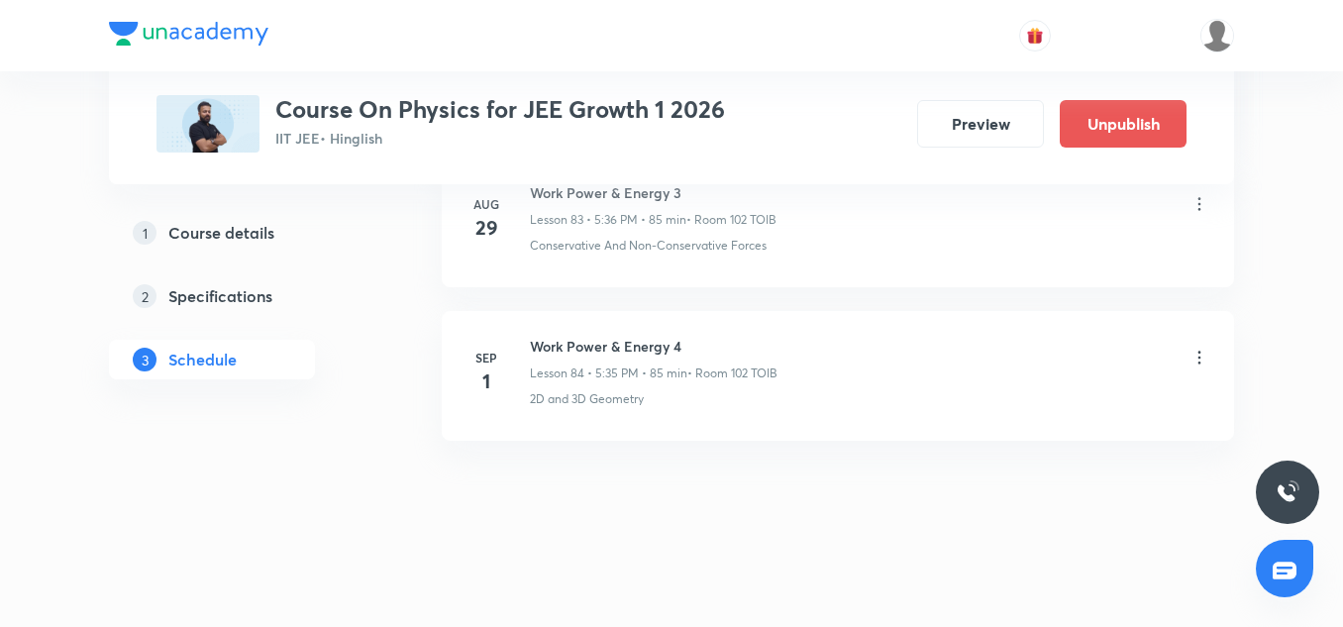
click at [1208, 360] on icon at bounding box center [1200, 358] width 20 height 20
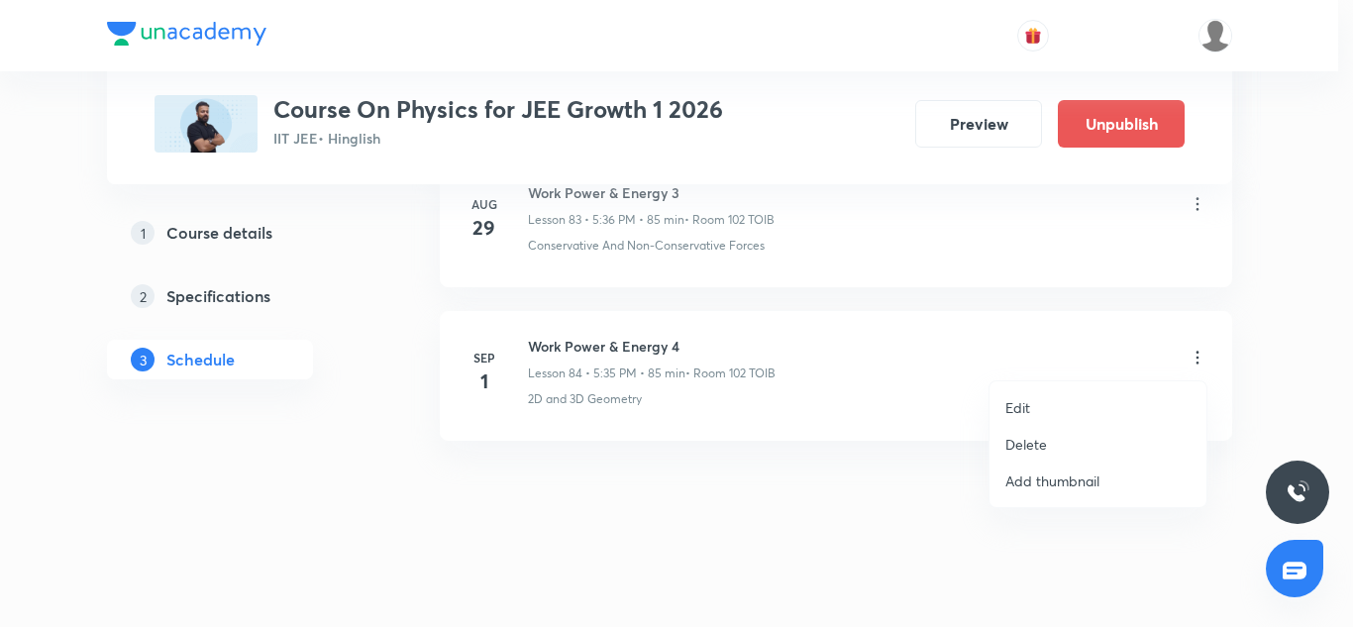
click at [1043, 400] on li "Edit" at bounding box center [1098, 407] width 217 height 37
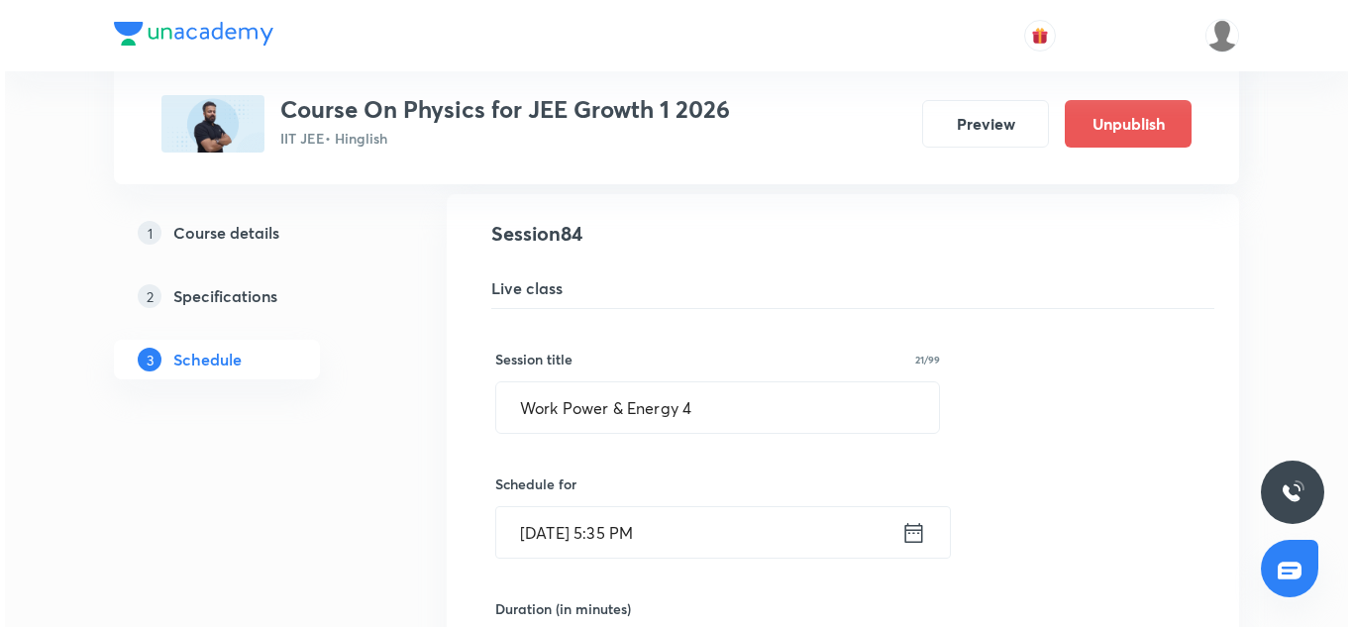
scroll to position [12998, 0]
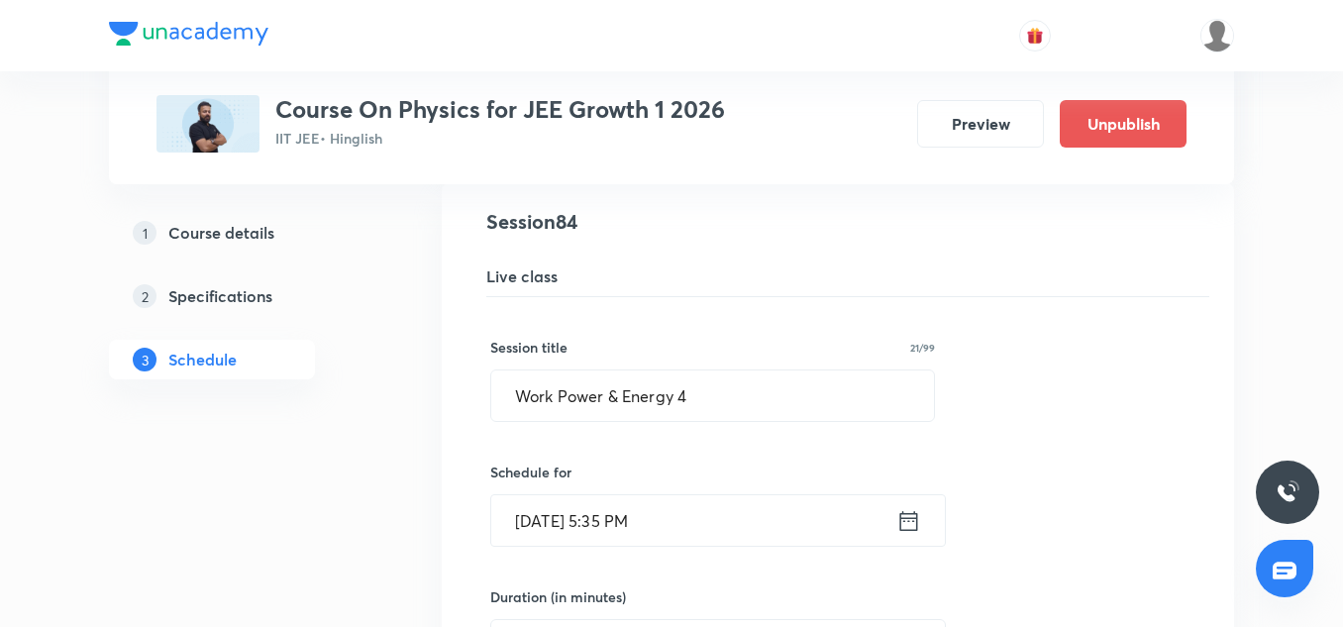
click at [592, 512] on input "[DATE] 5:35 PM" at bounding box center [693, 520] width 405 height 51
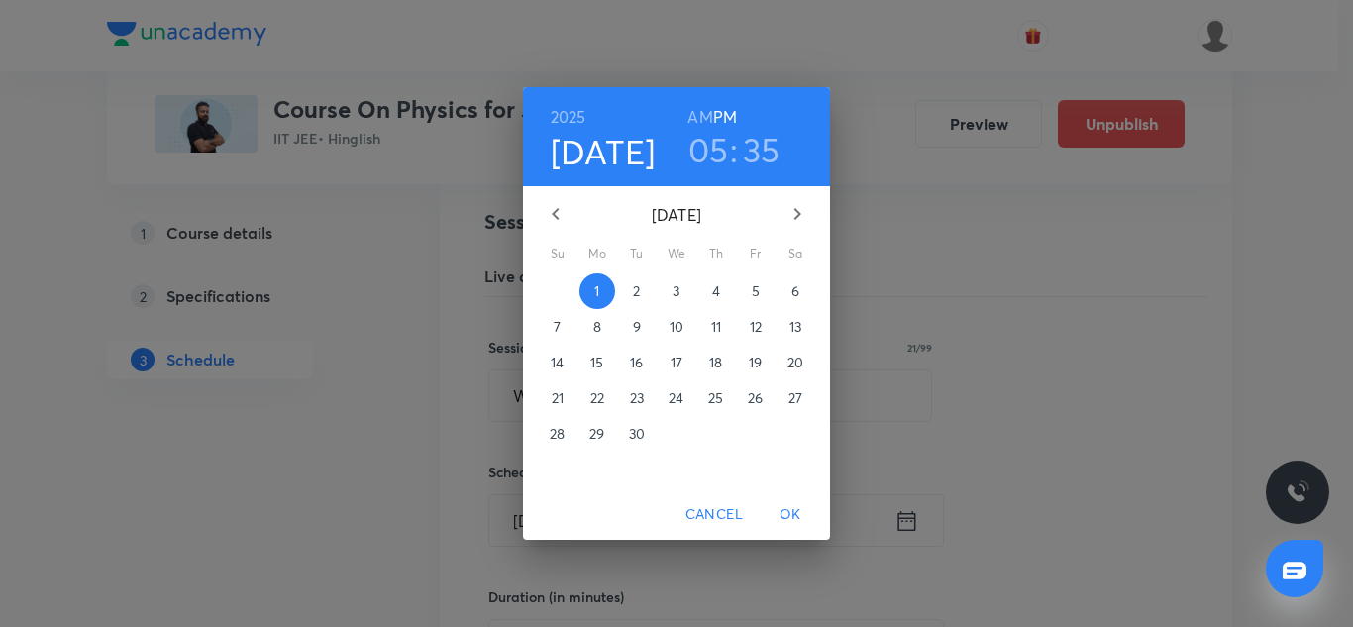
click at [572, 120] on h6 "2025" at bounding box center [569, 117] width 36 height 28
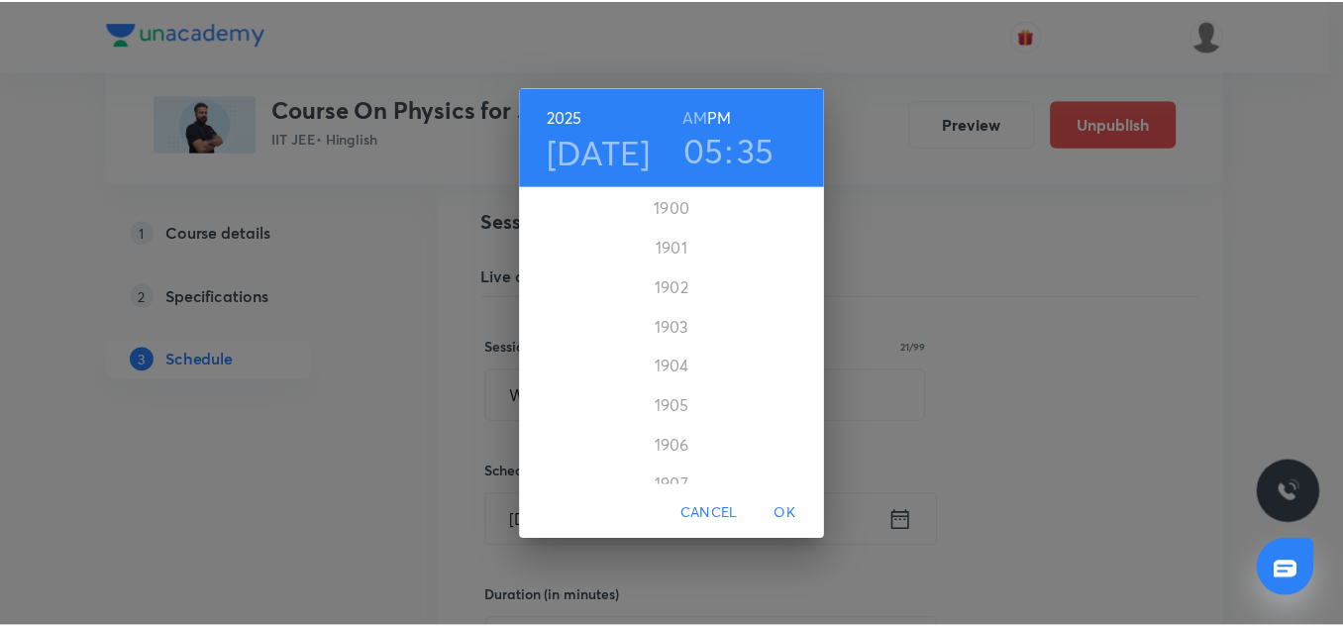
scroll to position [4834, 0]
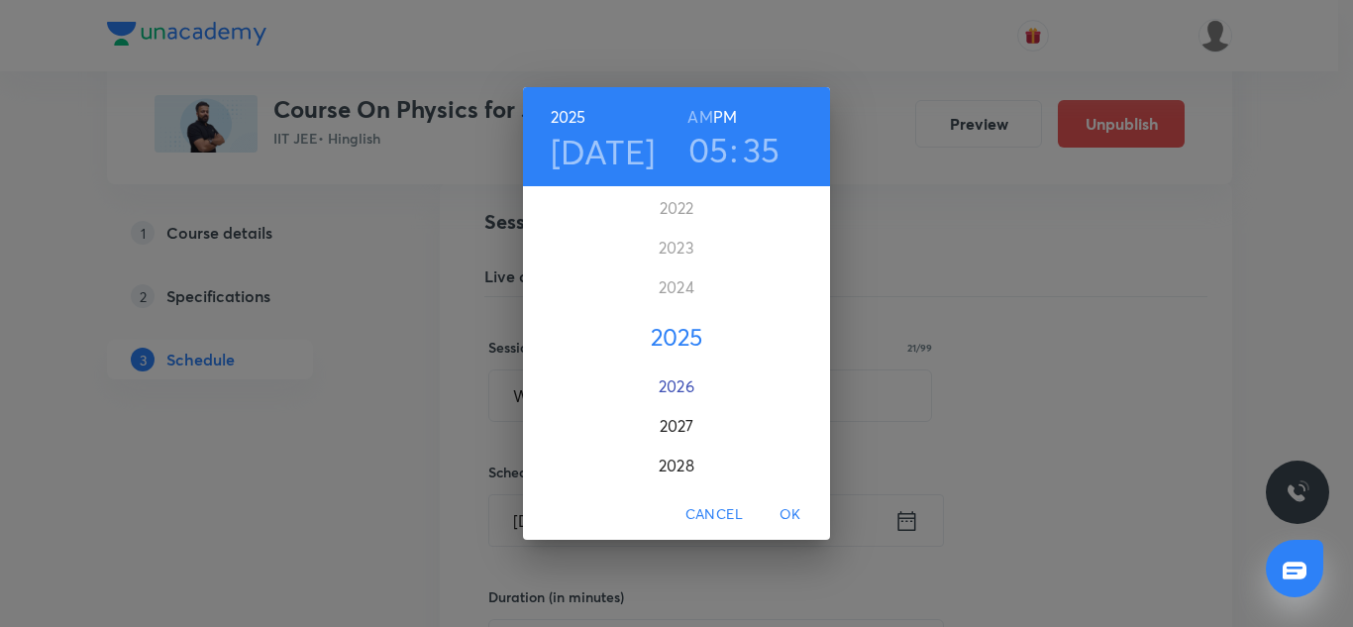
click at [682, 391] on div "2026" at bounding box center [676, 387] width 307 height 40
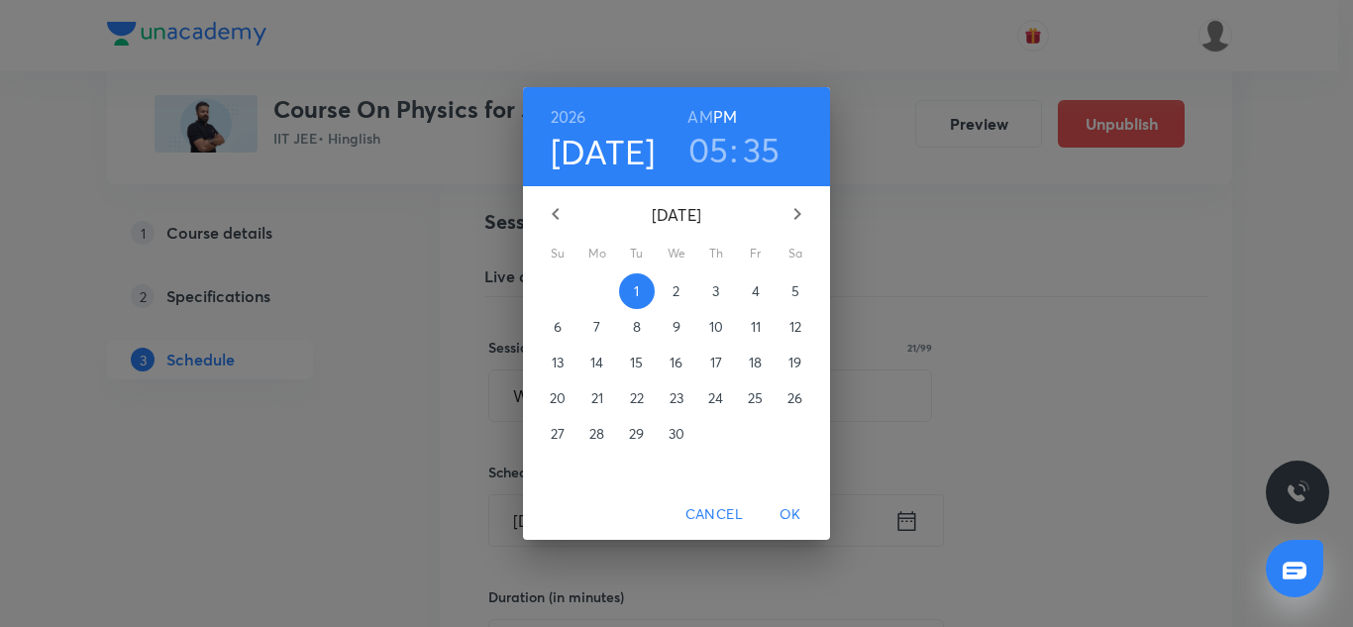
click at [797, 504] on span "OK" at bounding box center [791, 514] width 48 height 25
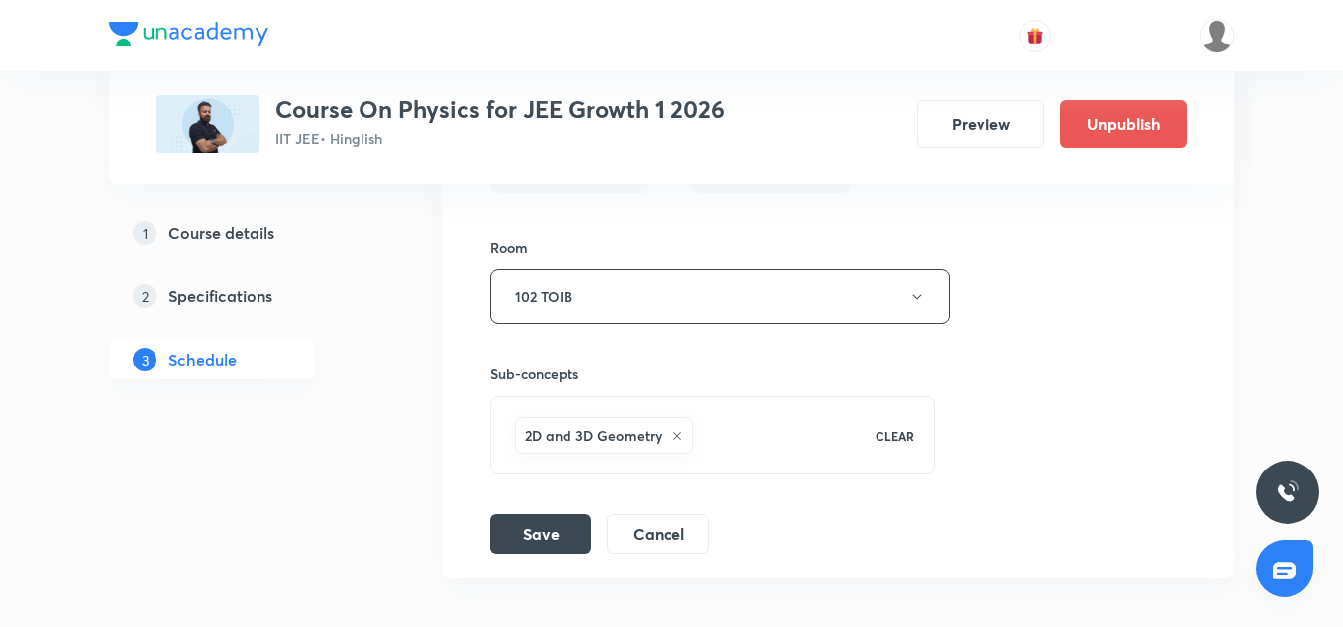
scroll to position [13606, 0]
click at [552, 543] on button "Save" at bounding box center [540, 530] width 101 height 40
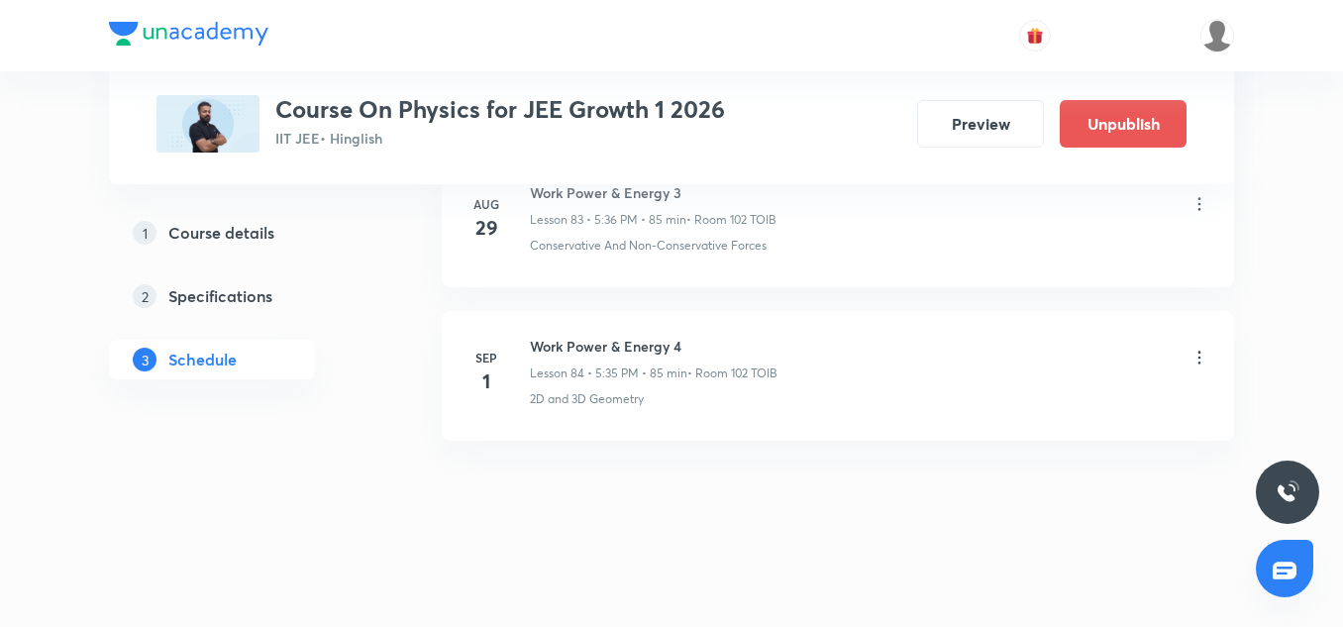
scroll to position [12980, 0]
click at [1193, 358] on icon at bounding box center [1200, 358] width 20 height 20
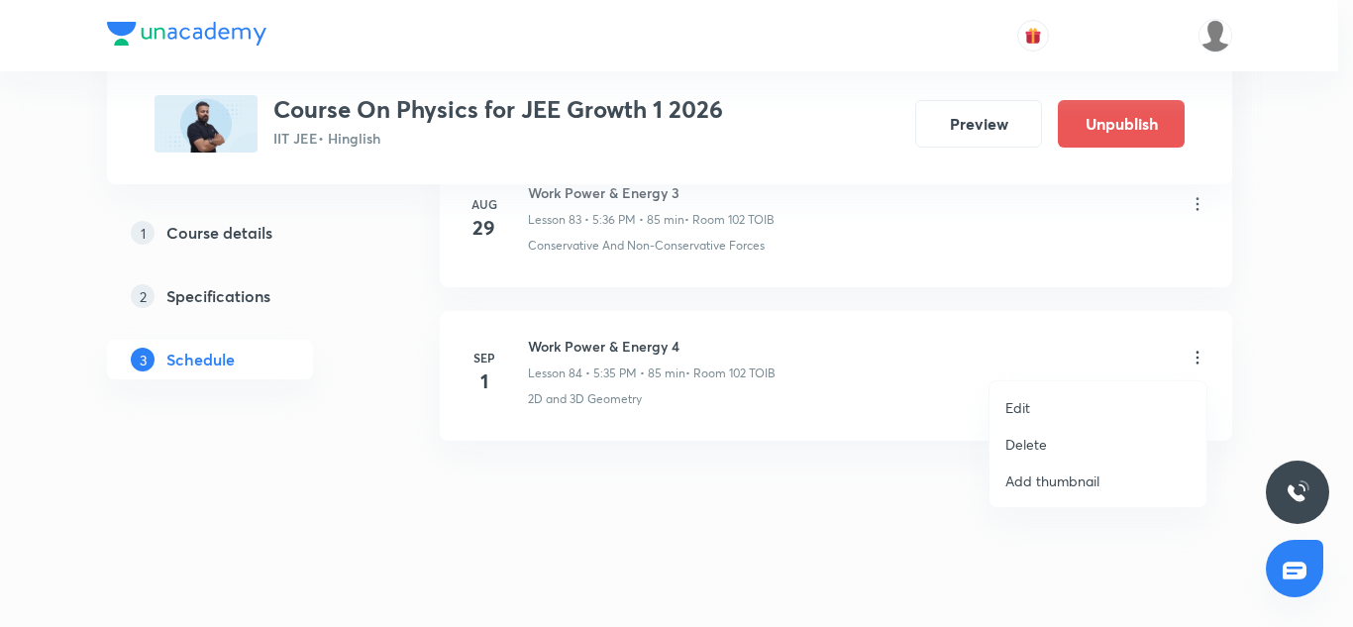
click at [1041, 400] on li "Edit" at bounding box center [1098, 407] width 217 height 37
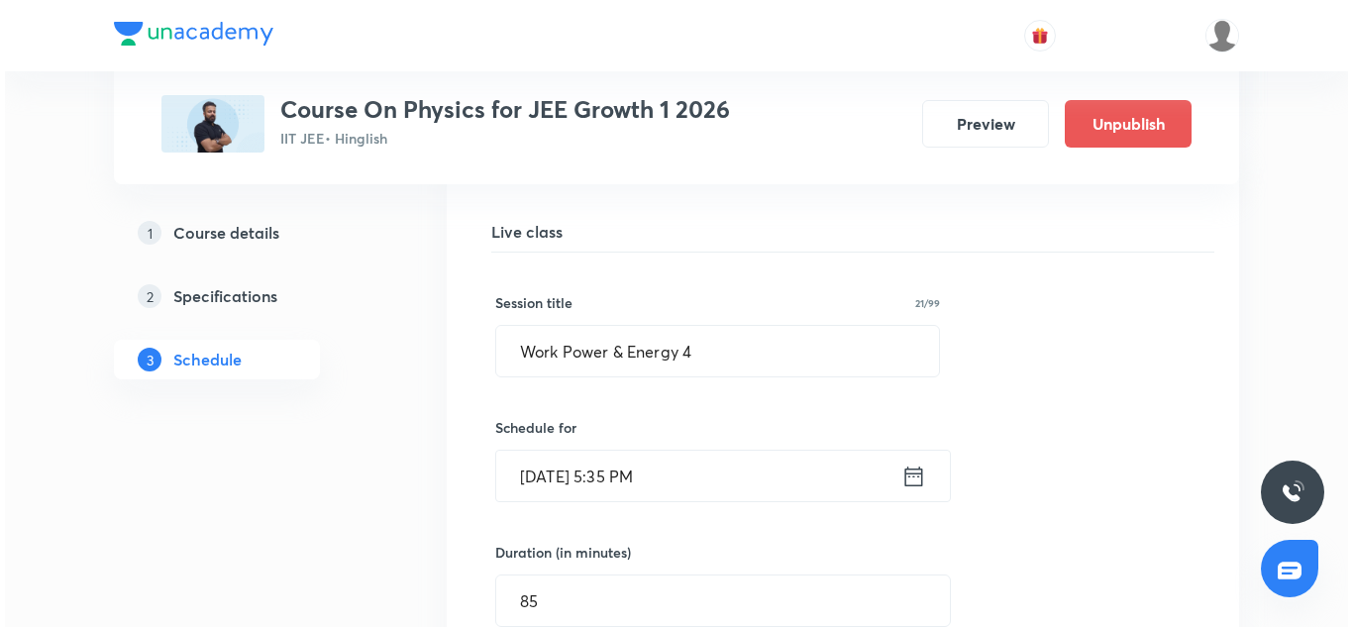
scroll to position [13045, 0]
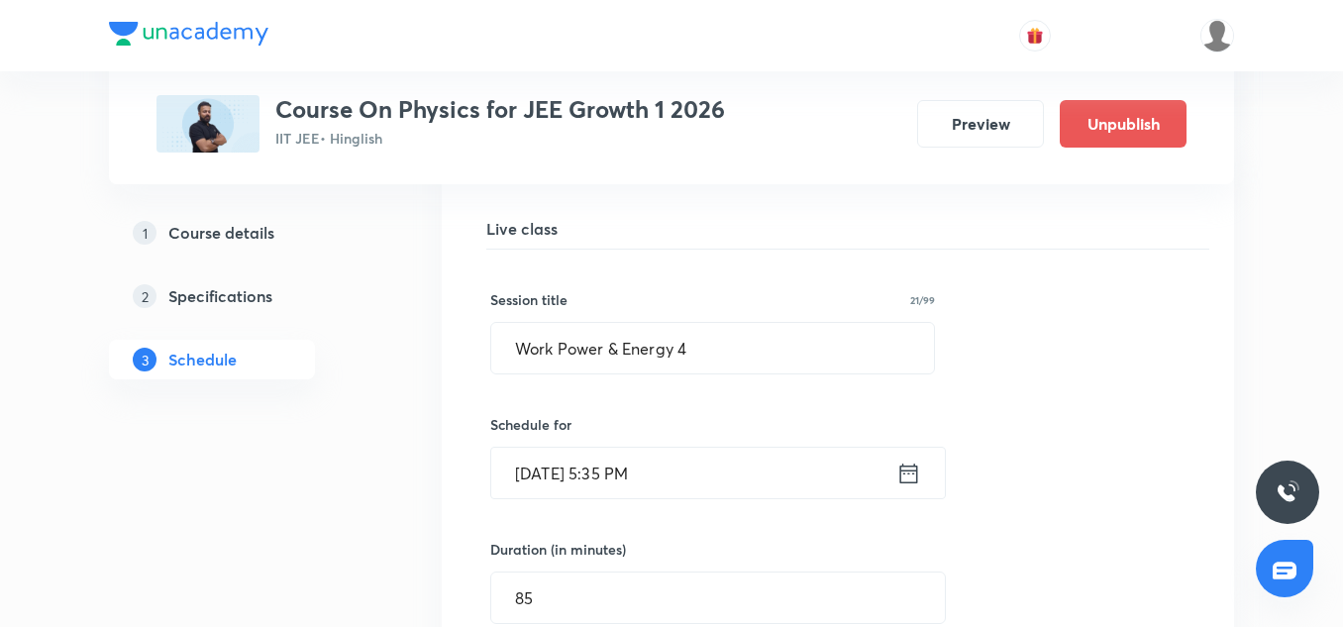
click at [589, 458] on input "Sep 1, 2026, 5:35 PM" at bounding box center [693, 473] width 405 height 51
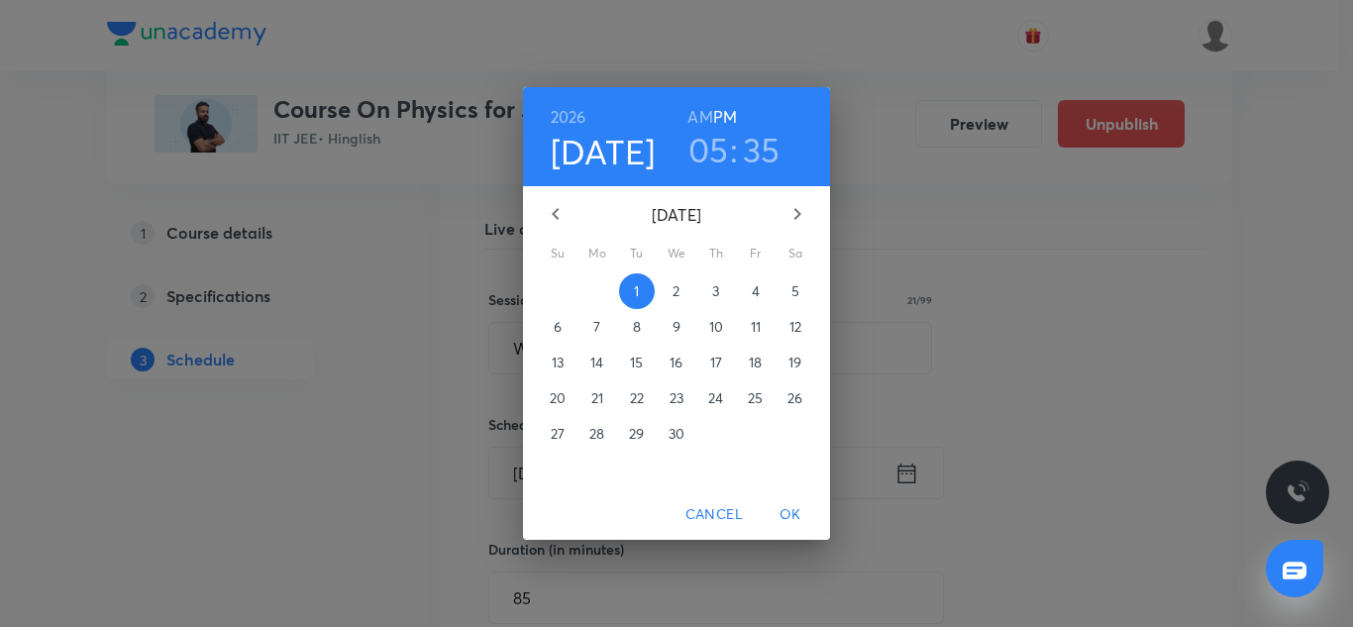
click at [571, 124] on h6 "2026" at bounding box center [569, 117] width 36 height 28
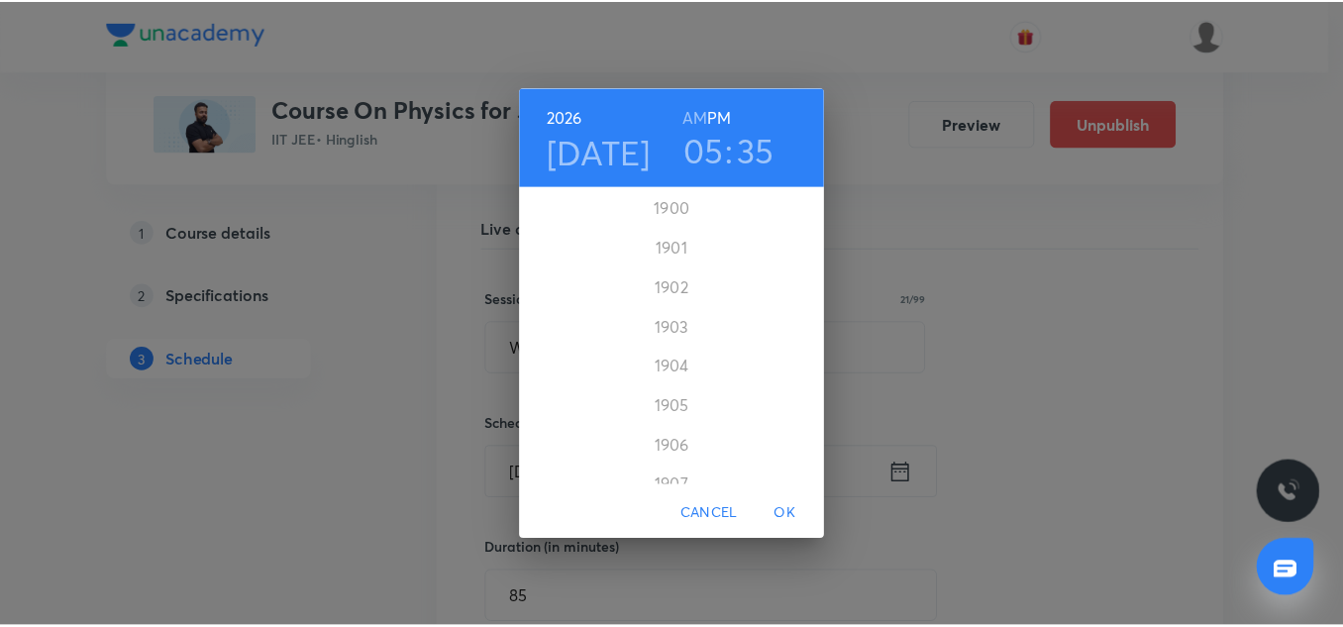
scroll to position [4874, 0]
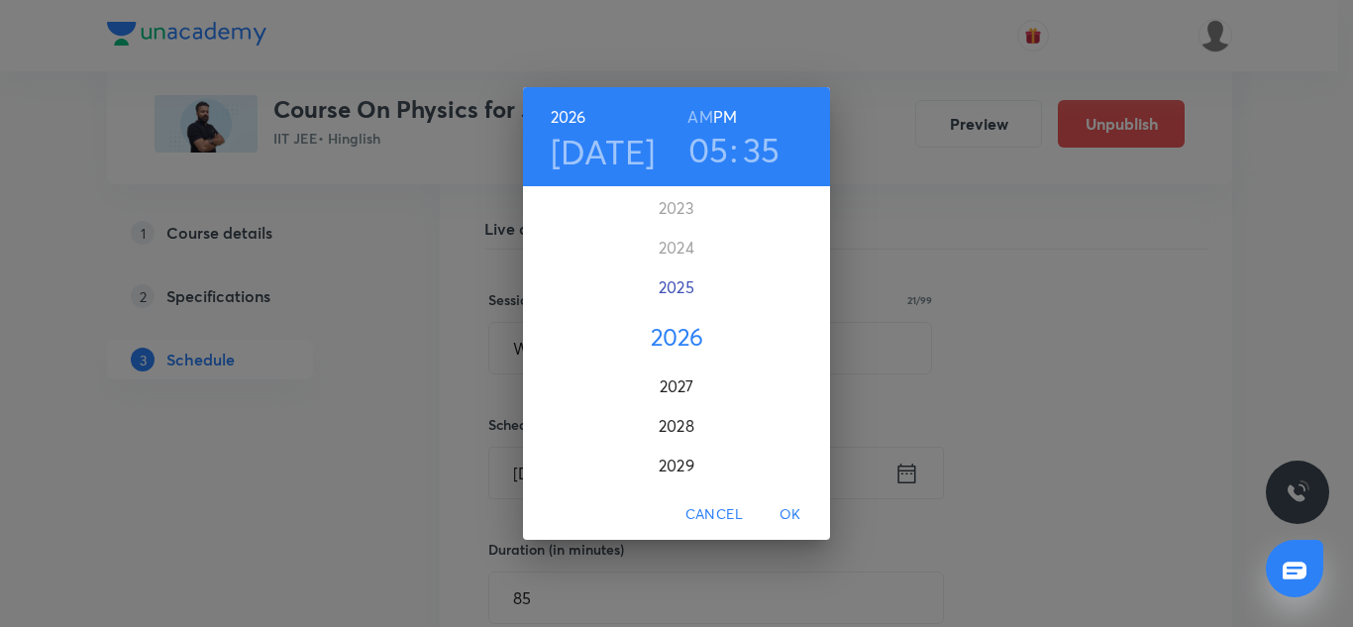
click at [669, 295] on div "2025" at bounding box center [676, 287] width 307 height 40
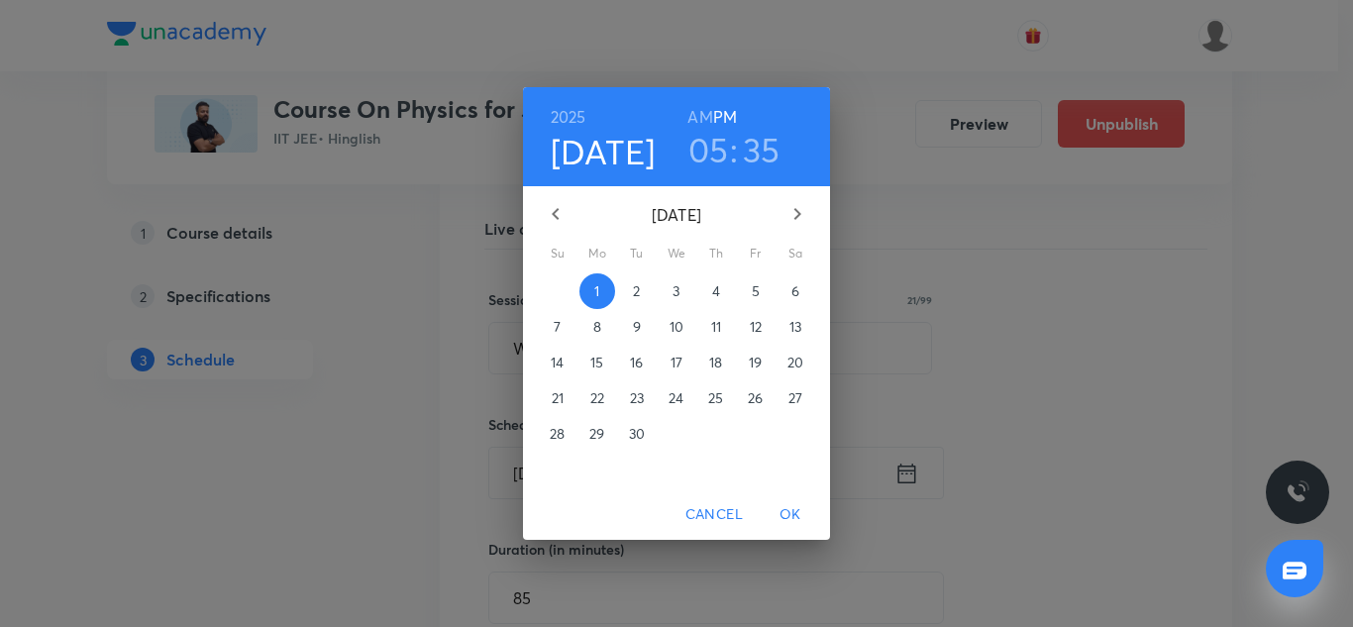
click at [698, 159] on h3 "05" at bounding box center [708, 150] width 41 height 42
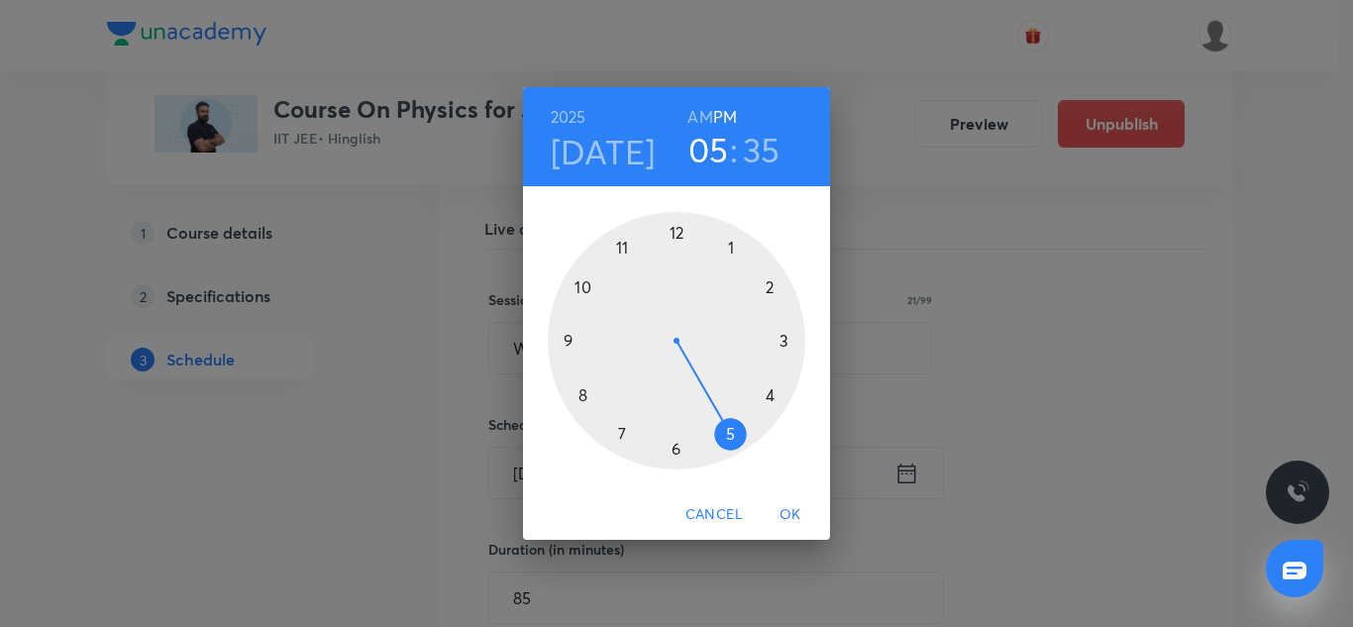
click at [781, 407] on div at bounding box center [677, 341] width 258 height 258
click at [675, 232] on div at bounding box center [677, 341] width 258 height 258
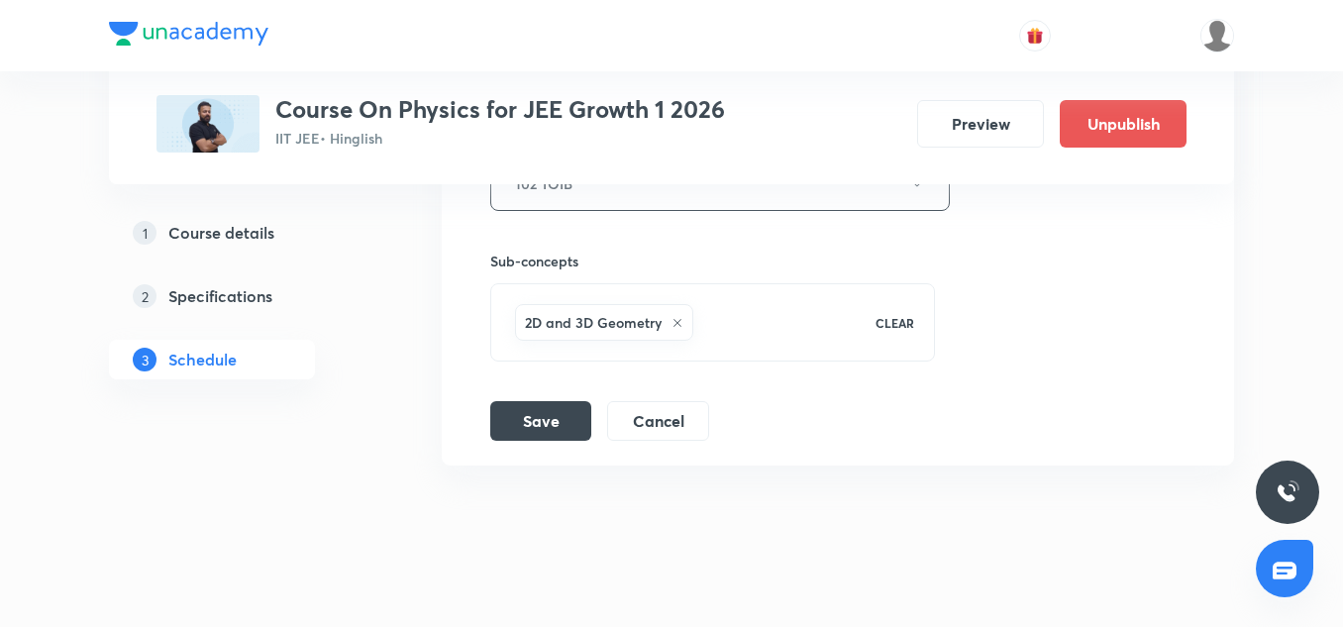
scroll to position [13733, 0]
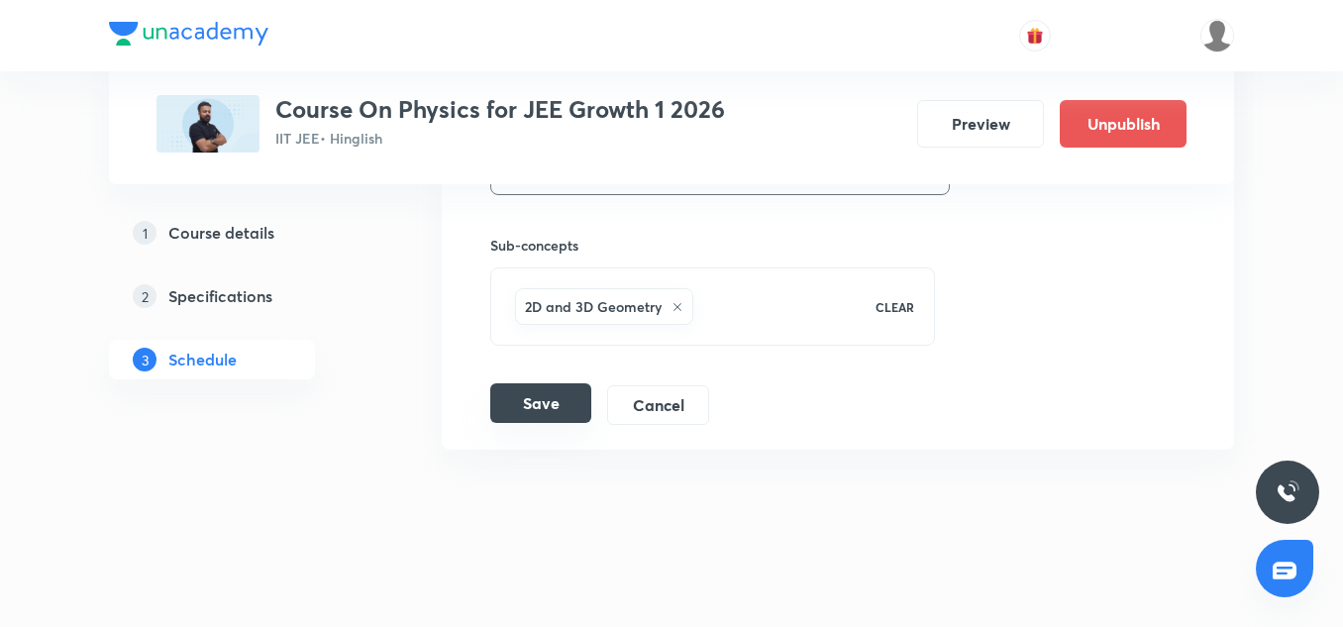
click at [518, 409] on button "Save" at bounding box center [540, 403] width 101 height 40
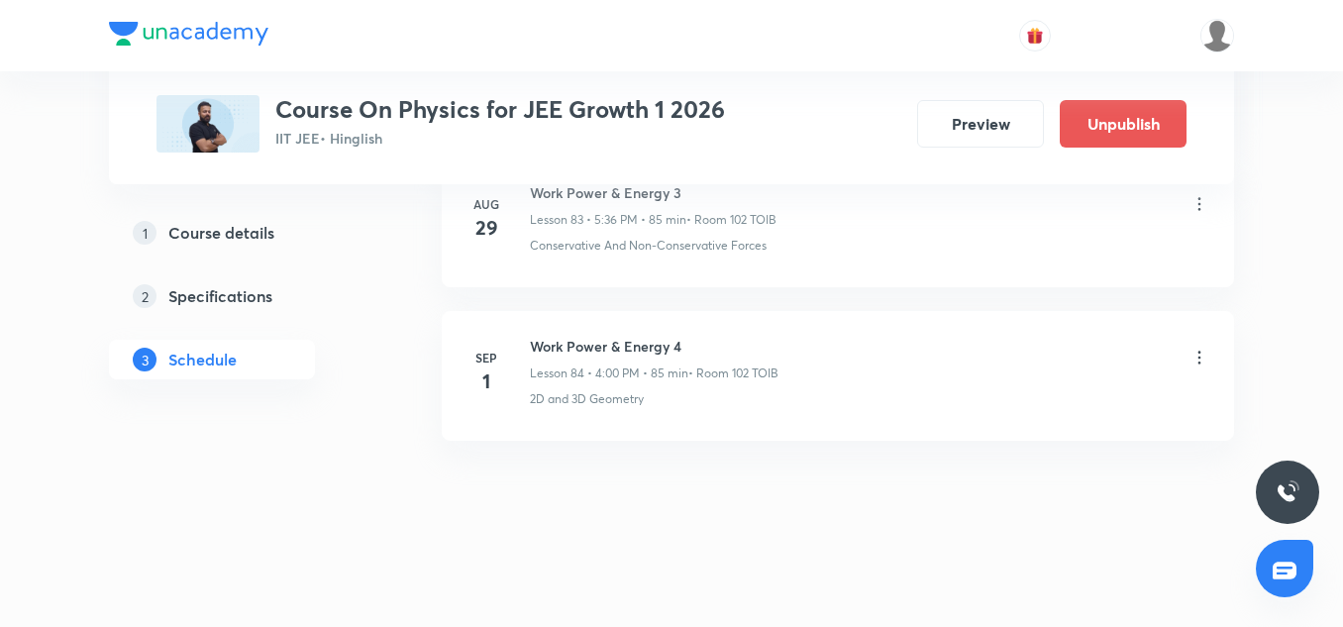
scroll to position [12980, 0]
click at [1197, 363] on icon at bounding box center [1200, 358] width 20 height 20
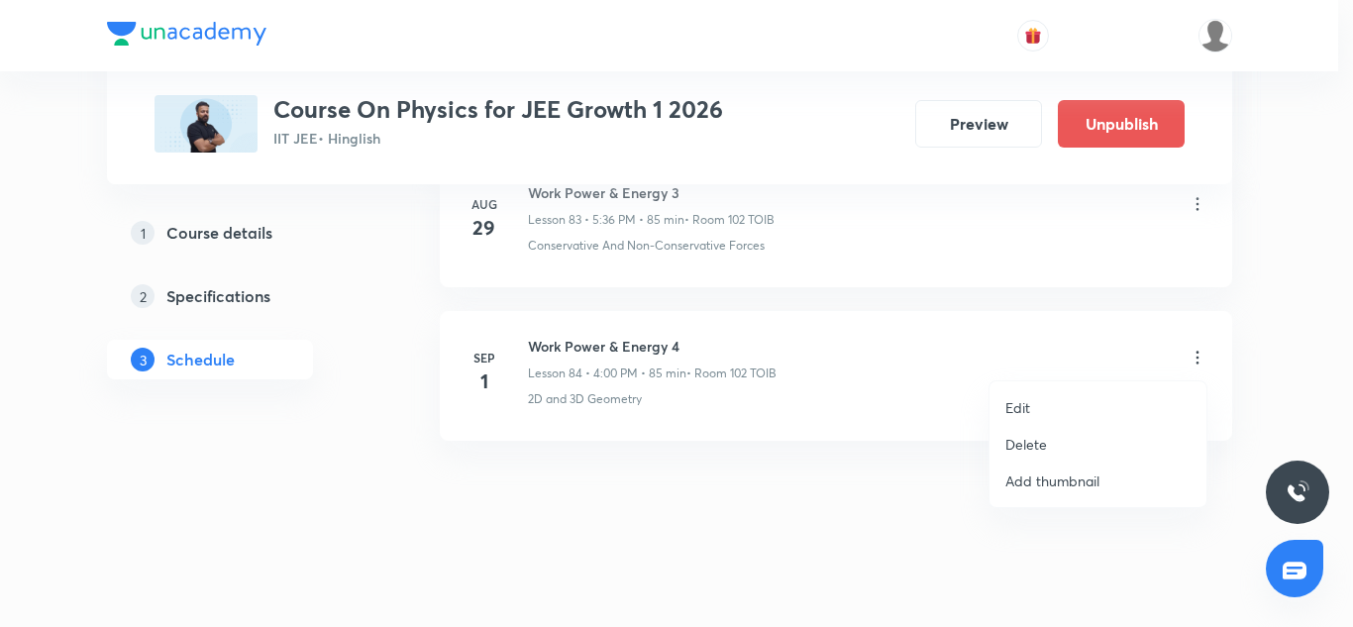
click at [1016, 415] on p "Edit" at bounding box center [1017, 407] width 25 height 21
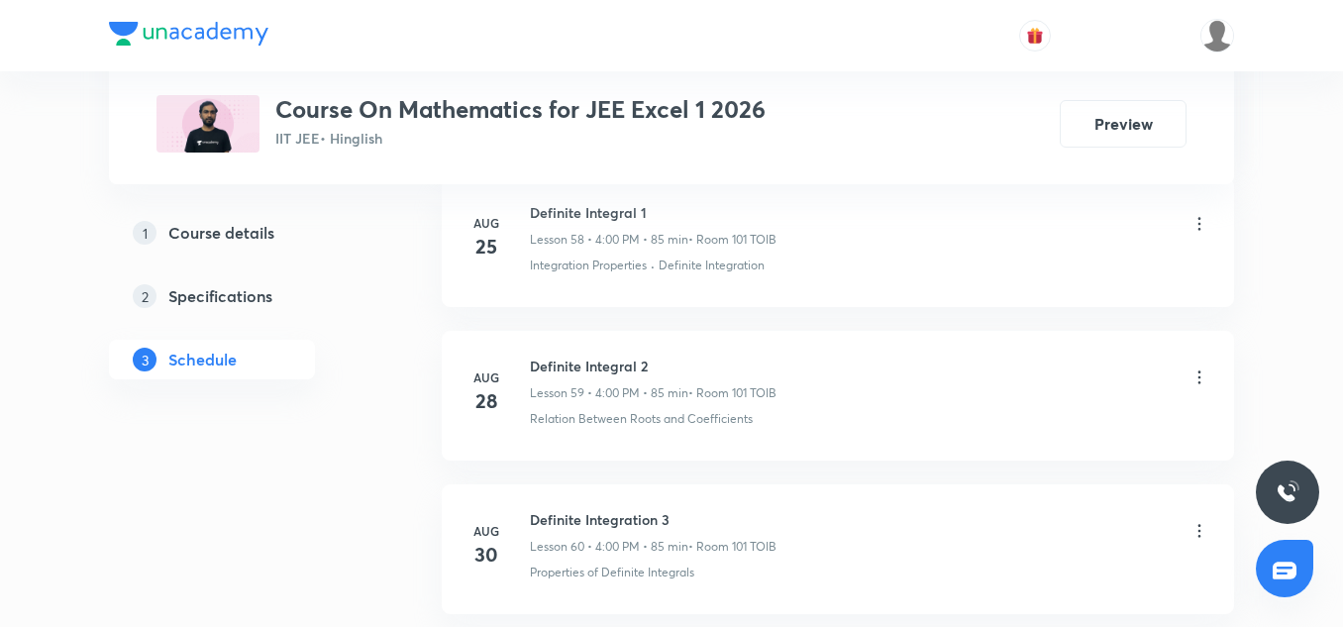
scroll to position [10201, 0]
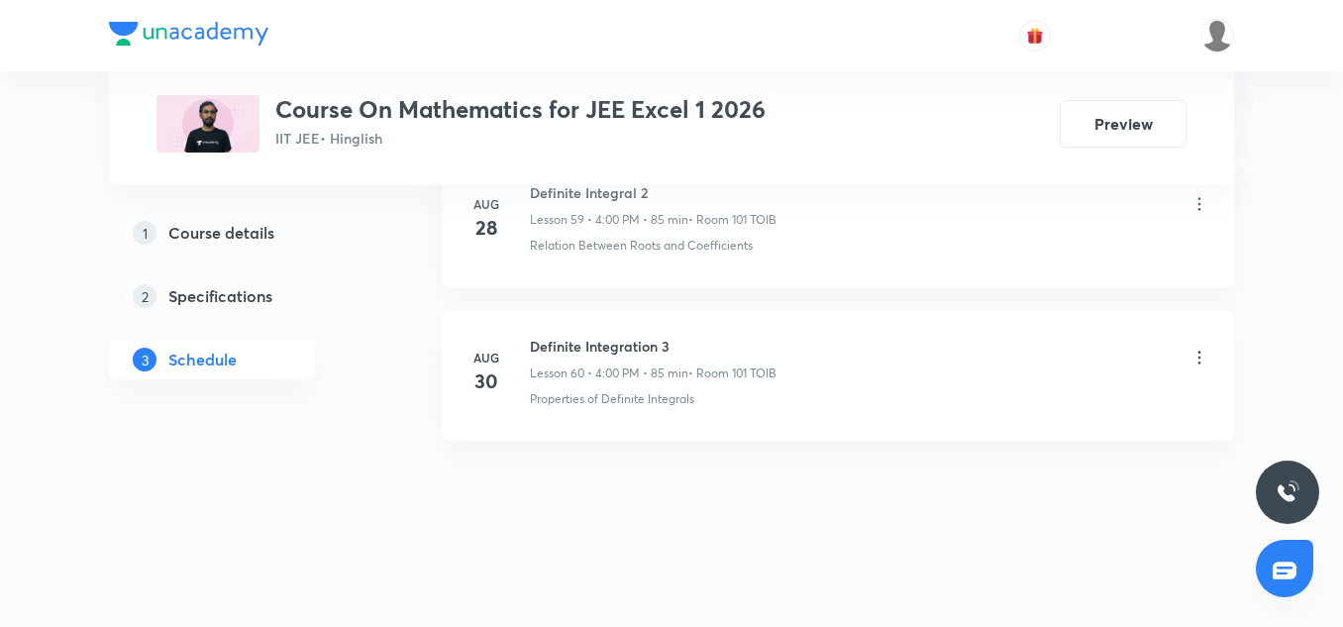
click at [620, 346] on h6 "Definite Integration 3" at bounding box center [653, 346] width 247 height 21
copy h6 "Definite Integration 3"
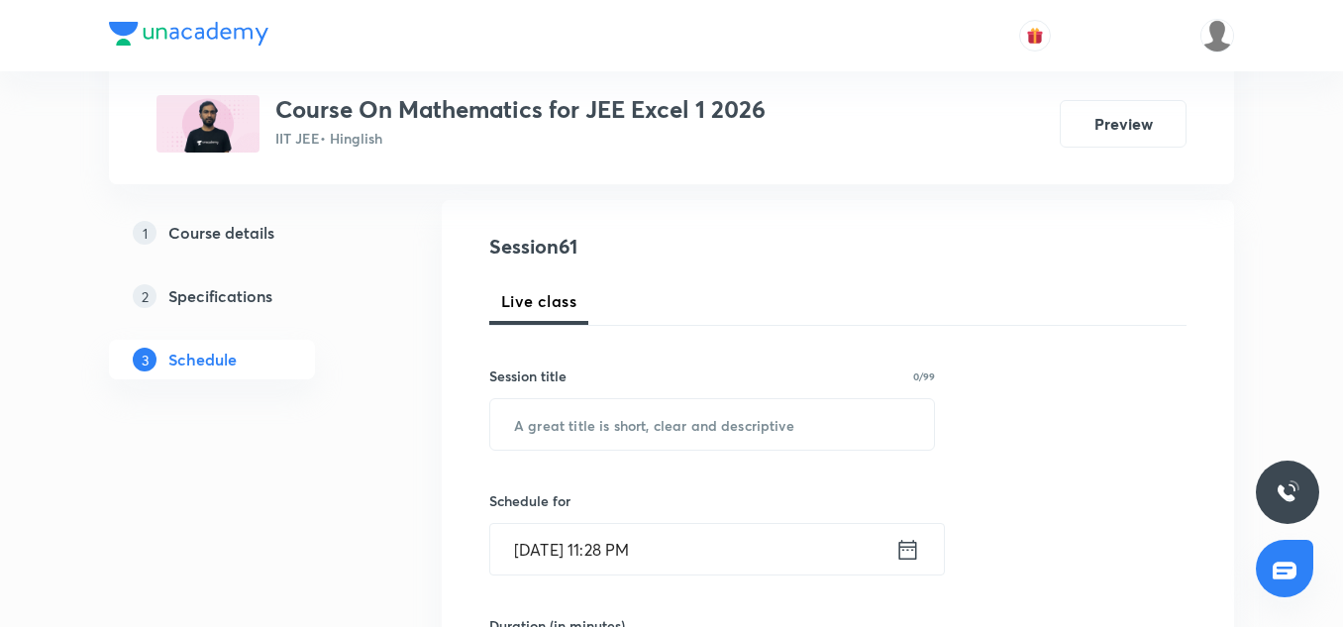
scroll to position [205, 0]
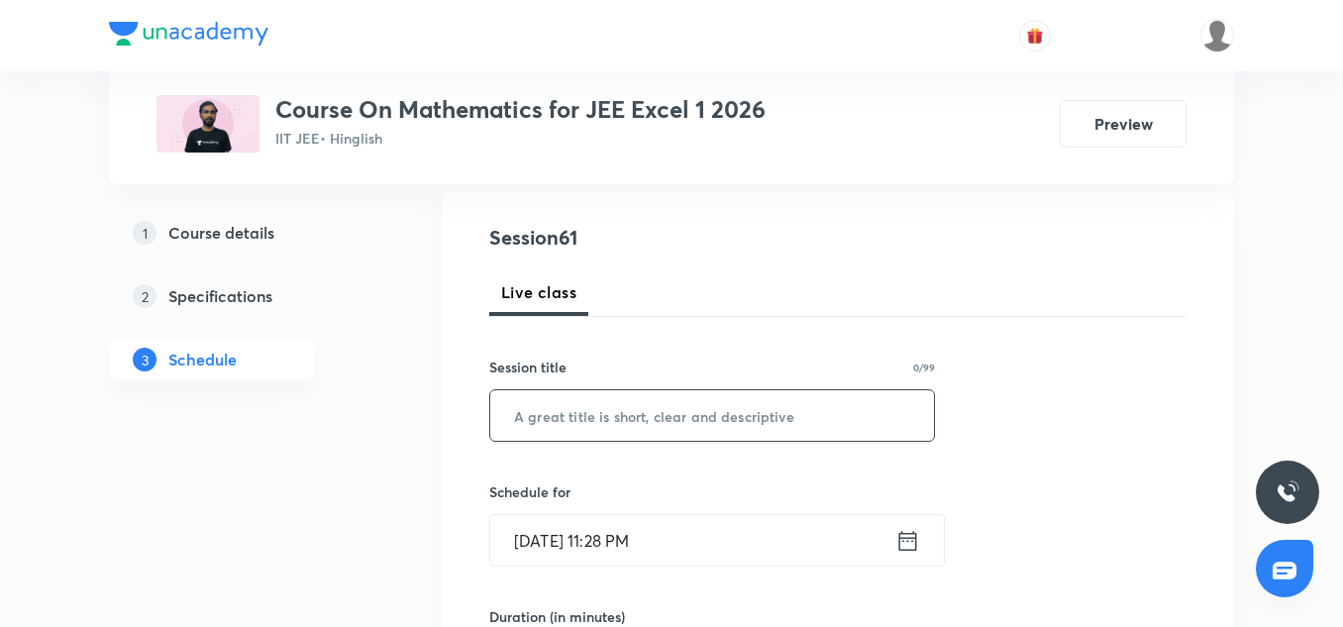
click at [631, 393] on input "text" at bounding box center [712, 415] width 444 height 51
paste input "Definite Integration 3"
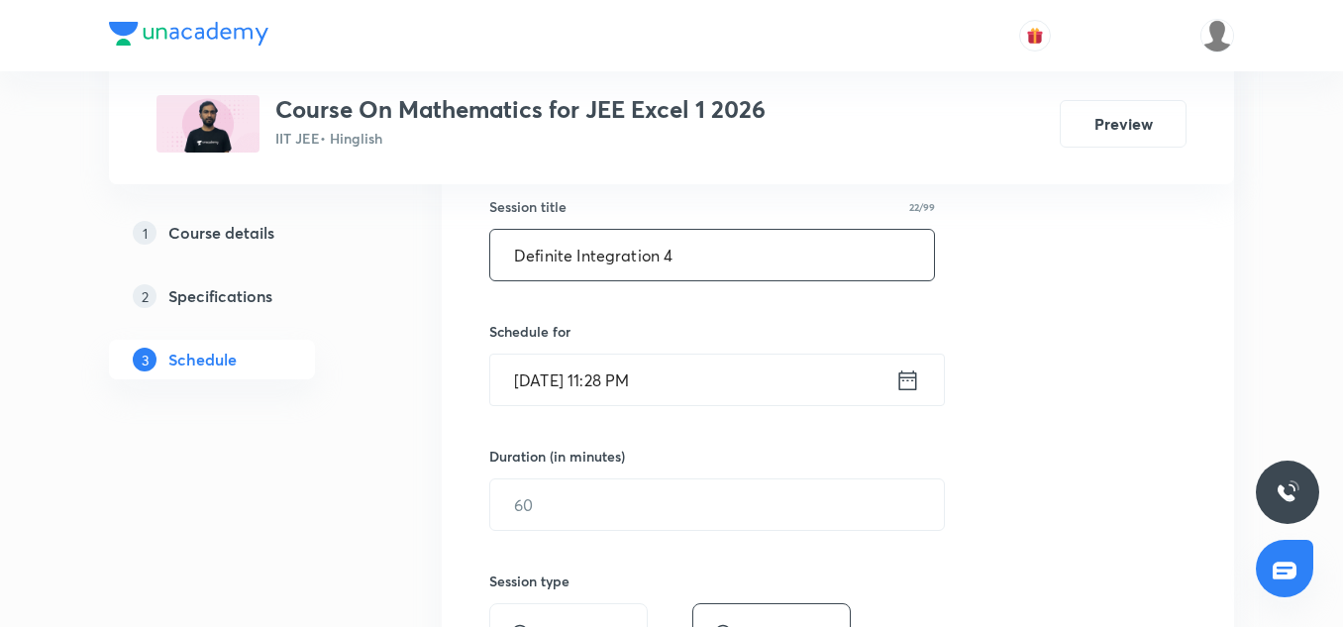
scroll to position [387, 0]
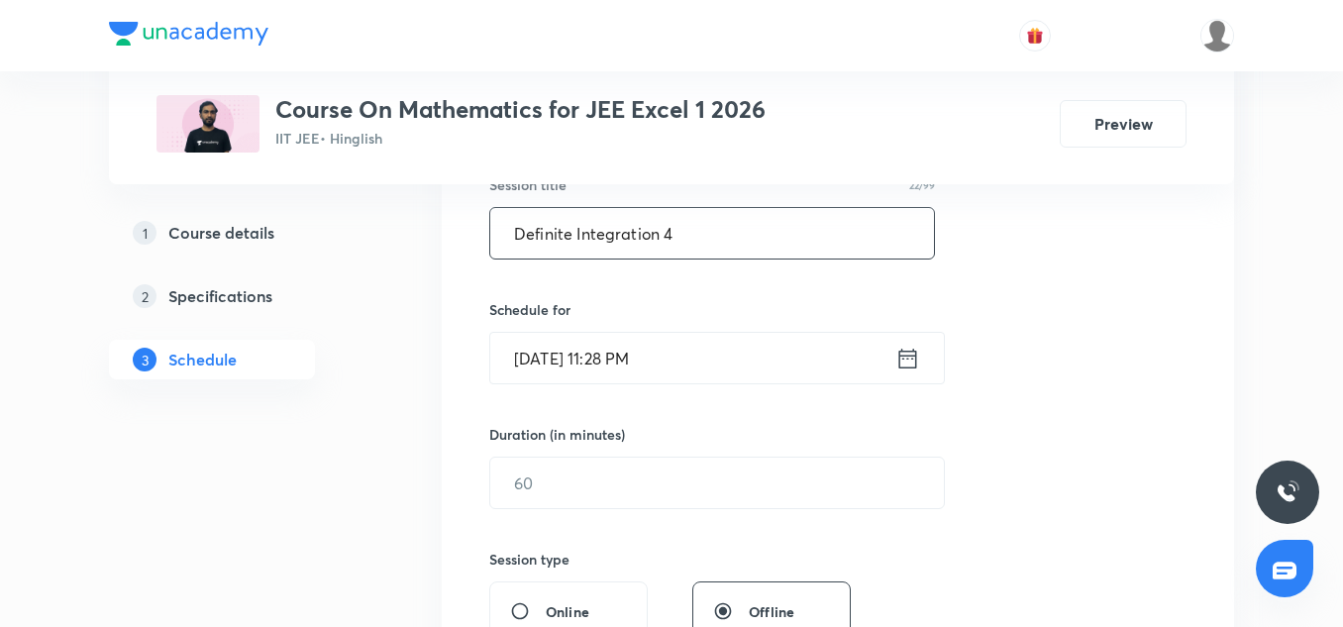
type input "Definite Integration 4"
click at [573, 340] on input "[DATE] 11:28 PM" at bounding box center [692, 358] width 405 height 51
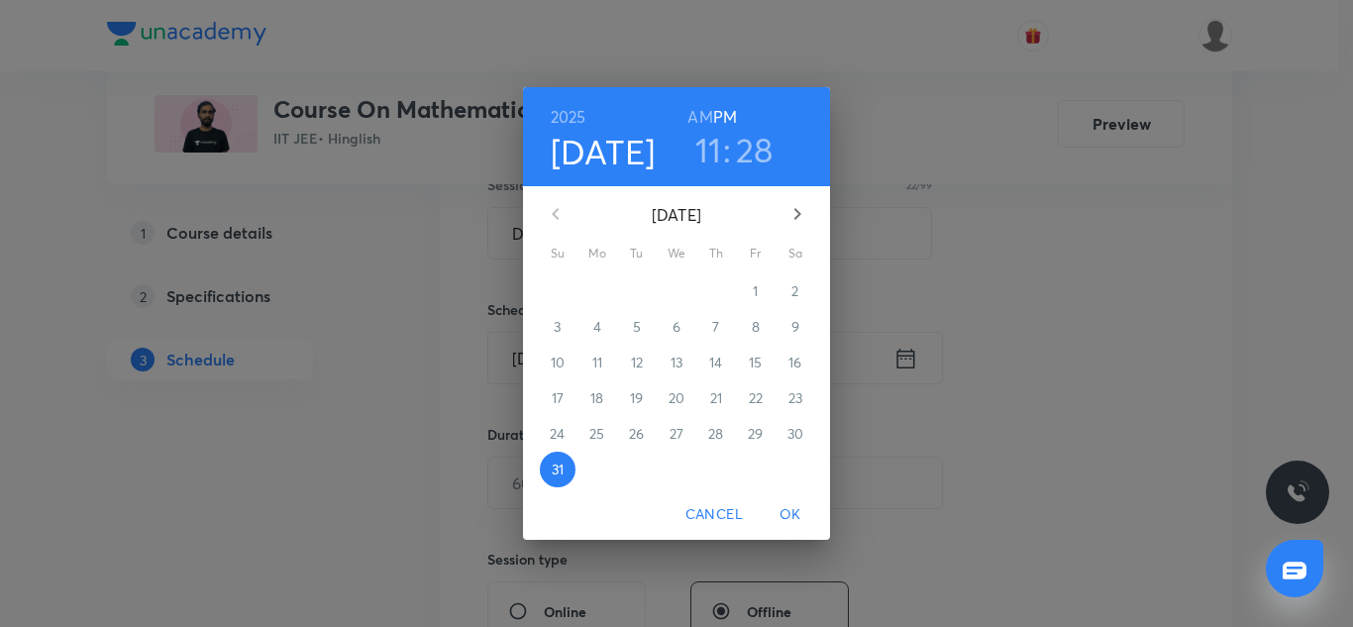
click at [796, 211] on icon "button" at bounding box center [797, 214] width 7 height 12
click at [599, 295] on p "1" at bounding box center [596, 291] width 5 height 20
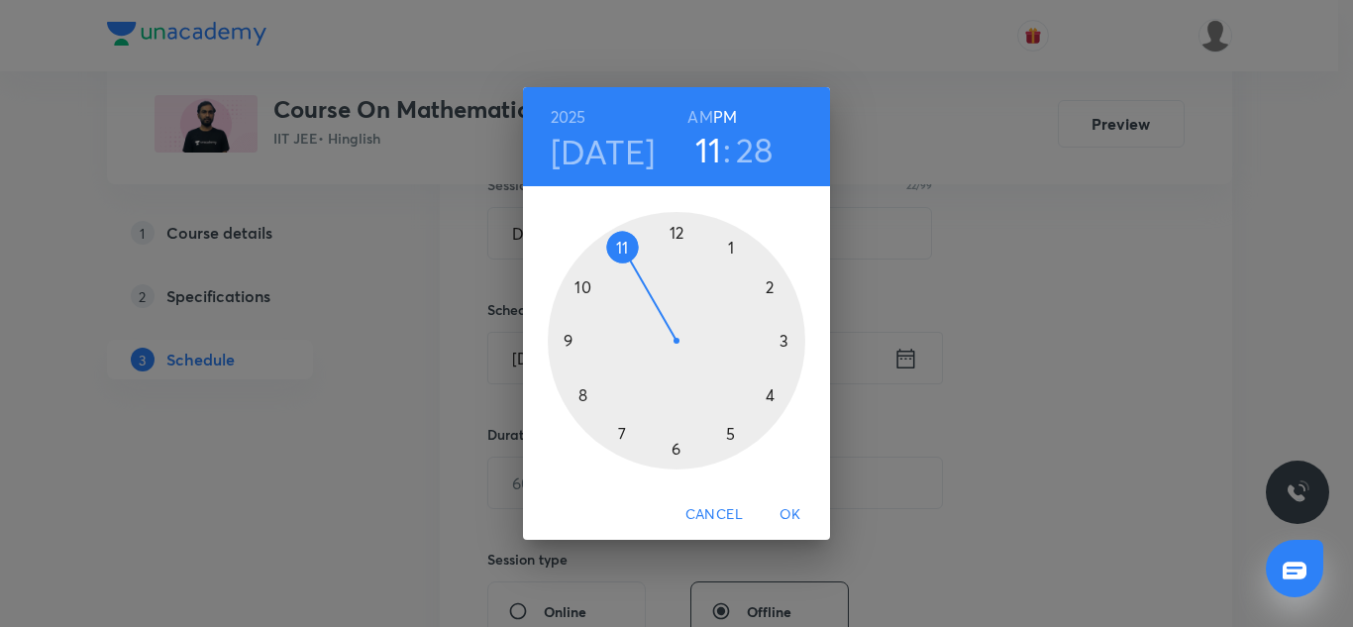
click at [776, 400] on div at bounding box center [677, 341] width 258 height 258
click at [676, 226] on div at bounding box center [677, 341] width 258 height 258
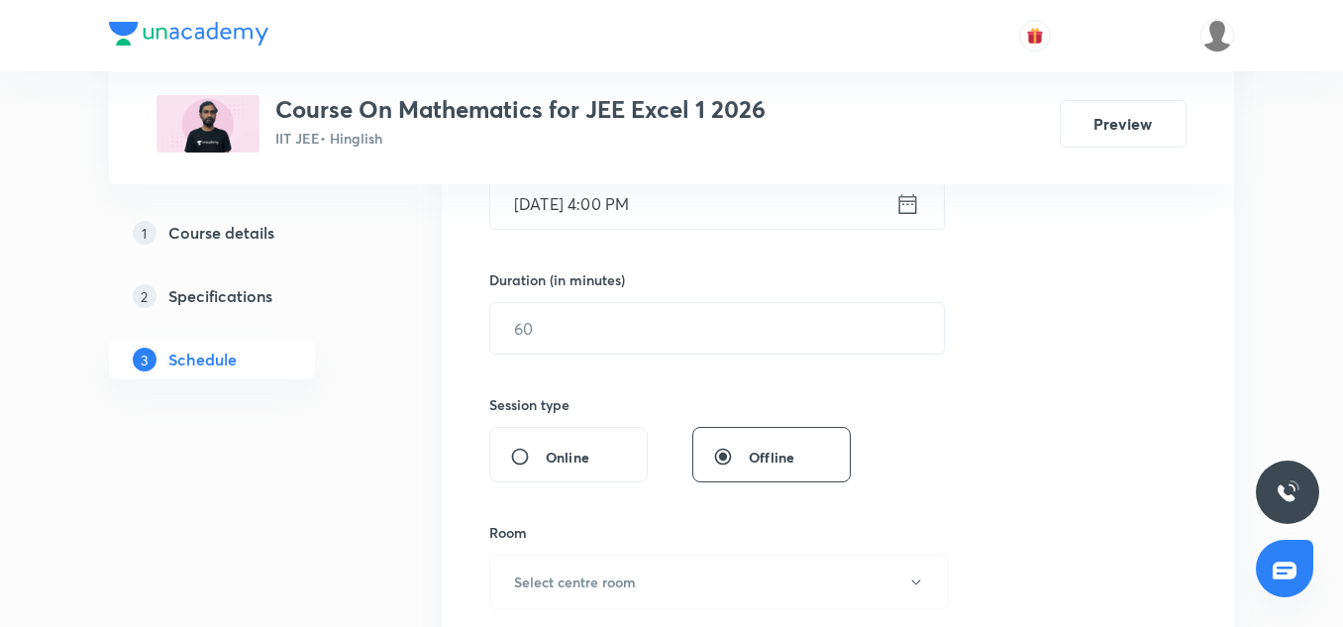
scroll to position [549, 0]
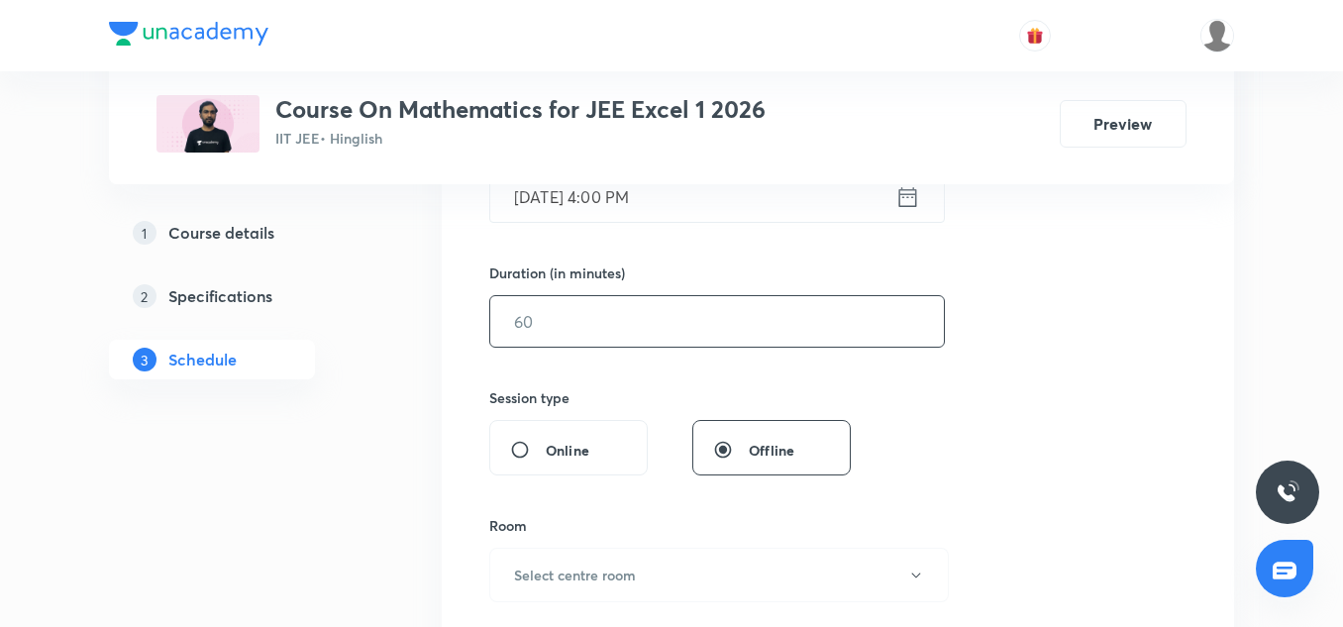
click at [607, 324] on input "text" at bounding box center [717, 321] width 454 height 51
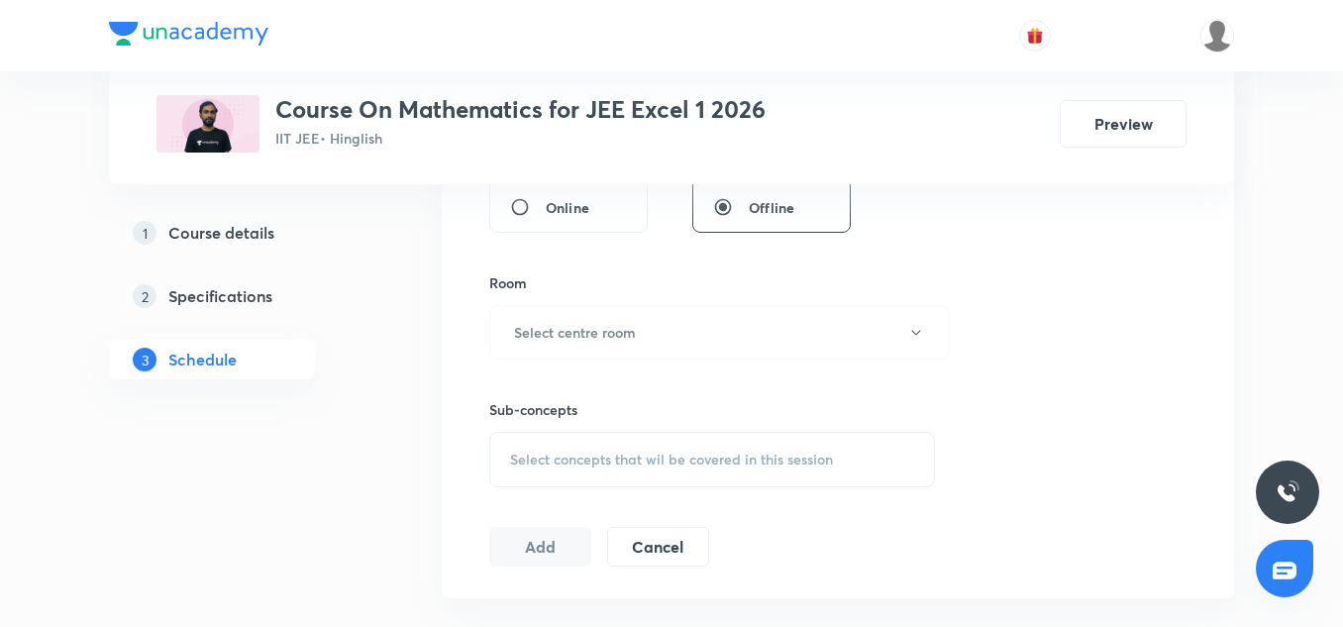
scroll to position [790, 0]
type input "85"
click at [597, 313] on button "Select centre room" at bounding box center [719, 334] width 460 height 54
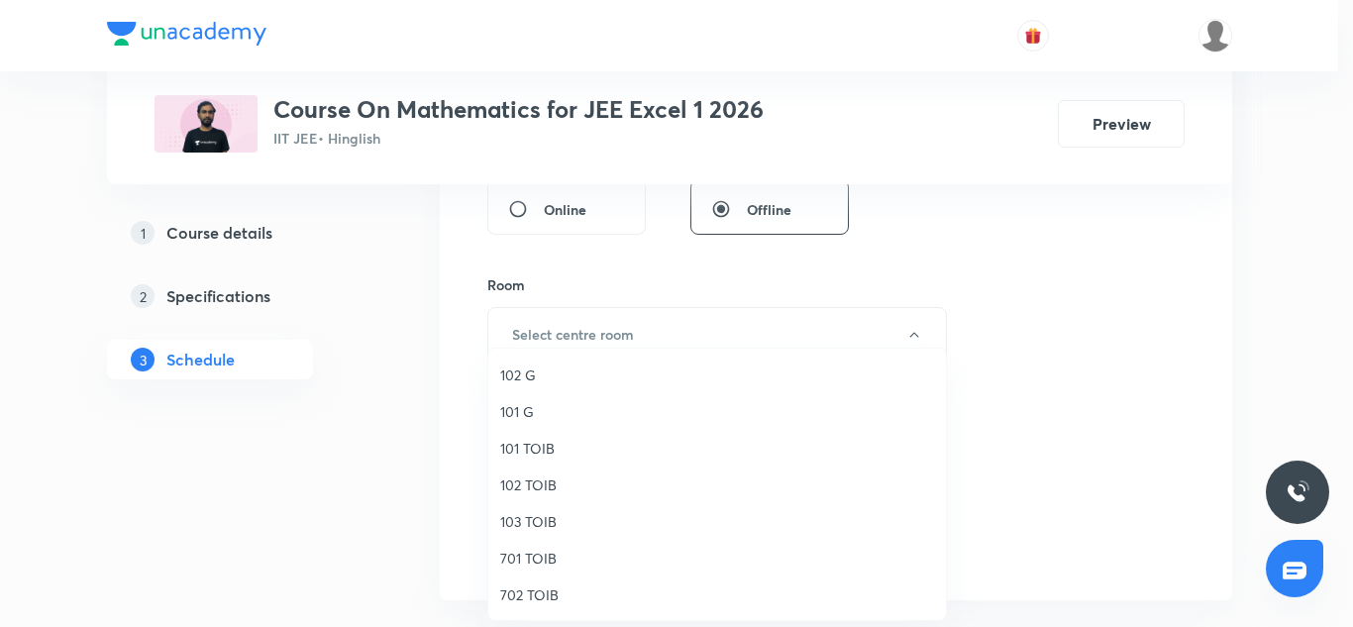
click at [530, 527] on span "103 TOIB" at bounding box center [717, 521] width 434 height 21
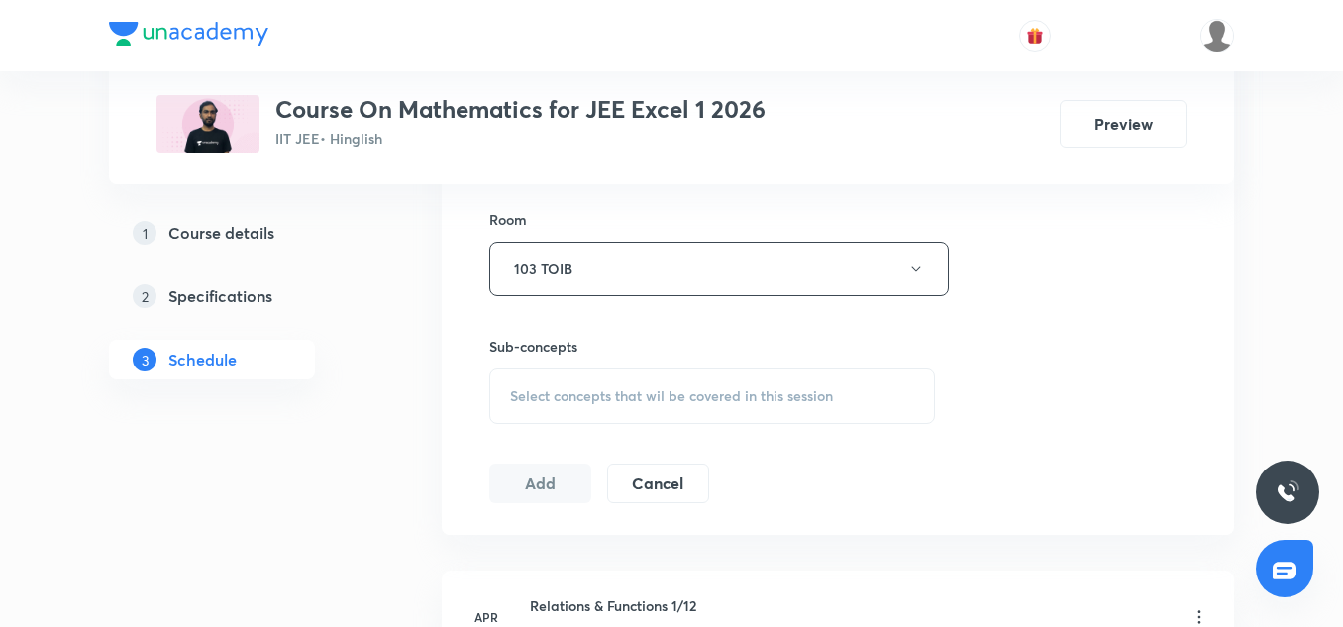
scroll to position [856, 0]
click at [565, 403] on span "Select concepts that wil be covered in this session" at bounding box center [671, 395] width 323 height 16
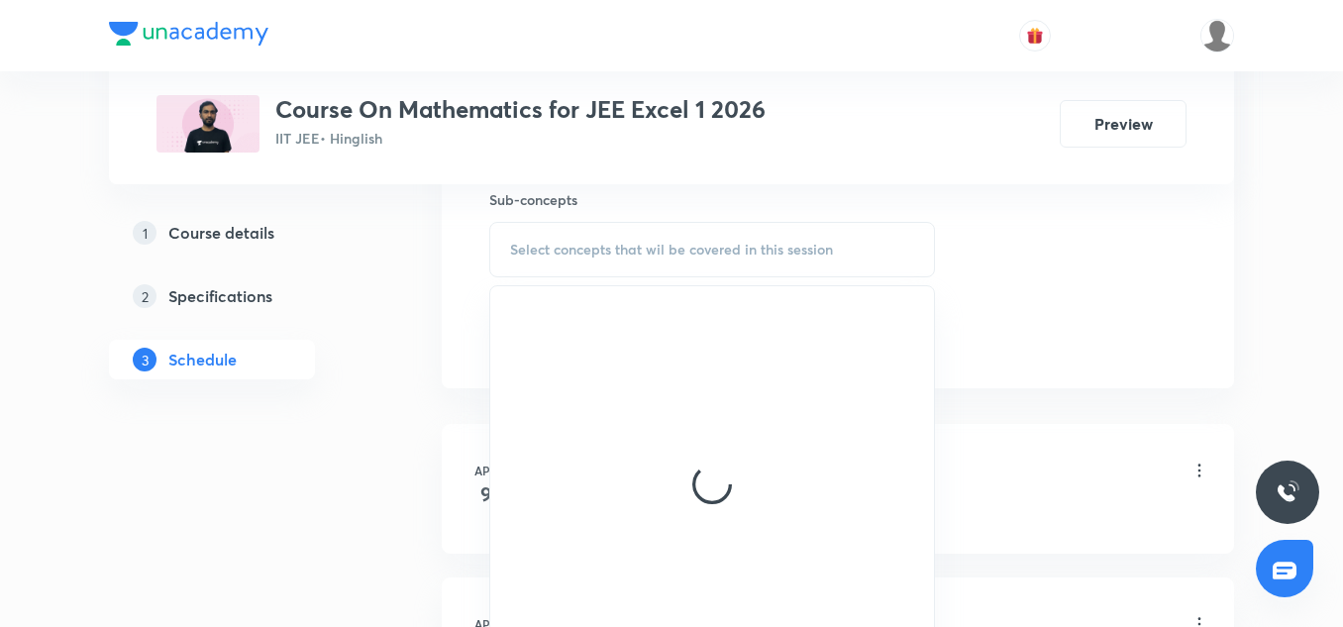
scroll to position [1088, 0]
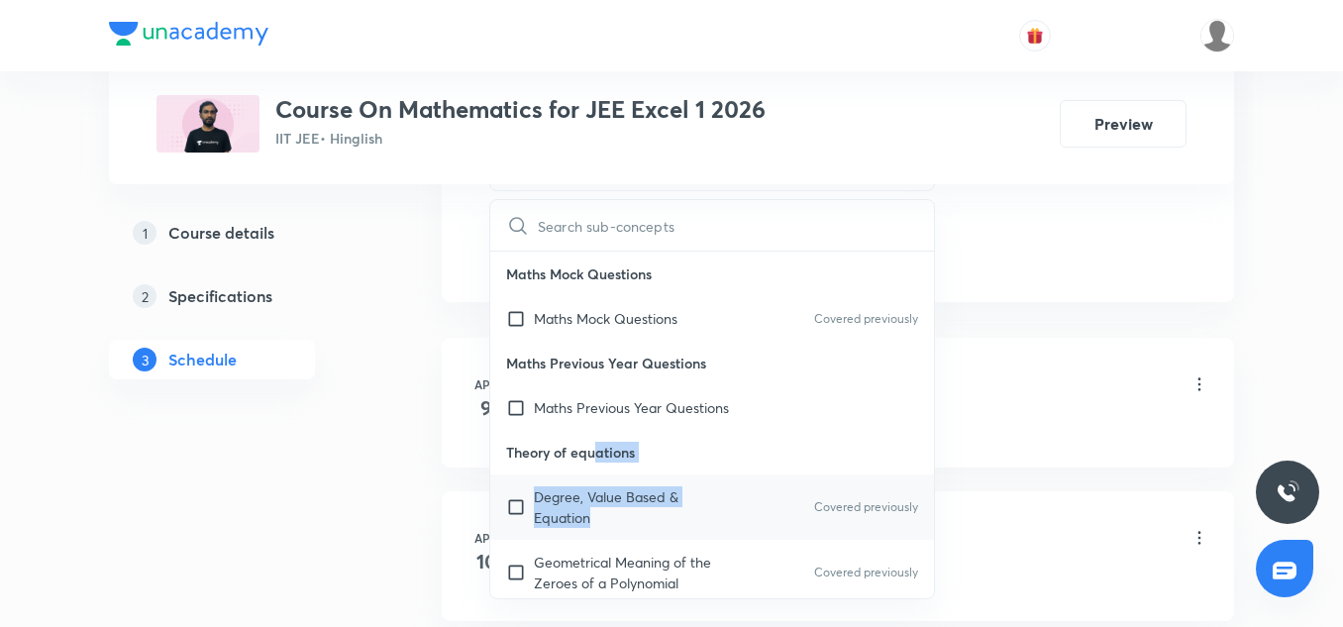
drag, startPoint x: 598, startPoint y: 461, endPoint x: 591, endPoint y: 524, distance: 63.8
click at [591, 524] on p "Degree, Value Based & Equation" at bounding box center [634, 507] width 200 height 42
checkbox input "true"
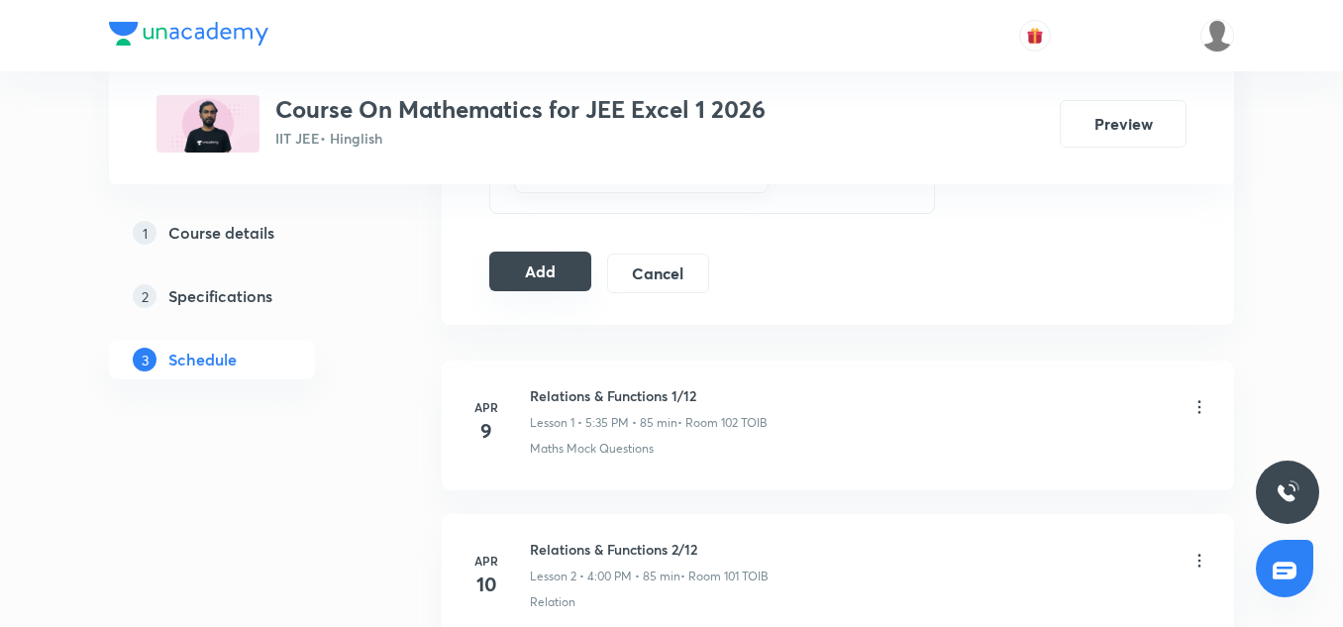
click at [526, 278] on button "Add" at bounding box center [540, 272] width 102 height 40
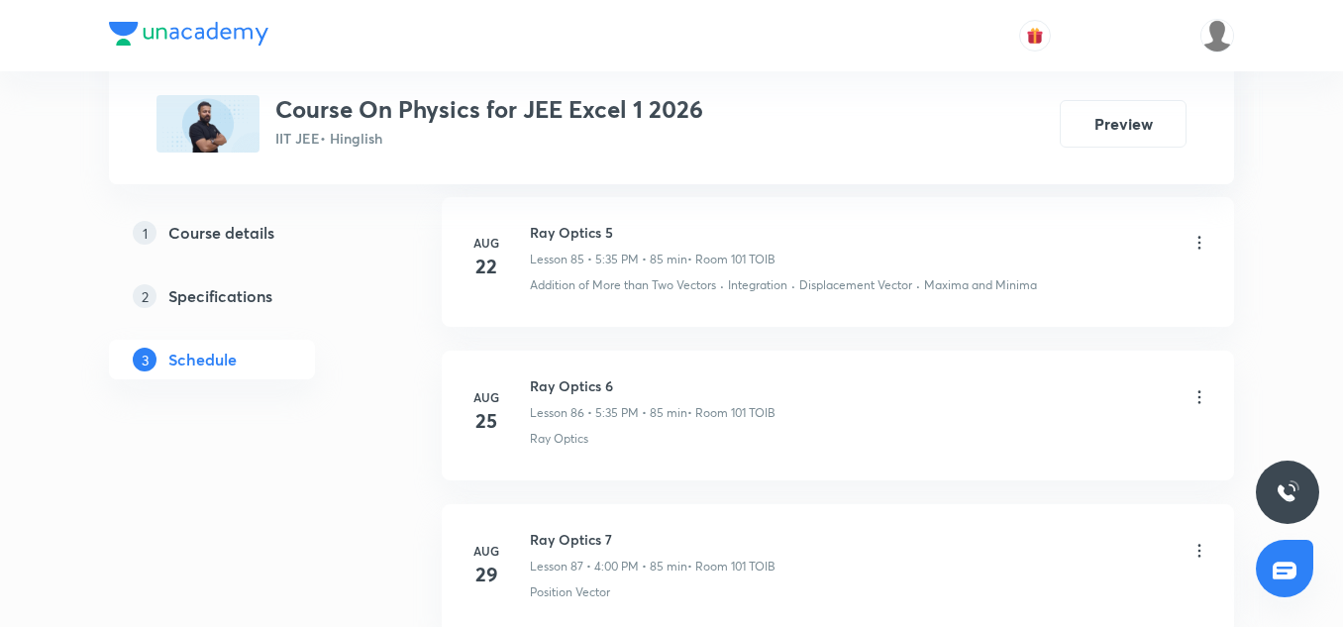
scroll to position [14351, 0]
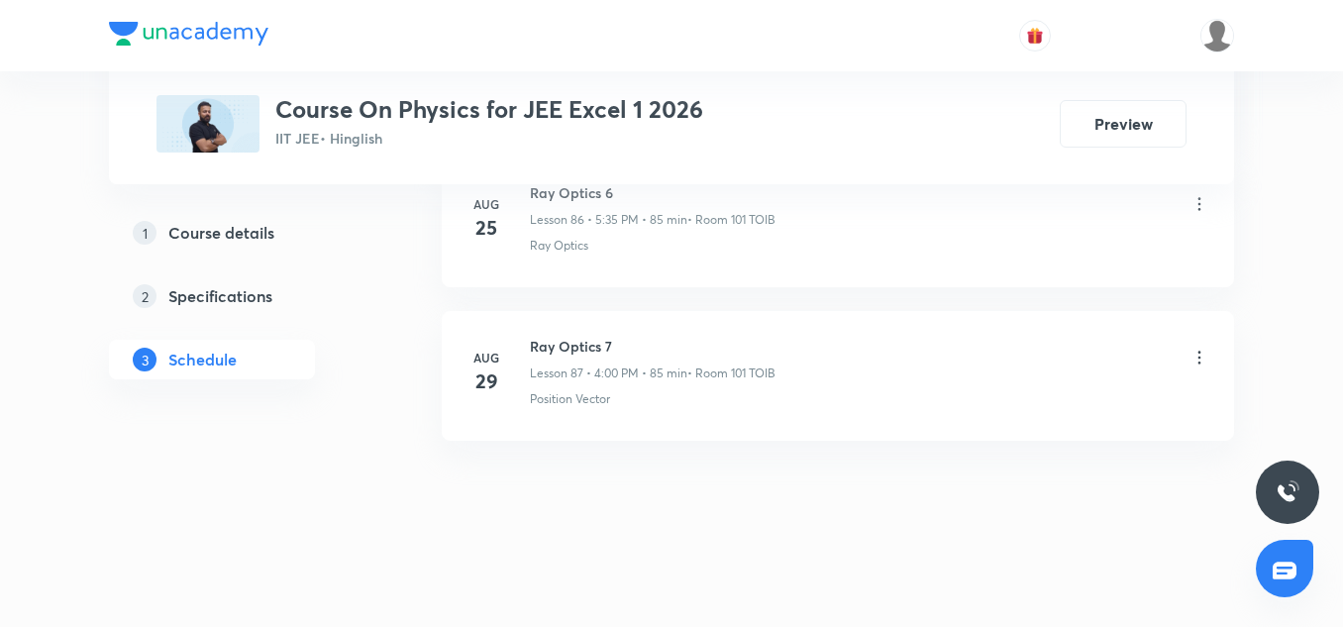
click at [580, 346] on h6 "Ray Optics 7" at bounding box center [653, 346] width 246 height 21
copy h6 "Ray Optics 7"
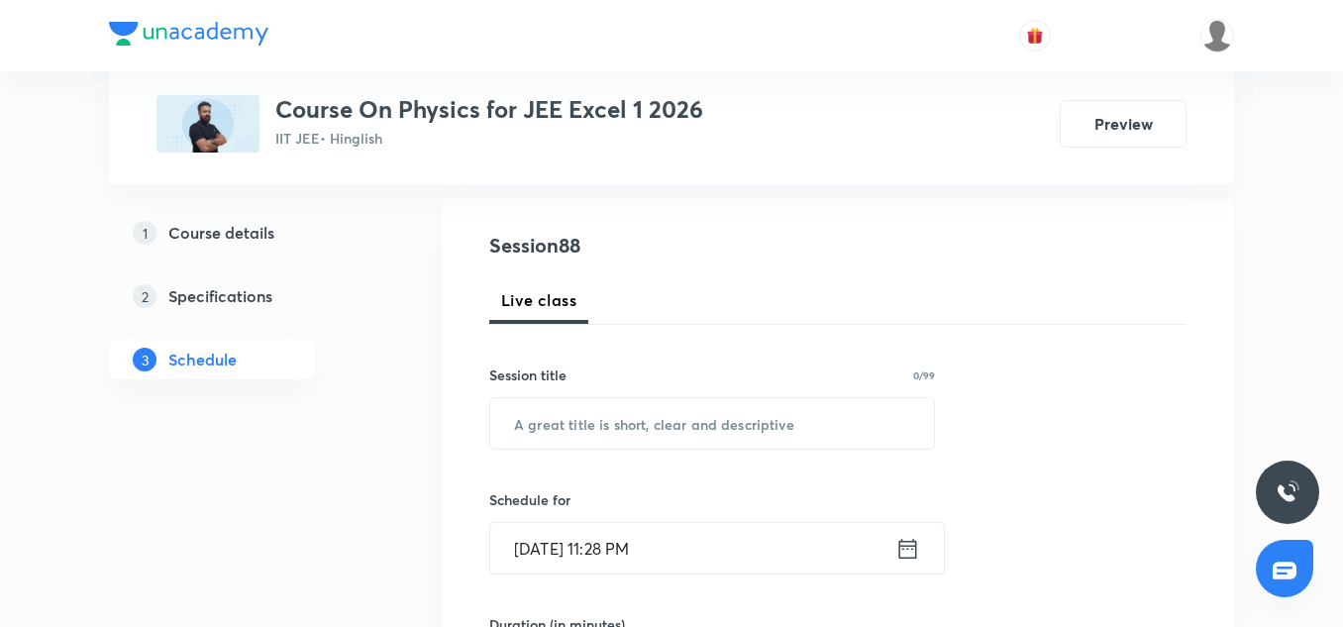
scroll to position [198, 0]
click at [569, 442] on input "text" at bounding box center [712, 422] width 444 height 51
paste input "Ray Optics 7"
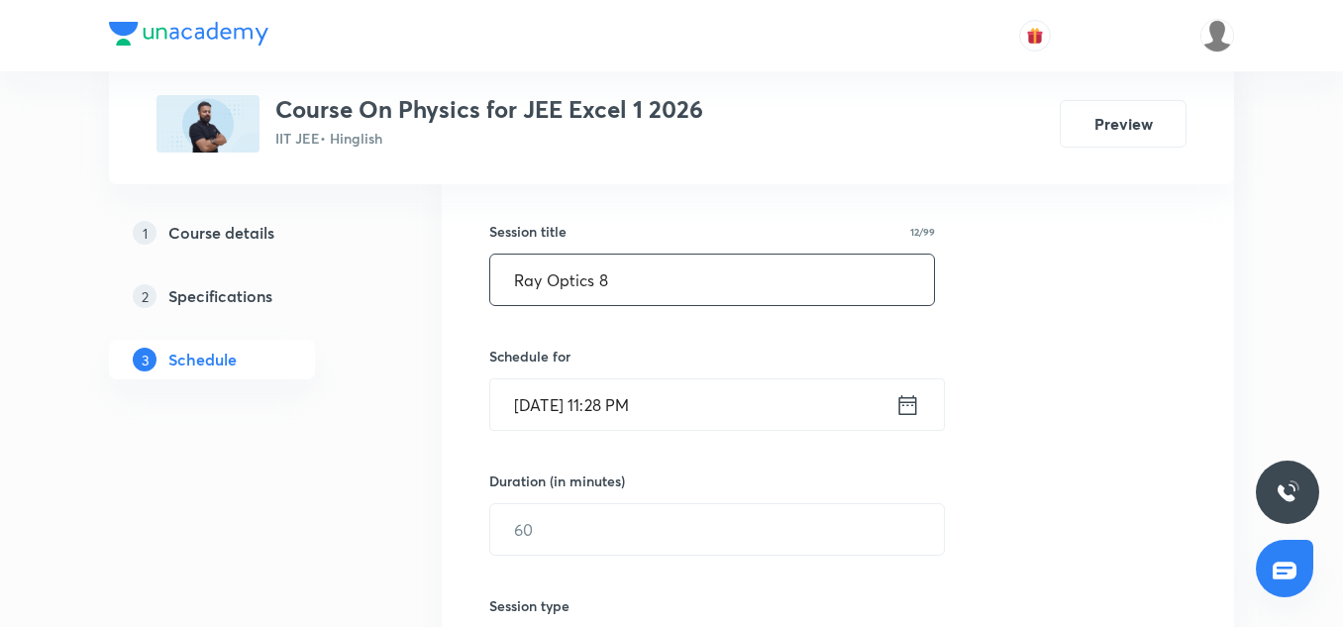
scroll to position [343, 0]
type input "Ray Optics 8"
click at [534, 415] on input "Aug 31, 2025, 11:28 PM" at bounding box center [692, 402] width 405 height 51
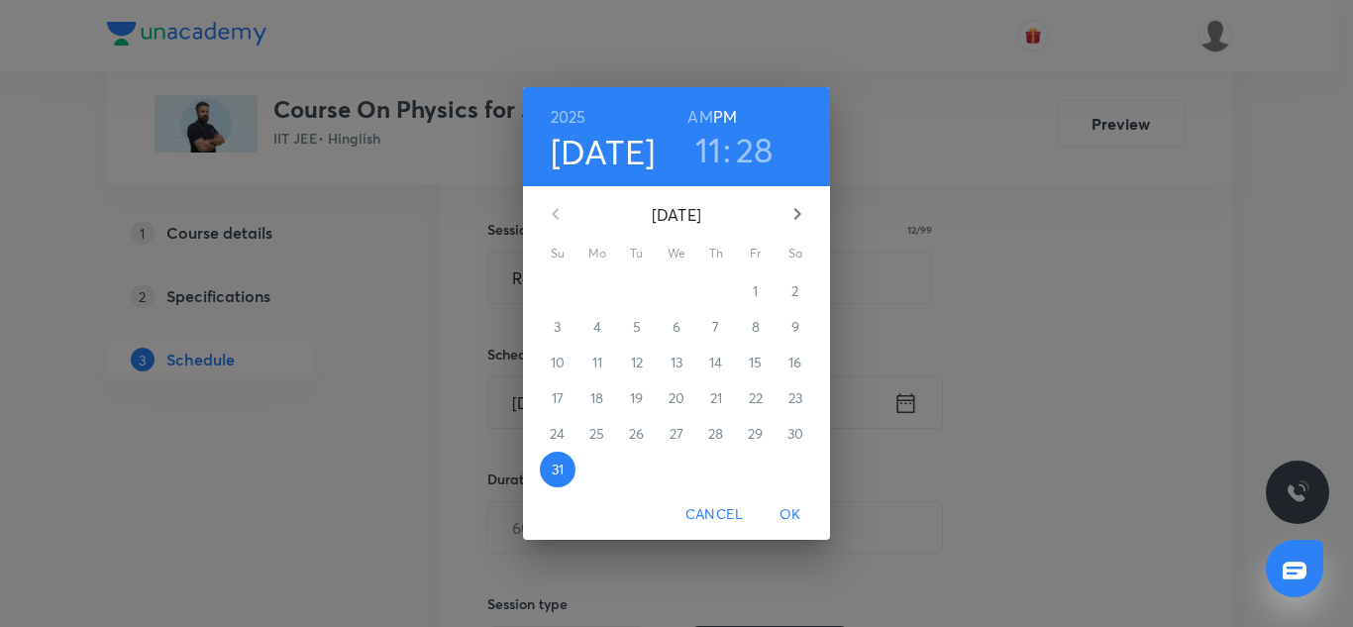
click at [792, 212] on icon "button" at bounding box center [798, 214] width 24 height 24
click at [603, 294] on span "1" at bounding box center [598, 291] width 36 height 20
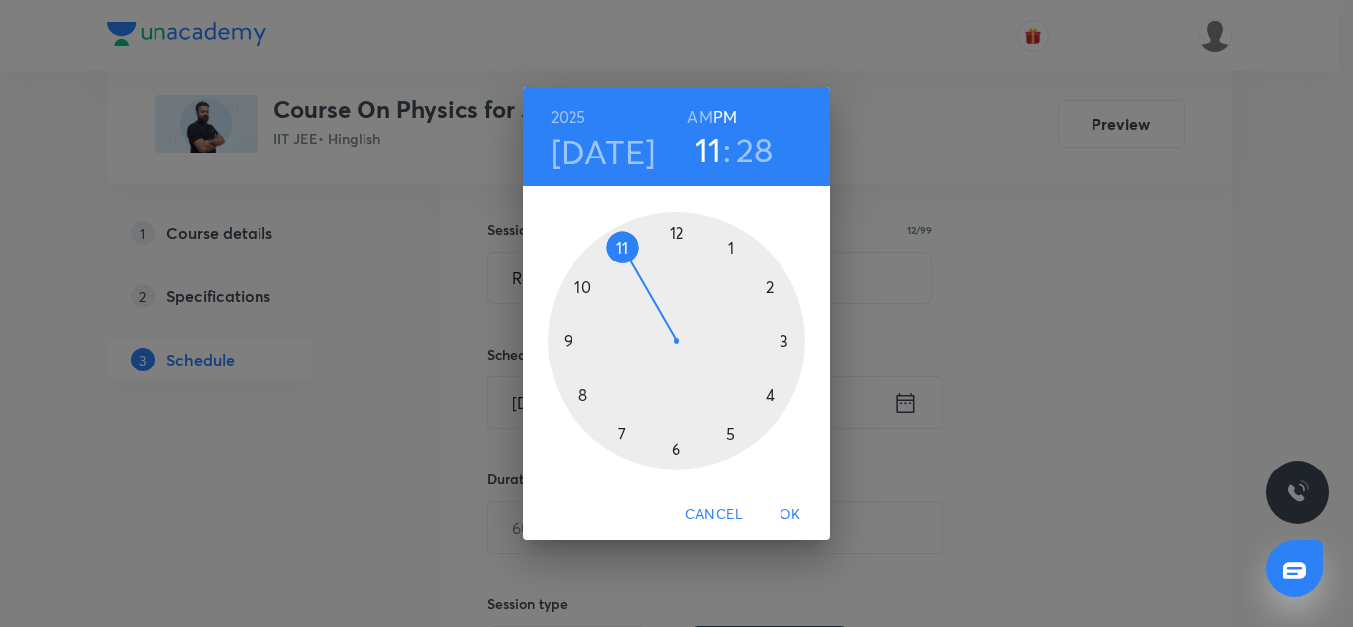
click at [735, 434] on div at bounding box center [677, 341] width 258 height 258
click at [618, 434] on div at bounding box center [677, 341] width 258 height 258
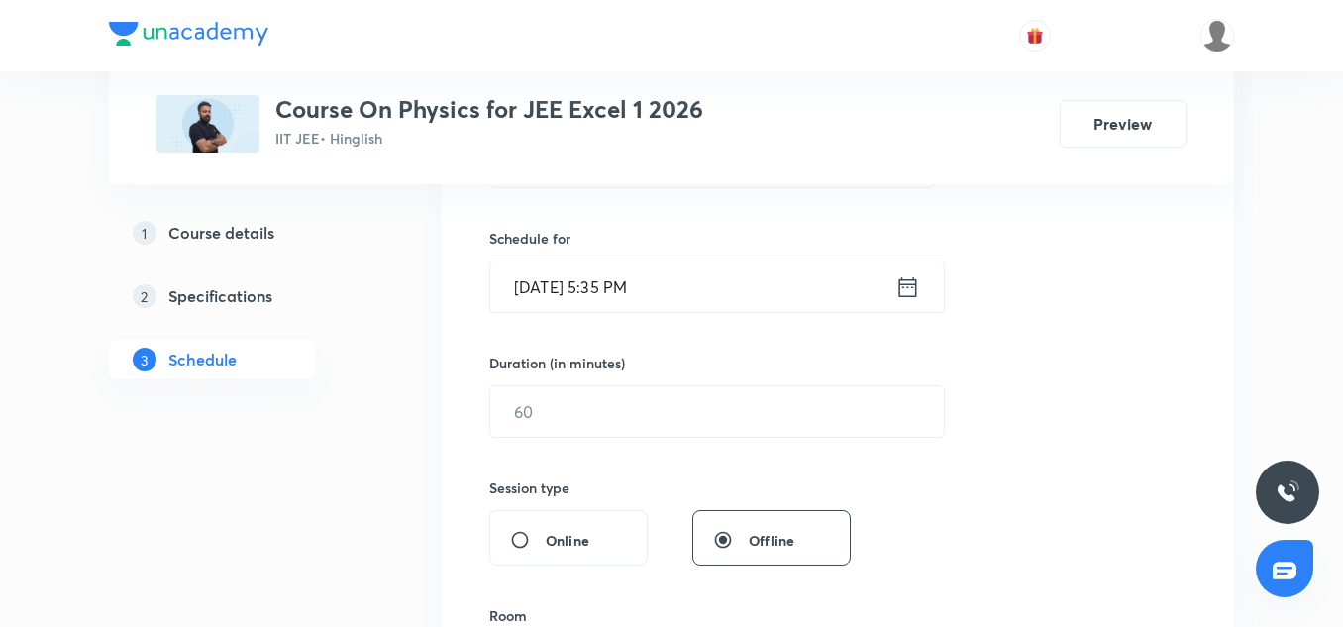
scroll to position [463, 0]
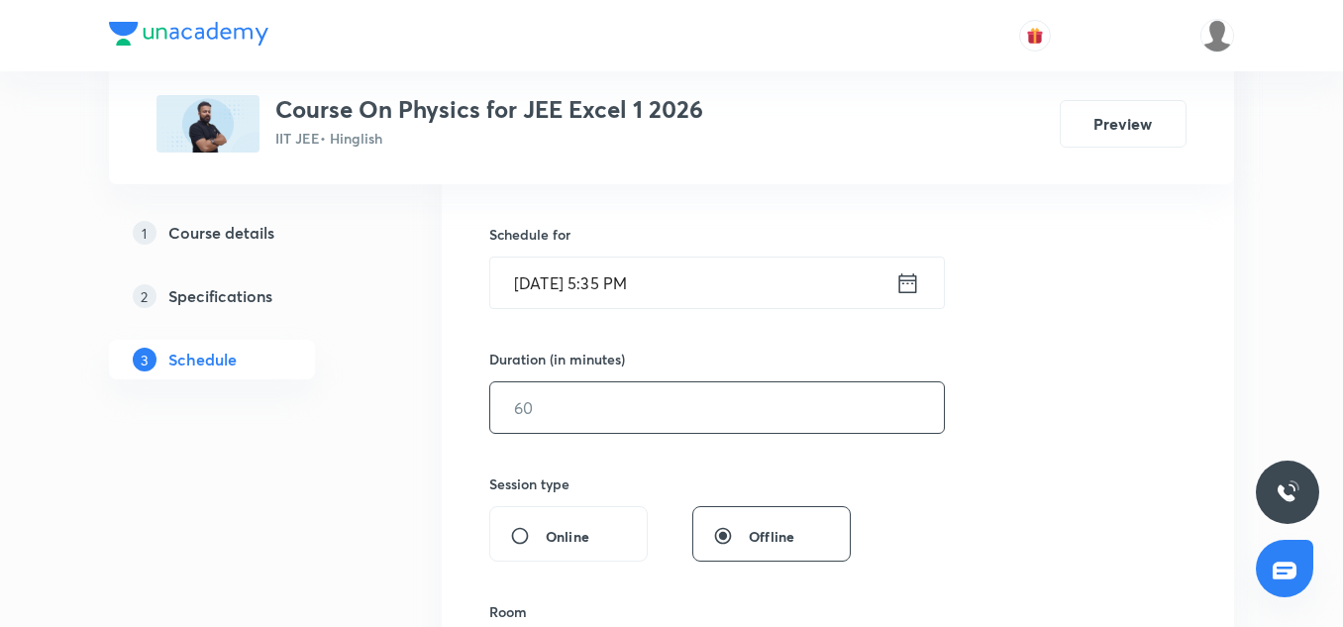
click at [565, 433] on div "​" at bounding box center [717, 407] width 456 height 53
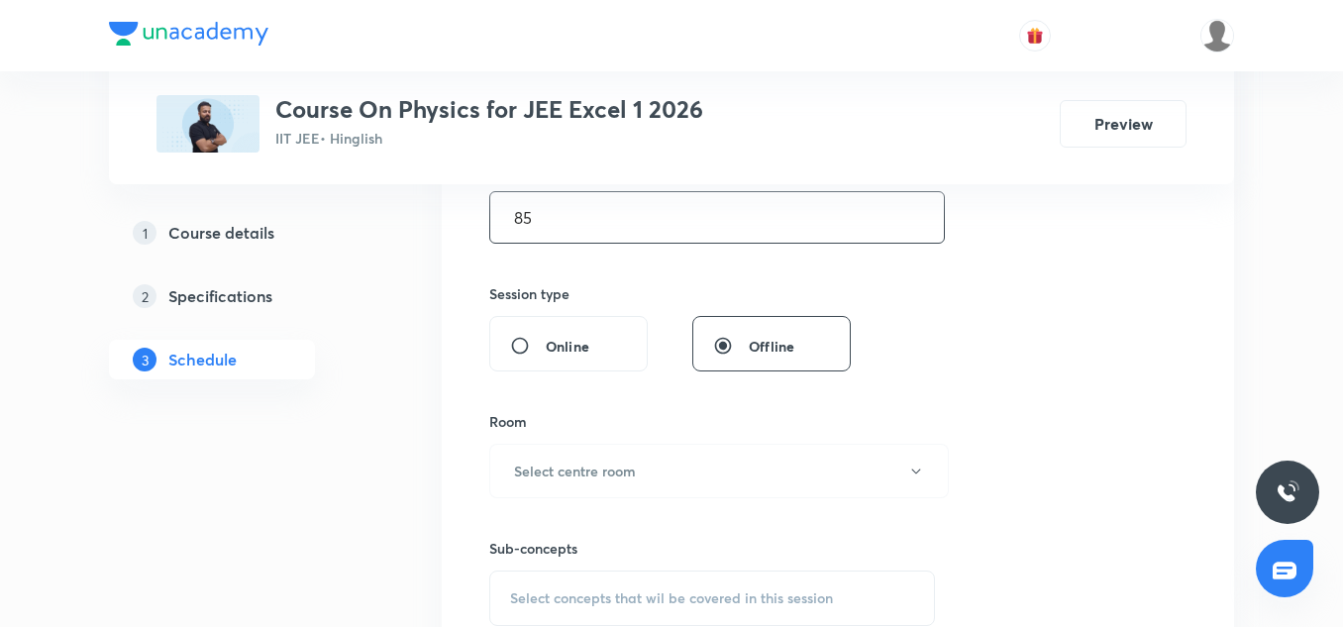
scroll to position [687, 0]
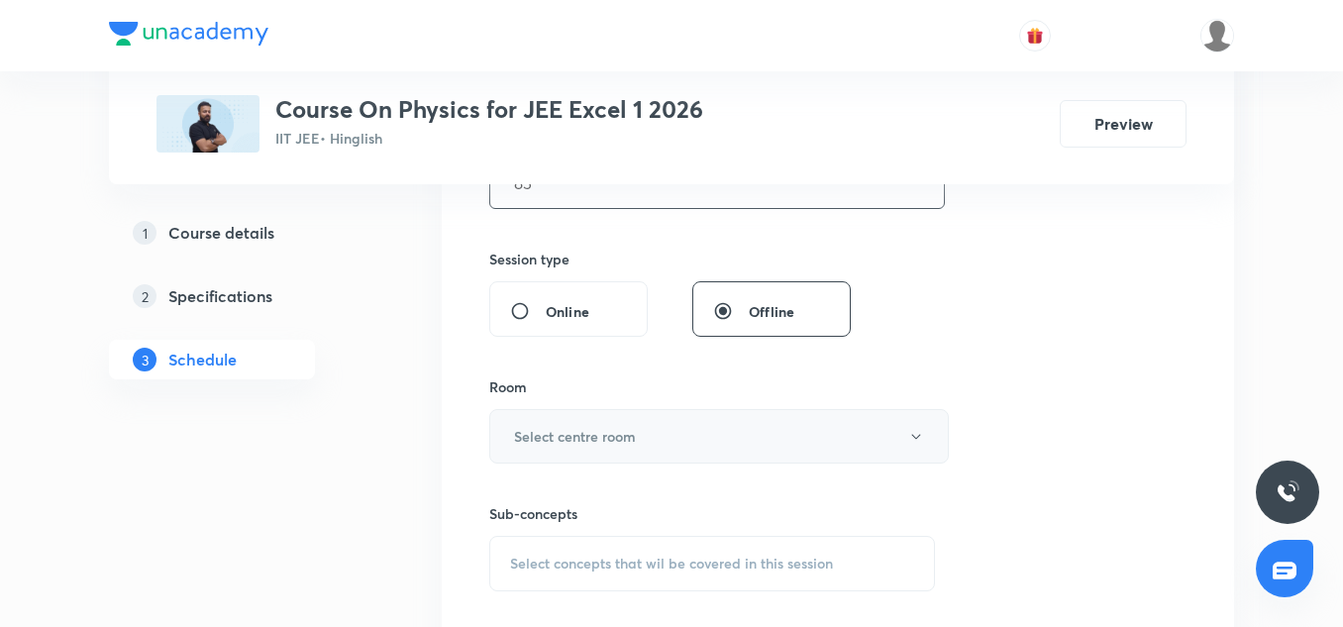
type input "85"
click at [568, 435] on h6 "Select centre room" at bounding box center [575, 436] width 122 height 21
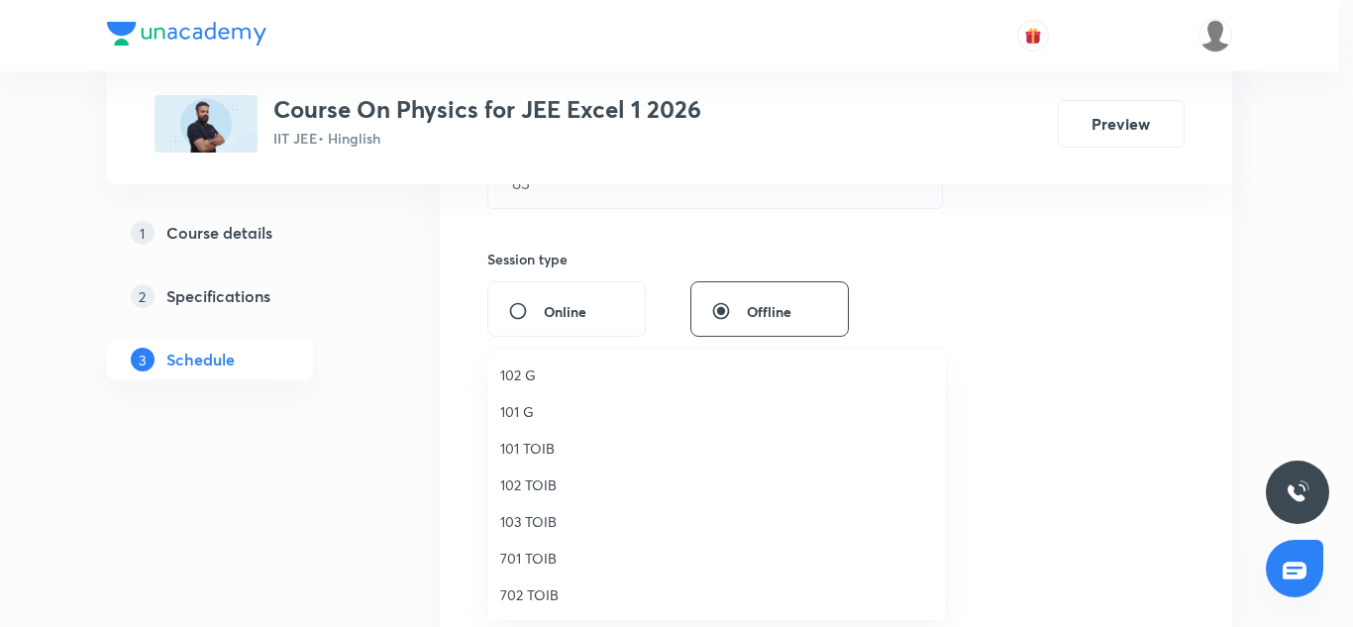
click at [522, 476] on span "102 TOIB" at bounding box center [717, 484] width 434 height 21
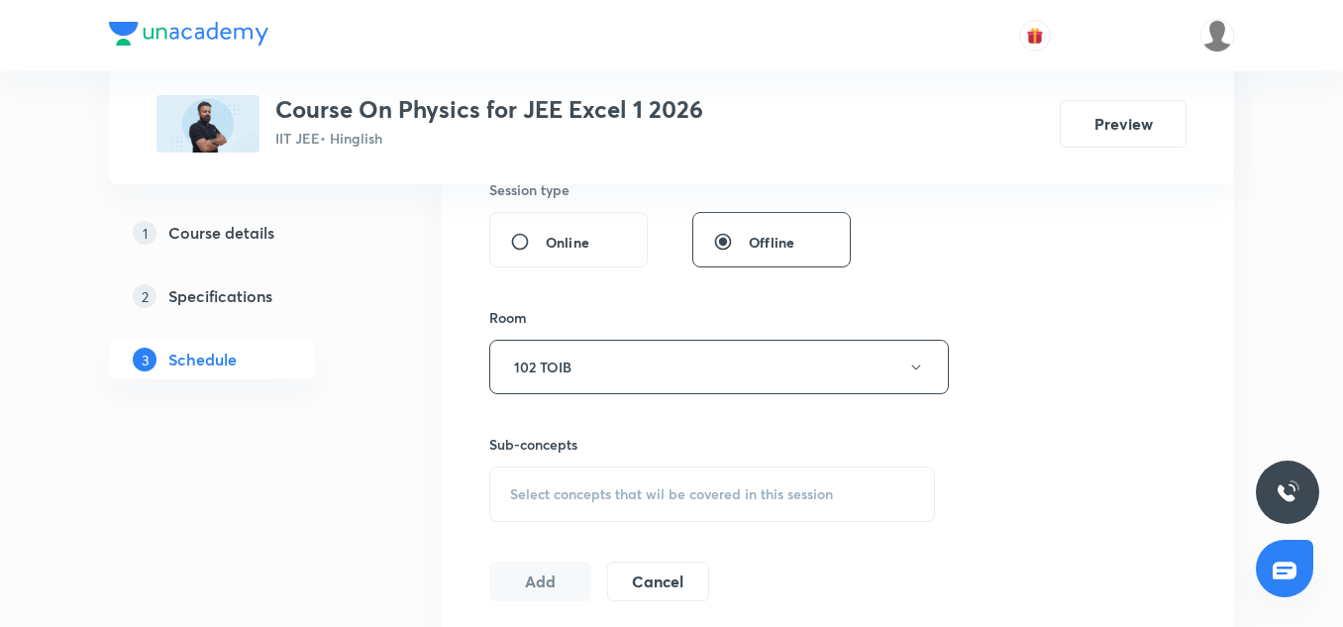
click at [581, 474] on div "Select concepts that wil be covered in this session" at bounding box center [712, 494] width 446 height 55
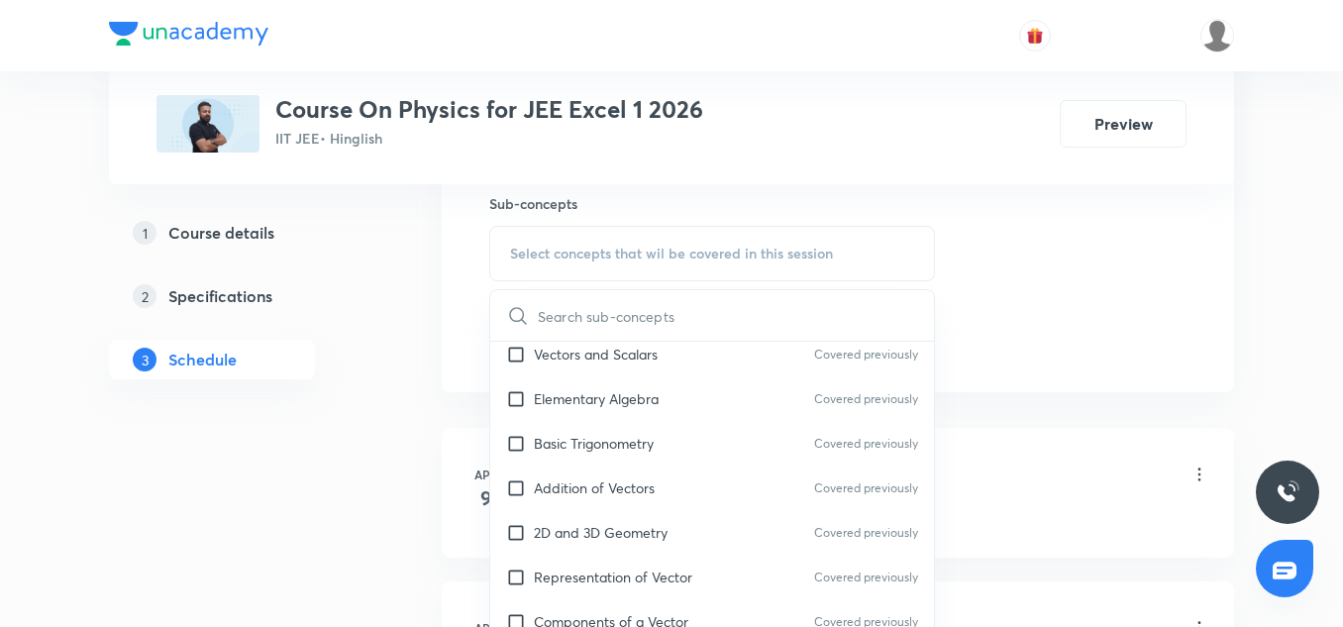
scroll to position [210, 0]
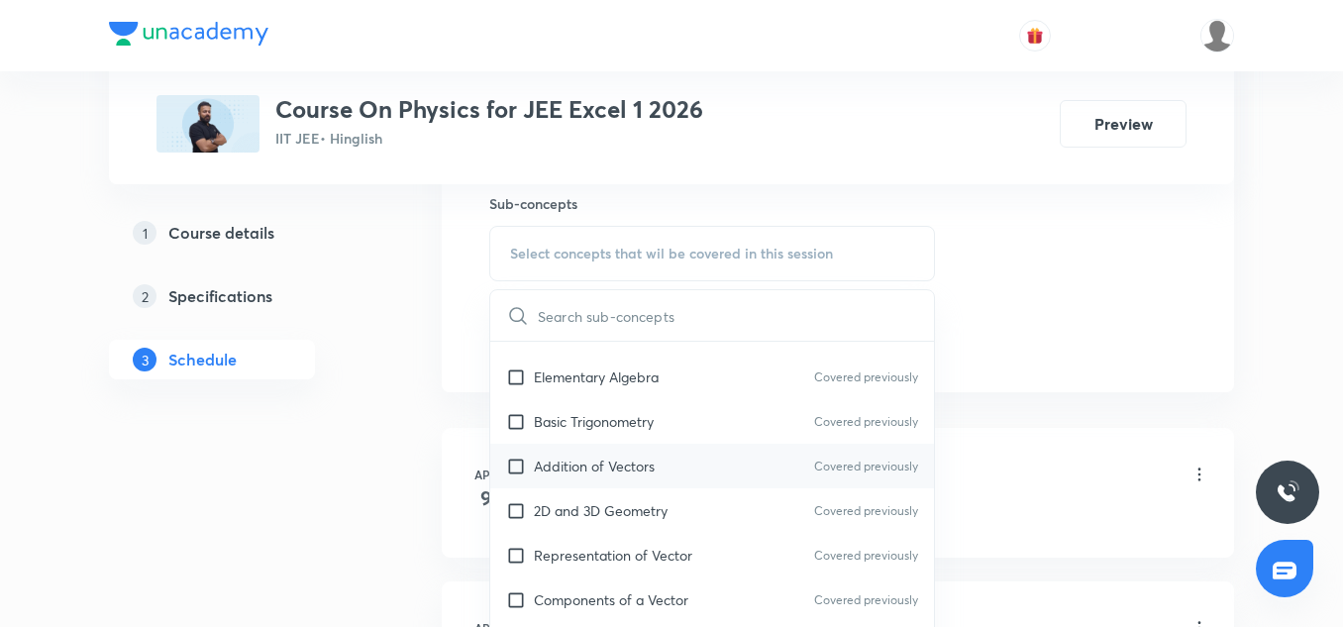
click at [583, 479] on div "Addition of Vectors Covered previously" at bounding box center [712, 466] width 444 height 45
checkbox input "true"
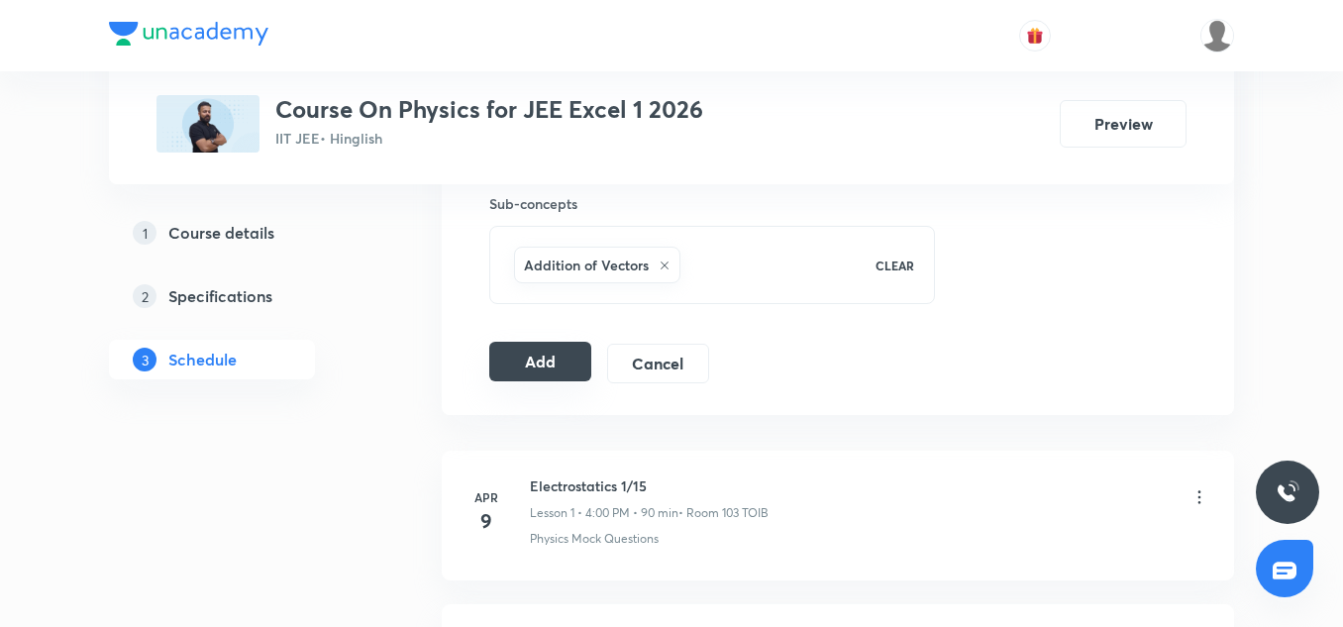
click at [542, 363] on button "Add" at bounding box center [540, 362] width 102 height 40
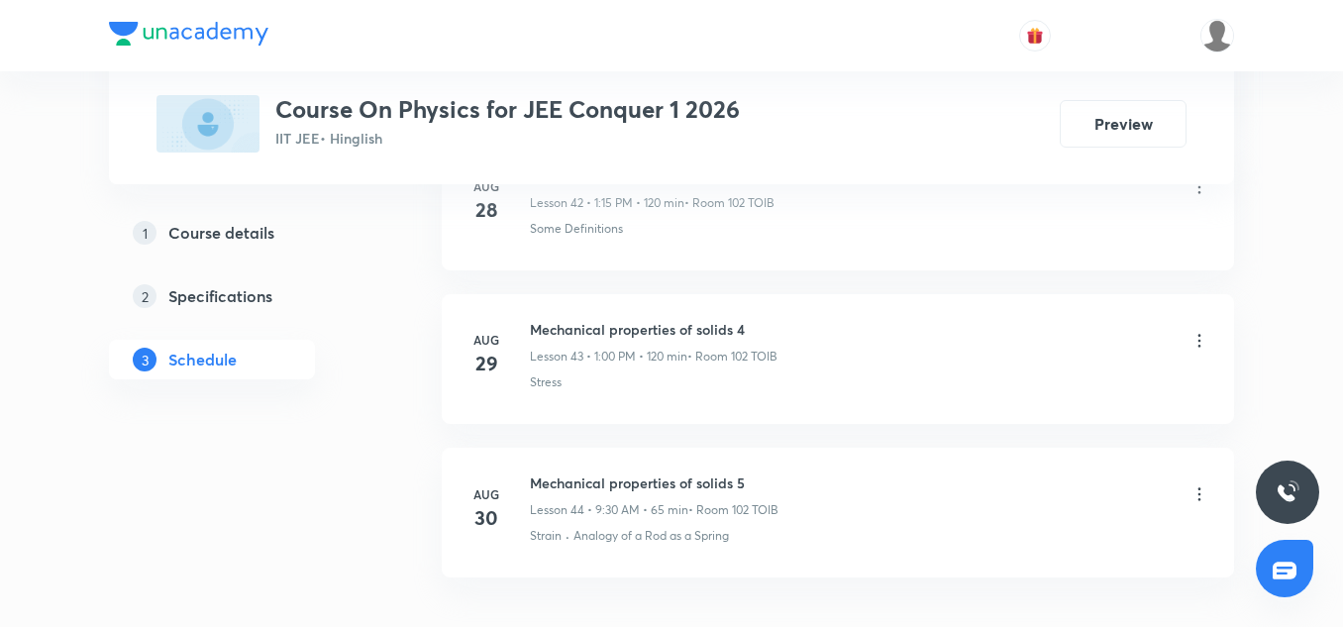
scroll to position [7852, 0]
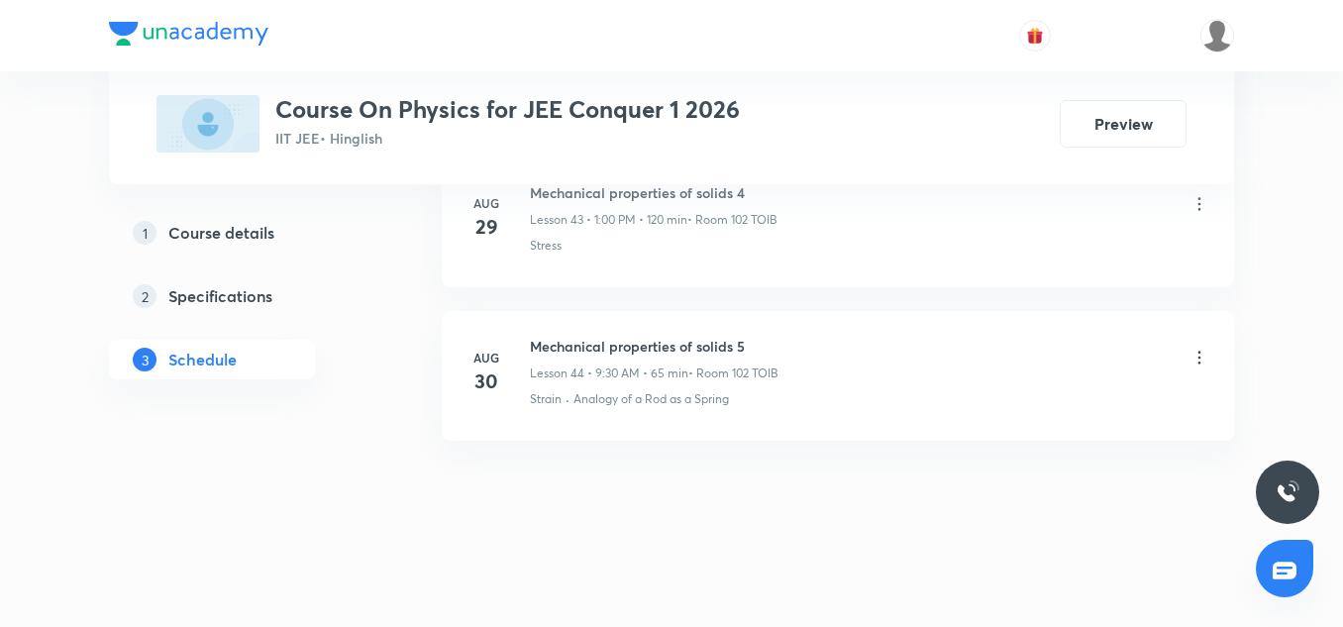
click at [590, 332] on li "[DATE] Mechanical properties of solids 5 Lesson 44 • 9:30 AM • 65 min • Room 10…" at bounding box center [838, 376] width 792 height 130
copy h6 "Mechanical properties of solids 5"
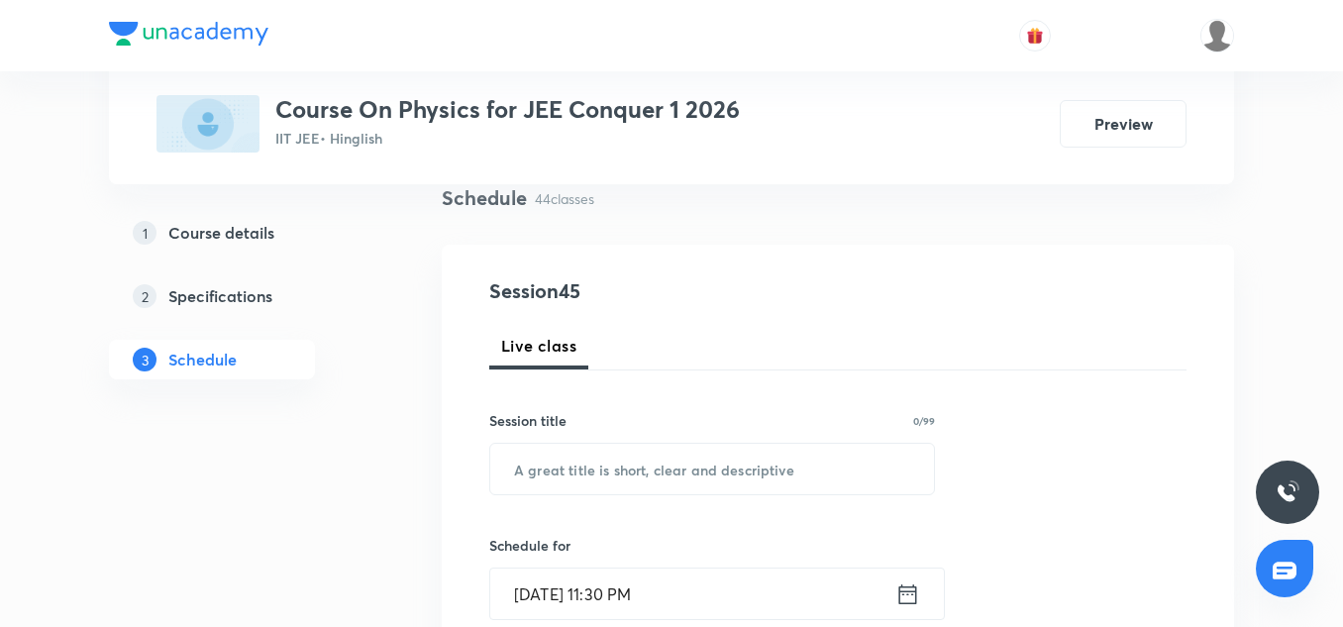
scroll to position [226, 0]
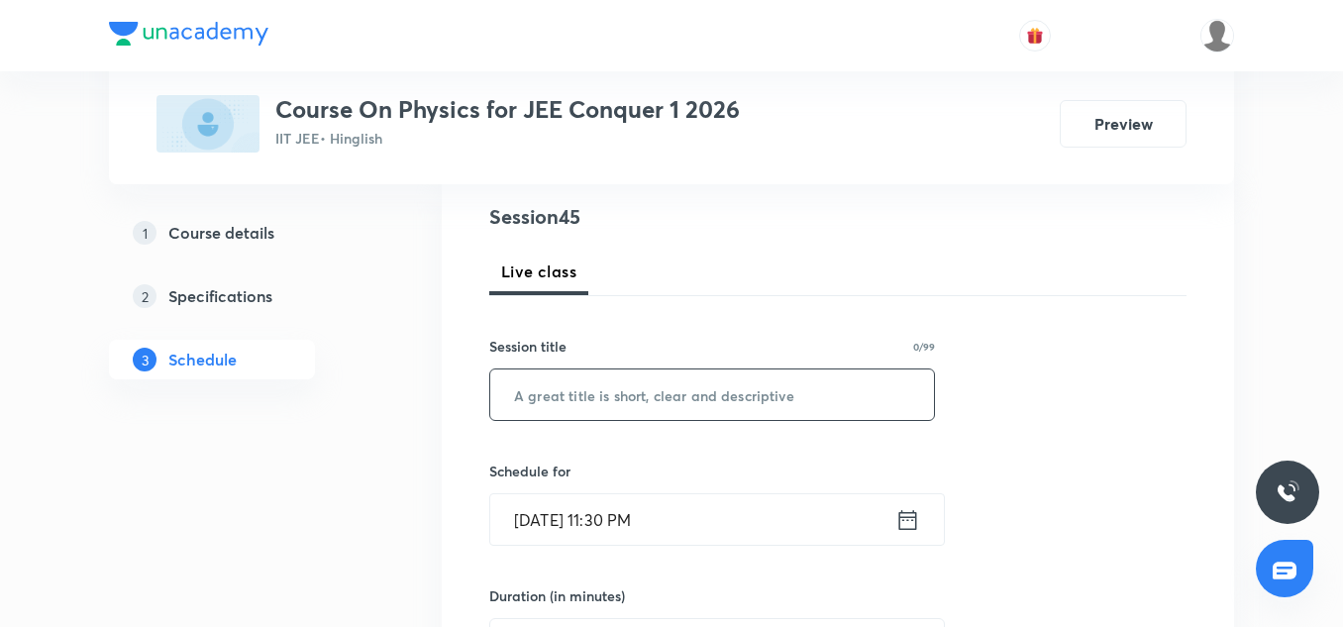
click at [610, 382] on input "text" at bounding box center [712, 394] width 444 height 51
paste input "Mechanical properties of solids 5"
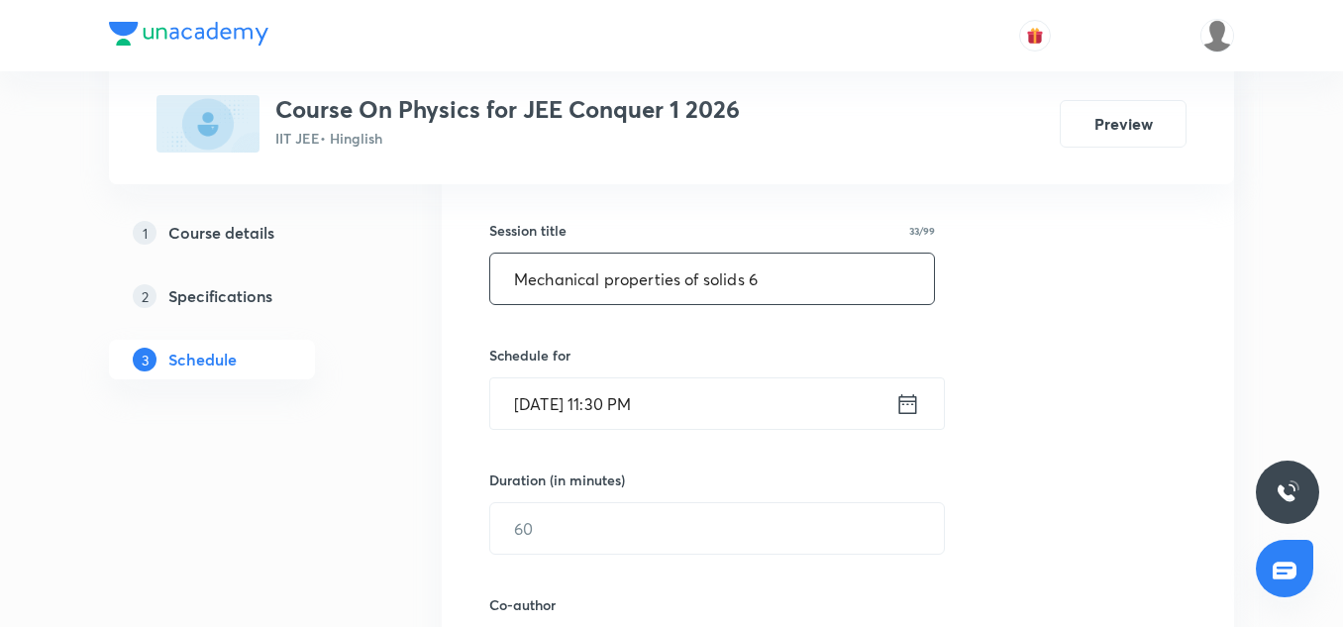
scroll to position [358, 0]
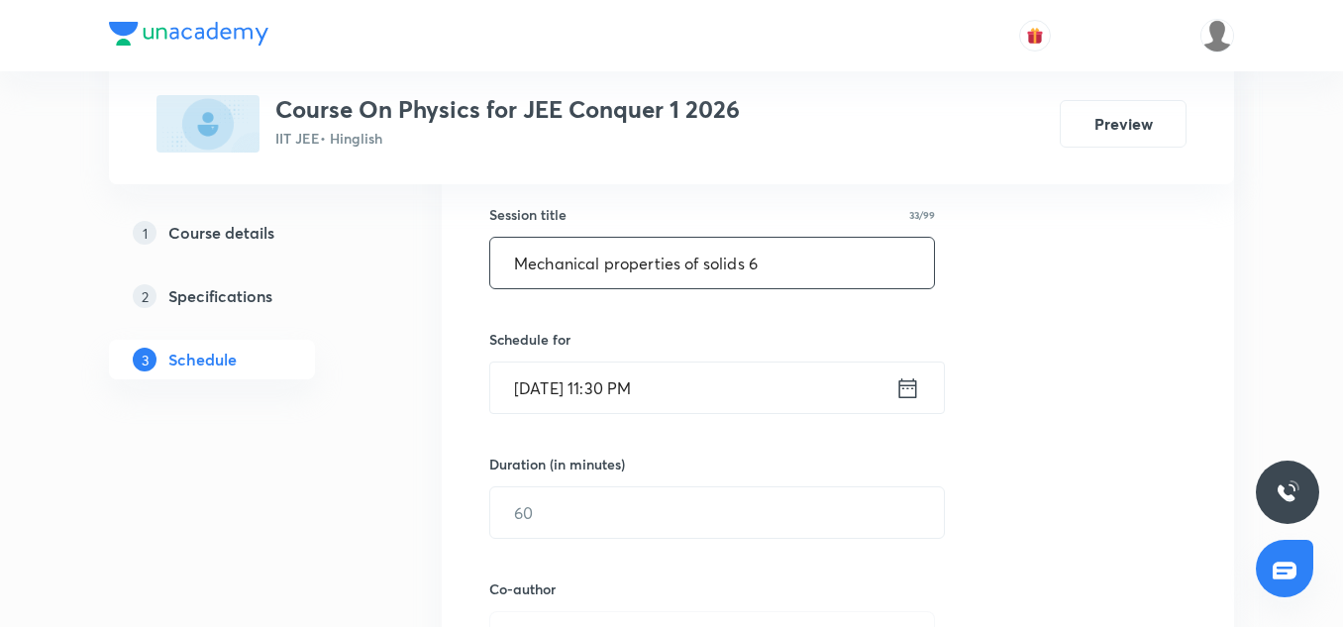
type input "Mechanical properties of solids 6"
click at [552, 391] on input "[DATE] 11:30 PM" at bounding box center [692, 388] width 405 height 51
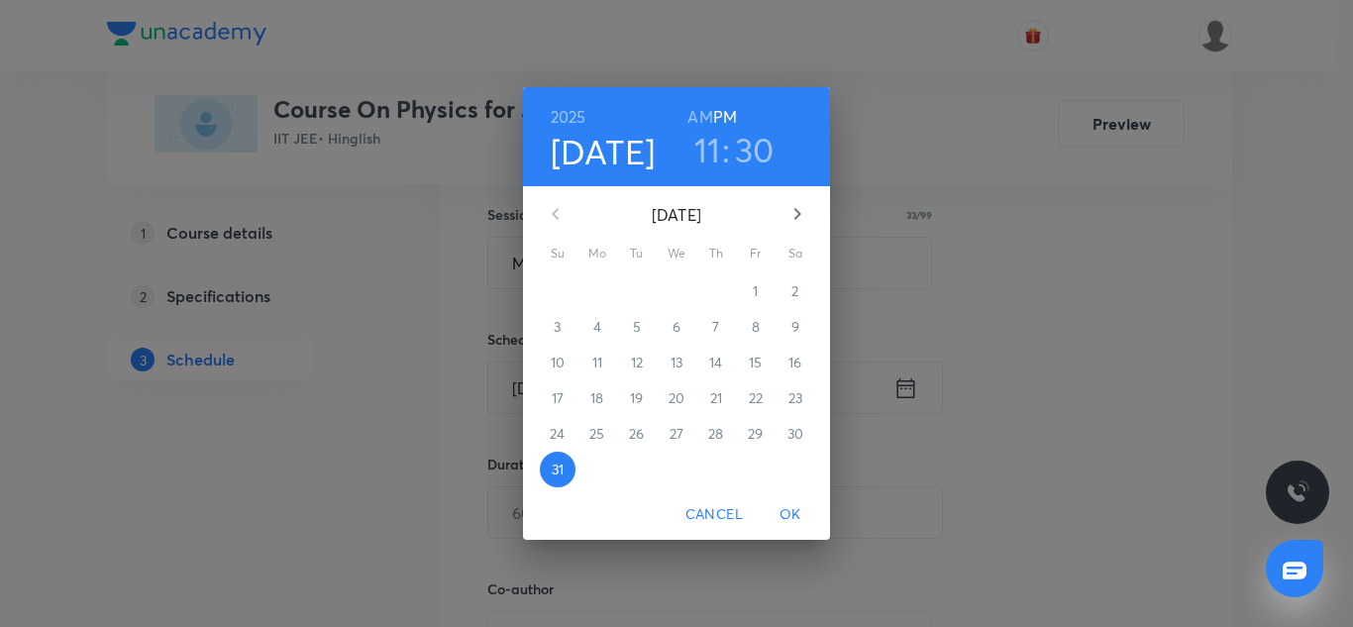
click at [798, 201] on button "button" at bounding box center [798, 214] width 48 height 48
click at [616, 286] on div "1" at bounding box center [598, 291] width 40 height 36
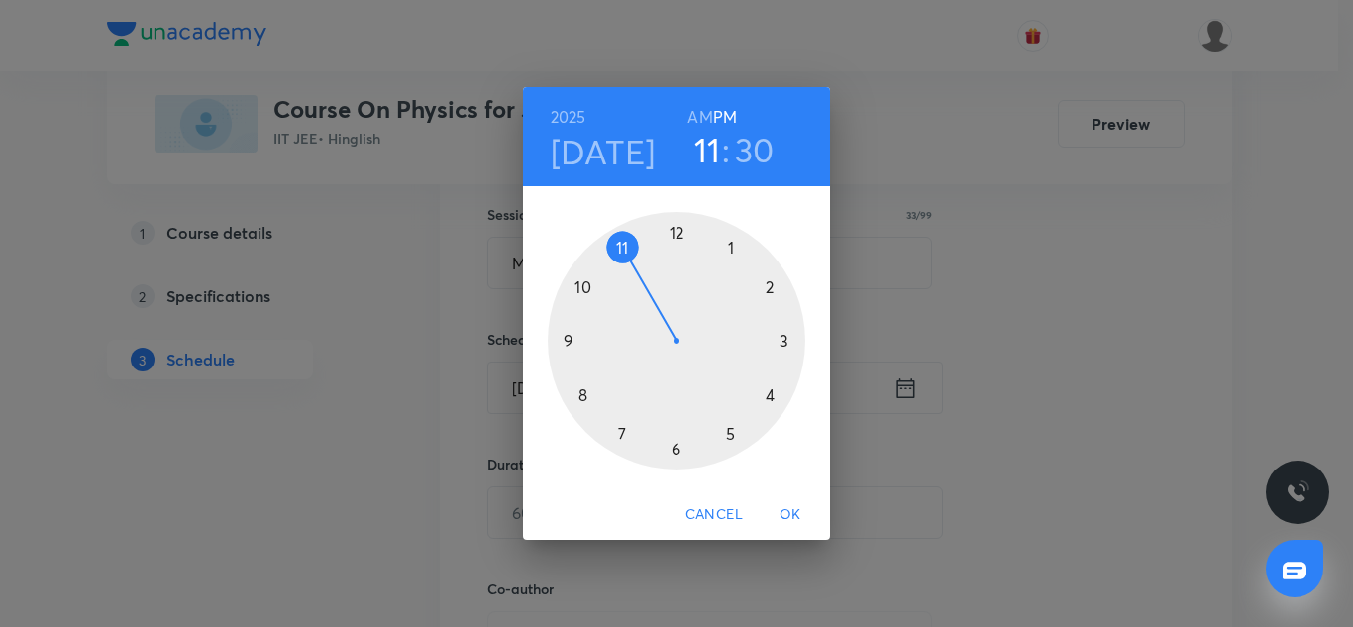
drag, startPoint x: 696, startPoint y: 119, endPoint x: 701, endPoint y: 148, distance: 29.2
click at [701, 148] on div "2025 Sep 1 11 : 30 AM PM" at bounding box center [676, 136] width 275 height 67
click at [701, 148] on h3 "11" at bounding box center [707, 150] width 27 height 42
click at [697, 111] on h6 "AM" at bounding box center [699, 117] width 25 height 28
click at [698, 138] on h3 "11" at bounding box center [707, 150] width 27 height 42
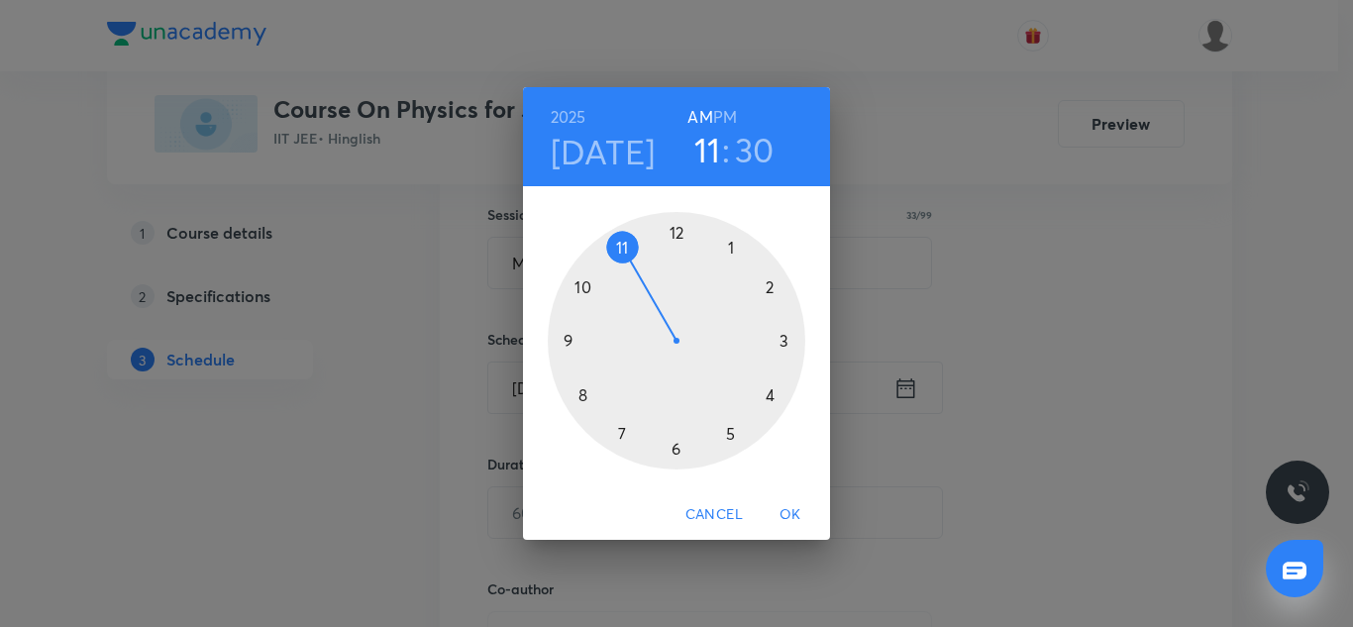
click at [567, 342] on div at bounding box center [677, 341] width 258 height 258
click at [791, 519] on span "OK" at bounding box center [791, 514] width 48 height 25
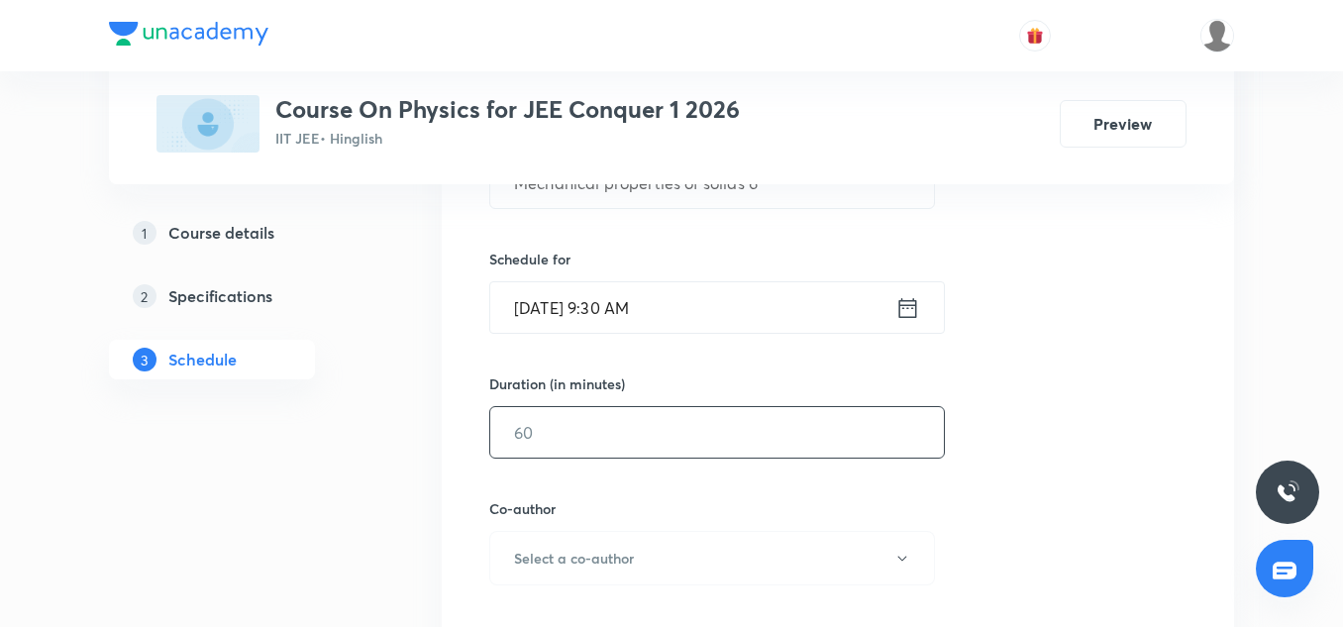
scroll to position [445, 0]
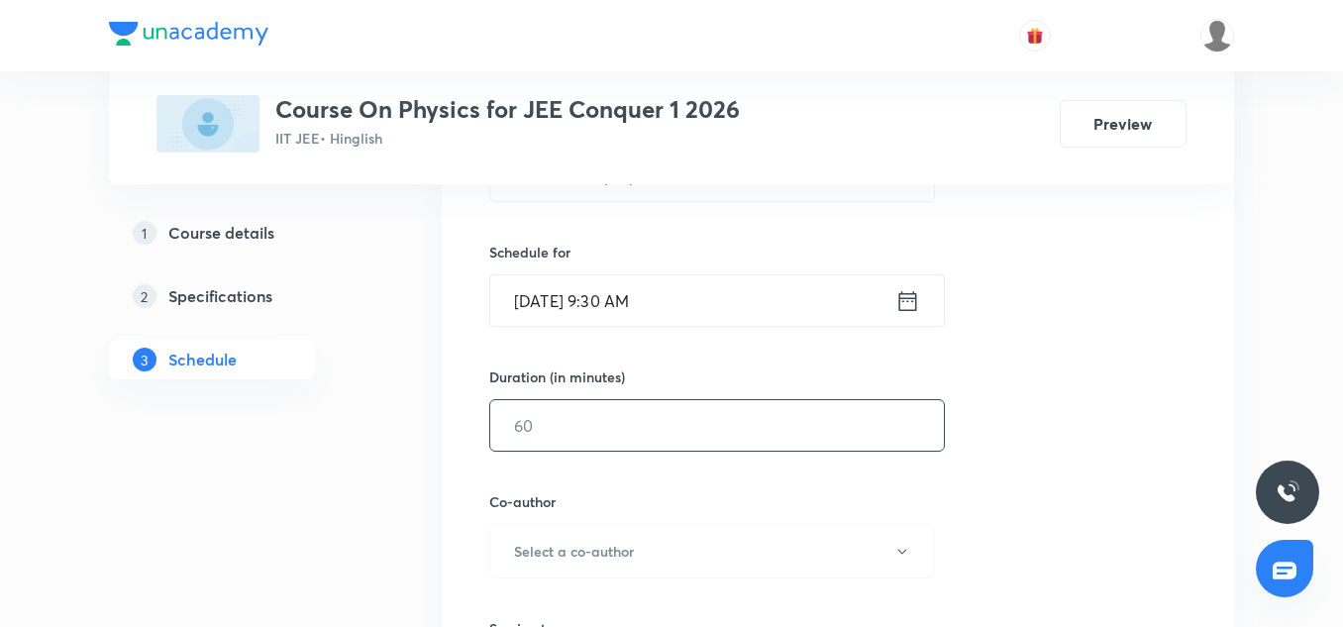
click at [598, 427] on input "text" at bounding box center [717, 425] width 454 height 51
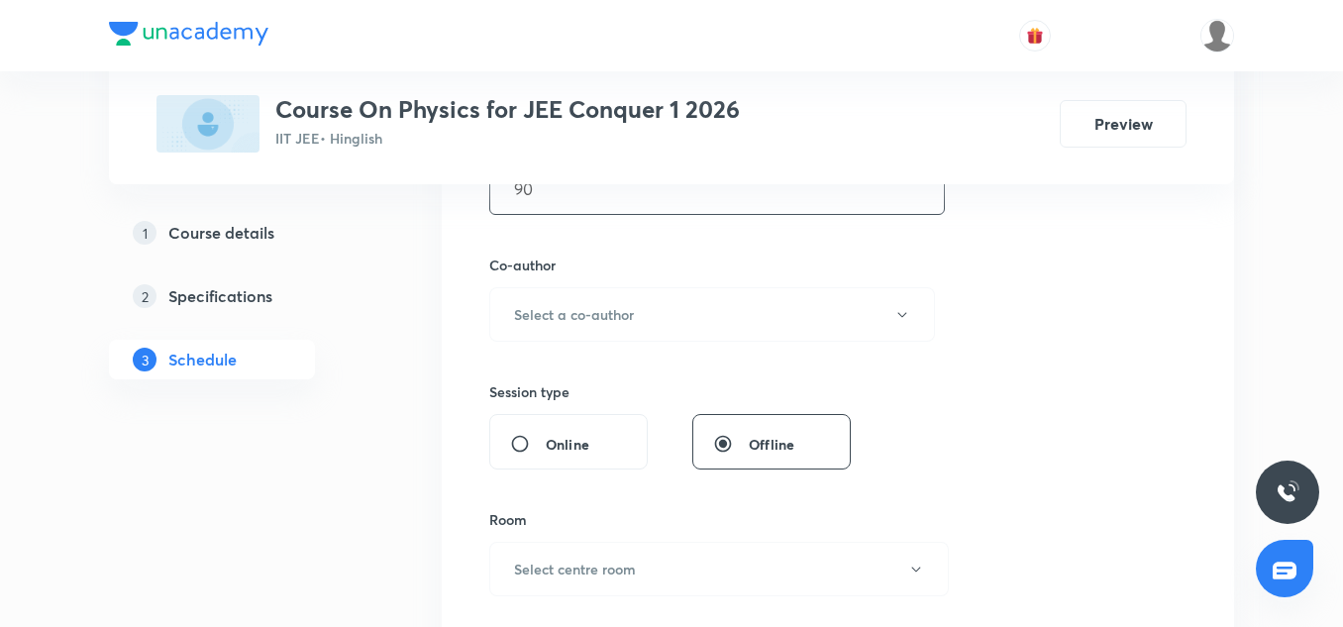
scroll to position [693, 0]
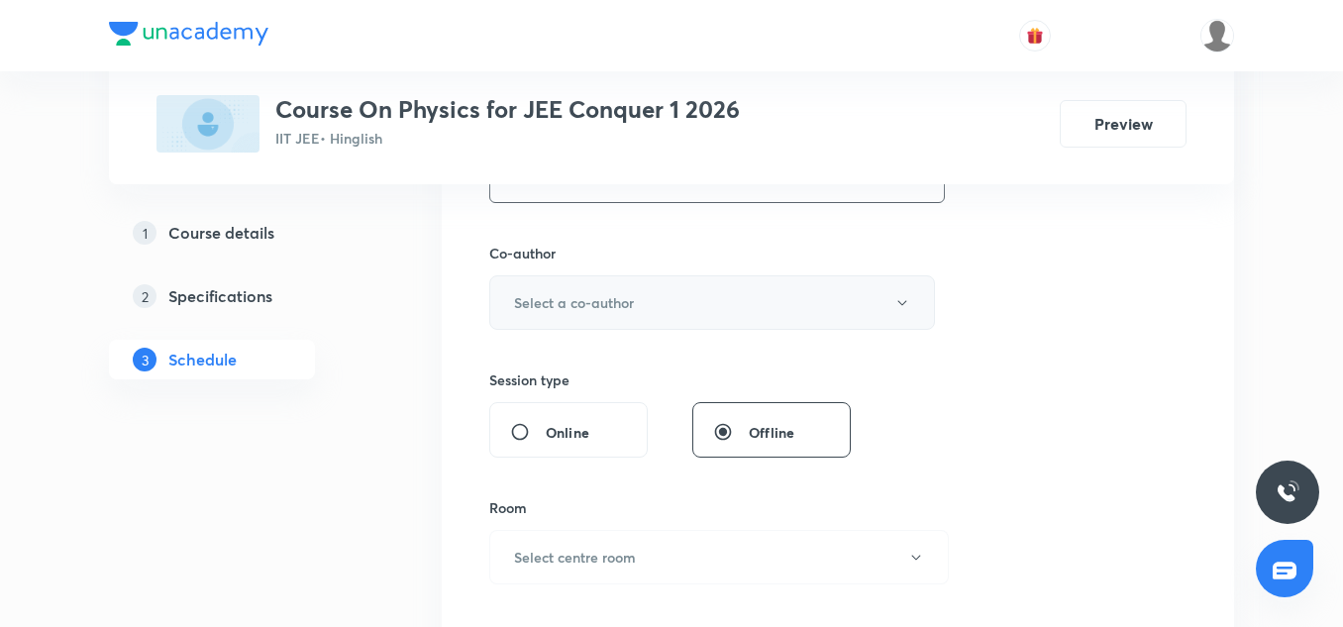
type input "90"
click at [598, 316] on button "Select a co-author" at bounding box center [712, 302] width 446 height 54
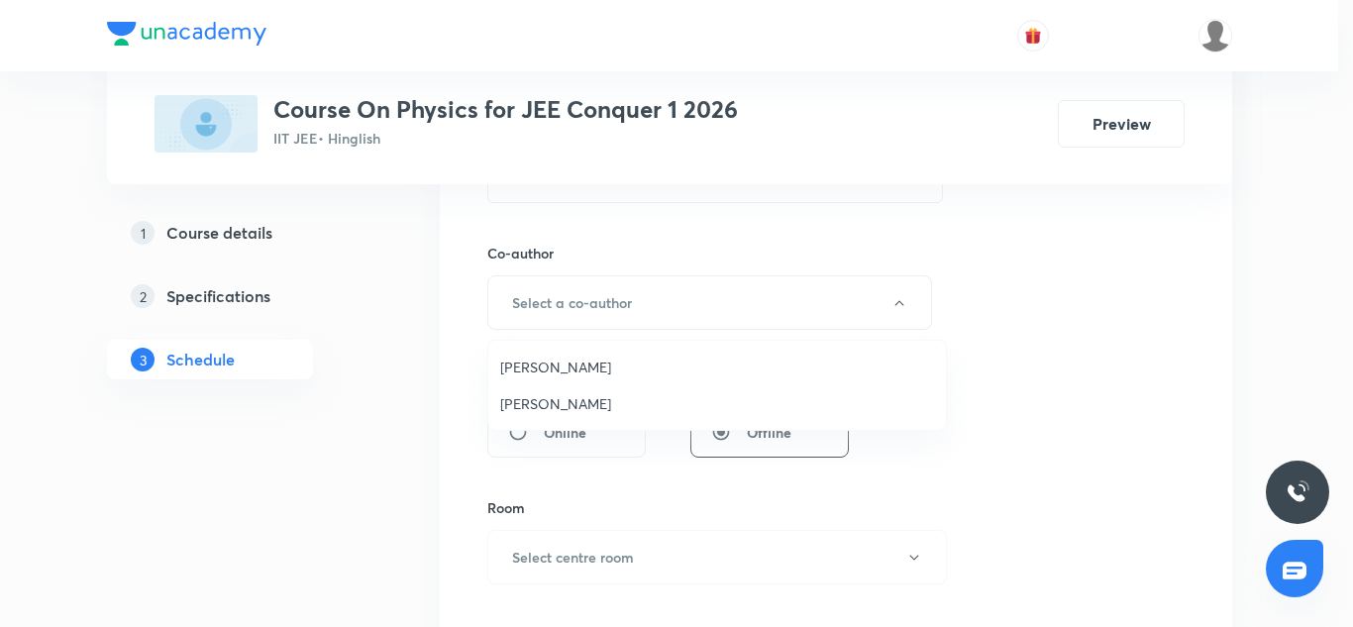
click at [561, 369] on span "Vinod Kumar Dixit" at bounding box center [717, 367] width 434 height 21
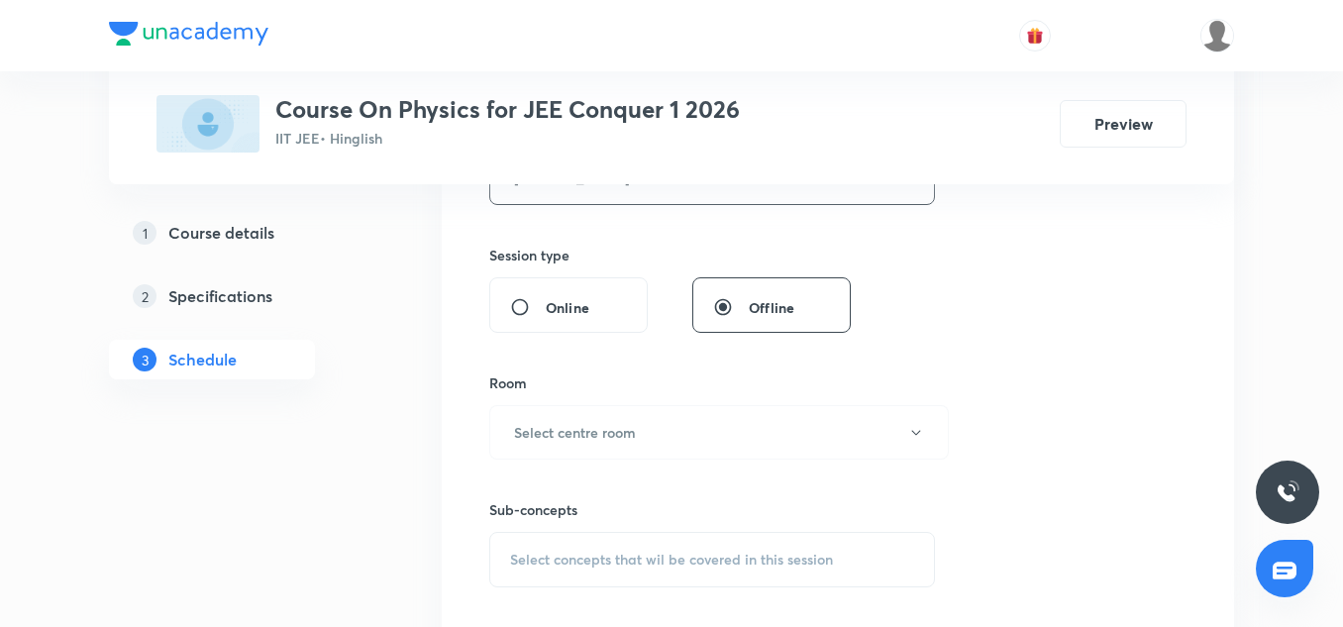
scroll to position [819, 0]
click at [613, 406] on button "Select centre room" at bounding box center [719, 431] width 460 height 54
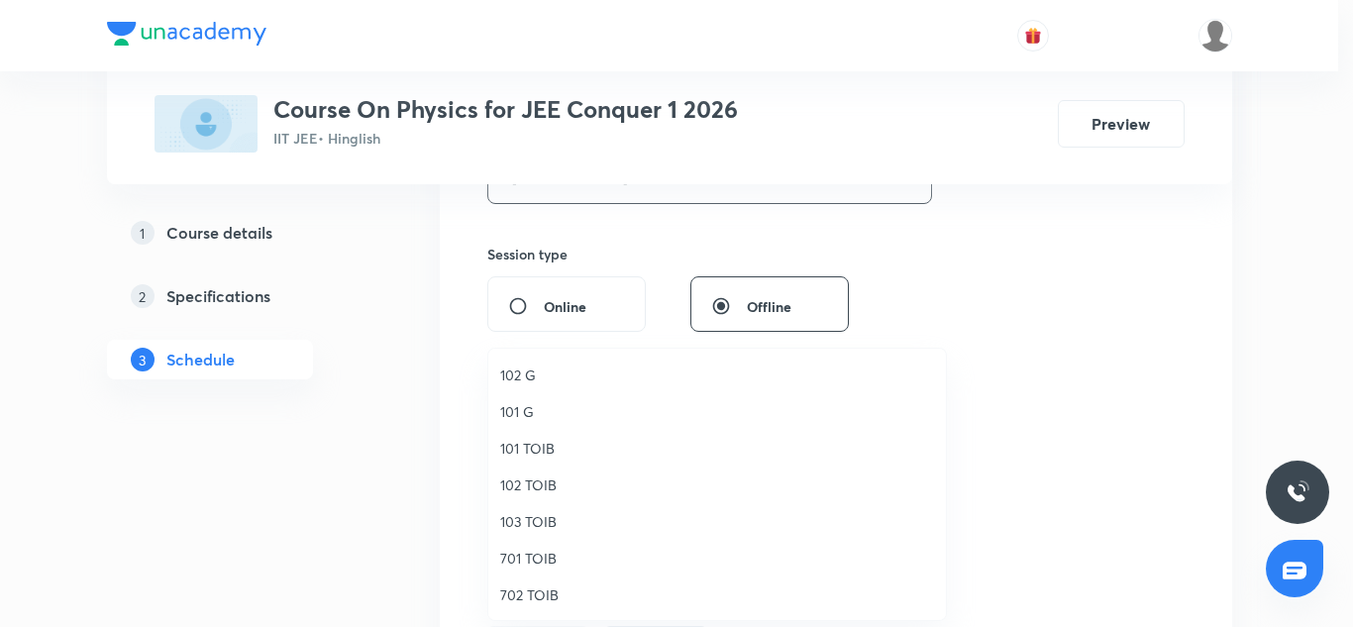
click at [555, 511] on span "103 TOIB" at bounding box center [717, 521] width 434 height 21
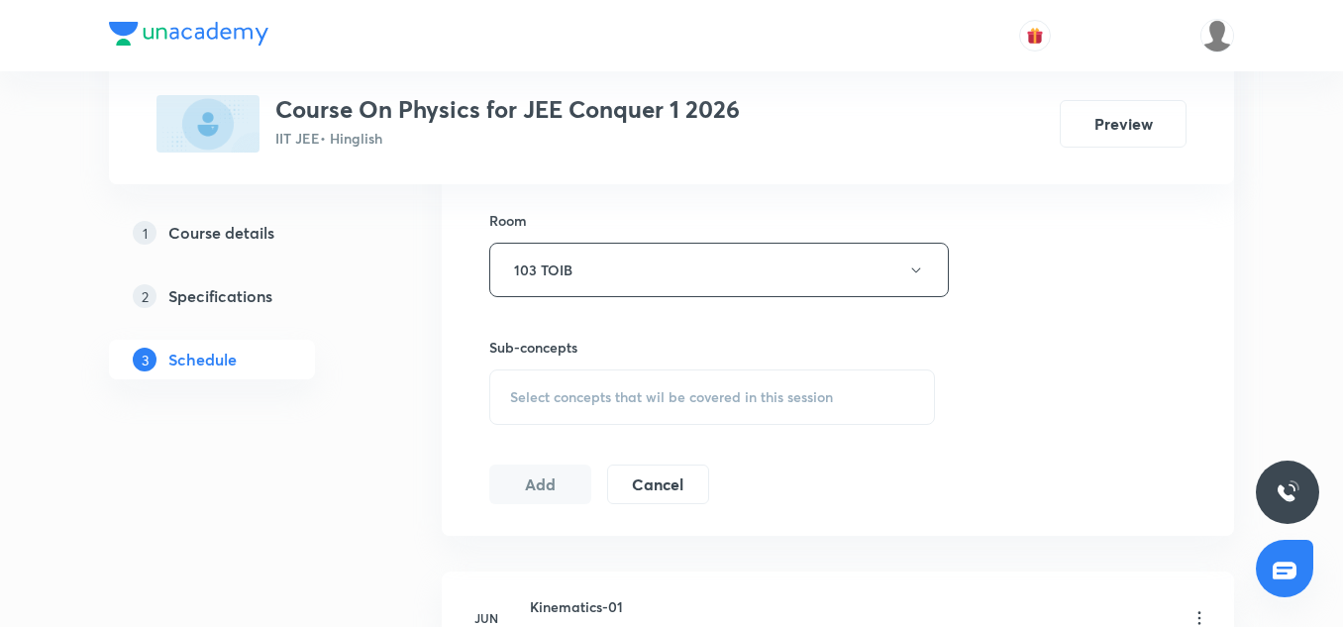
click at [596, 401] on span "Select concepts that wil be covered in this session" at bounding box center [671, 397] width 323 height 16
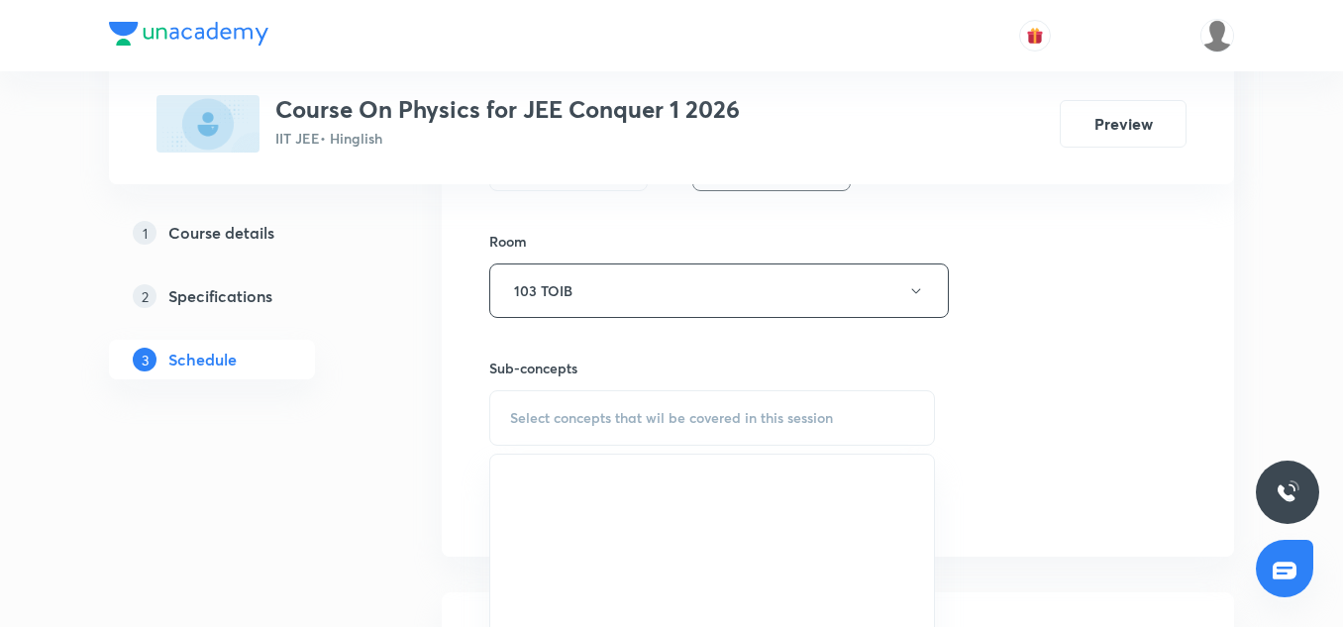
scroll to position [954, 0]
click at [590, 286] on button "103 TOIB" at bounding box center [719, 296] width 460 height 54
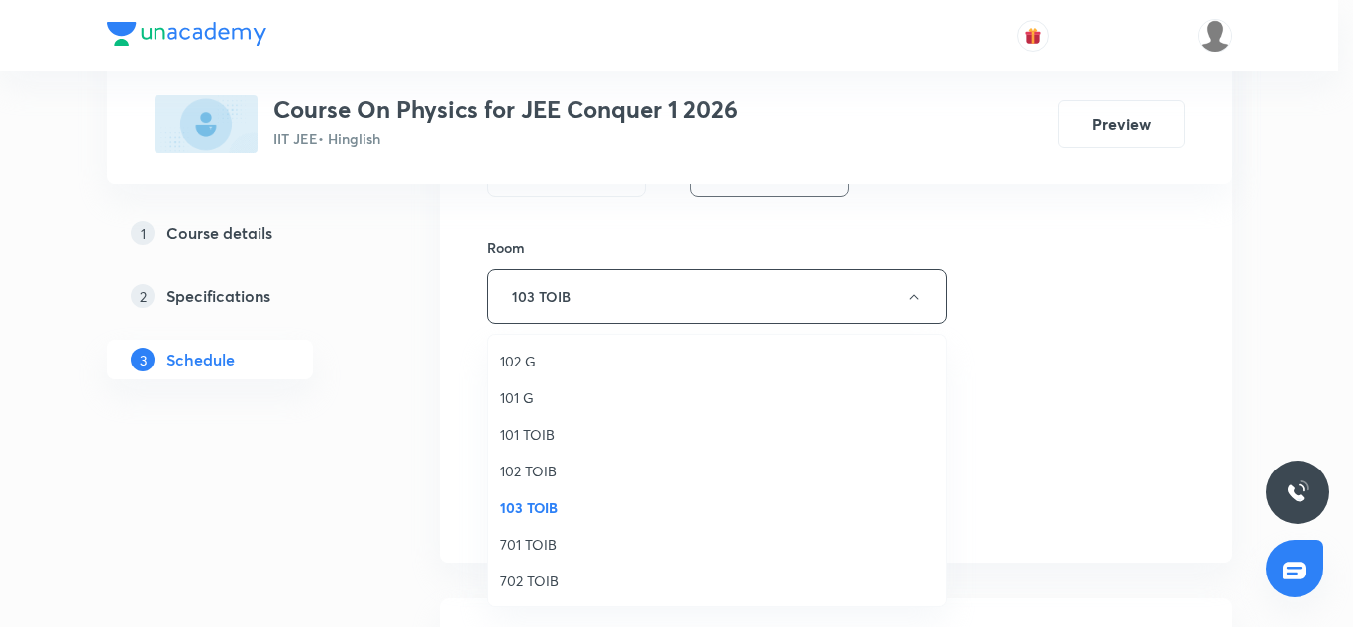
click at [549, 470] on span "102 TOIB" at bounding box center [717, 471] width 434 height 21
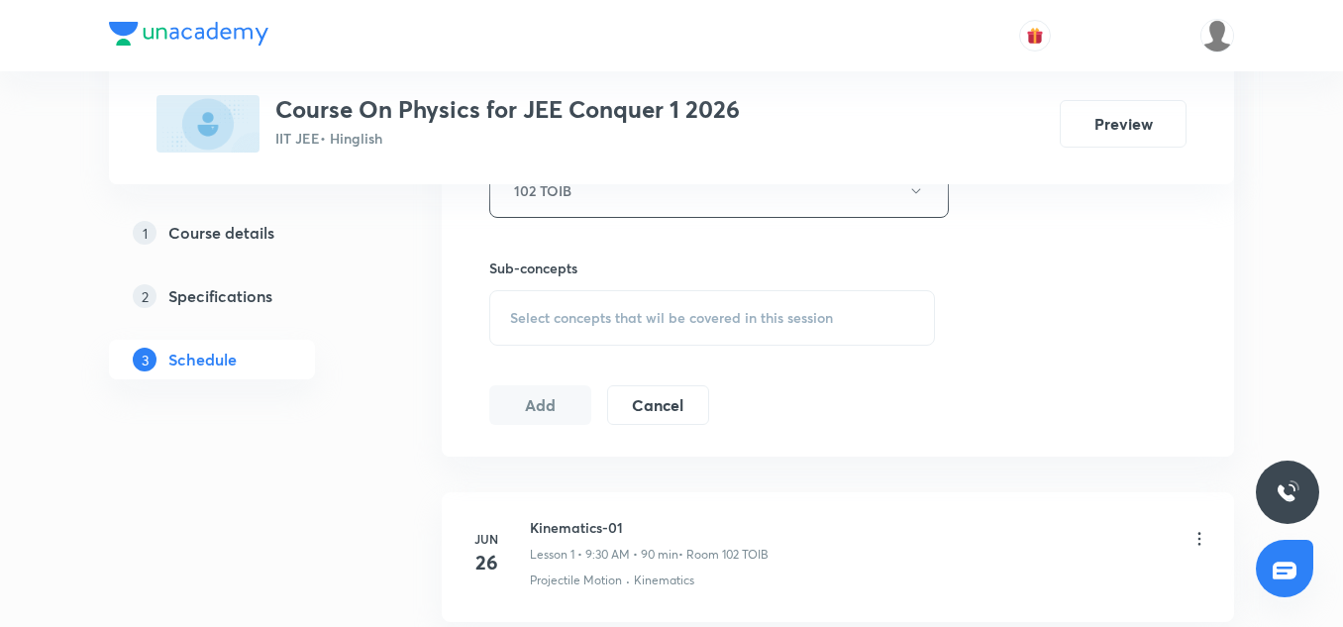
click at [591, 328] on div "Select concepts that wil be covered in this session" at bounding box center [712, 317] width 446 height 55
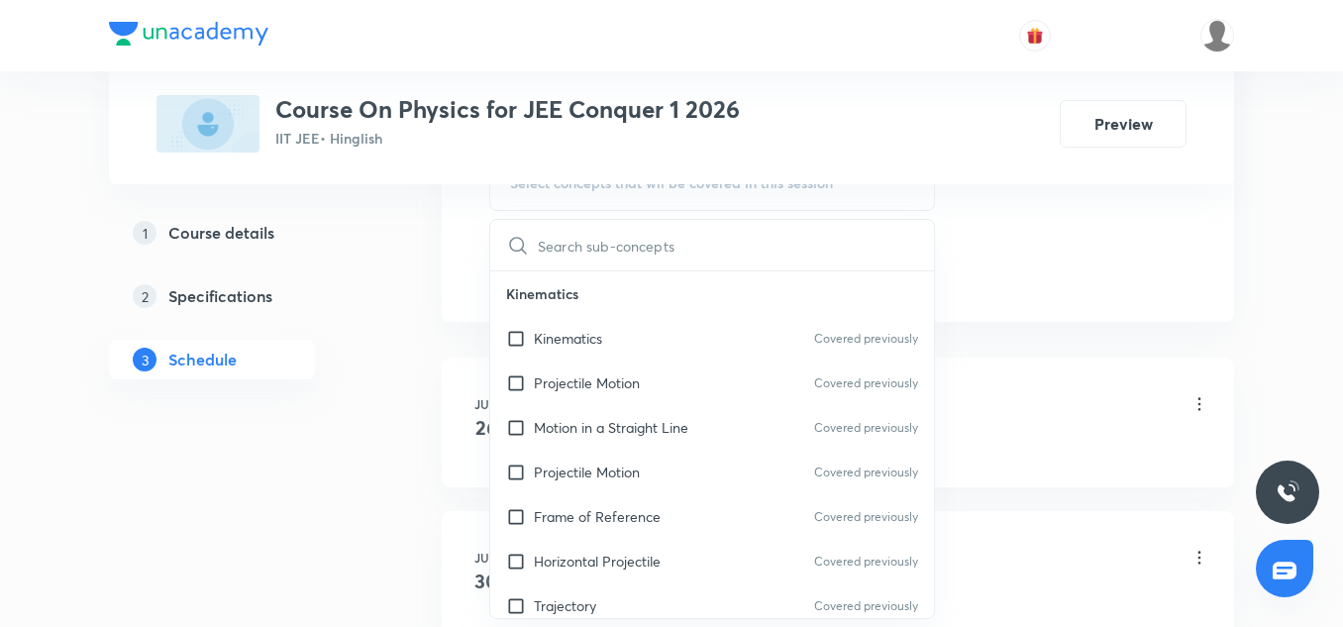
scroll to position [1196, 0]
click at [584, 496] on div "Frame of Reference Covered previously" at bounding box center [712, 515] width 444 height 45
checkbox input "true"
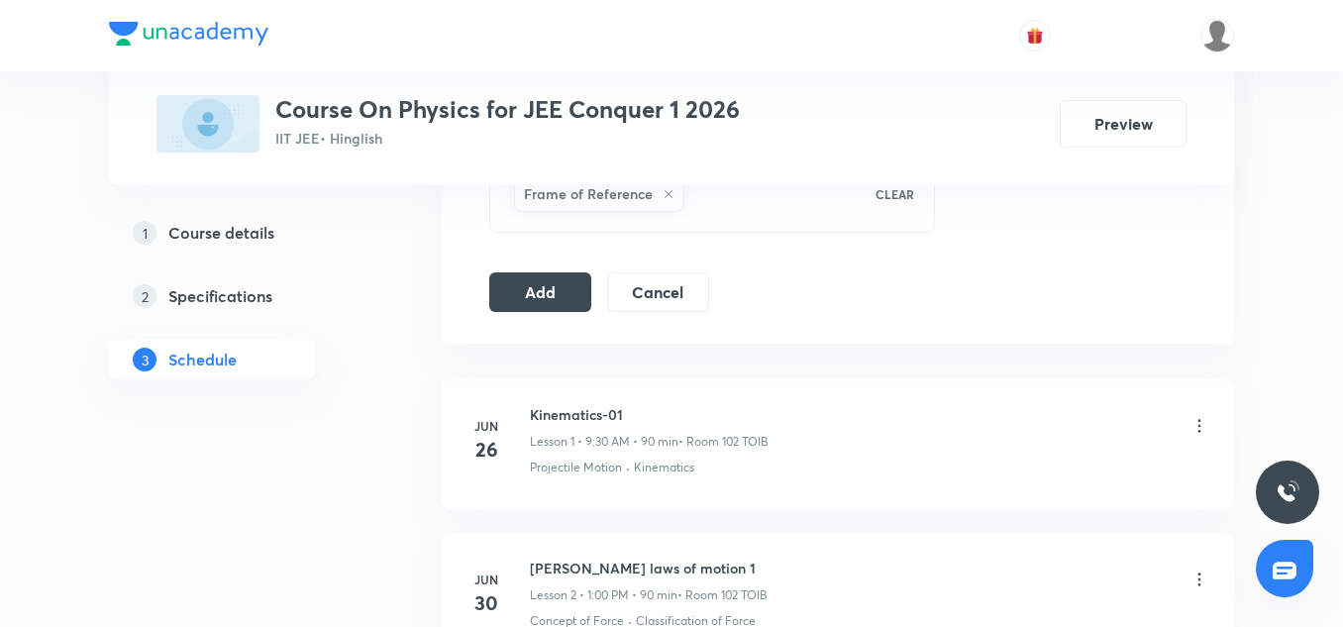
scroll to position [1118, 0]
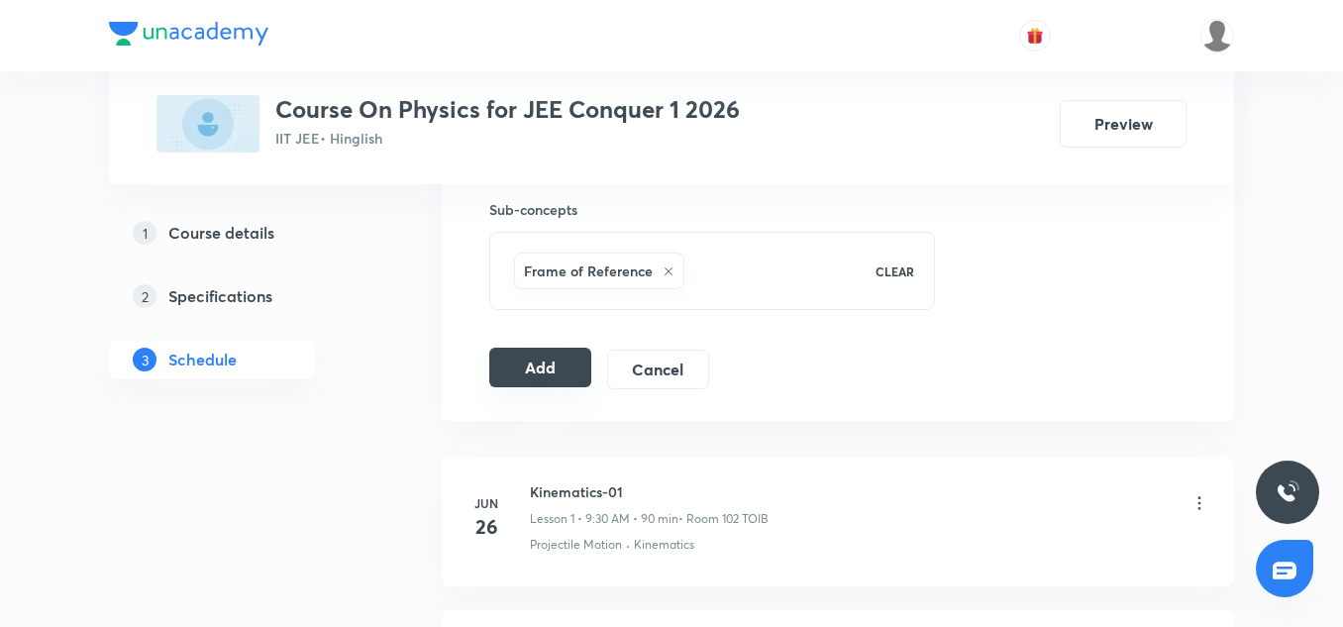
click at [541, 376] on button "Add" at bounding box center [540, 368] width 102 height 40
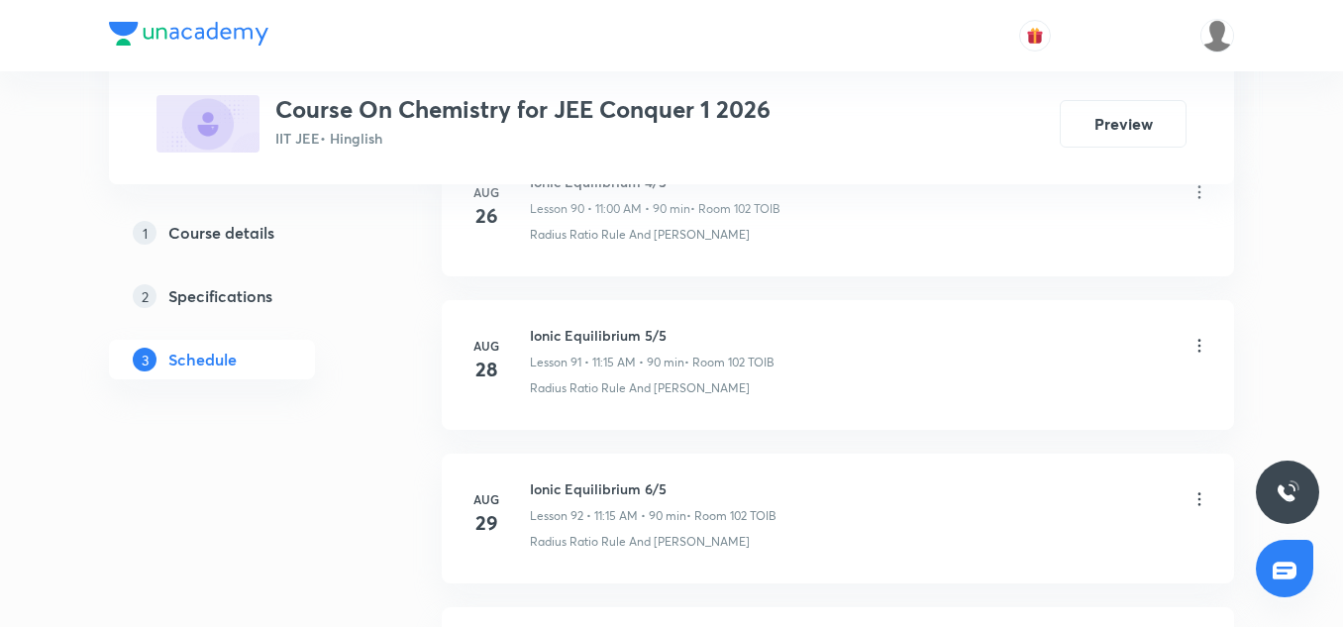
scroll to position [15271, 0]
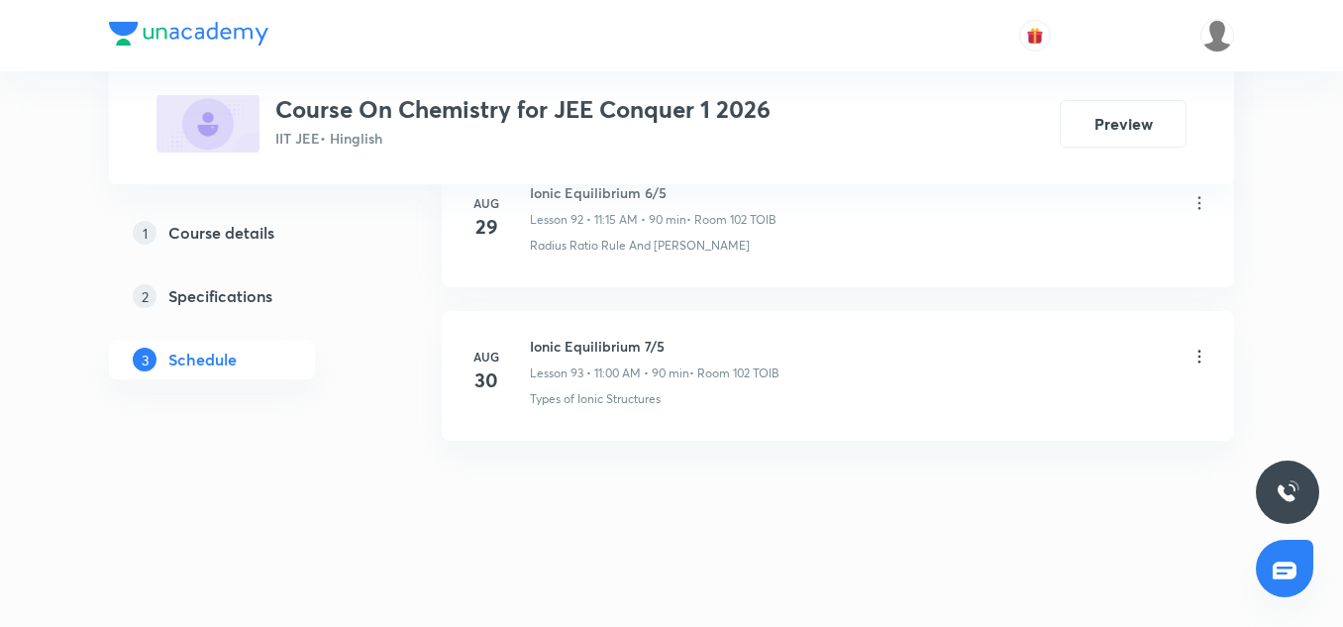
click at [623, 350] on h6 "Ionic Equilibrium 7/5" at bounding box center [655, 346] width 250 height 21
copy h6 "Ionic Equilibrium 7/5"
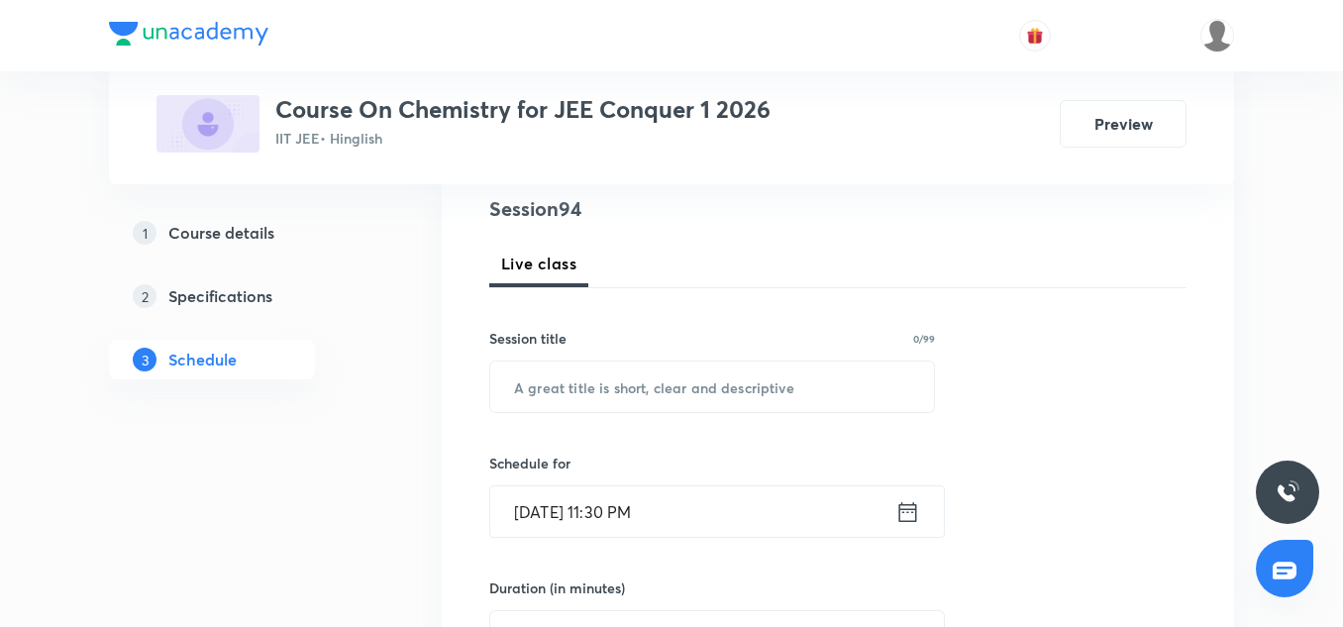
scroll to position [239, 0]
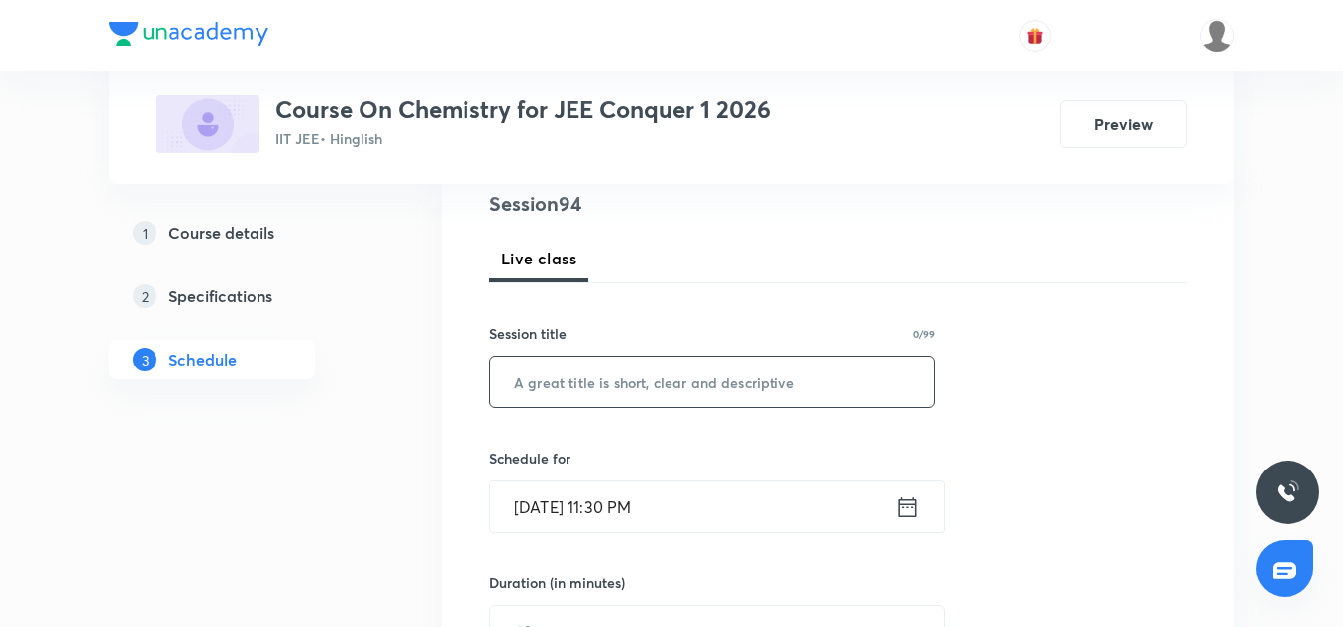
click at [633, 380] on input "text" at bounding box center [712, 382] width 444 height 51
paste input "Ionic Equilibrium 7/5"
click at [662, 366] on input "Ionic Equilibrium 7/5" at bounding box center [712, 382] width 444 height 51
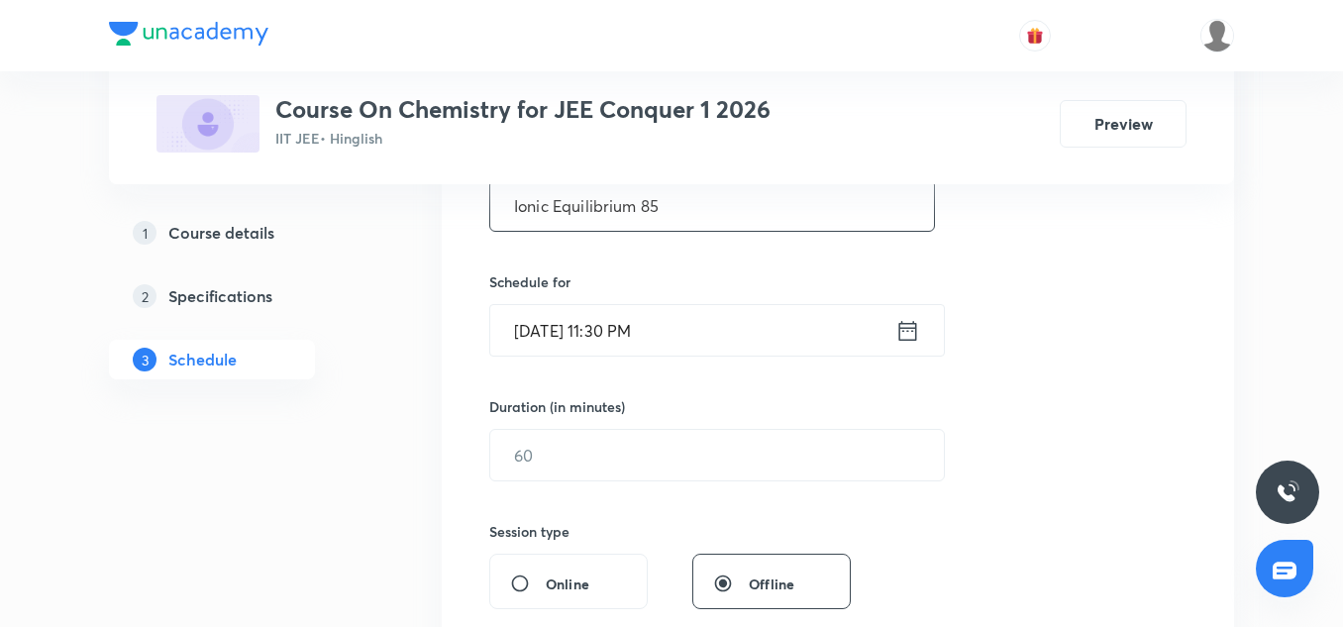
scroll to position [416, 0]
type input "Ionic Equilibrium 8/5"
click at [547, 323] on input "[DATE] 11:30 PM" at bounding box center [692, 329] width 405 height 51
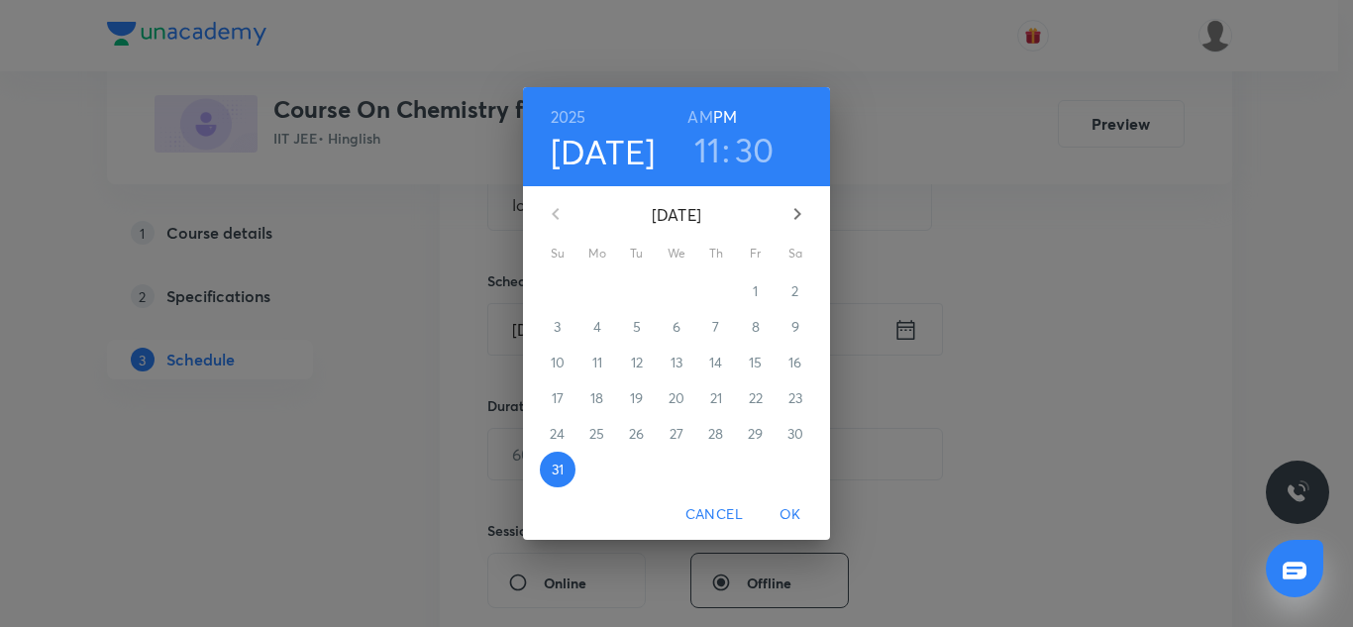
click at [788, 221] on icon "button" at bounding box center [798, 214] width 24 height 24
click at [606, 290] on span "1" at bounding box center [598, 291] width 36 height 20
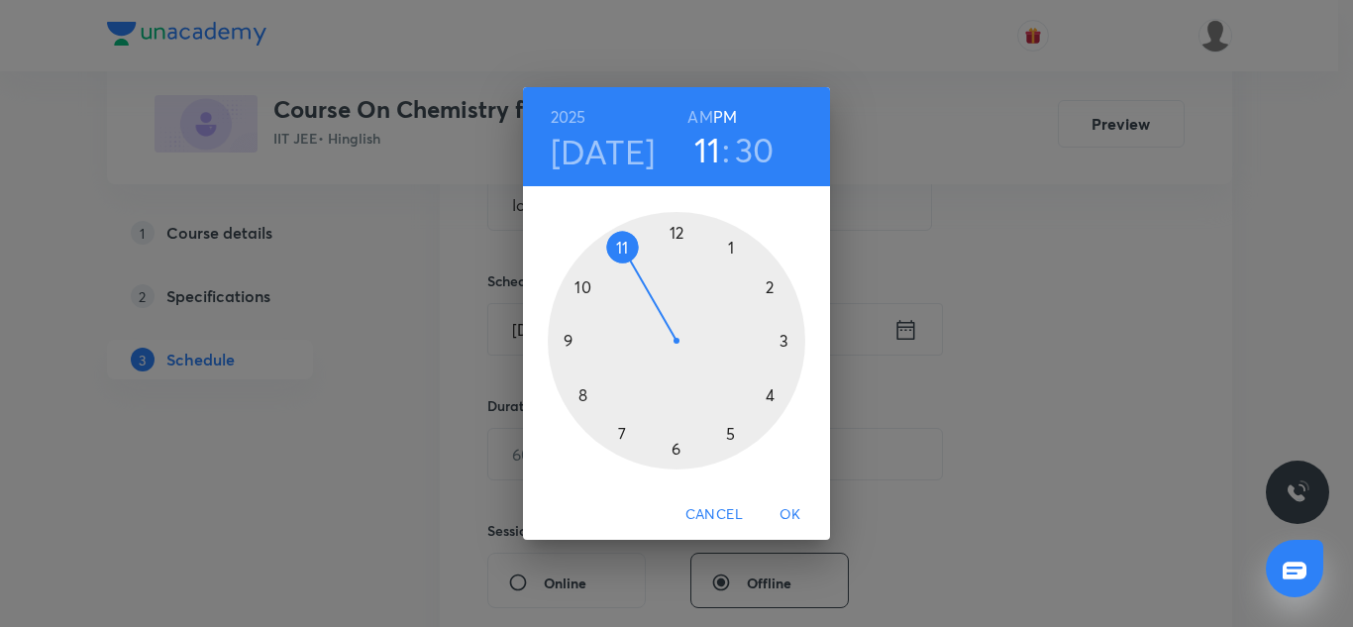
click at [736, 150] on h3 "30" at bounding box center [755, 150] width 40 height 42
click at [696, 112] on h6 "AM" at bounding box center [699, 117] width 25 height 28
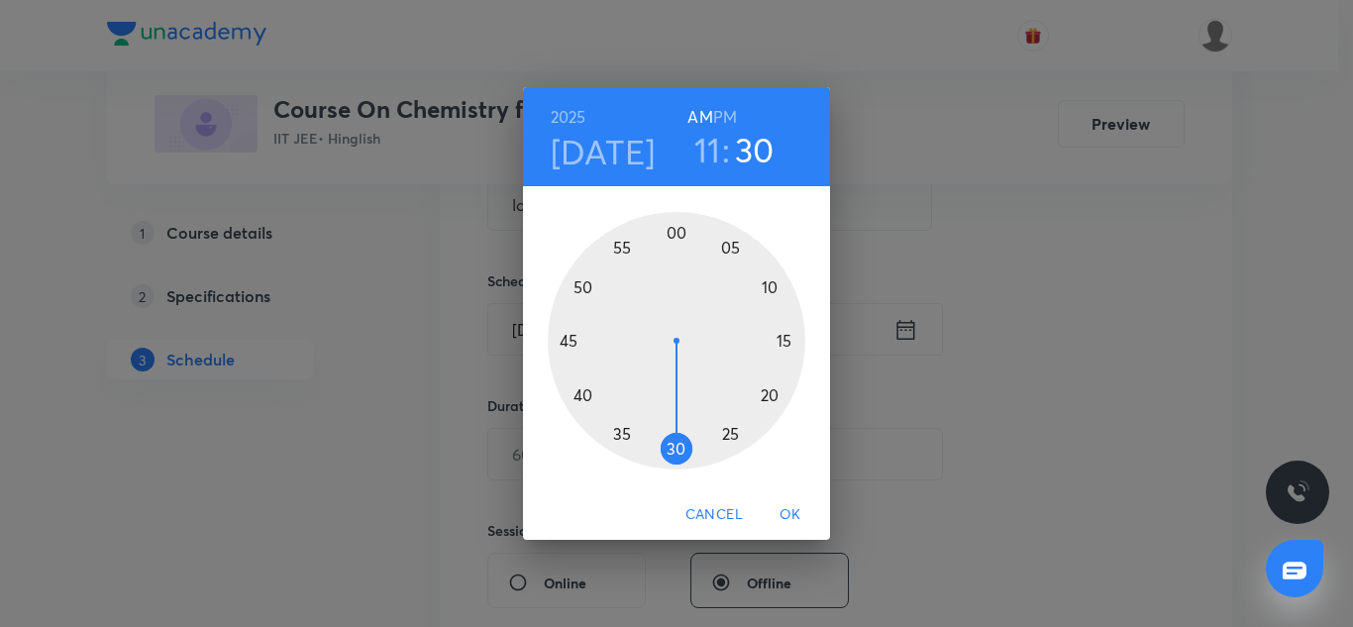
click at [767, 287] on div at bounding box center [677, 341] width 258 height 258
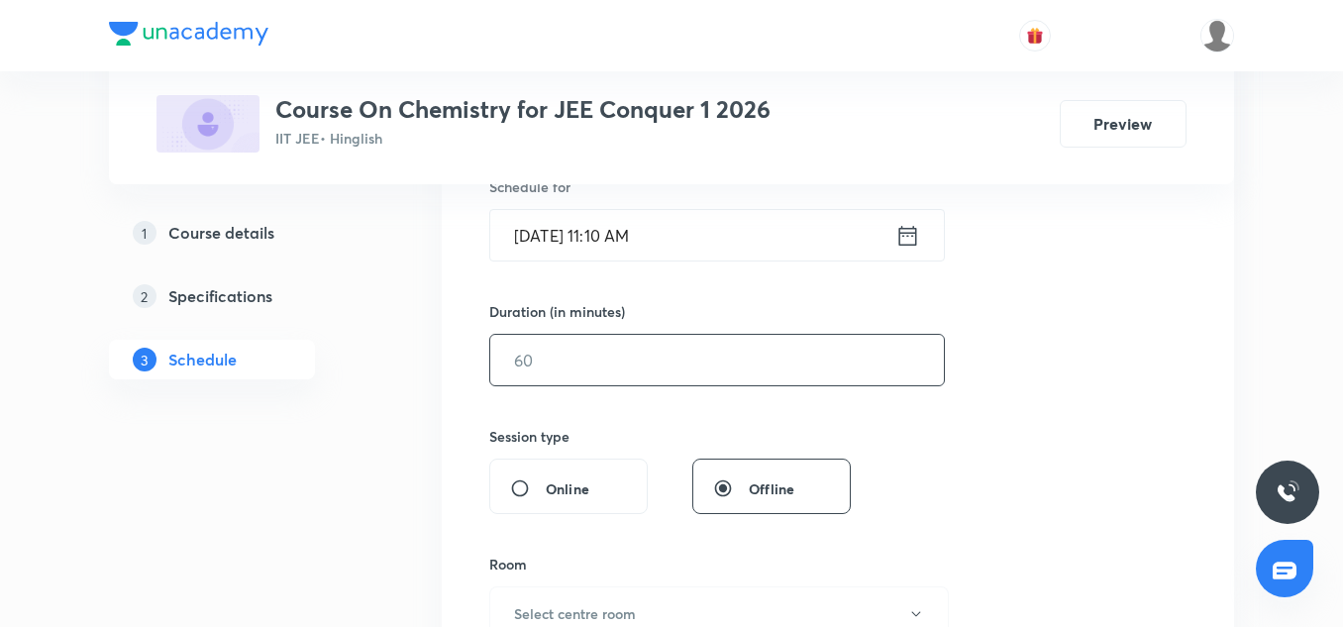
scroll to position [511, 0]
click at [632, 378] on input "text" at bounding box center [717, 359] width 454 height 51
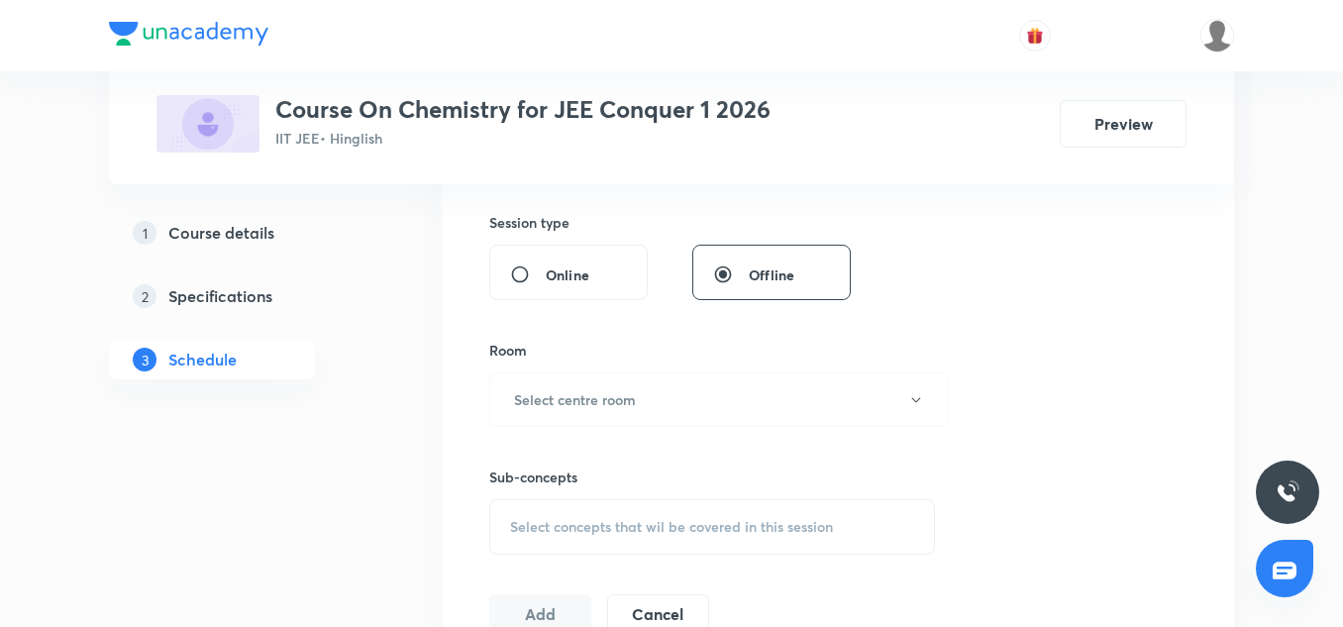
scroll to position [732, 0]
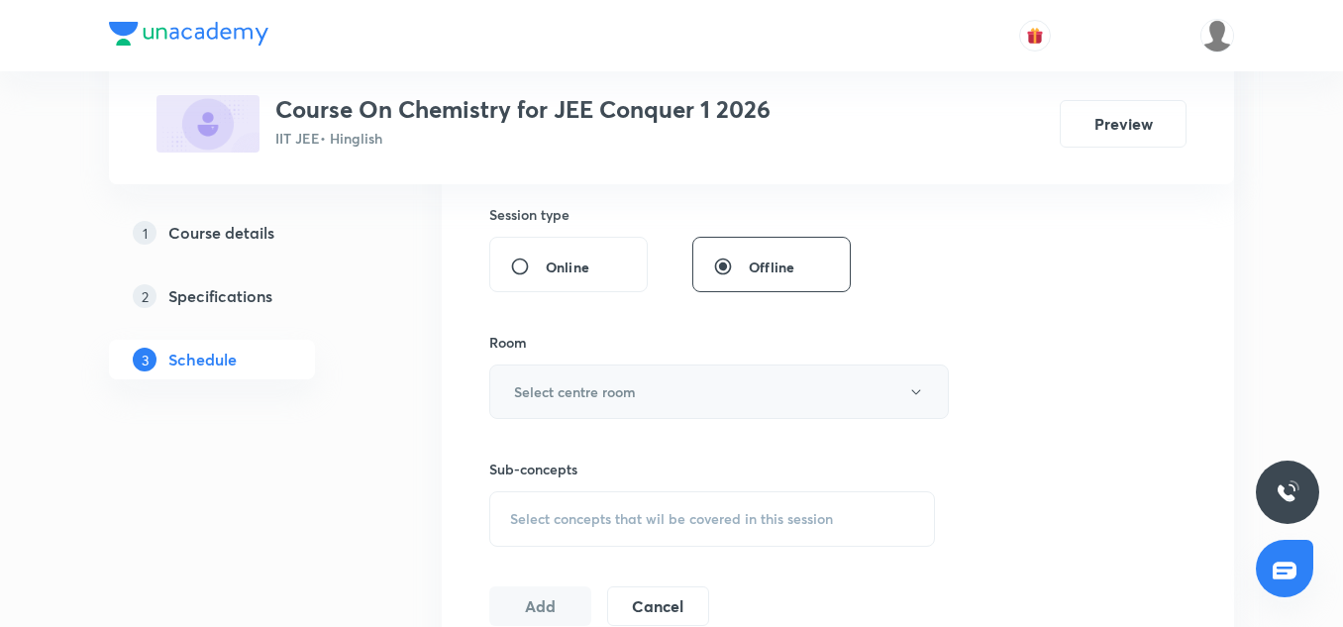
type input "90"
click at [608, 392] on h6 "Select centre room" at bounding box center [575, 391] width 122 height 21
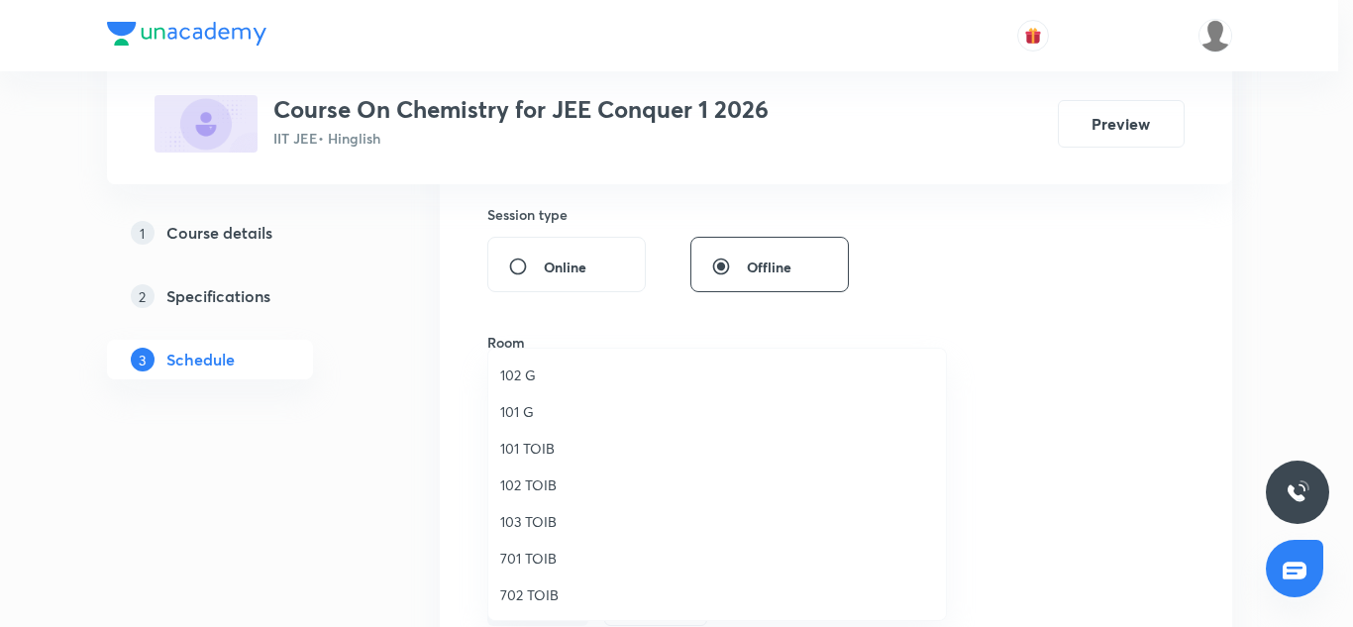
click at [540, 490] on span "102 TOIB" at bounding box center [717, 484] width 434 height 21
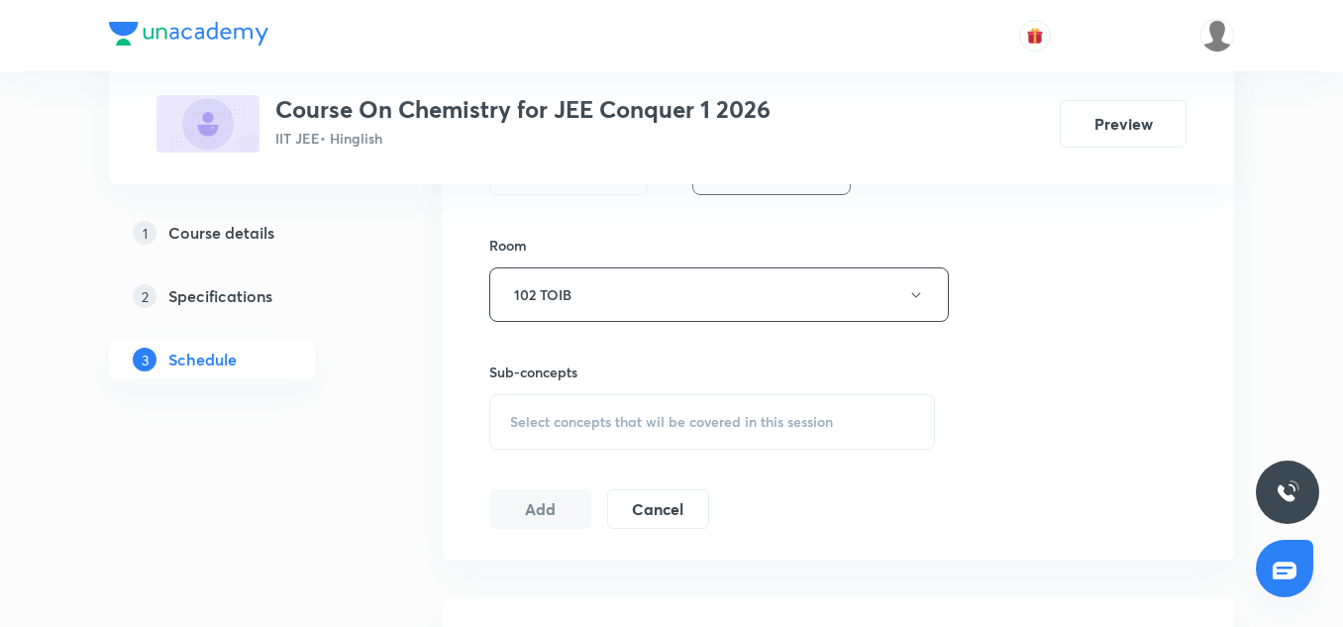
click at [595, 440] on div "Select concepts that wil be covered in this session" at bounding box center [712, 421] width 446 height 55
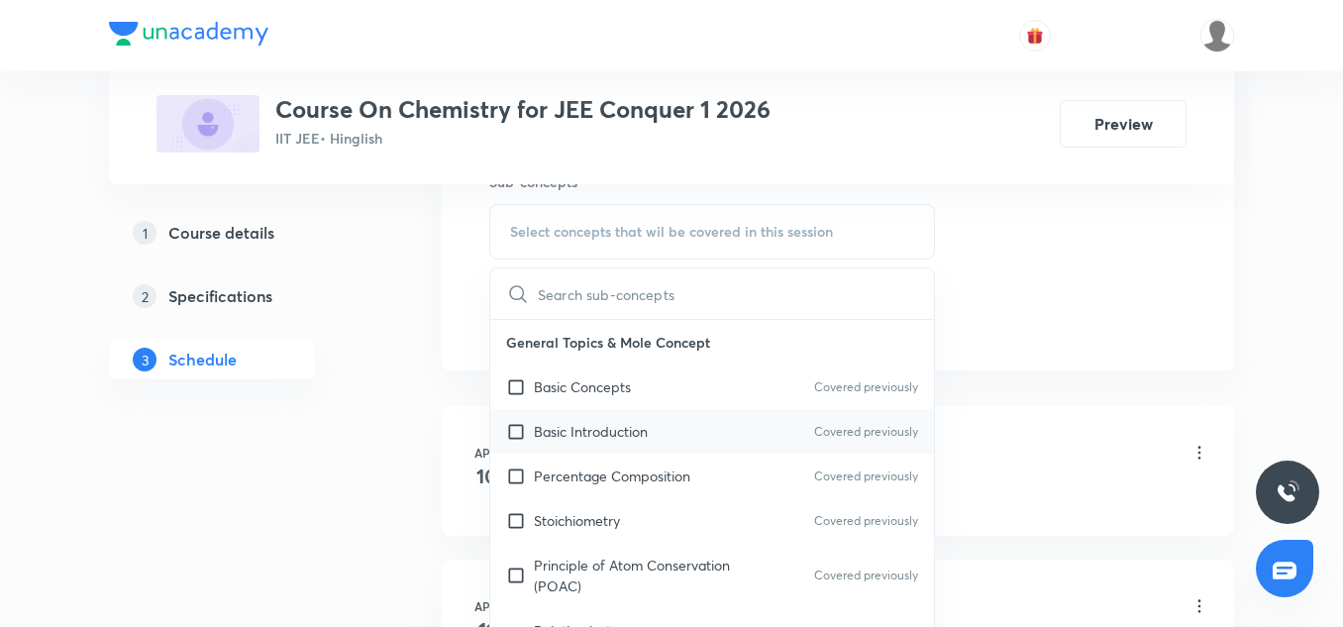
scroll to position [120, 0]
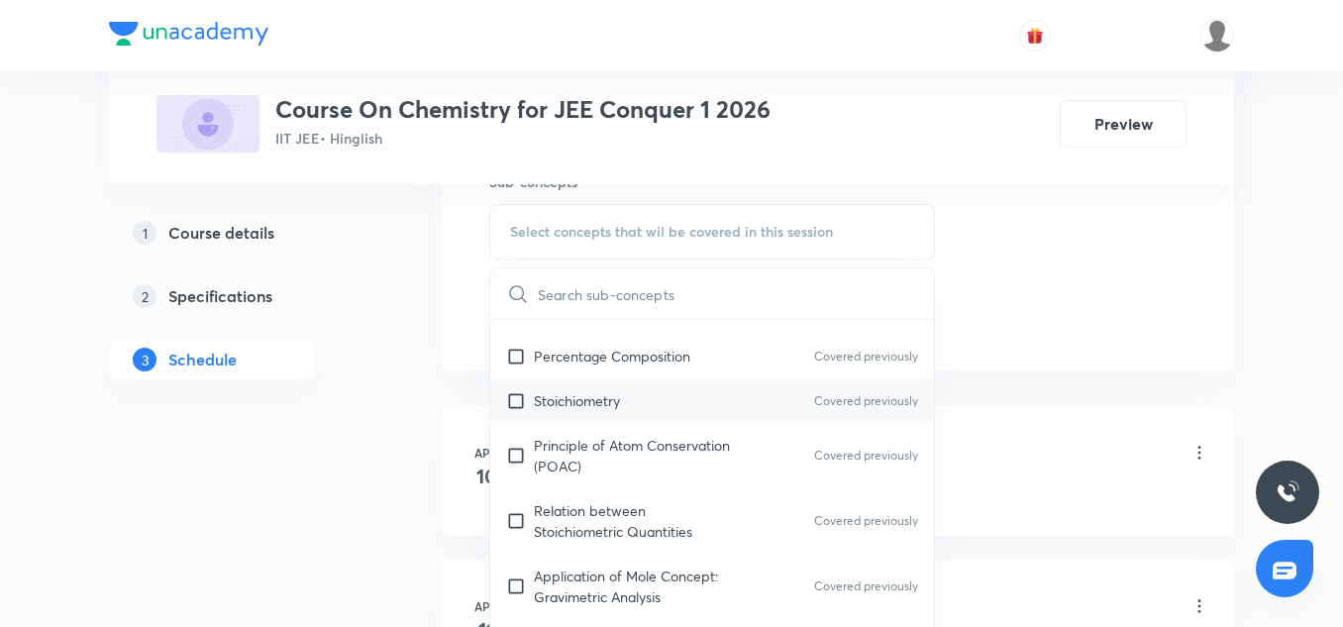
click at [667, 419] on div "Stoichiometry Covered previously" at bounding box center [712, 400] width 444 height 45
checkbox input "true"
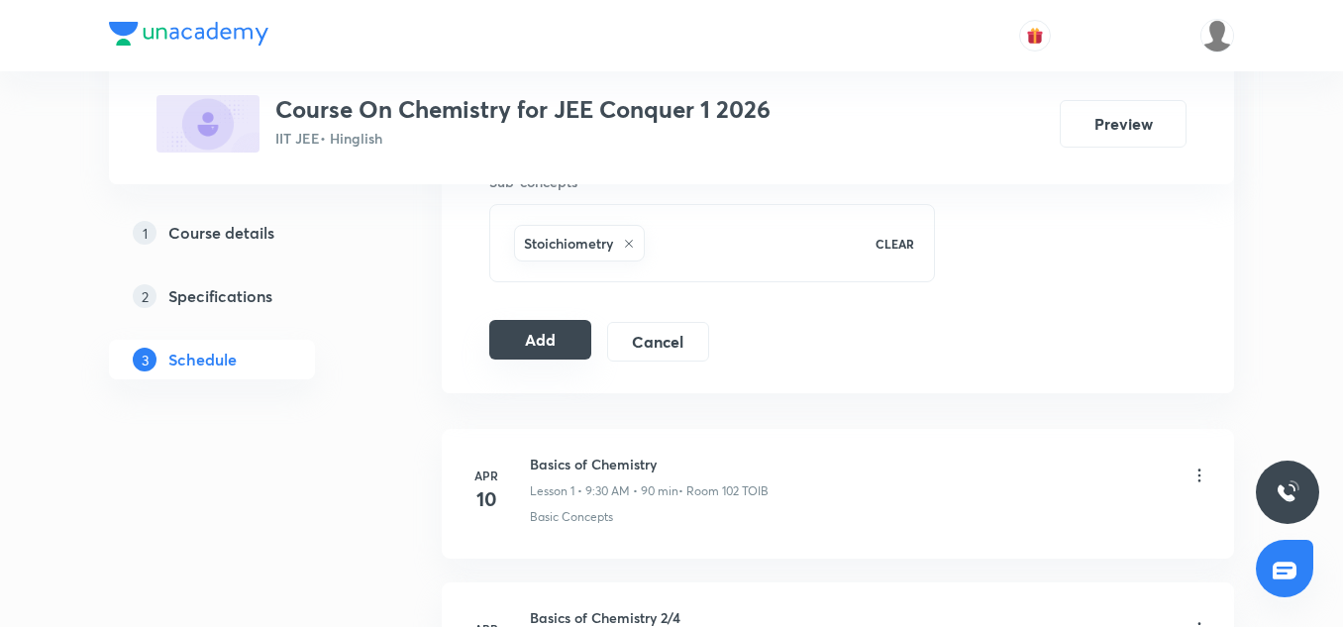
click at [558, 326] on button "Add" at bounding box center [540, 340] width 102 height 40
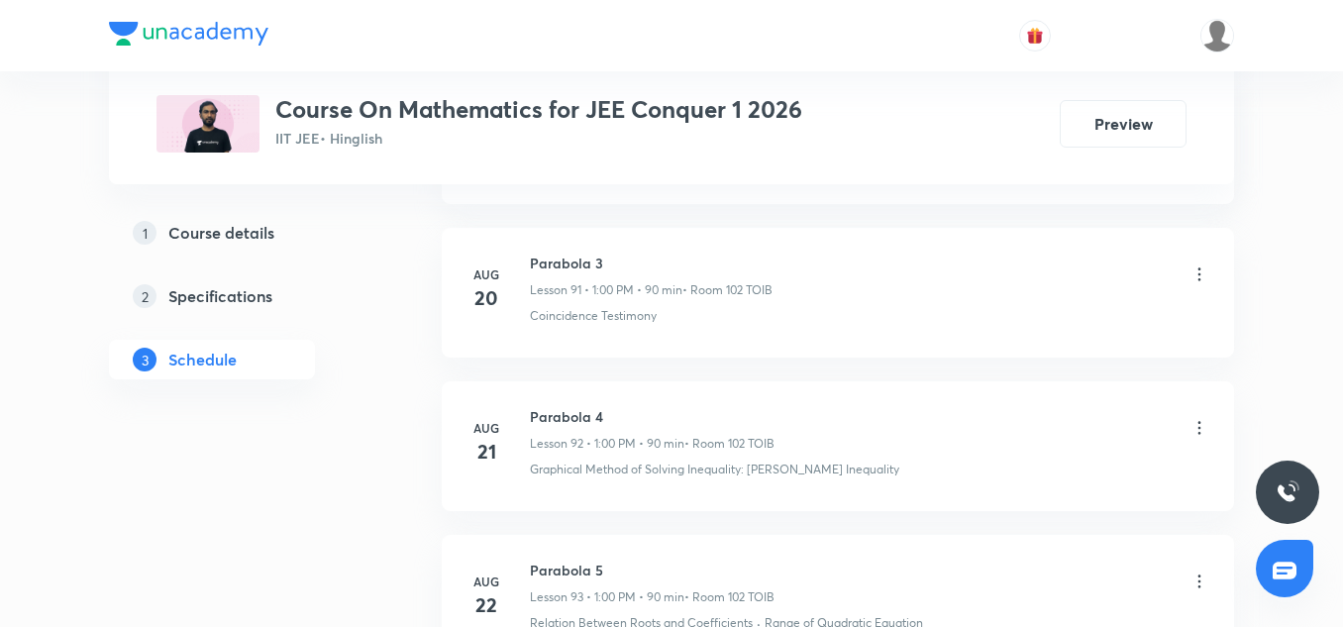
scroll to position [15901, 0]
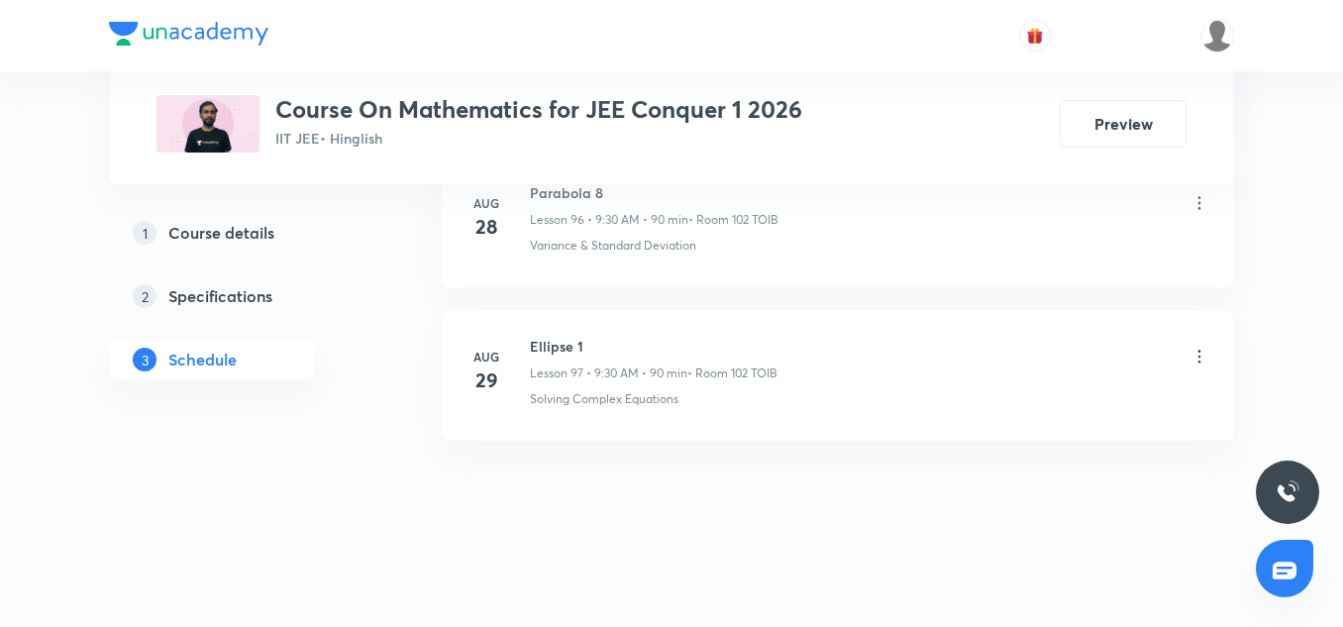
click at [569, 344] on h6 "Ellipse 1" at bounding box center [654, 346] width 248 height 21
copy h6 "Ellipse 1"
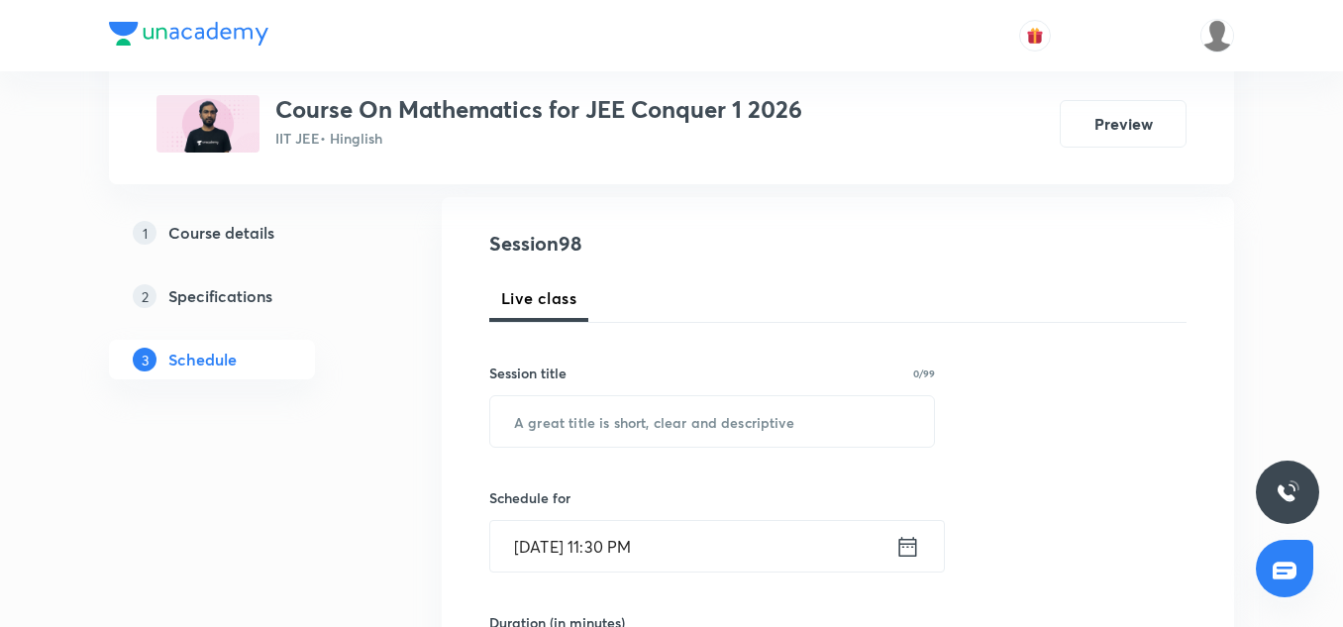
scroll to position [204, 0]
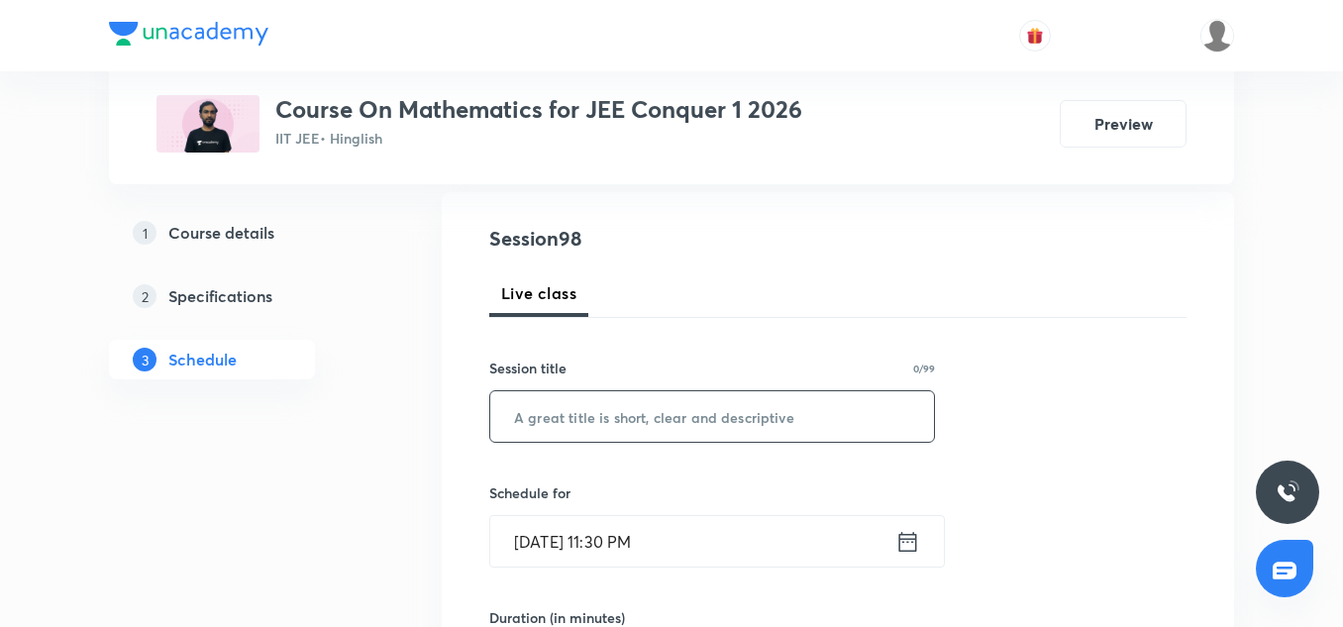
click at [572, 420] on input "text" at bounding box center [712, 416] width 444 height 51
paste input "Ellipse 1"
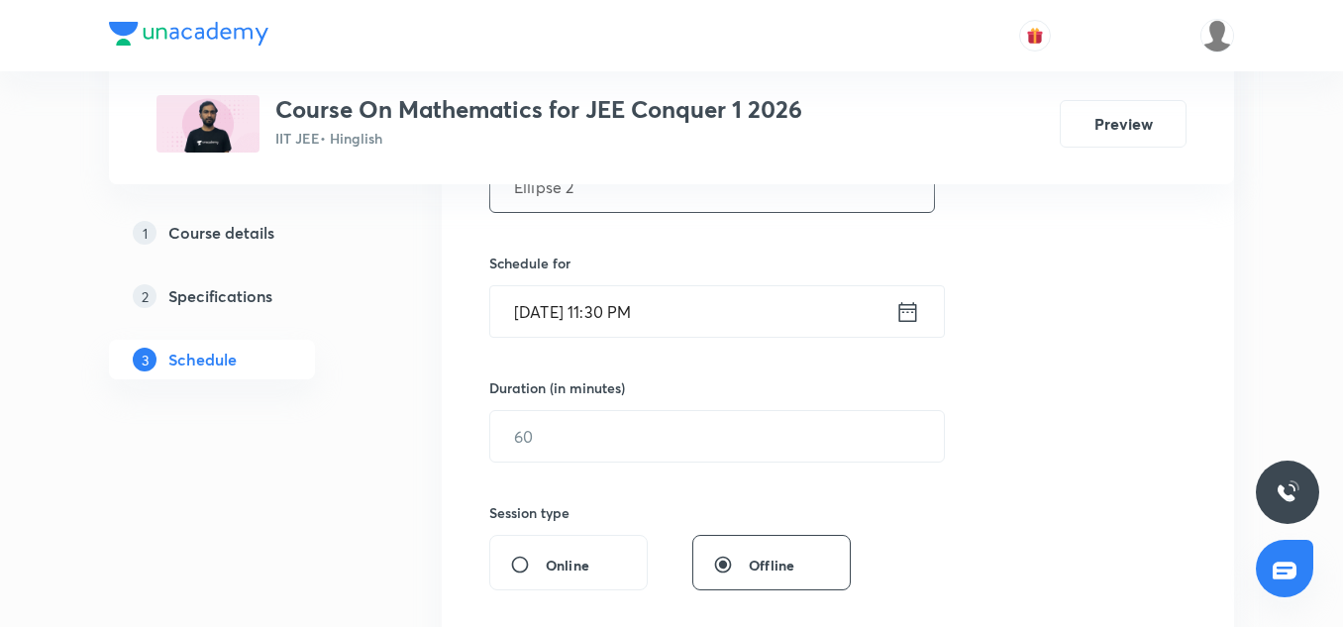
type input "Ellipse 2"
click at [558, 313] on input "[DATE] 11:30 PM" at bounding box center [692, 311] width 405 height 51
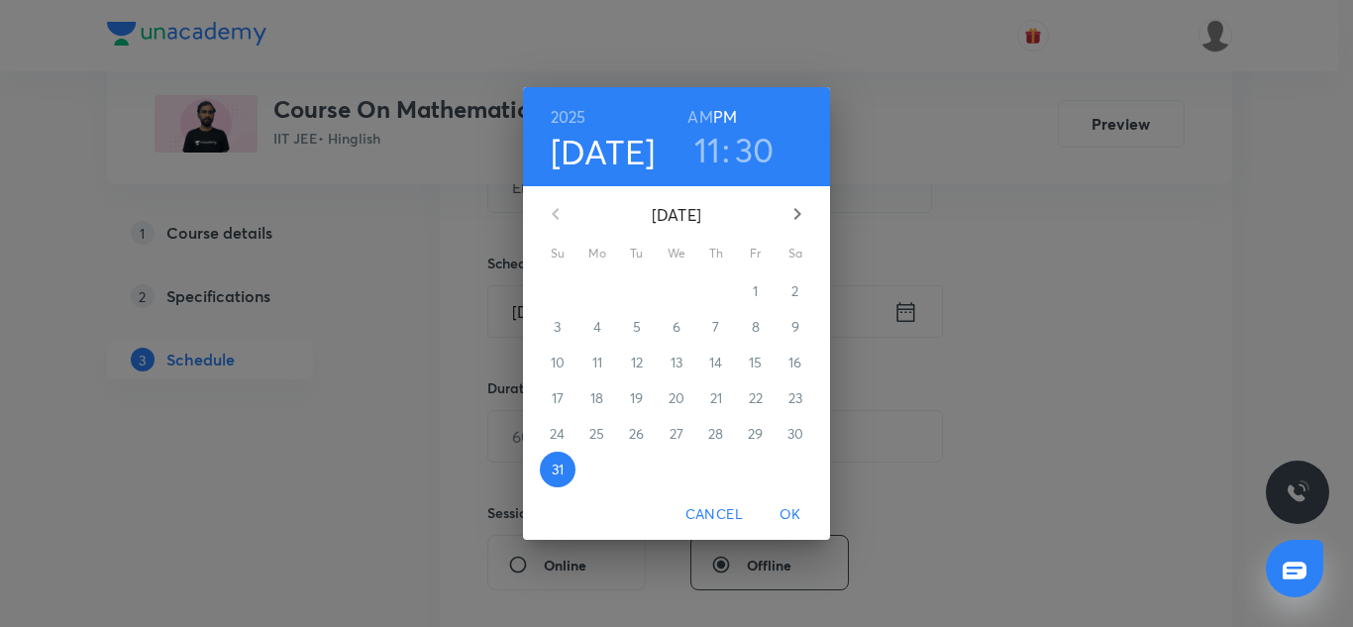
click at [793, 201] on button "button" at bounding box center [798, 214] width 48 height 48
click at [605, 295] on span "1" at bounding box center [598, 291] width 36 height 20
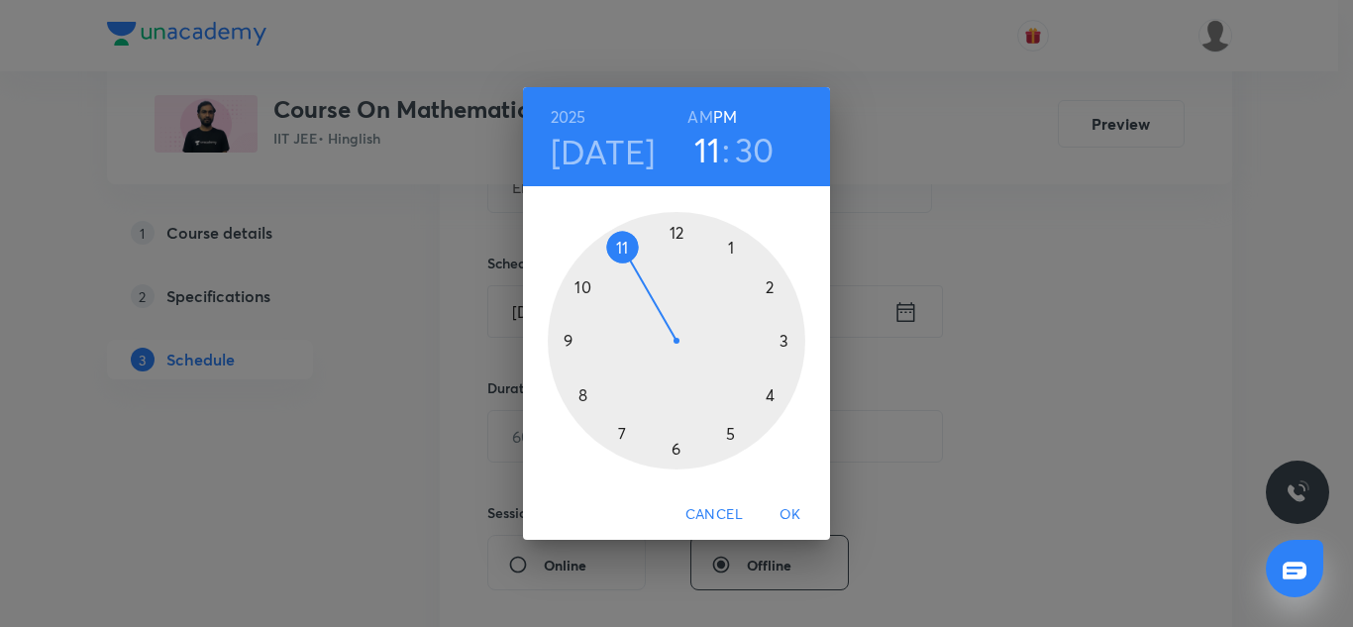
click at [678, 234] on div at bounding box center [677, 341] width 258 height 258
click at [577, 337] on div at bounding box center [677, 341] width 258 height 258
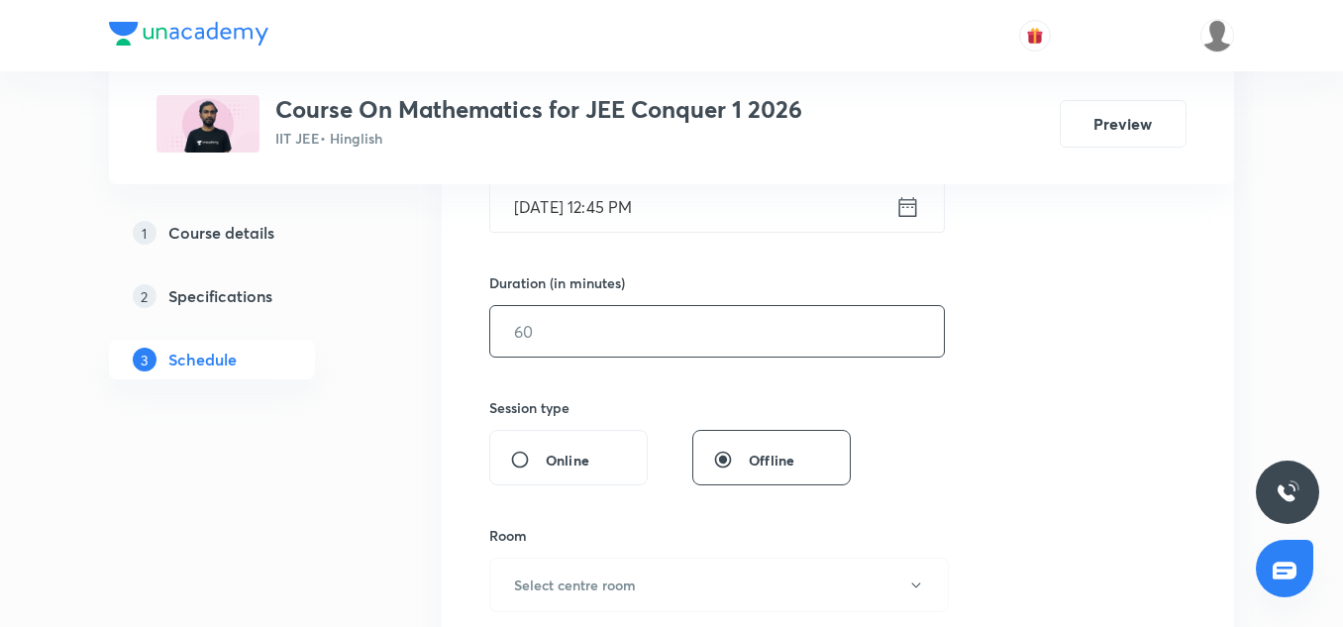
scroll to position [540, 0]
click at [586, 320] on input "text" at bounding box center [717, 330] width 454 height 51
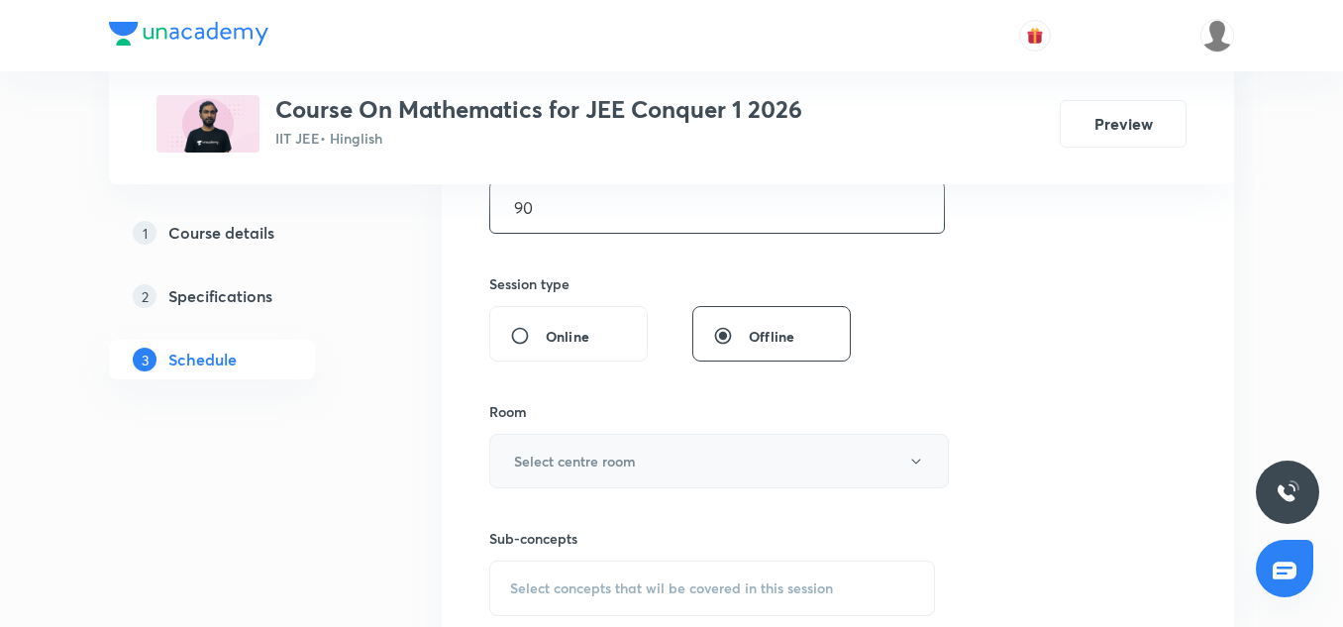
type input "90"
click at [578, 453] on h6 "Select centre room" at bounding box center [575, 461] width 122 height 21
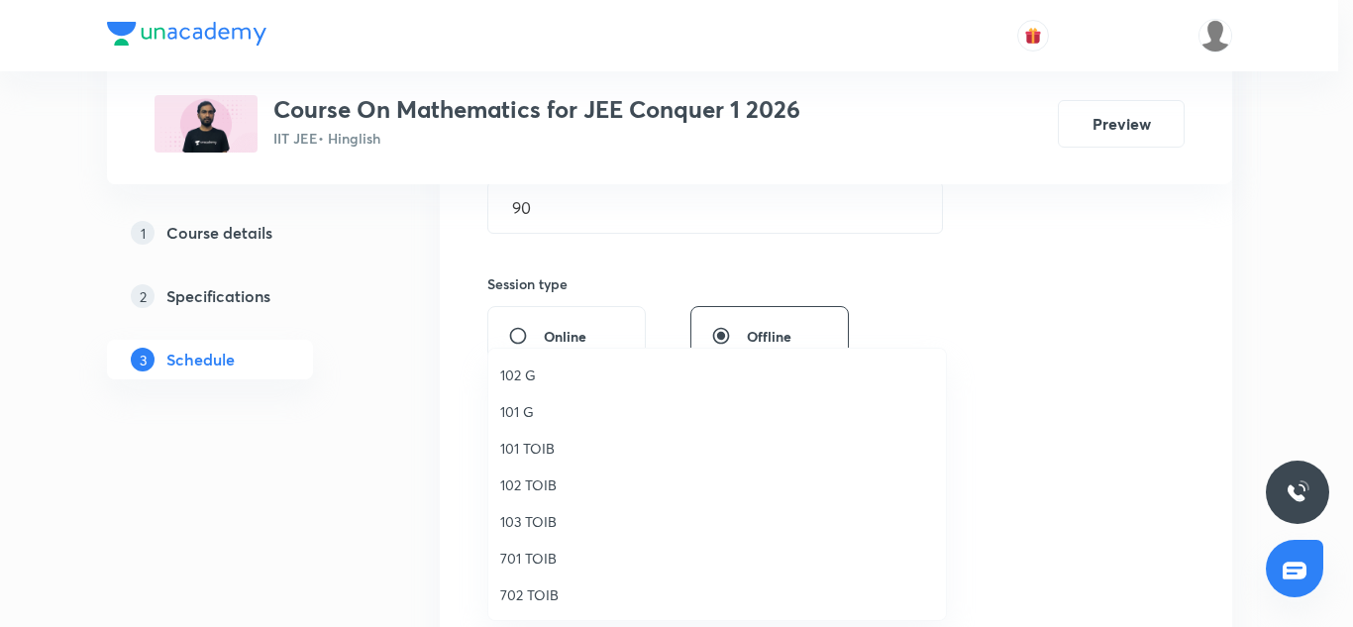
click at [522, 484] on span "102 TOIB" at bounding box center [717, 484] width 434 height 21
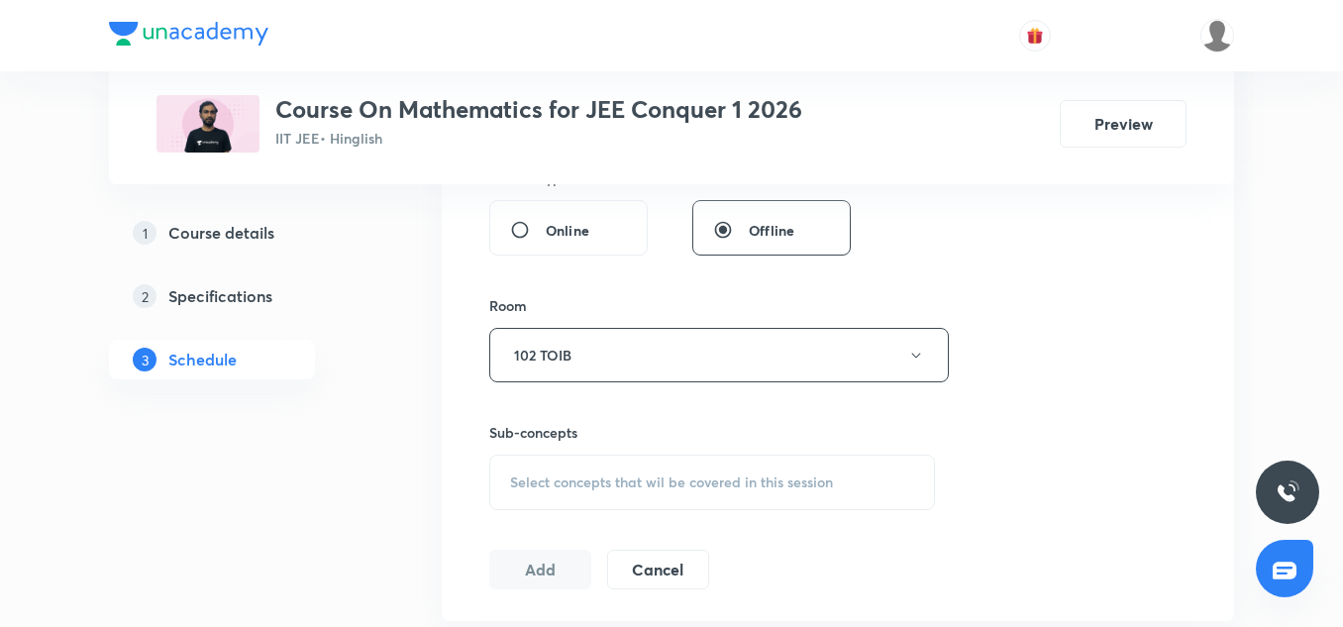
click at [574, 474] on span "Select concepts that wil be covered in this session" at bounding box center [671, 482] width 323 height 16
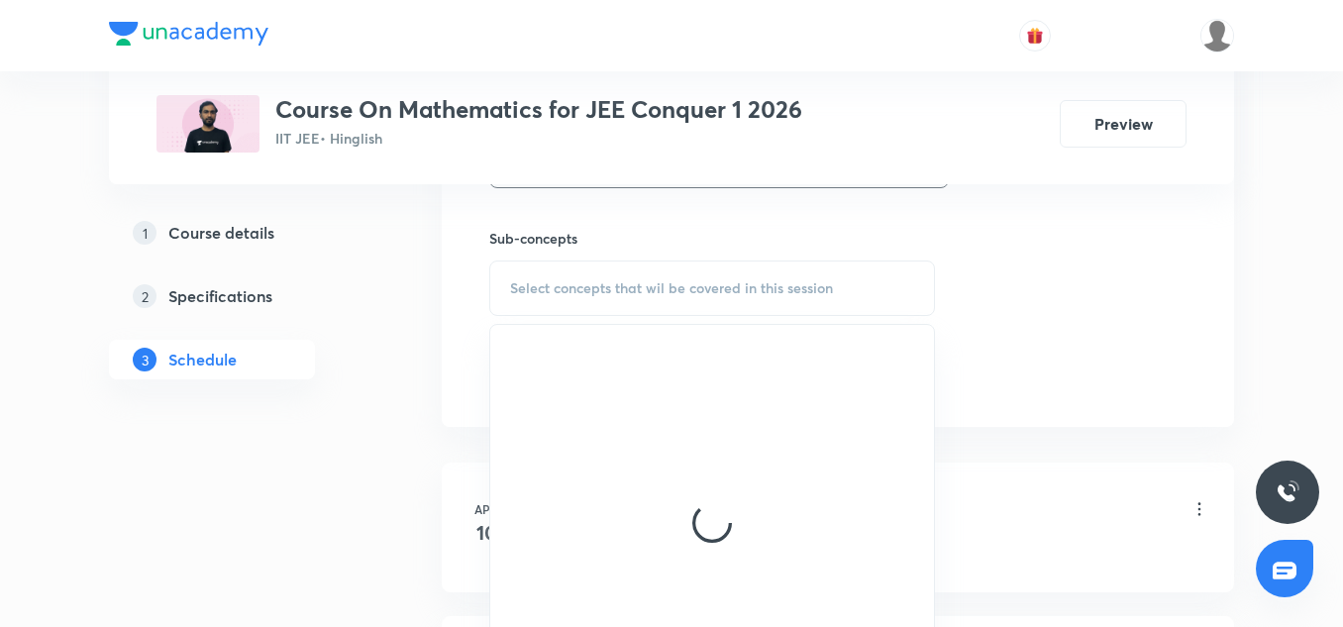
scroll to position [968, 0]
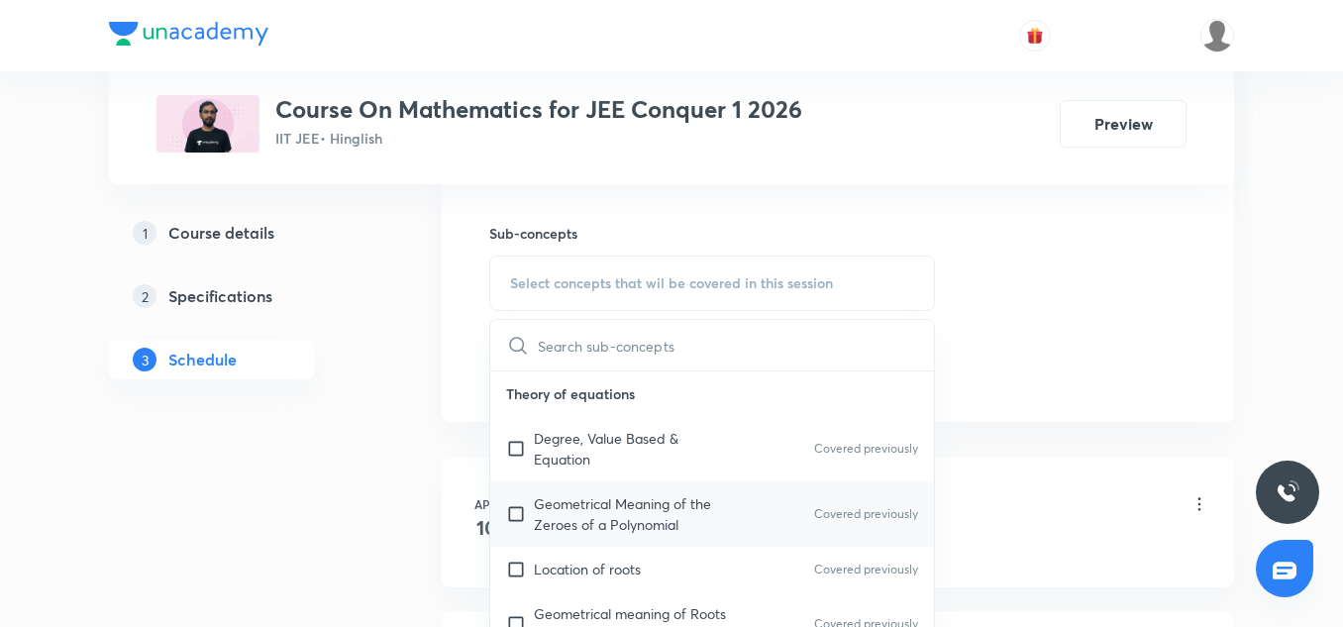
click at [636, 529] on p "Geometrical Meaning of the Zeroes of a Polynomial" at bounding box center [634, 514] width 200 height 42
checkbox input "true"
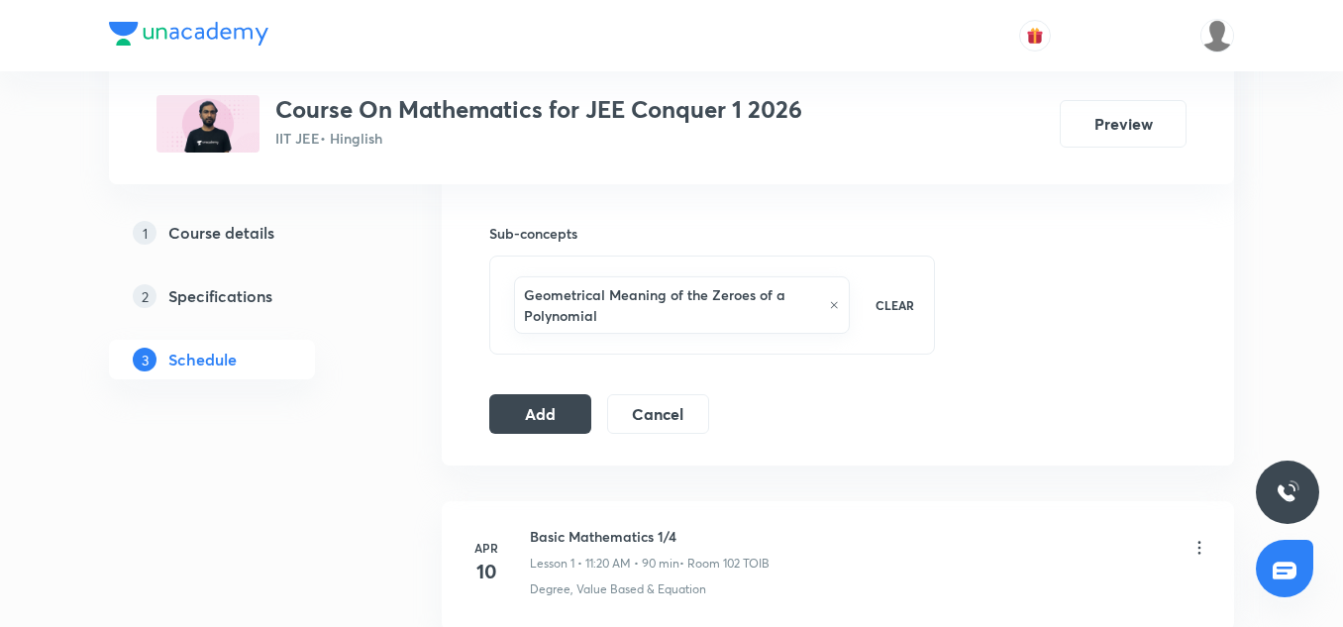
click at [566, 398] on button "Add" at bounding box center [540, 412] width 102 height 40
